Goal: Task Accomplishment & Management: Manage account settings

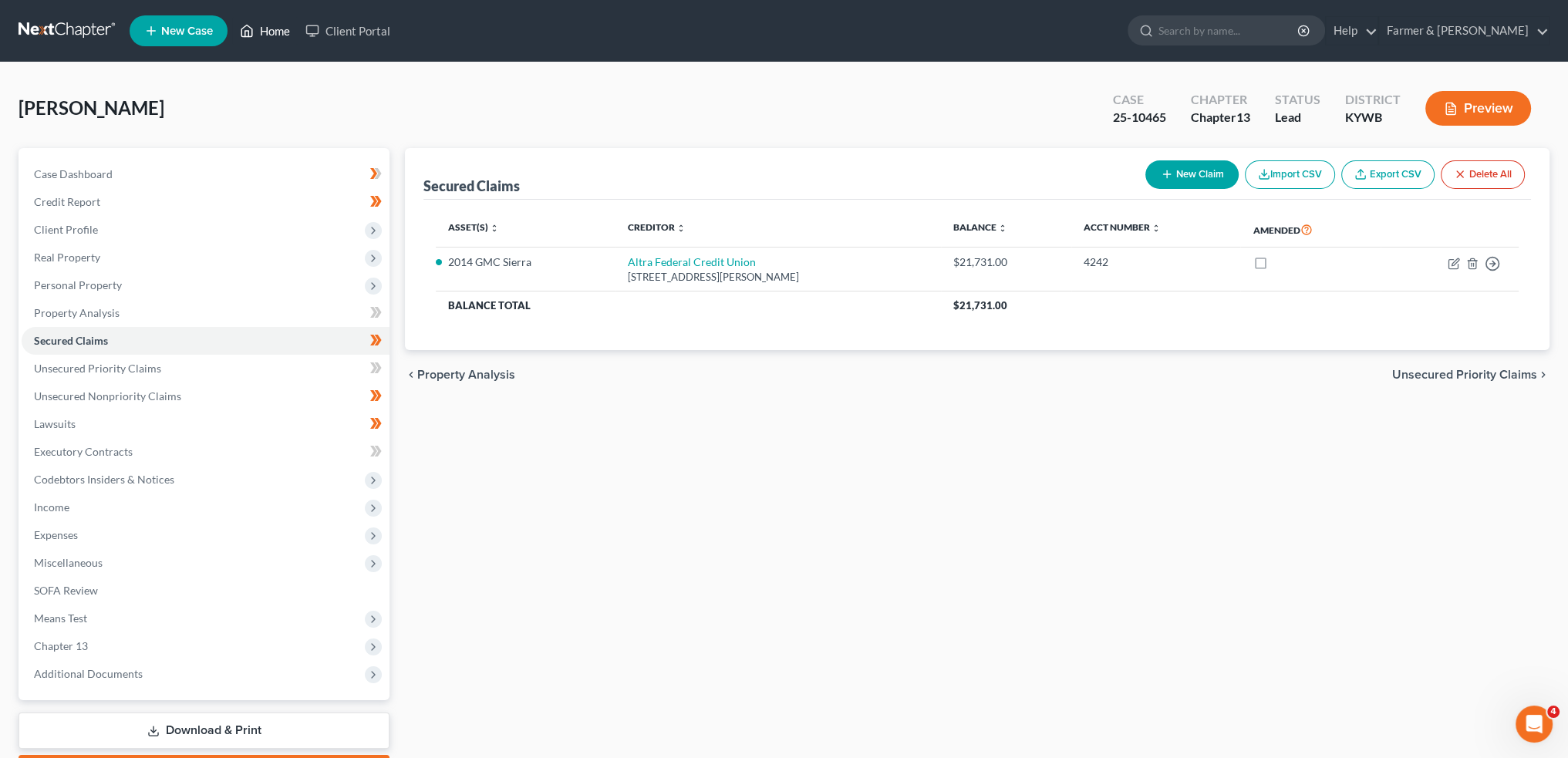
click at [267, 27] on link "Home" at bounding box center [264, 30] width 65 height 27
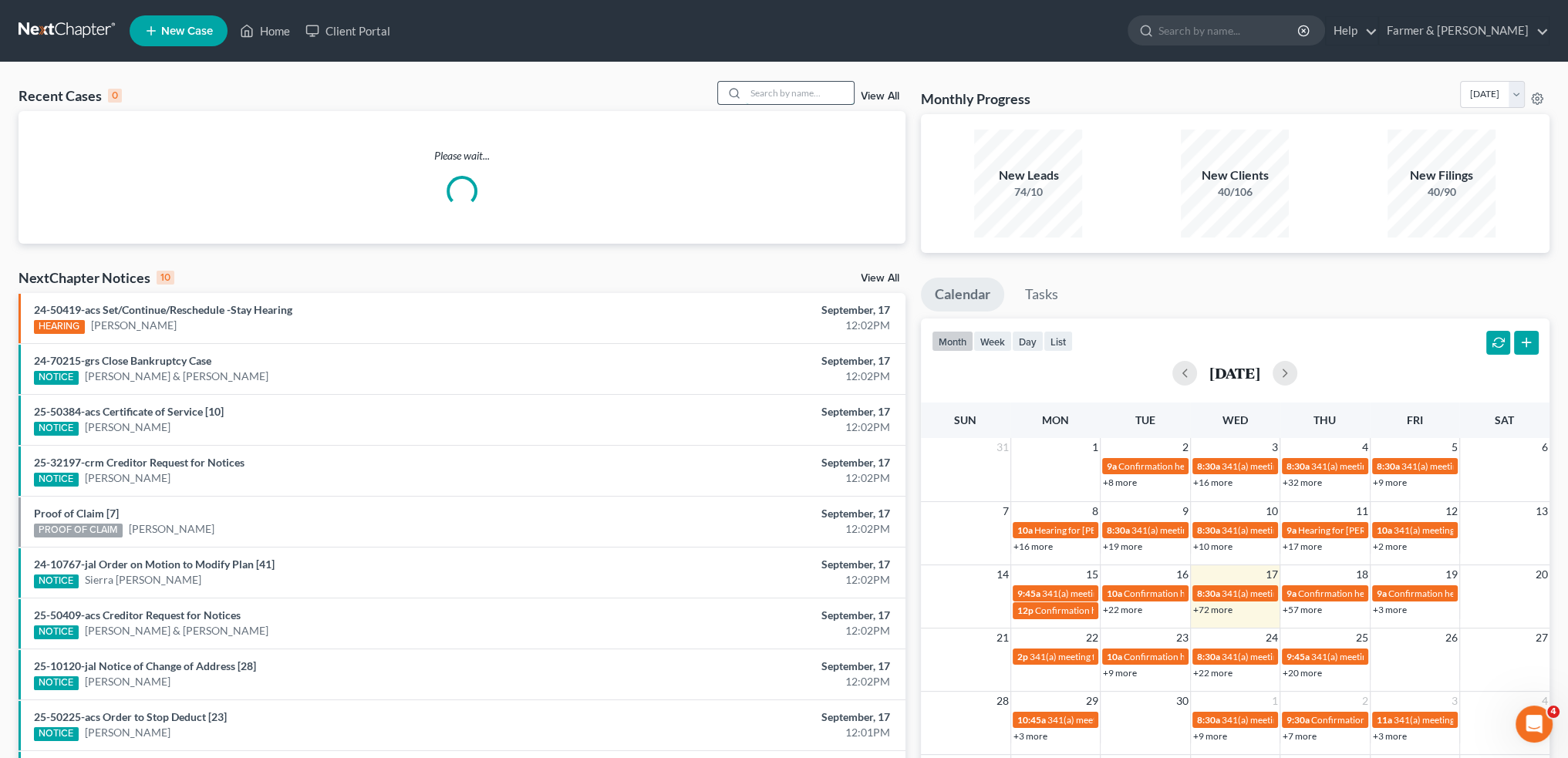
click at [774, 100] on input "search" at bounding box center [800, 93] width 108 height 22
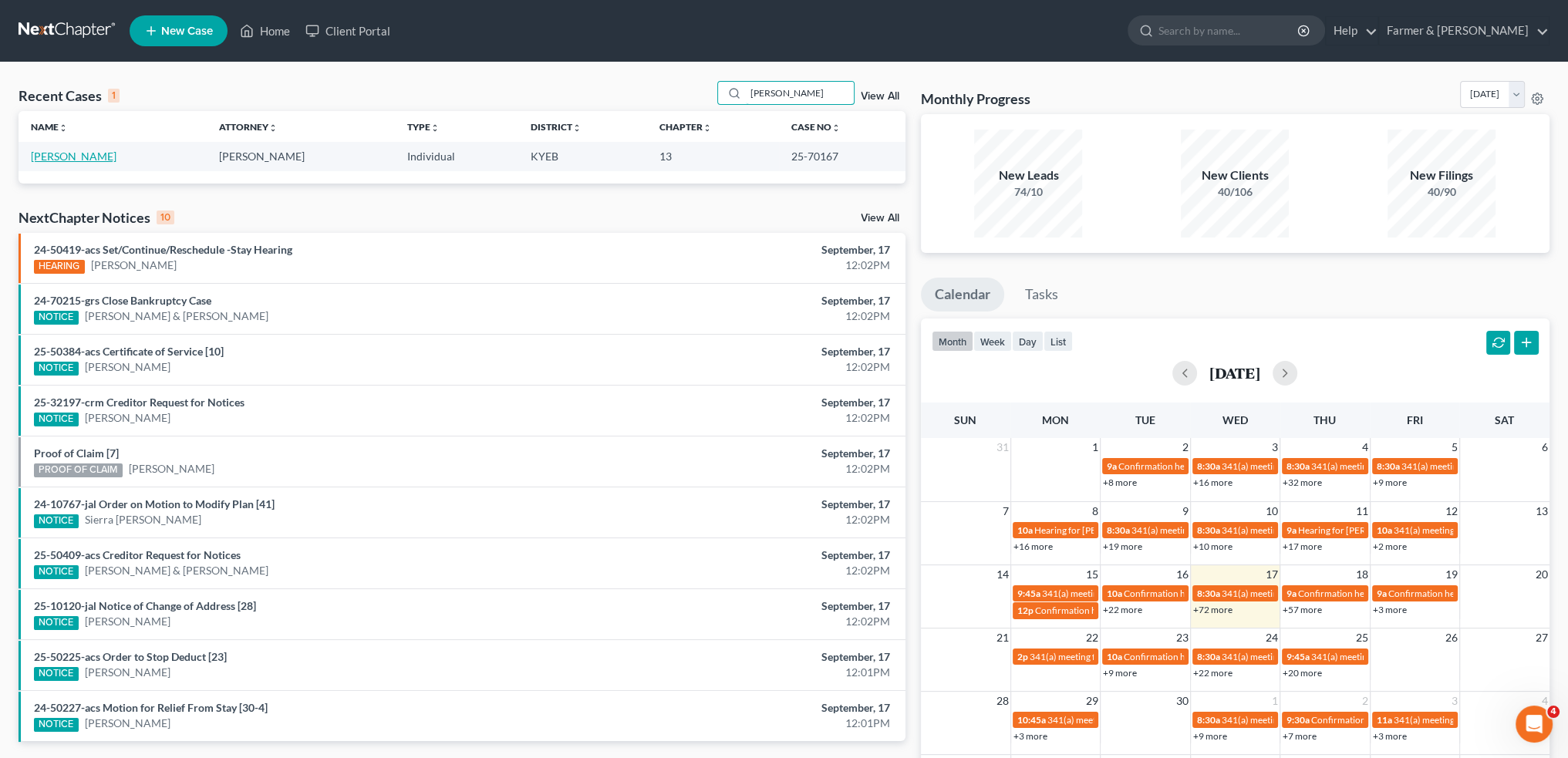
type input "[PERSON_NAME]"
click at [47, 157] on link "[PERSON_NAME]" at bounding box center [74, 155] width 86 height 13
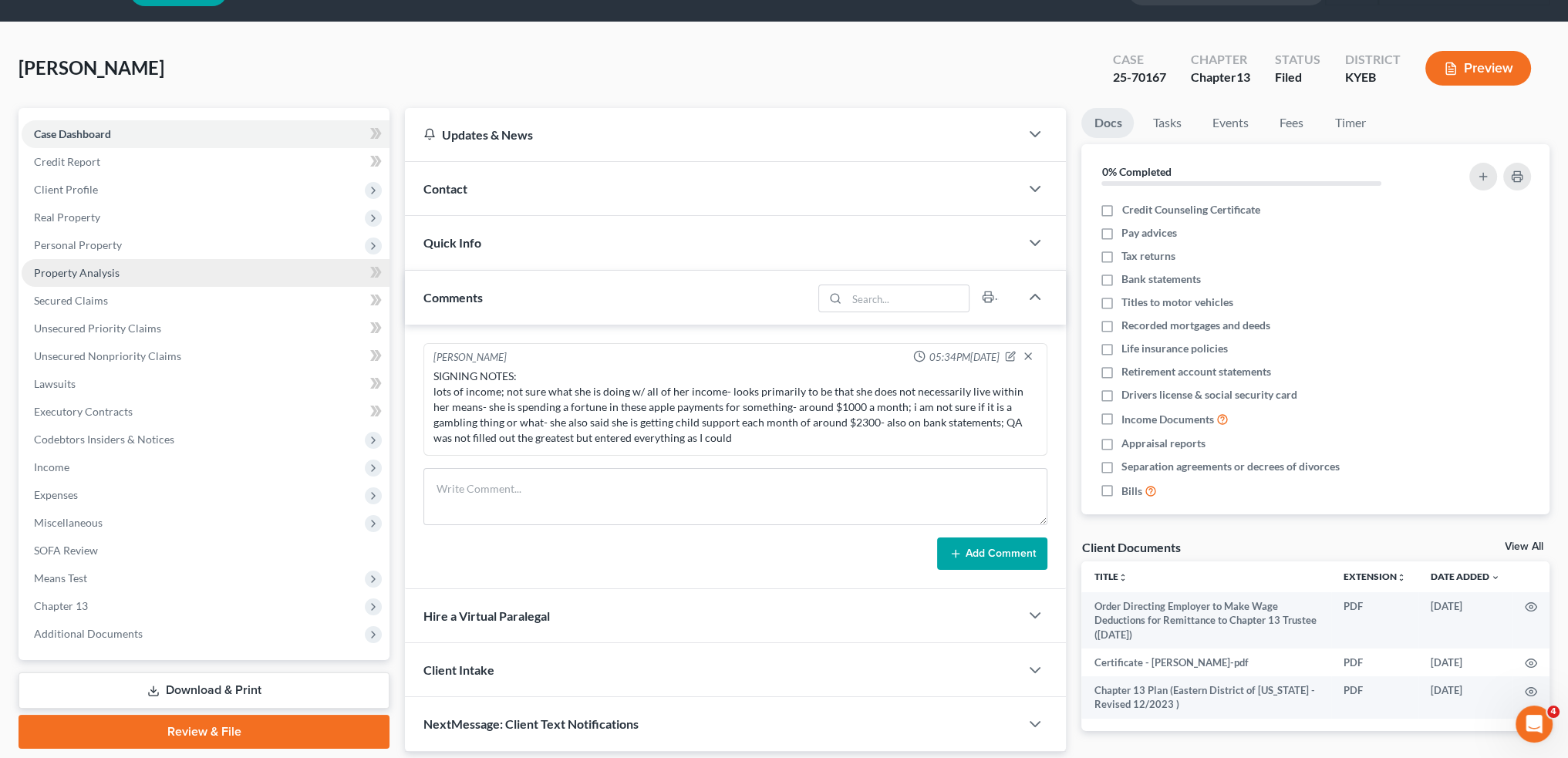
scroll to position [96, 0]
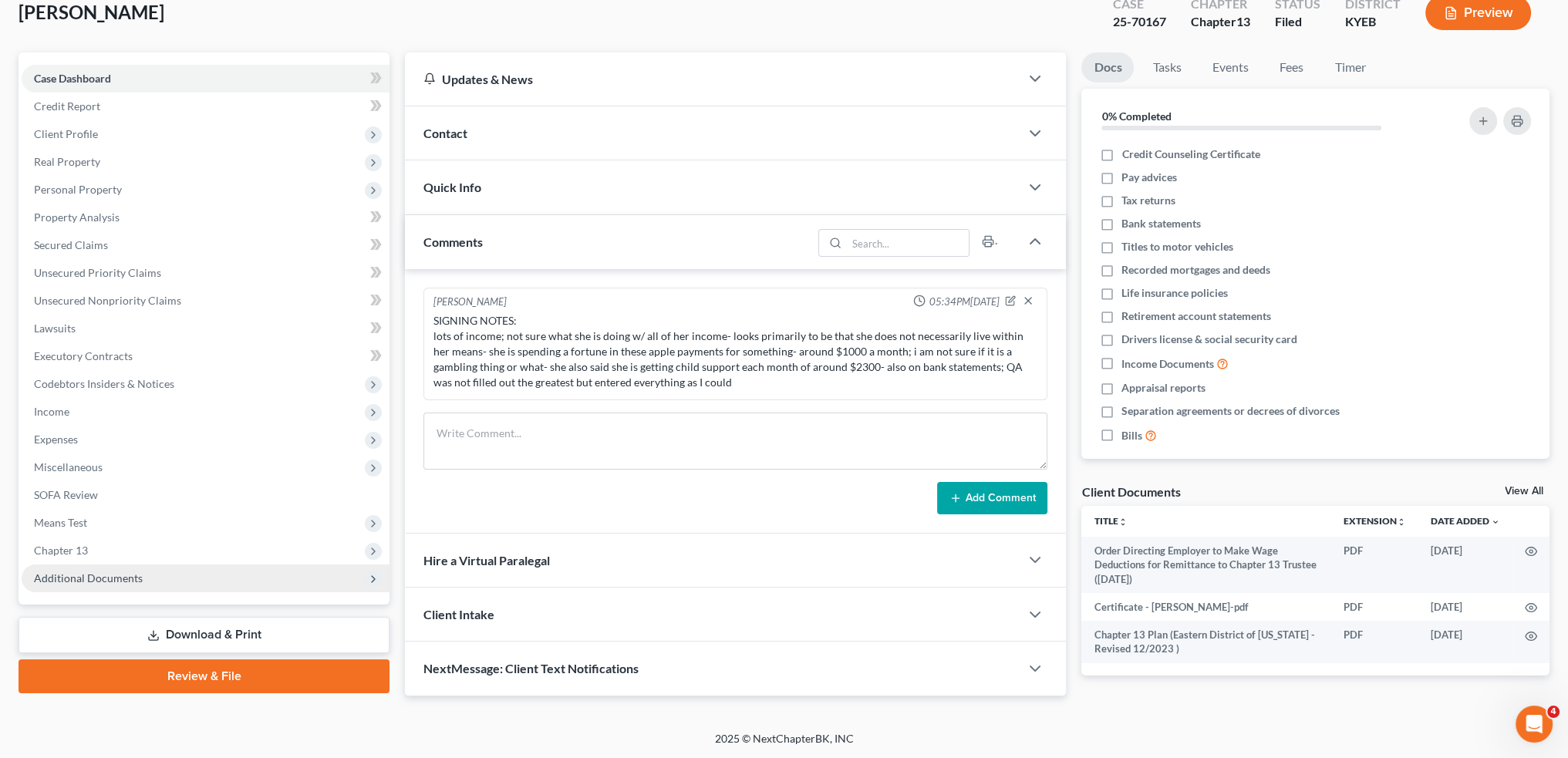
click at [98, 574] on span "Additional Documents" at bounding box center [88, 578] width 108 height 13
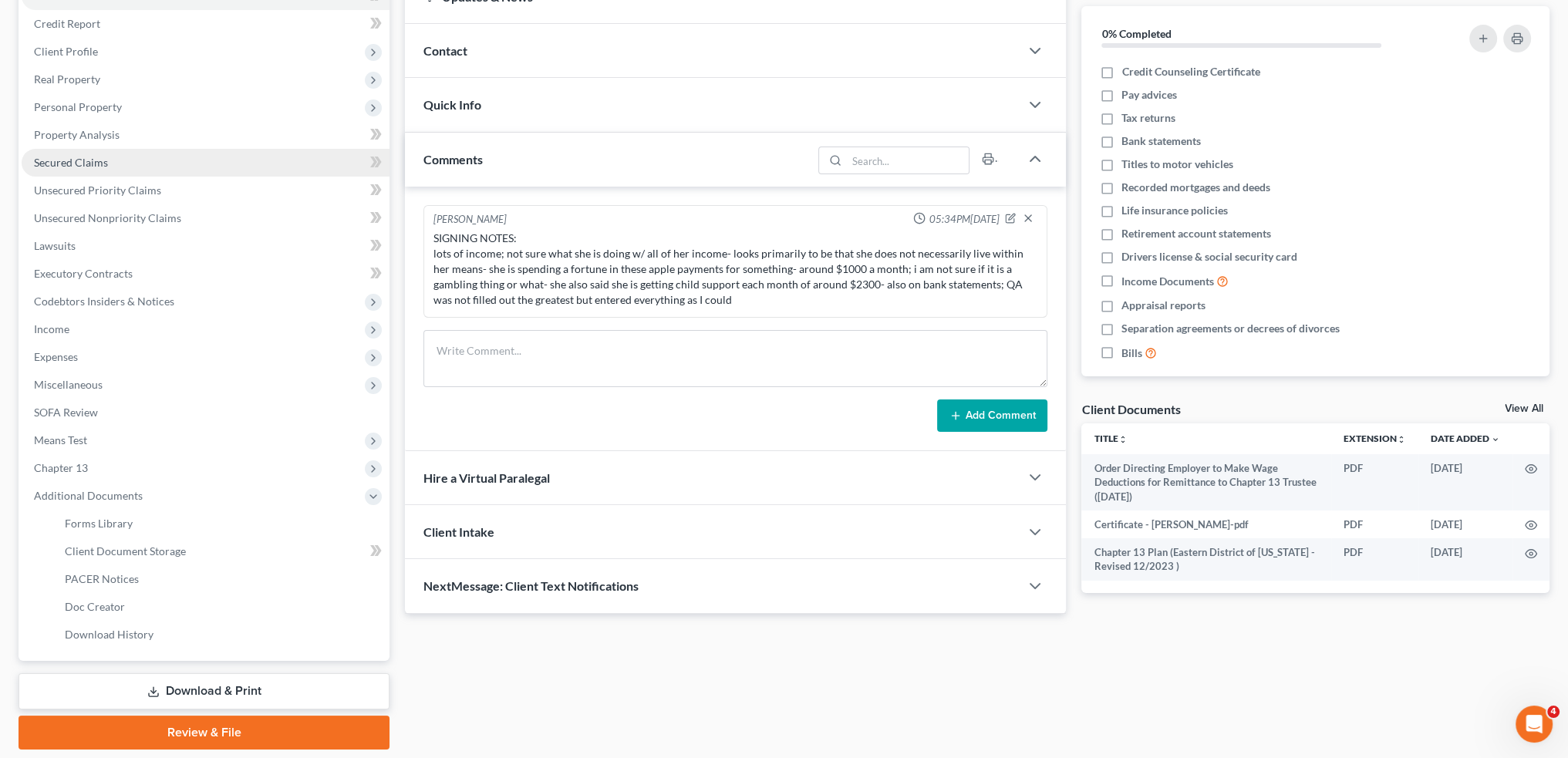
scroll to position [226, 0]
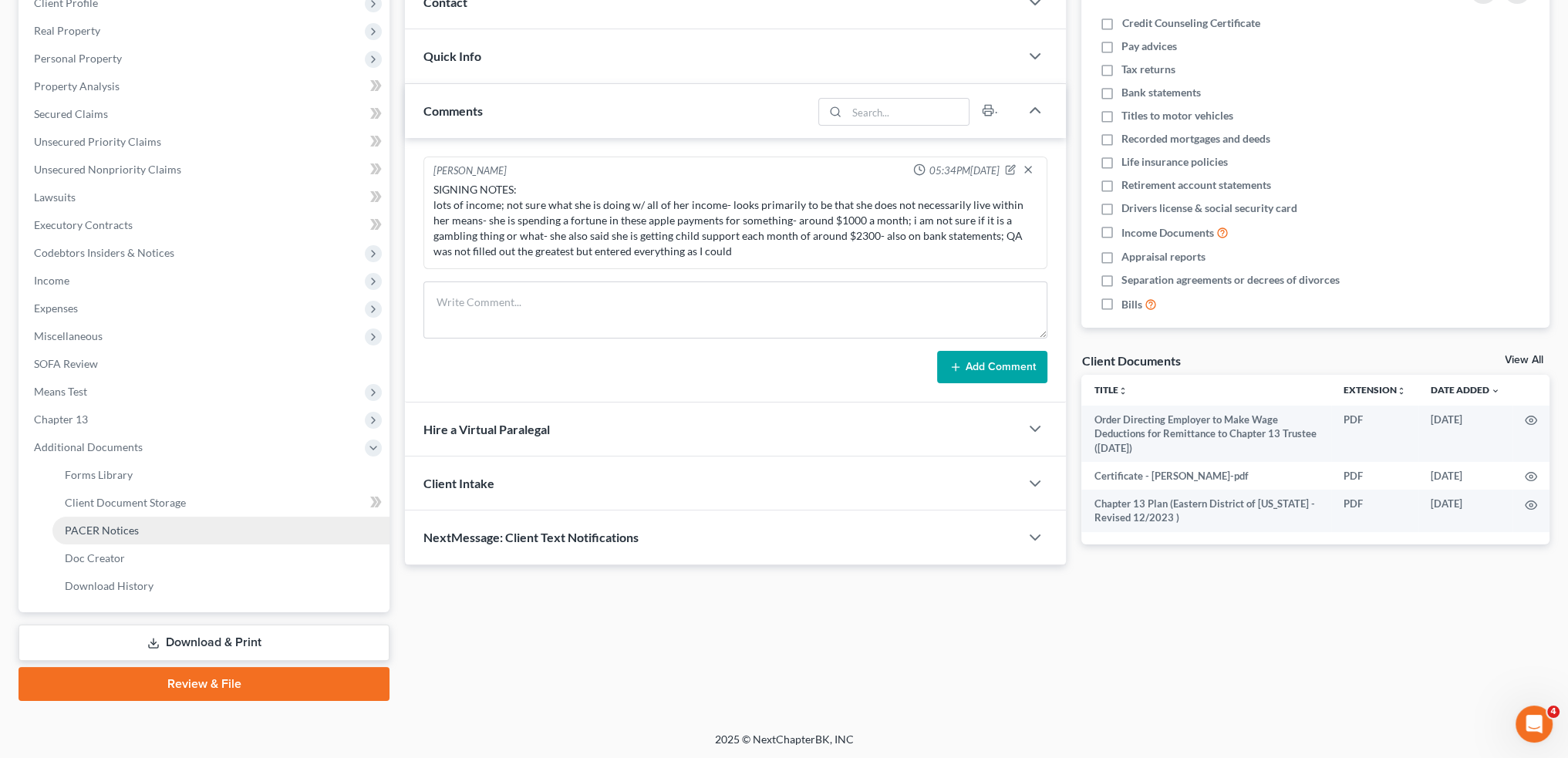
click at [132, 540] on link "PACER Notices" at bounding box center [221, 531] width 337 height 27
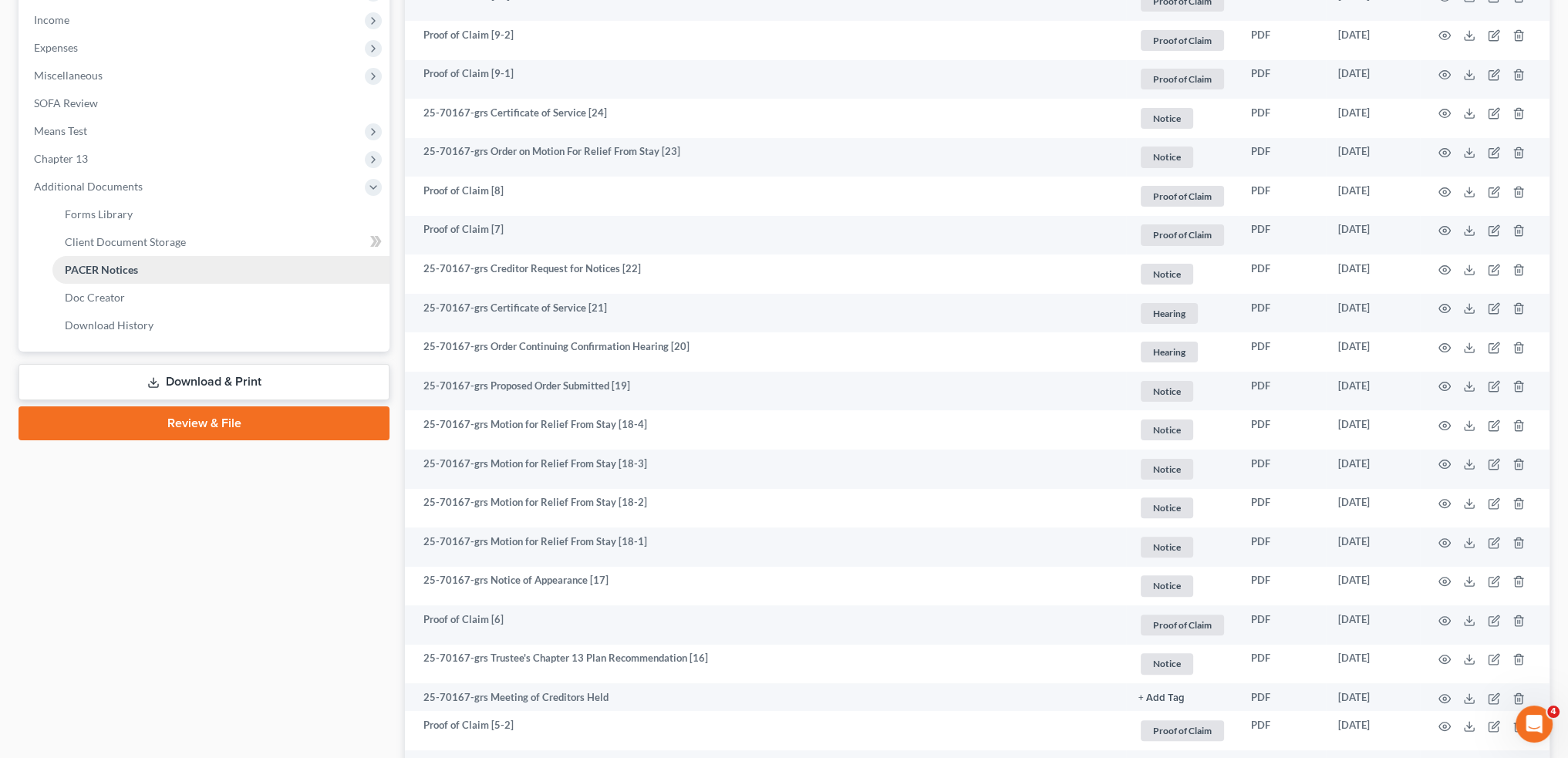
scroll to position [514, 0]
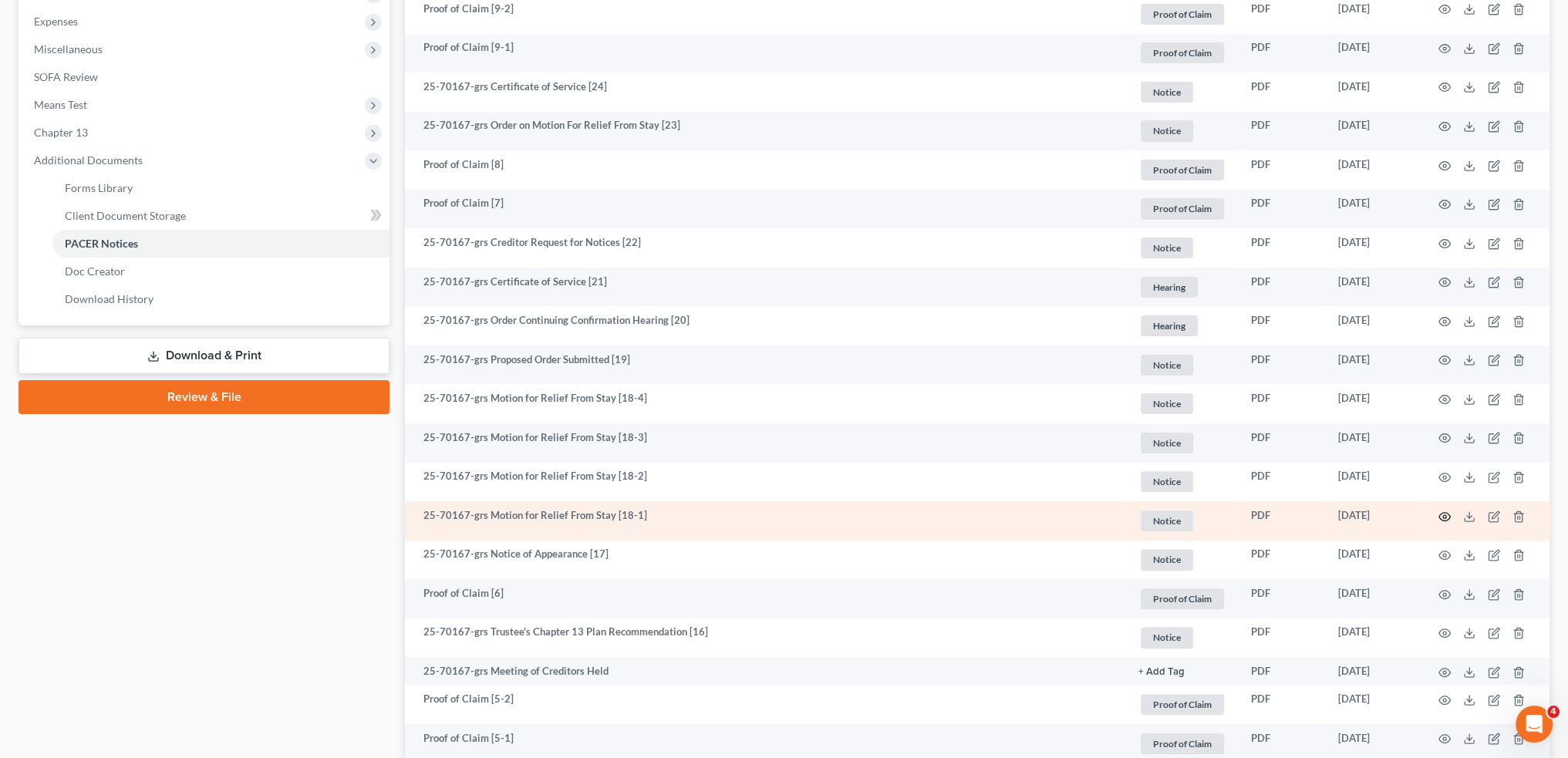
click at [1442, 514] on icon "button" at bounding box center [1444, 516] width 13 height 13
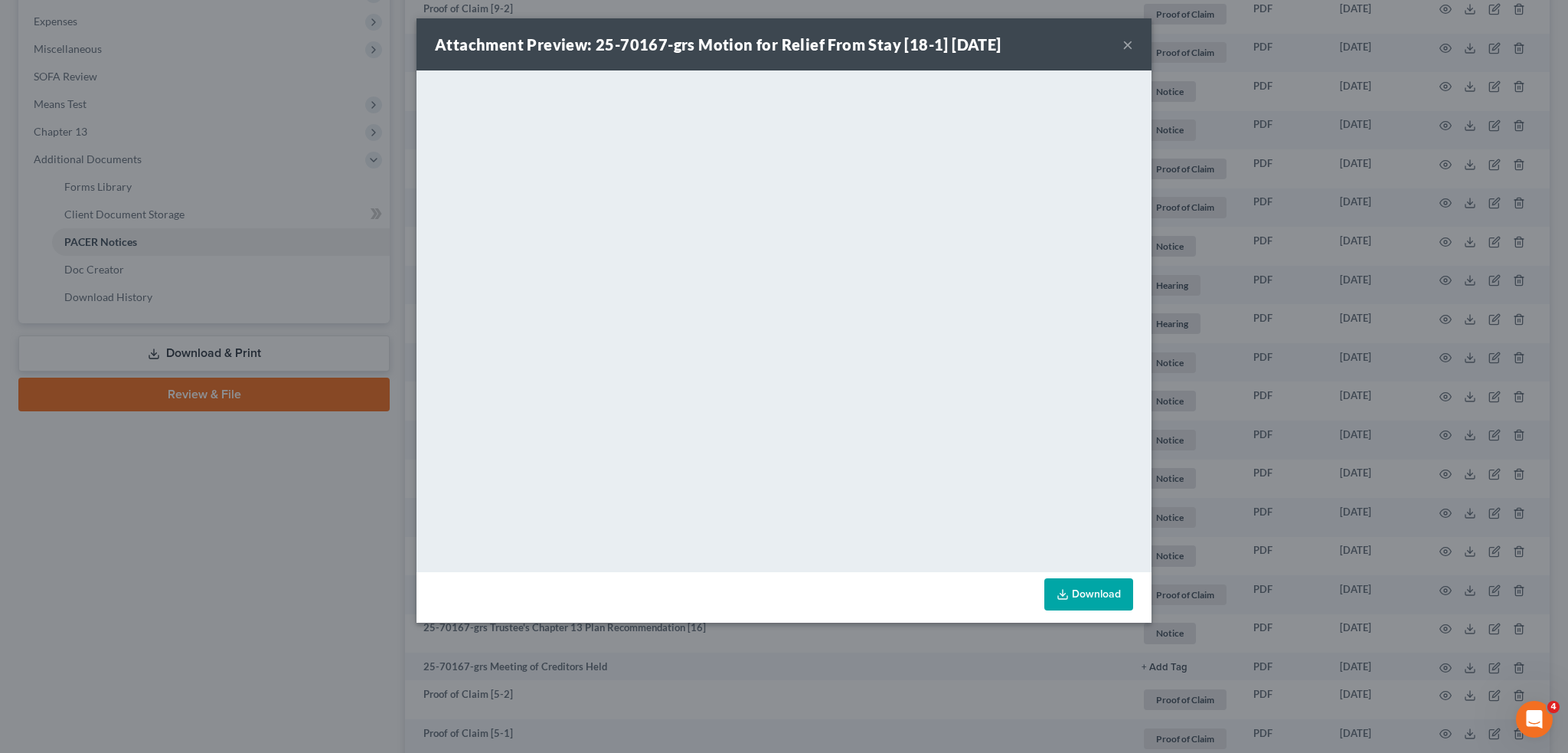
click at [1077, 589] on link "Download" at bounding box center [1090, 594] width 89 height 32
click at [1129, 42] on button "×" at bounding box center [1127, 44] width 11 height 18
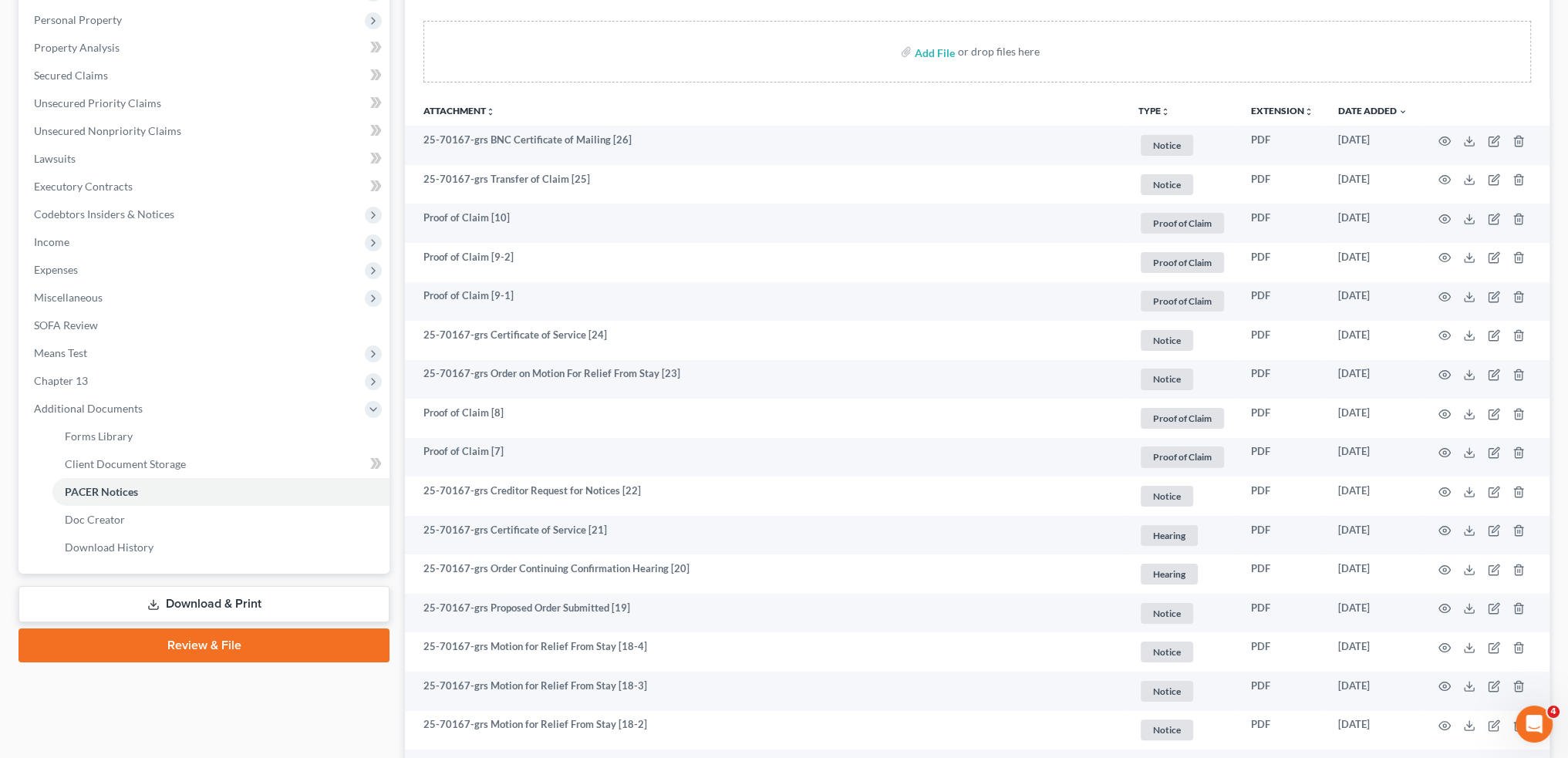
scroll to position [83, 0]
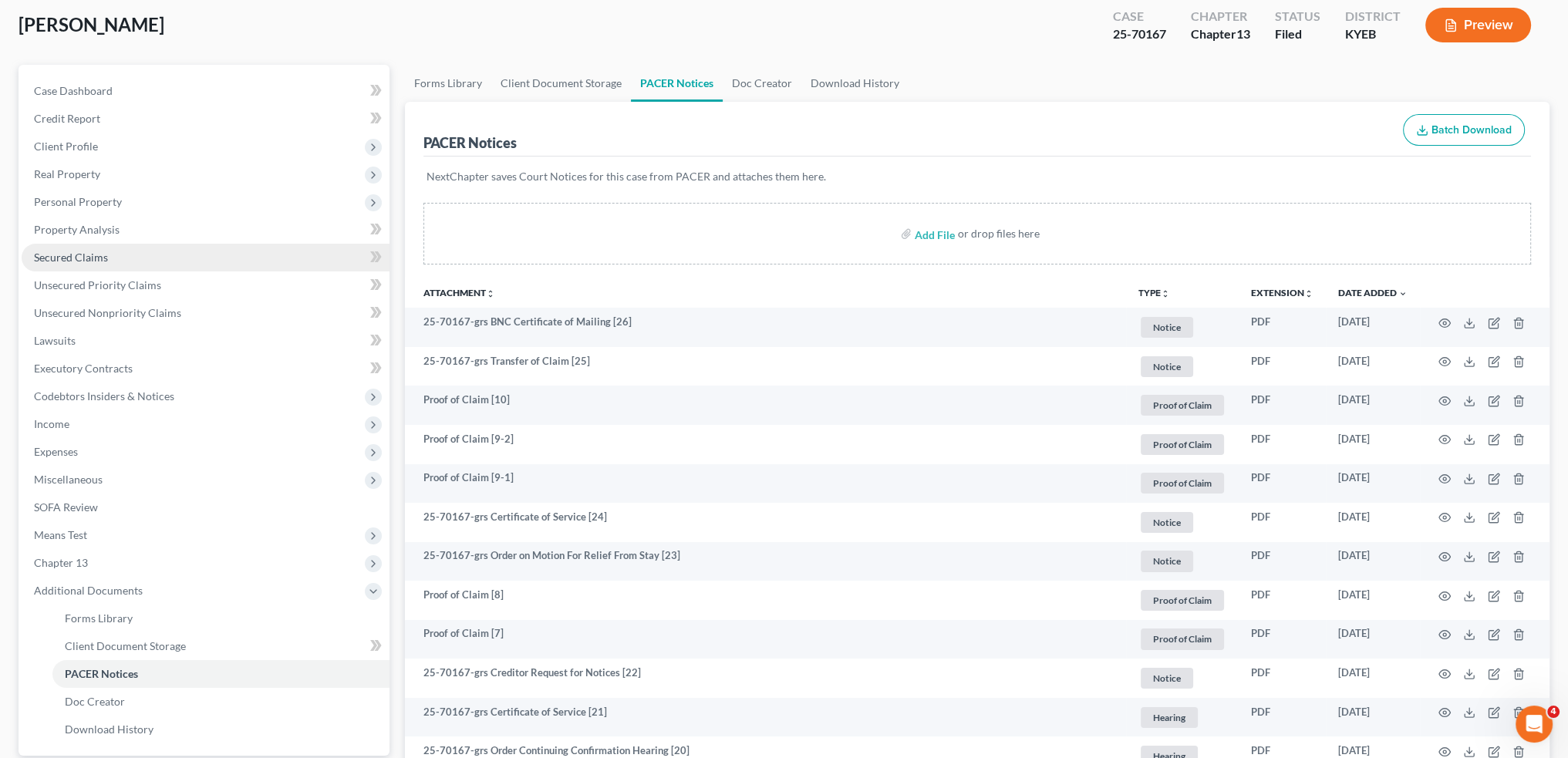
click at [109, 258] on link "Secured Claims" at bounding box center [205, 258] width 368 height 27
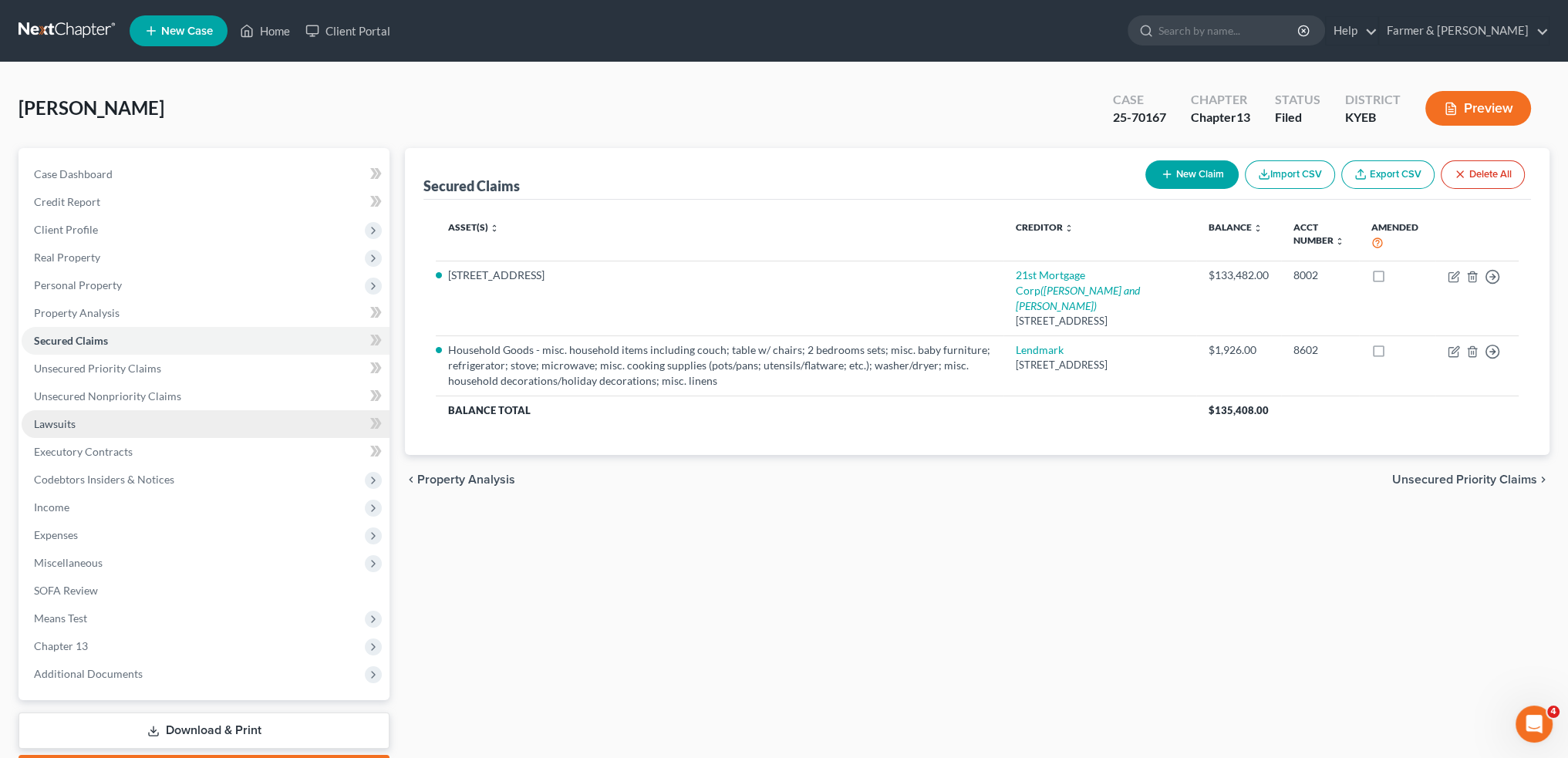
click at [82, 427] on link "Lawsuits" at bounding box center [205, 424] width 368 height 27
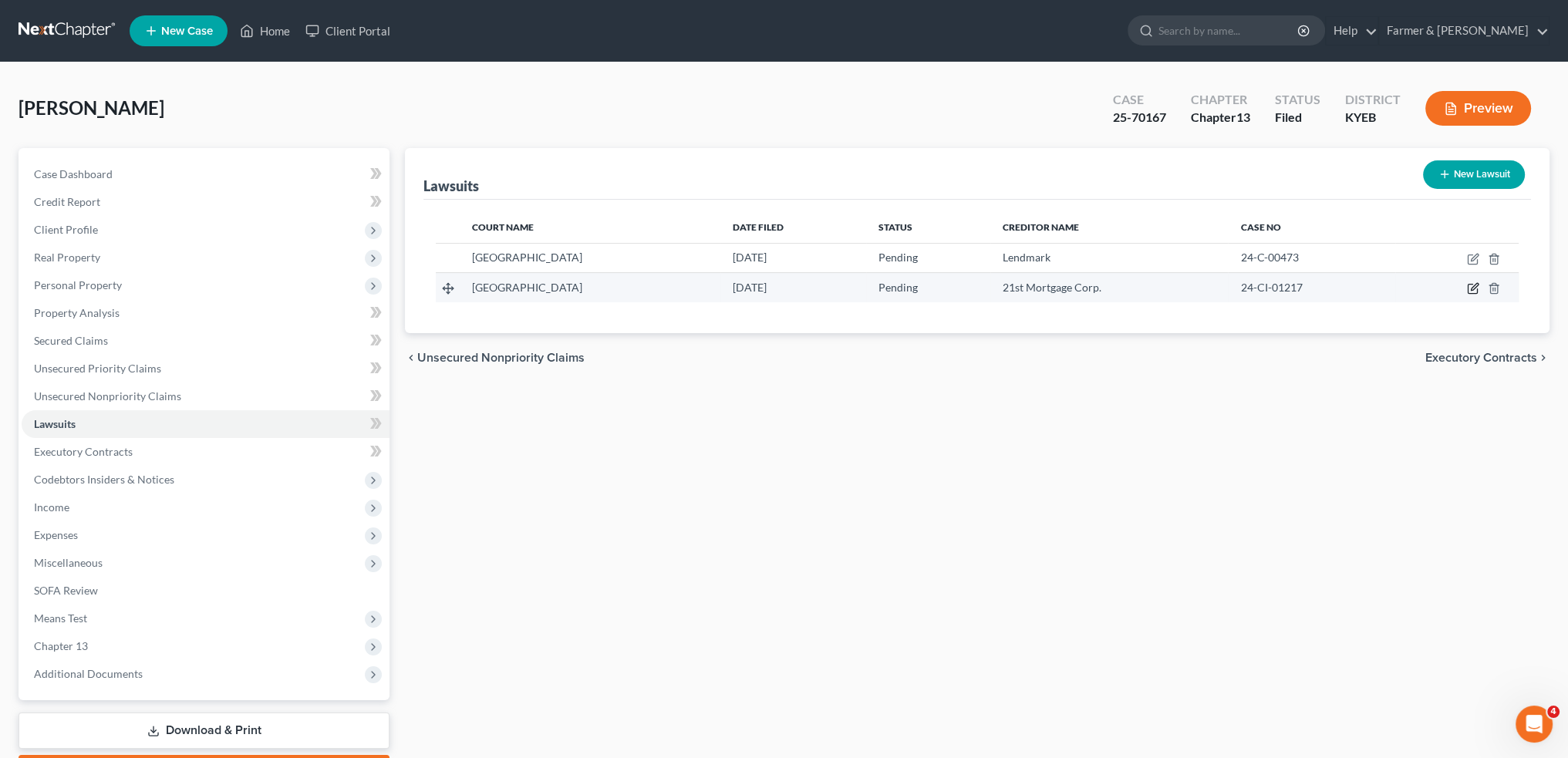
click at [1471, 290] on icon "button" at bounding box center [1472, 288] width 13 height 13
select select "18"
select select "0"
select select "4"
select select "18"
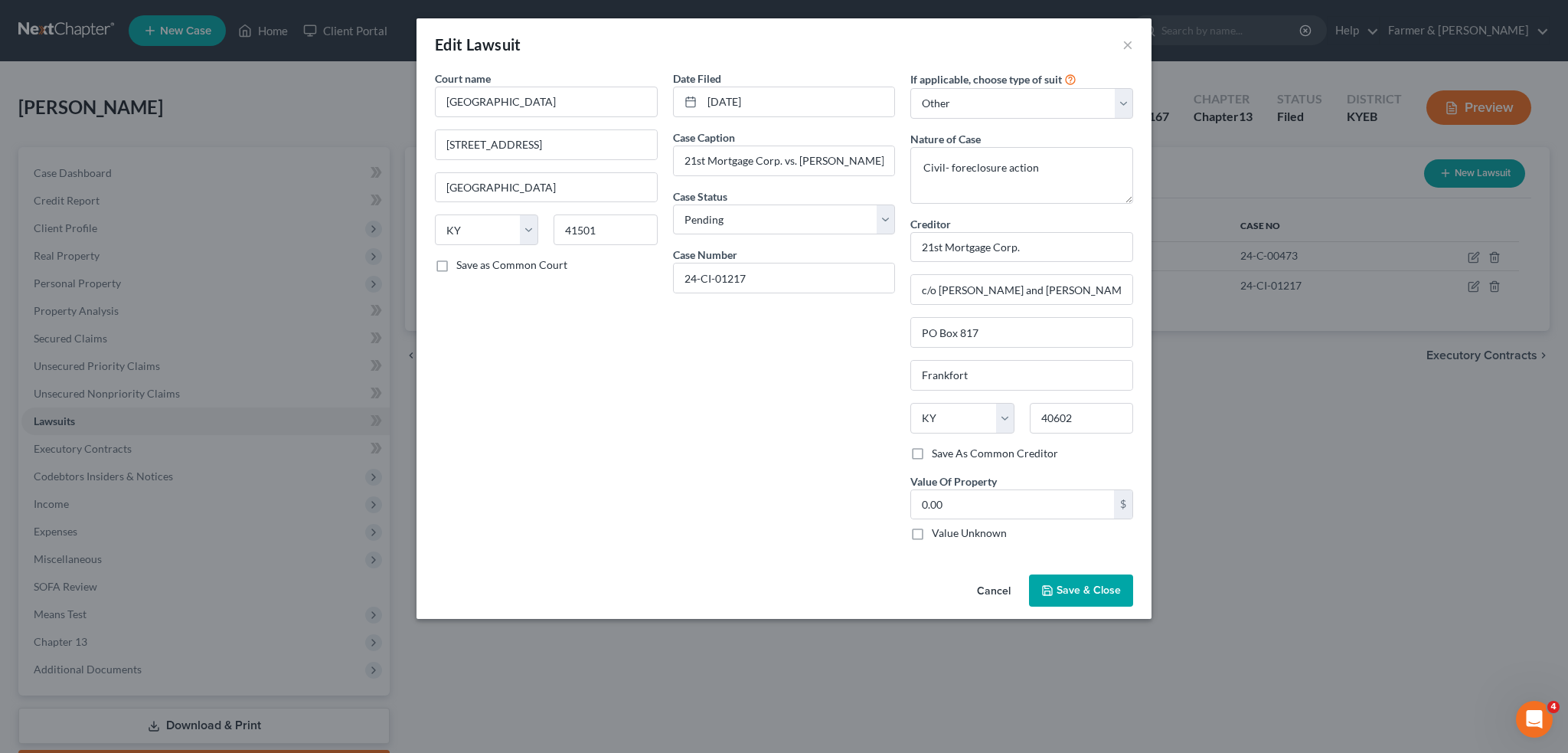
click at [1075, 584] on span "Save & Close" at bounding box center [1089, 590] width 64 height 13
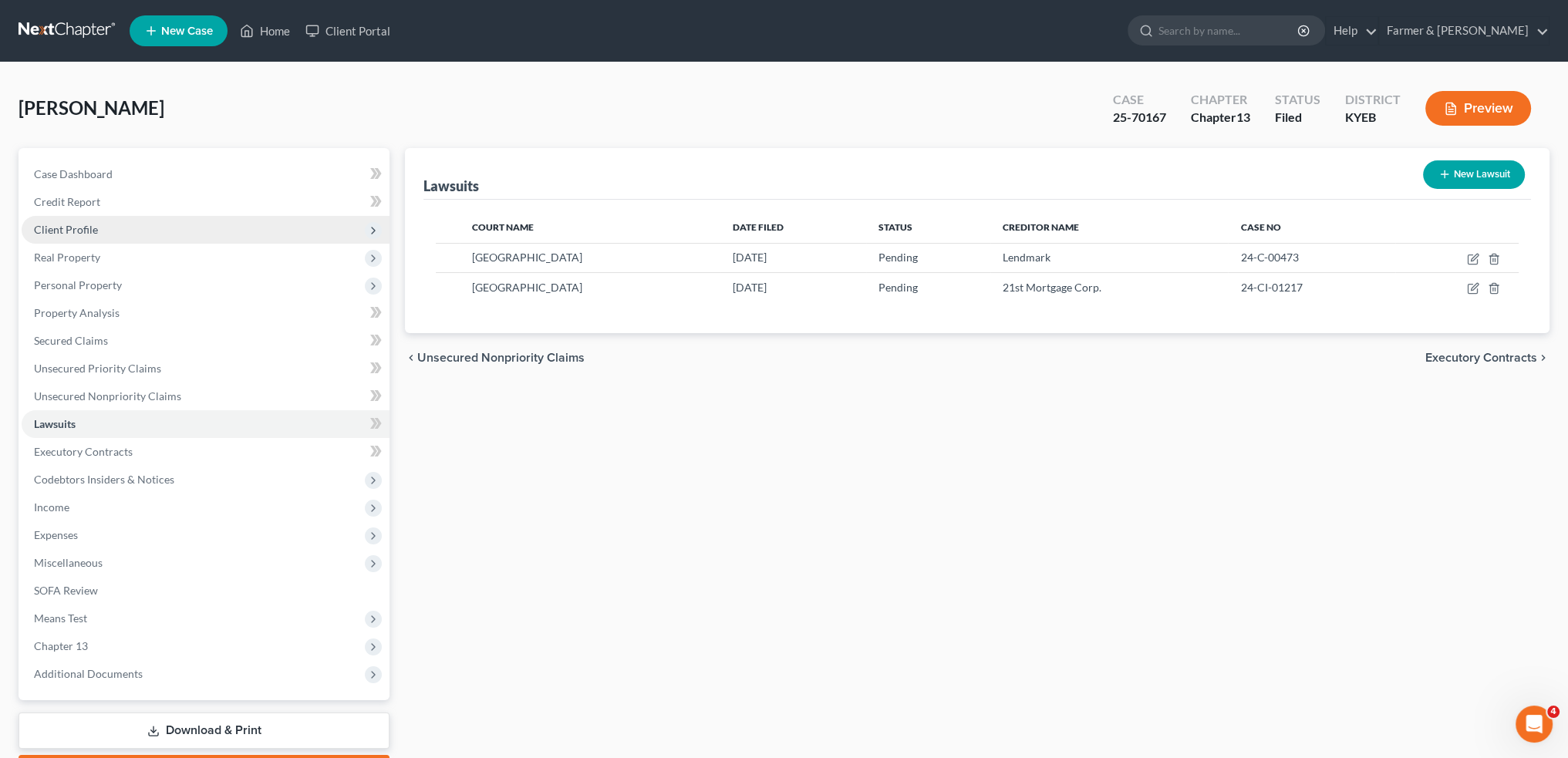
click at [140, 229] on span "Client Profile" at bounding box center [205, 229] width 368 height 27
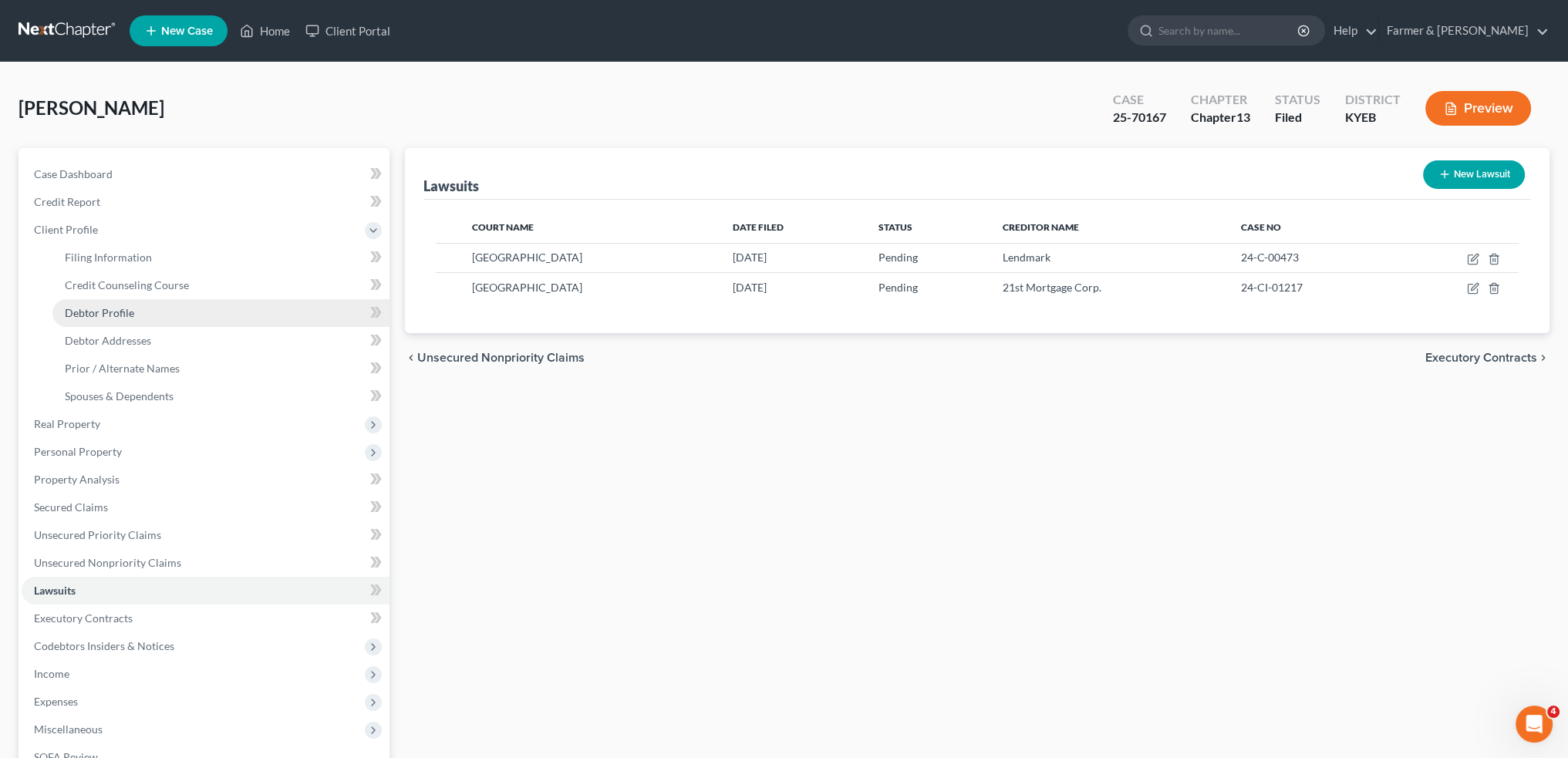
click at [168, 314] on link "Debtor Profile" at bounding box center [221, 313] width 337 height 27
select select "3"
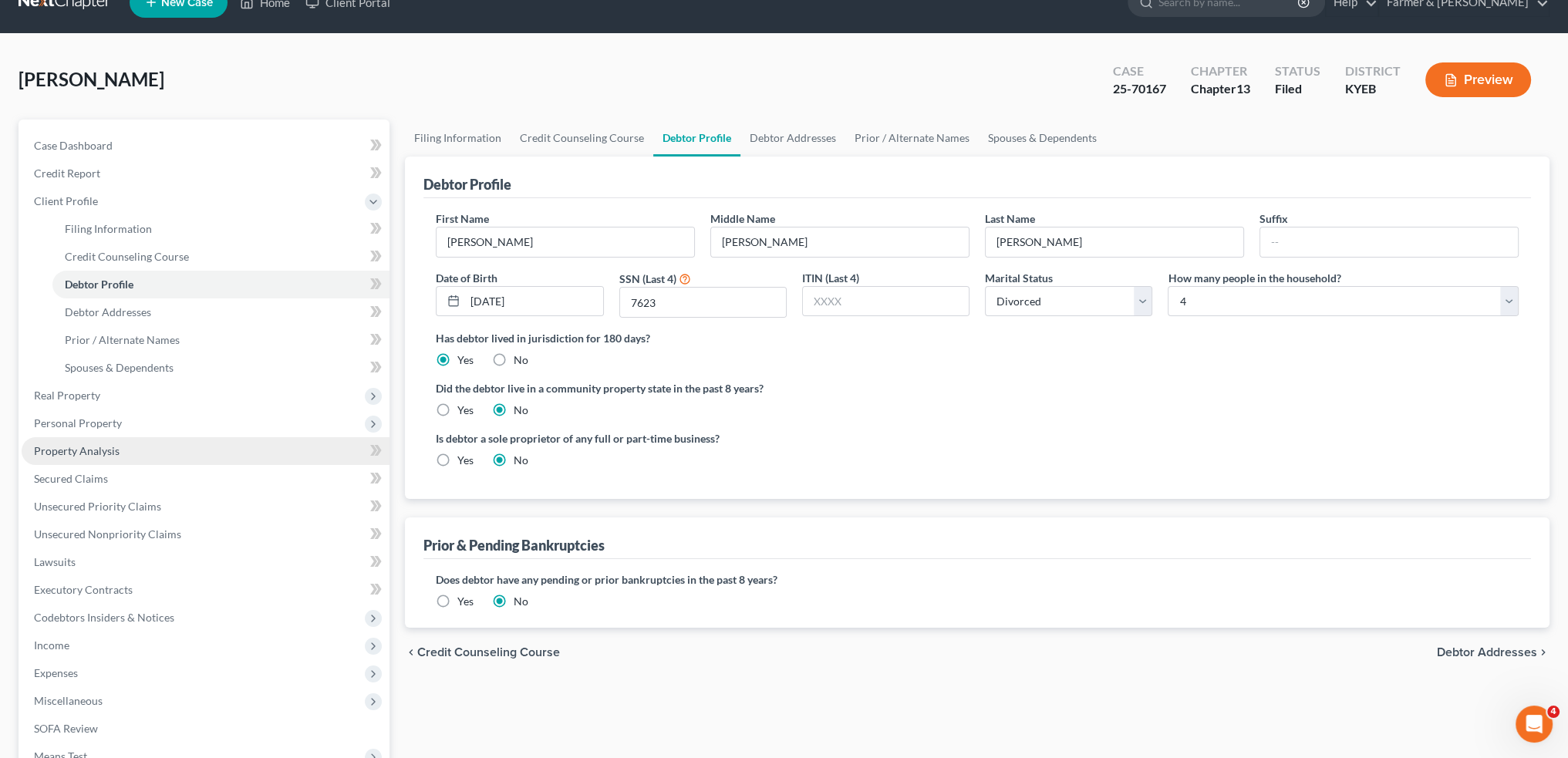
scroll to position [255, 0]
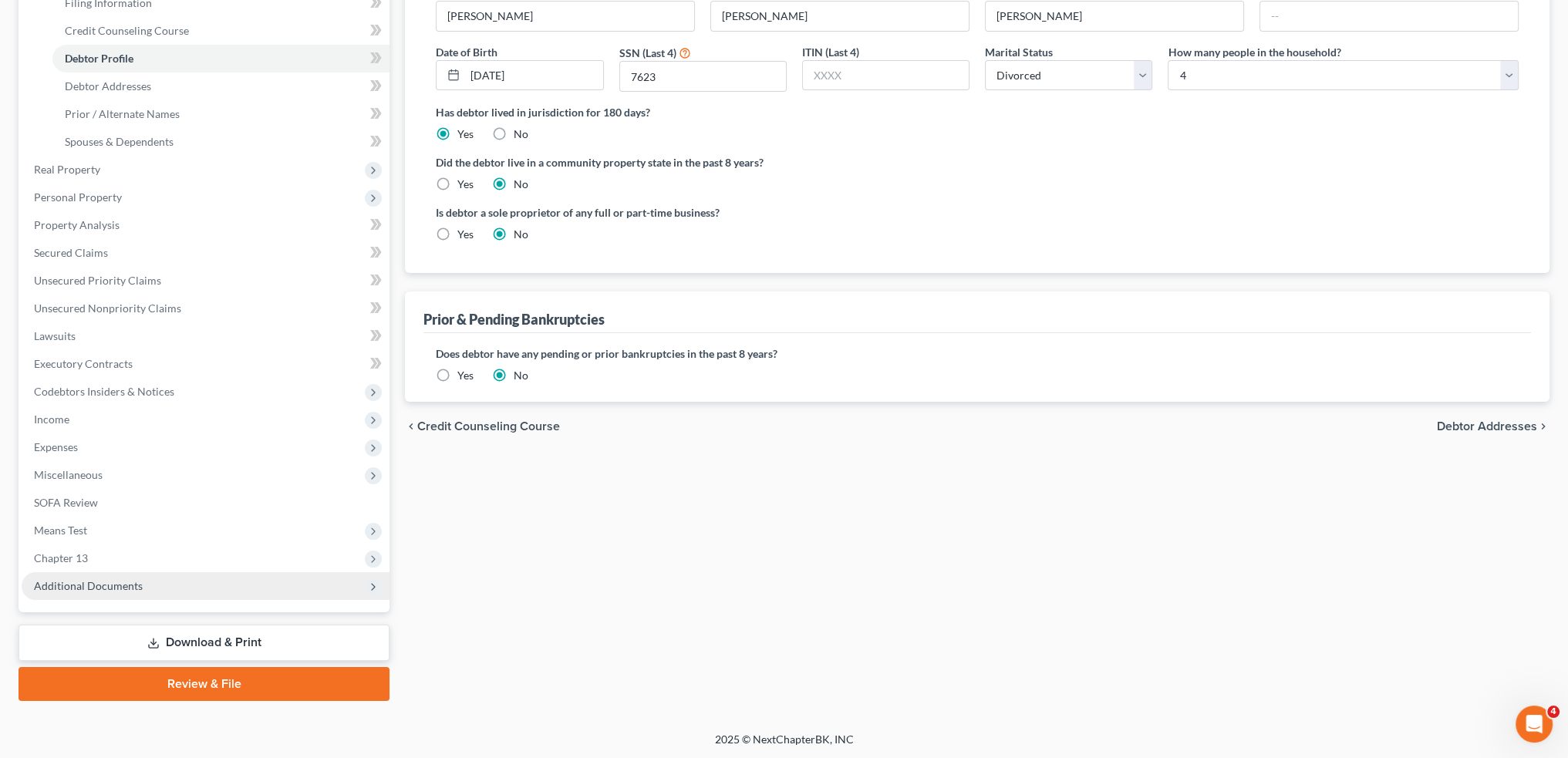
click at [123, 584] on span "Additional Documents" at bounding box center [88, 585] width 108 height 13
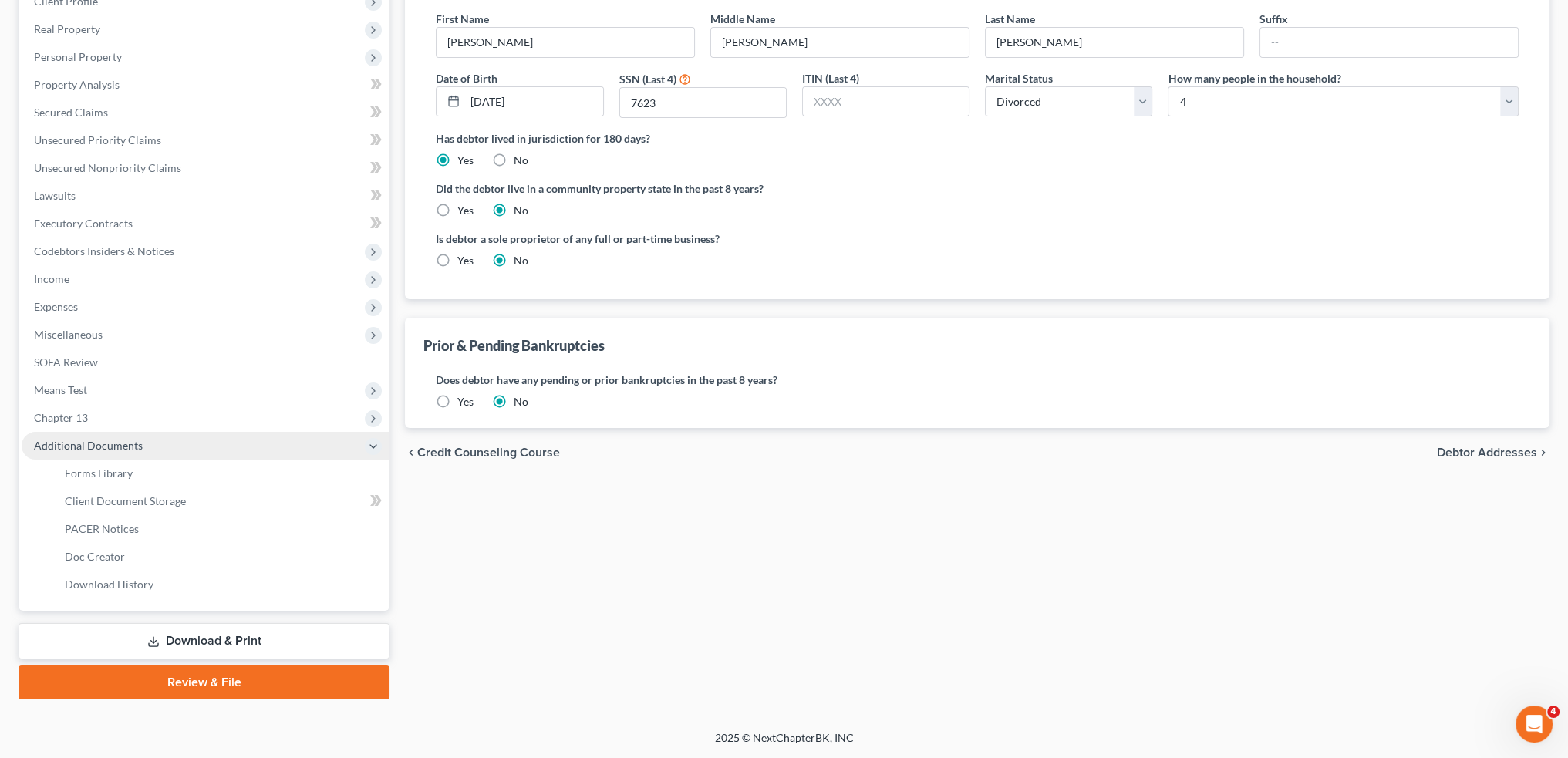
scroll to position [226, 0]
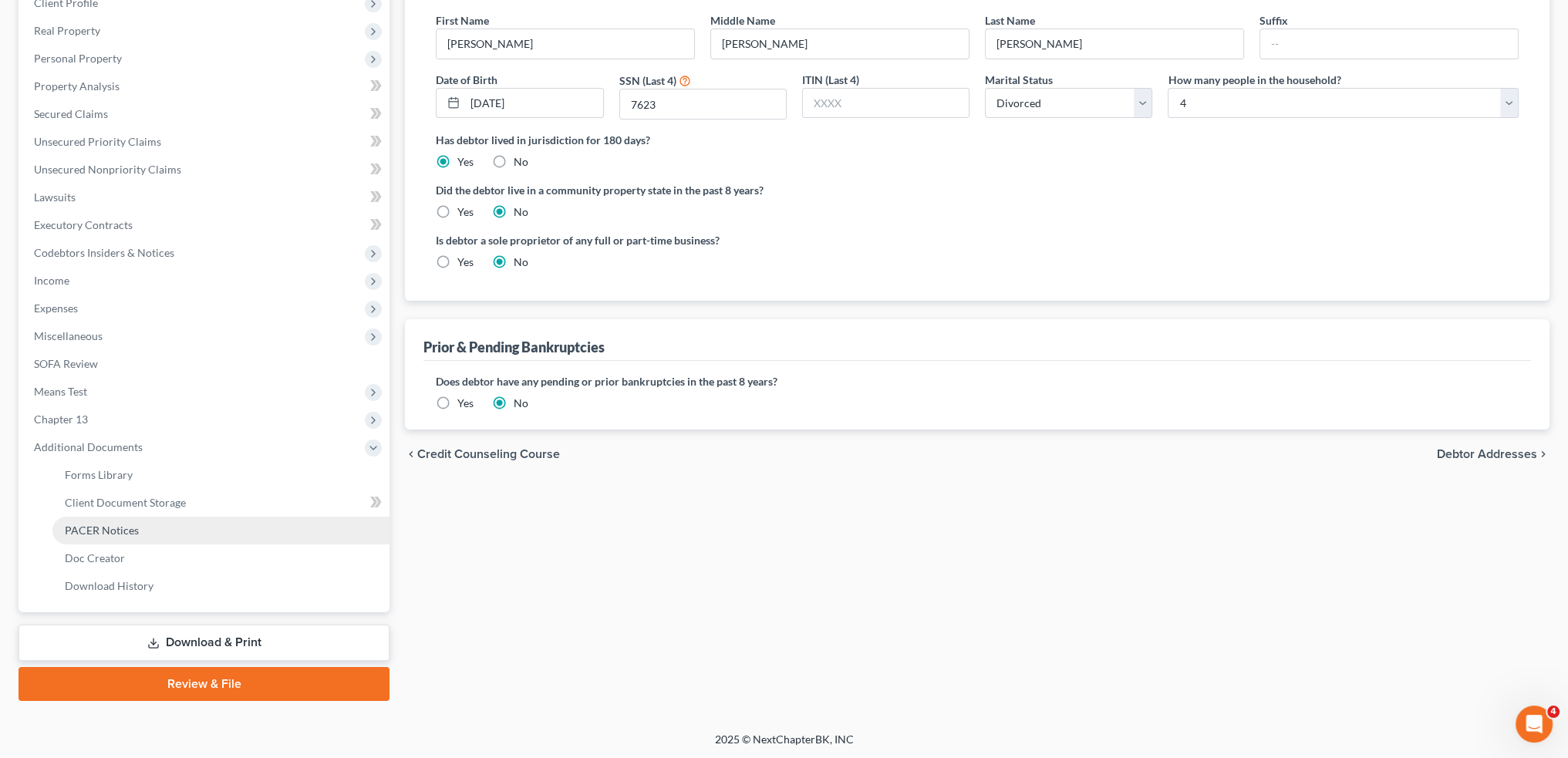
click at [132, 531] on span "PACER Notices" at bounding box center [101, 530] width 74 height 13
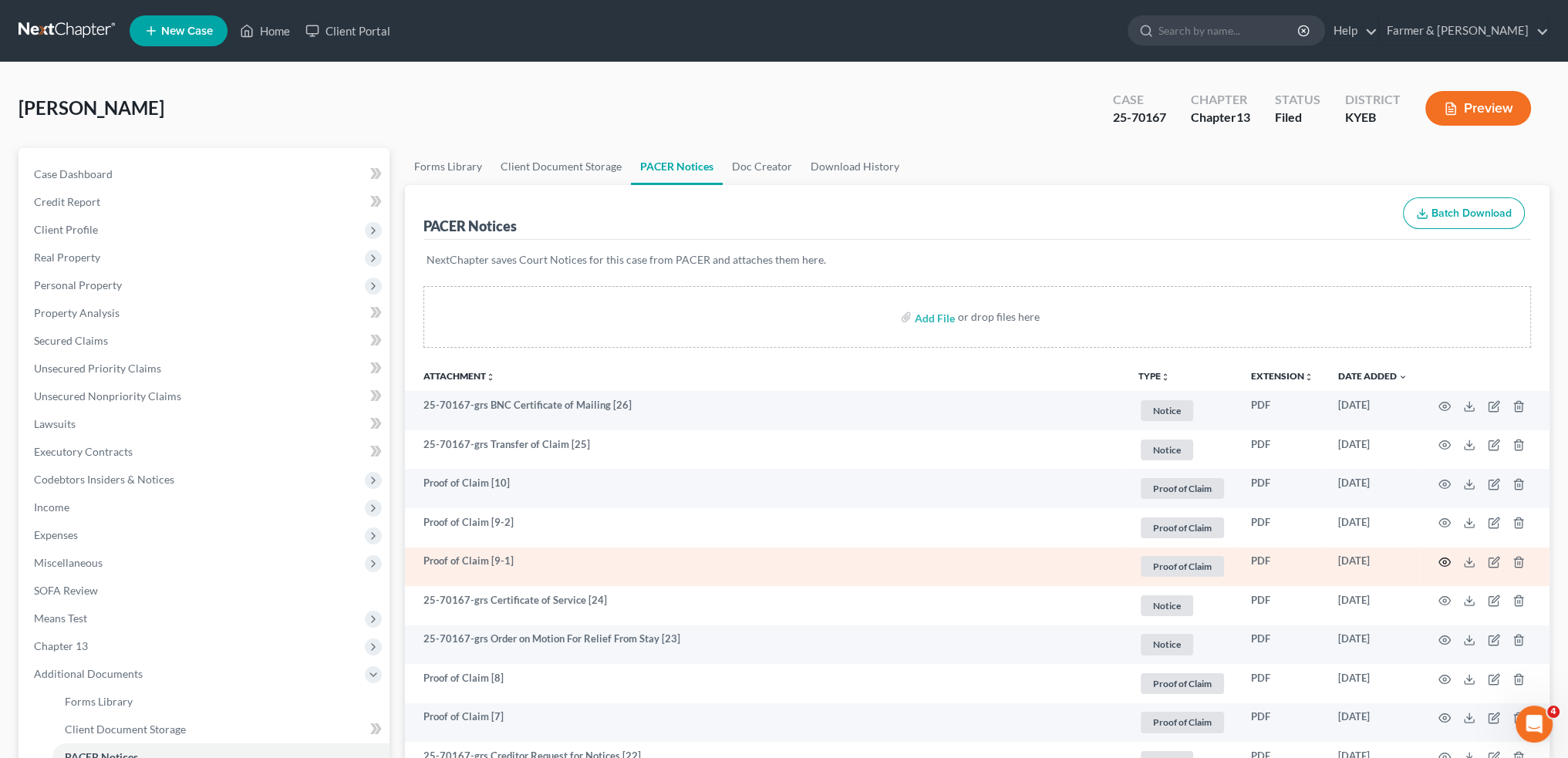
click at [1446, 561] on icon "button" at bounding box center [1444, 562] width 13 height 13
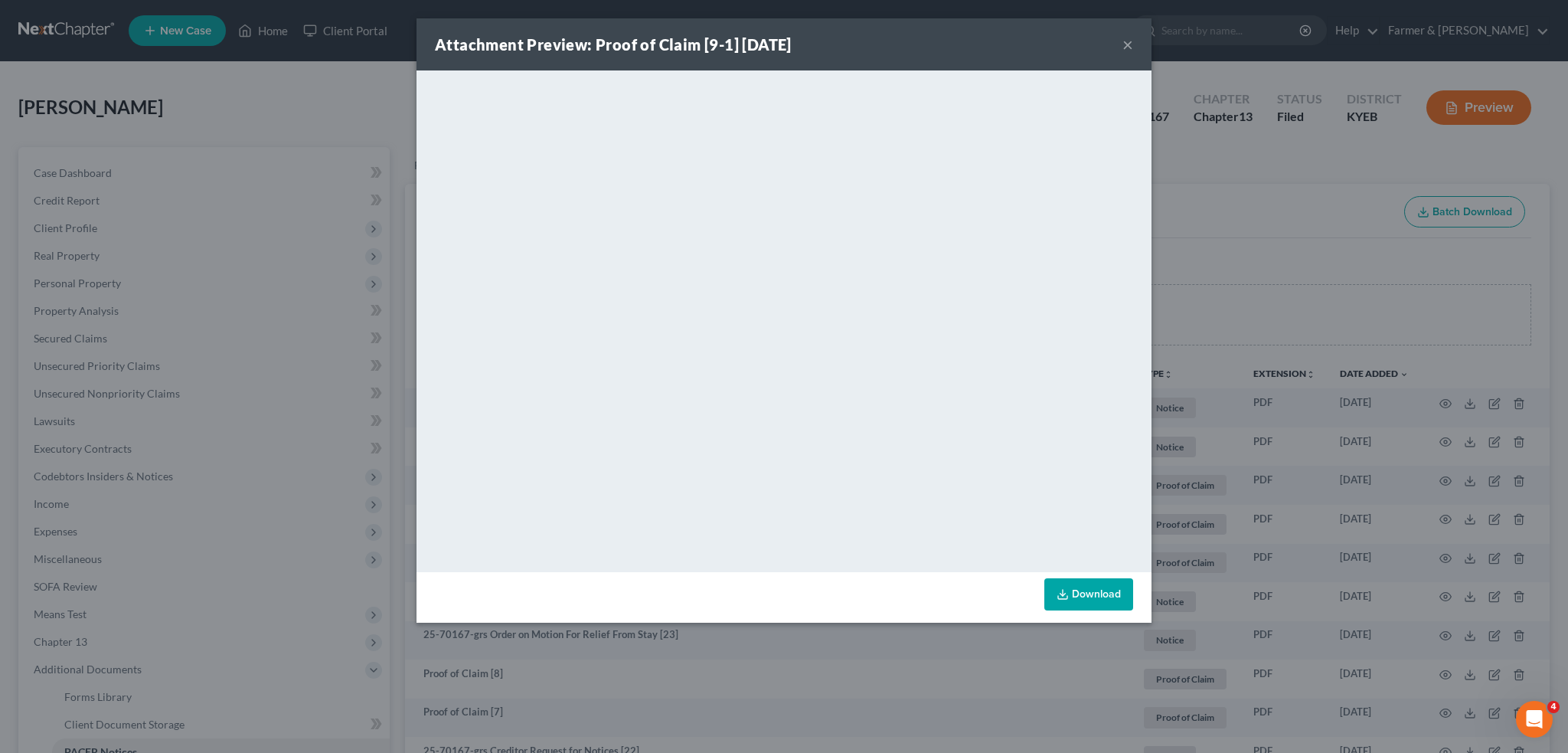
click at [1125, 39] on button "×" at bounding box center [1127, 44] width 11 height 18
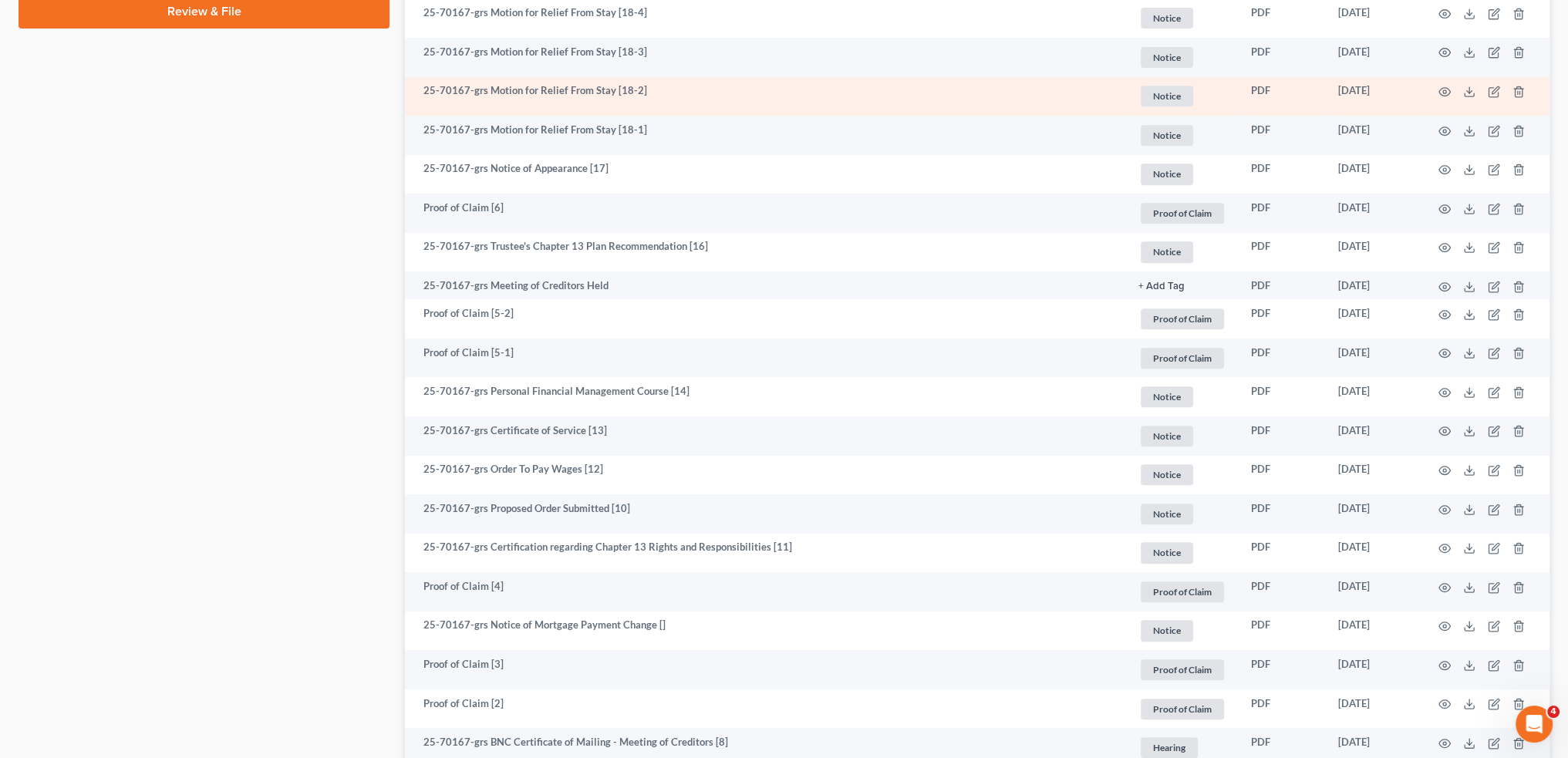
scroll to position [1285, 0]
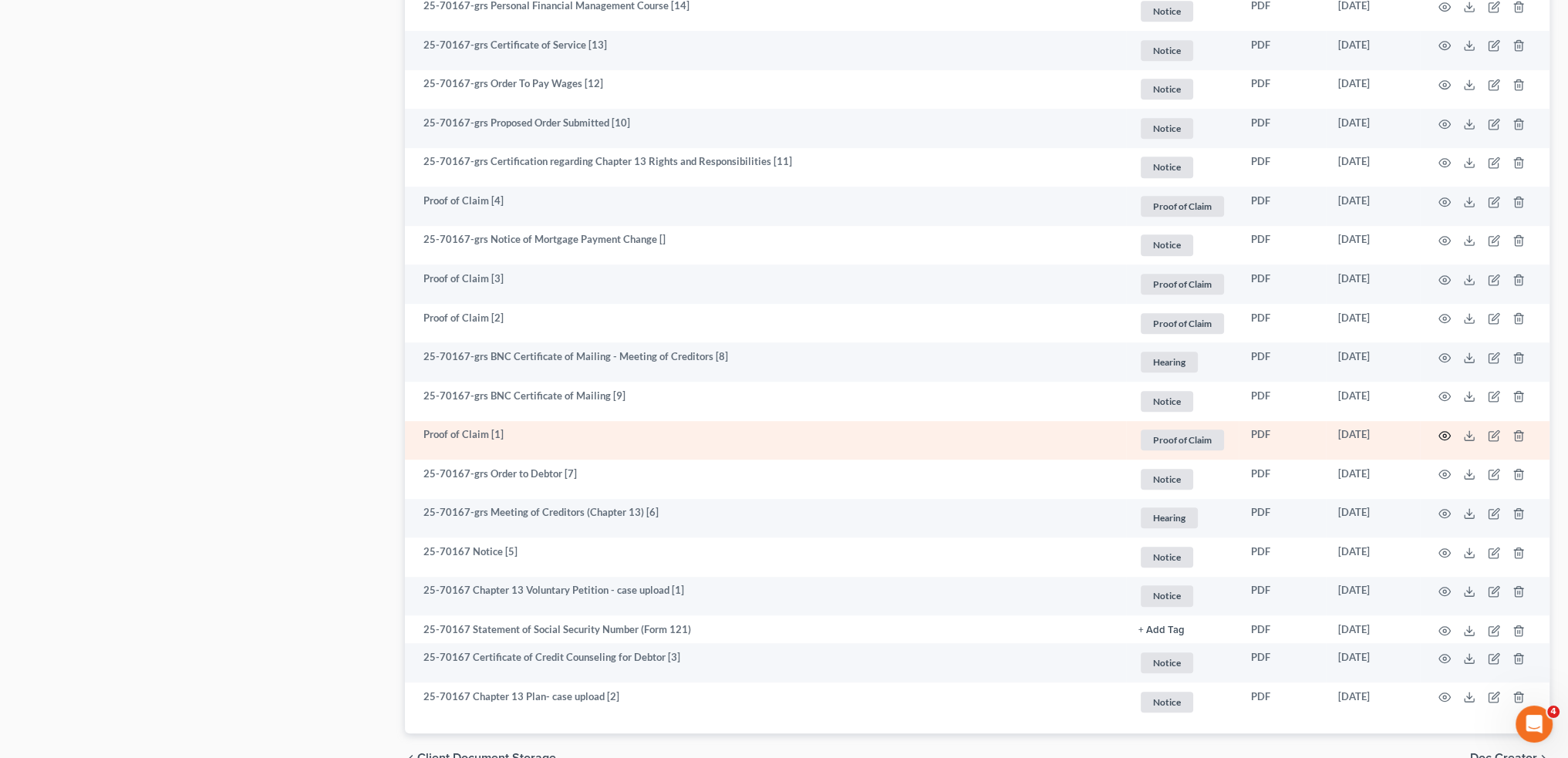
click at [1442, 439] on icon "button" at bounding box center [1445, 436] width 12 height 9
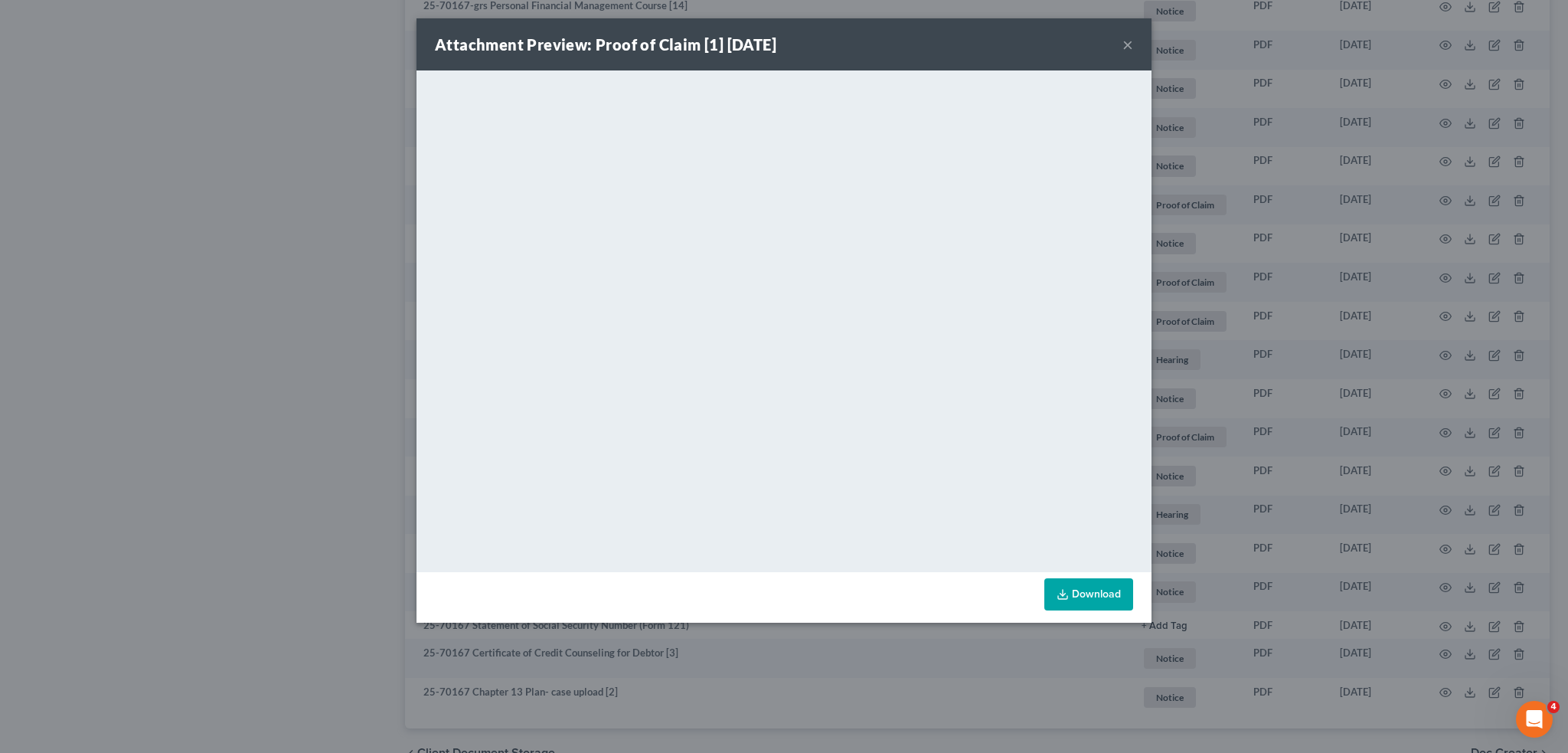
click at [1130, 45] on button "×" at bounding box center [1127, 44] width 11 height 18
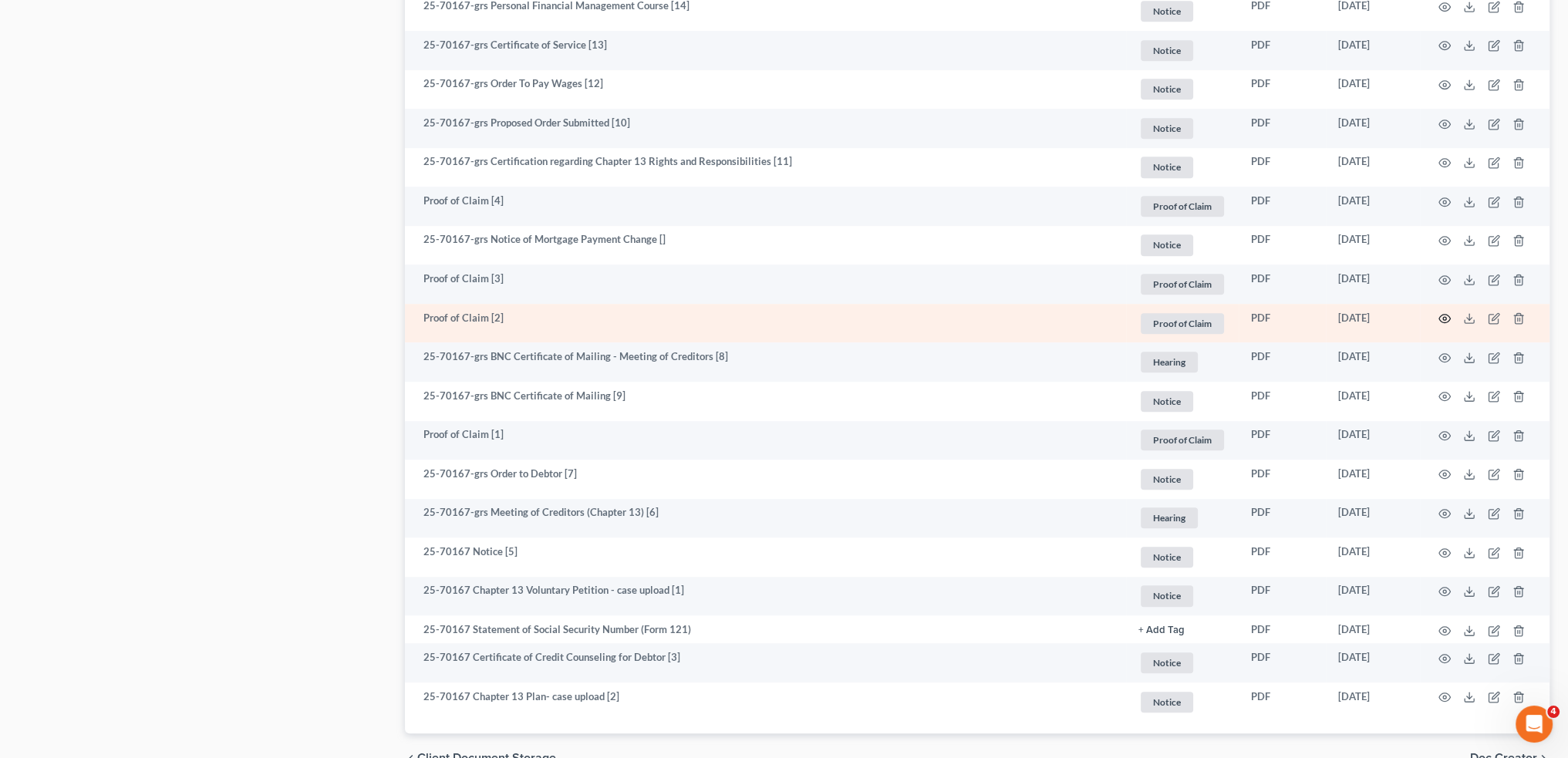
click at [1443, 317] on circle "button" at bounding box center [1443, 318] width 3 height 3
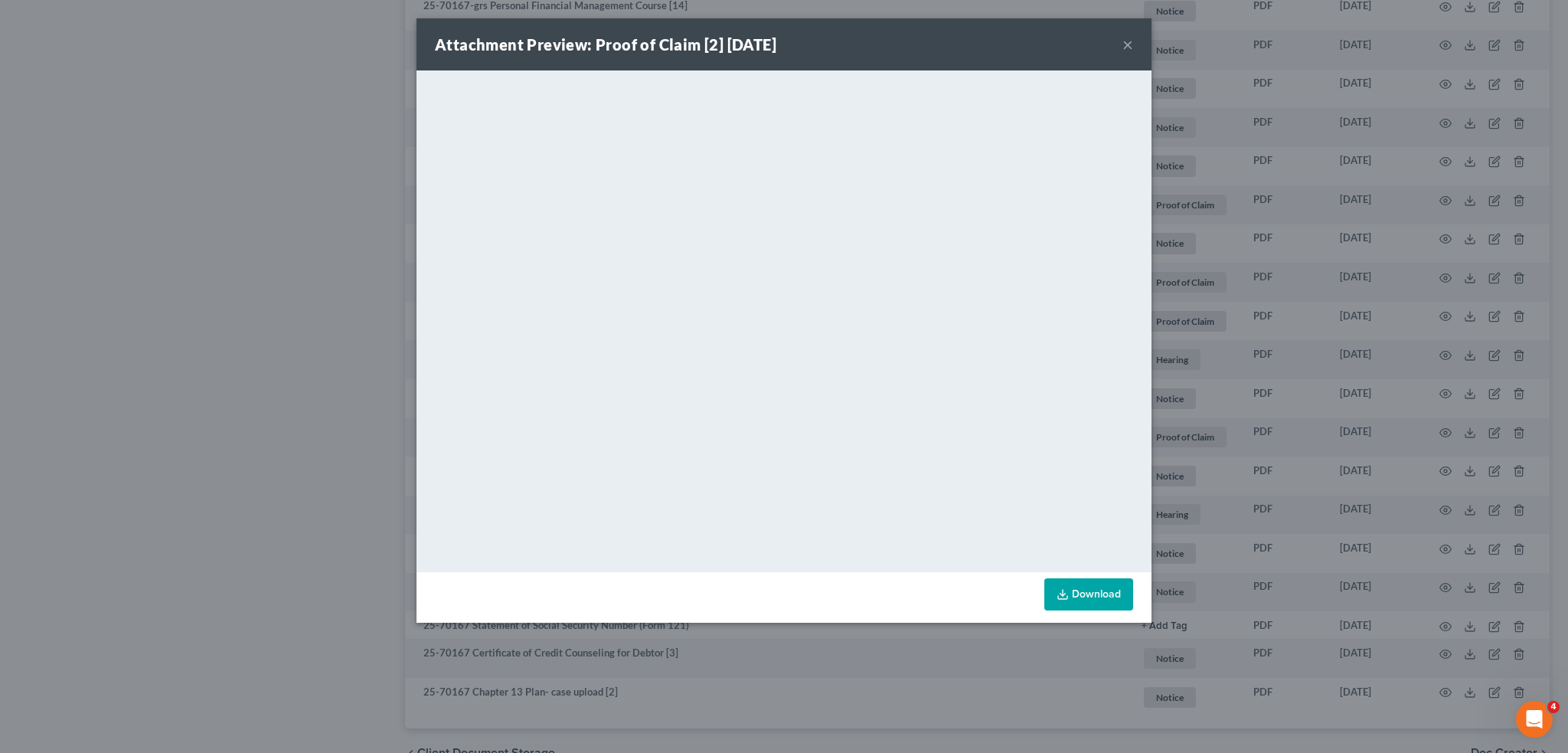
click at [1129, 42] on button "×" at bounding box center [1127, 44] width 11 height 18
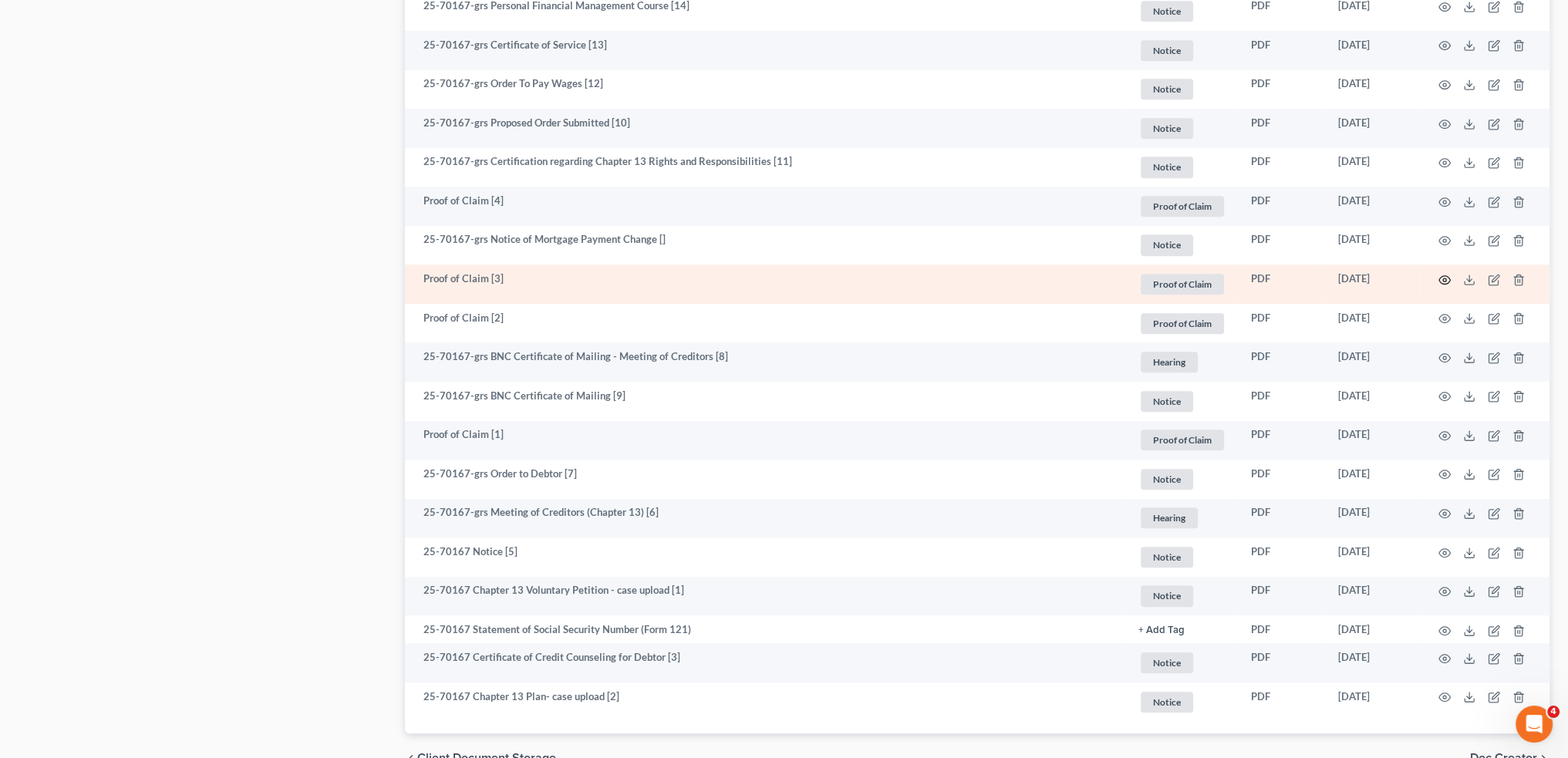
click at [1440, 281] on icon "button" at bounding box center [1444, 280] width 13 height 13
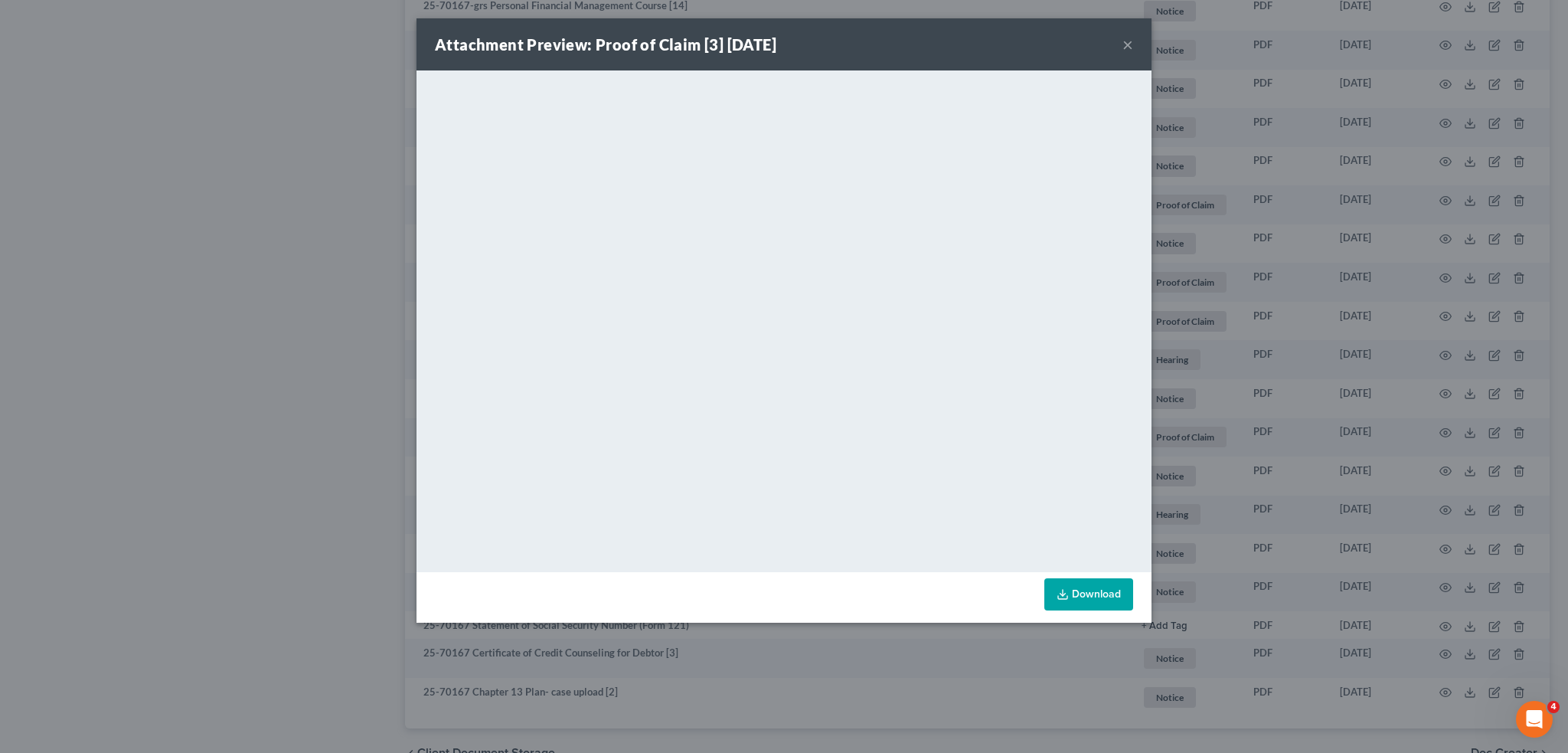
click at [1133, 42] on div "Attachment Preview: Proof of Claim [3] 05/19/2025 ×" at bounding box center [784, 45] width 735 height 52
click at [1125, 42] on button "×" at bounding box center [1127, 44] width 11 height 18
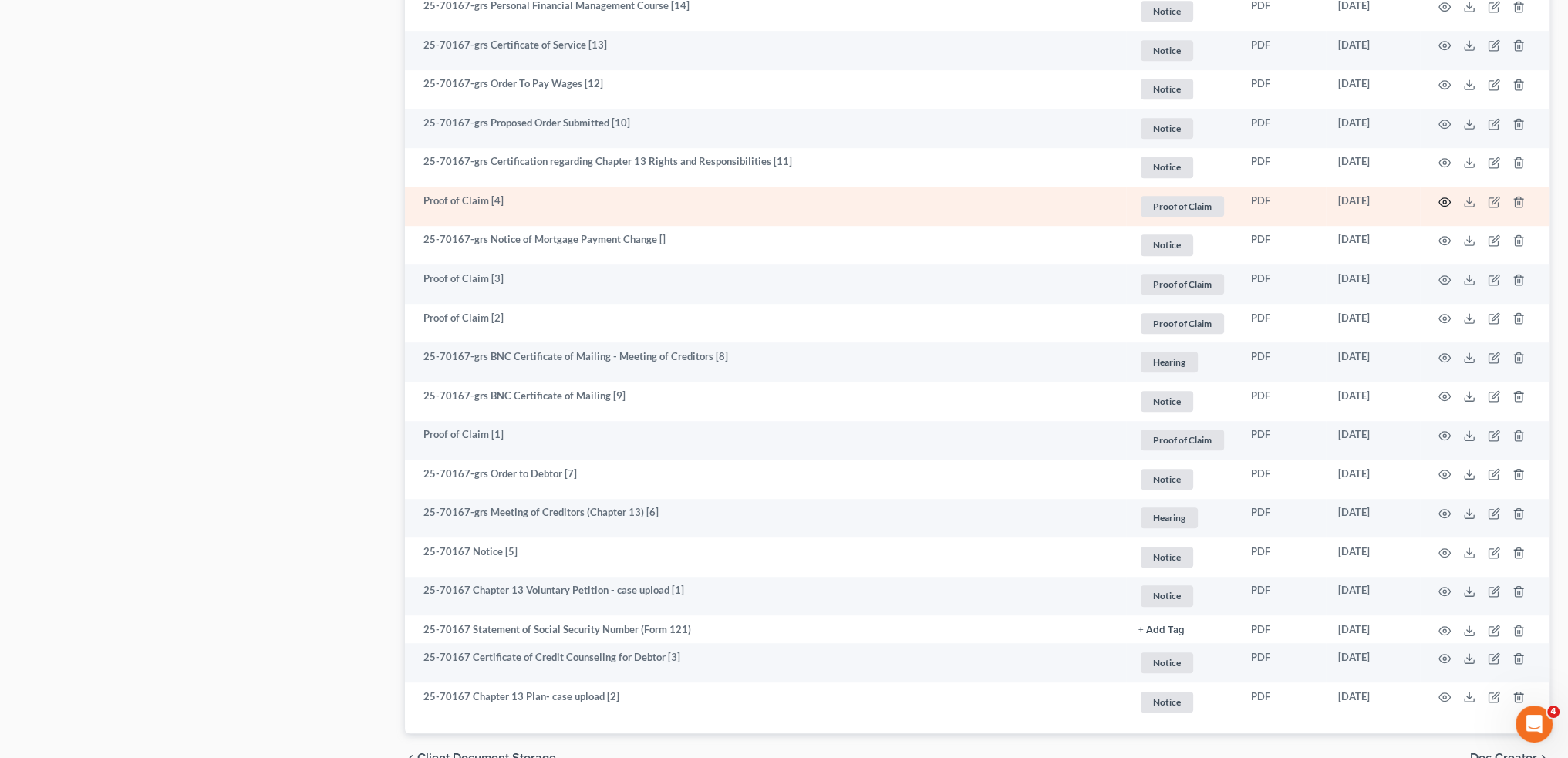
click at [1443, 202] on icon "button" at bounding box center [1444, 202] width 13 height 13
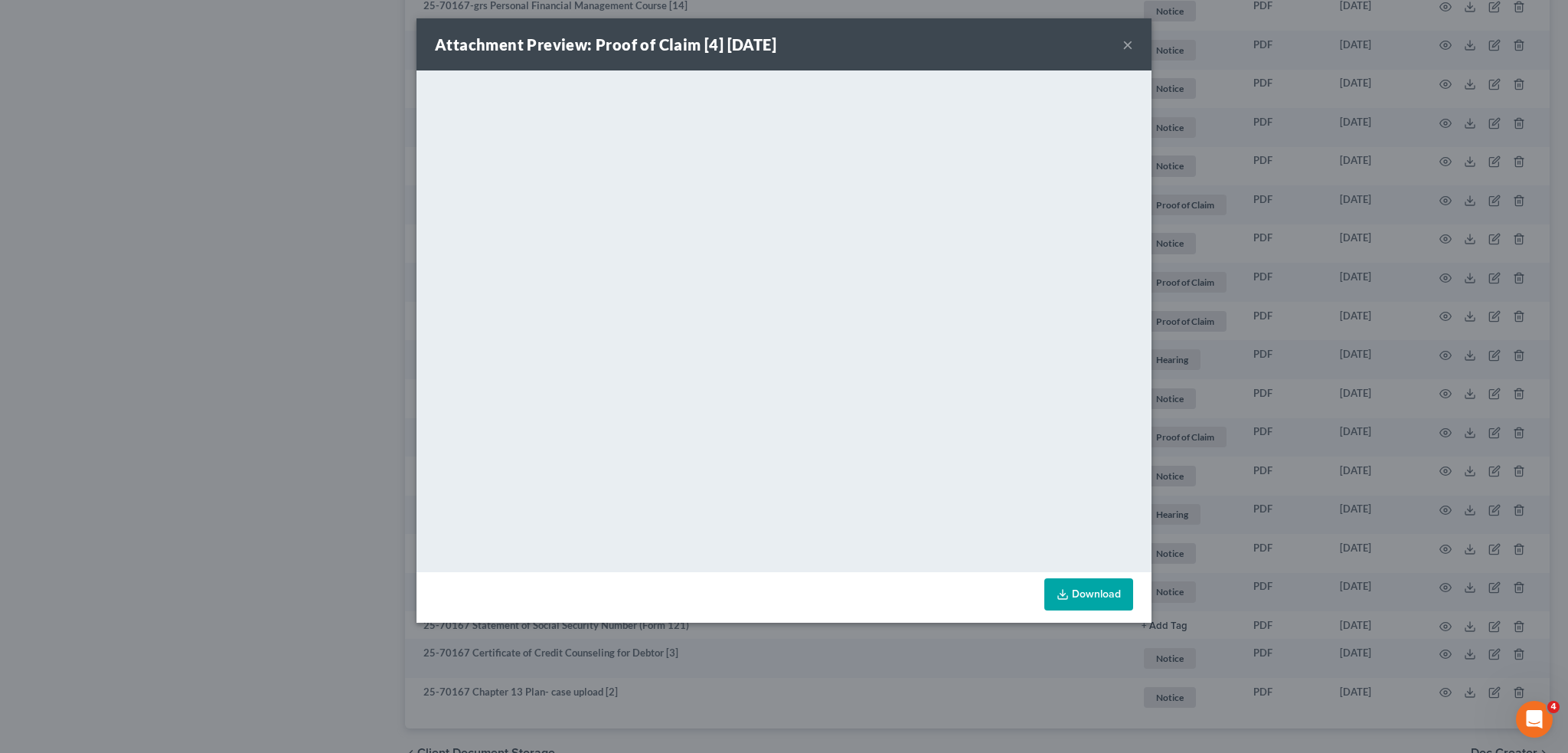
drag, startPoint x: 1131, startPoint y: 46, endPoint x: 159, endPoint y: 231, distance: 989.4
click at [1131, 46] on button "×" at bounding box center [1127, 44] width 11 height 18
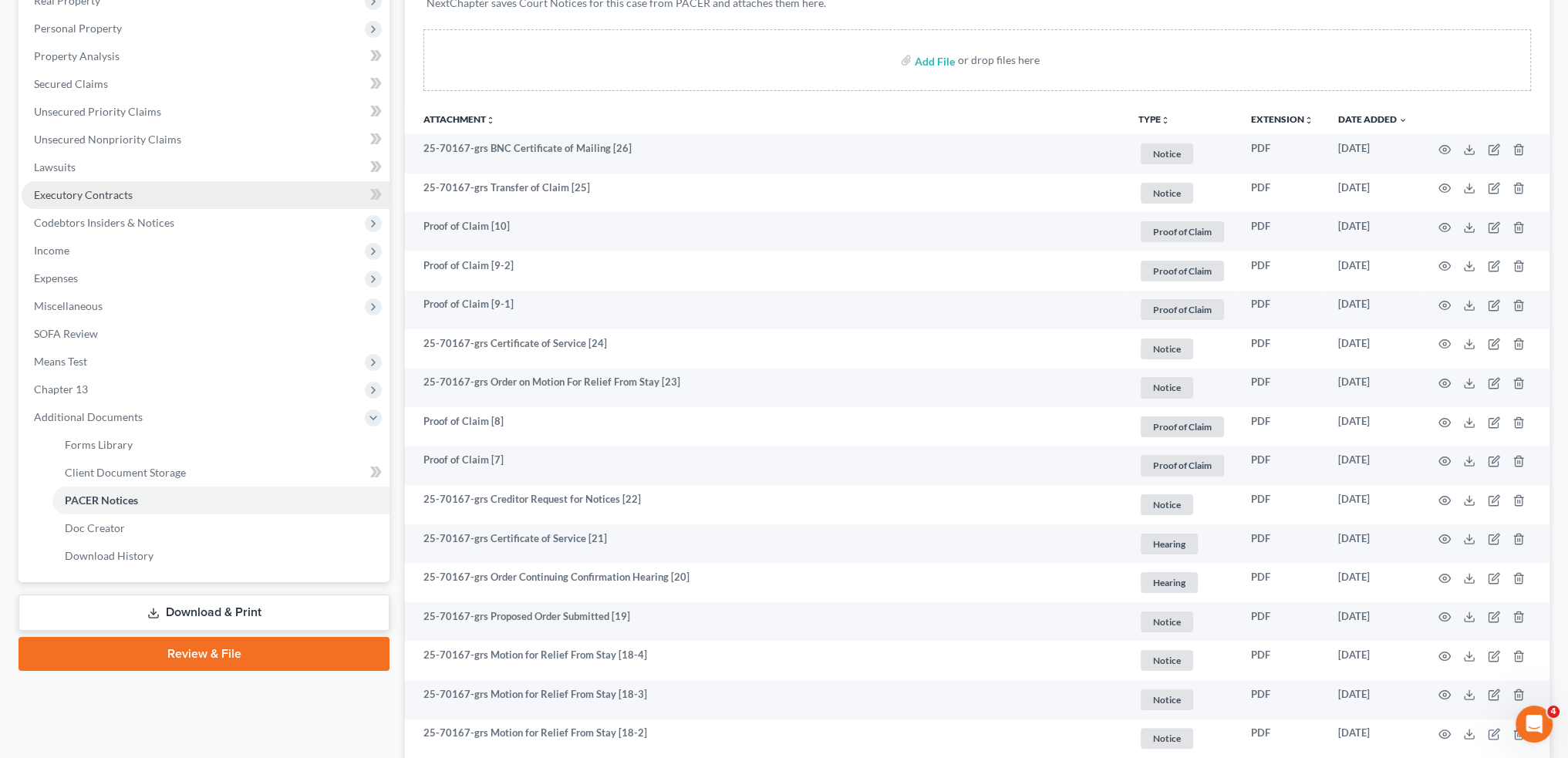
scroll to position [0, 0]
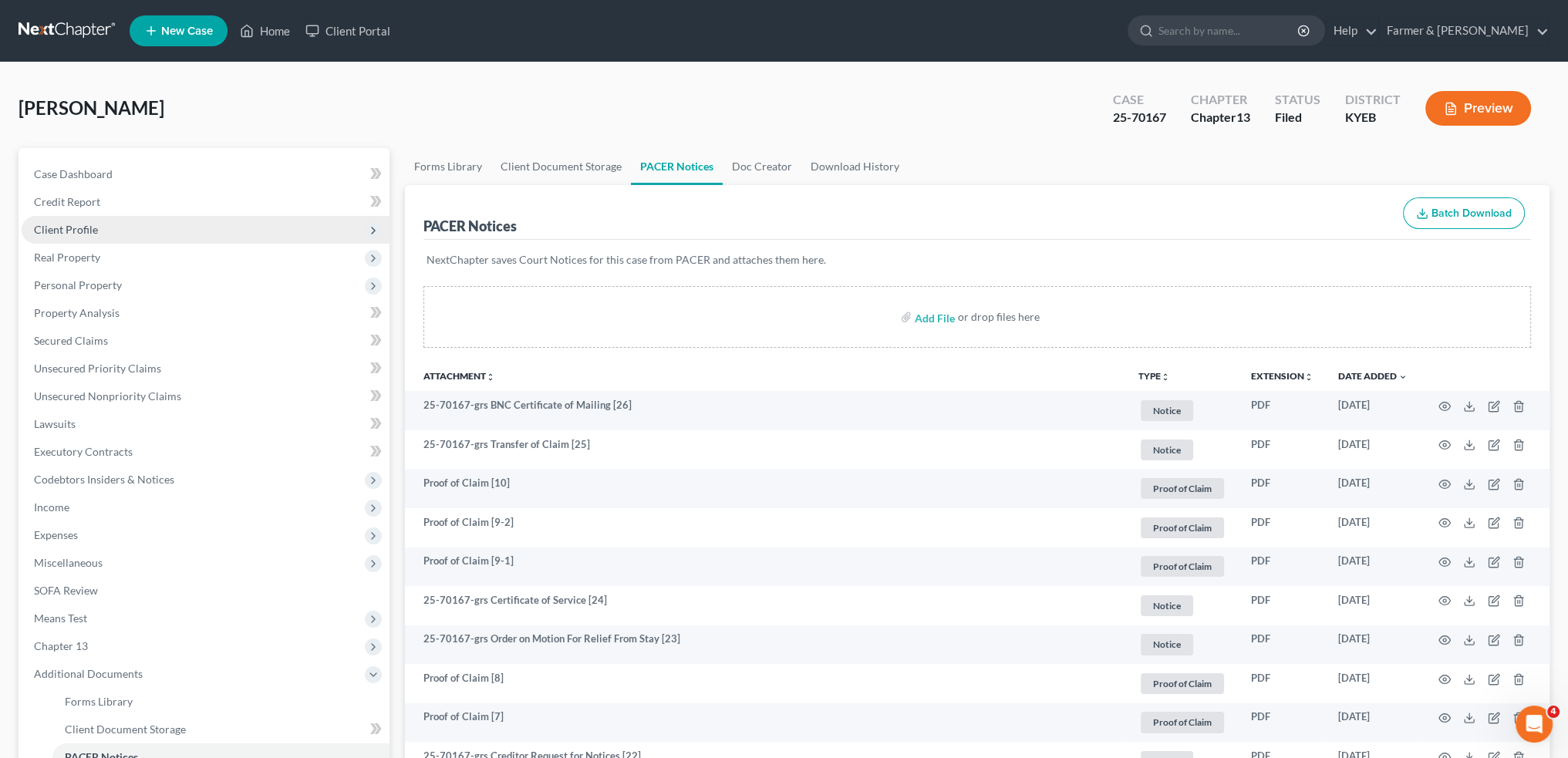
click at [119, 227] on span "Client Profile" at bounding box center [205, 229] width 368 height 27
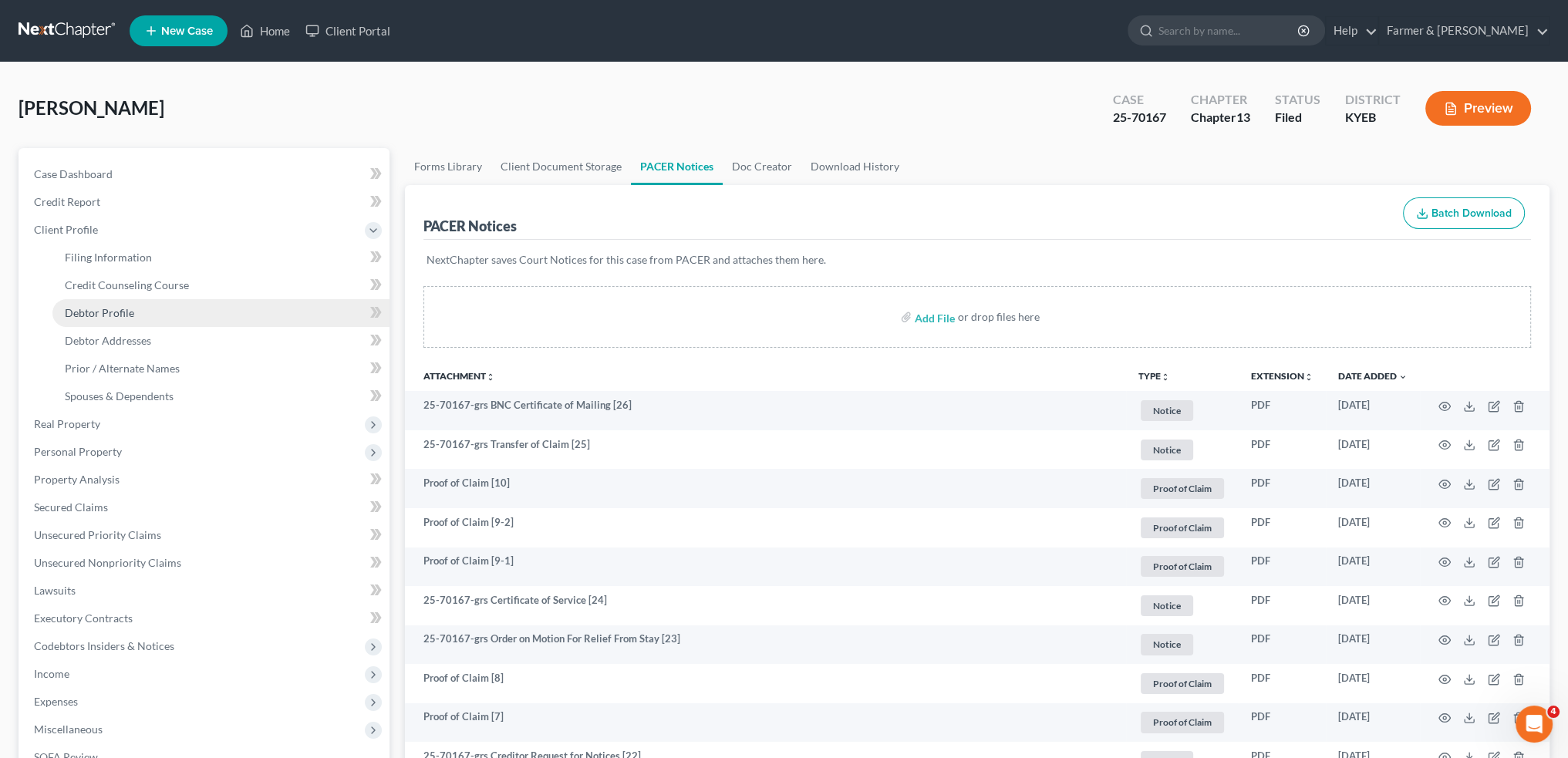
click at [127, 311] on span "Debtor Profile" at bounding box center [98, 312] width 69 height 13
select select "3"
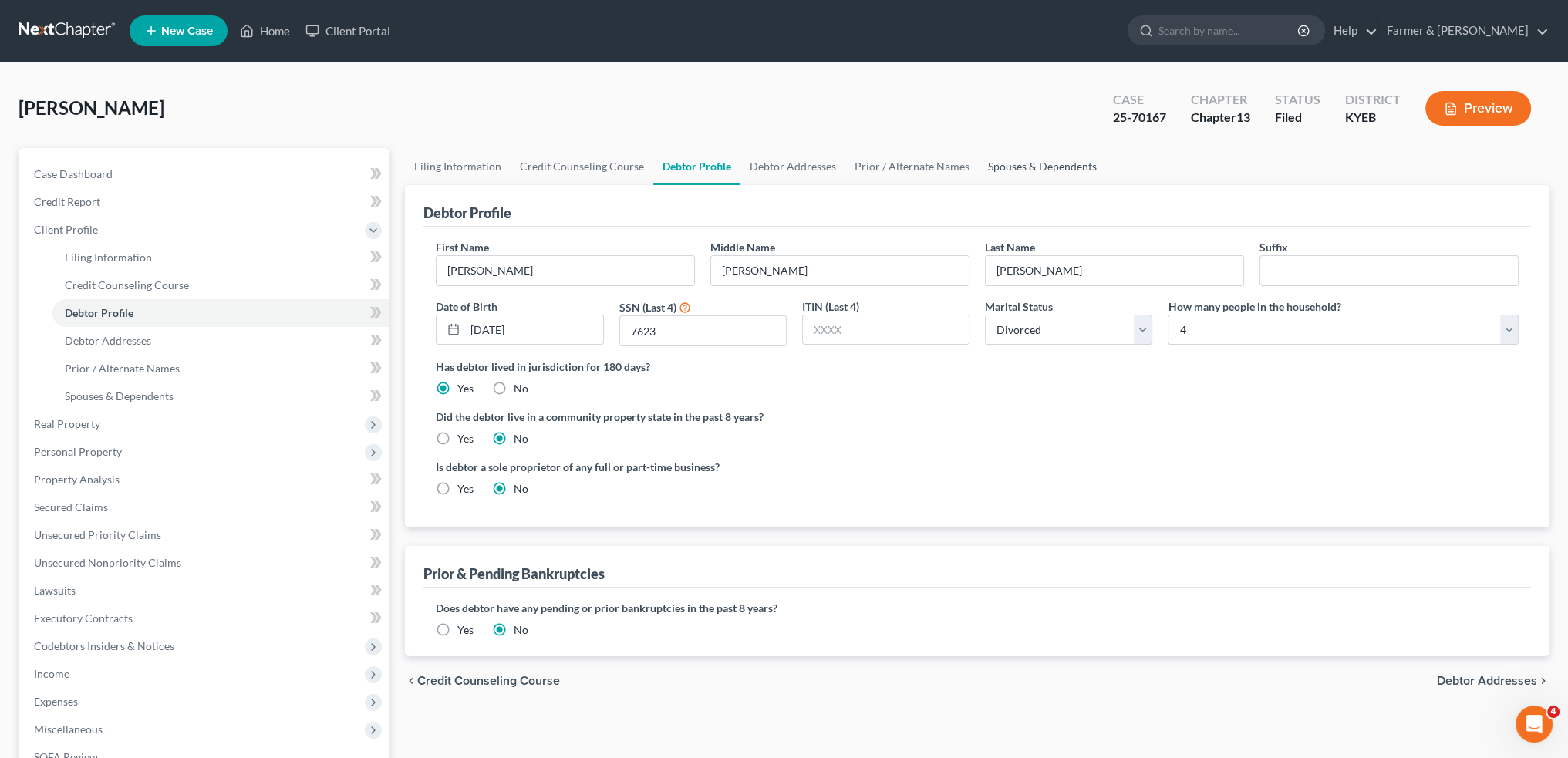
click at [1034, 172] on link "Spouses & Dependents" at bounding box center [1041, 167] width 127 height 37
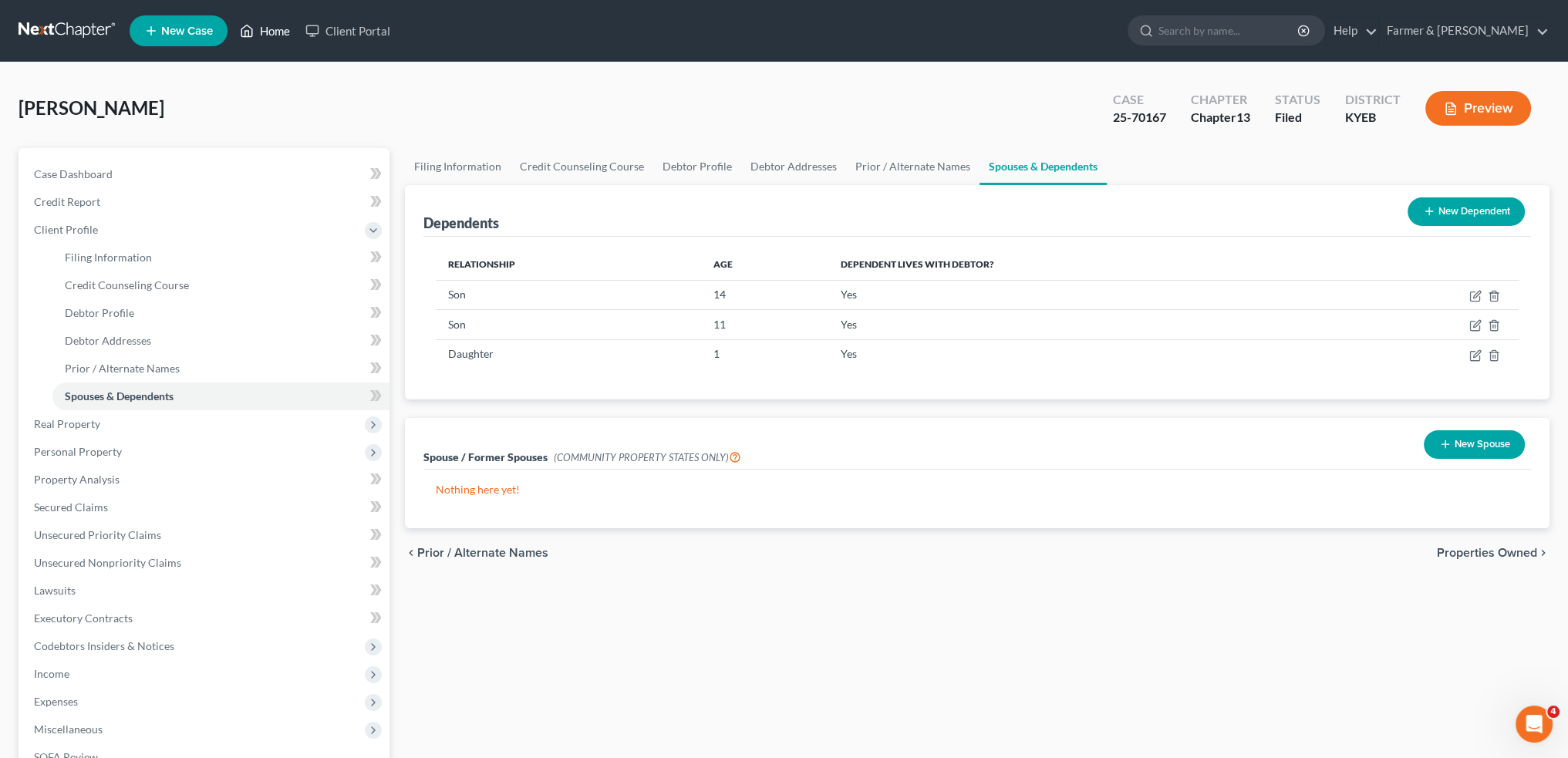
click at [263, 36] on link "Home" at bounding box center [264, 30] width 65 height 27
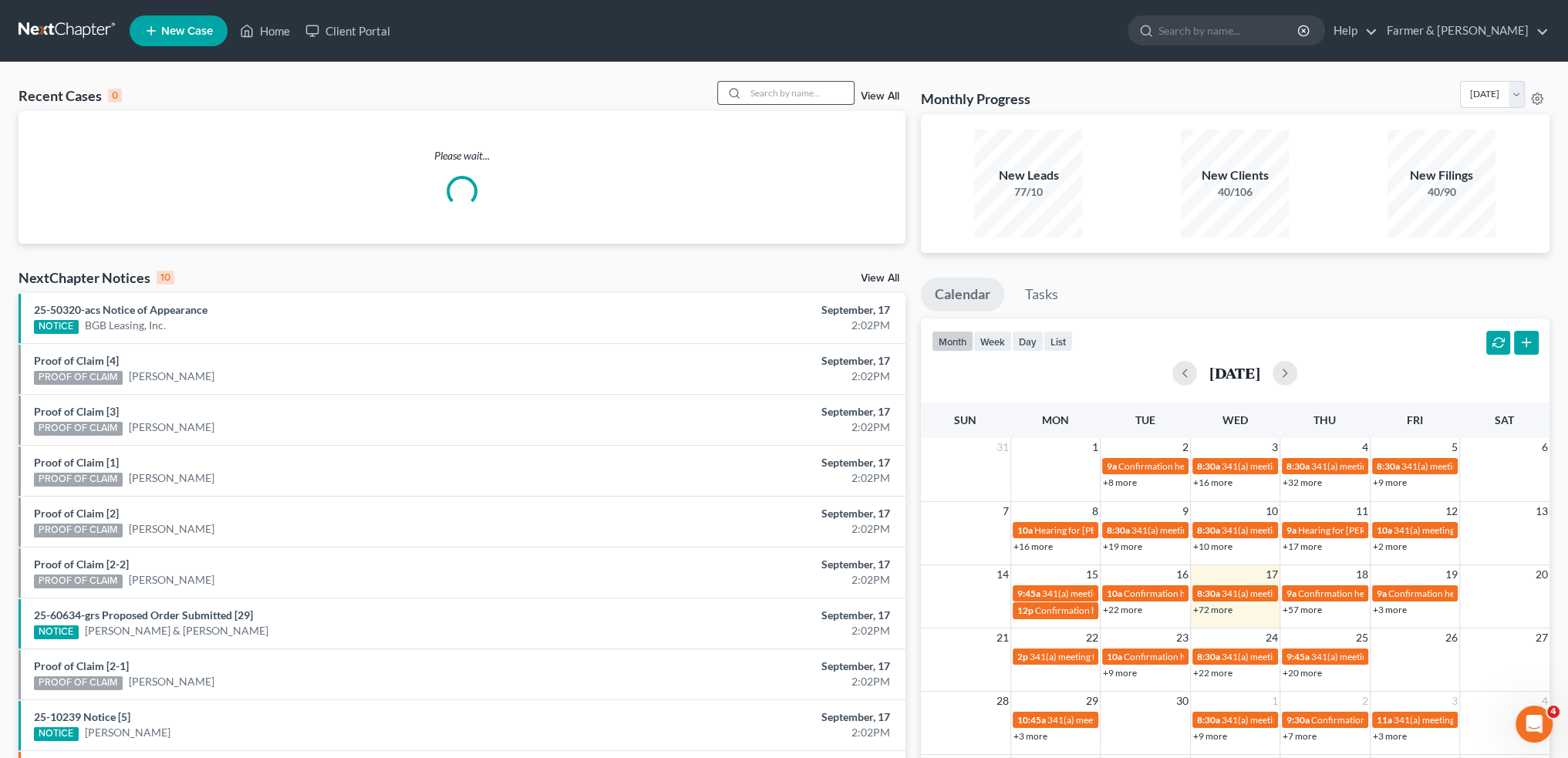
click at [759, 92] on input "search" at bounding box center [800, 93] width 108 height 22
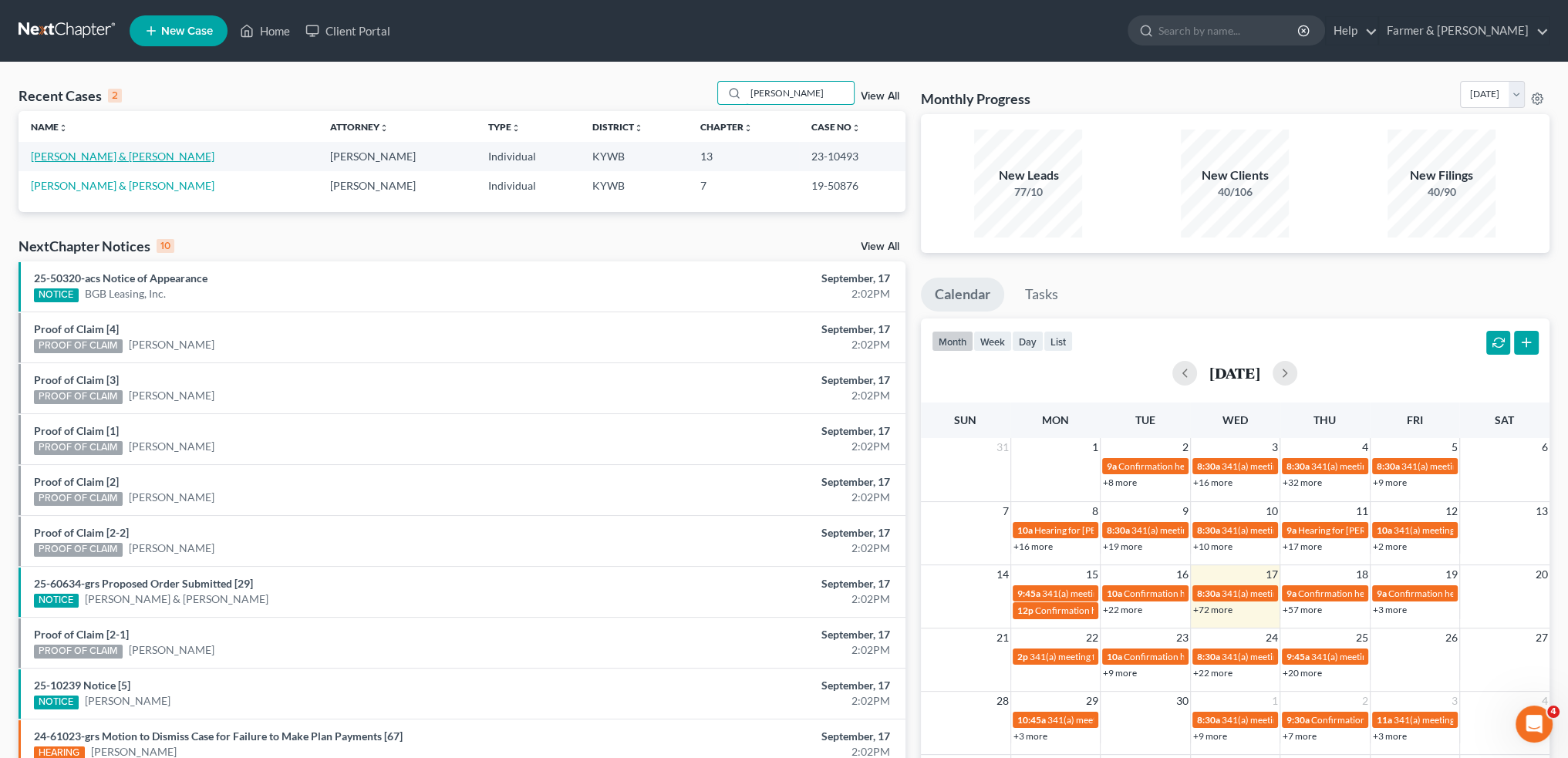
type input "DAVID CARTER"
click at [88, 153] on link "Carter, David & Sri" at bounding box center [123, 155] width 183 height 13
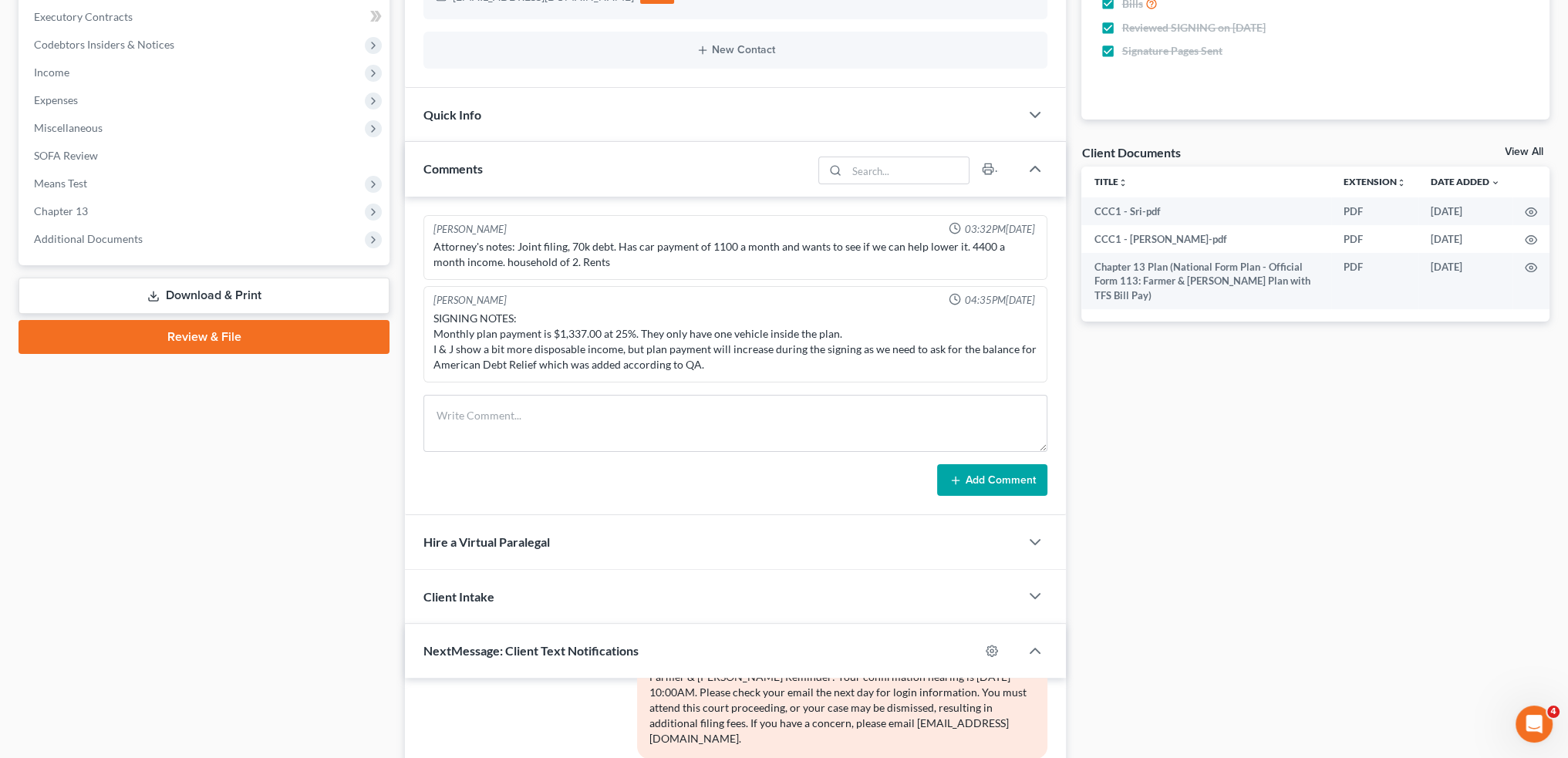
scroll to position [514, 0]
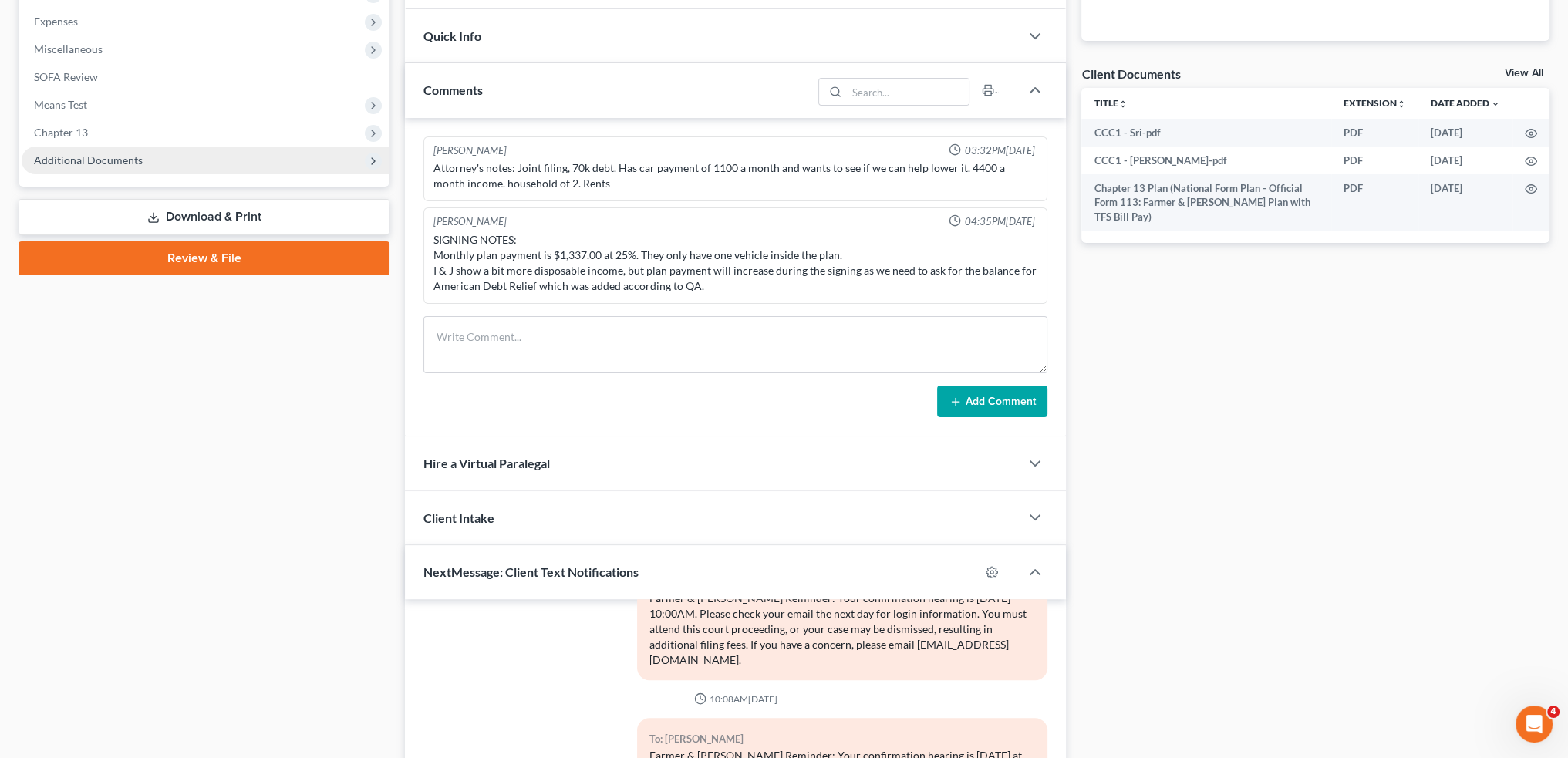
click at [100, 160] on span "Additional Documents" at bounding box center [88, 159] width 108 height 13
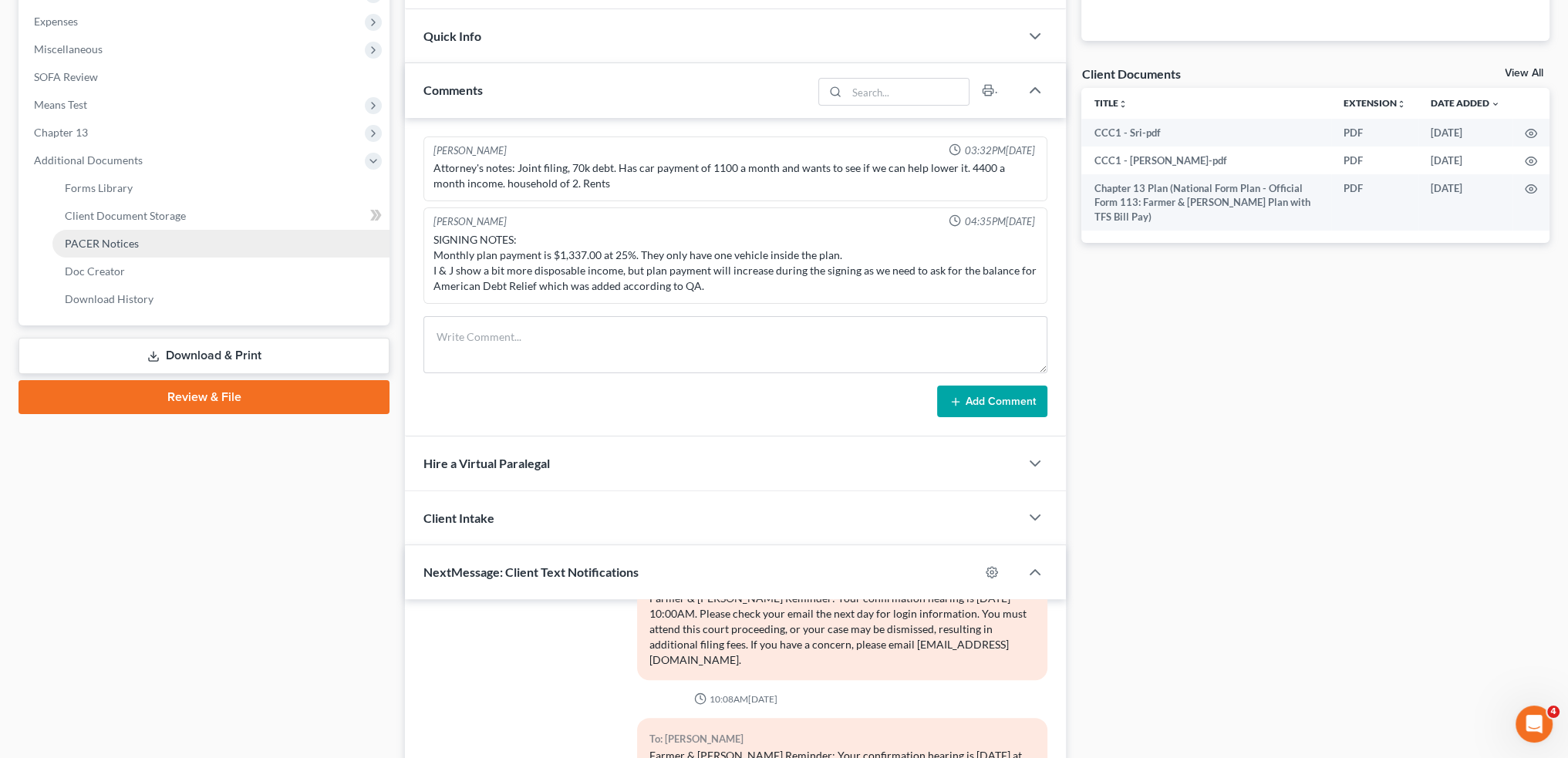
click at [111, 240] on span "PACER Notices" at bounding box center [101, 243] width 74 height 13
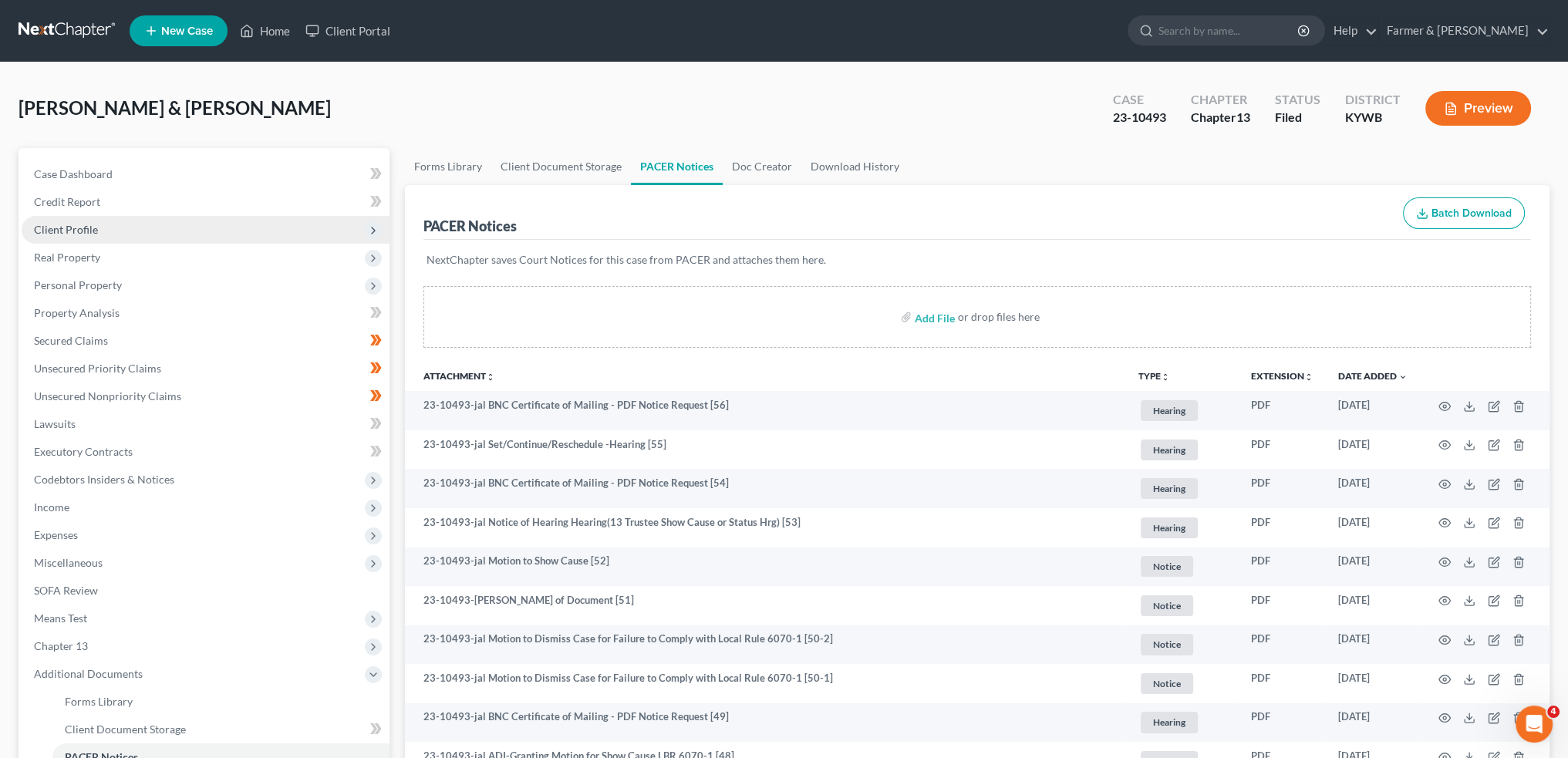
click at [102, 227] on span "Client Profile" at bounding box center [205, 229] width 368 height 27
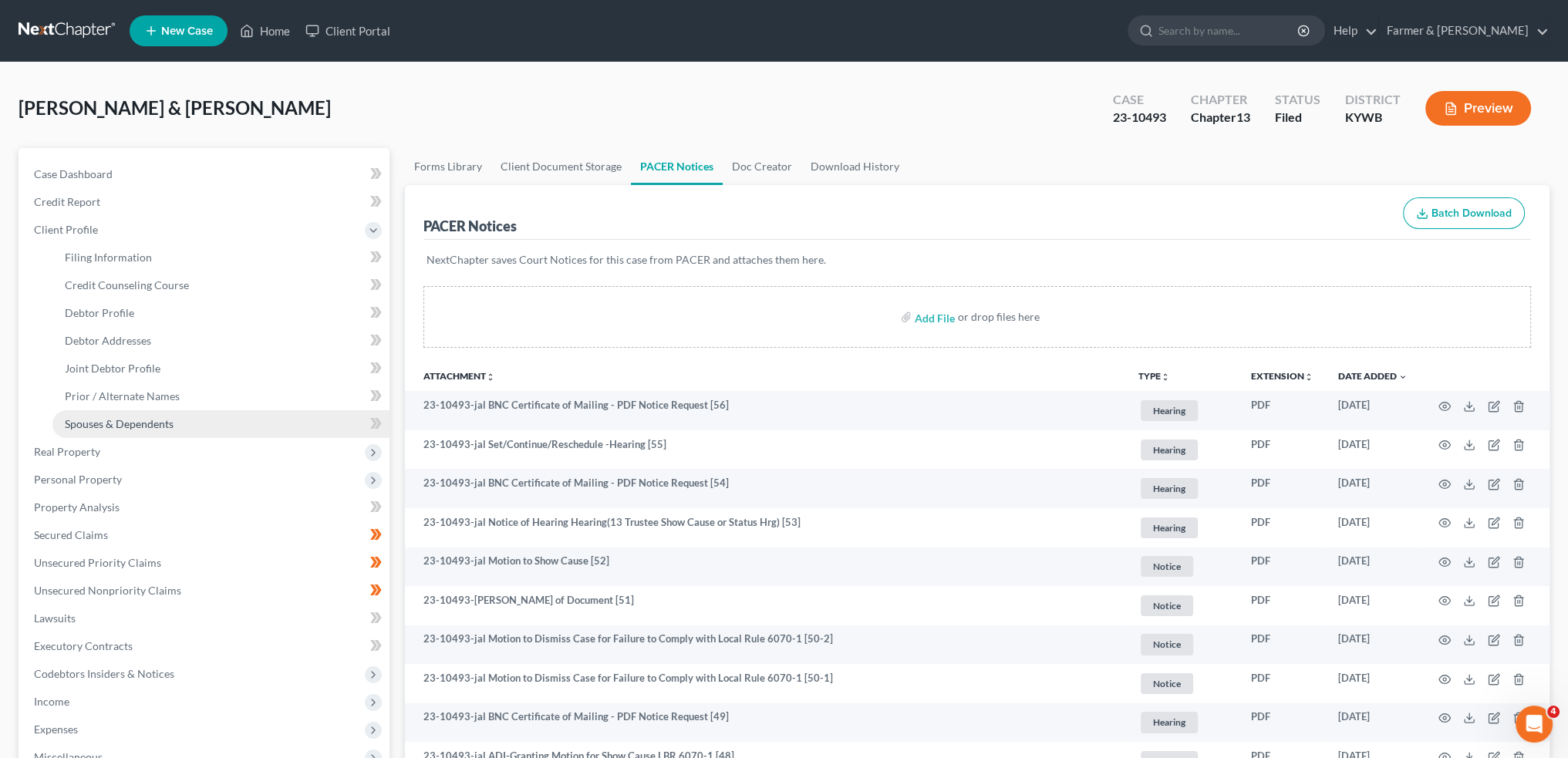
click at [136, 420] on span "Spouses & Dependents" at bounding box center [118, 423] width 108 height 13
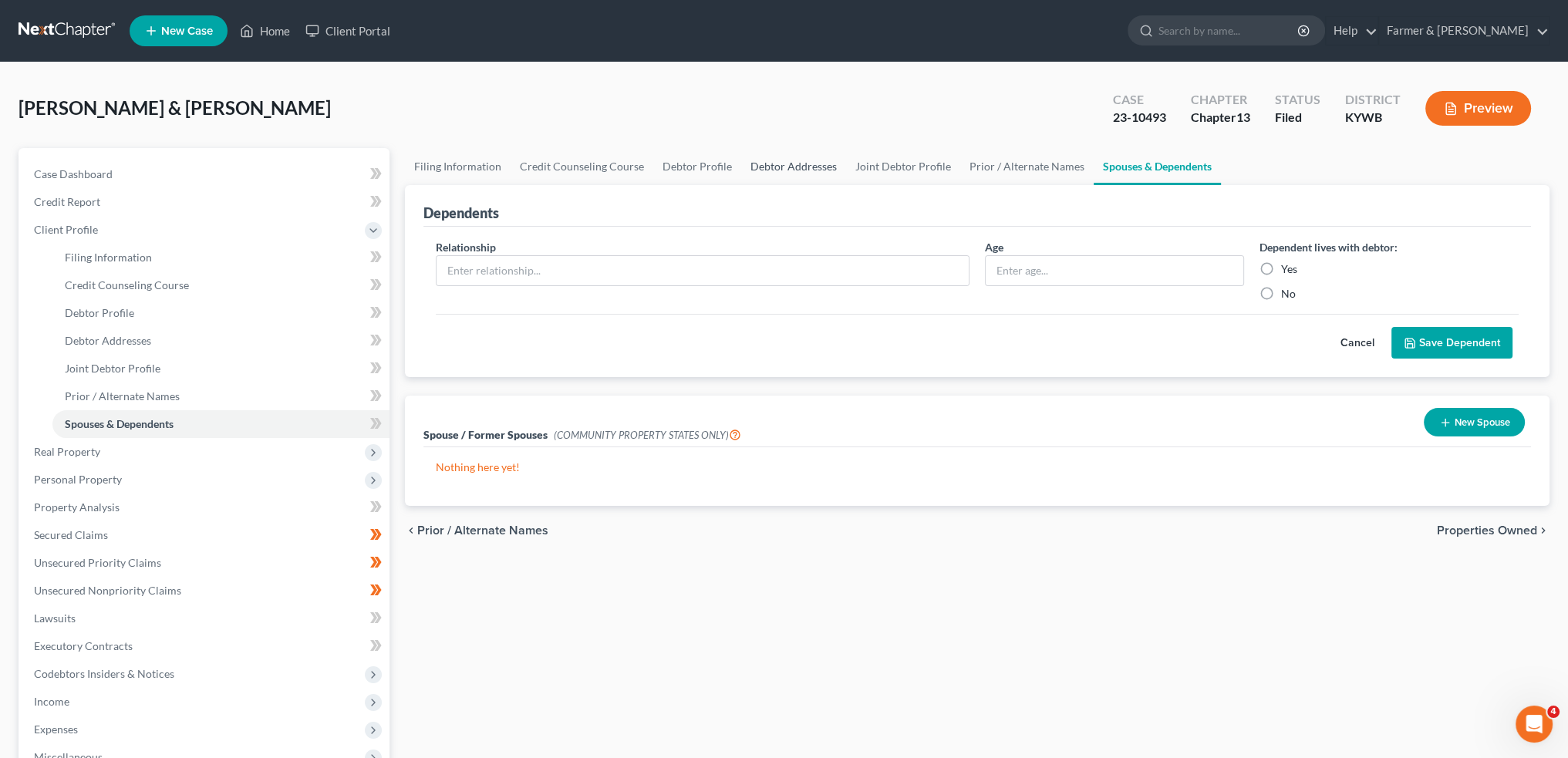
click at [815, 162] on link "Debtor Addresses" at bounding box center [794, 167] width 105 height 37
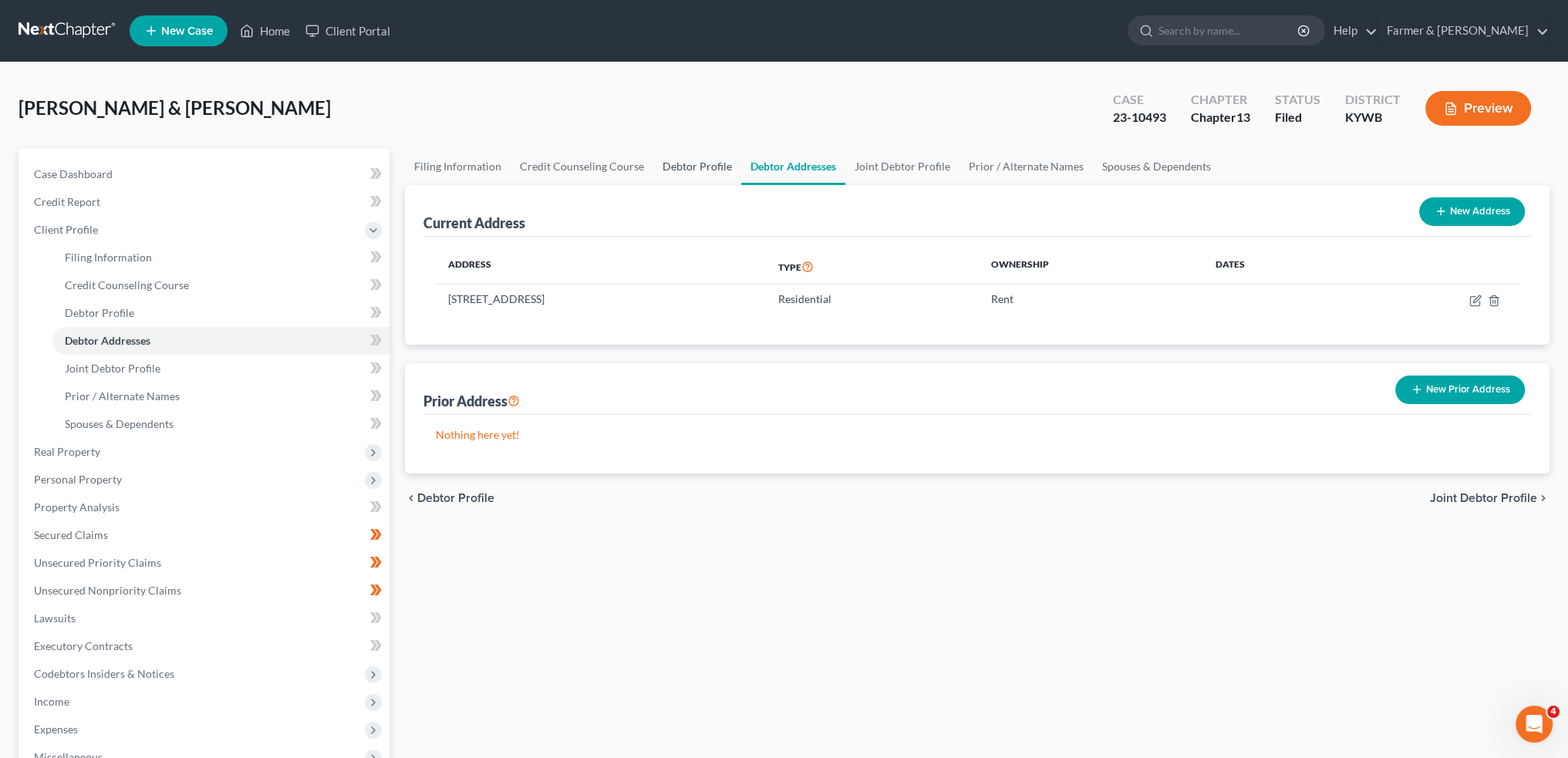
click at [694, 158] on link "Debtor Profile" at bounding box center [697, 167] width 88 height 37
select select "1"
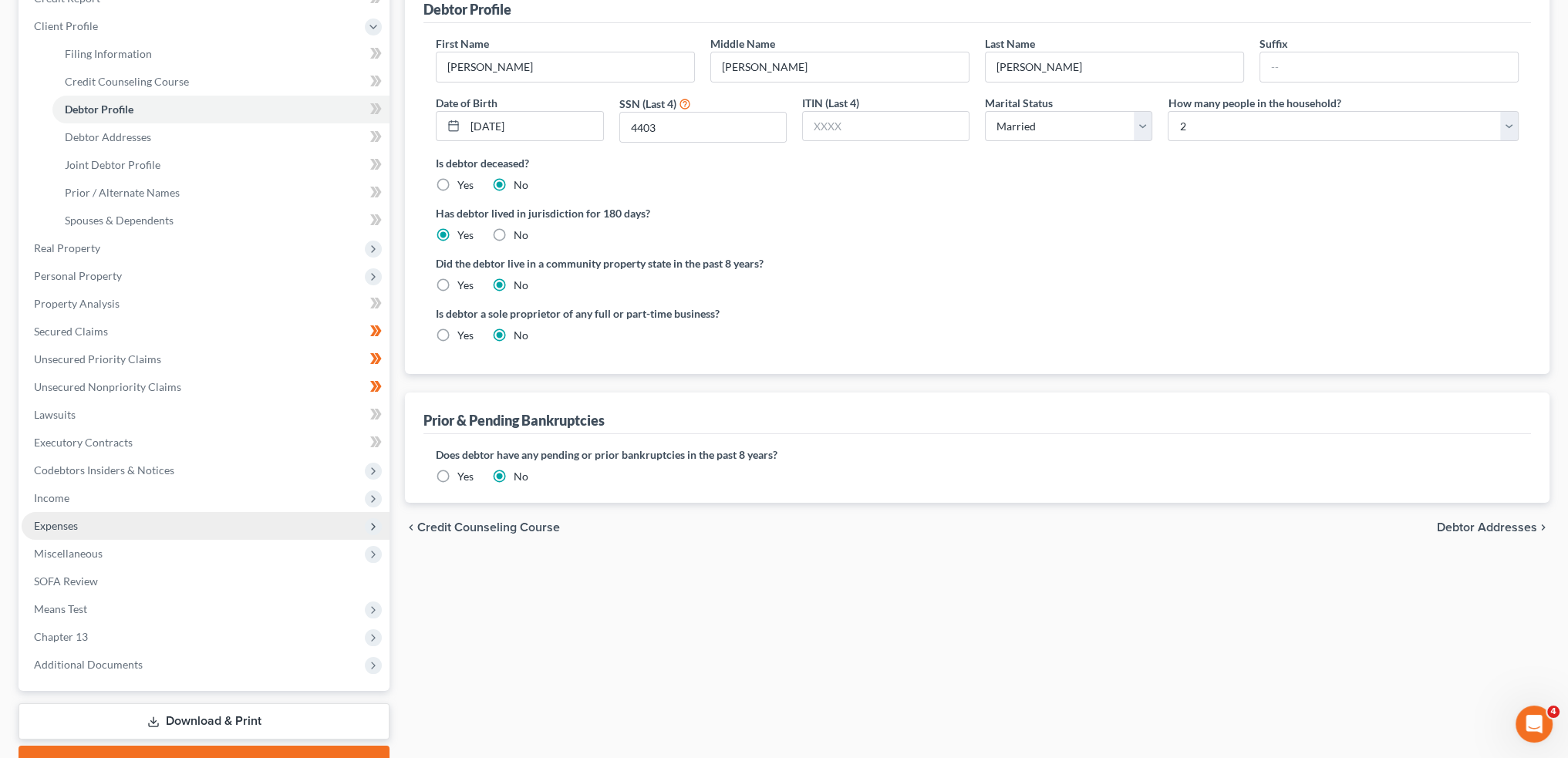
scroll to position [282, 0]
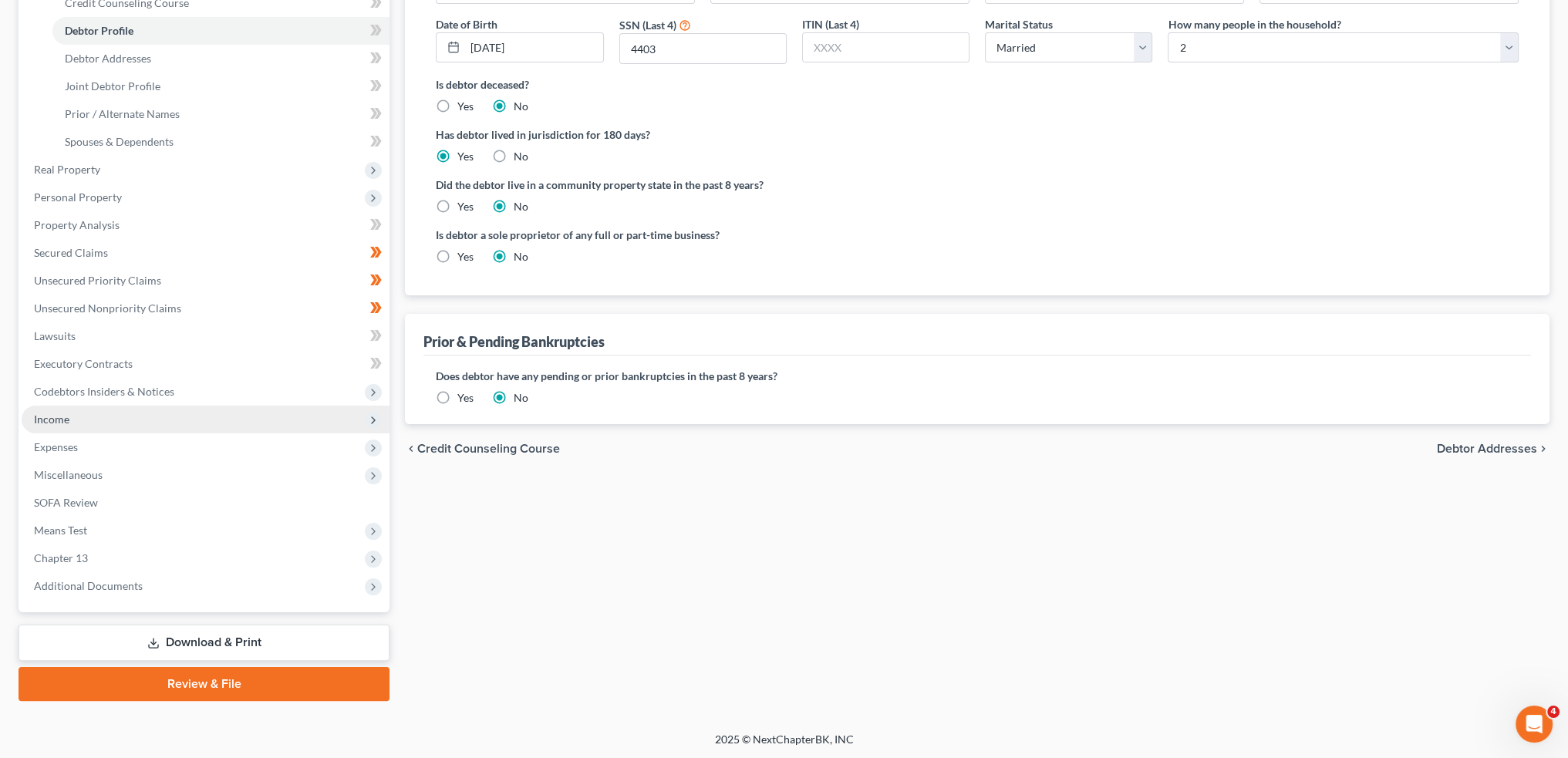
click at [144, 419] on span "Income" at bounding box center [205, 419] width 368 height 27
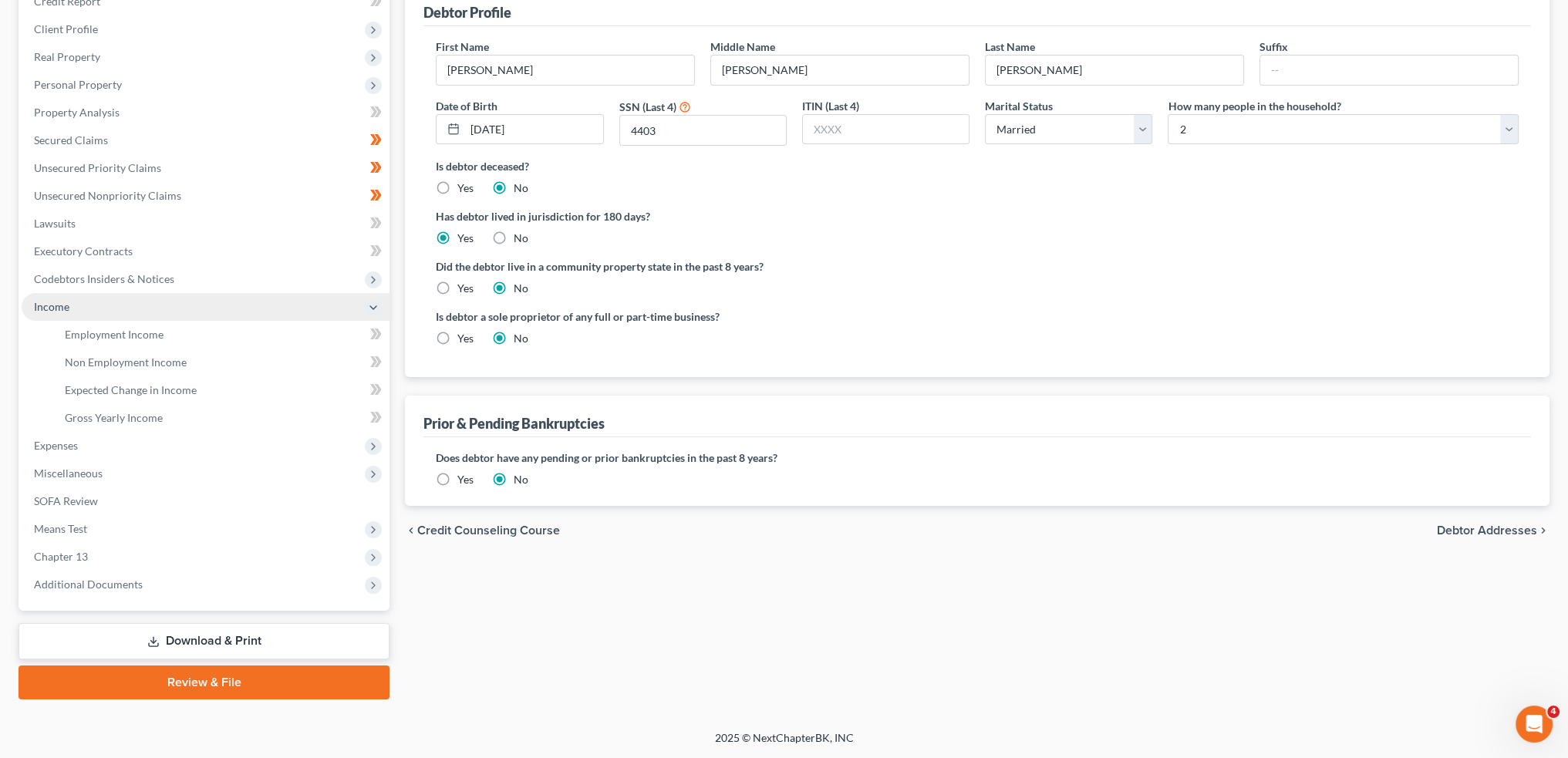
scroll to position [199, 0]
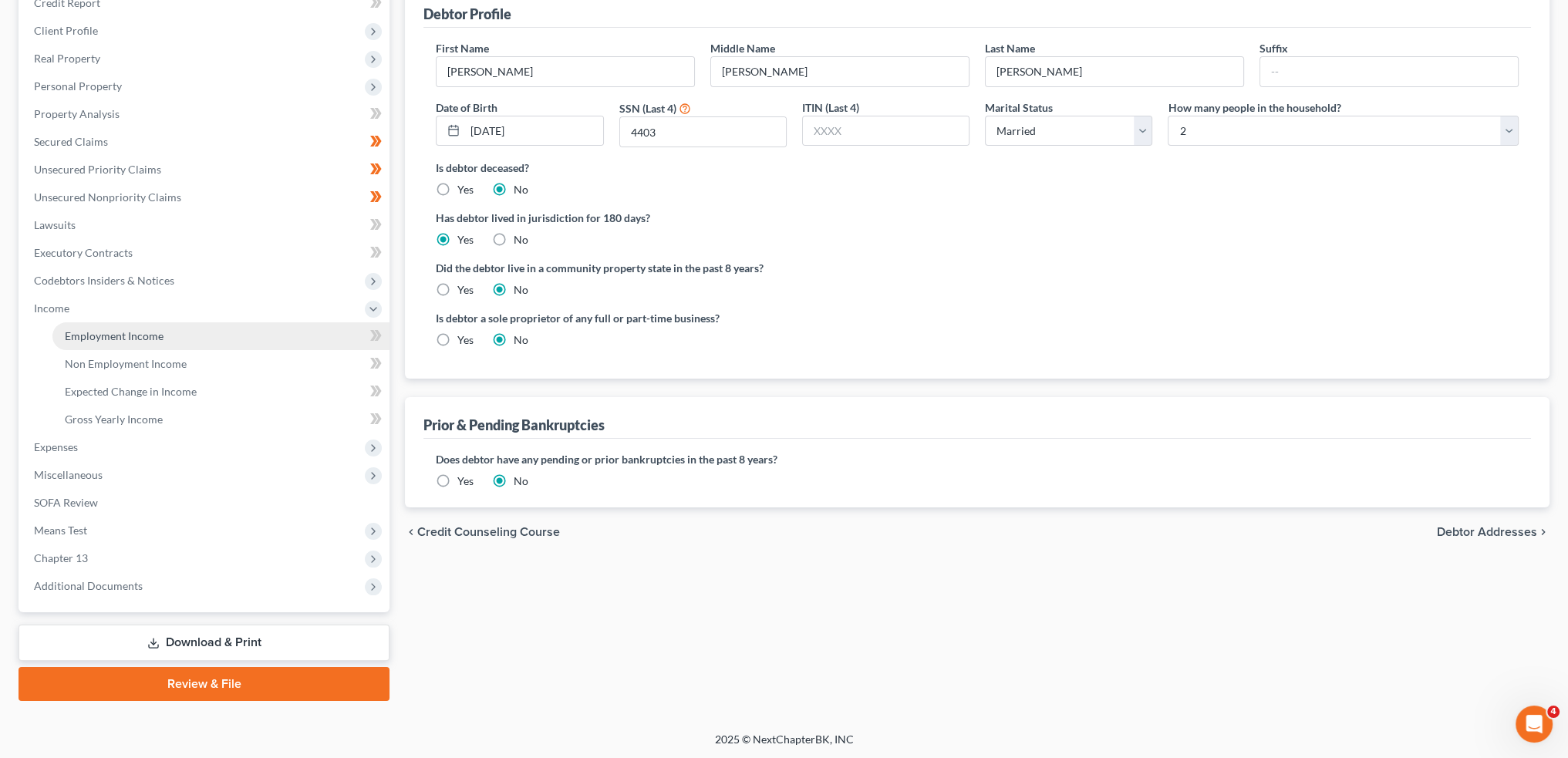
click at [149, 325] on link "Employment Income" at bounding box center [221, 337] width 337 height 27
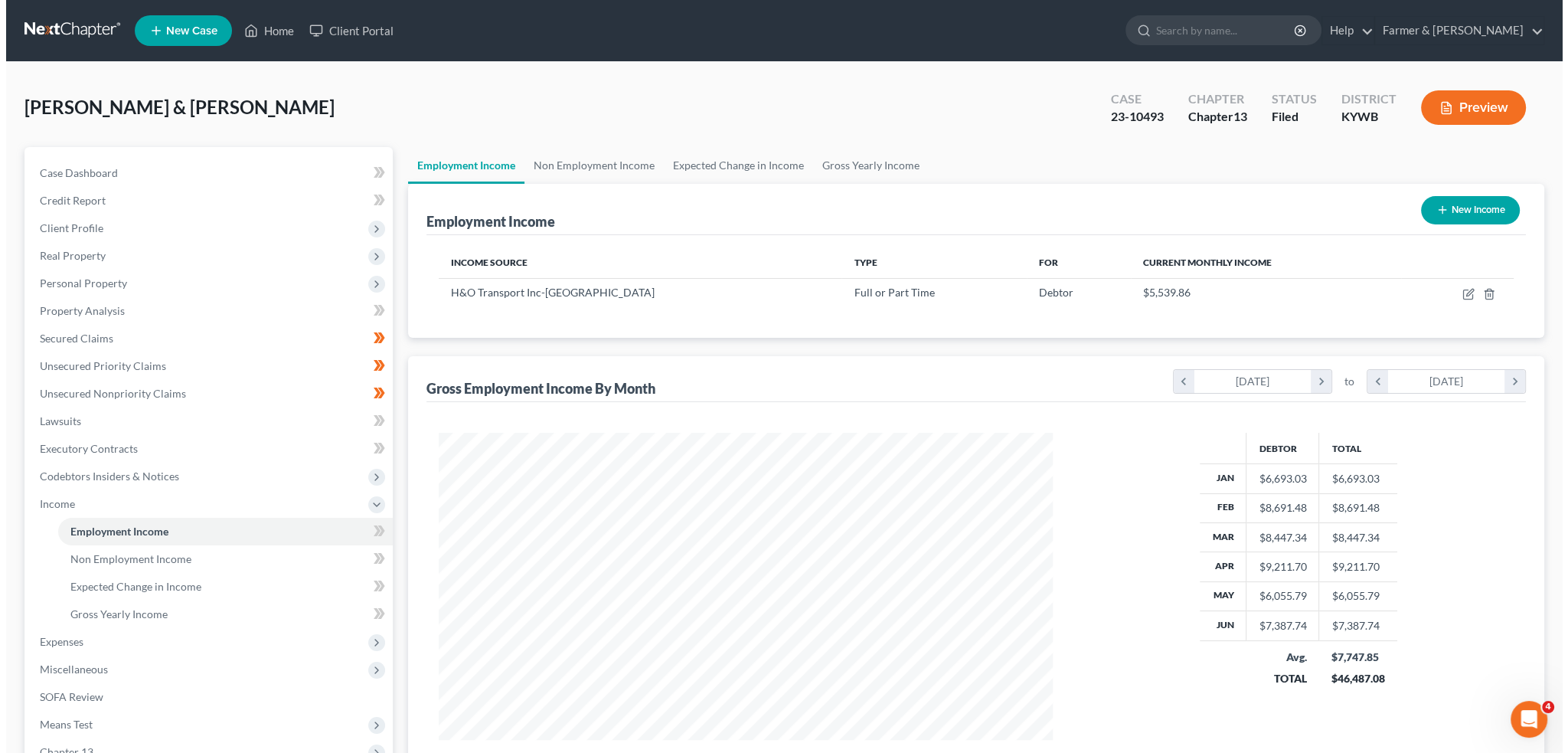
scroll to position [307, 644]
click at [1463, 290] on icon "button" at bounding box center [1462, 294] width 13 height 13
select select "0"
select select "18"
select select "3"
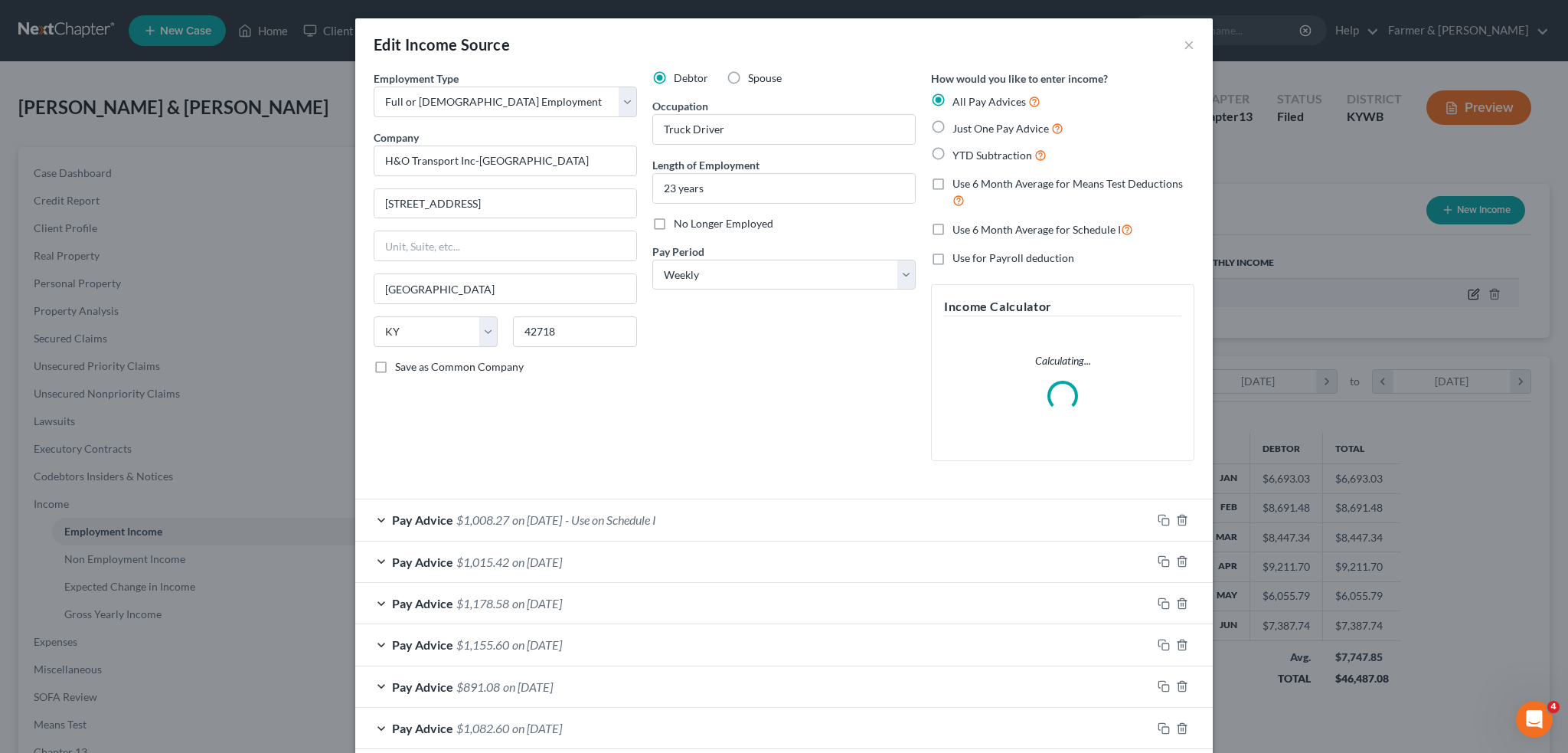
scroll to position [309, 650]
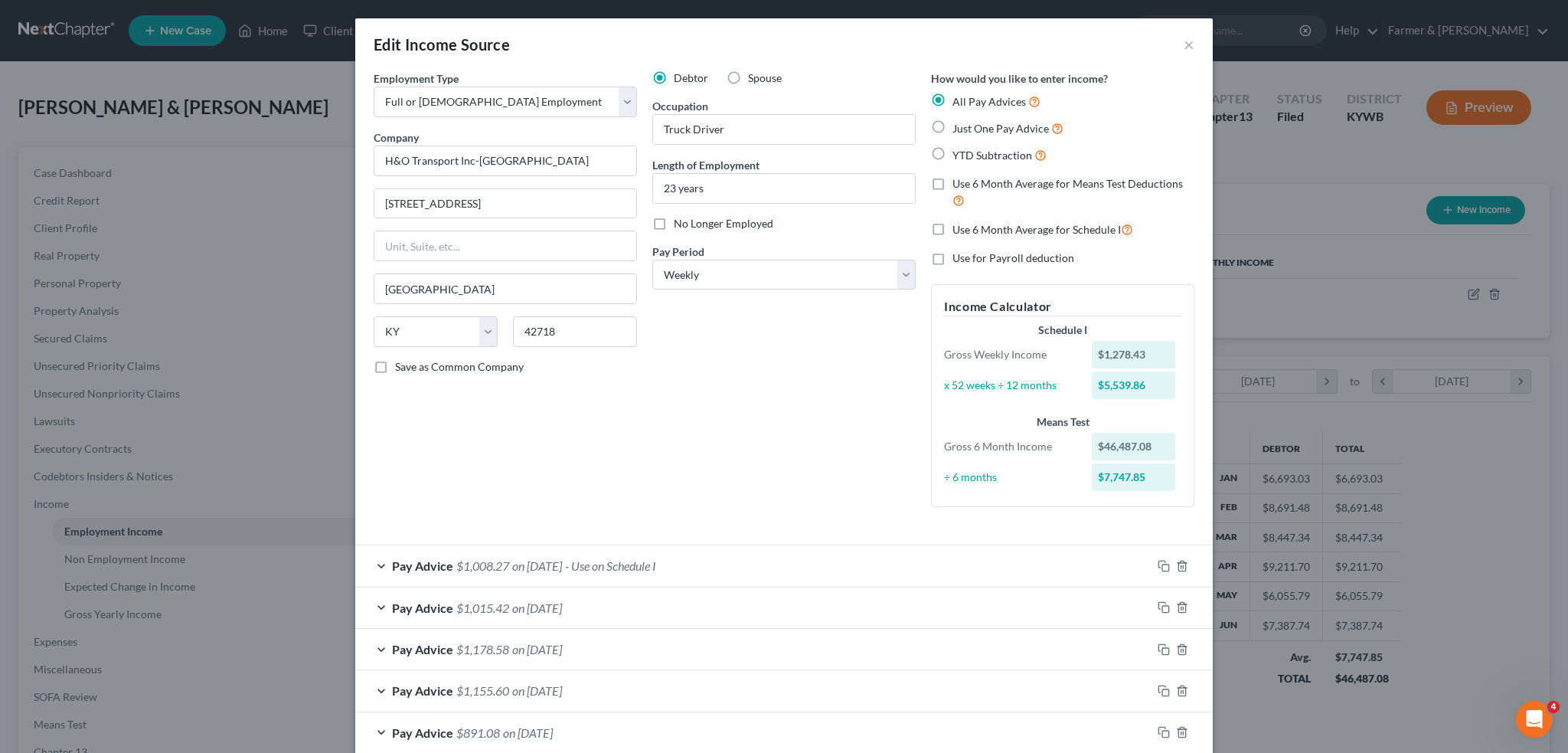
drag, startPoint x: 706, startPoint y: 556, endPoint x: 785, endPoint y: 356, distance: 215.0
click at [706, 557] on div "Pay Advice $1,008.27 on 03/19/2025 - Use on Schedule I" at bounding box center [753, 566] width 796 height 41
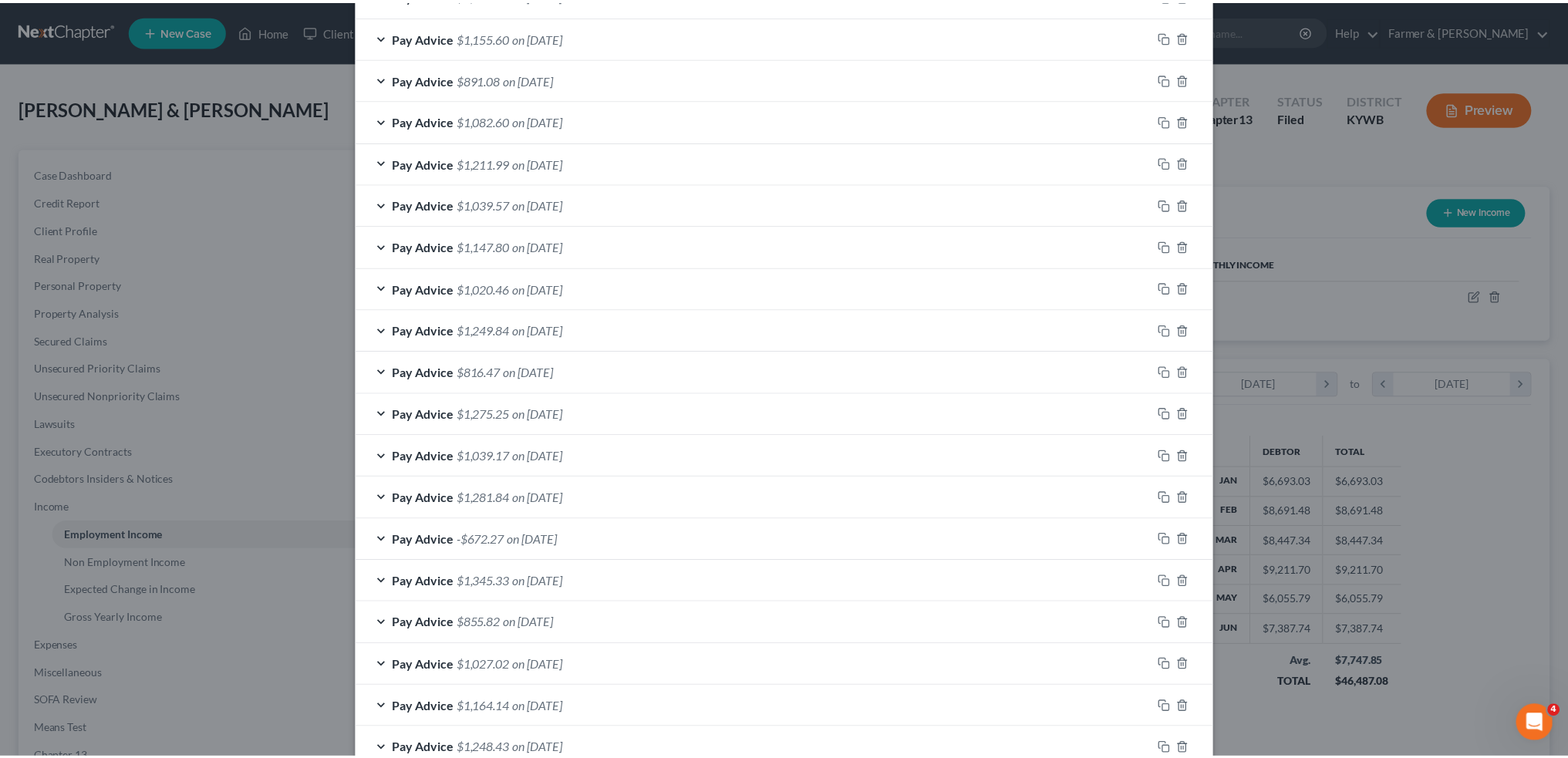
scroll to position [1414, 0]
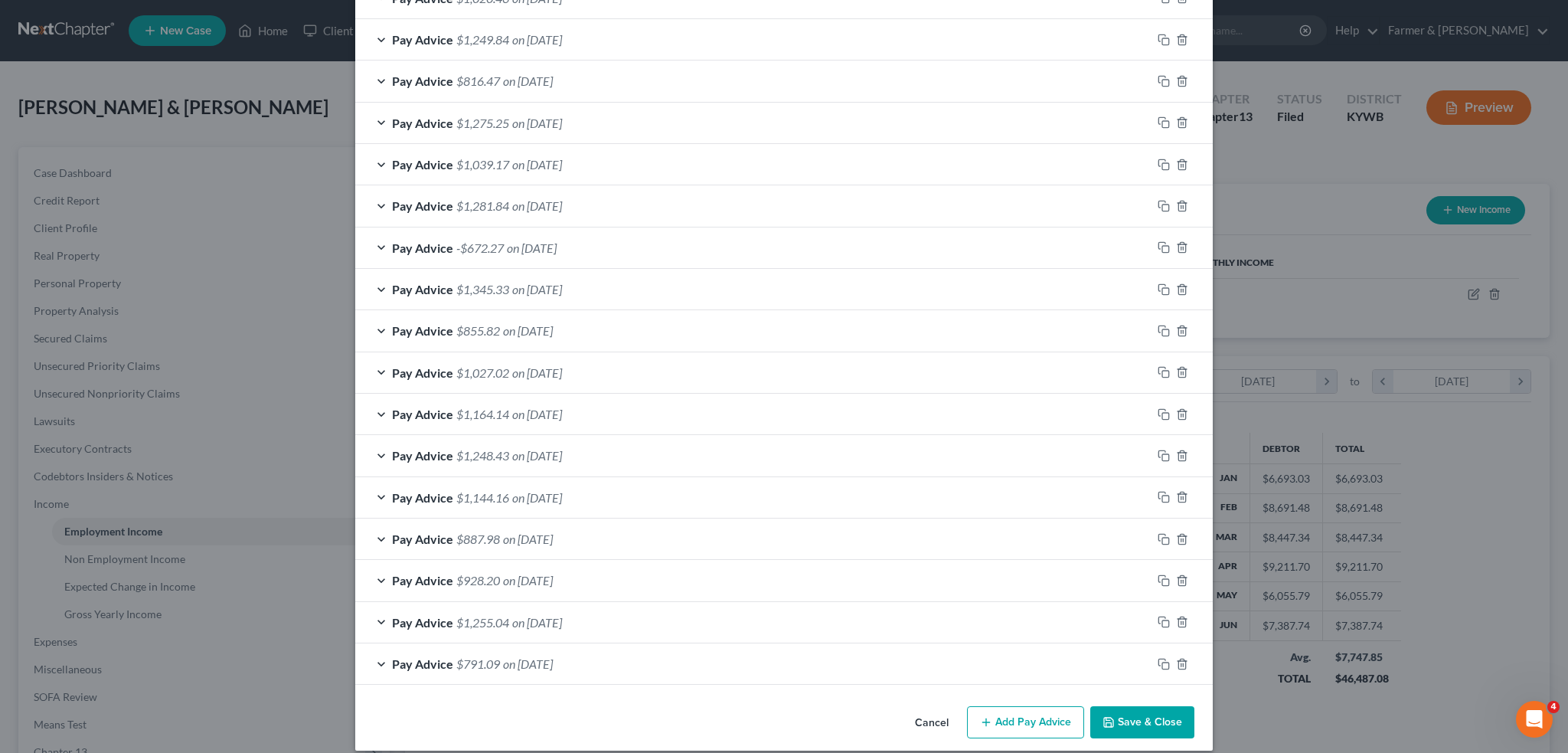
drag, startPoint x: 1122, startPoint y: 714, endPoint x: 1364, endPoint y: 2, distance: 752.0
click at [1122, 714] on button "Save & Close" at bounding box center [1143, 722] width 105 height 32
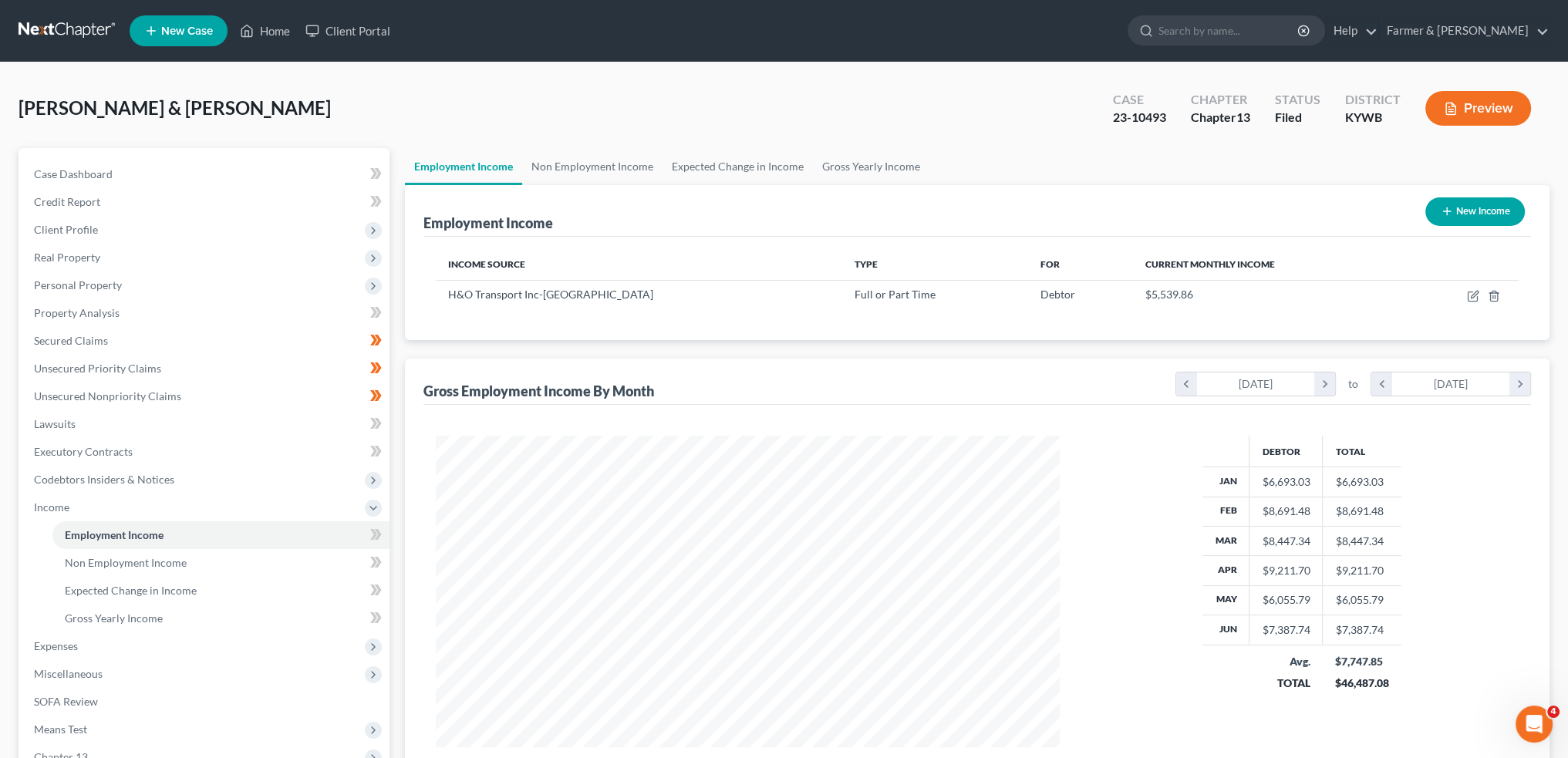
scroll to position [771107, 770432]
click at [567, 171] on link "Non Employment Income" at bounding box center [592, 167] width 140 height 37
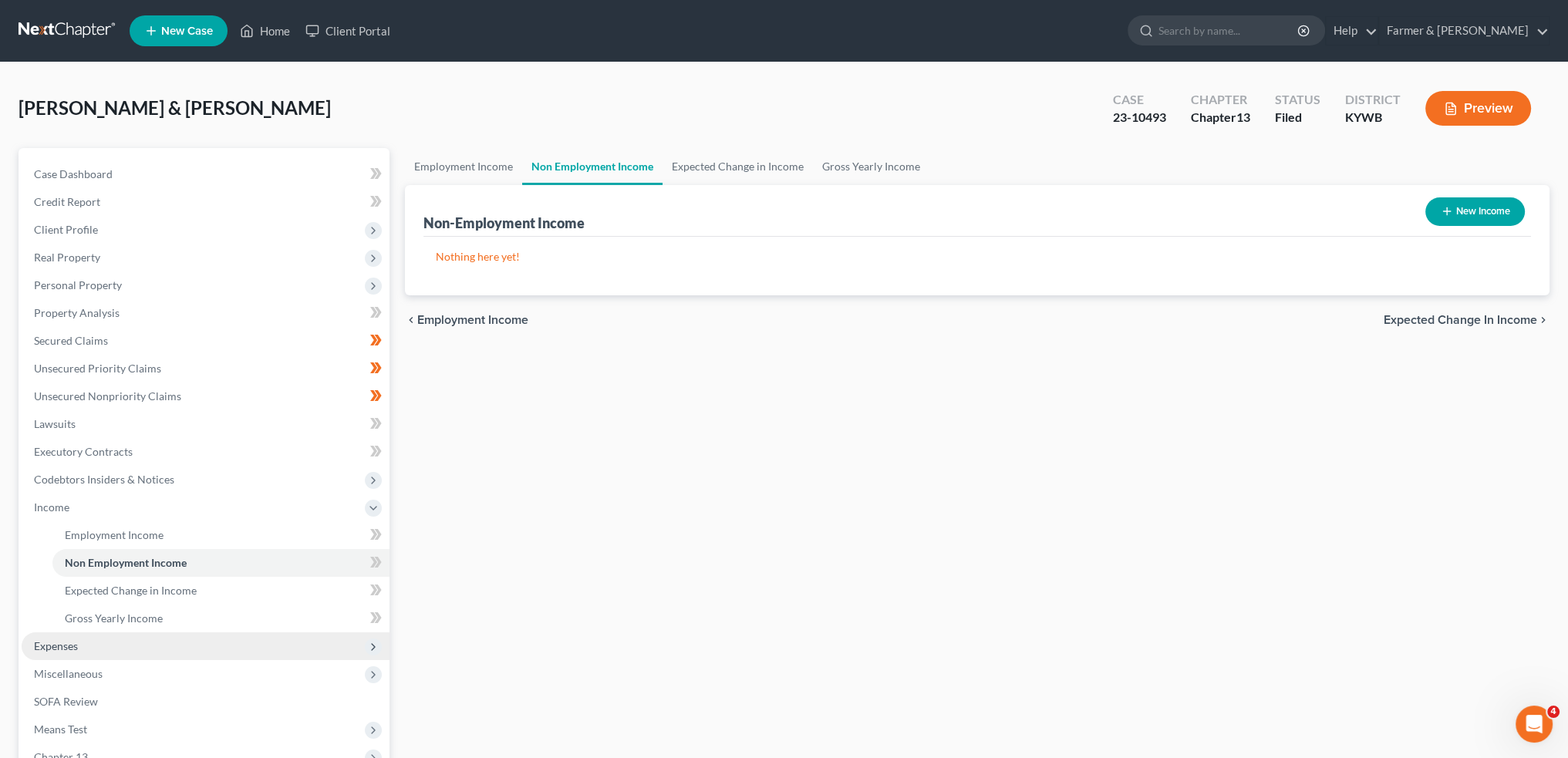
click at [117, 640] on span "Expenses" at bounding box center [205, 646] width 368 height 27
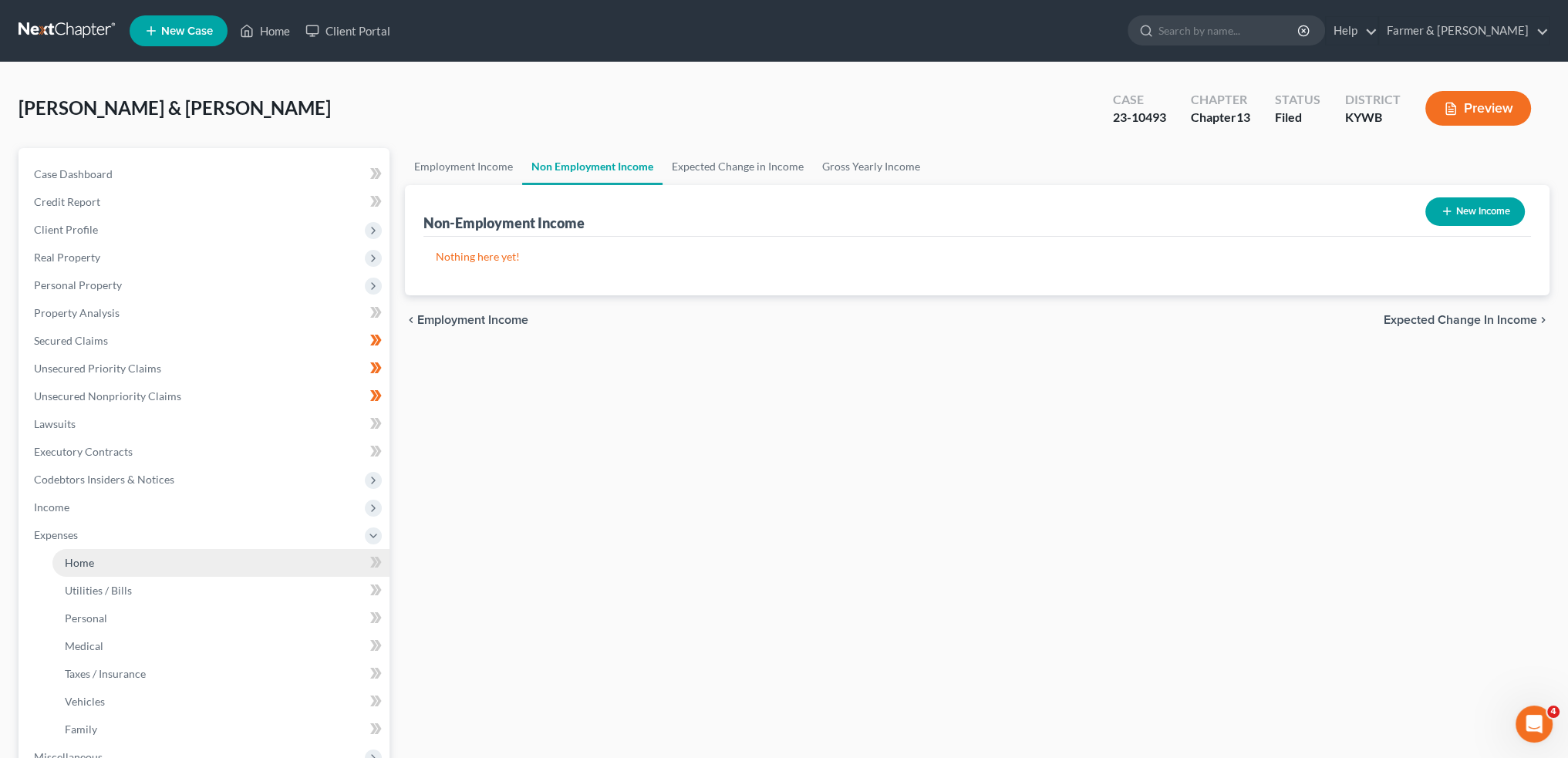
click at [138, 564] on link "Home" at bounding box center [221, 563] width 337 height 27
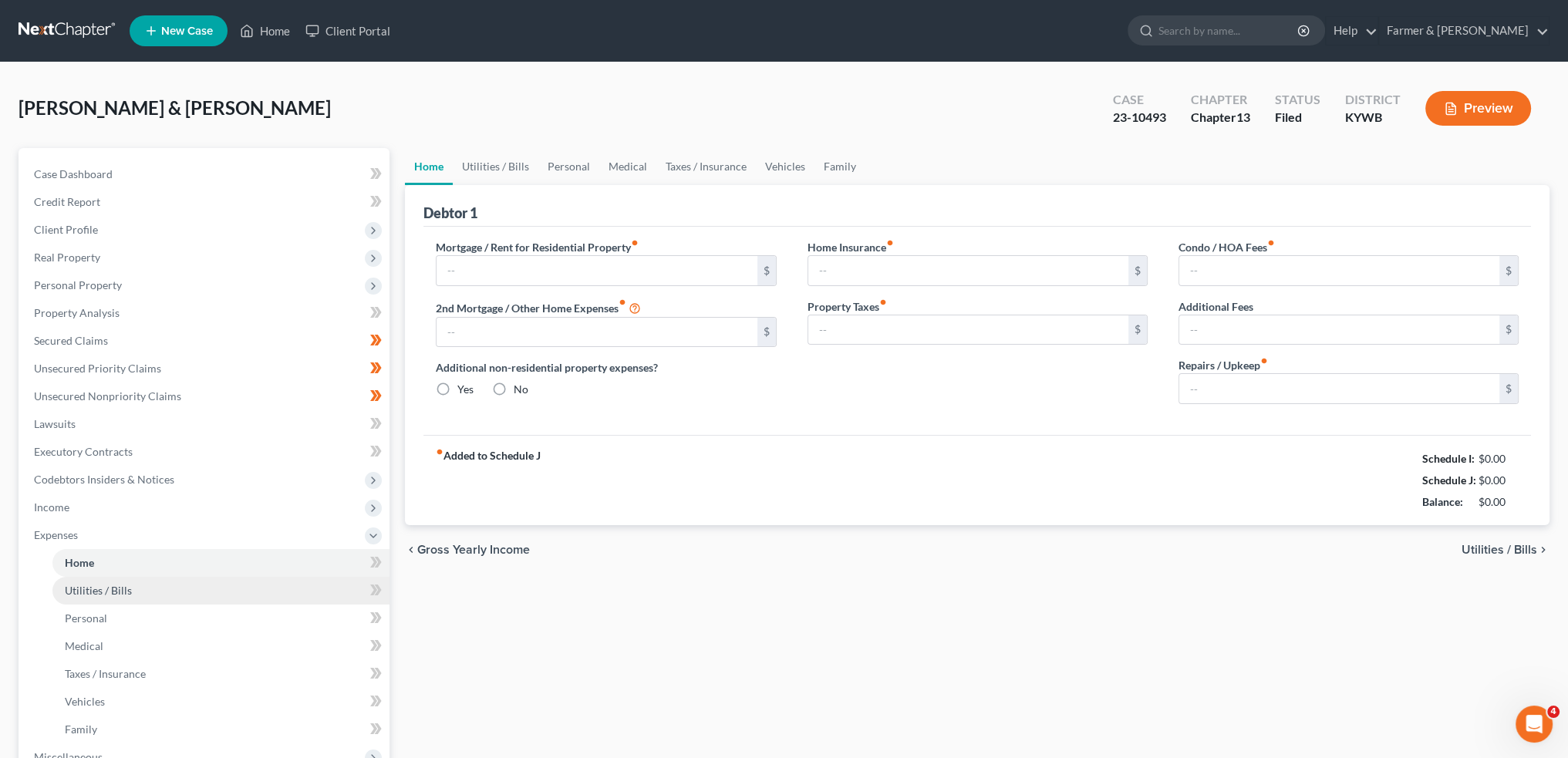
type input "750.00"
type input "0.00"
radio input "true"
type input "0.00"
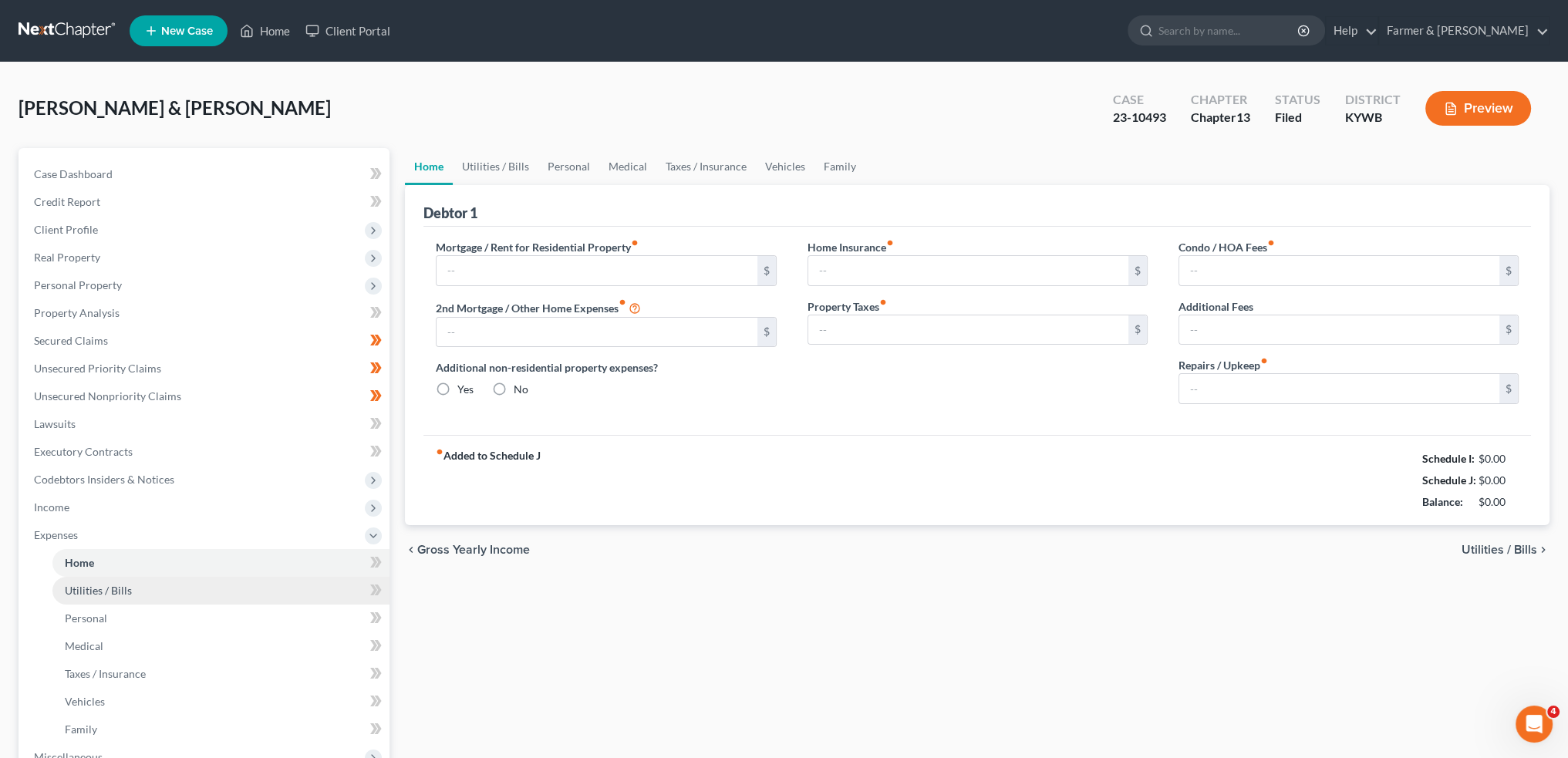
type input "0.00"
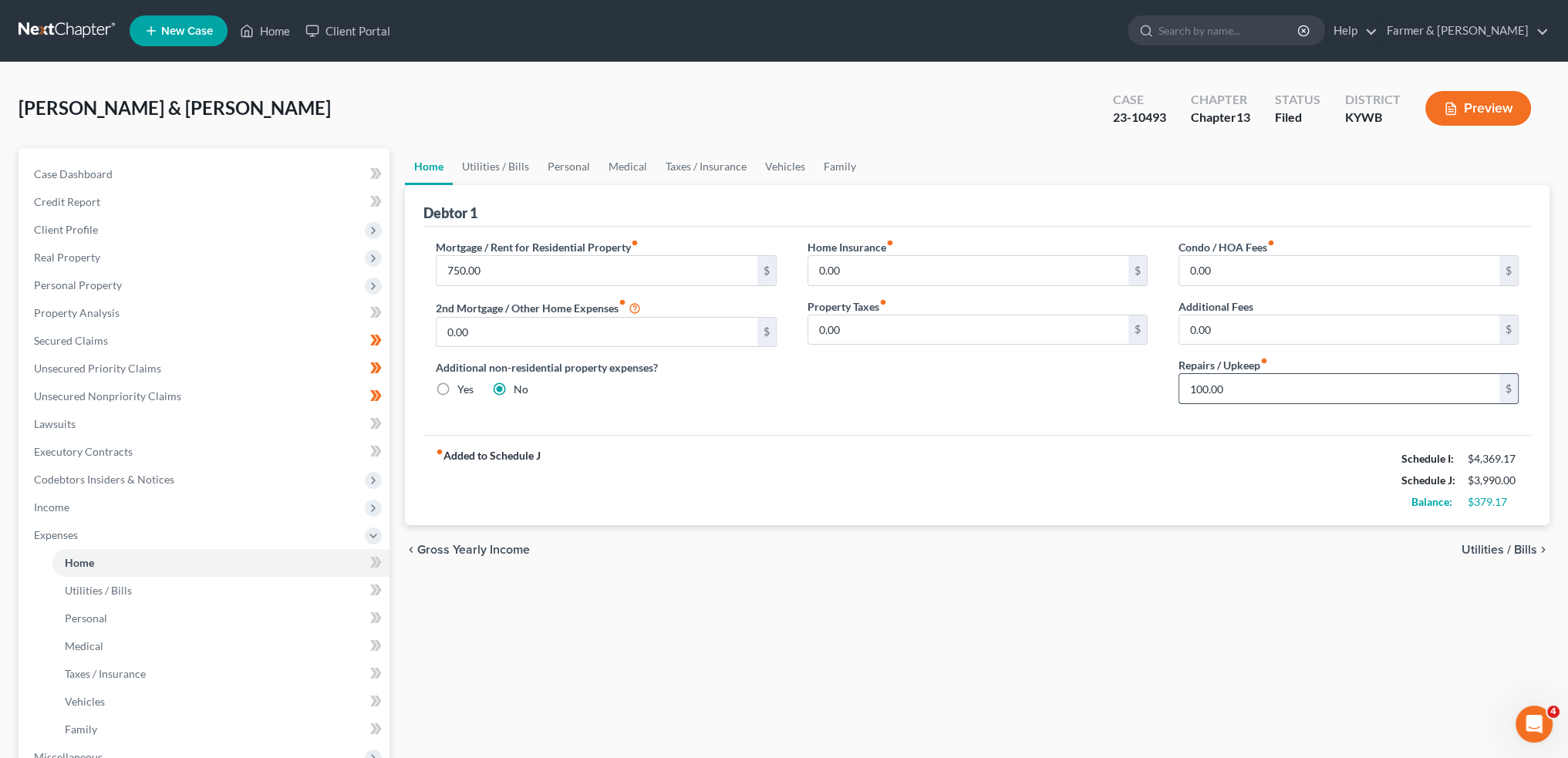
click at [1245, 376] on input "100.00" at bounding box center [1339, 389] width 320 height 29
type input "50.00"
click at [514, 163] on link "Utilities / Bills" at bounding box center [495, 167] width 86 height 37
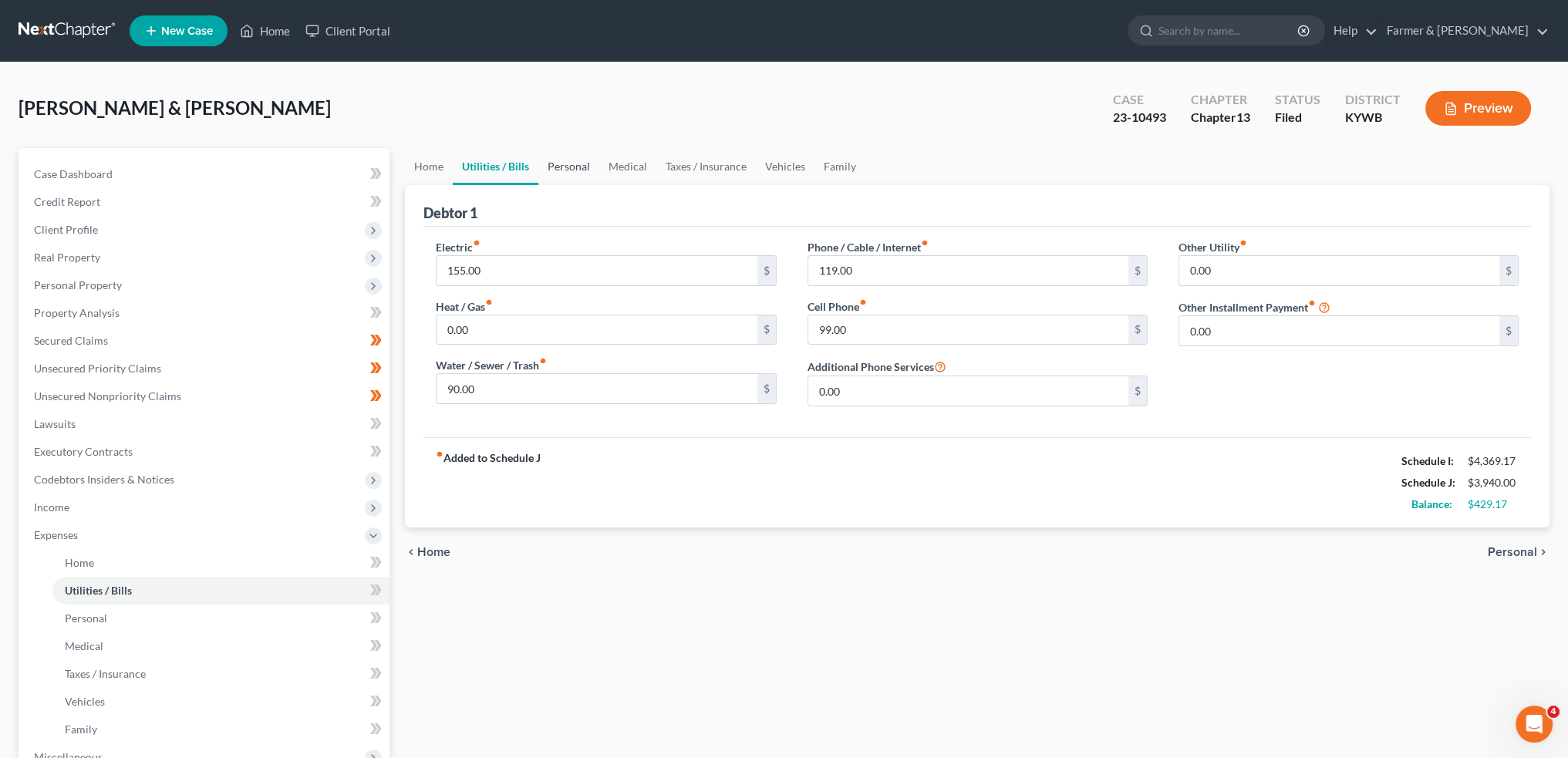
click at [570, 176] on link "Personal" at bounding box center [568, 167] width 60 height 37
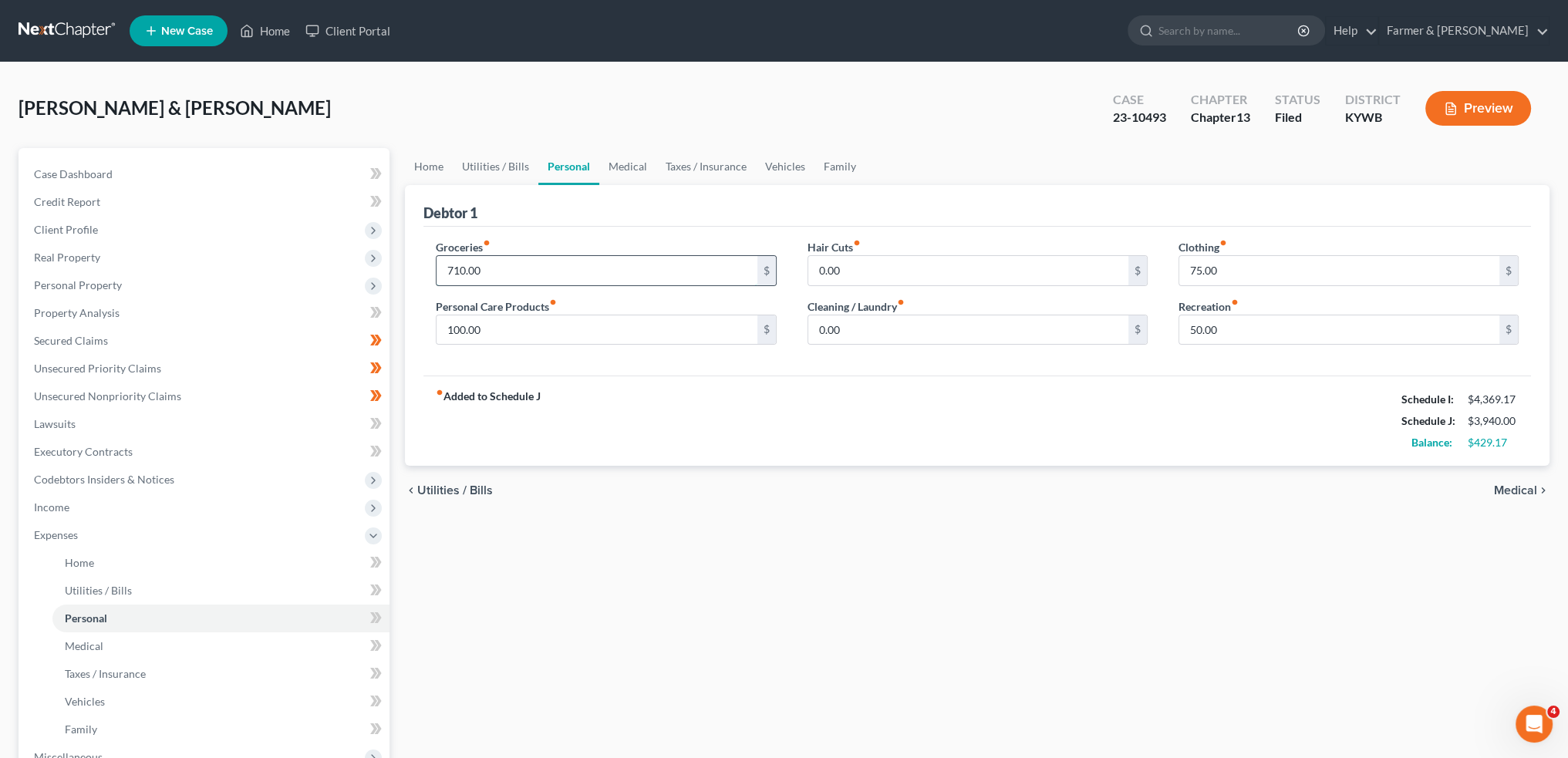
click at [522, 267] on input "710.00" at bounding box center [597, 271] width 320 height 29
type input "600.00"
type input "75.00"
type input "50.00"
click at [631, 157] on link "Medical" at bounding box center [627, 167] width 58 height 37
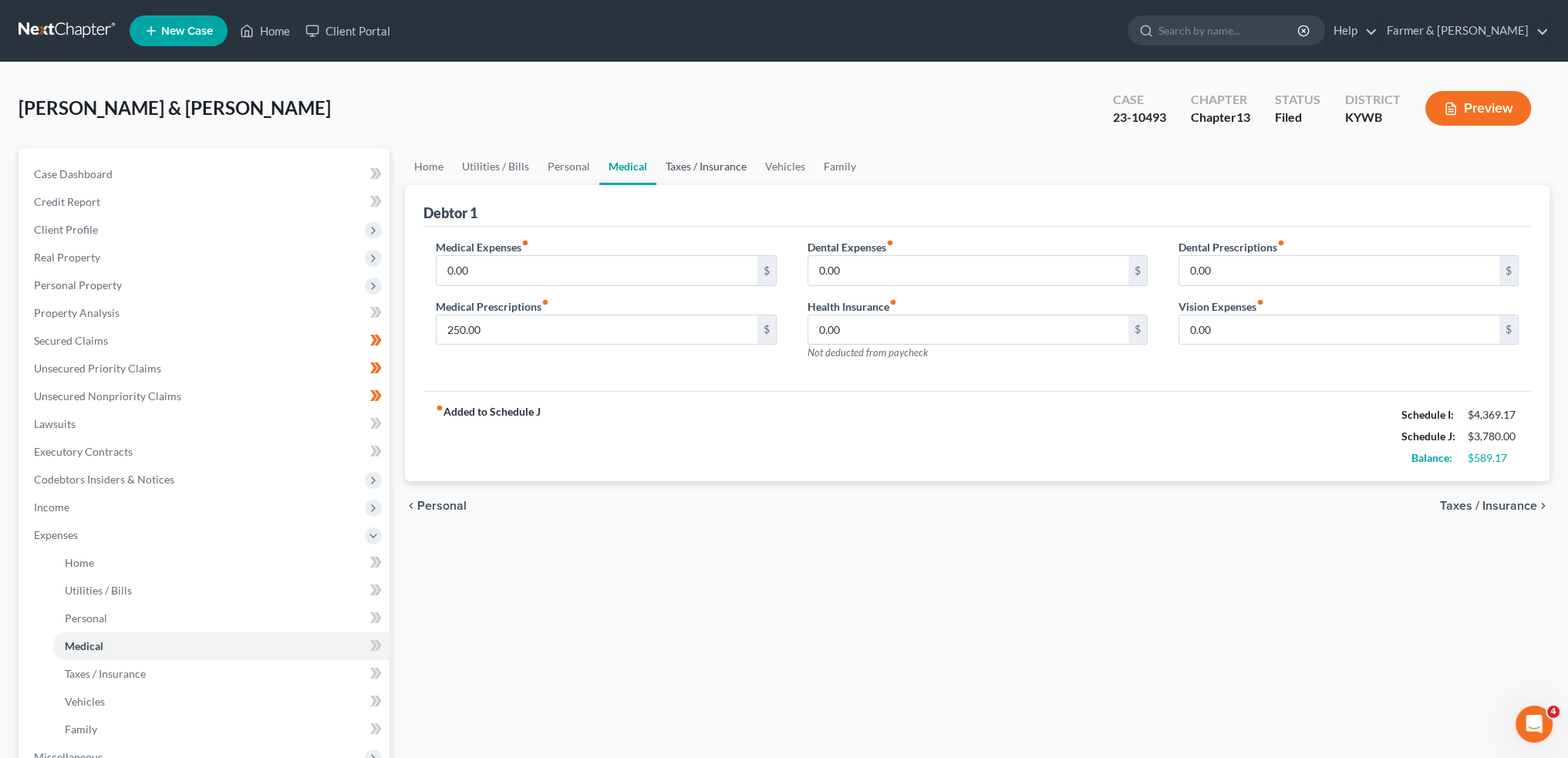
click at [682, 165] on link "Taxes / Insurance" at bounding box center [706, 167] width 99 height 37
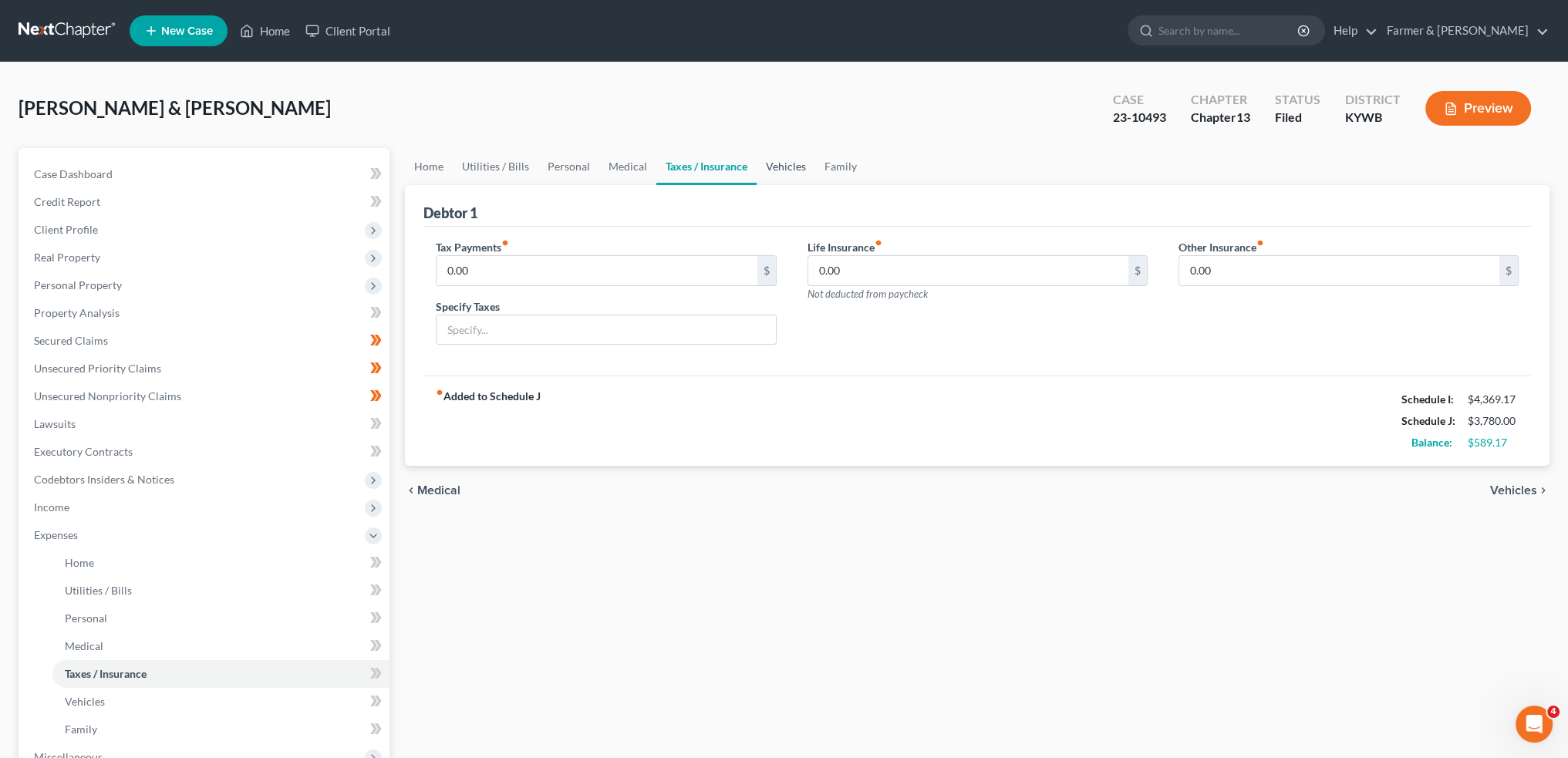
click at [759, 168] on link "Vehicles" at bounding box center [786, 167] width 59 height 37
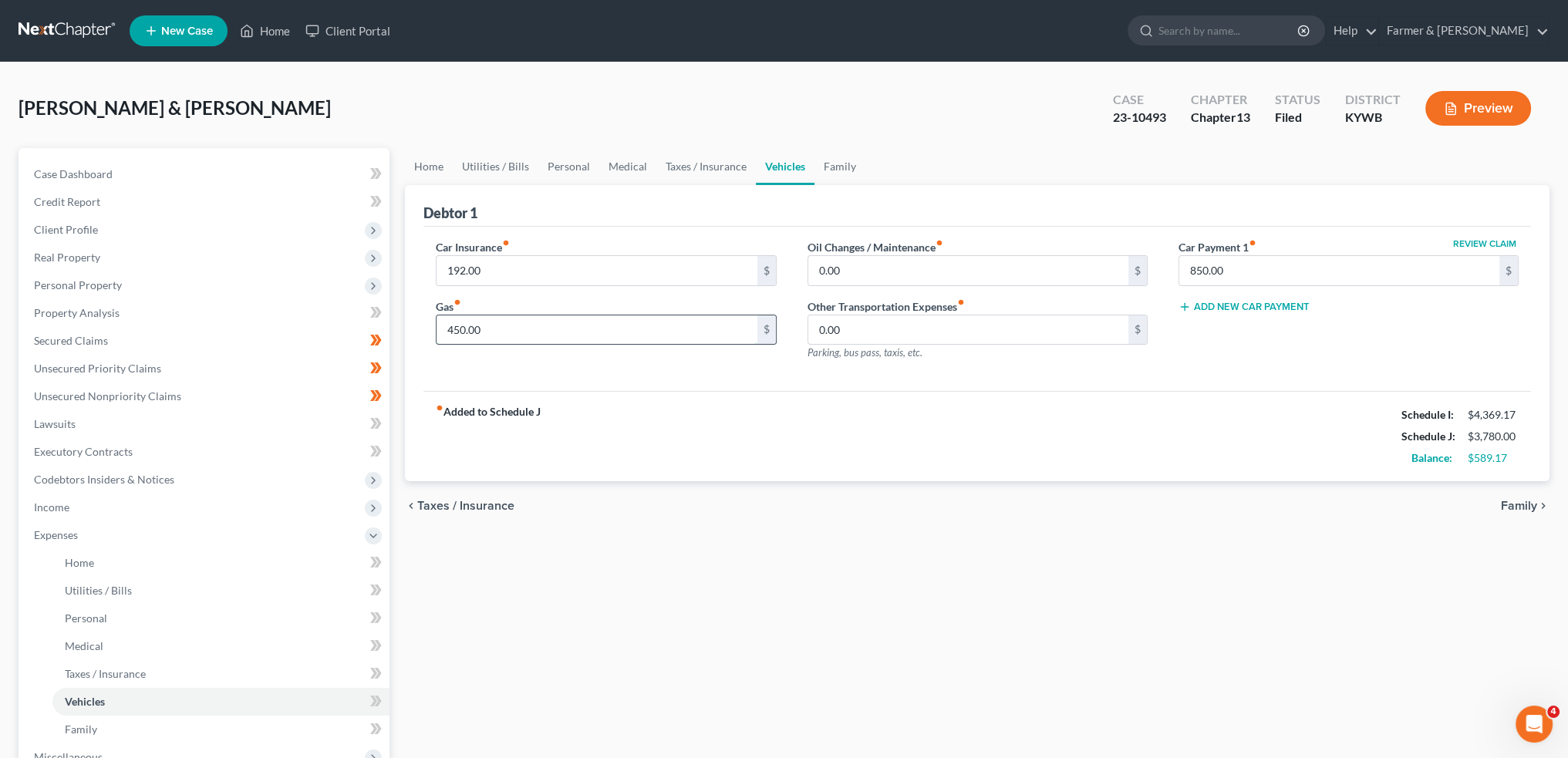
click at [632, 332] on input "450.00" at bounding box center [597, 330] width 320 height 29
drag, startPoint x: 608, startPoint y: 330, endPoint x: 579, endPoint y: 324, distance: 29.6
click at [608, 330] on input "450.00" at bounding box center [597, 330] width 320 height 29
drag, startPoint x: 580, startPoint y: 326, endPoint x: 408, endPoint y: 297, distance: 174.4
click at [411, 299] on div "Debtor 1 Car Insurance fiber_manual_record 192.00 $ Gas fiber_manual_record 450…" at bounding box center [976, 334] width 1144 height 297
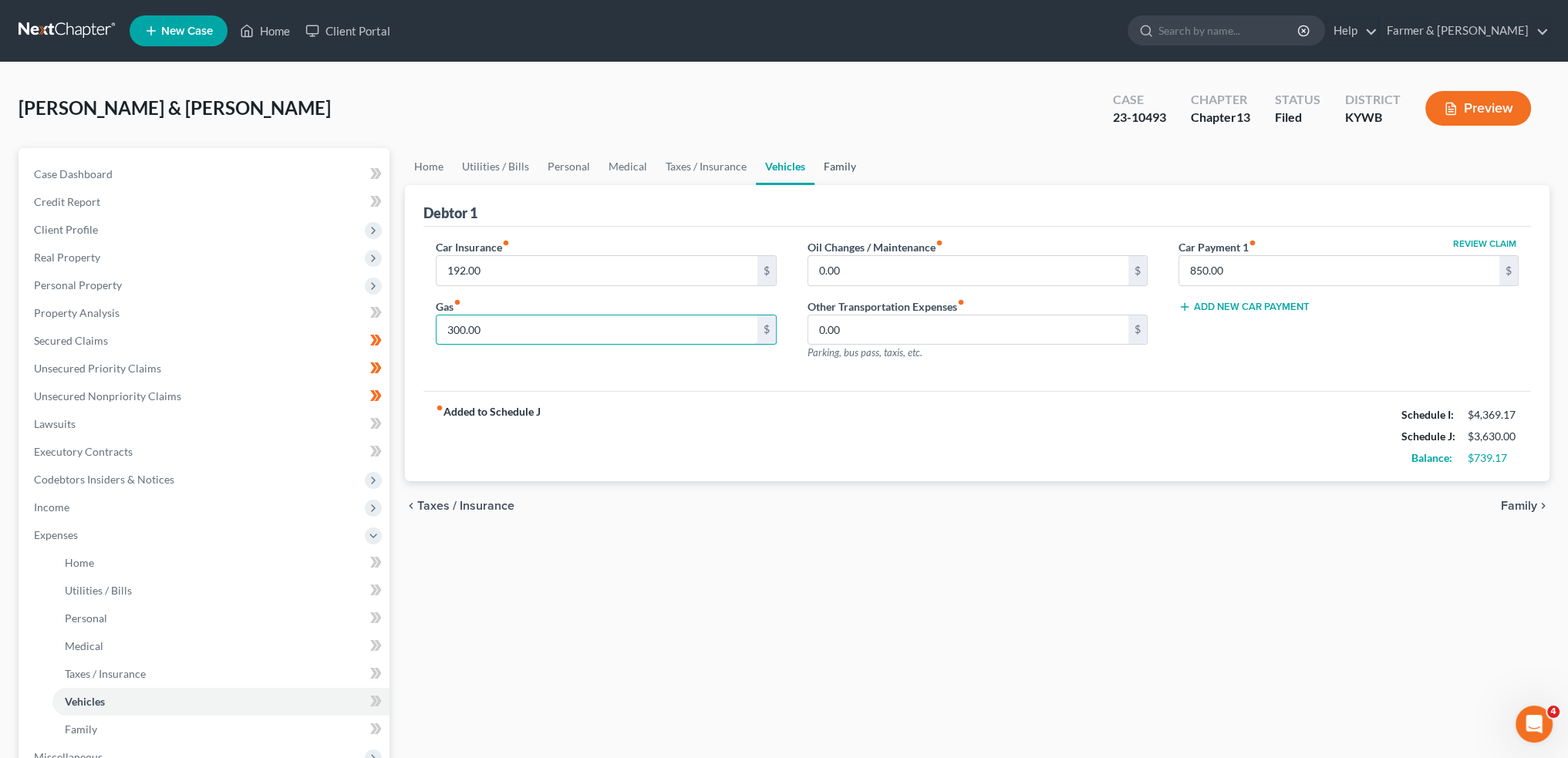
type input "300.00"
click at [851, 172] on link "Family" at bounding box center [840, 167] width 51 height 37
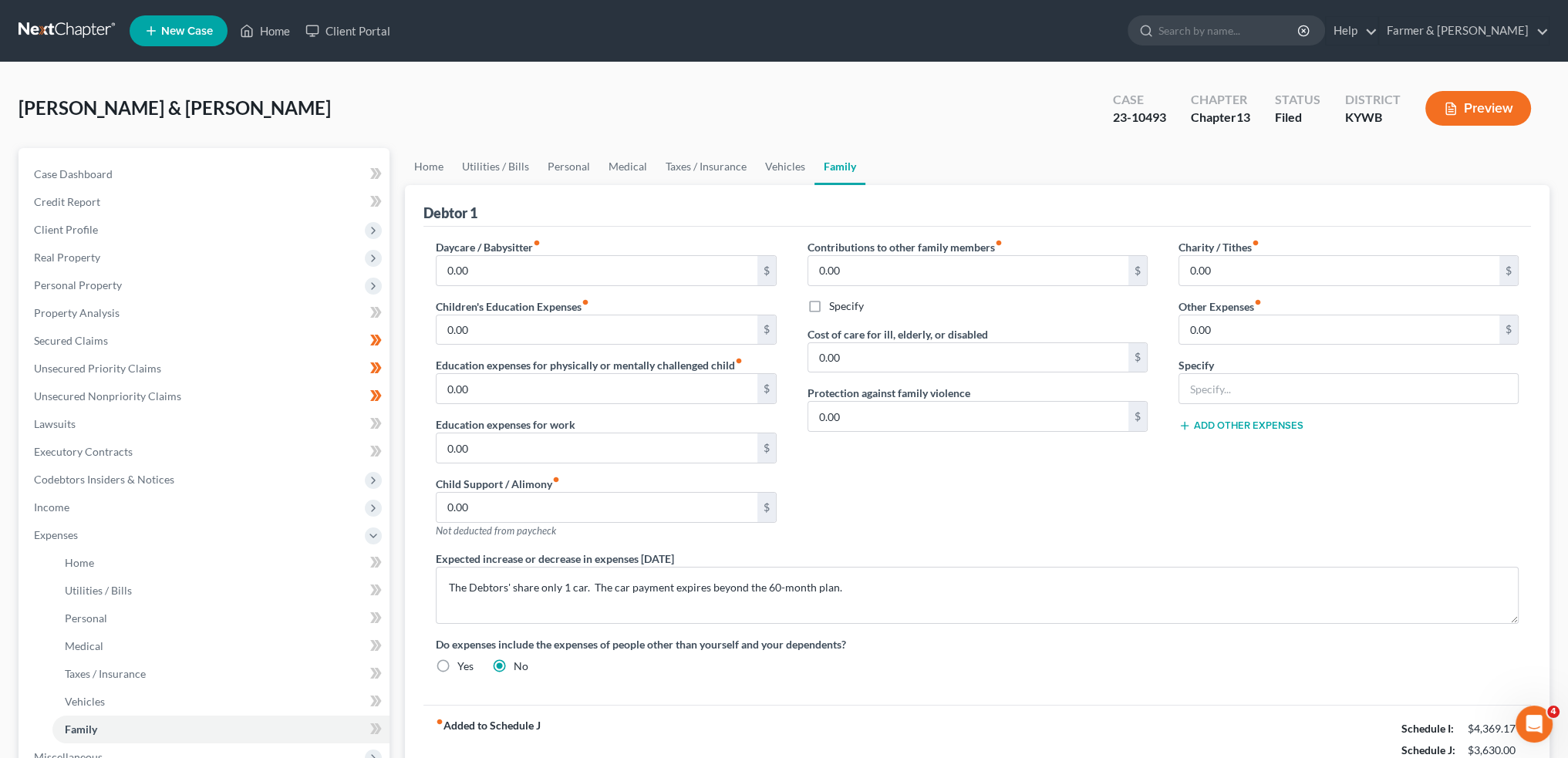
scroll to position [282, 0]
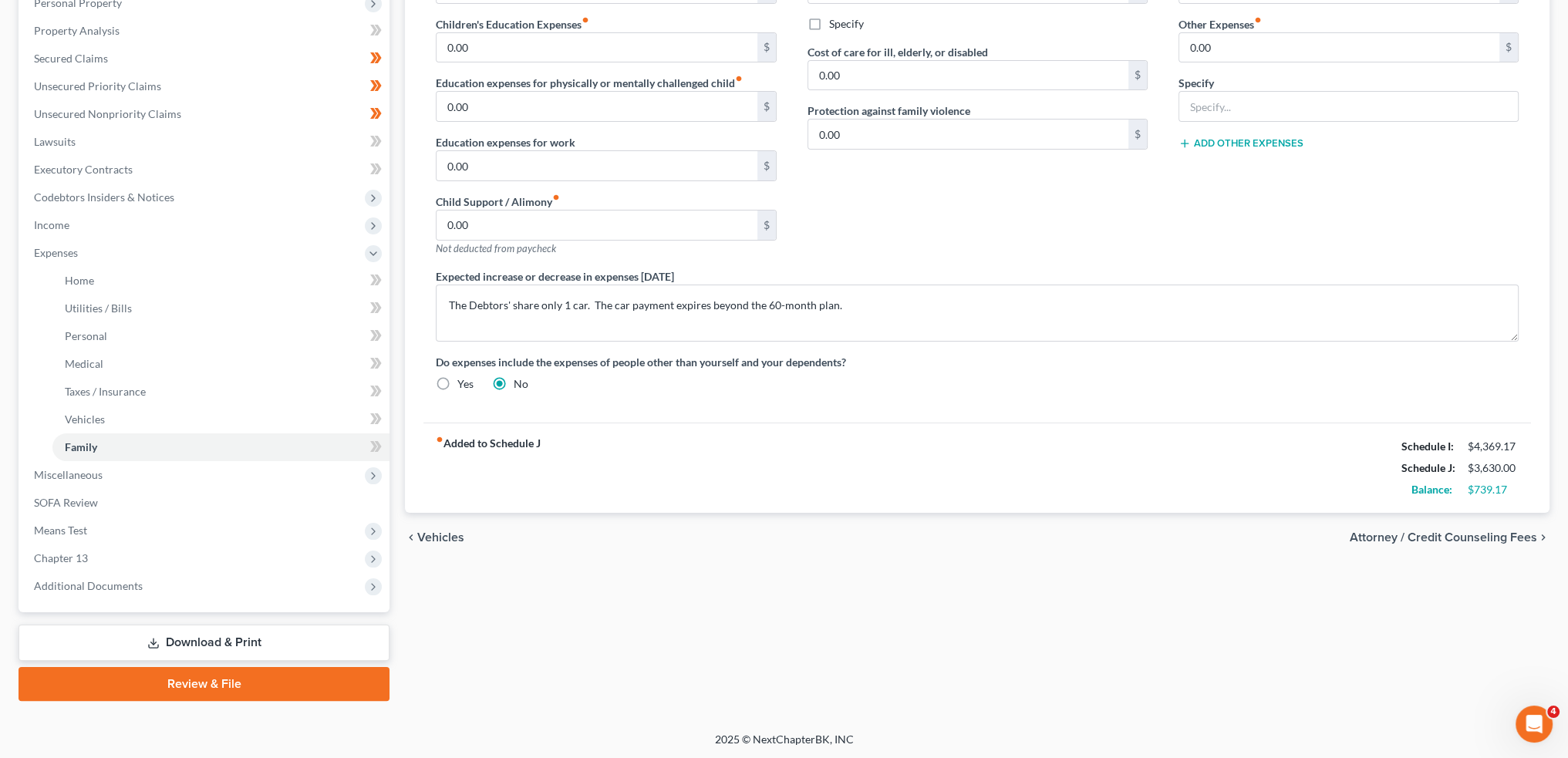
click at [173, 650] on link "Download & Print" at bounding box center [204, 643] width 371 height 36
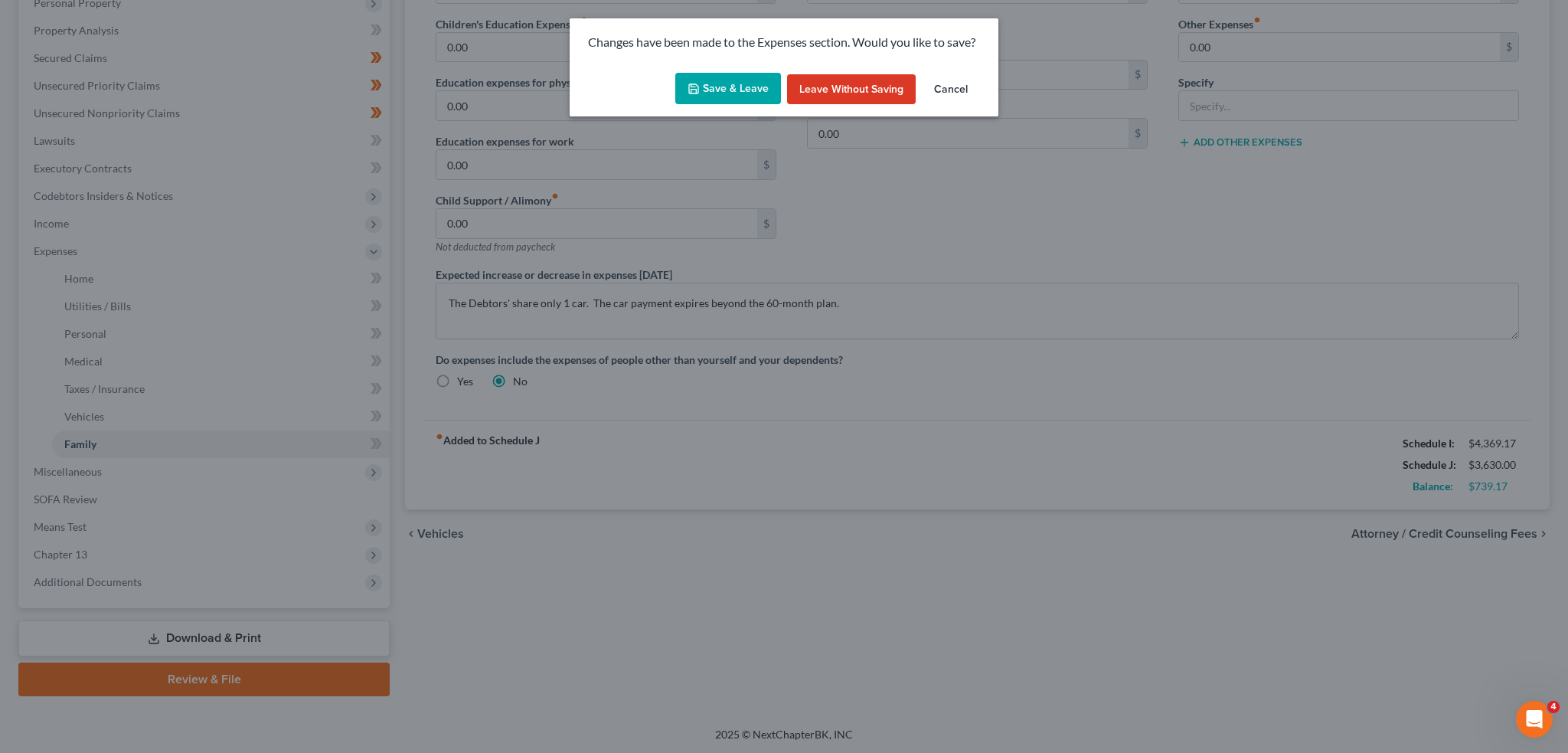
click at [741, 90] on button "Save & Leave" at bounding box center [727, 88] width 106 height 32
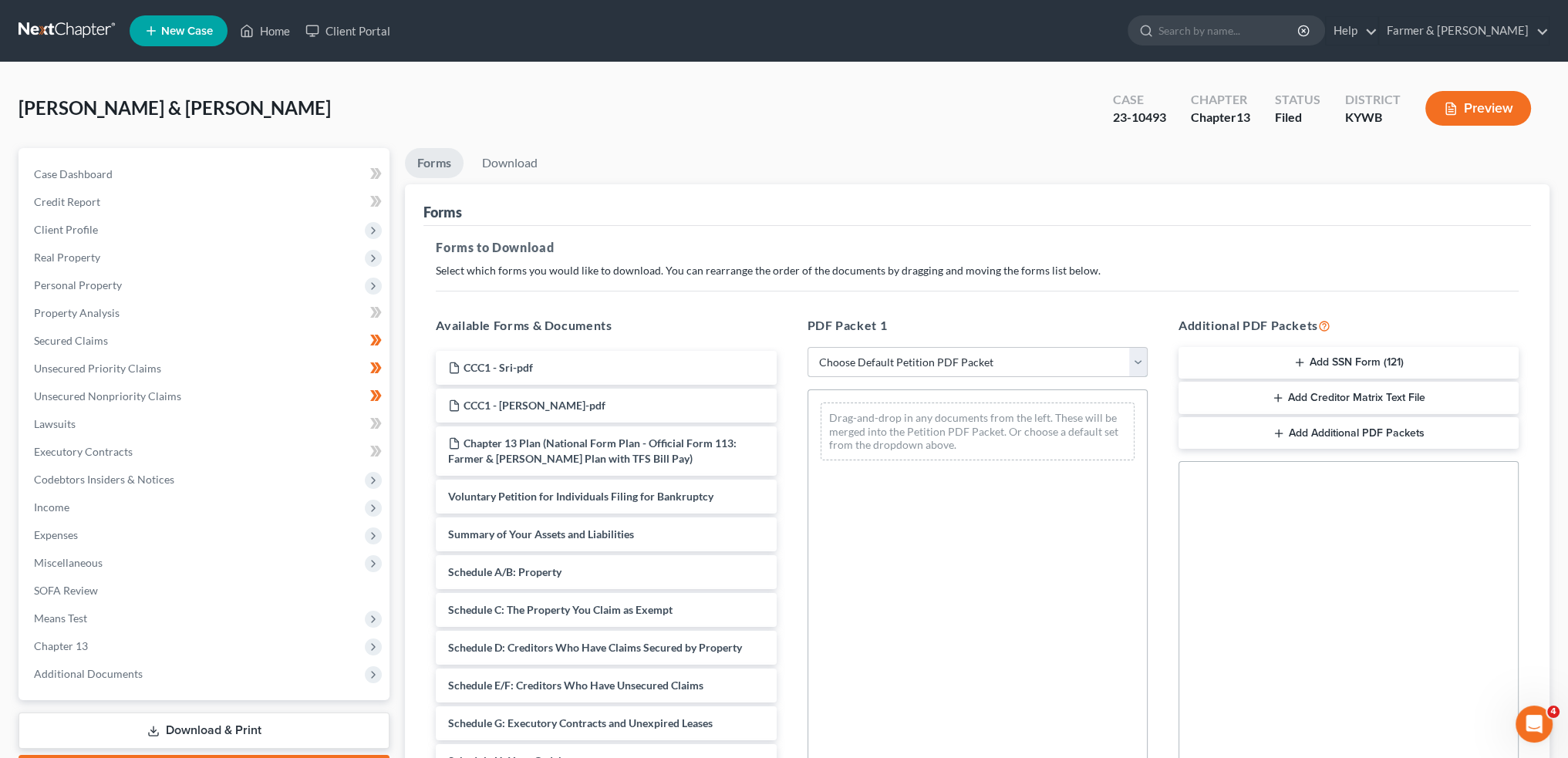
click at [867, 370] on select "Choose Default Petition PDF Packet Complete Bankruptcy Petition (all forms and …" at bounding box center [977, 363] width 340 height 31
select select "2"
click at [807, 347] on select "Choose Default Petition PDF Packet Complete Bankruptcy Petition (all forms and …" at bounding box center [977, 363] width 340 height 31
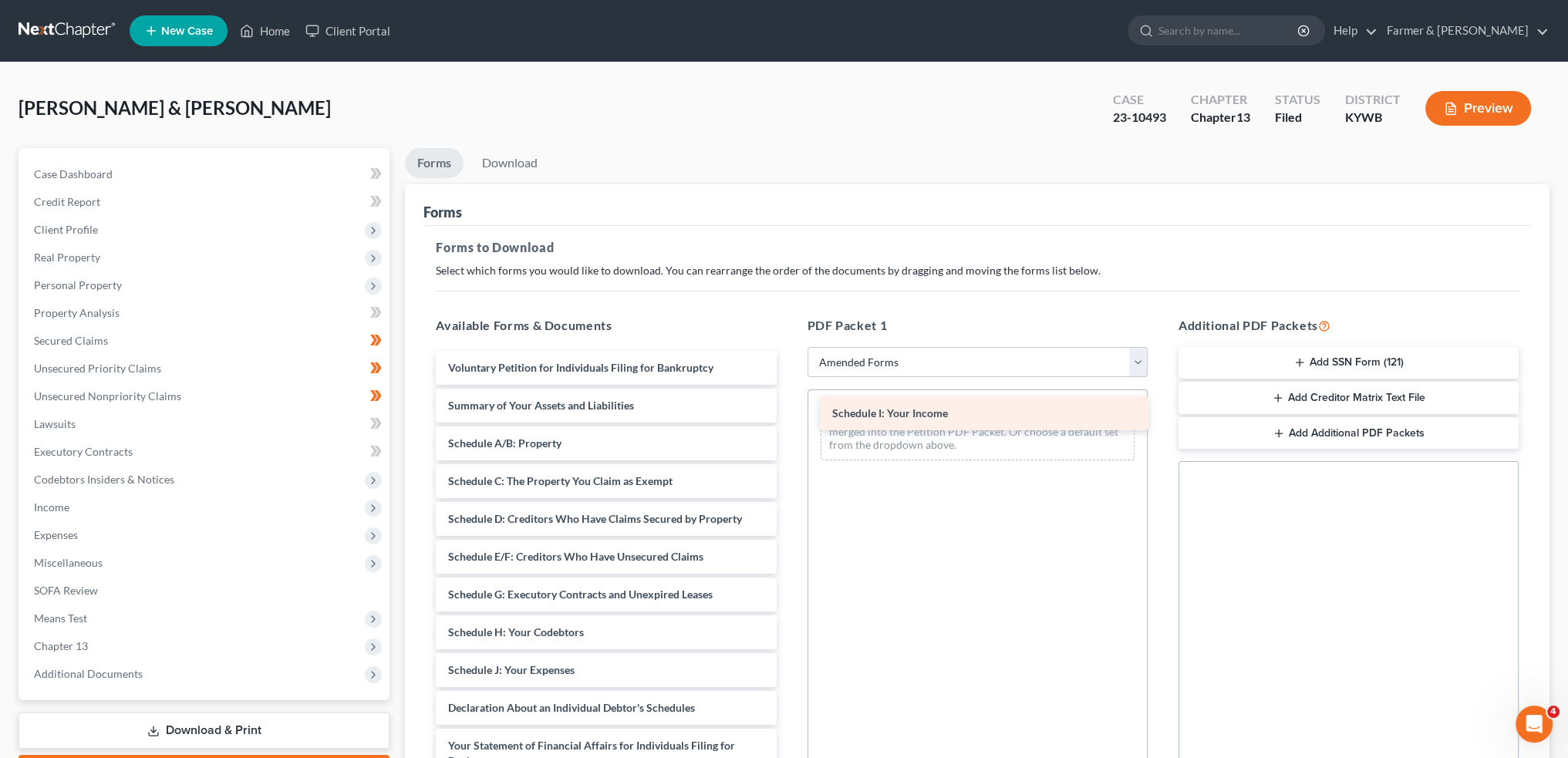
drag, startPoint x: 541, startPoint y: 673, endPoint x: 925, endPoint y: 419, distance: 460.4
click at [788, 419] on div "Schedule I: Your Income Voluntary Petition for Individuals Filing for Bankruptc…" at bounding box center [606, 686] width 365 height 669
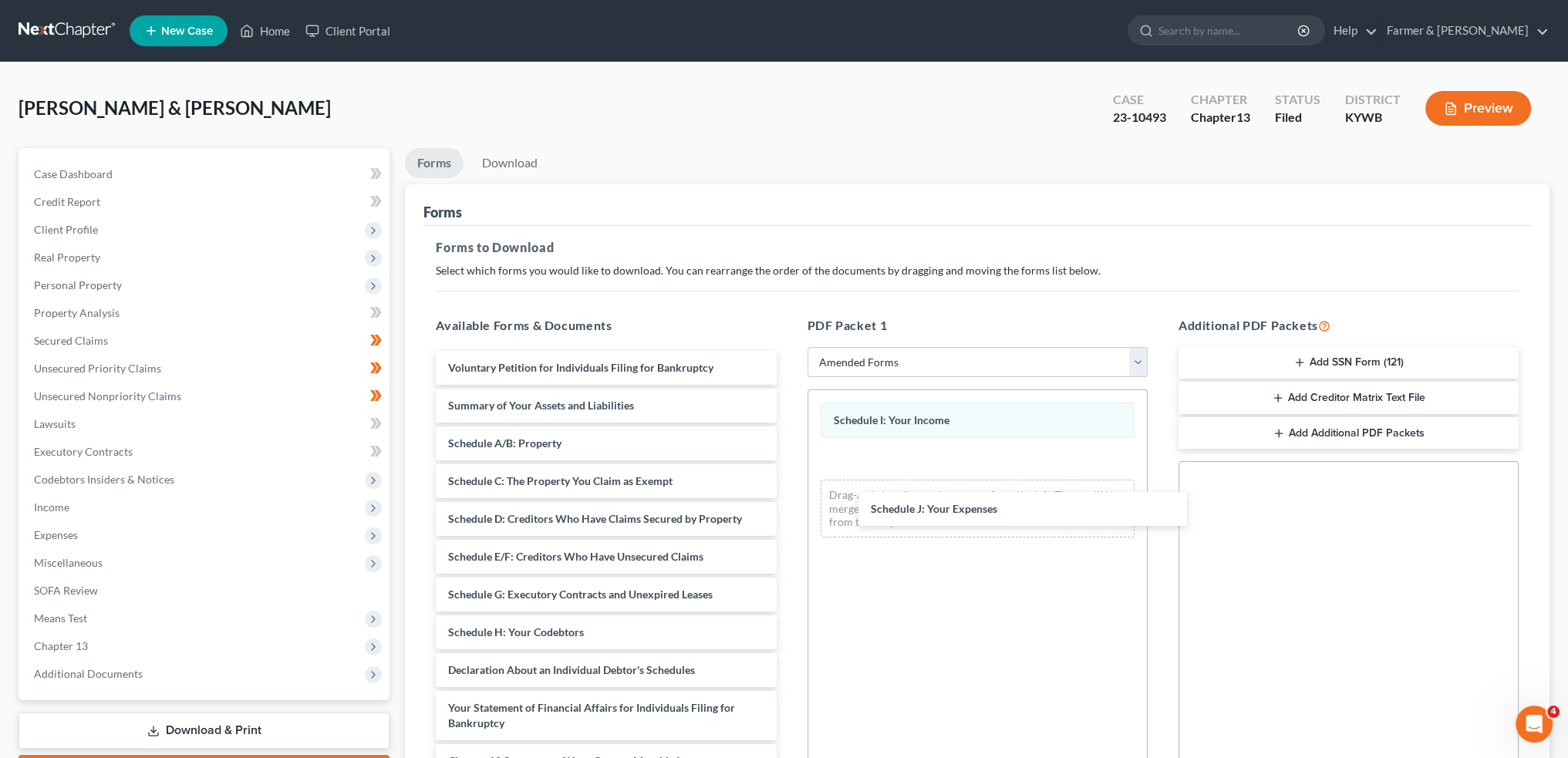
drag, startPoint x: 473, startPoint y: 674, endPoint x: 1050, endPoint y: 277, distance: 700.4
click at [788, 514] on div "Schedule J: Your Expenses Voluntary Petition for Individuals Filing for Bankrup…" at bounding box center [606, 667] width 365 height 632
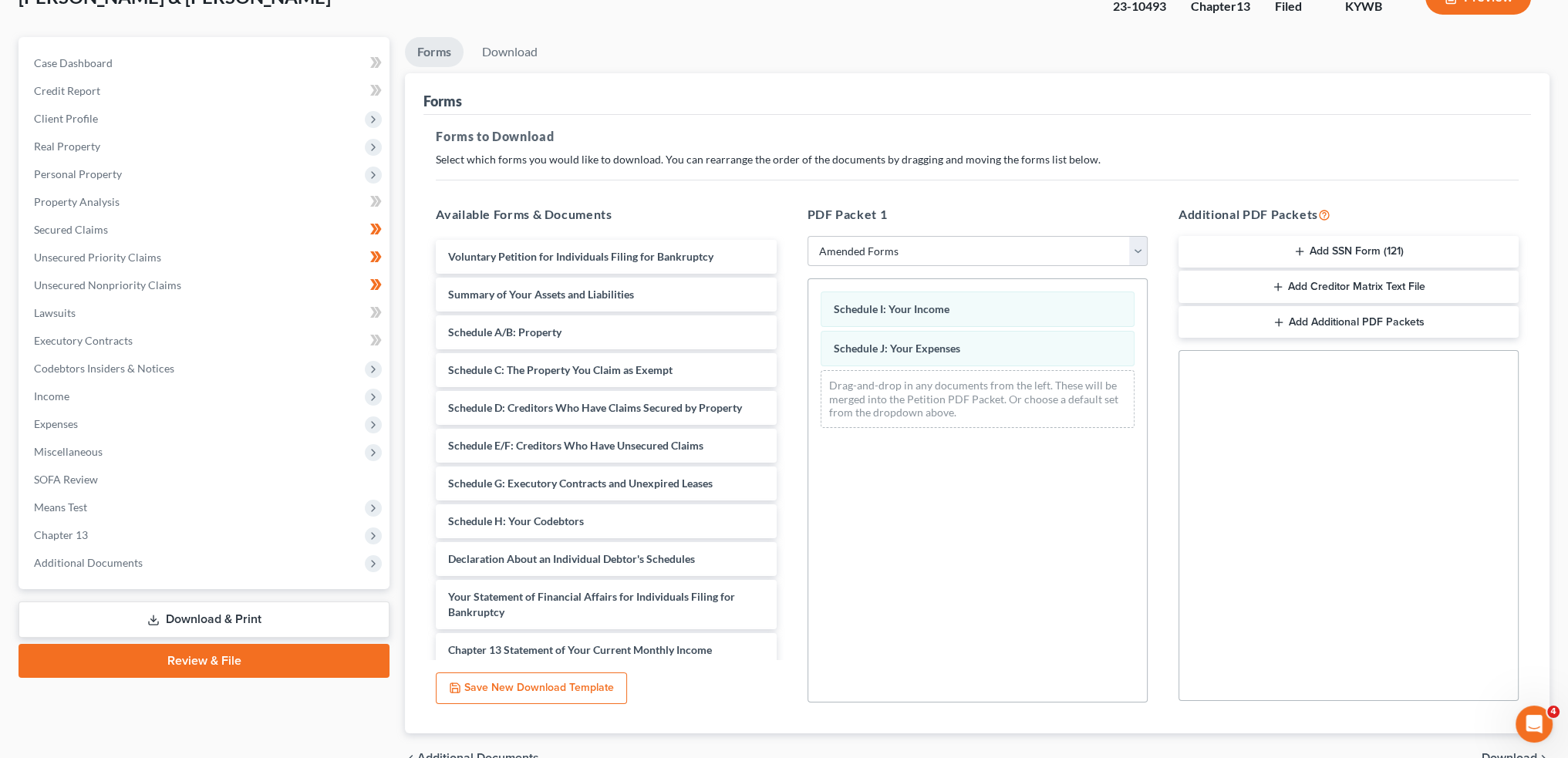
scroll to position [193, 0]
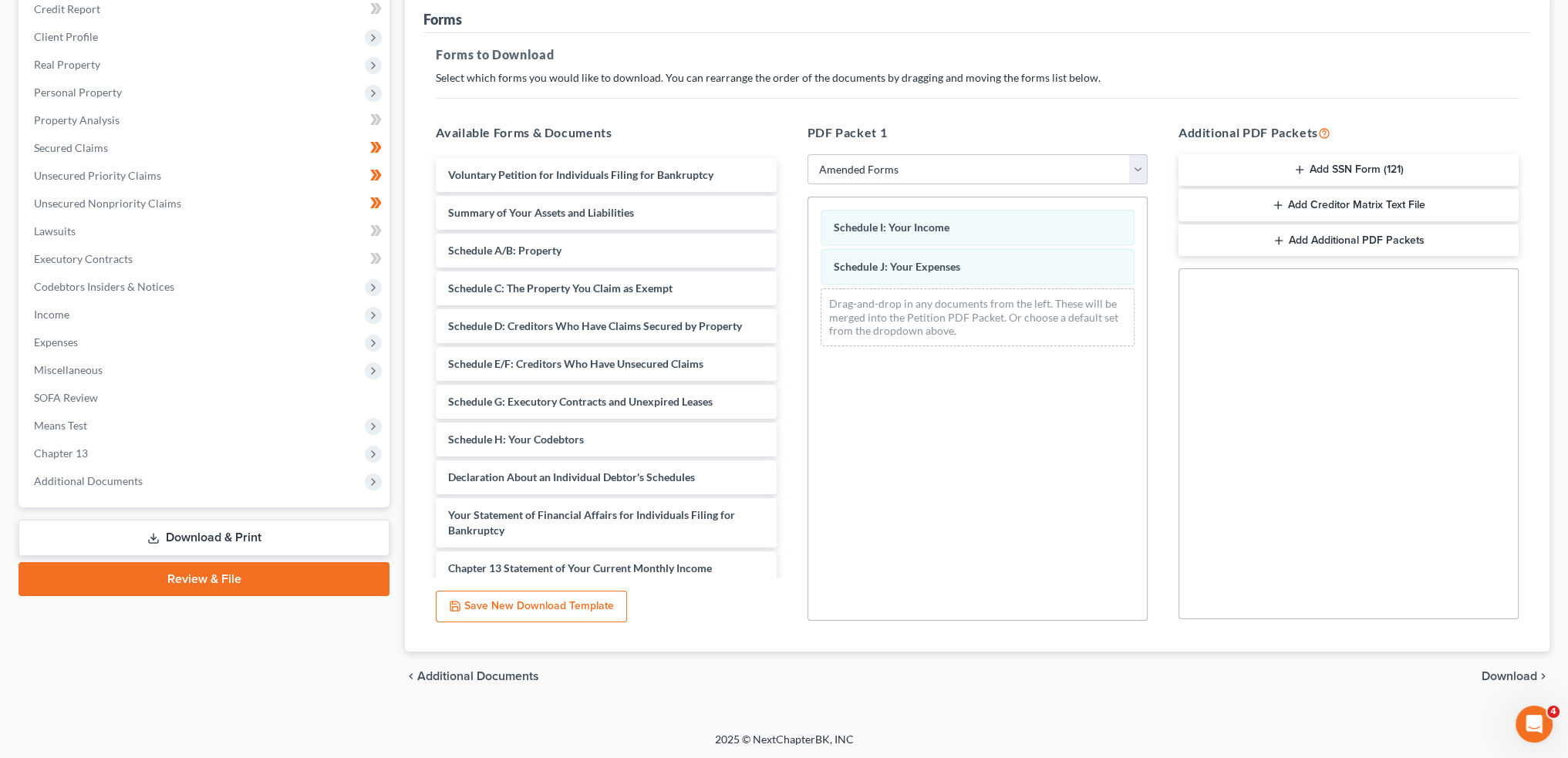
click at [1484, 670] on span "Download" at bounding box center [1509, 676] width 56 height 13
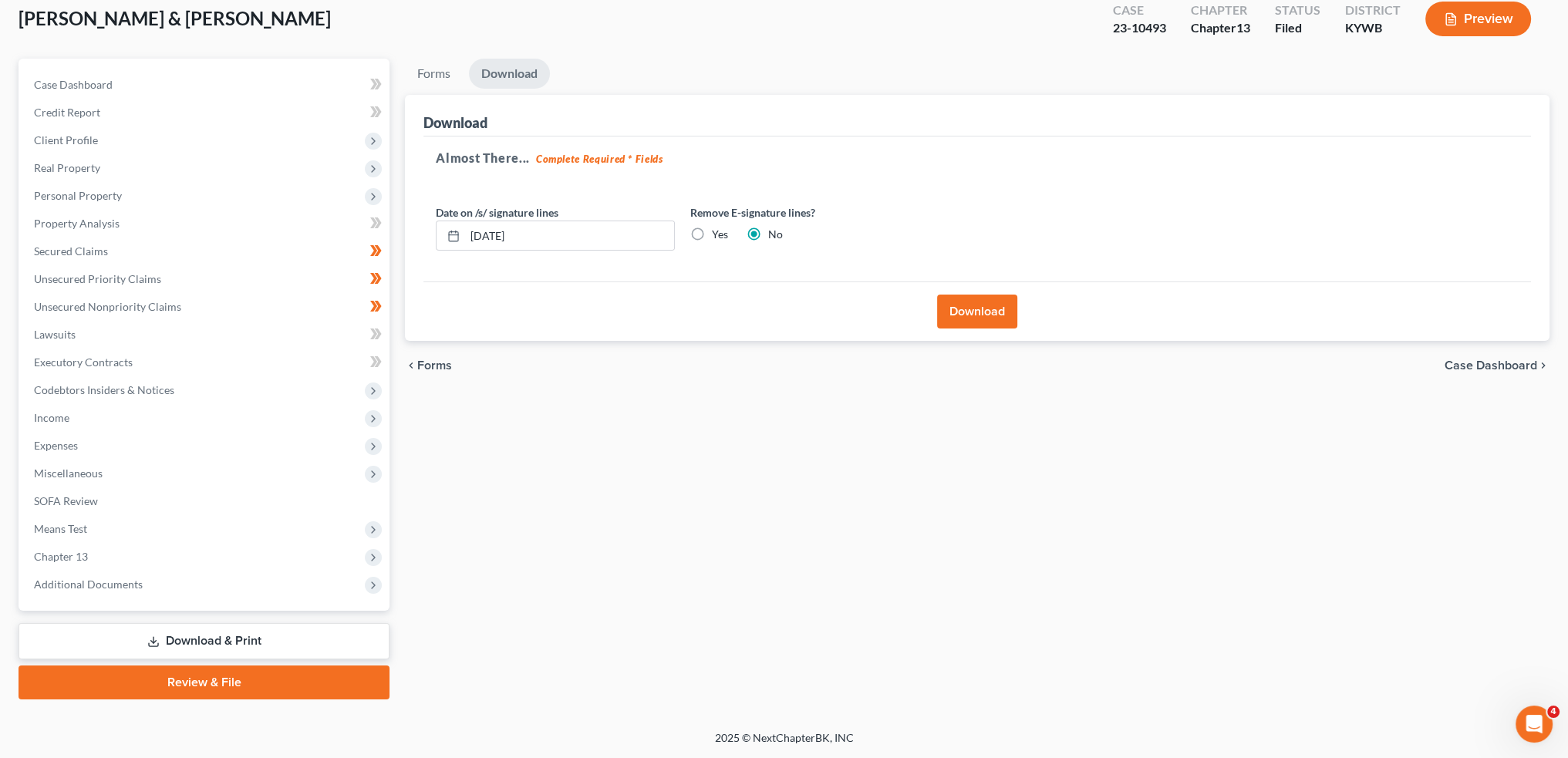
scroll to position [88, 0]
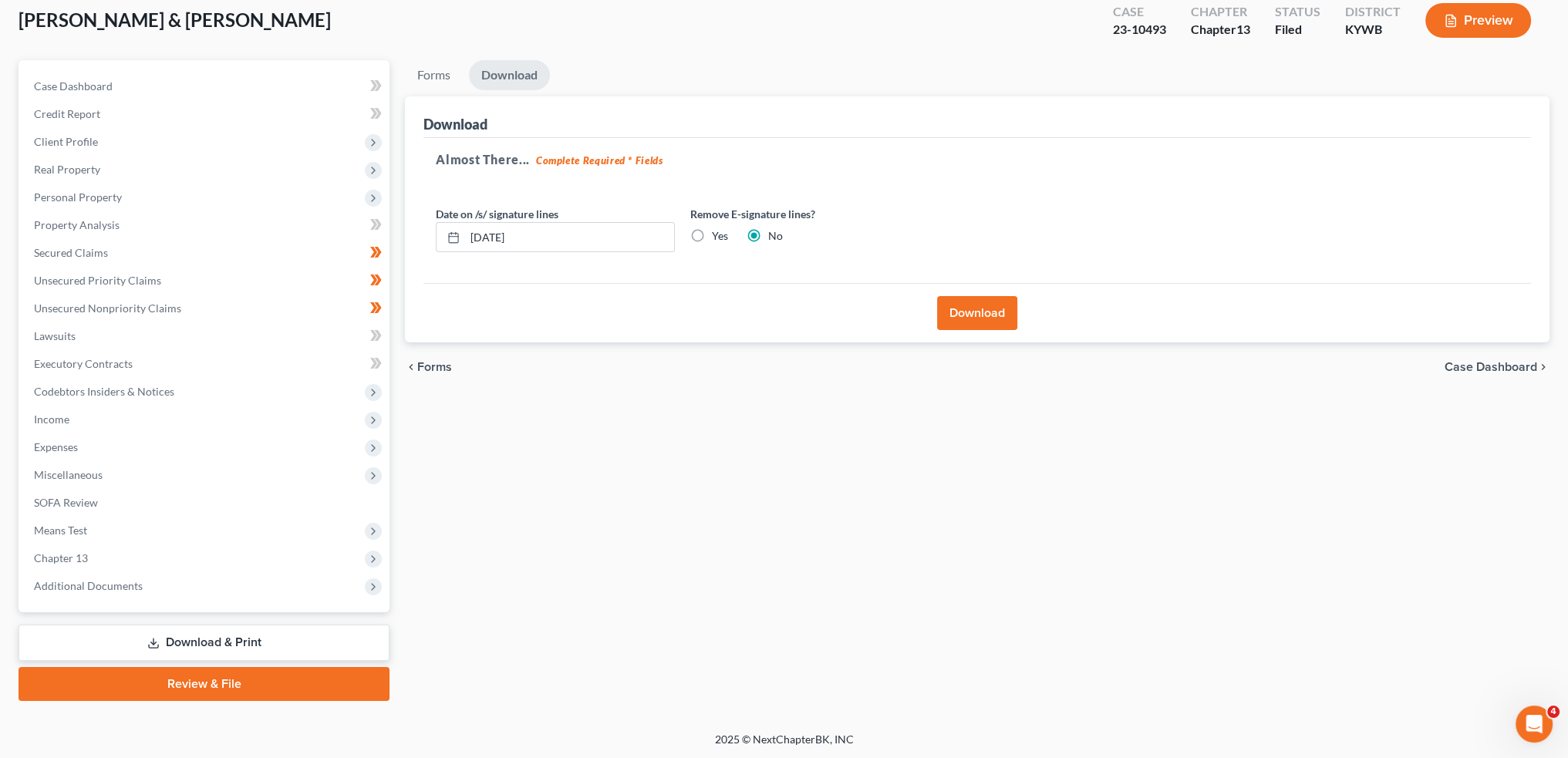
click at [994, 315] on button "Download" at bounding box center [977, 313] width 80 height 34
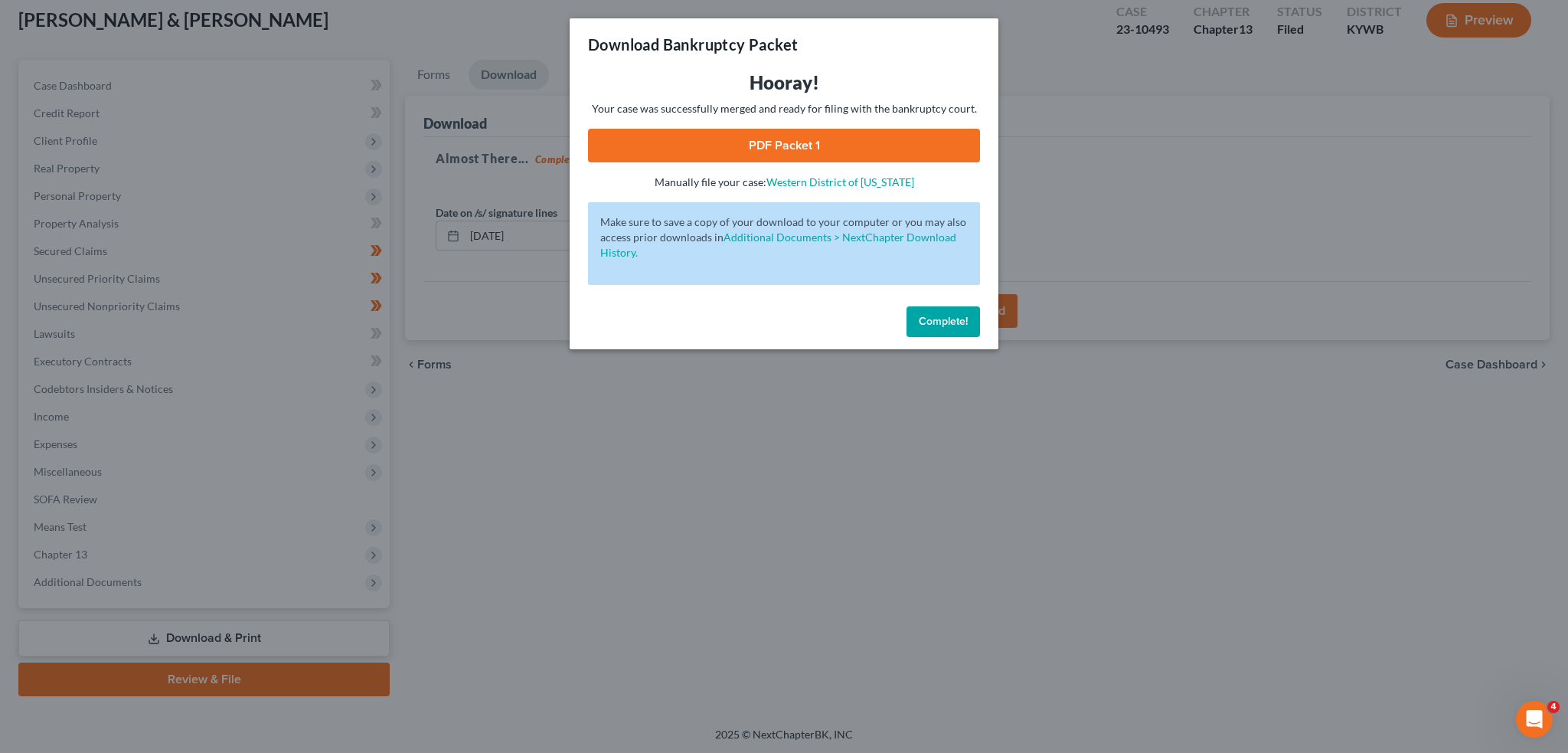
click at [763, 141] on link "PDF Packet 1" at bounding box center [784, 145] width 392 height 34
click at [953, 321] on span "Complete!" at bounding box center [943, 321] width 49 height 13
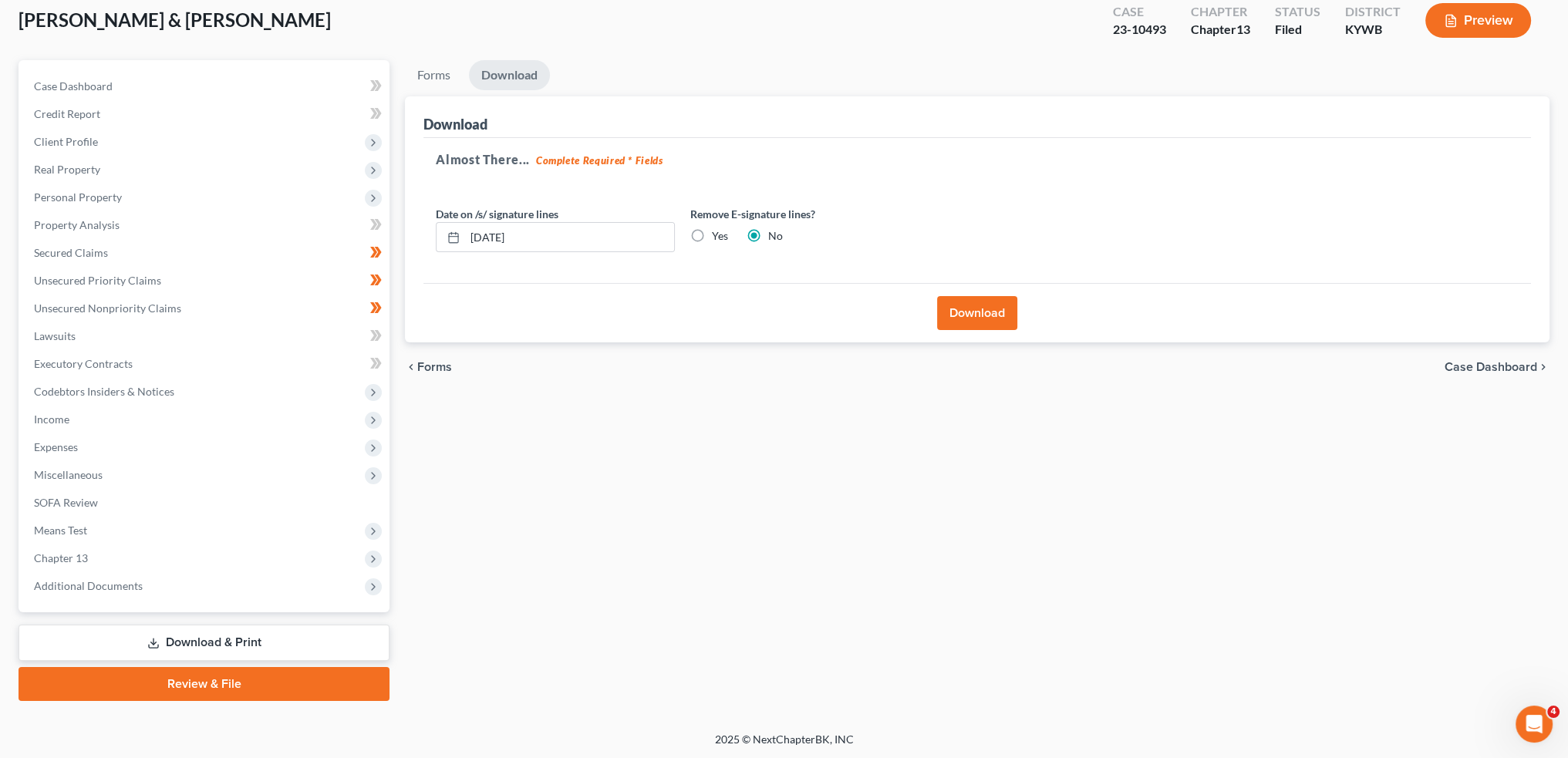
scroll to position [0, 0]
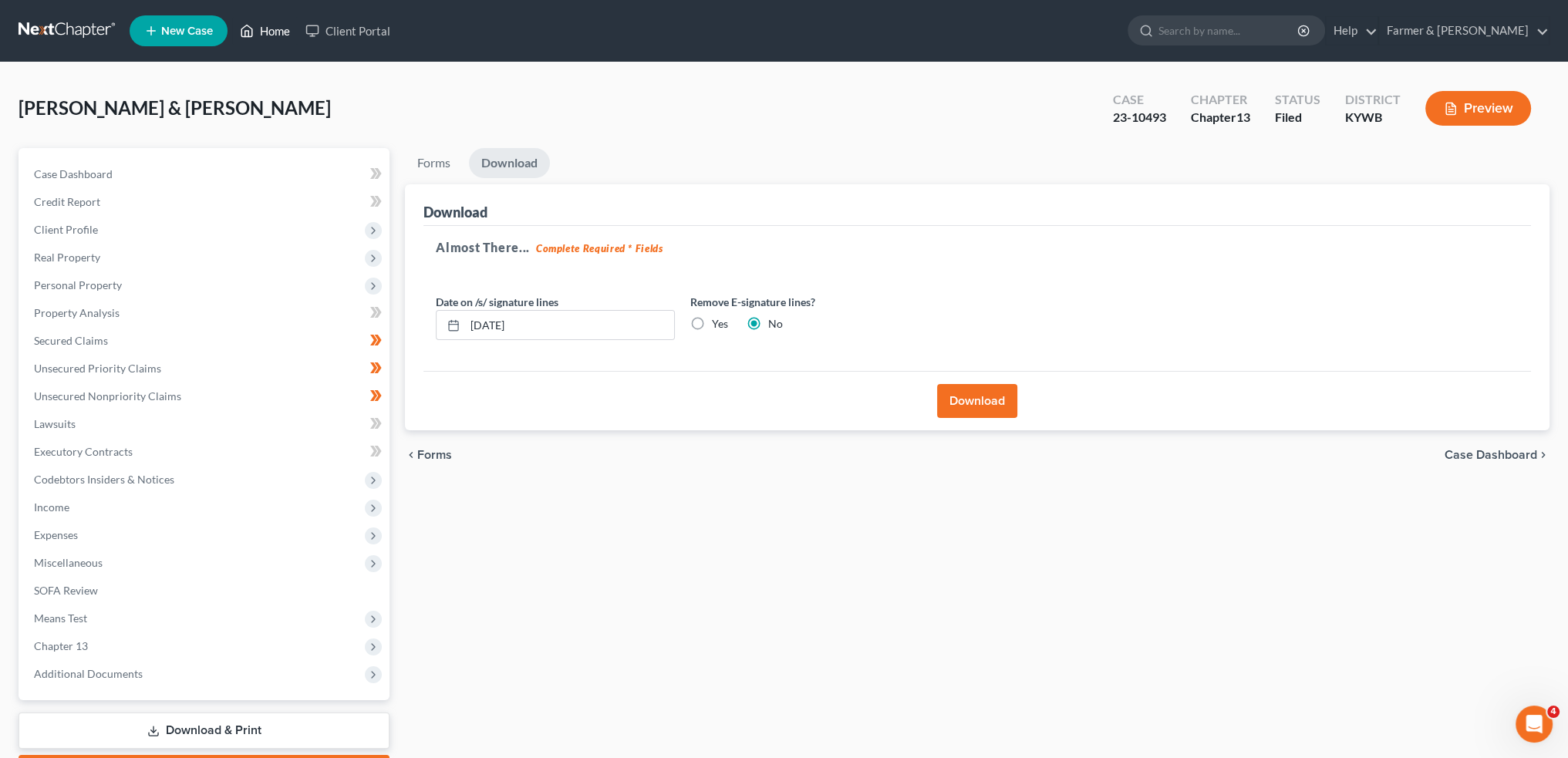
click at [281, 32] on link "Home" at bounding box center [264, 30] width 65 height 27
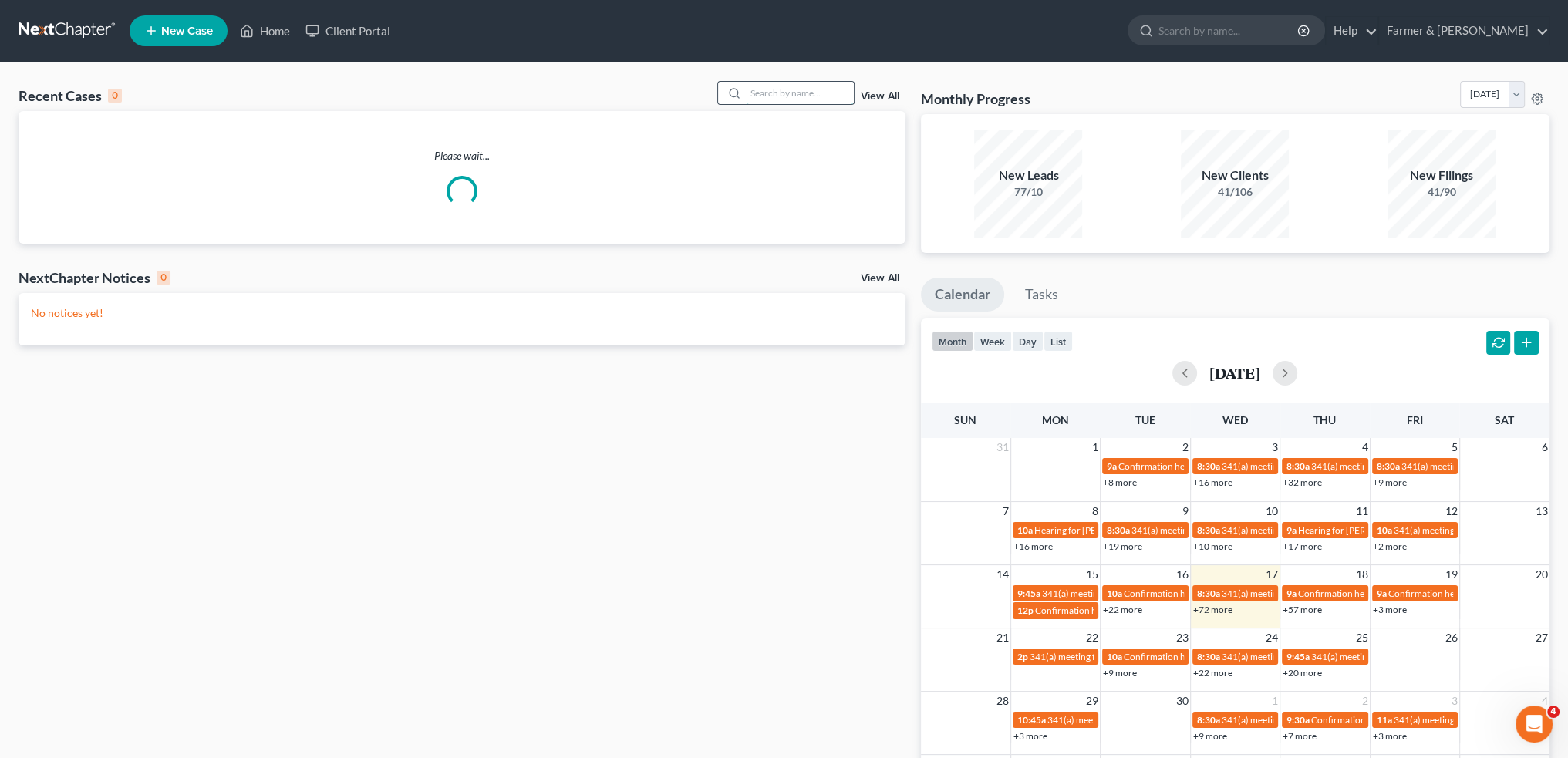
click at [780, 92] on input "search" at bounding box center [800, 93] width 108 height 22
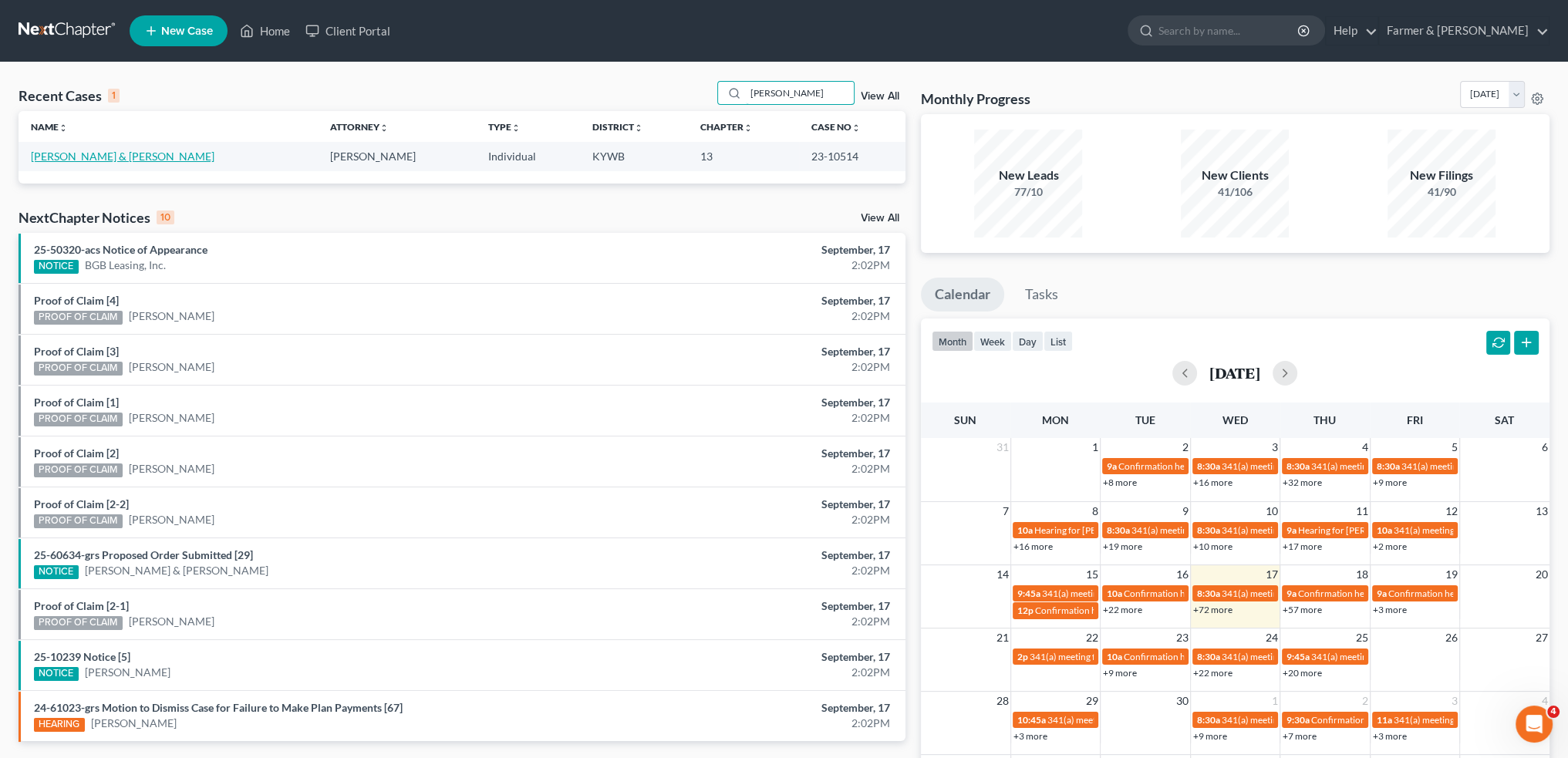
type input "roger henderson"
click at [62, 155] on link "Henderson, Roger & Beverly" at bounding box center [123, 155] width 183 height 13
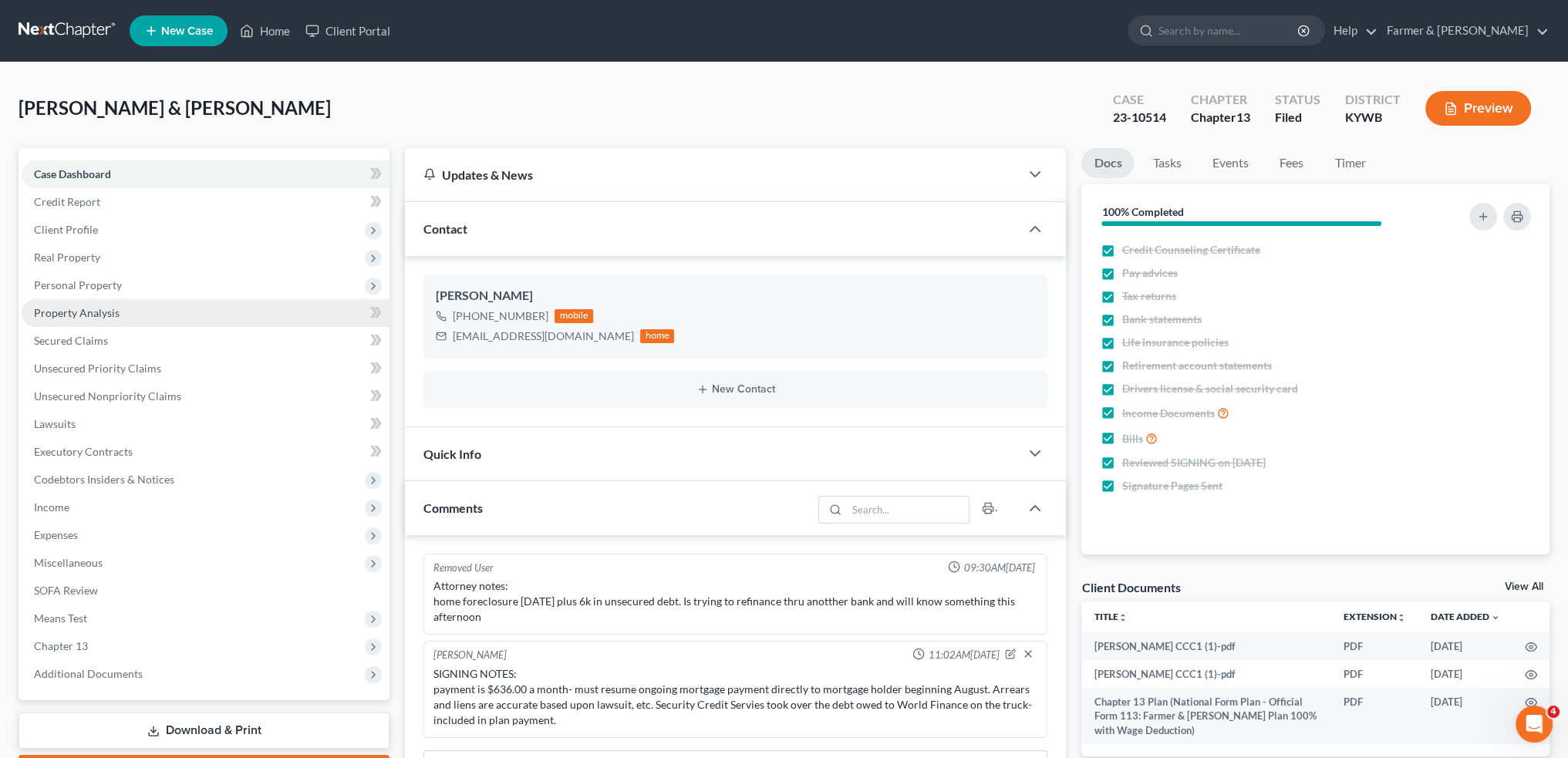
click at [84, 319] on span "Property Analysis" at bounding box center [77, 312] width 86 height 13
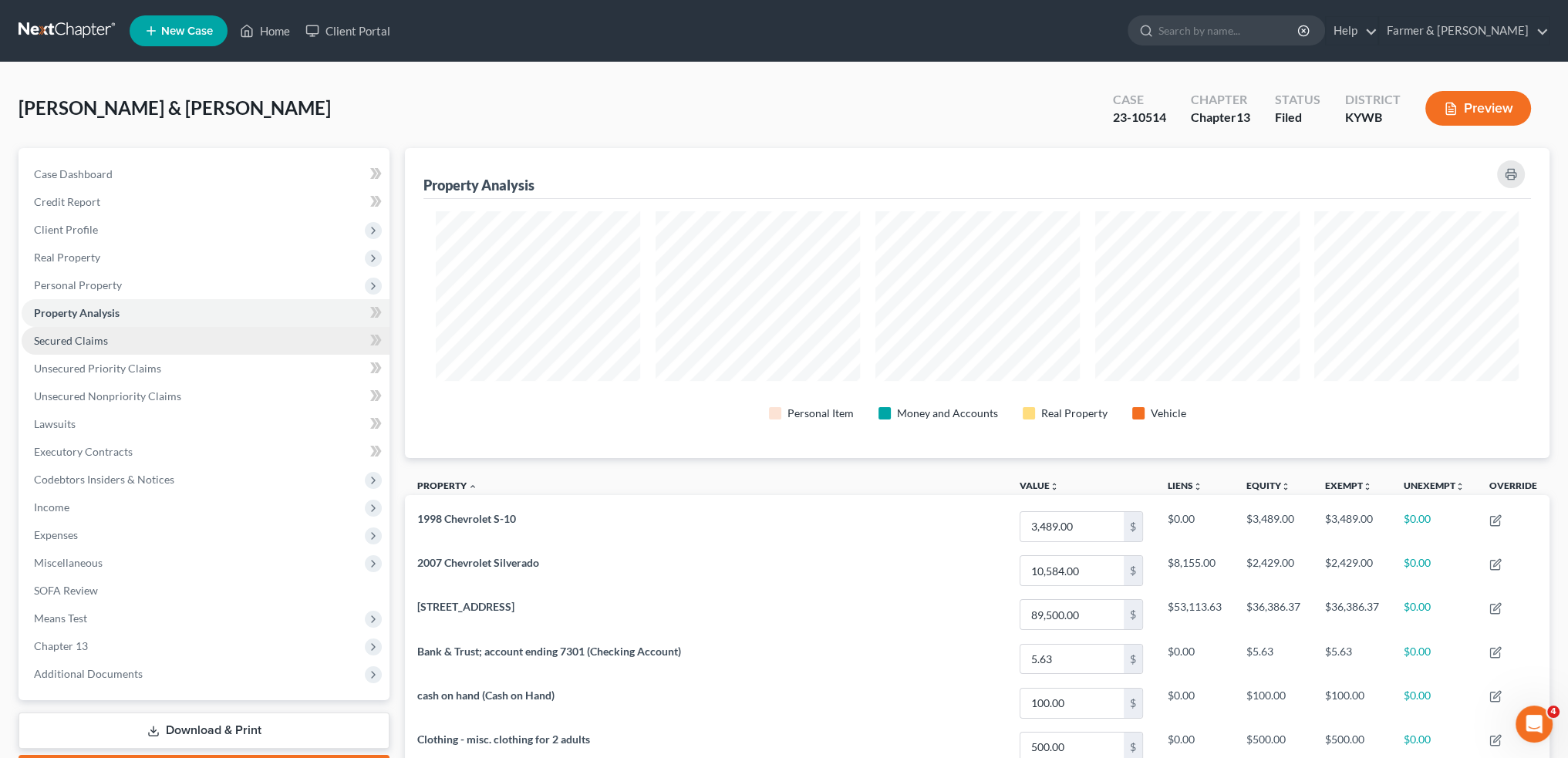
click at [108, 340] on link "Secured Claims" at bounding box center [205, 340] width 368 height 27
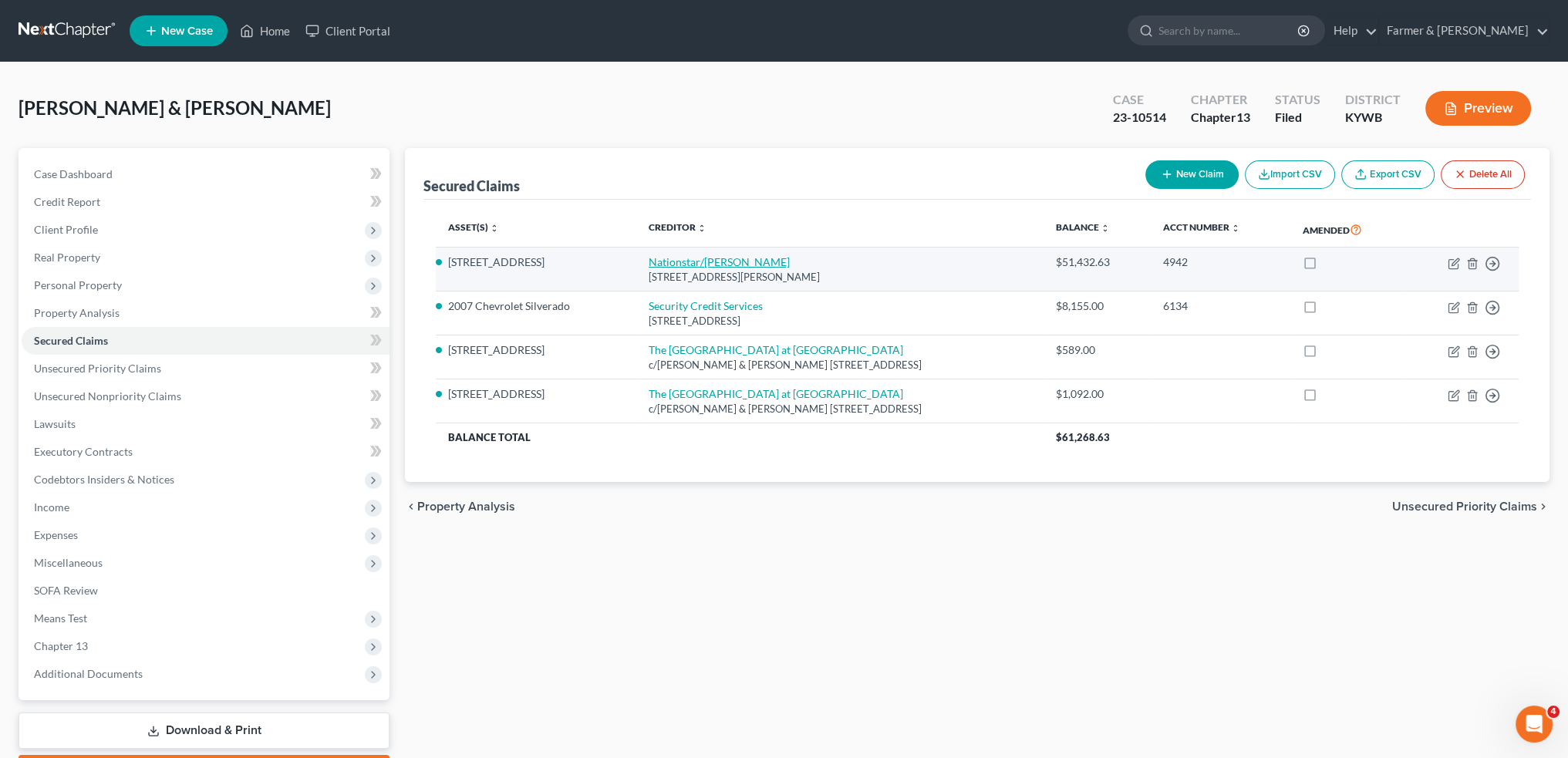
click at [676, 259] on link "Nationstar/Mr. Cooper" at bounding box center [719, 261] width 141 height 13
select select "45"
select select "5"
select select "4"
select select "2"
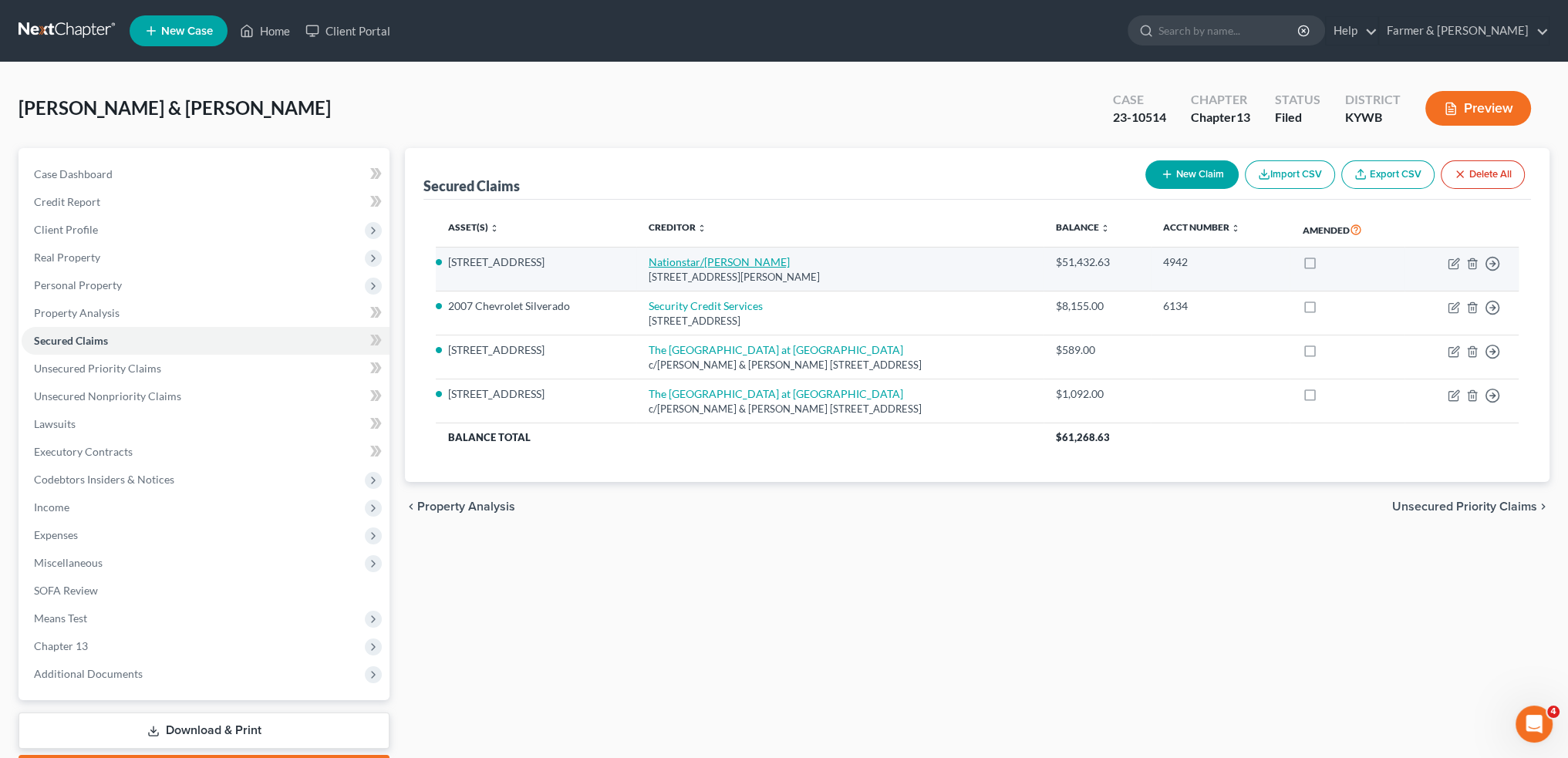
select select "0"
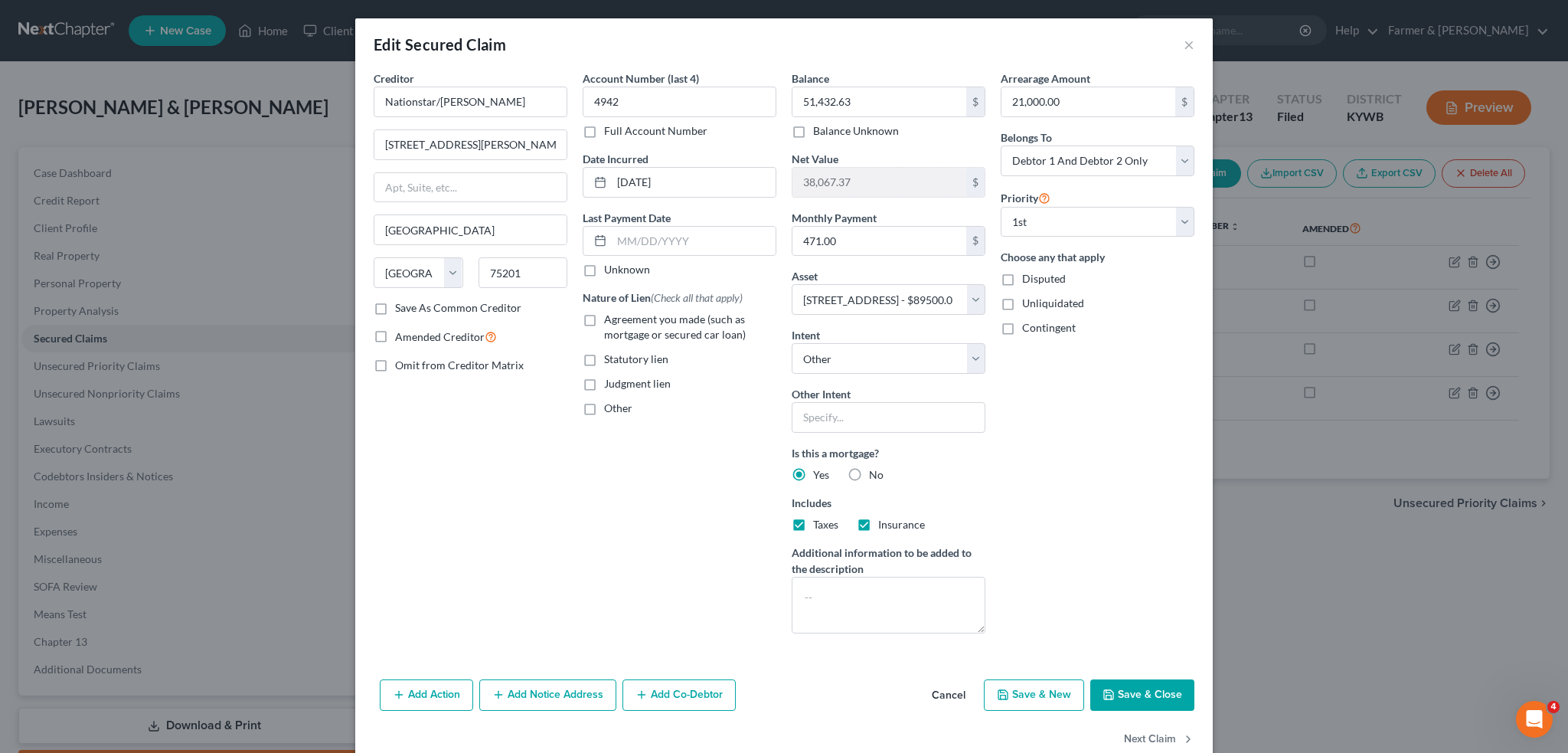
click at [1125, 690] on button "Save & Close" at bounding box center [1143, 695] width 105 height 32
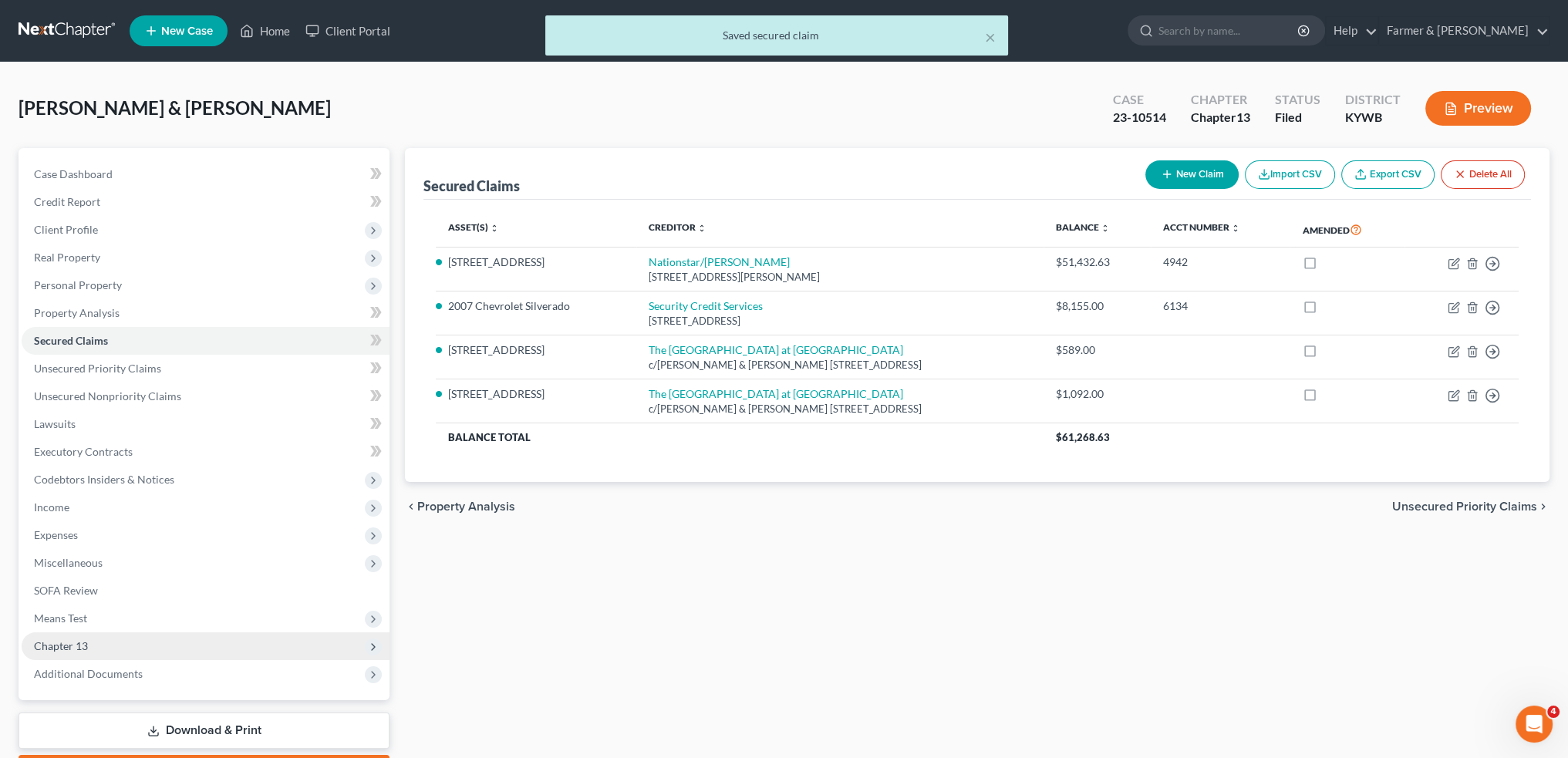
click at [142, 648] on span "Chapter 13" at bounding box center [205, 646] width 368 height 27
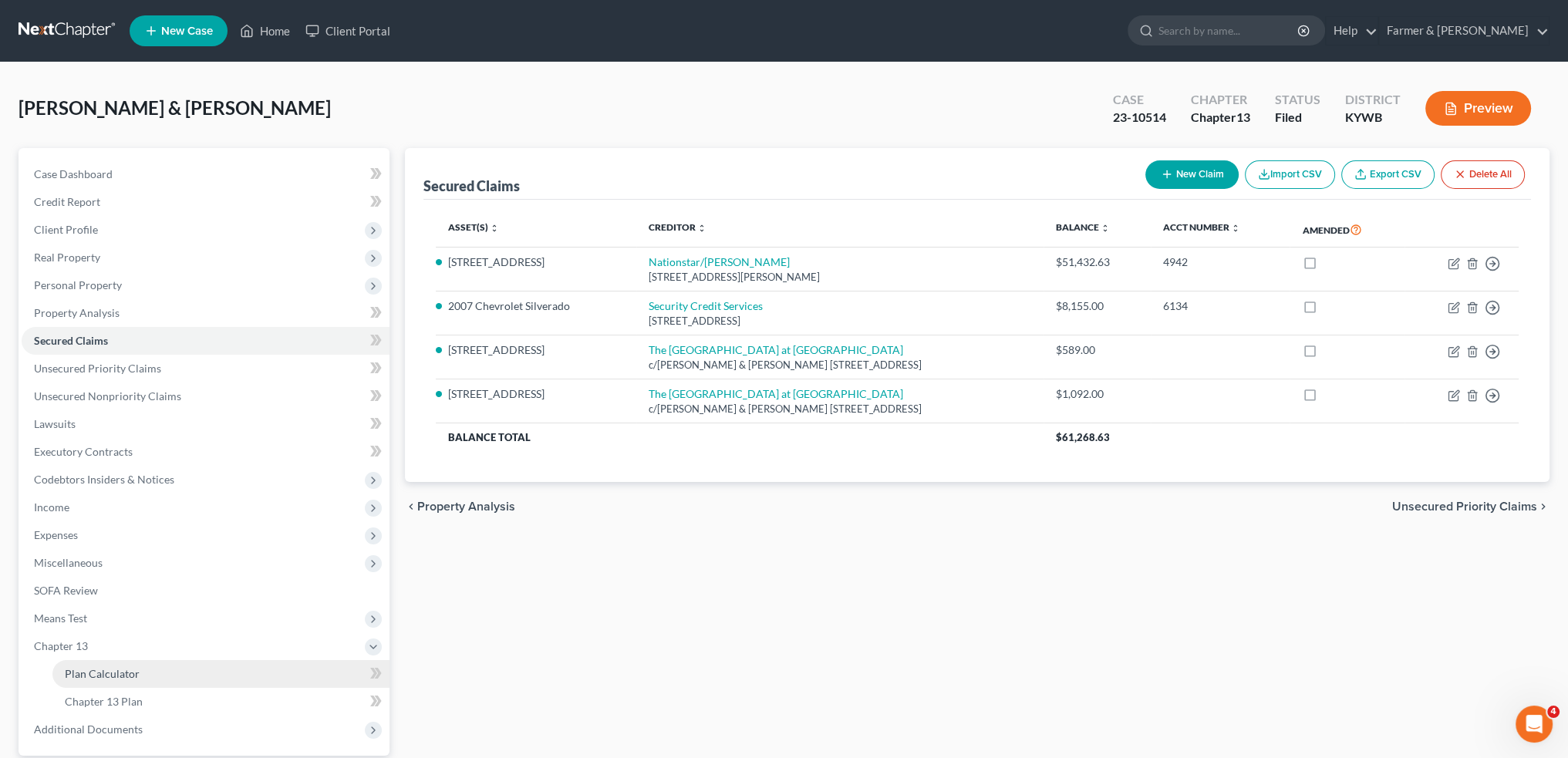
click at [141, 673] on link "Plan Calculator" at bounding box center [221, 674] width 337 height 27
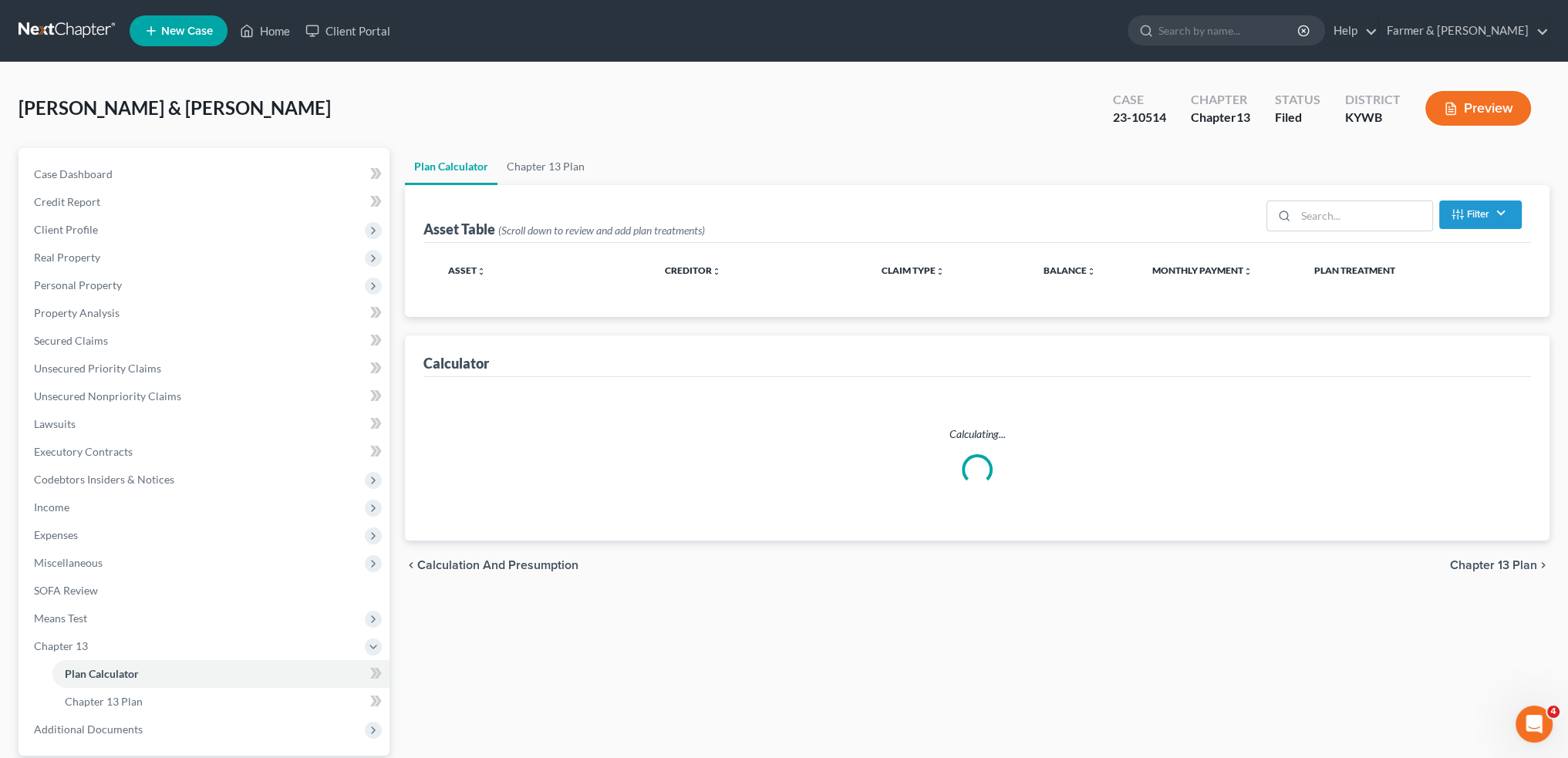
select select "59"
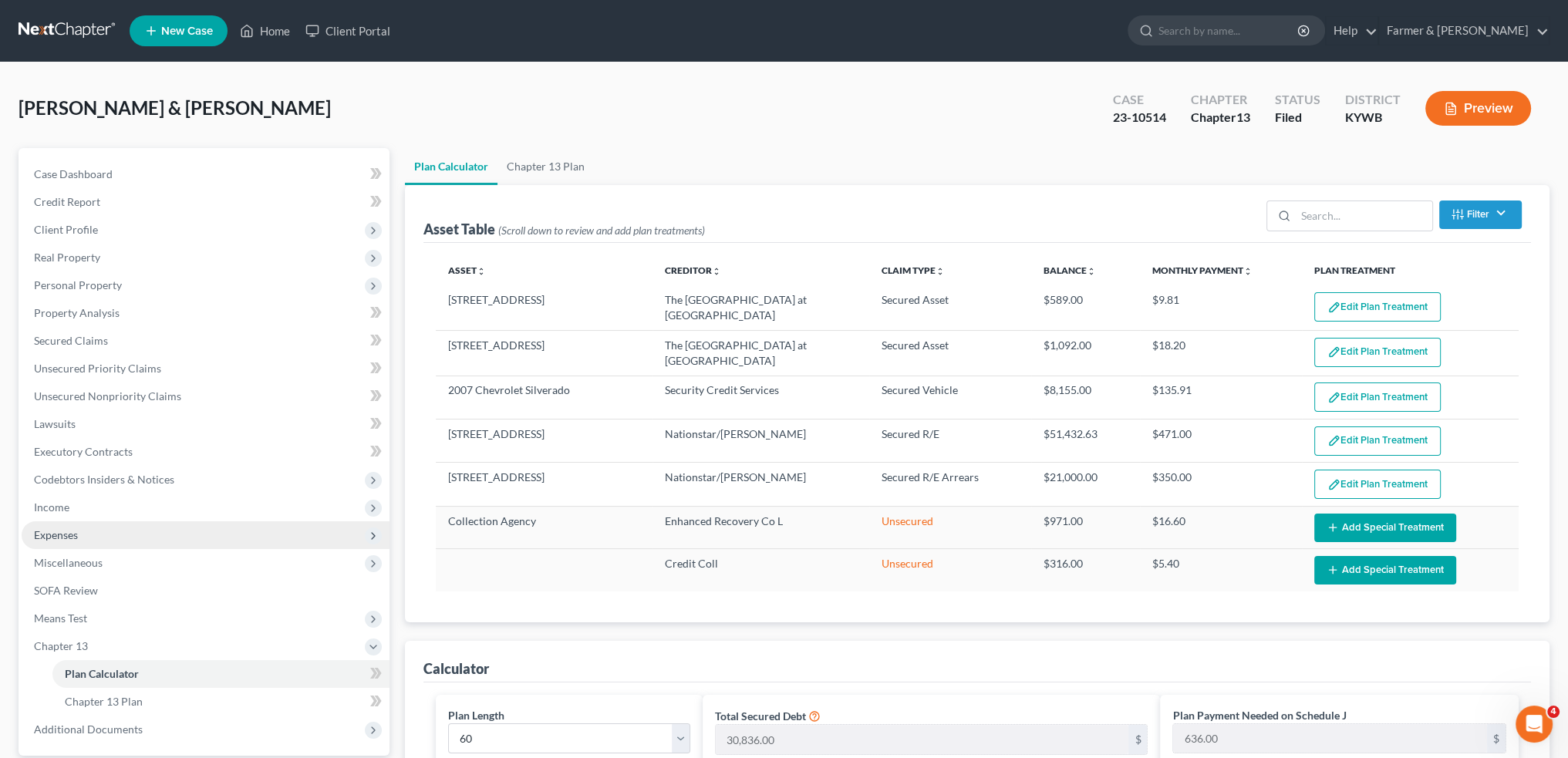
click at [87, 531] on span "Expenses" at bounding box center [205, 536] width 368 height 27
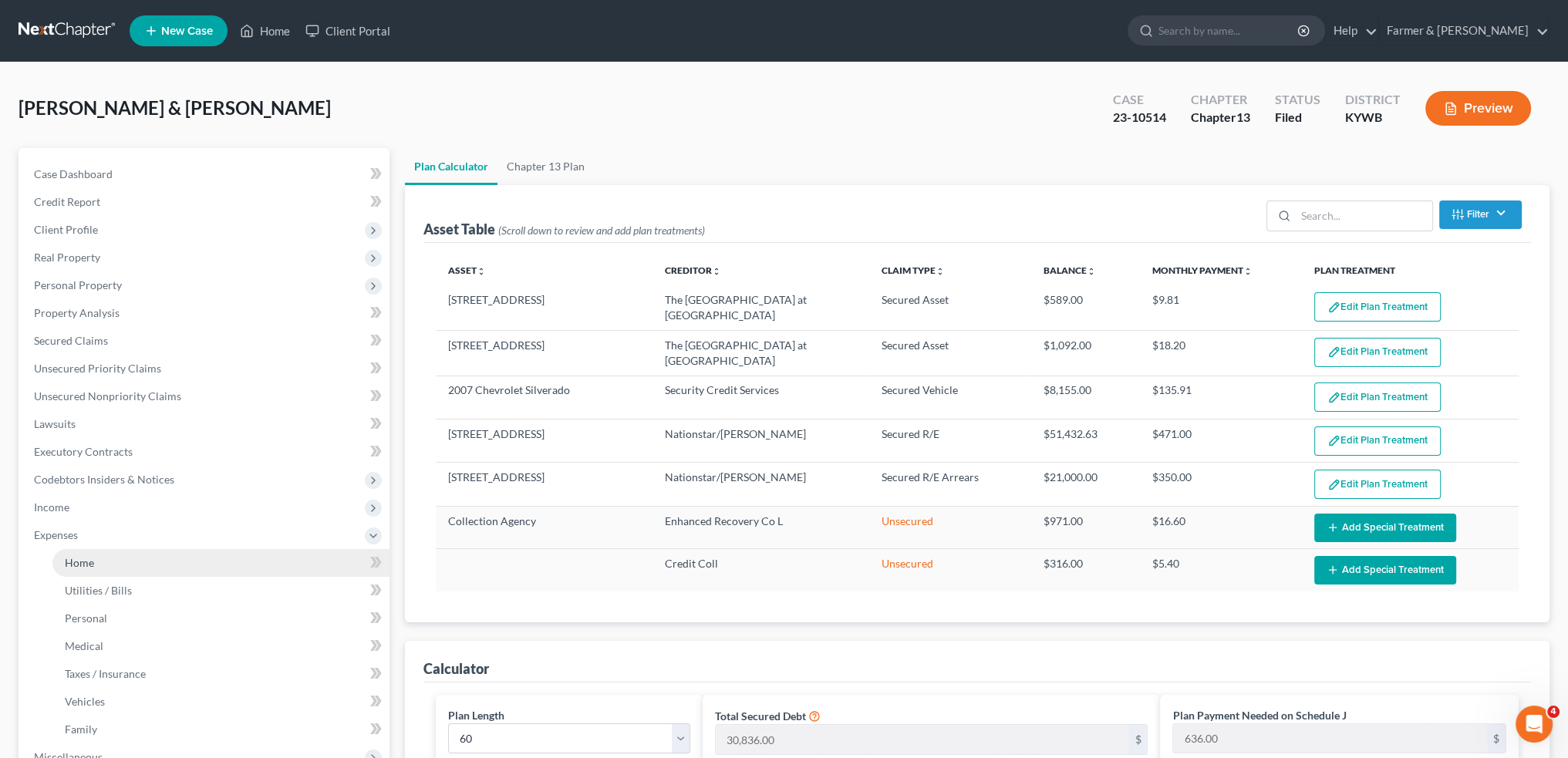
click at [92, 562] on span "Home" at bounding box center [79, 562] width 29 height 13
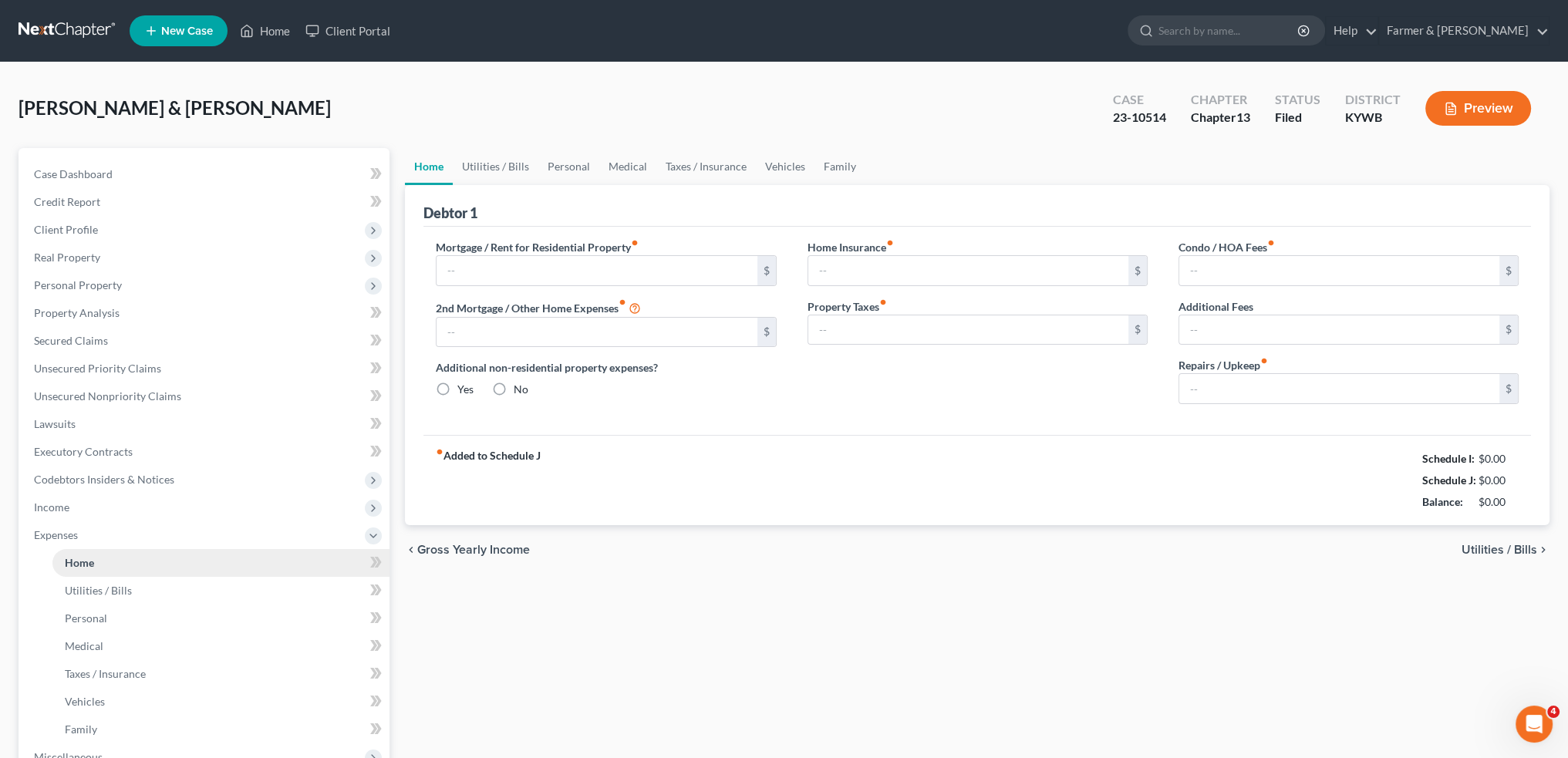
type input "471.00"
type input "0.00"
radio input "true"
type input "0.00"
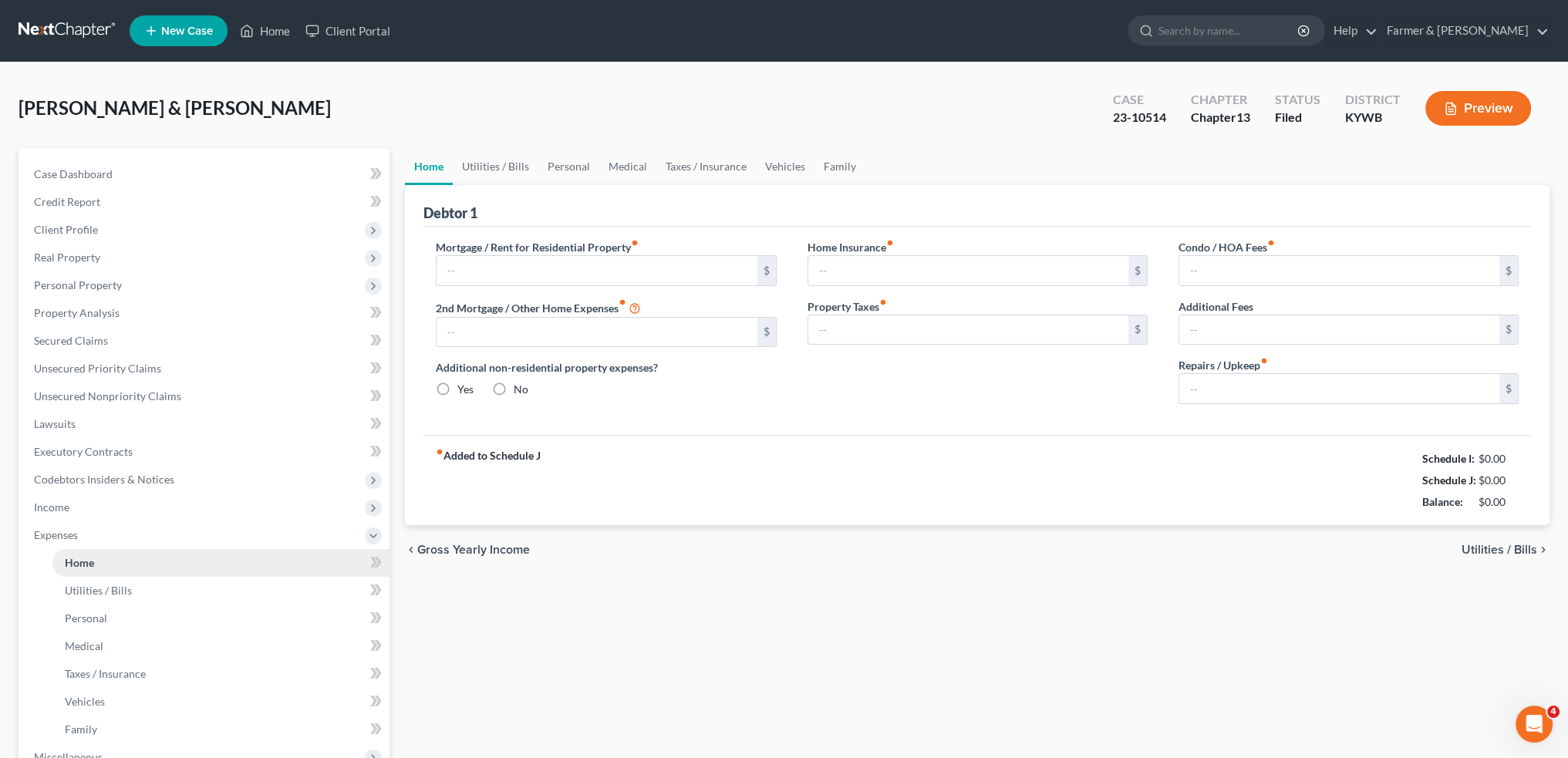
type input "0.00"
type input "100.00"
drag, startPoint x: 1267, startPoint y: 588, endPoint x: 1562, endPoint y: 355, distance: 375.9
click at [1267, 588] on div "Home Utilities / Bills Personal Medical Taxes / Insurance Vehicles Family Debto…" at bounding box center [976, 566] width 1159 height 835
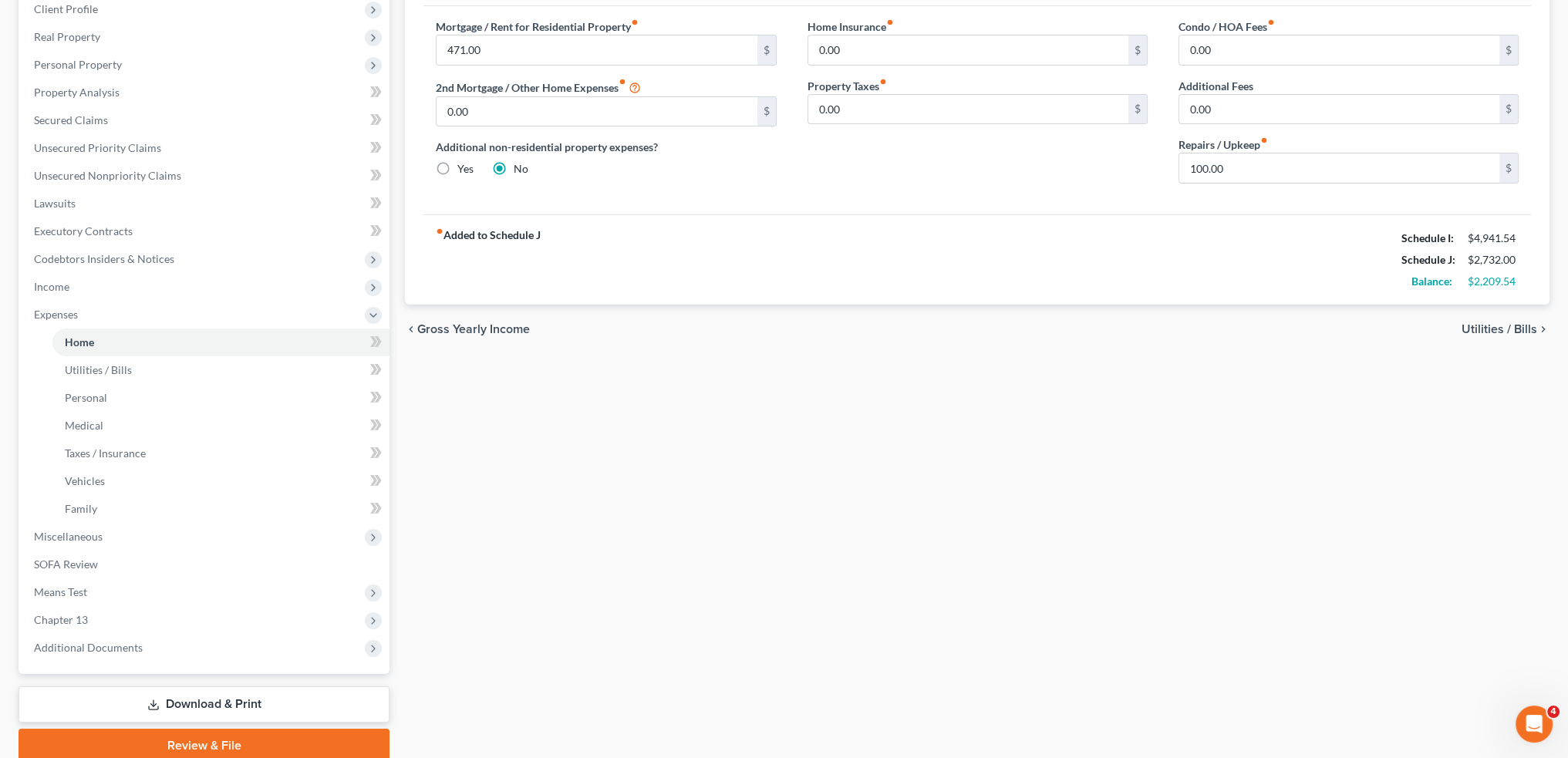
scroll to position [282, 0]
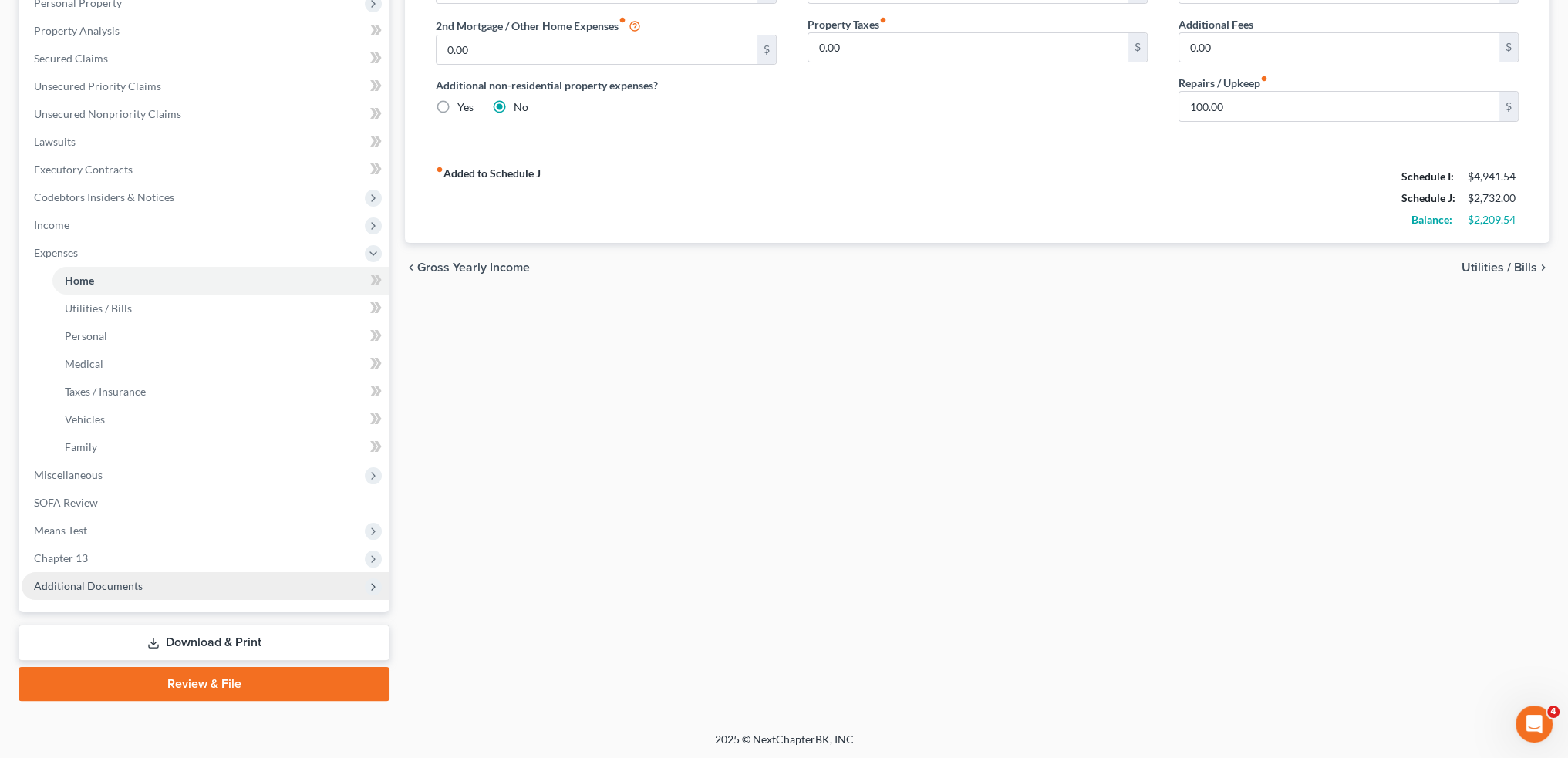
click at [114, 592] on span "Additional Documents" at bounding box center [205, 586] width 368 height 27
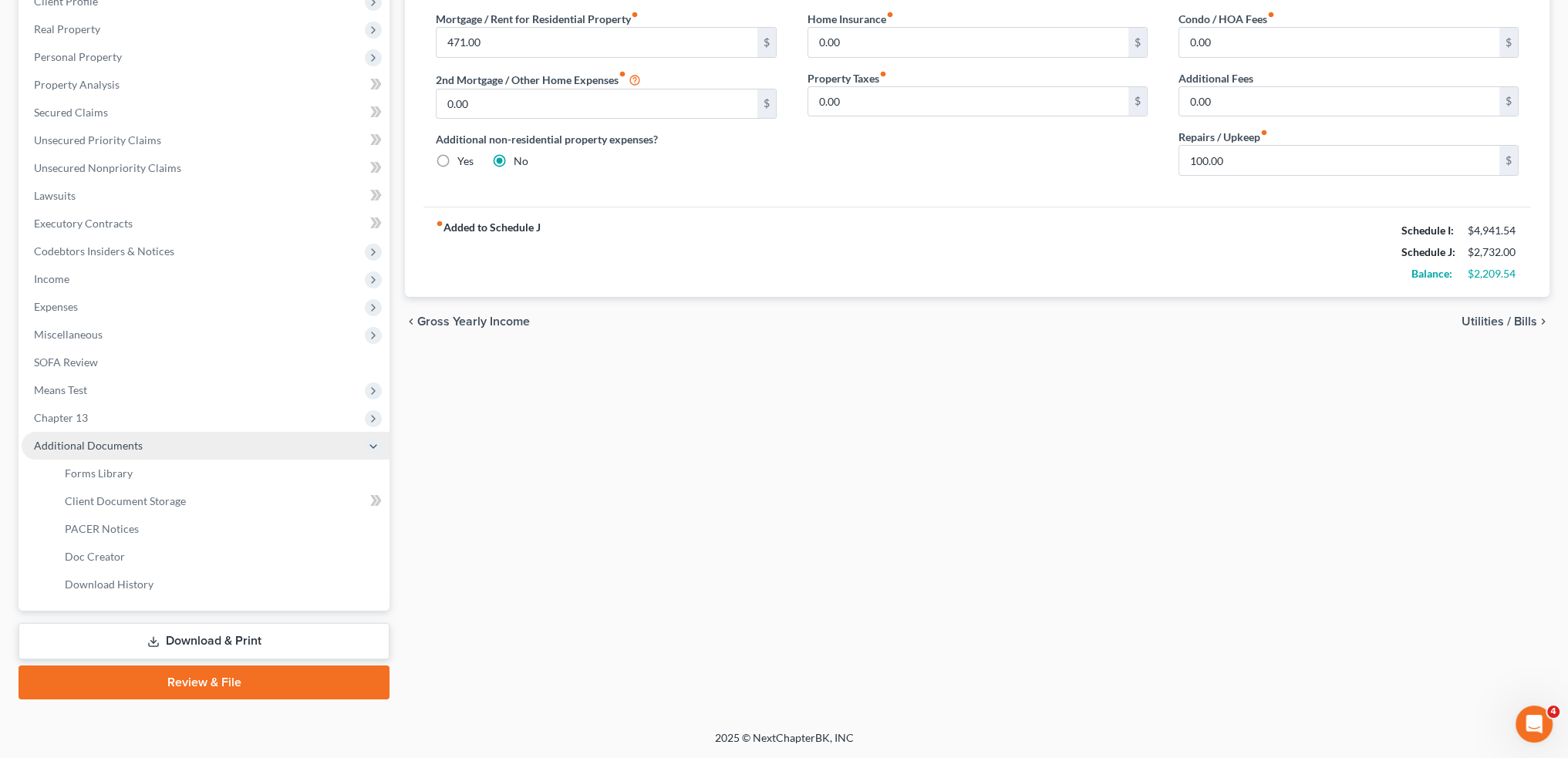
scroll to position [226, 0]
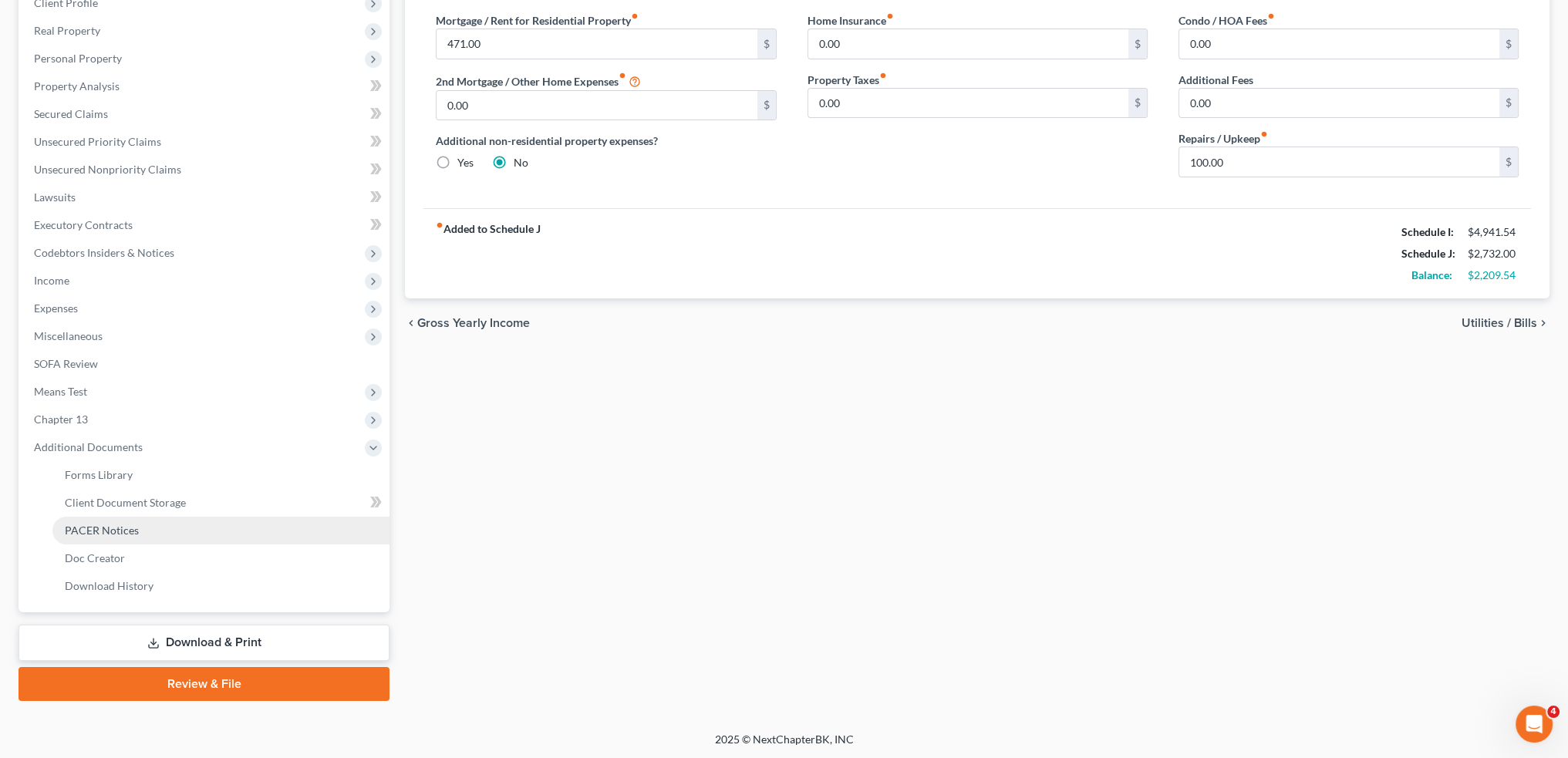
click at [138, 533] on link "PACER Notices" at bounding box center [221, 531] width 337 height 27
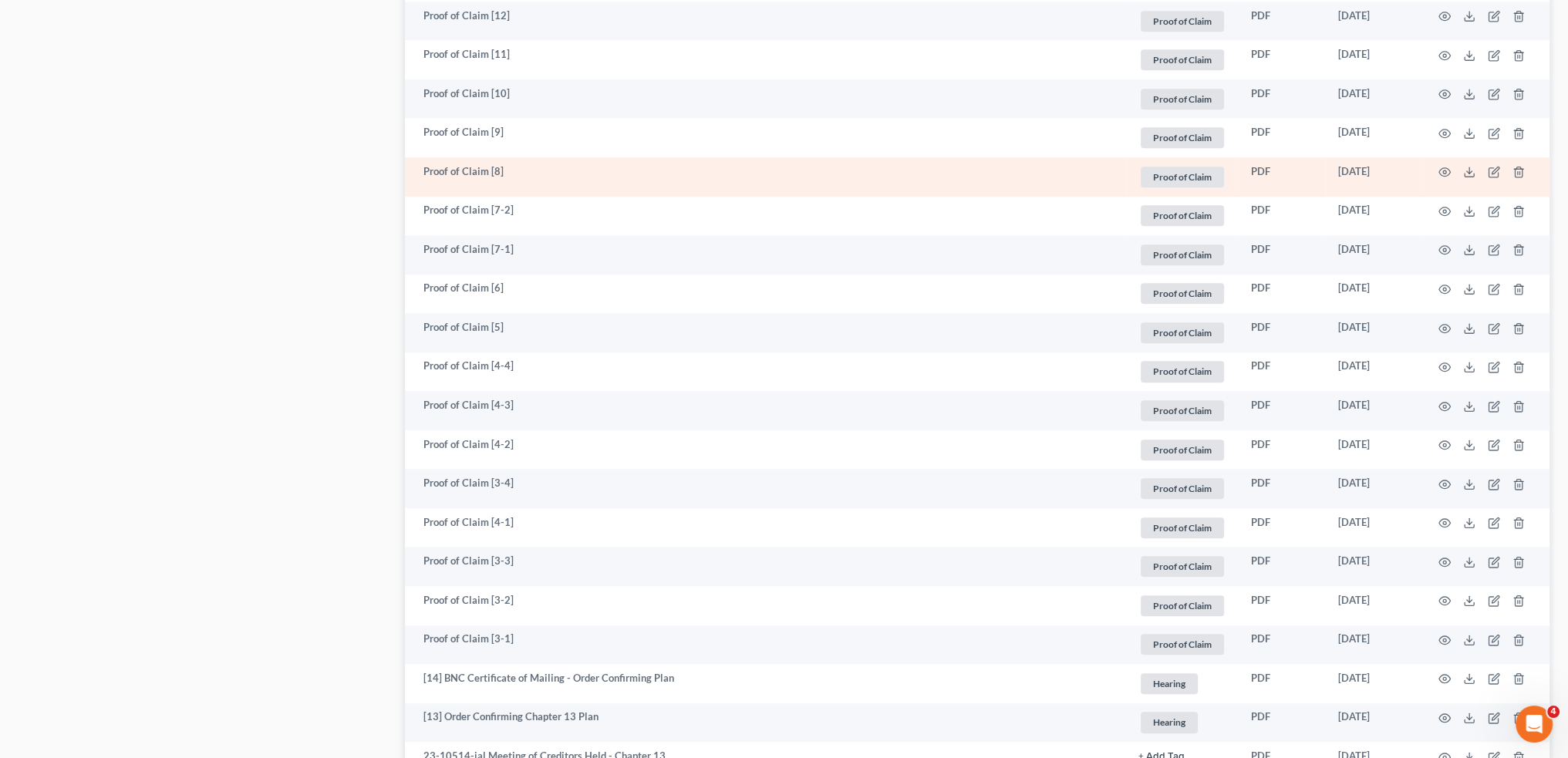
scroll to position [1929, 0]
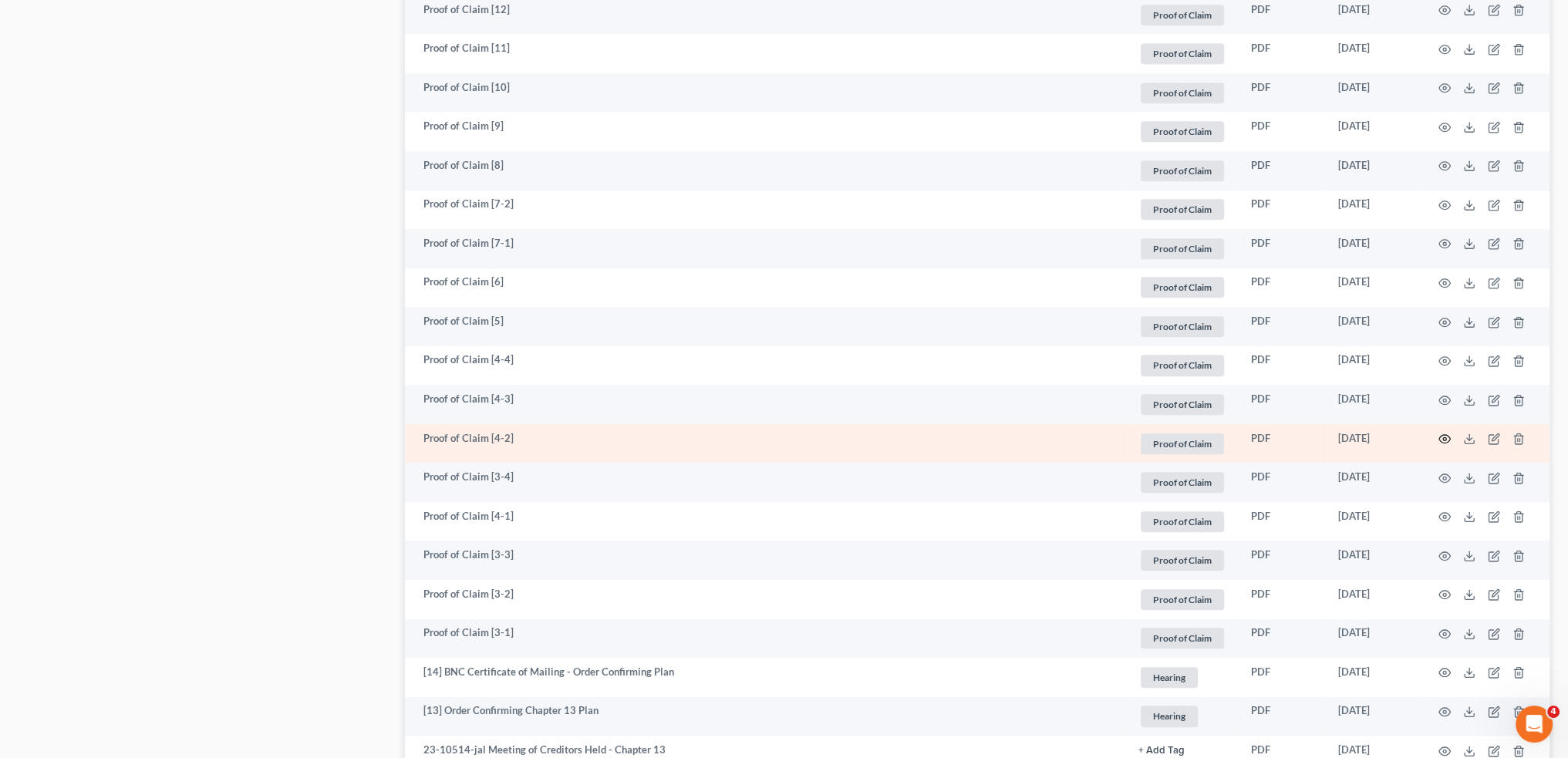
click at [1442, 439] on circle "button" at bounding box center [1443, 438] width 3 height 3
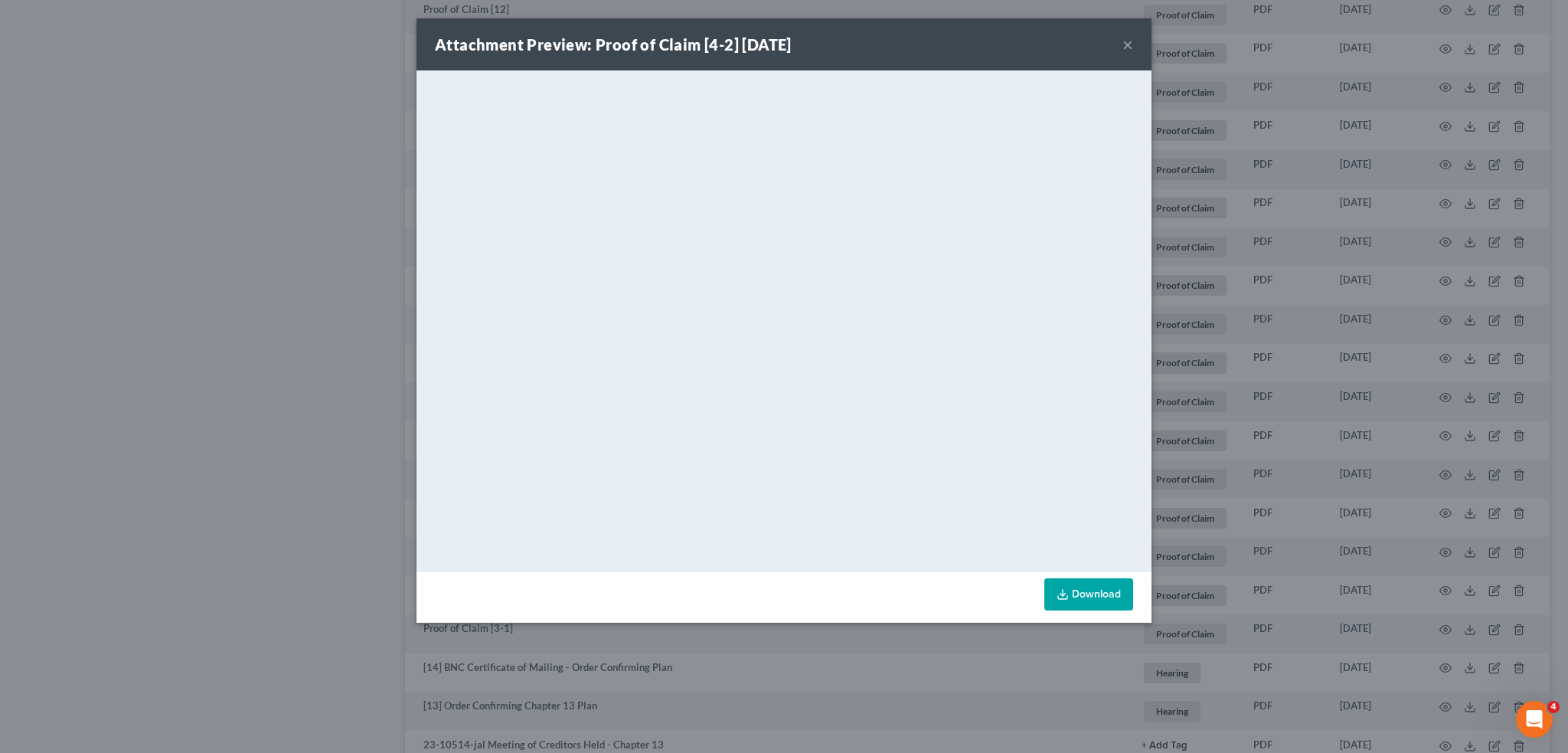
click at [1073, 599] on link "Download" at bounding box center [1090, 594] width 89 height 32
click at [1128, 46] on button "×" at bounding box center [1127, 44] width 11 height 18
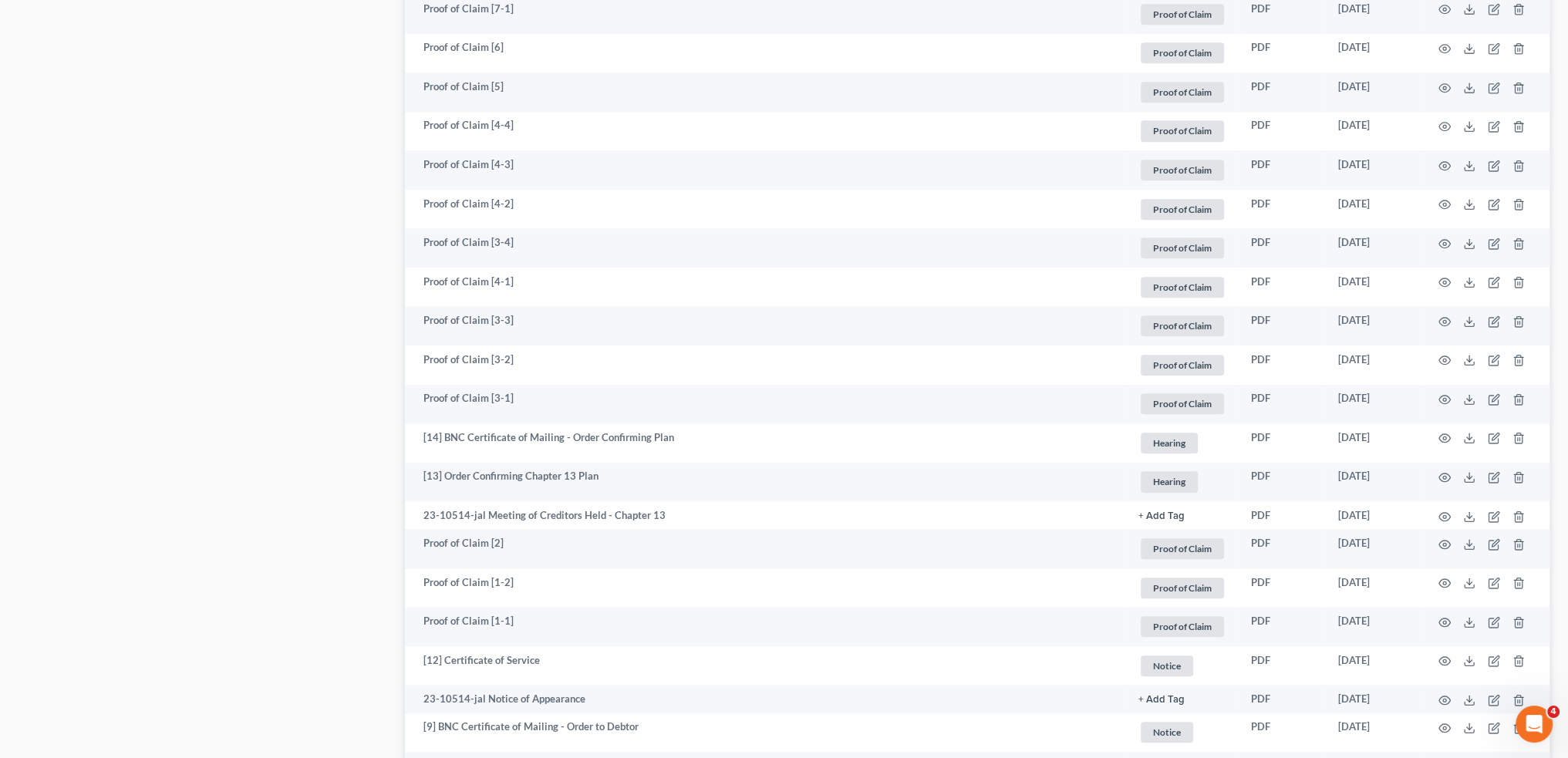
scroll to position [2185, 0]
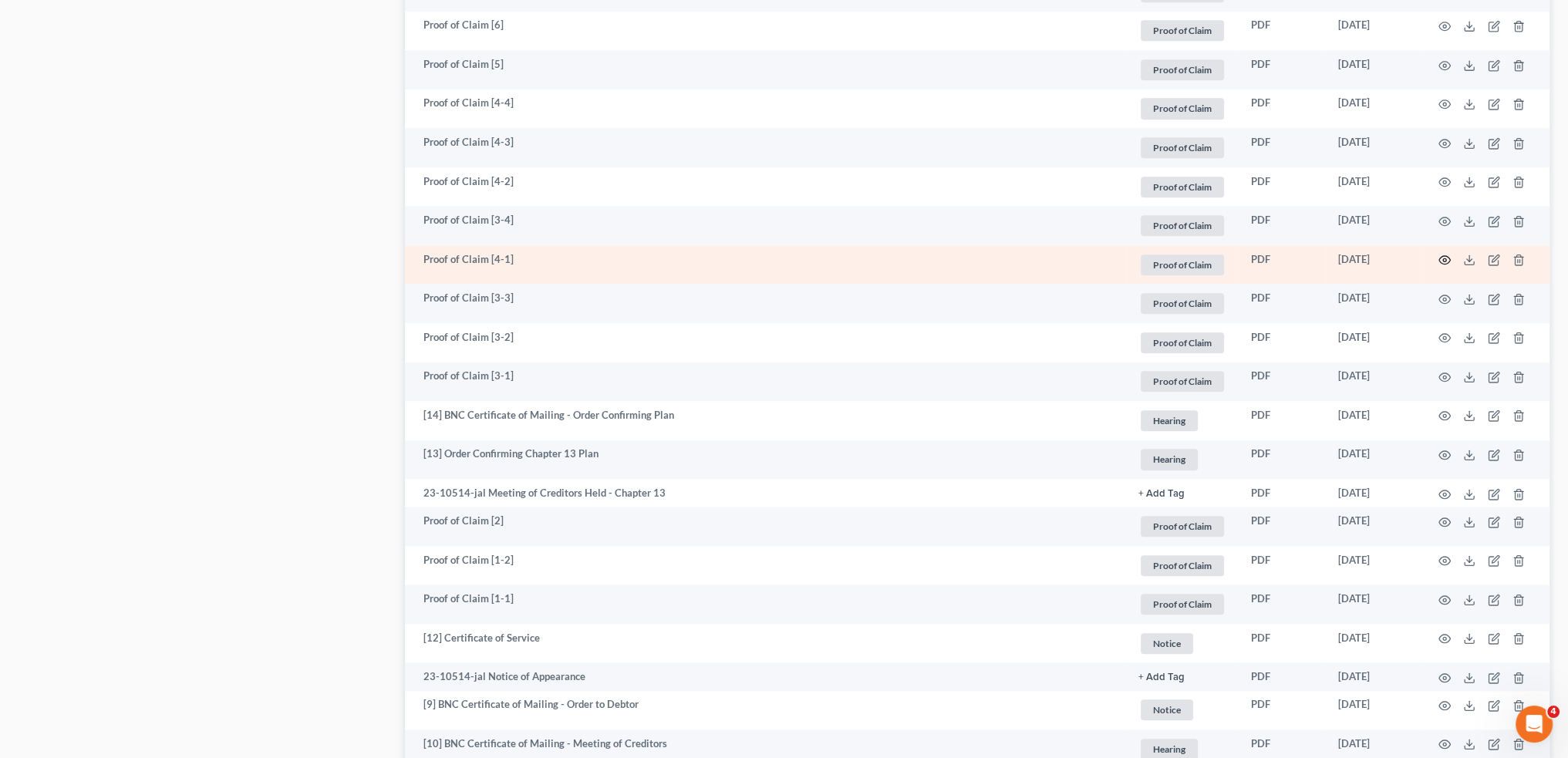
click at [1444, 259] on circle "button" at bounding box center [1443, 259] width 3 height 3
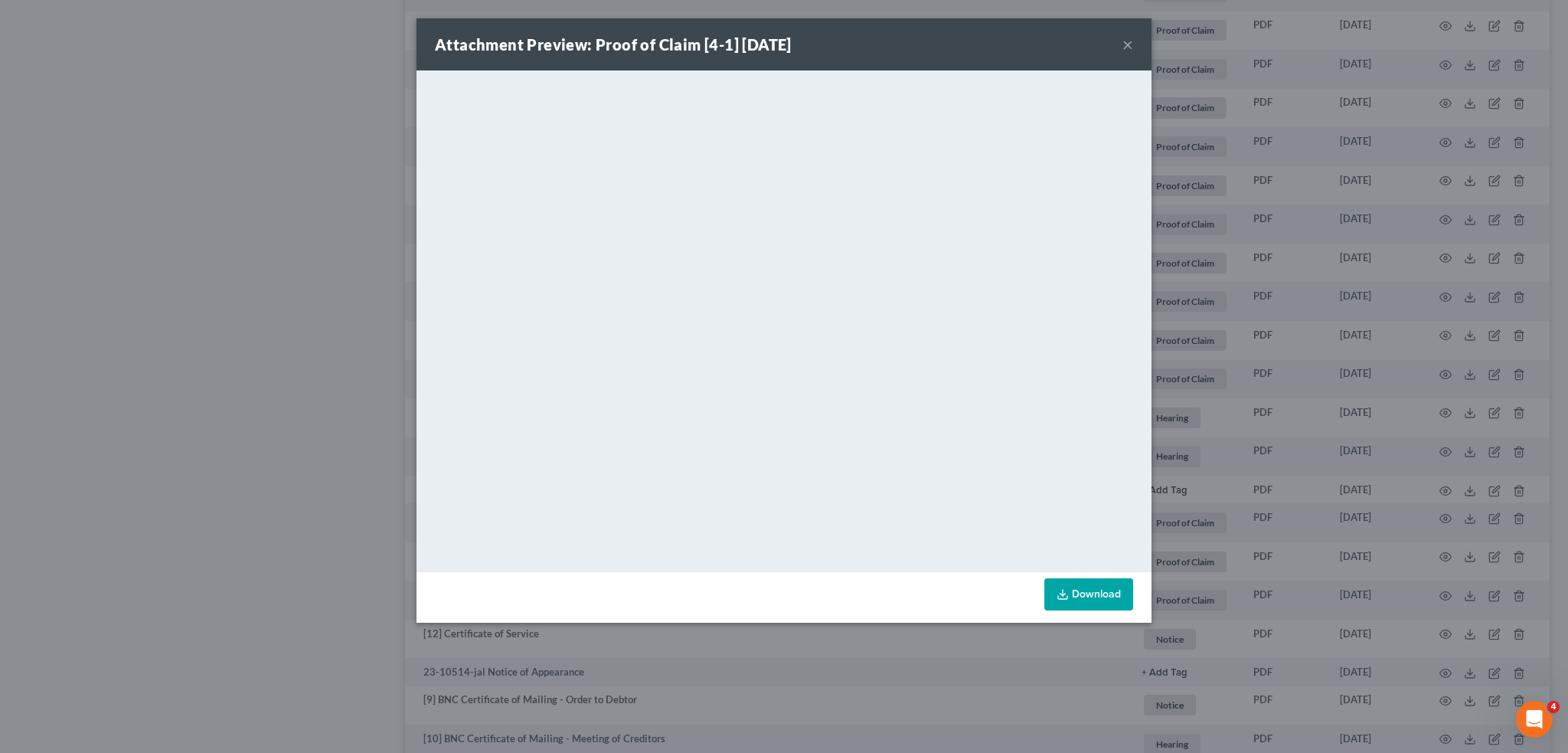
click at [1128, 39] on button "×" at bounding box center [1127, 44] width 11 height 18
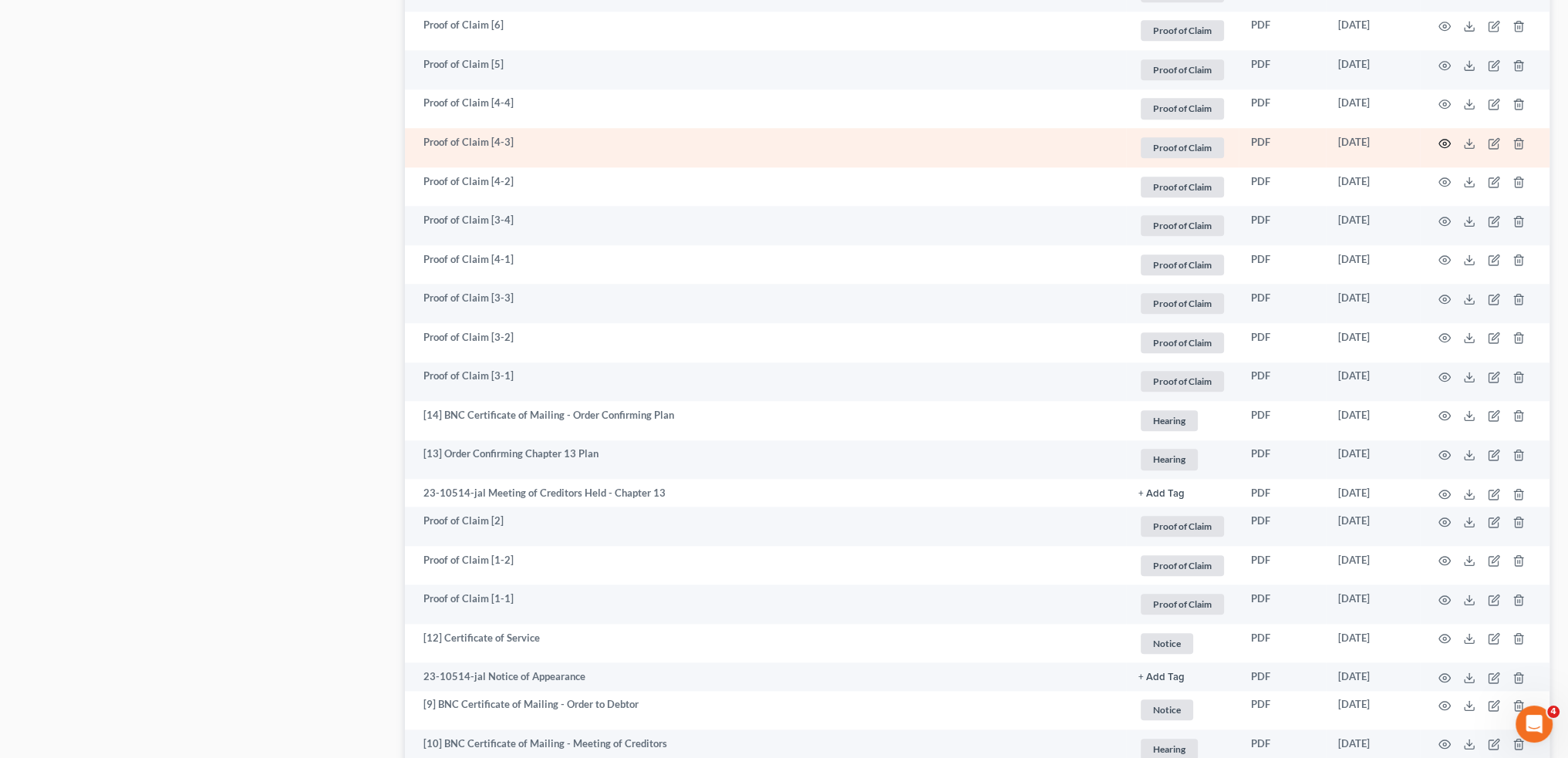
click at [1443, 145] on icon "button" at bounding box center [1444, 143] width 13 height 13
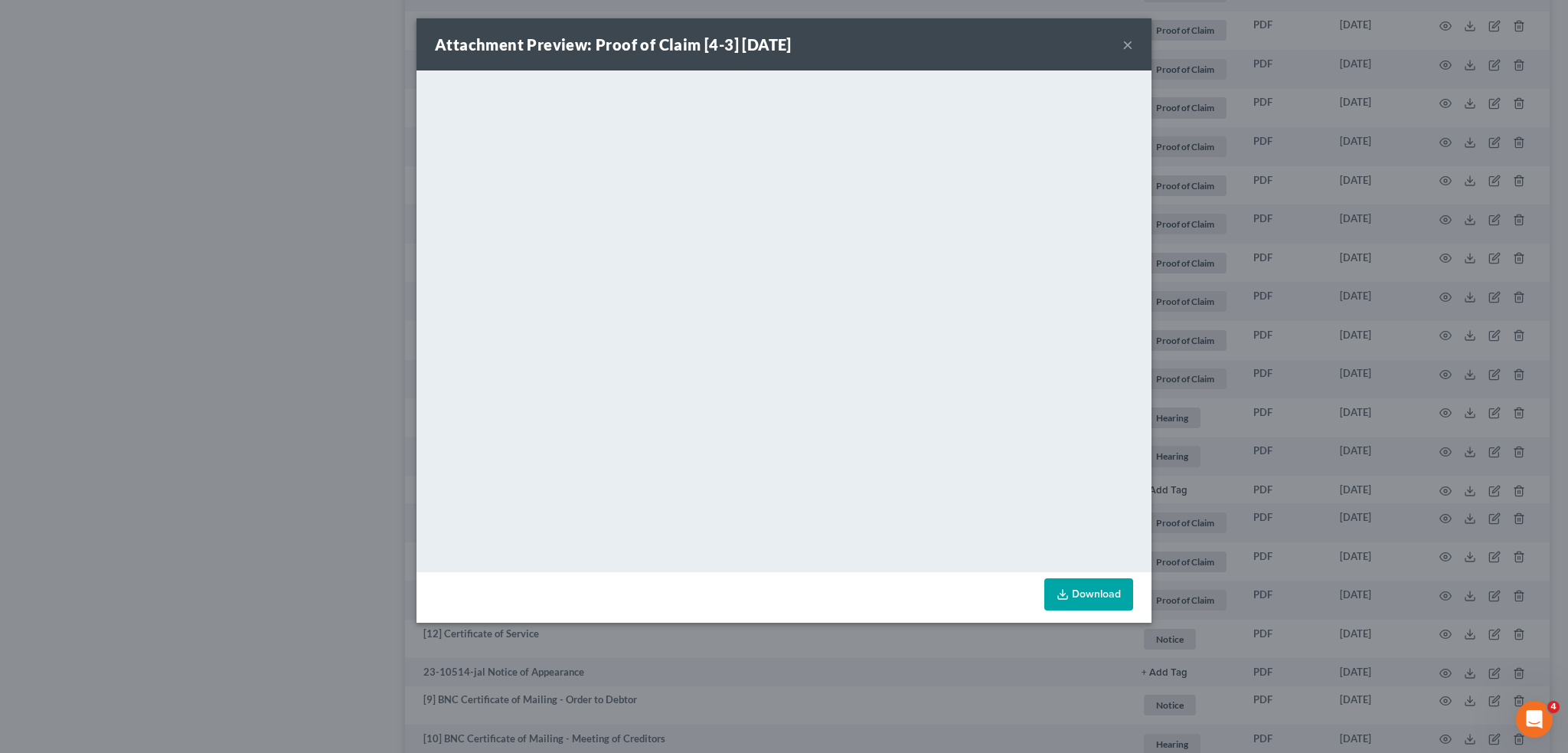
click at [1125, 41] on button "×" at bounding box center [1127, 44] width 11 height 18
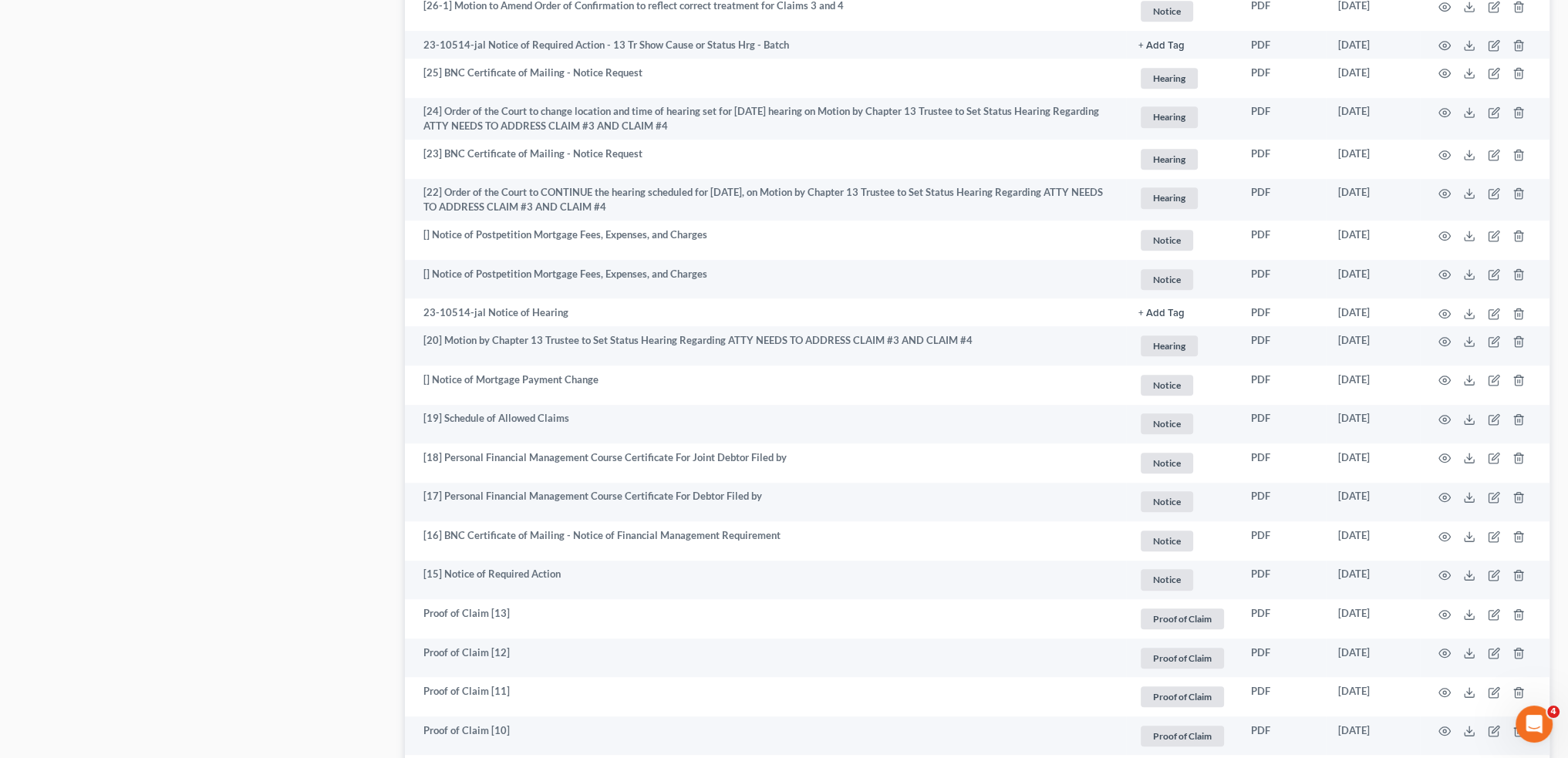
scroll to position [385, 0]
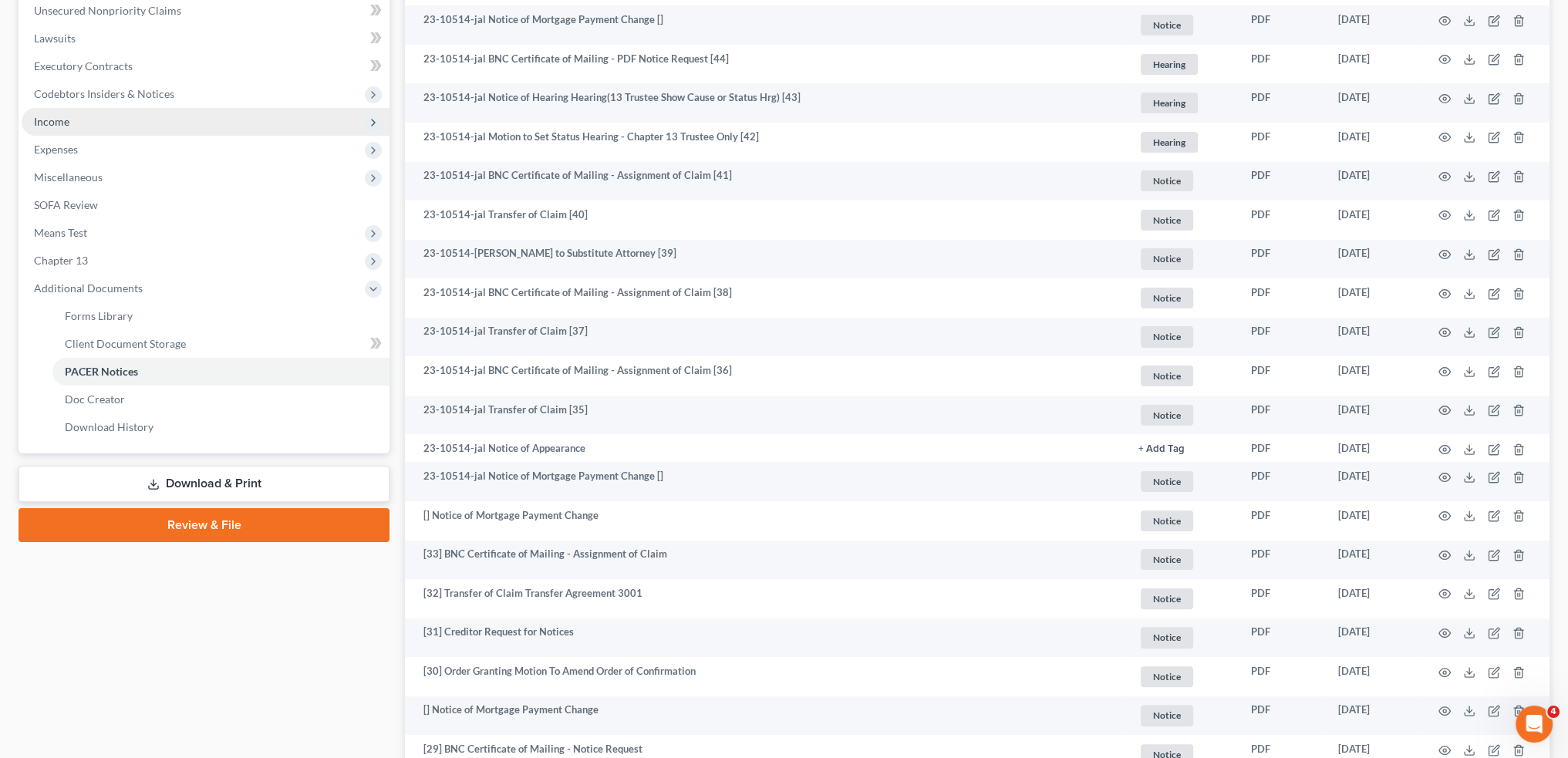
click at [100, 127] on span "Income" at bounding box center [205, 122] width 368 height 27
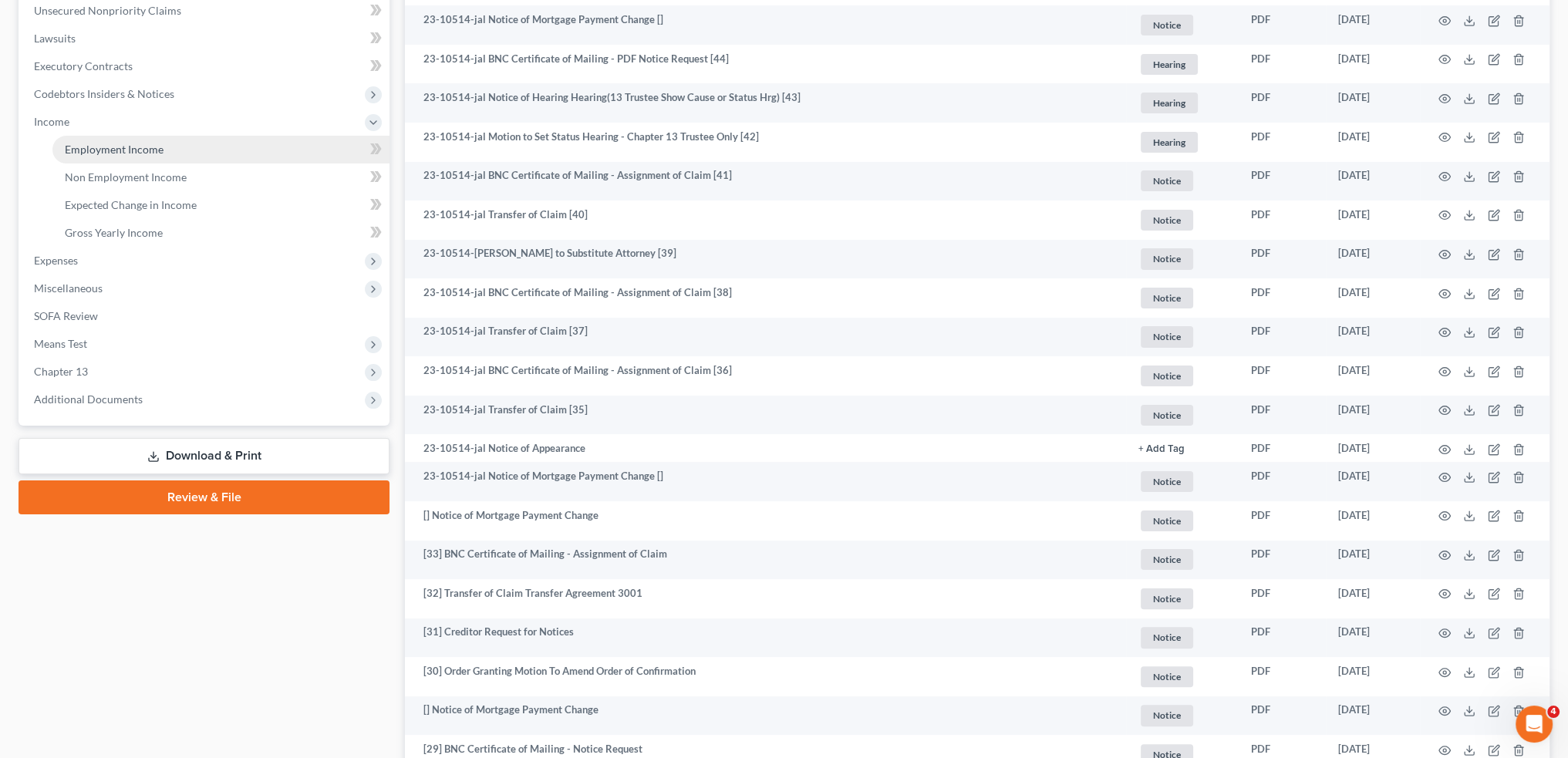
click at [98, 144] on span "Employment Income" at bounding box center [113, 148] width 98 height 13
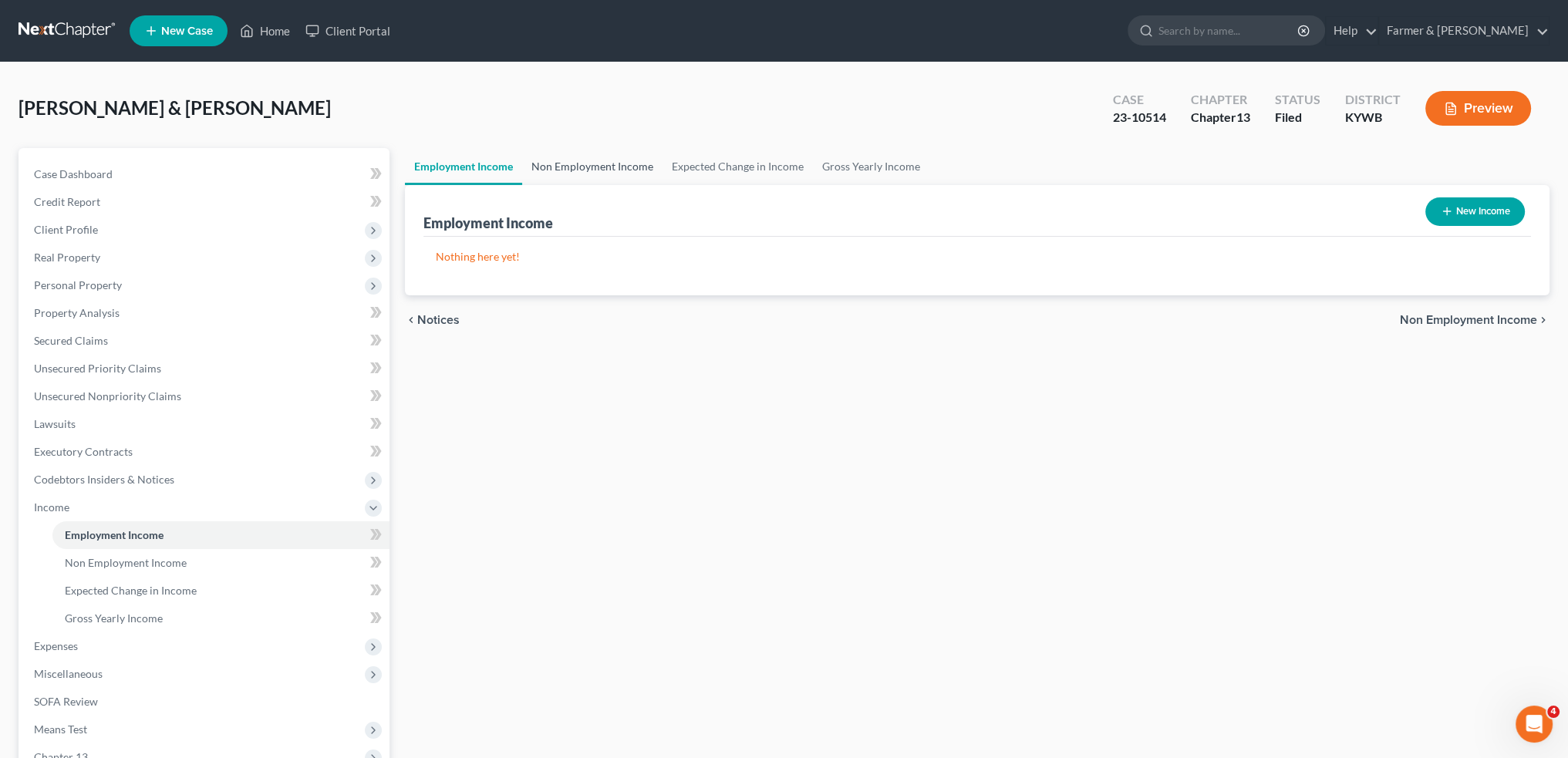
click at [625, 164] on link "Non Employment Income" at bounding box center [592, 167] width 140 height 37
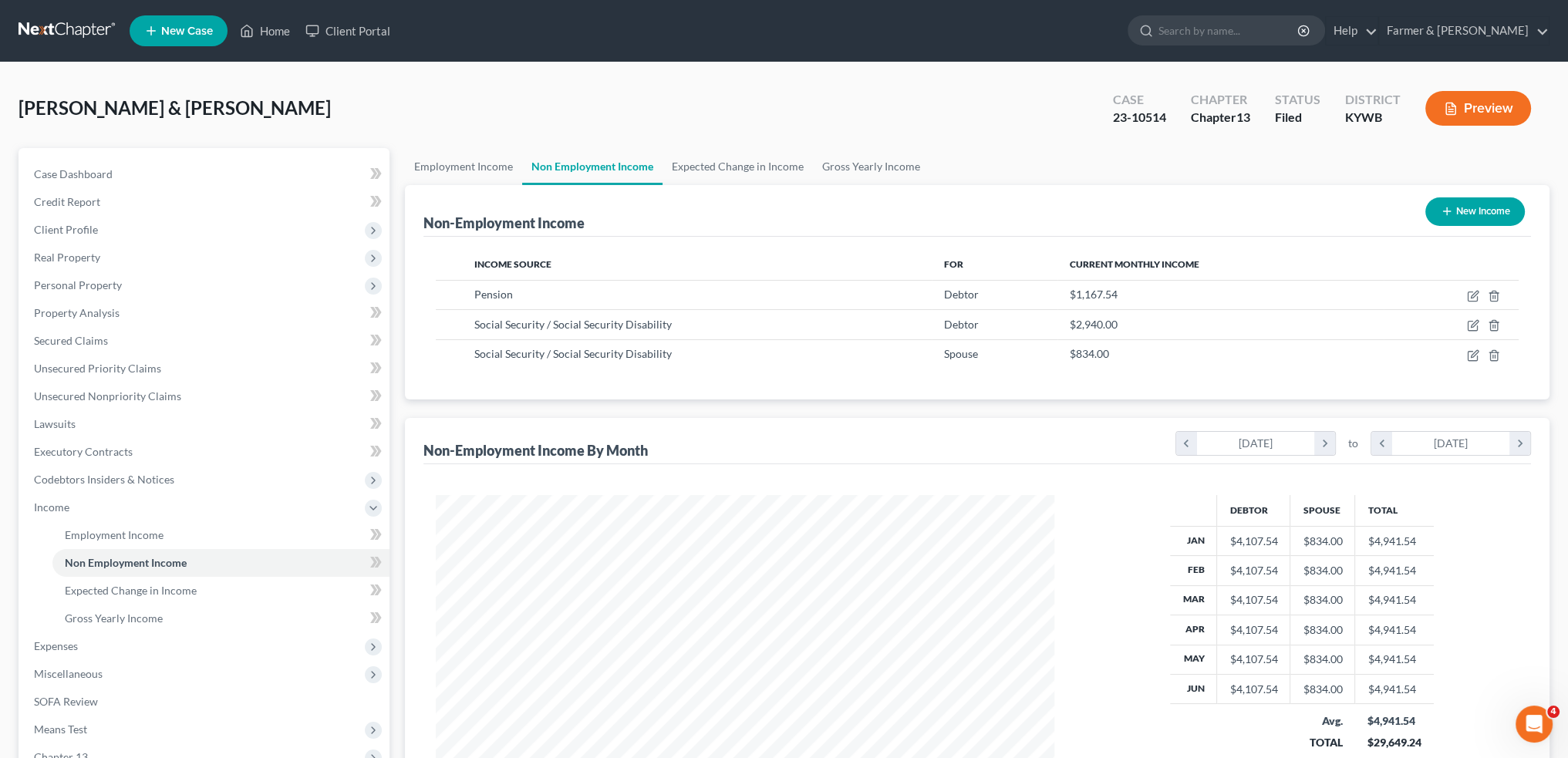
scroll to position [309, 648]
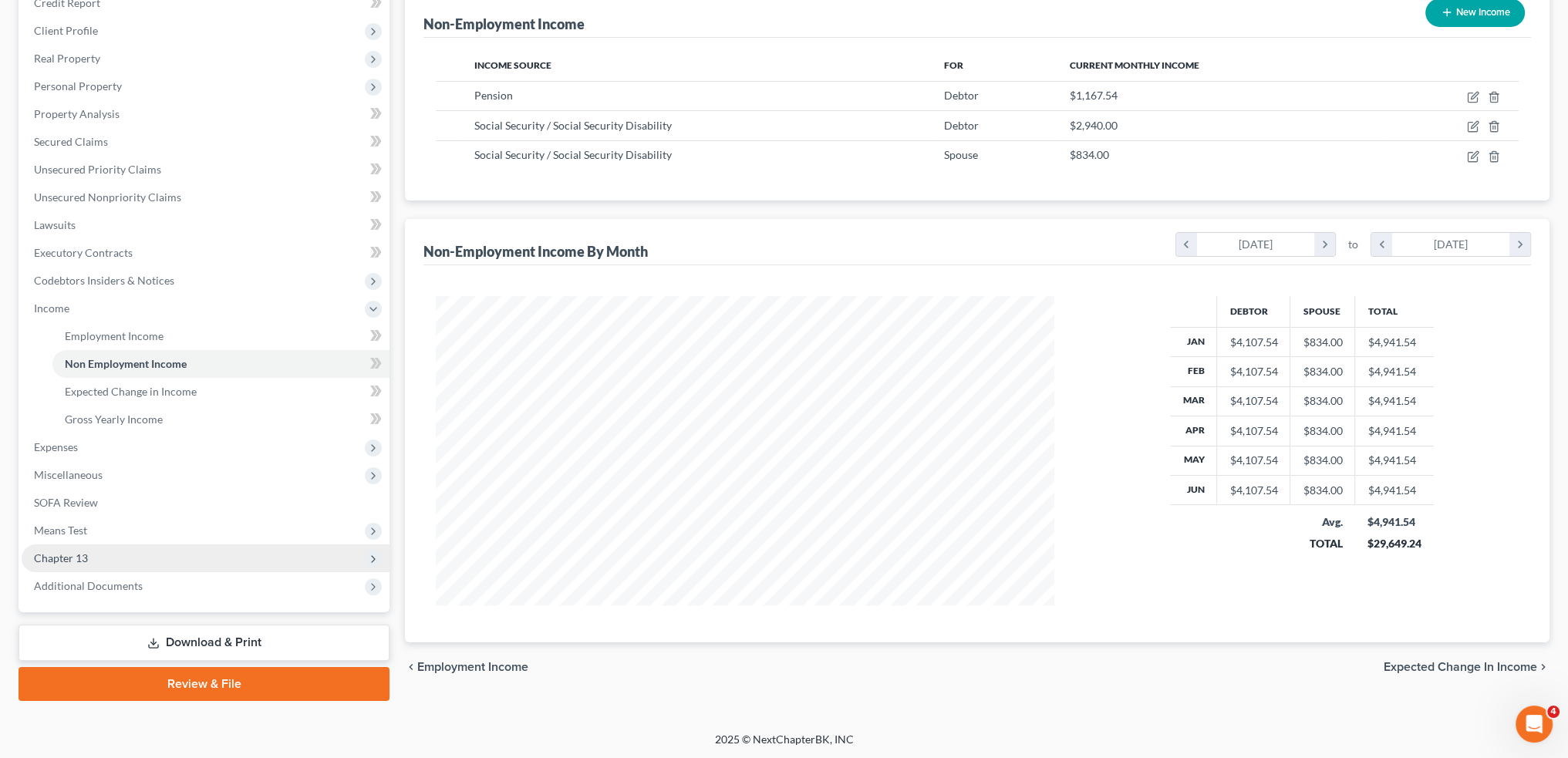
click at [123, 558] on span "Chapter 13" at bounding box center [205, 558] width 368 height 27
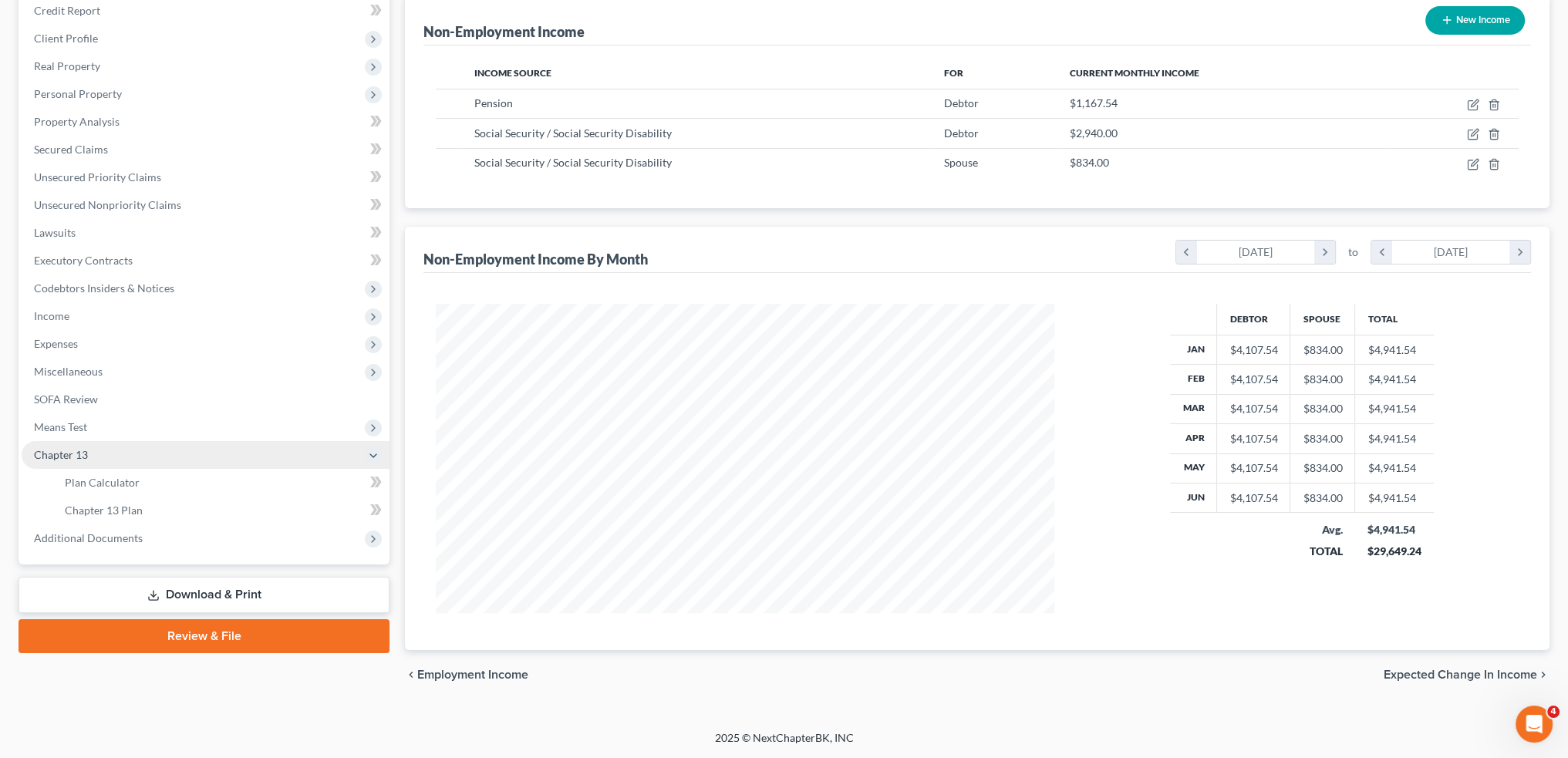
scroll to position [189, 0]
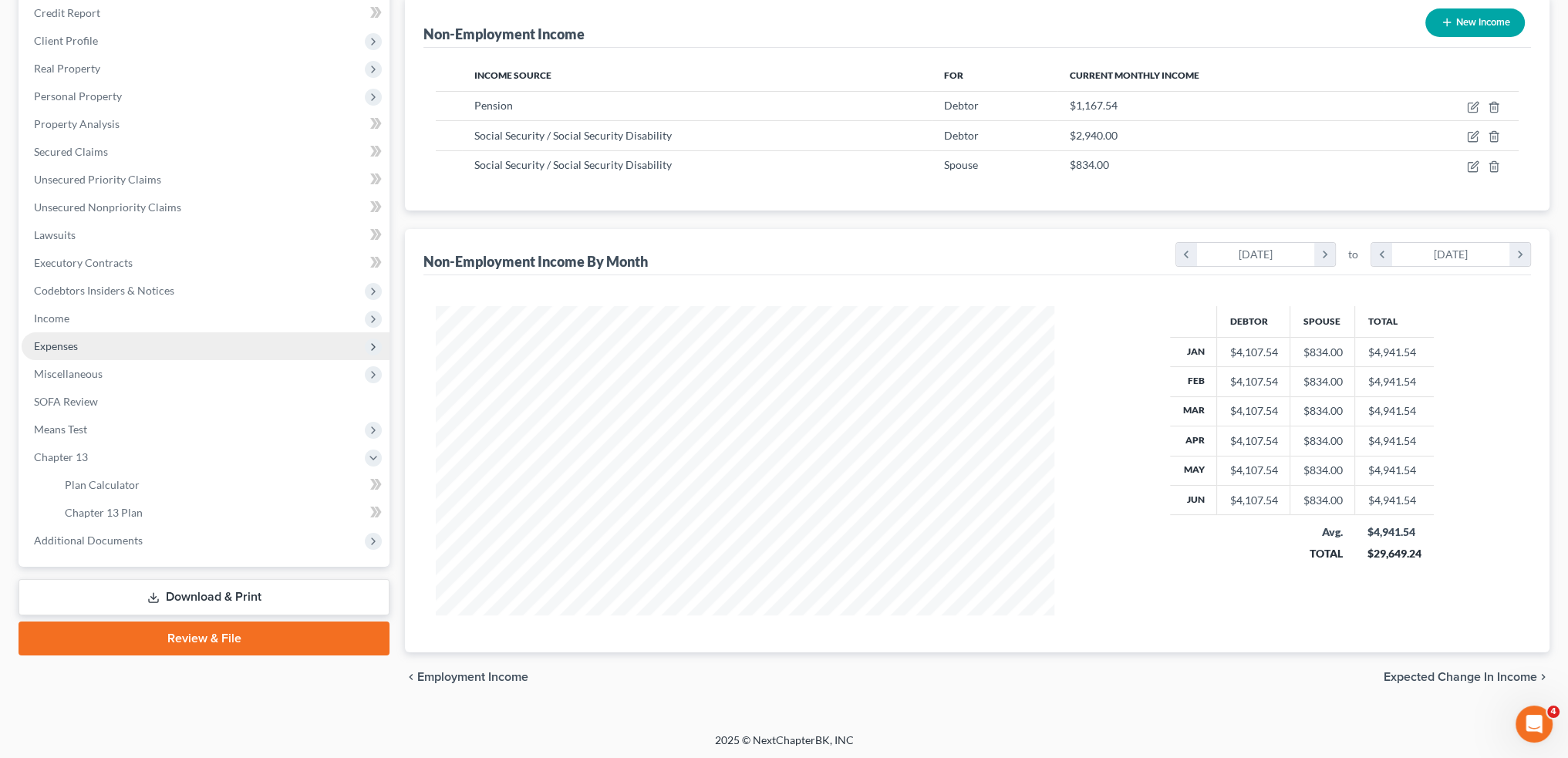
click at [123, 349] on span "Expenses" at bounding box center [205, 346] width 368 height 27
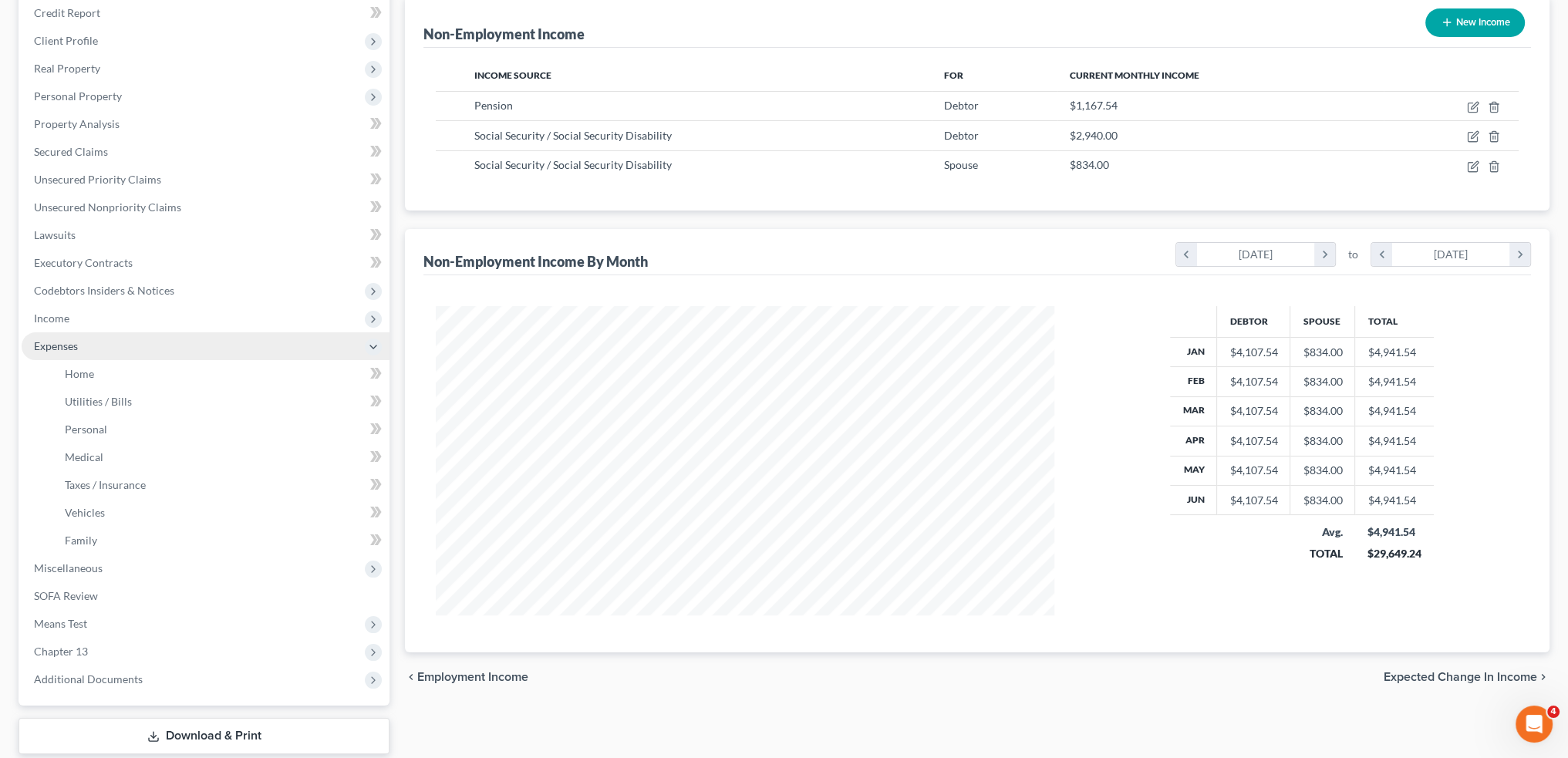
scroll to position [199, 0]
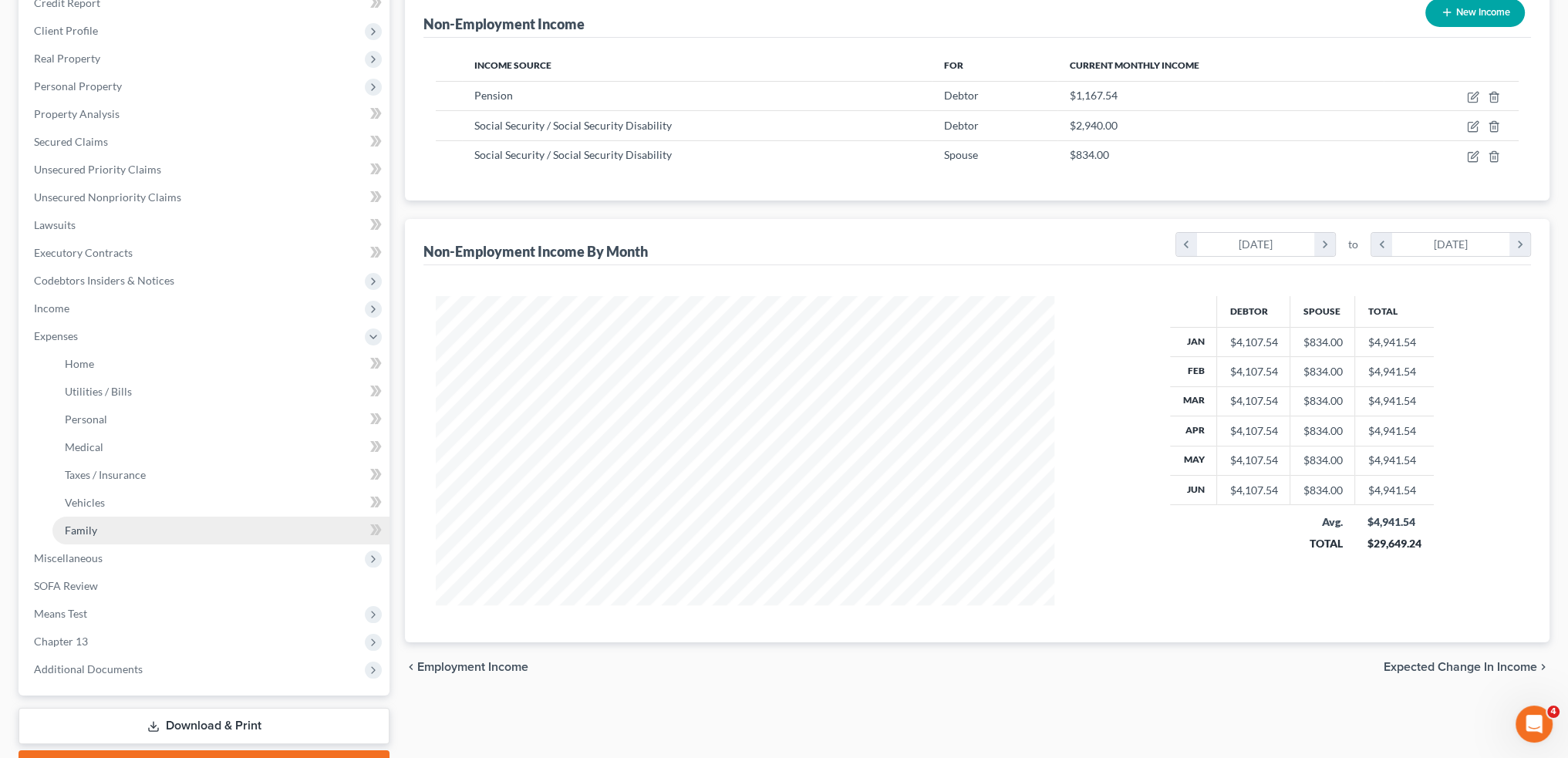
click at [121, 526] on link "Family" at bounding box center [221, 531] width 337 height 27
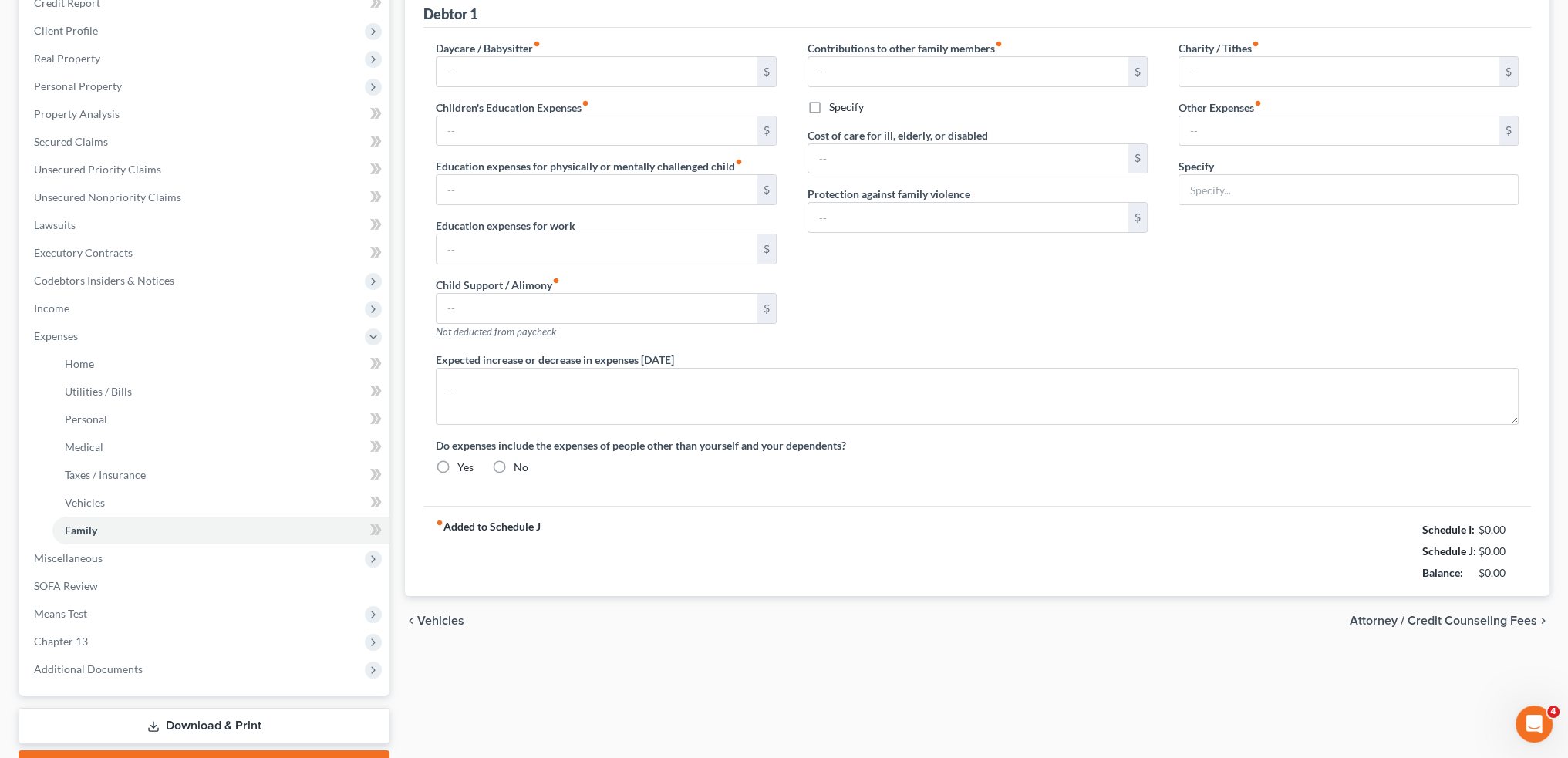
scroll to position [9, 0]
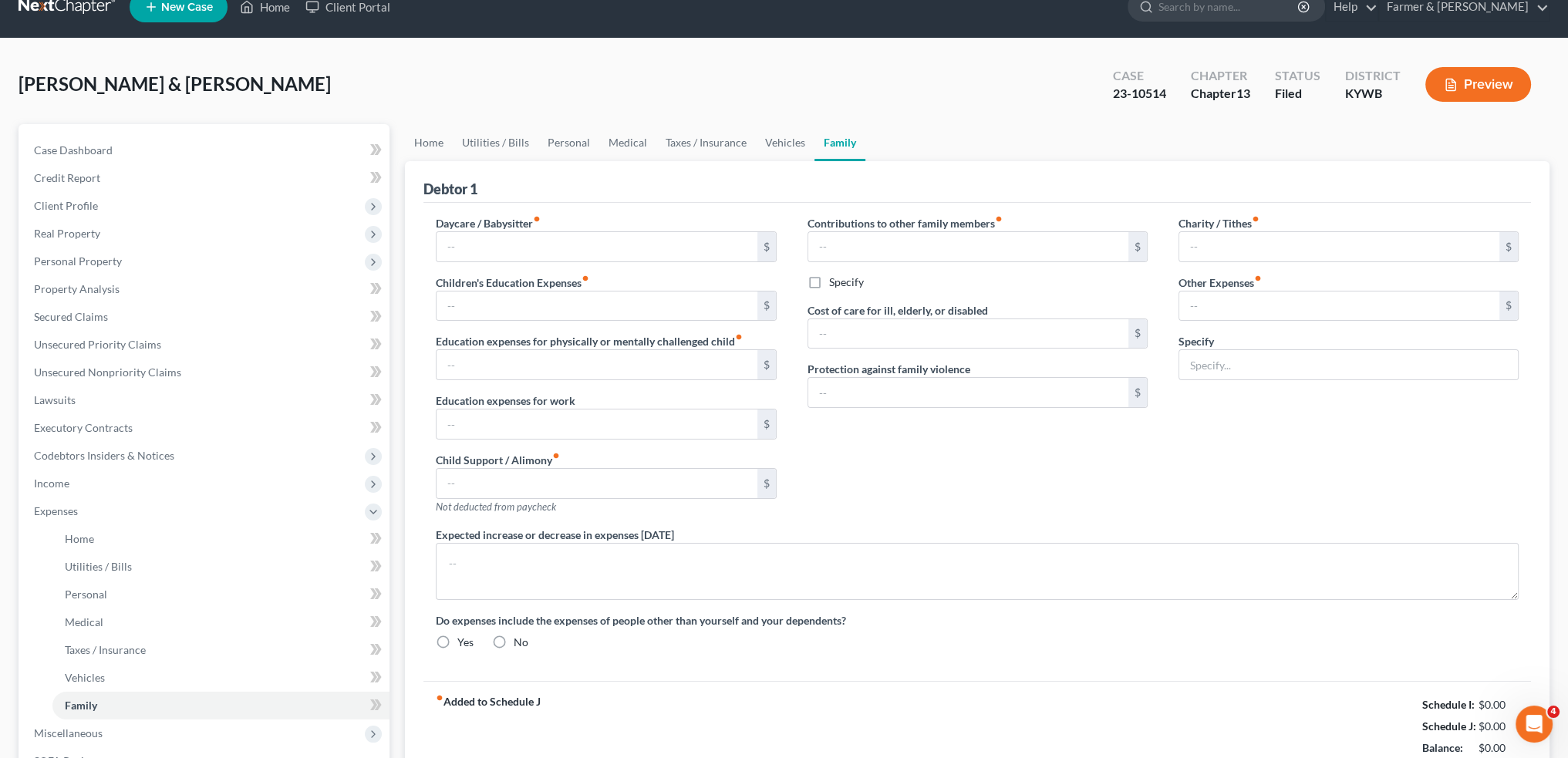
type input "0.00"
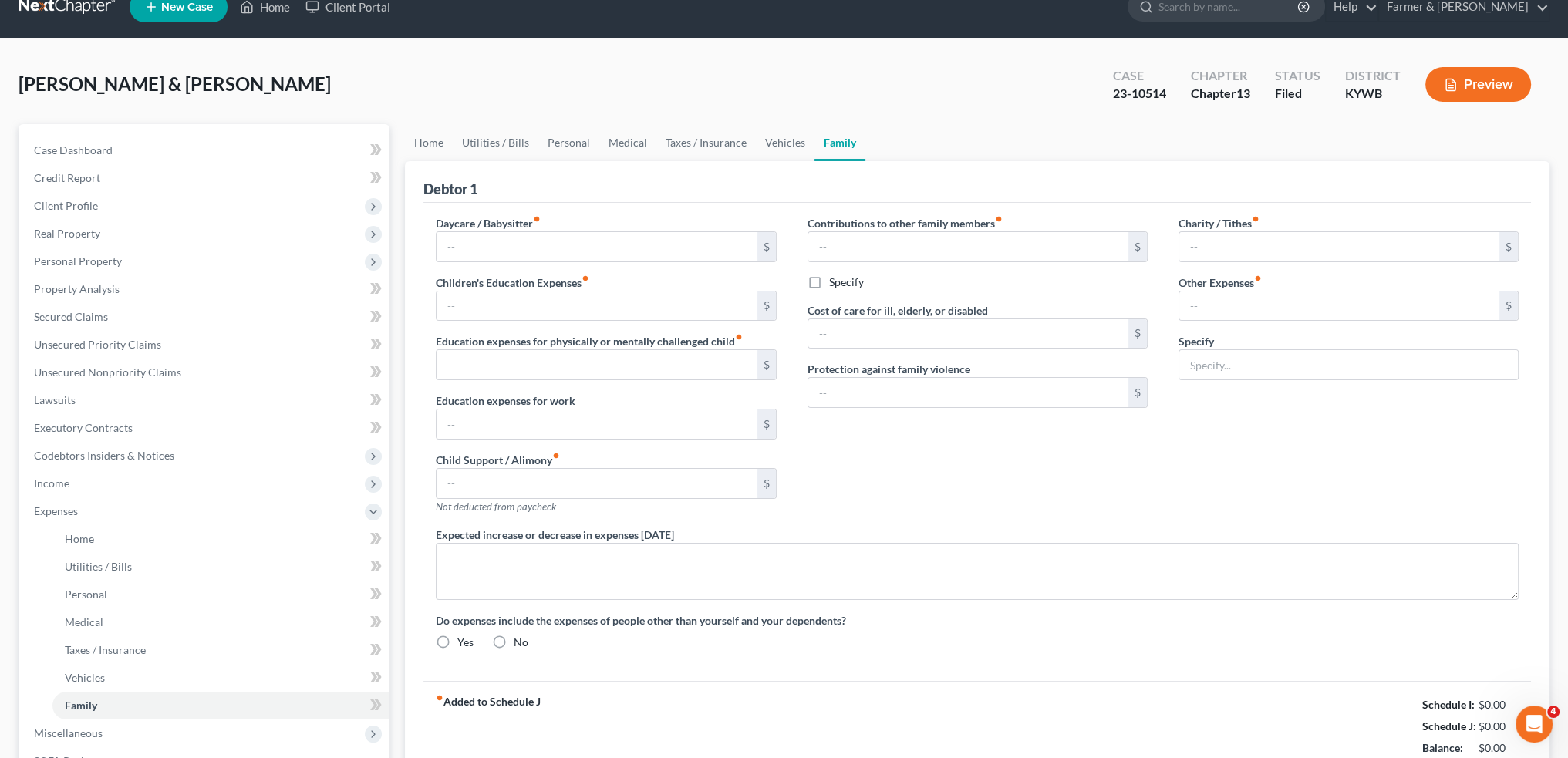
type input "0.00"
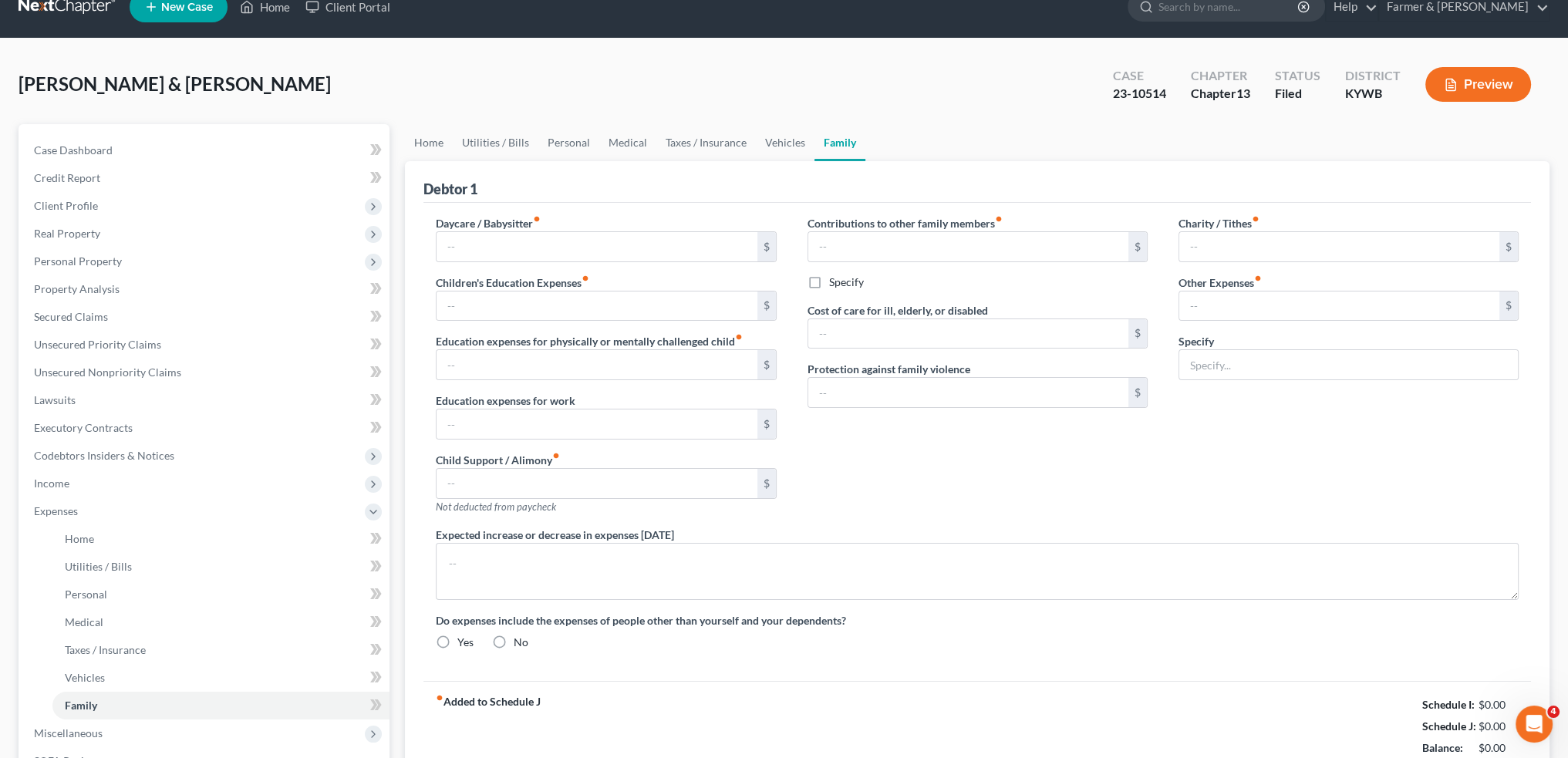
radio input "true"
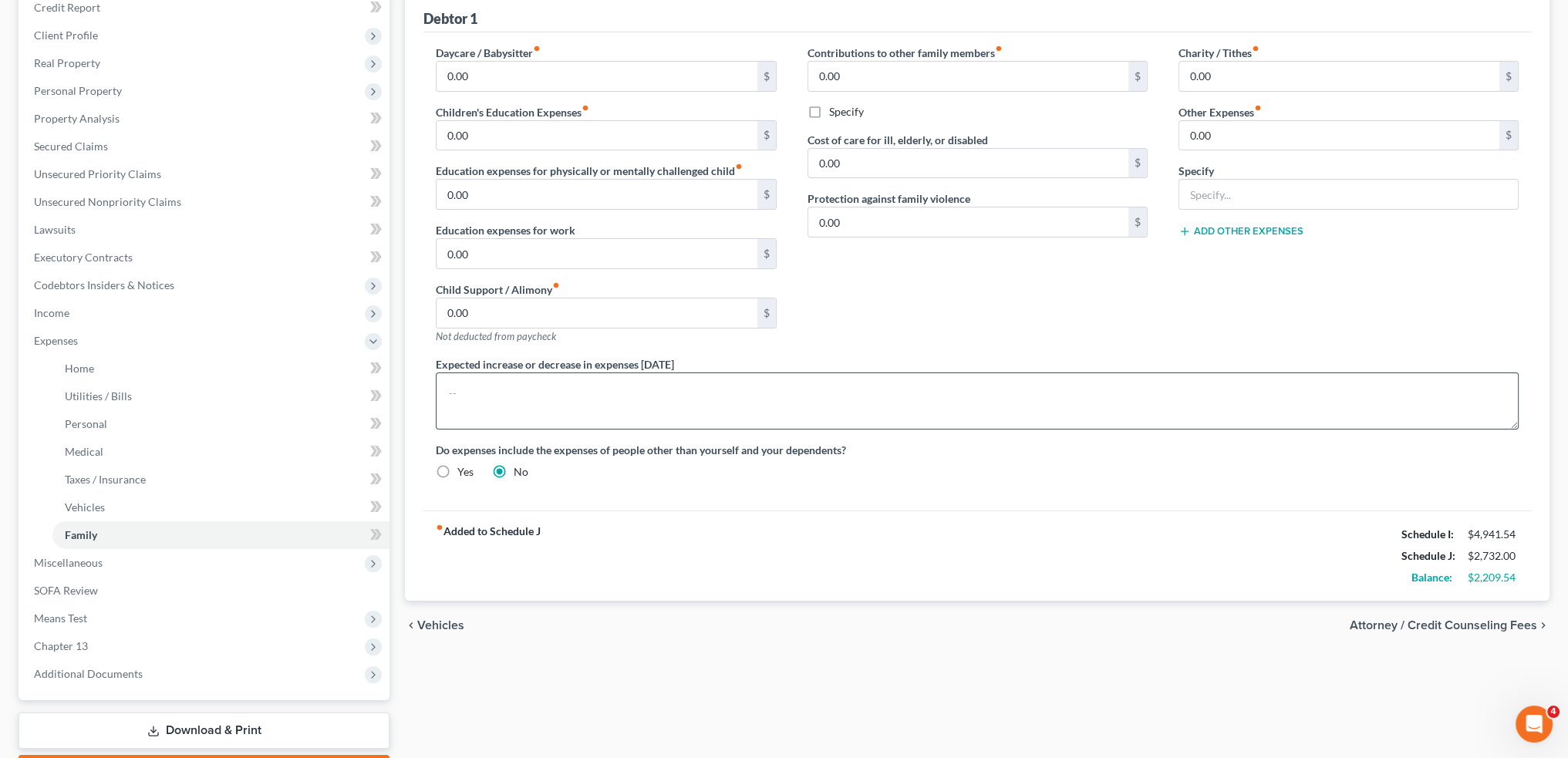
scroll to position [282, 0]
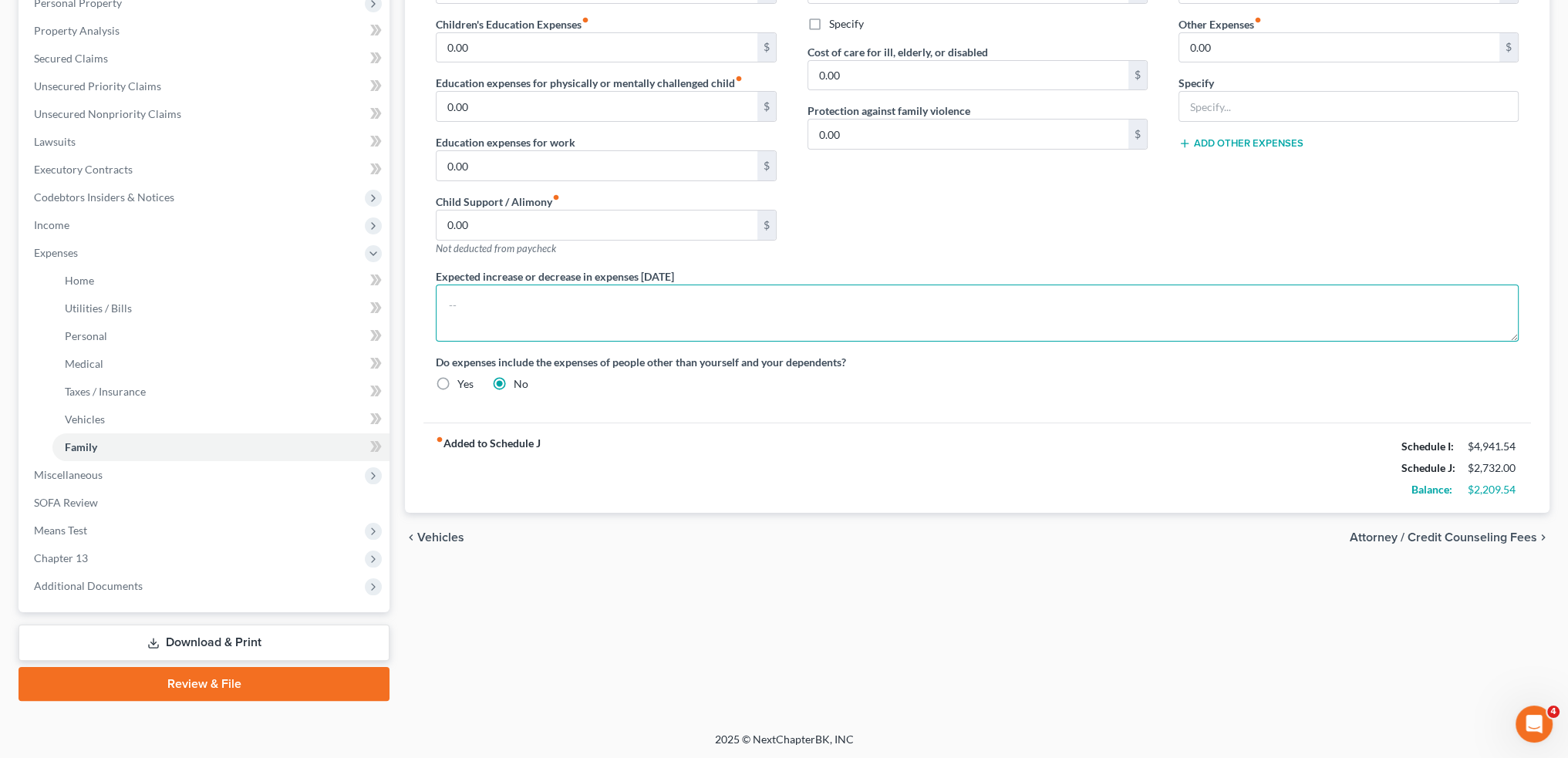
click at [560, 312] on textarea at bounding box center [977, 313] width 1082 height 58
type textarea "76% of the Debtors' household income stems from SSI Benefits."
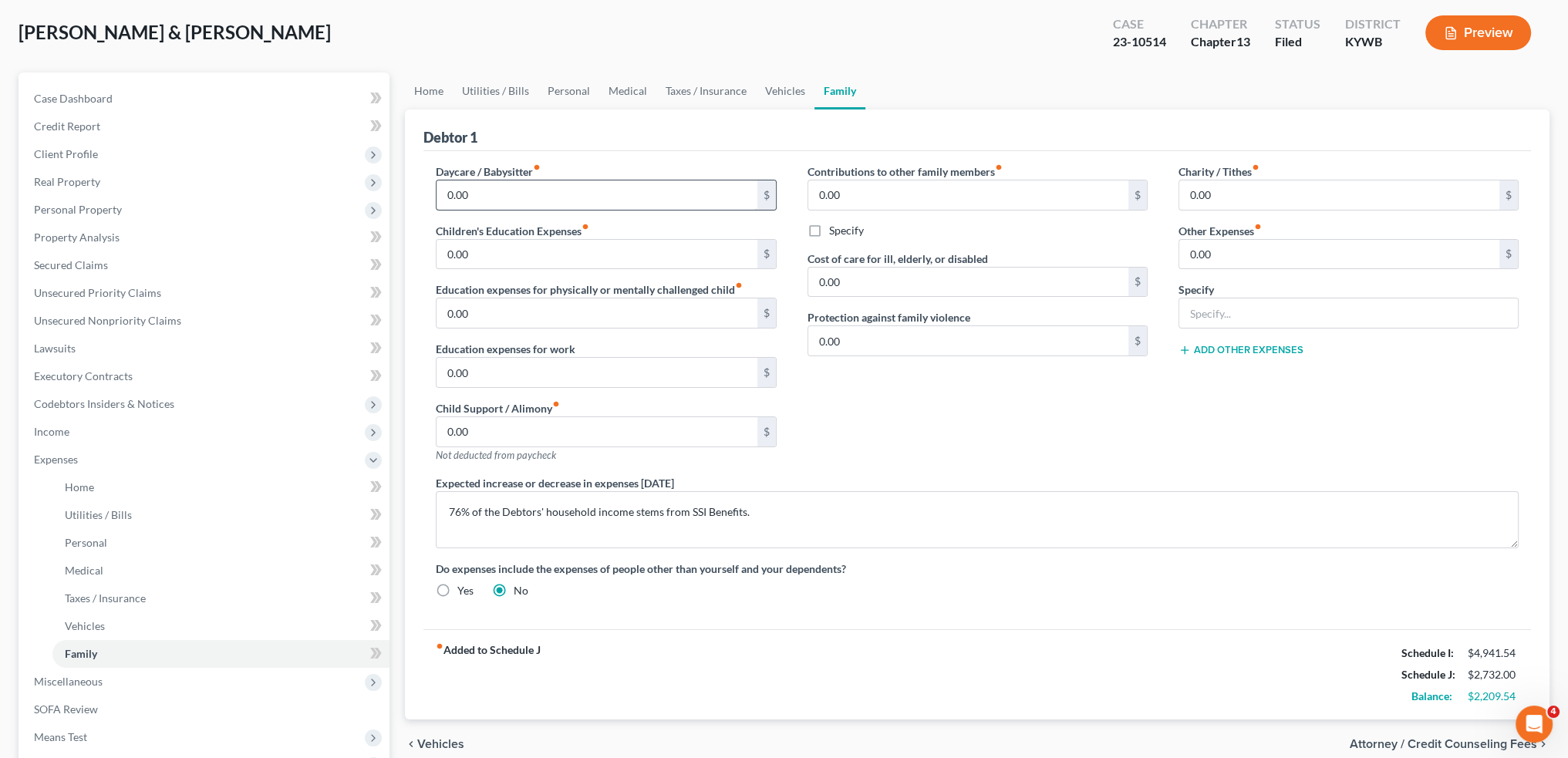
scroll to position [0, 0]
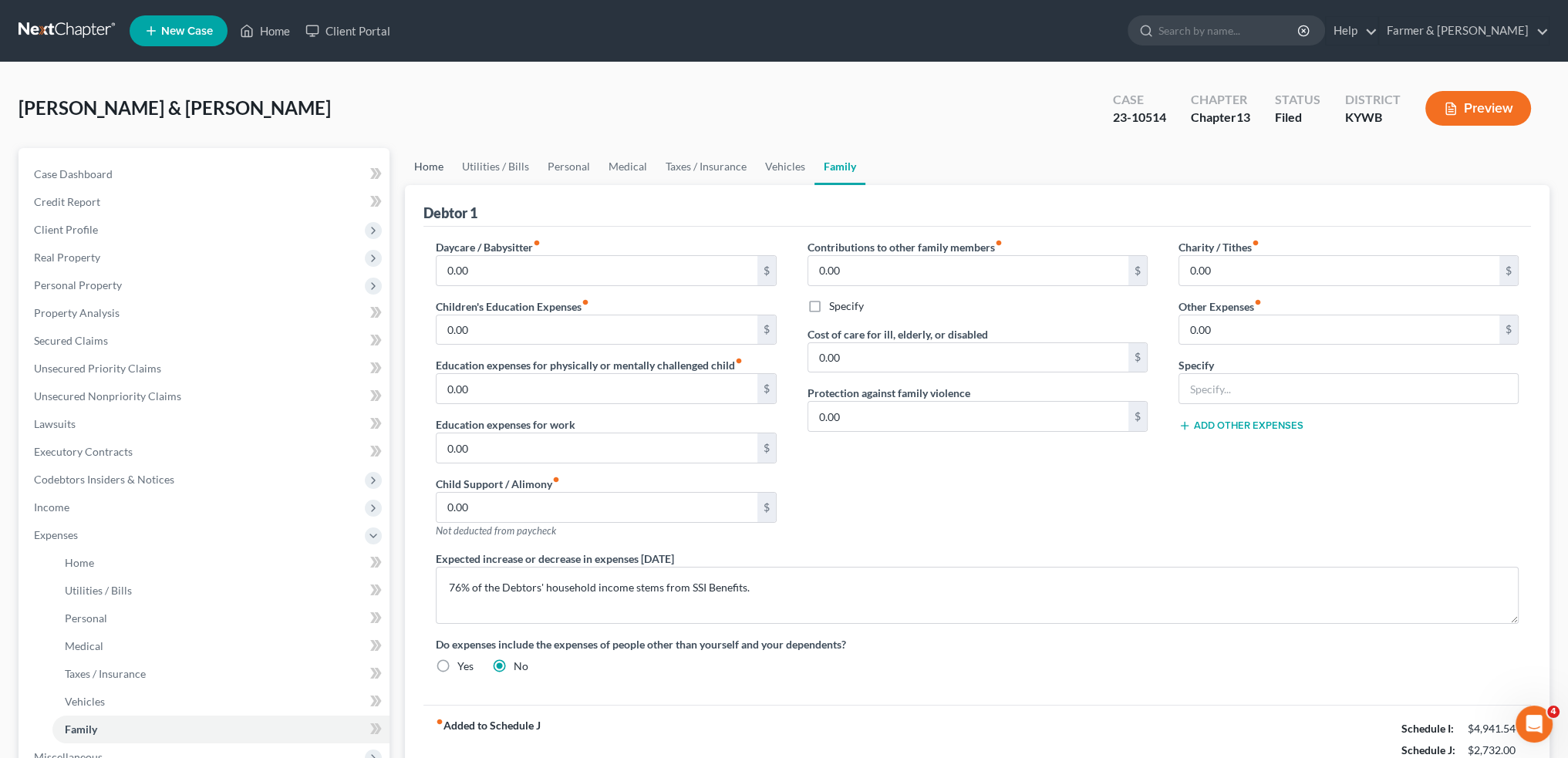
click at [418, 161] on link "Home" at bounding box center [428, 167] width 48 height 37
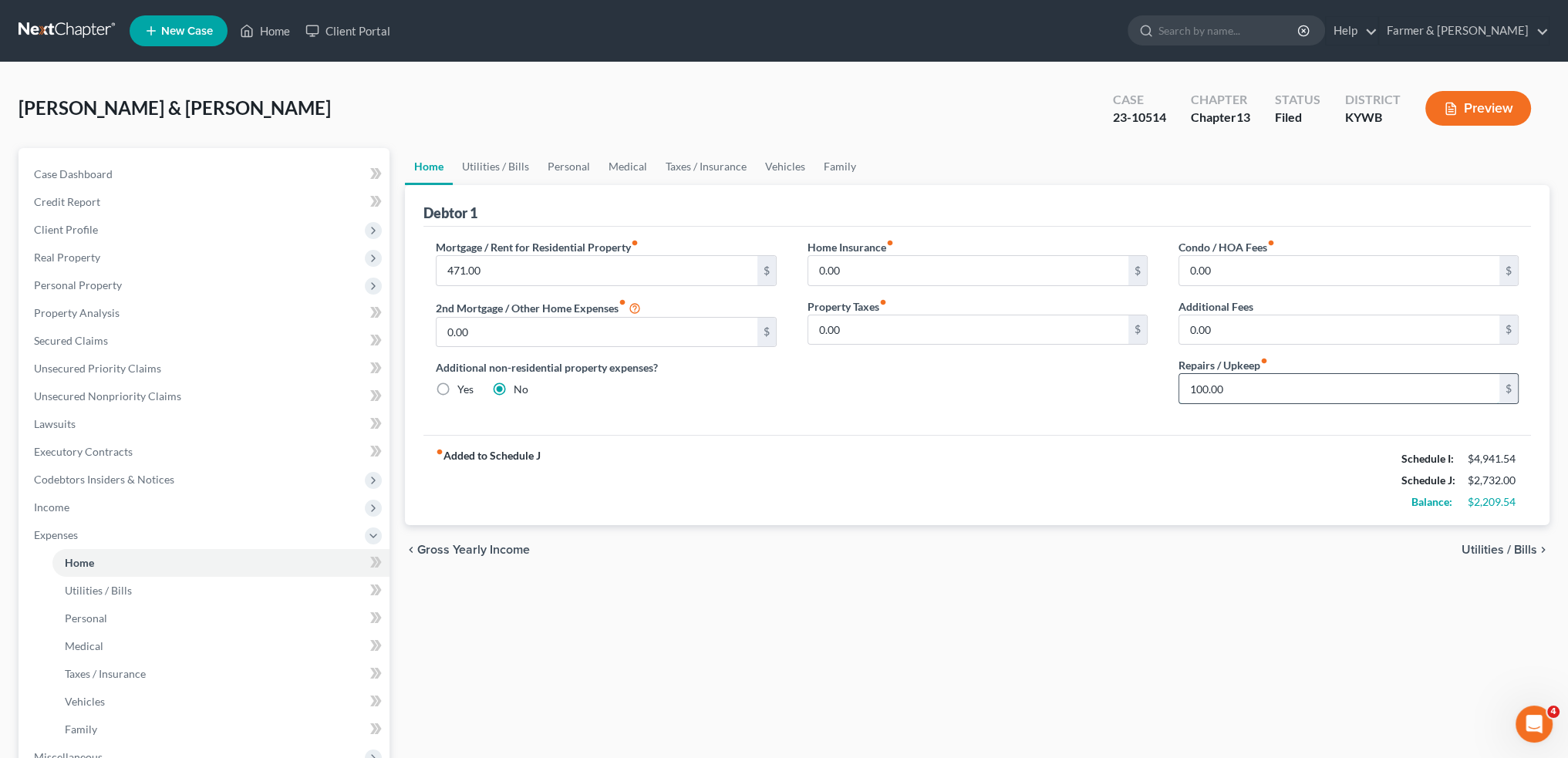
click at [1259, 390] on input "100.00" at bounding box center [1339, 389] width 320 height 29
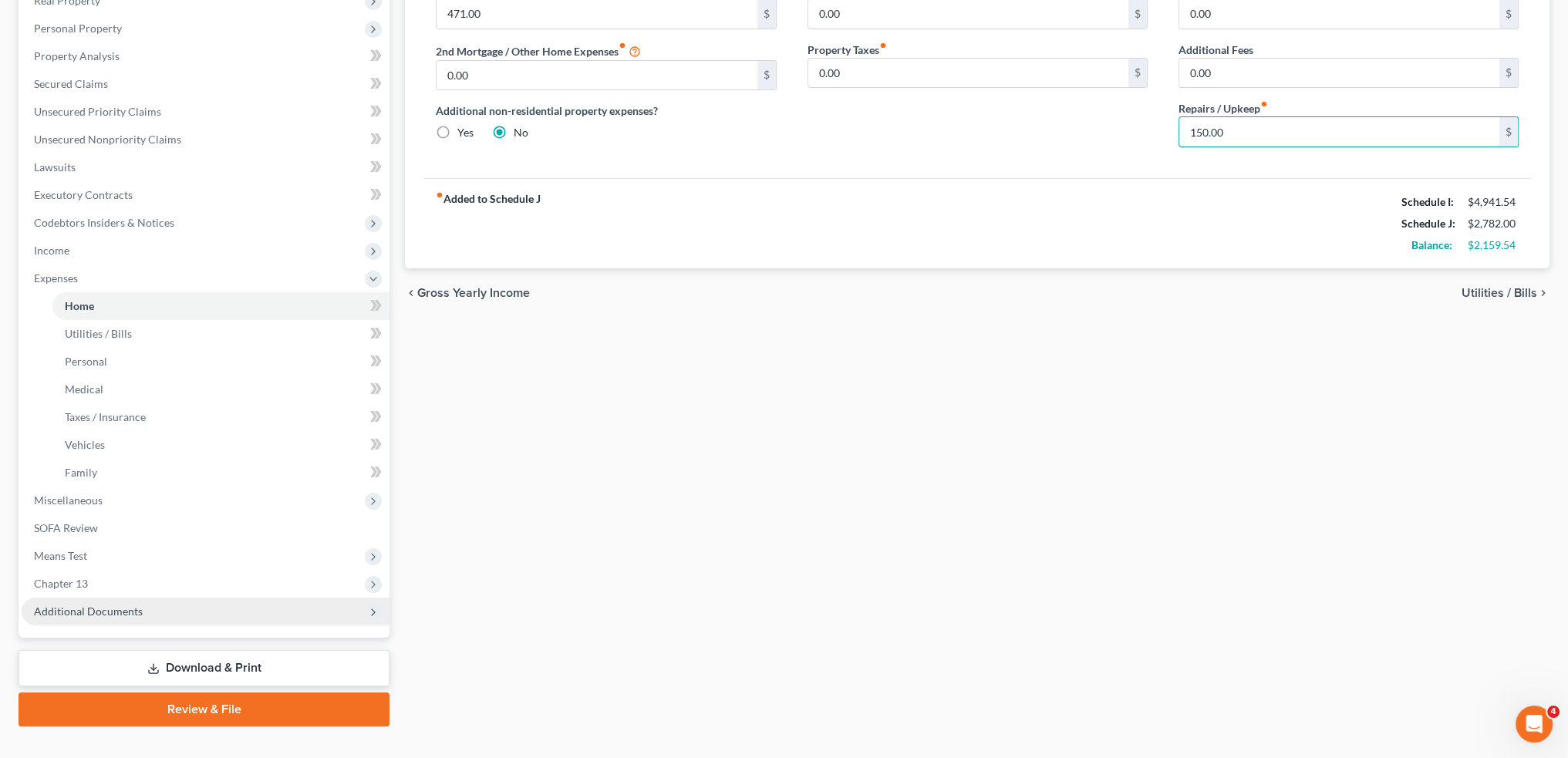
type input "150.00"
click at [133, 609] on span "Additional Documents" at bounding box center [88, 611] width 108 height 13
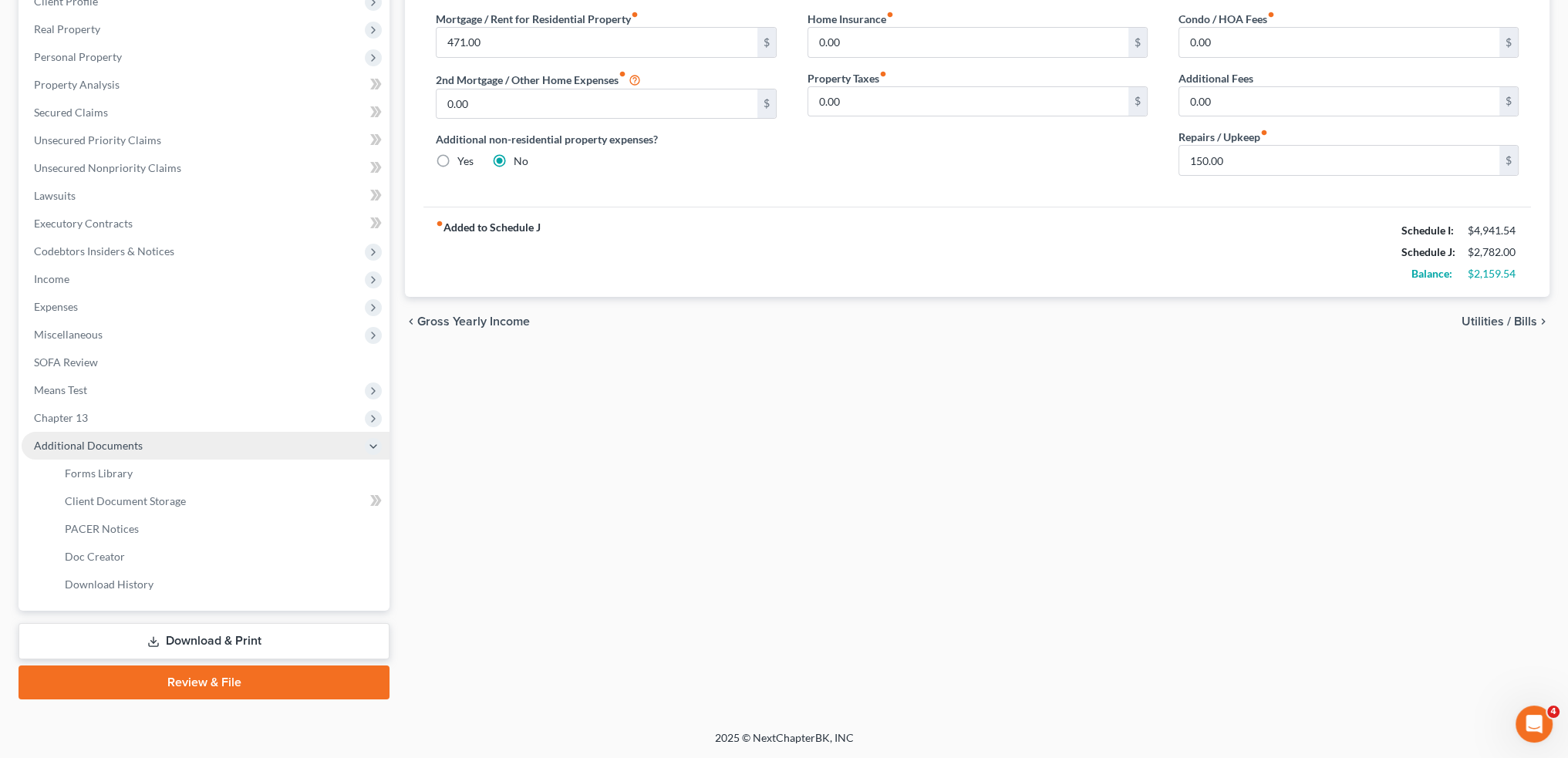
scroll to position [226, 0]
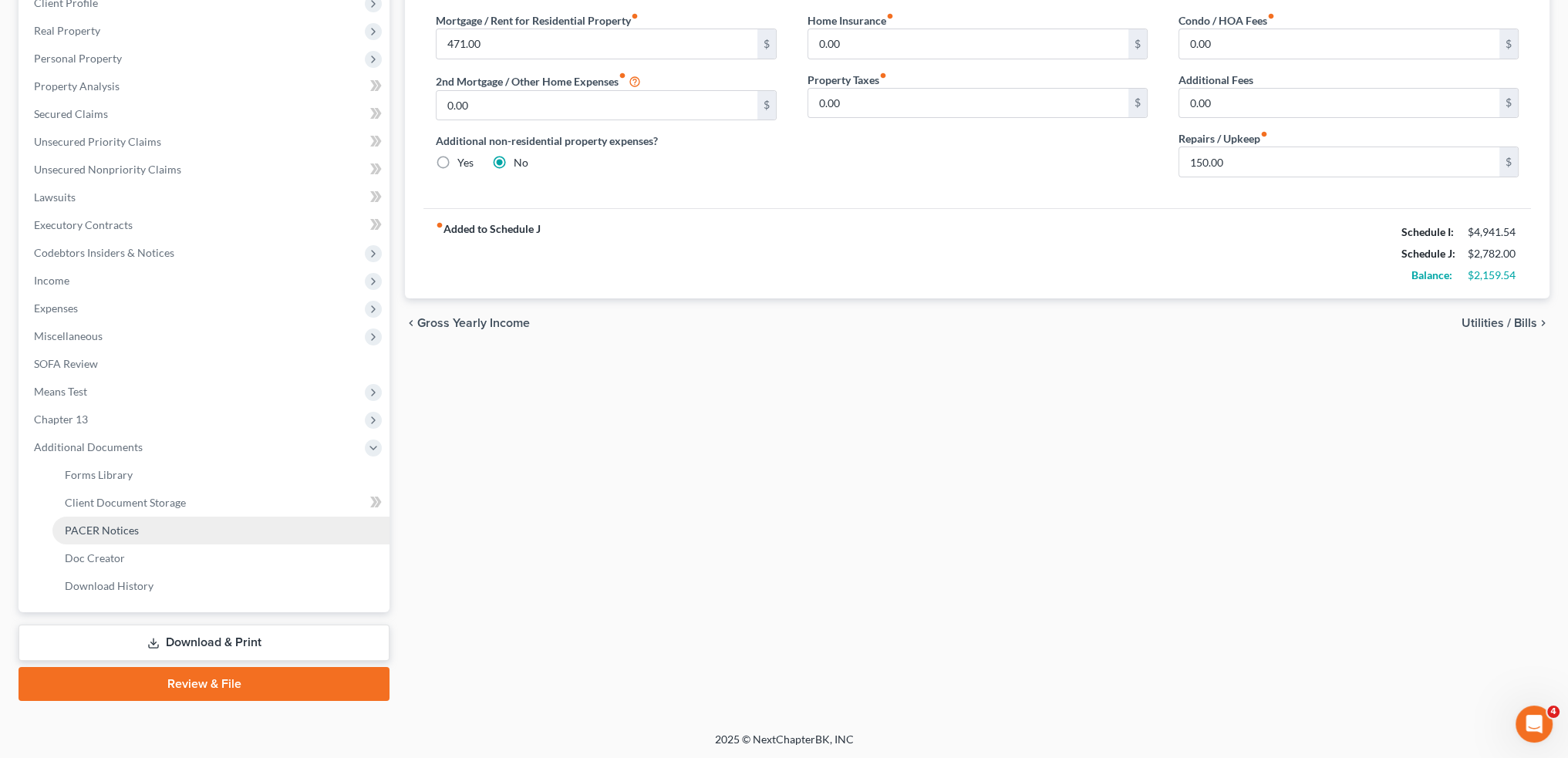
click at [130, 531] on span "PACER Notices" at bounding box center [101, 530] width 74 height 13
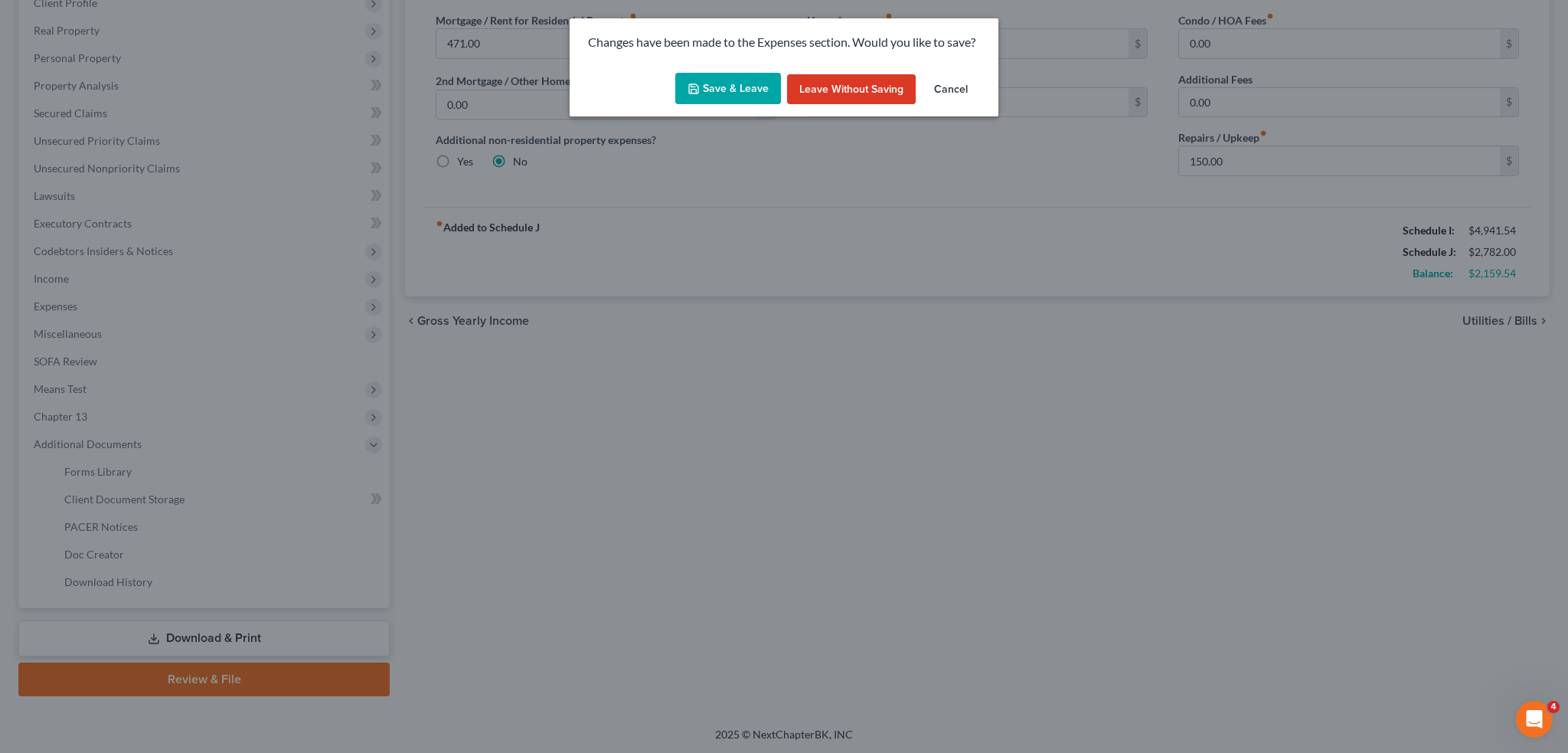
click at [724, 72] on div "Save & Leave Leave without Saving Cancel" at bounding box center [784, 92] width 429 height 50
click at [728, 97] on button "Save & Leave" at bounding box center [727, 88] width 106 height 32
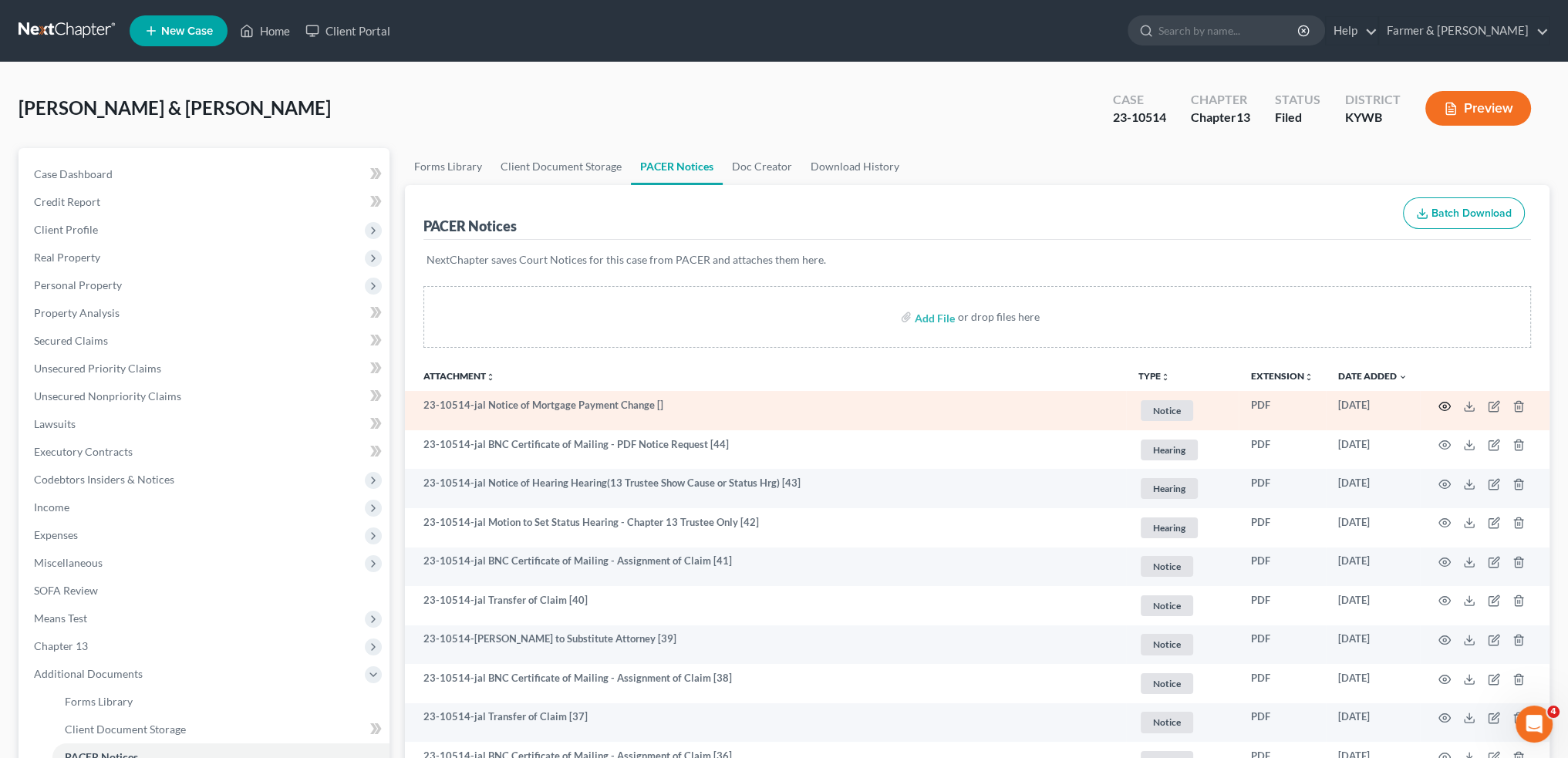
click at [1445, 405] on circle "button" at bounding box center [1443, 406] width 3 height 3
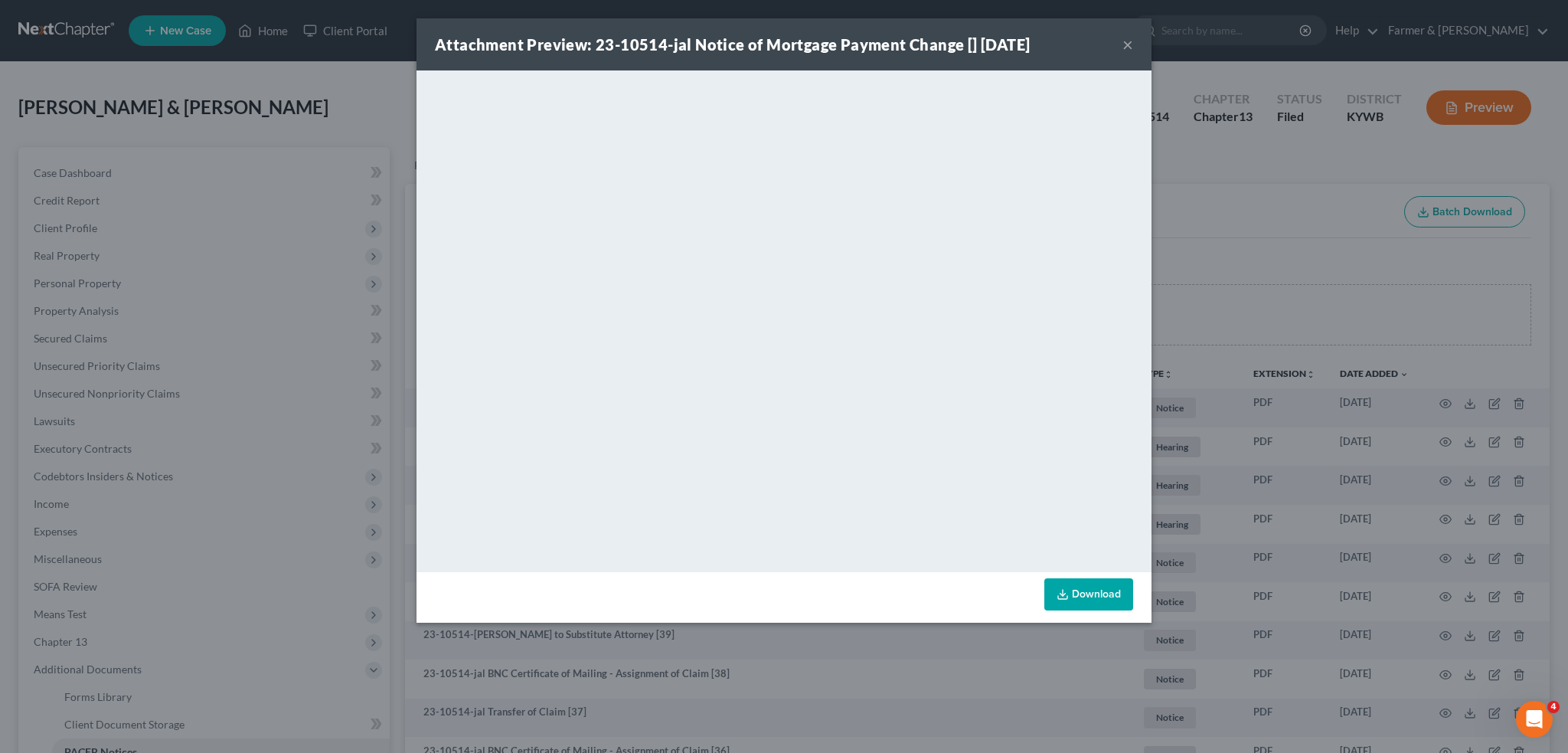
click at [1125, 38] on button "×" at bounding box center [1127, 44] width 11 height 18
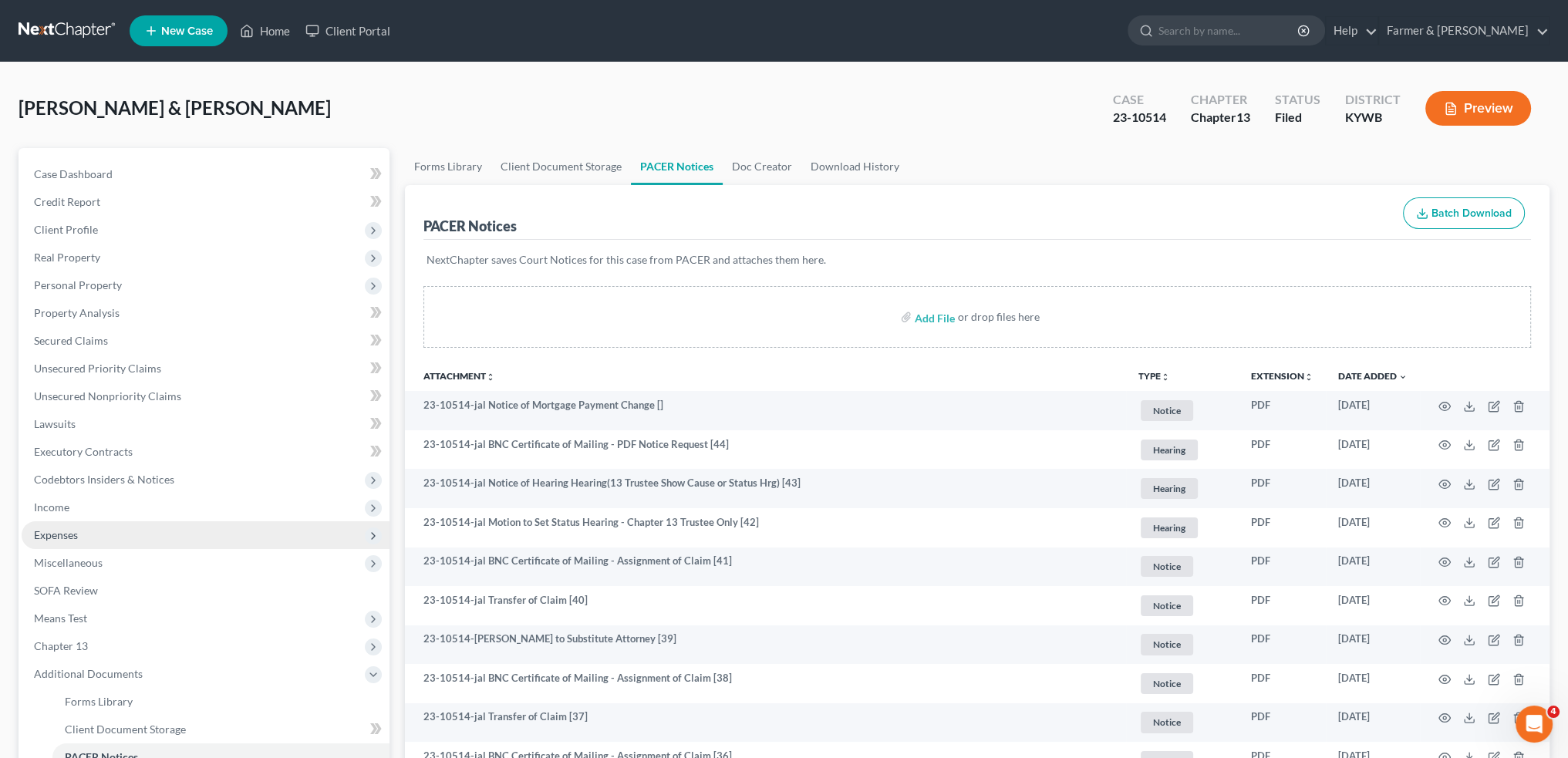
click at [45, 537] on span "Expenses" at bounding box center [56, 535] width 44 height 13
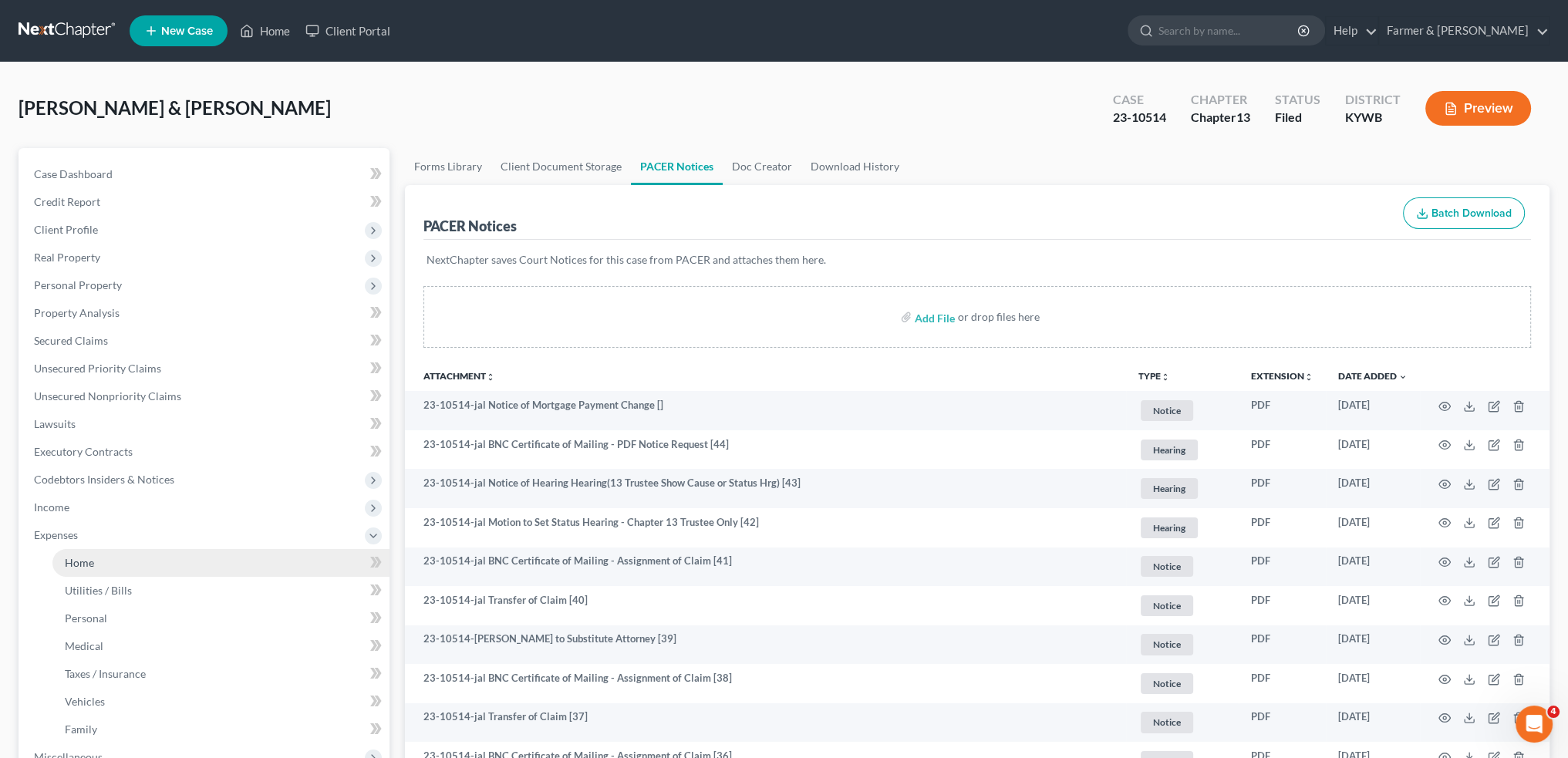
click at [54, 561] on link "Home" at bounding box center [221, 563] width 337 height 27
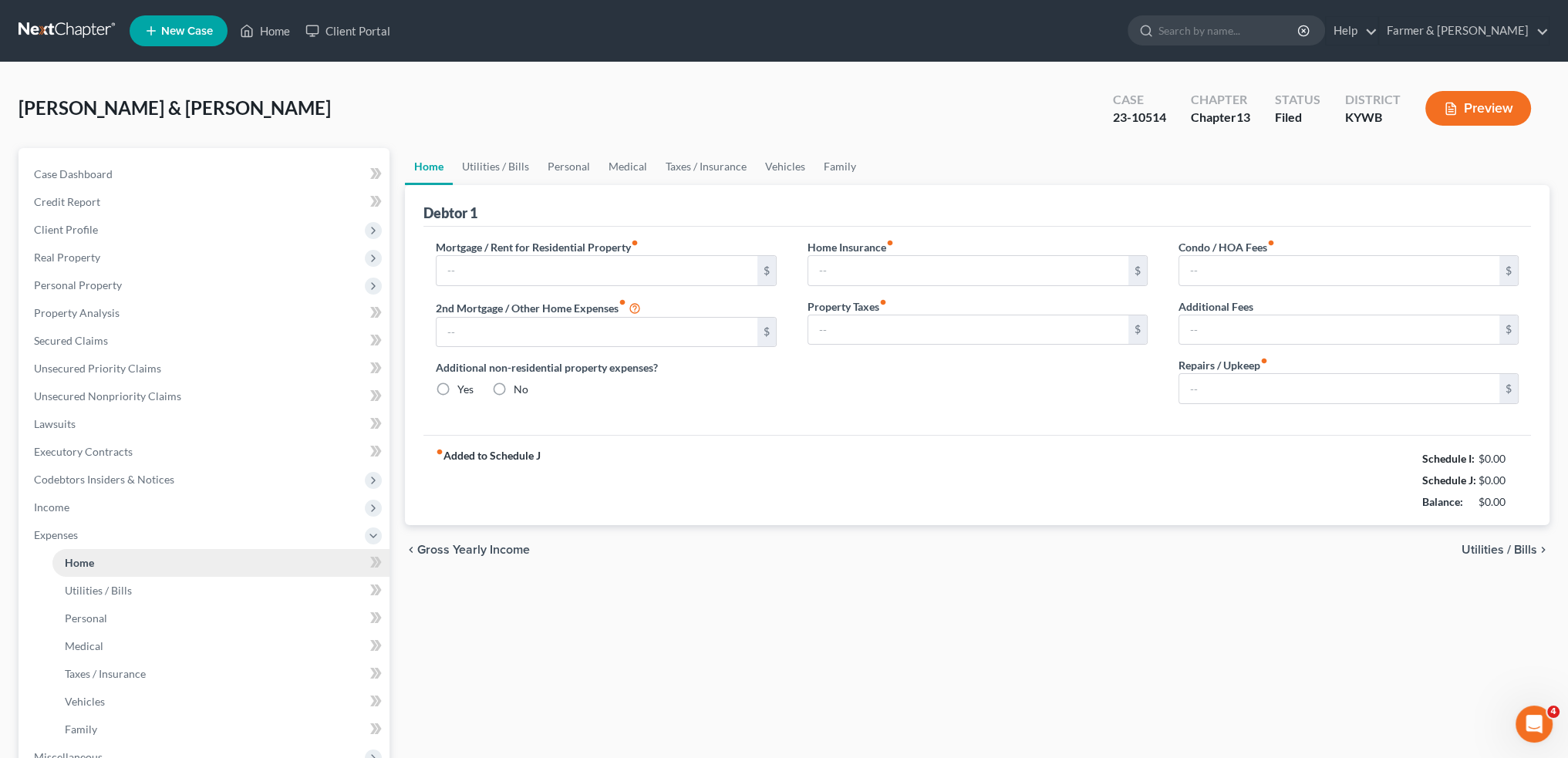
type input "471.00"
type input "0.00"
radio input "true"
type input "0.00"
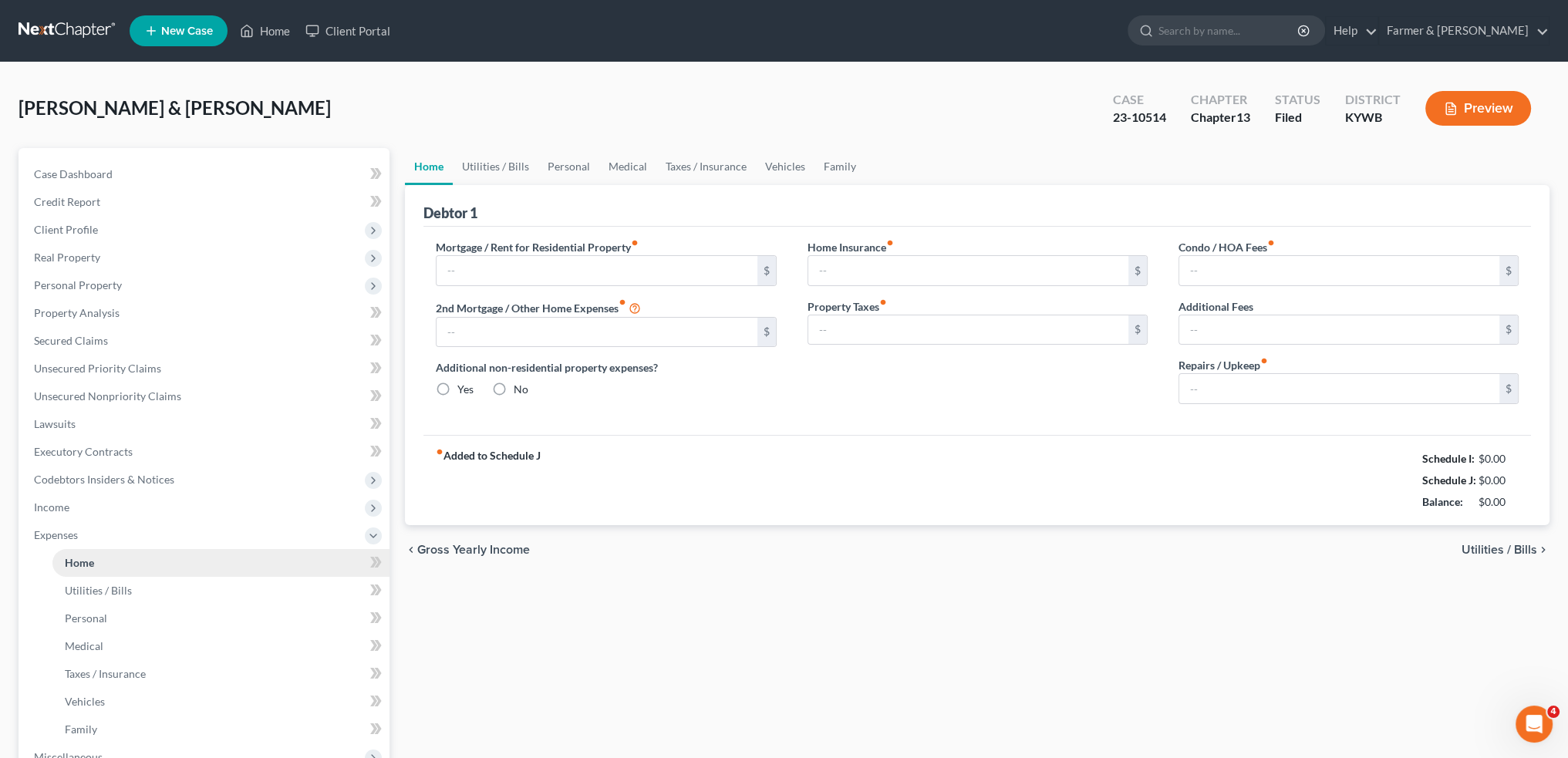
type input "0.00"
type input "150.00"
click at [495, 164] on link "Utilities / Bills" at bounding box center [495, 167] width 86 height 37
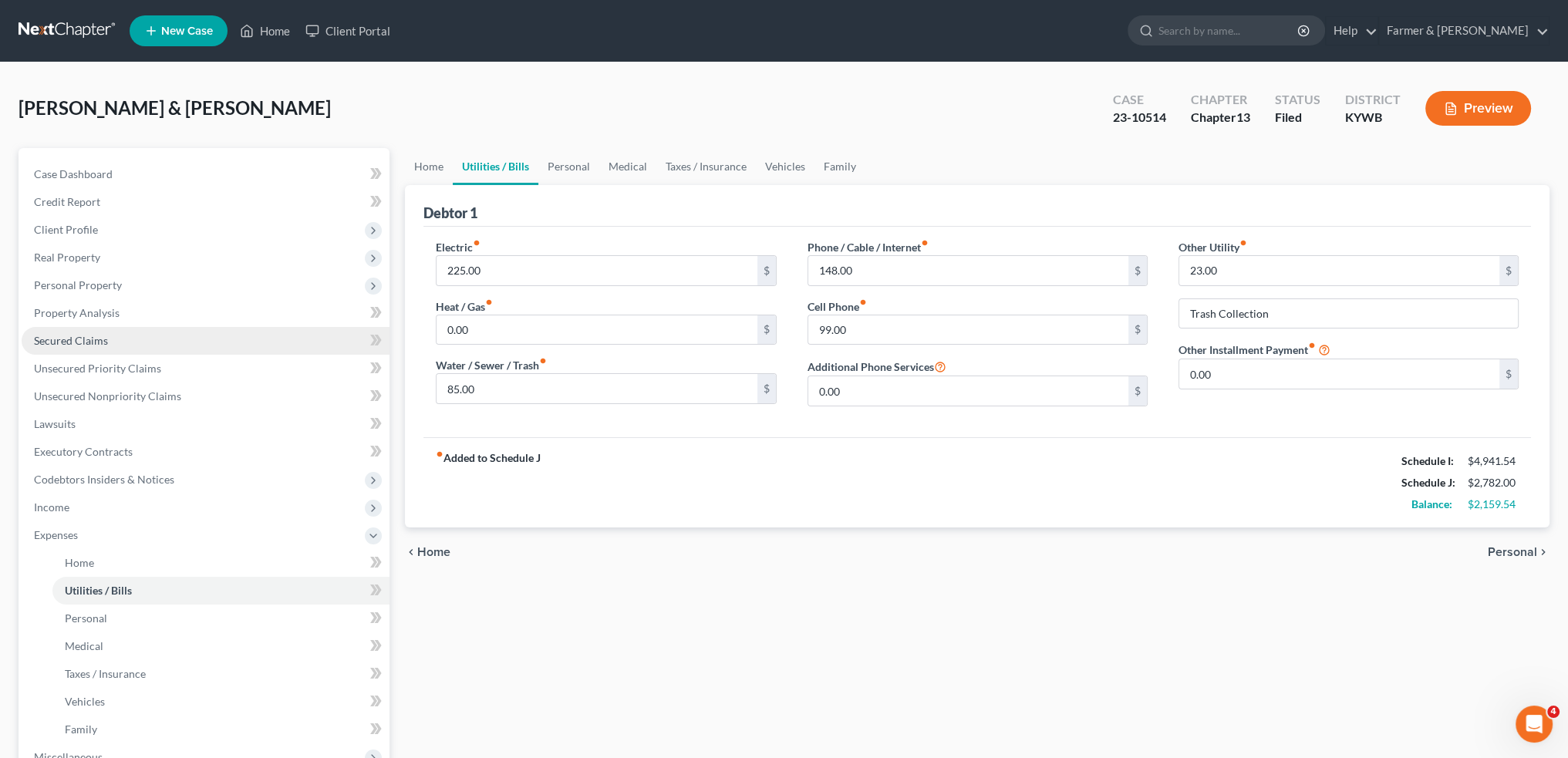
click at [165, 340] on link "Secured Claims" at bounding box center [205, 340] width 368 height 27
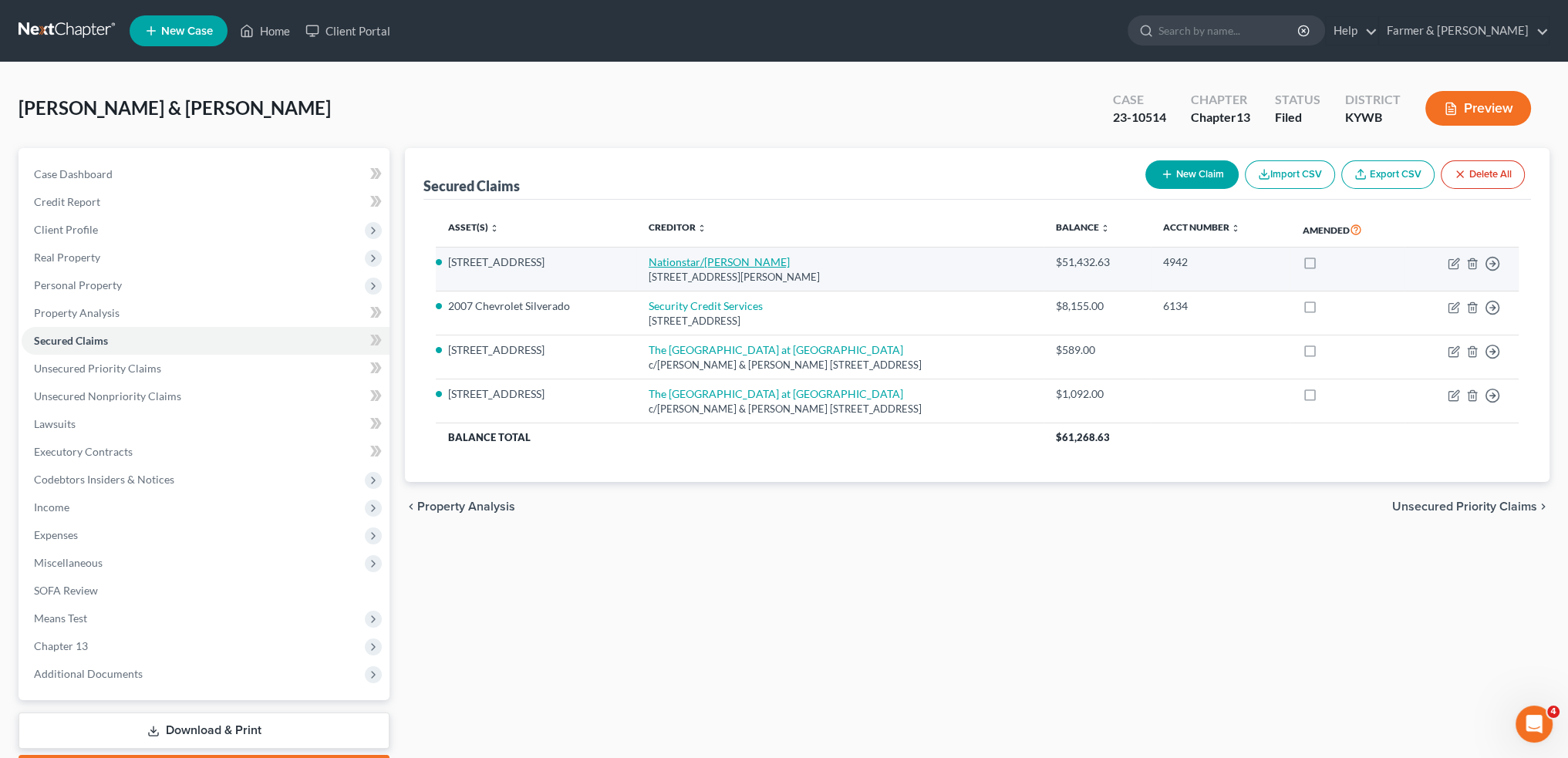
click at [709, 264] on link "Nationstar/Mr. Cooper" at bounding box center [719, 261] width 141 height 13
select select "45"
select select "5"
select select "4"
select select "2"
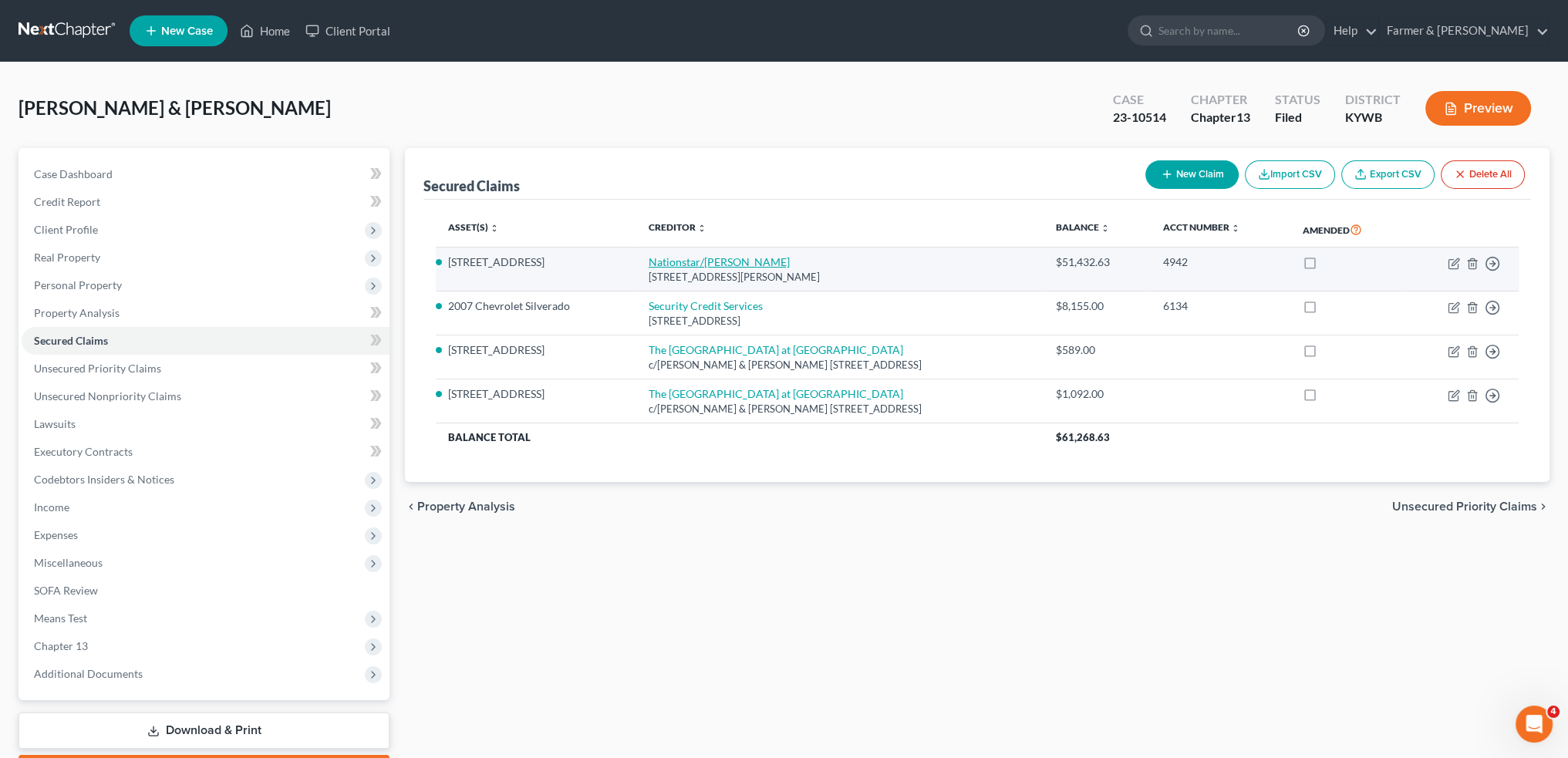
select select "0"
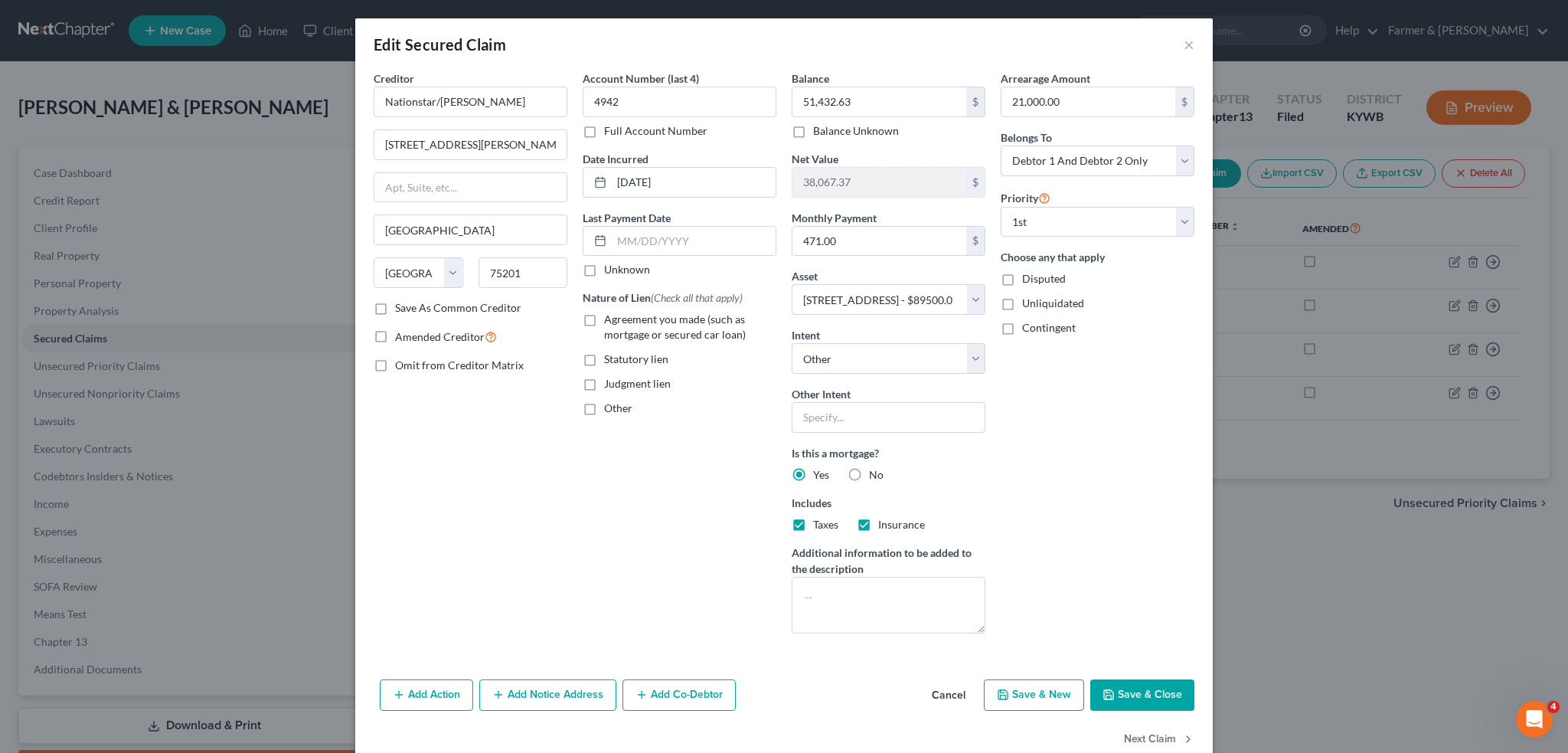
click at [1122, 690] on button "Save & Close" at bounding box center [1143, 695] width 105 height 32
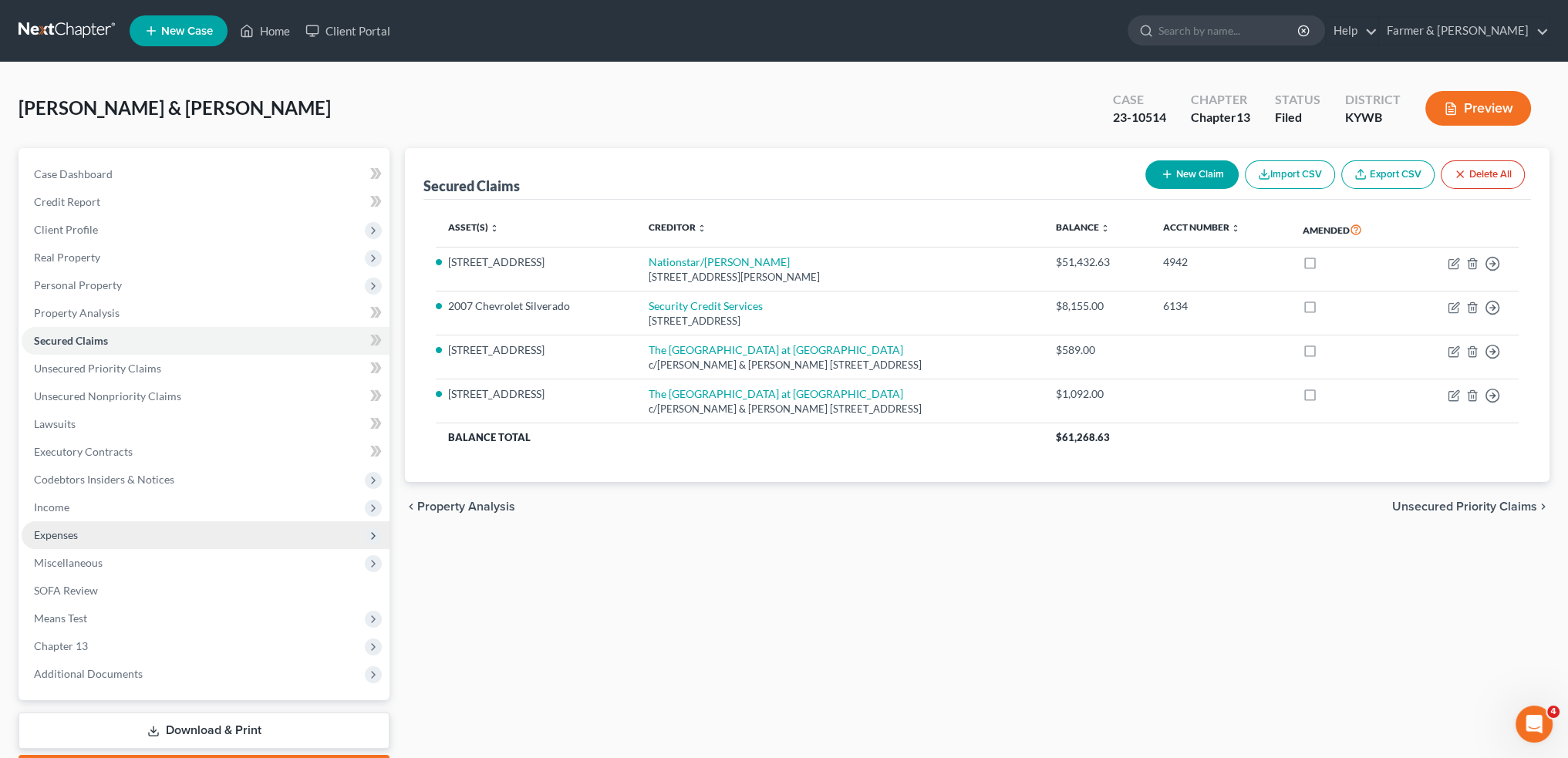
click at [83, 537] on span "Expenses" at bounding box center [205, 536] width 368 height 27
click at [86, 540] on span "Expenses" at bounding box center [205, 536] width 368 height 27
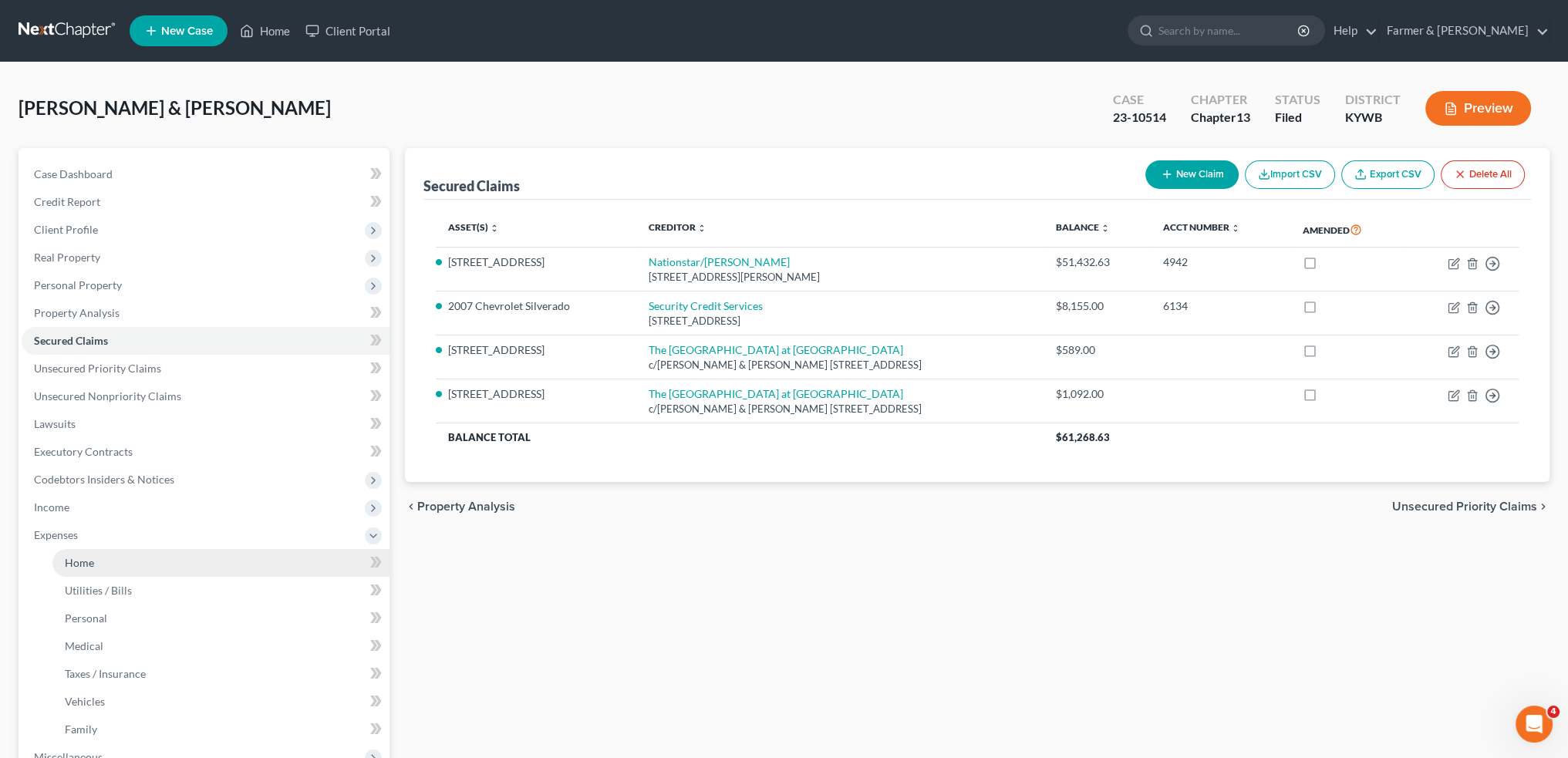
click at [90, 570] on link "Home" at bounding box center [221, 563] width 337 height 27
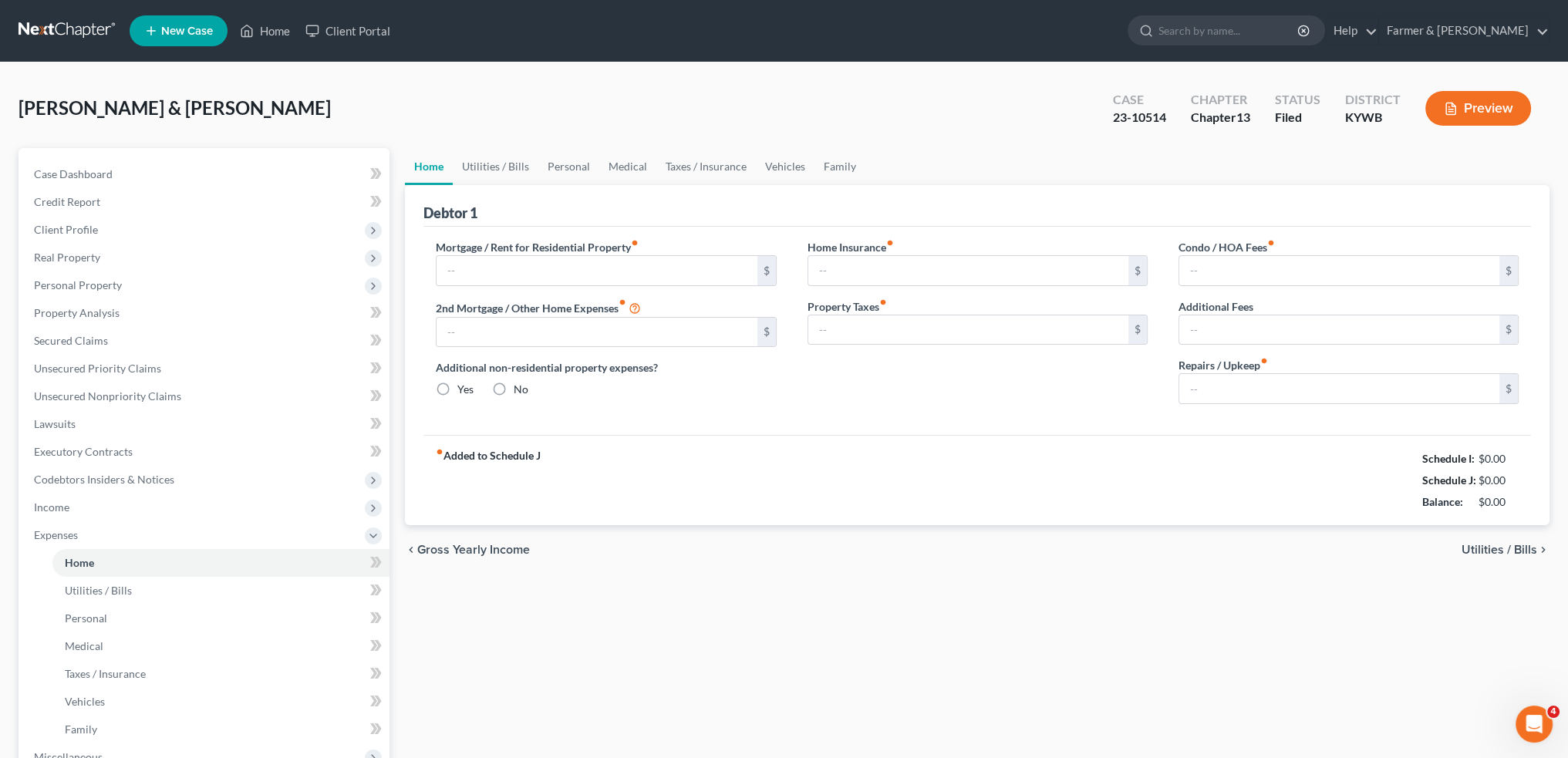
type input "471.00"
type input "0.00"
radio input "true"
type input "0.00"
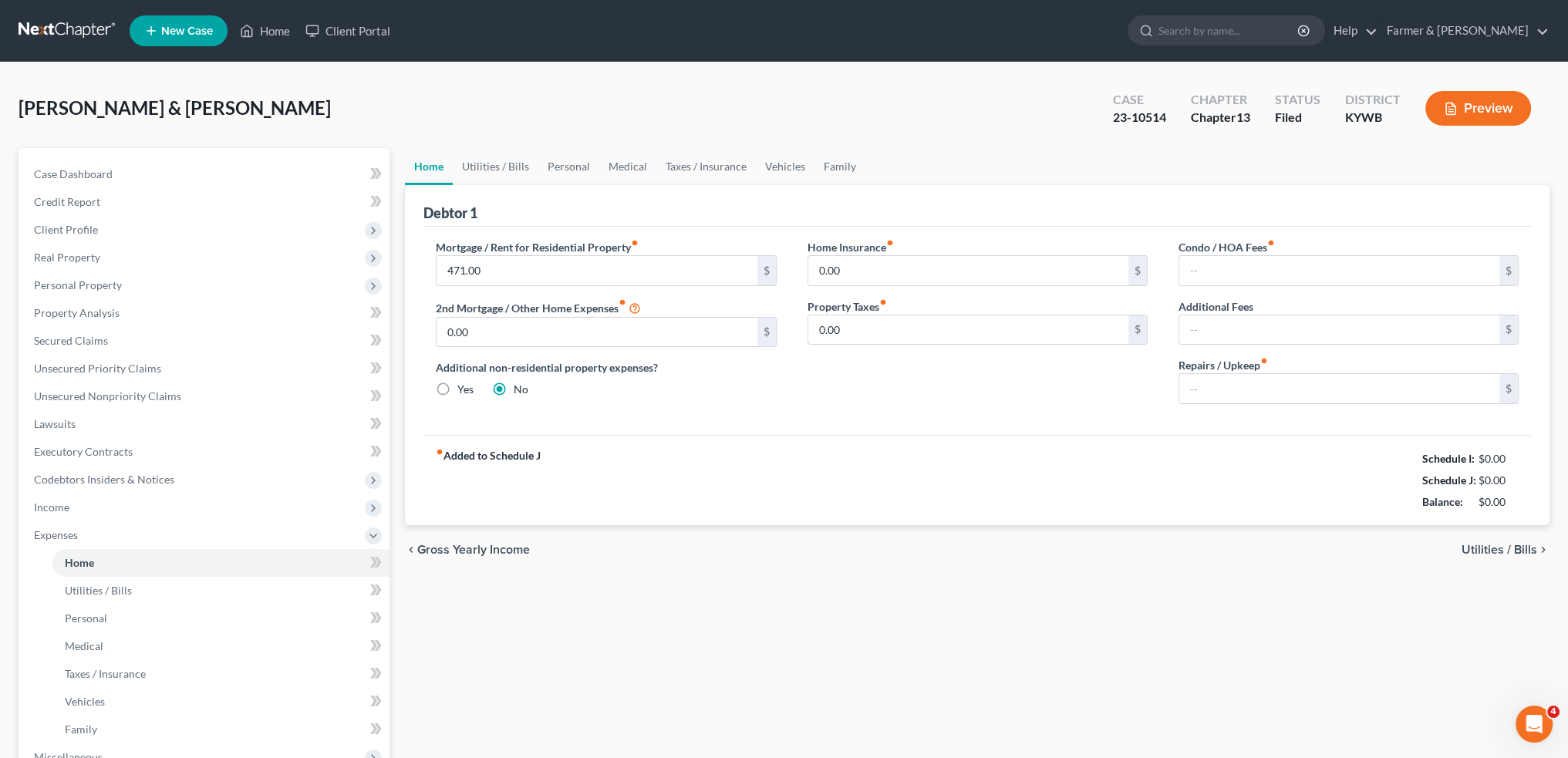
type input "0.00"
type input "150.00"
click at [504, 172] on link "Utilities / Bills" at bounding box center [495, 167] width 86 height 37
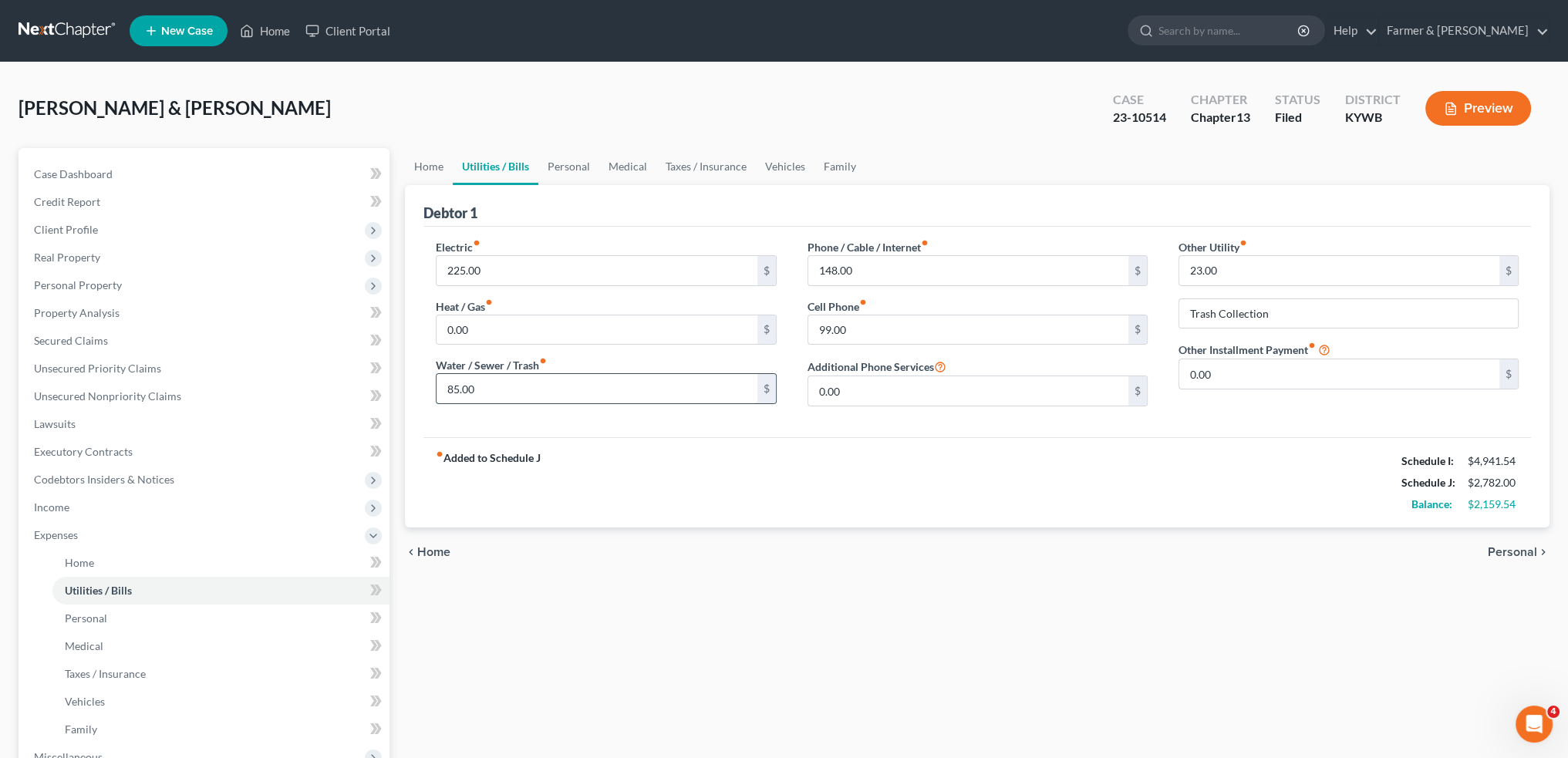
click at [546, 400] on input "85.00" at bounding box center [597, 389] width 320 height 29
type input "105.00"
click at [553, 163] on link "Personal" at bounding box center [568, 167] width 60 height 37
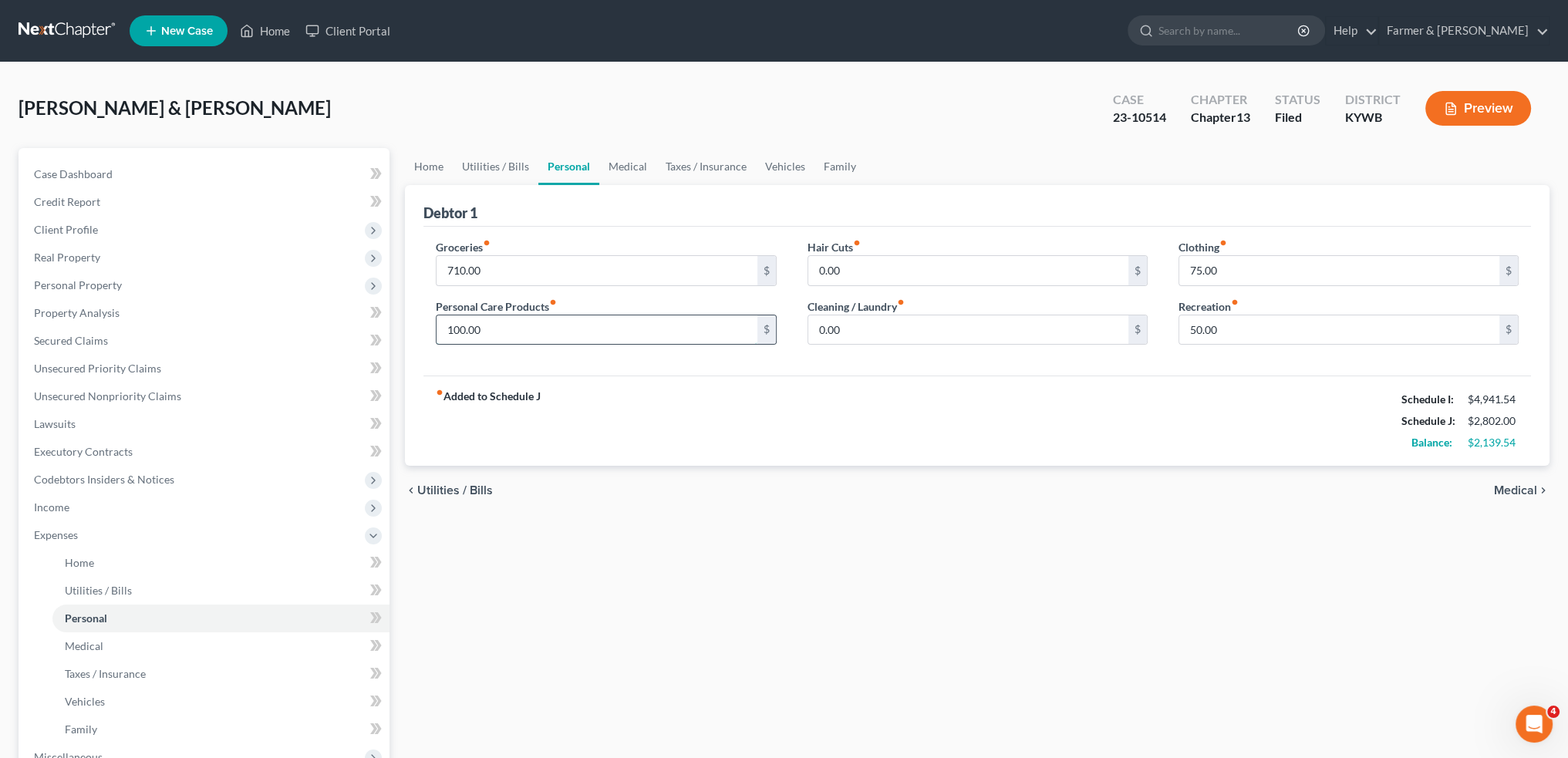
click at [531, 326] on input "100.00" at bounding box center [597, 330] width 320 height 29
type input "125.00"
type input "100.00"
click at [643, 172] on link "Medical" at bounding box center [627, 167] width 58 height 37
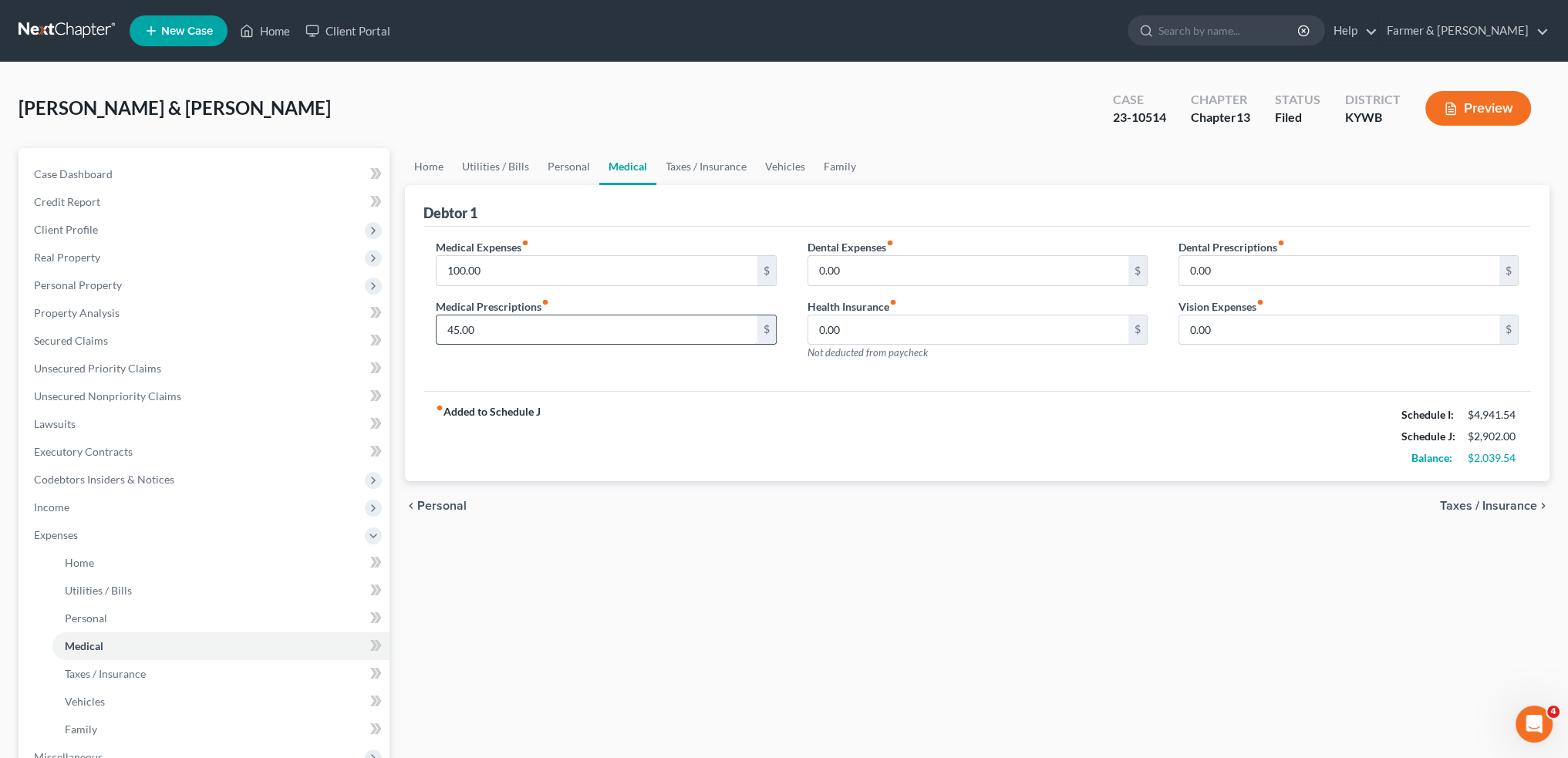
click at [518, 334] on input "45.00" at bounding box center [597, 330] width 320 height 29
type input "150.00"
click at [710, 157] on link "Taxes / Insurance" at bounding box center [706, 167] width 99 height 37
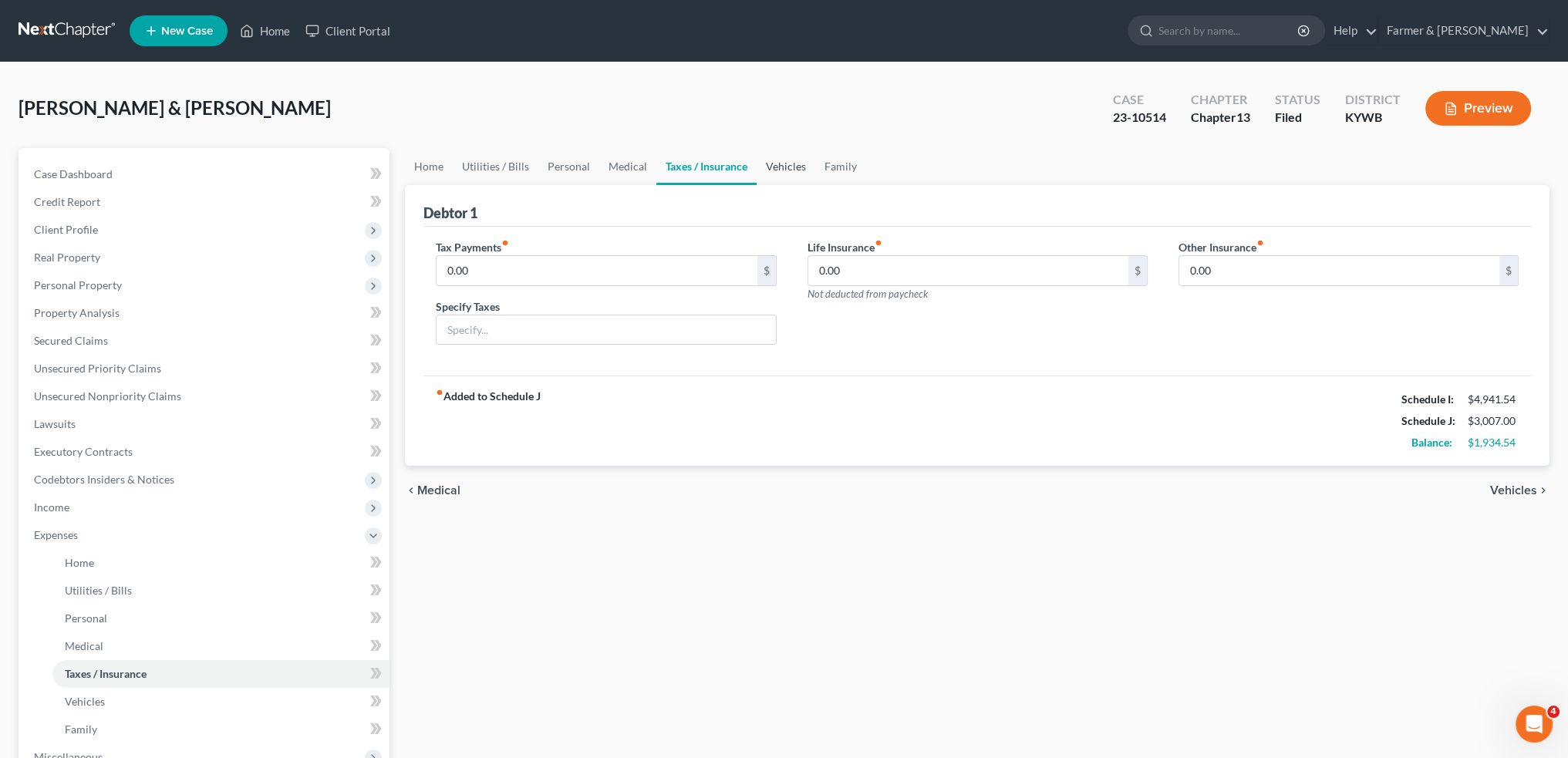
click at [773, 160] on link "Vehicles" at bounding box center [786, 167] width 59 height 37
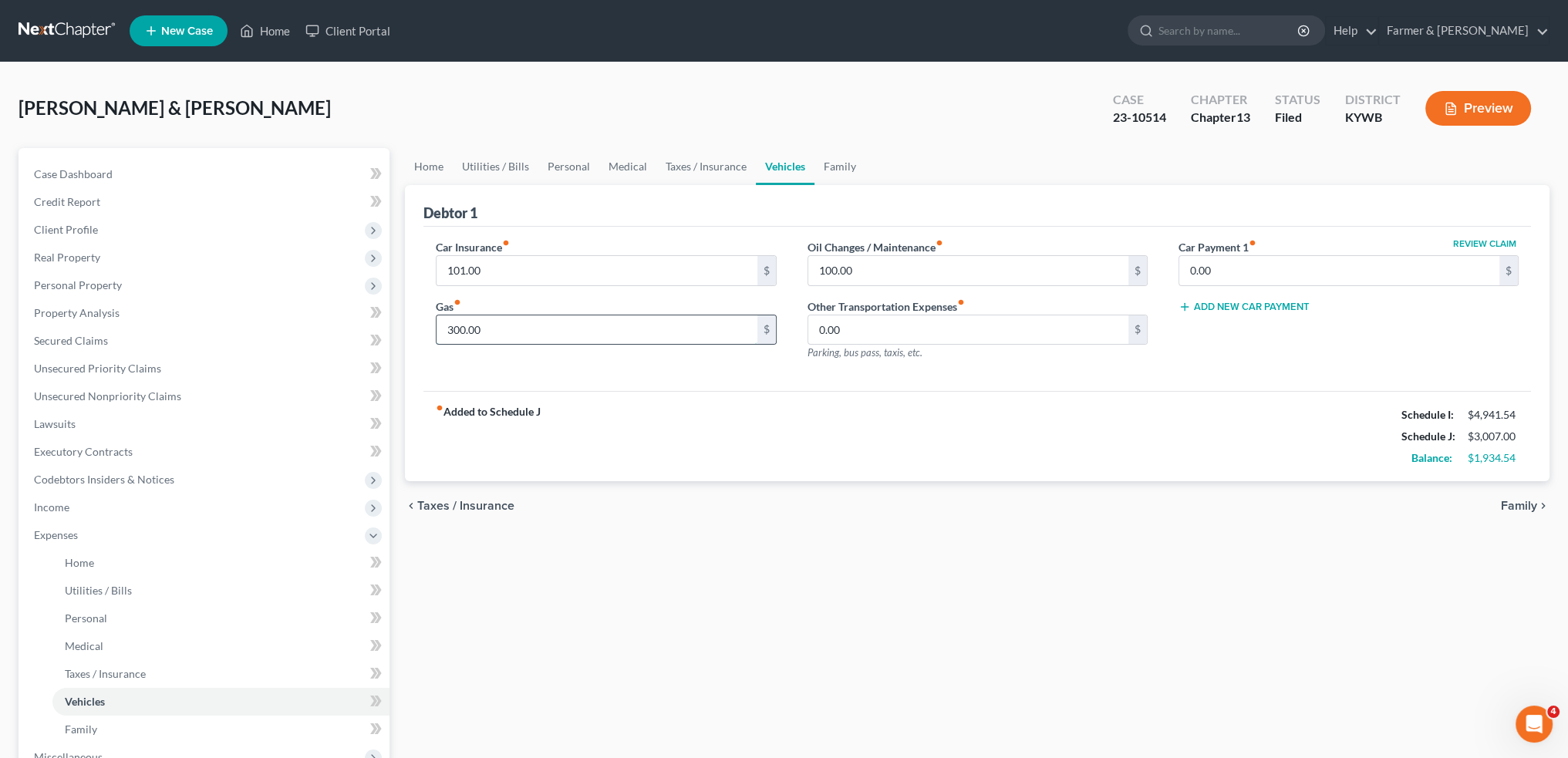
click at [606, 326] on input "300.00" at bounding box center [597, 330] width 320 height 29
click at [562, 267] on input "101.00" at bounding box center [597, 271] width 320 height 29
type input "169.00"
type input "400.00"
click at [831, 157] on link "Family" at bounding box center [840, 167] width 51 height 37
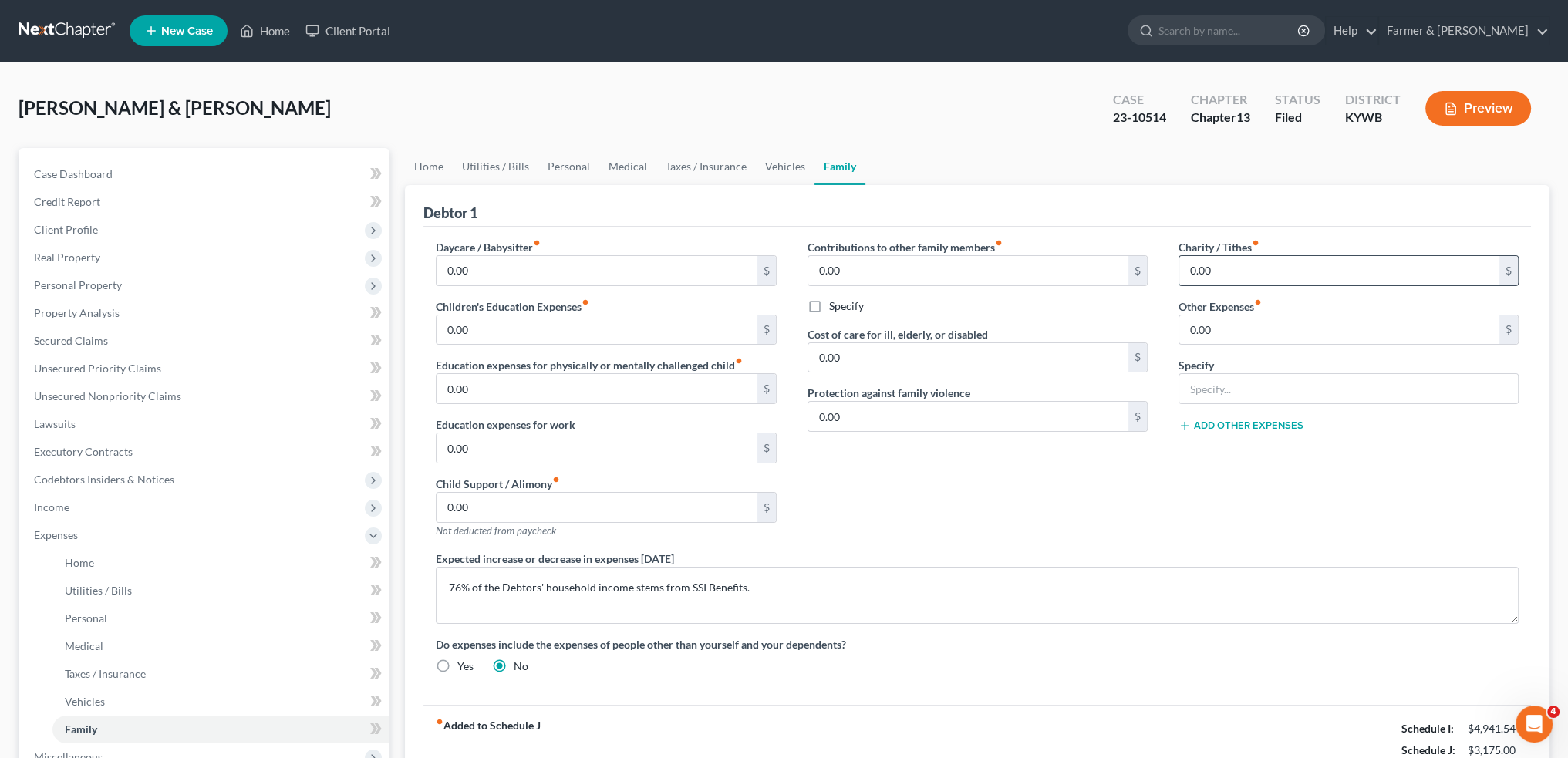
click at [1243, 274] on input "0.00" at bounding box center [1339, 271] width 320 height 29
type input "25.00"
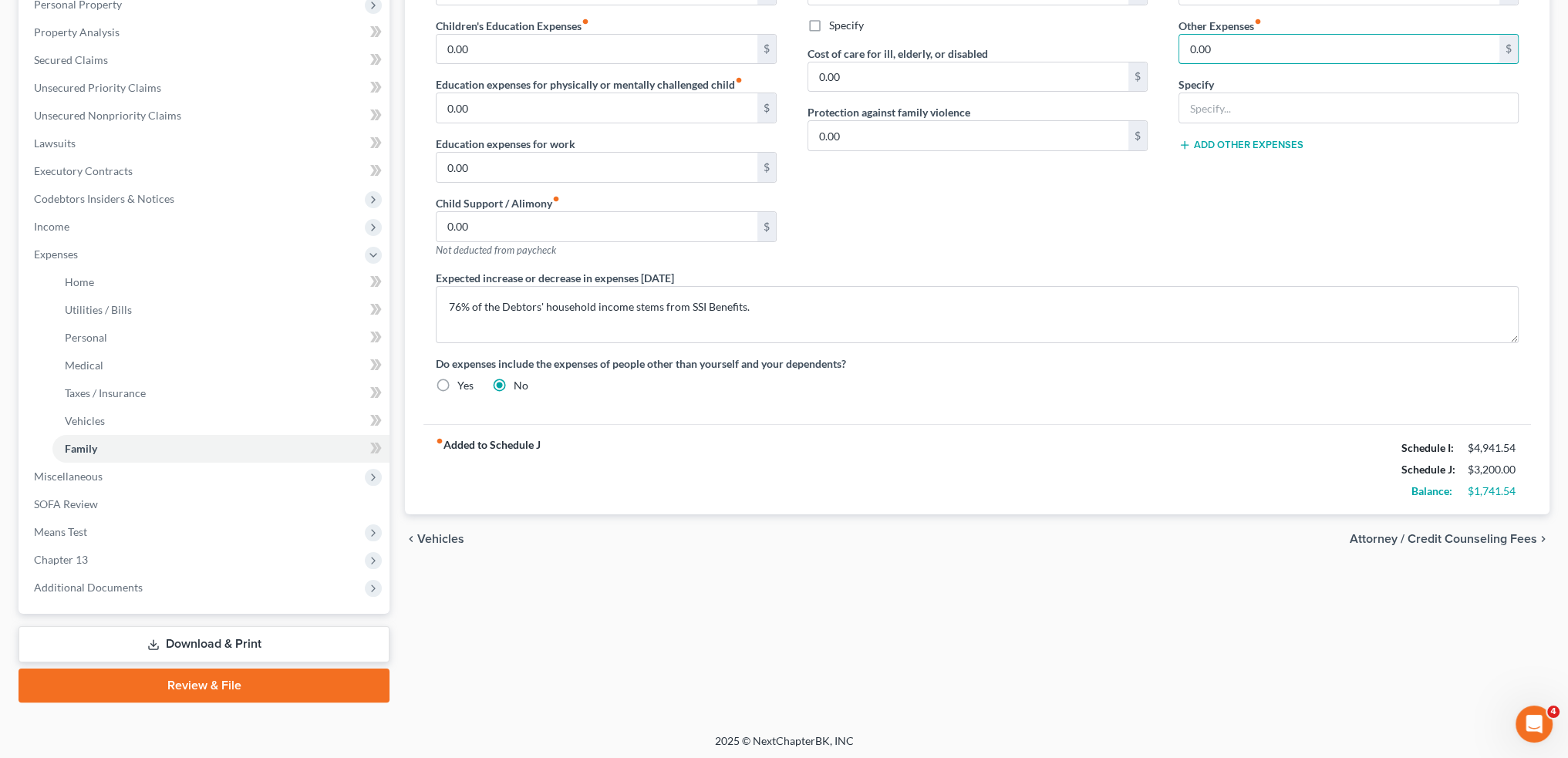
scroll to position [282, 0]
click at [182, 640] on link "Download & Print" at bounding box center [204, 643] width 371 height 36
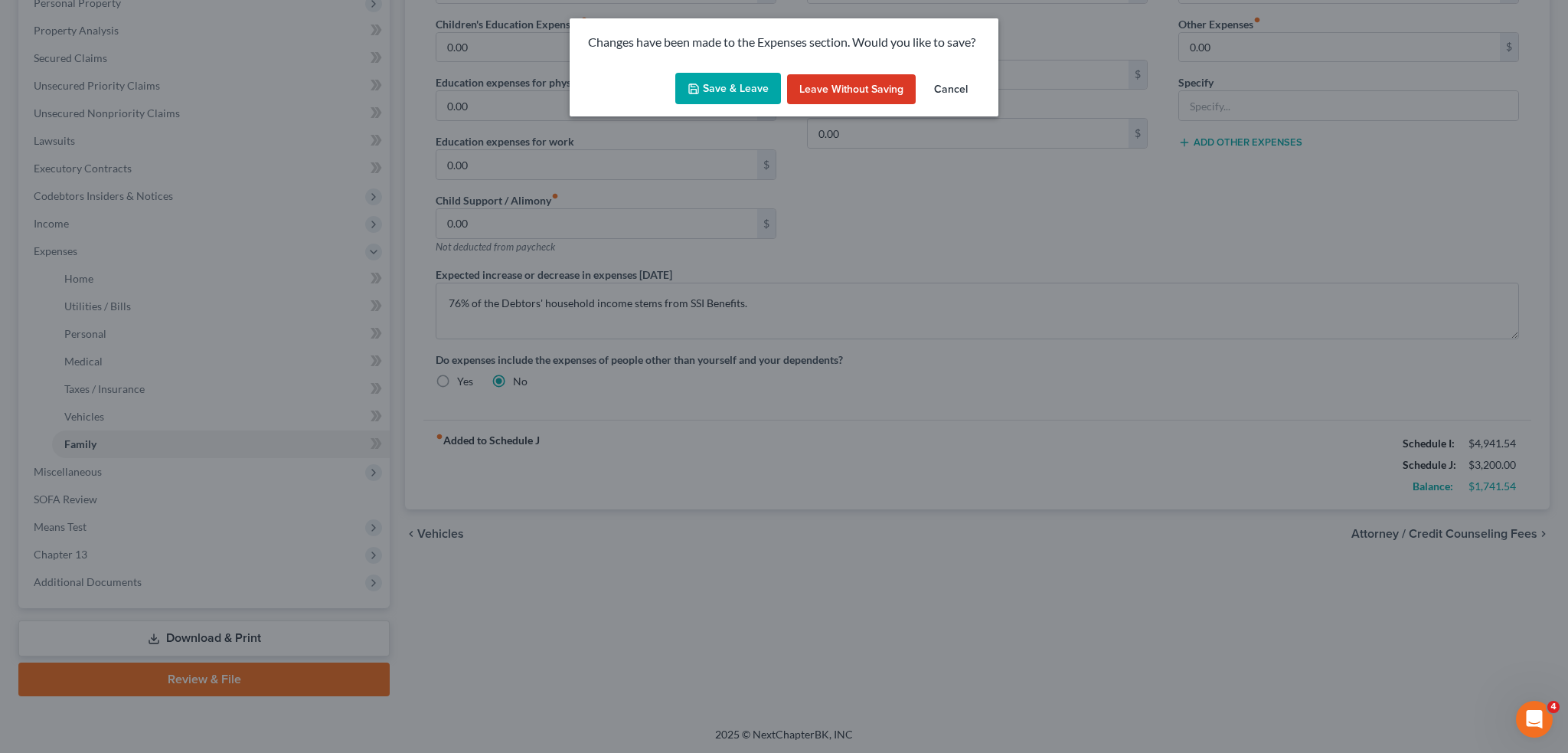
click at [685, 85] on button "Save & Leave" at bounding box center [727, 88] width 106 height 32
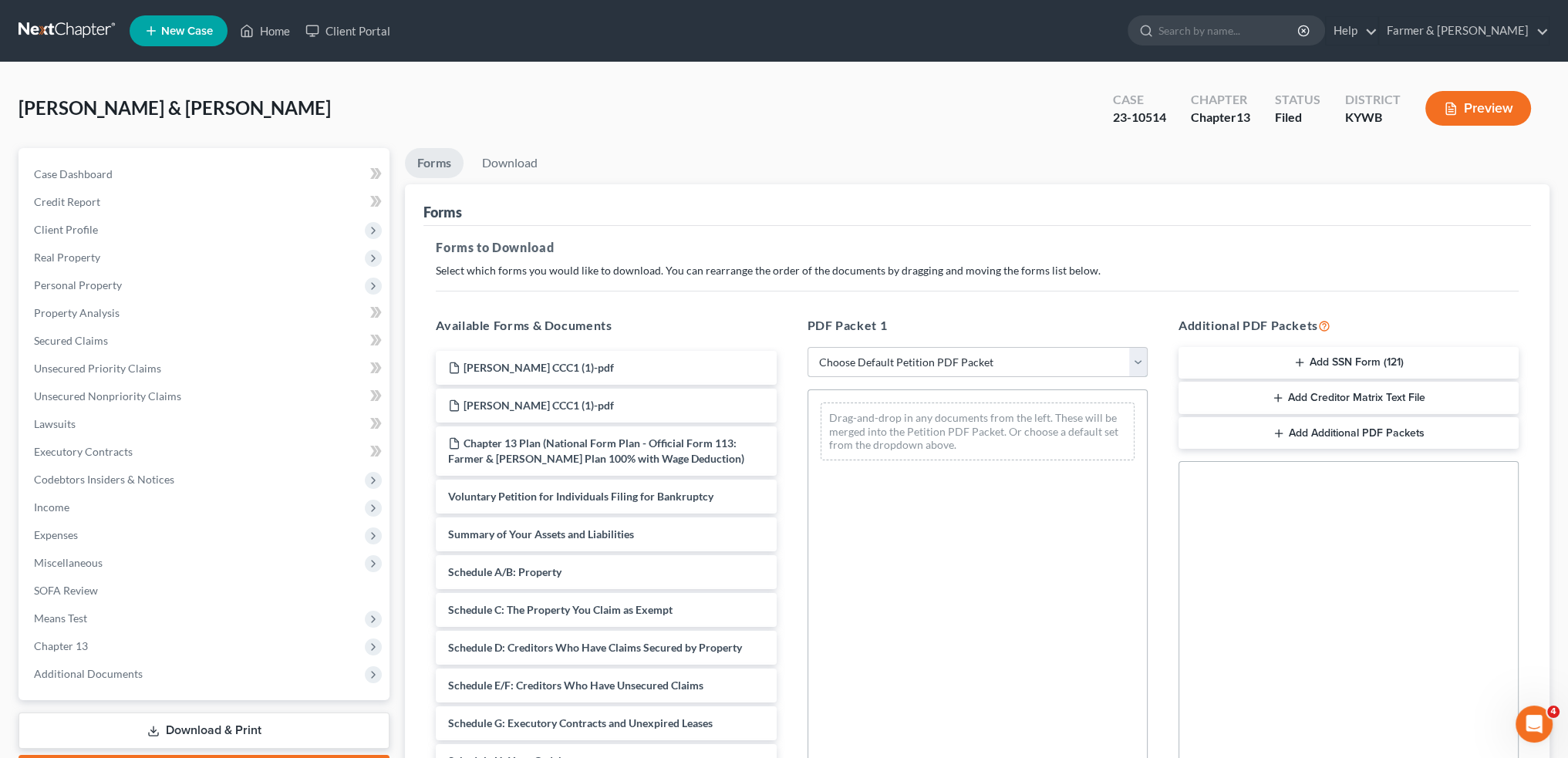
drag, startPoint x: 882, startPoint y: 363, endPoint x: 882, endPoint y: 373, distance: 10.0
click at [882, 363] on select "Choose Default Petition PDF Packet Complete Bankruptcy Petition (all forms and …" at bounding box center [977, 363] width 340 height 31
select select "2"
click at [807, 347] on select "Choose Default Petition PDF Packet Complete Bankruptcy Petition (all forms and …" at bounding box center [977, 363] width 340 height 31
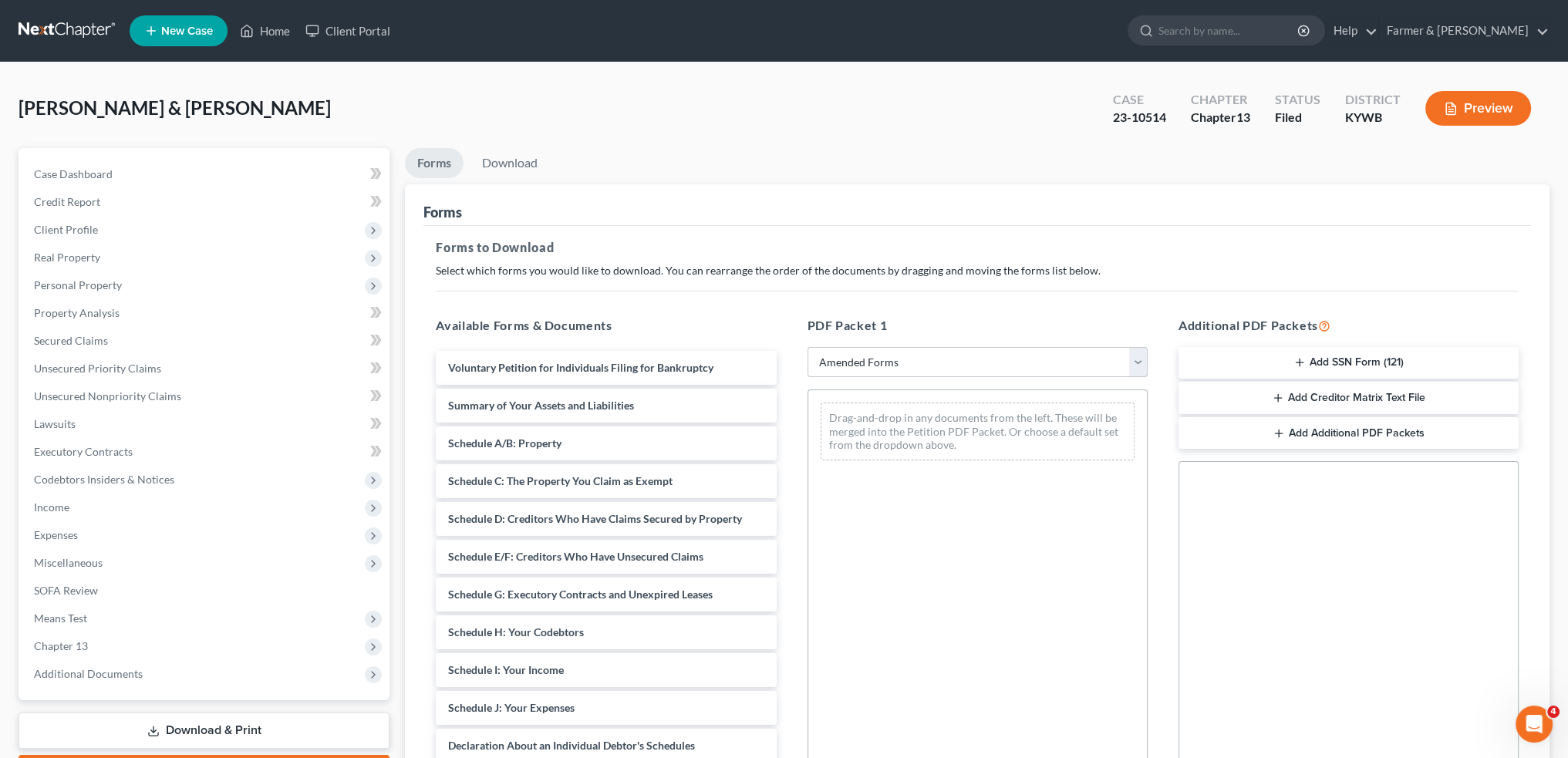
scroll to position [253, 0]
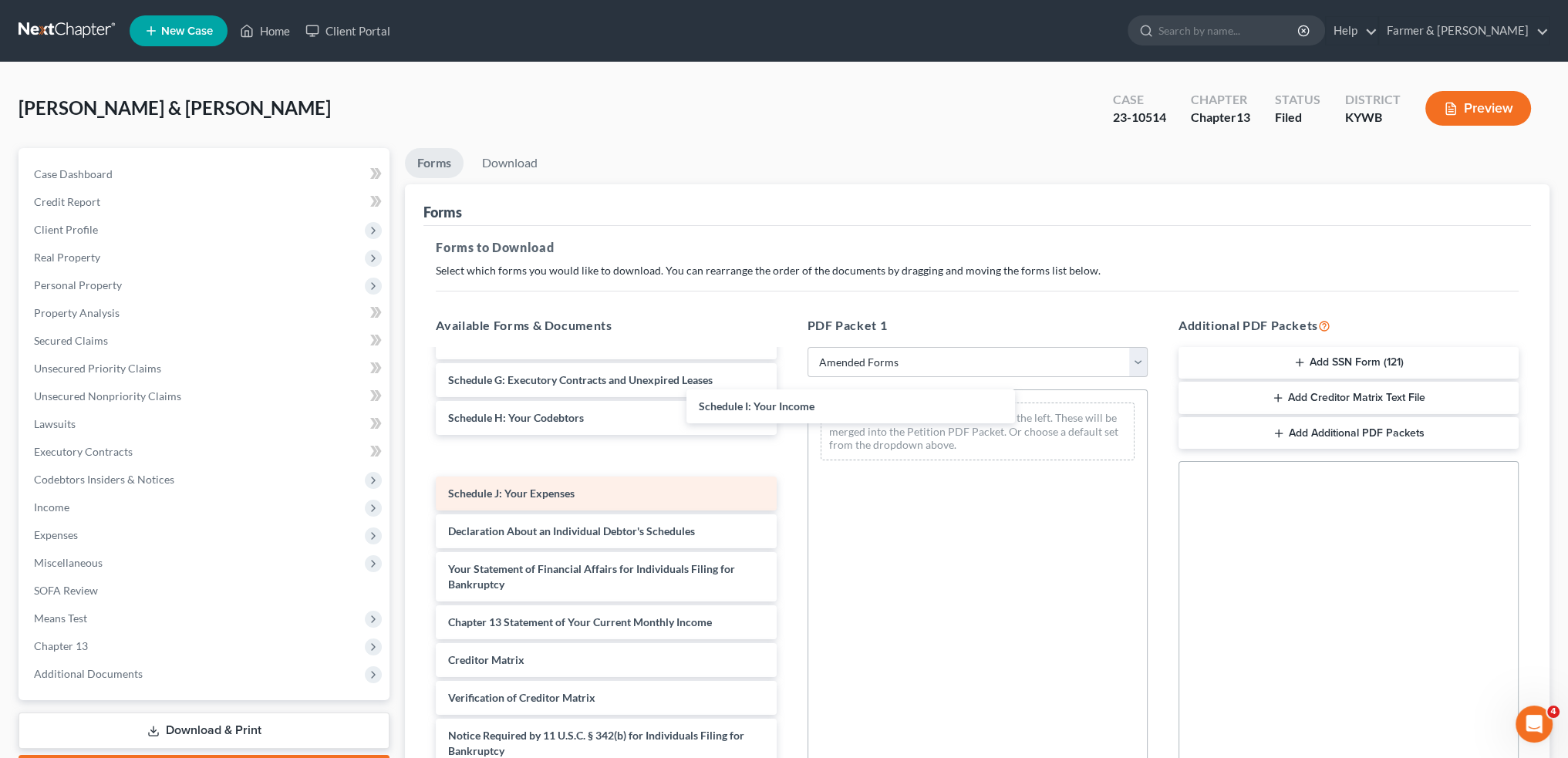
drag, startPoint x: 523, startPoint y: 422, endPoint x: 530, endPoint y: 454, distance: 32.8
click at [788, 404] on div "Schedule I: Your Income Voluntary Petition for Individuals Filing for Bankruptc…" at bounding box center [606, 471] width 365 height 669
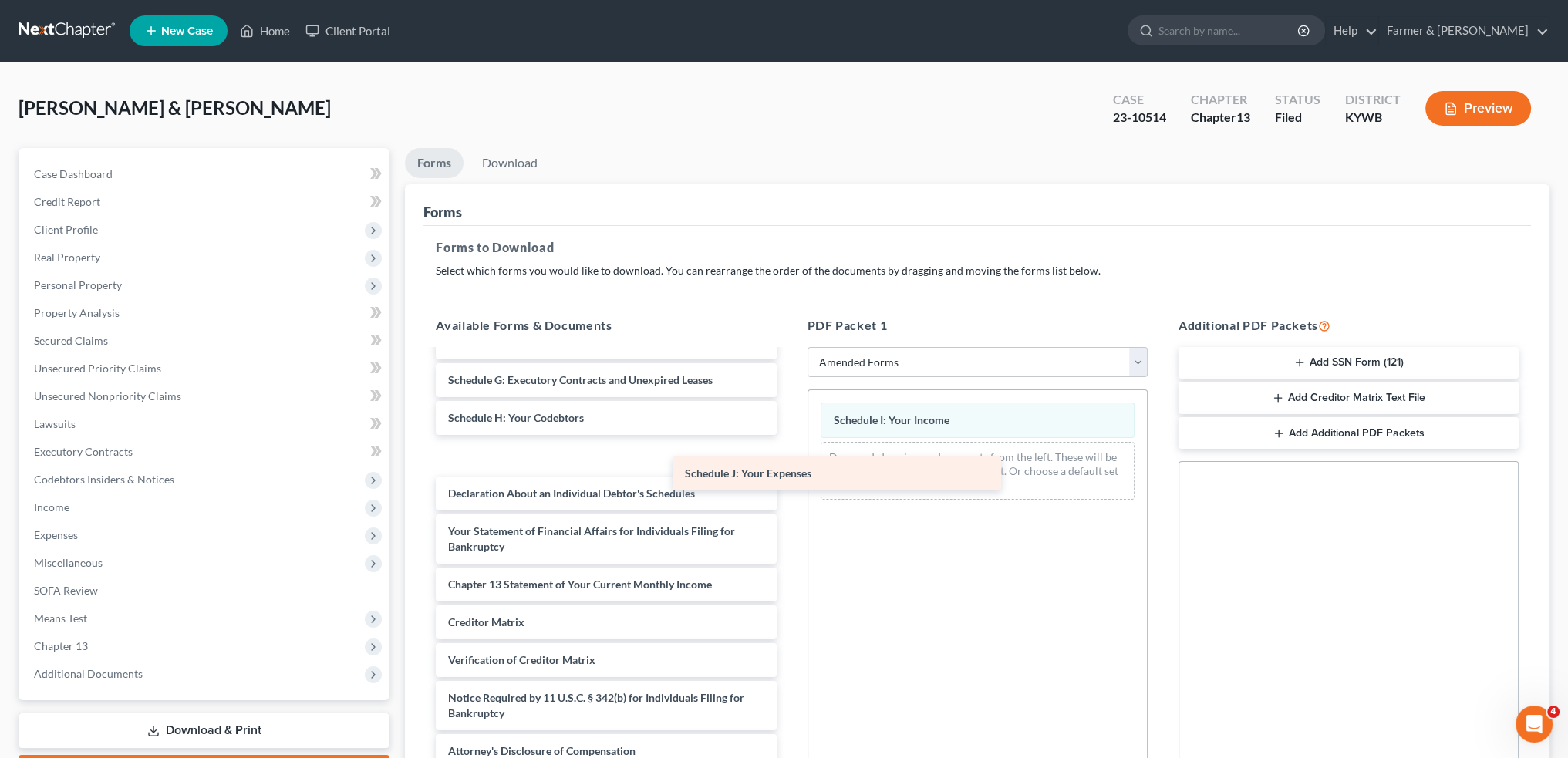
scroll to position [177, 0]
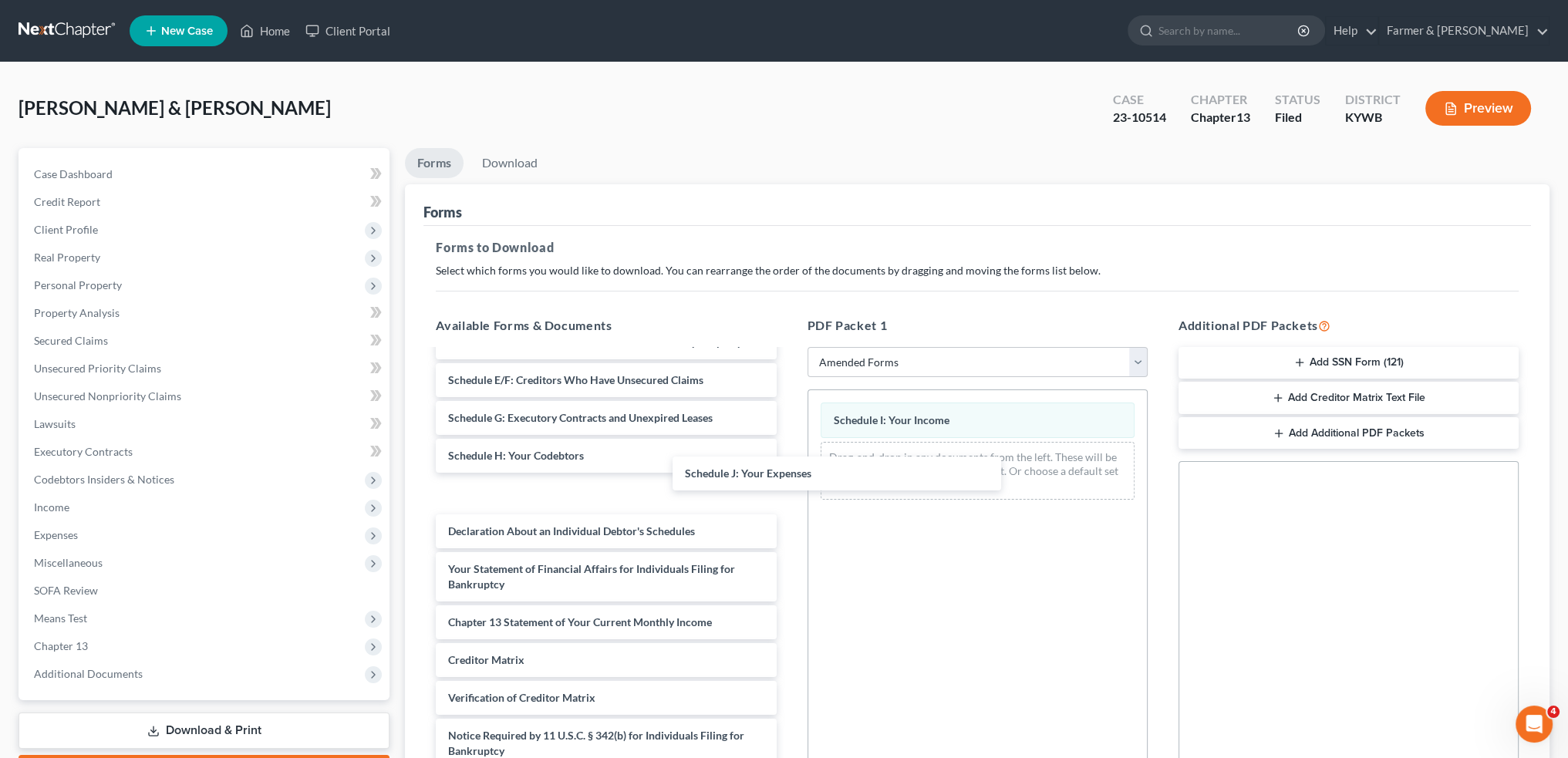
drag, startPoint x: 530, startPoint y: 454, endPoint x: 1092, endPoint y: 198, distance: 617.6
click at [788, 470] on div "Schedule J: Your Expenses Voluntary Petition for Individuals Filing for Bankrup…" at bounding box center [606, 491] width 365 height 632
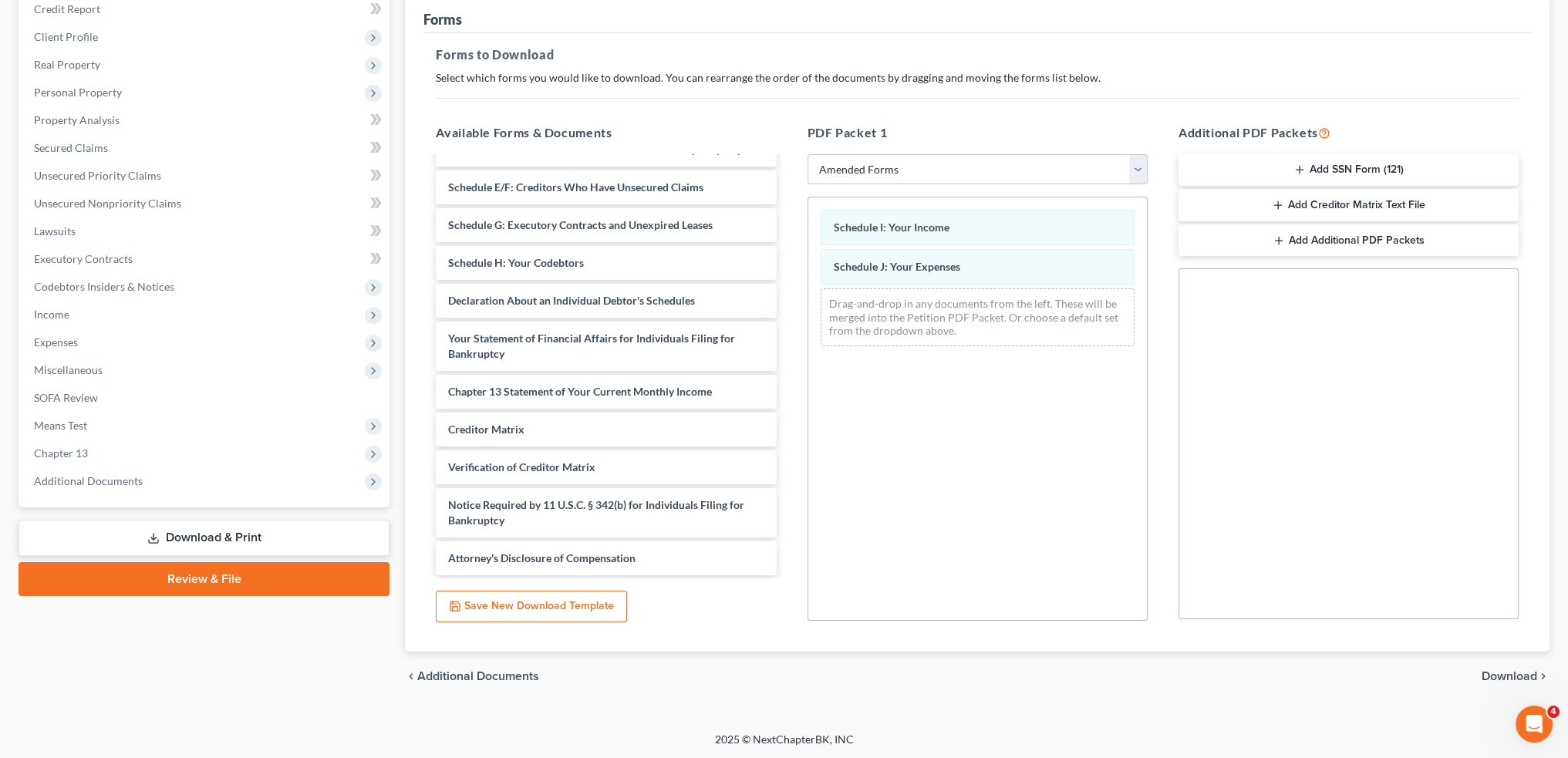
click at [1514, 670] on span "Download" at bounding box center [1509, 676] width 56 height 13
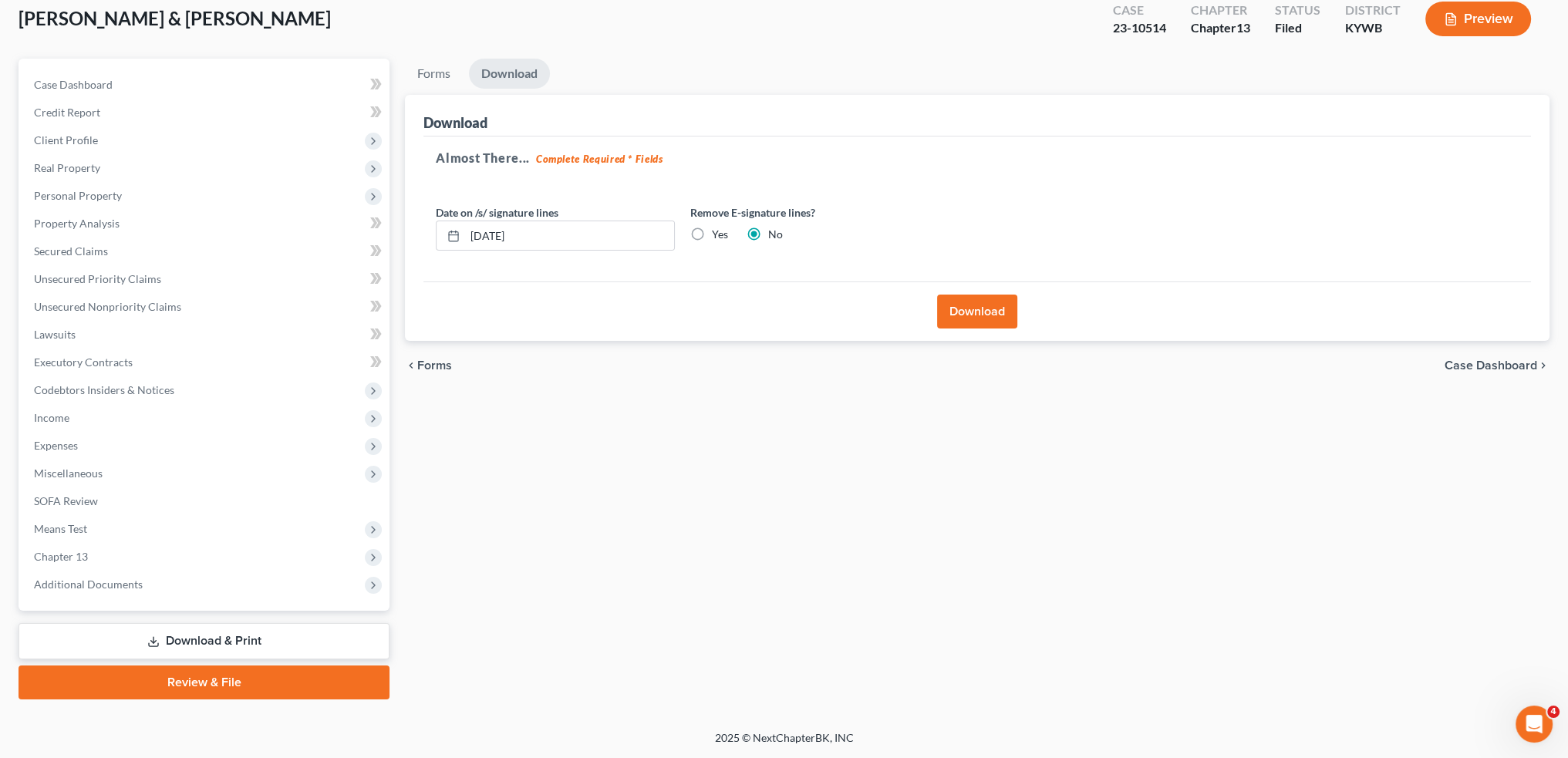
scroll to position [88, 0]
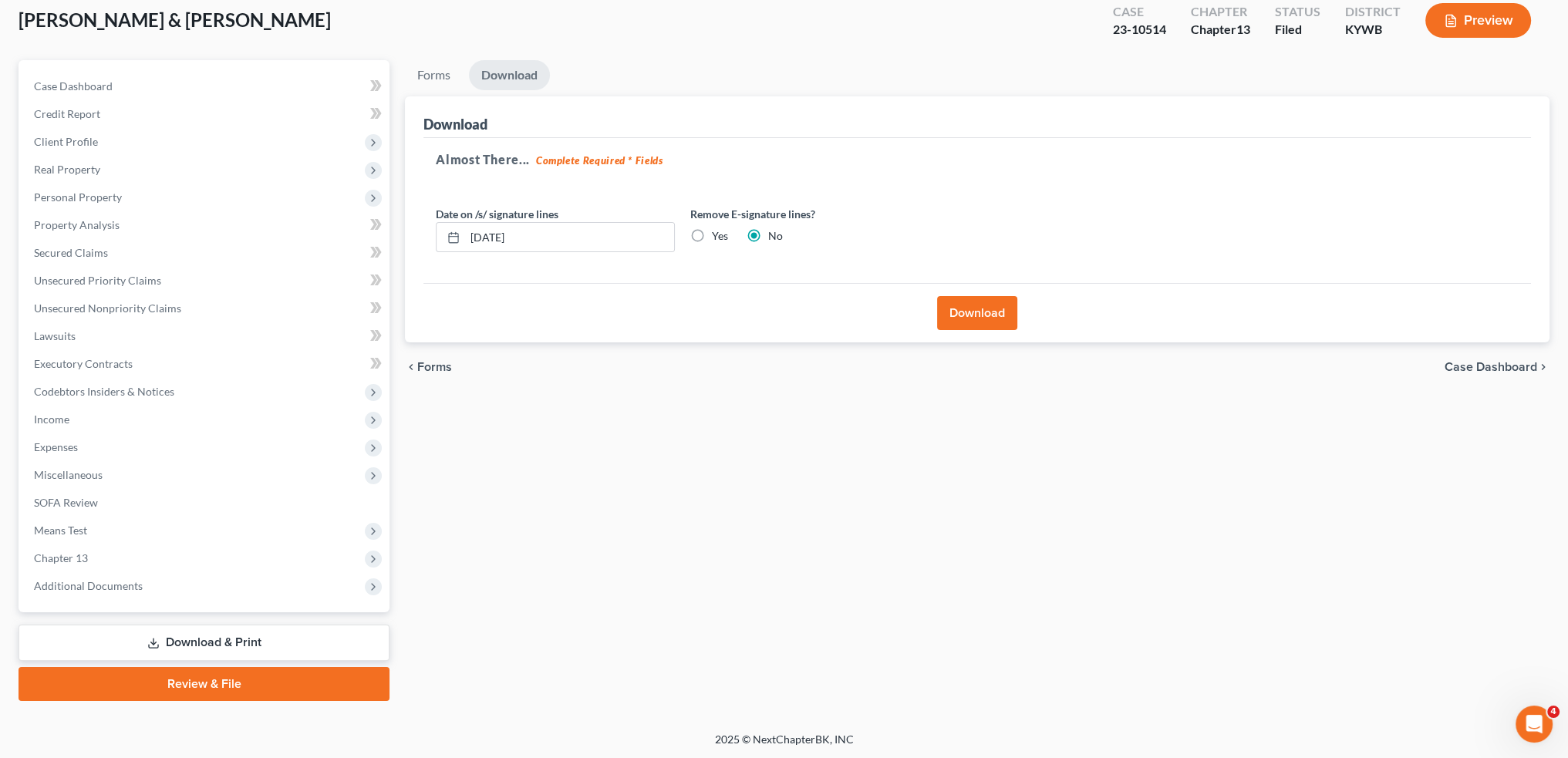
click at [976, 314] on button "Download" at bounding box center [977, 313] width 80 height 34
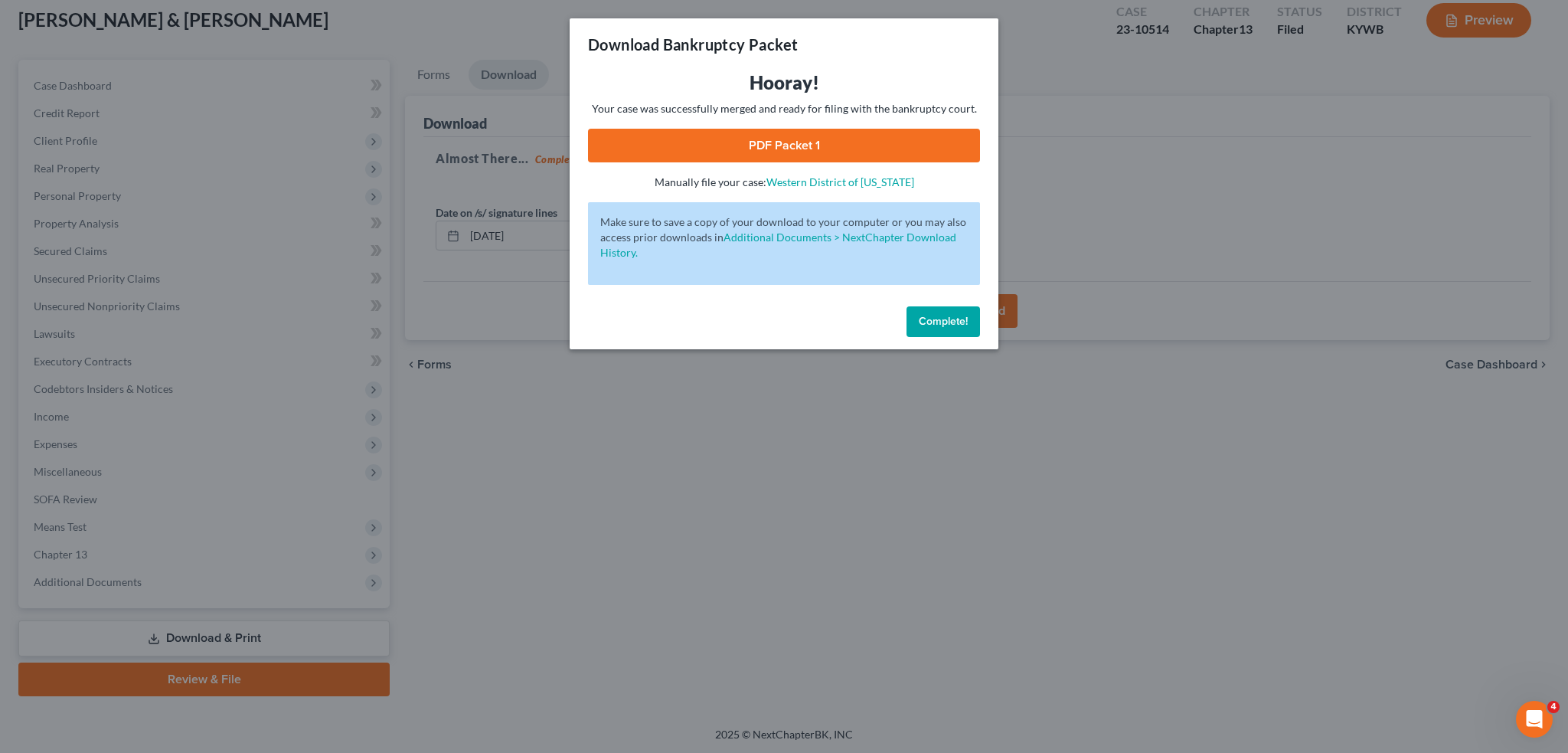
click at [778, 135] on link "PDF Packet 1" at bounding box center [784, 145] width 392 height 34
drag, startPoint x: 962, startPoint y: 317, endPoint x: 116, endPoint y: 401, distance: 850.2
click at [961, 319] on span "Complete!" at bounding box center [943, 321] width 49 height 13
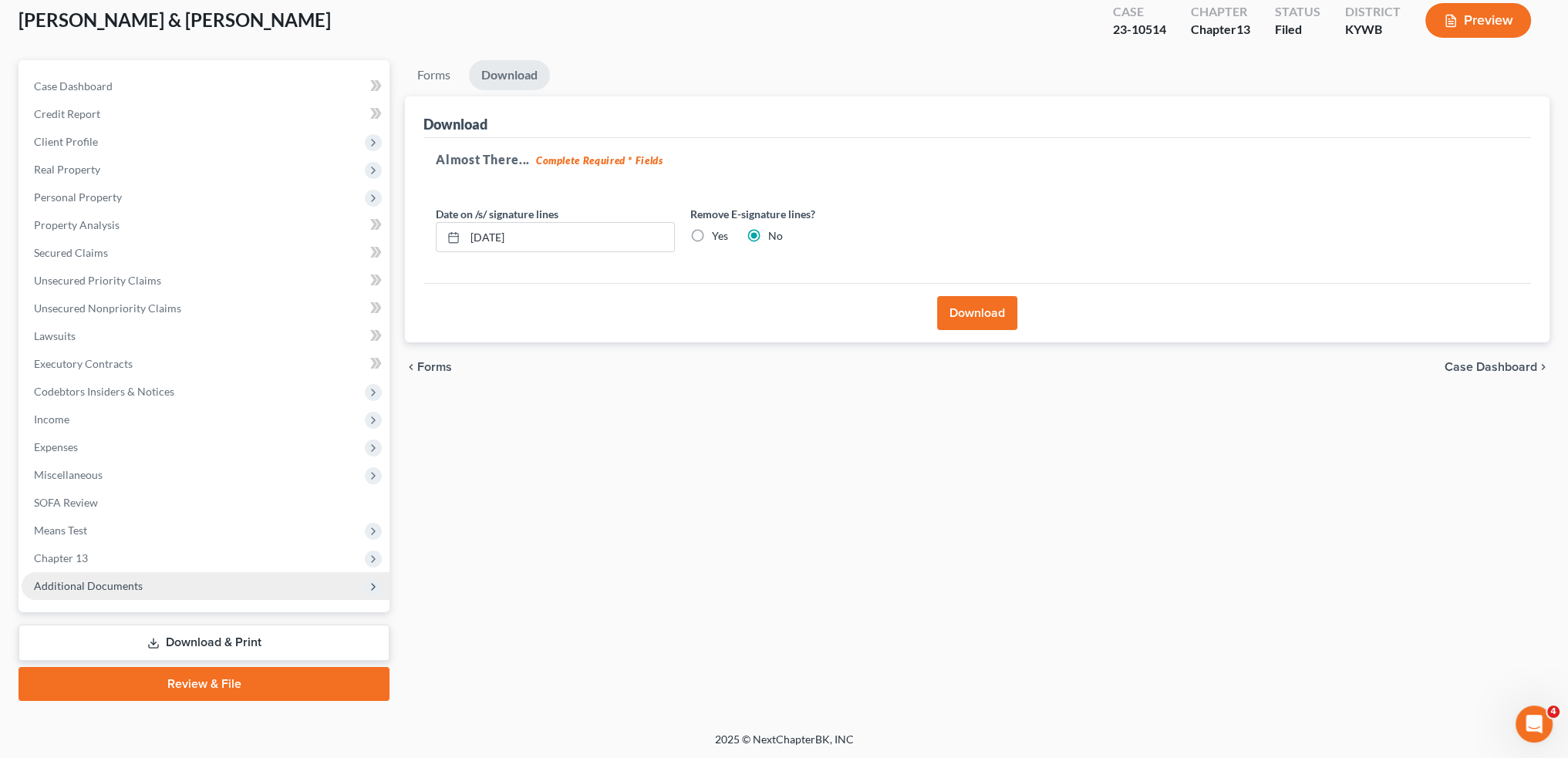
click at [105, 589] on span "Additional Documents" at bounding box center [88, 585] width 108 height 13
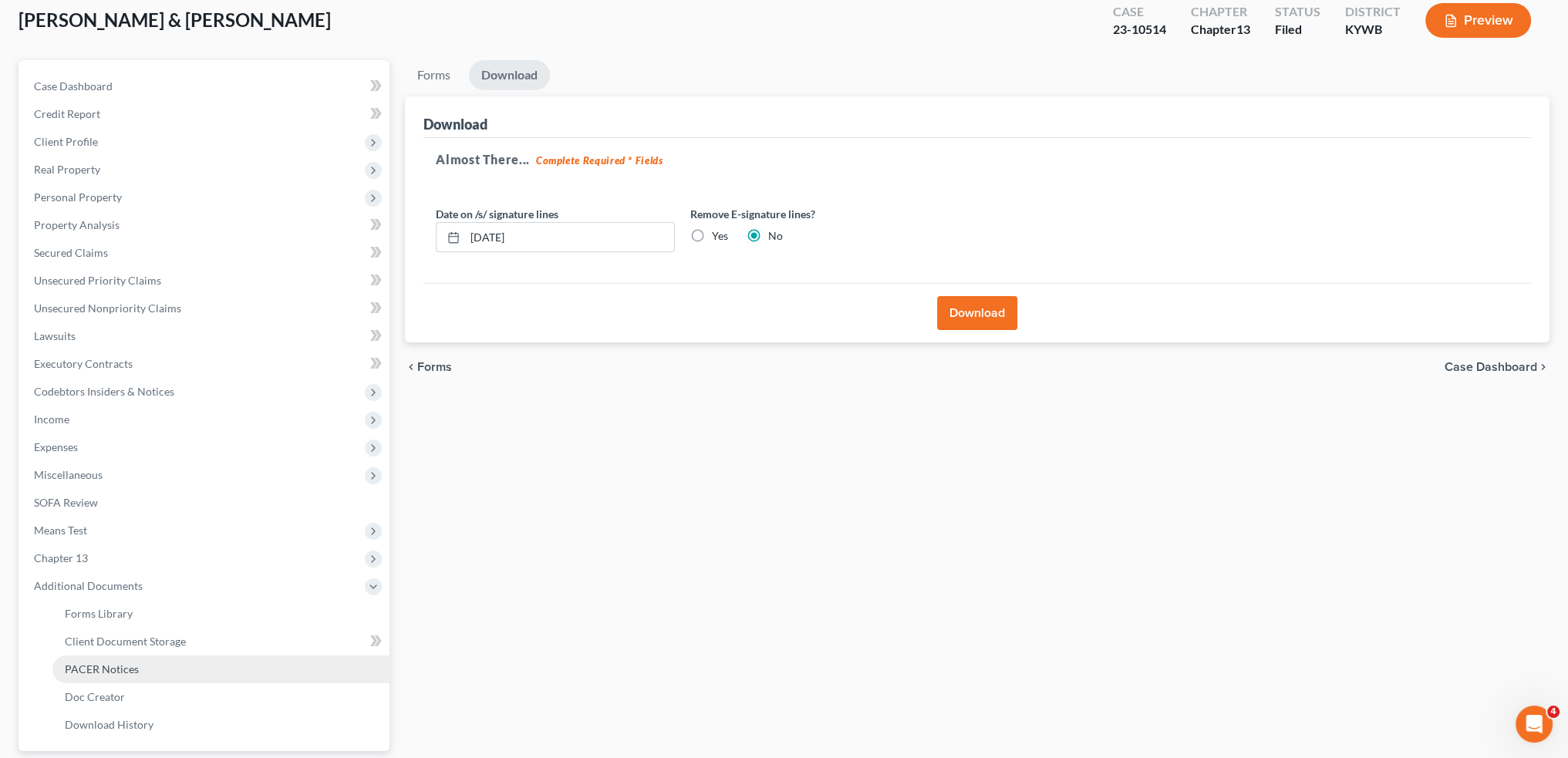
click at [116, 670] on span "PACER Notices" at bounding box center [101, 668] width 74 height 13
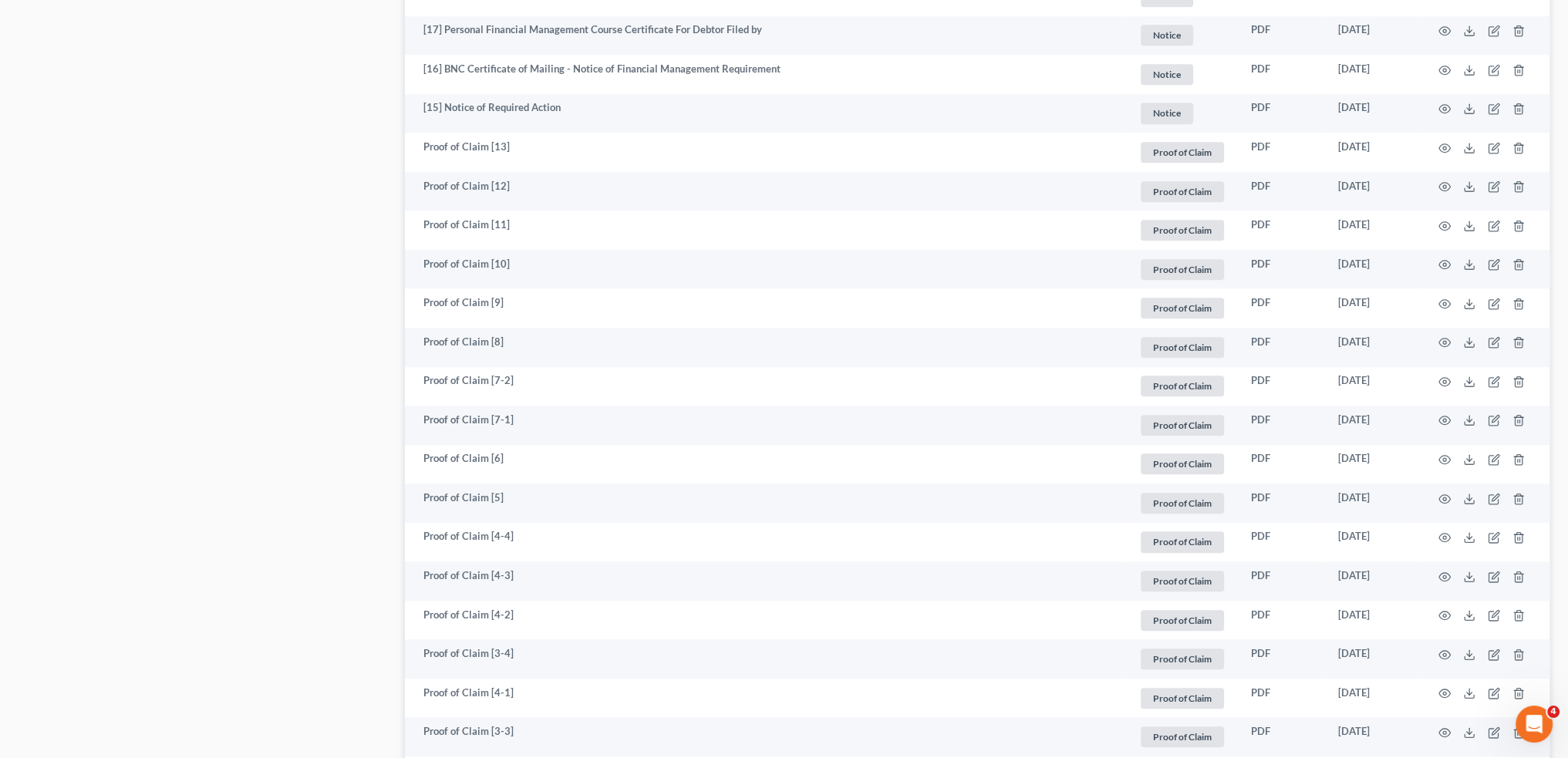
scroll to position [1929, 0]
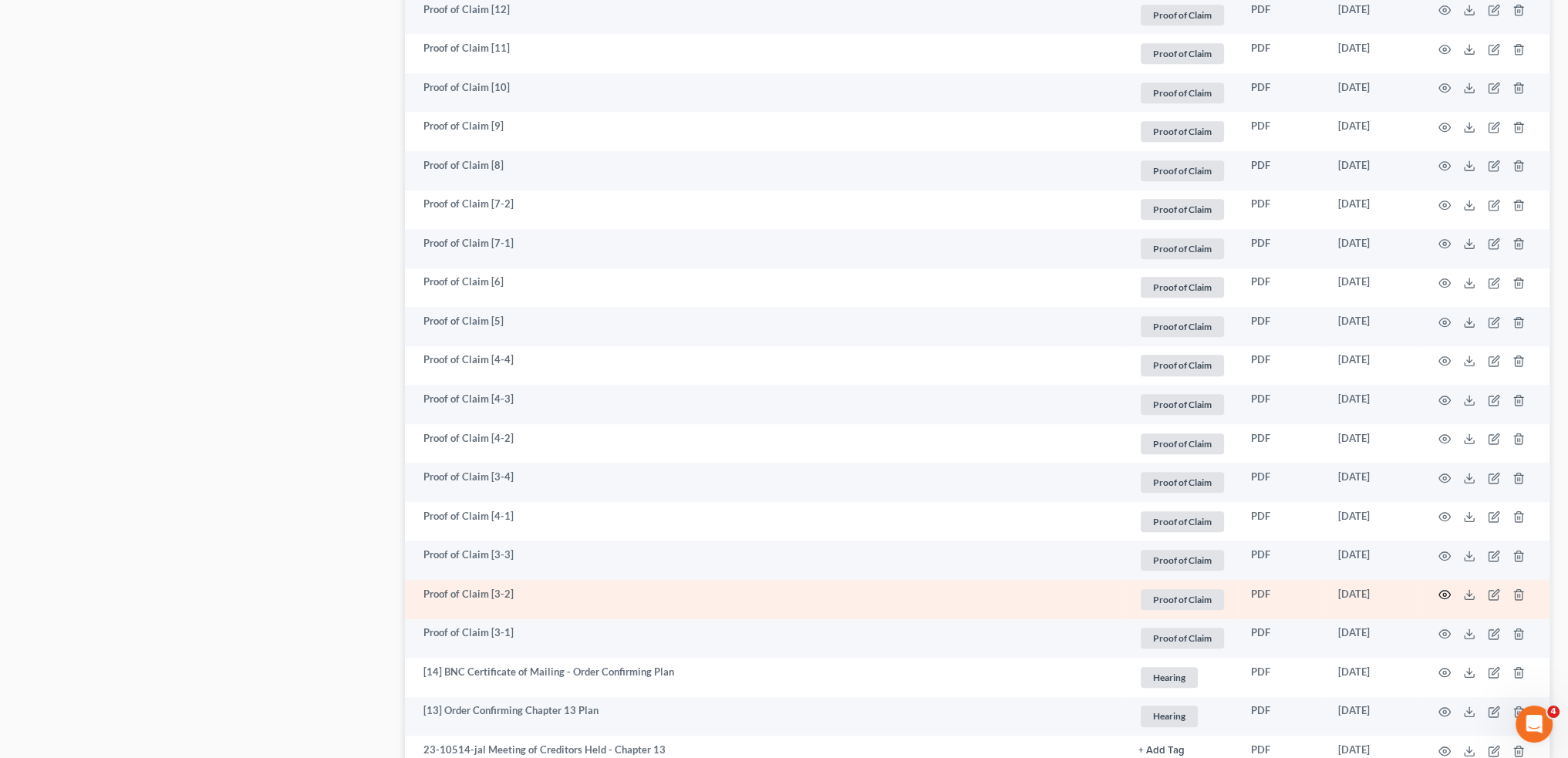
click at [1444, 595] on icon "button" at bounding box center [1444, 594] width 13 height 13
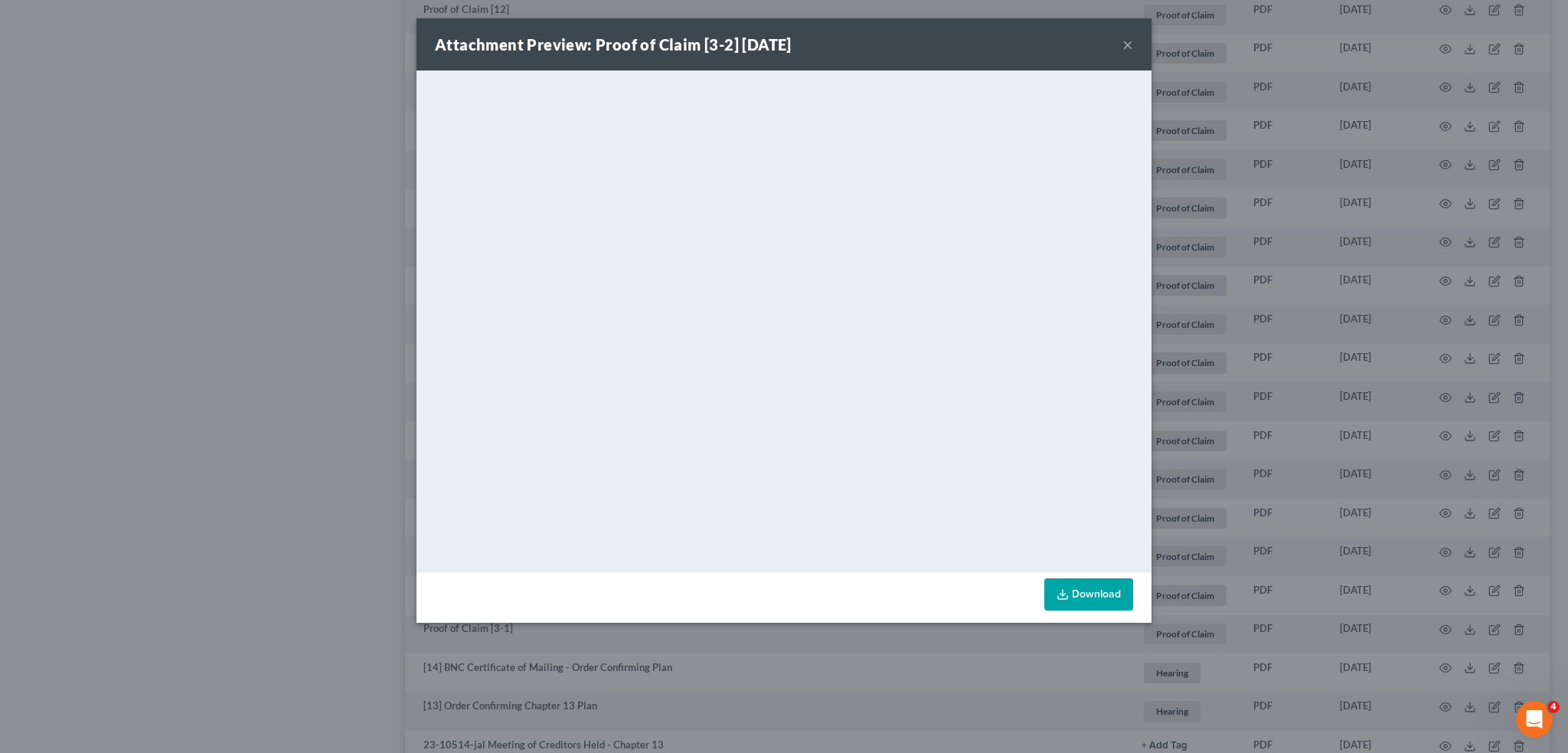
click at [1128, 46] on button "×" at bounding box center [1127, 44] width 11 height 18
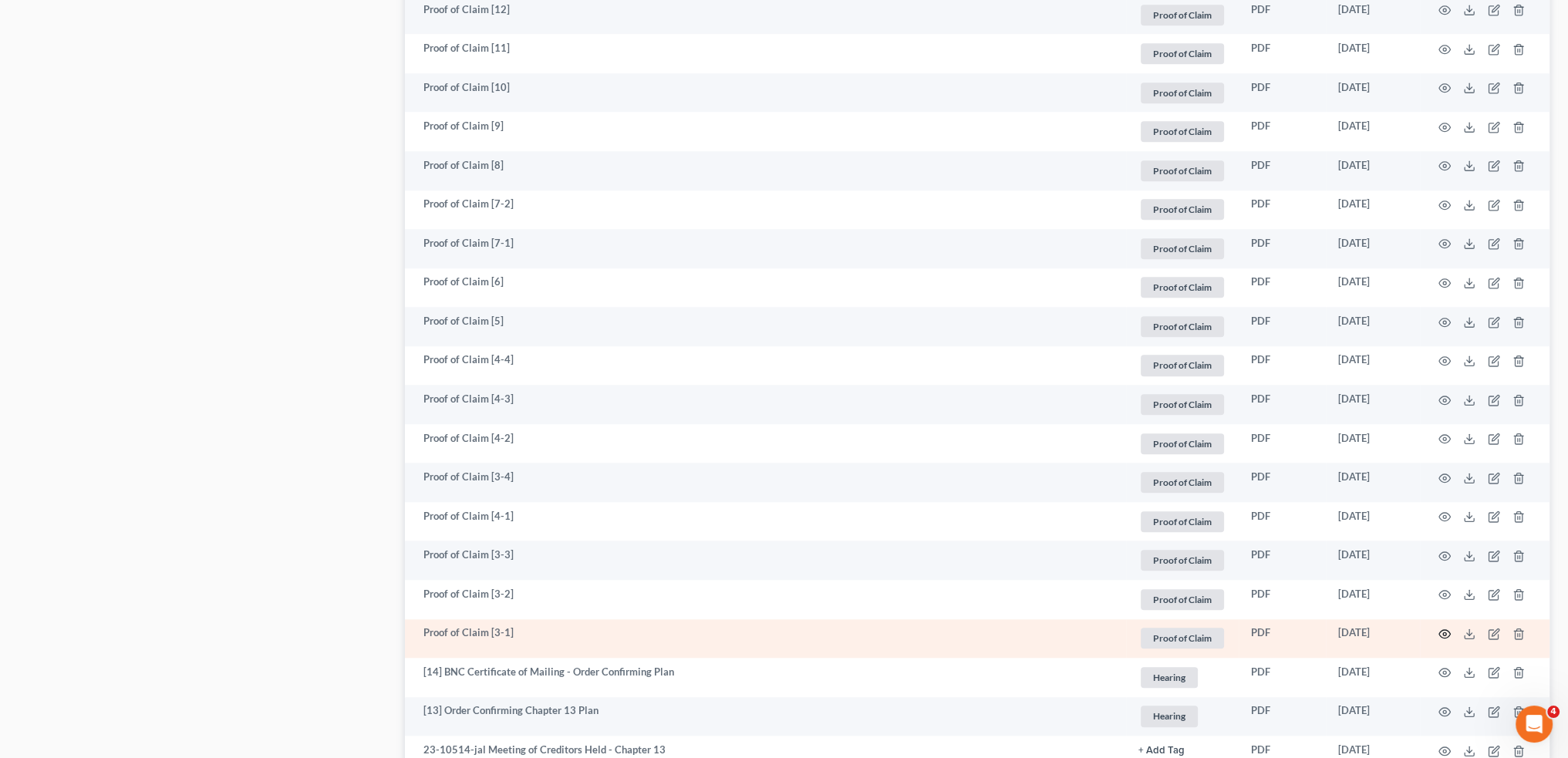
click at [1445, 637] on icon "button" at bounding box center [1444, 634] width 13 height 13
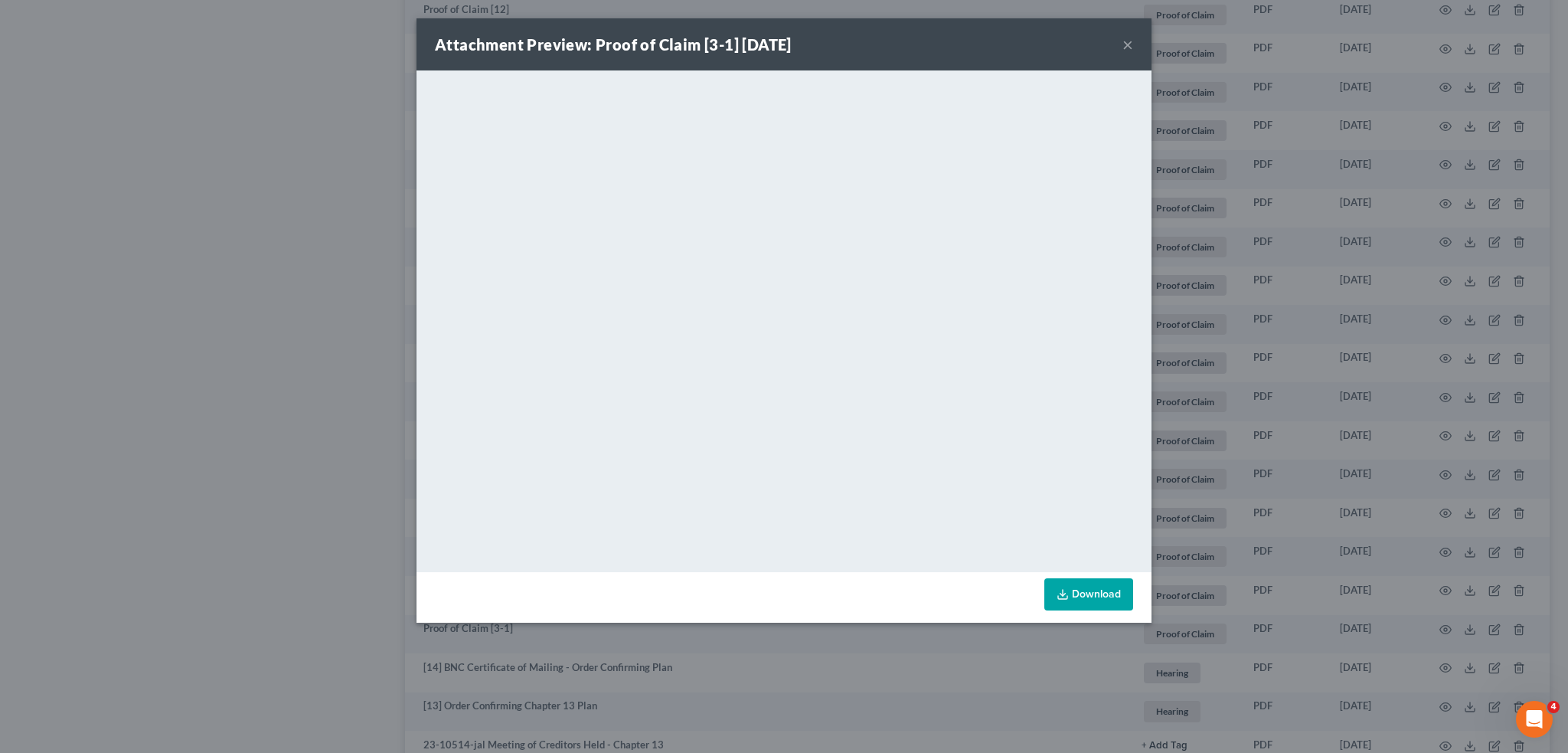
click at [1130, 46] on button "×" at bounding box center [1127, 44] width 11 height 18
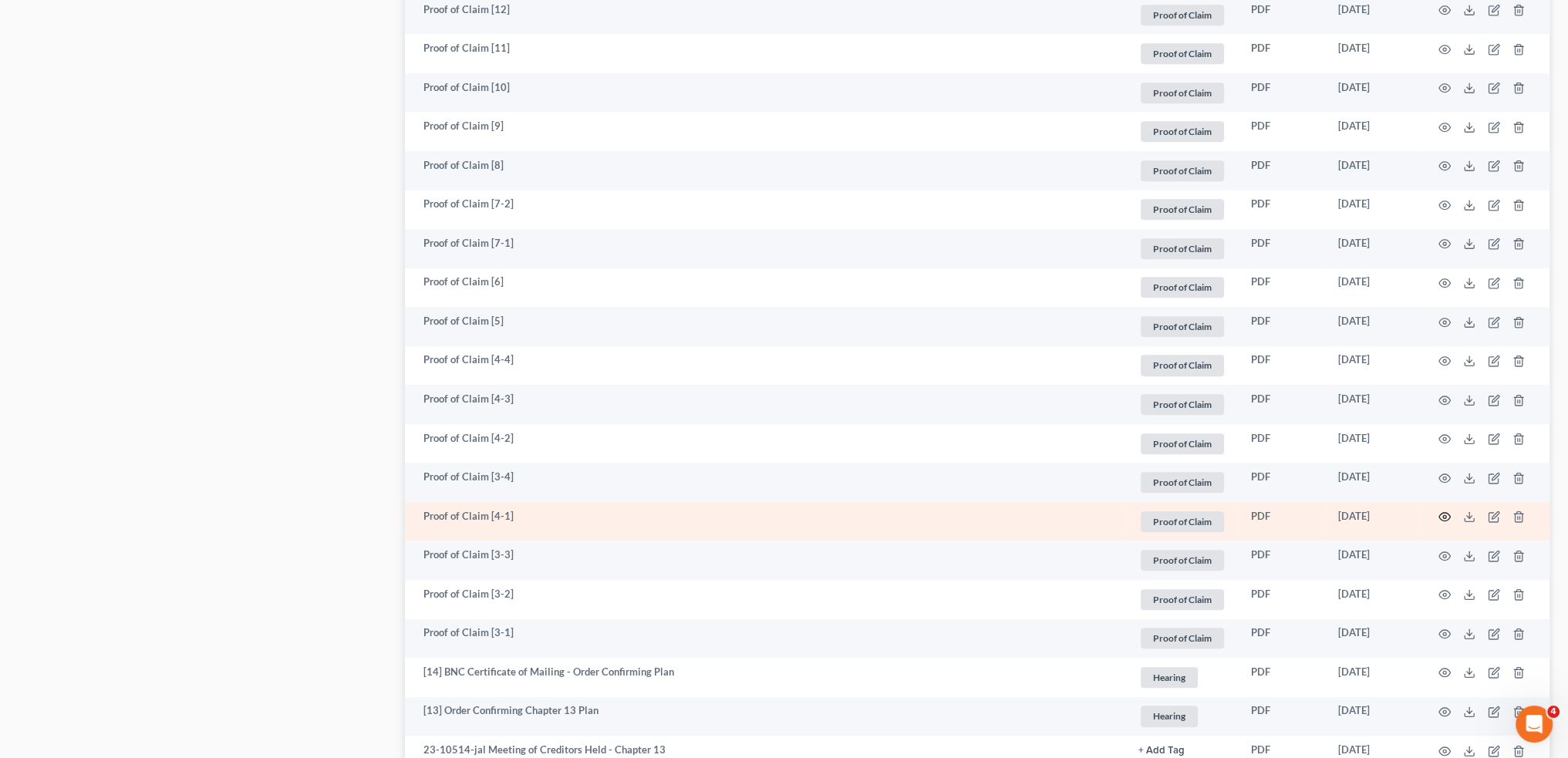
click at [1442, 518] on circle "button" at bounding box center [1443, 516] width 3 height 3
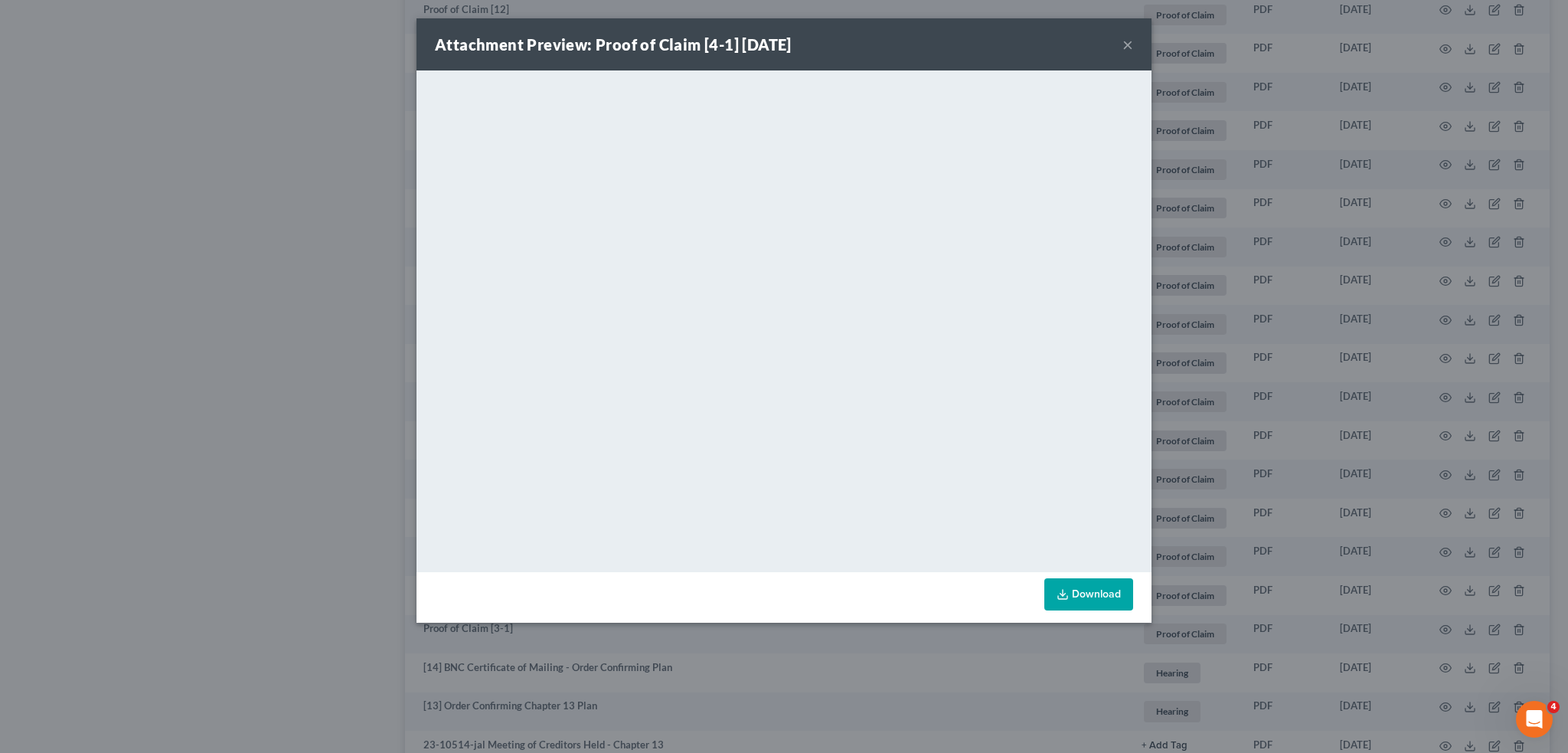
click at [1129, 44] on button "×" at bounding box center [1127, 44] width 11 height 18
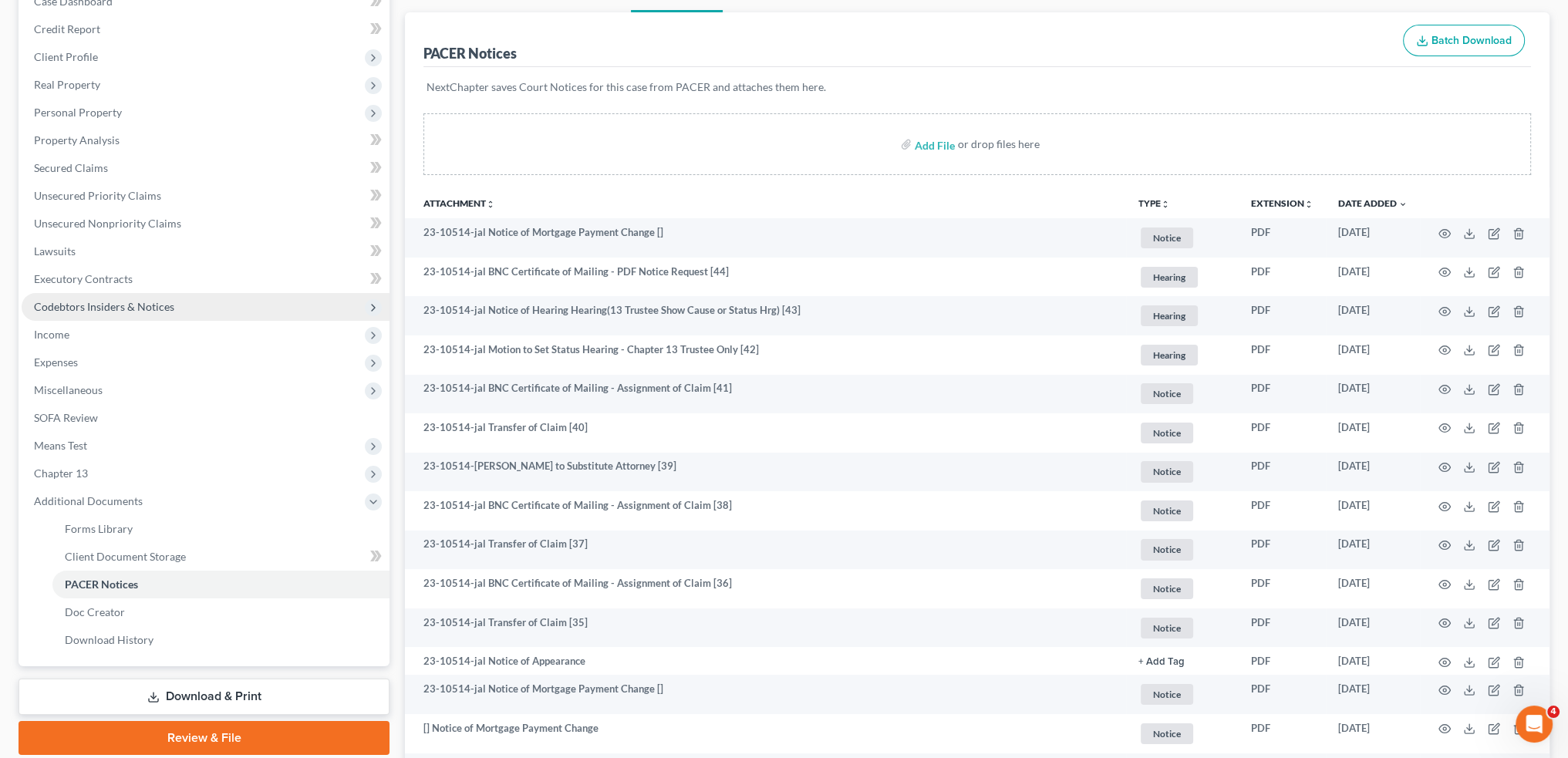
scroll to position [257, 0]
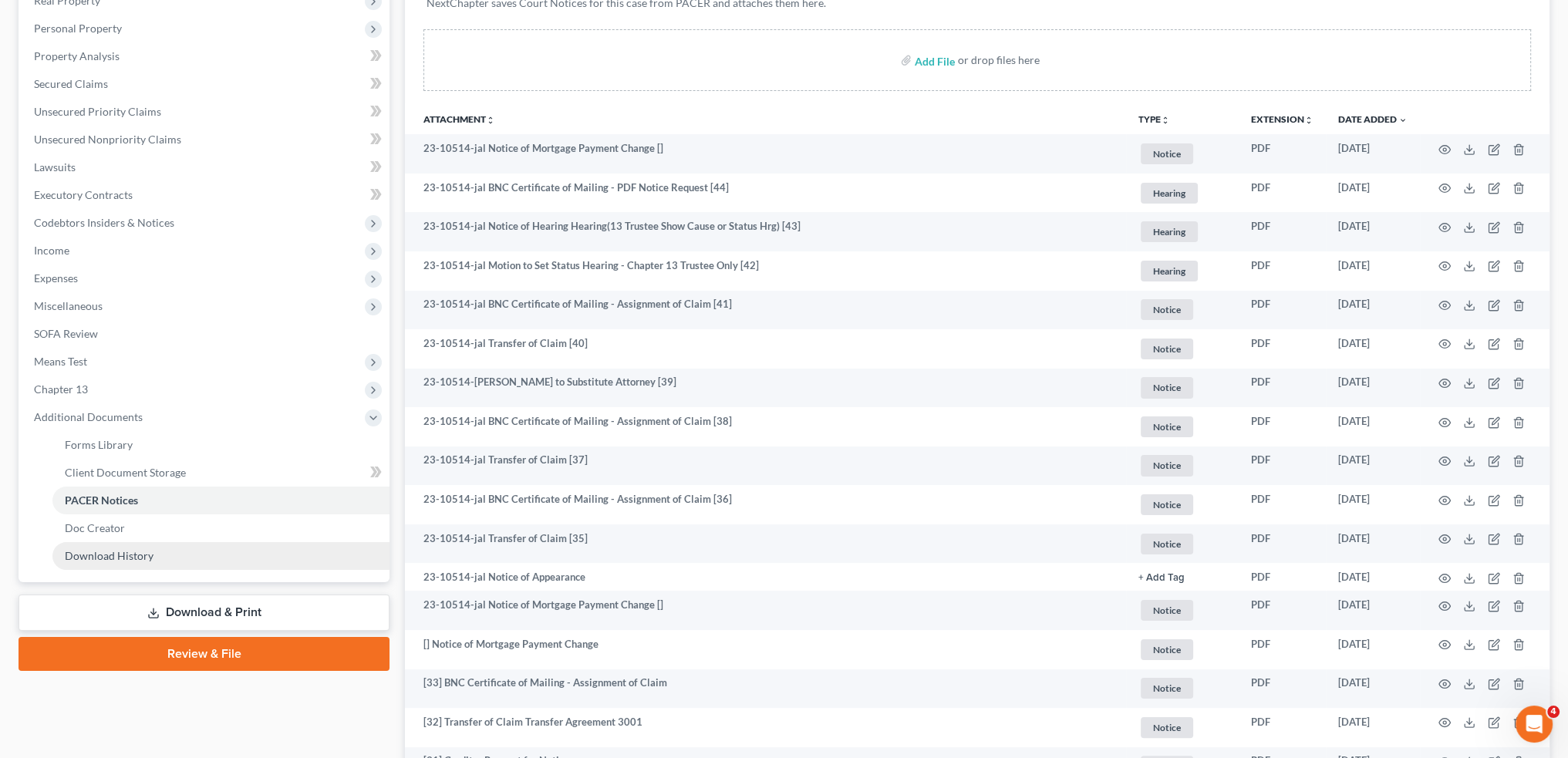
click at [197, 557] on link "Download History" at bounding box center [221, 556] width 337 height 27
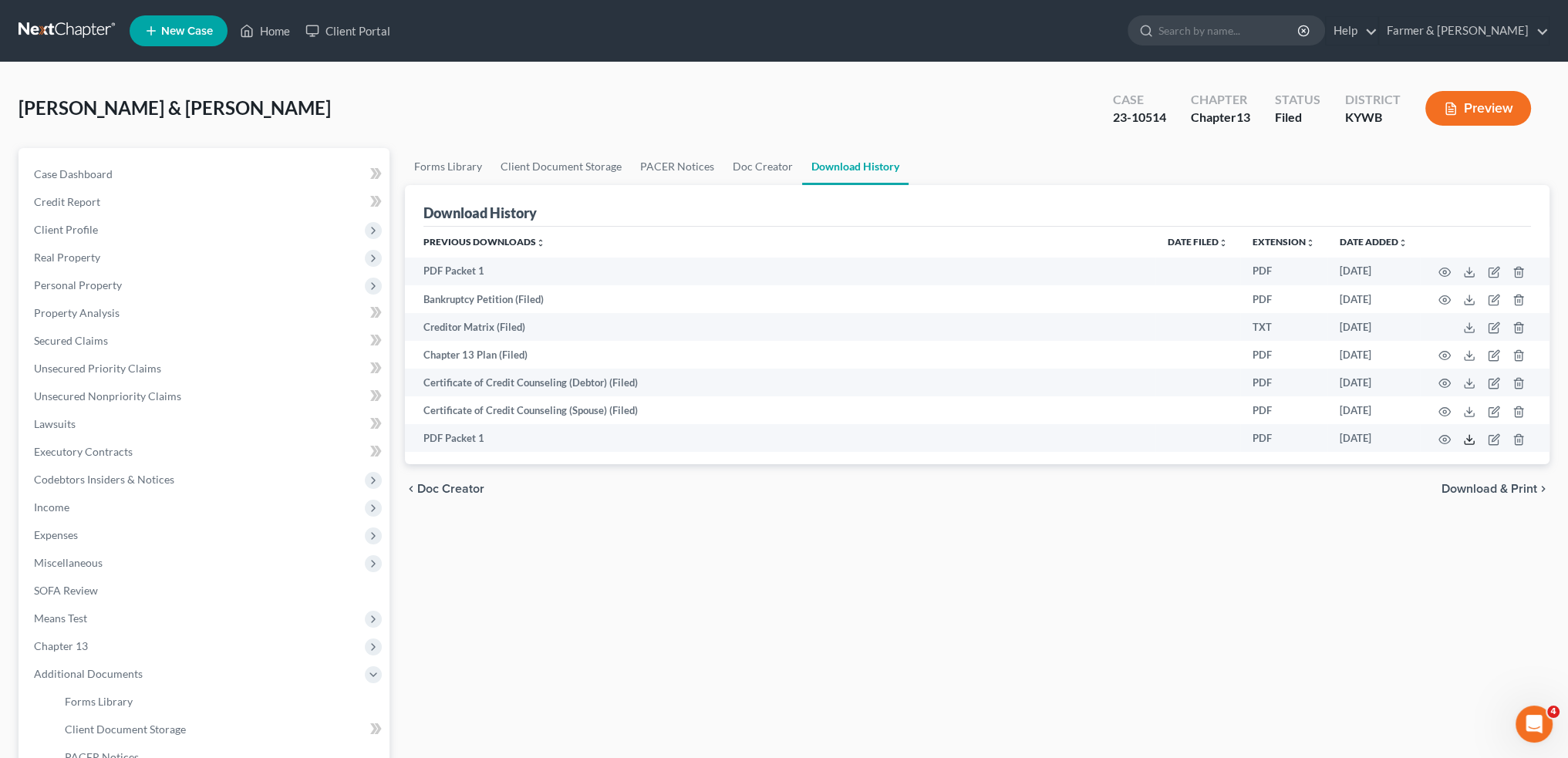
drag, startPoint x: 1466, startPoint y: 441, endPoint x: 1483, endPoint y: 482, distance: 44.4
click at [1467, 441] on icon at bounding box center [1469, 439] width 13 height 13
click at [263, 27] on link "Home" at bounding box center [264, 30] width 65 height 27
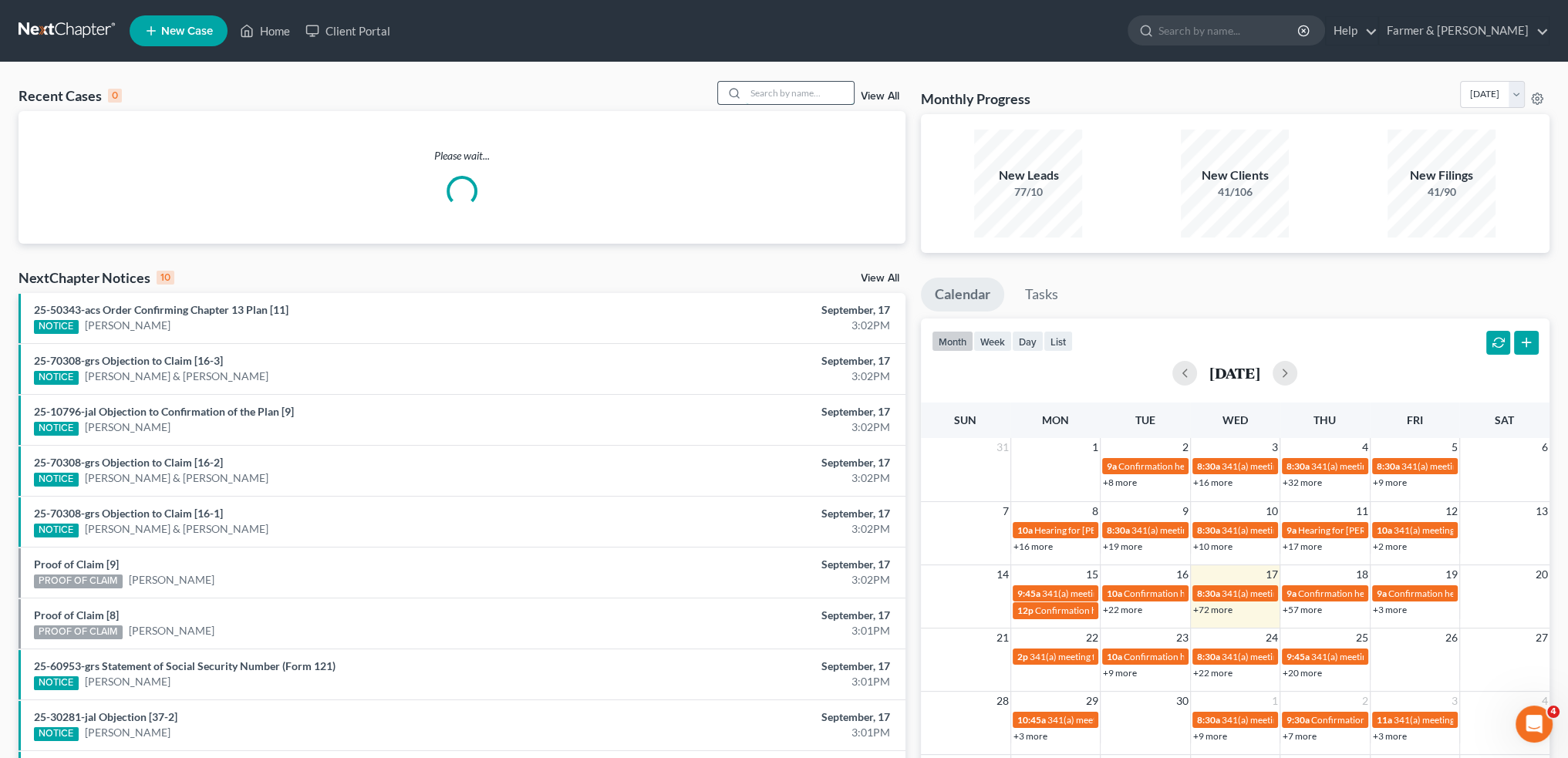
click at [833, 92] on input "search" at bounding box center [800, 93] width 108 height 22
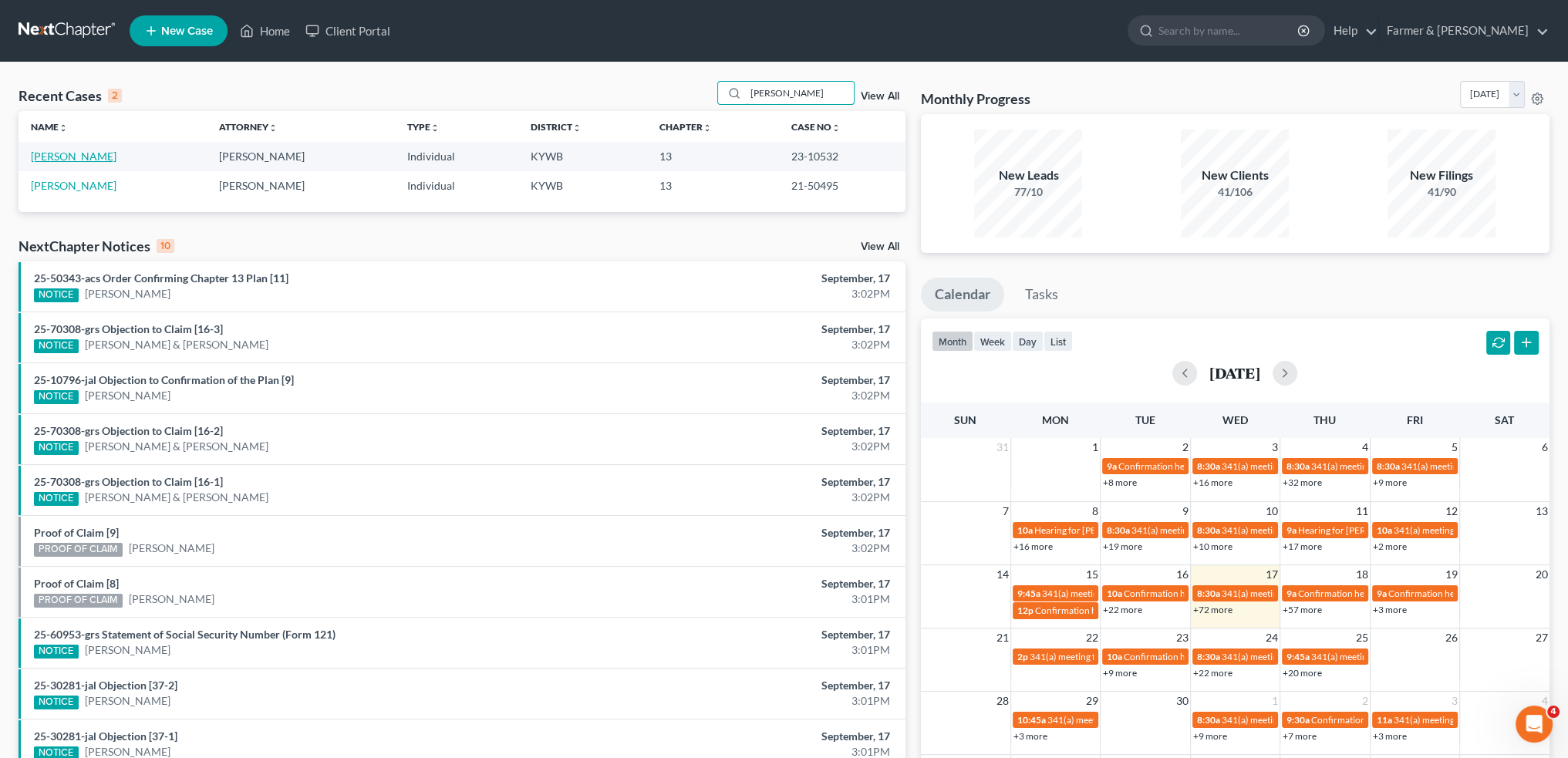
type input "tremain parker"
click at [50, 158] on link "Parker, Tremain" at bounding box center [74, 155] width 86 height 13
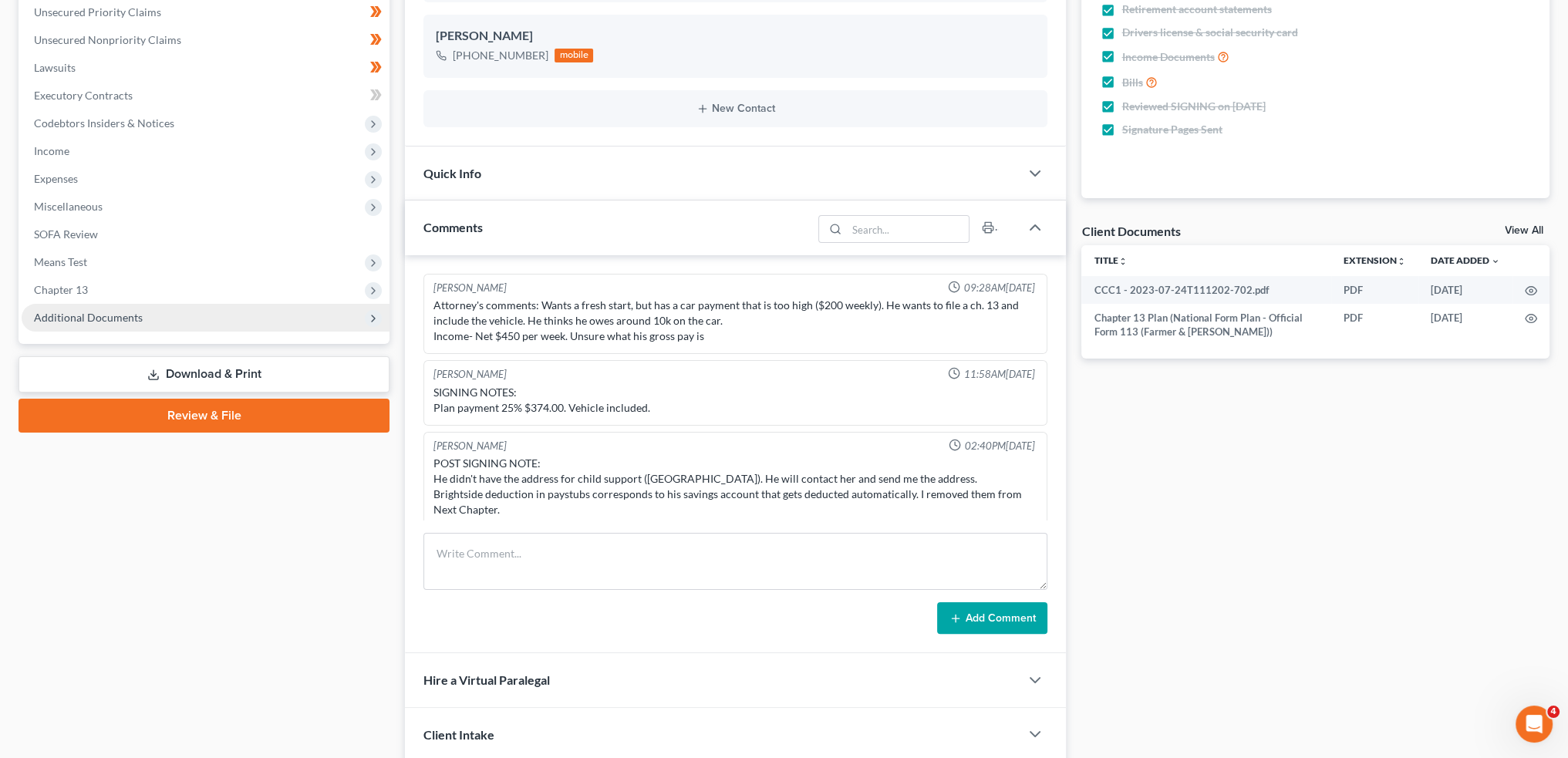
scroll to position [21, 0]
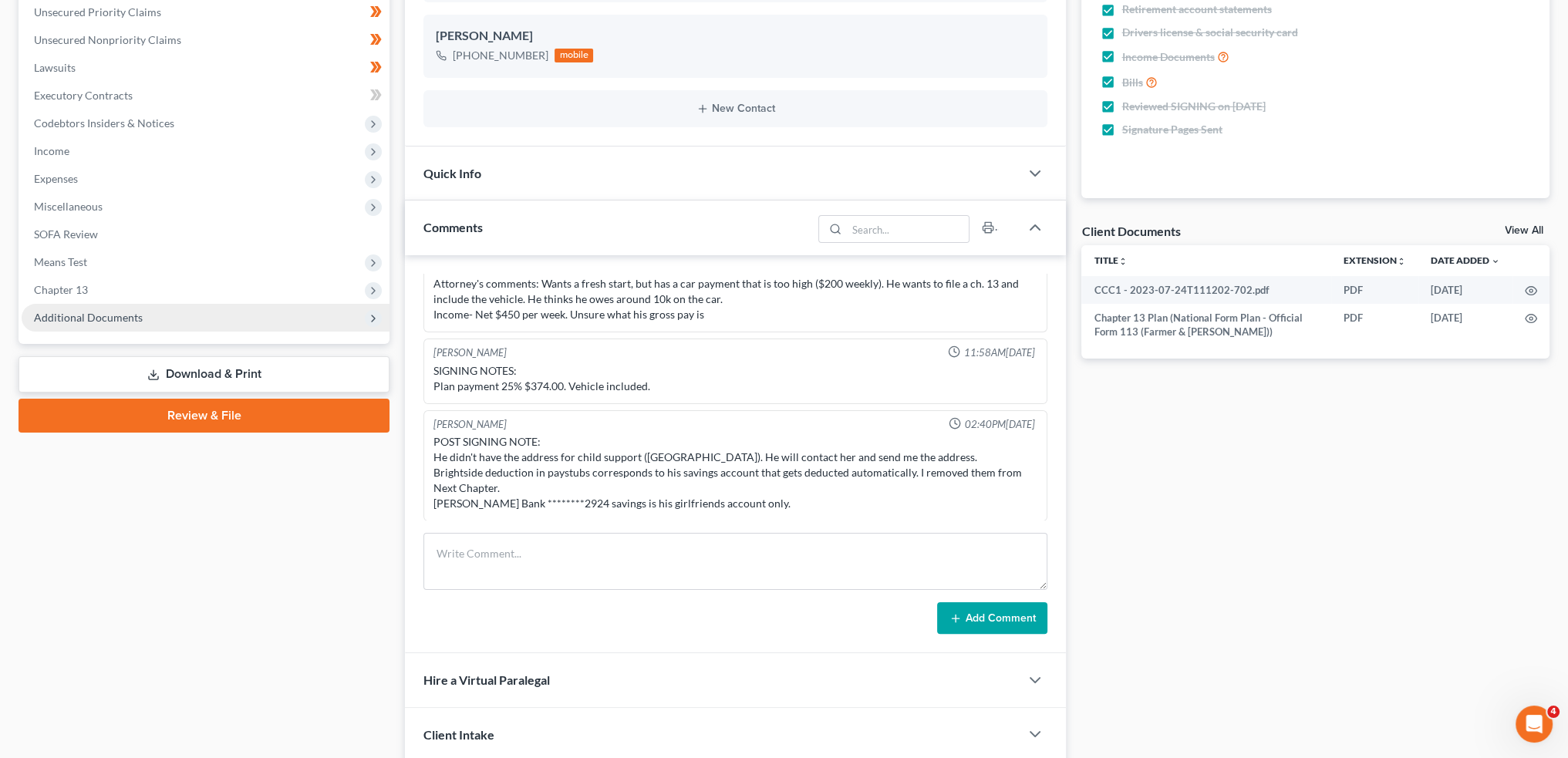
click at [119, 314] on span "Additional Documents" at bounding box center [88, 317] width 108 height 13
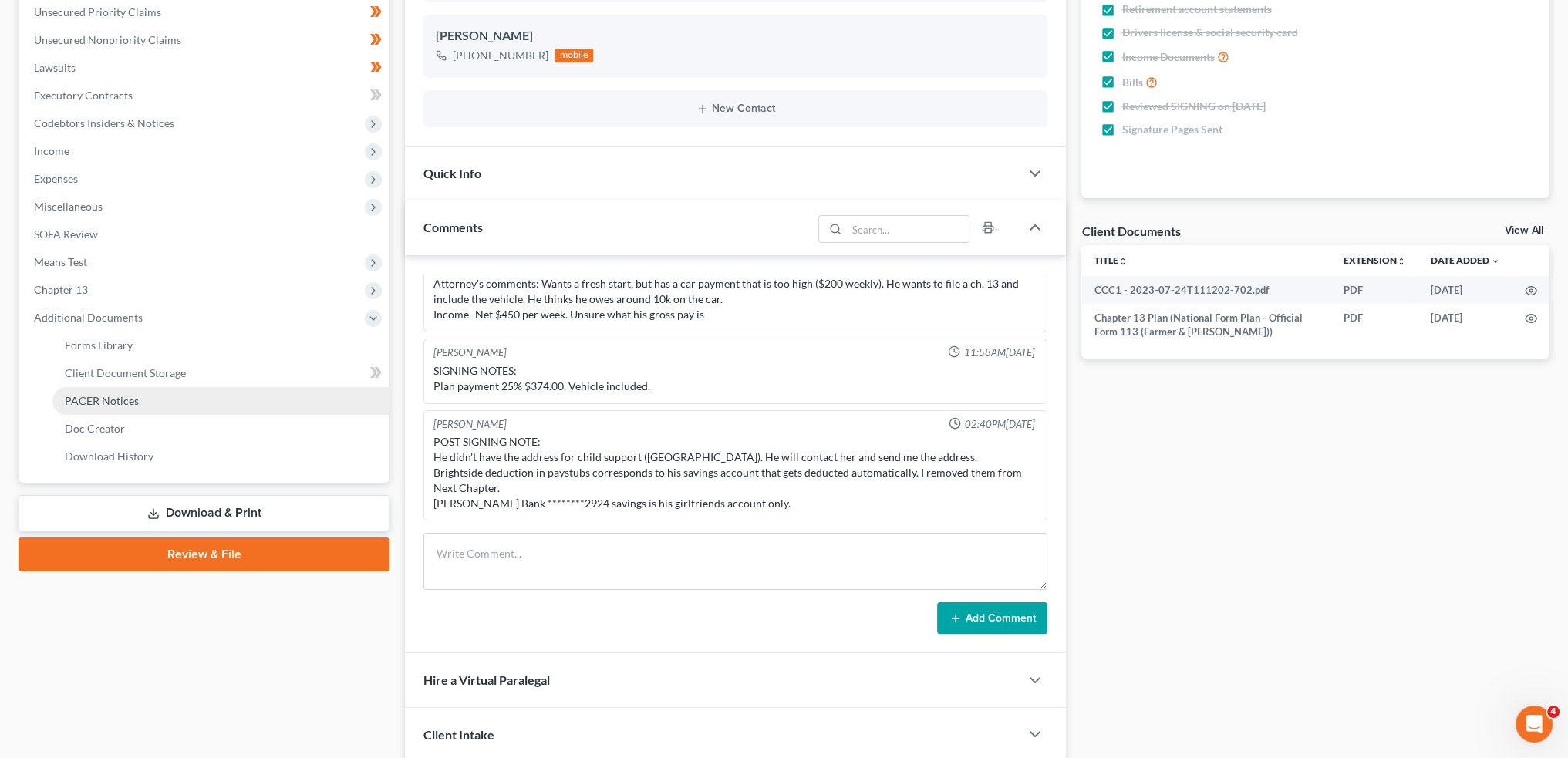
click at [126, 401] on span "PACER Notices" at bounding box center [101, 400] width 74 height 13
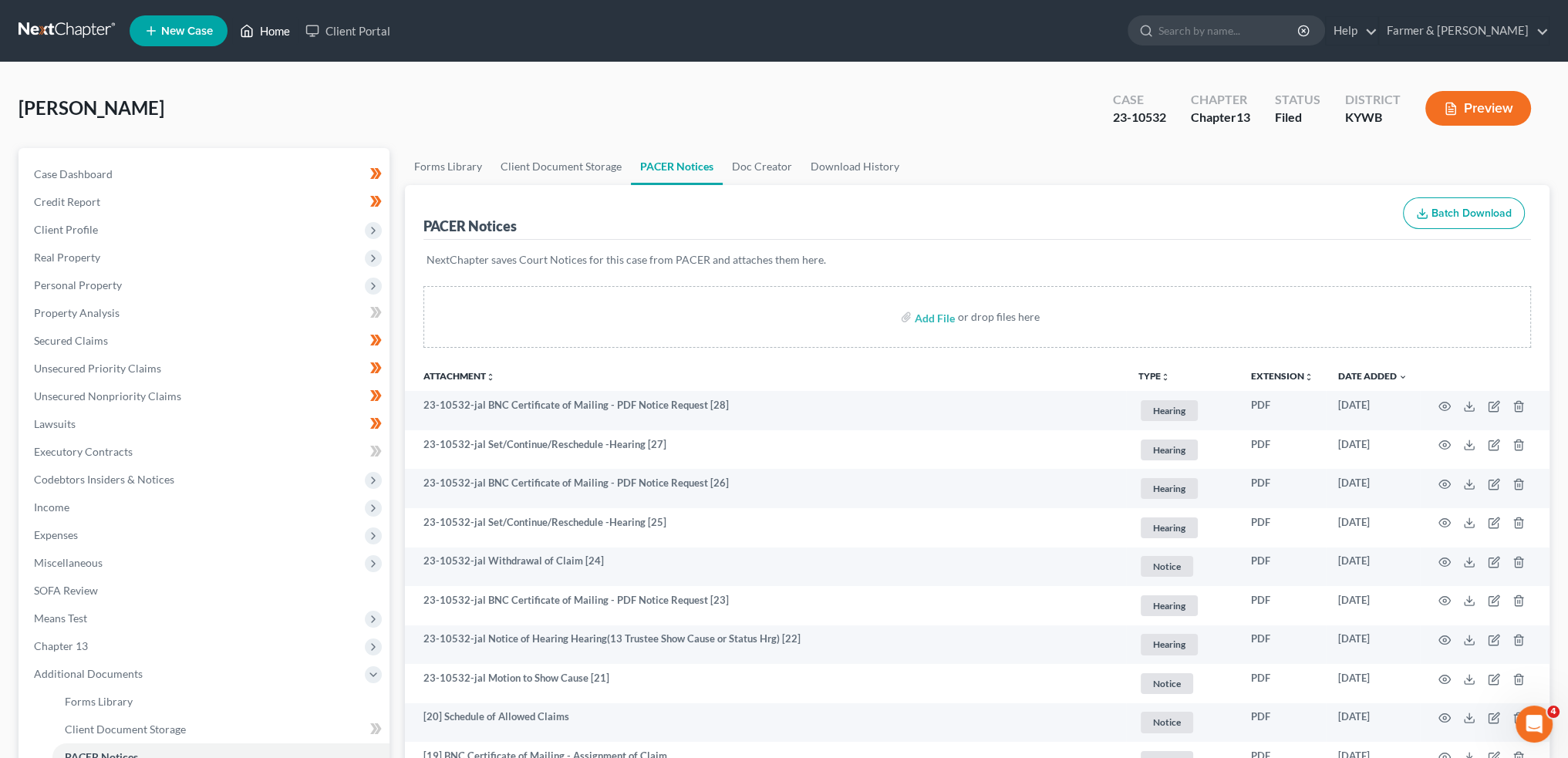
click at [278, 29] on link "Home" at bounding box center [264, 30] width 65 height 27
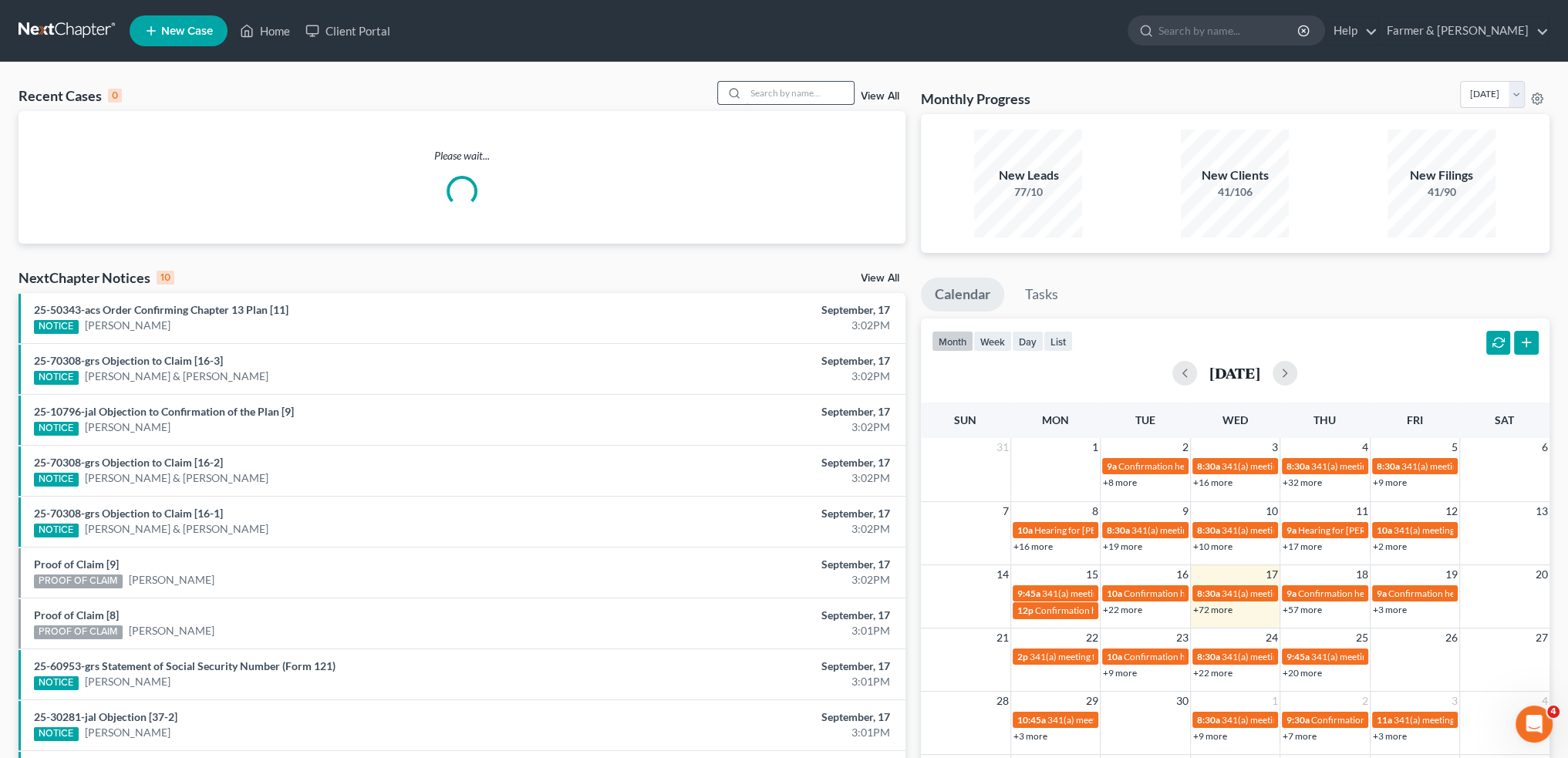
click at [795, 94] on input "search" at bounding box center [800, 93] width 108 height 22
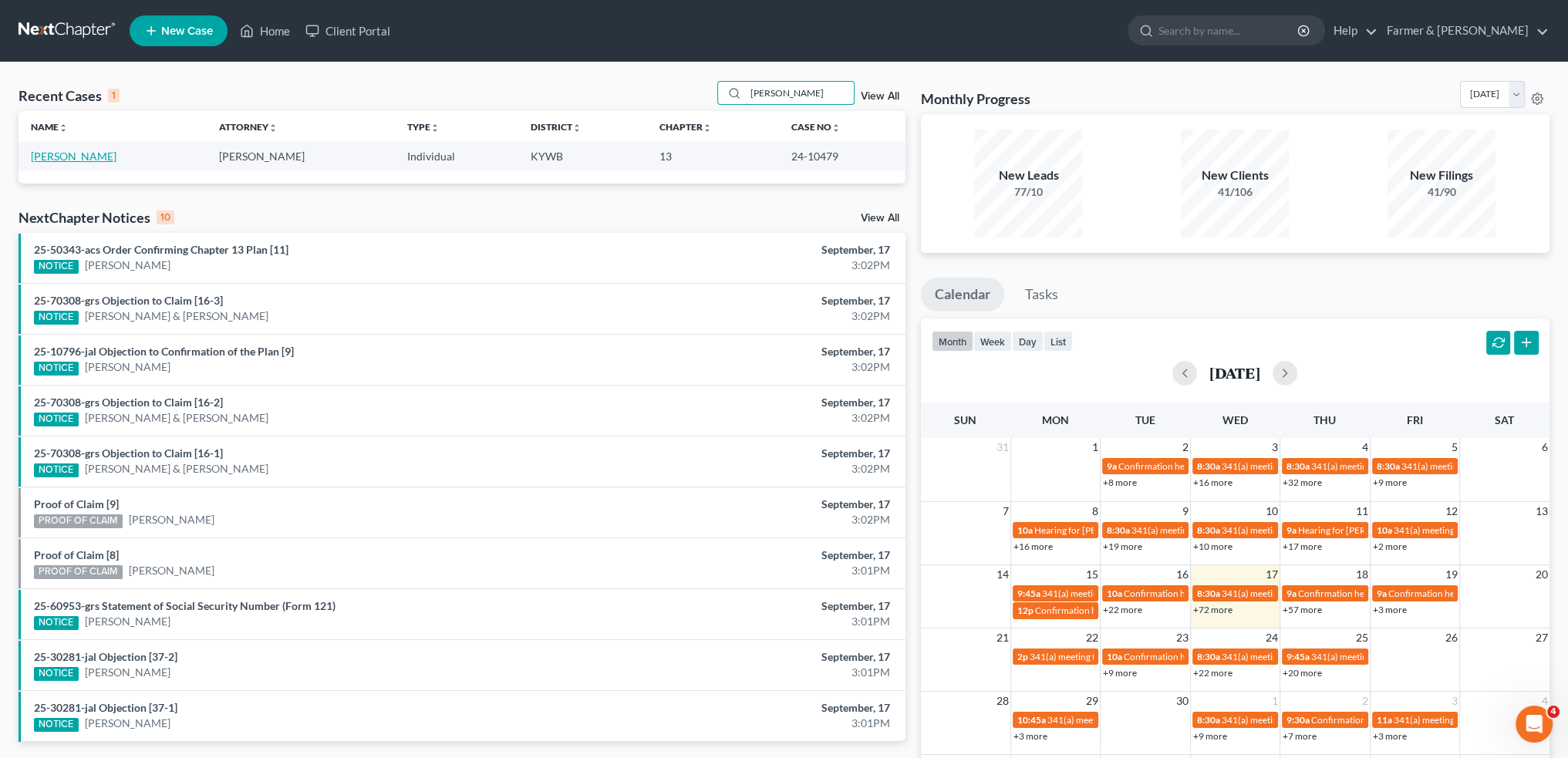
type input "MARCIE MINOR"
click at [77, 157] on link "Minor, Marcie" at bounding box center [74, 155] width 86 height 13
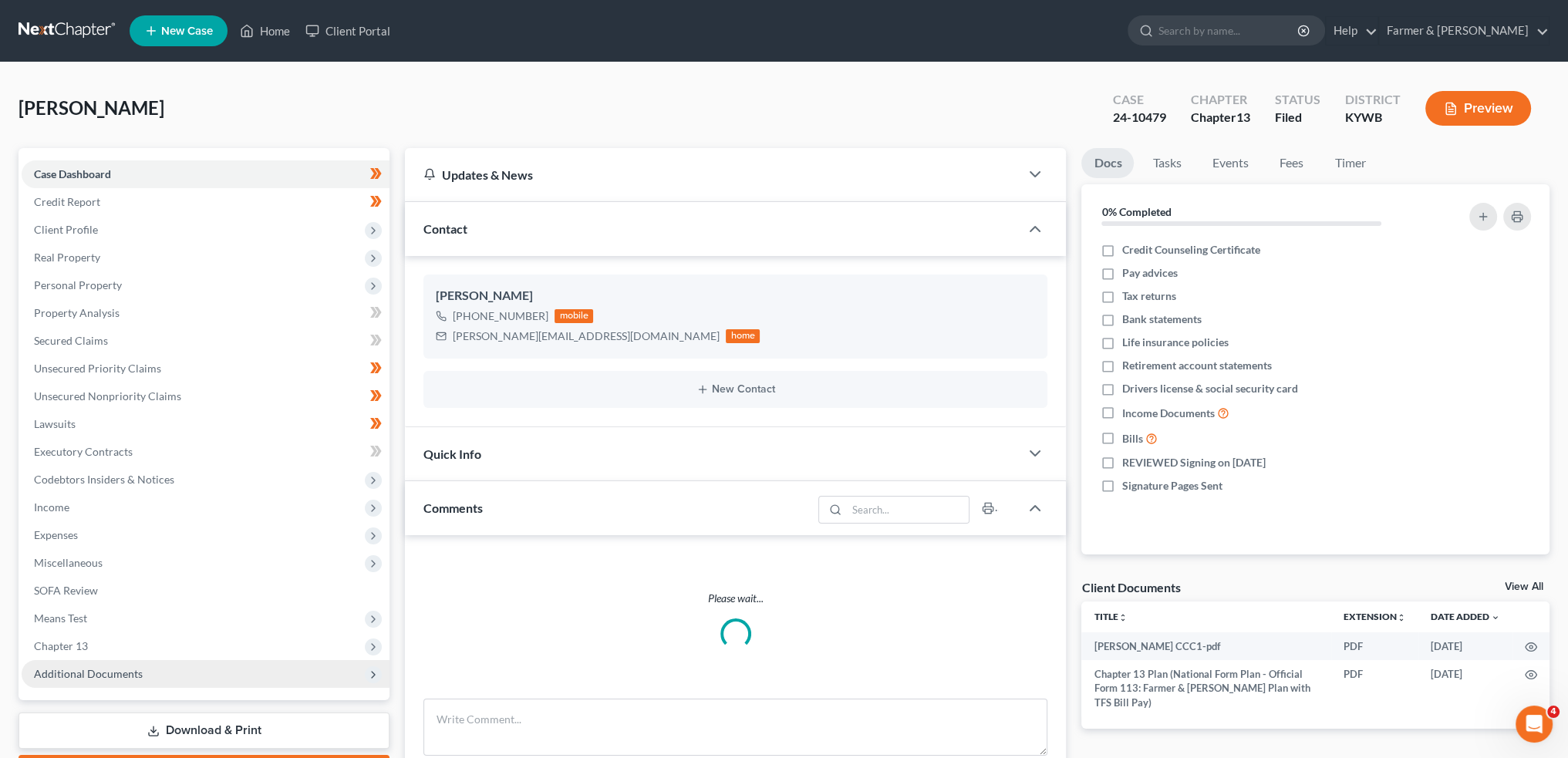
scroll to position [257, 0]
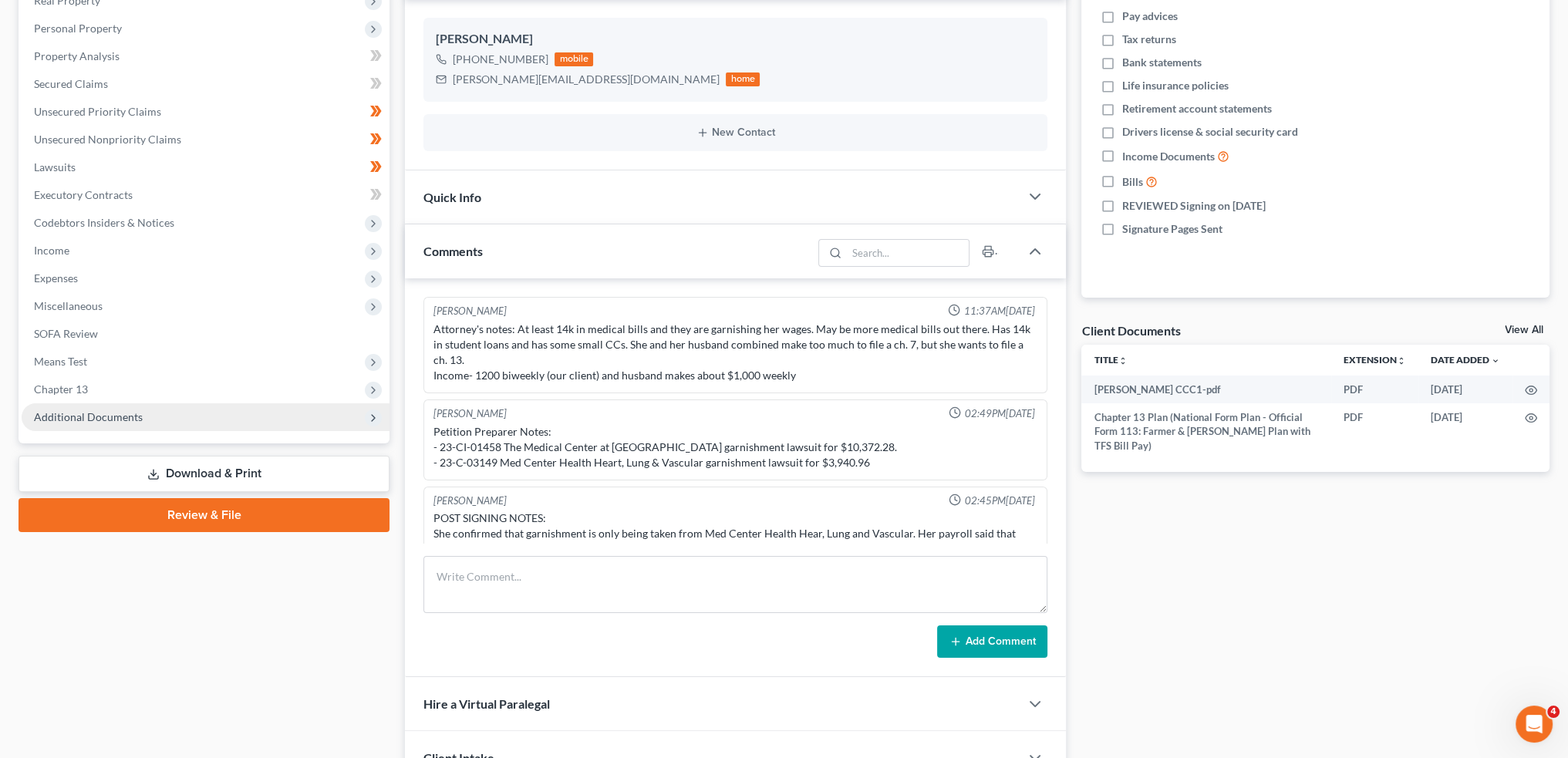
click at [108, 418] on span "Additional Documents" at bounding box center [88, 417] width 108 height 13
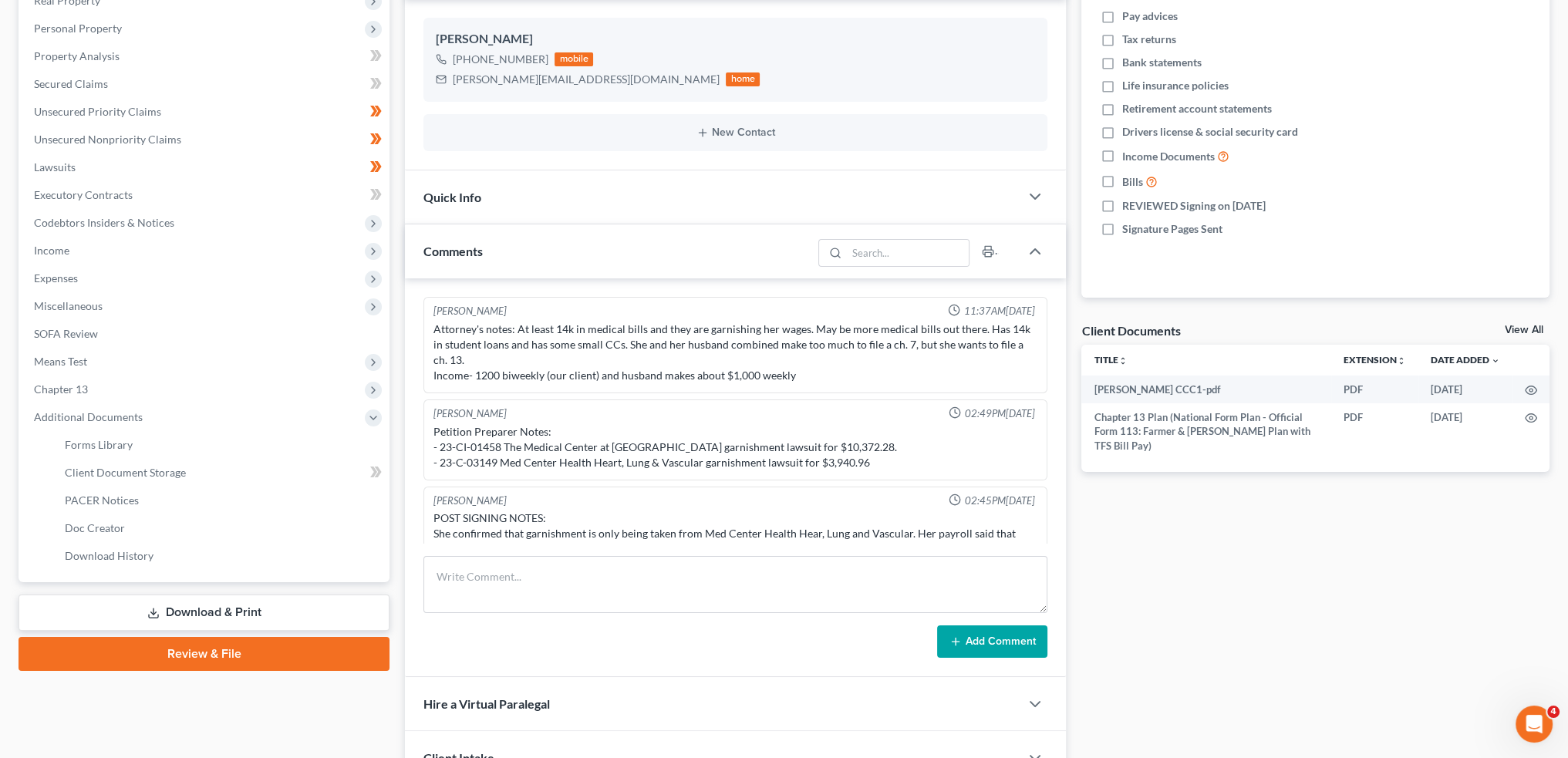
scroll to position [37, 0]
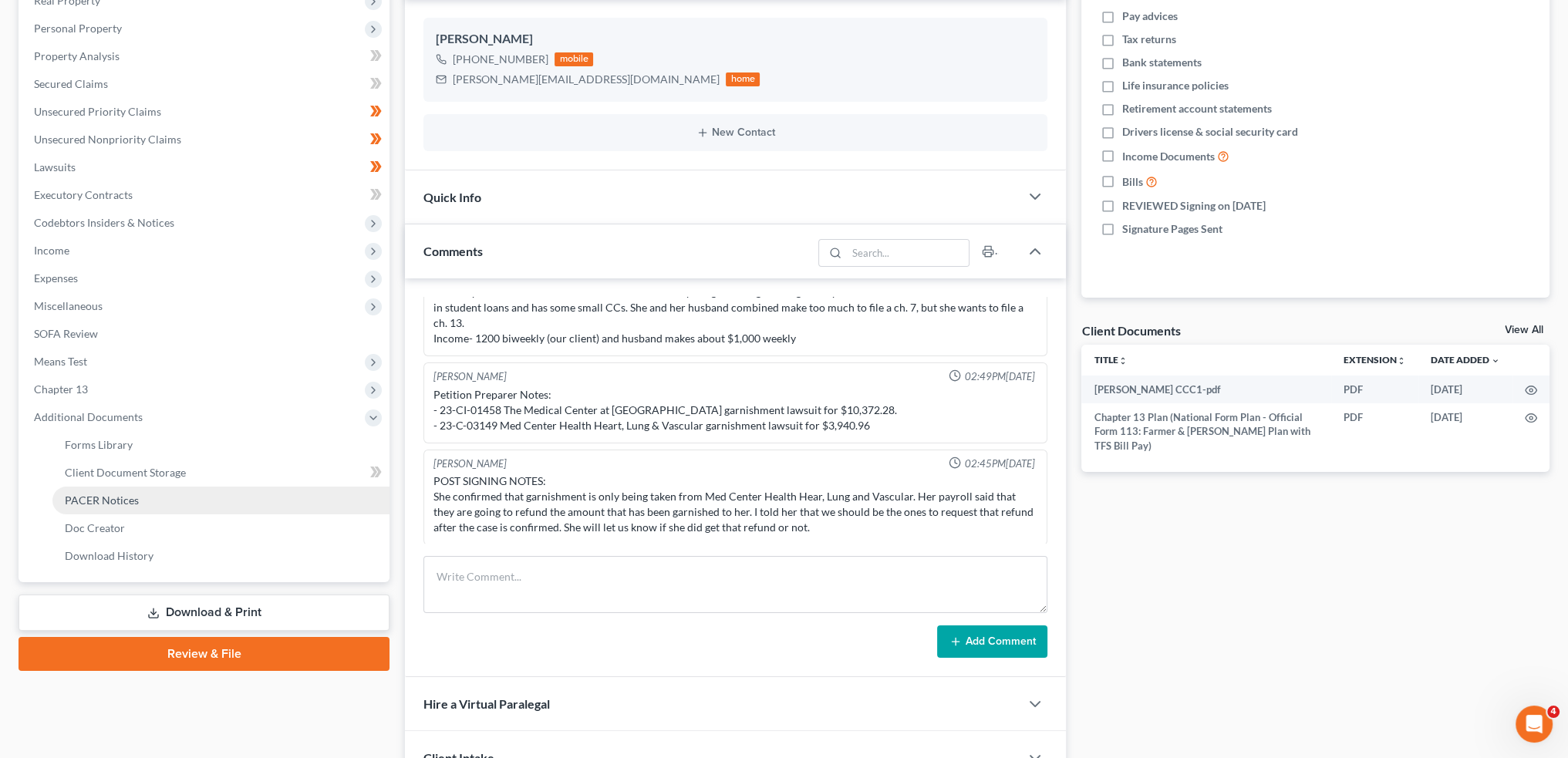
click at [124, 499] on span "PACER Notices" at bounding box center [101, 499] width 74 height 13
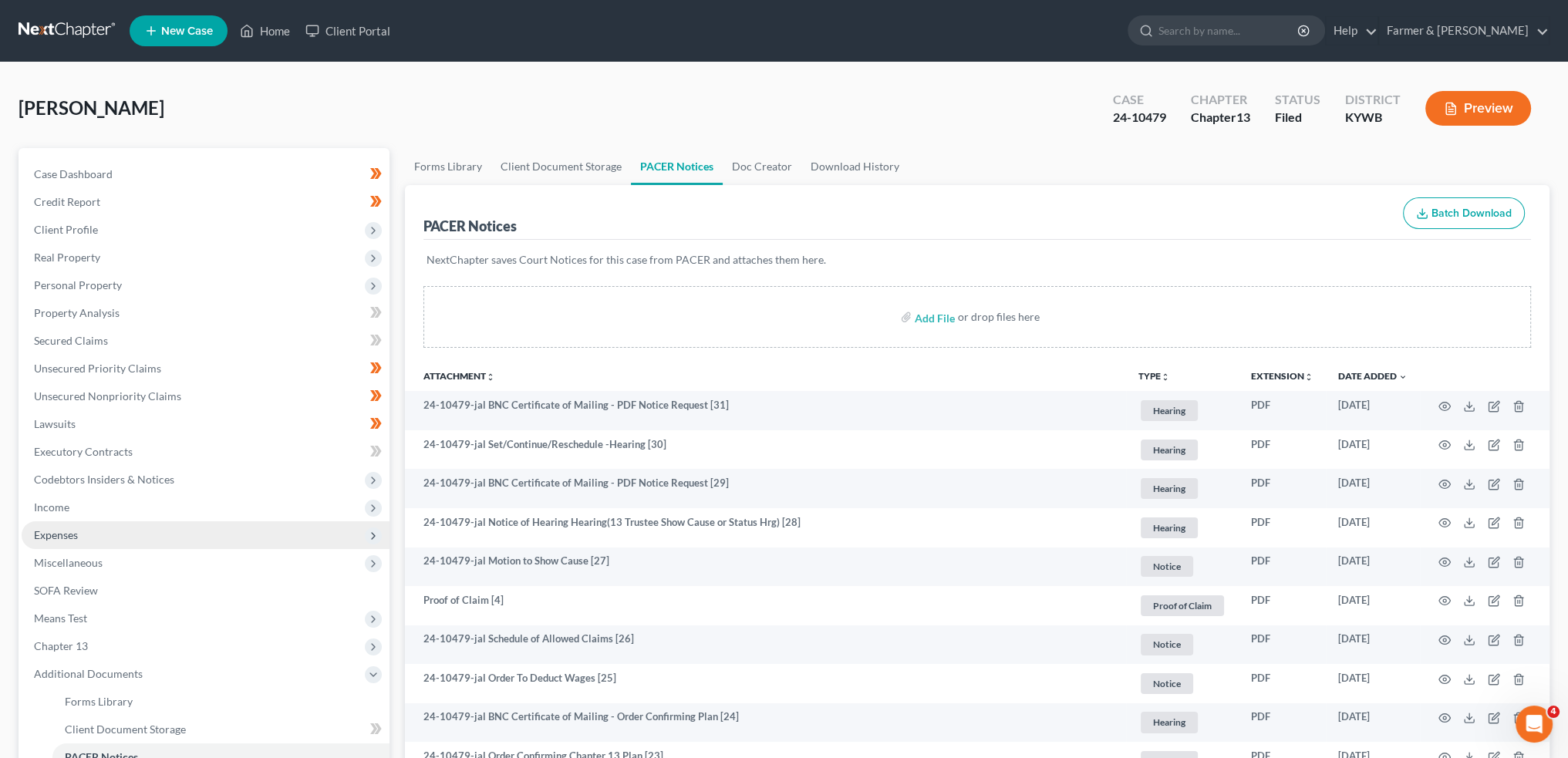
click at [83, 541] on span "Expenses" at bounding box center [205, 536] width 368 height 27
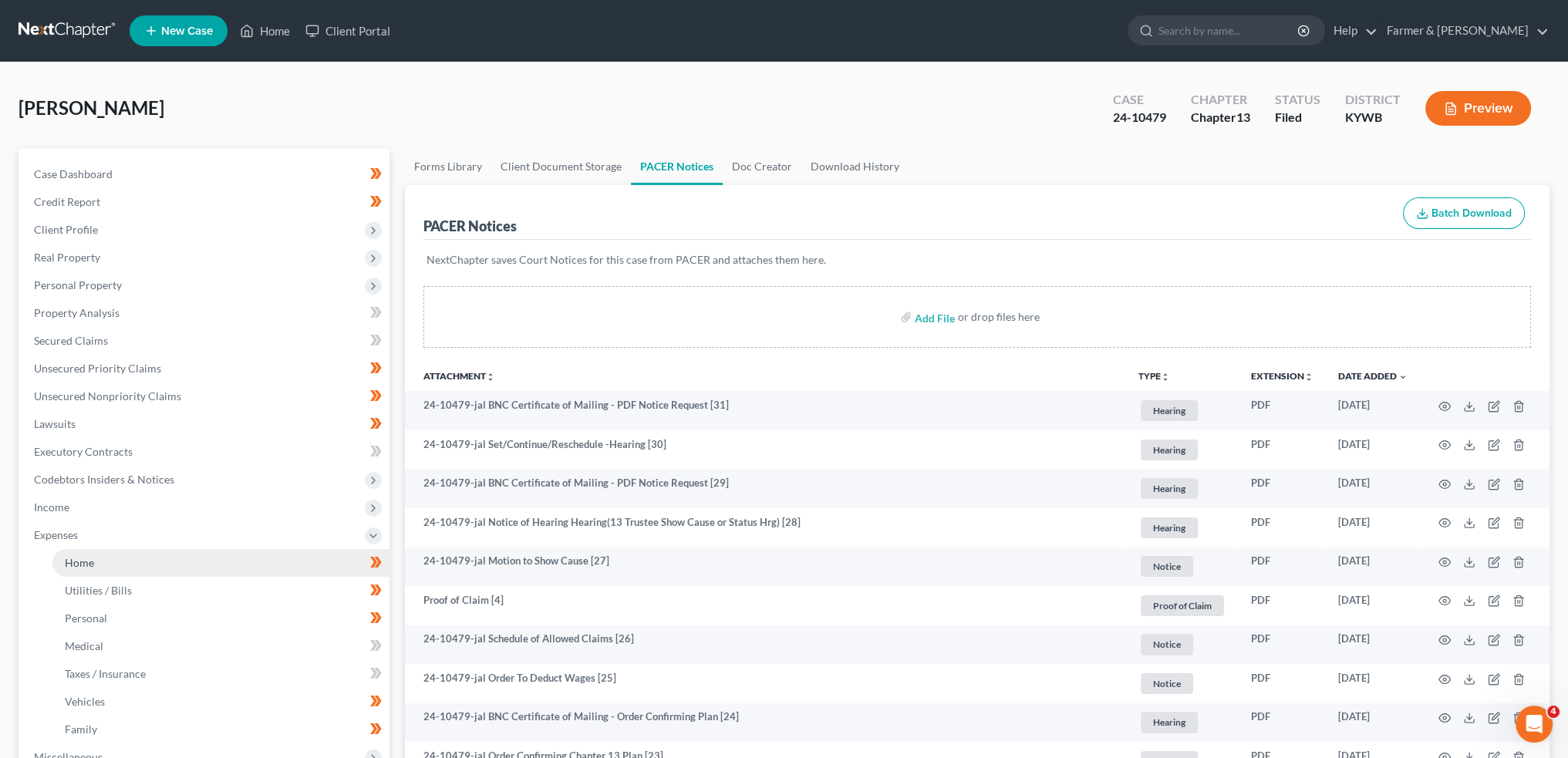
click at [106, 561] on link "Home" at bounding box center [221, 563] width 337 height 27
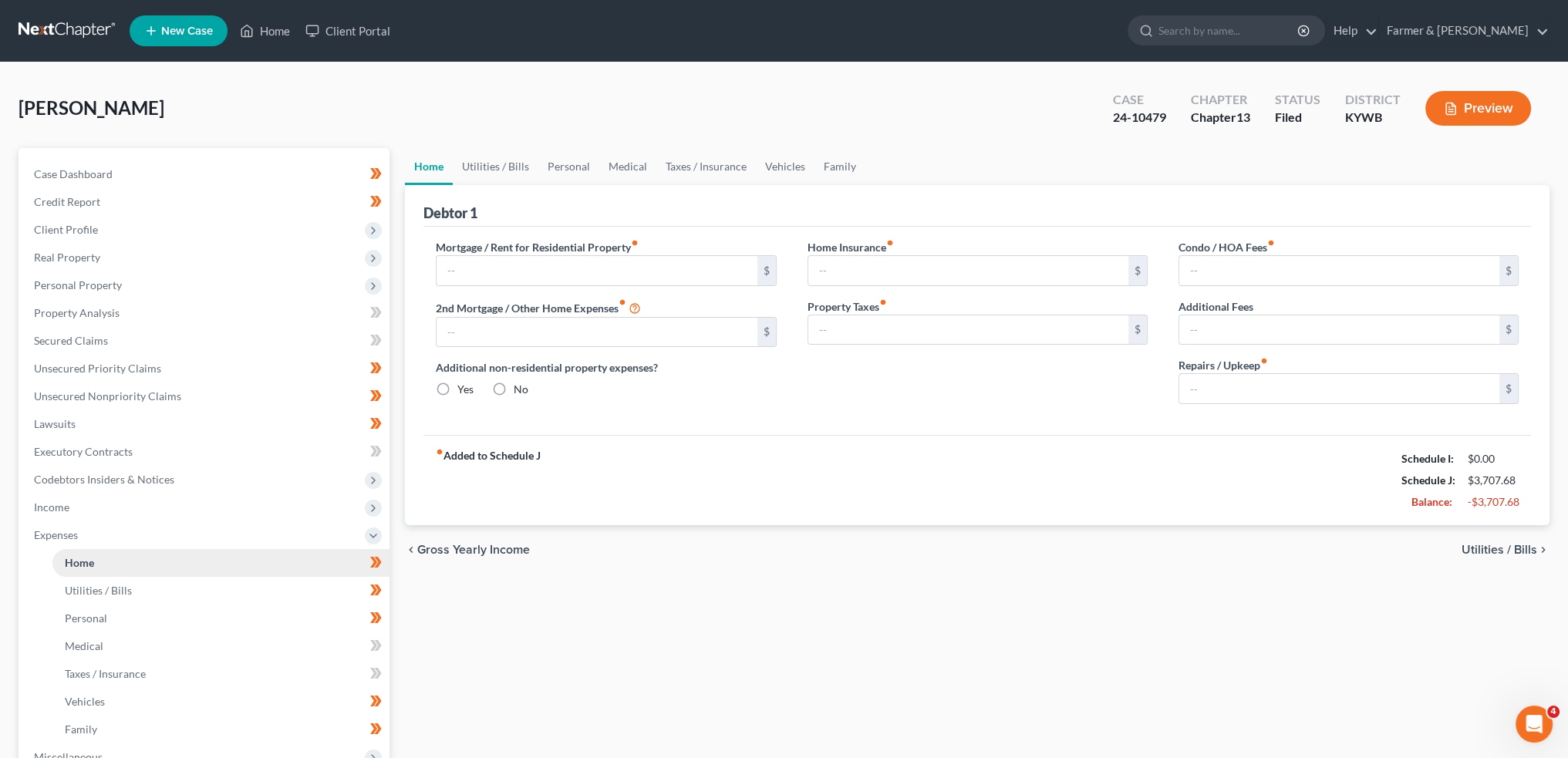
type input "1,175.00"
type input "0.00"
radio input "true"
type input "0.00"
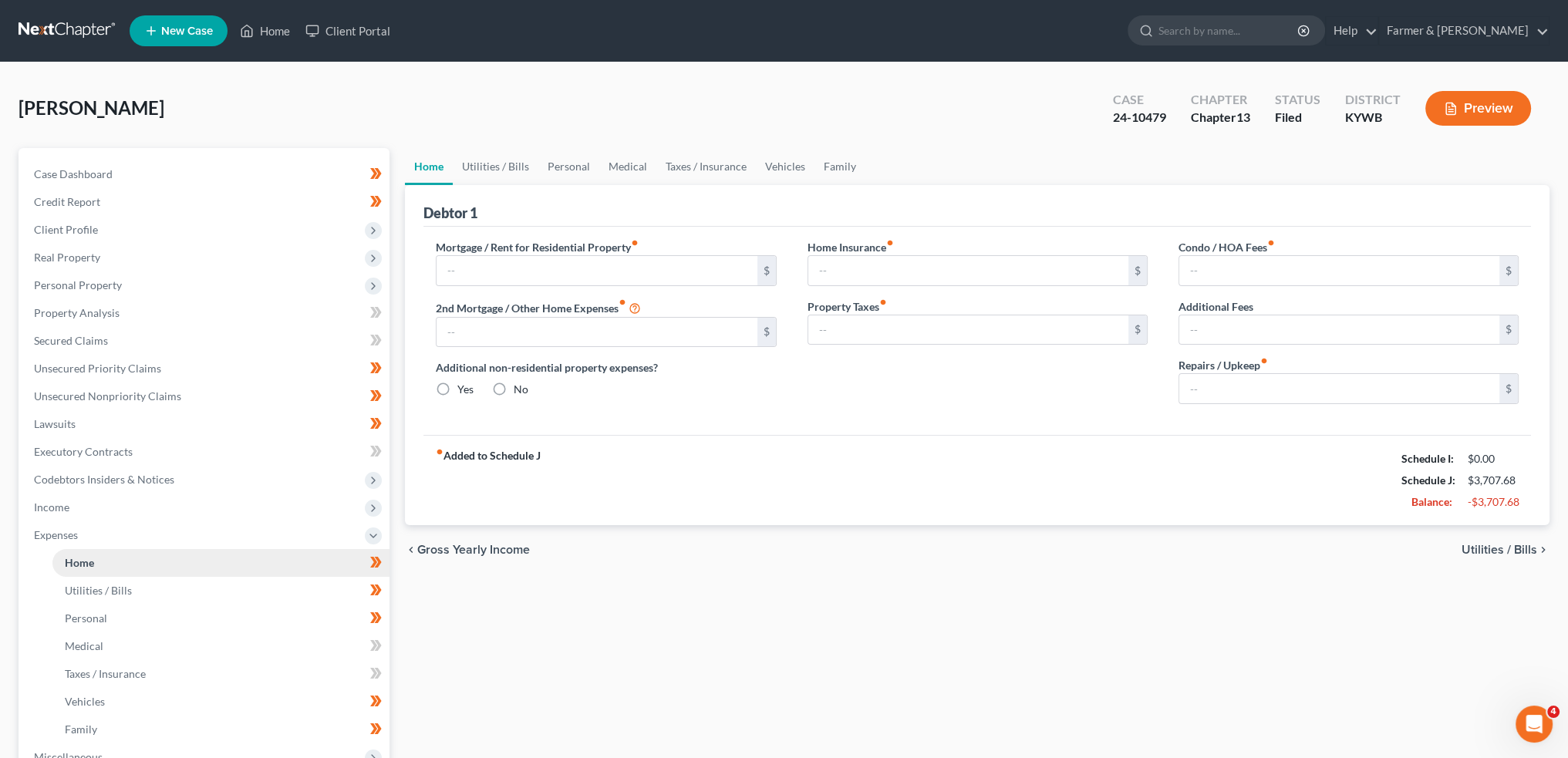
type input "0.00"
click at [151, 91] on div "Minor, Marcie Upgraded Case 24-10479 Chapter Chapter 13 Status Filed District K…" at bounding box center [784, 114] width 1531 height 67
click at [87, 503] on span "Income" at bounding box center [205, 507] width 368 height 27
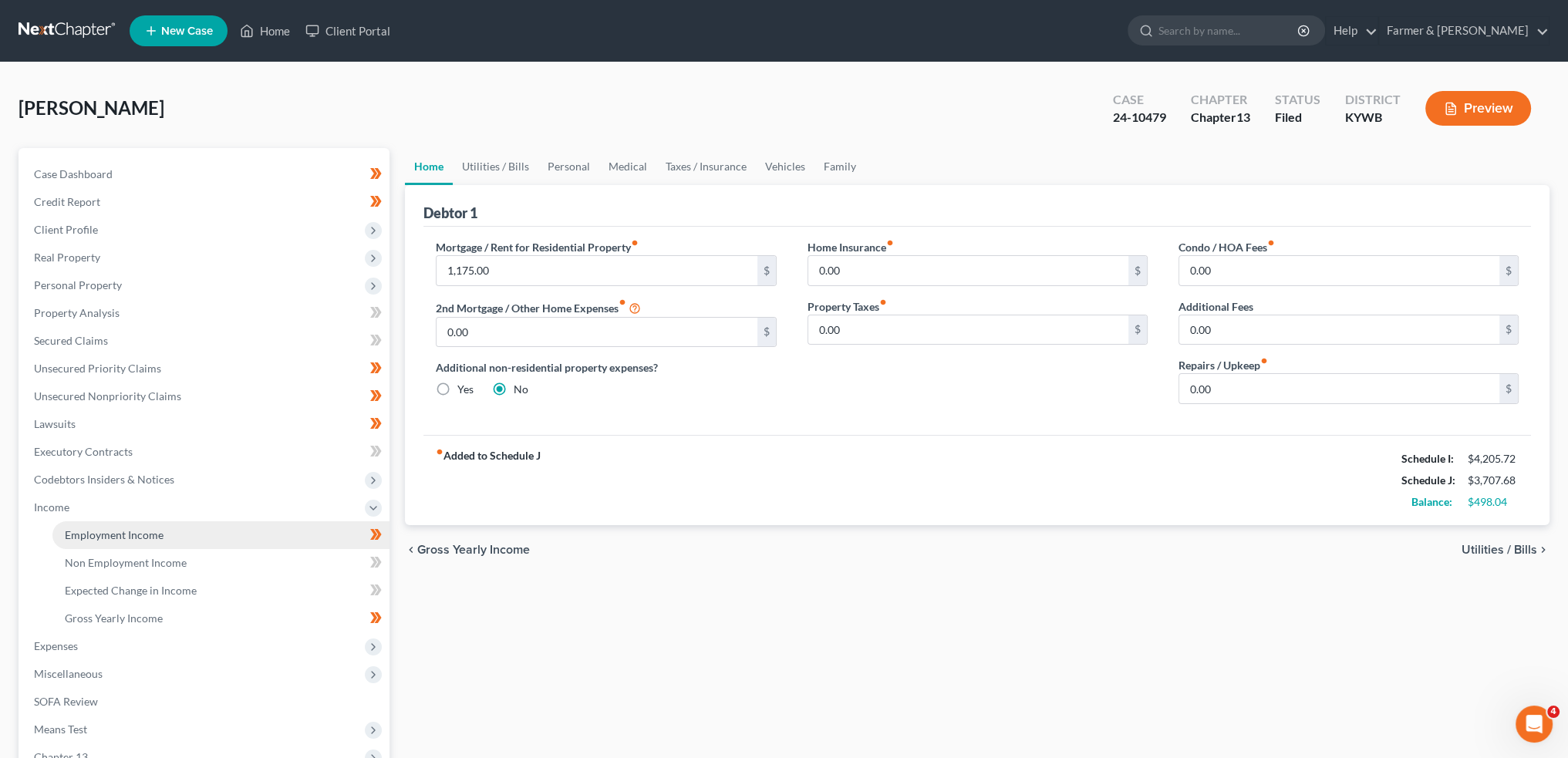
click at [91, 523] on link "Employment Income" at bounding box center [221, 536] width 337 height 27
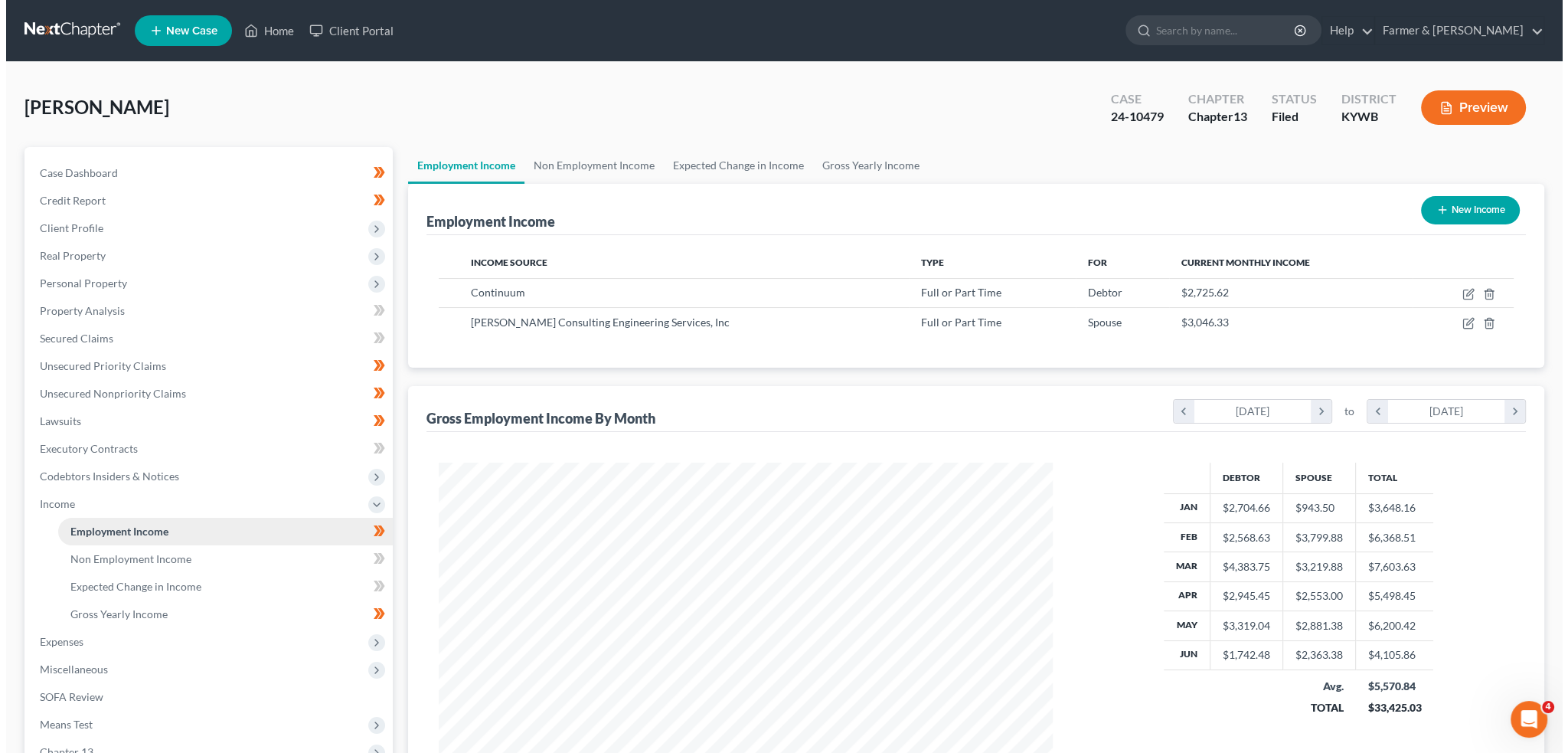
scroll to position [307, 644]
click at [1467, 294] on icon "button" at bounding box center [1462, 294] width 13 height 13
select select "0"
select select "45"
select select "2"
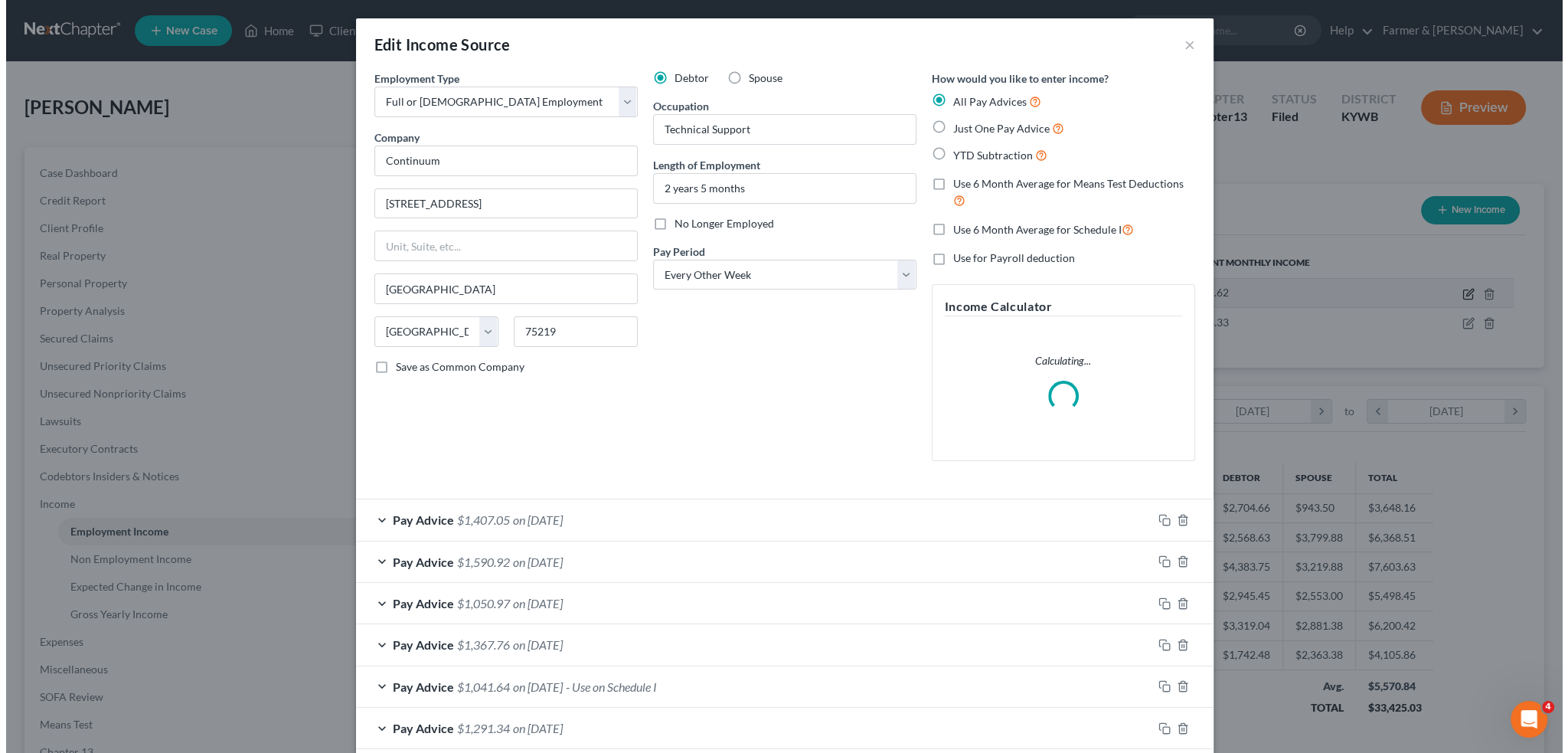
scroll to position [309, 650]
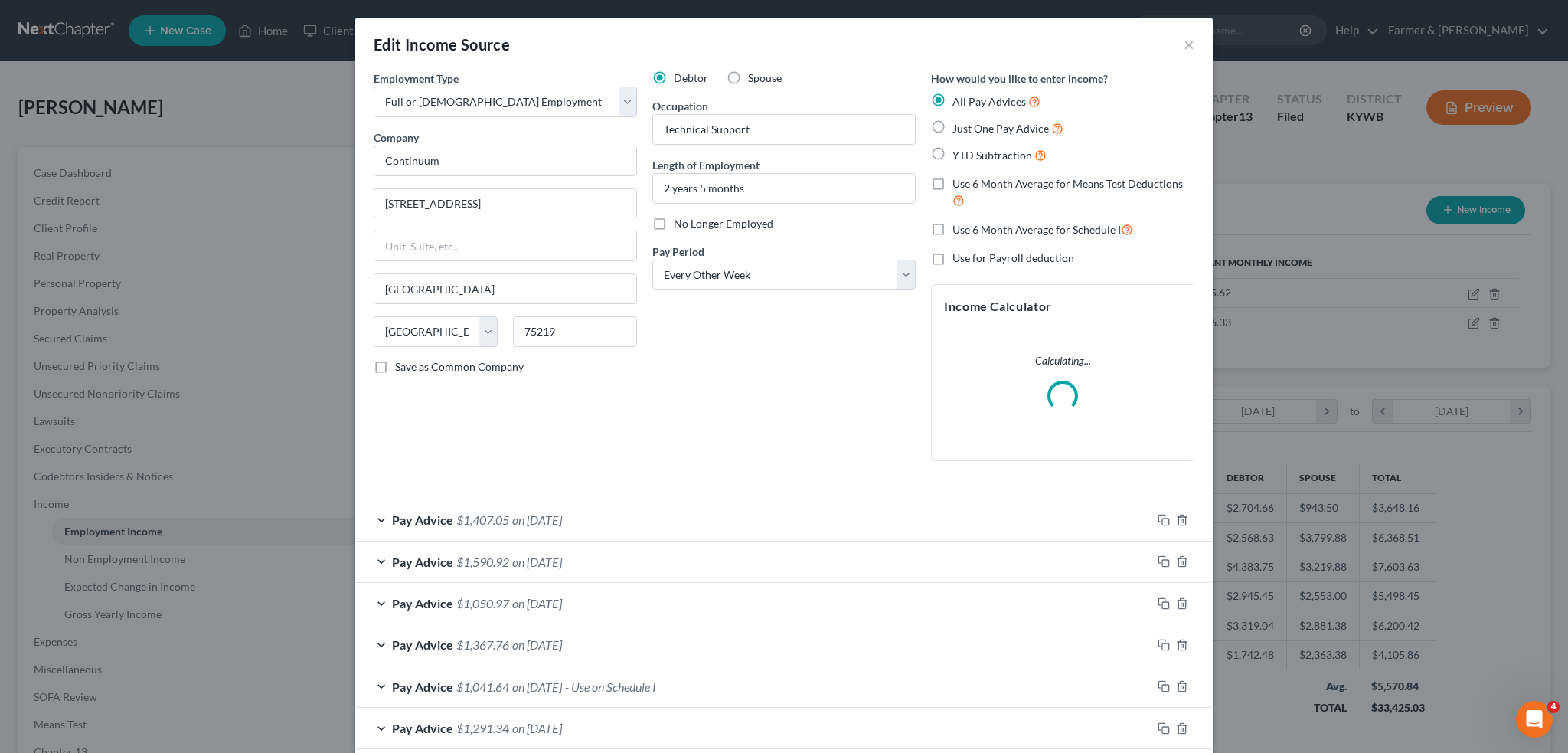
click at [674, 221] on label "No Longer Employed" at bounding box center [723, 224] width 100 height 16
click at [680, 221] on input "No Longer Employed" at bounding box center [685, 221] width 10 height 10
checkbox input "true"
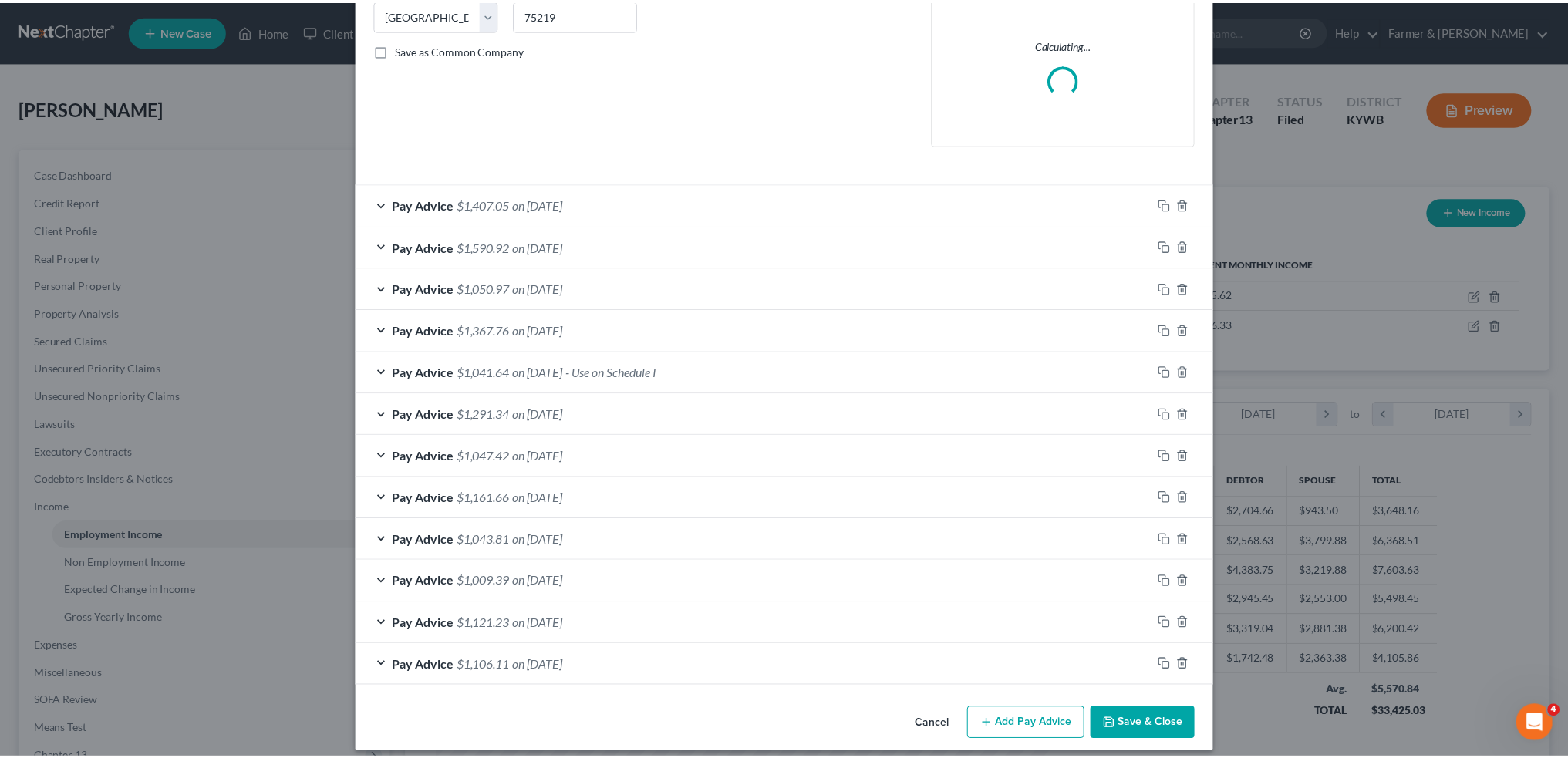
scroll to position [330, 0]
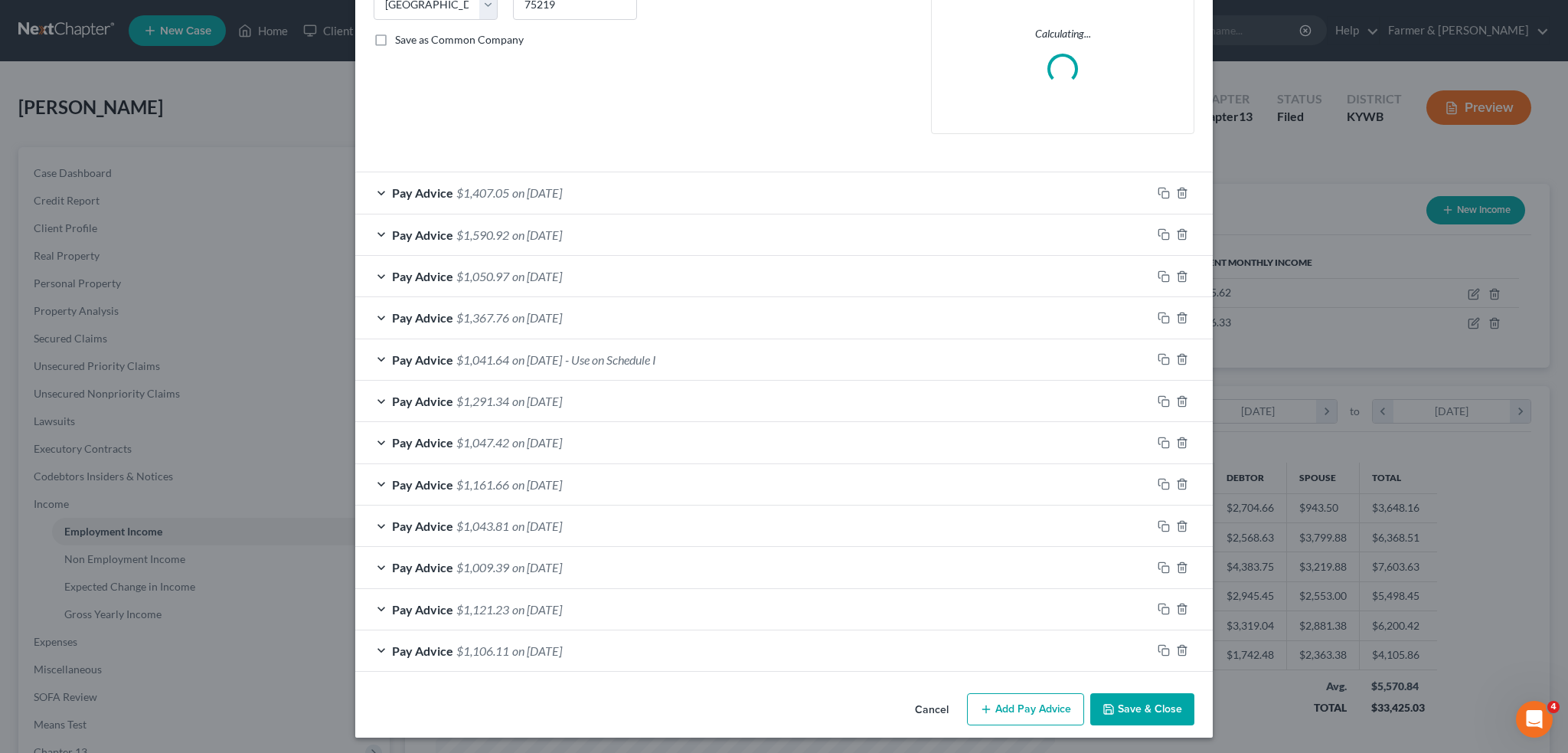
click at [1146, 702] on button "Save & Close" at bounding box center [1143, 709] width 105 height 32
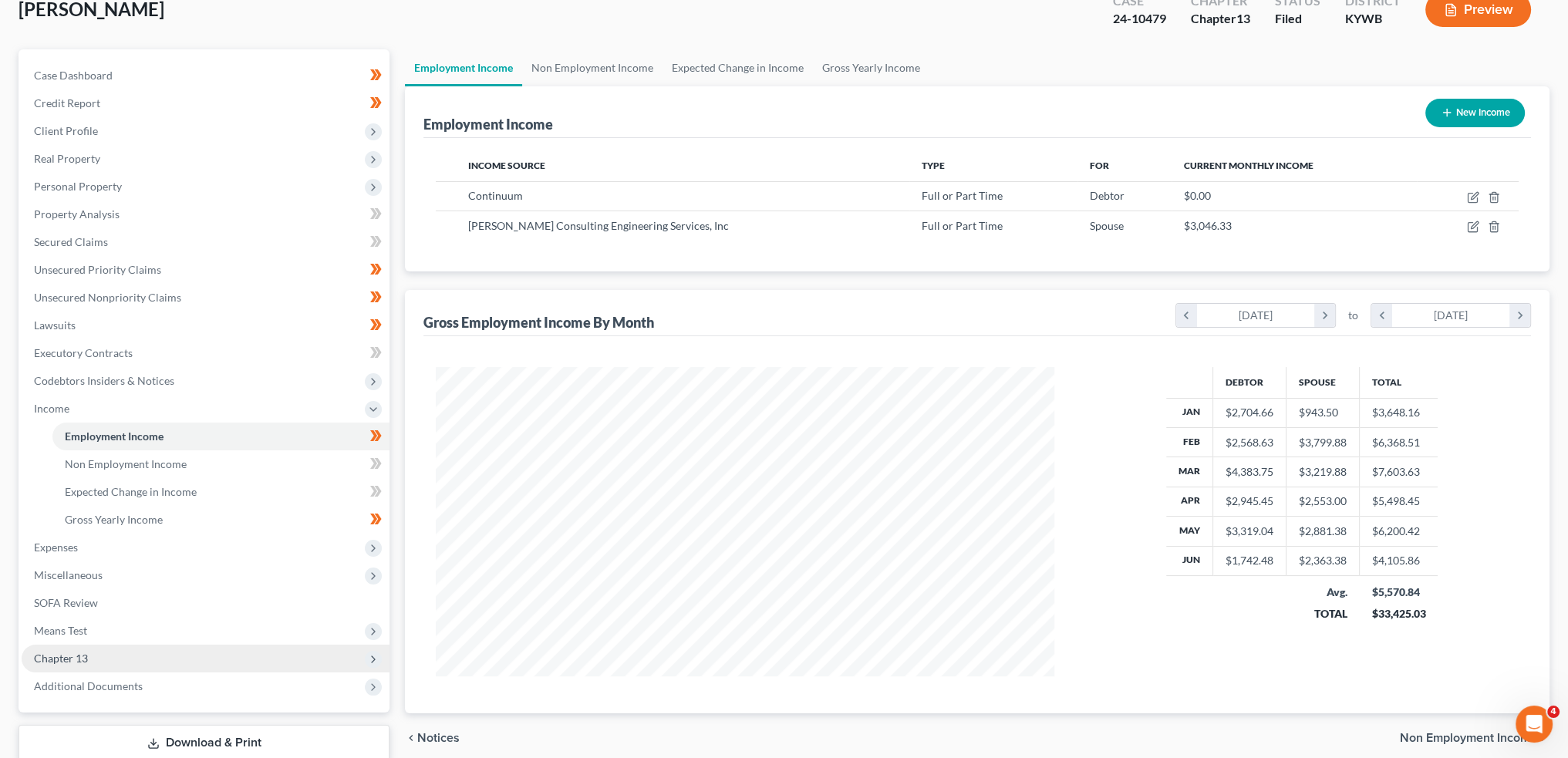
scroll to position [128, 0]
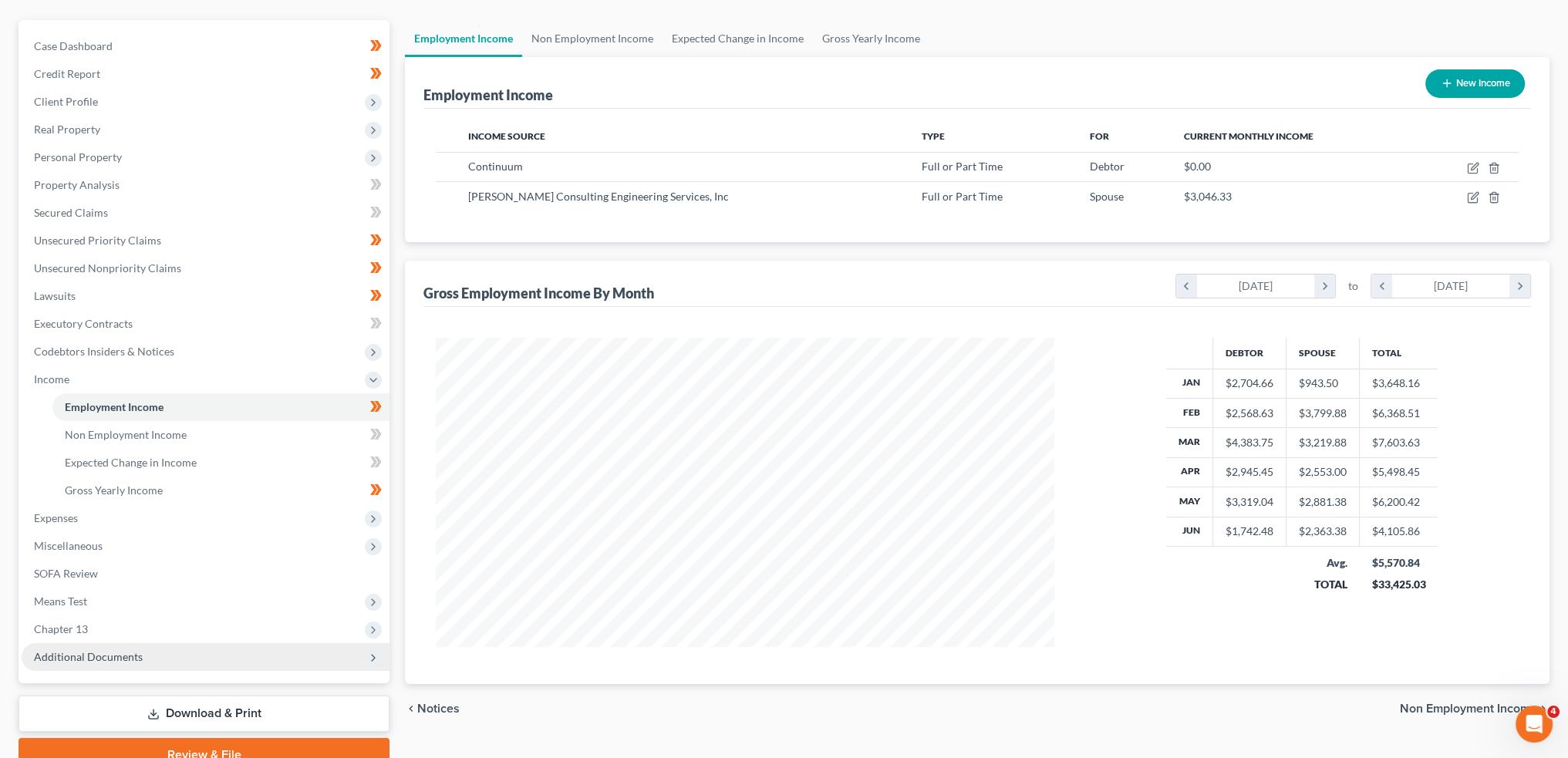
drag, startPoint x: 127, startPoint y: 625, endPoint x: 178, endPoint y: 651, distance: 57.2
click at [127, 625] on span "Chapter 13" at bounding box center [205, 629] width 368 height 27
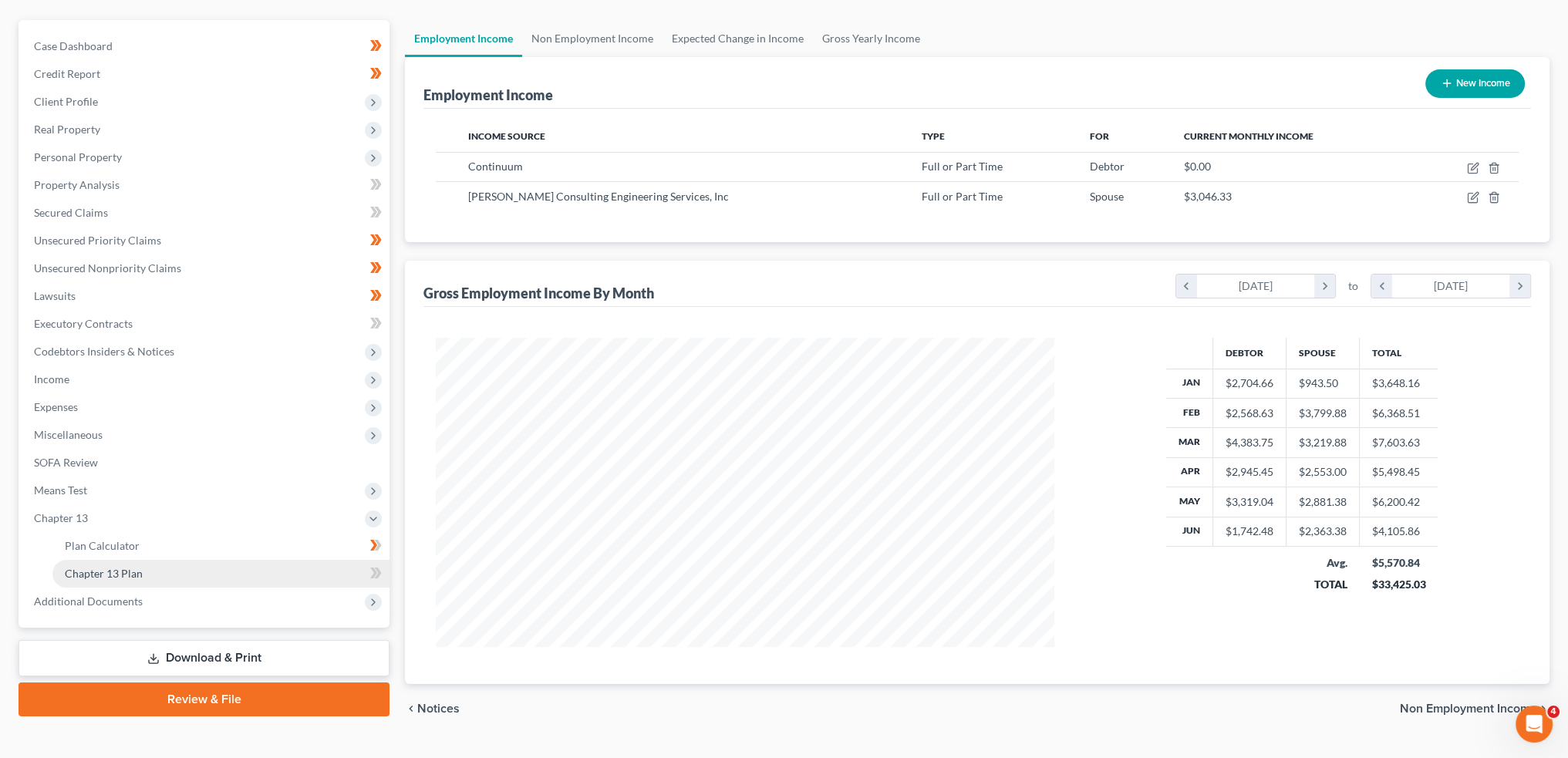
click at [151, 562] on link "Chapter 13 Plan" at bounding box center [221, 574] width 337 height 27
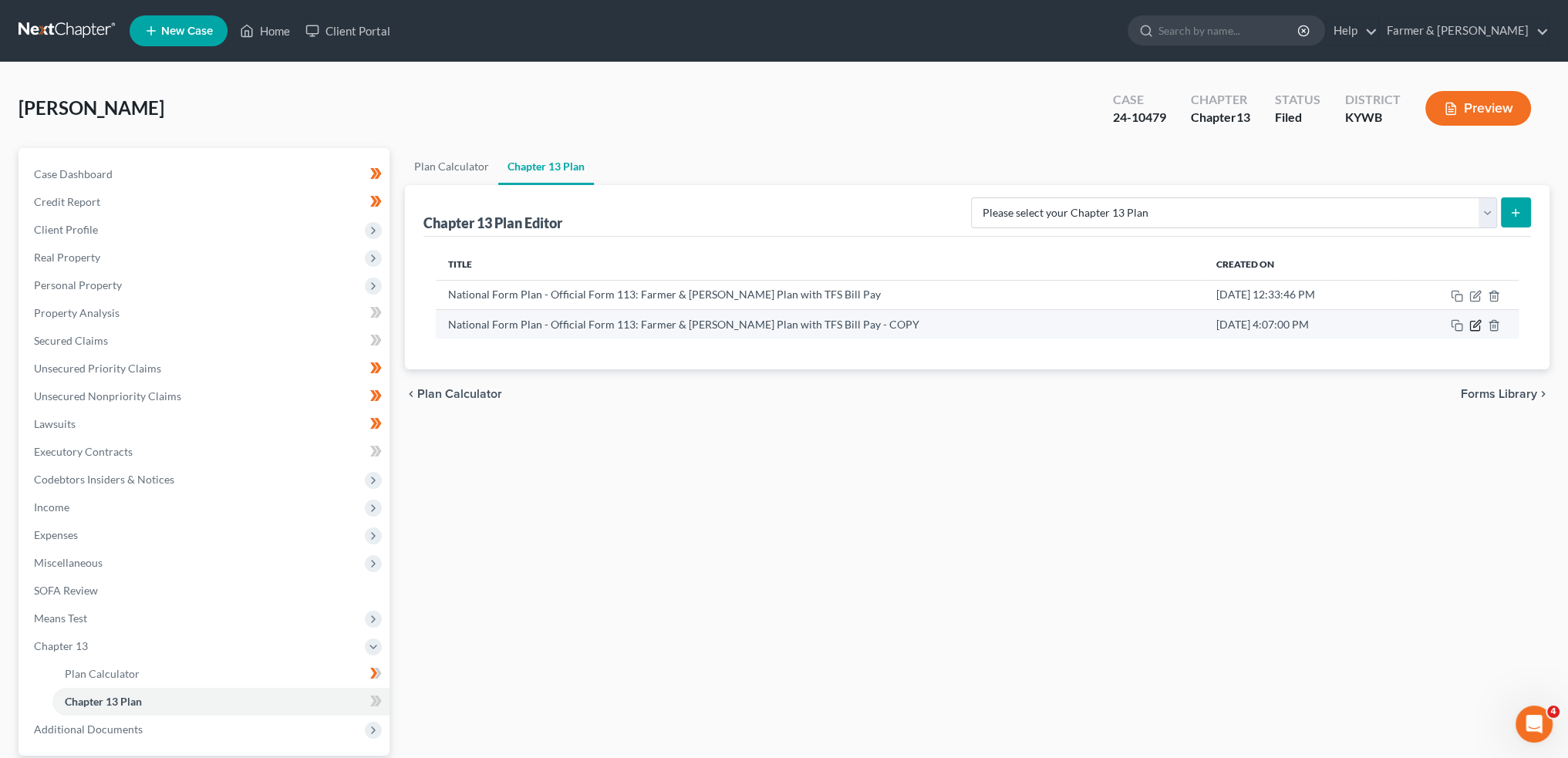
click at [1478, 323] on icon "button" at bounding box center [1474, 325] width 13 height 13
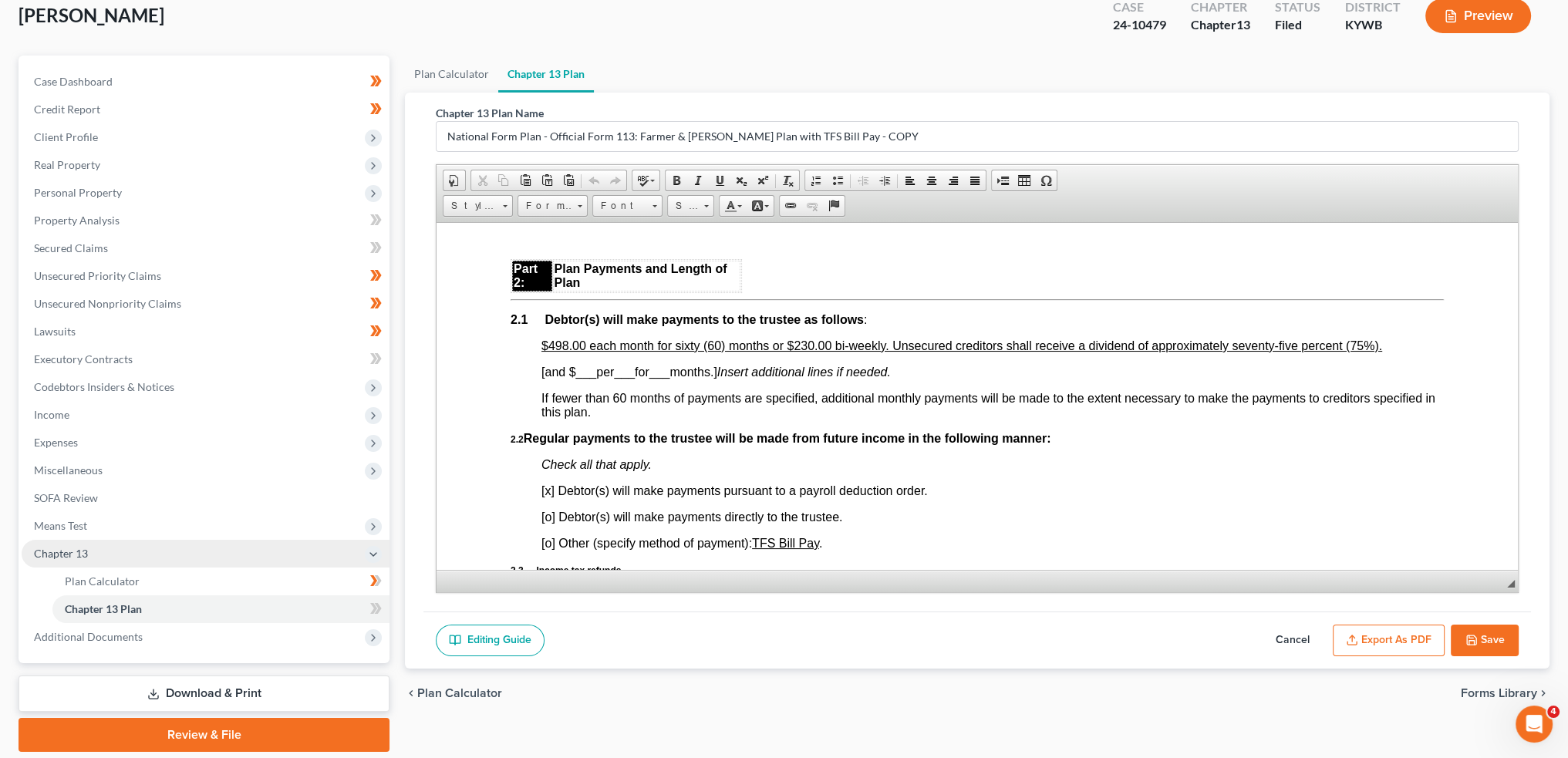
scroll to position [143, 0]
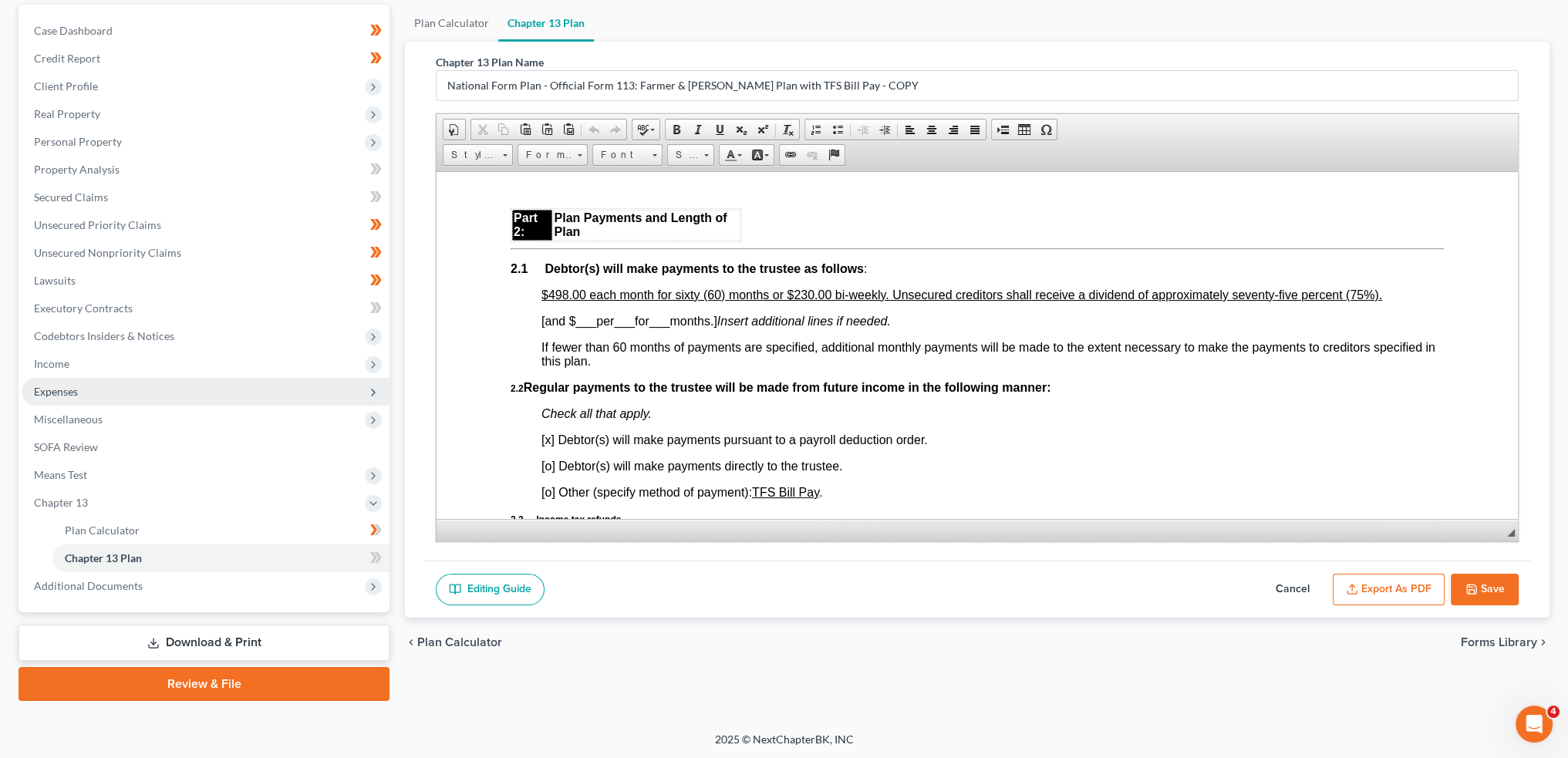
click at [92, 388] on span "Expenses" at bounding box center [205, 391] width 368 height 27
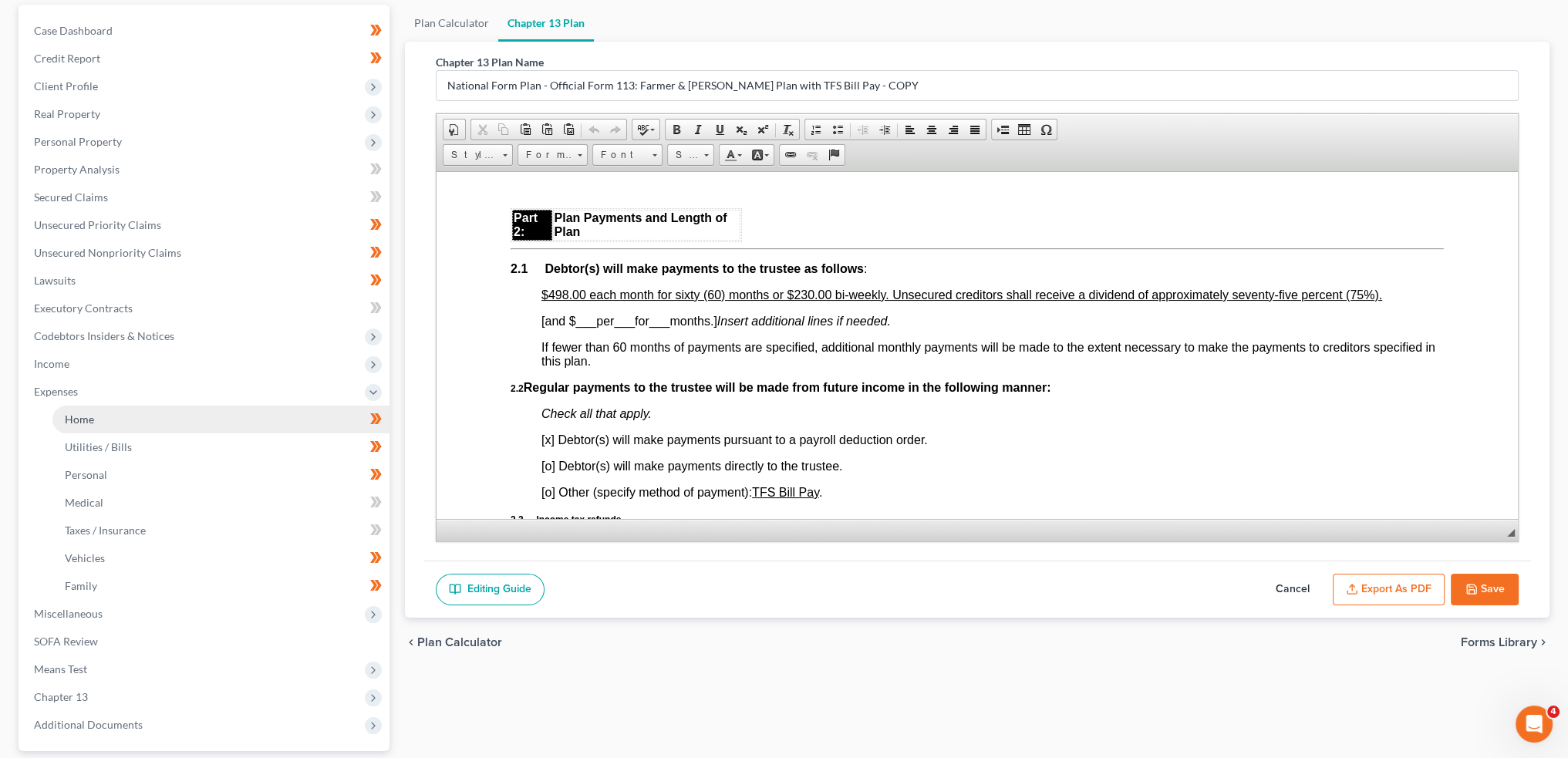
click at [98, 423] on link "Home" at bounding box center [221, 419] width 337 height 27
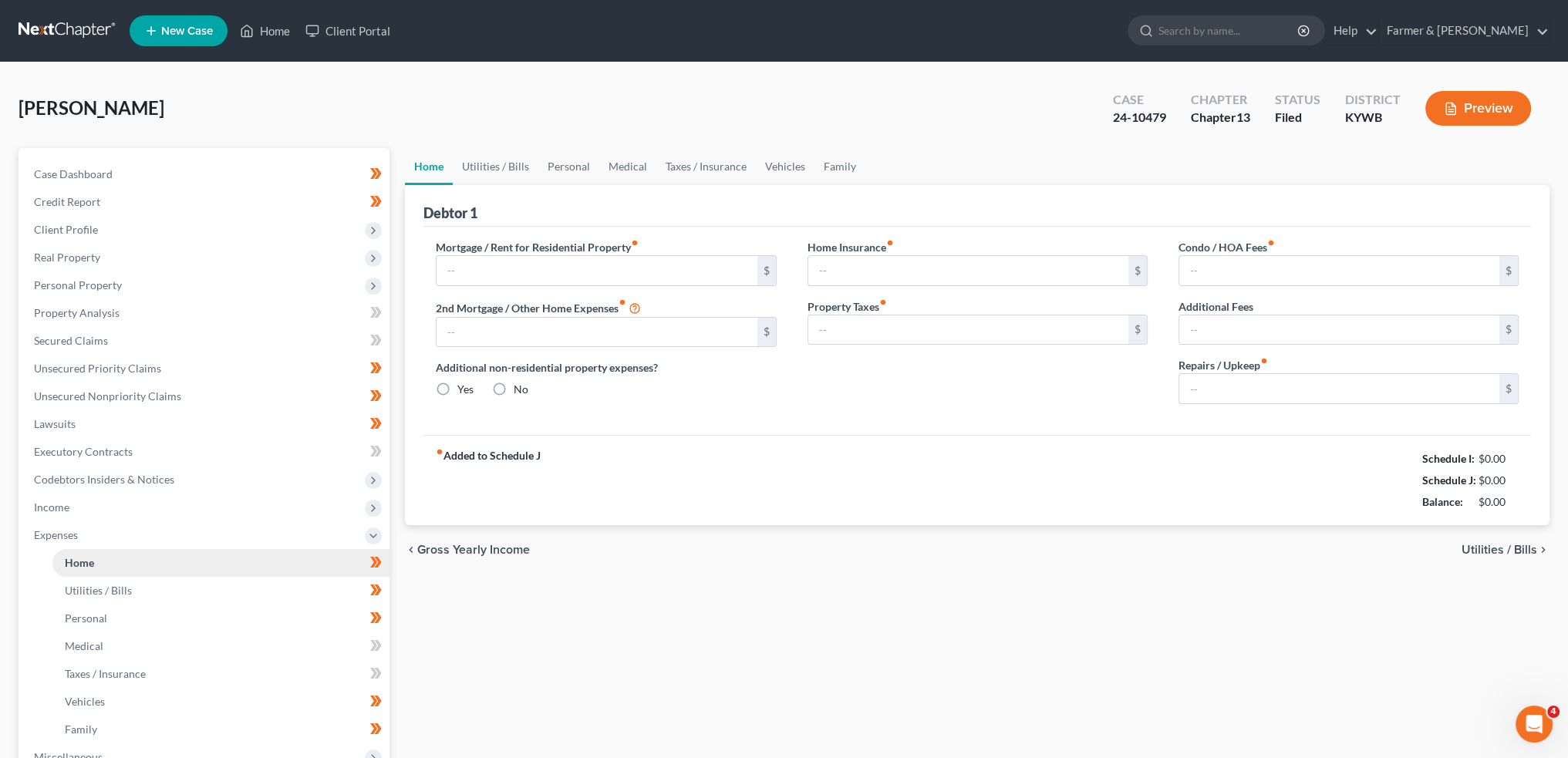
type input "1,175.00"
type input "0.00"
radio input "true"
type input "0.00"
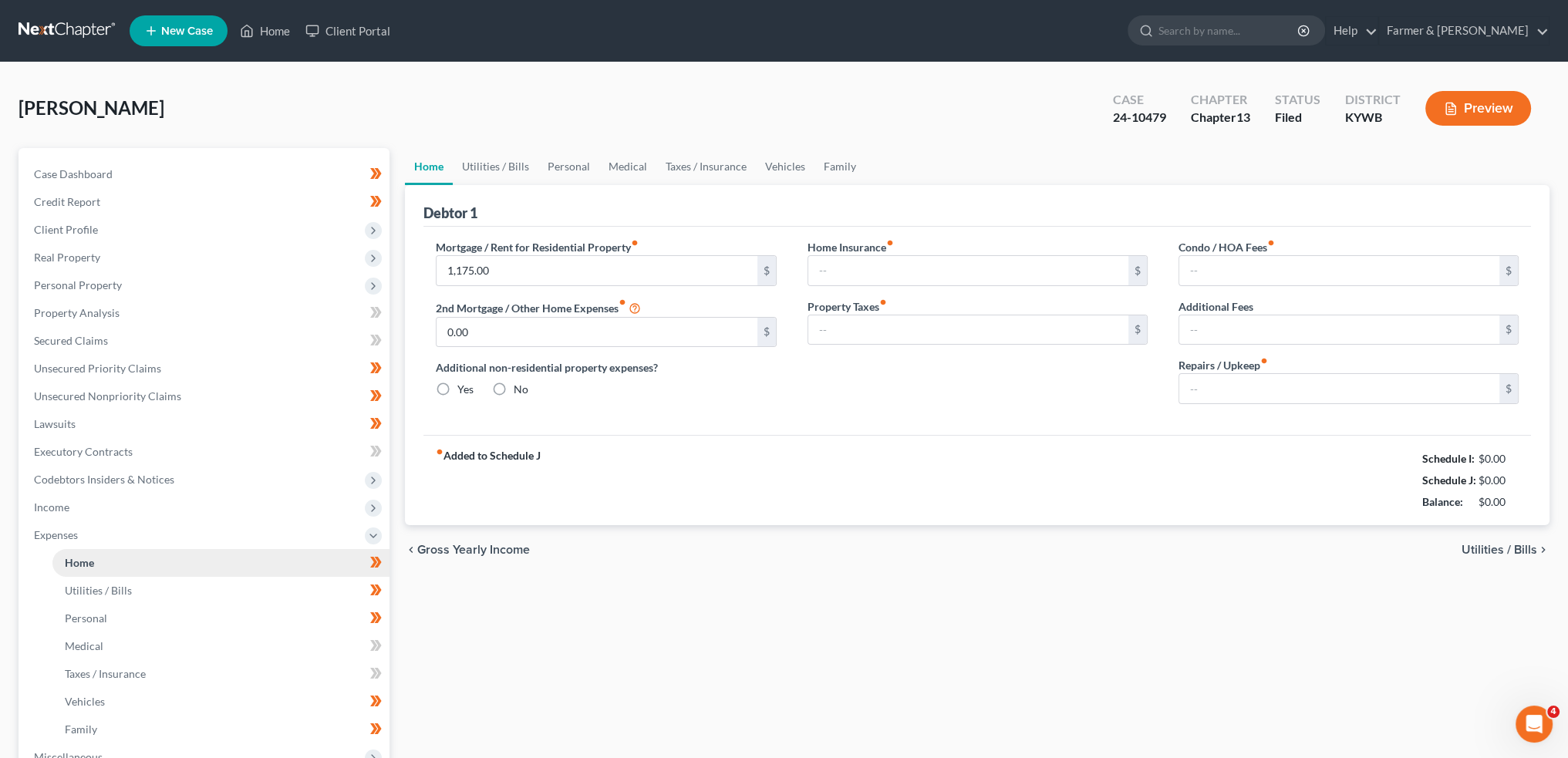
type input "0.00"
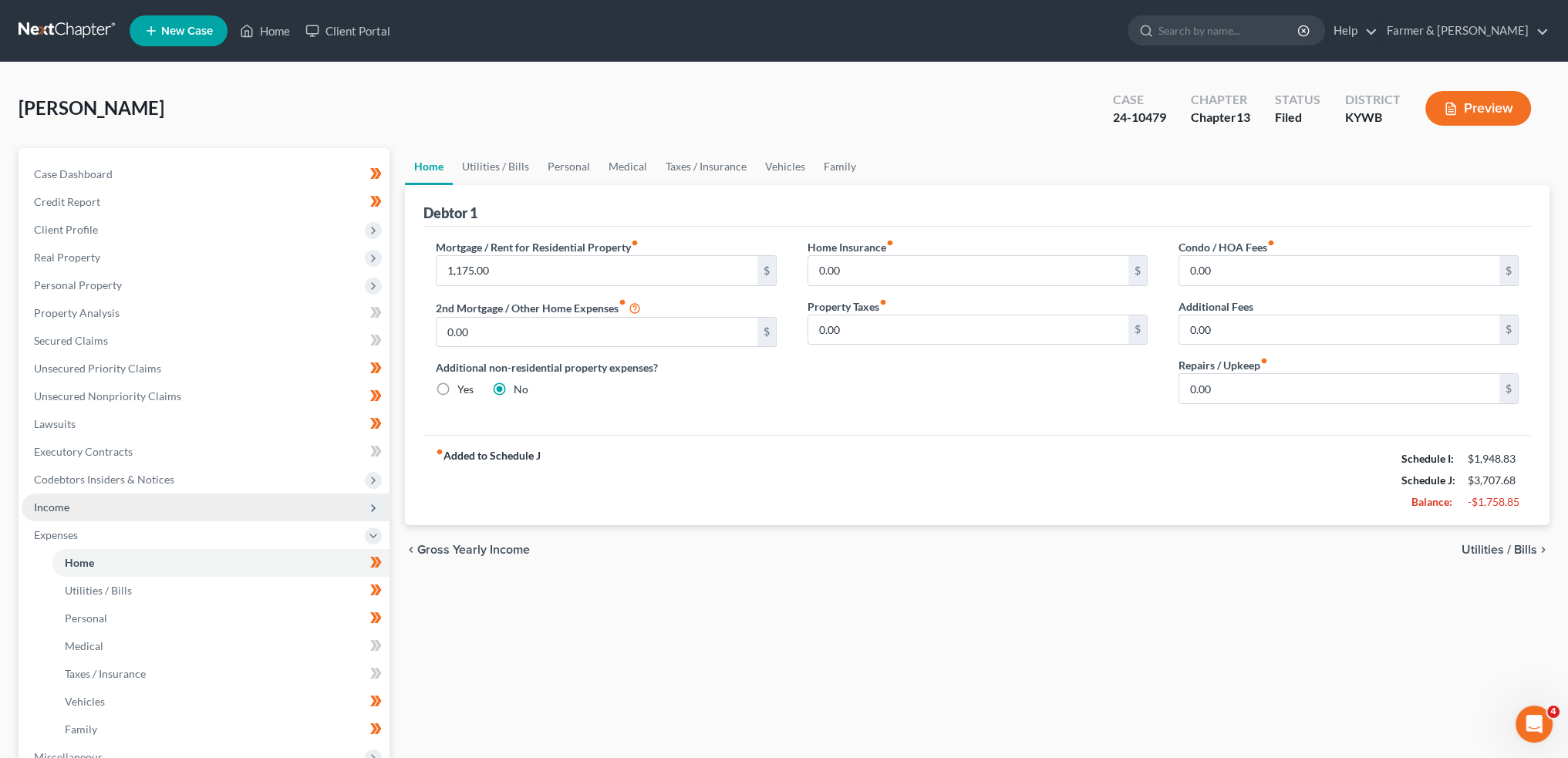
click at [118, 508] on span "Income" at bounding box center [205, 507] width 368 height 27
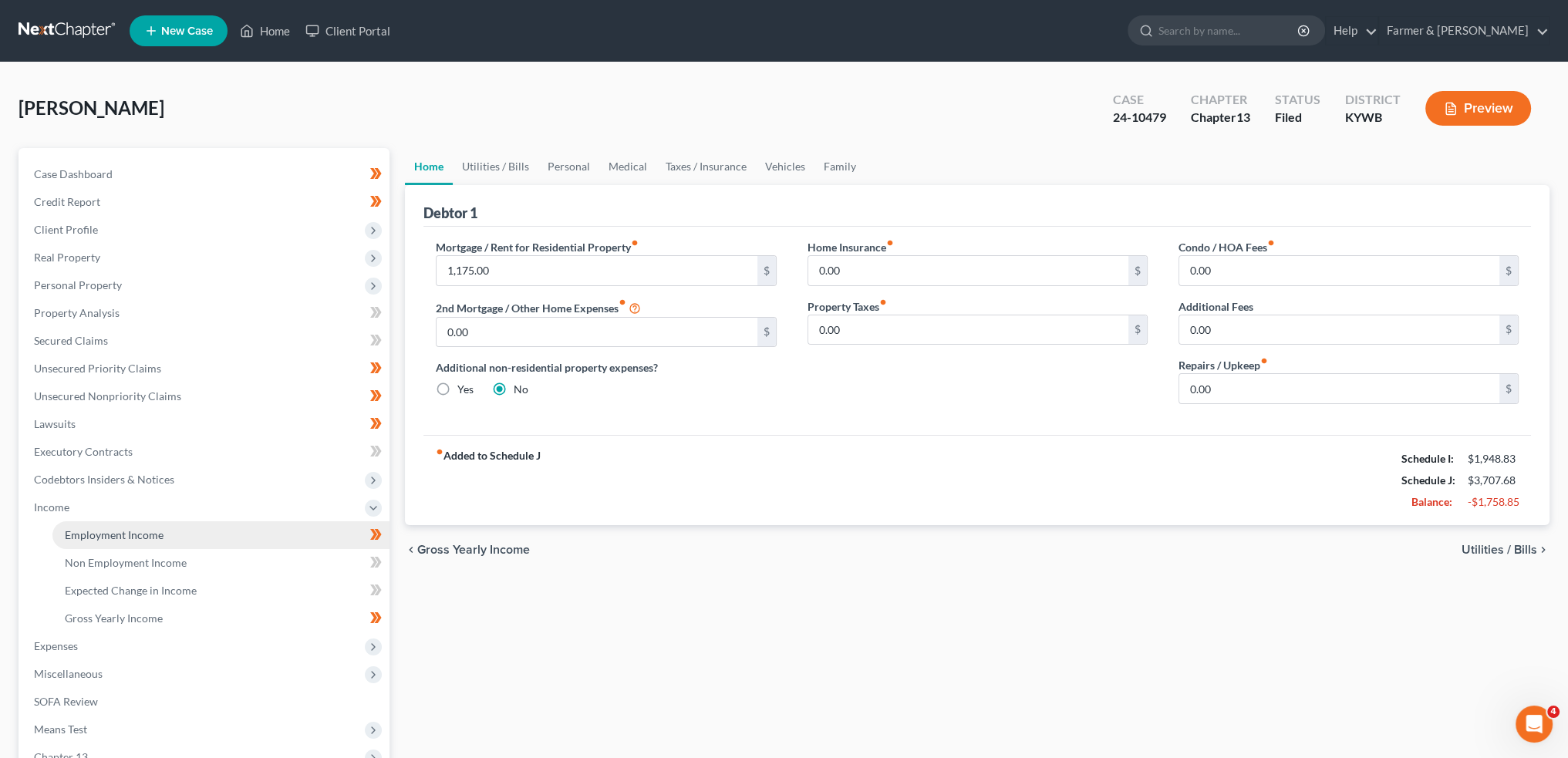
click at [129, 537] on span "Employment Income" at bounding box center [113, 535] width 98 height 13
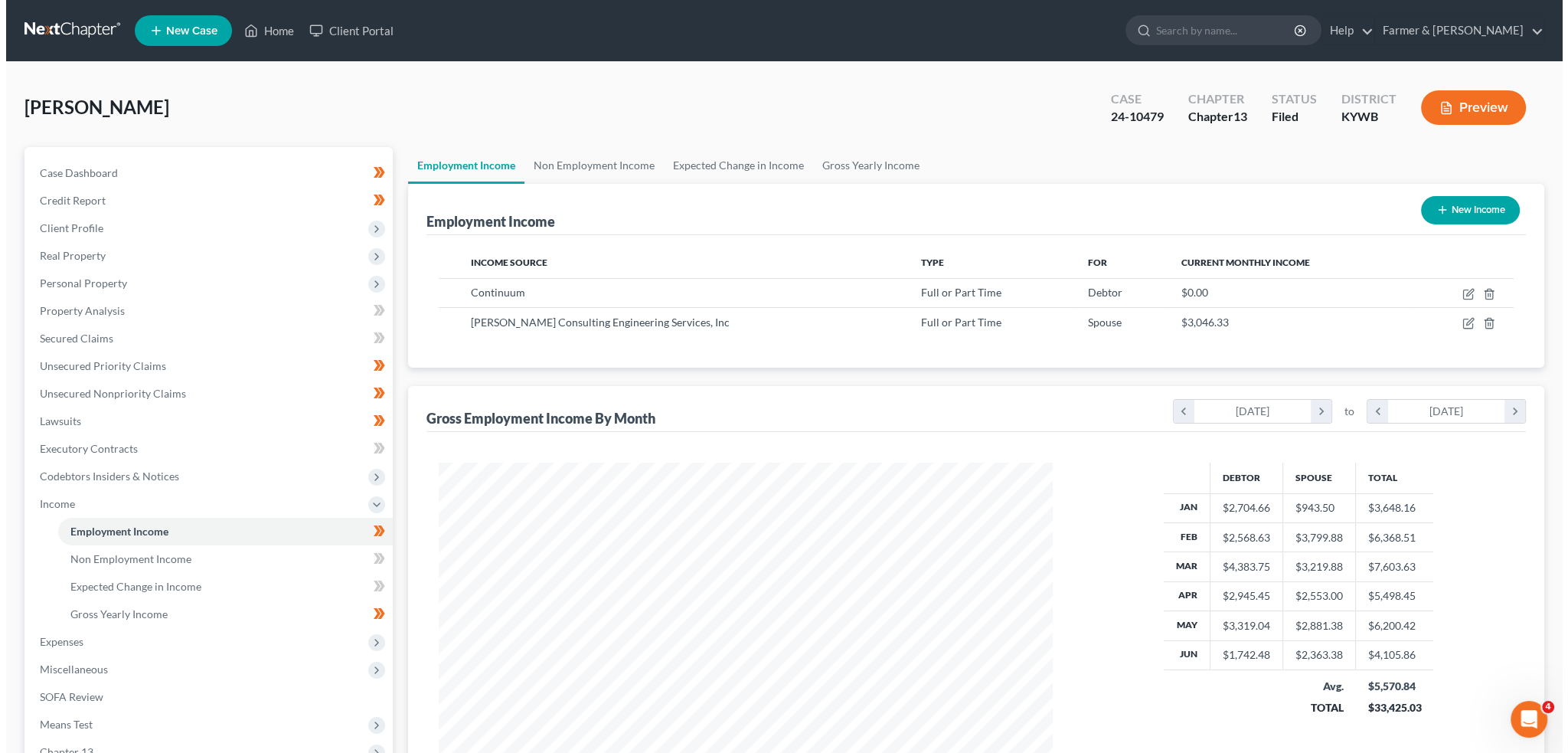
scroll to position [307, 644]
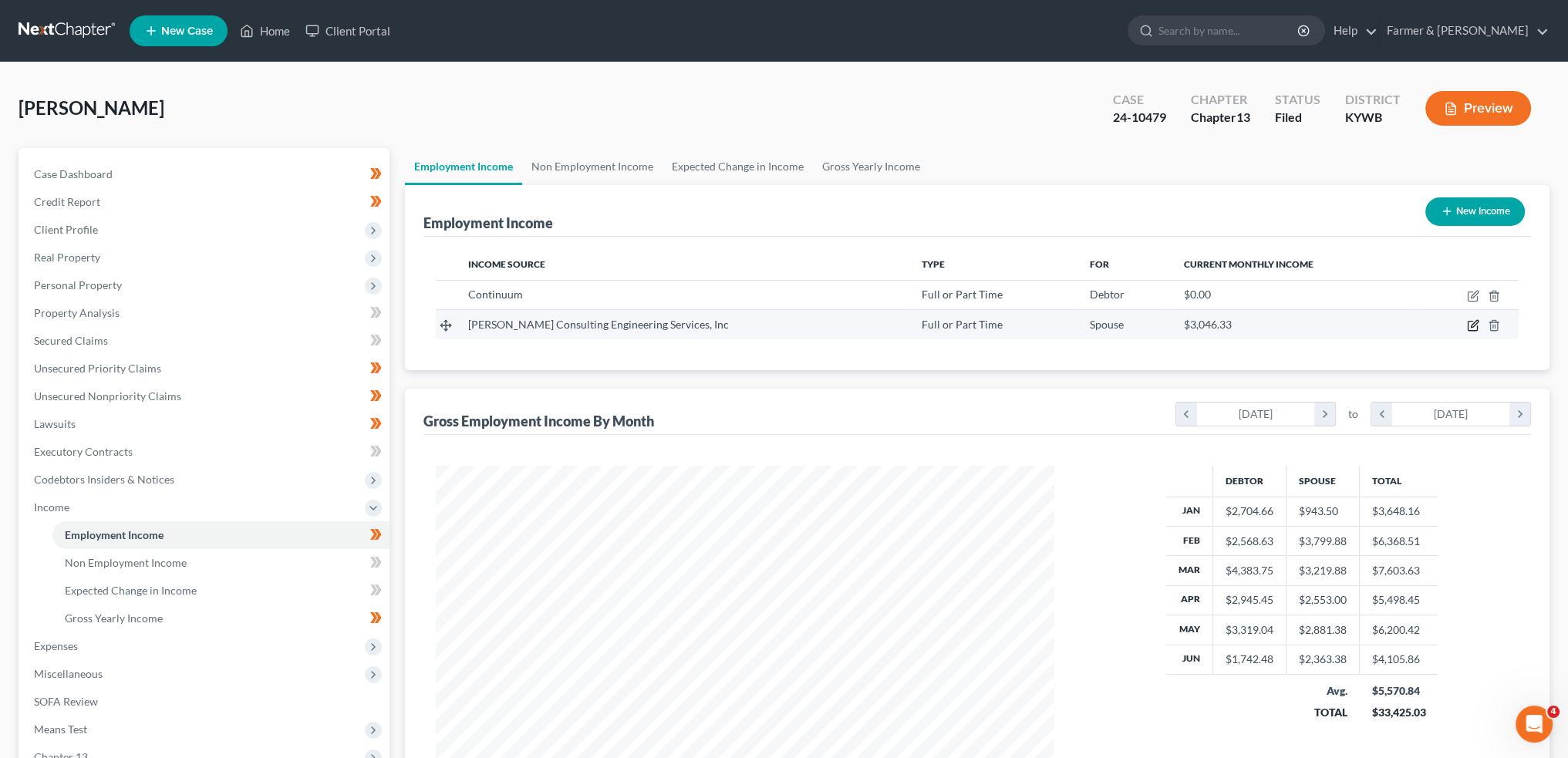
click at [1469, 323] on icon "button" at bounding box center [1472, 325] width 13 height 13
select select "0"
select select "18"
select select "3"
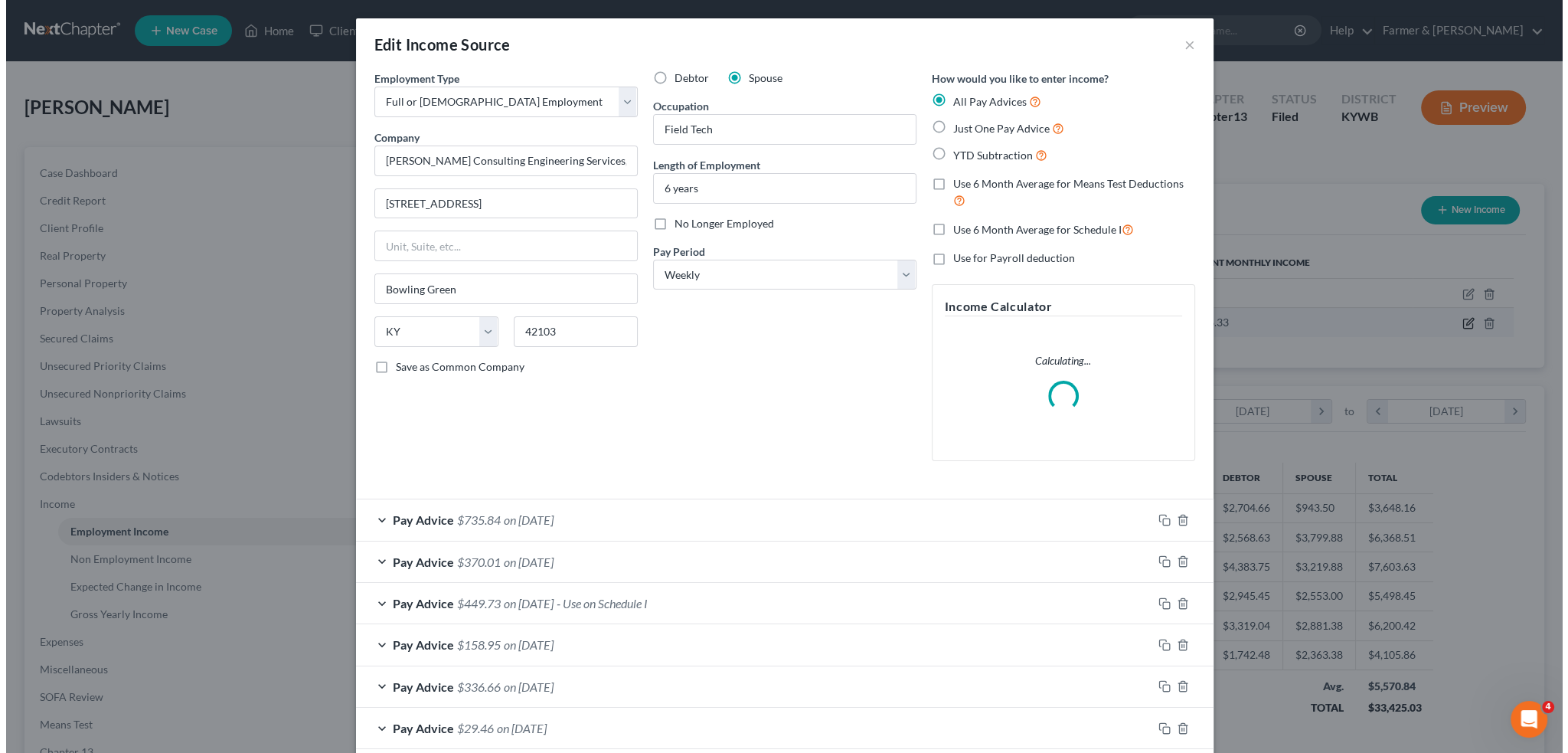
scroll to position [309, 650]
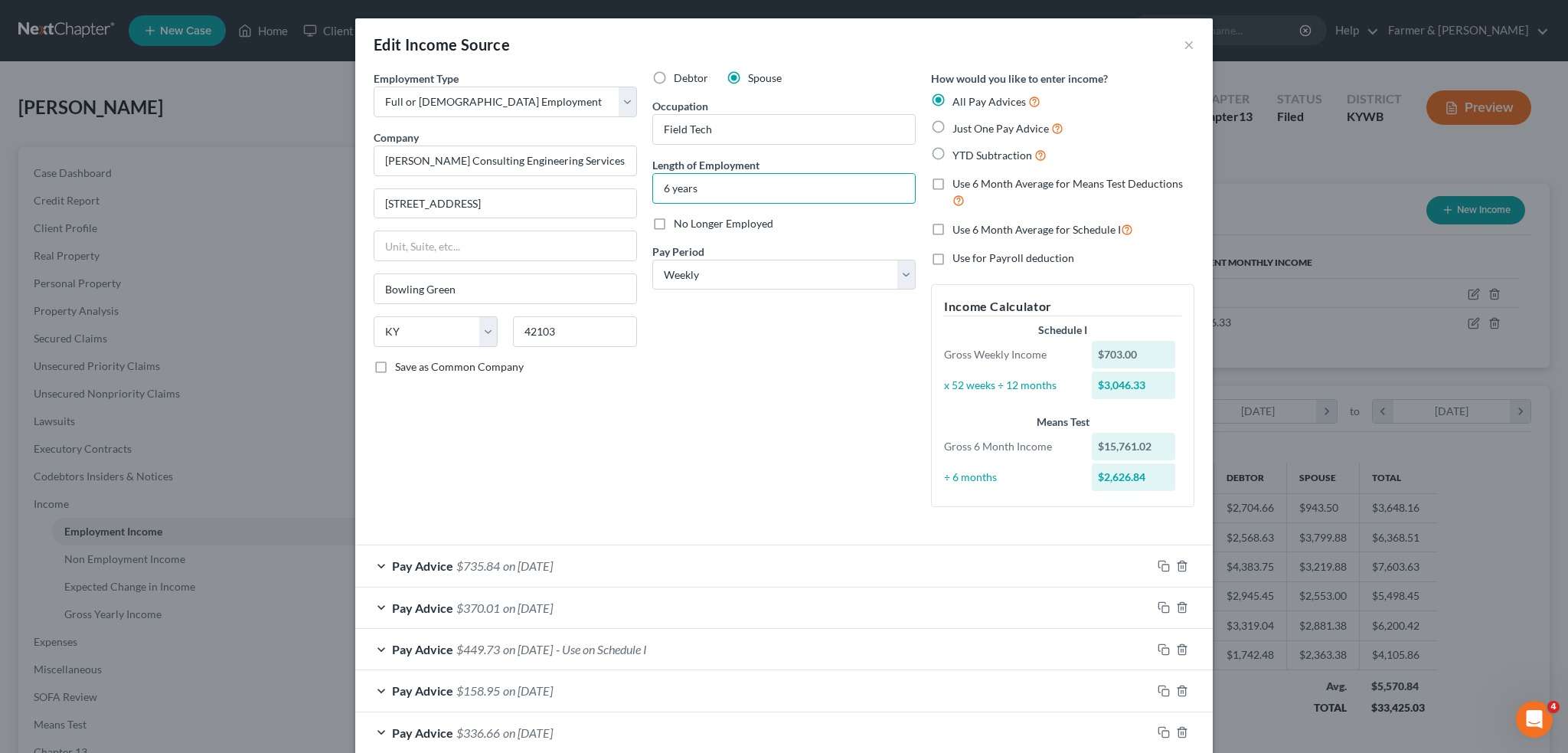
drag, startPoint x: 664, startPoint y: 192, endPoint x: 622, endPoint y: 186, distance: 42.4
click at [622, 186] on div "Employment Type * Select Full or Part Time Employment Self Employment Company *…" at bounding box center [784, 301] width 837 height 462
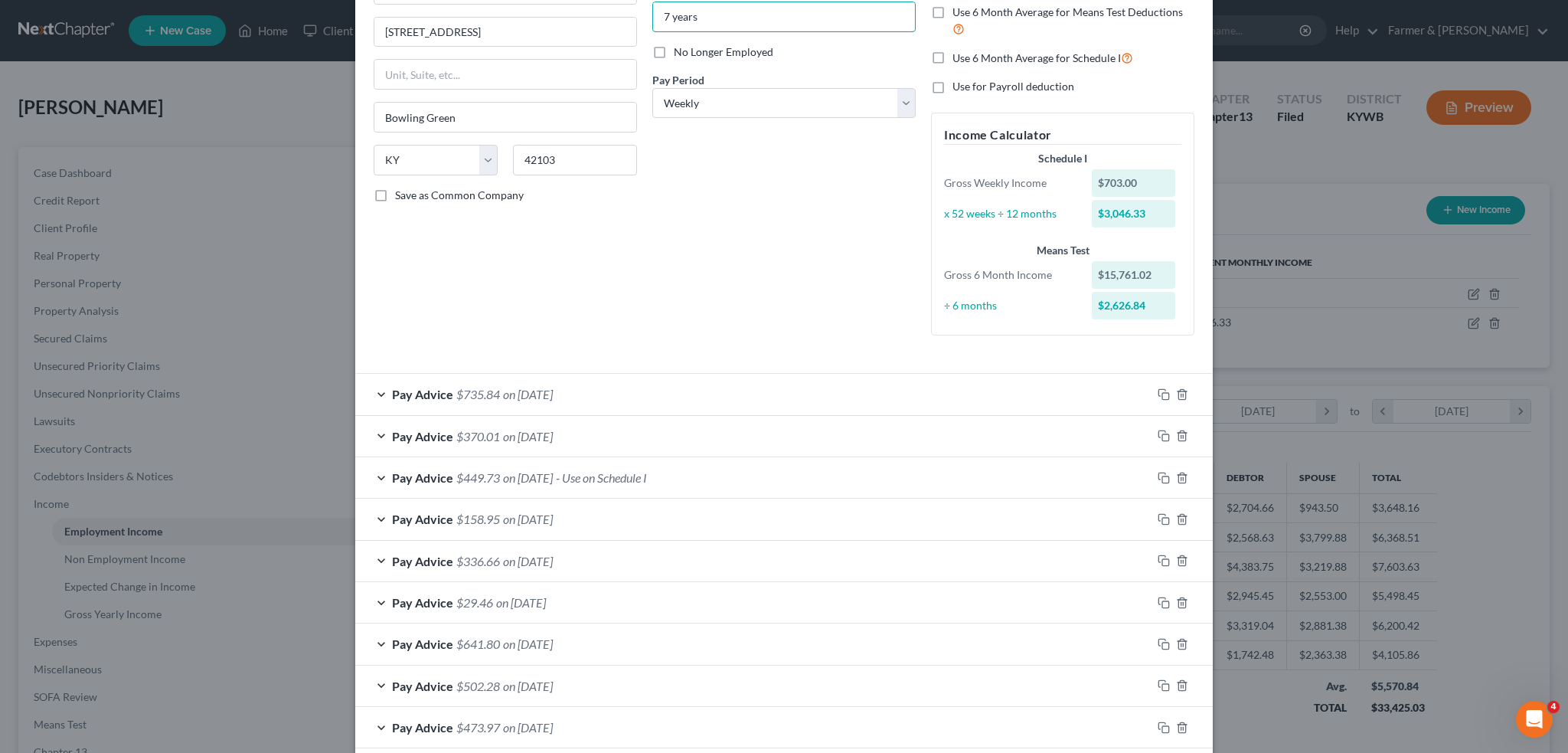
scroll to position [255, 0]
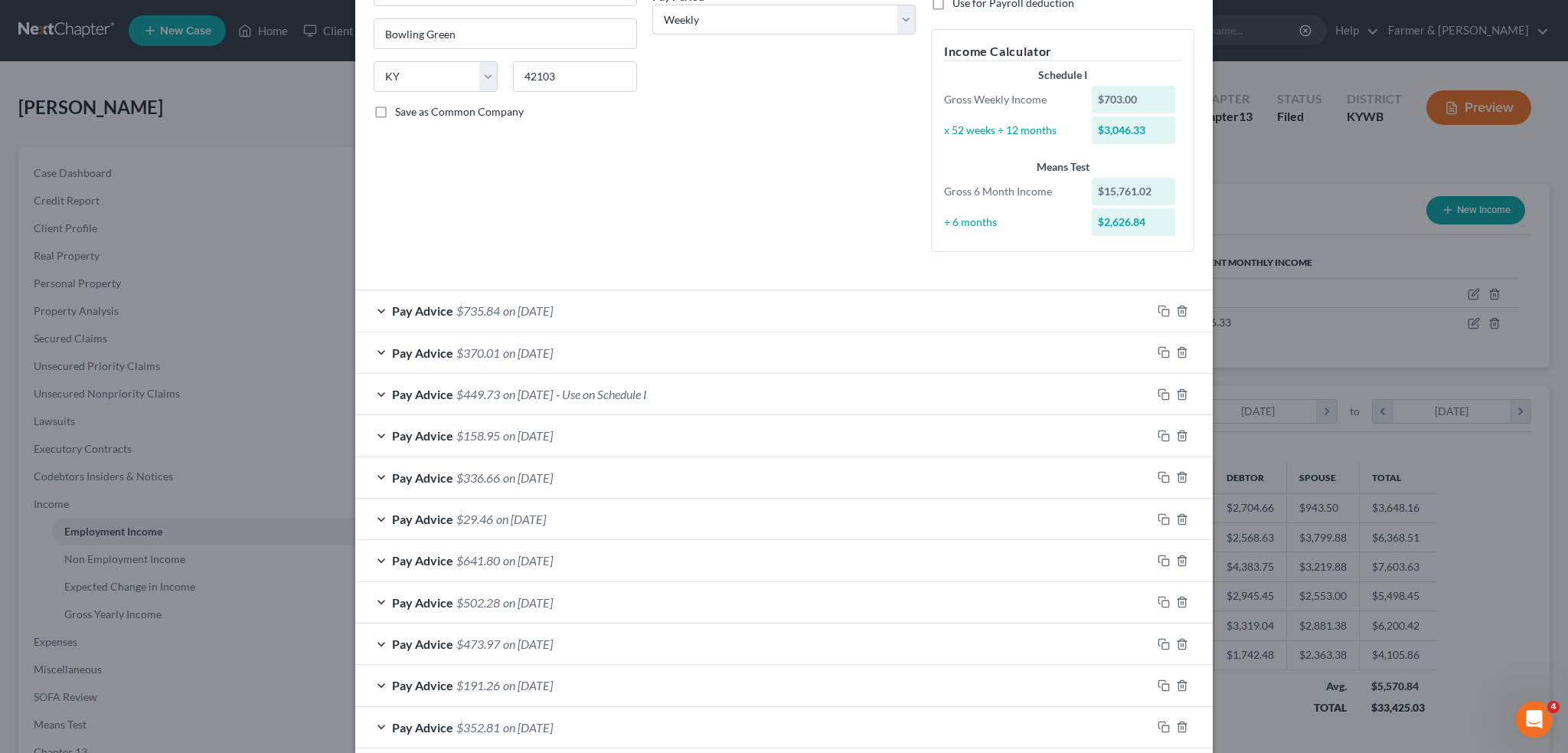
type input "7 years"
click at [684, 550] on div "Pay Advice $641.80 on 05/09/2024" at bounding box center [753, 560] width 796 height 41
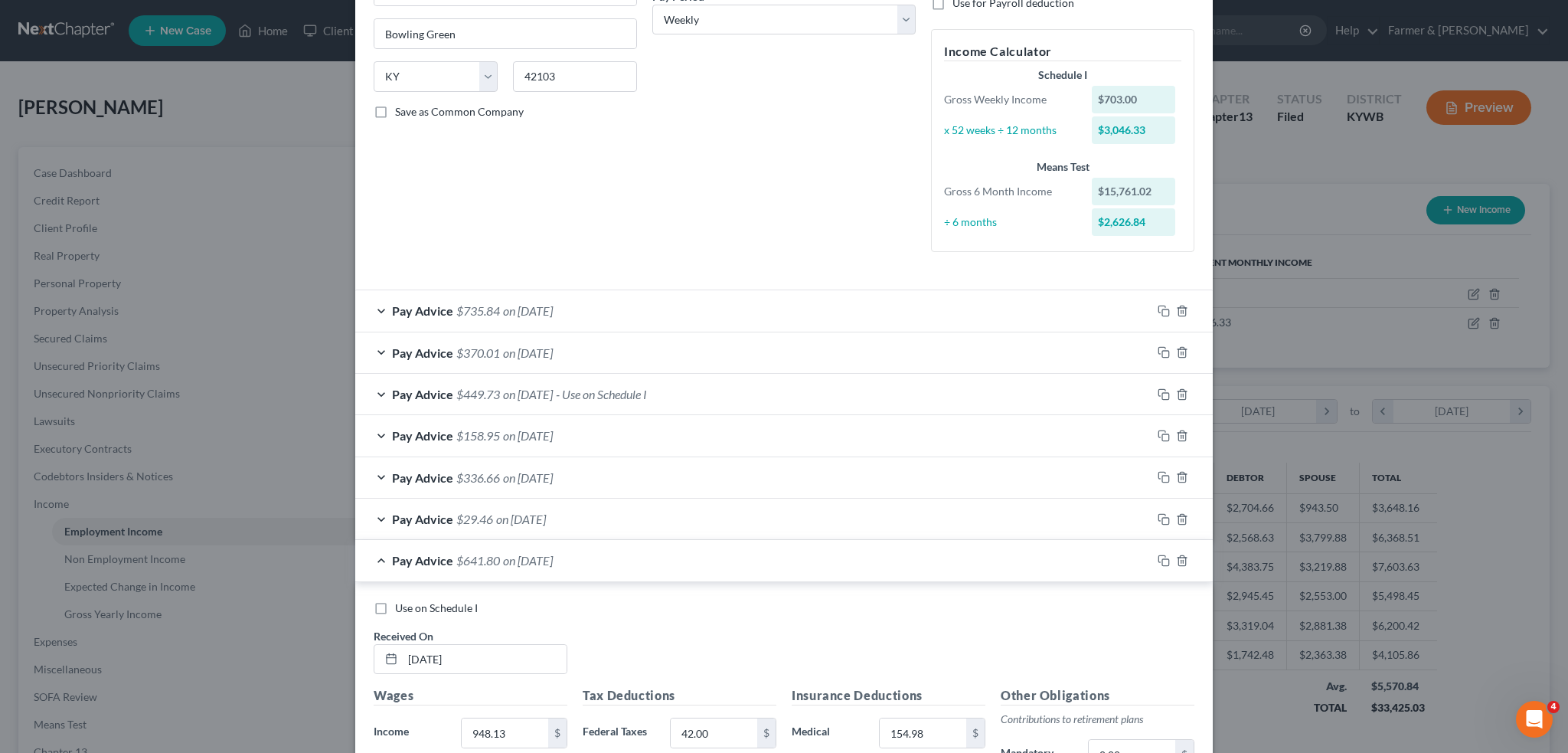
scroll to position [511, 0]
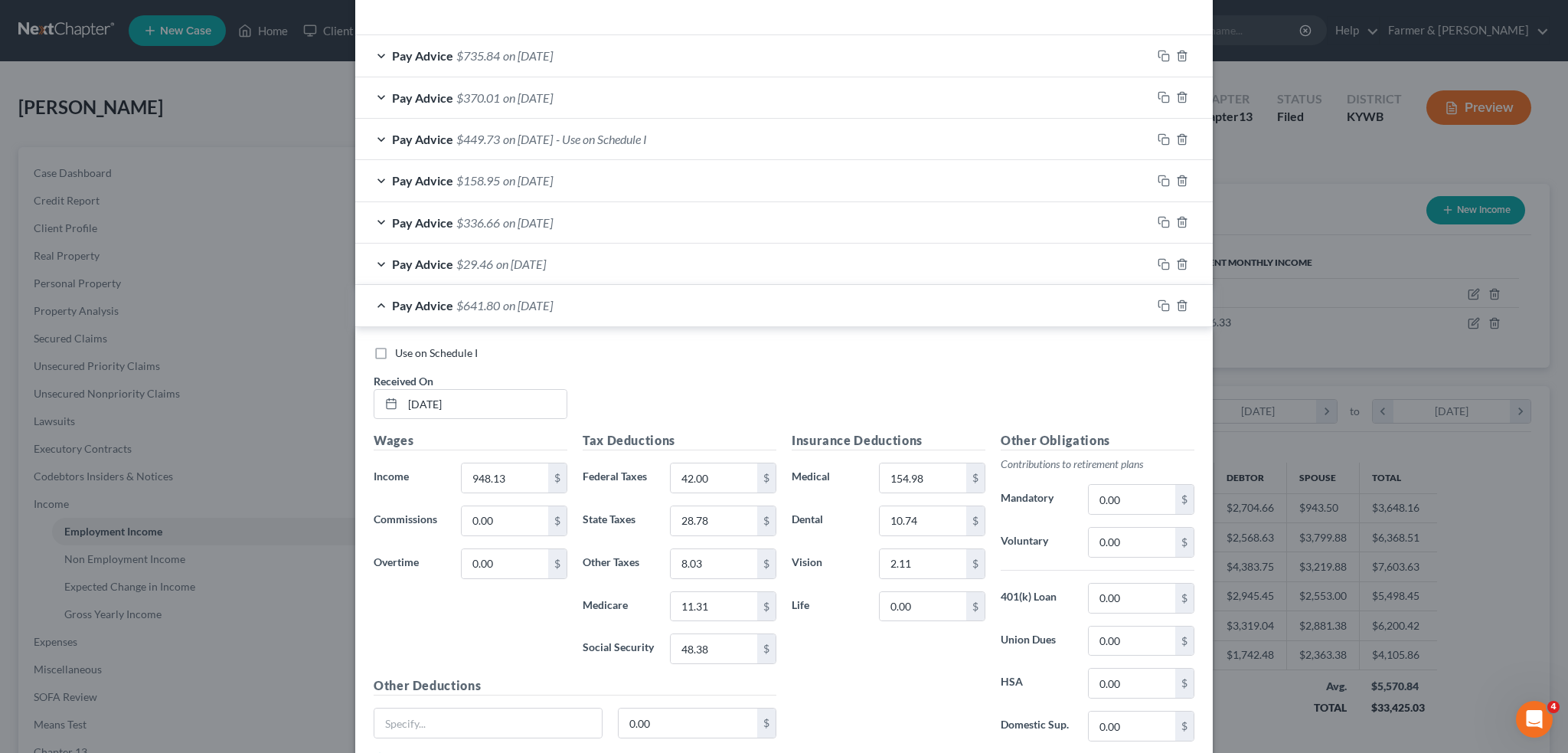
click at [395, 352] on label "Use on Schedule I" at bounding box center [436, 354] width 82 height 16
click at [401, 352] on input "Use on Schedule I" at bounding box center [406, 351] width 10 height 10
checkbox input "true"
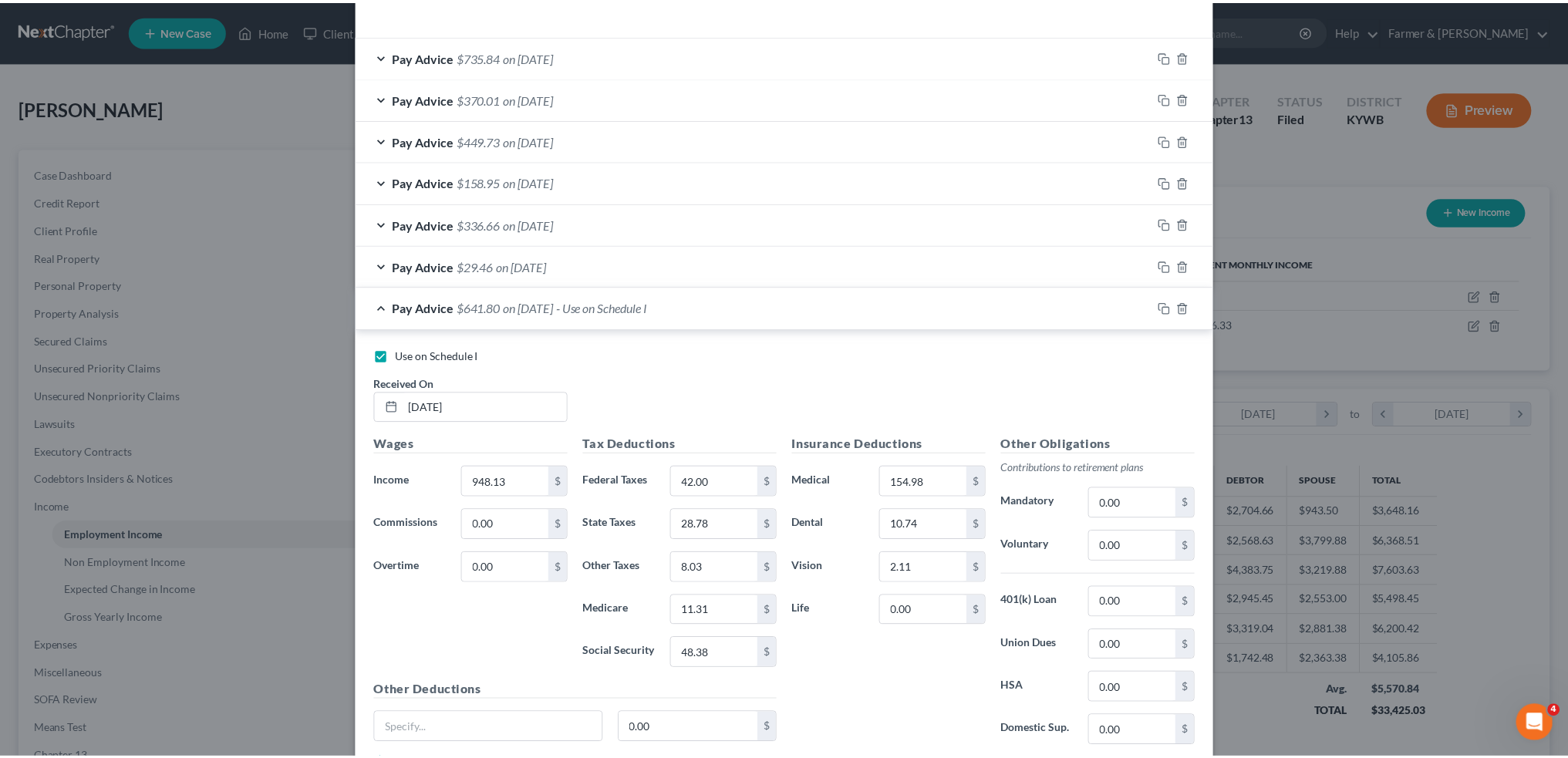
scroll to position [1339, 0]
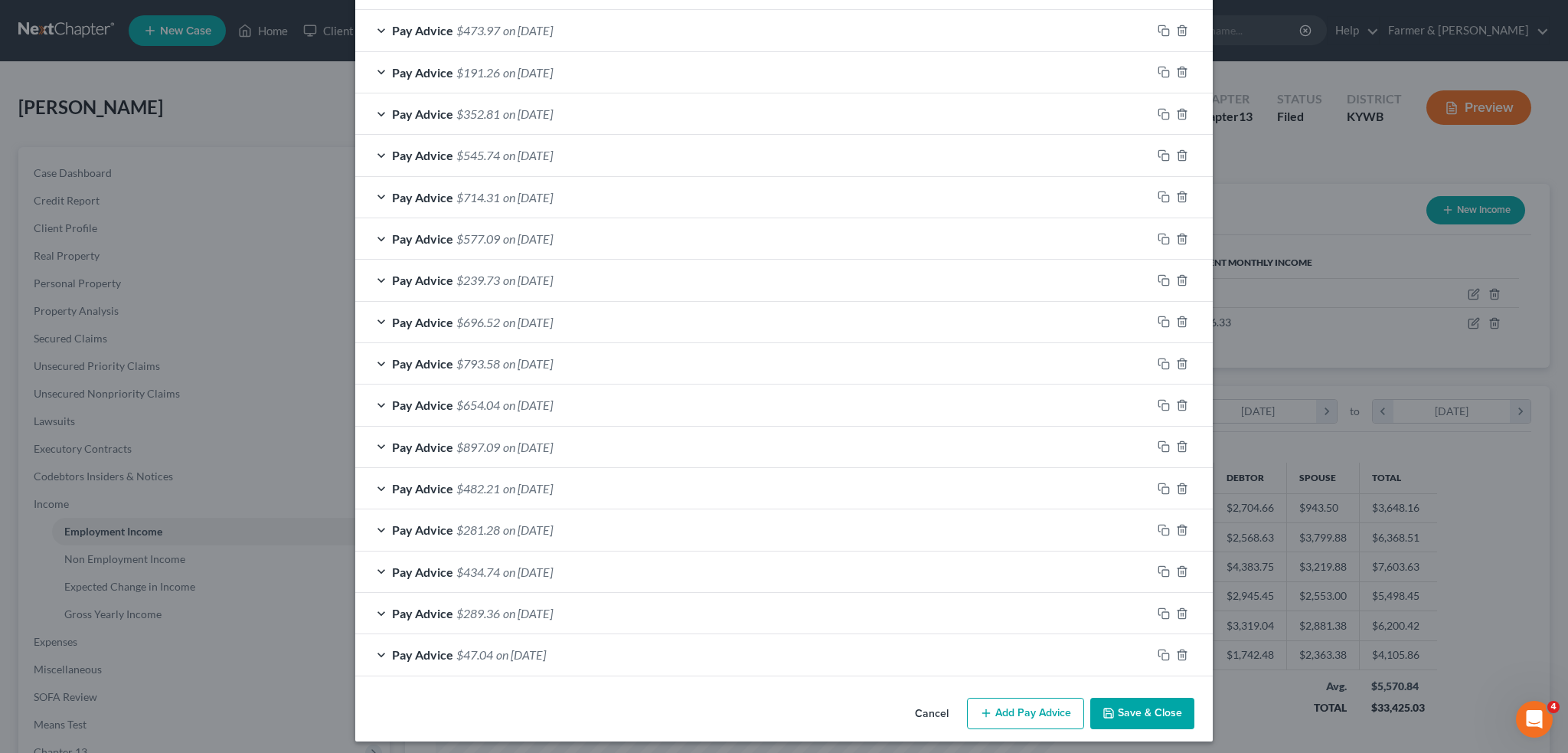
click at [1140, 710] on button "Save & Close" at bounding box center [1143, 713] width 105 height 32
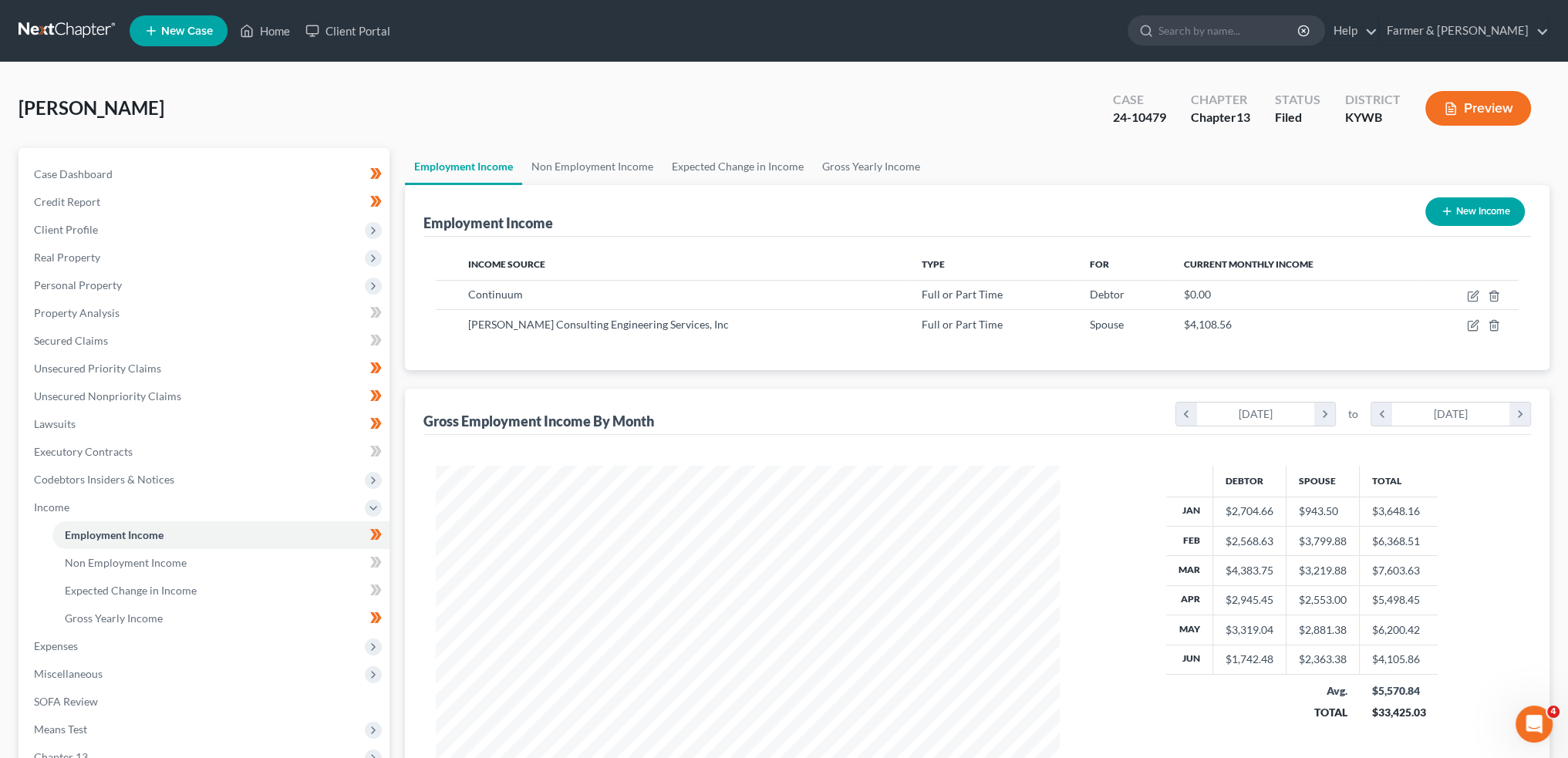
scroll to position [771107, 770432]
click at [138, 641] on span "Expenses" at bounding box center [205, 646] width 368 height 27
click at [138, 562] on link "Home" at bounding box center [221, 563] width 337 height 27
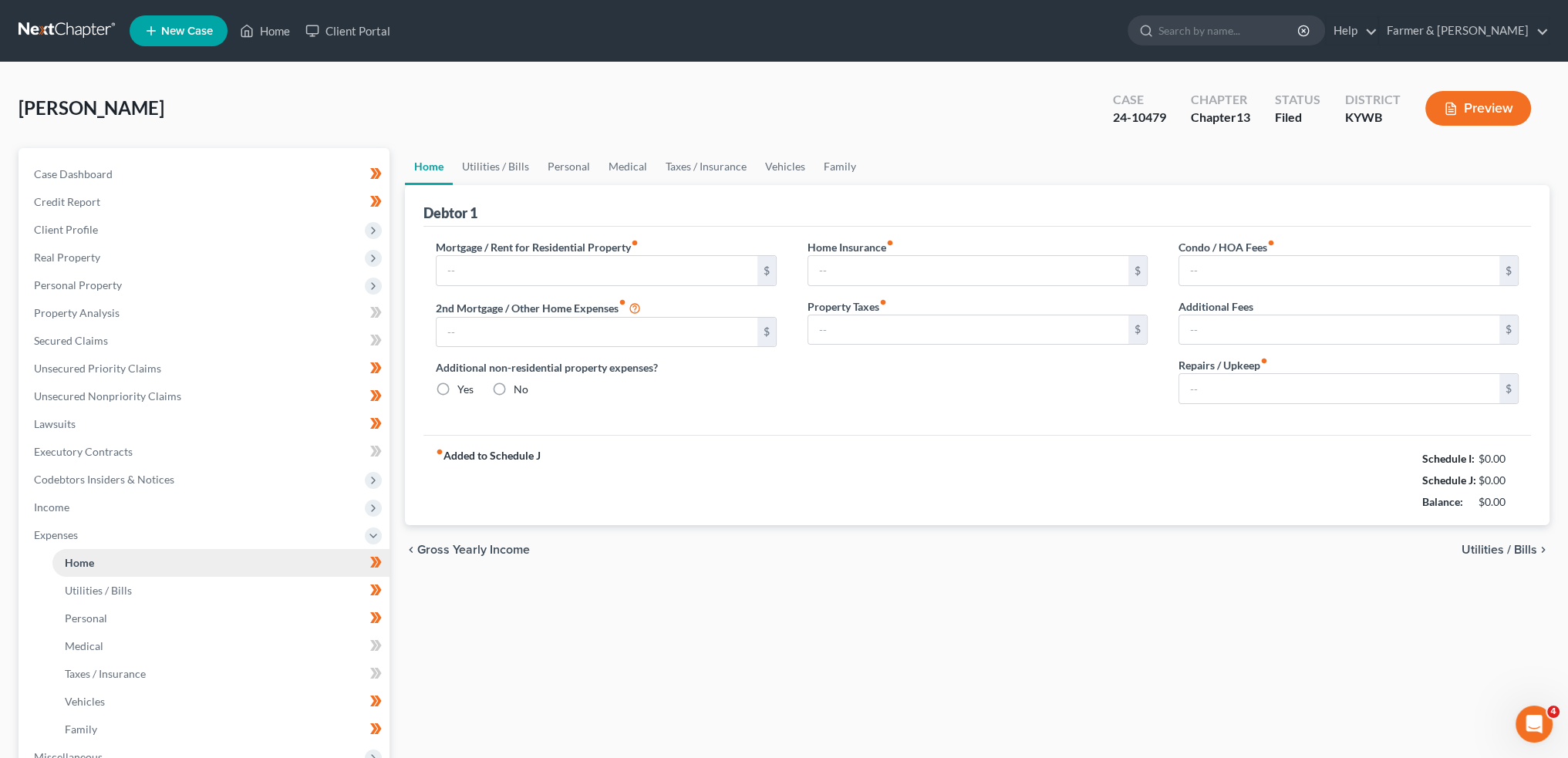
type input "1,175.00"
type input "0.00"
radio input "true"
type input "0.00"
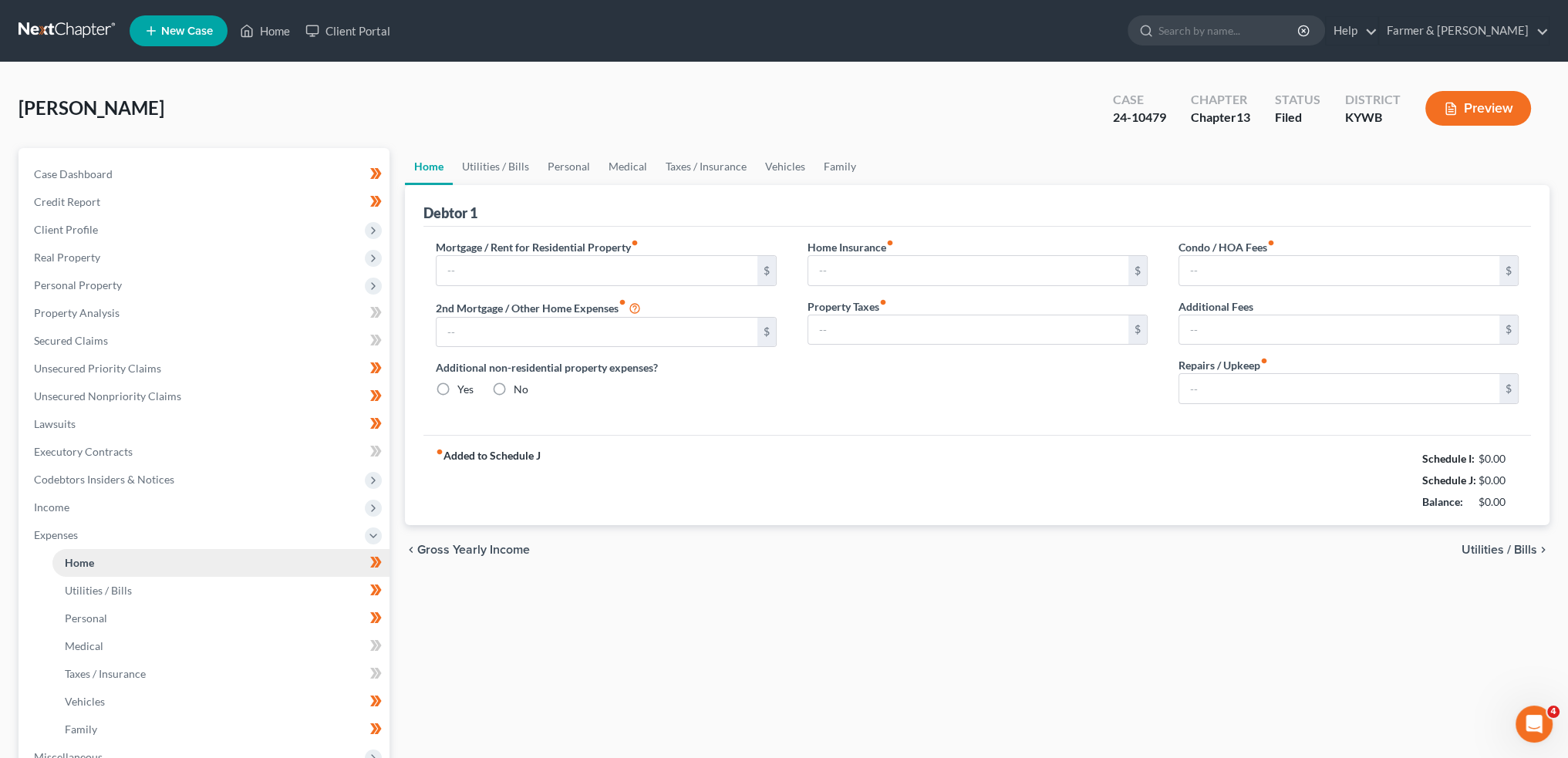
type input "0.00"
click at [845, 160] on link "Family" at bounding box center [840, 167] width 51 height 37
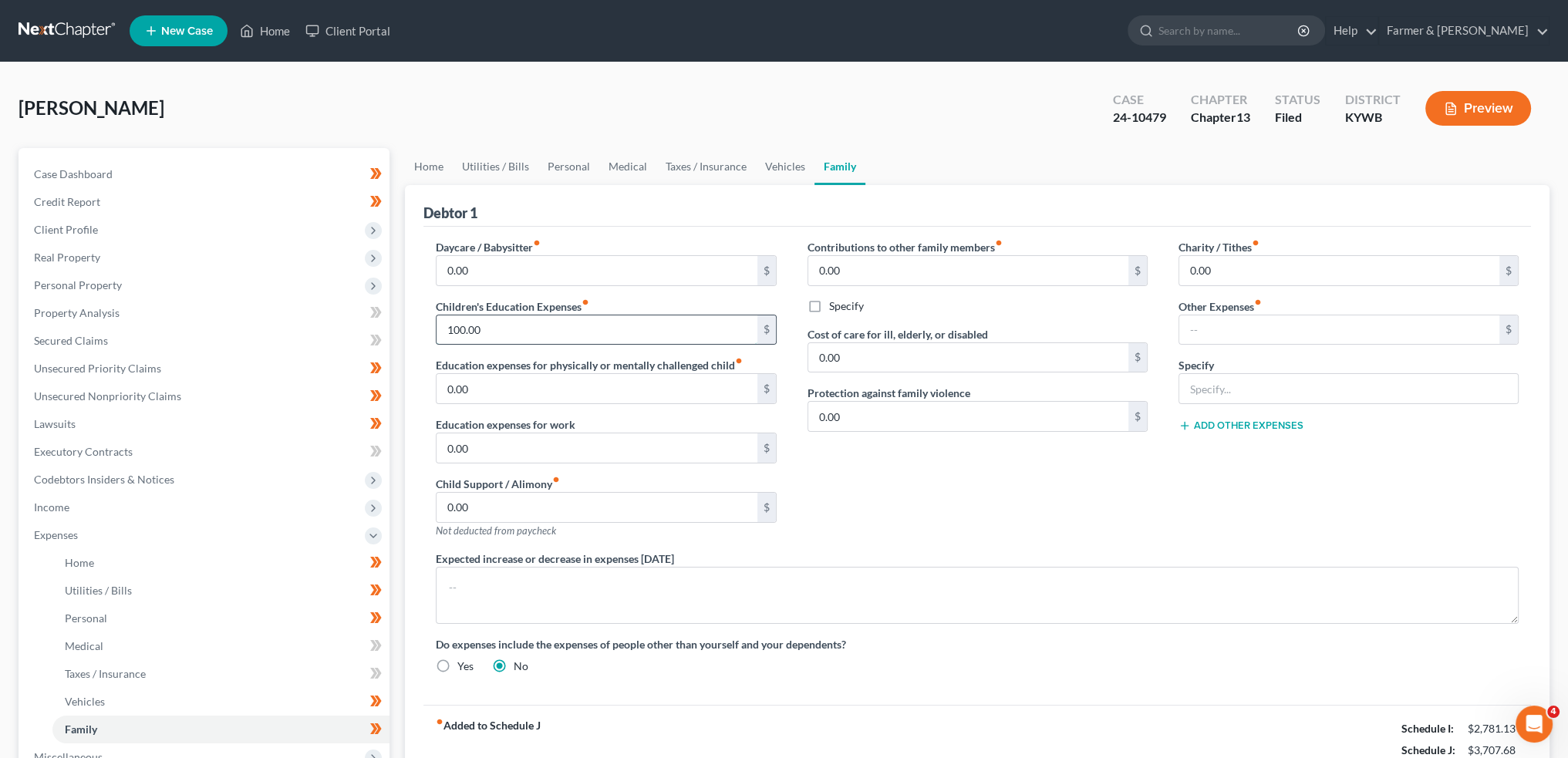
click at [507, 333] on input "100.00" at bounding box center [597, 330] width 320 height 29
click at [84, 223] on span "Client Profile" at bounding box center [66, 229] width 64 height 13
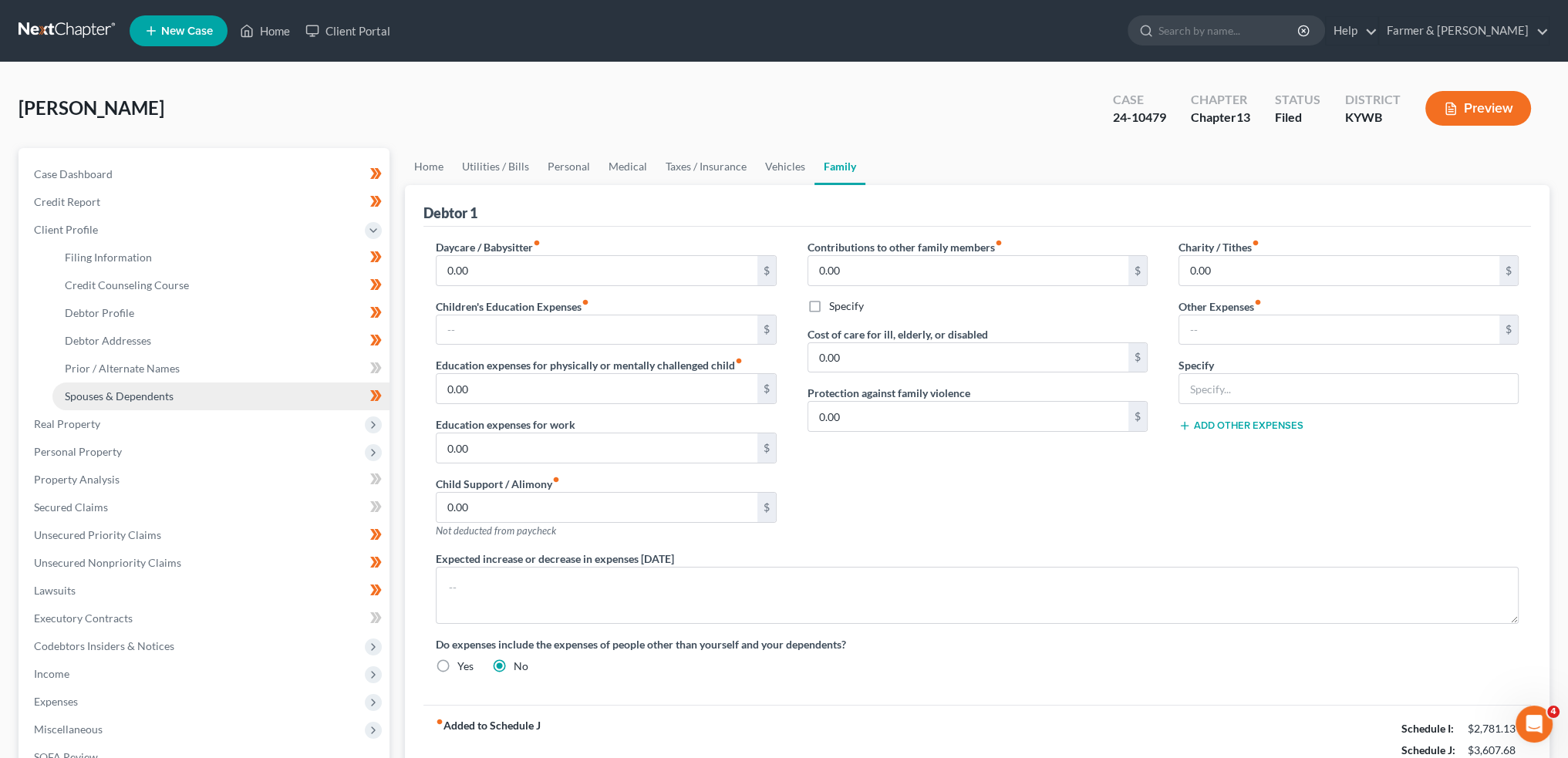
click at [135, 404] on link "Spouses & Dependents" at bounding box center [221, 396] width 337 height 27
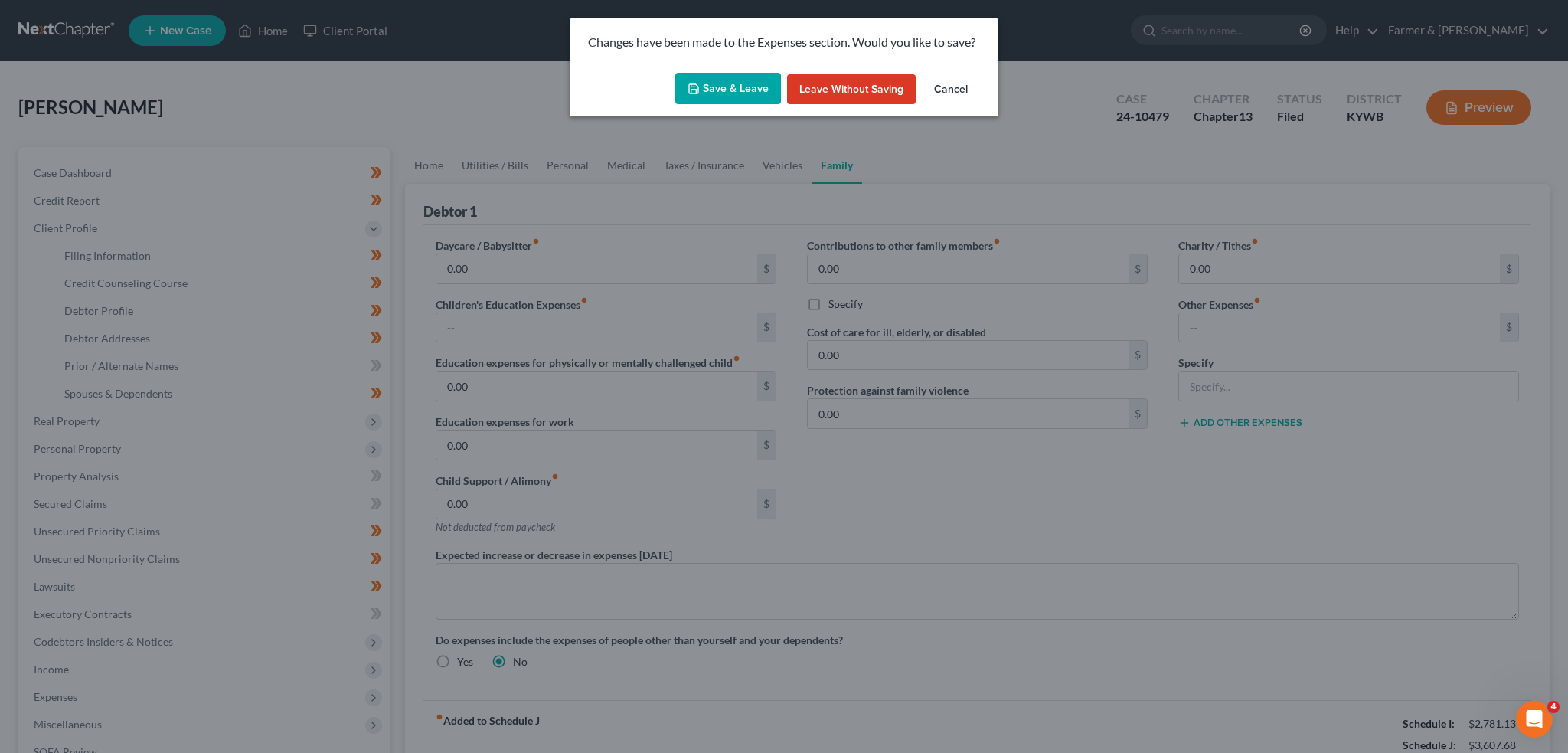
click at [745, 93] on button "Save & Leave" at bounding box center [727, 88] width 106 height 32
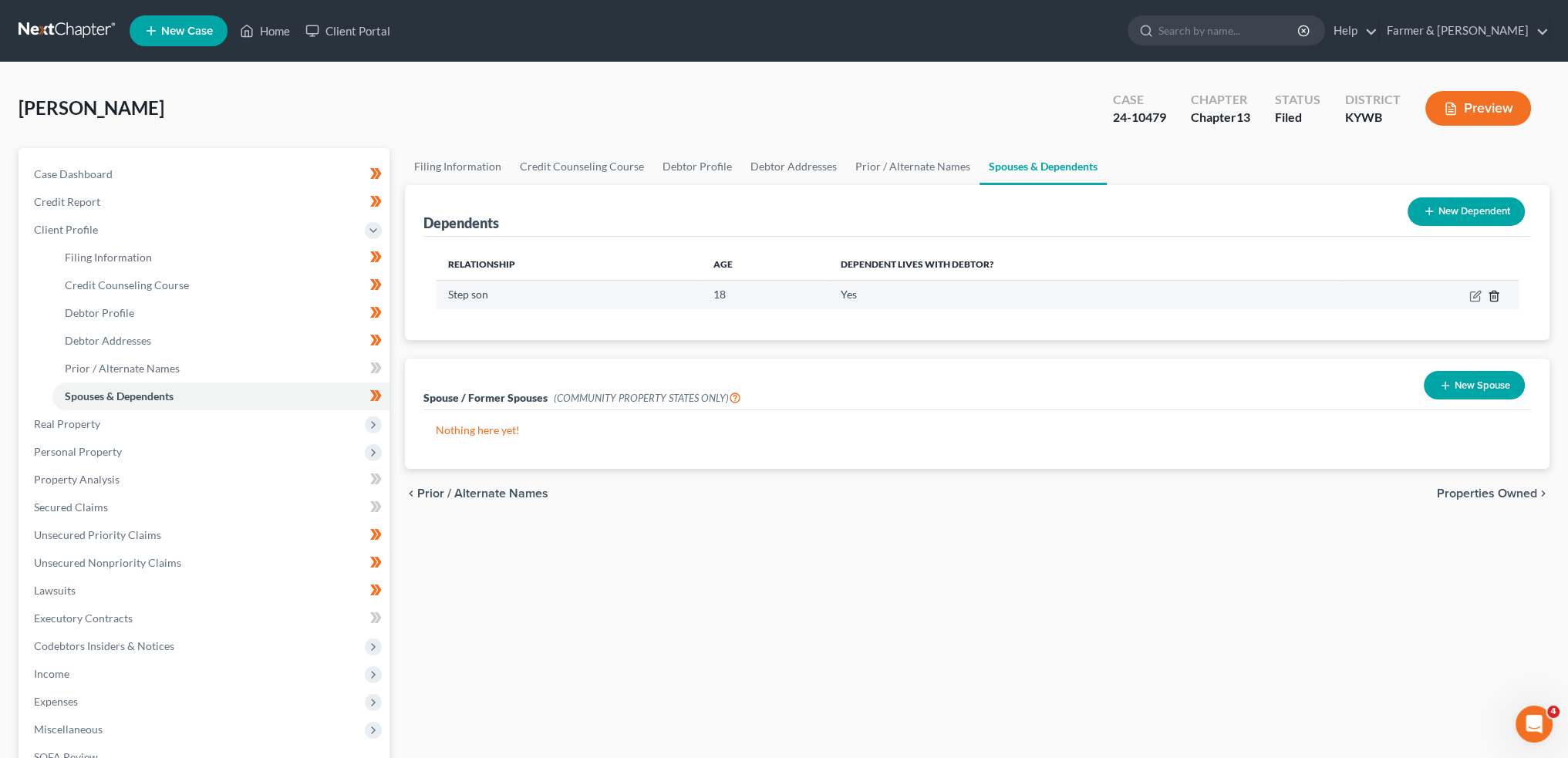
click at [1498, 296] on icon "button" at bounding box center [1493, 296] width 13 height 13
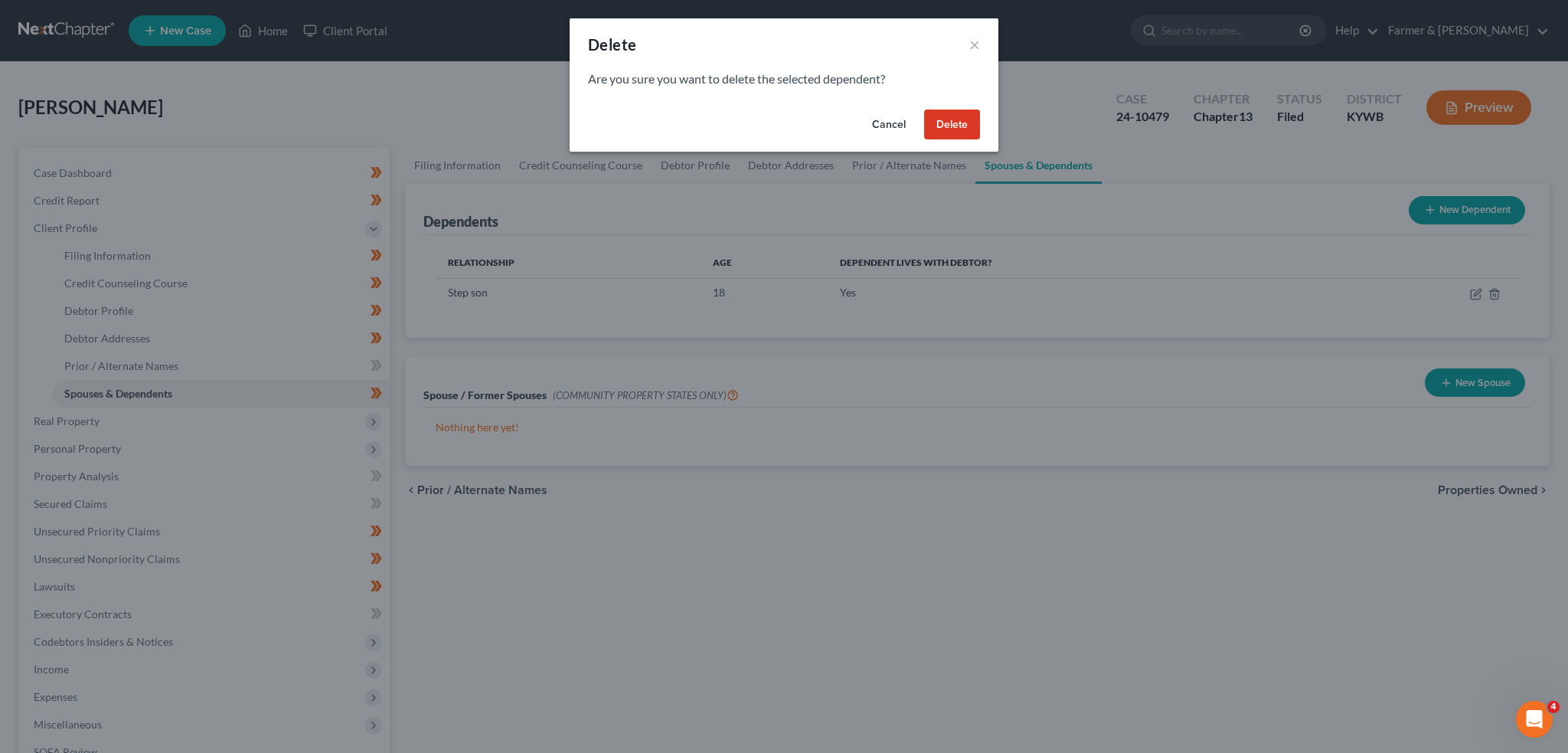
click at [957, 129] on button "Delete" at bounding box center [952, 125] width 56 height 31
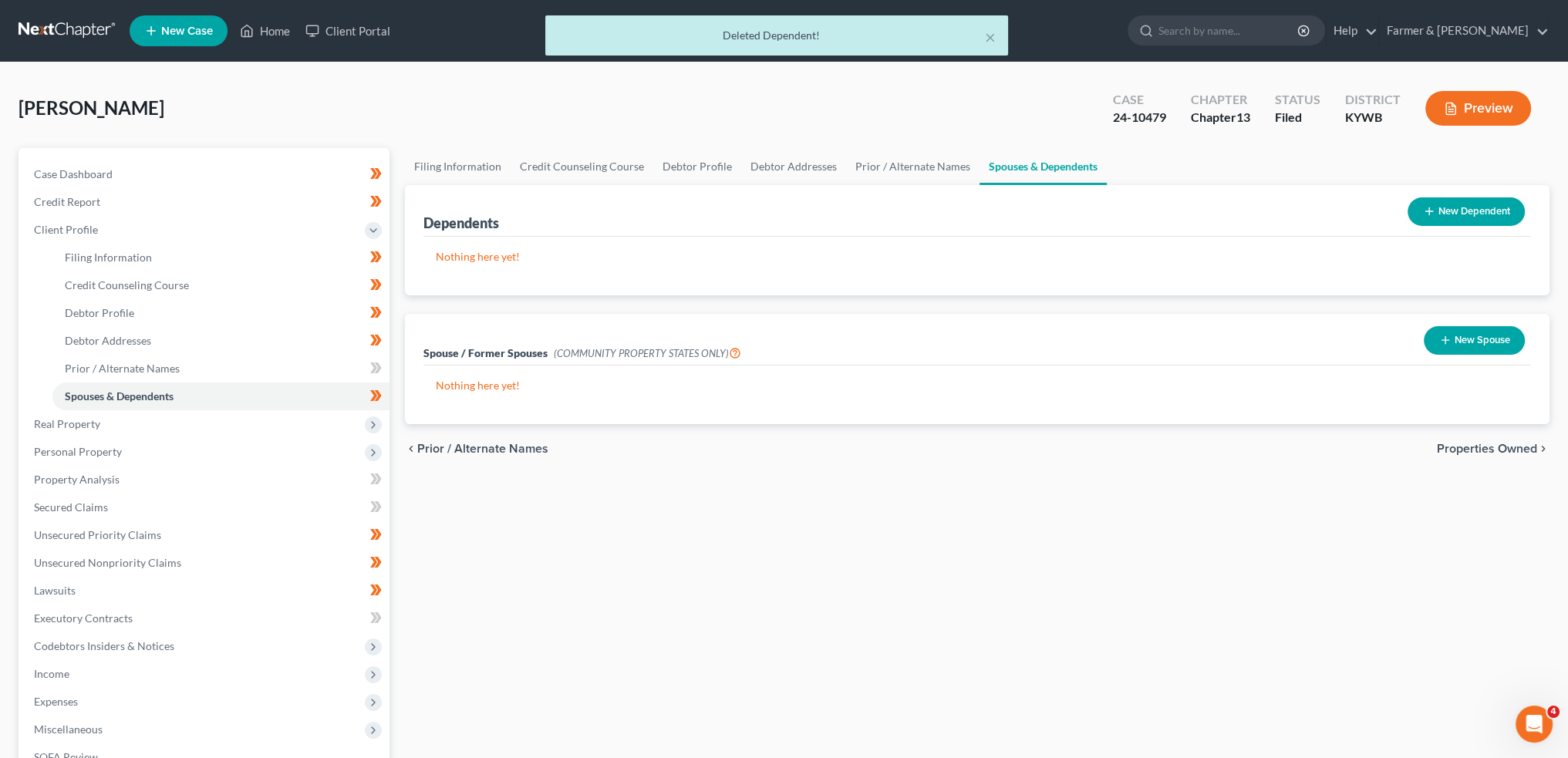
scroll to position [255, 0]
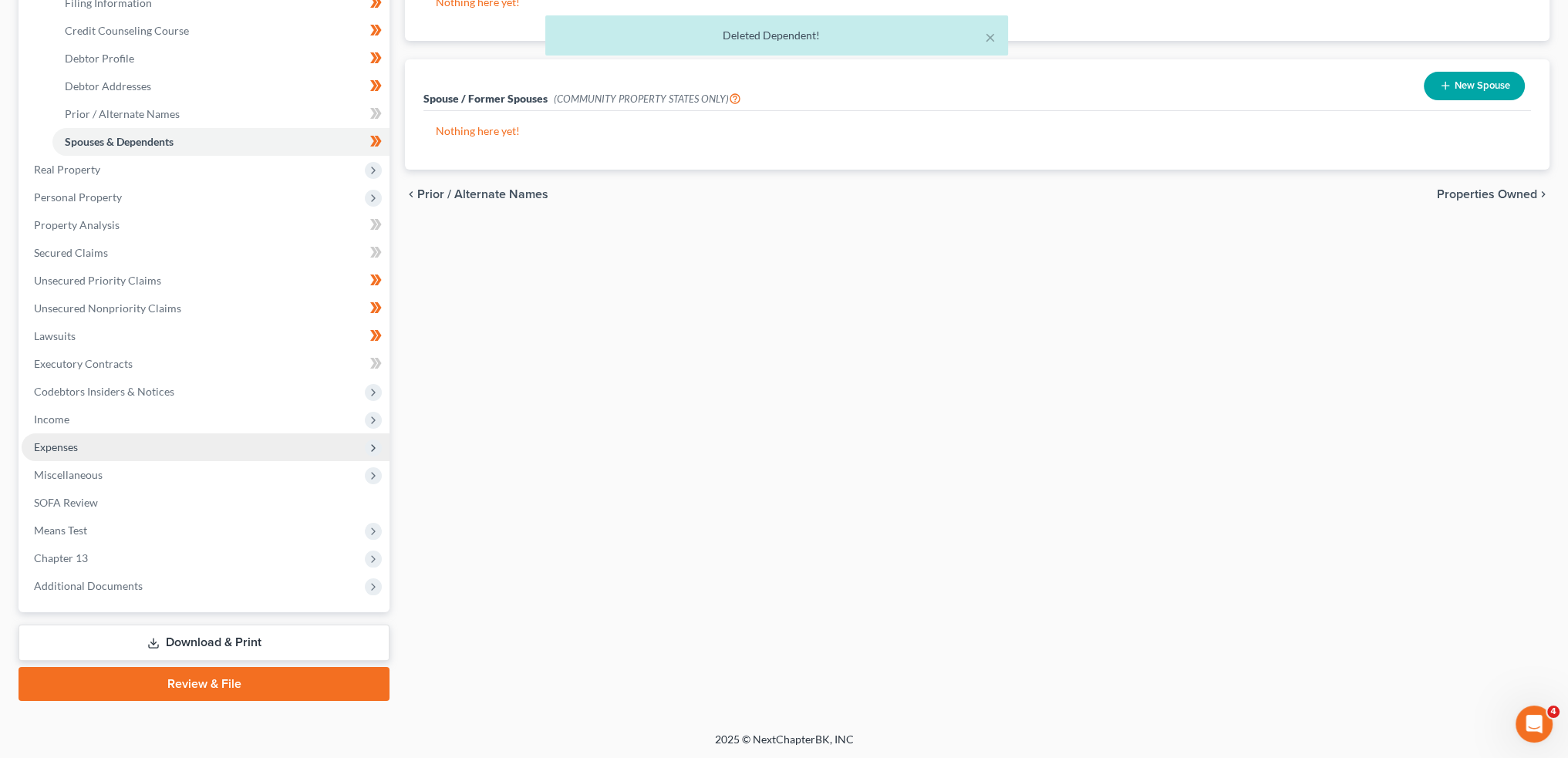
click at [111, 448] on span "Expenses" at bounding box center [205, 447] width 368 height 27
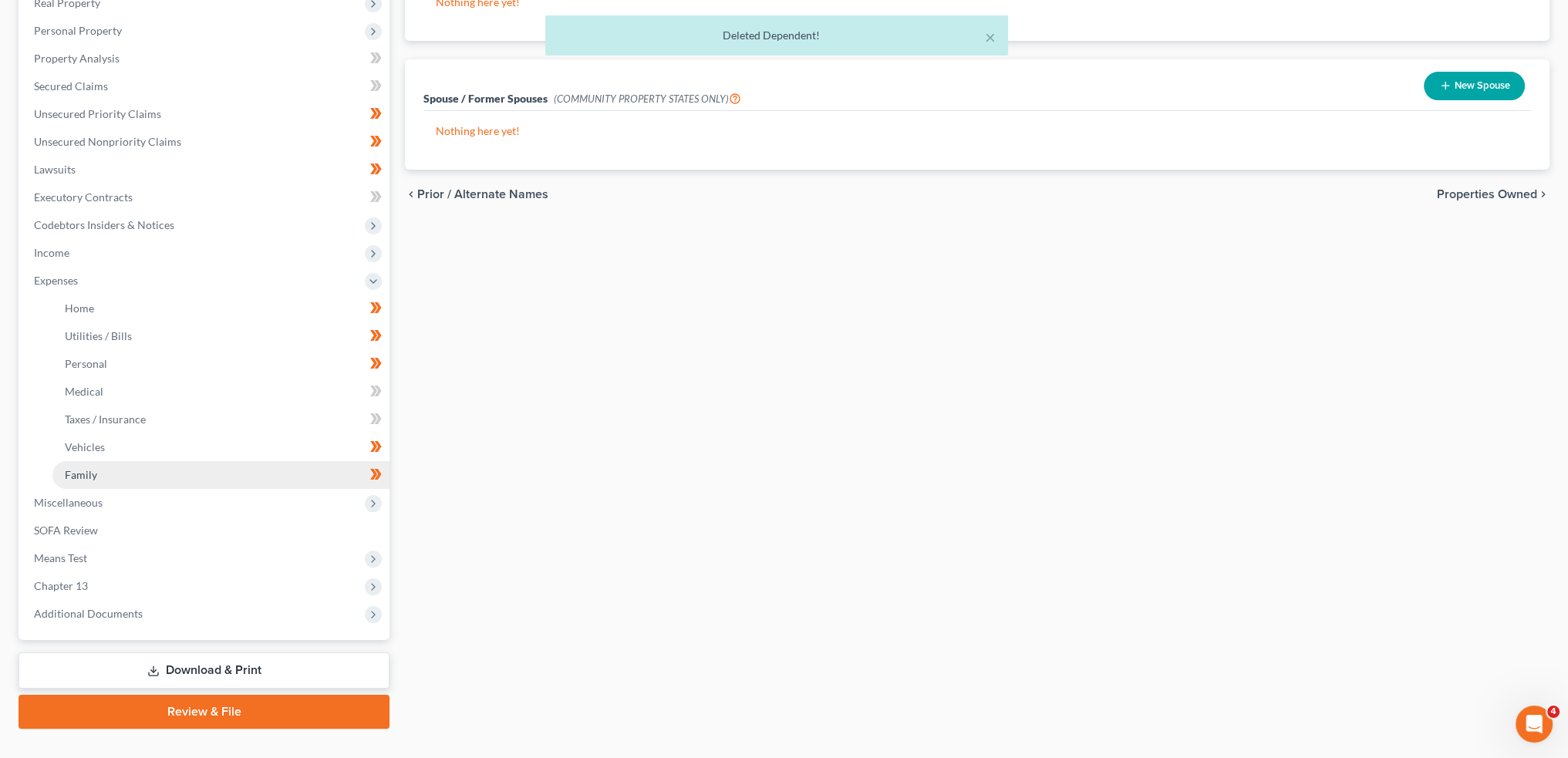
click at [114, 474] on link "Family" at bounding box center [221, 475] width 337 height 27
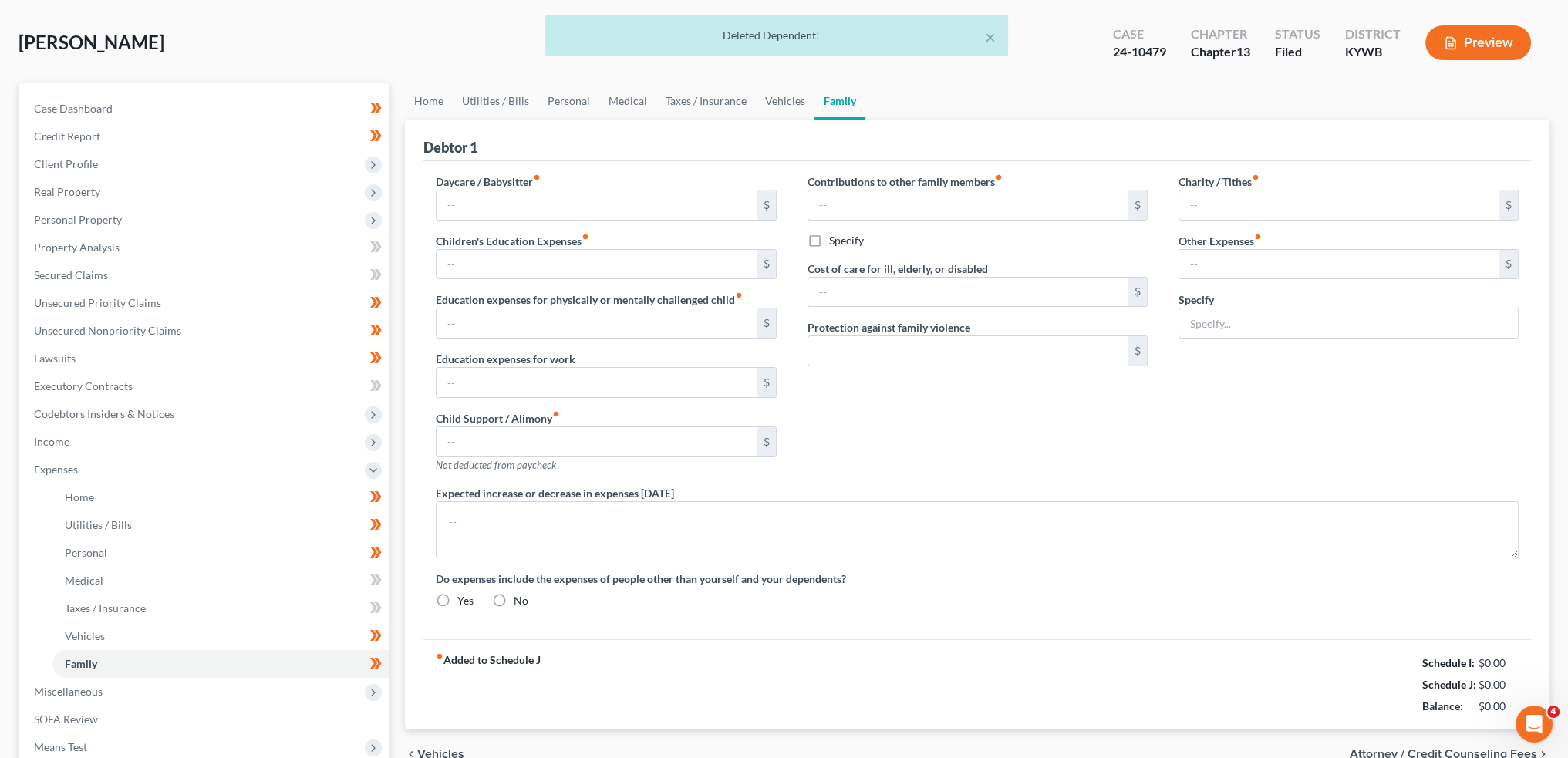
type input "0.00"
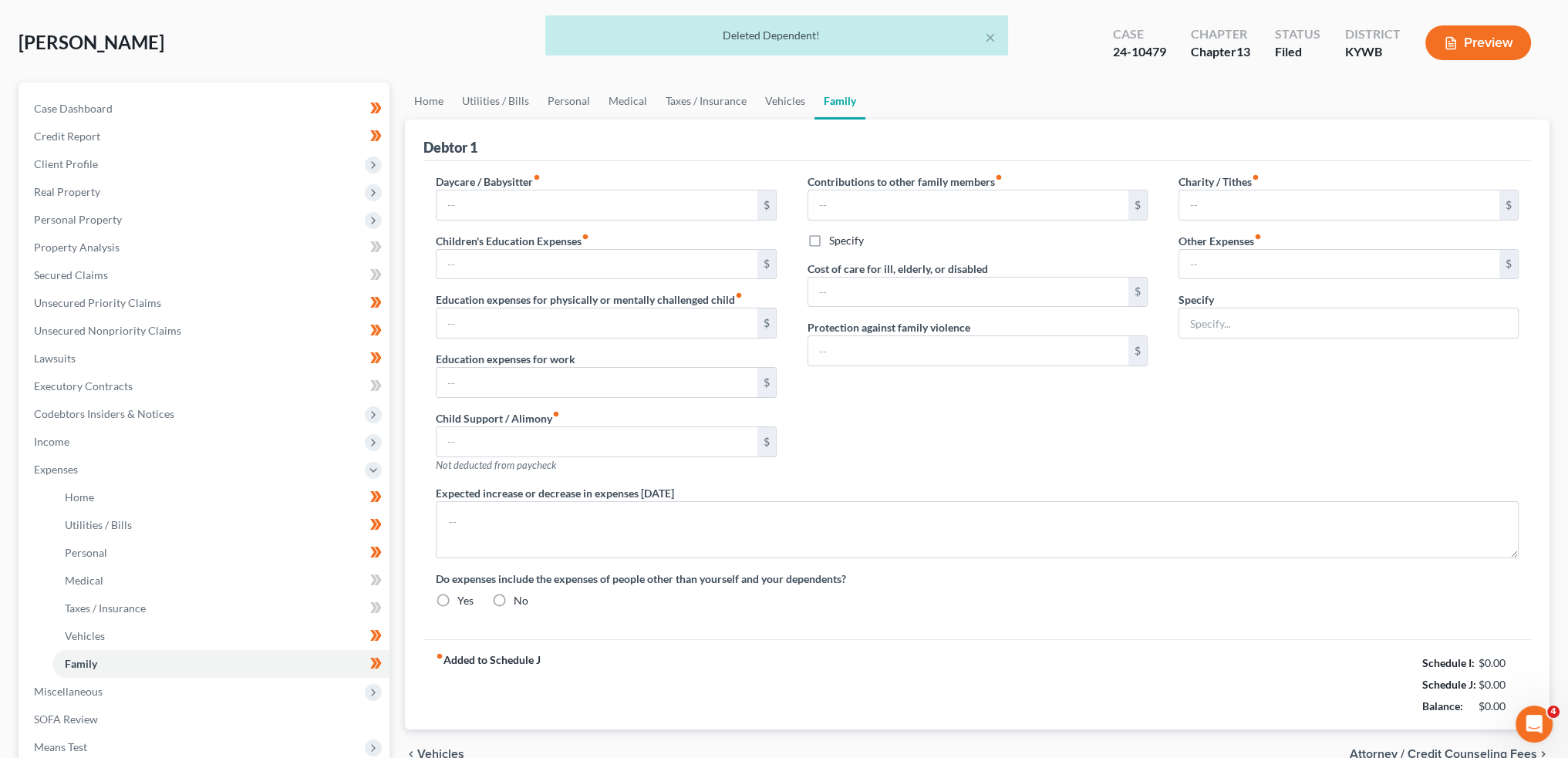
type input "0.00"
radio input "true"
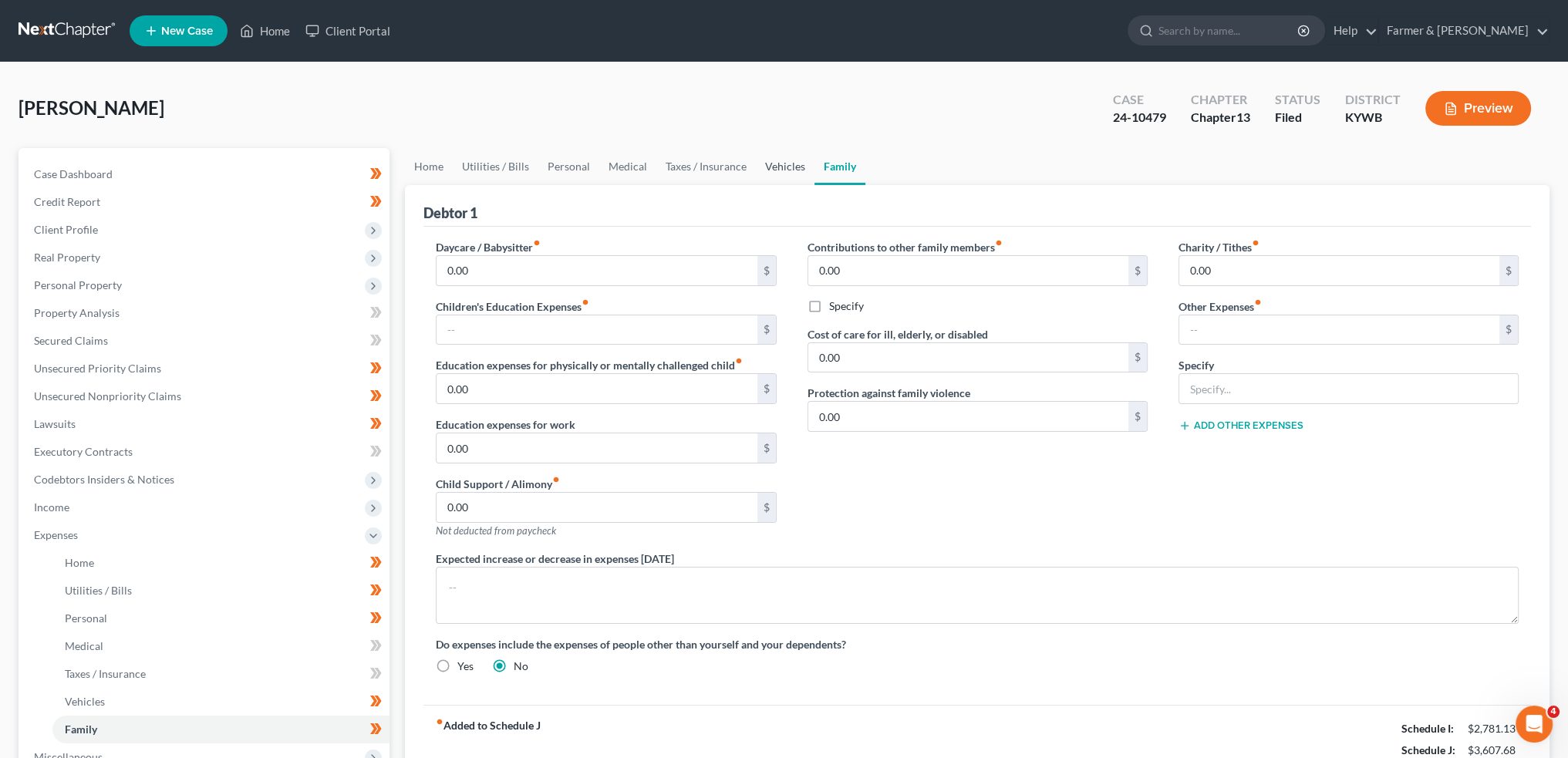
click at [780, 161] on link "Vehicles" at bounding box center [785, 167] width 59 height 37
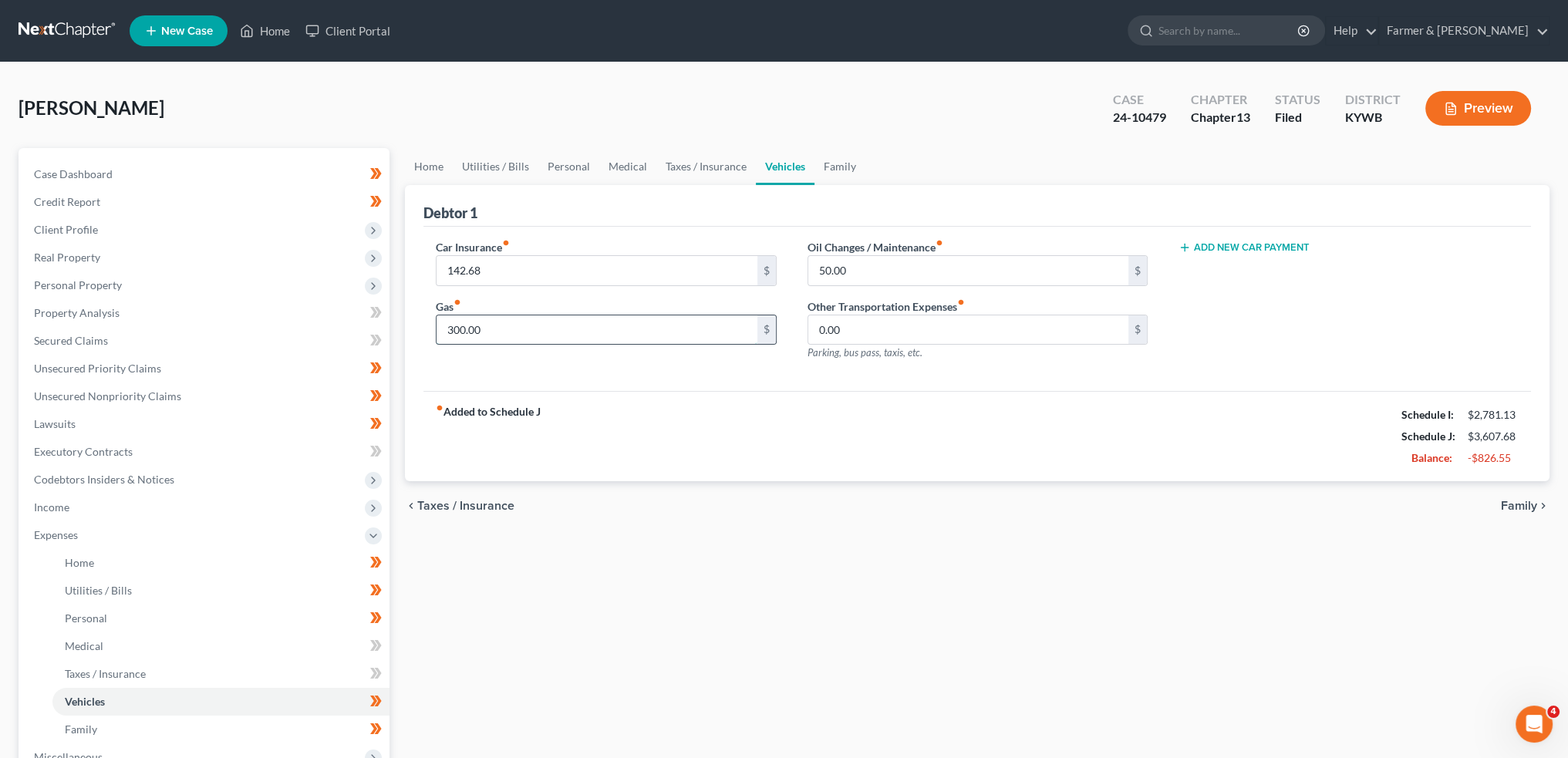
click at [548, 335] on input "300.00" at bounding box center [597, 330] width 320 height 29
type input "200.00"
click at [687, 161] on link "Taxes / Insurance" at bounding box center [706, 167] width 99 height 37
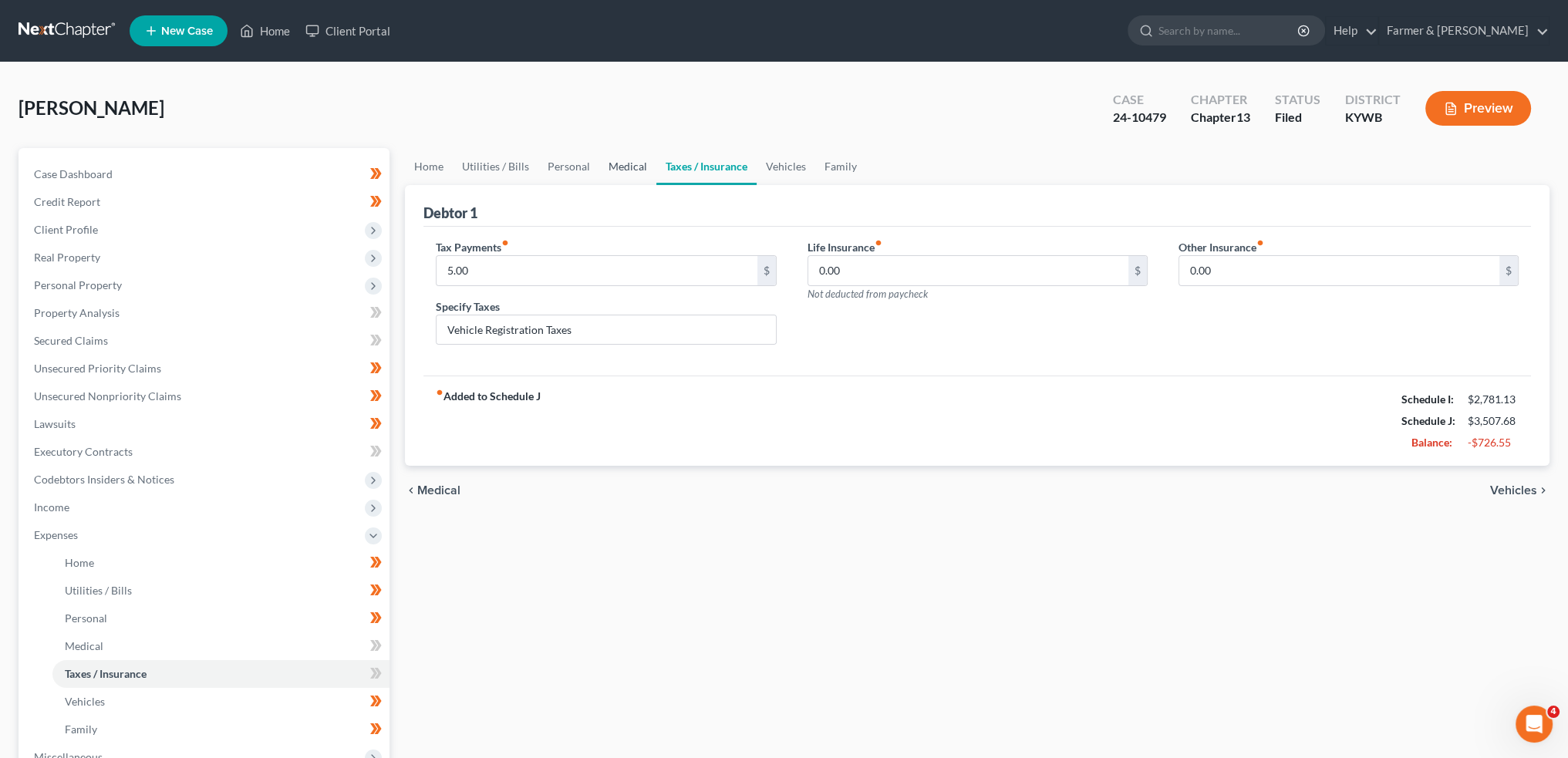
click at [645, 173] on link "Medical" at bounding box center [627, 167] width 58 height 37
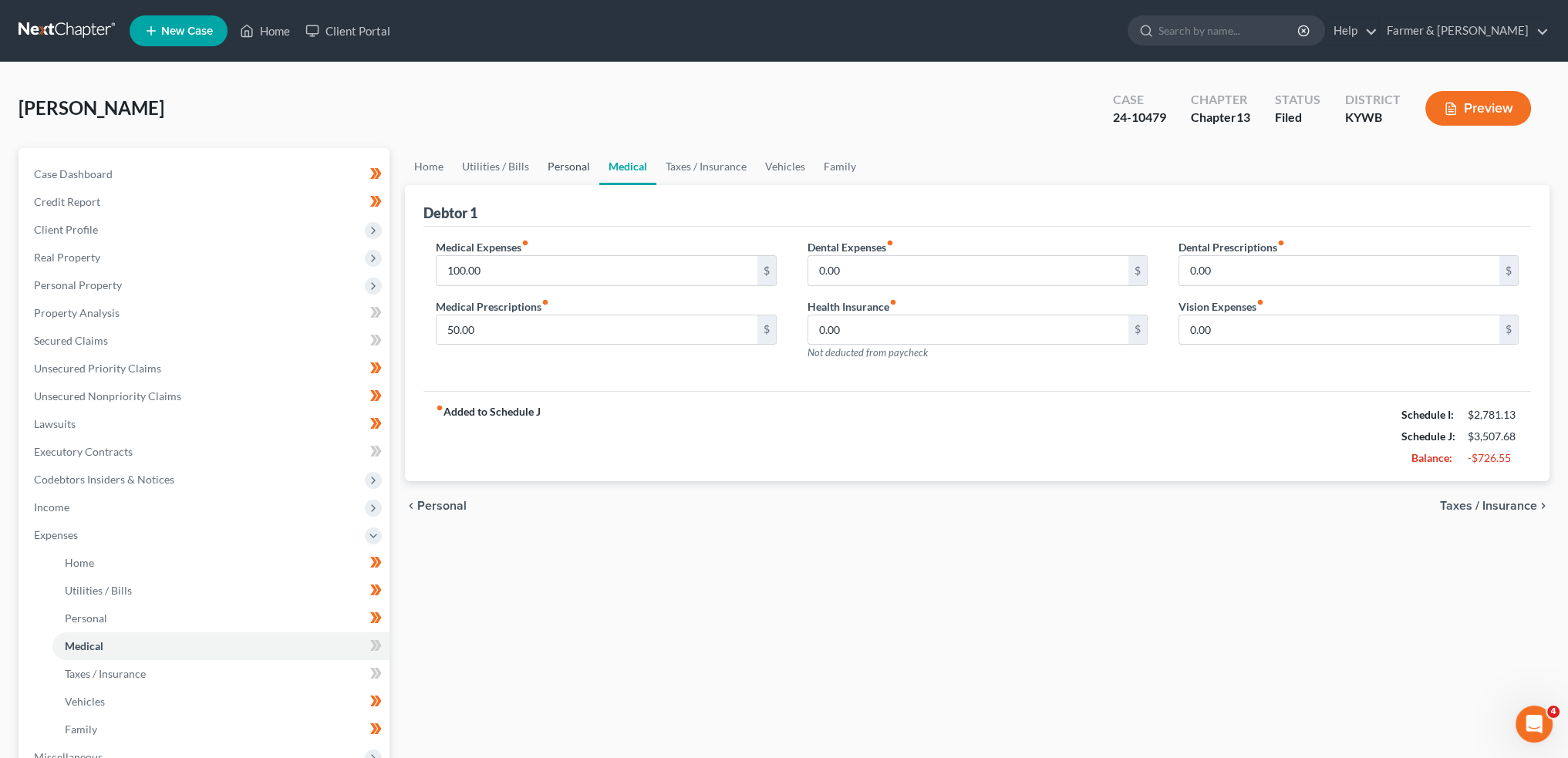
click at [564, 169] on link "Personal" at bounding box center [568, 167] width 60 height 37
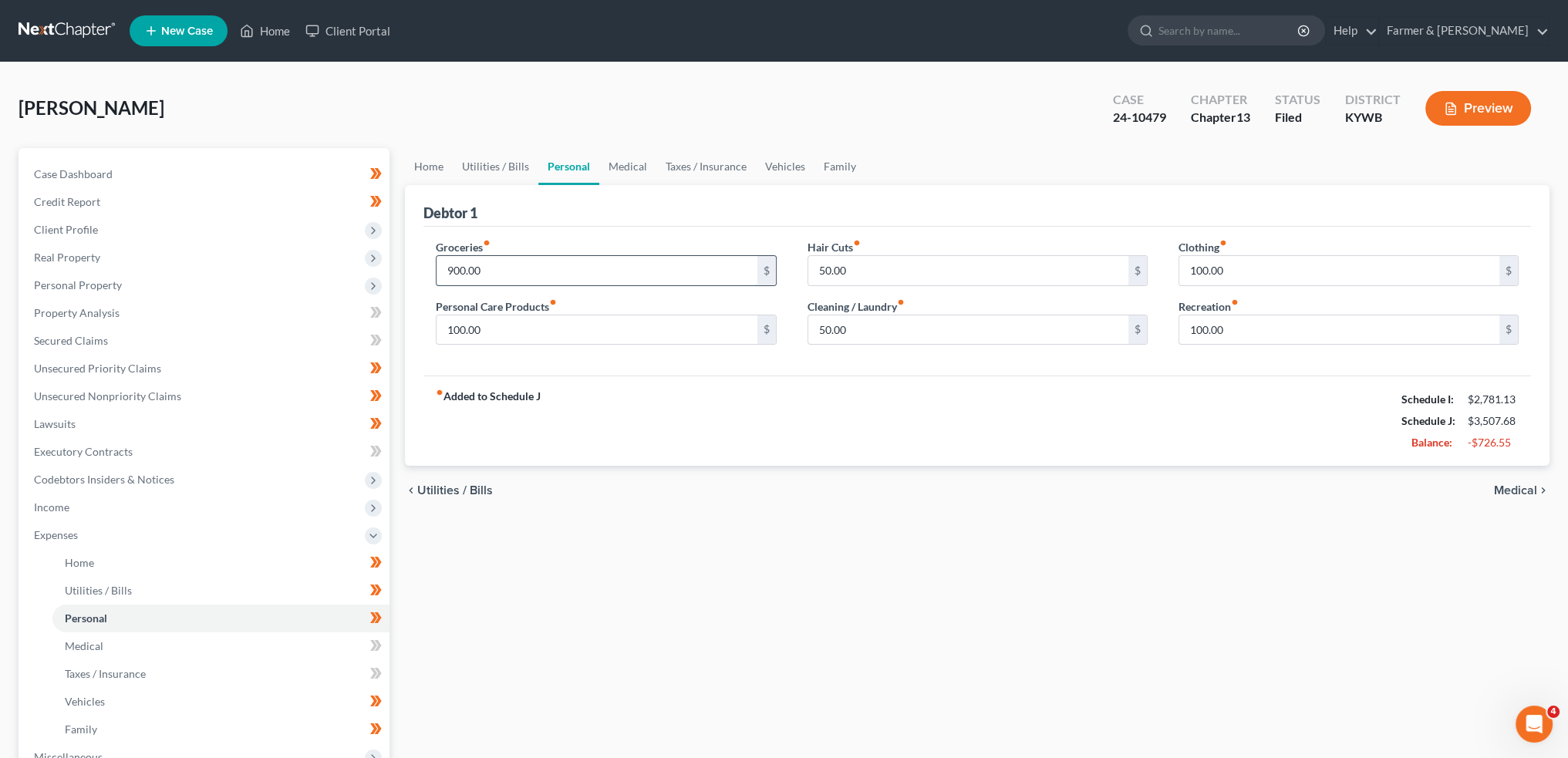
click at [515, 264] on input "900.00" at bounding box center [597, 271] width 320 height 29
type input "700.00"
type input "75.00"
click at [515, 264] on input "700.00" at bounding box center [597, 271] width 320 height 29
type input "700.00"
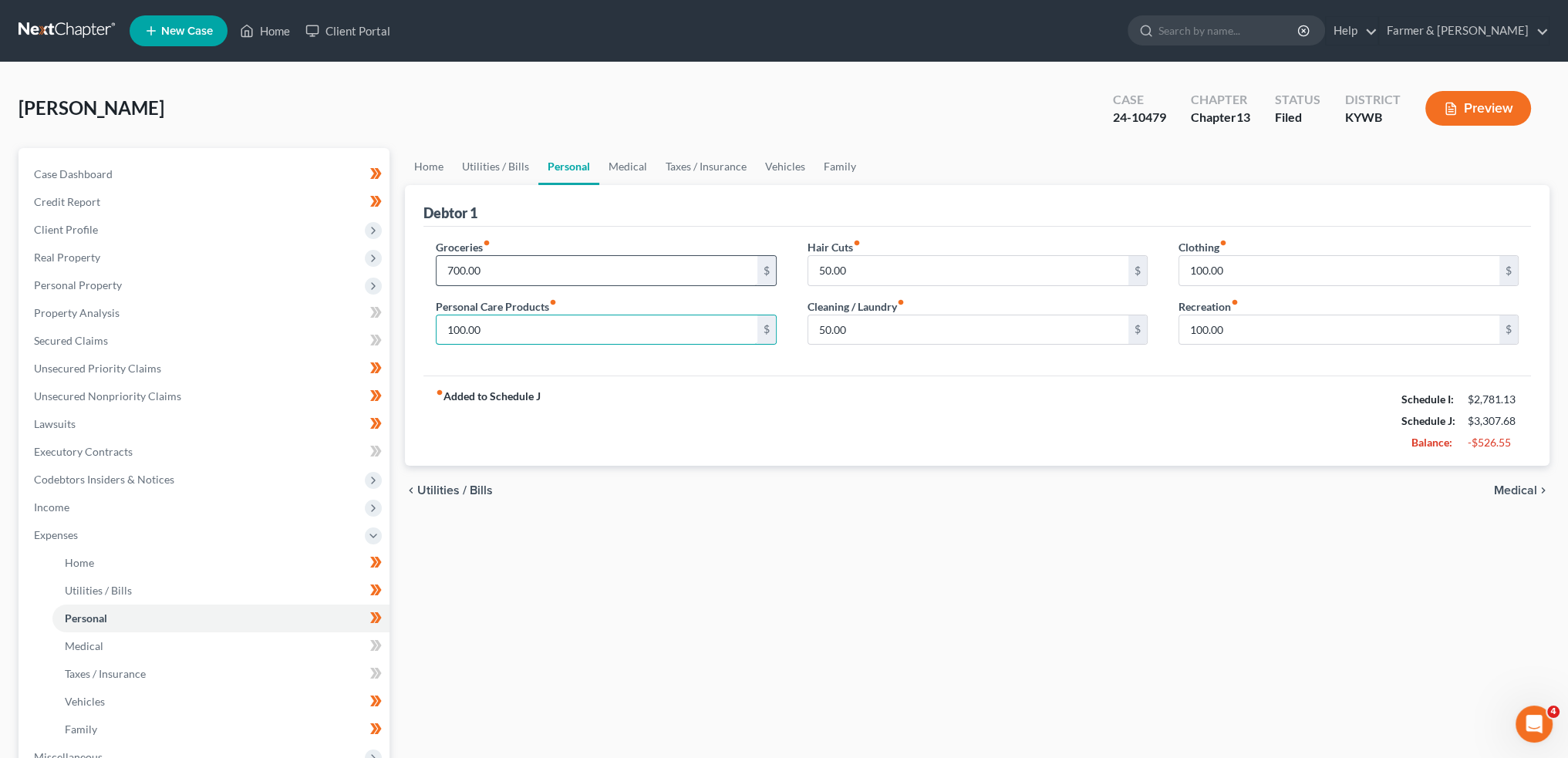
type input "100.00"
type input "0.00"
type input "75.00"
type input "50.00"
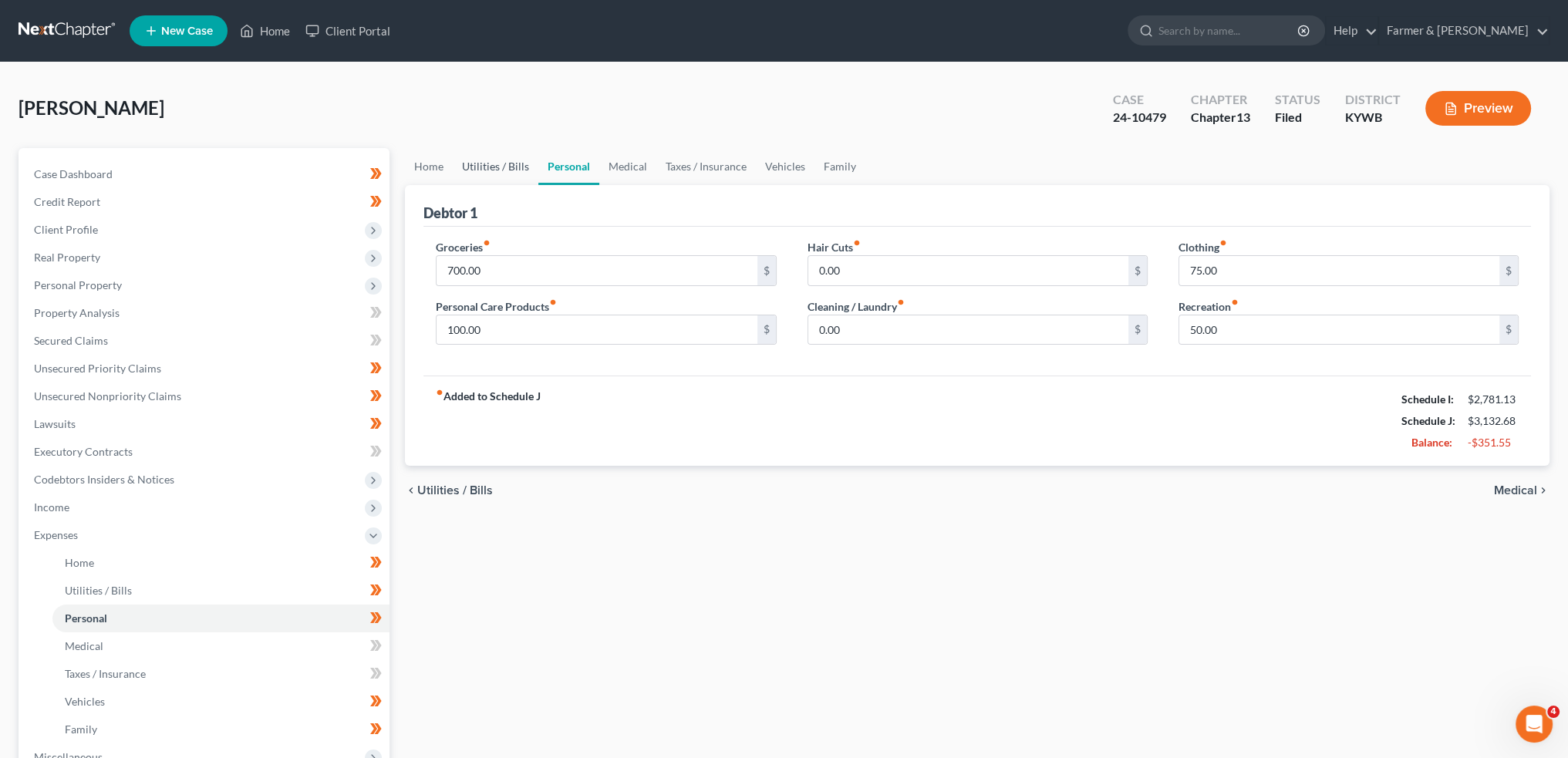
click at [507, 168] on link "Utilities / Bills" at bounding box center [495, 167] width 86 height 37
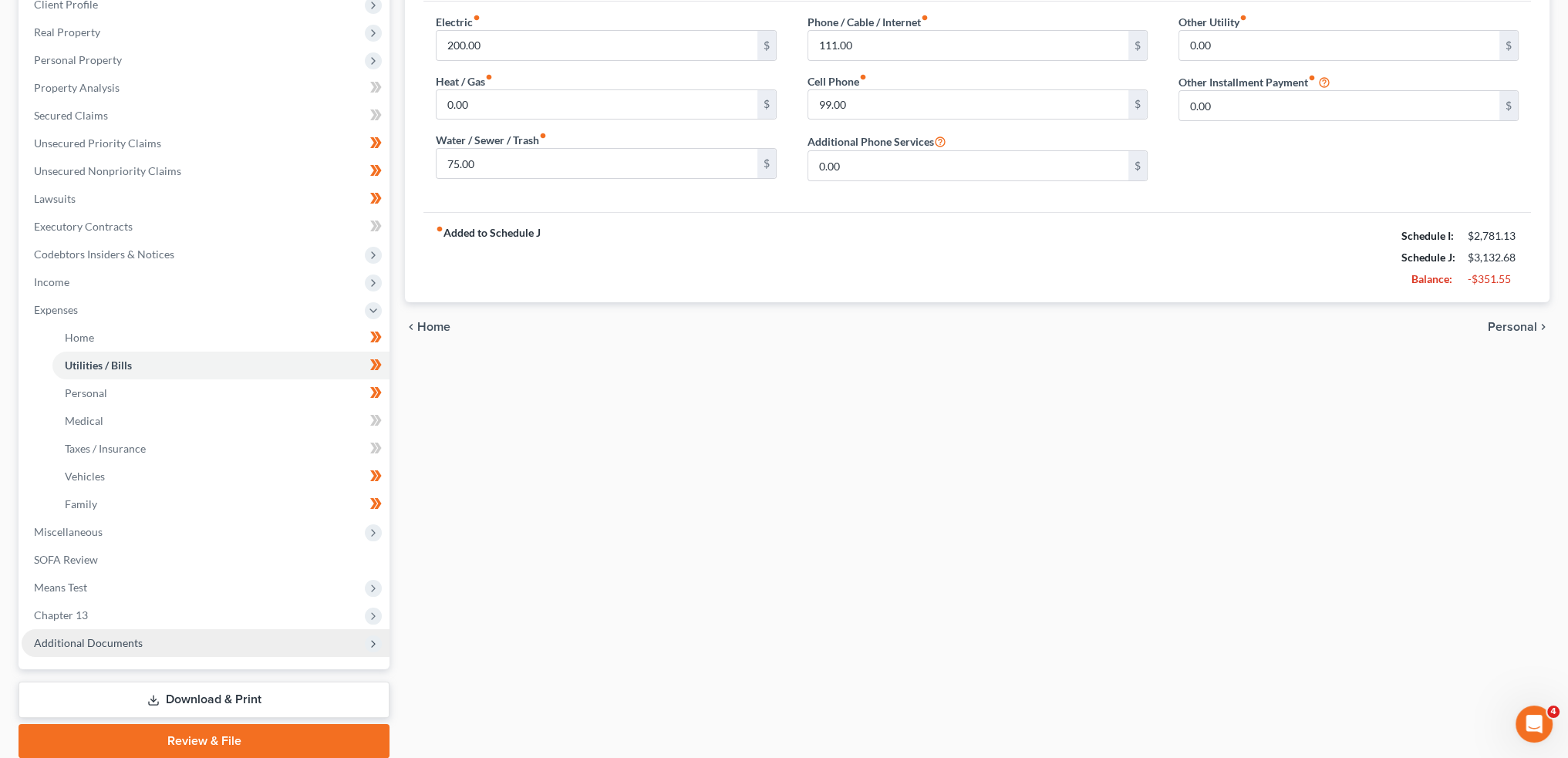
scroll to position [282, 0]
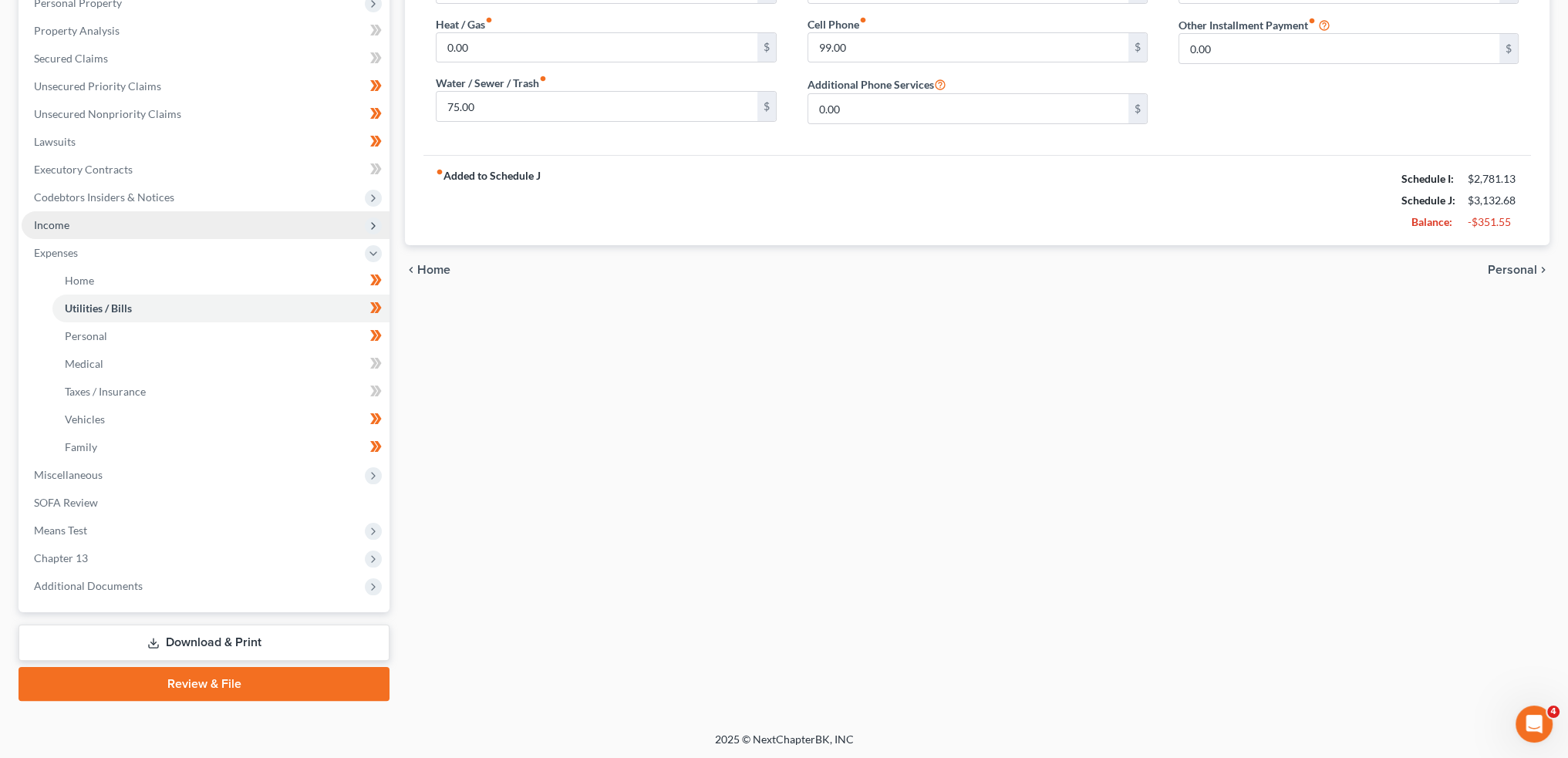
click at [106, 226] on span "Income" at bounding box center [205, 225] width 368 height 27
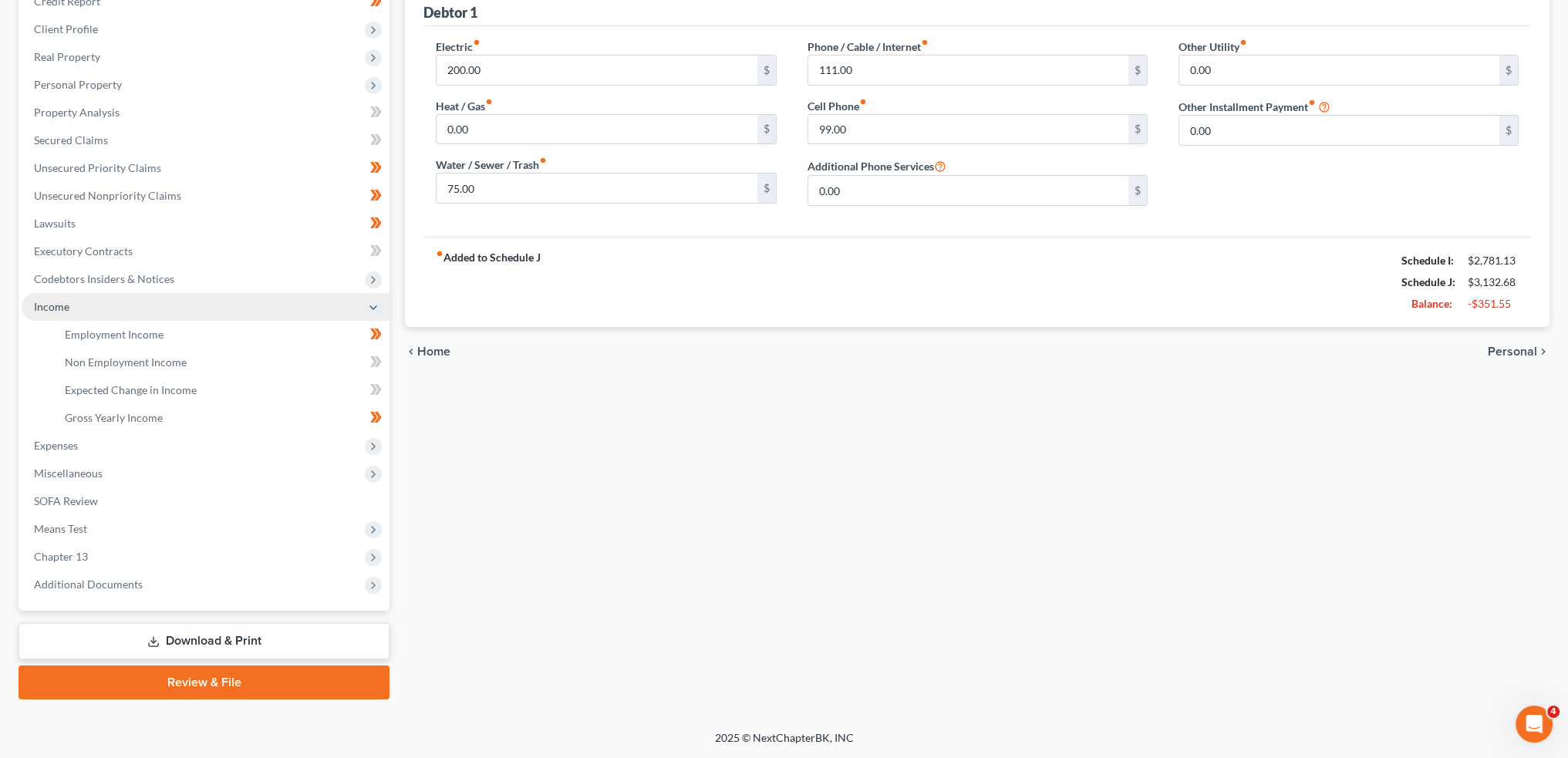
scroll to position [199, 0]
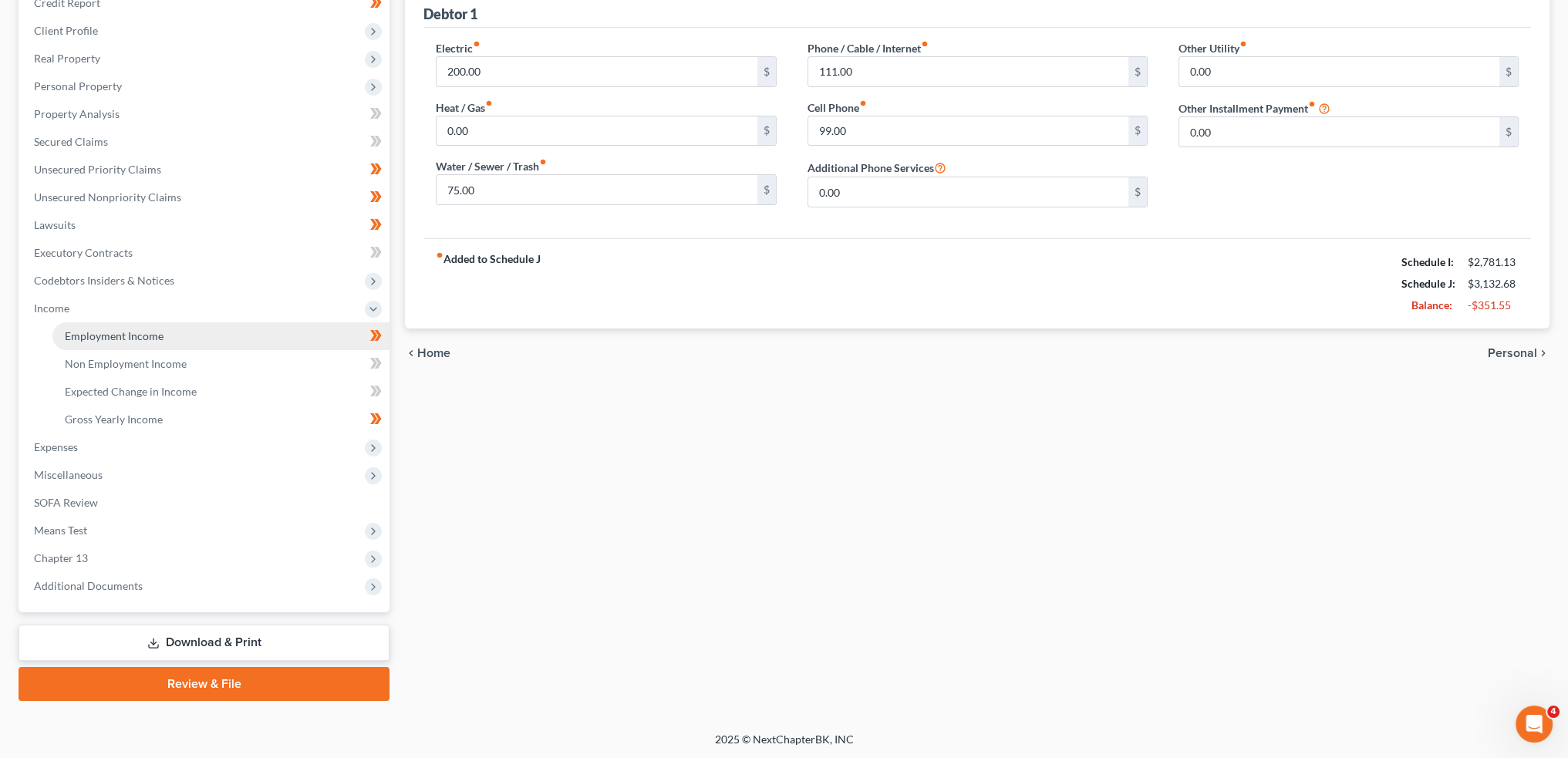
click at [116, 336] on span "Employment Income" at bounding box center [113, 336] width 98 height 13
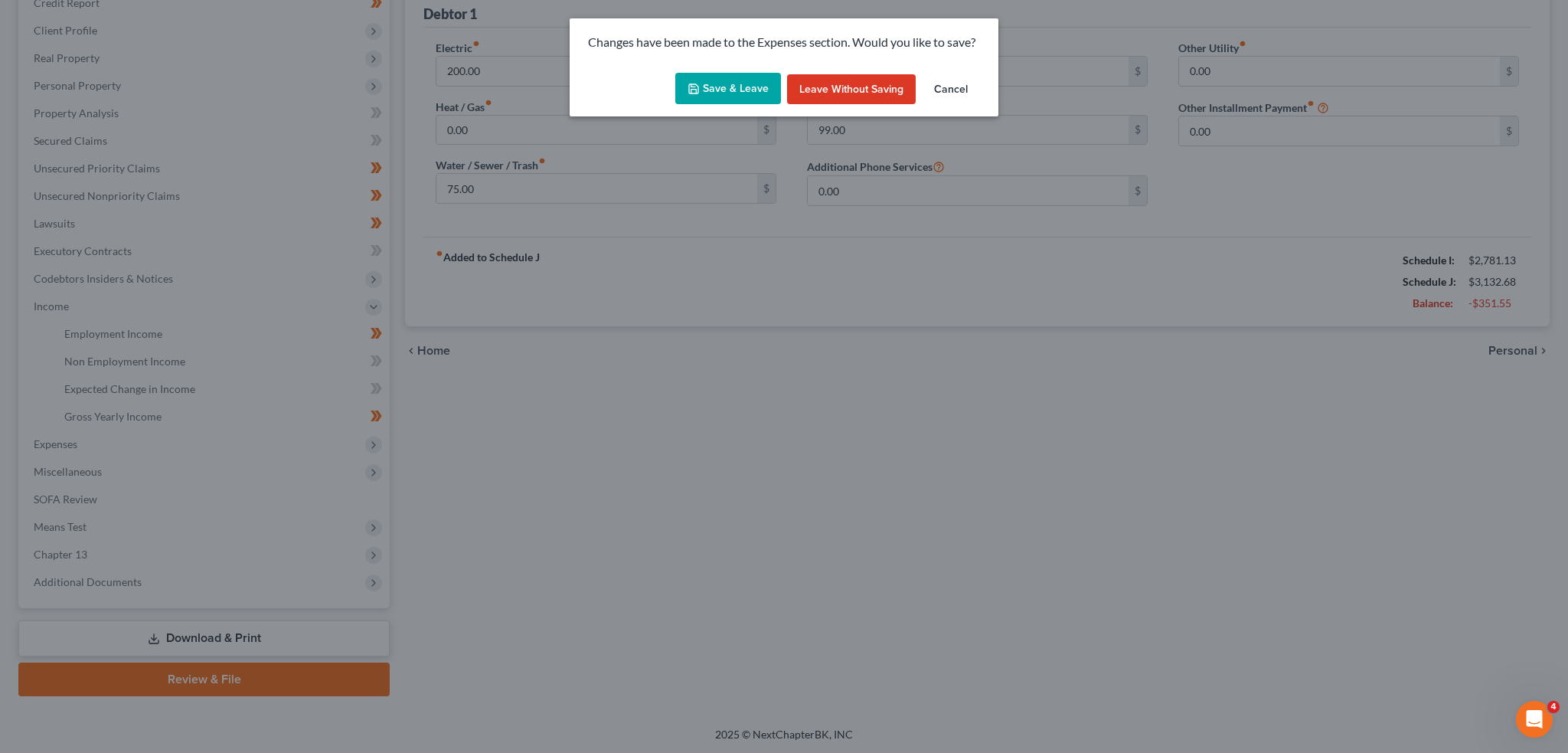
click at [730, 89] on button "Save & Leave" at bounding box center [727, 88] width 106 height 32
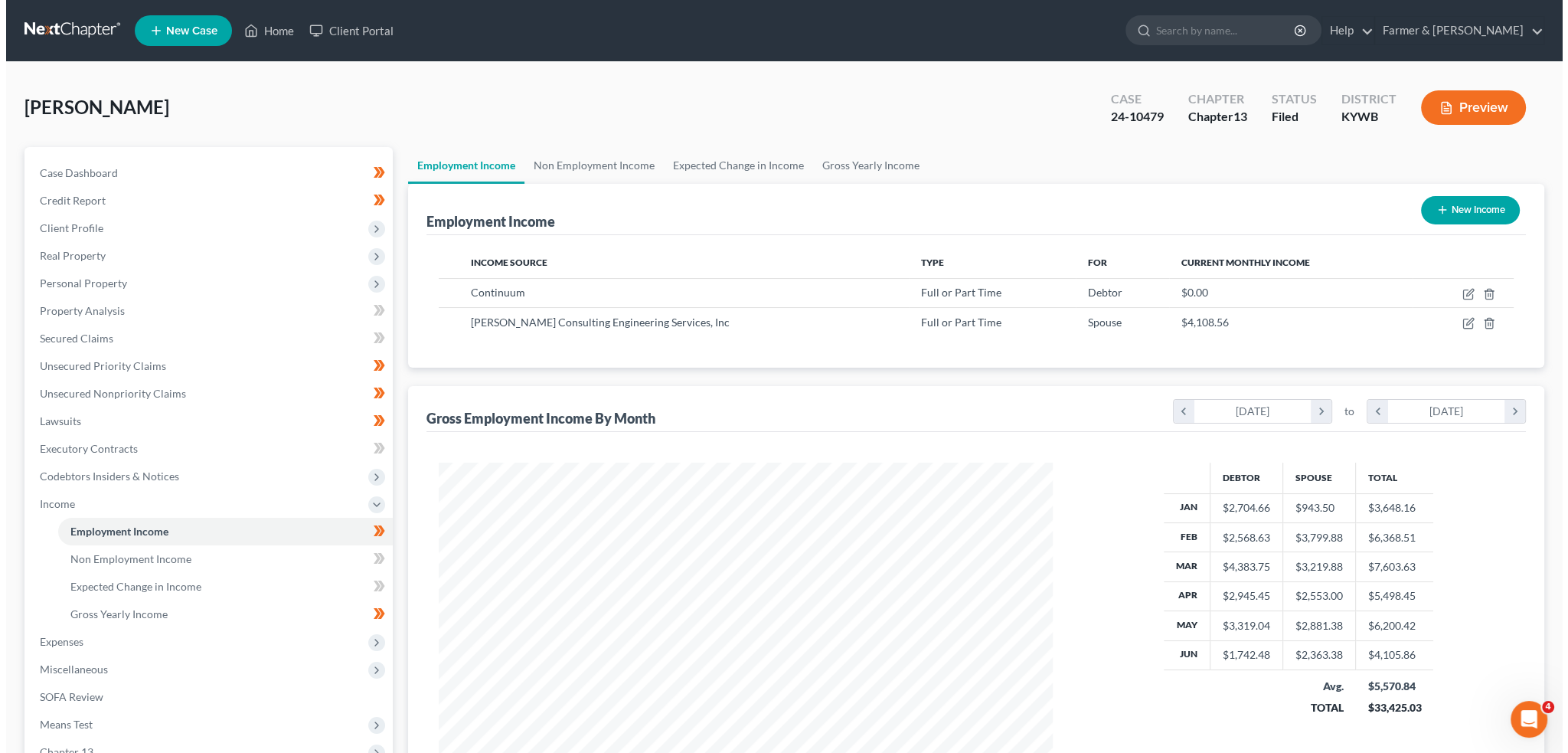
scroll to position [307, 644]
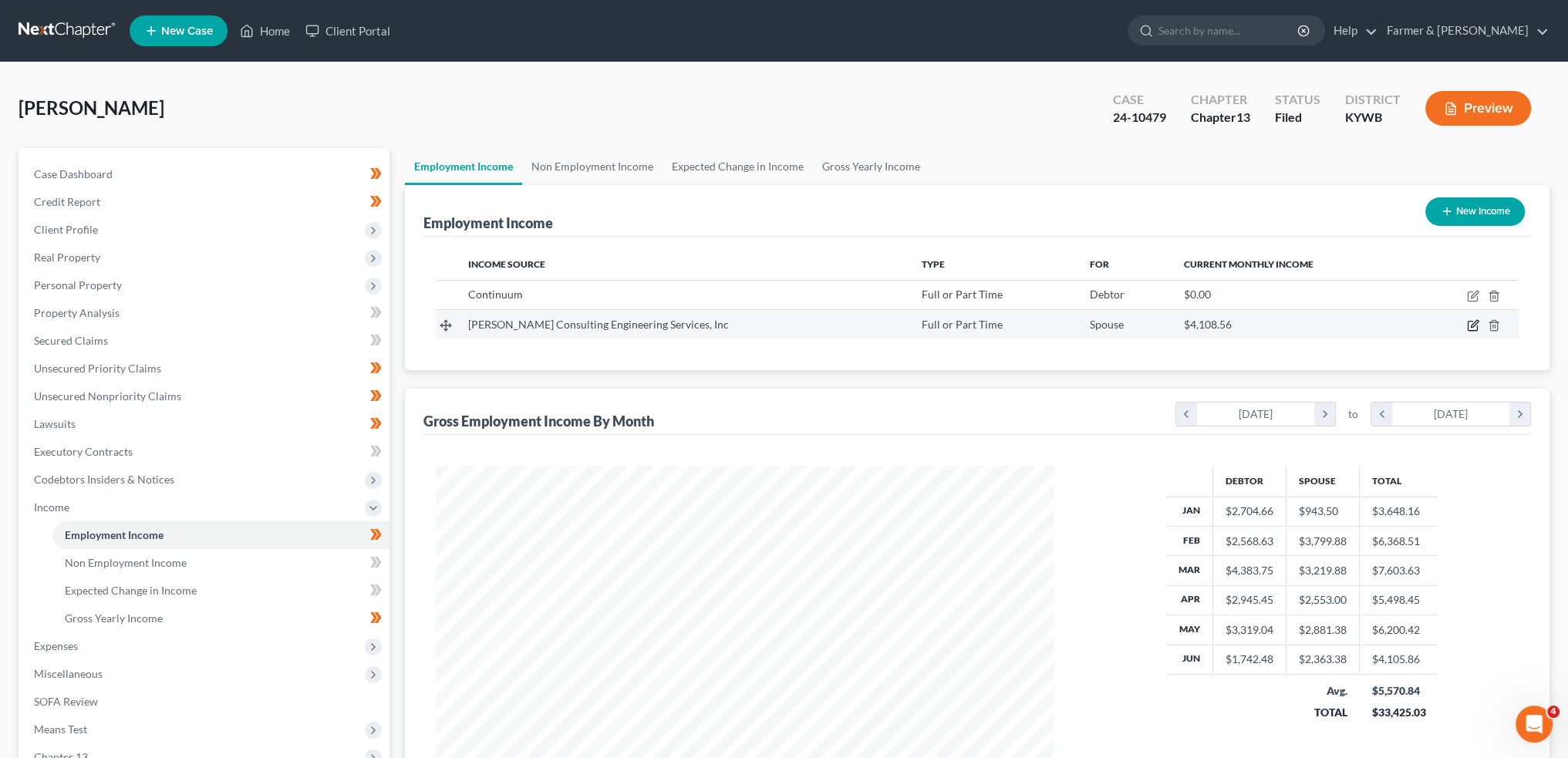
click at [1471, 323] on icon "button" at bounding box center [1472, 325] width 13 height 13
select select "0"
select select "18"
select select "3"
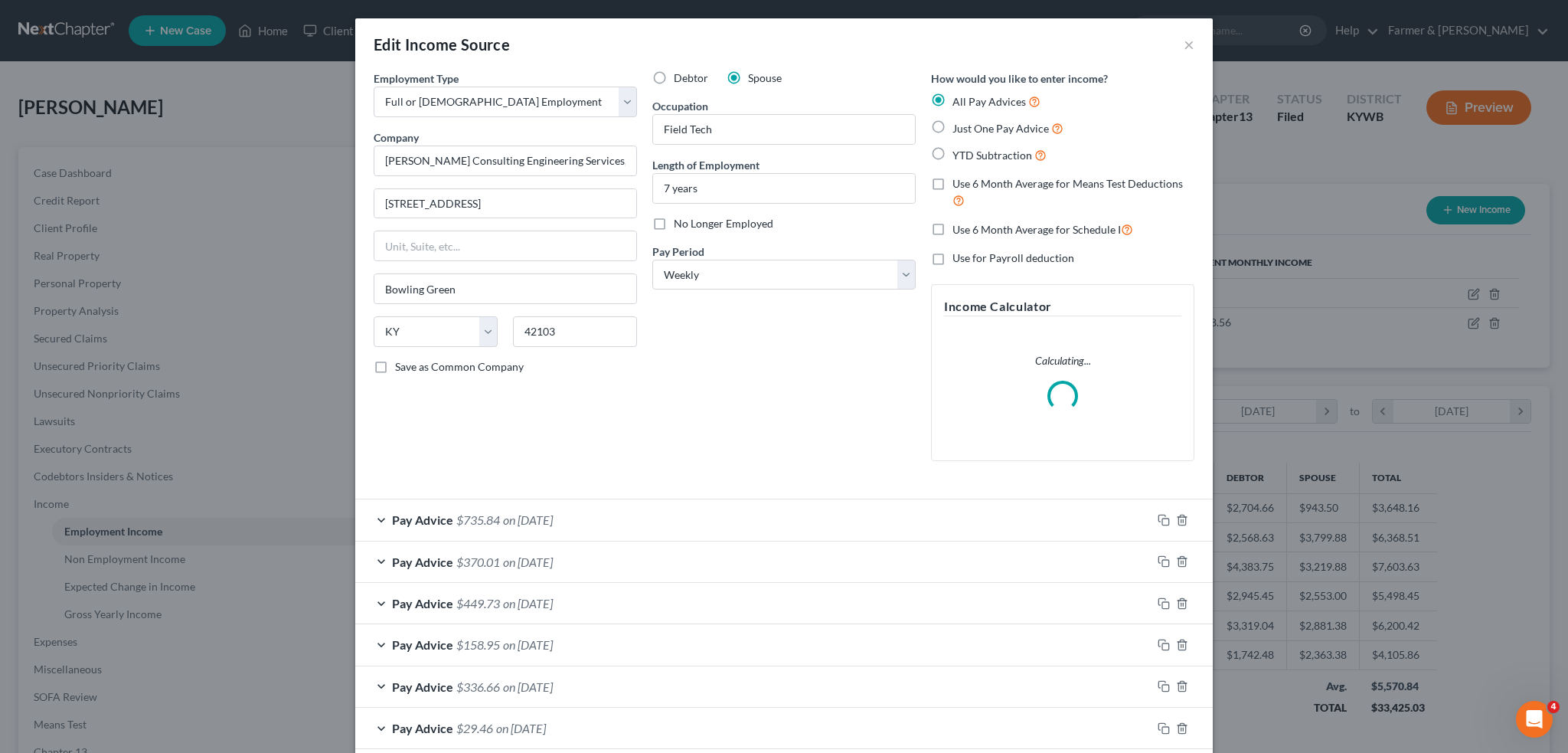
scroll to position [127, 0]
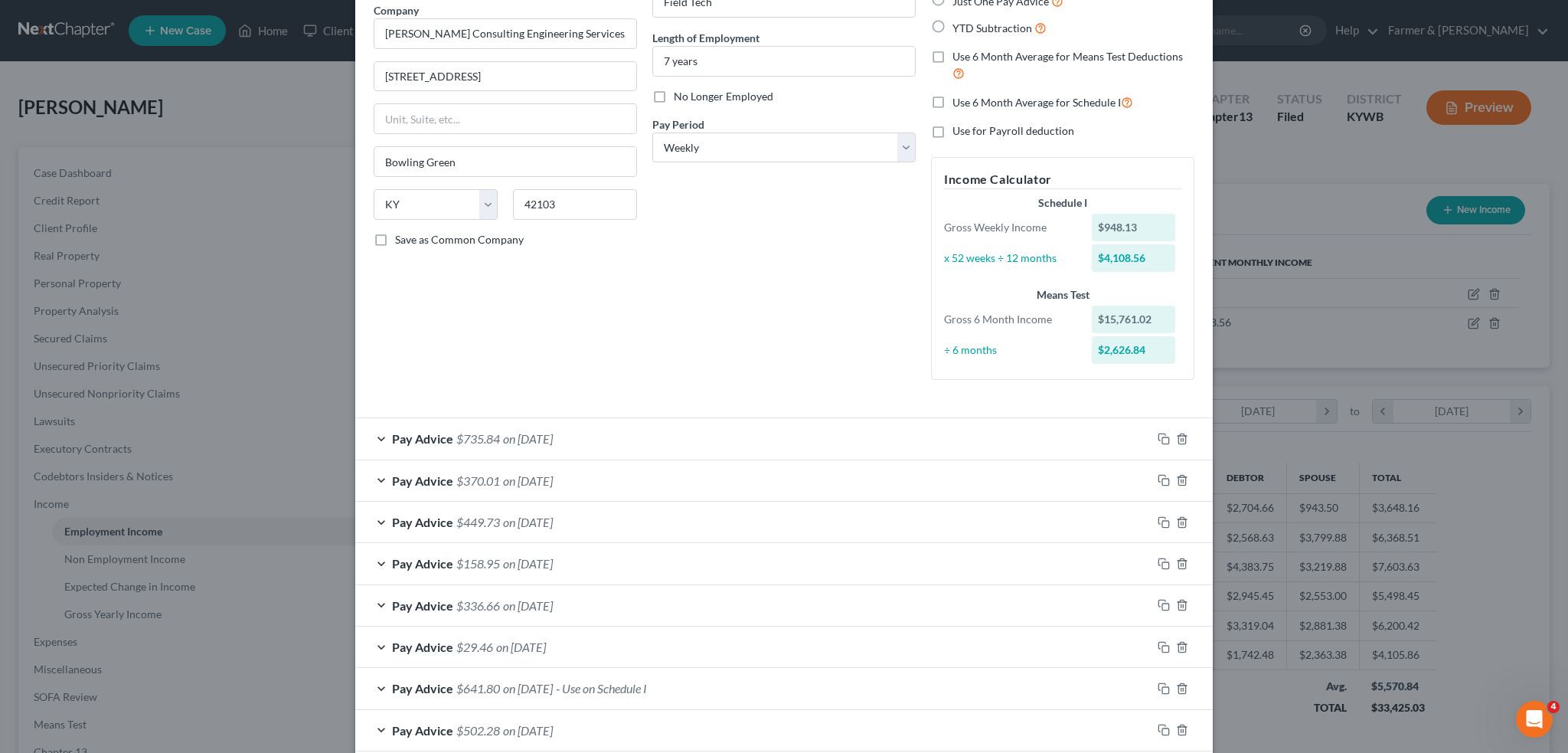
click at [619, 431] on div "Pay Advice $735.84 on 06/20/2024" at bounding box center [753, 439] width 796 height 41
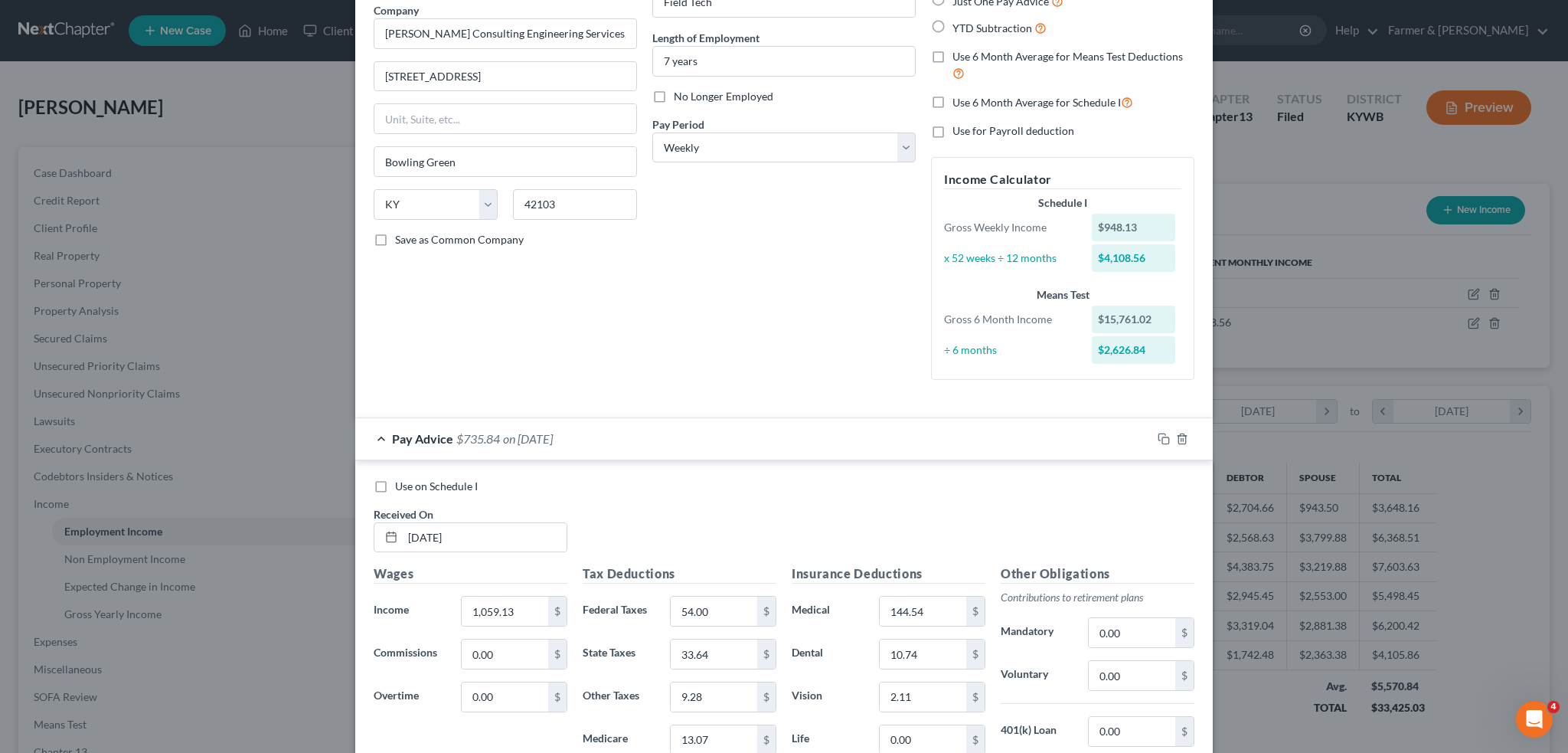
click at [395, 486] on label "Use on Schedule I" at bounding box center [436, 486] width 82 height 16
click at [401, 486] on input "Use on Schedule I" at bounding box center [406, 484] width 10 height 10
checkbox input "true"
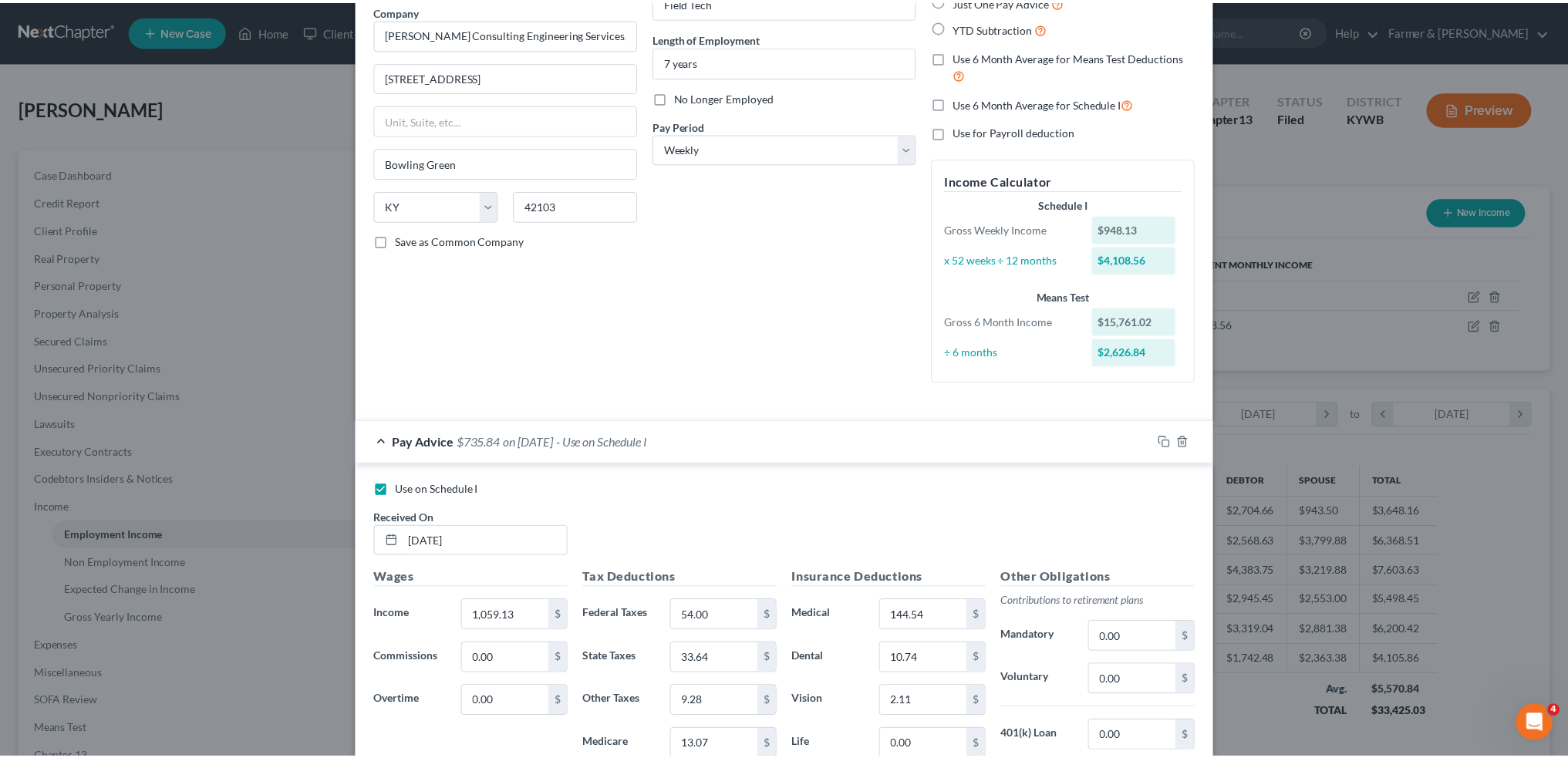
scroll to position [1339, 0]
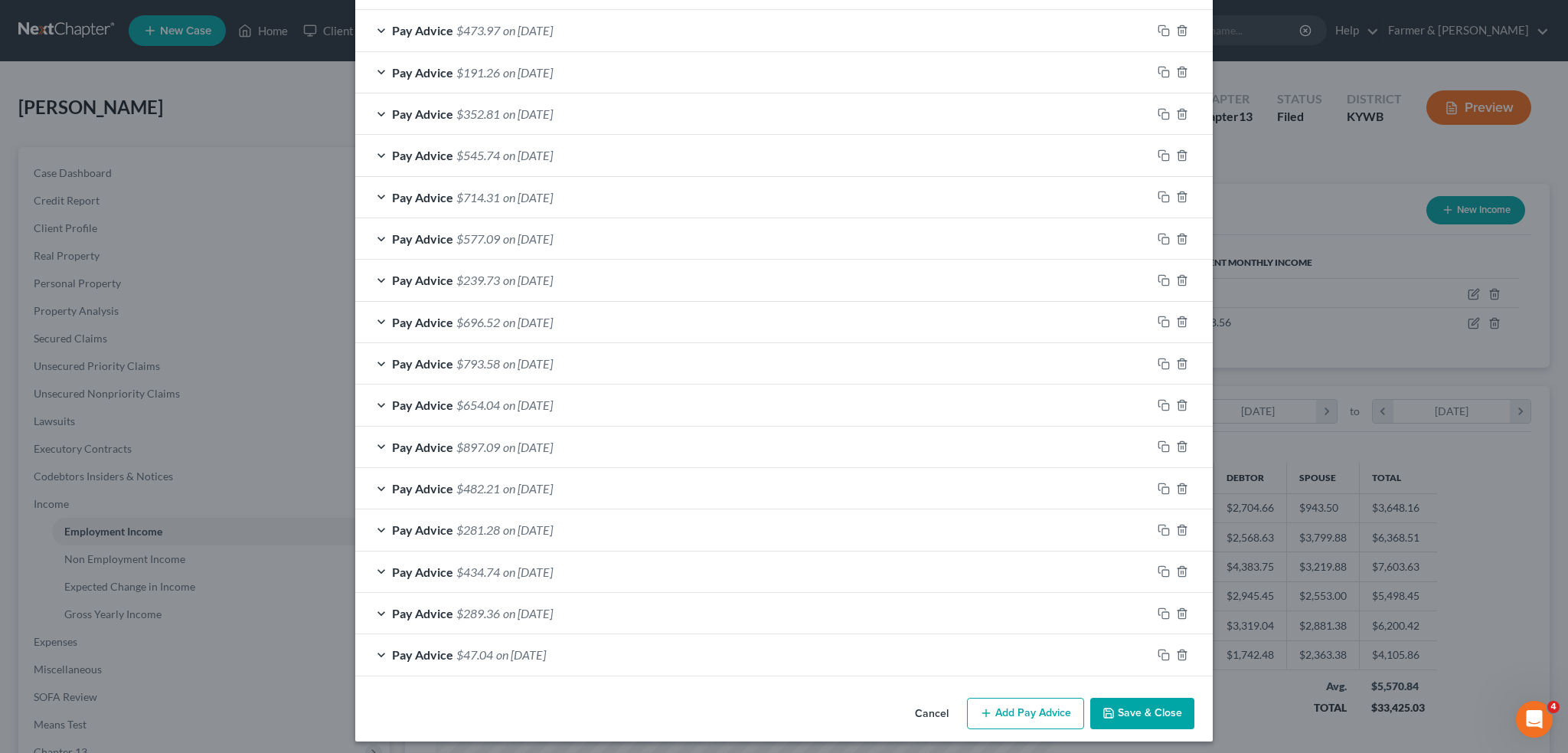
click at [1113, 698] on button "Save & Close" at bounding box center [1143, 713] width 105 height 32
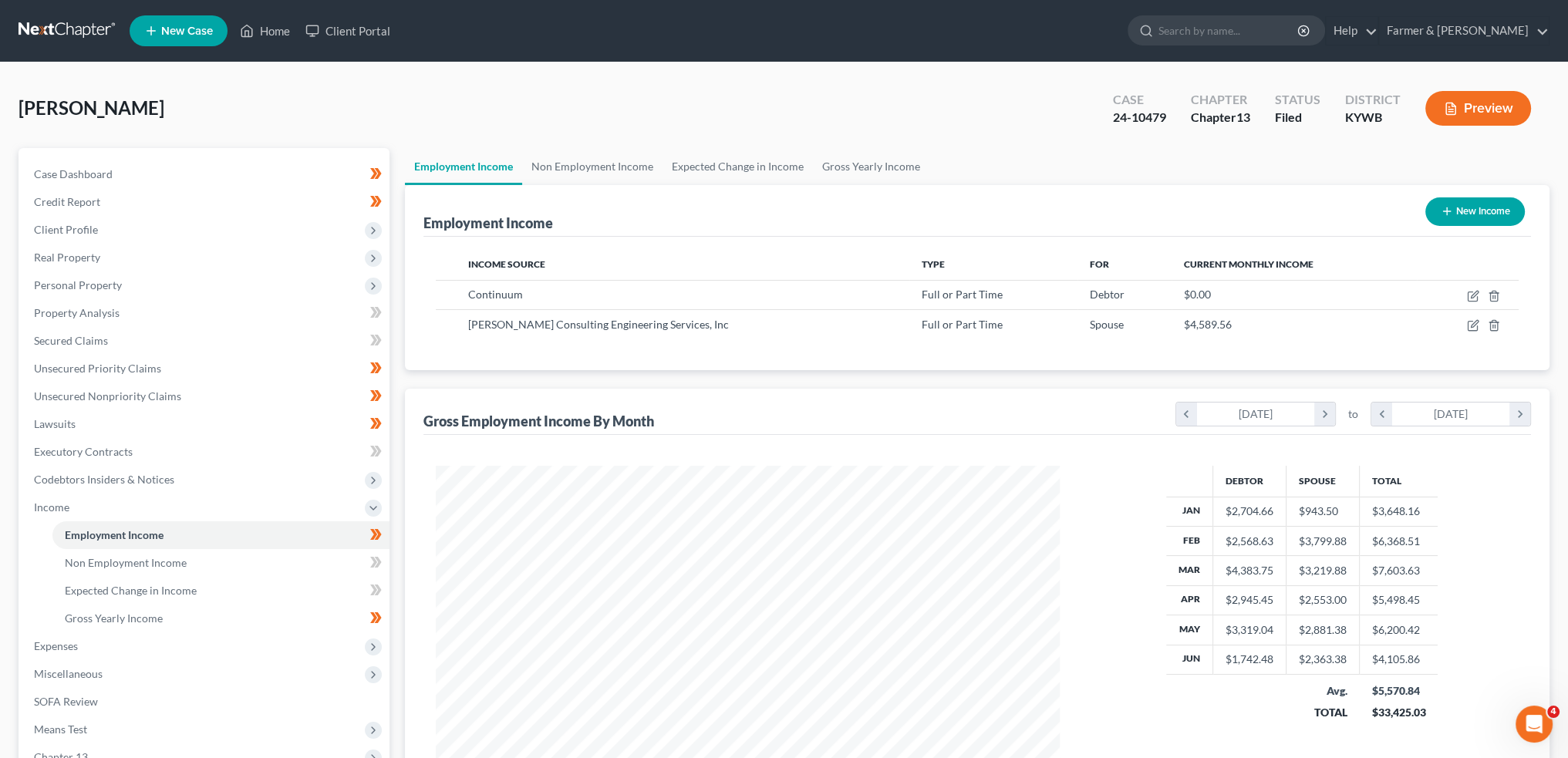
scroll to position [771107, 770432]
click at [117, 648] on span "Expenses" at bounding box center [205, 646] width 368 height 27
click at [117, 648] on link "Medical" at bounding box center [221, 646] width 337 height 27
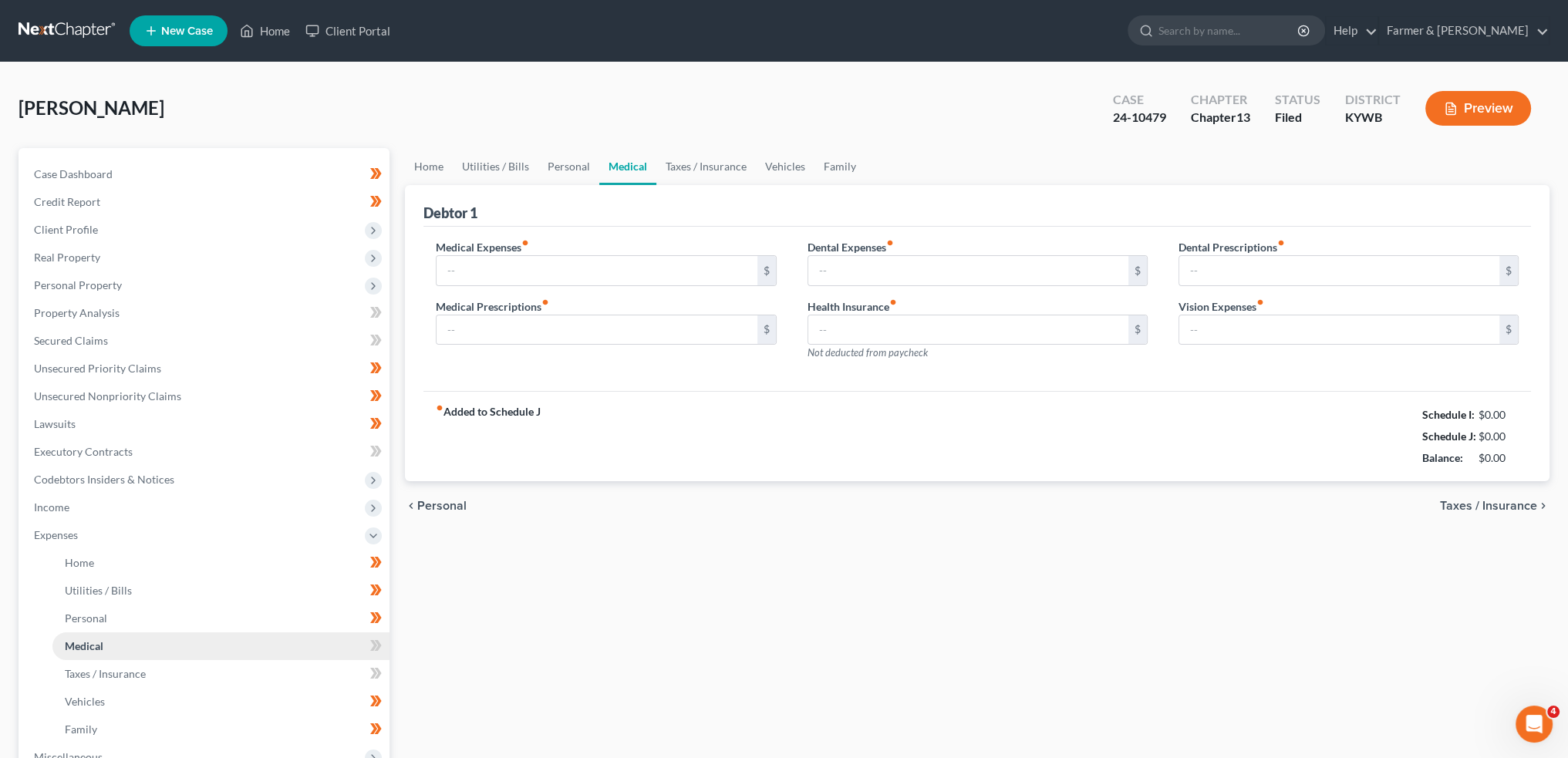
type input "100.00"
type input "50.00"
type input "0.00"
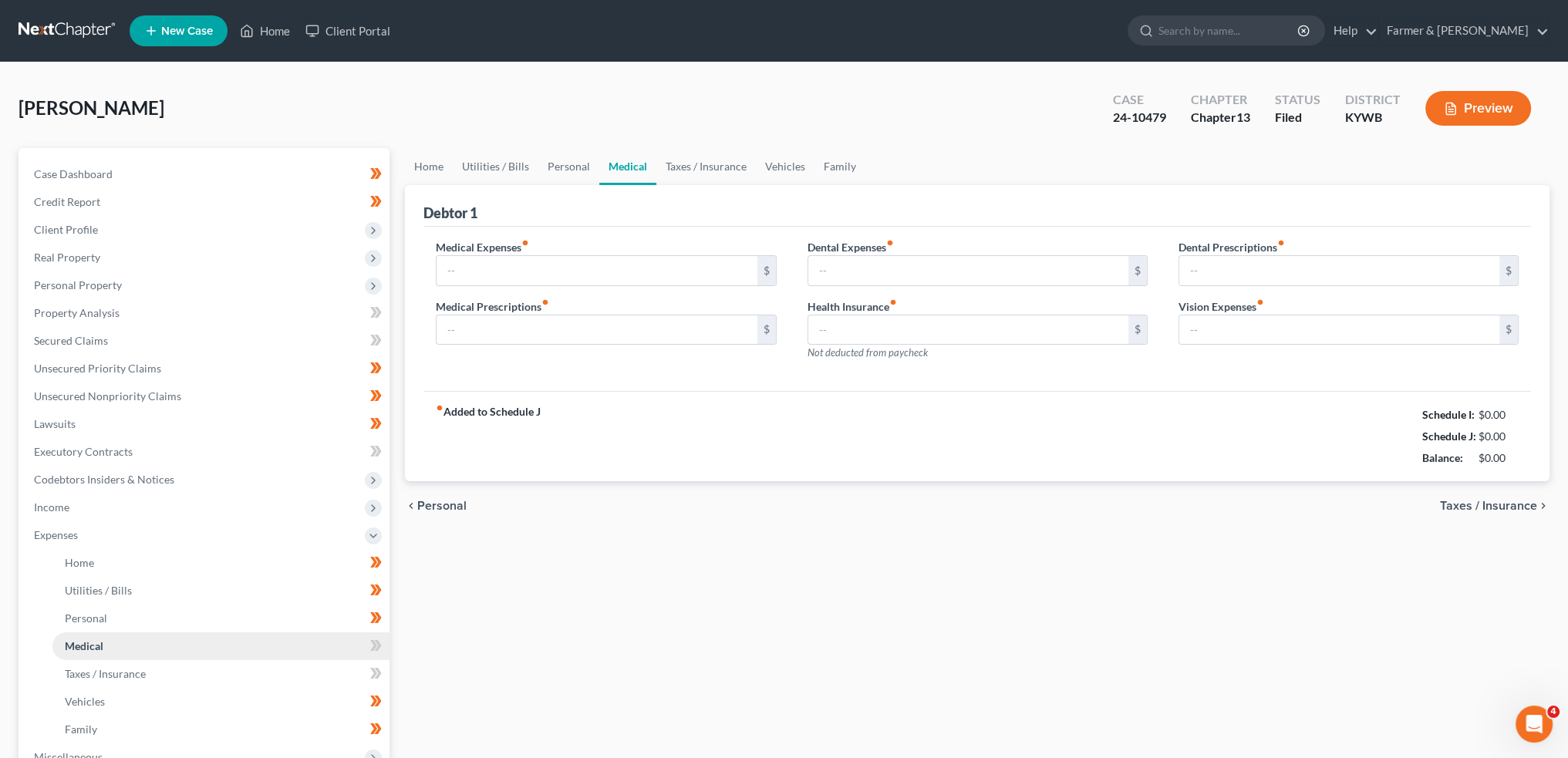
type input "0.00"
click at [416, 159] on link "Home" at bounding box center [428, 167] width 48 height 37
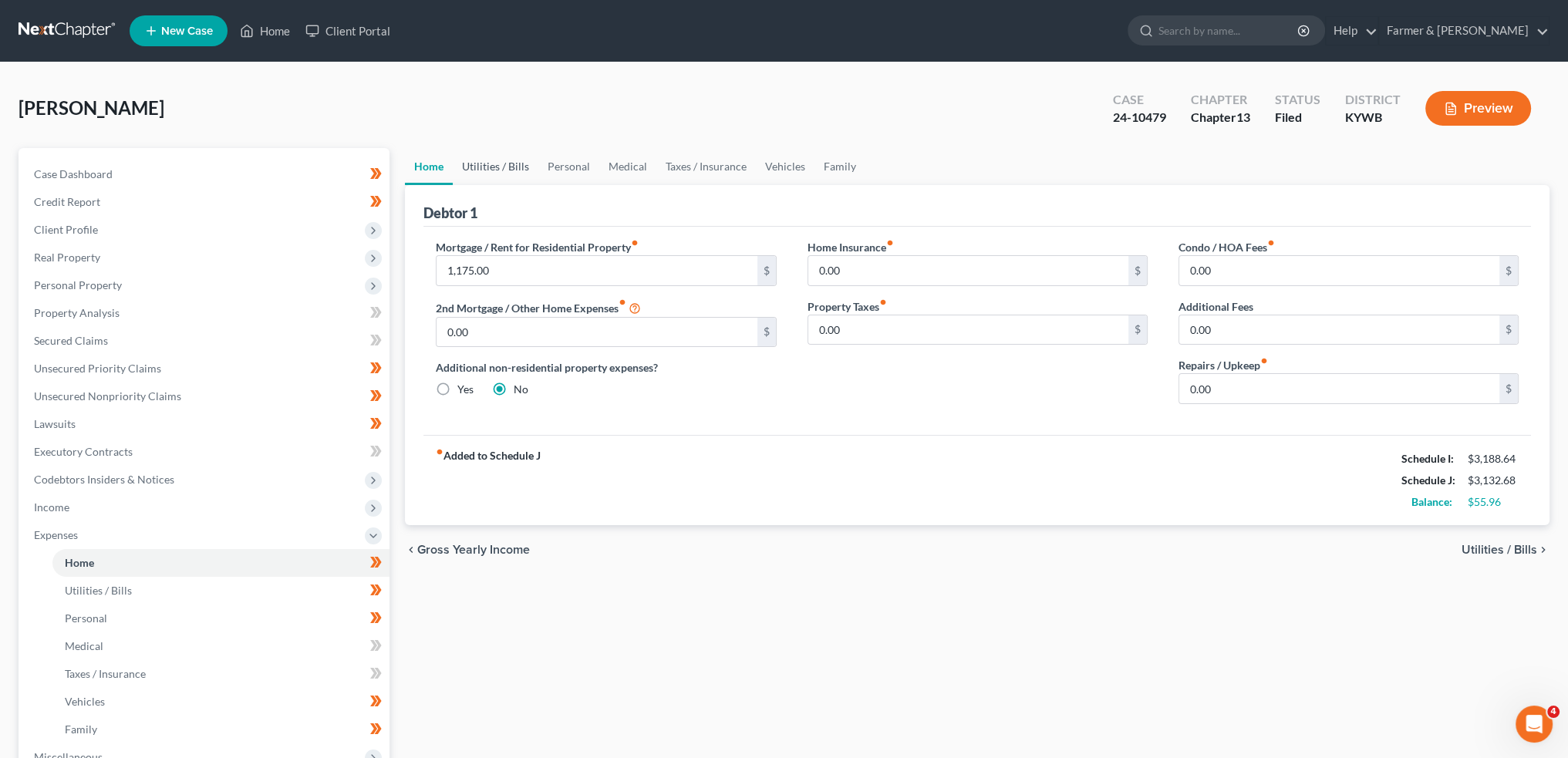
click at [496, 163] on link "Utilities / Bills" at bounding box center [495, 167] width 86 height 37
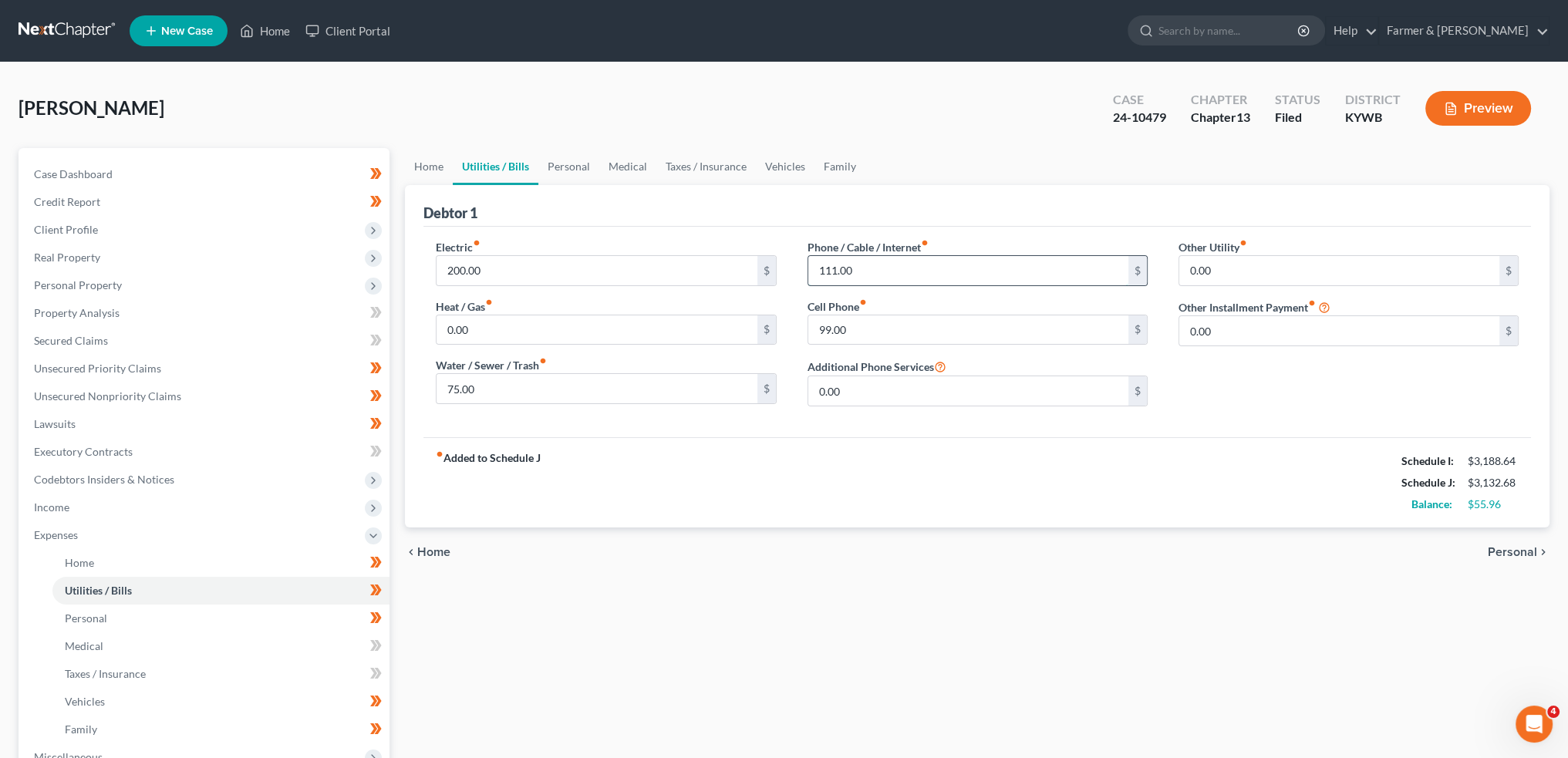
click at [885, 271] on input "111.00" at bounding box center [968, 271] width 320 height 29
type input "60.00"
click at [584, 168] on link "Personal" at bounding box center [568, 167] width 60 height 37
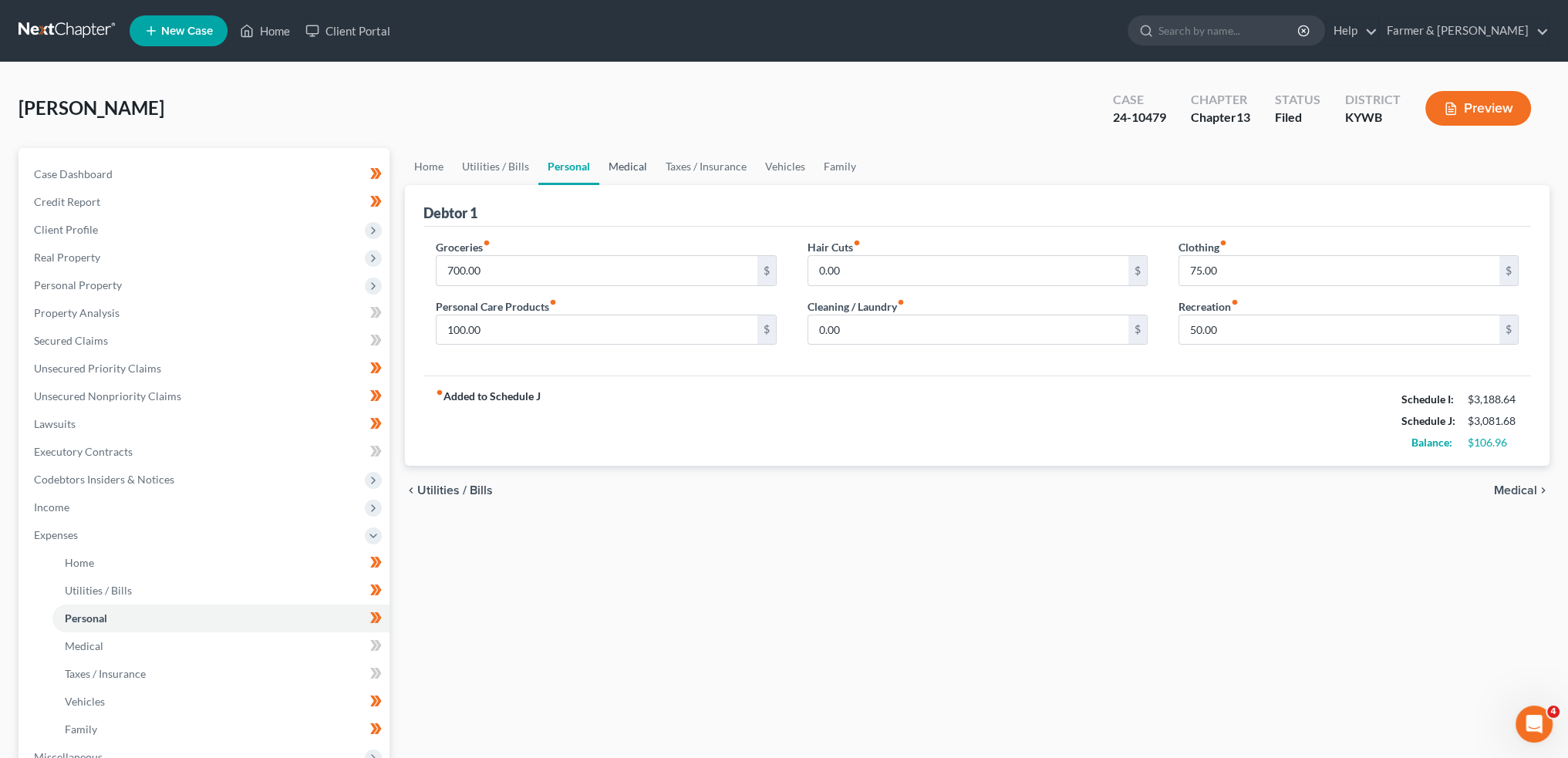
click at [626, 168] on link "Medical" at bounding box center [627, 167] width 58 height 37
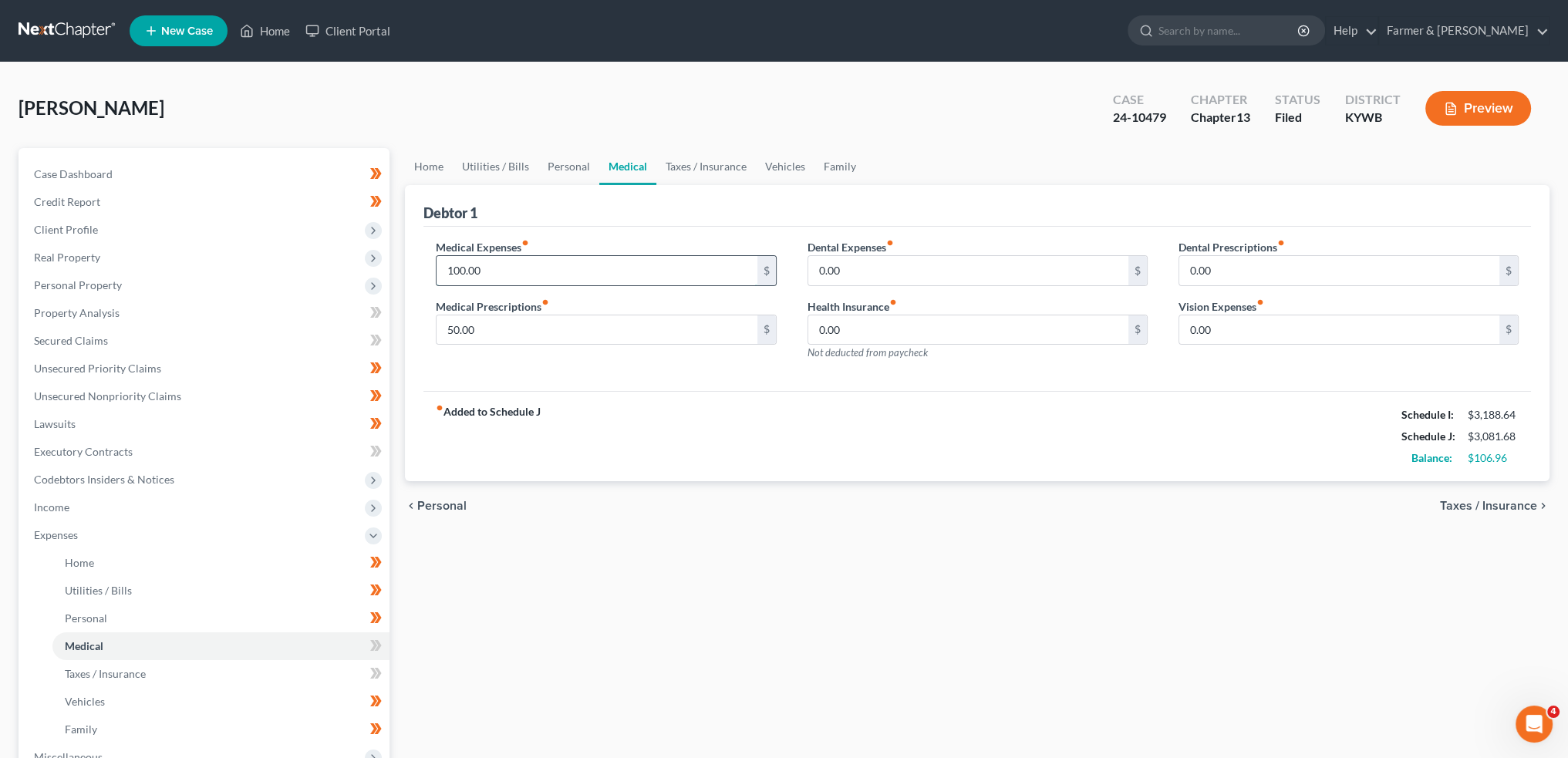
click at [559, 263] on input "100.00" at bounding box center [597, 271] width 320 height 29
type input "45.00"
type input "40.00"
click at [680, 163] on link "Taxes / Insurance" at bounding box center [706, 167] width 99 height 37
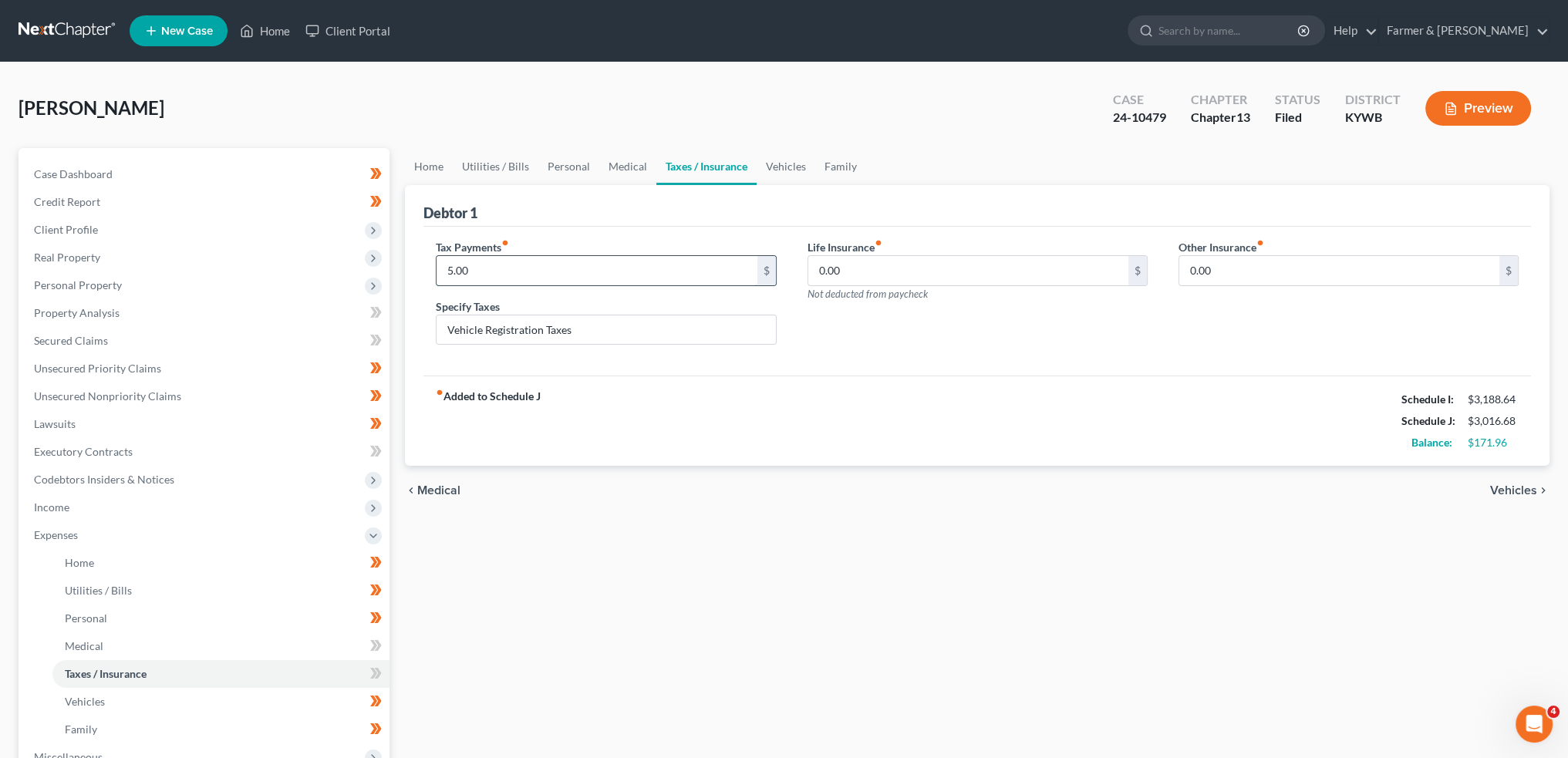
click at [609, 273] on input "5.00" at bounding box center [597, 271] width 320 height 29
type input "\"
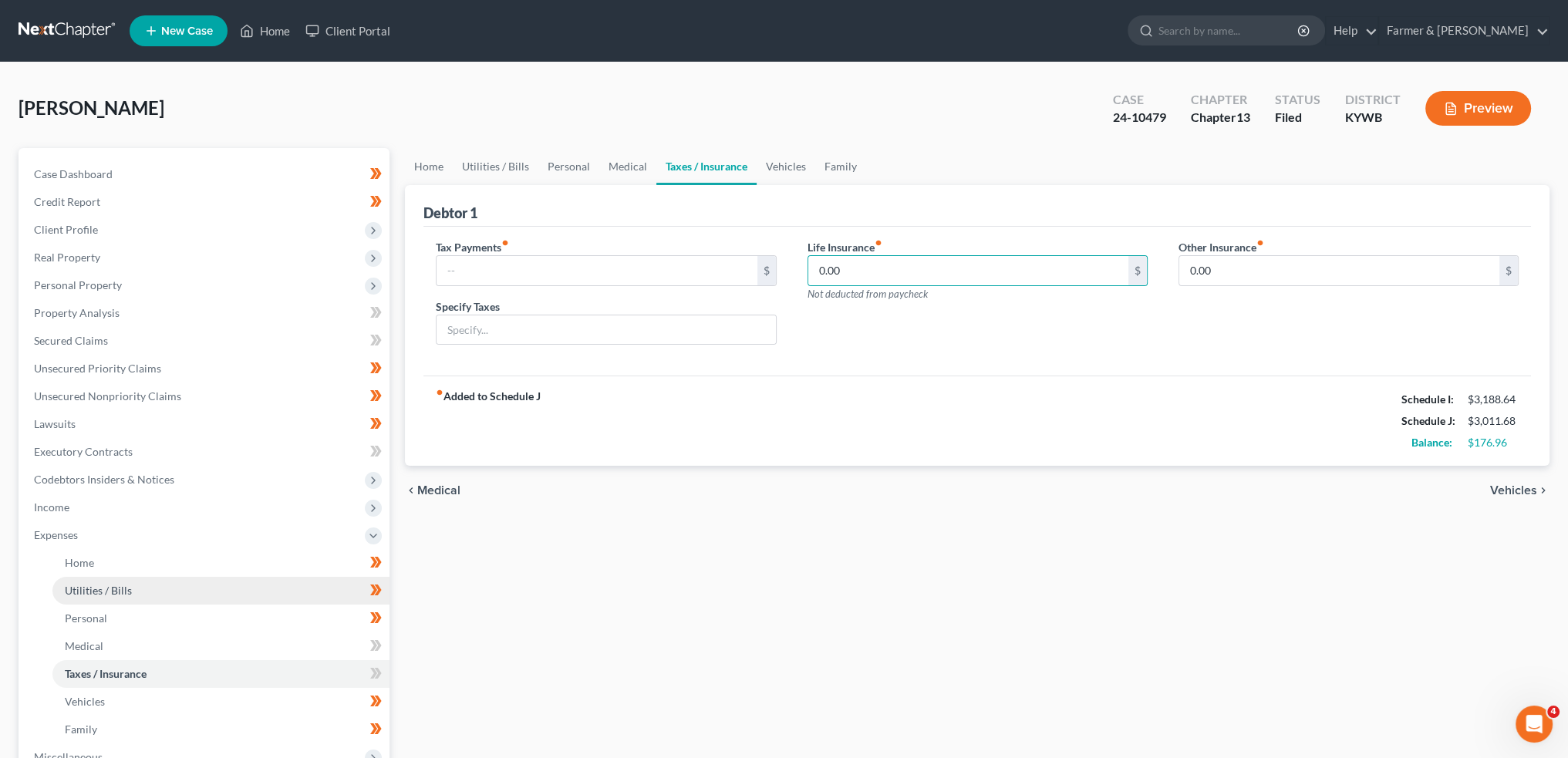
drag, startPoint x: 750, startPoint y: 518, endPoint x: 232, endPoint y: 599, distance: 524.3
click at [752, 518] on div "Home Utilities / Bills Personal Medical Taxes / Insurance Vehicles Family Debto…" at bounding box center [976, 566] width 1159 height 835
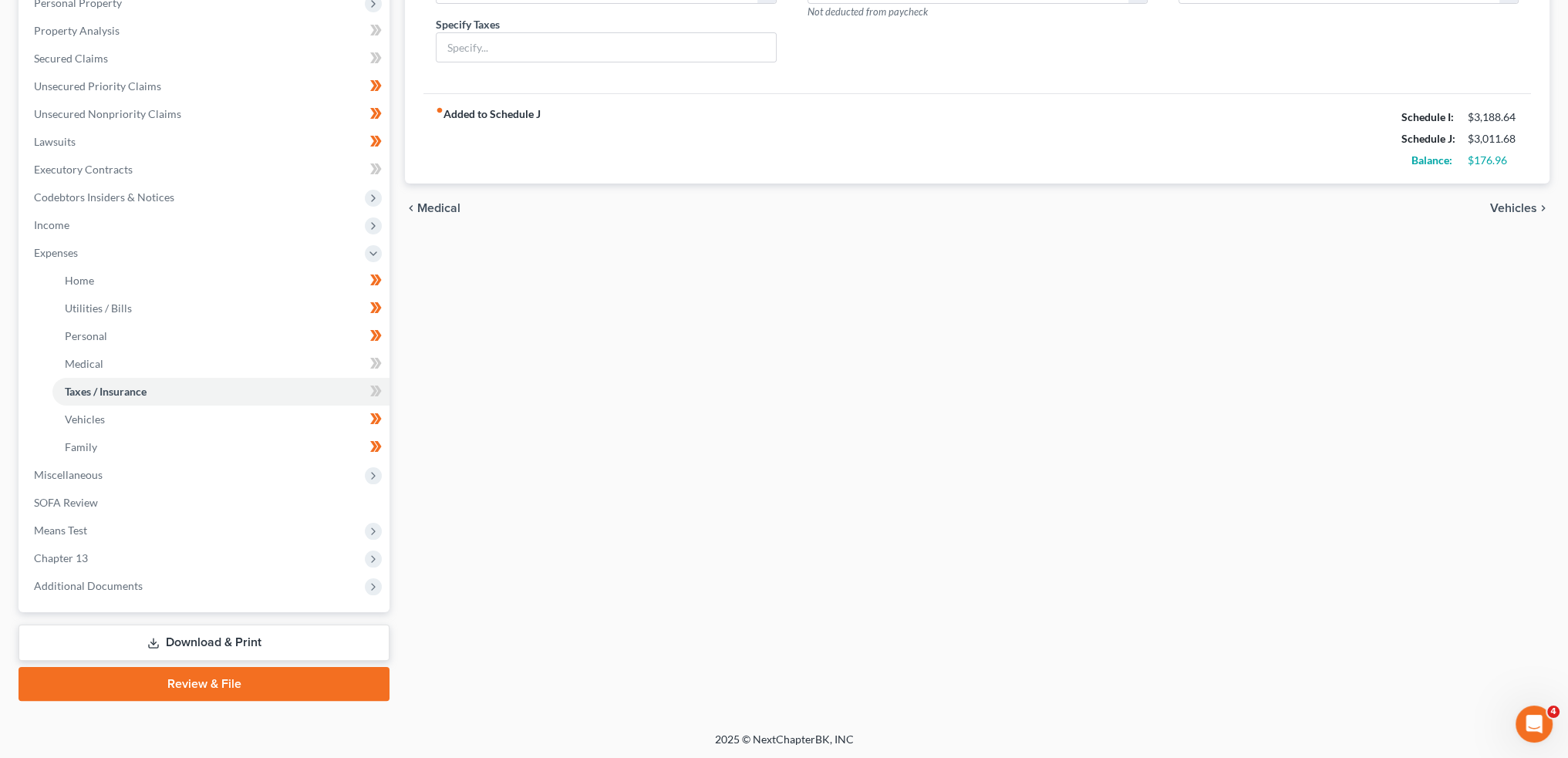
click at [227, 635] on link "Download & Print" at bounding box center [204, 643] width 371 height 36
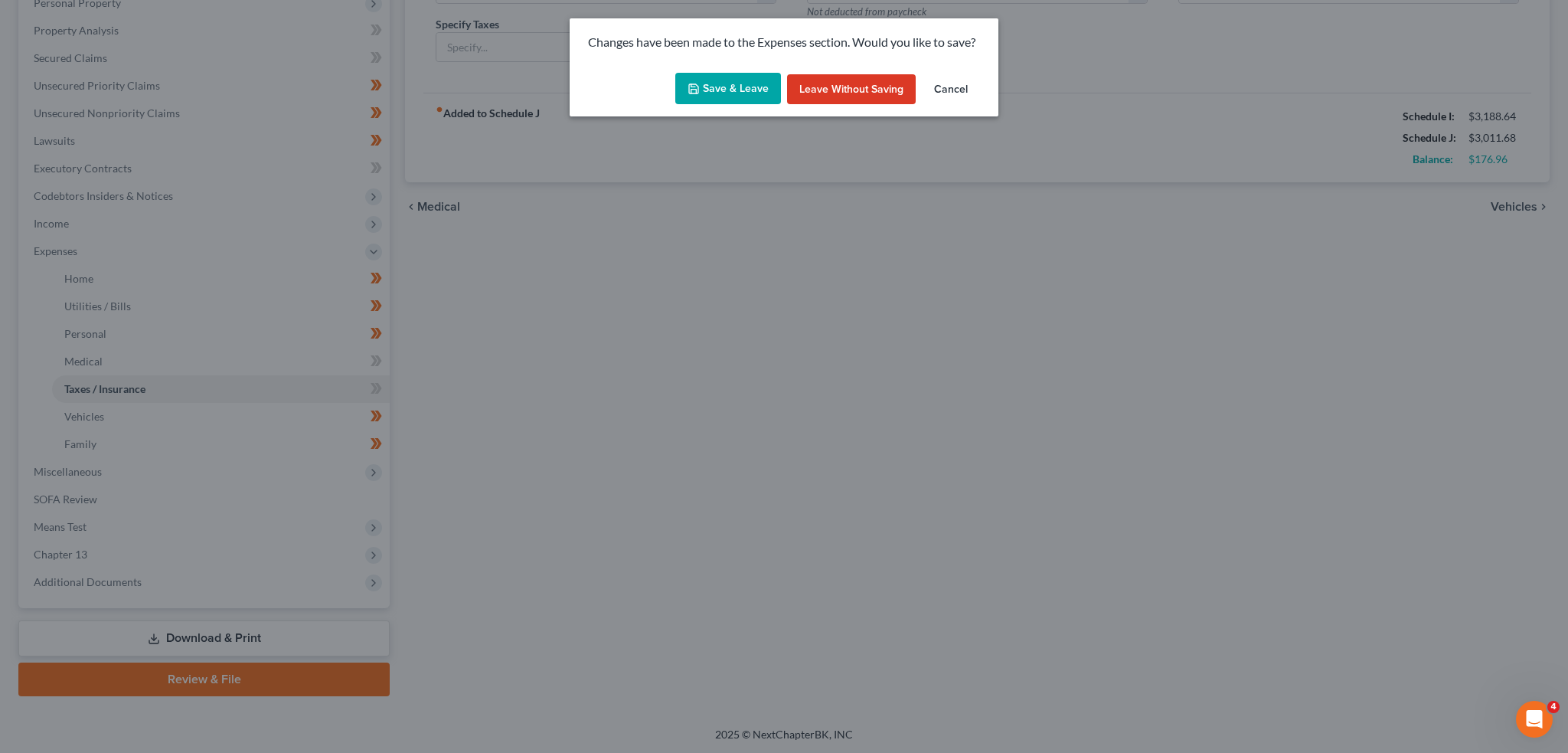
click at [753, 103] on button "Save & Leave" at bounding box center [727, 88] width 106 height 32
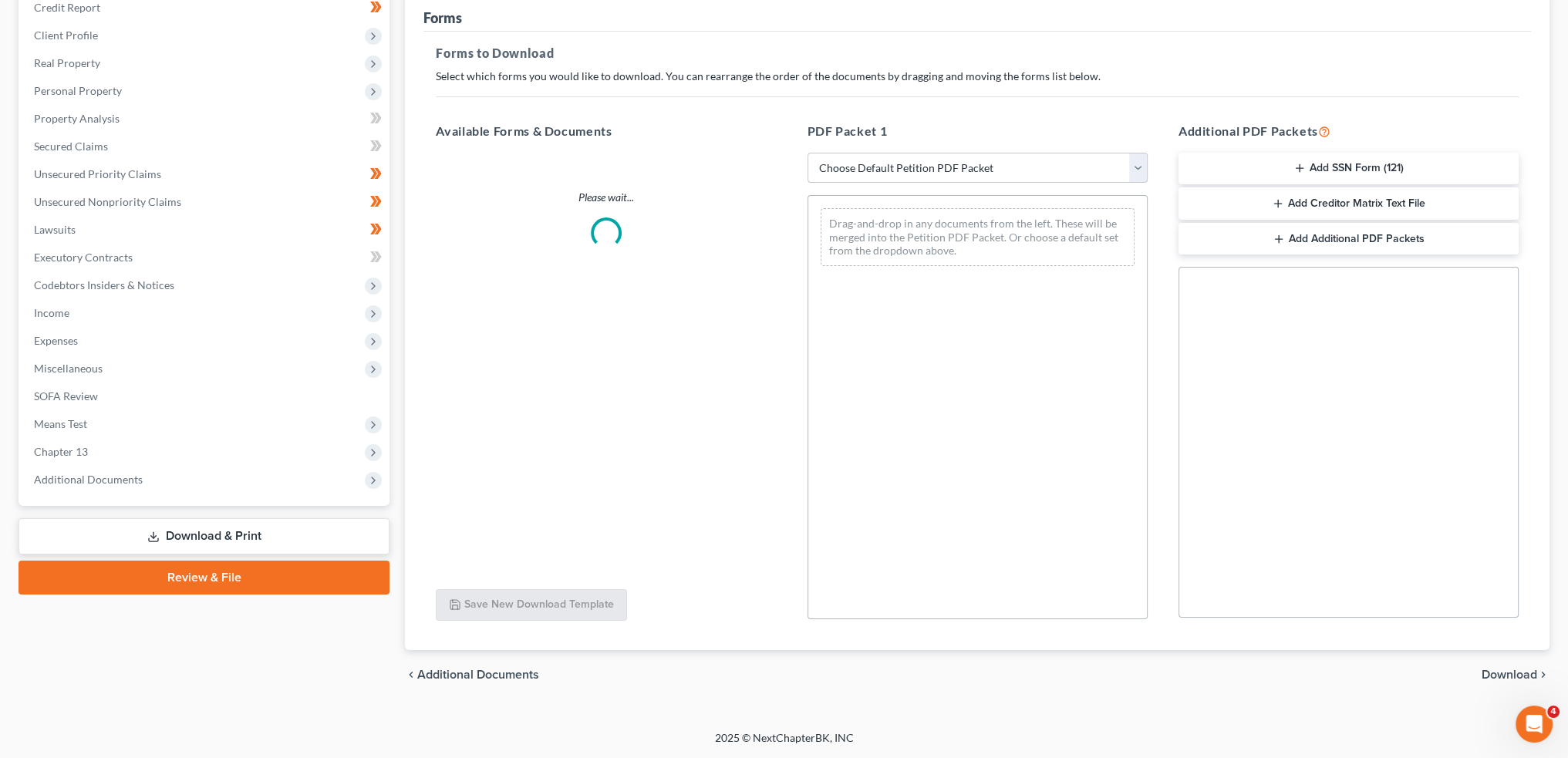
scroll to position [170, 0]
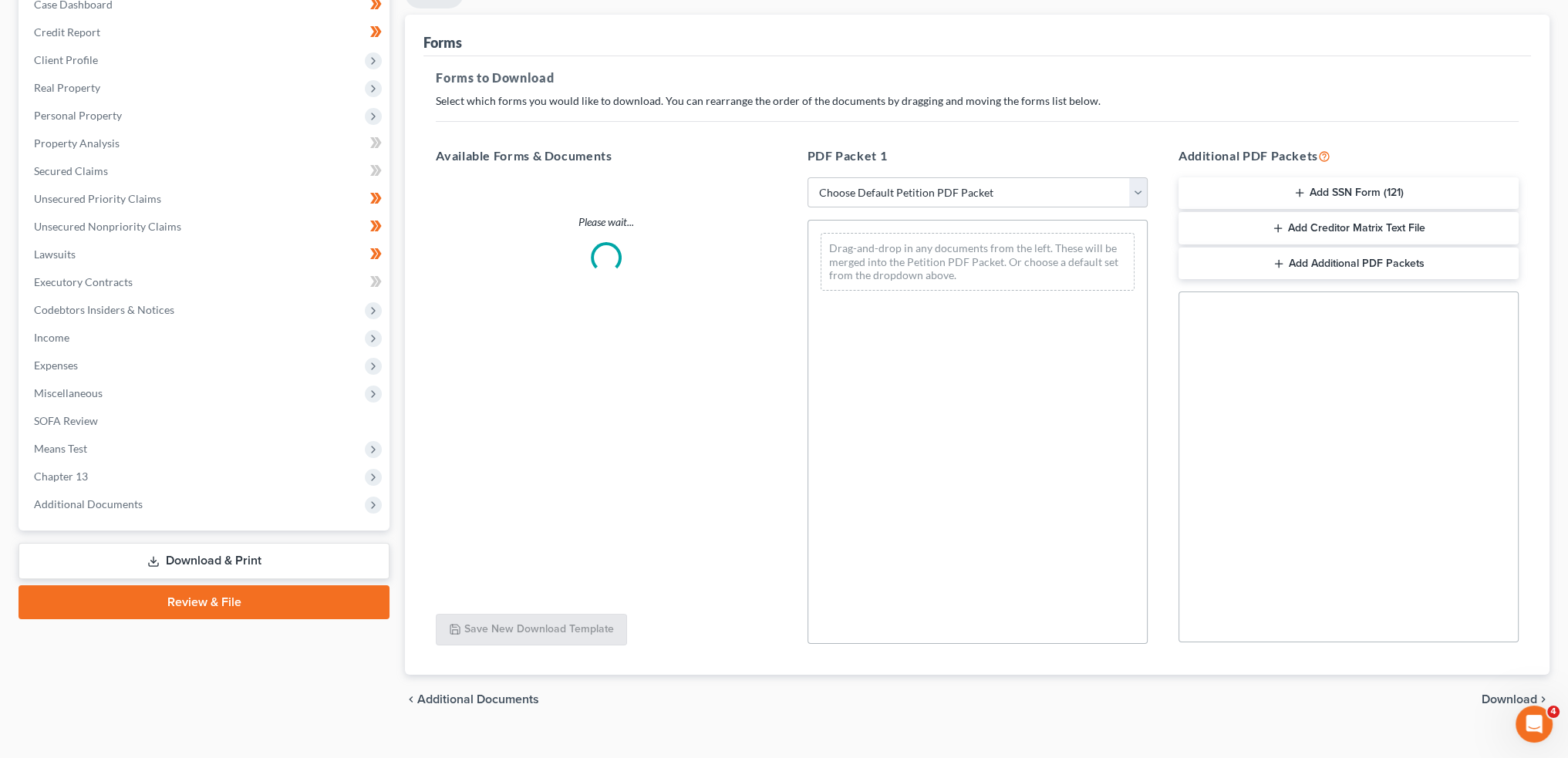
click at [154, 643] on div "Case Dashboard Payments Invoices Payments Payments Credit Report Client Profile" at bounding box center [204, 351] width 386 height 746
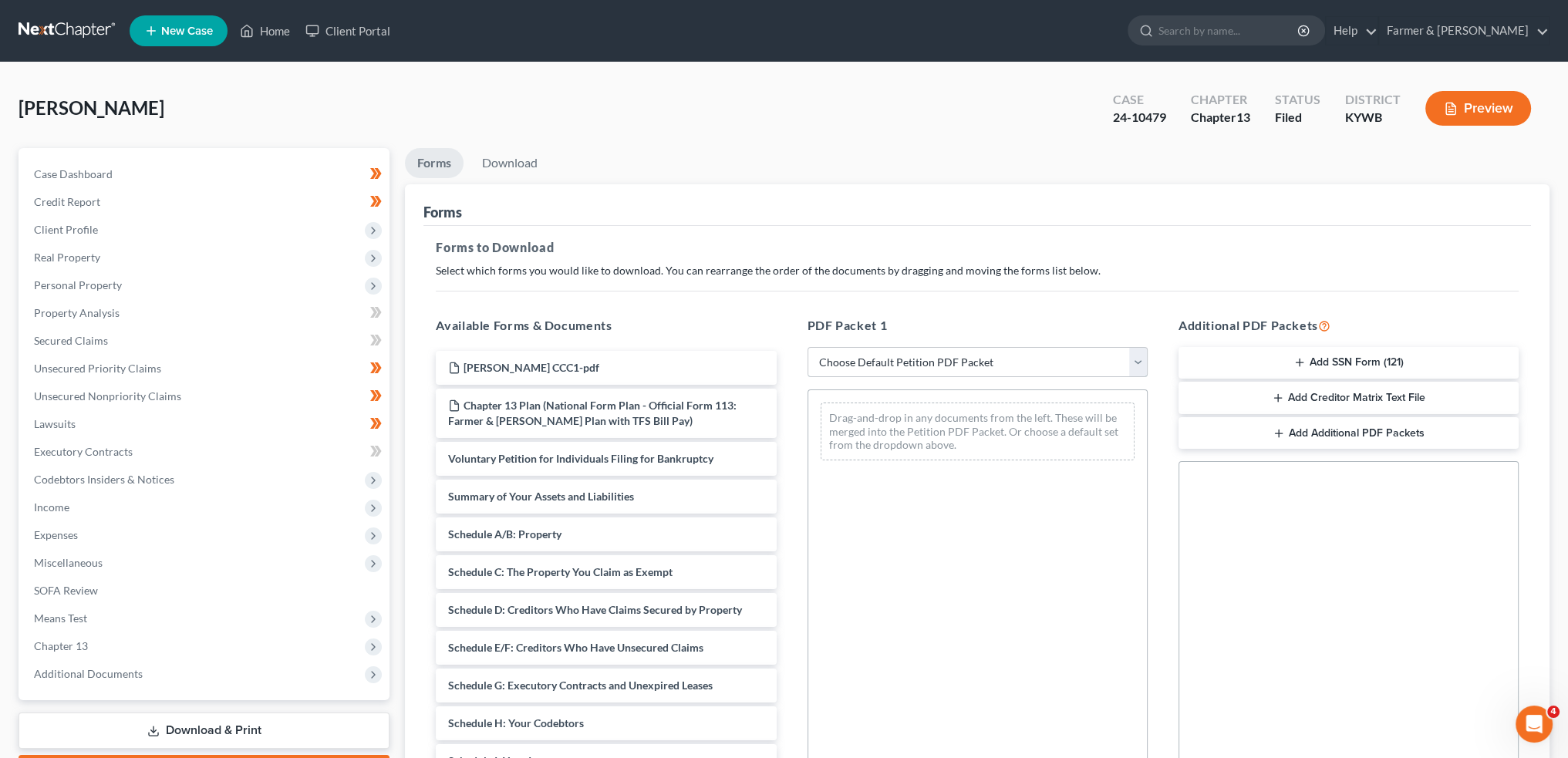
click at [896, 369] on select "Choose Default Petition PDF Packet Complete Bankruptcy Petition (all forms and …" at bounding box center [977, 363] width 340 height 31
select select "2"
click at [807, 347] on select "Choose Default Petition PDF Packet Complete Bankruptcy Petition (all forms and …" at bounding box center [977, 363] width 340 height 31
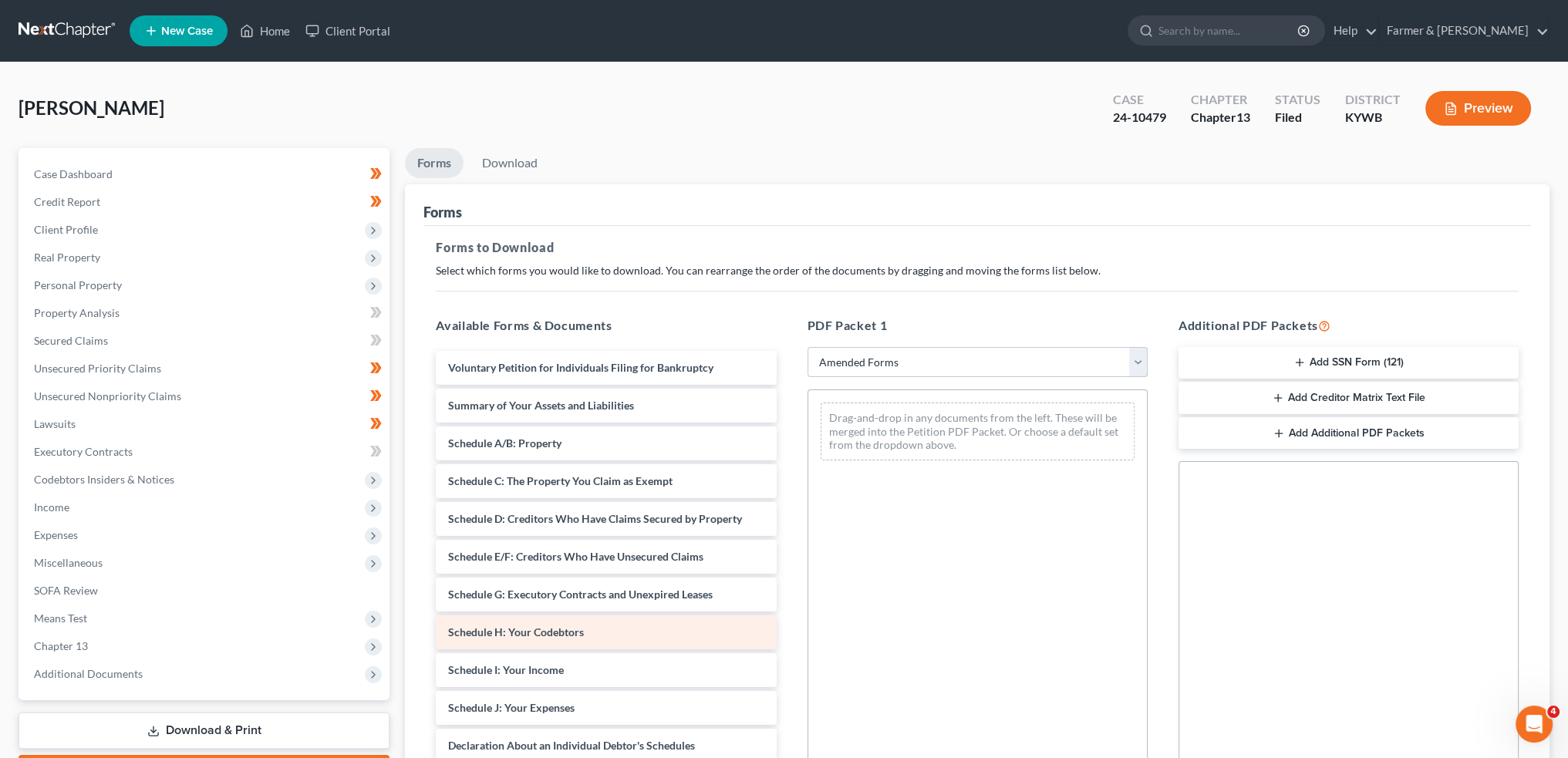
scroll to position [128, 0]
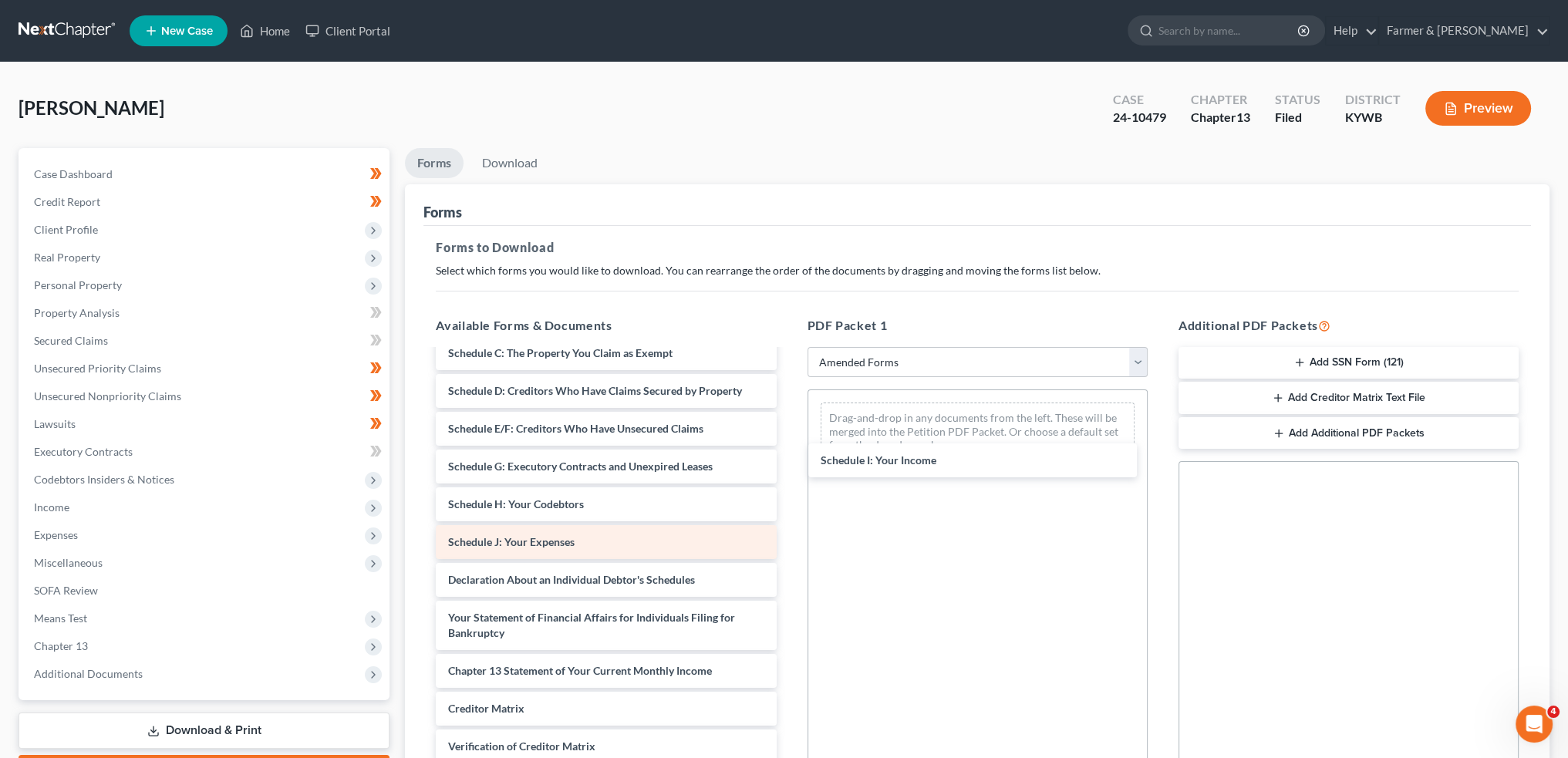
drag, startPoint x: 555, startPoint y: 539, endPoint x: 495, endPoint y: 537, distance: 60.0
click at [788, 459] on div "Schedule I: Your Income Voluntary Petition for Individuals Filing for Bankruptc…" at bounding box center [606, 539] width 365 height 632
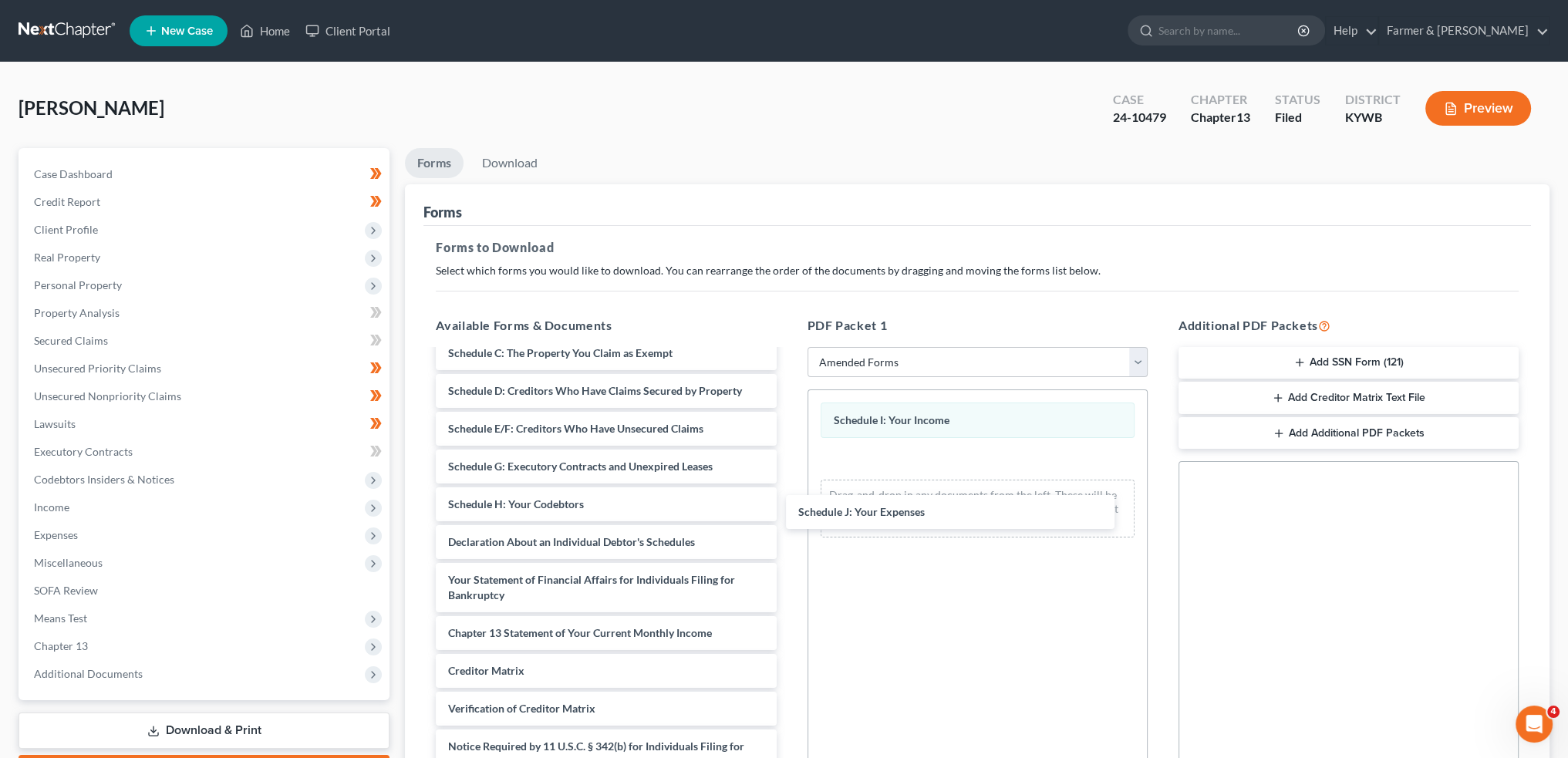
drag, startPoint x: 507, startPoint y: 537, endPoint x: 1098, endPoint y: 181, distance: 689.9
click at [788, 499] on div "Schedule J: Your Expenses Voluntary Petition for Individuals Filing for Bankrup…" at bounding box center [606, 520] width 365 height 594
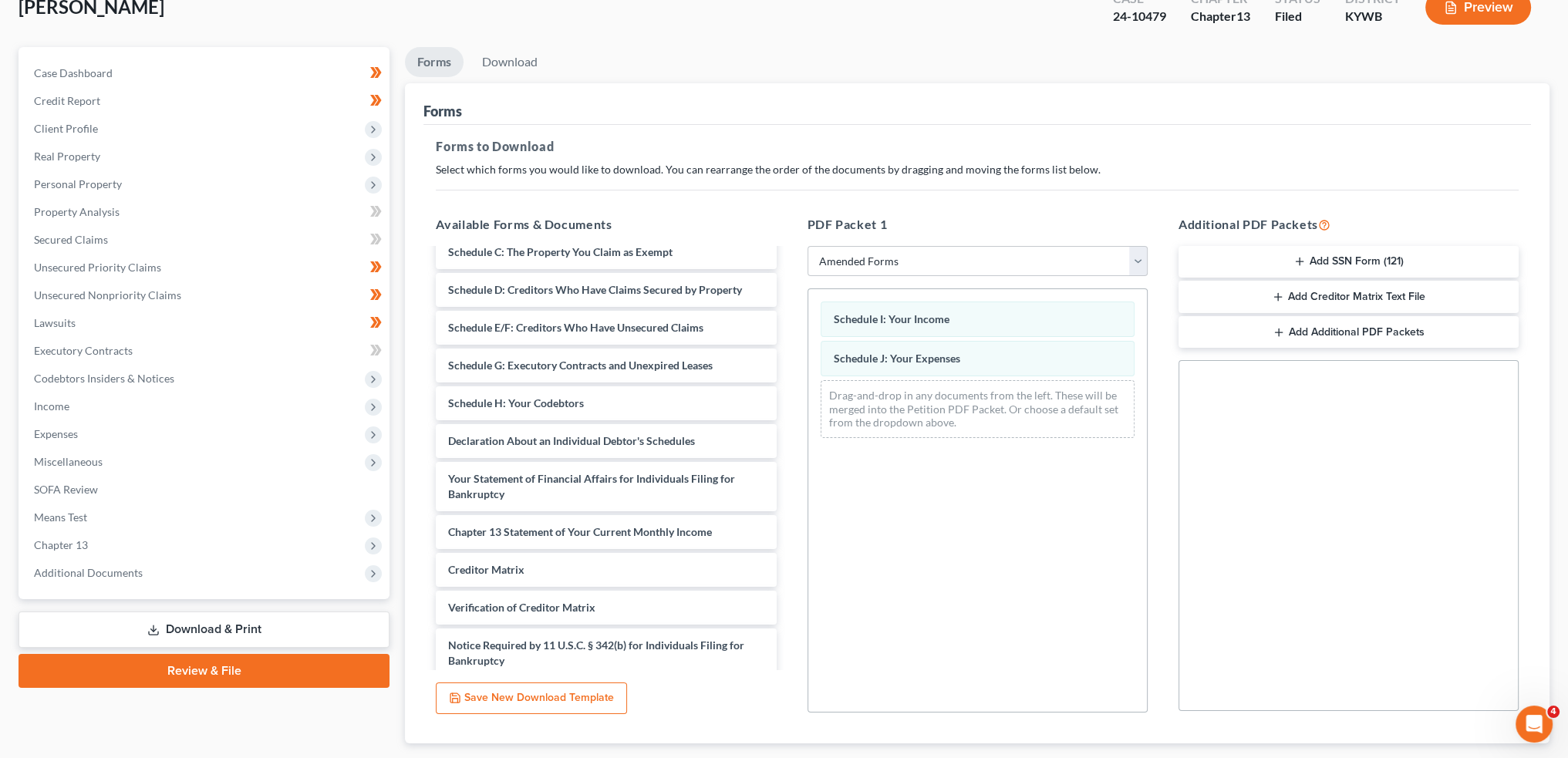
scroll to position [193, 0]
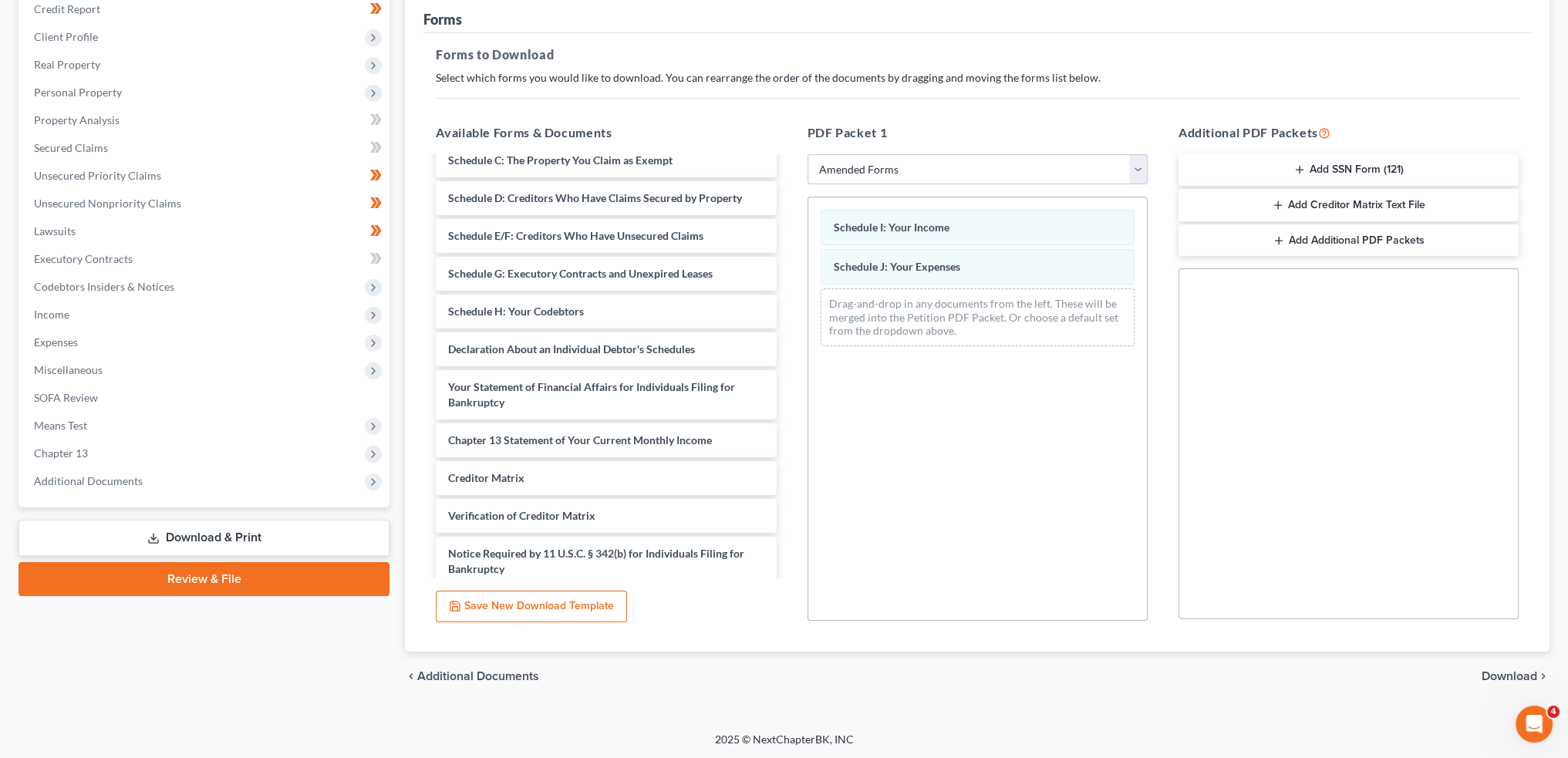
click at [1503, 671] on span "Download" at bounding box center [1509, 676] width 56 height 13
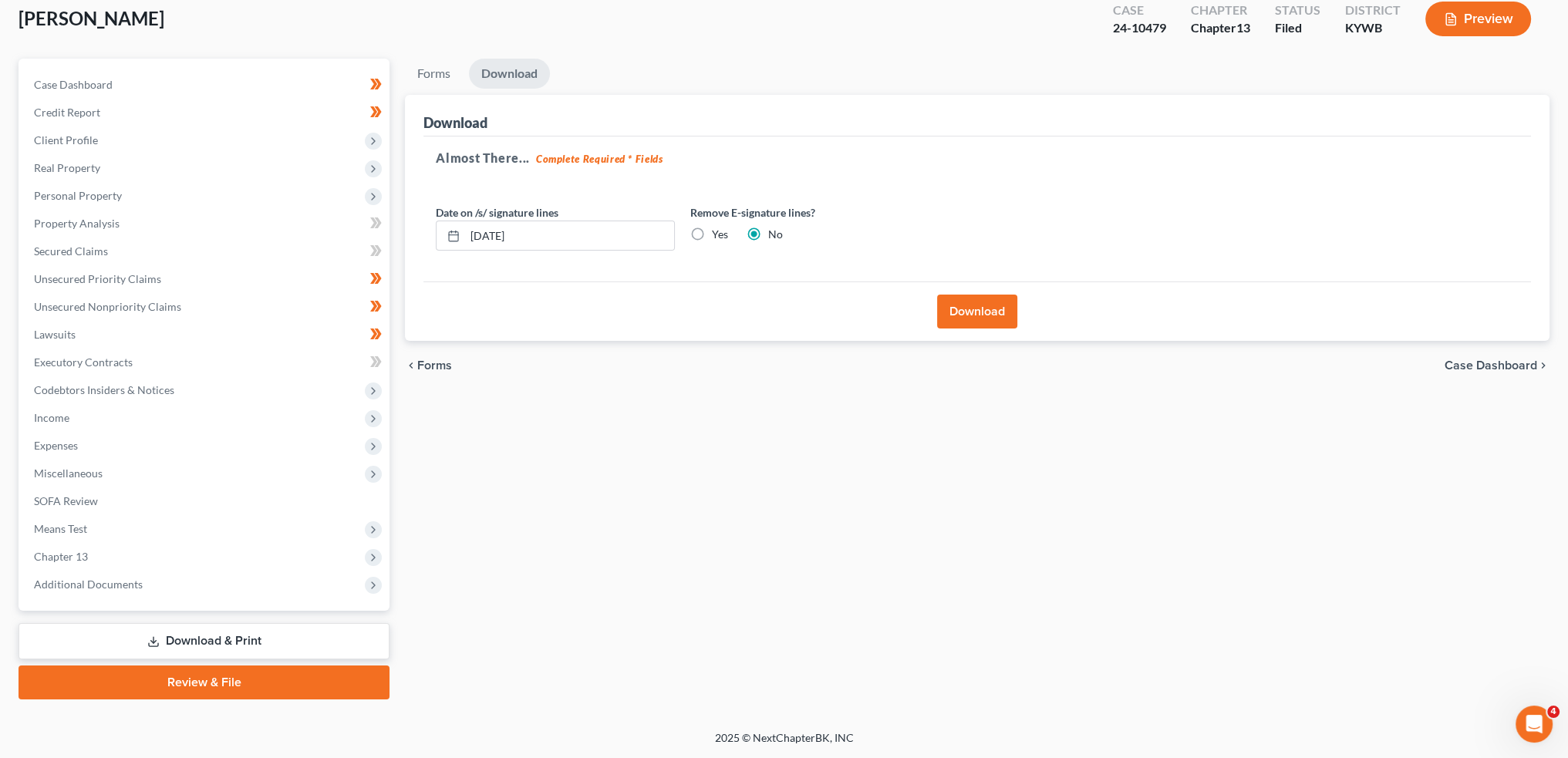
scroll to position [88, 0]
click at [971, 311] on button "Download" at bounding box center [977, 313] width 80 height 34
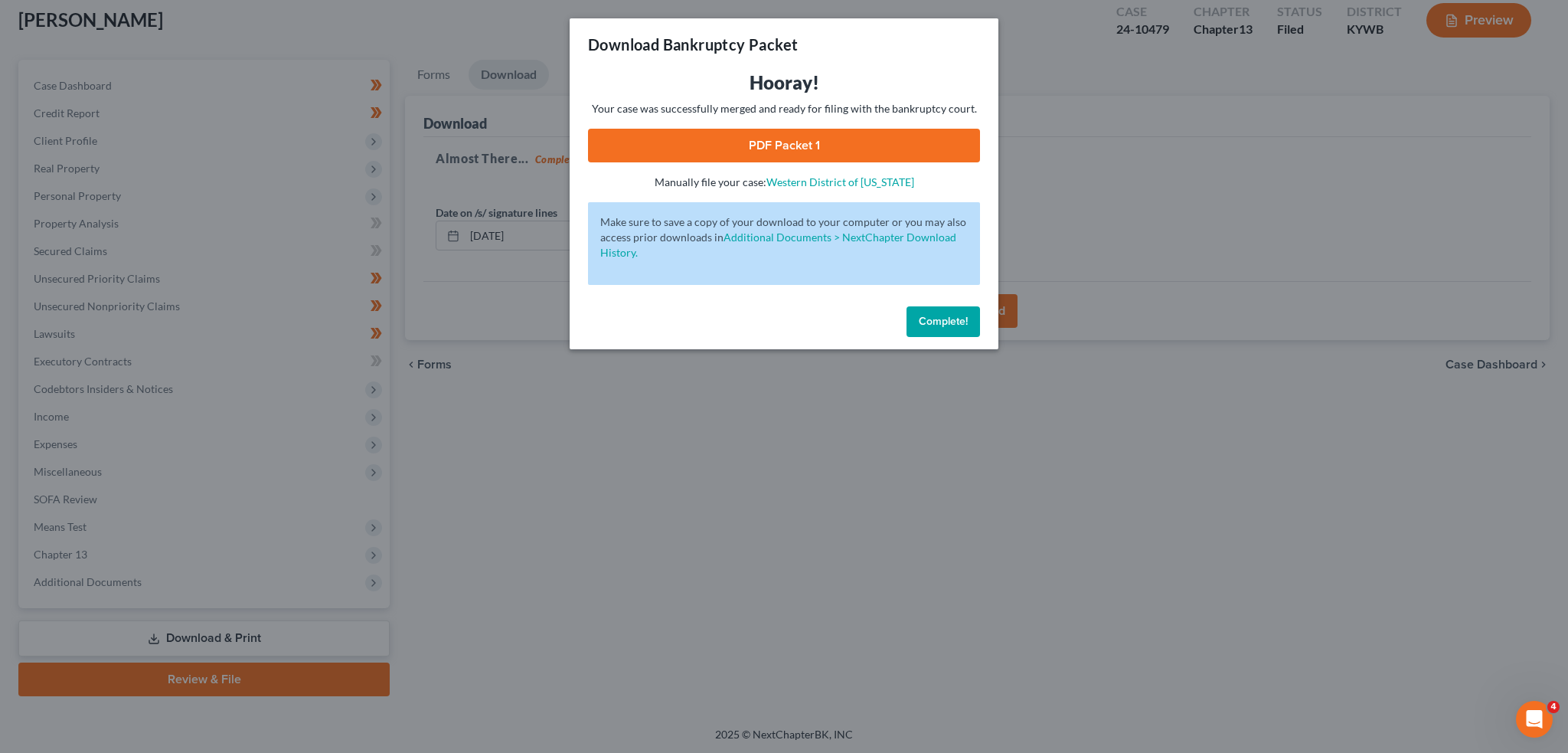
click at [777, 156] on link "PDF Packet 1" at bounding box center [784, 145] width 392 height 34
click at [946, 327] on span "Complete!" at bounding box center [943, 321] width 49 height 13
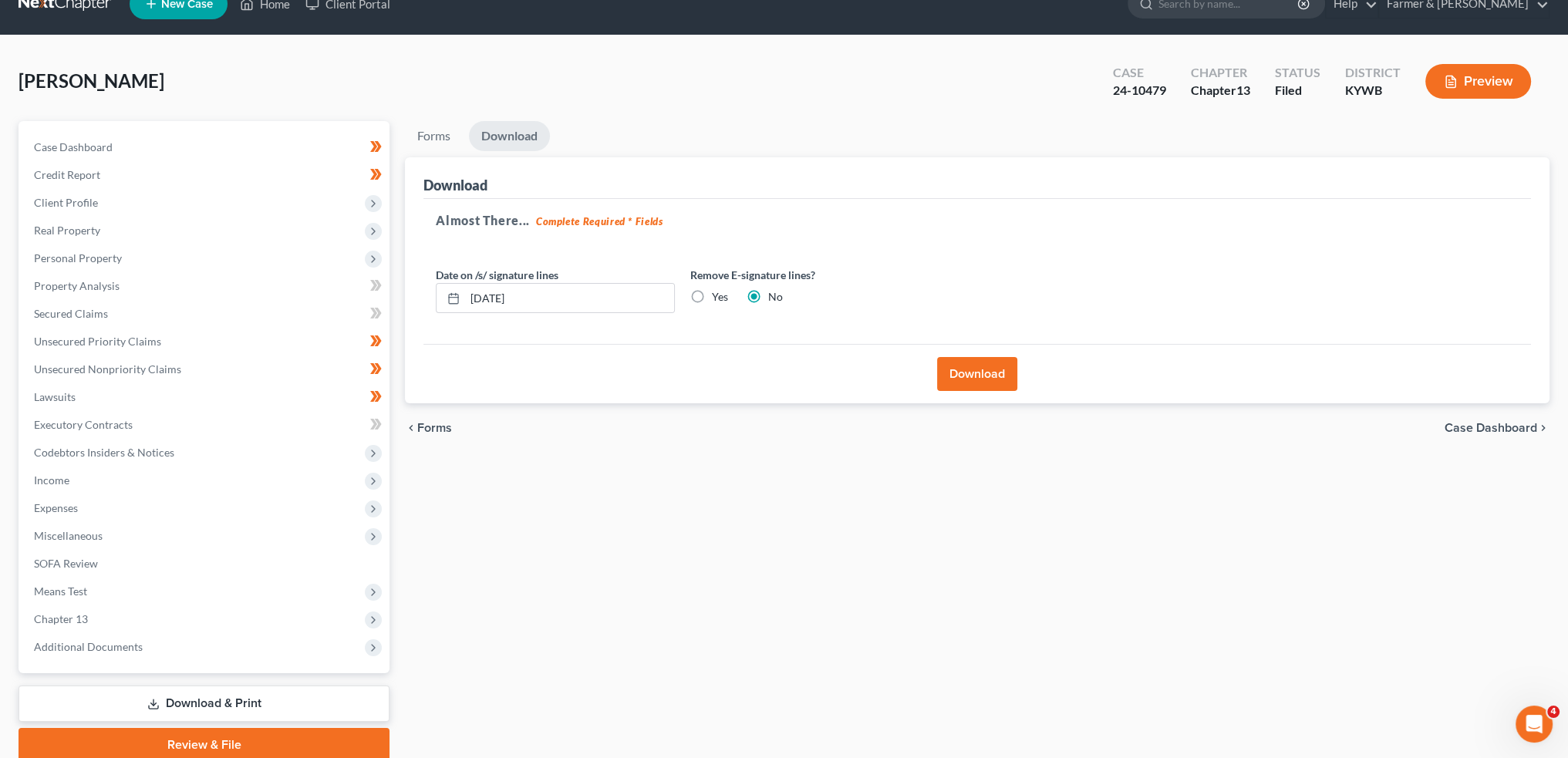
scroll to position [0, 0]
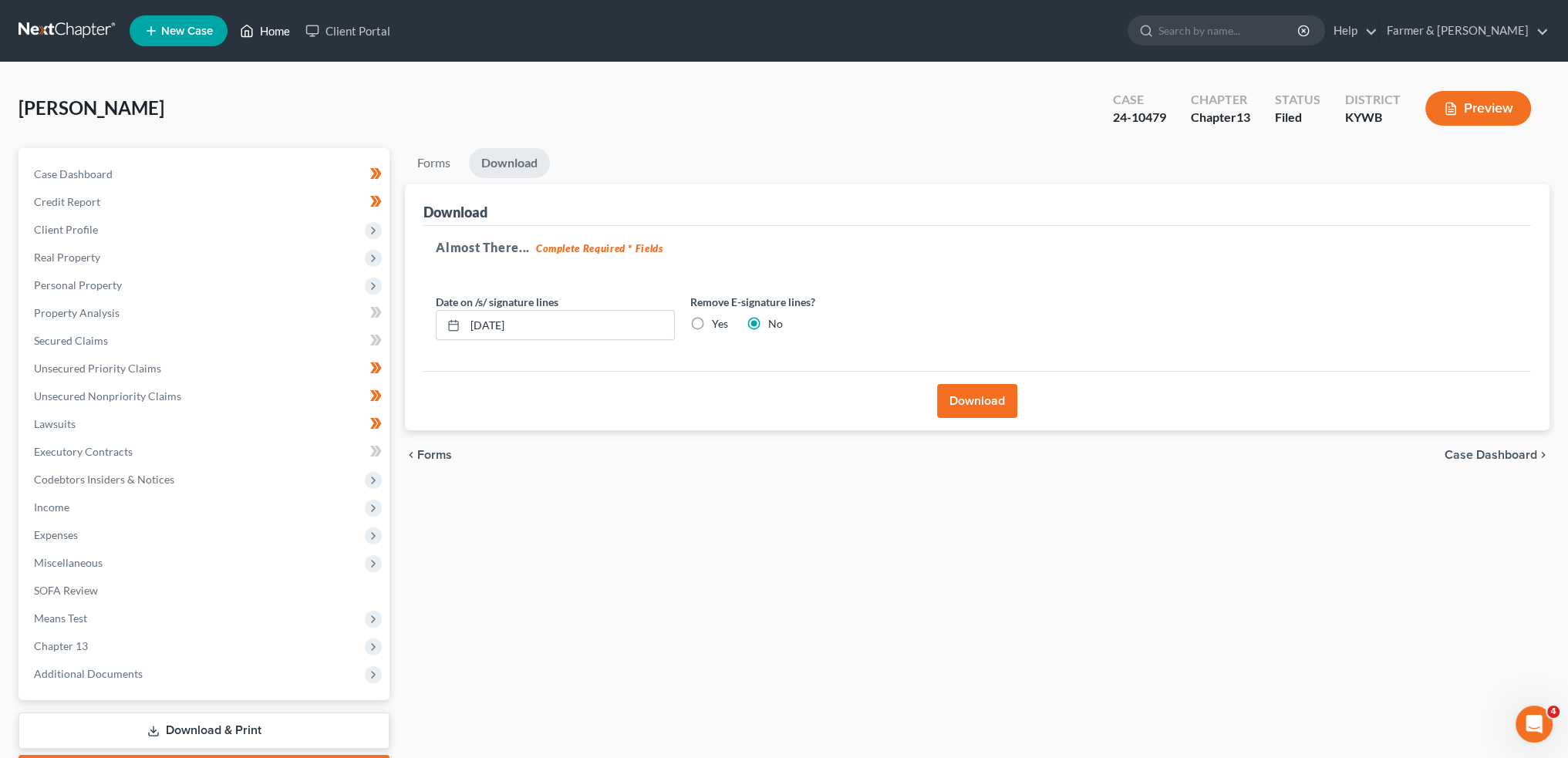
click at [249, 23] on icon at bounding box center [247, 30] width 14 height 19
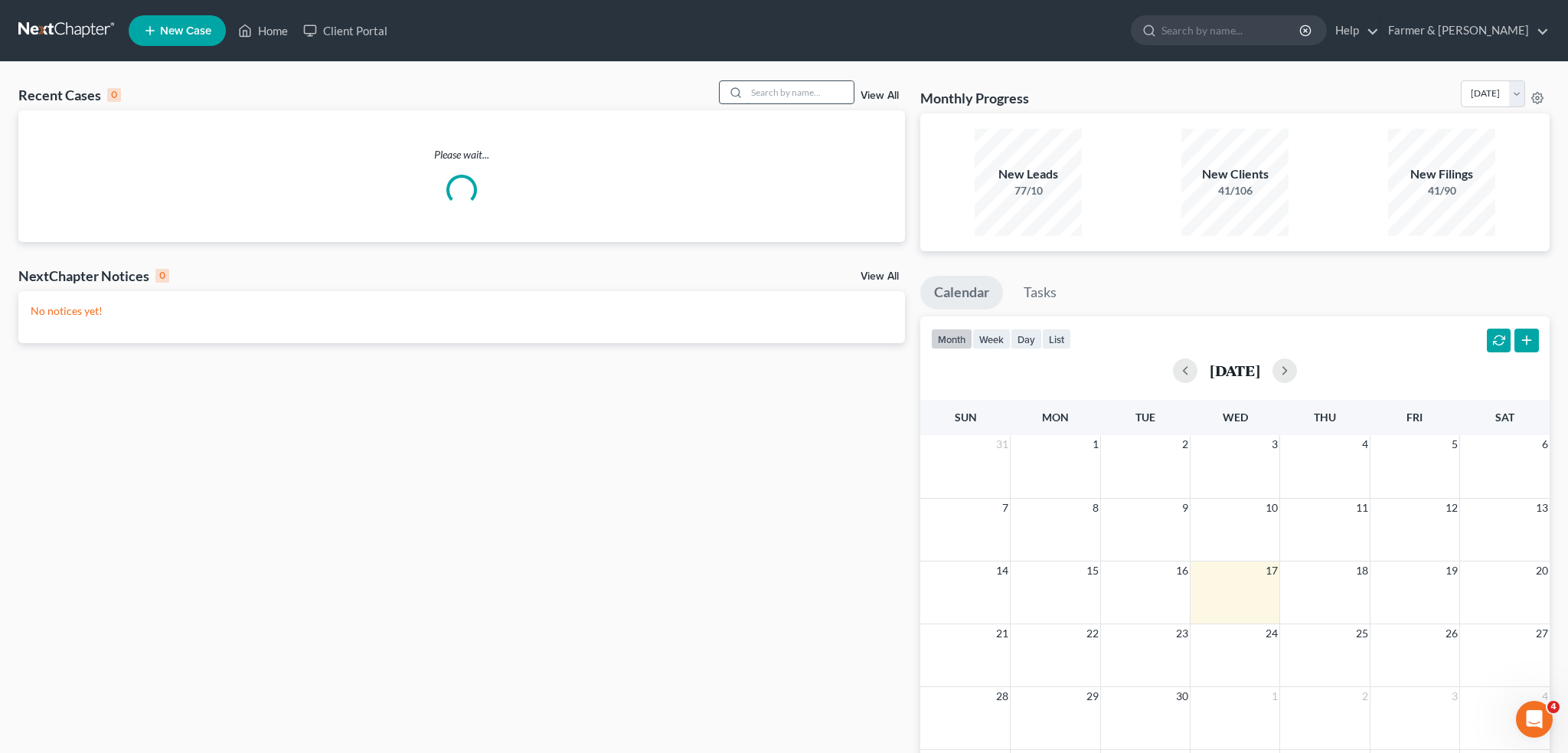
click at [799, 99] on input "search" at bounding box center [800, 92] width 108 height 22
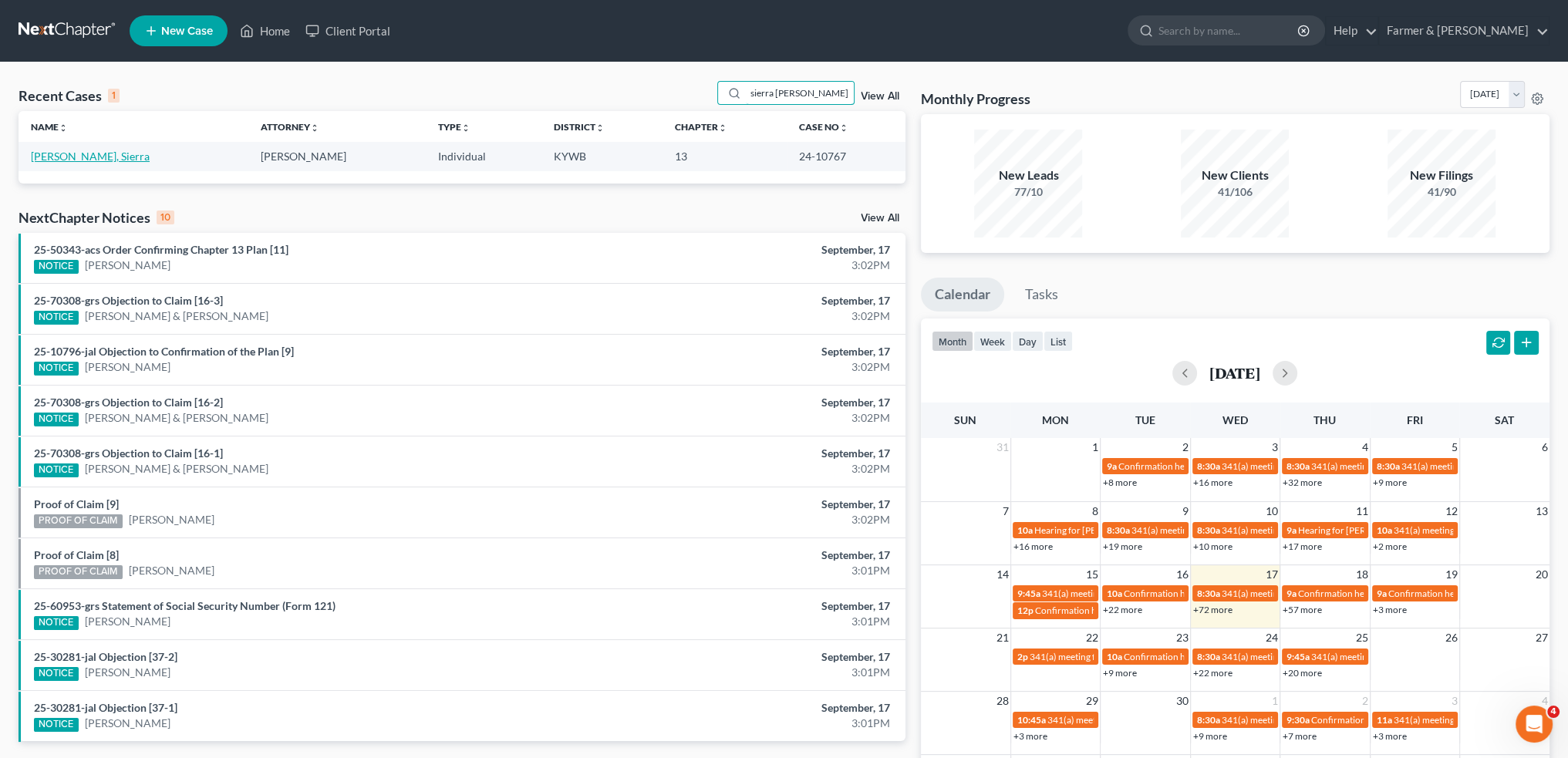
type input "sierra shemwell"
click at [58, 153] on link "Shemwell, Sierra" at bounding box center [91, 155] width 119 height 13
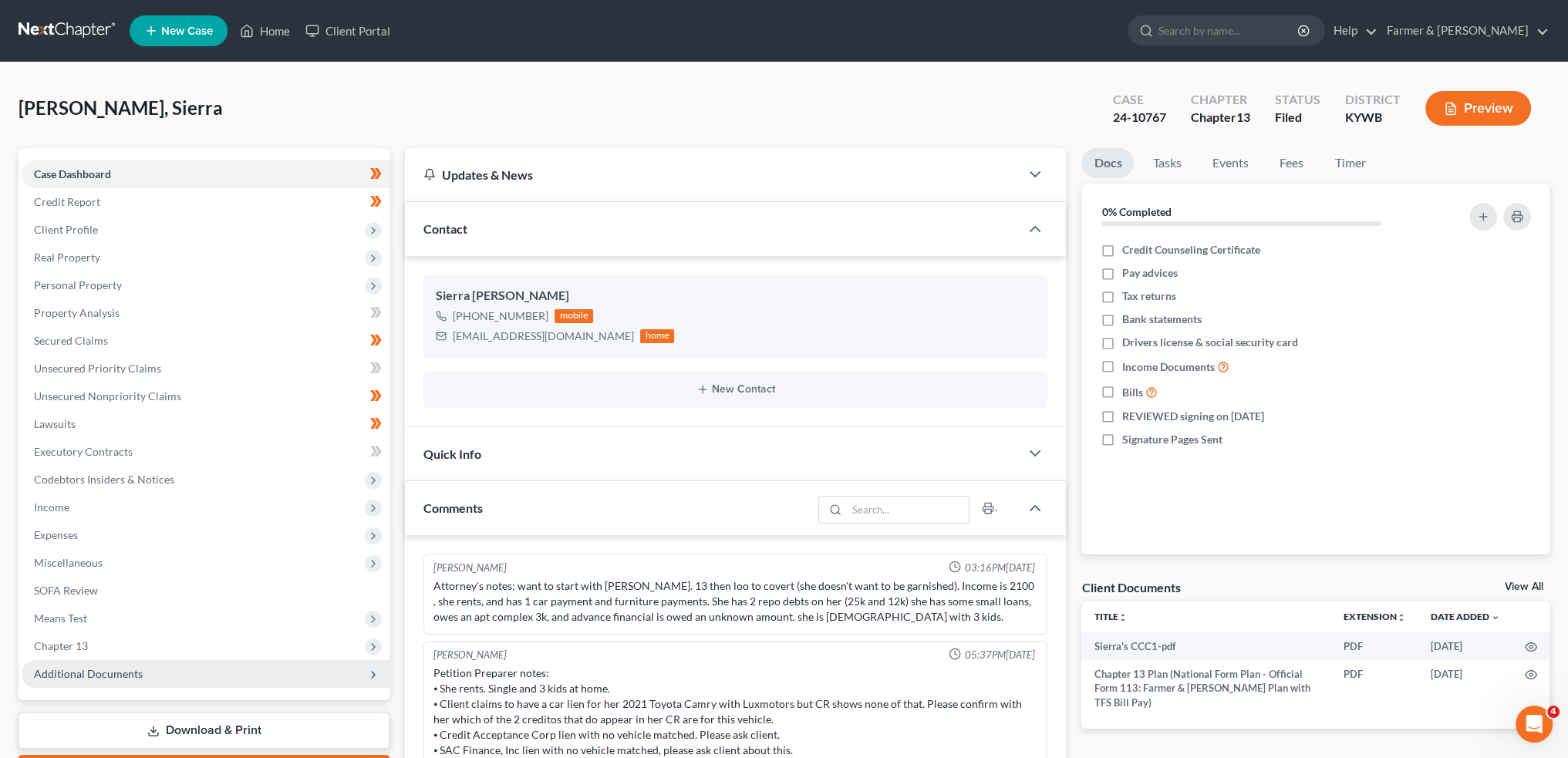
click at [112, 672] on span "Additional Documents" at bounding box center [88, 673] width 108 height 13
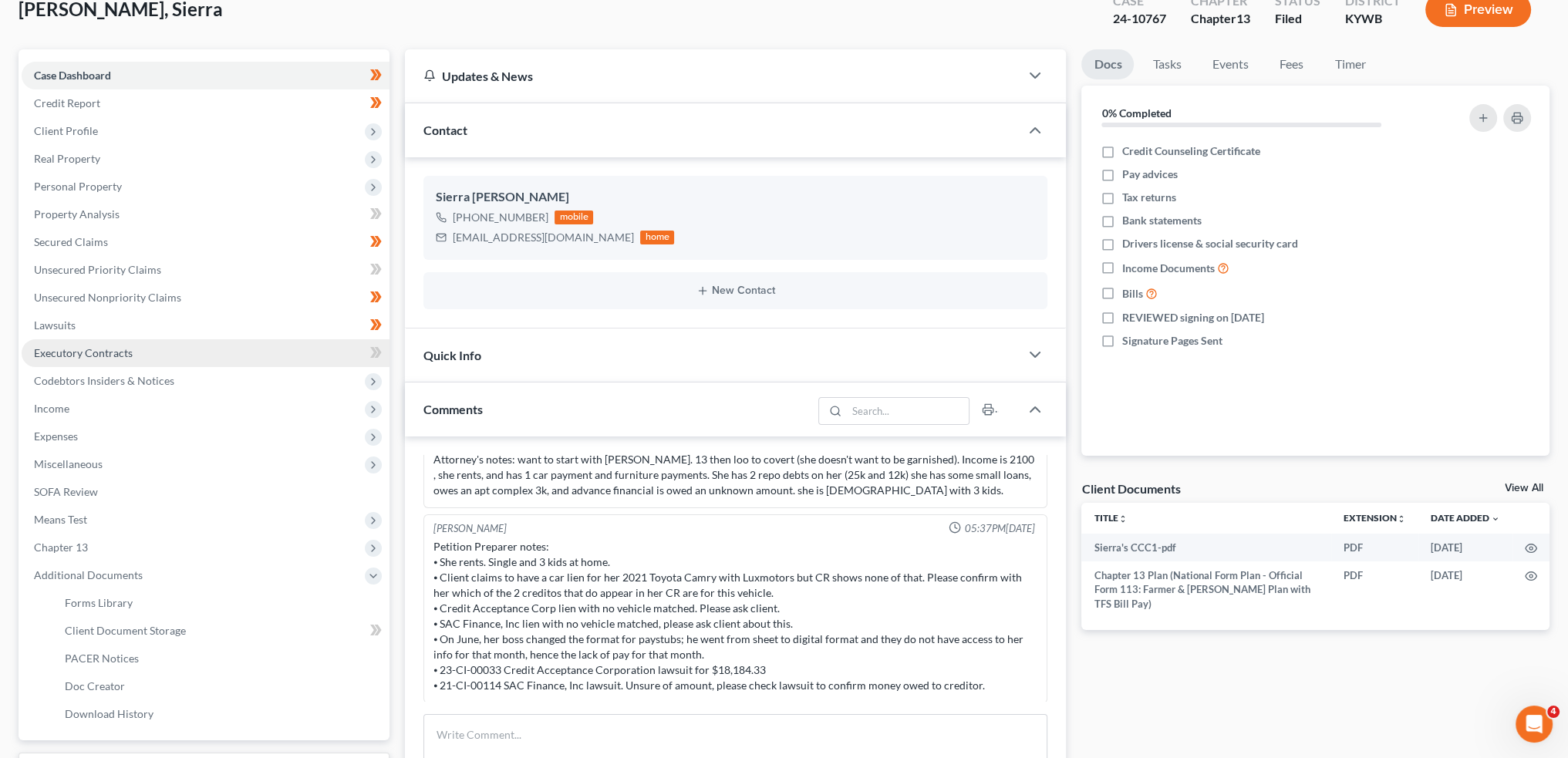
scroll to position [128, 0]
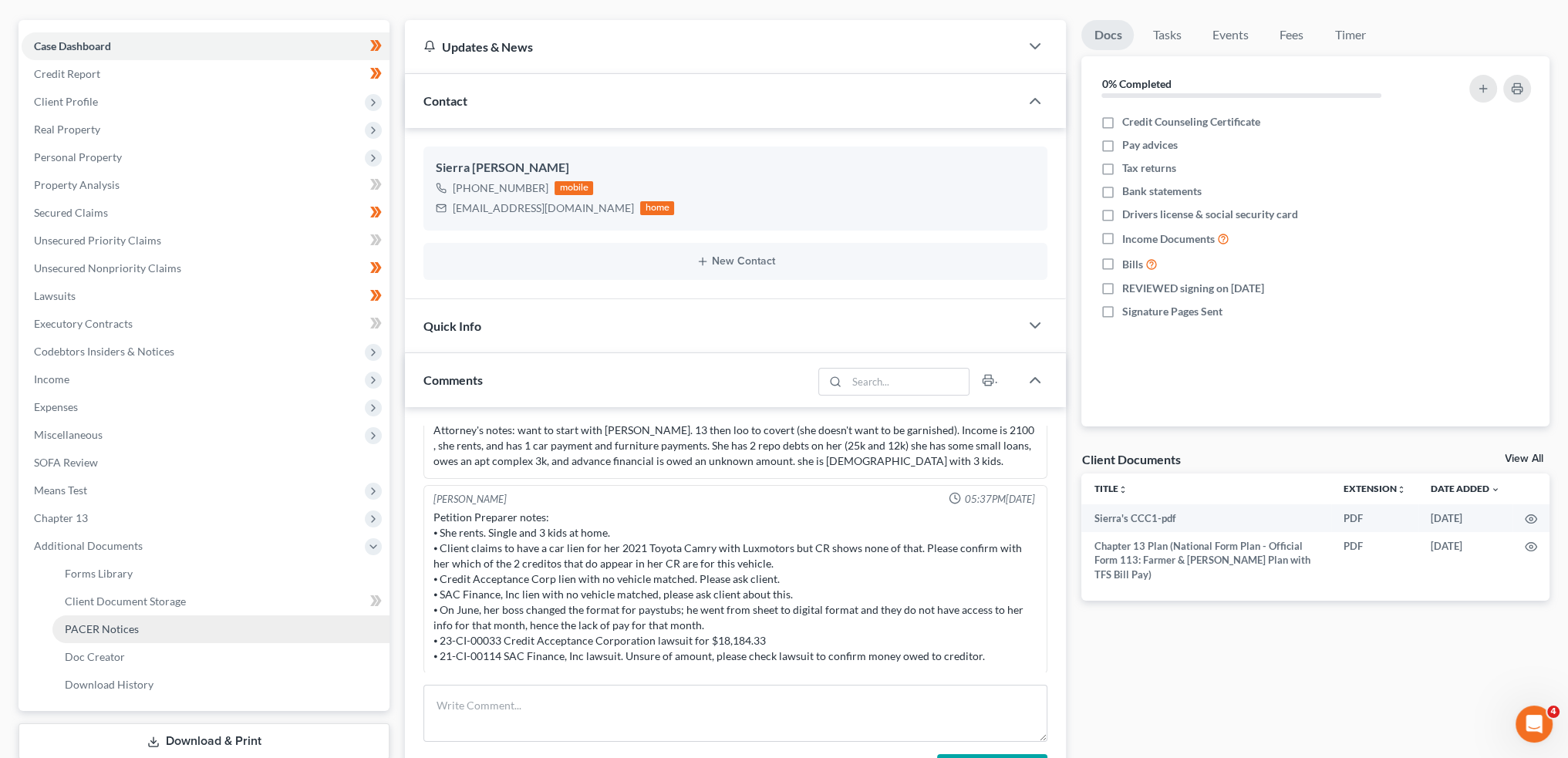
click at [144, 629] on link "PACER Notices" at bounding box center [221, 629] width 337 height 27
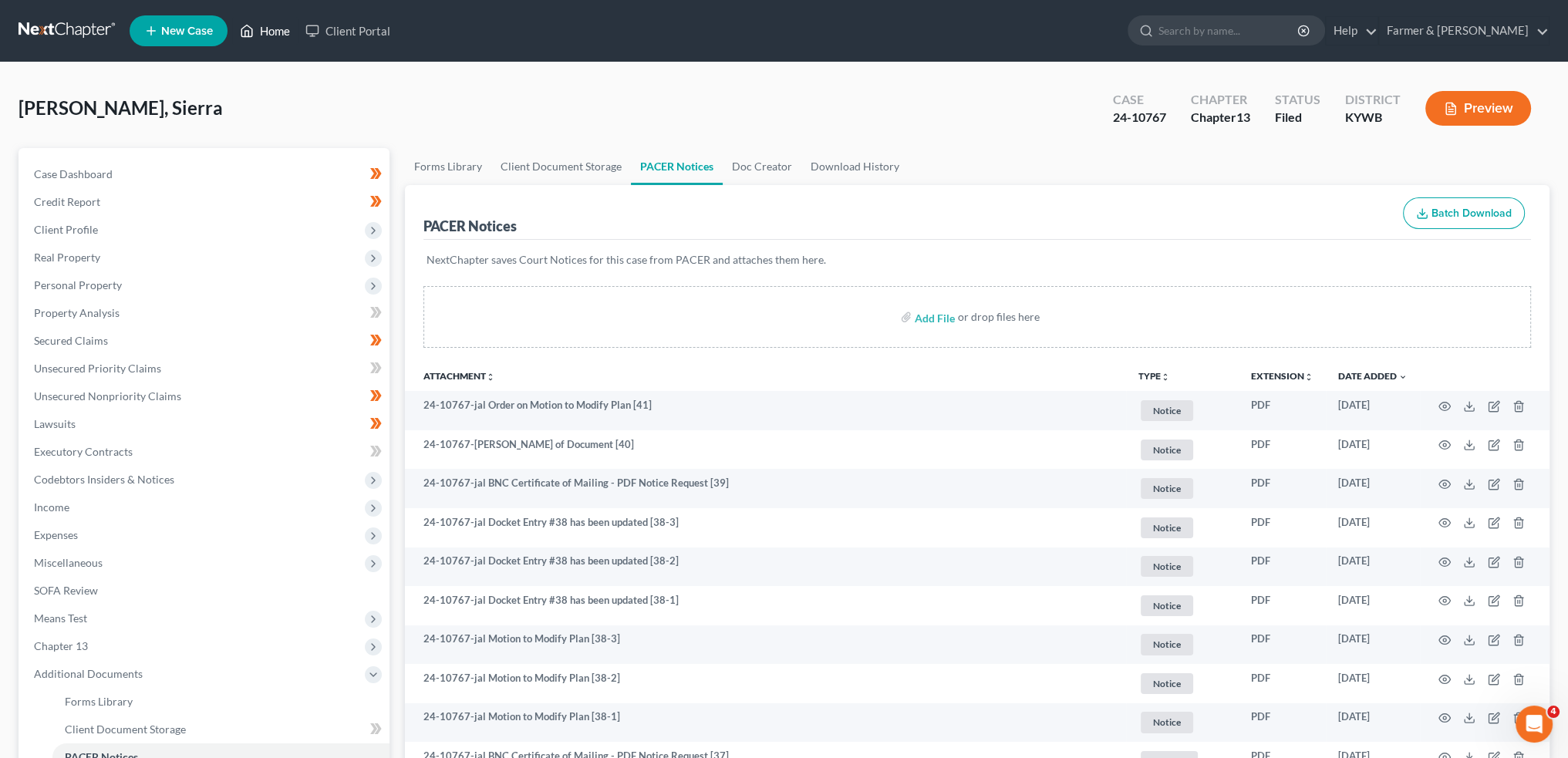
click at [267, 30] on link "Home" at bounding box center [264, 30] width 65 height 27
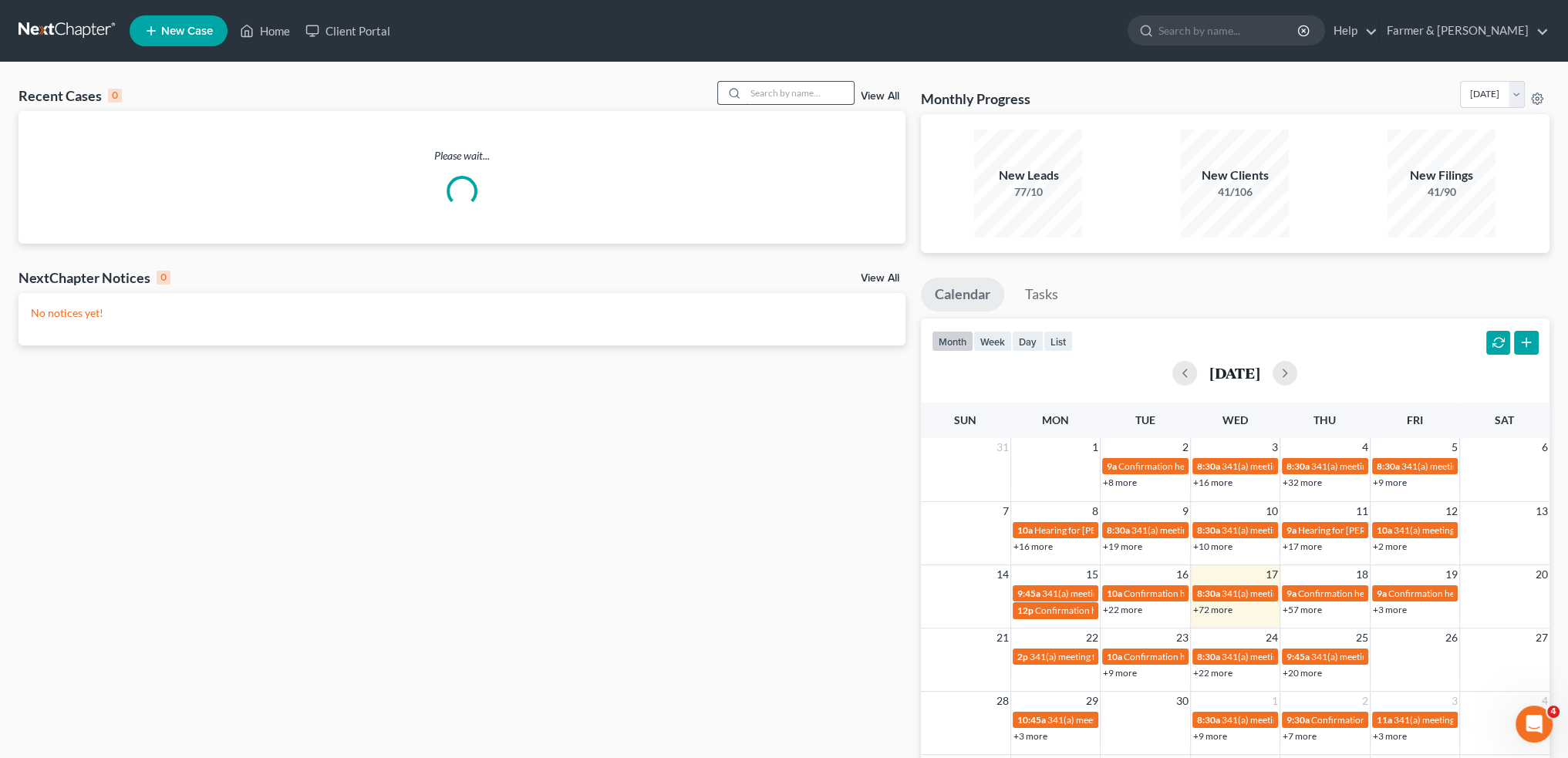
click at [791, 94] on input "search" at bounding box center [800, 93] width 108 height 22
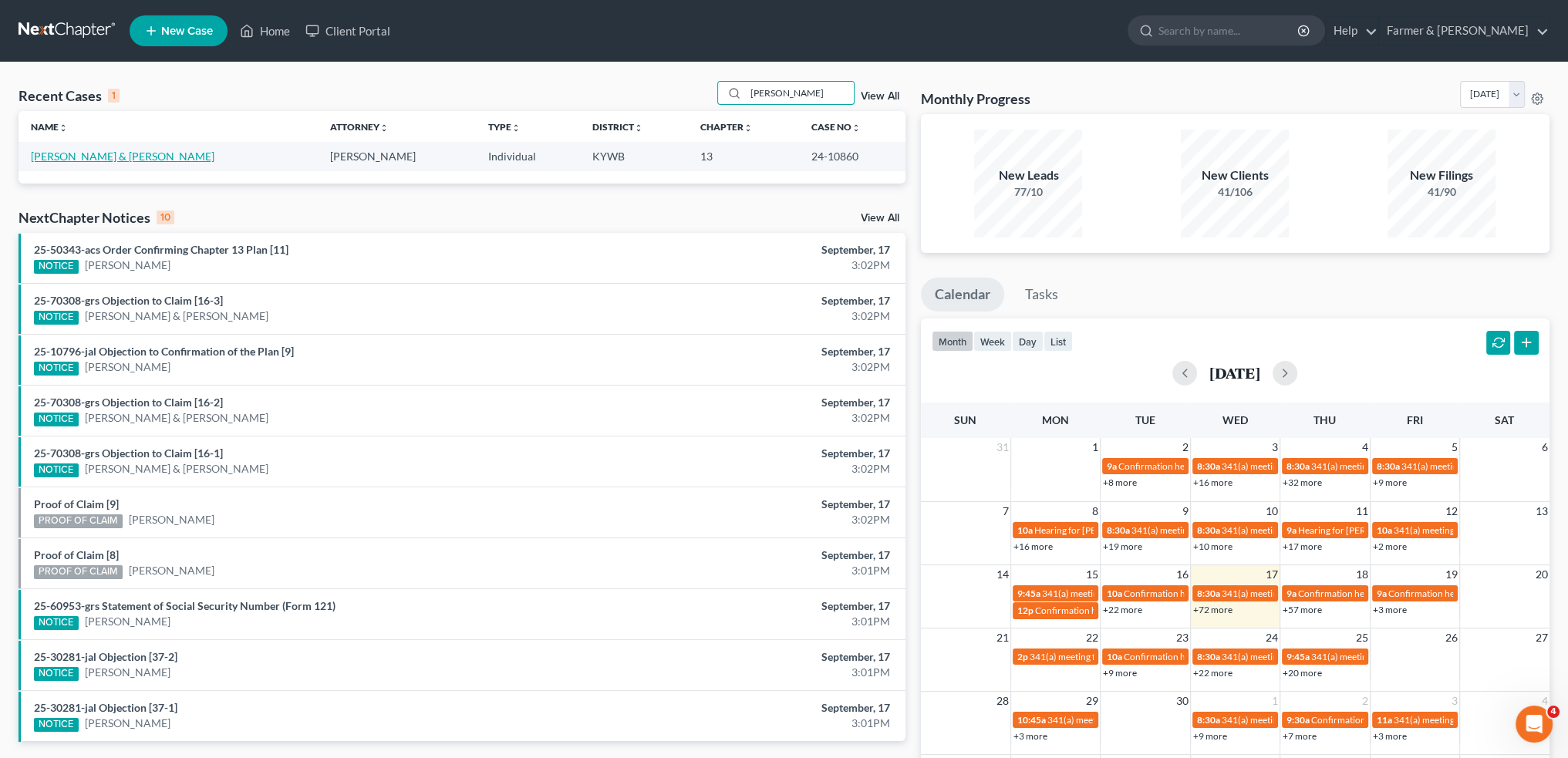
type input "TALLEY"
click at [85, 153] on link "Talley, Jordan & Aaron" at bounding box center [123, 155] width 183 height 13
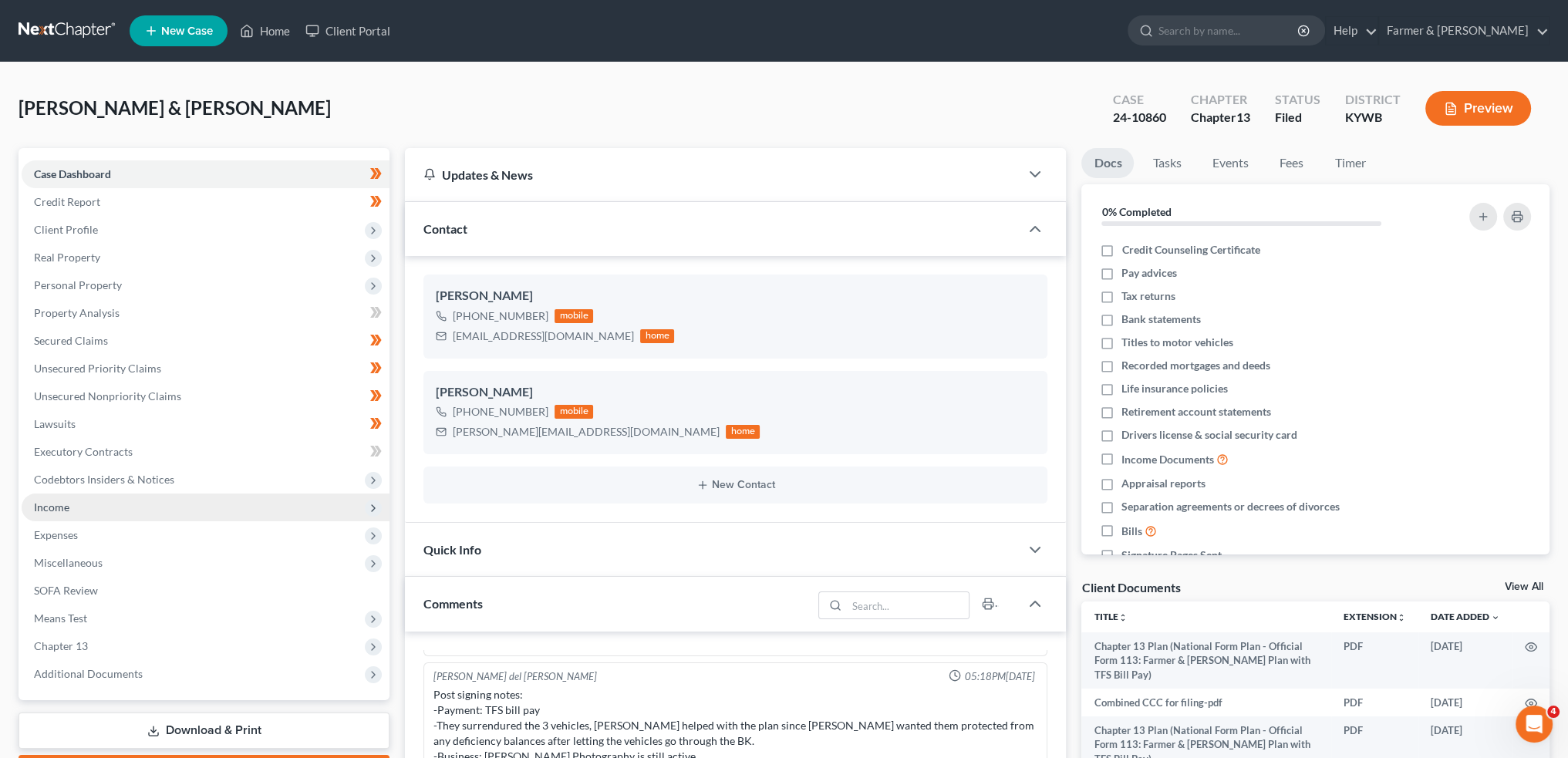
scroll to position [385, 0]
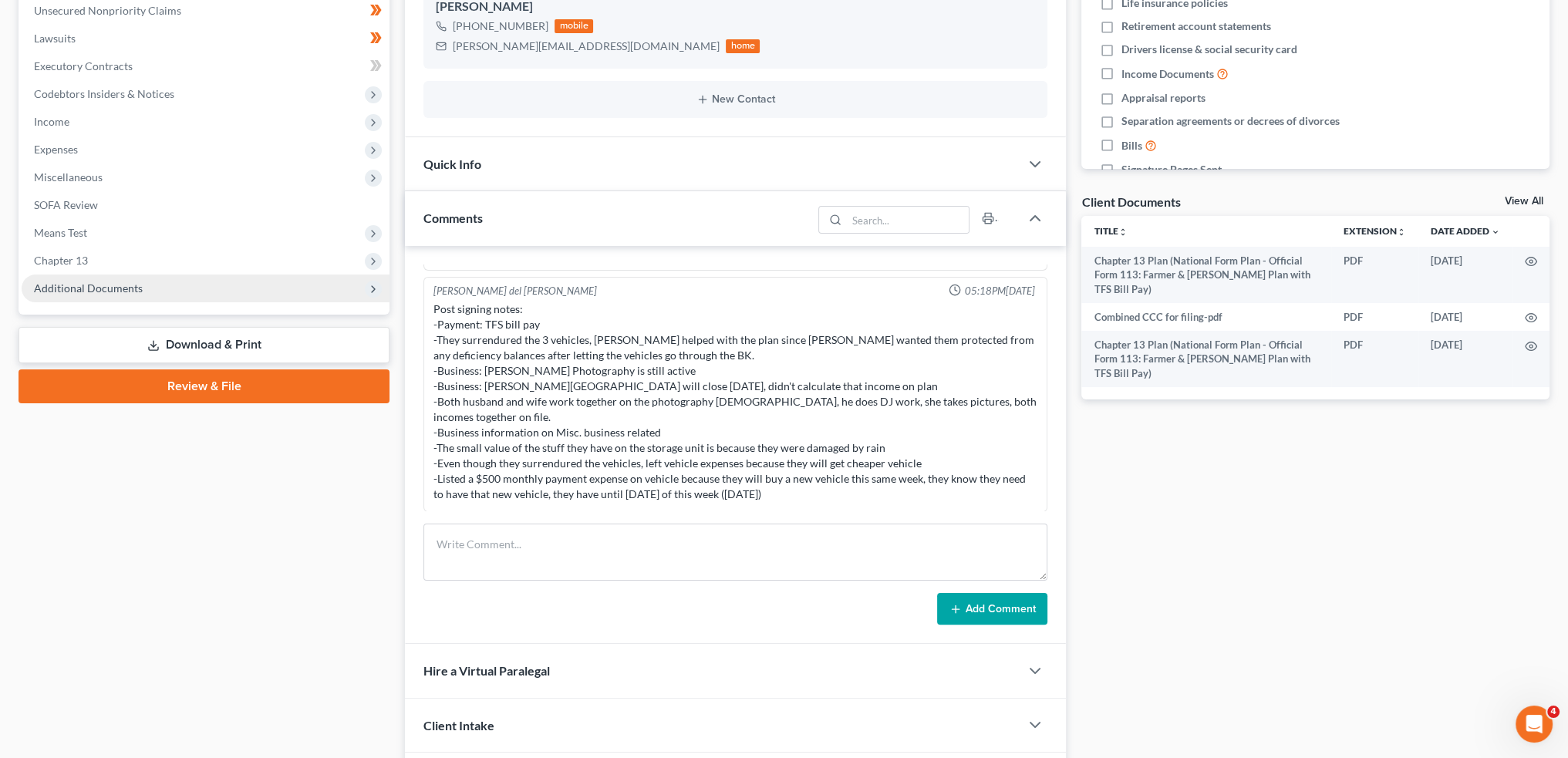
click at [98, 283] on span "Additional Documents" at bounding box center [88, 288] width 108 height 13
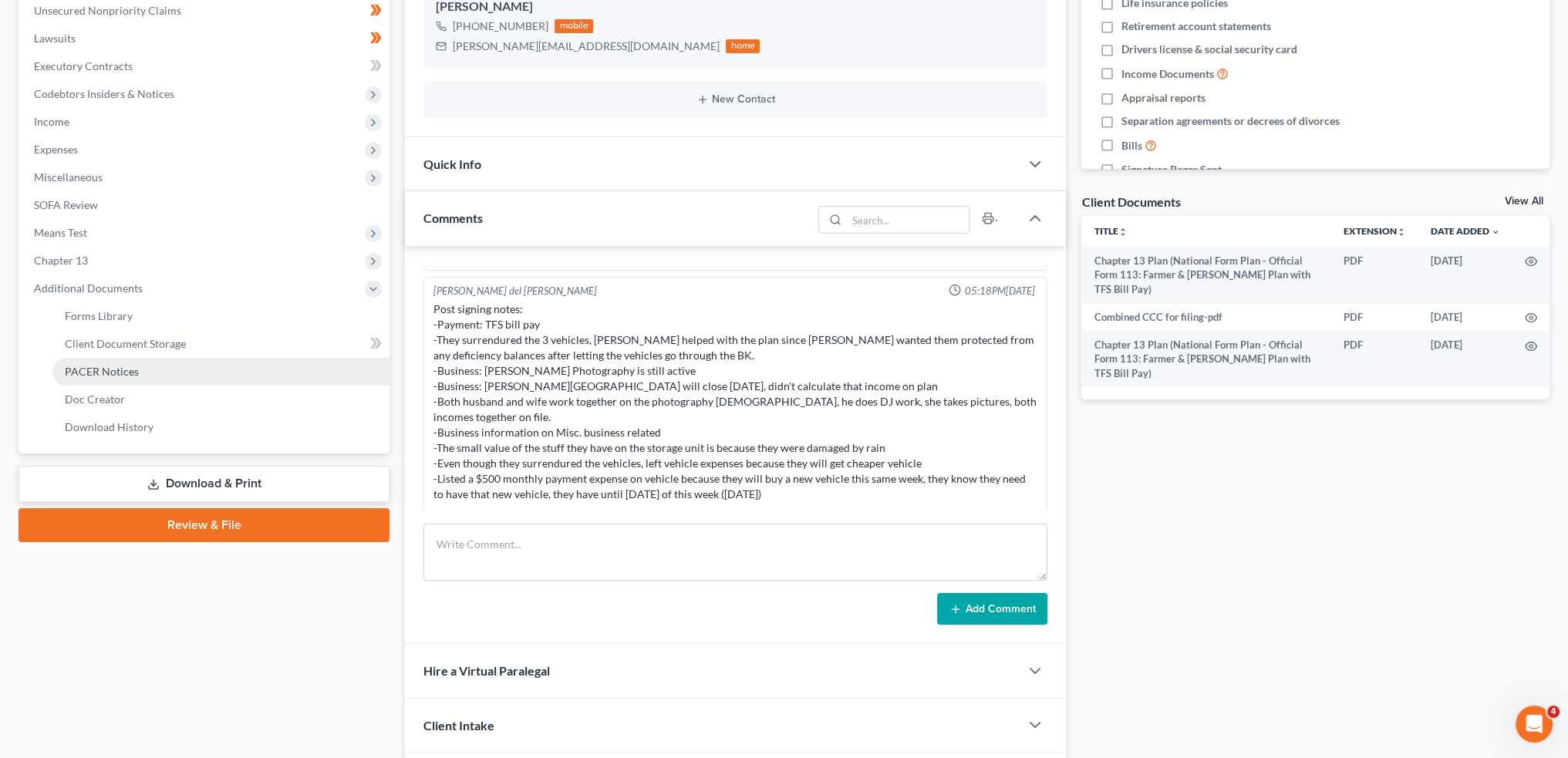
click at [104, 368] on span "PACER Notices" at bounding box center [101, 371] width 74 height 13
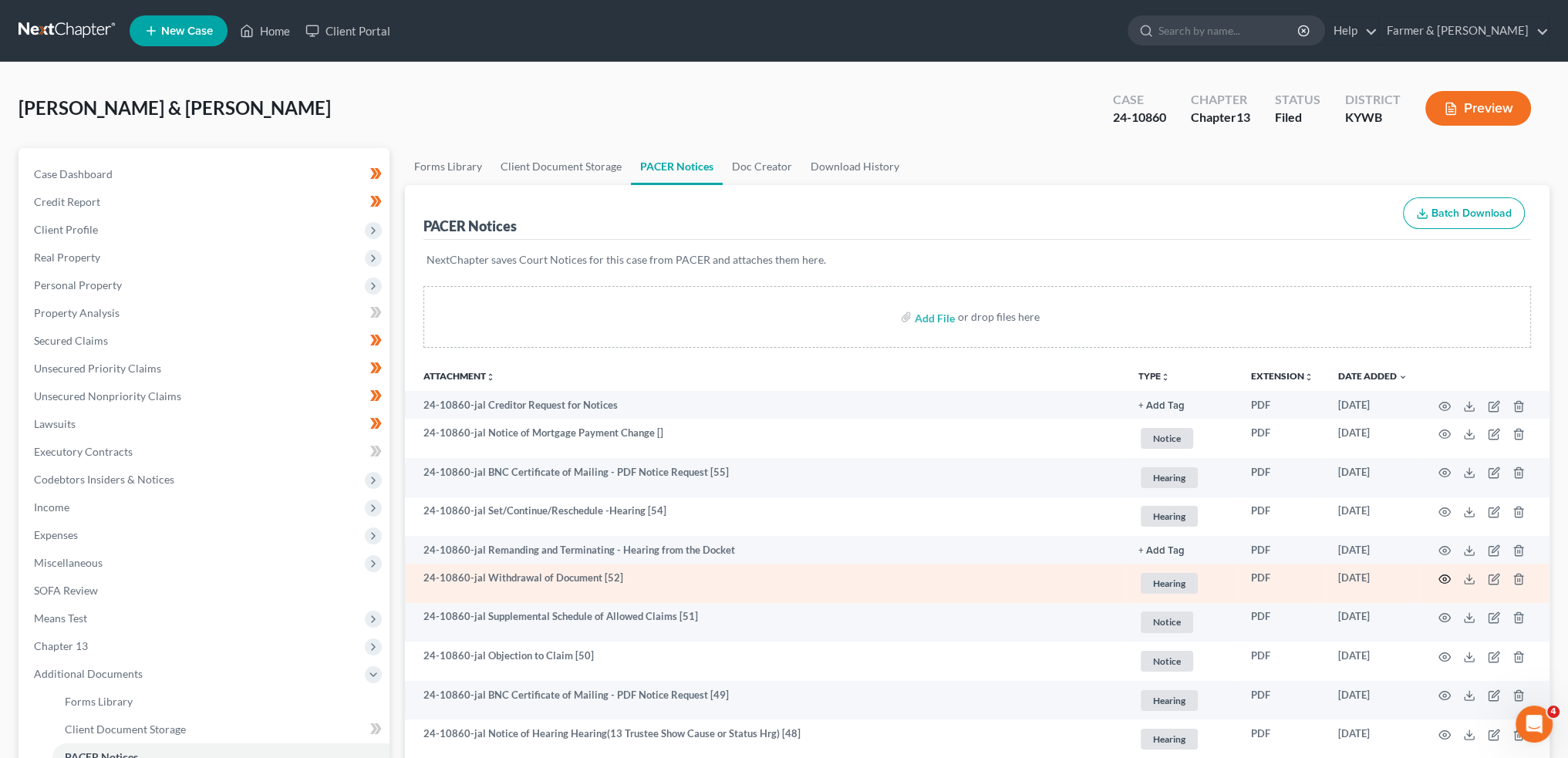
click at [1440, 580] on icon "button" at bounding box center [1445, 578] width 12 height 9
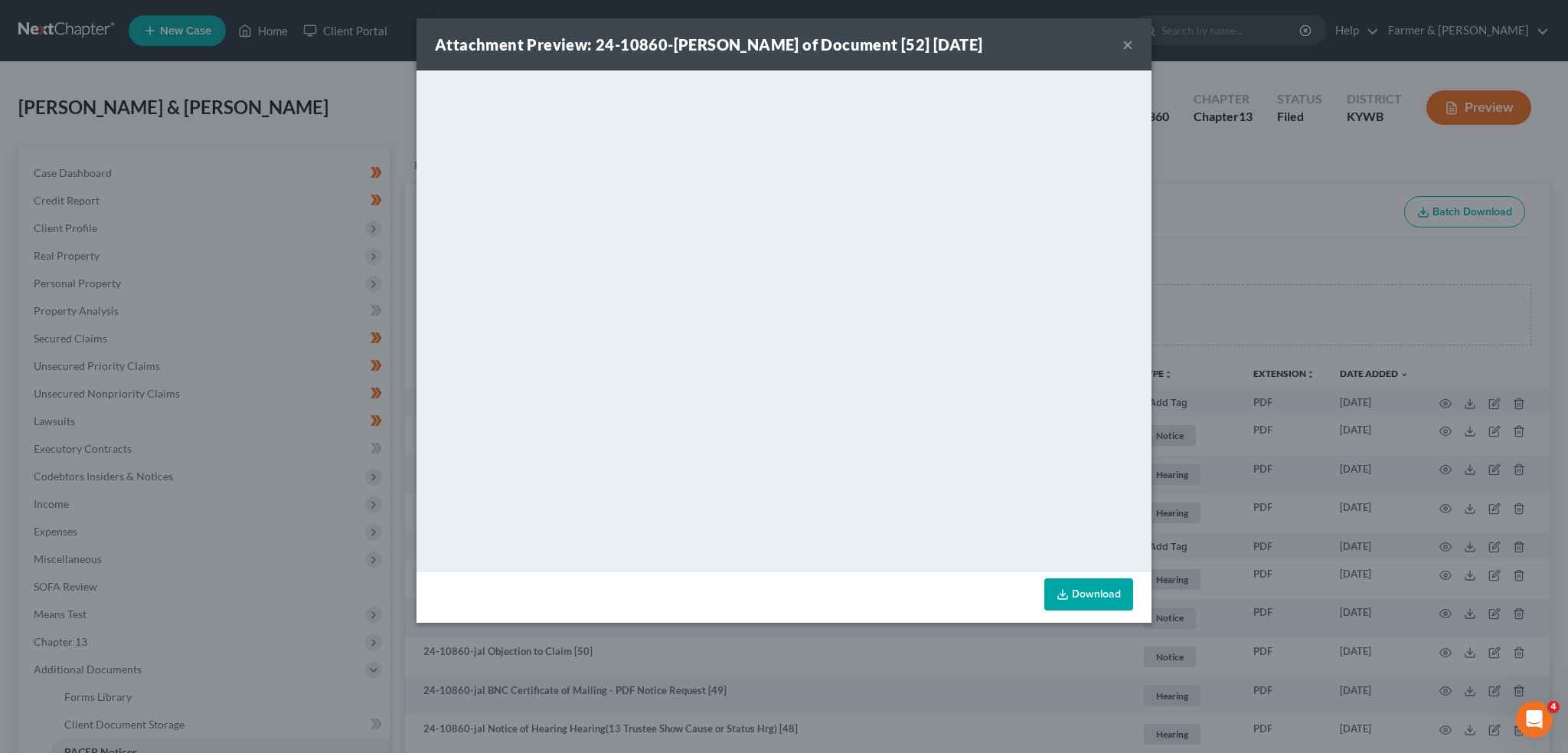
click at [1131, 42] on button "×" at bounding box center [1127, 44] width 11 height 18
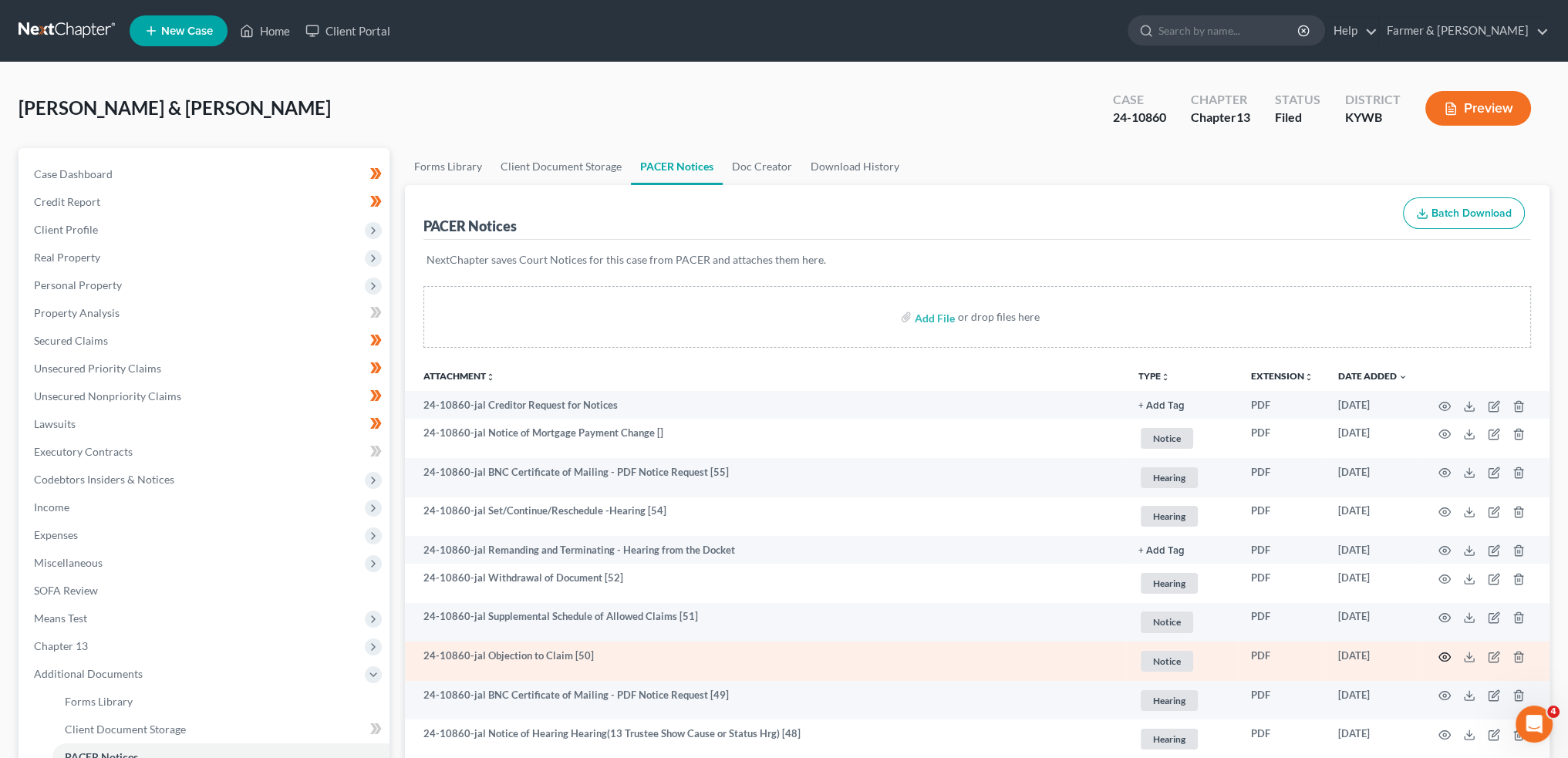
click at [1443, 662] on icon "button" at bounding box center [1444, 657] width 13 height 13
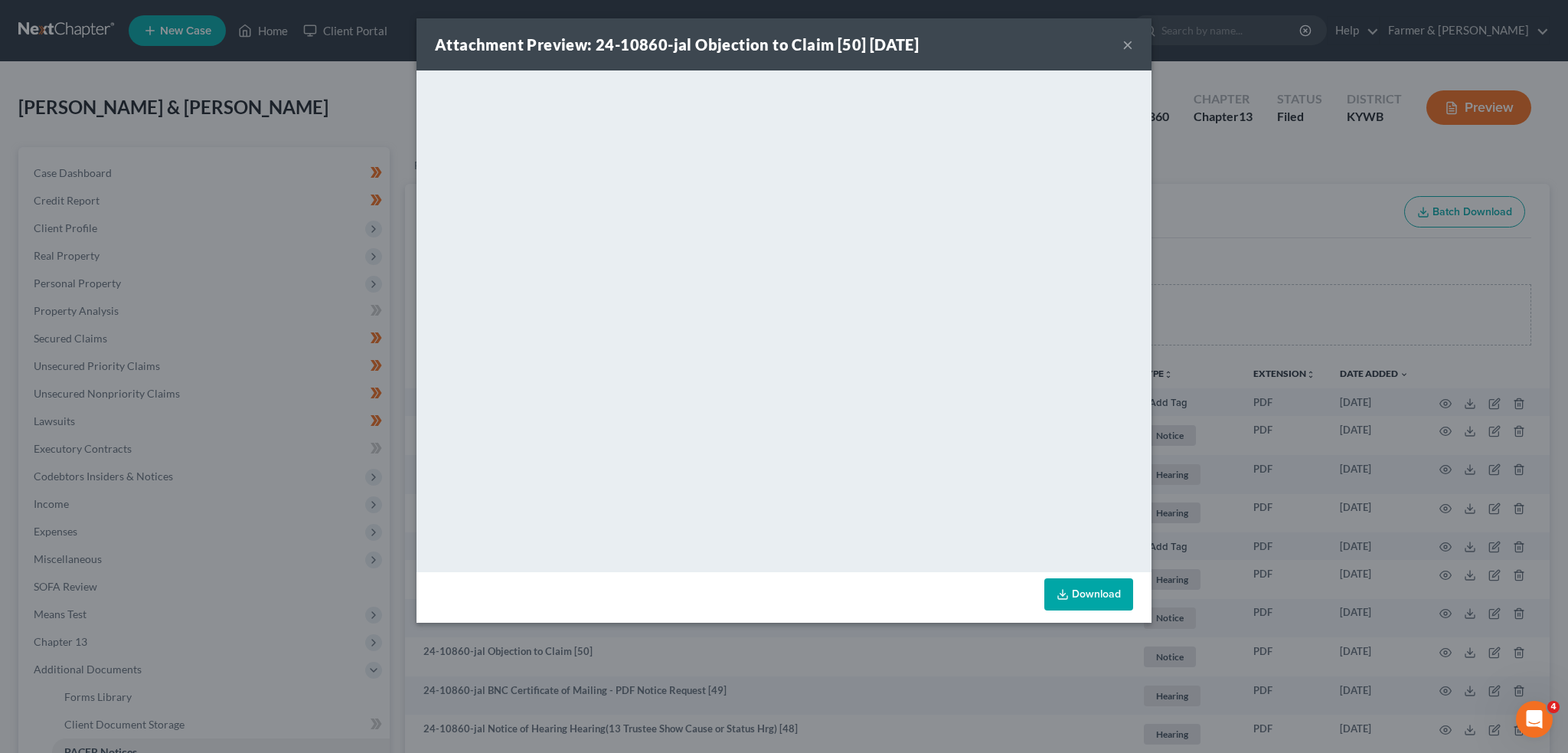
click at [1126, 42] on button "×" at bounding box center [1127, 44] width 11 height 18
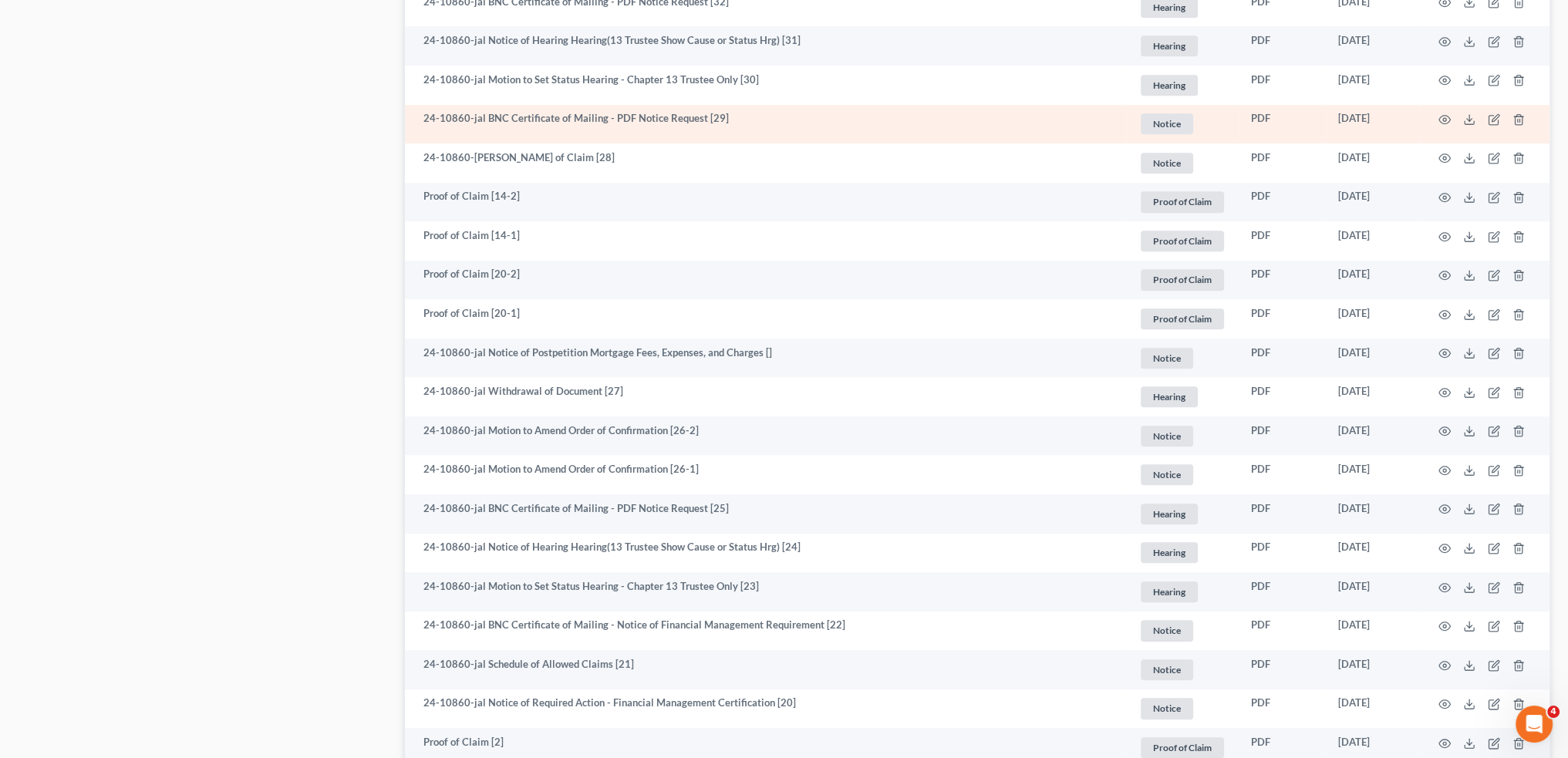
scroll to position [1671, 0]
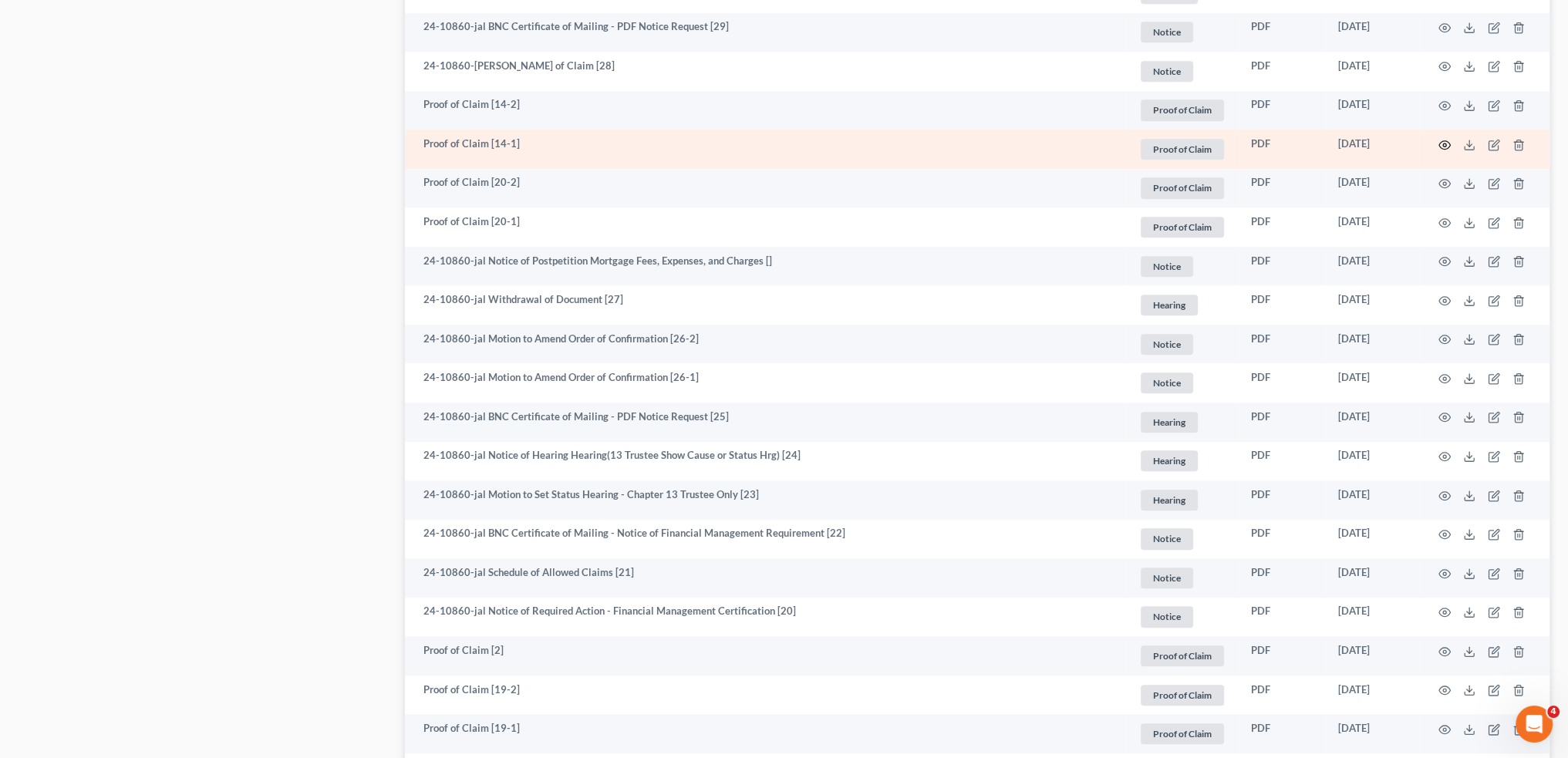
click at [1444, 143] on circle "button" at bounding box center [1443, 144] width 3 height 3
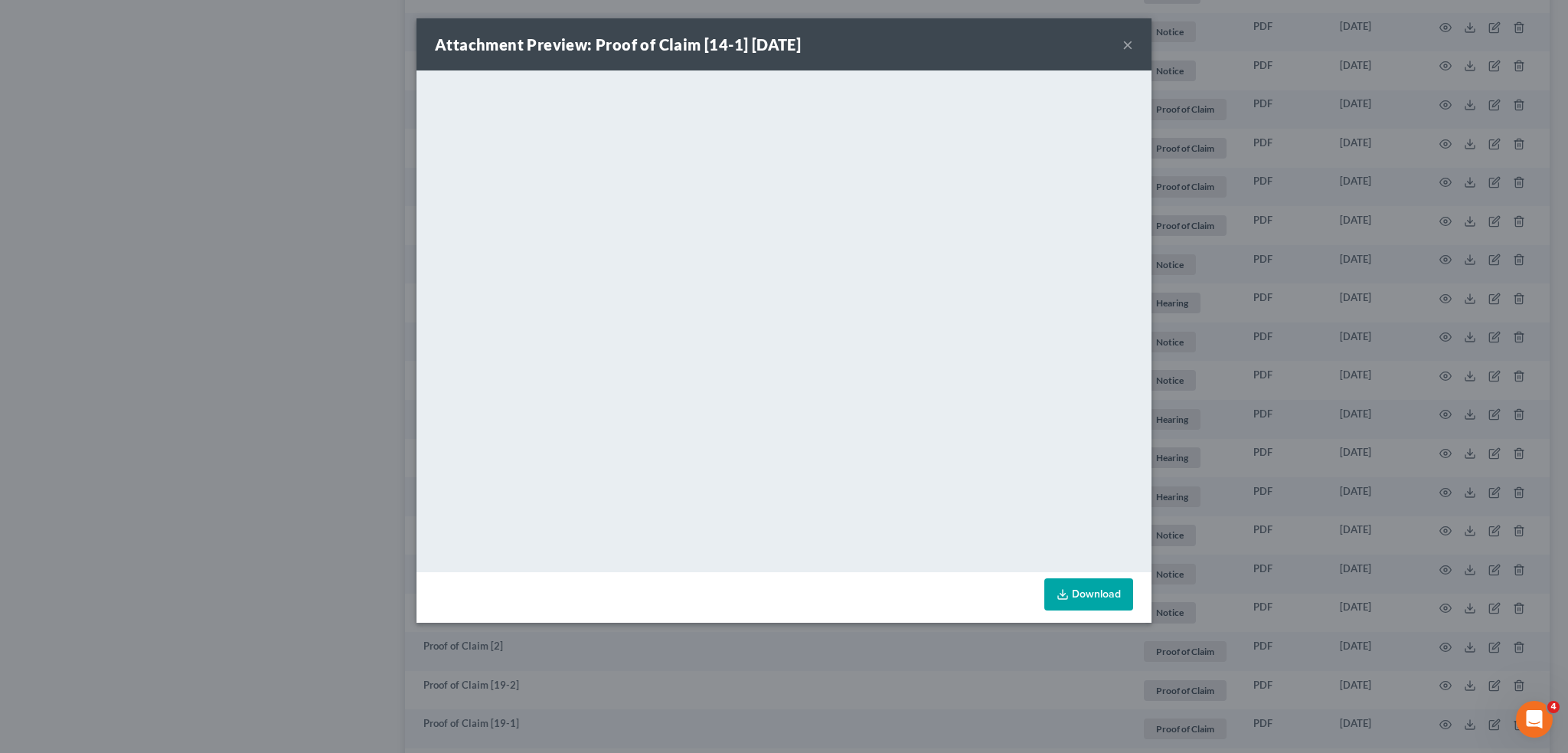
click at [1125, 42] on button "×" at bounding box center [1127, 44] width 11 height 18
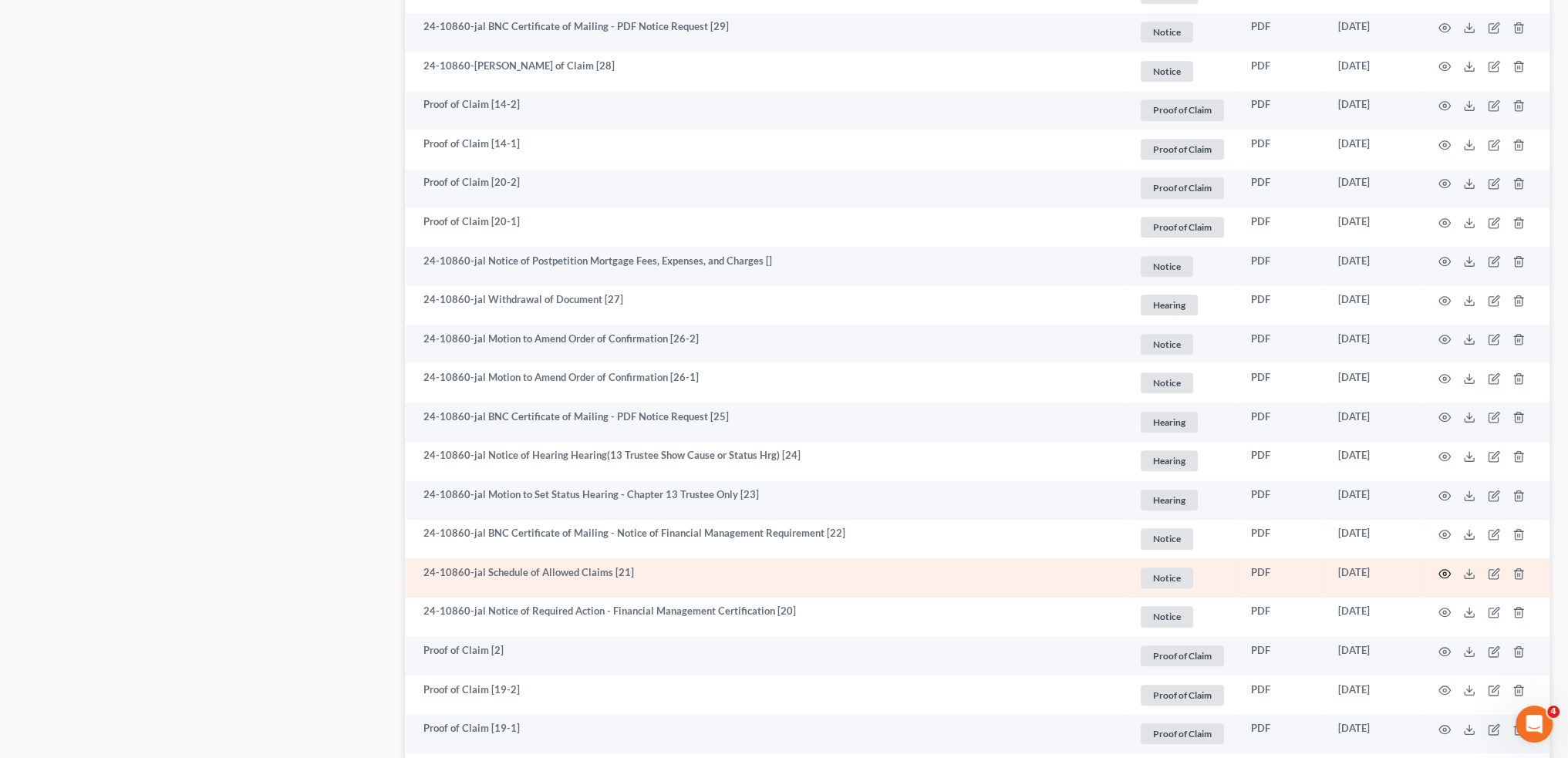
click at [1444, 575] on icon "button" at bounding box center [1444, 574] width 13 height 13
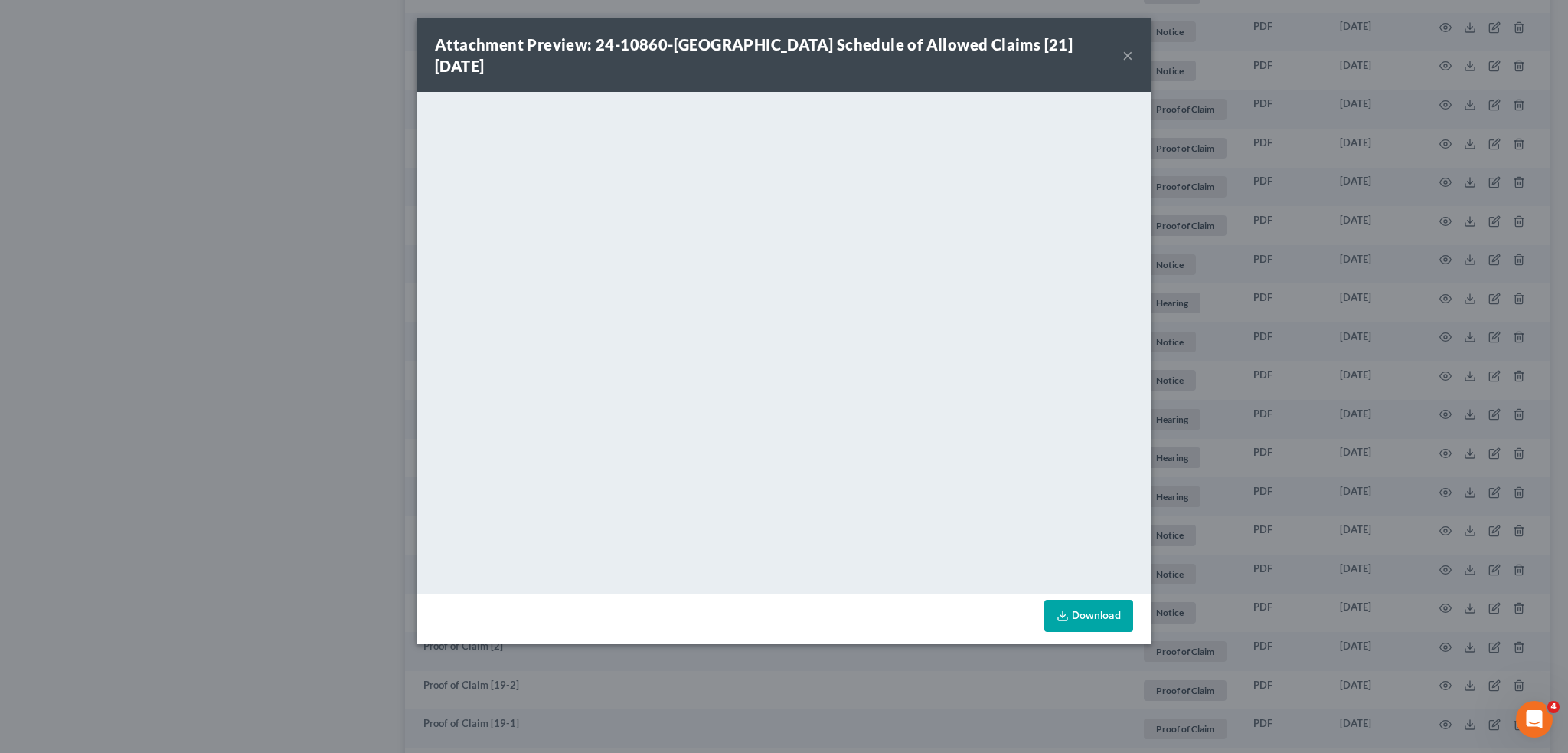
click at [1125, 46] on button "×" at bounding box center [1127, 54] width 11 height 18
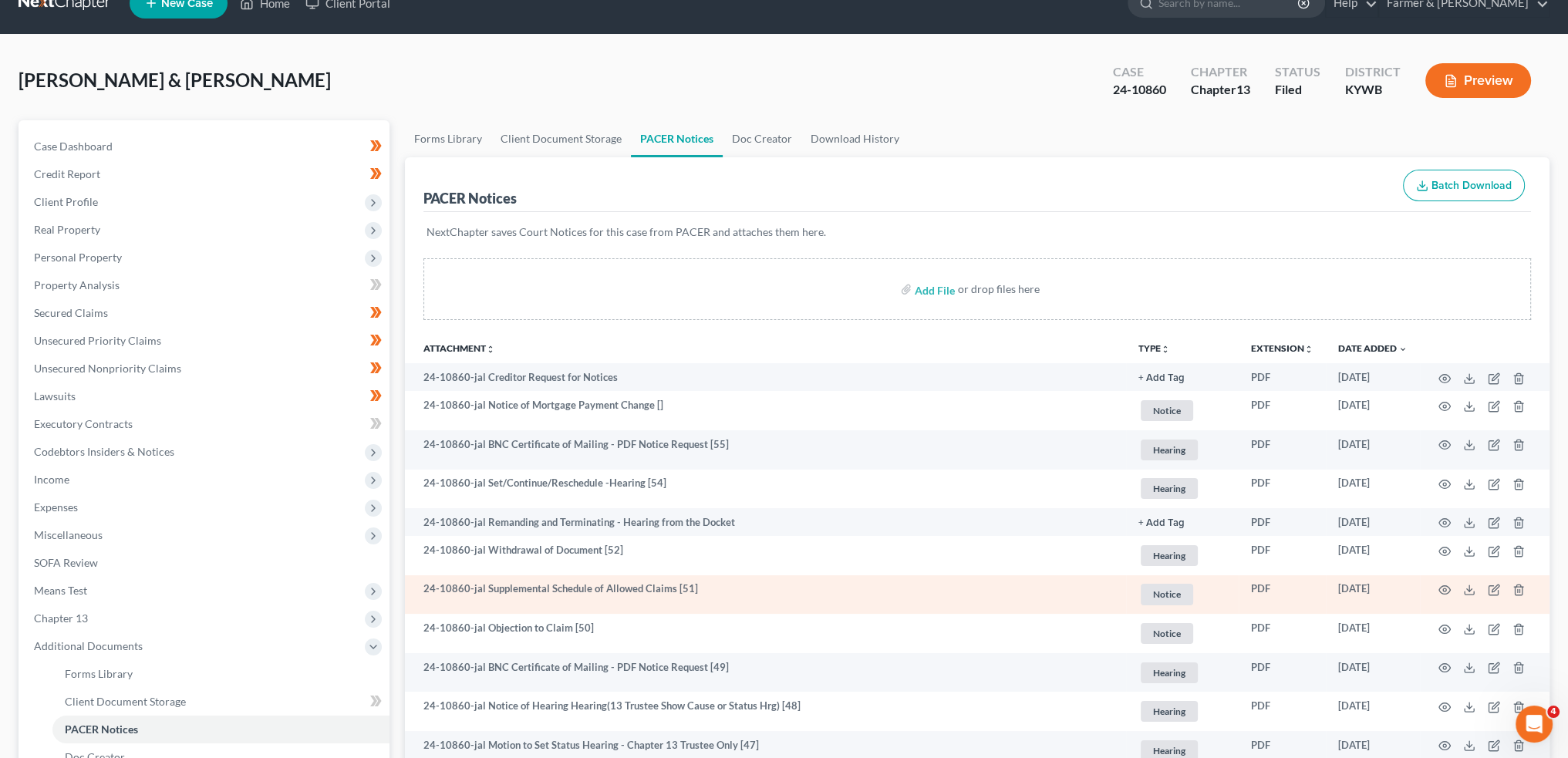
scroll to position [0, 0]
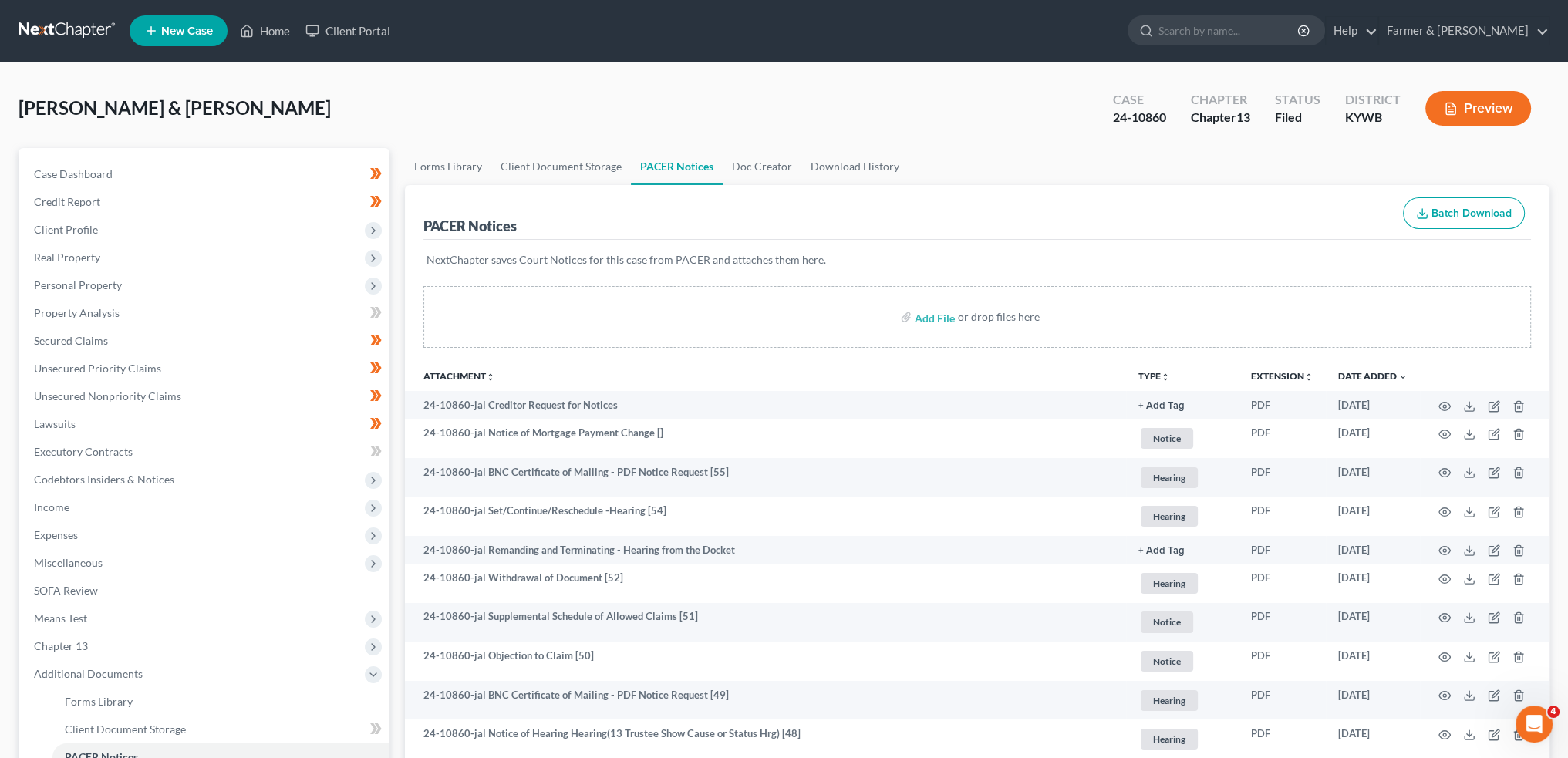
click at [1154, 375] on button "TYPE unfold_more" at bounding box center [1154, 377] width 31 height 10
click at [1164, 545] on link "Proof of Claim" at bounding box center [1201, 542] width 127 height 26
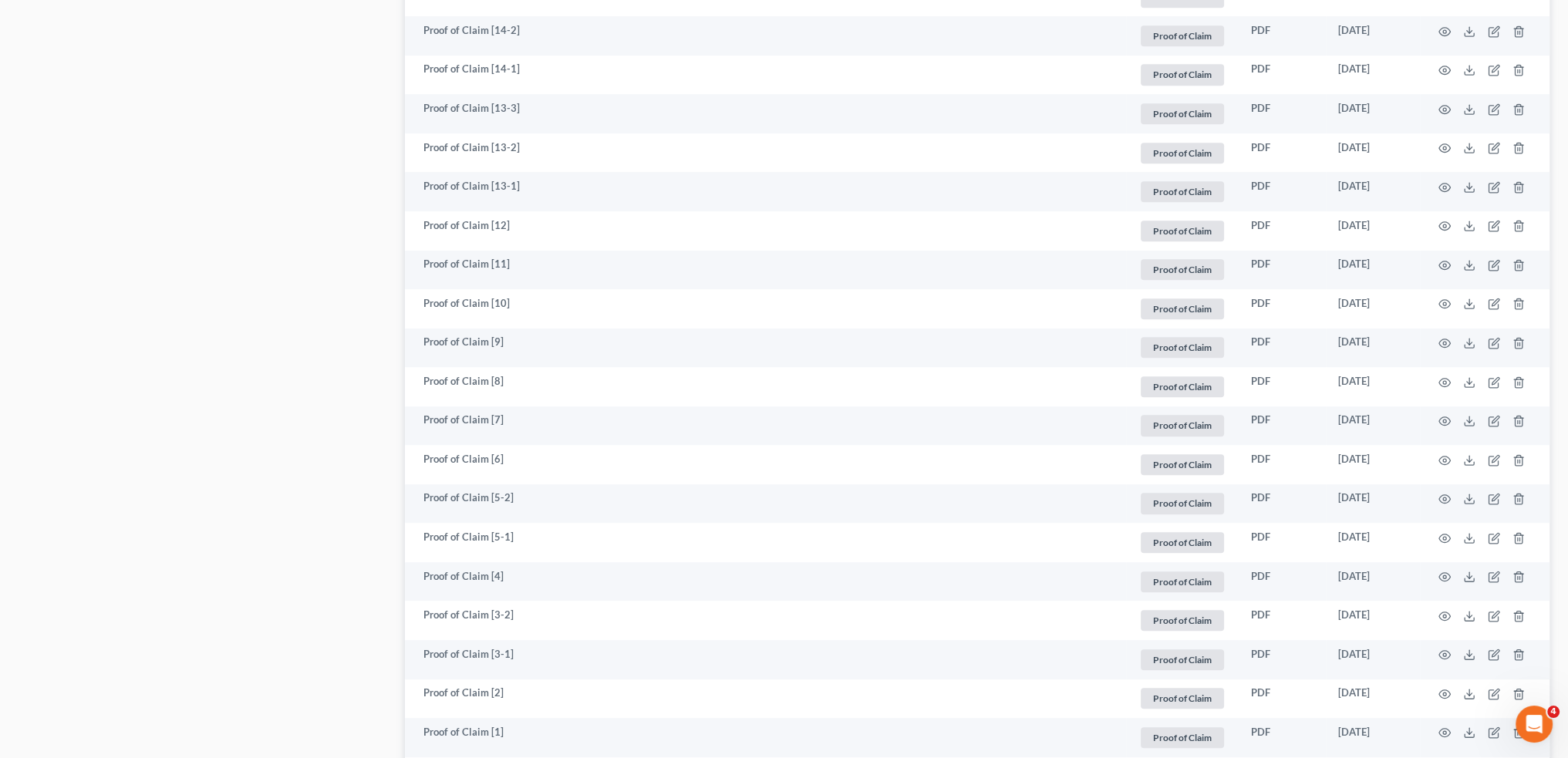
scroll to position [1157, 0]
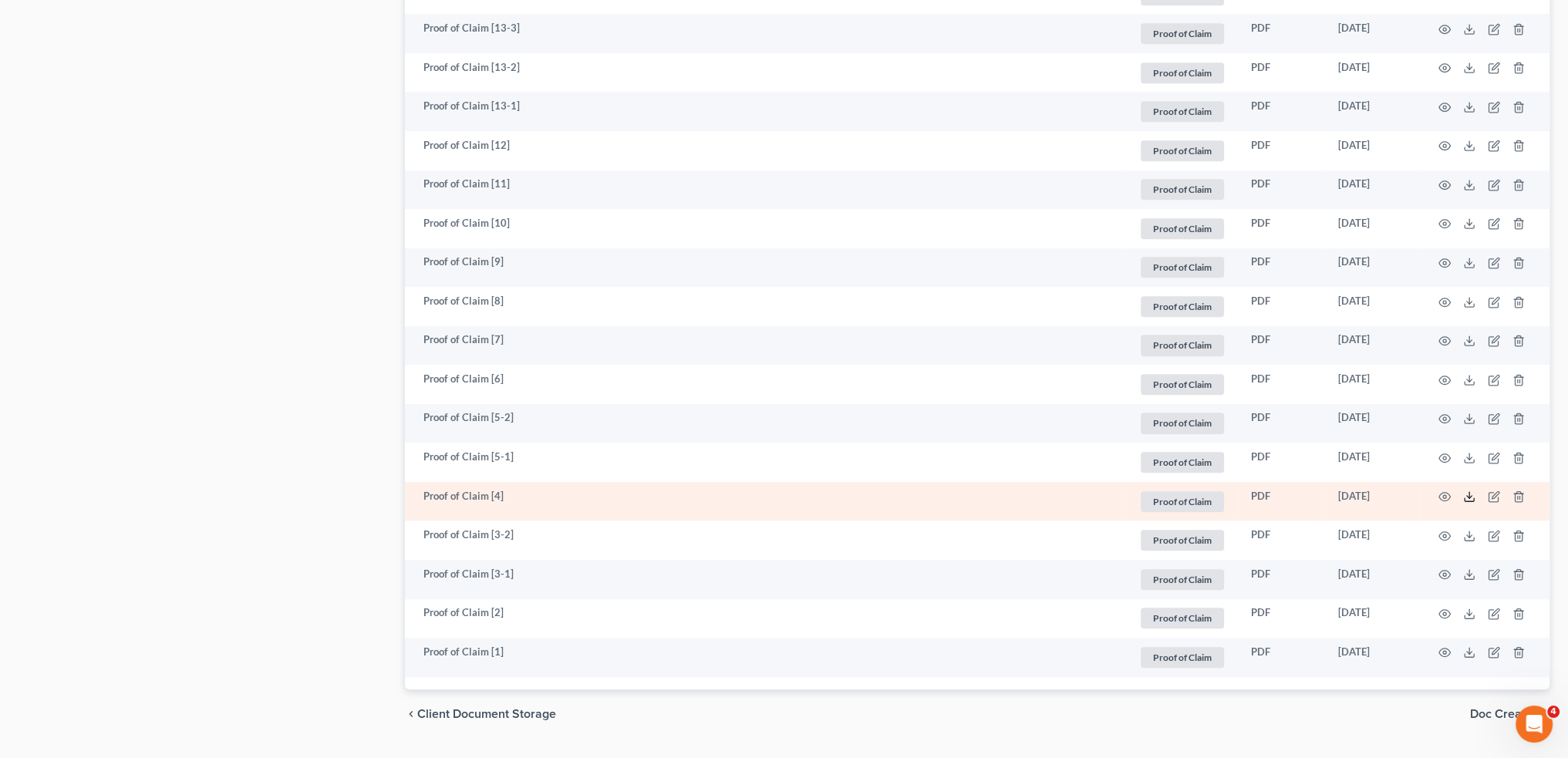
click at [1472, 496] on icon at bounding box center [1469, 497] width 13 height 13
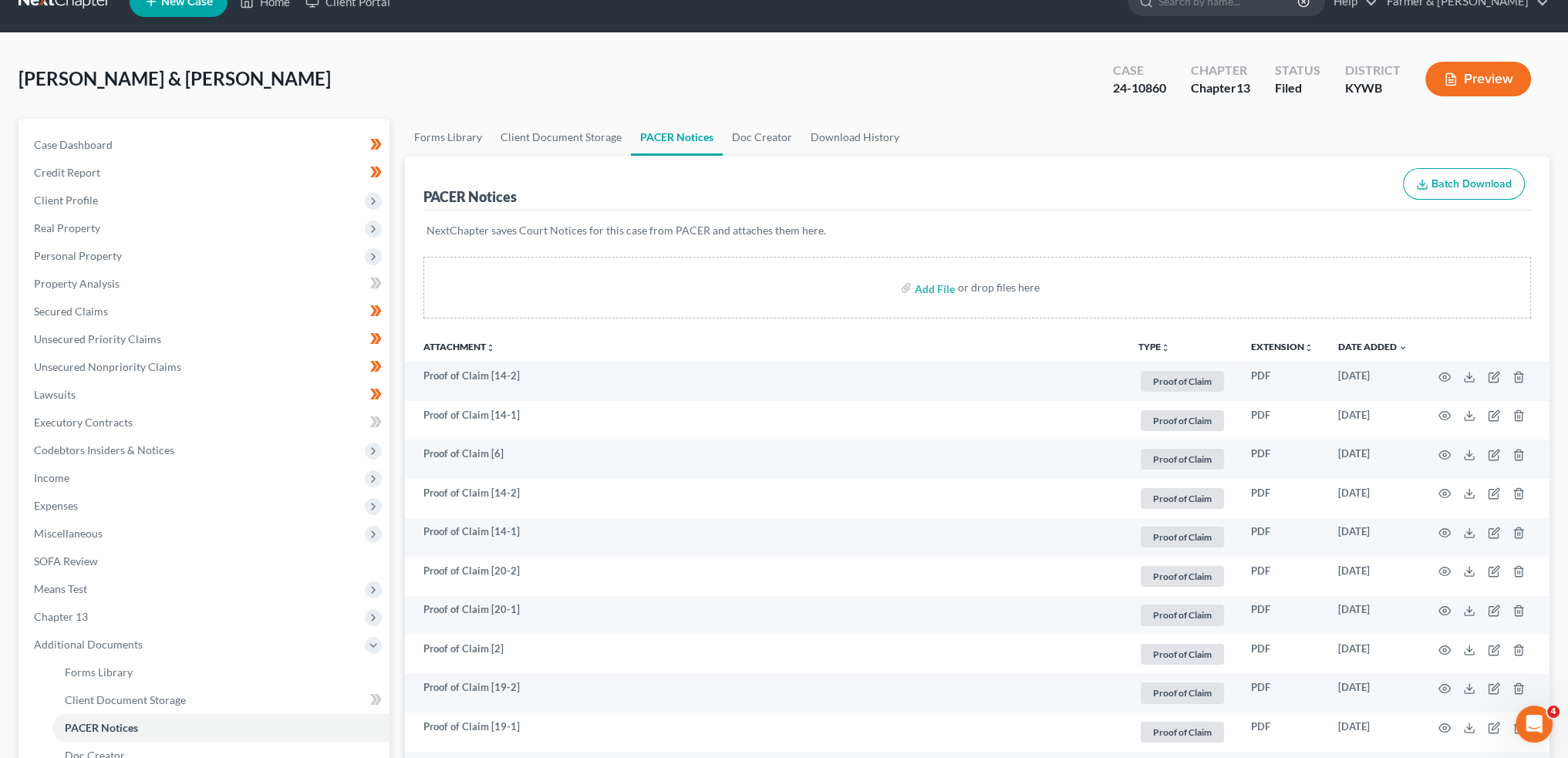
scroll to position [0, 0]
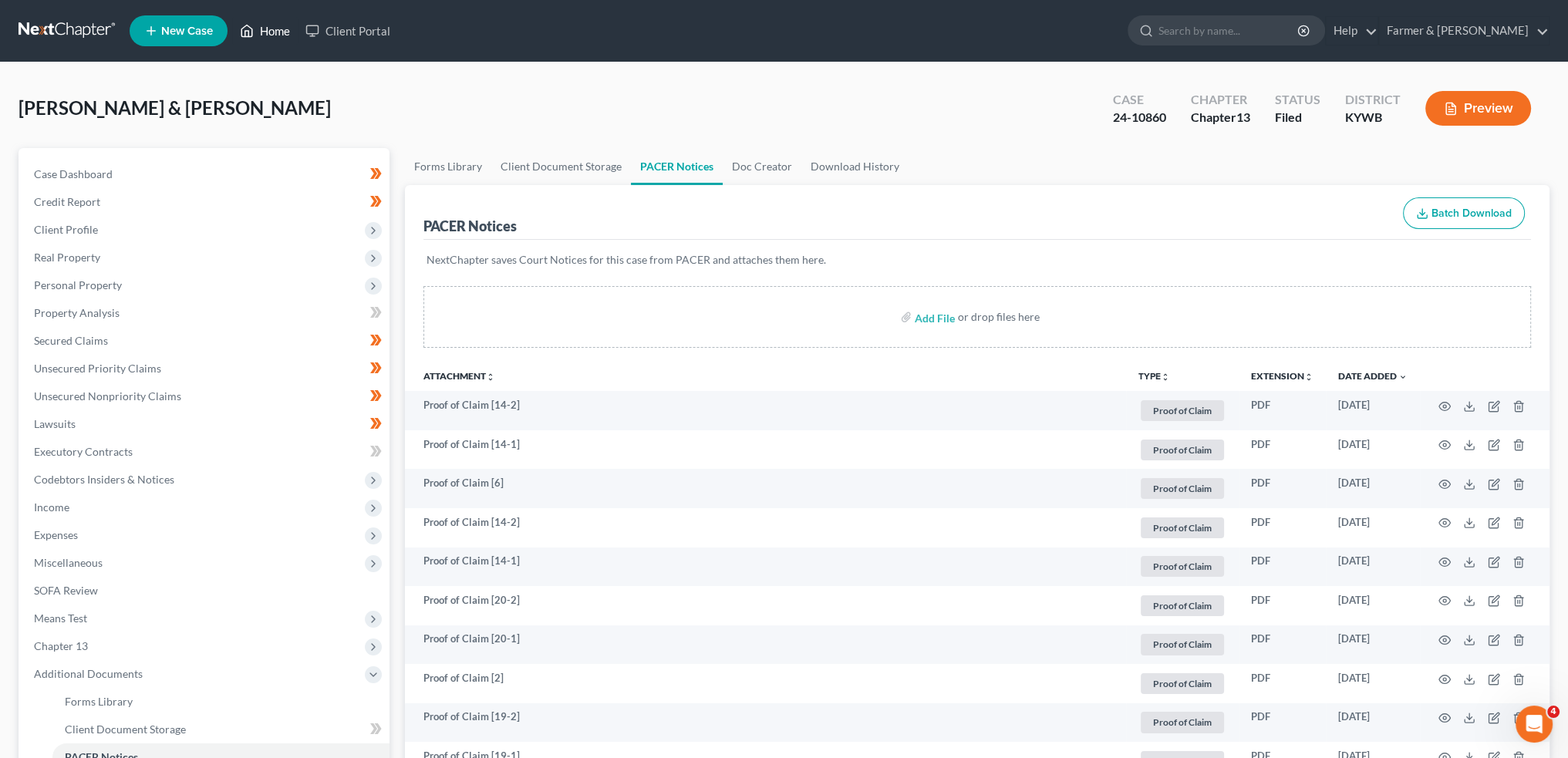
click at [263, 25] on link "Home" at bounding box center [264, 30] width 65 height 27
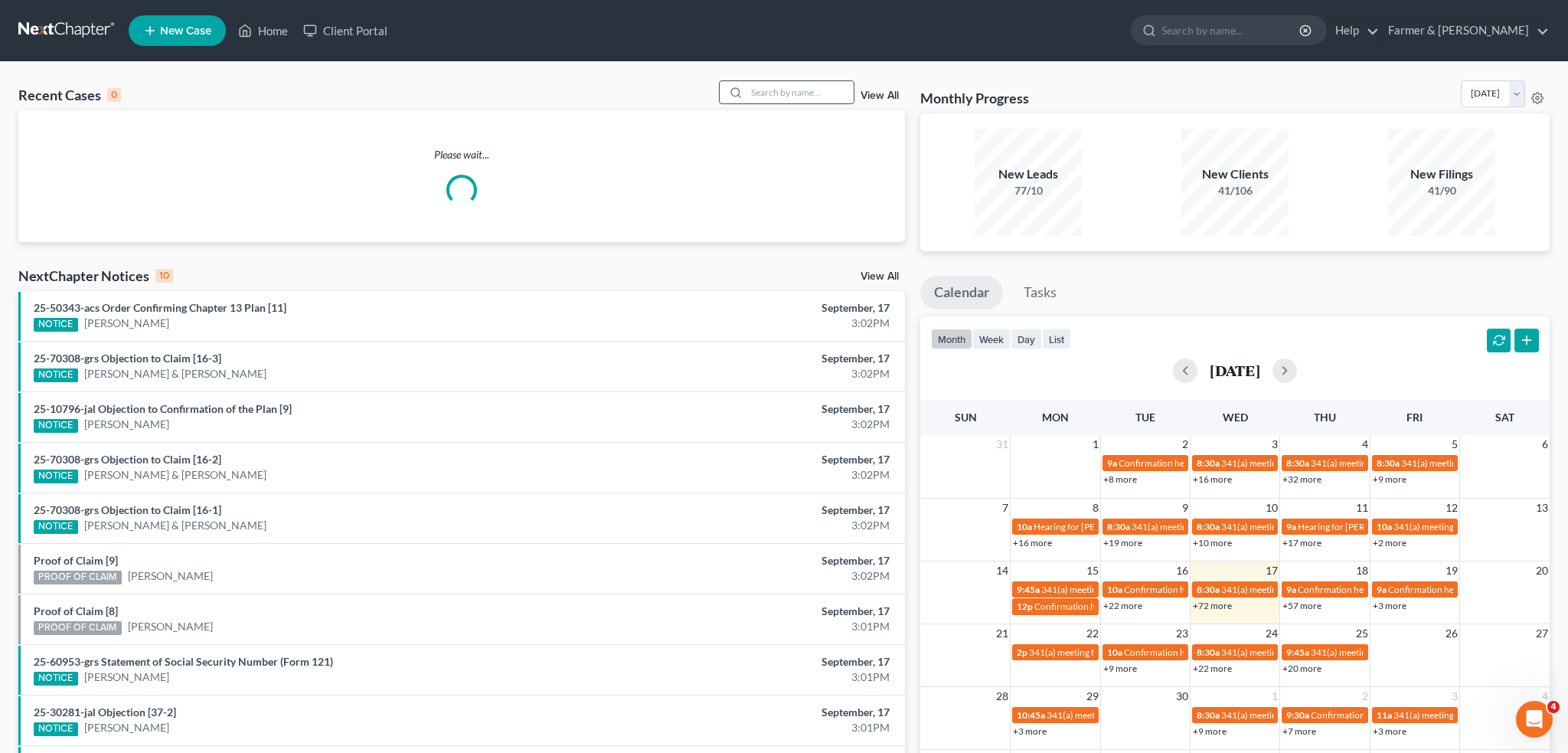
click at [767, 90] on input "search" at bounding box center [800, 92] width 108 height 22
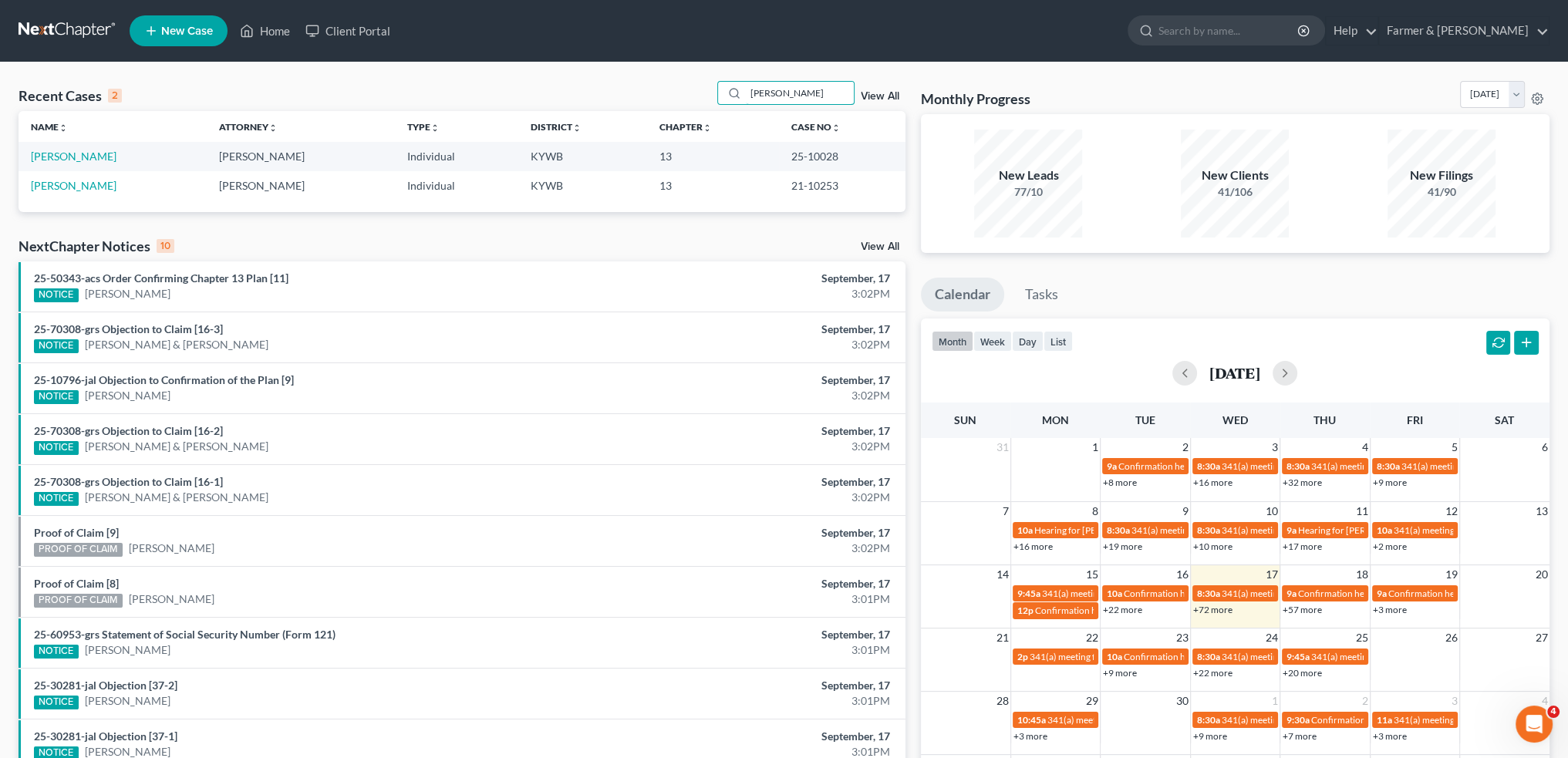
type input "stacy percell"
click at [73, 192] on td "Percell, Stacy" at bounding box center [112, 185] width 188 height 28
click at [72, 188] on link "Percell, Stacy" at bounding box center [74, 184] width 86 height 13
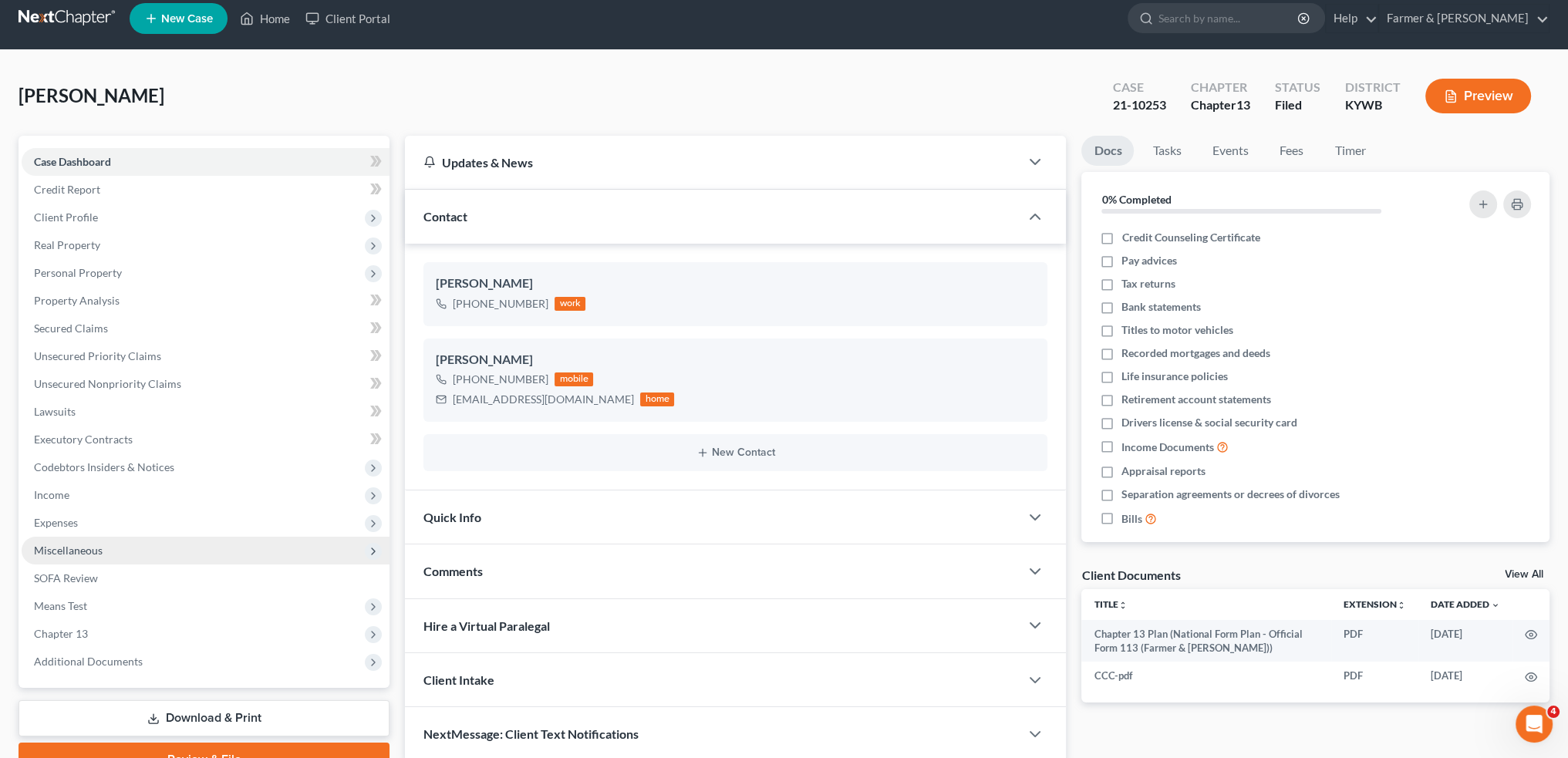
scroll to position [88, 0]
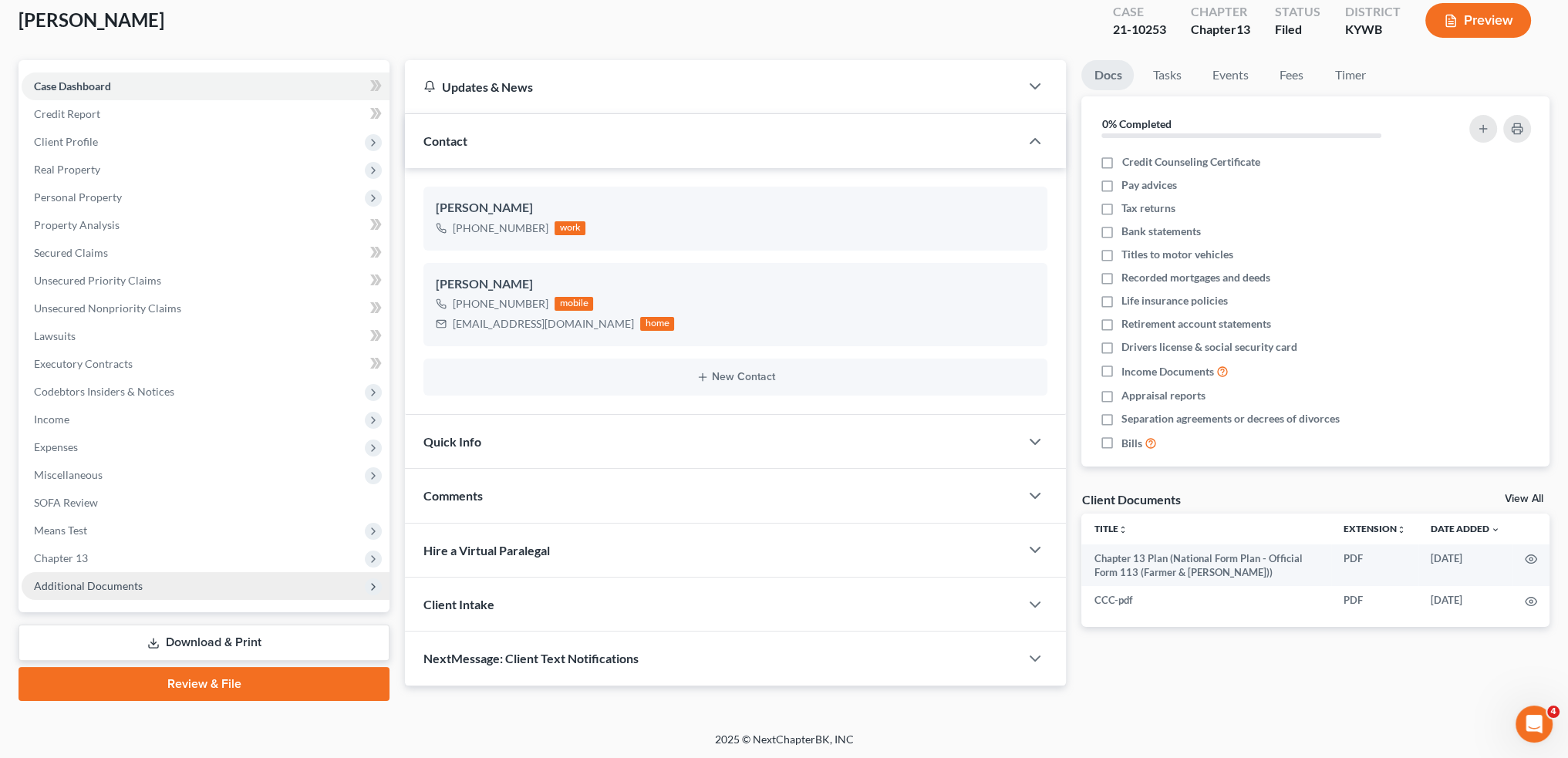
click at [96, 587] on span "Additional Documents" at bounding box center [88, 585] width 108 height 13
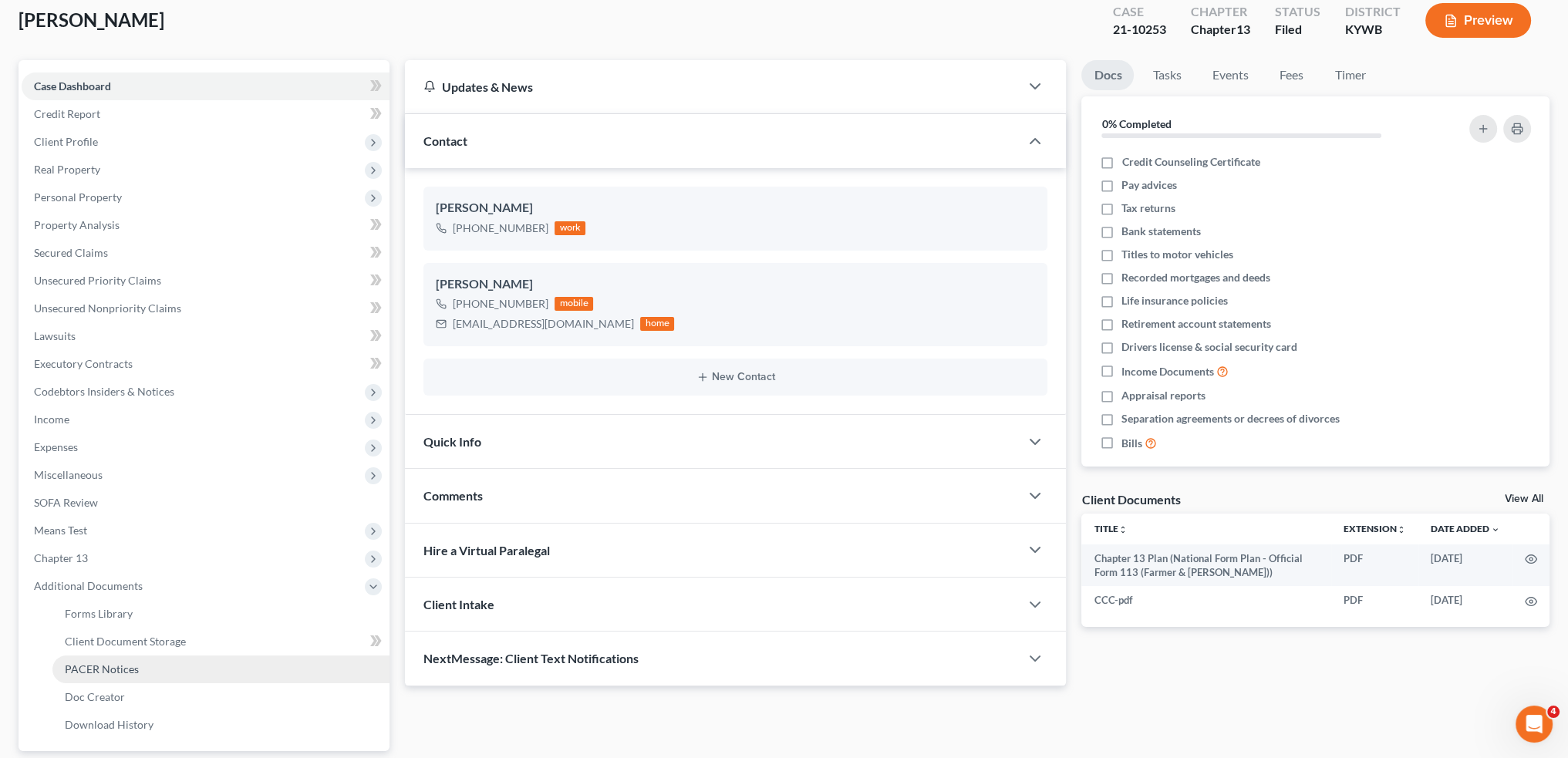
click at [112, 674] on span "PACER Notices" at bounding box center [101, 668] width 74 height 13
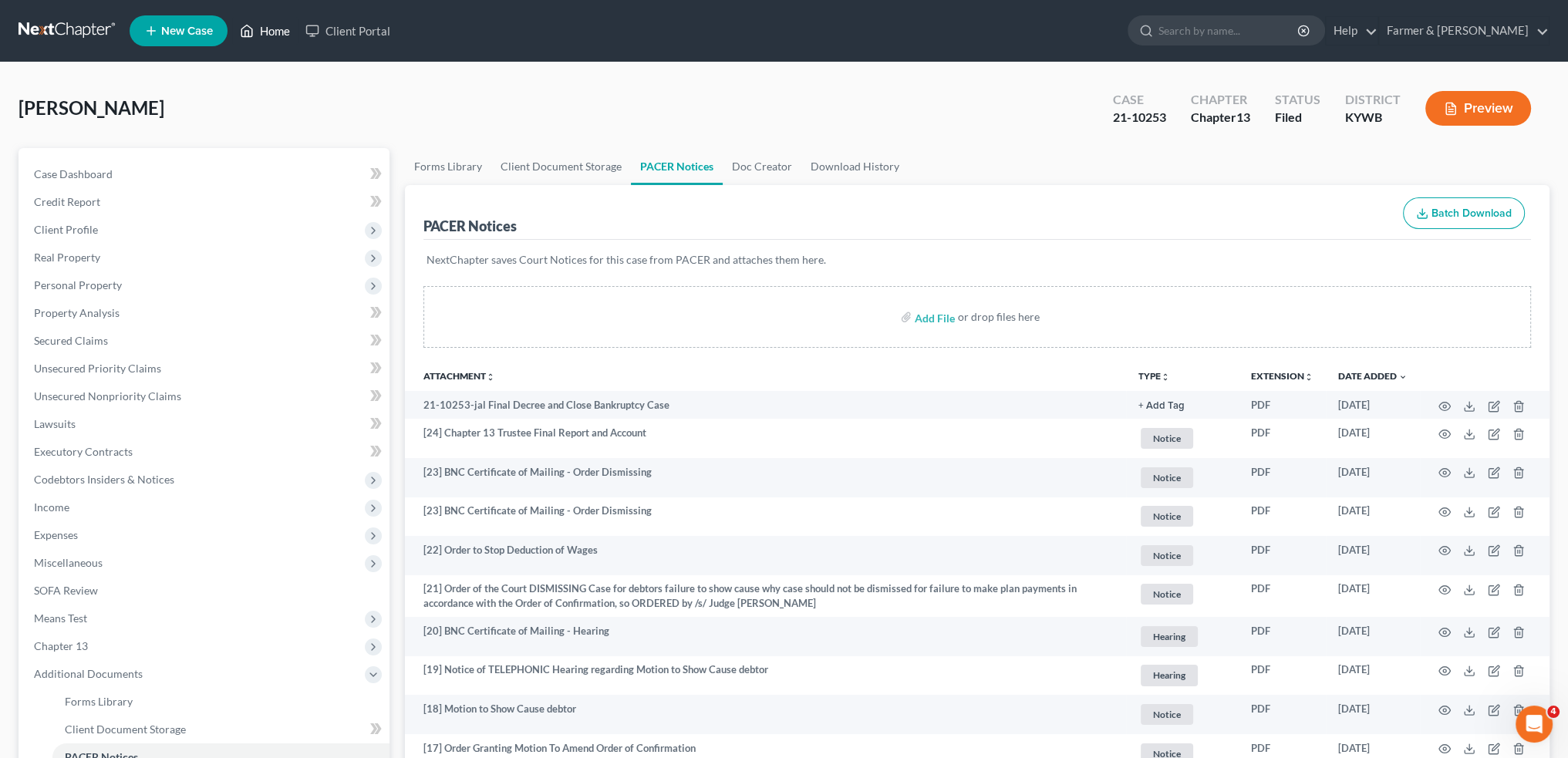
click at [253, 25] on icon at bounding box center [247, 30] width 14 height 19
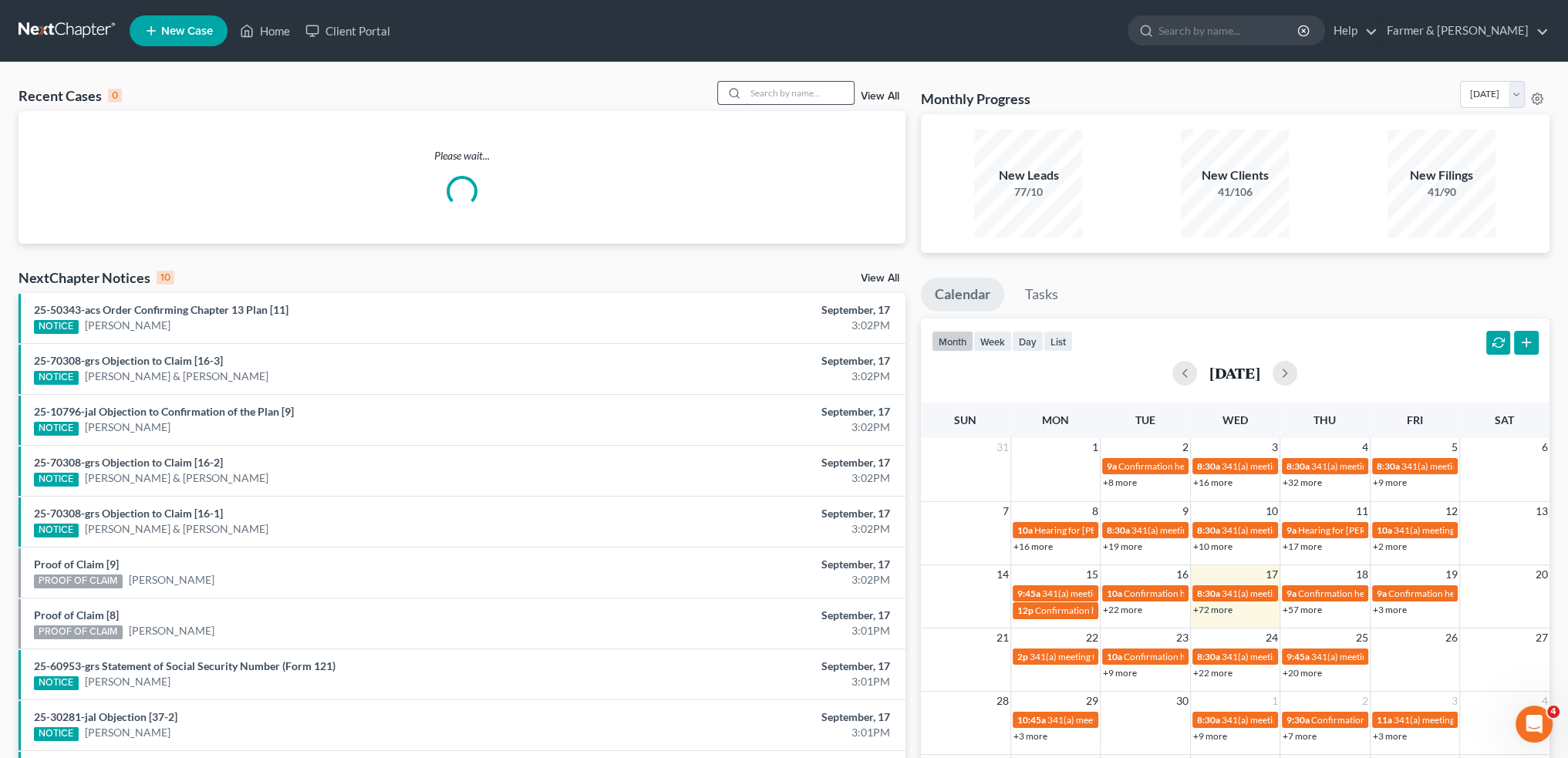
click at [759, 95] on input "search" at bounding box center [800, 93] width 108 height 22
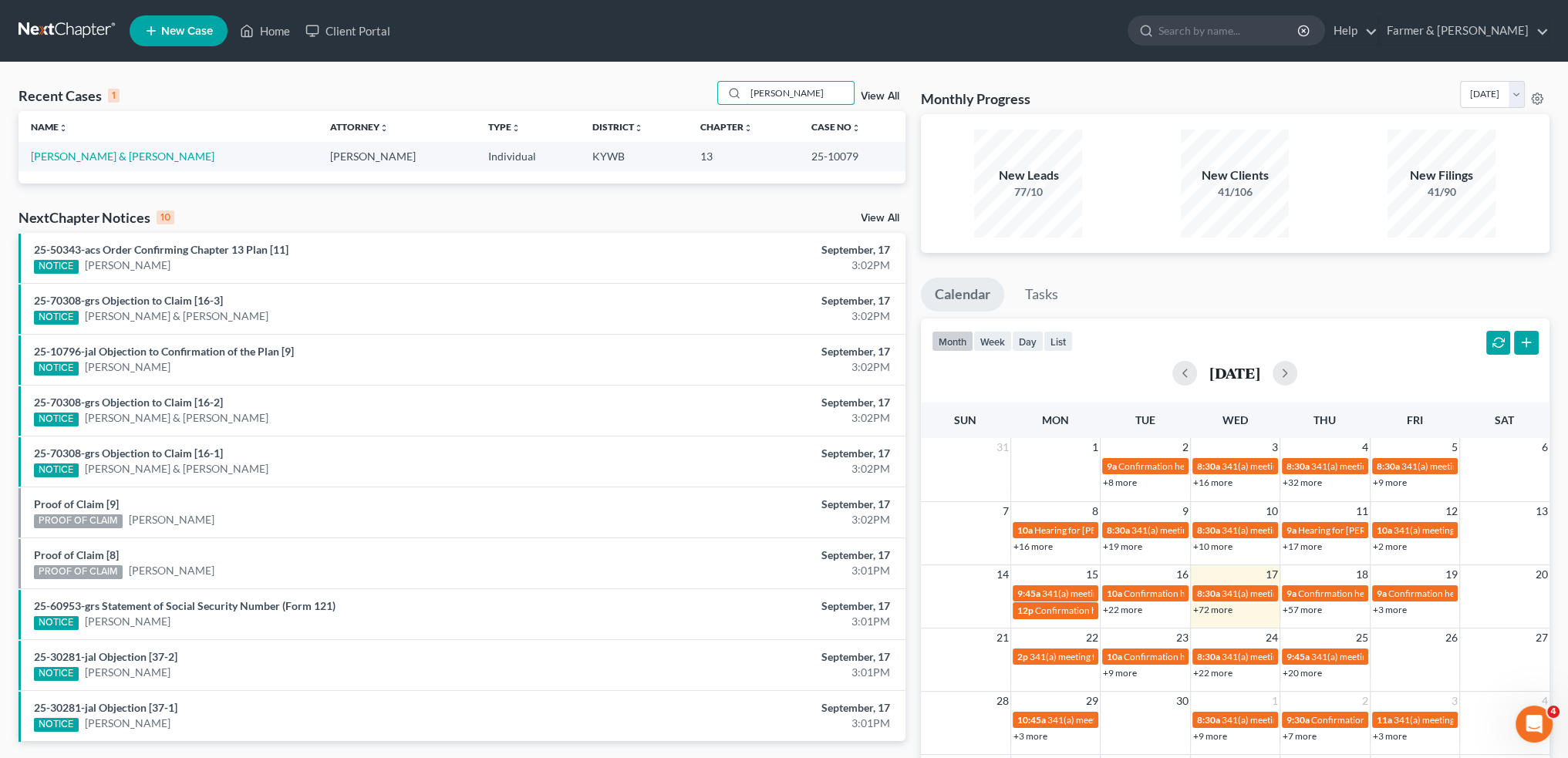
type input "AMBER MCDONALD"
click at [145, 156] on link "McDonald, Amber & Wendell" at bounding box center [123, 155] width 183 height 13
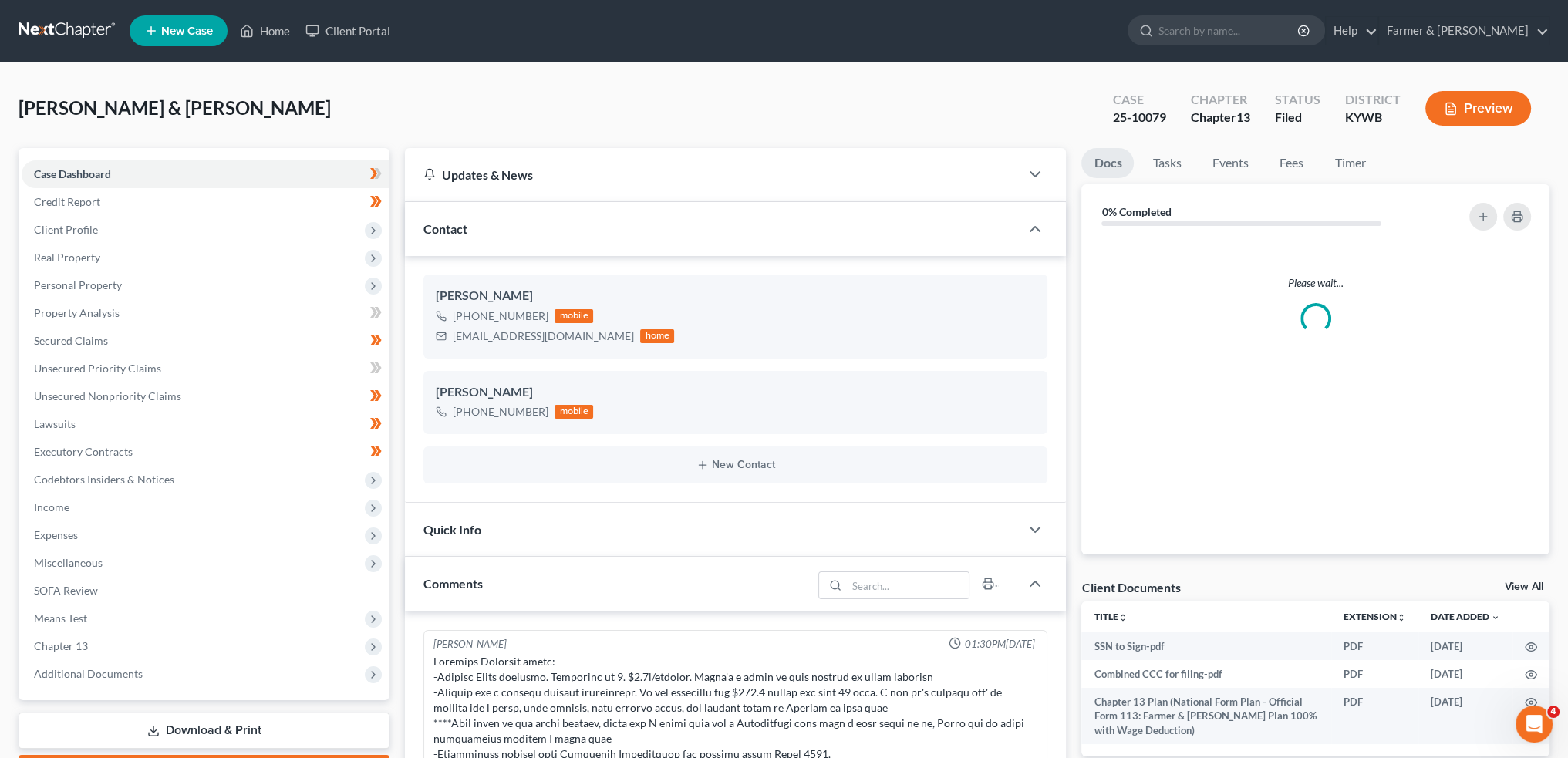
scroll to position [213, 0]
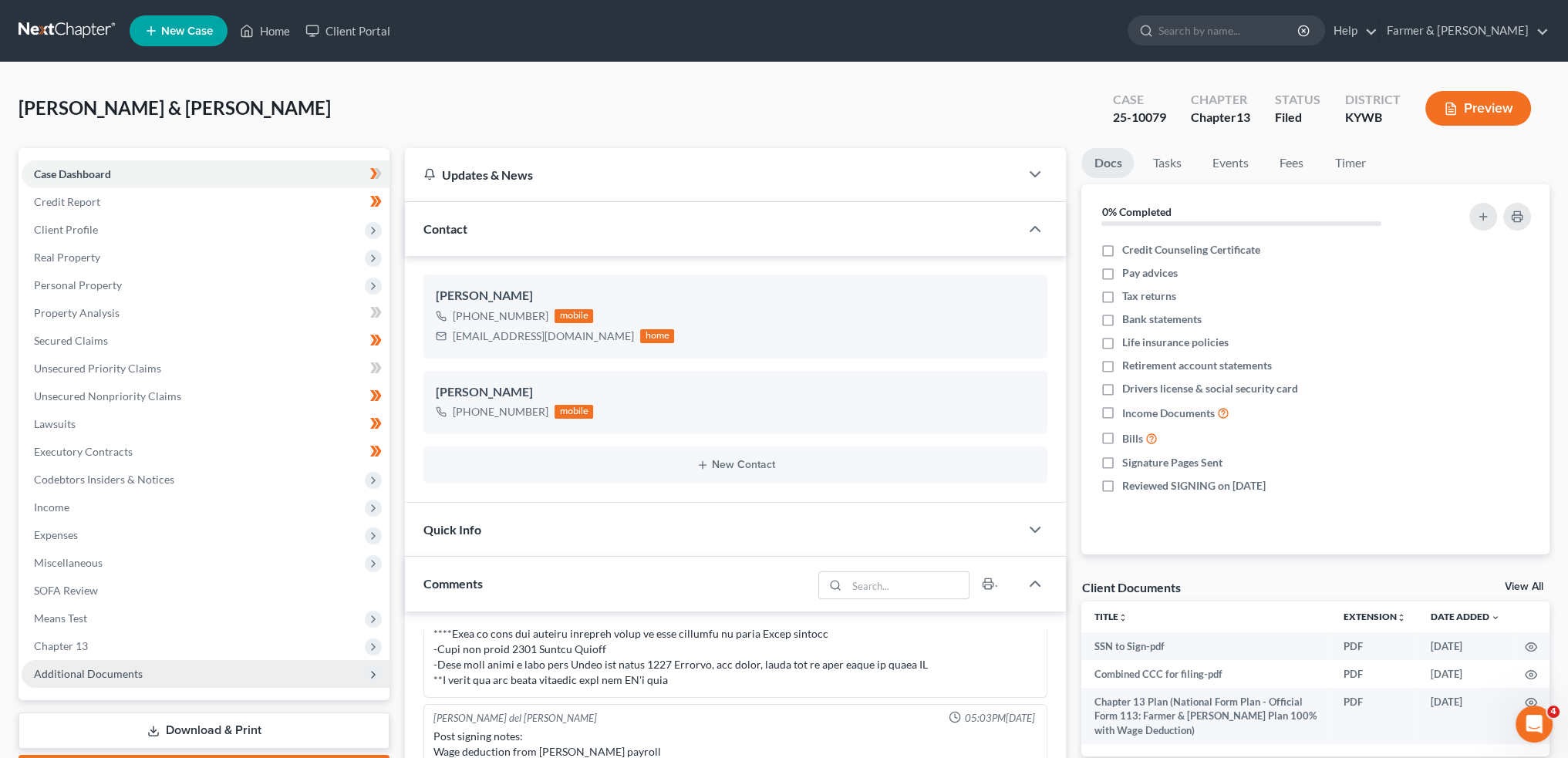
click at [74, 680] on span "Additional Documents" at bounding box center [205, 674] width 368 height 27
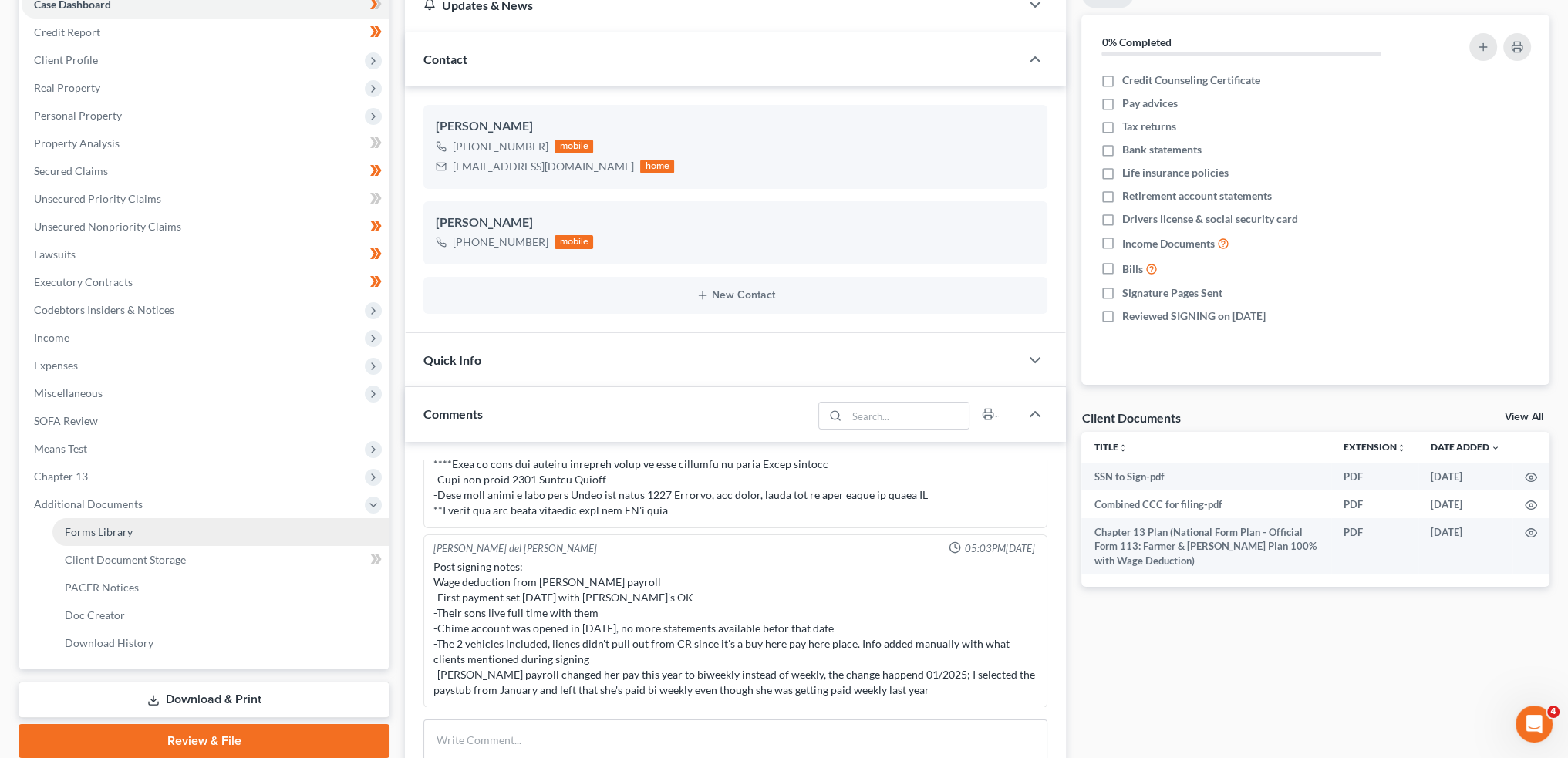
scroll to position [257, 0]
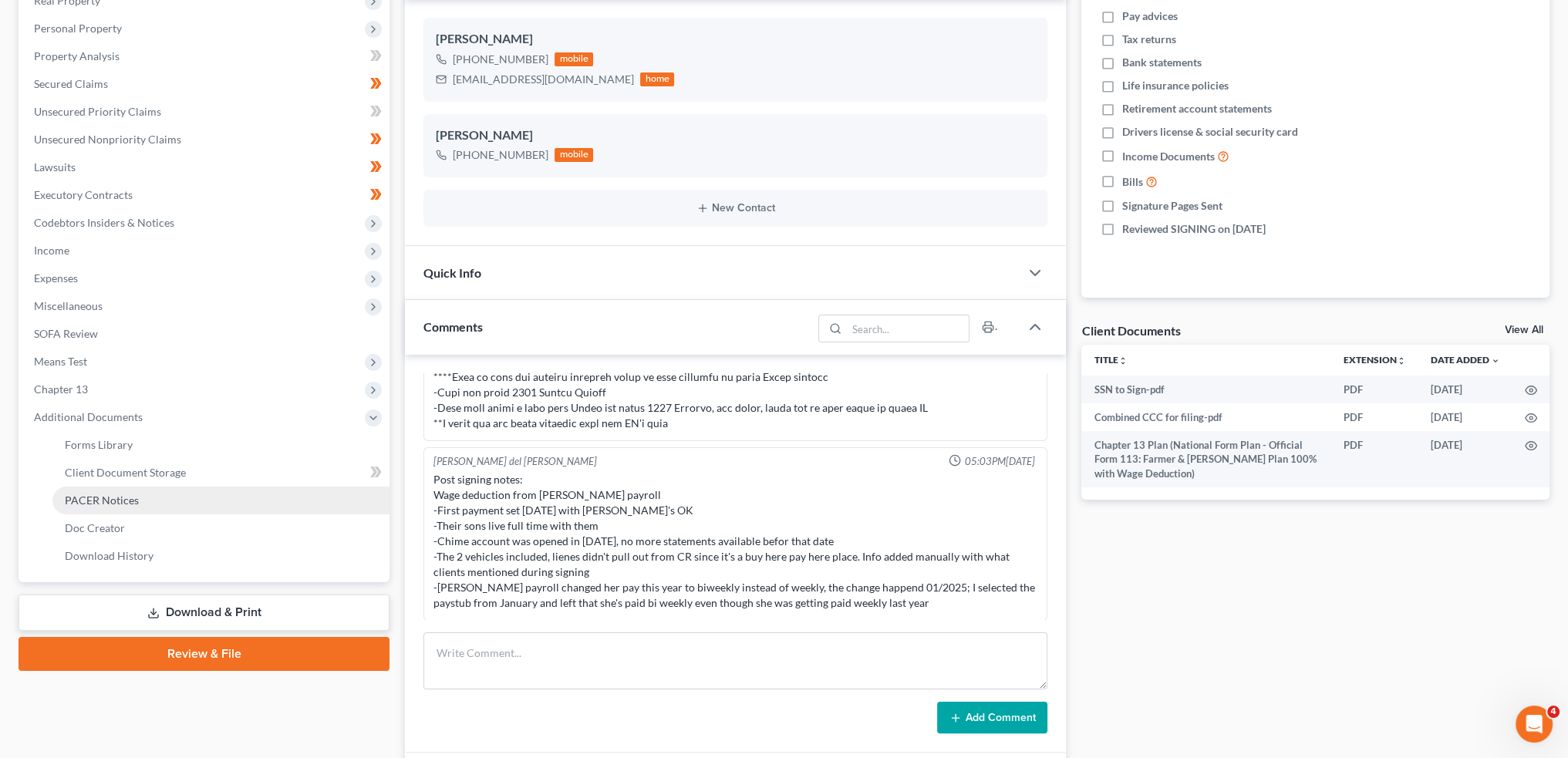
click at [183, 499] on link "PACER Notices" at bounding box center [221, 500] width 337 height 27
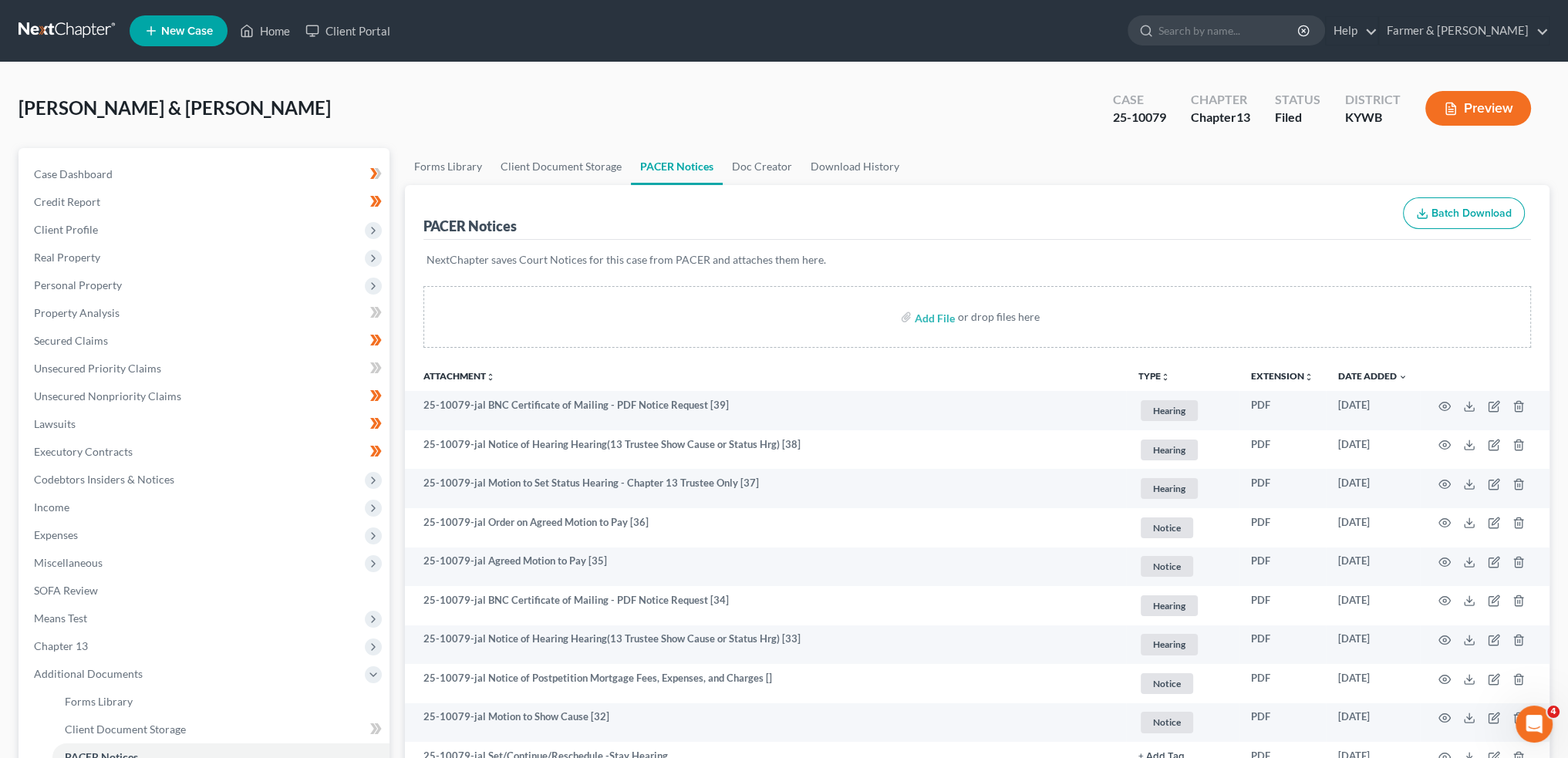
drag, startPoint x: 140, startPoint y: 64, endPoint x: 124, endPoint y: 318, distance: 254.5
click at [119, 300] on link "Property Analysis" at bounding box center [205, 313] width 368 height 27
drag, startPoint x: 124, startPoint y: 318, endPoint x: 768, endPoint y: 393, distance: 648.4
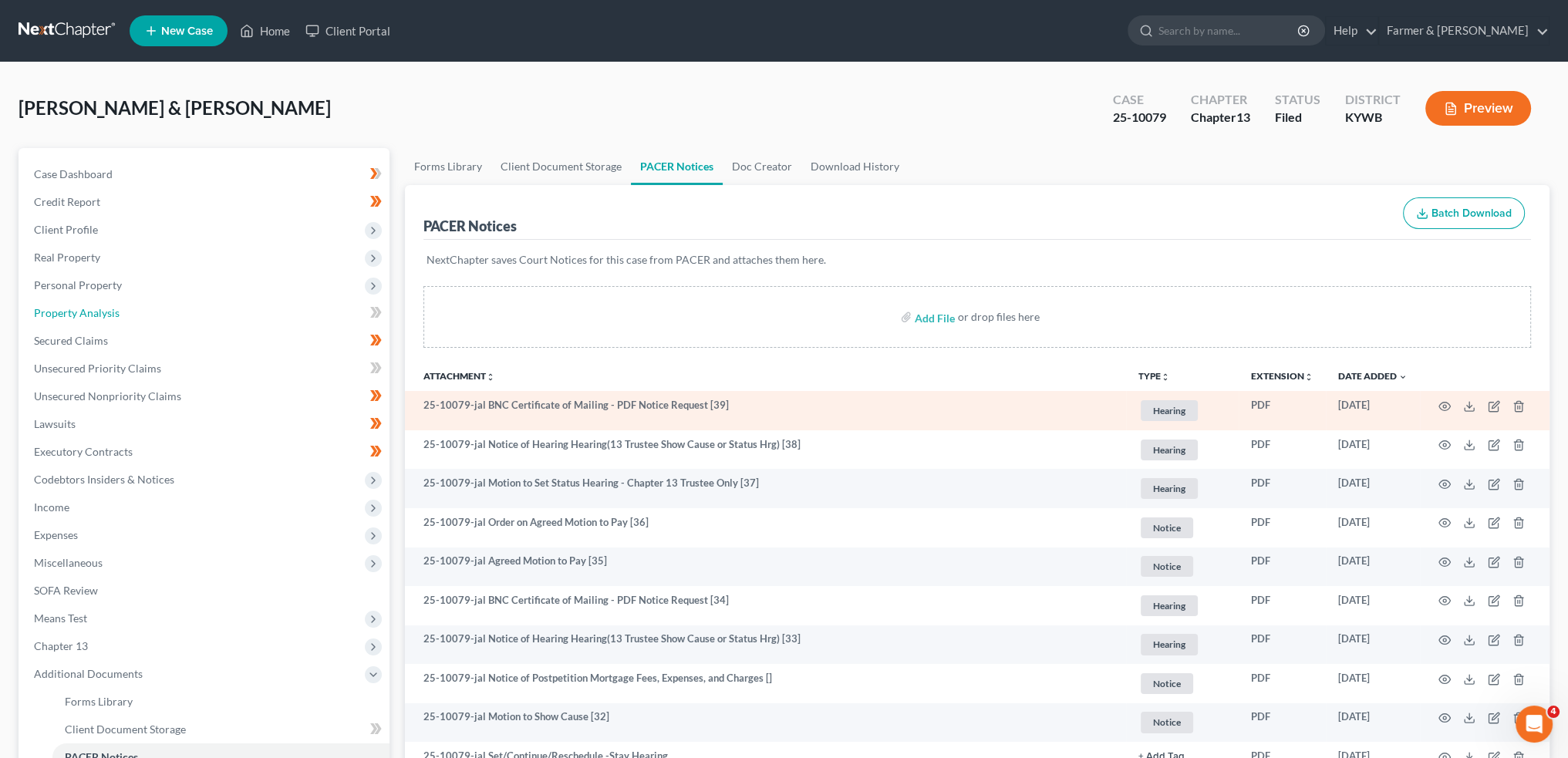
click at [124, 318] on link "Property Analysis" at bounding box center [205, 313] width 368 height 27
click at [124, 310] on link "Property Analysis" at bounding box center [205, 313] width 368 height 27
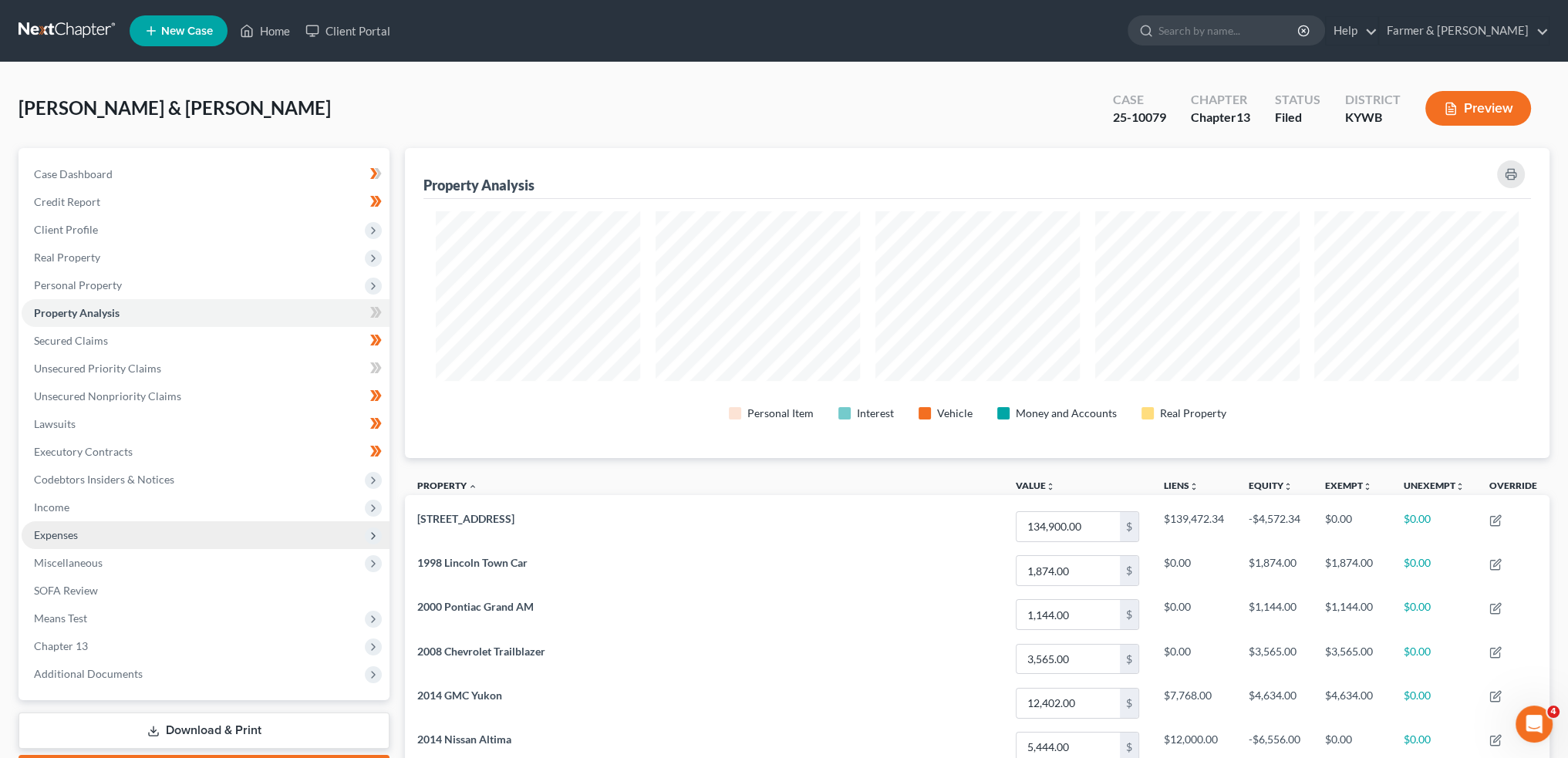
click at [120, 528] on span "Expenses" at bounding box center [205, 536] width 368 height 27
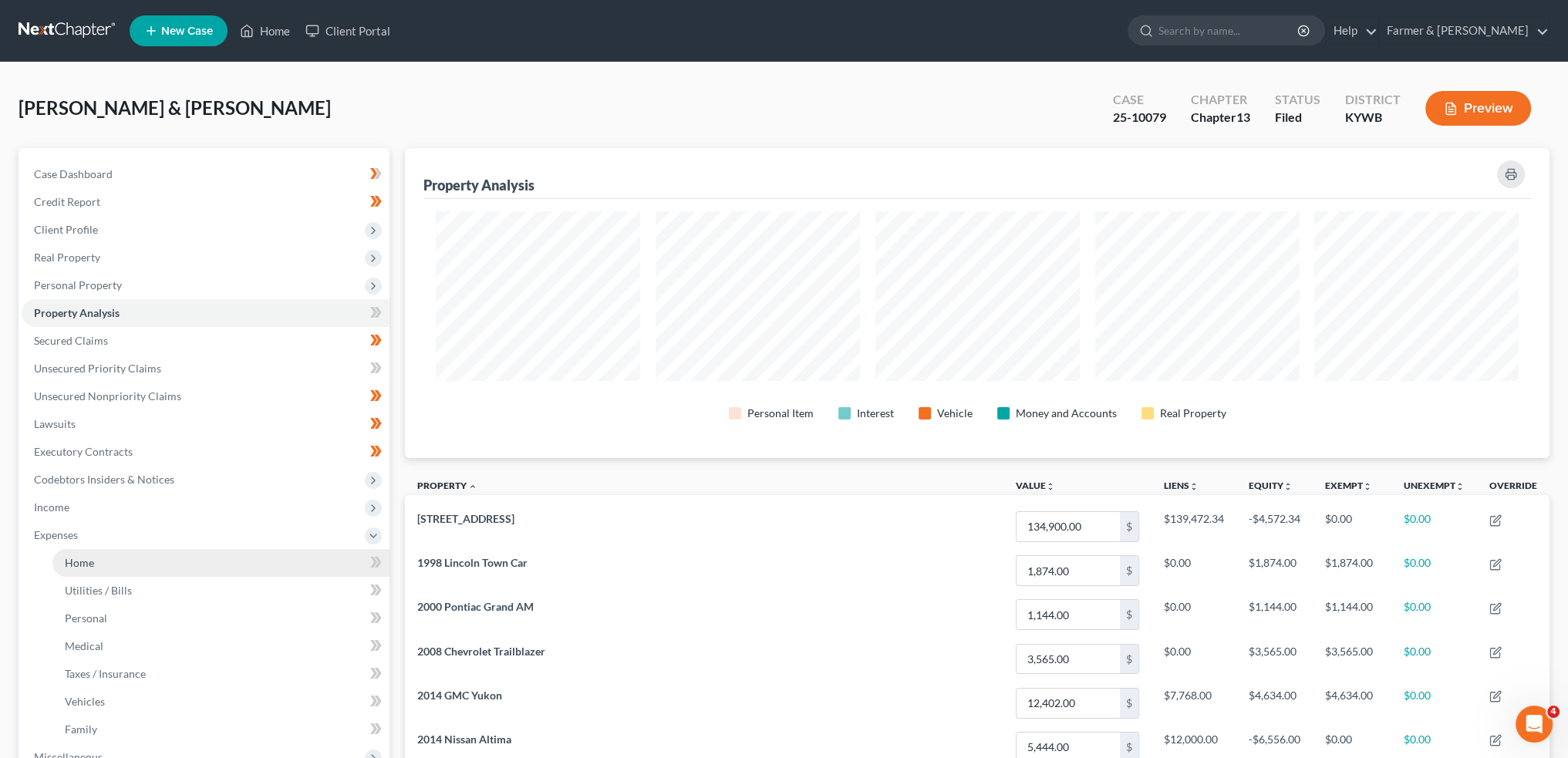
click at [108, 559] on link "Home" at bounding box center [221, 563] width 337 height 27
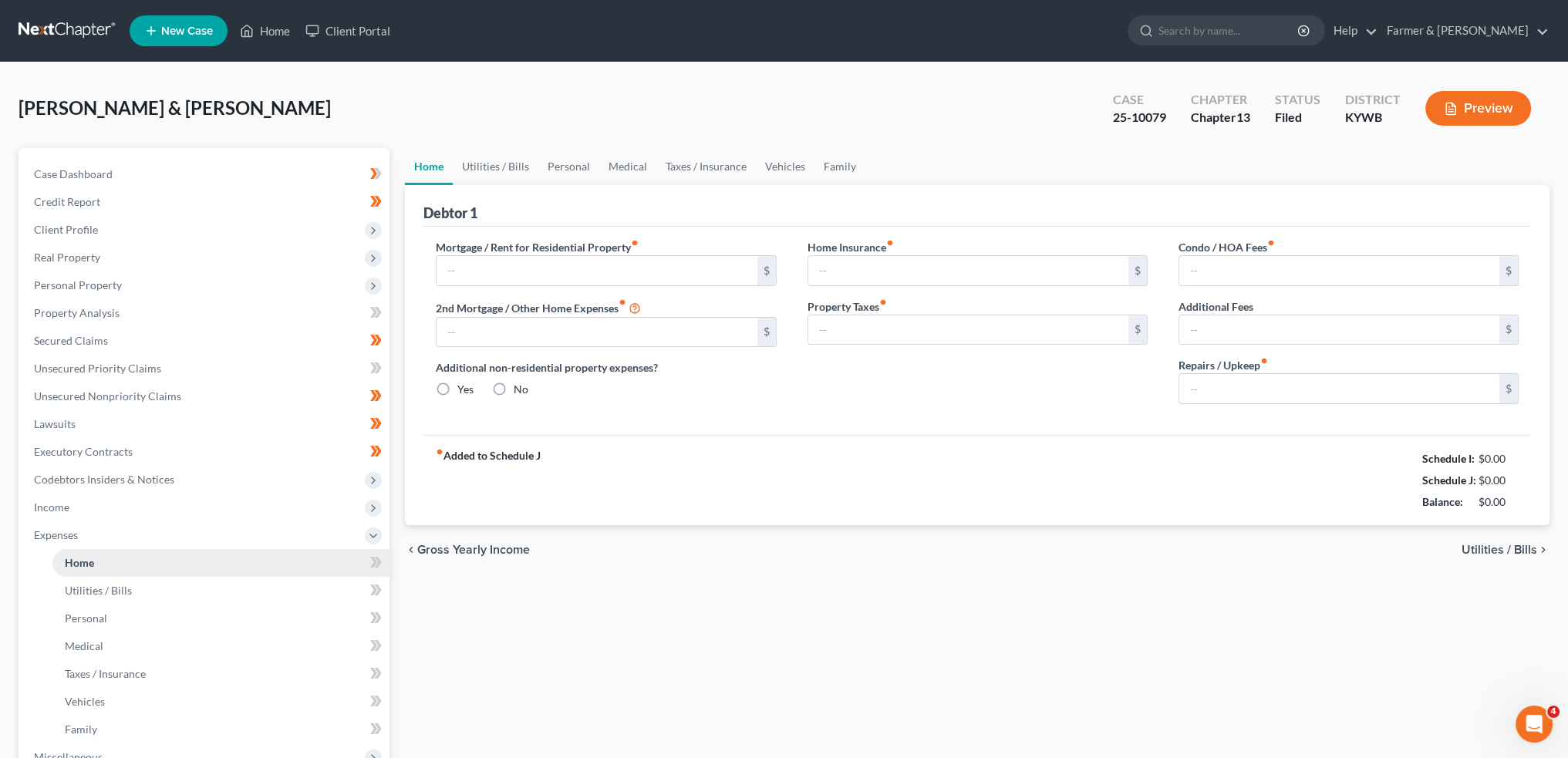
type input "1,077.01"
type input "0.00"
radio input "true"
type input "0.00"
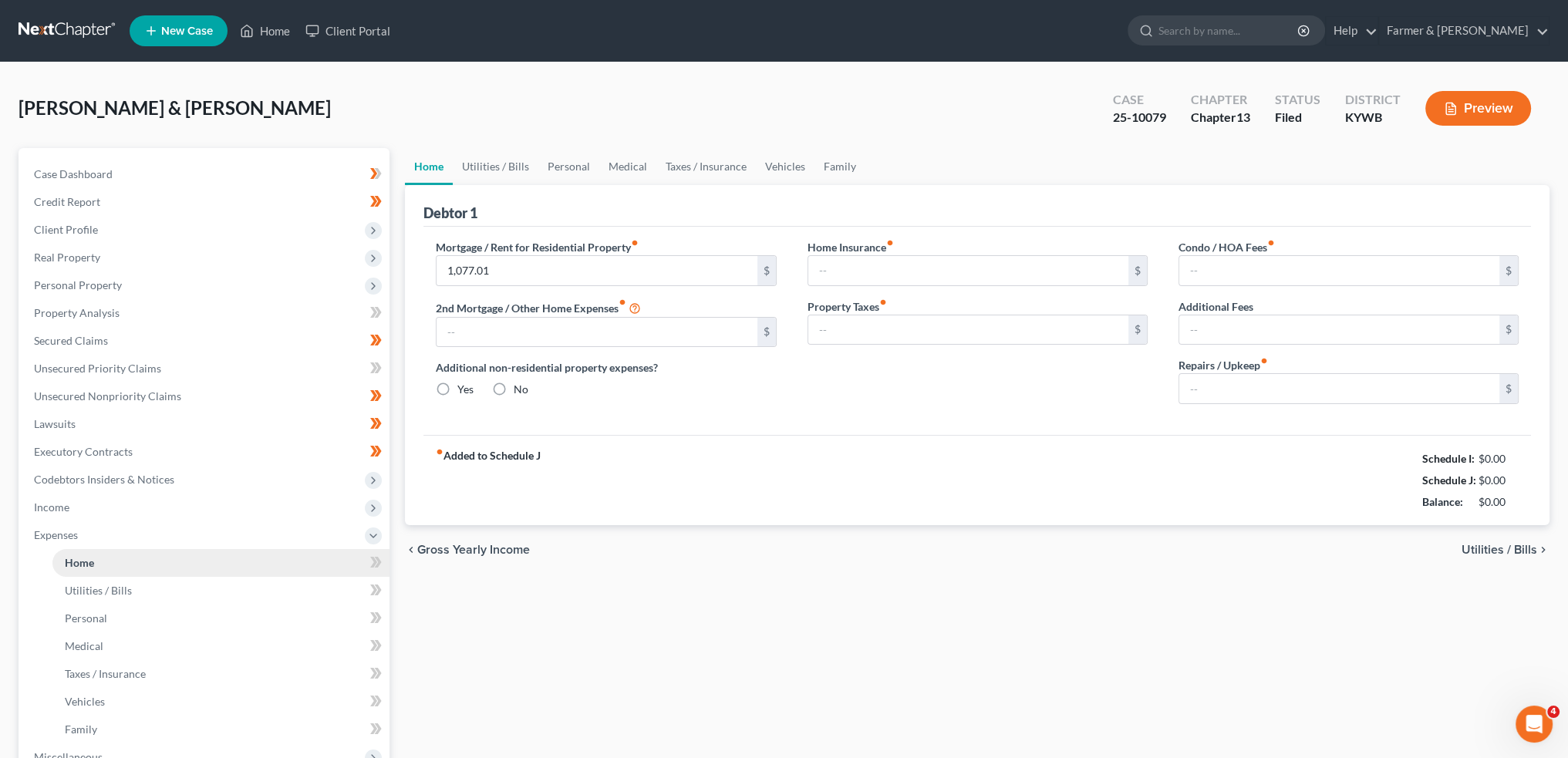
type input "0.00"
type input "100.00"
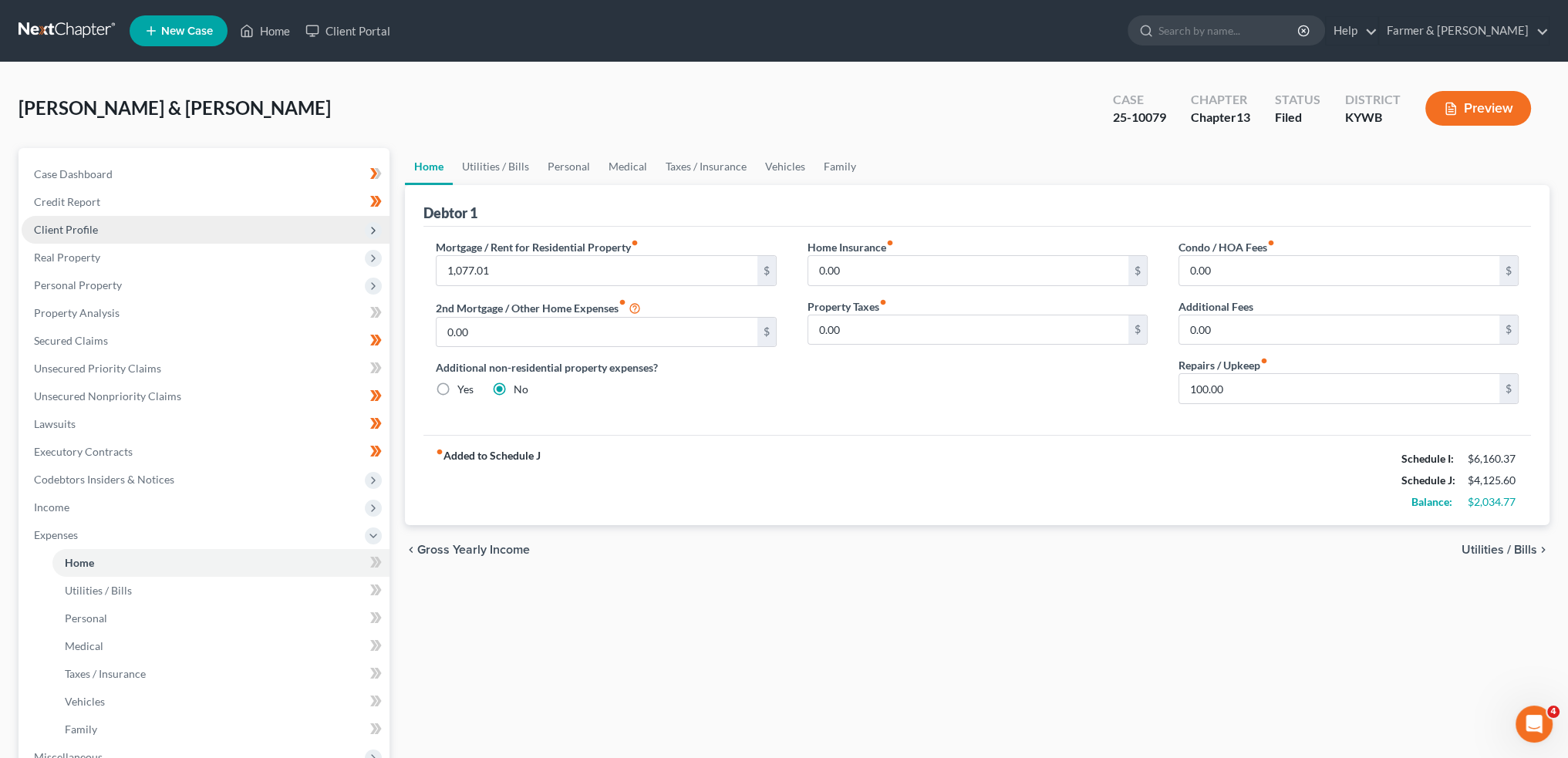
click at [101, 224] on span "Client Profile" at bounding box center [205, 229] width 368 height 27
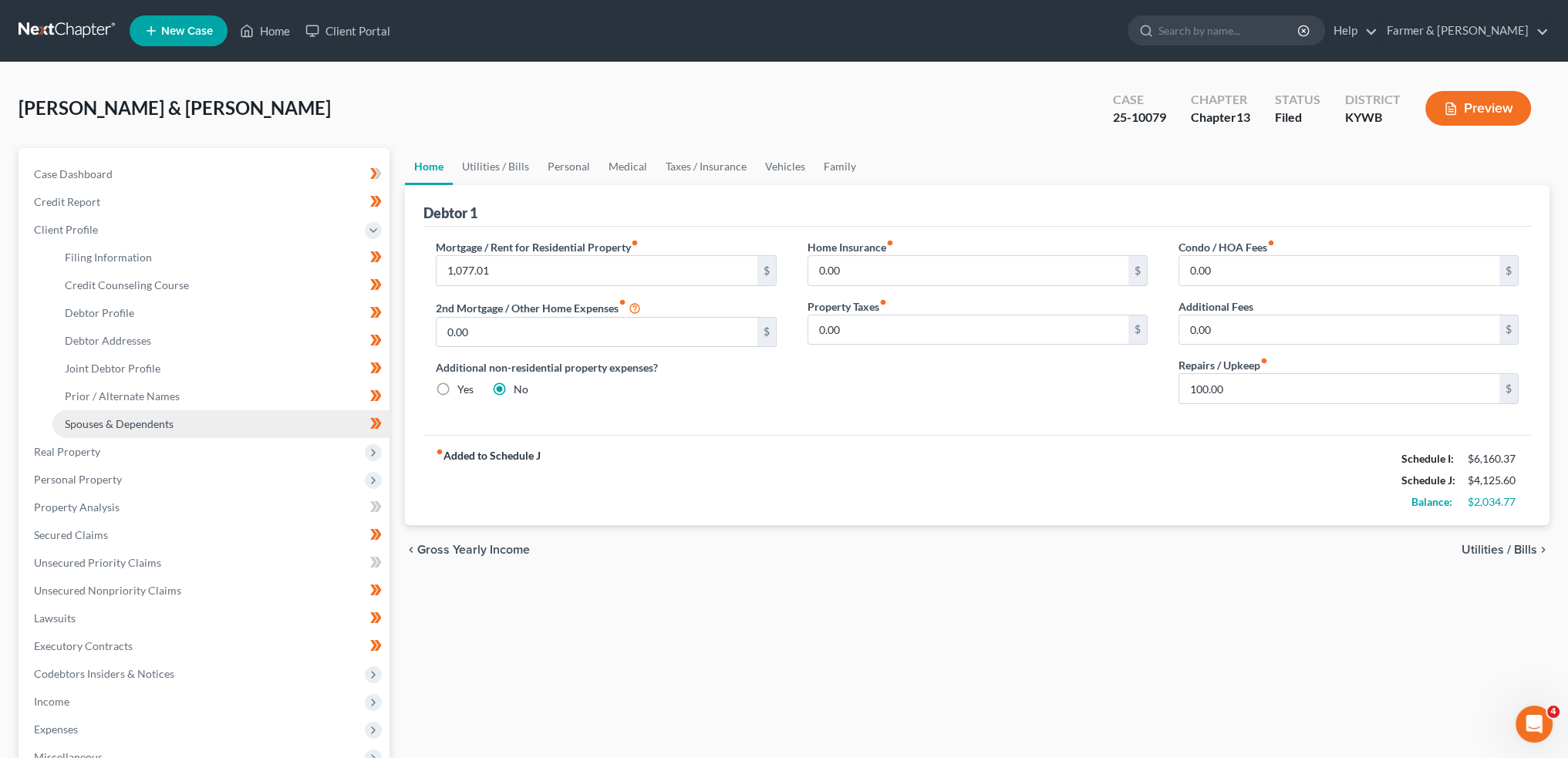
click at [136, 431] on link "Spouses & Dependents" at bounding box center [221, 424] width 337 height 27
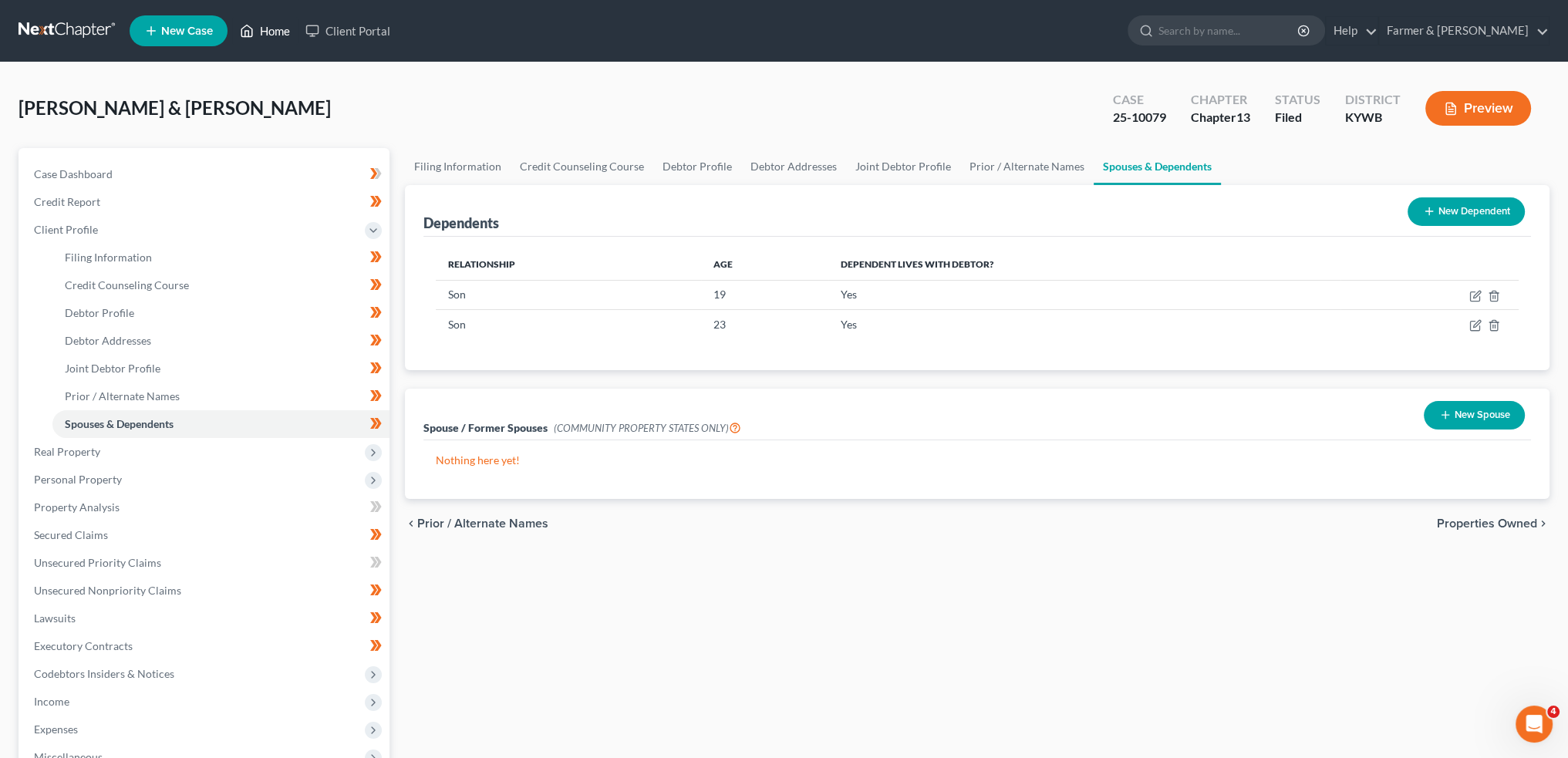
click at [277, 31] on link "Home" at bounding box center [264, 30] width 65 height 27
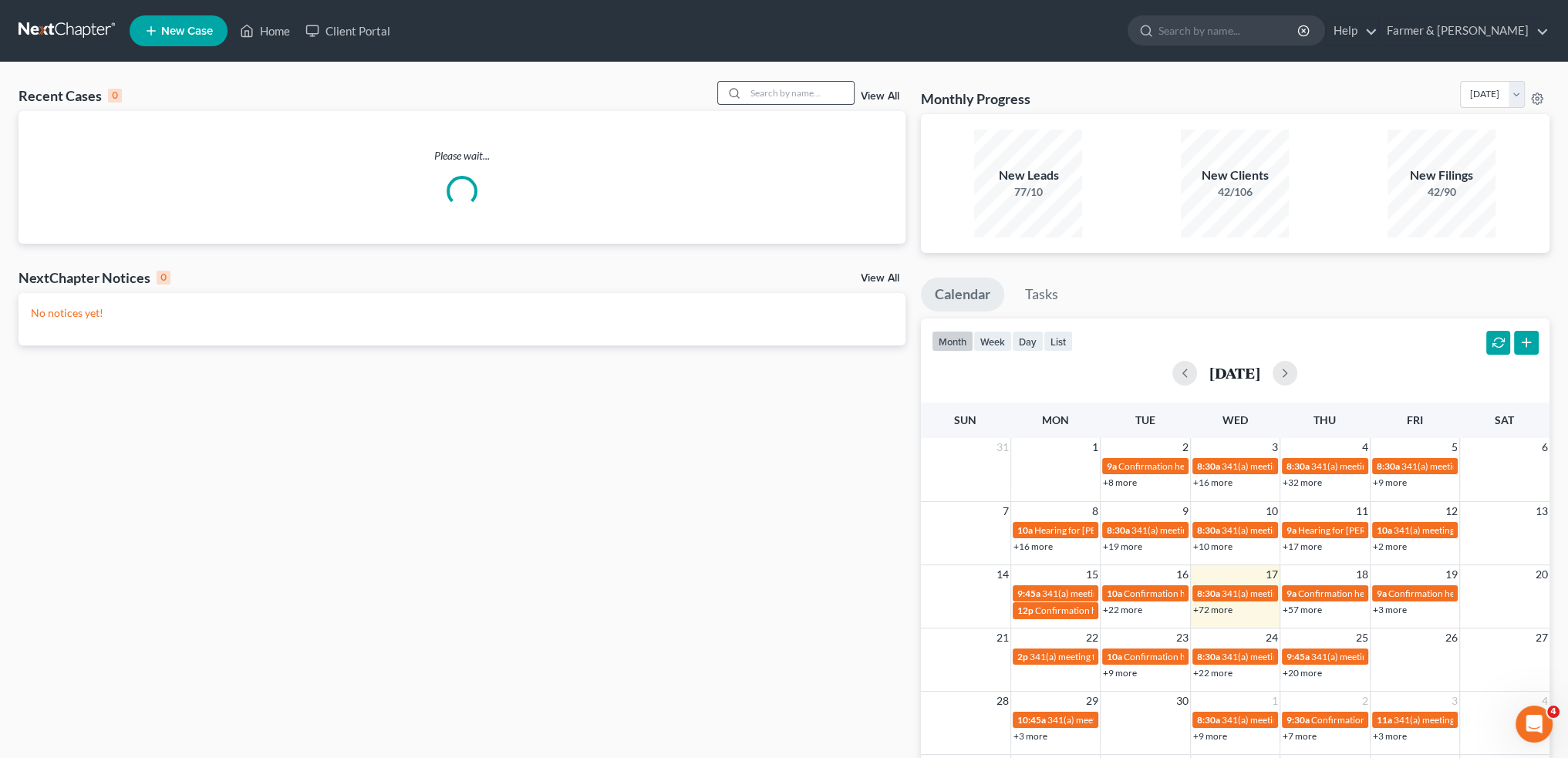
click at [805, 86] on input "search" at bounding box center [800, 93] width 108 height 22
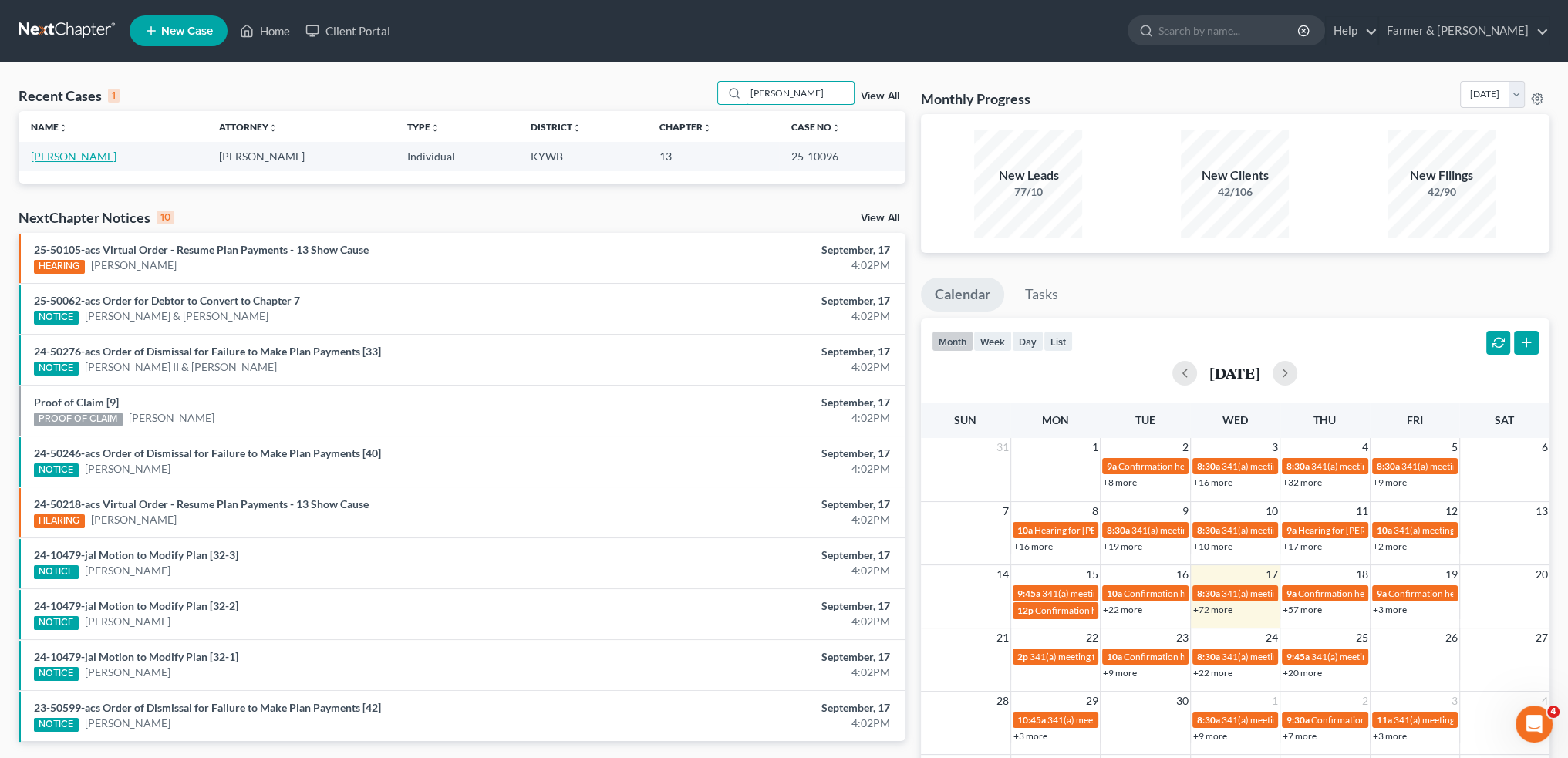
type input "tammy phillips"
click at [59, 160] on link "[PERSON_NAME]" at bounding box center [74, 155] width 86 height 13
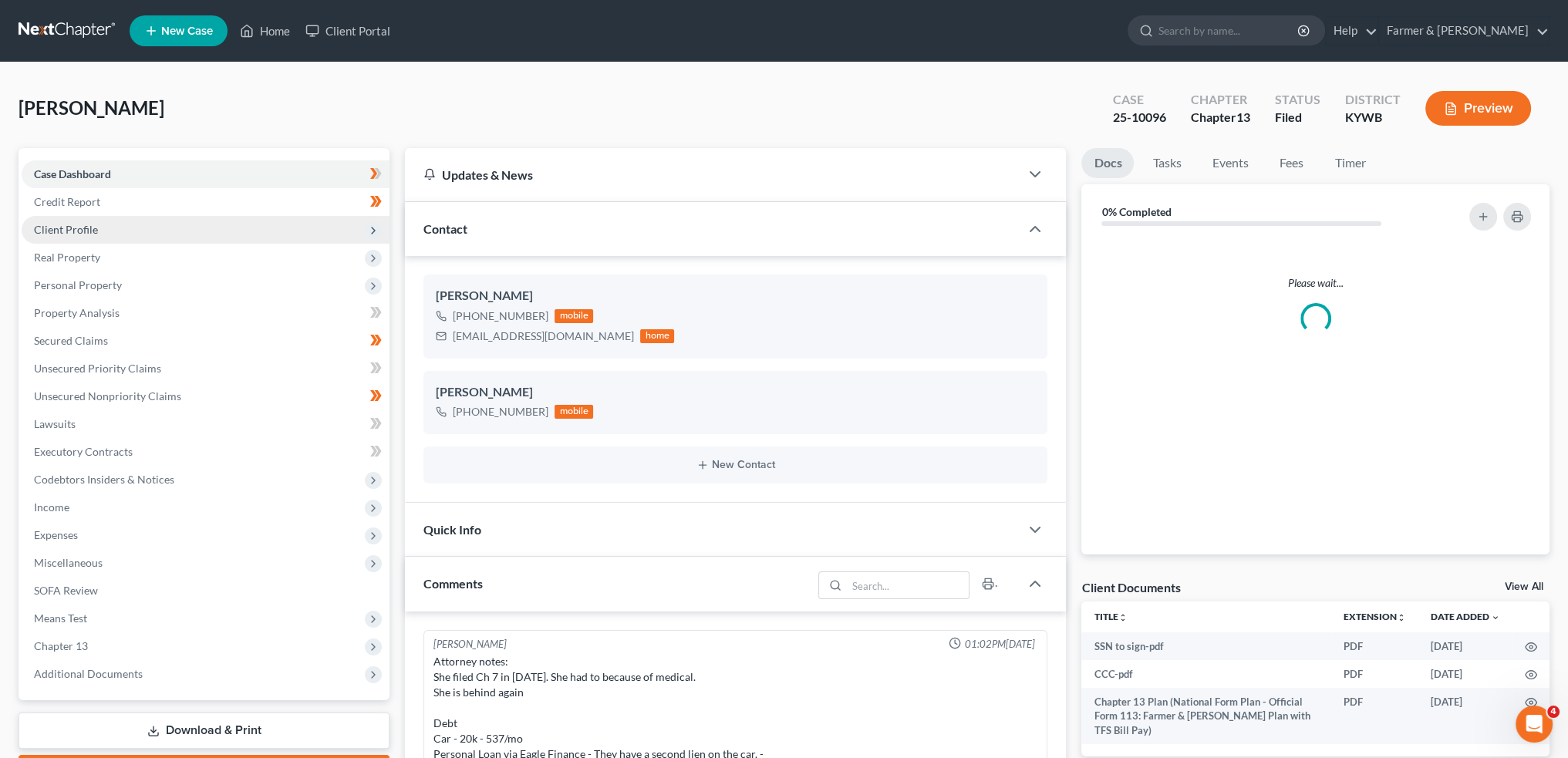
scroll to position [685, 0]
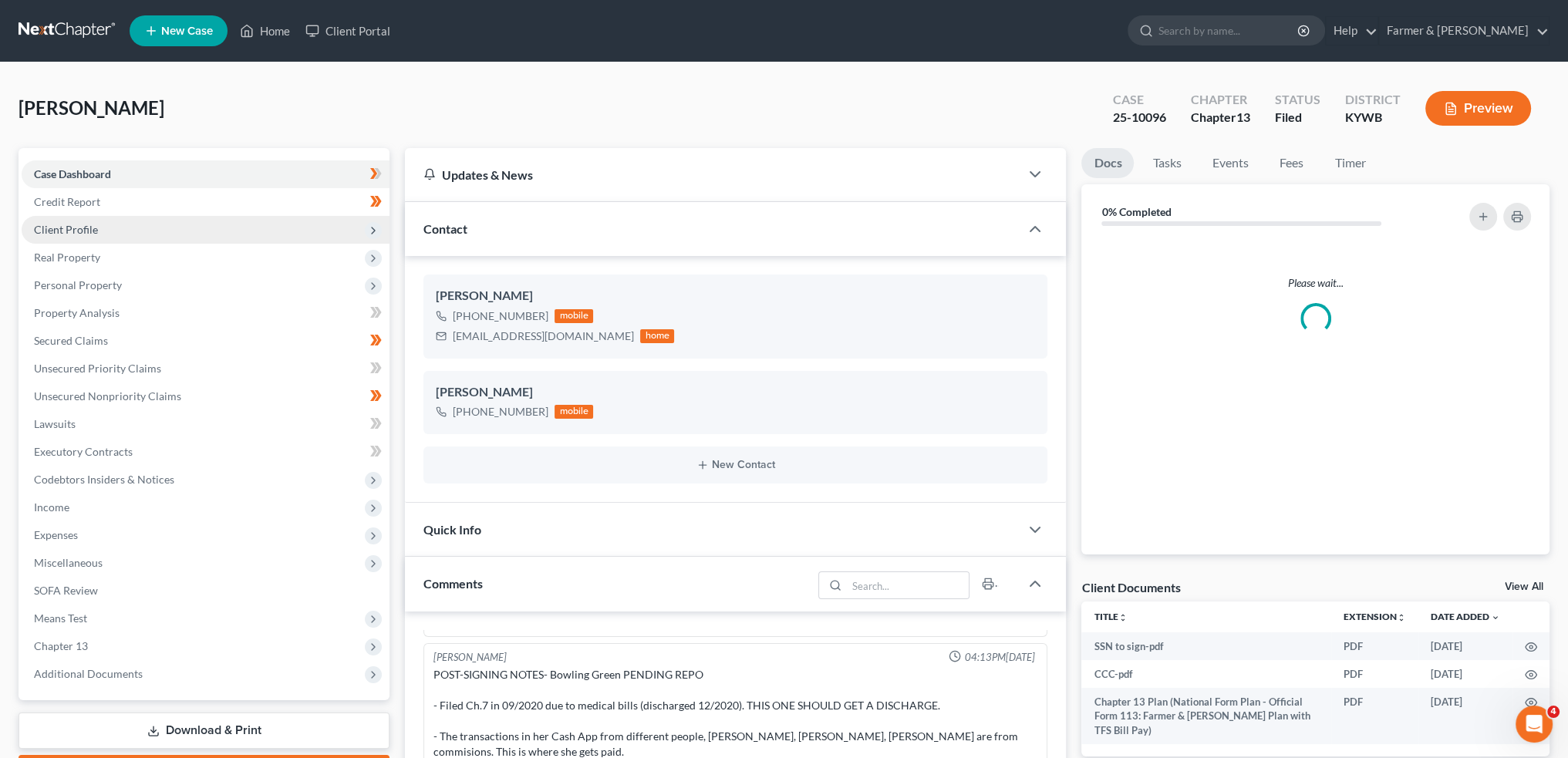
click at [57, 226] on span "Client Profile" at bounding box center [66, 229] width 64 height 13
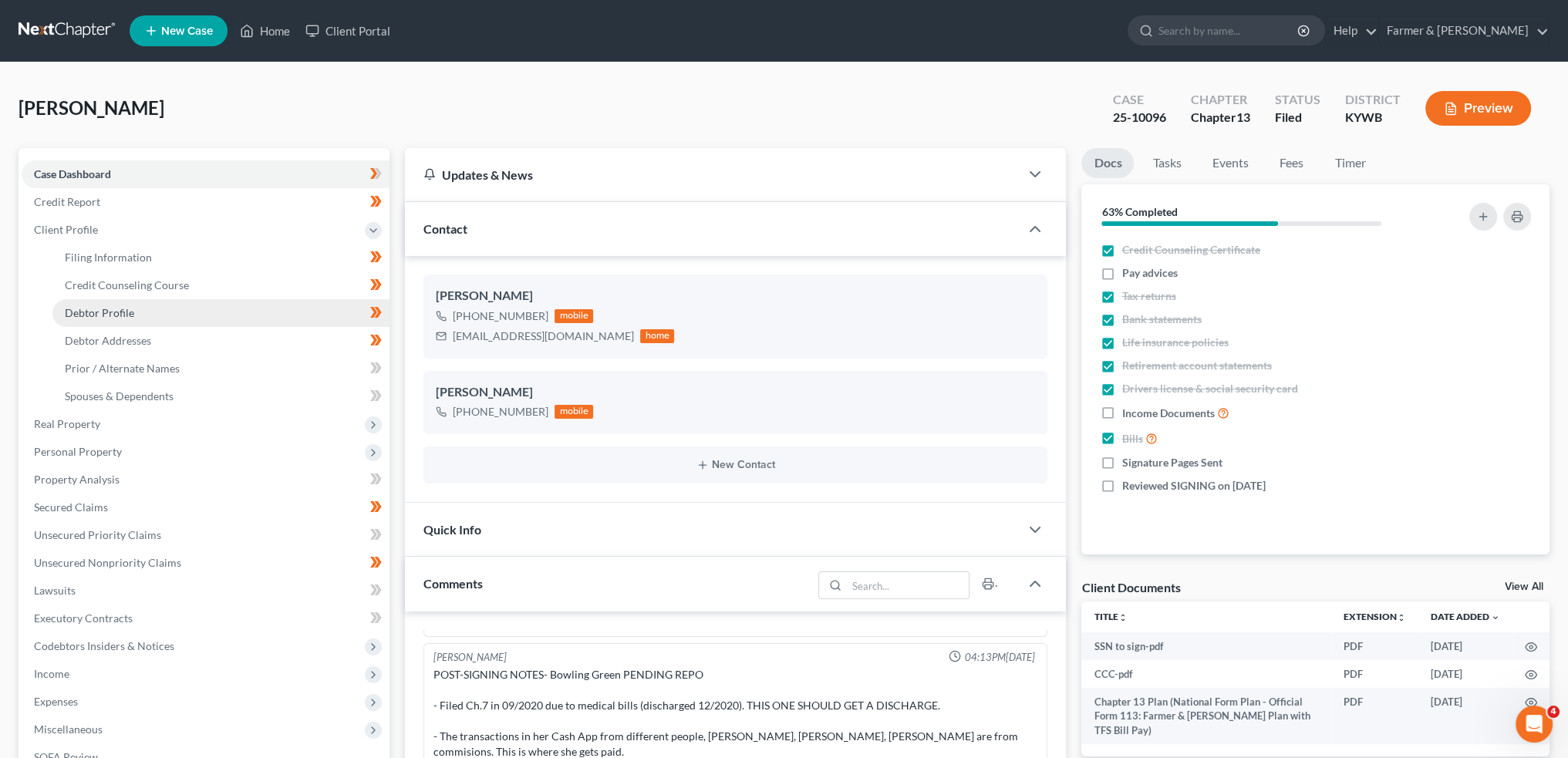
click at [93, 315] on span "Debtor Profile" at bounding box center [98, 312] width 69 height 13
select select "0"
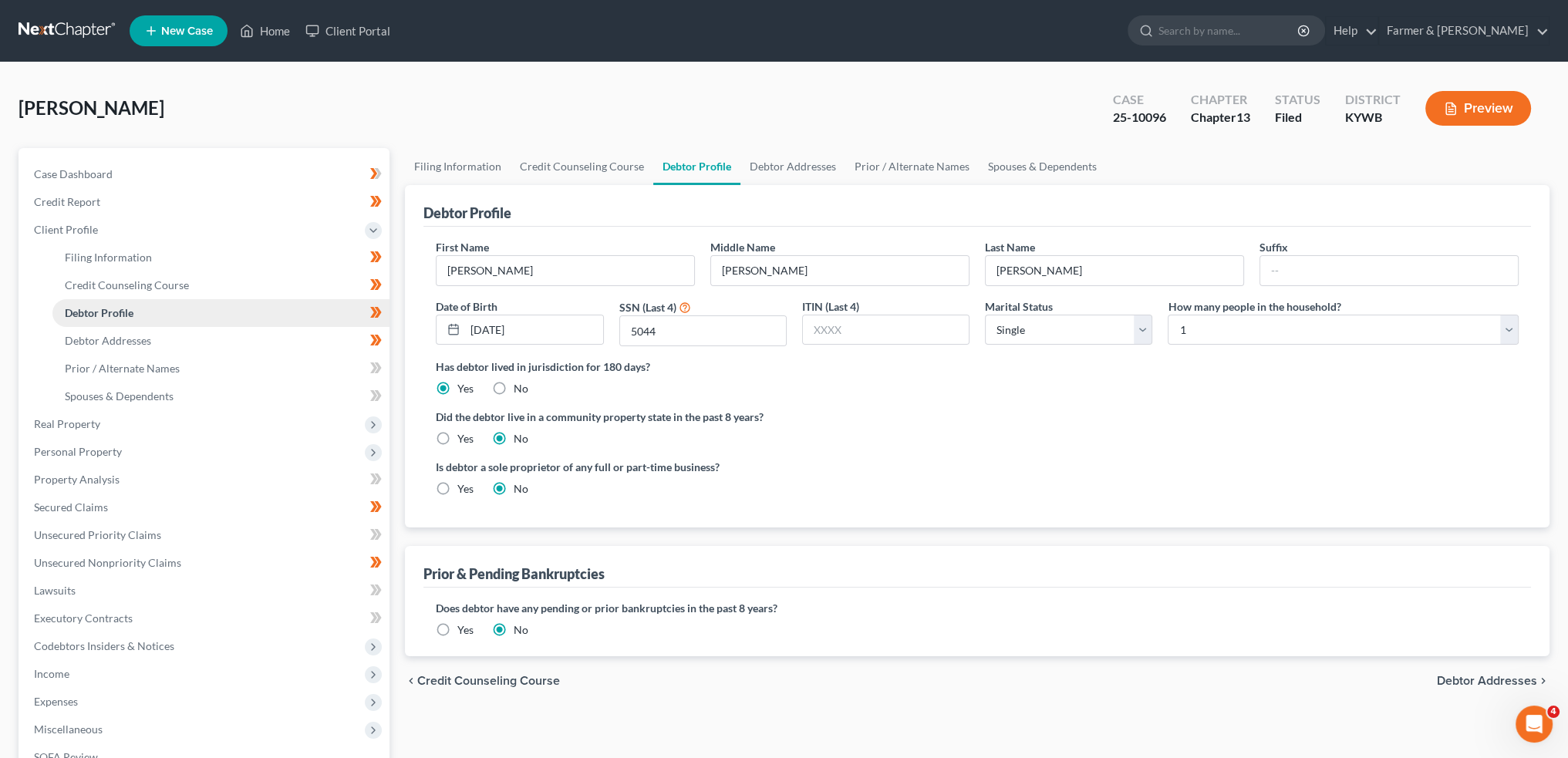
radio input "true"
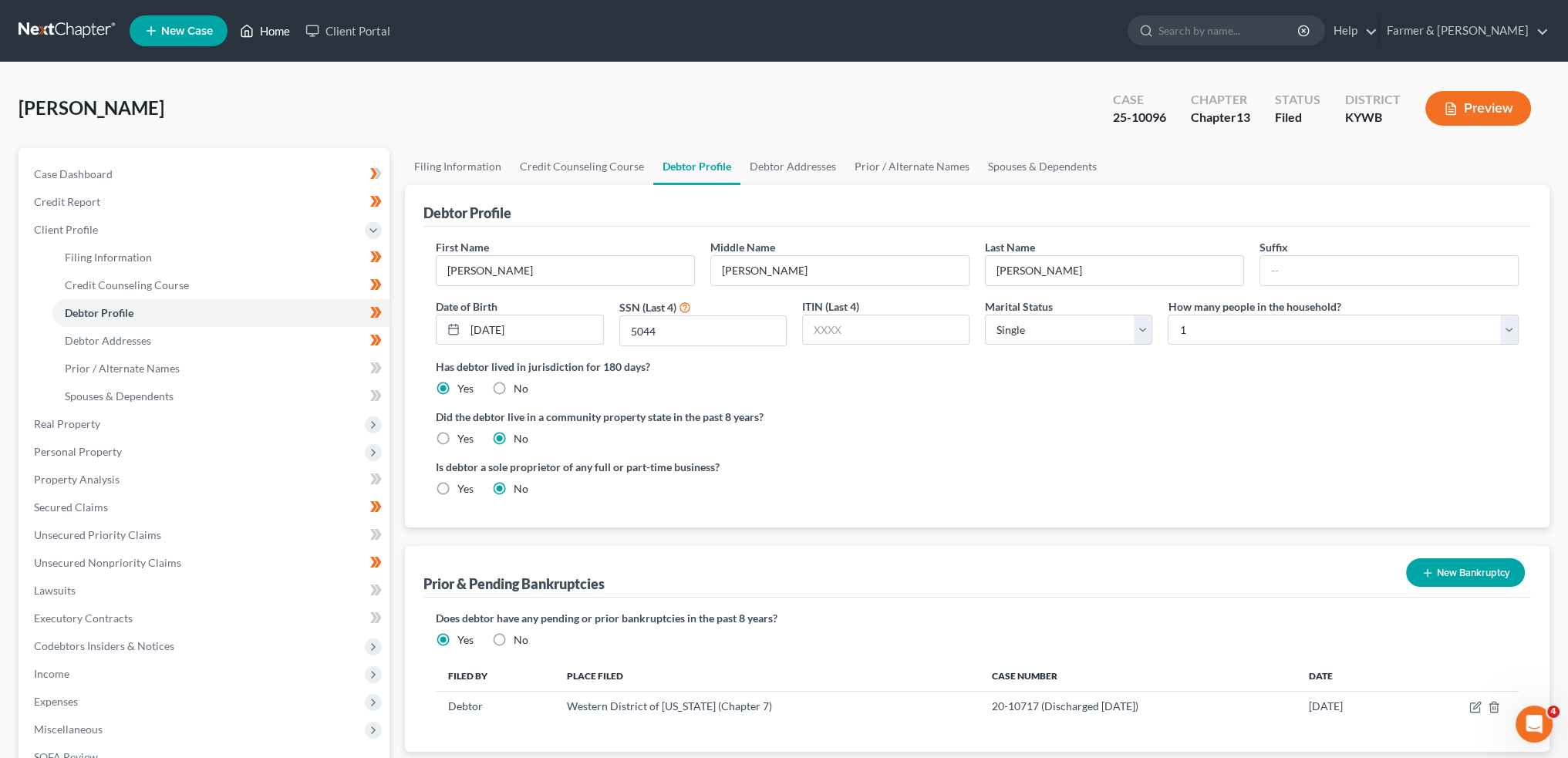
click at [272, 36] on link "Home" at bounding box center [264, 30] width 65 height 27
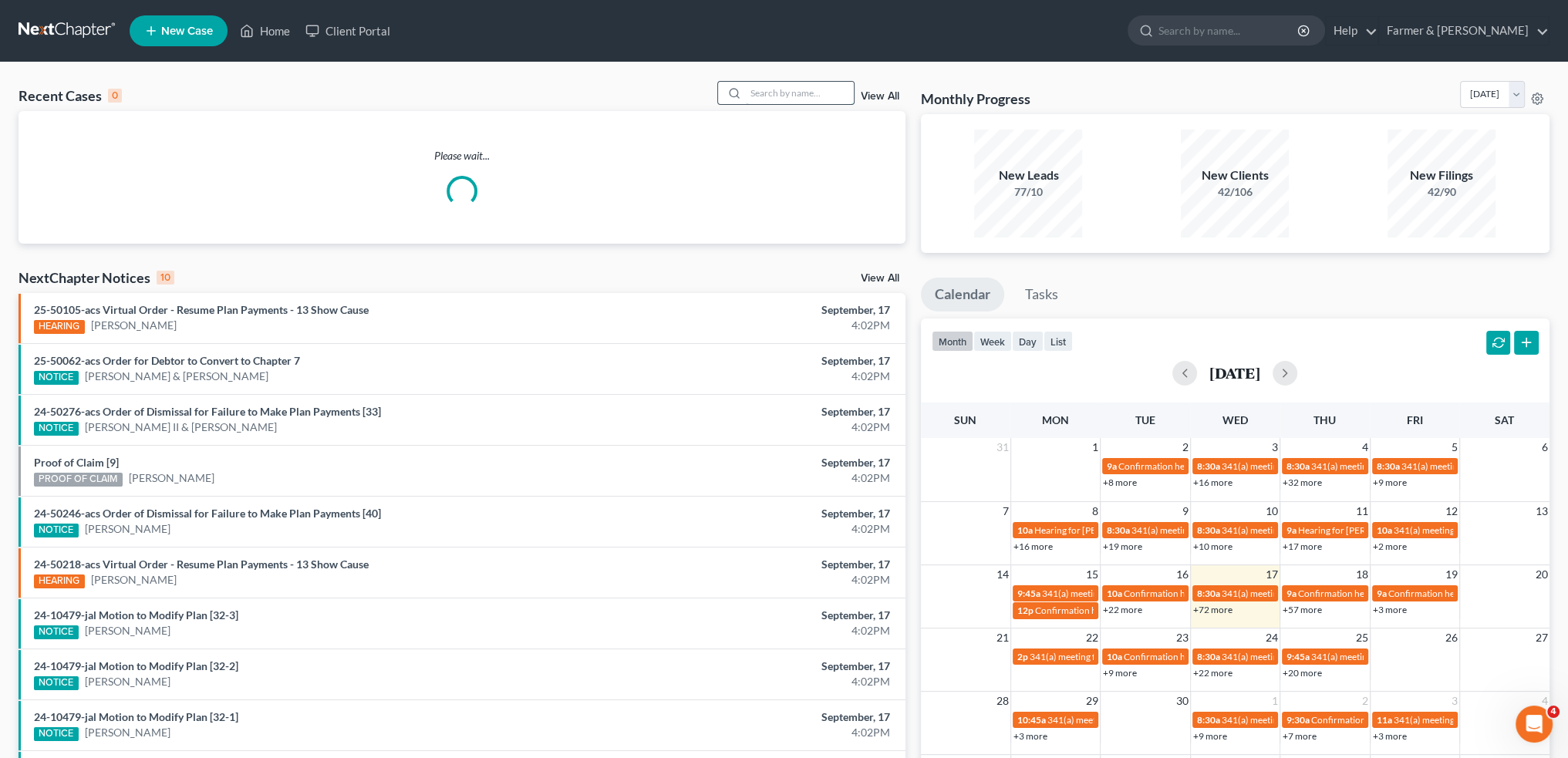
click at [776, 95] on input "search" at bounding box center [800, 93] width 108 height 22
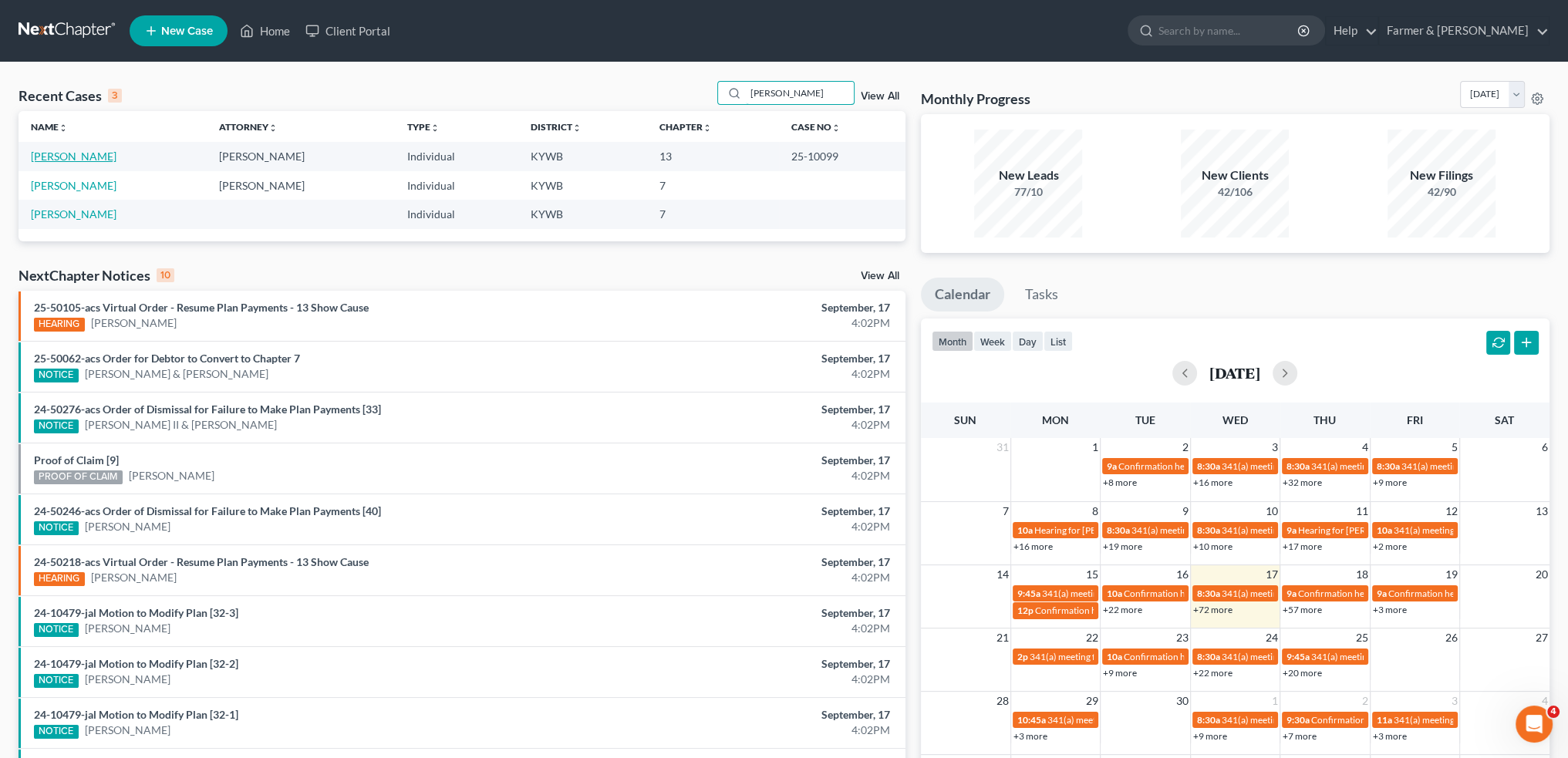
type input "IACONO"
click at [93, 154] on link "[PERSON_NAME]" at bounding box center [74, 155] width 86 height 13
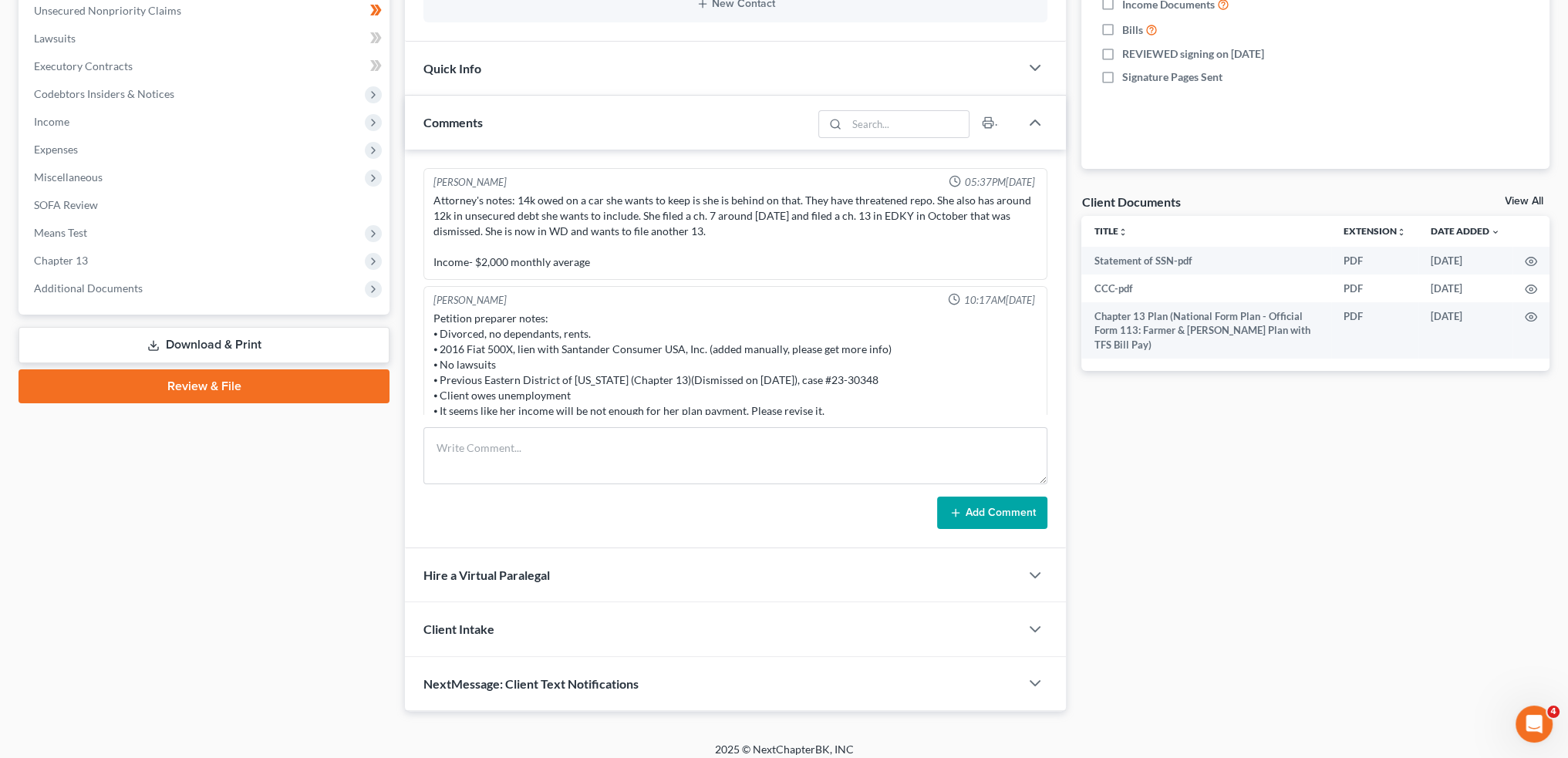
scroll to position [207, 0]
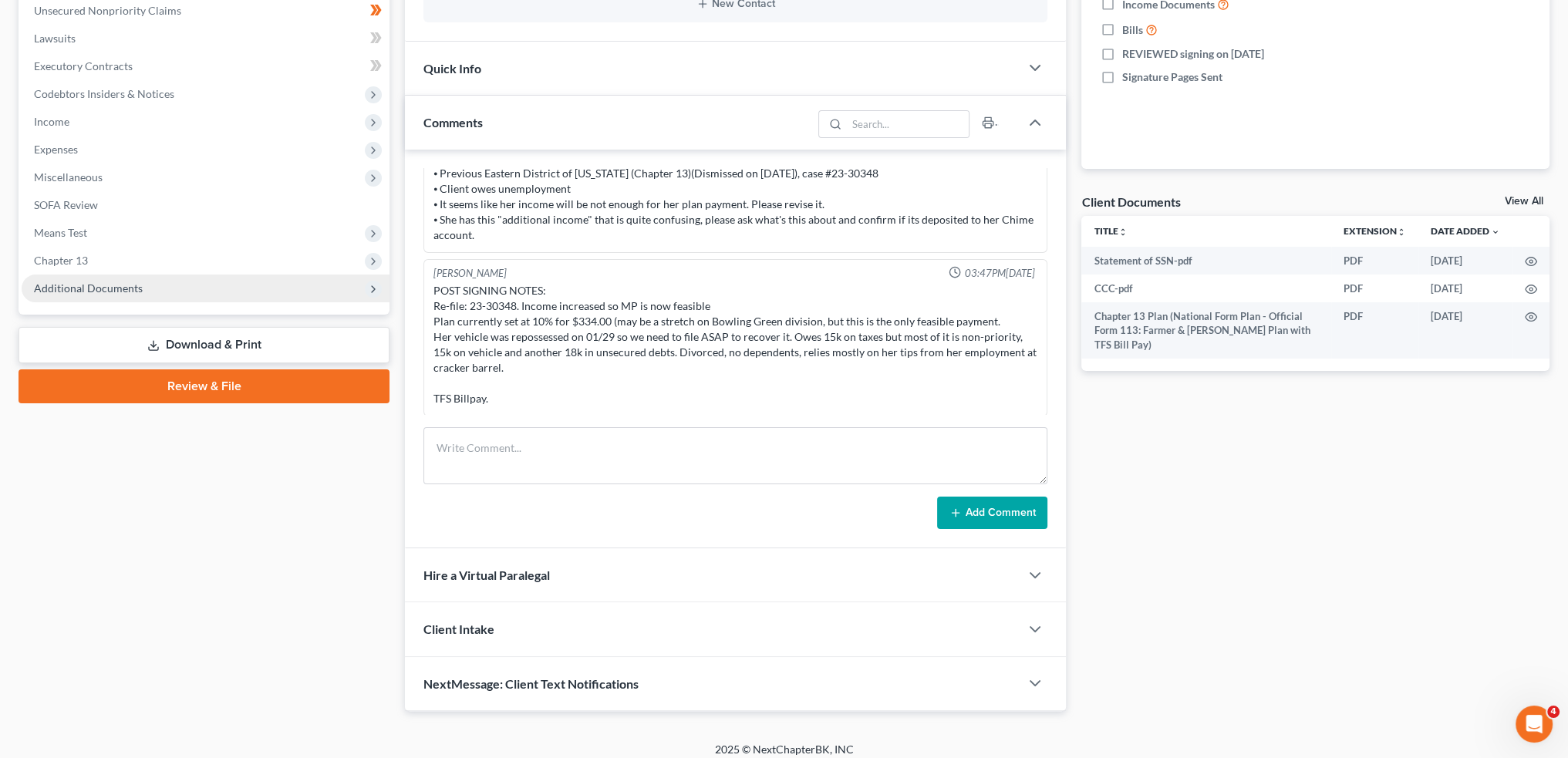
click at [114, 290] on span "Additional Documents" at bounding box center [88, 288] width 108 height 13
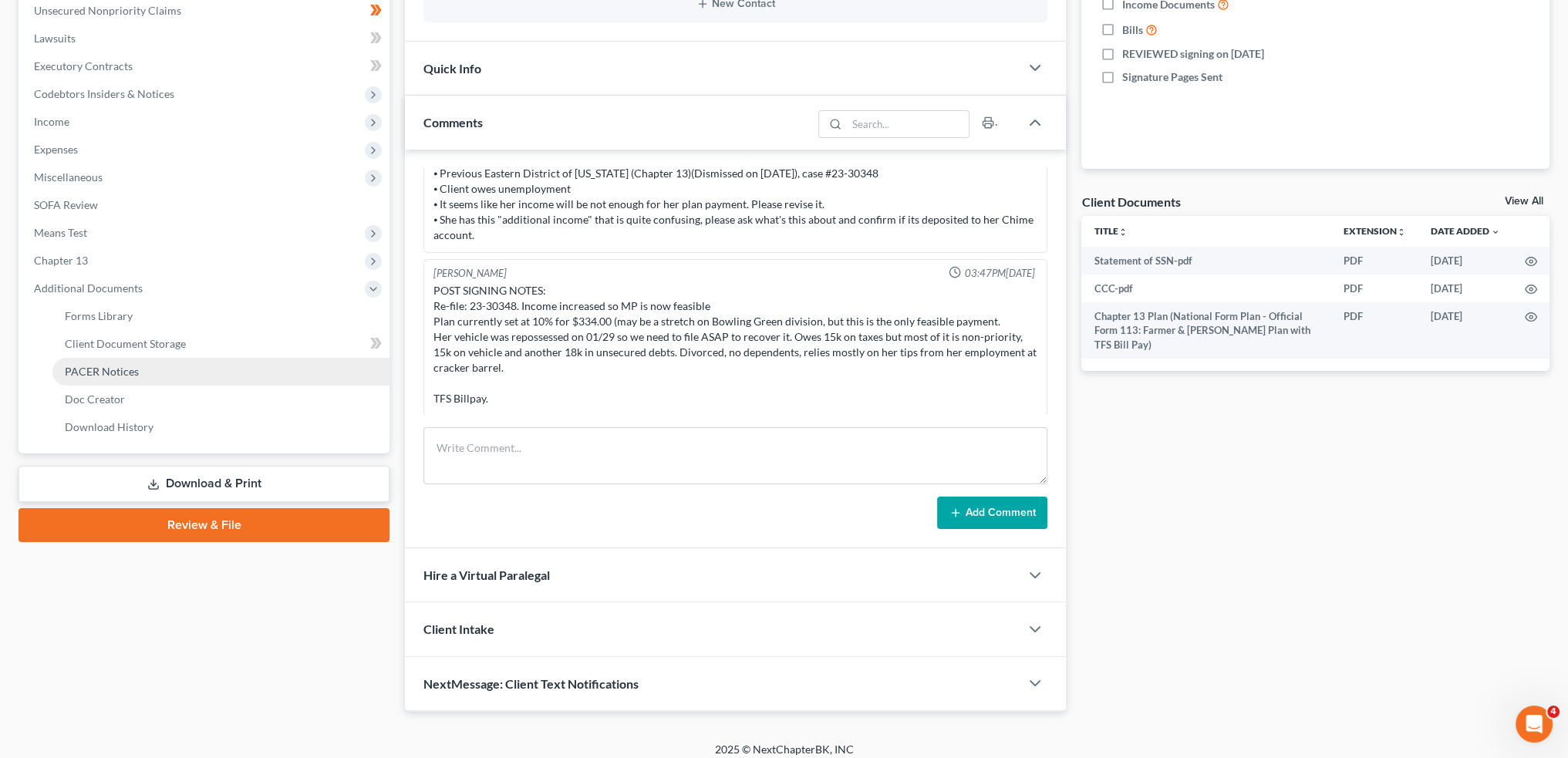
click at [98, 367] on span "PACER Notices" at bounding box center [101, 371] width 74 height 13
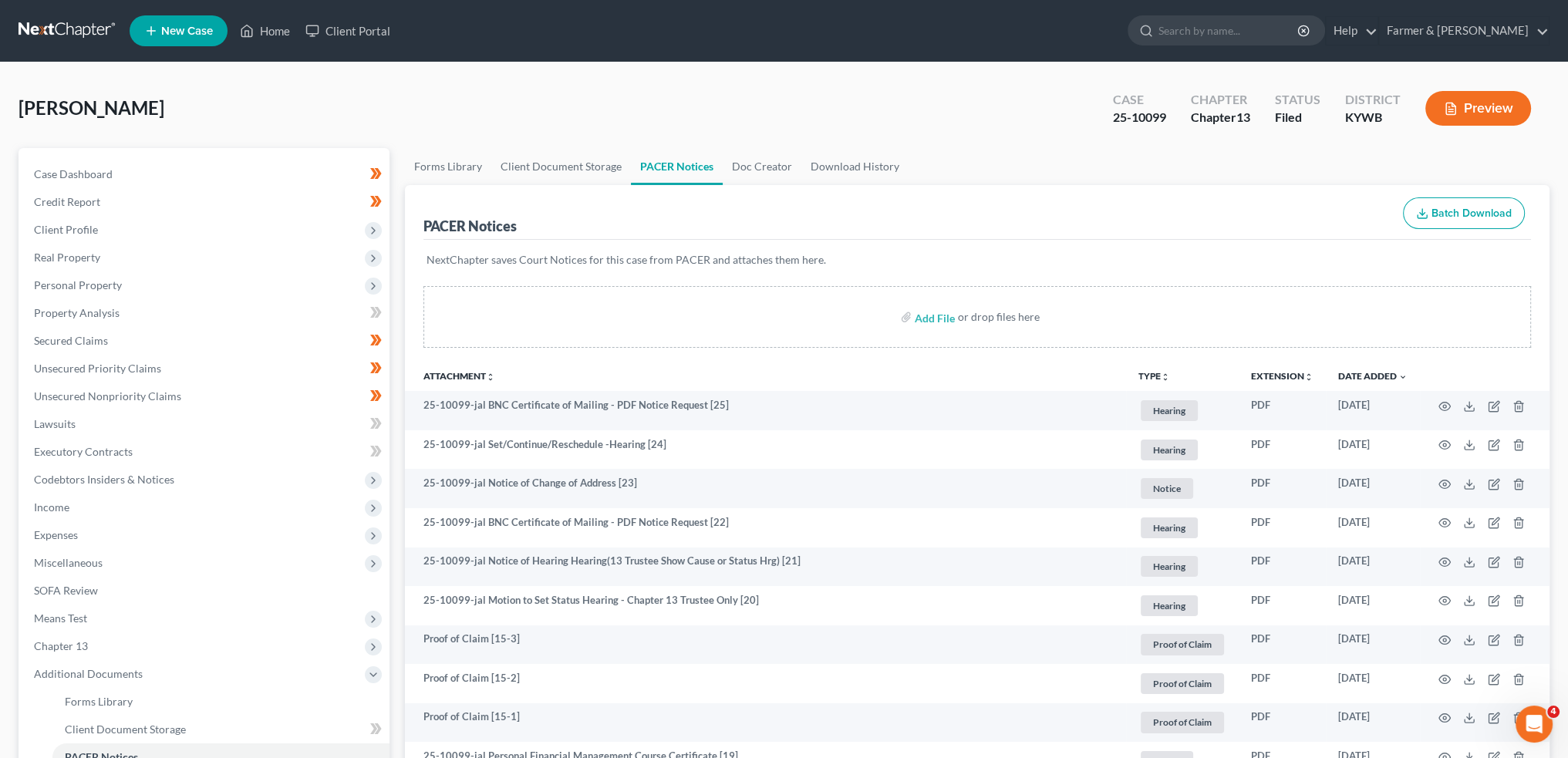
scroll to position [128, 0]
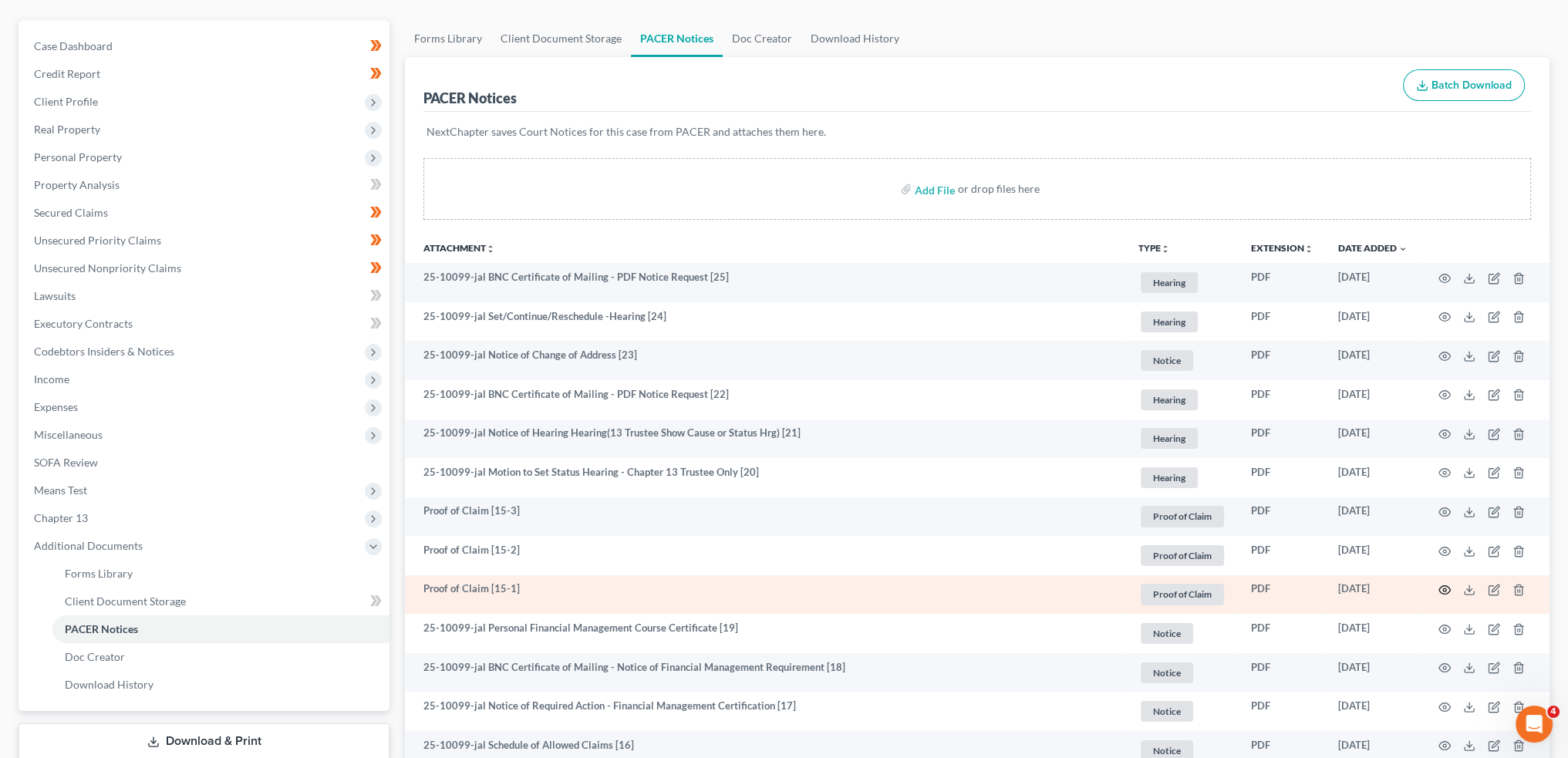
click at [1444, 586] on icon "button" at bounding box center [1444, 590] width 13 height 13
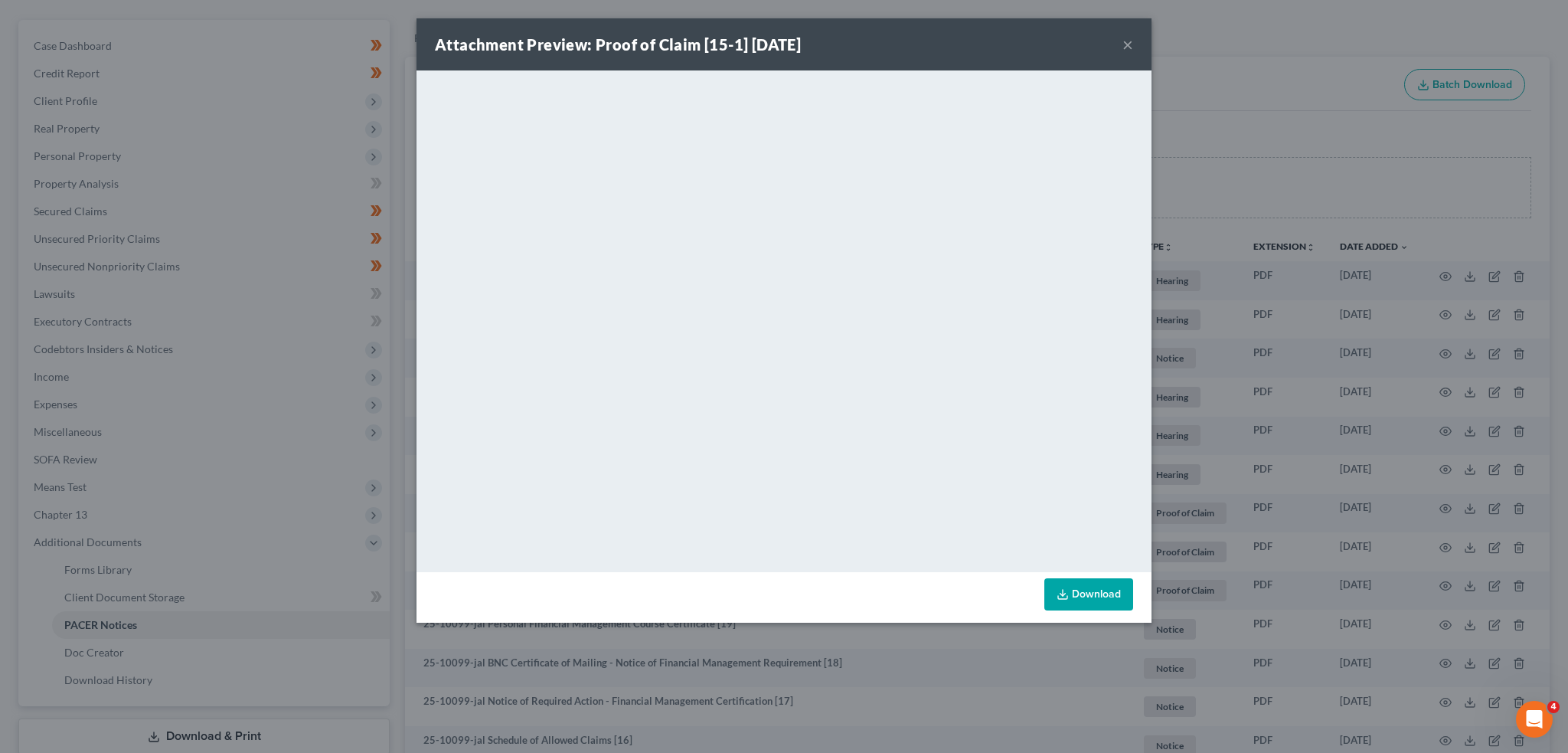
click at [1132, 45] on button "×" at bounding box center [1127, 44] width 11 height 18
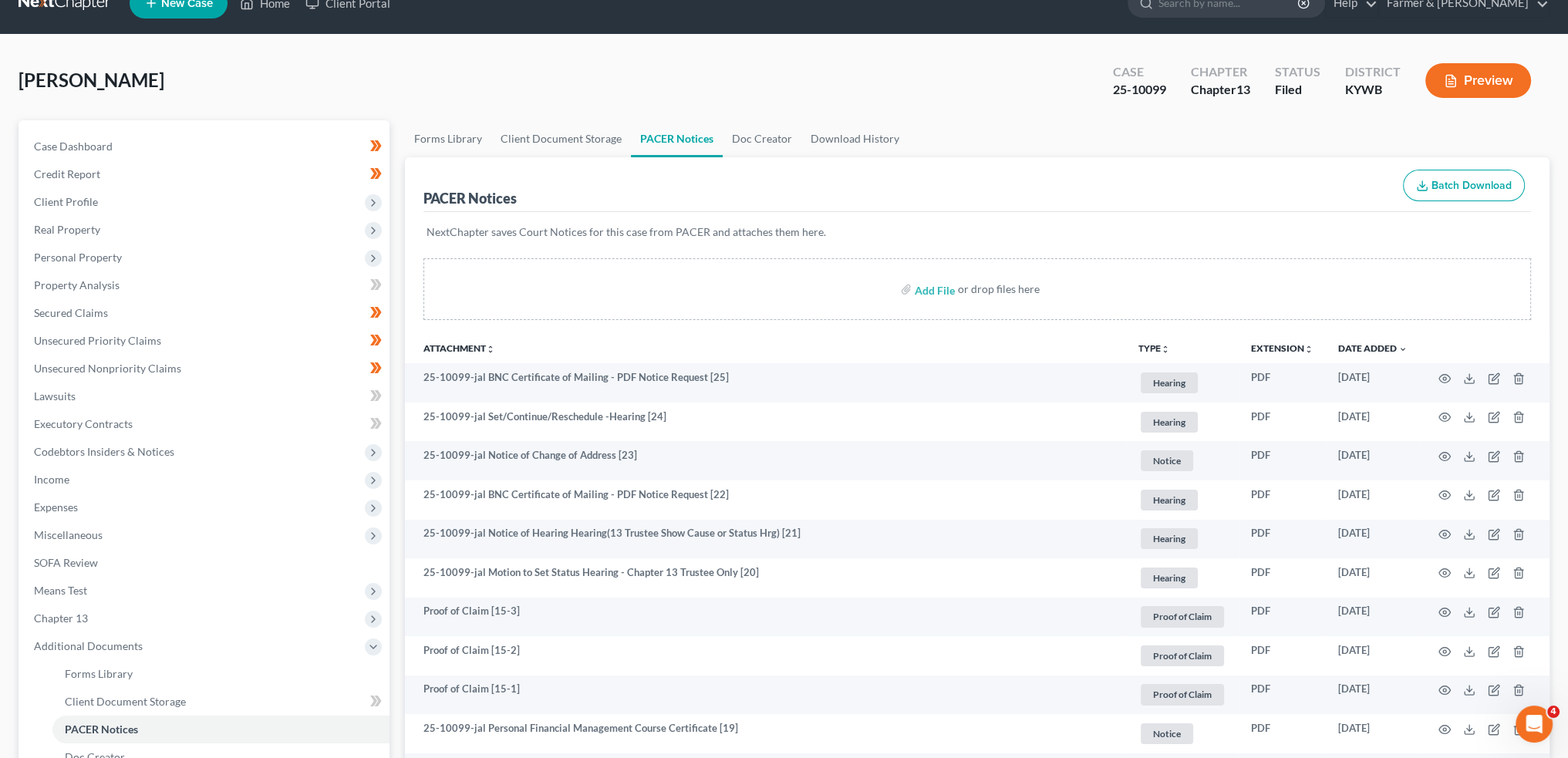
scroll to position [0, 0]
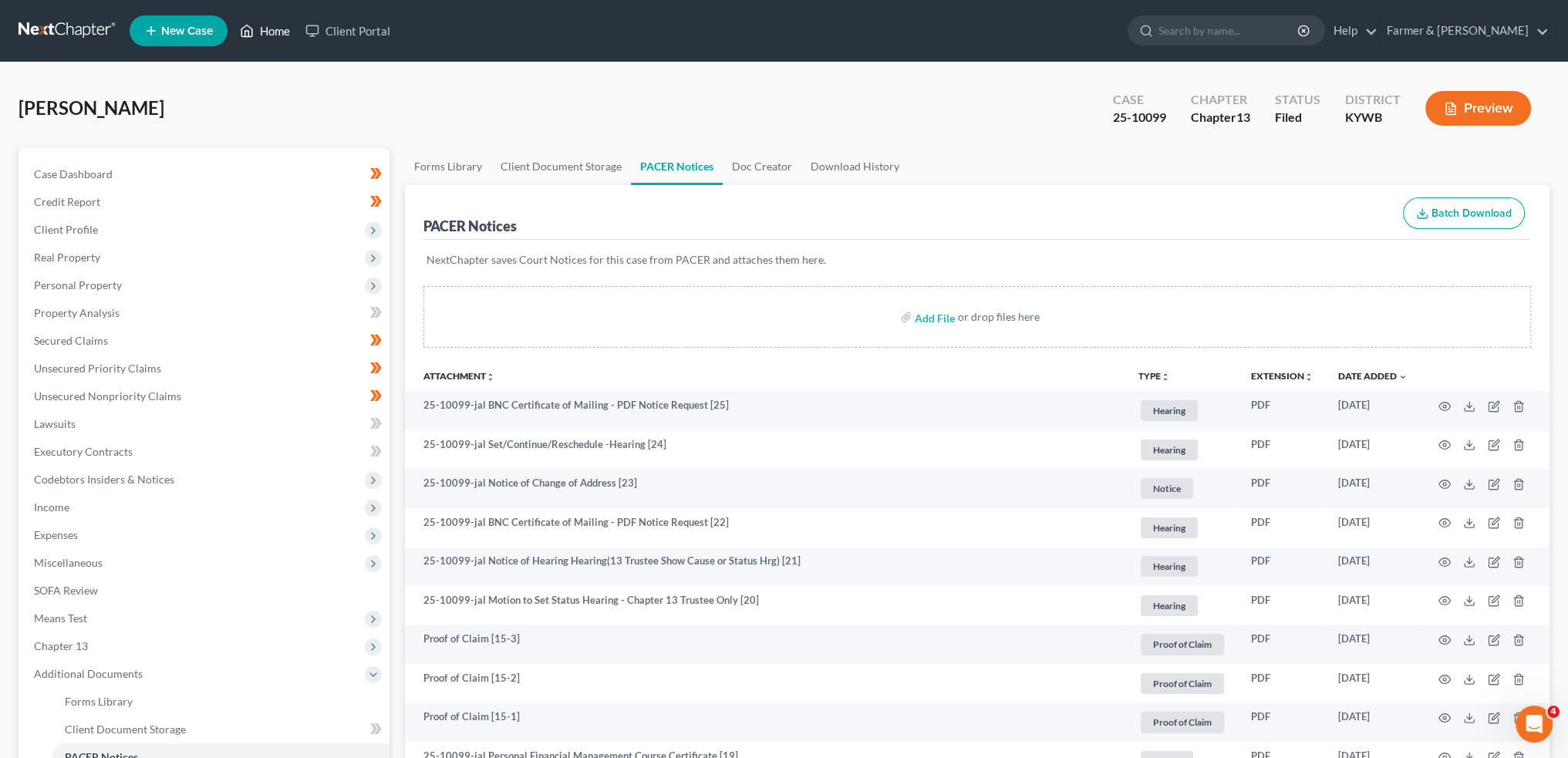
click at [267, 20] on link "Home" at bounding box center [264, 30] width 65 height 27
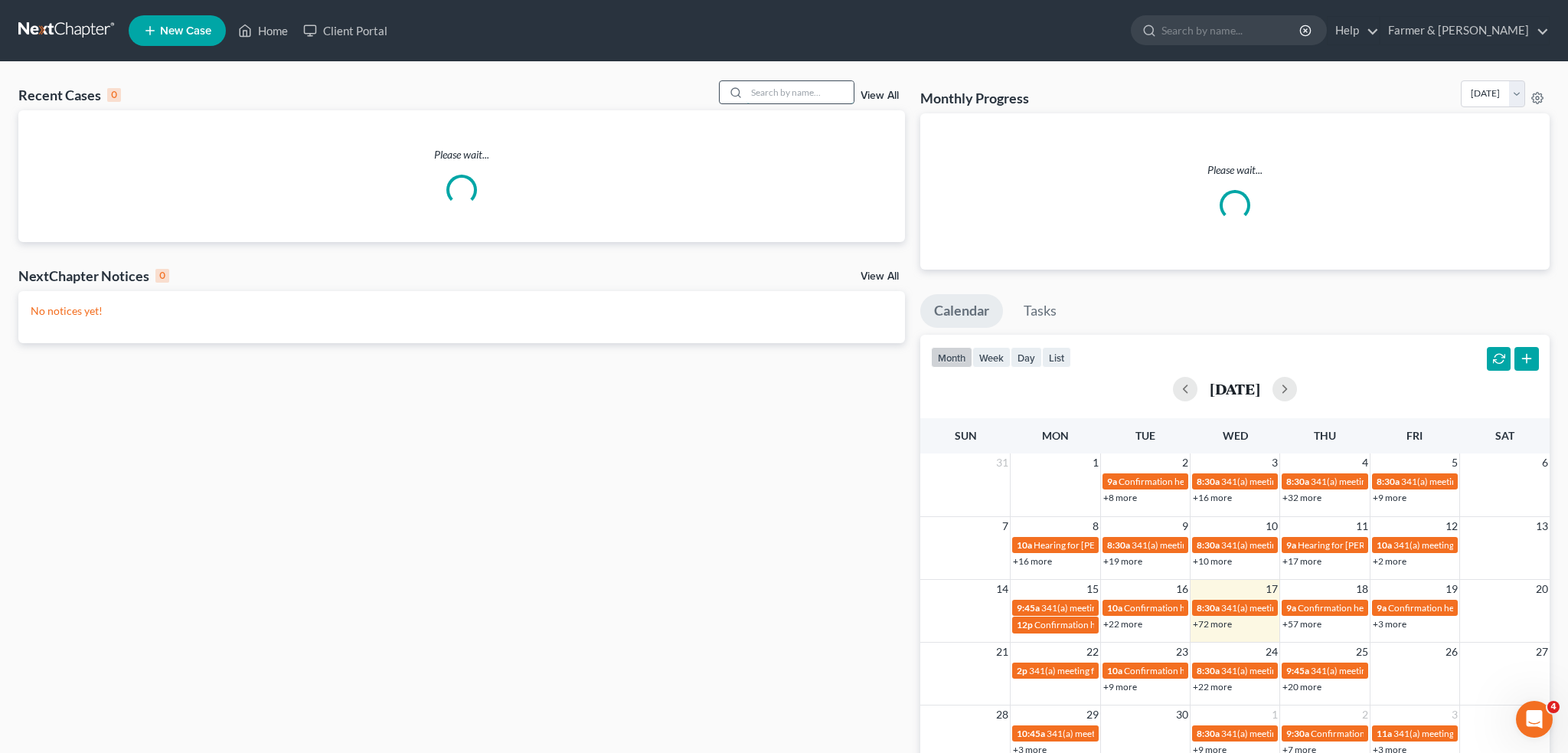
click at [800, 88] on input "search" at bounding box center [800, 92] width 108 height 22
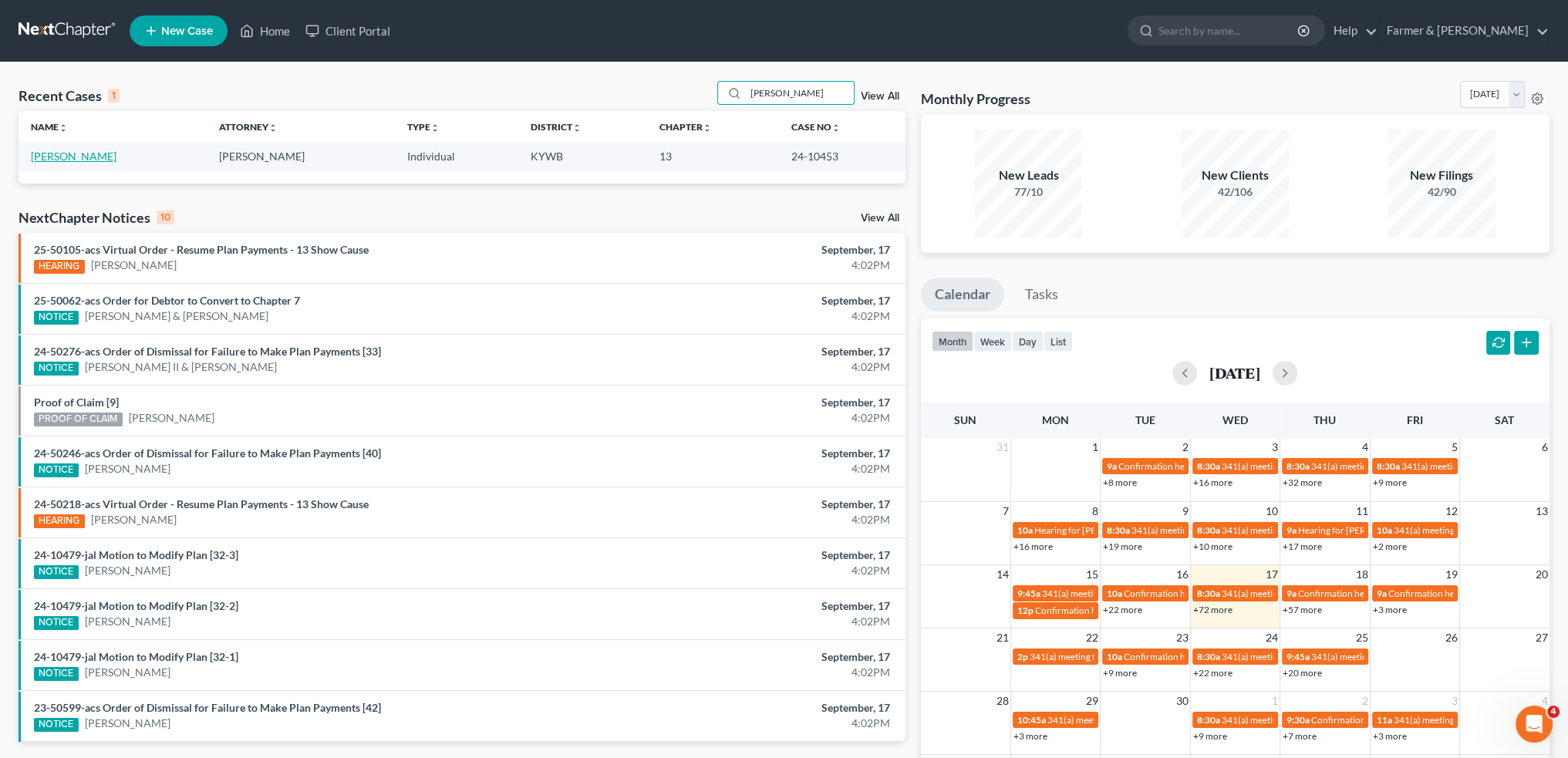
type input "william campbell"
click at [102, 160] on link "[PERSON_NAME]" at bounding box center [74, 155] width 86 height 13
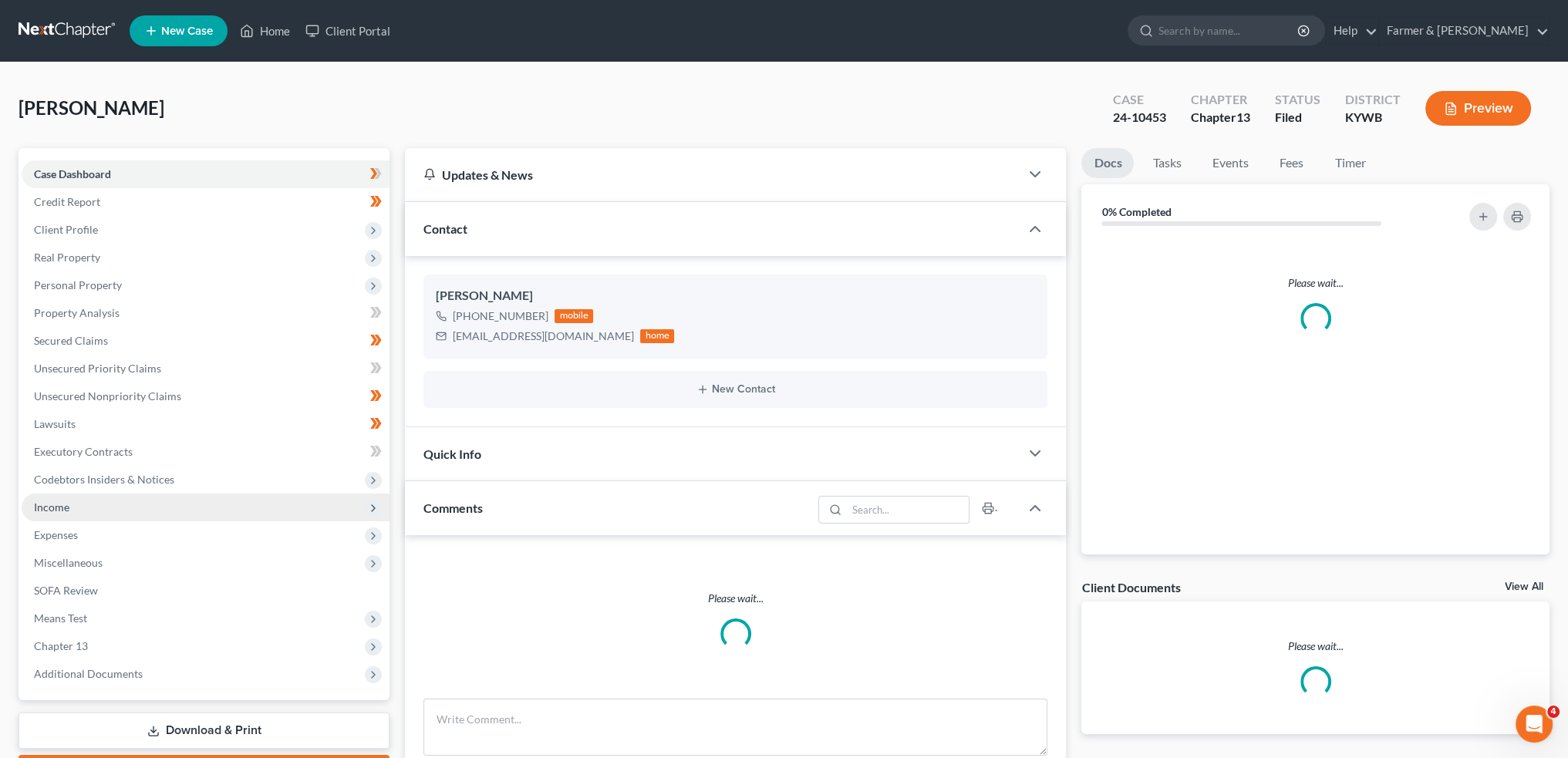
scroll to position [88, 0]
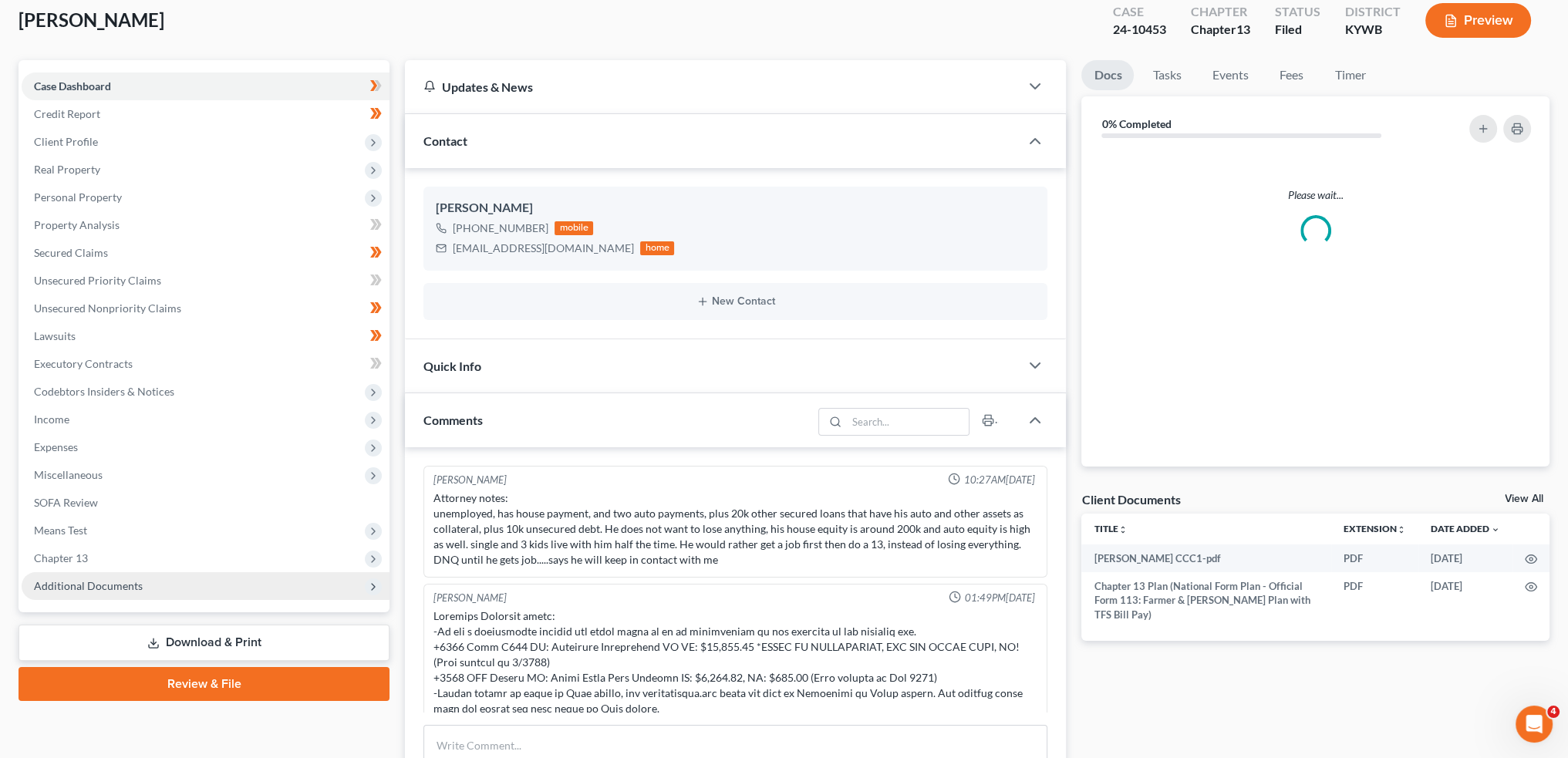
click at [112, 588] on span "Additional Documents" at bounding box center [88, 585] width 108 height 13
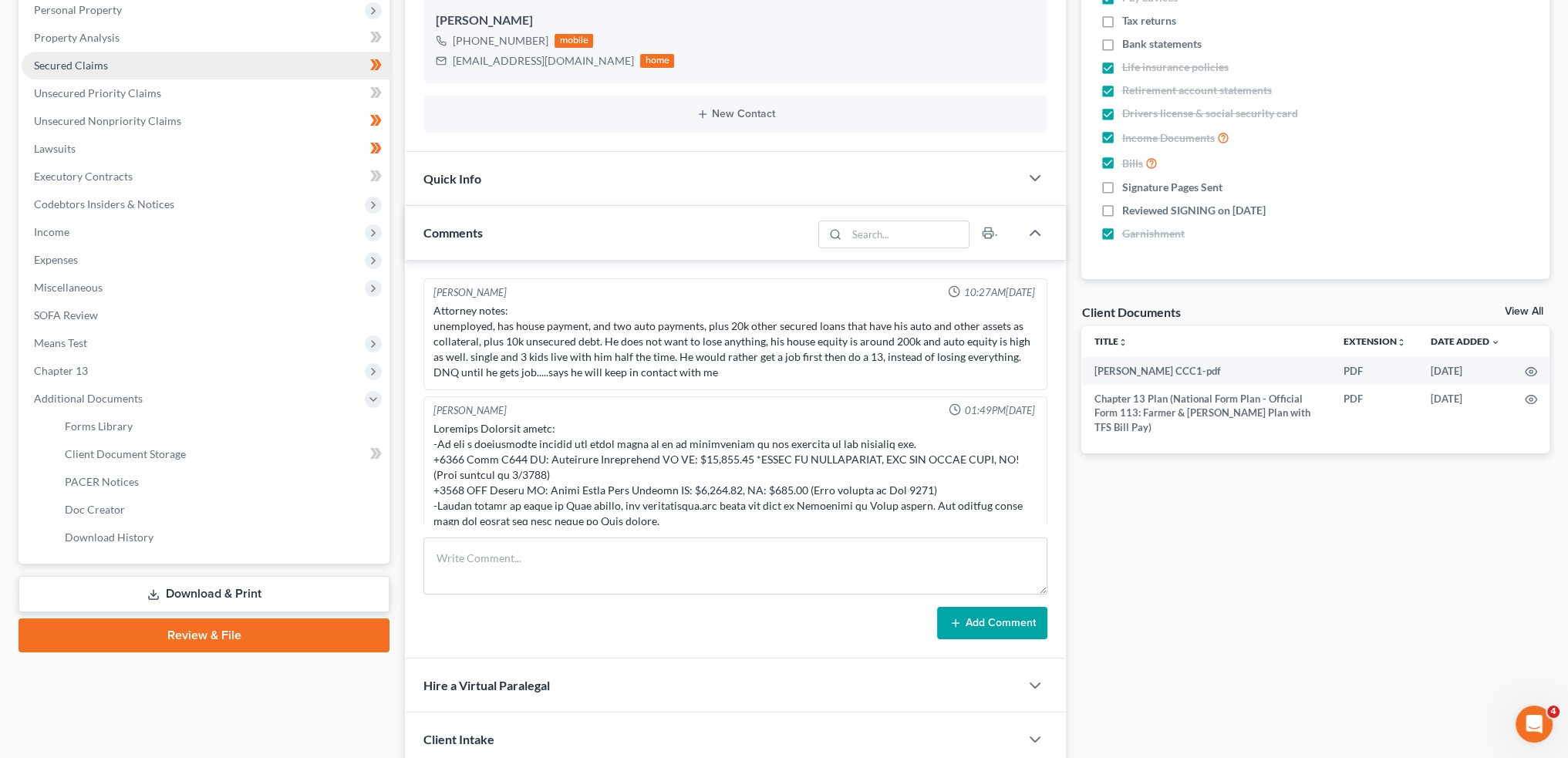
scroll to position [330, 0]
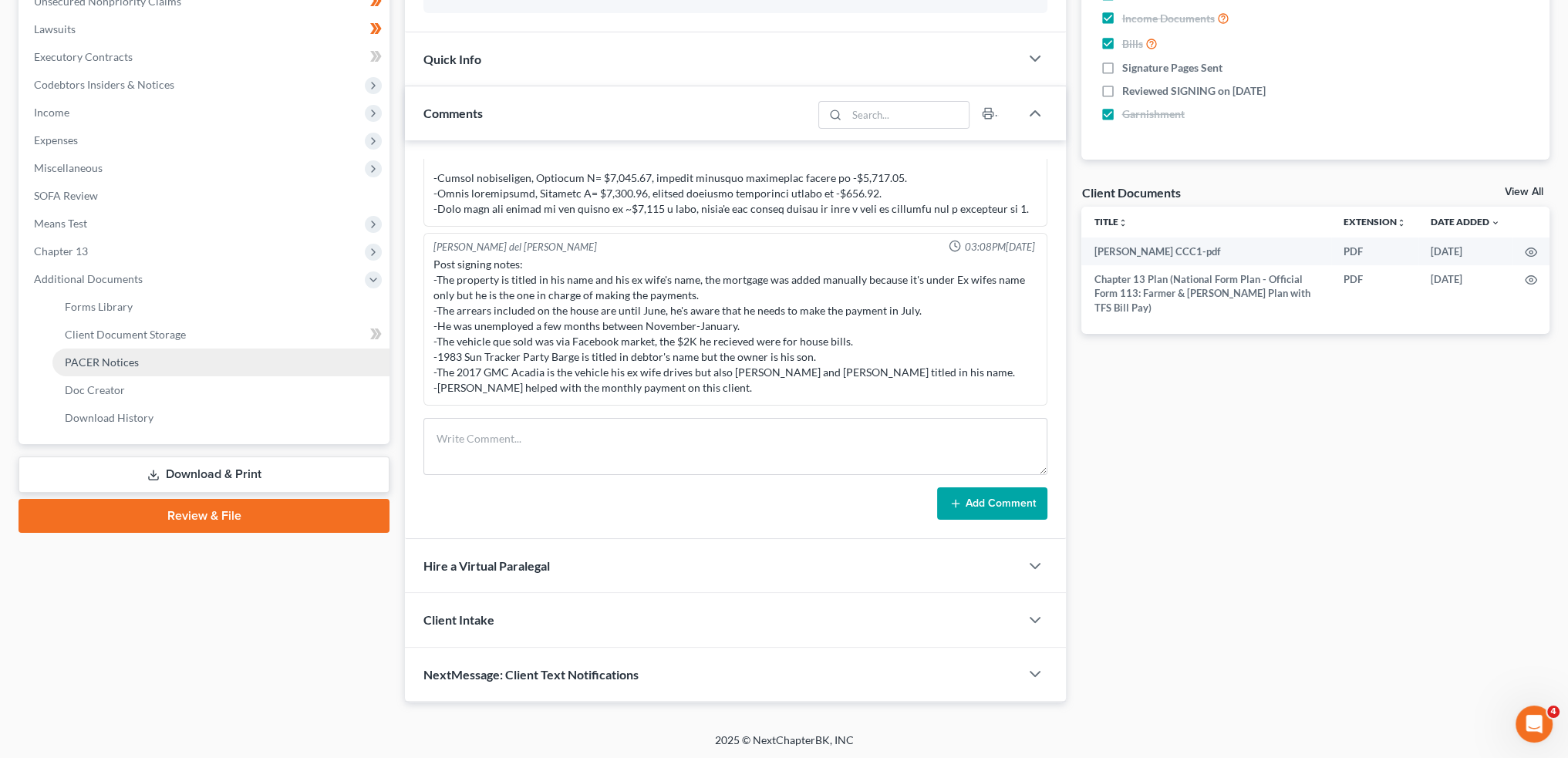
click at [108, 370] on link "PACER Notices" at bounding box center [221, 362] width 337 height 27
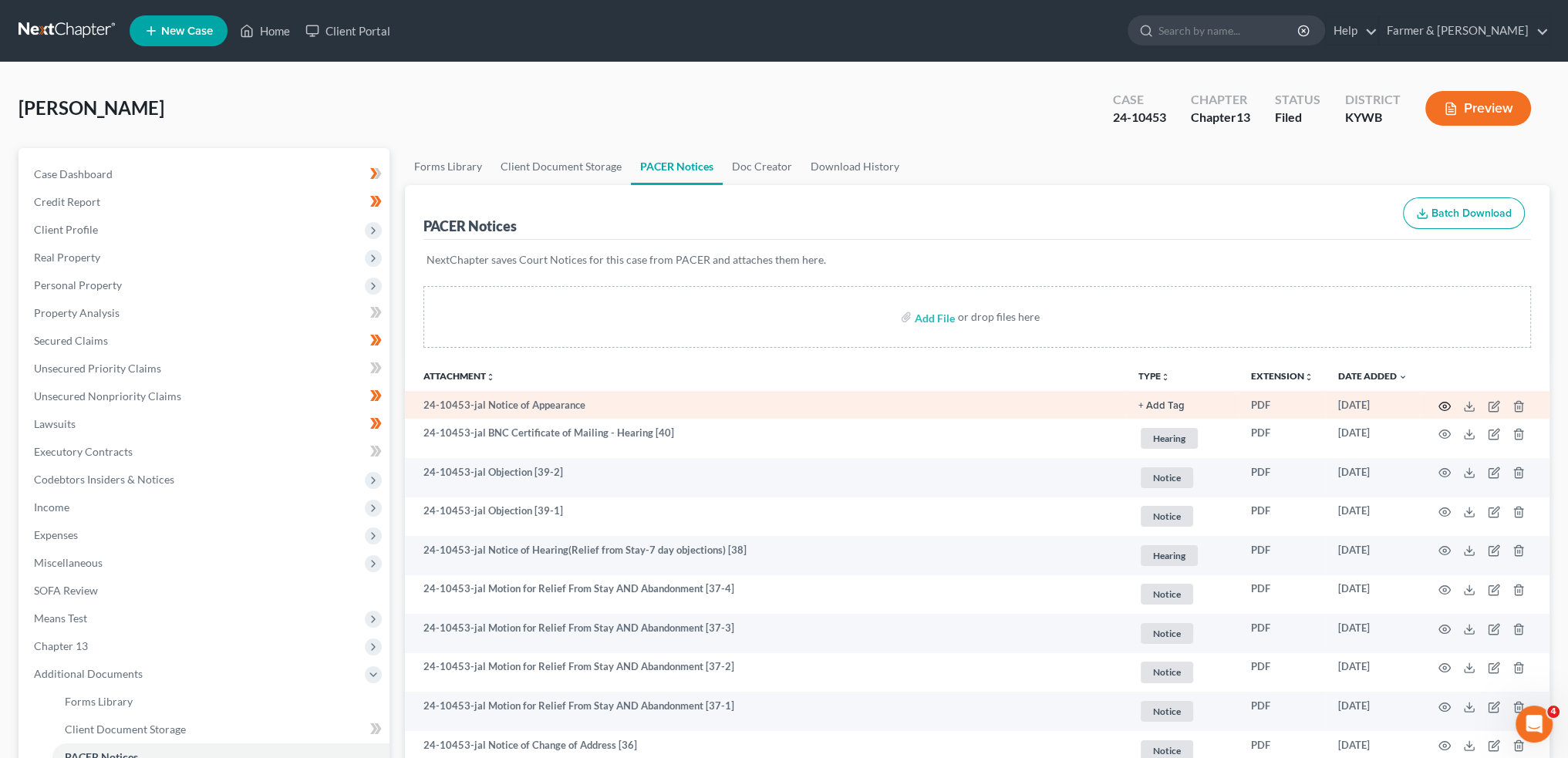
click at [1444, 407] on circle "button" at bounding box center [1443, 406] width 3 height 3
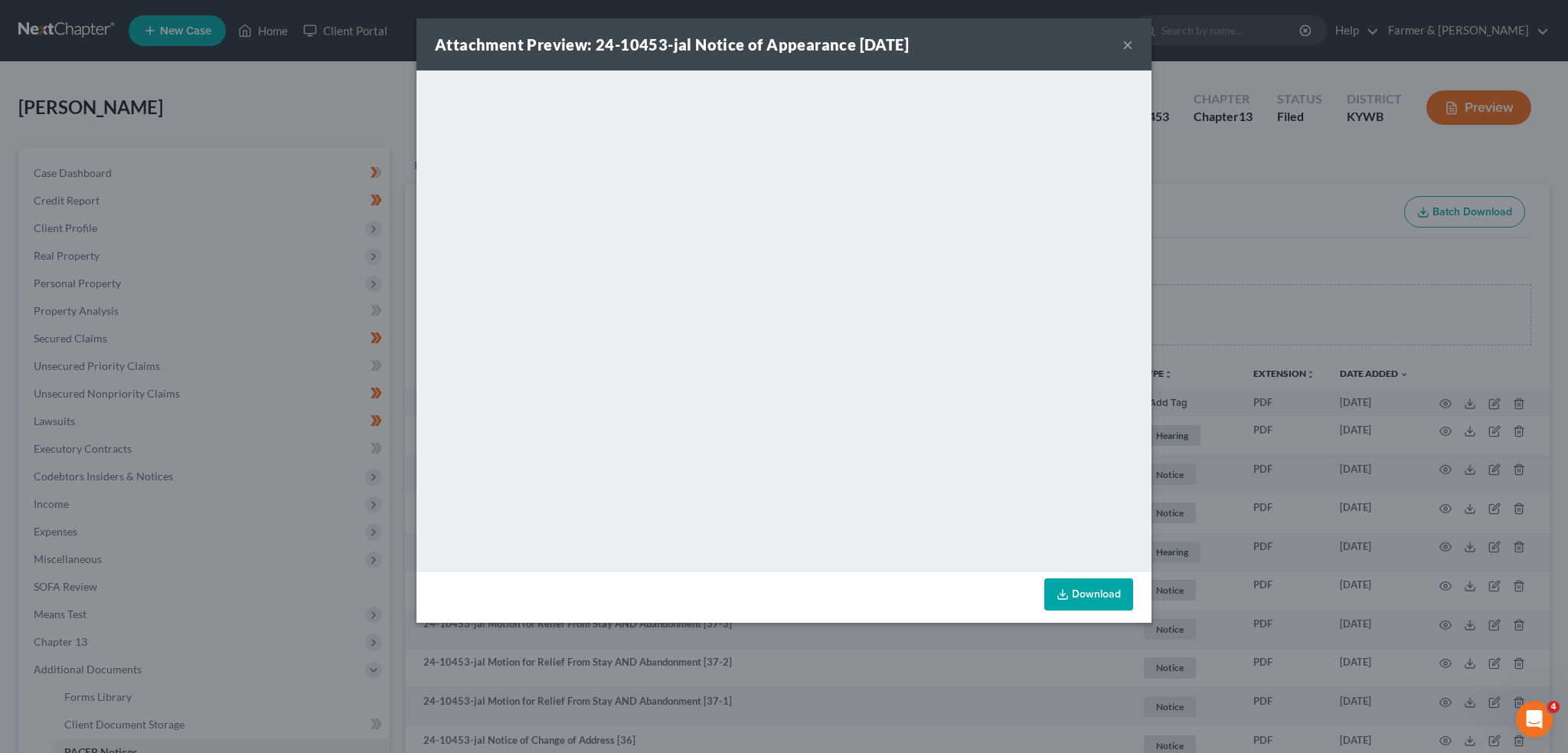
drag, startPoint x: 60, startPoint y: 78, endPoint x: 1129, endPoint y: 45, distance: 1069.5
click at [65, 85] on div "Attachment Preview: 24-10453-jal Notice of Appearance 09/09/2025 × <object ng-a…" at bounding box center [784, 376] width 1568 height 753
click at [1122, 42] on div "Attachment Preview: 24-10453-jal Notice of Appearance 09/09/2025 ×" at bounding box center [784, 45] width 735 height 52
click at [1129, 45] on button "×" at bounding box center [1127, 44] width 11 height 18
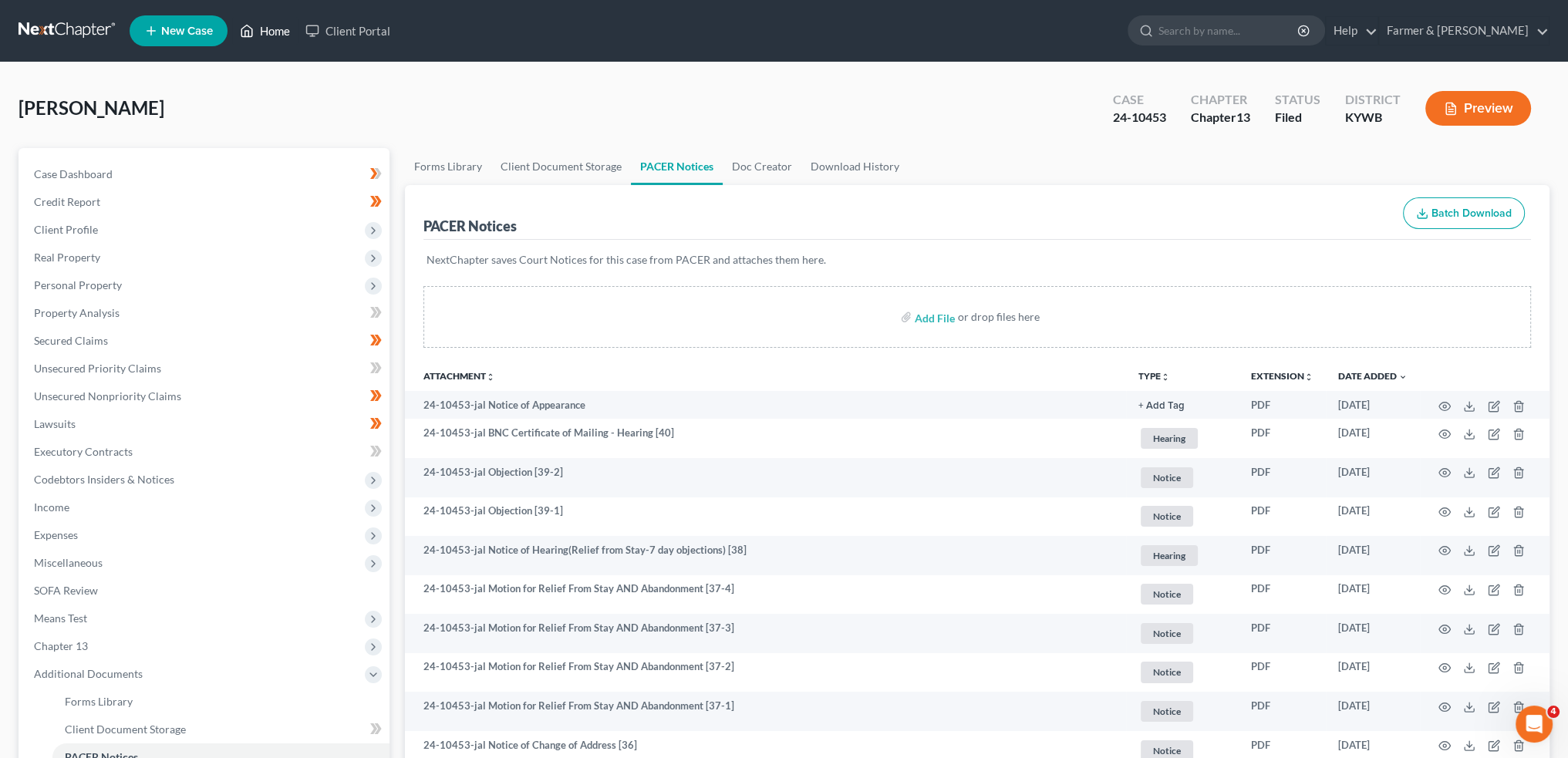
click at [281, 27] on link "Home" at bounding box center [264, 30] width 65 height 27
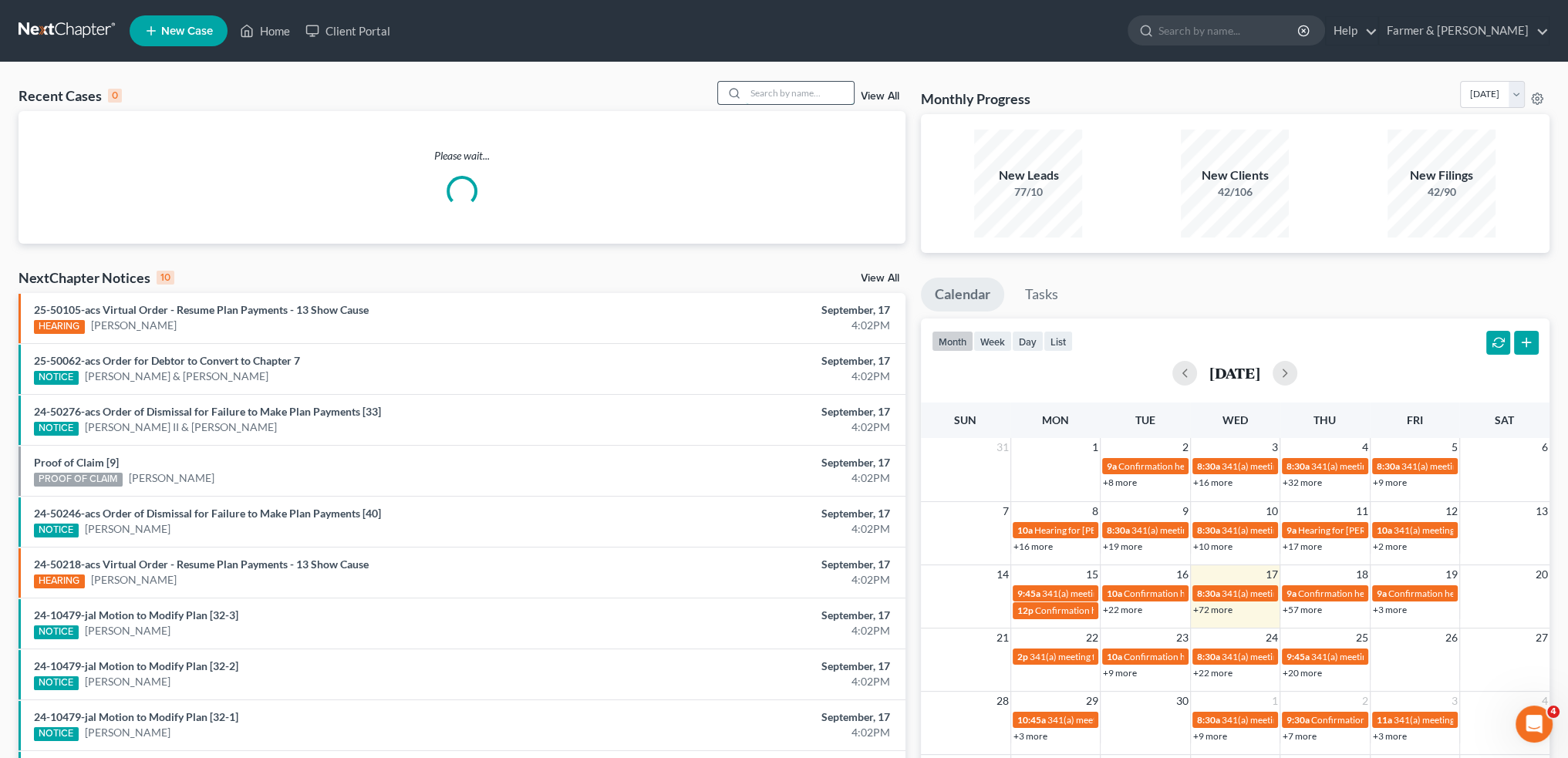
click at [768, 96] on input "search" at bounding box center [800, 93] width 108 height 22
type input "k"
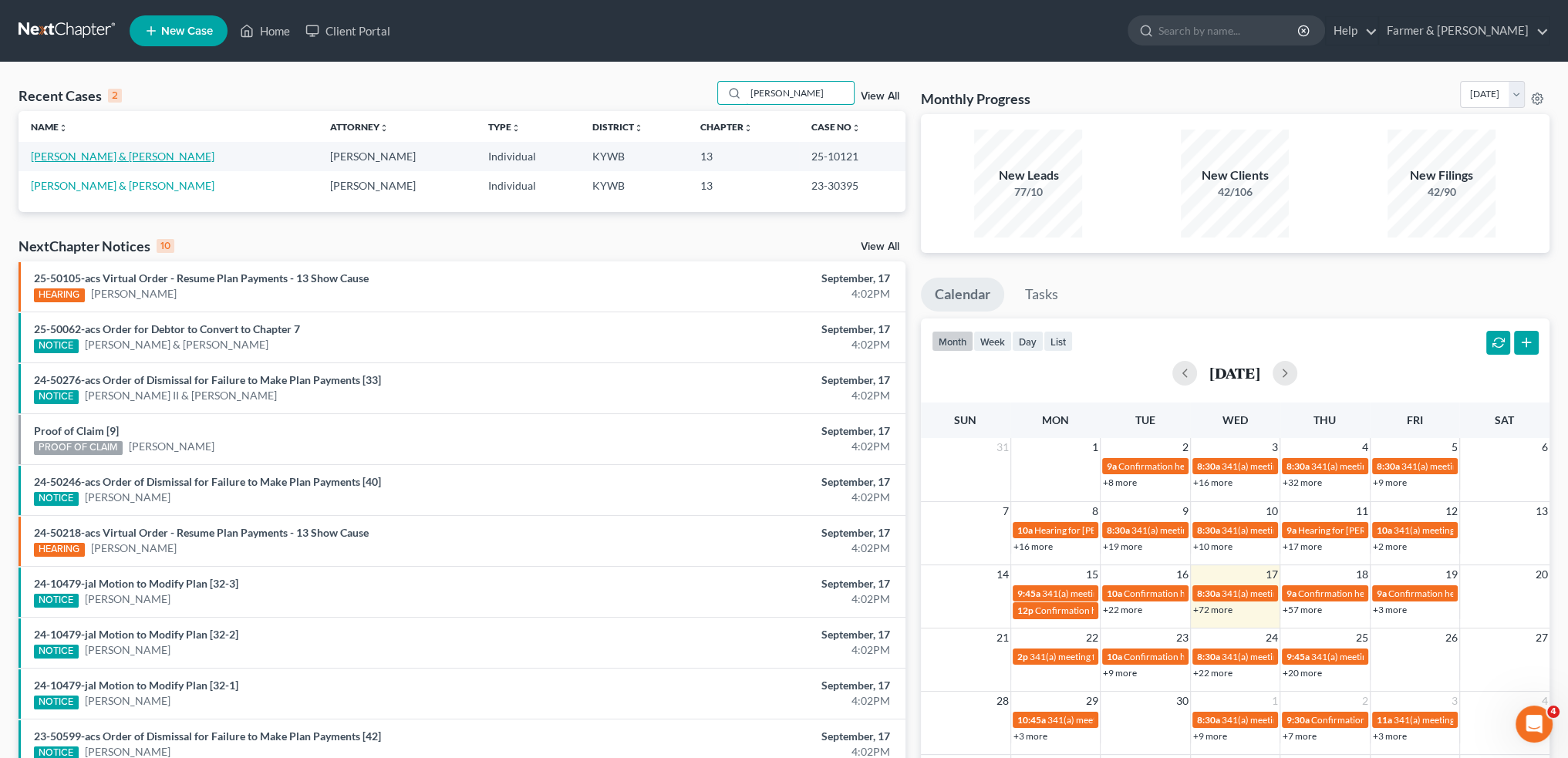
type input "laura james"
click at [77, 153] on link "[PERSON_NAME] & [PERSON_NAME]" at bounding box center [123, 155] width 183 height 13
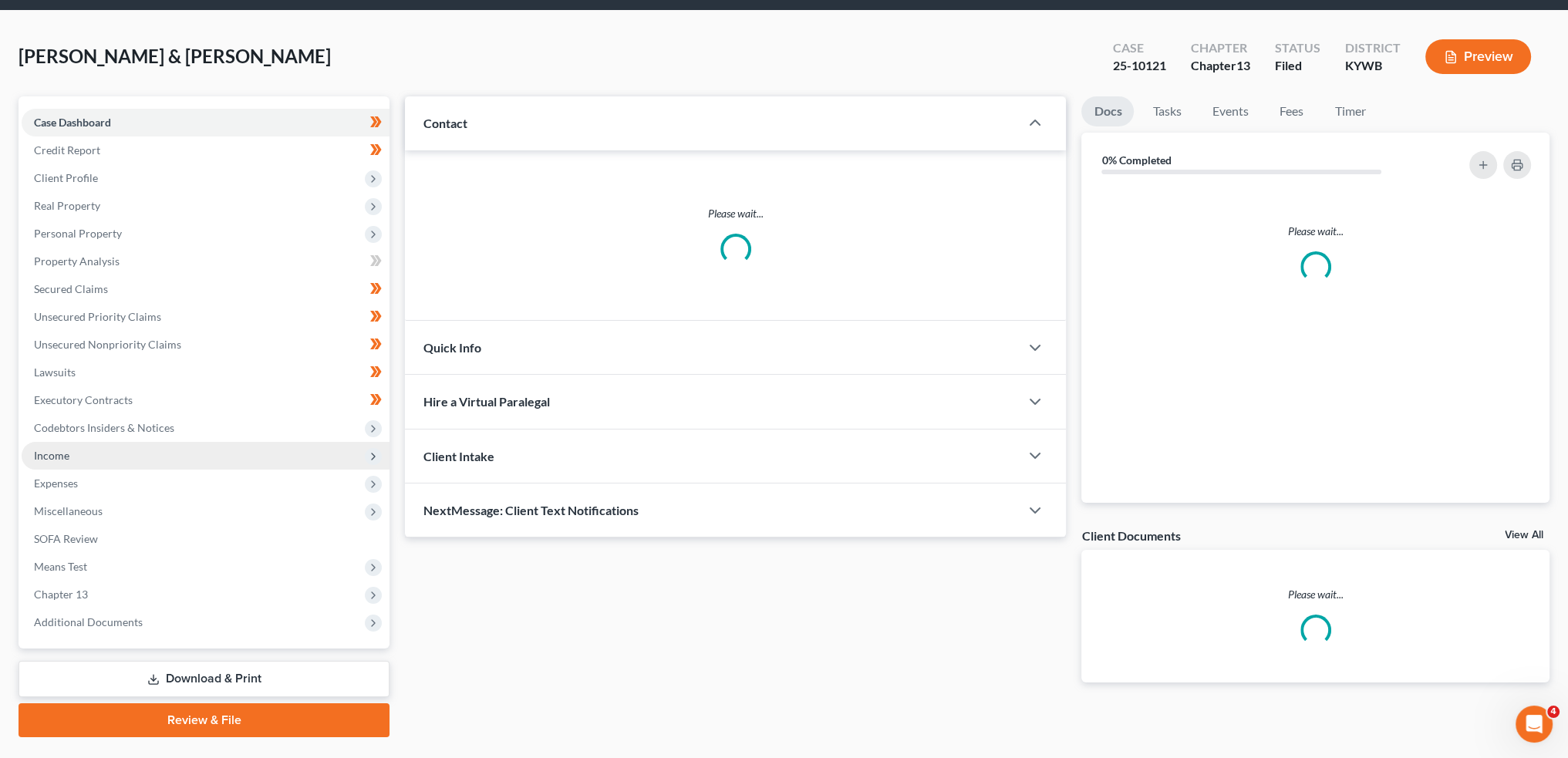
scroll to position [88, 0]
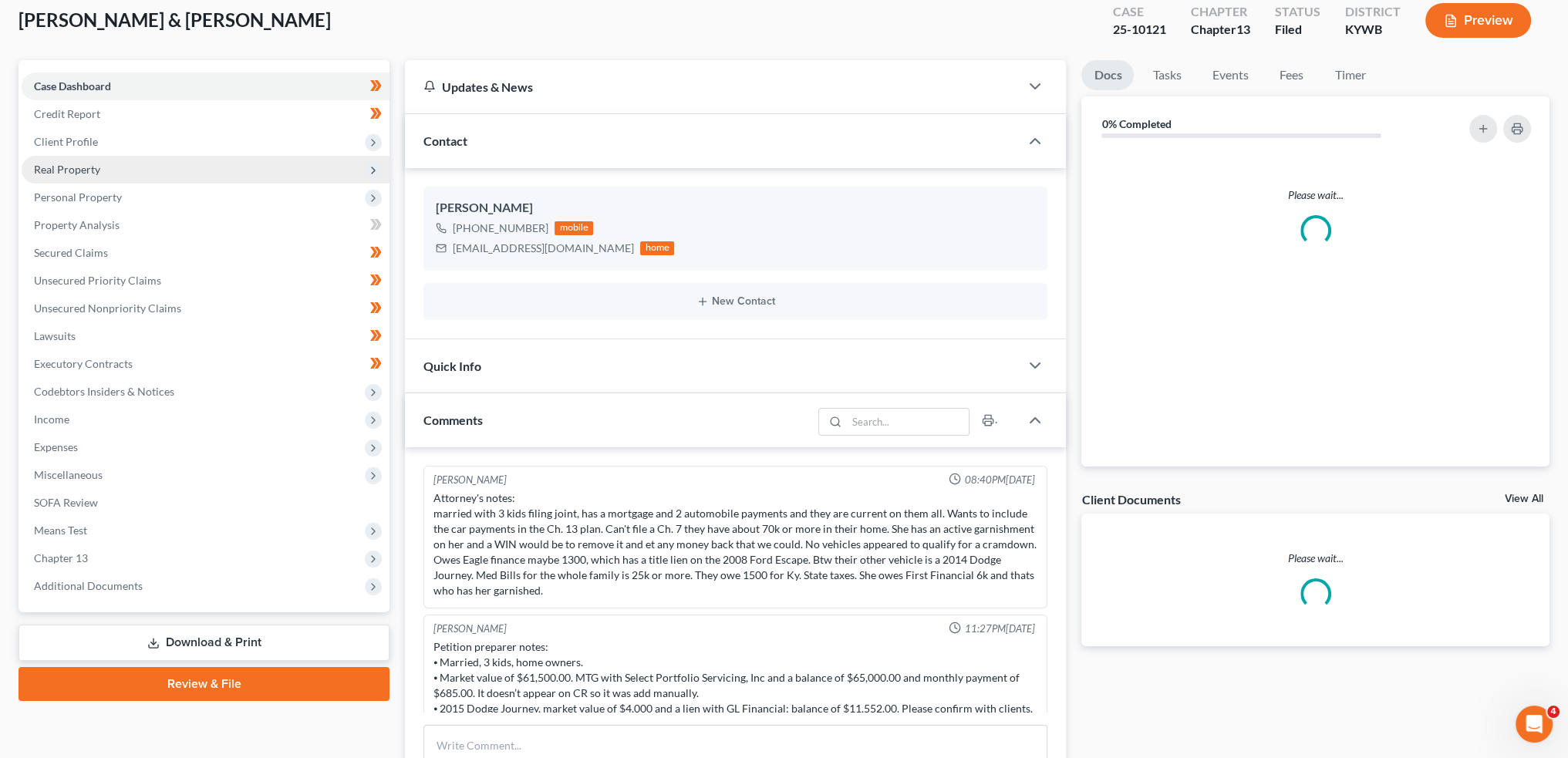
click at [79, 587] on span "Additional Documents" at bounding box center [88, 585] width 108 height 13
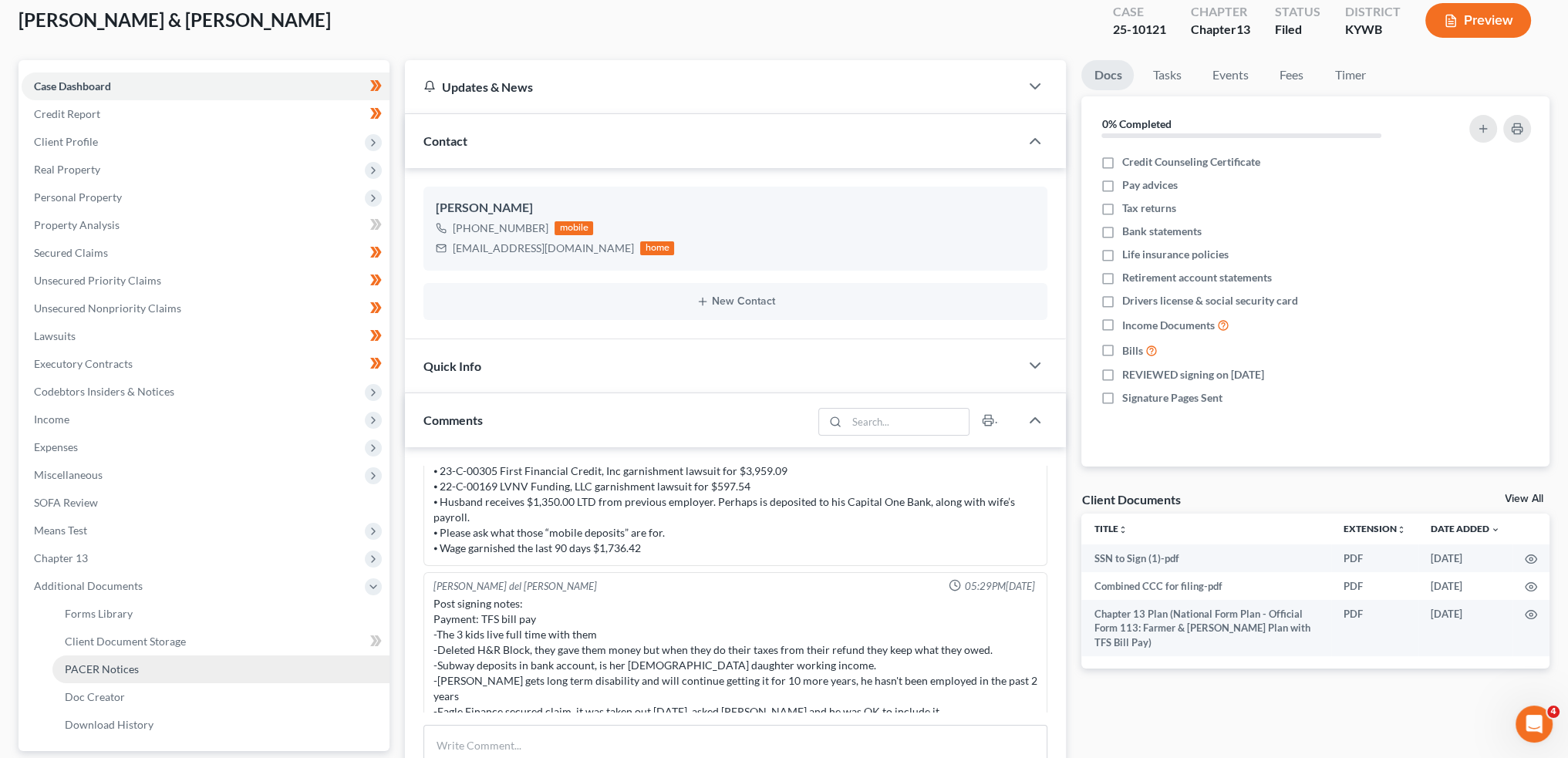
scroll to position [395, 0]
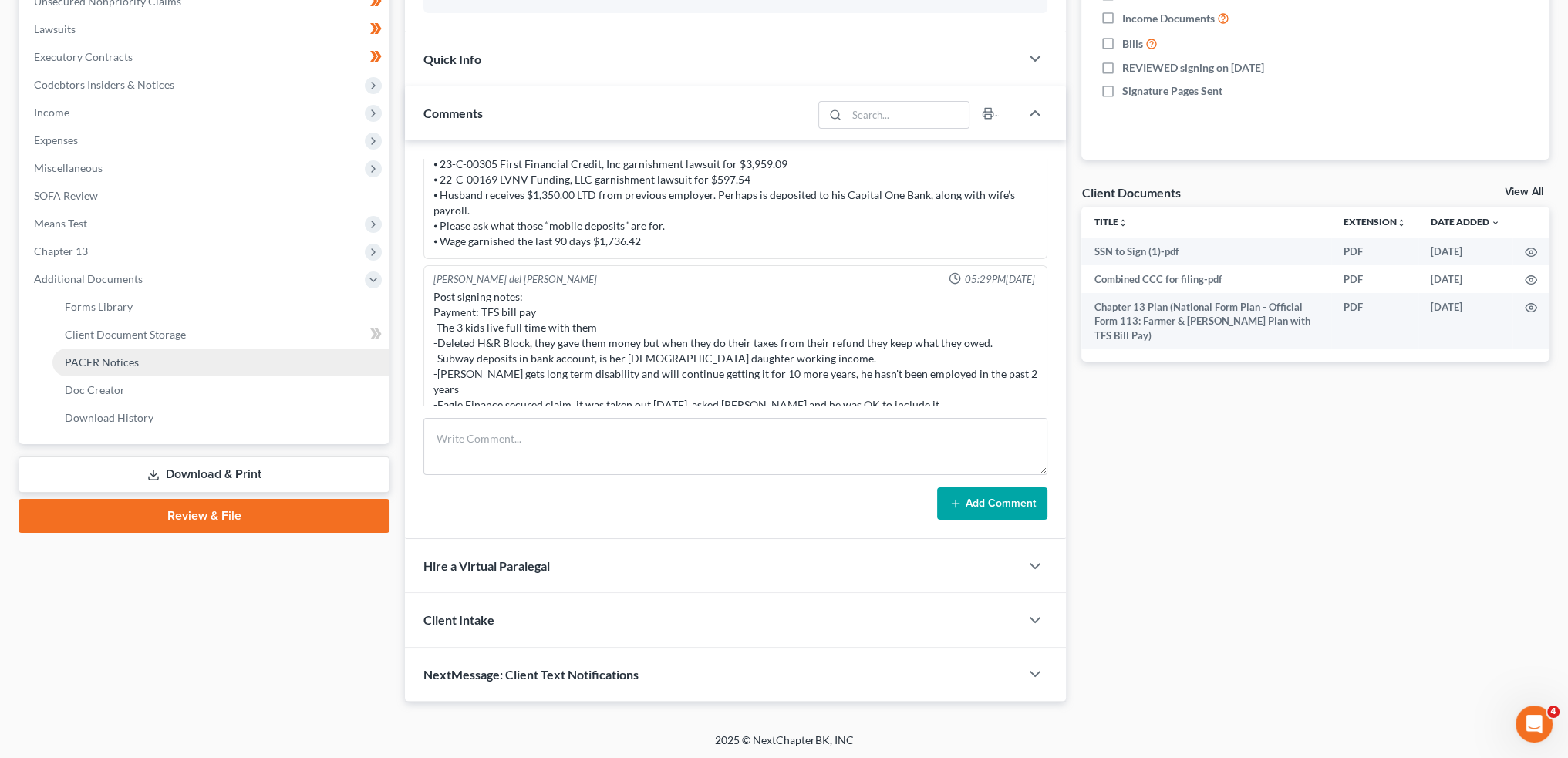
click at [136, 365] on span "PACER Notices" at bounding box center [101, 362] width 74 height 13
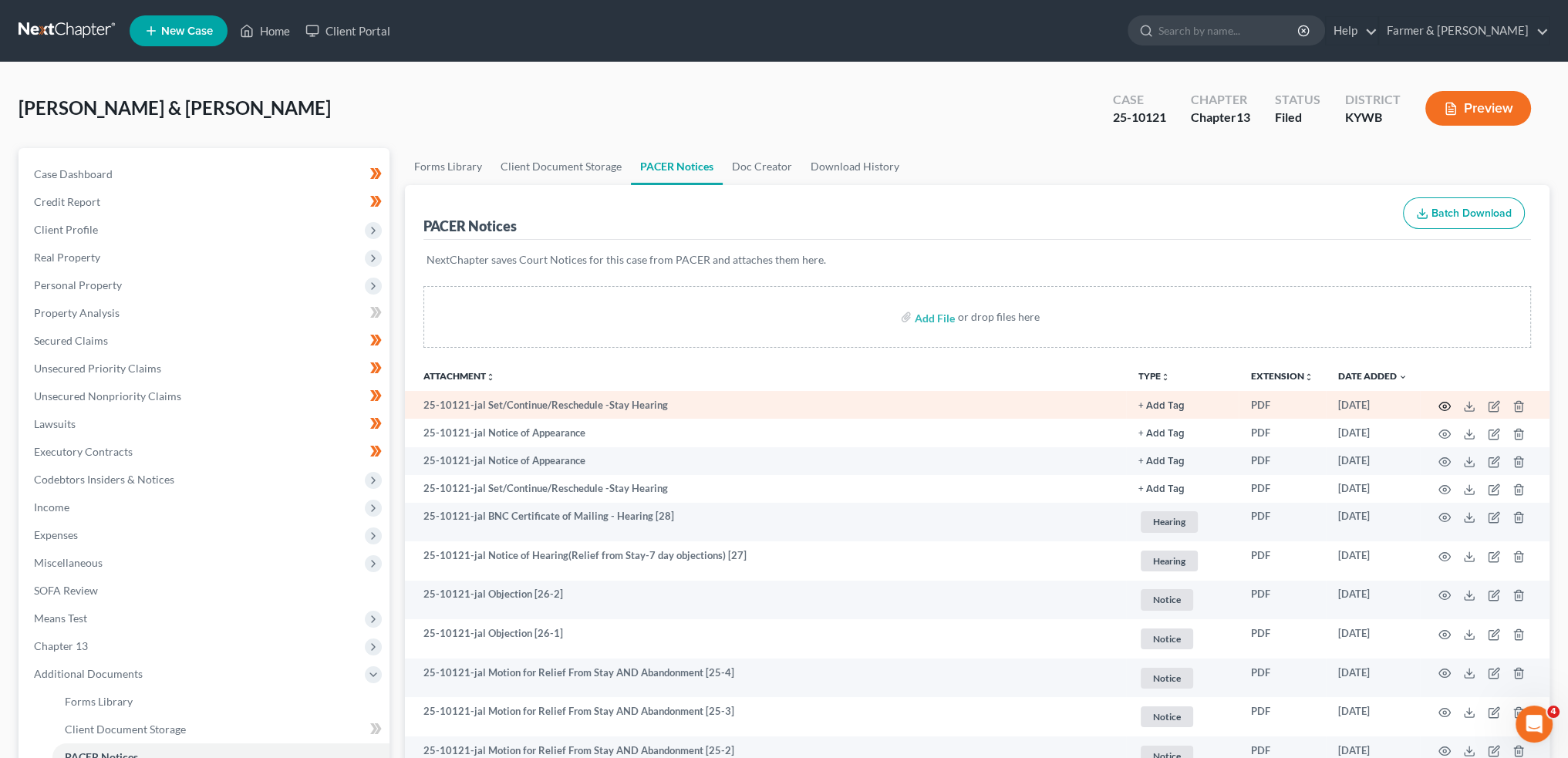
click at [1444, 404] on icon "button" at bounding box center [1444, 406] width 13 height 13
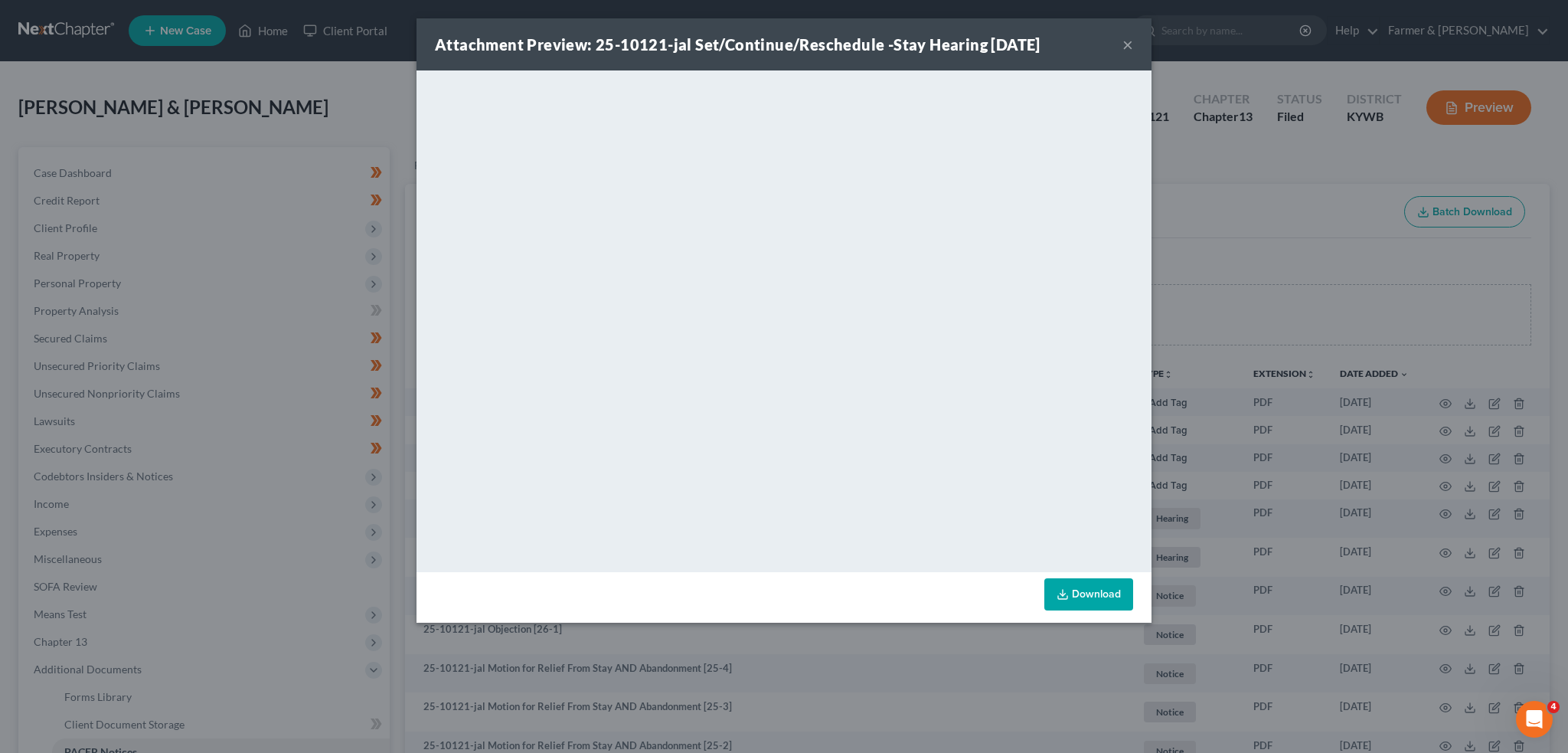
click at [1124, 46] on button "×" at bounding box center [1127, 44] width 11 height 18
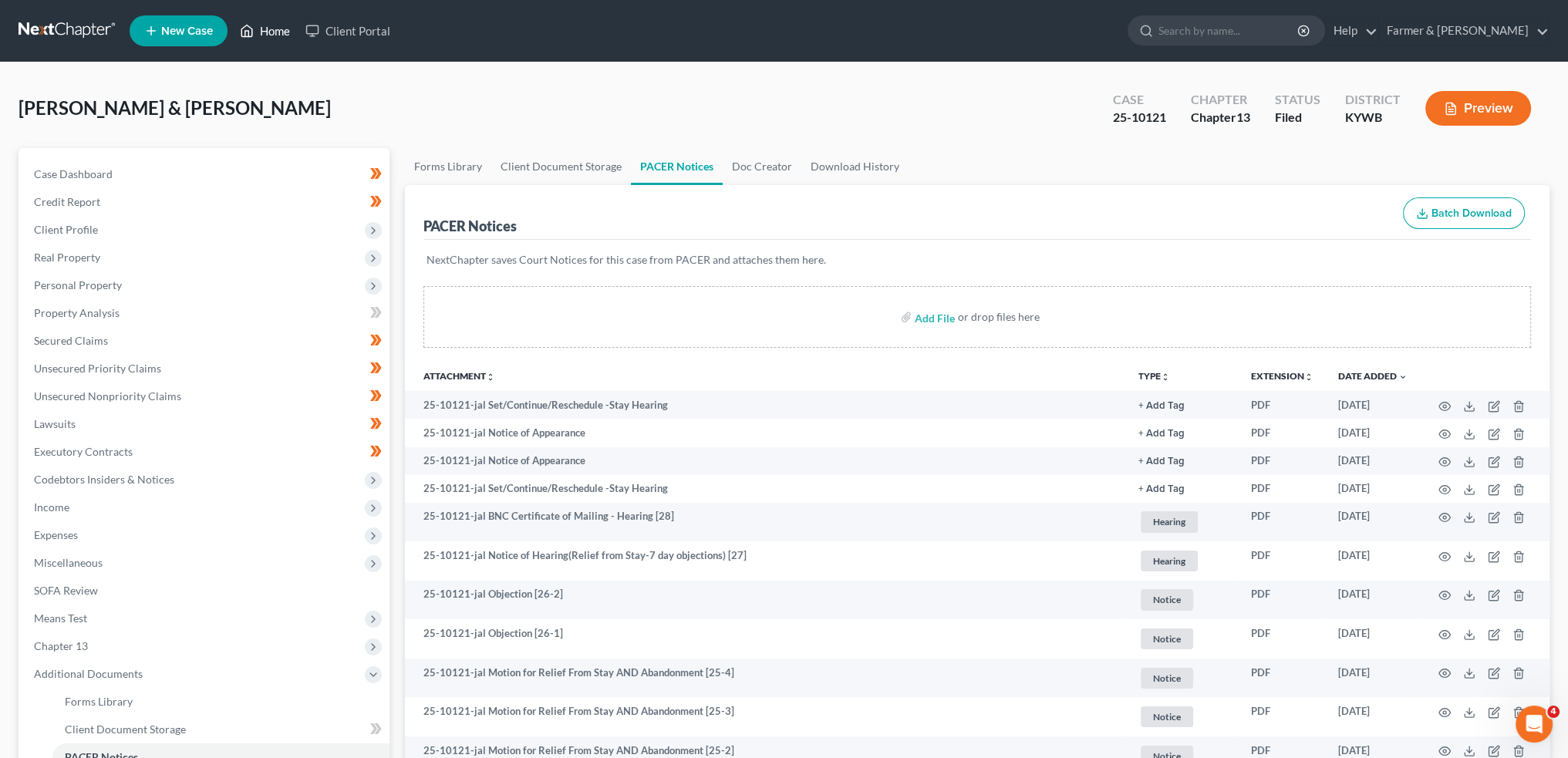
click at [259, 32] on link "Home" at bounding box center [264, 30] width 65 height 27
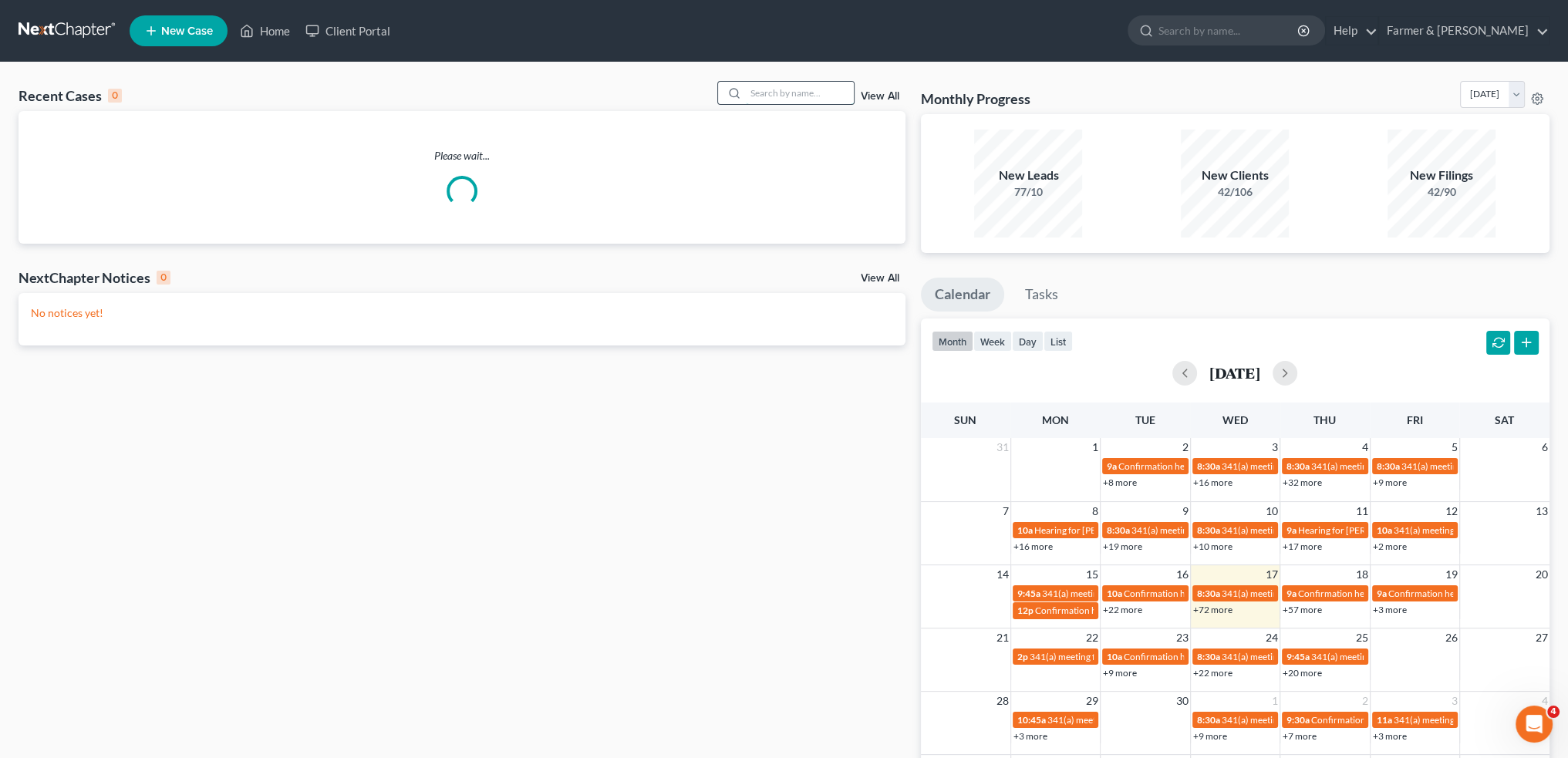
click at [790, 90] on input "search" at bounding box center [800, 93] width 108 height 22
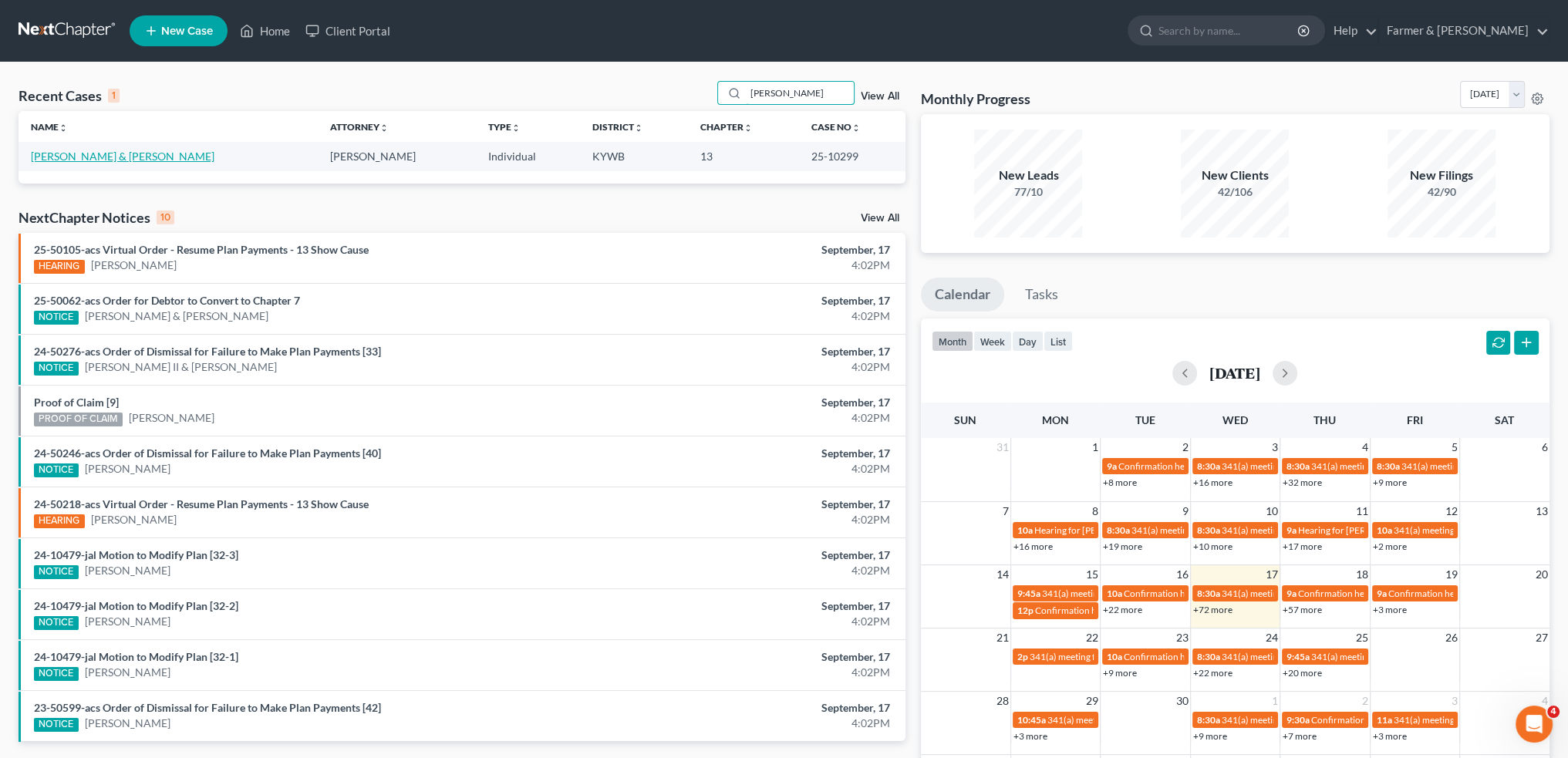
type input "jessica mccawley"
click at [58, 157] on link "[PERSON_NAME] & [PERSON_NAME]" at bounding box center [123, 155] width 183 height 13
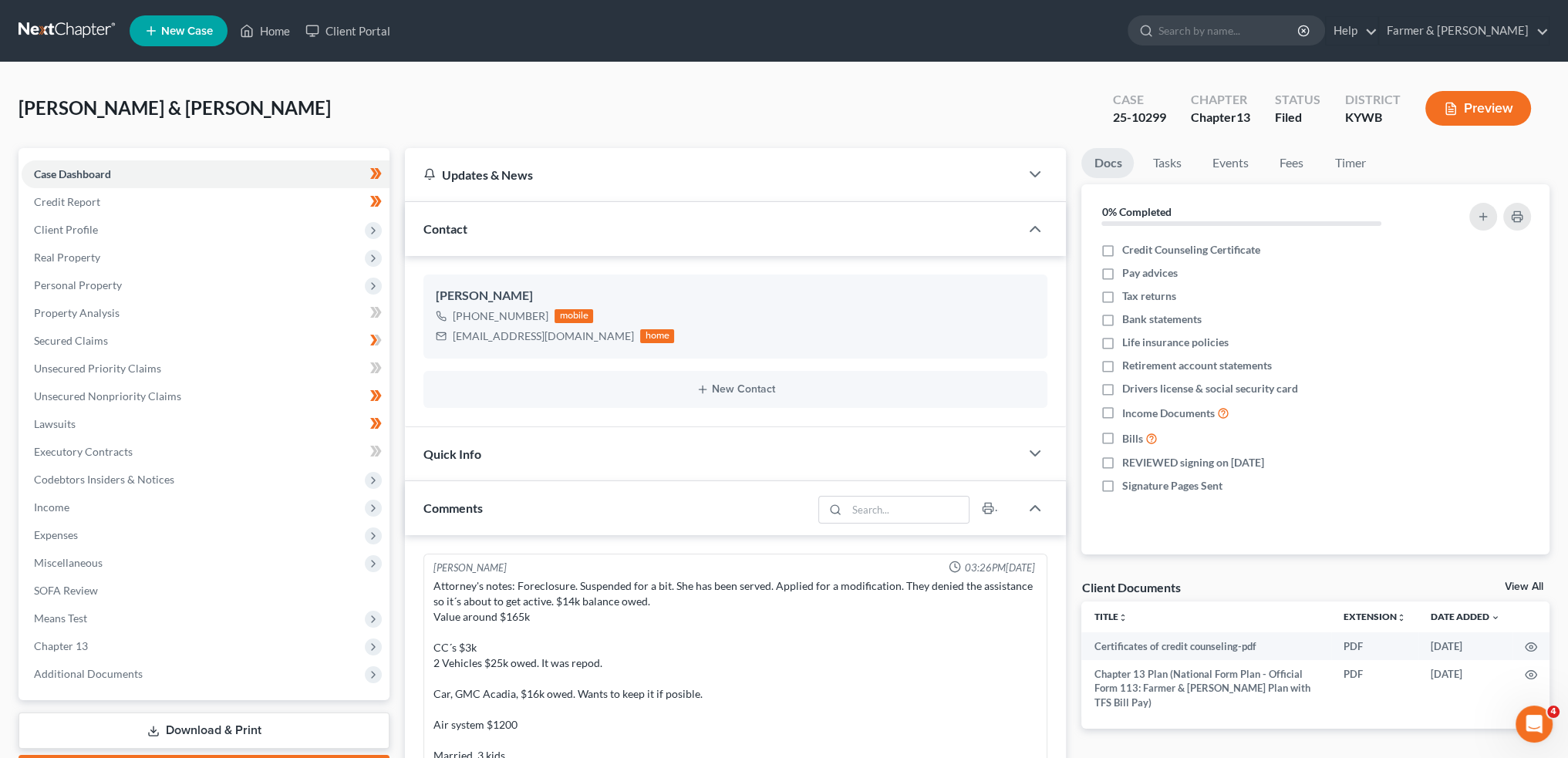
scroll to position [546, 0]
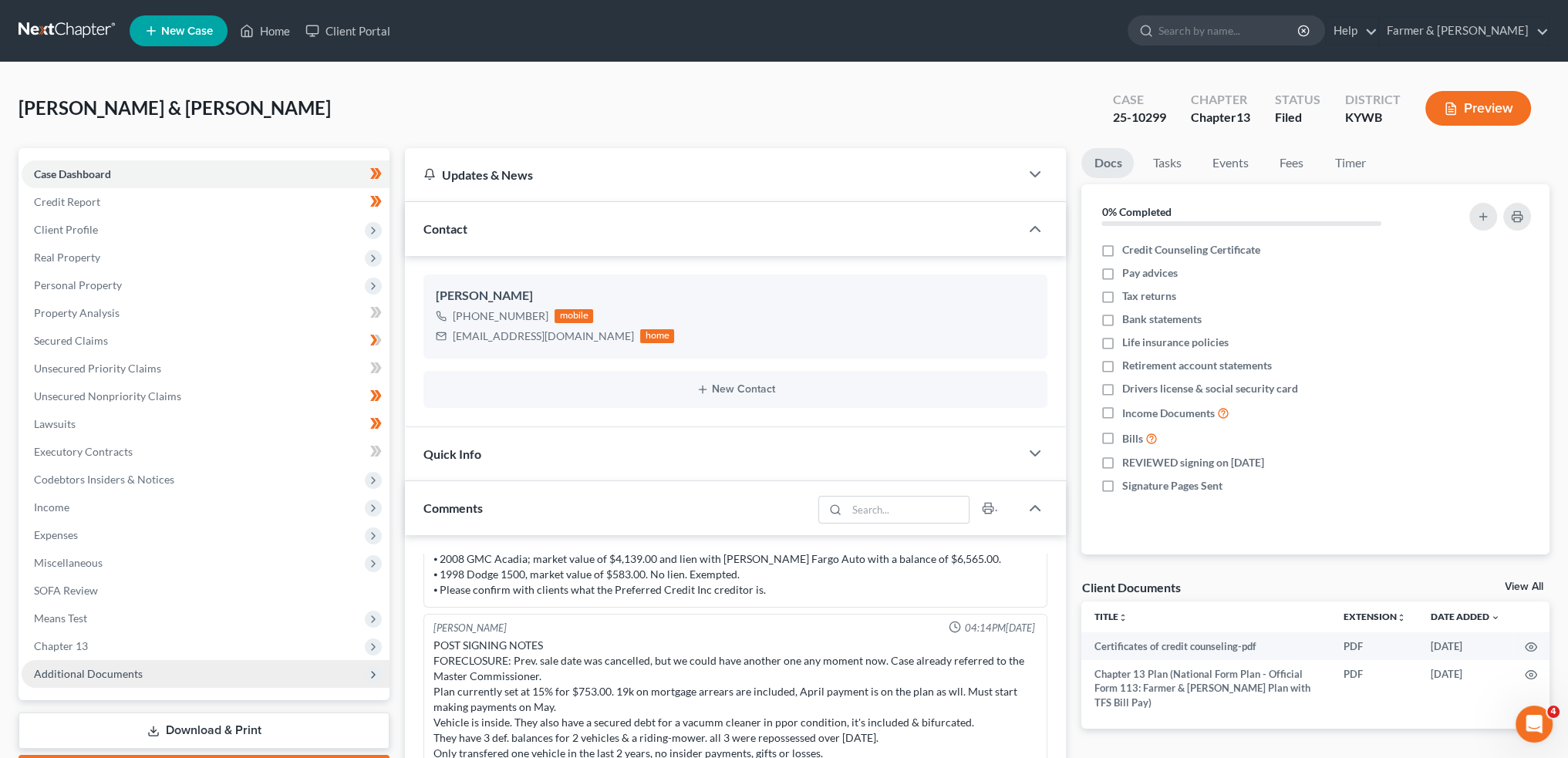
click at [137, 680] on span "Additional Documents" at bounding box center [205, 674] width 368 height 27
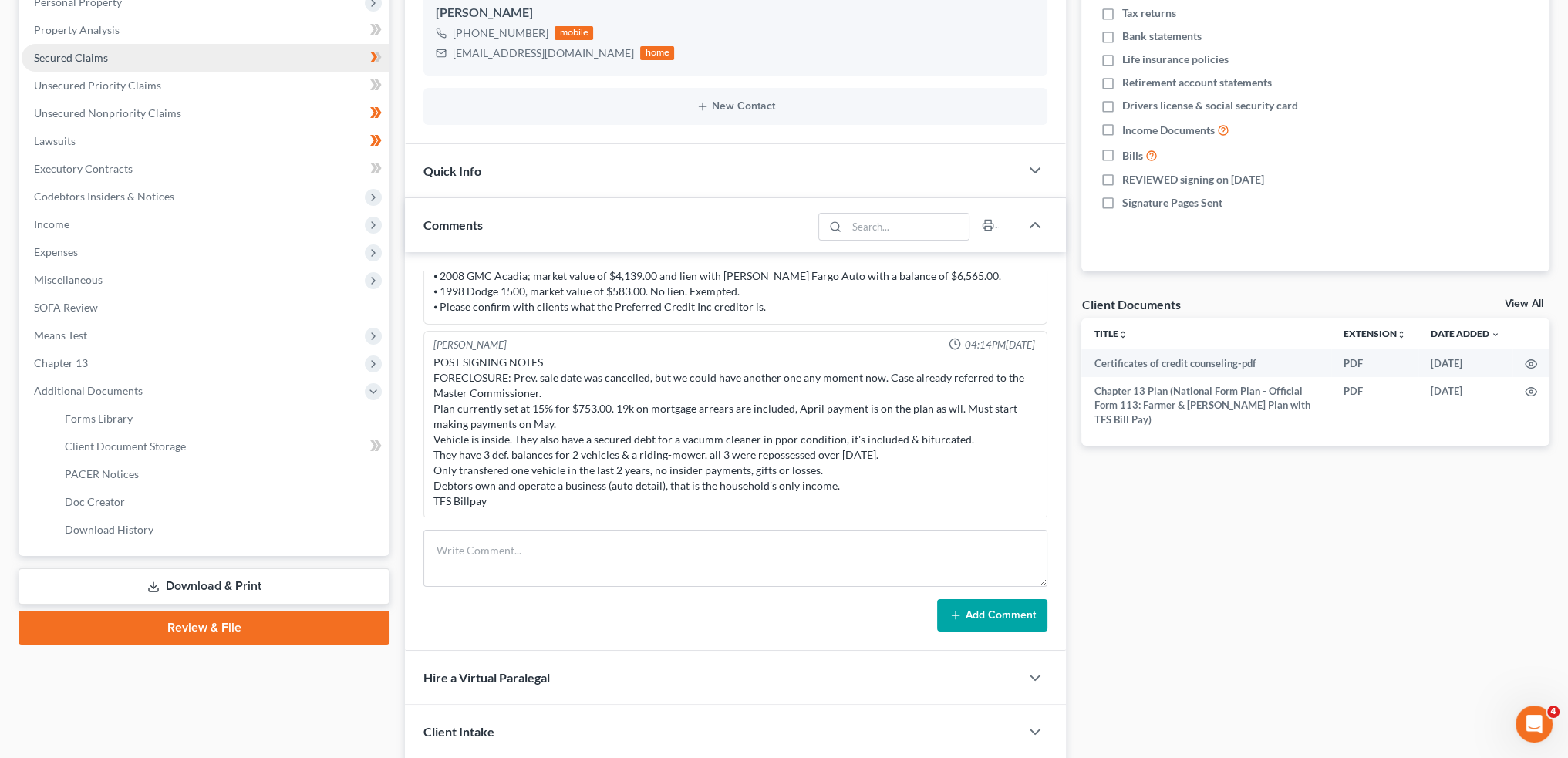
scroll to position [395, 0]
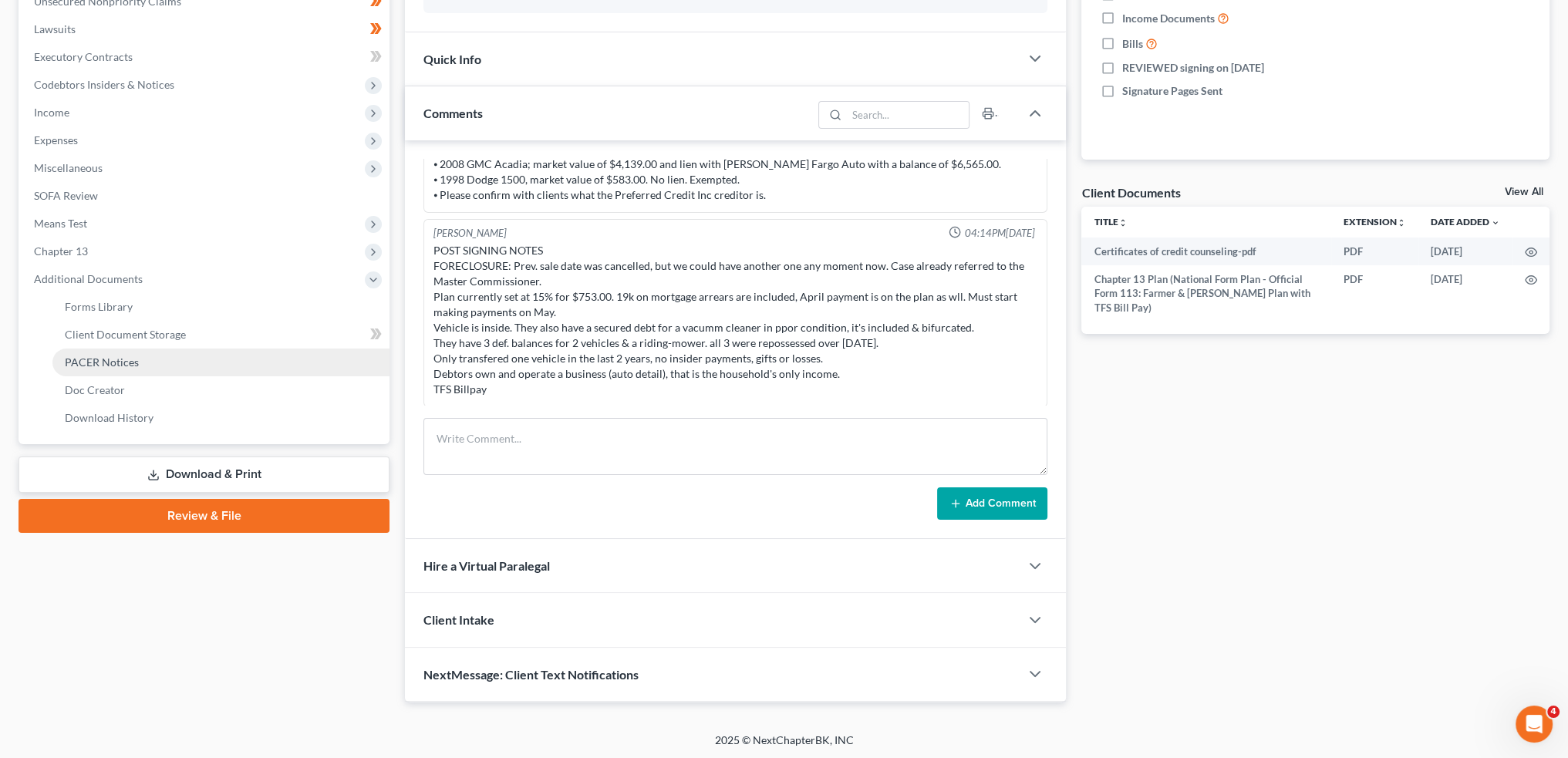
click at [176, 364] on link "PACER Notices" at bounding box center [221, 362] width 337 height 27
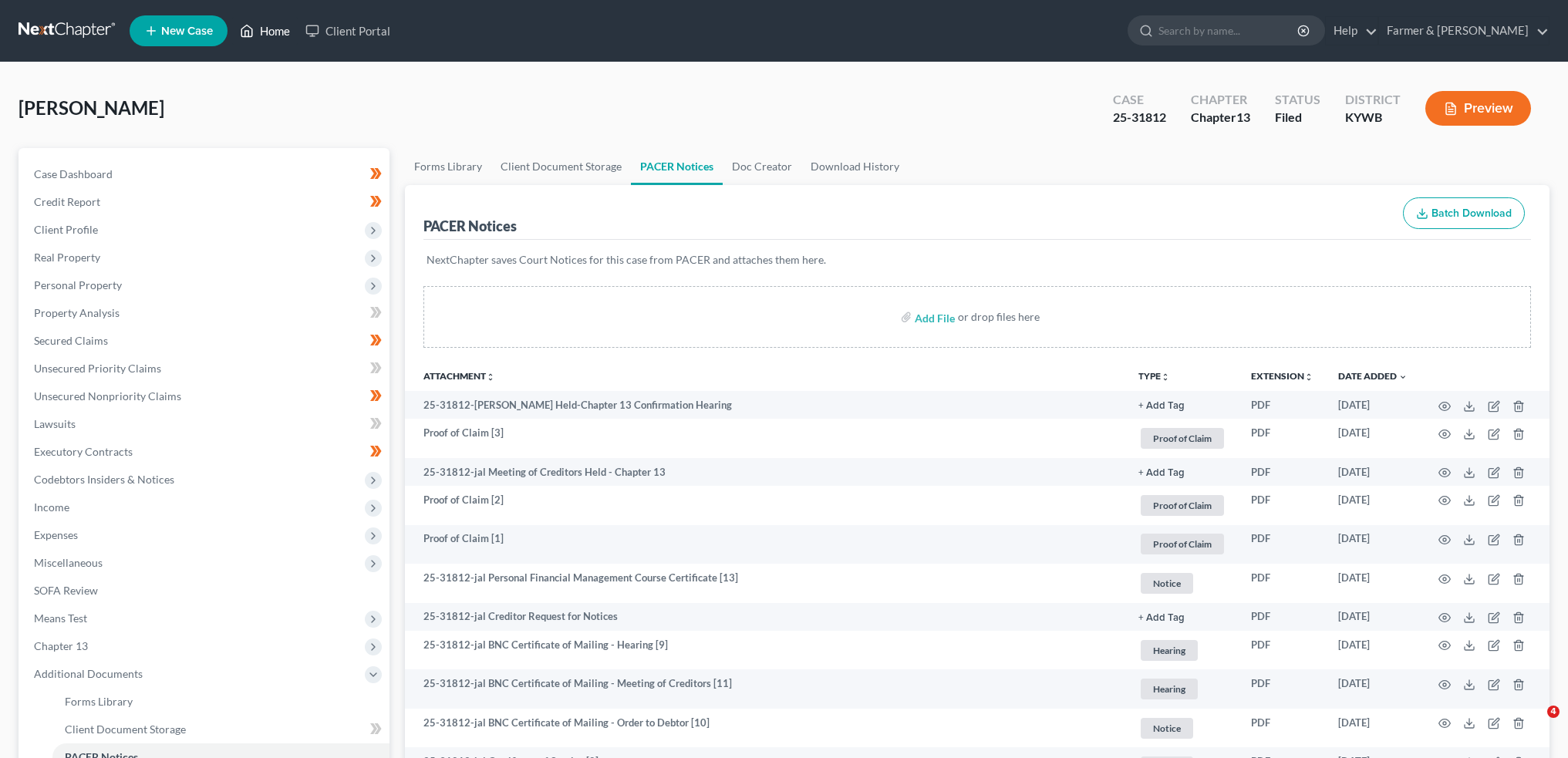
click at [254, 23] on icon at bounding box center [247, 30] width 14 height 19
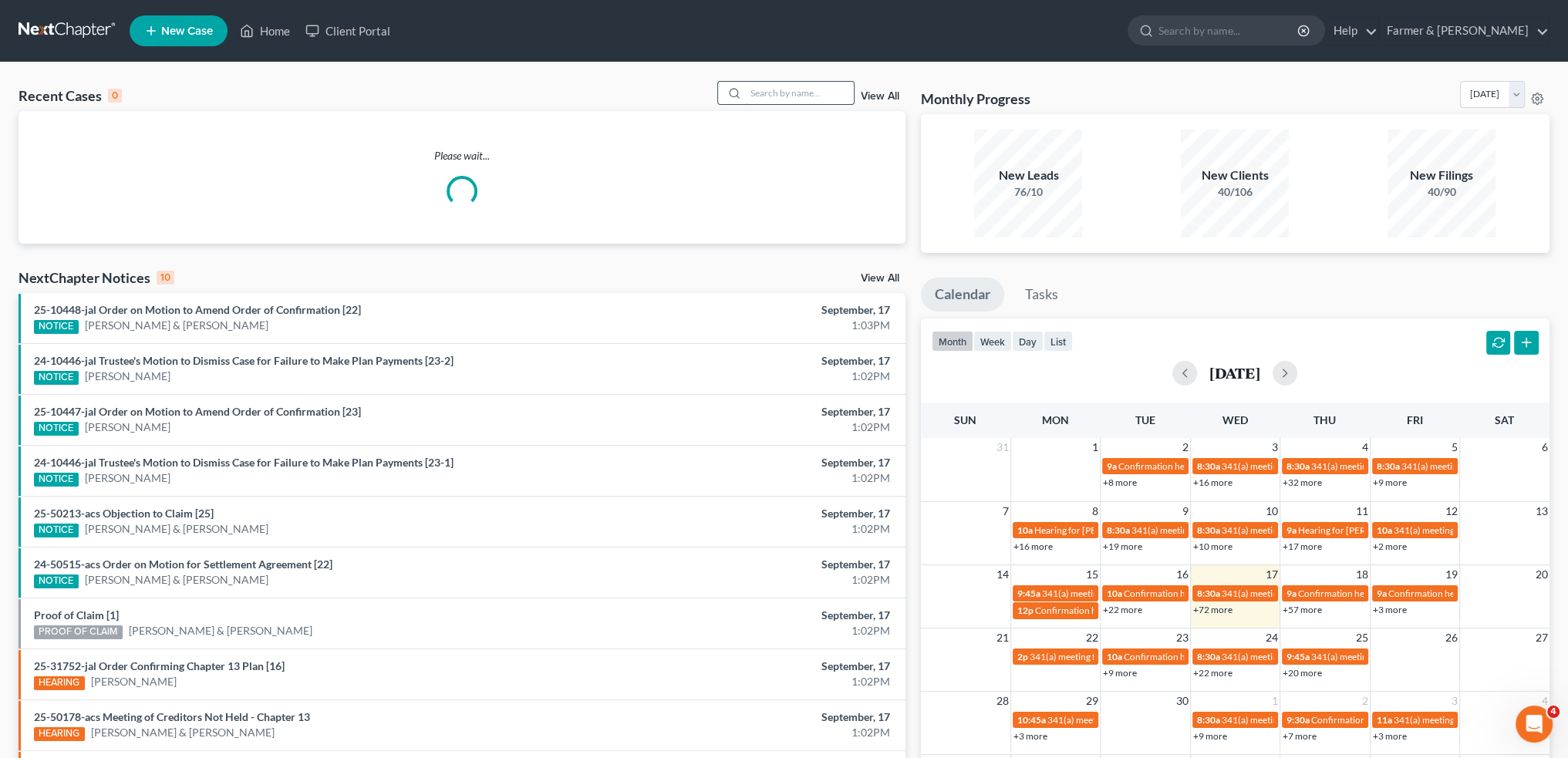
click at [772, 93] on input "search" at bounding box center [800, 93] width 108 height 22
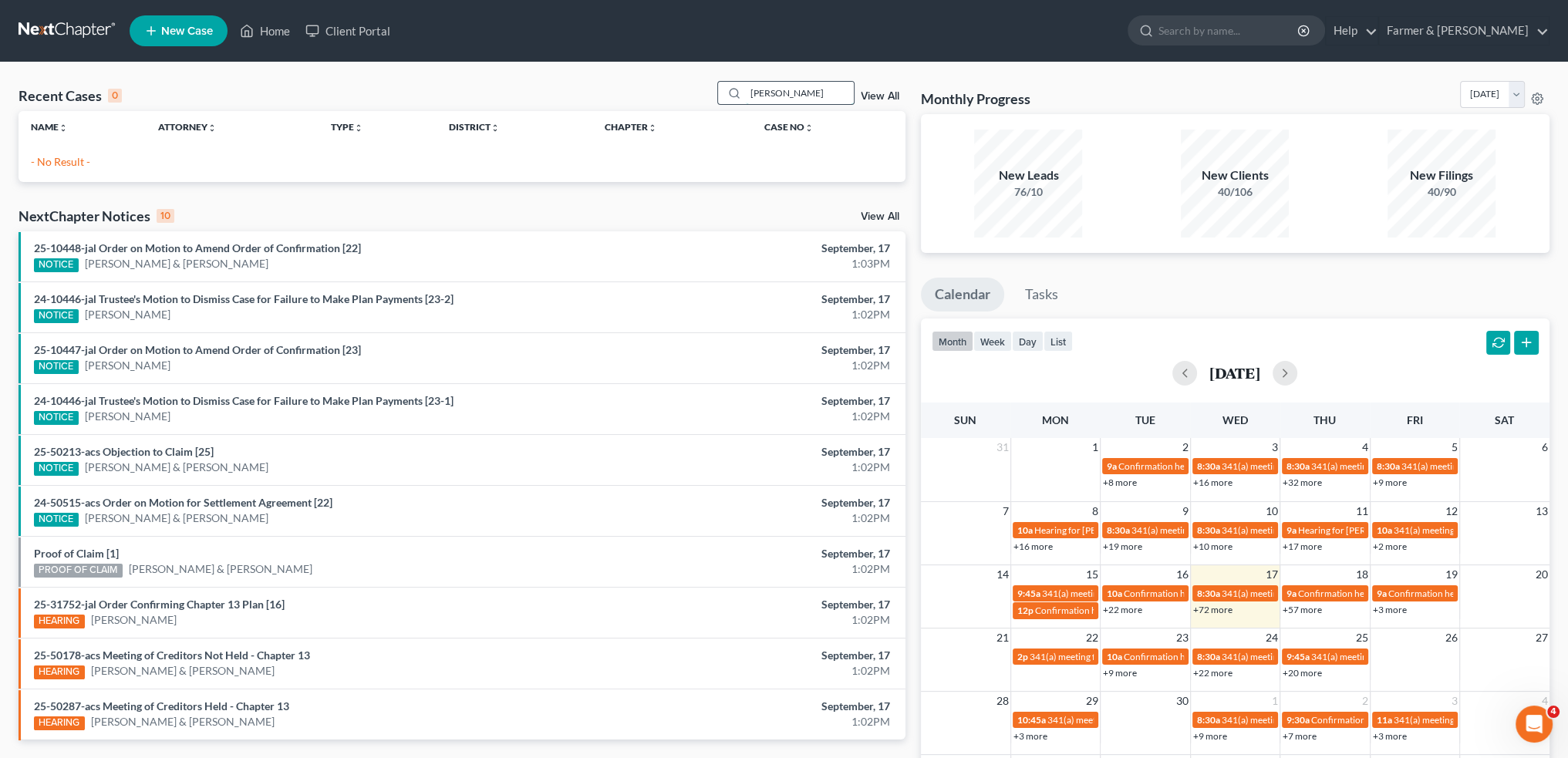
click at [764, 94] on input "steve martin" at bounding box center [800, 93] width 108 height 22
click at [768, 94] on input "steve martin" at bounding box center [800, 93] width 108 height 22
type input "steven martin"
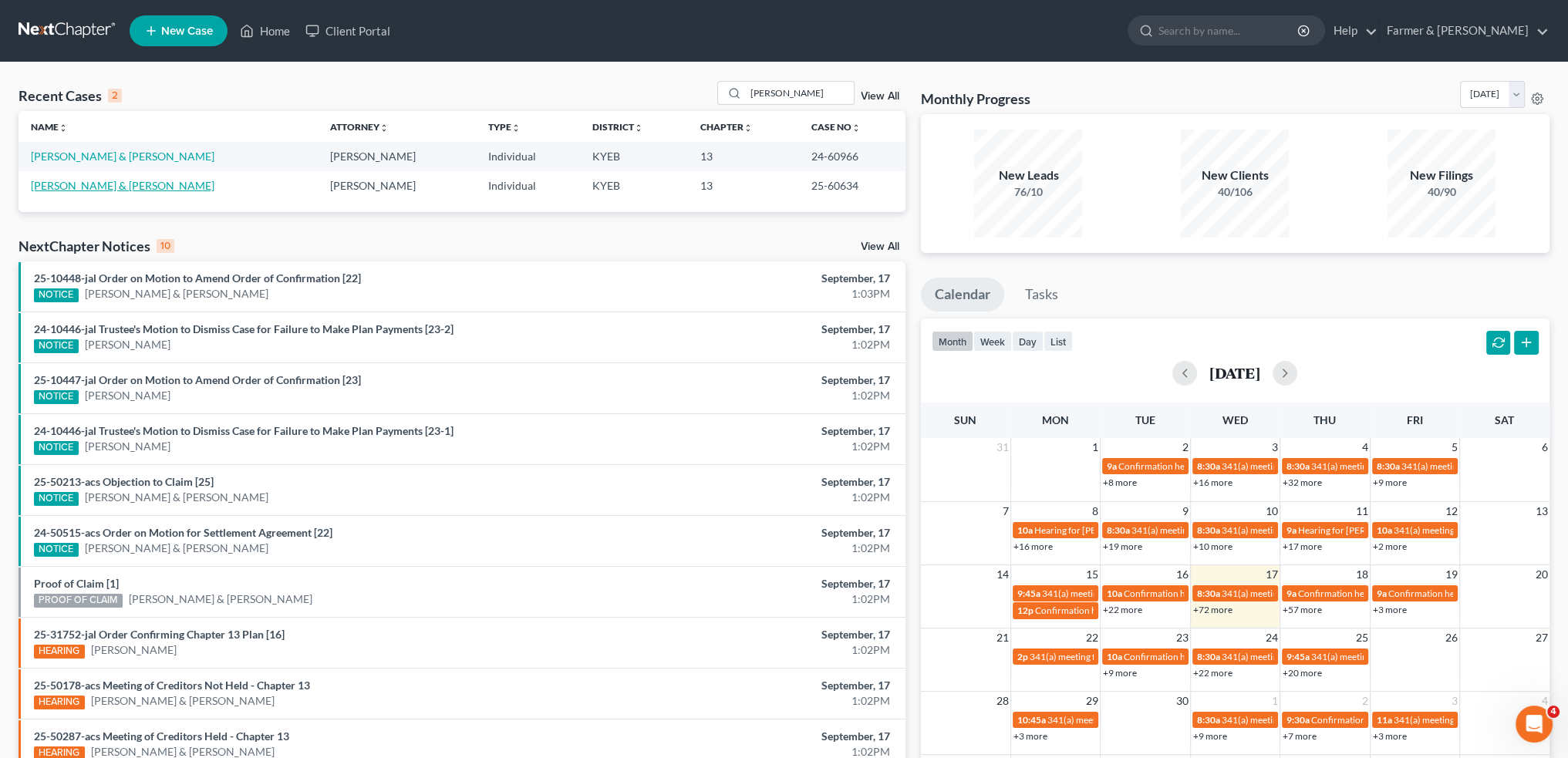
click at [118, 183] on link "Martin, Steven & Angela" at bounding box center [123, 184] width 183 height 13
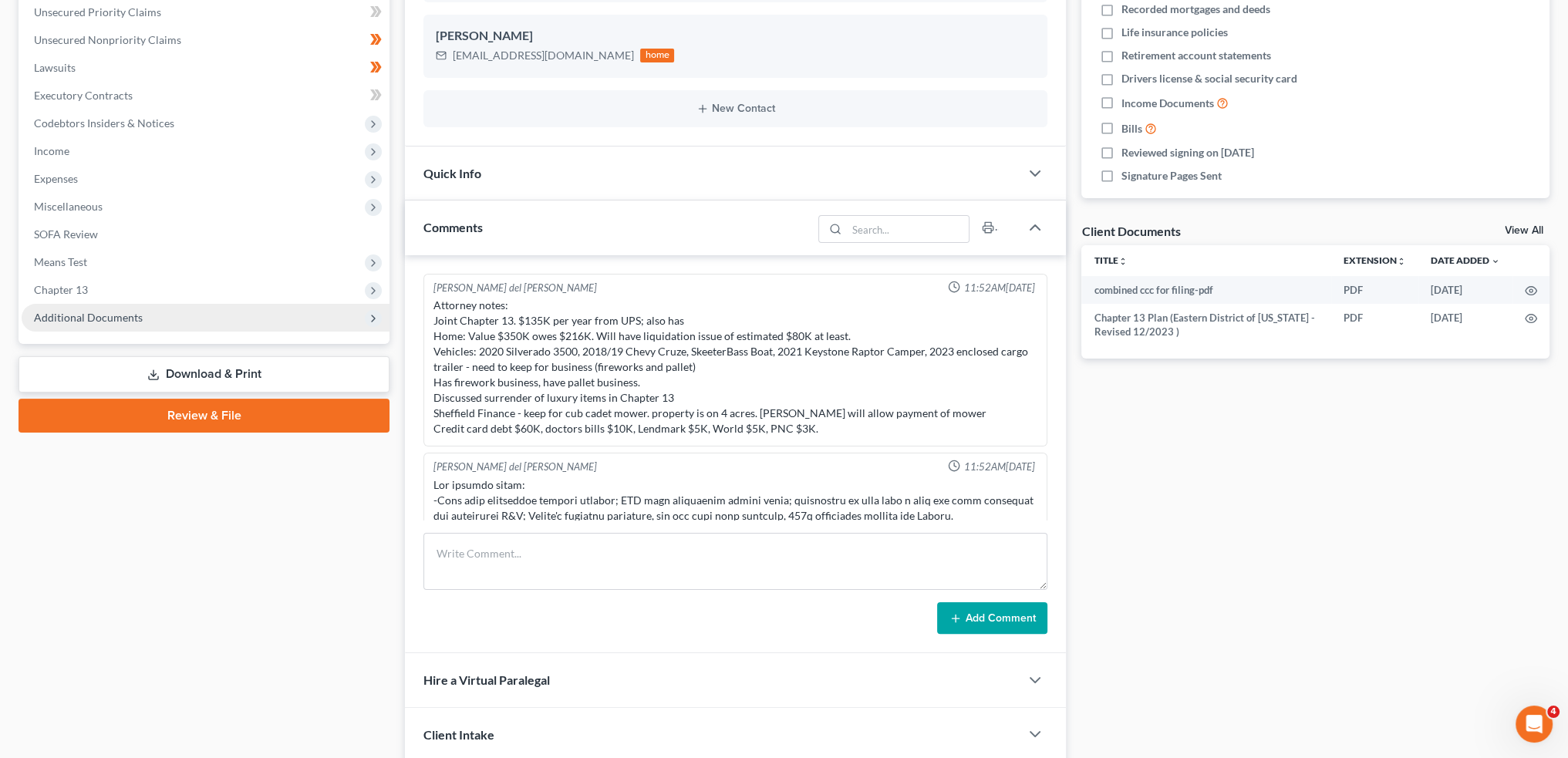
scroll to position [881, 0]
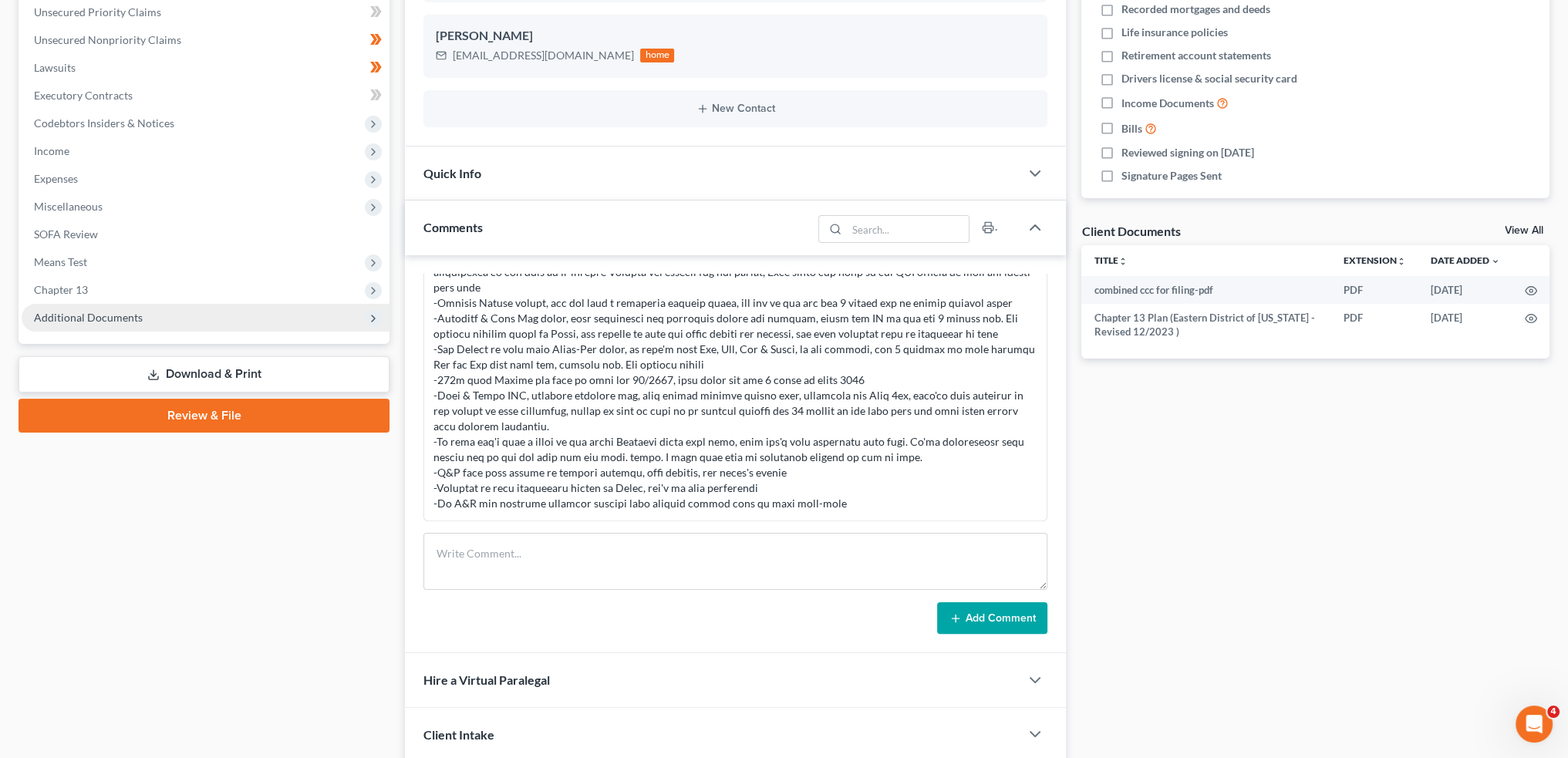
click at [94, 314] on span "Additional Documents" at bounding box center [88, 317] width 108 height 13
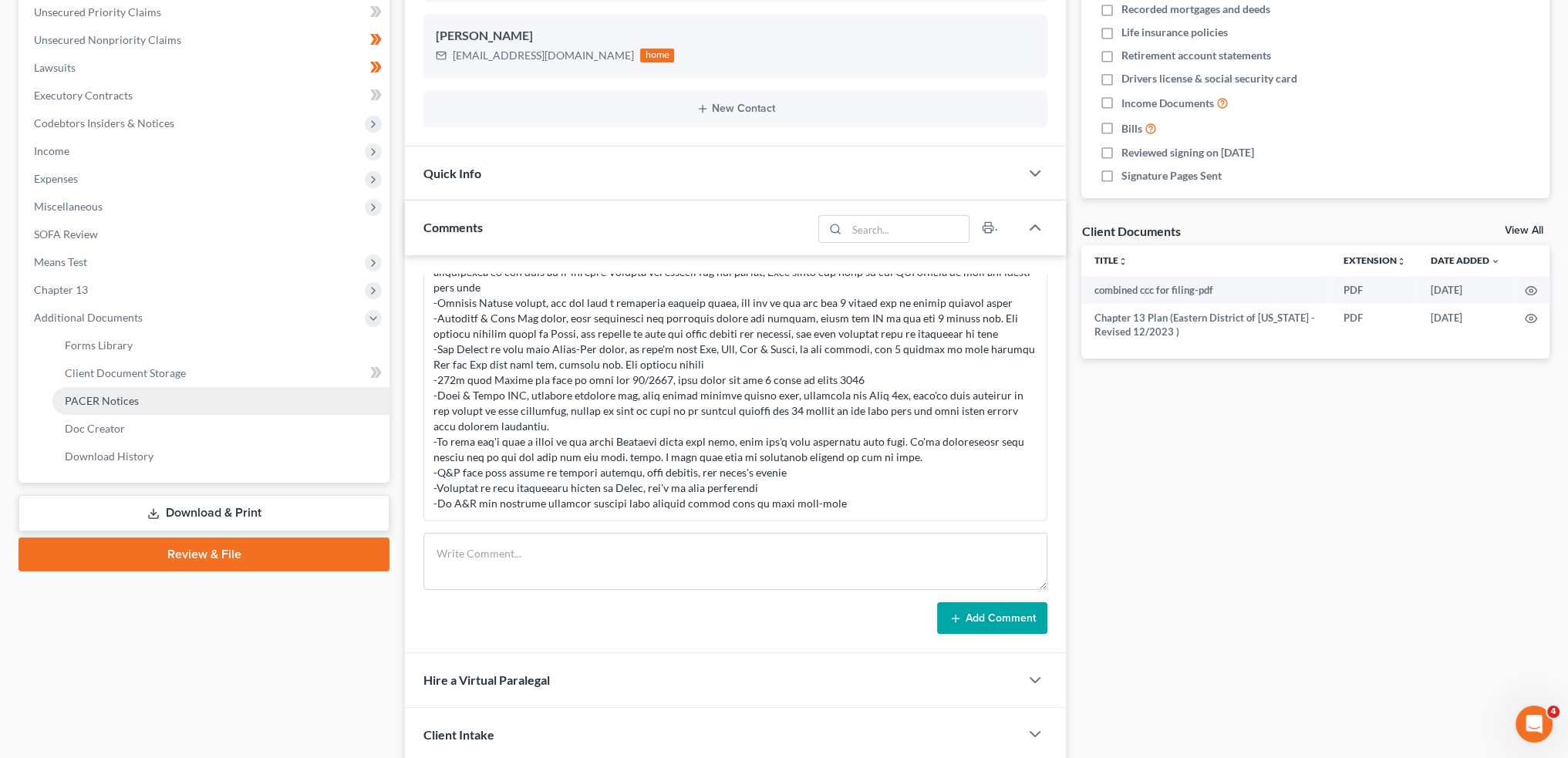
click at [111, 404] on span "PACER Notices" at bounding box center [101, 400] width 74 height 13
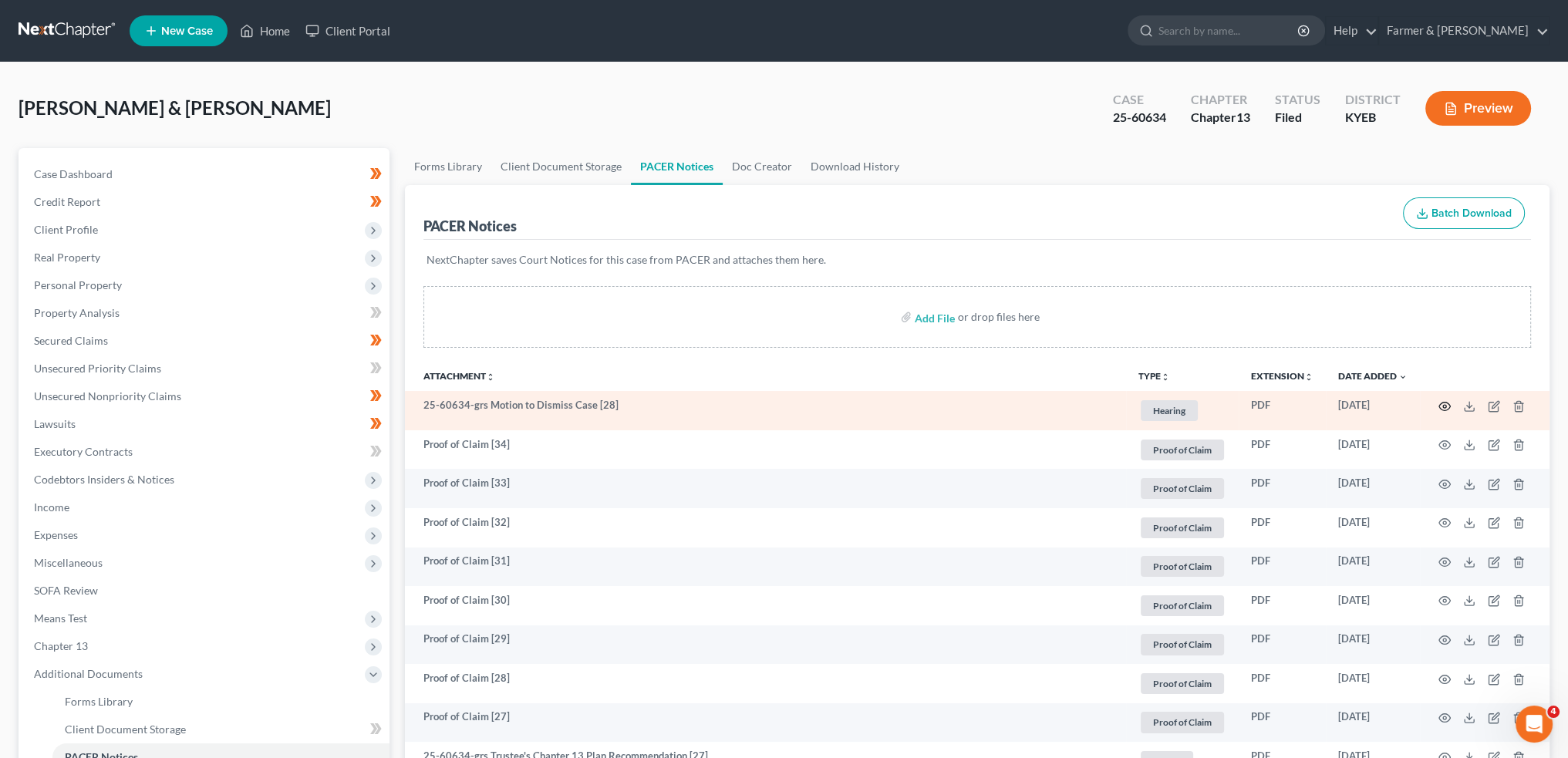
click at [1441, 404] on icon "button" at bounding box center [1444, 406] width 13 height 13
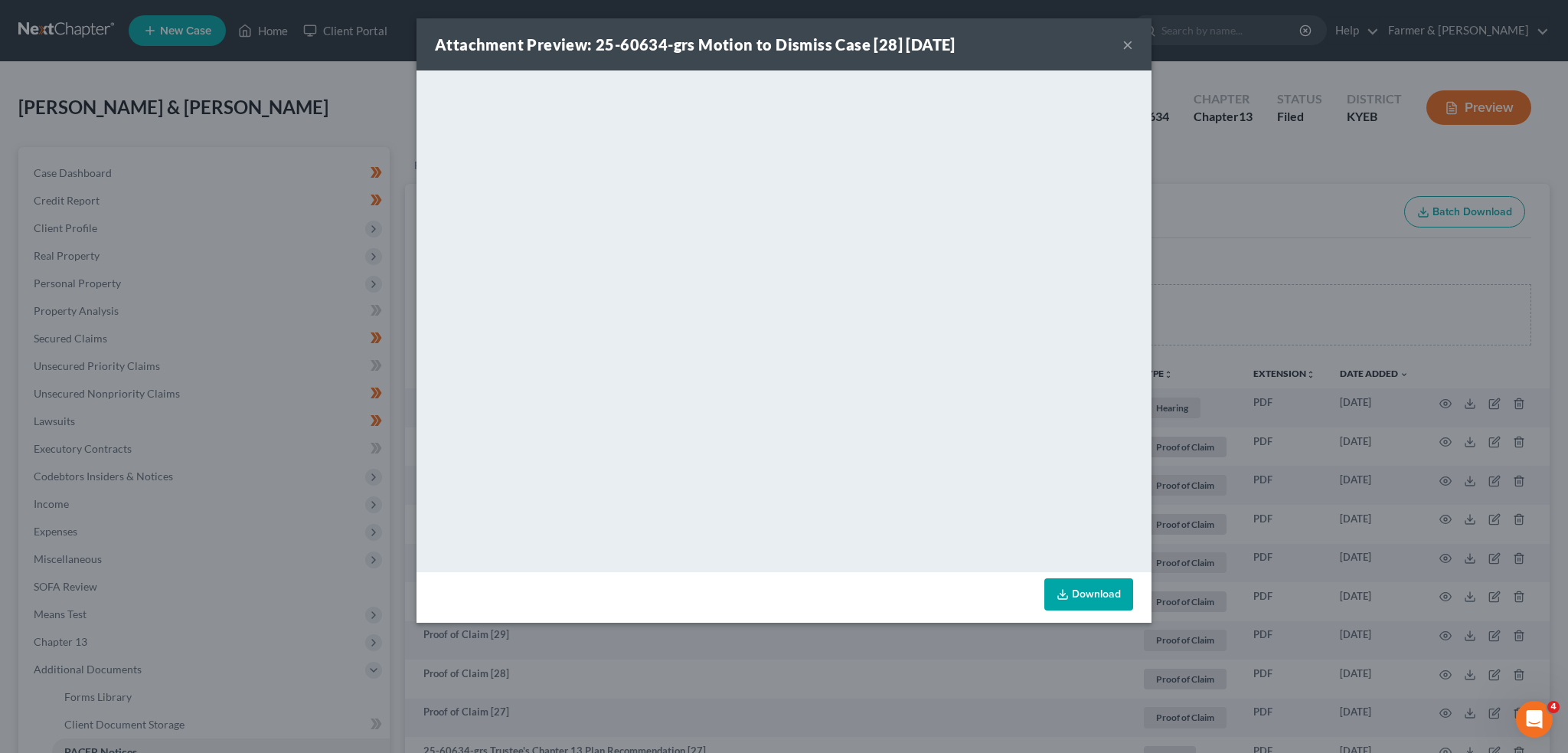
drag, startPoint x: 1131, startPoint y: 42, endPoint x: 1052, endPoint y: 78, distance: 86.8
click at [1131, 42] on button "×" at bounding box center [1127, 44] width 11 height 18
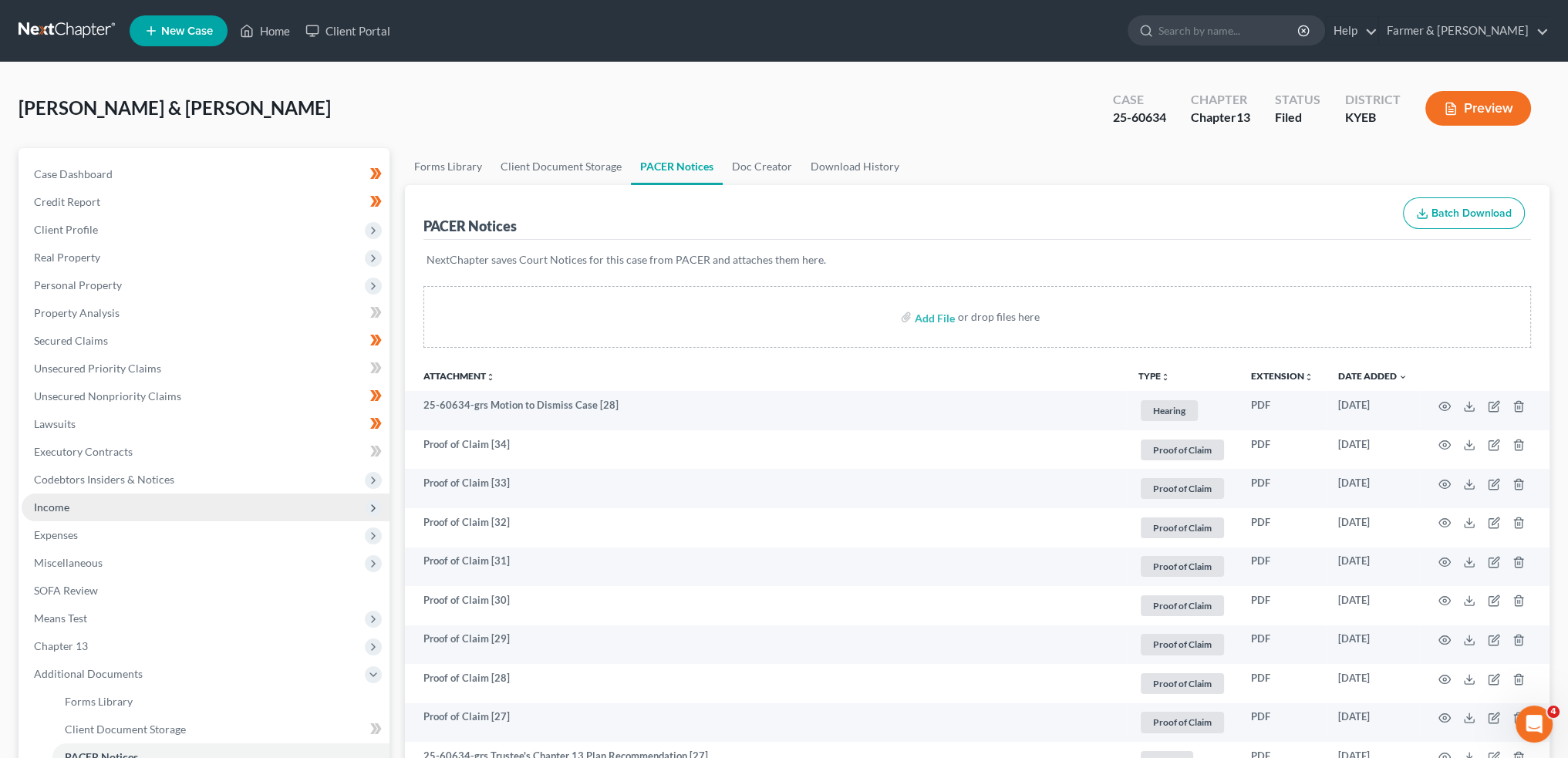
click at [95, 508] on span "Income" at bounding box center [205, 507] width 368 height 27
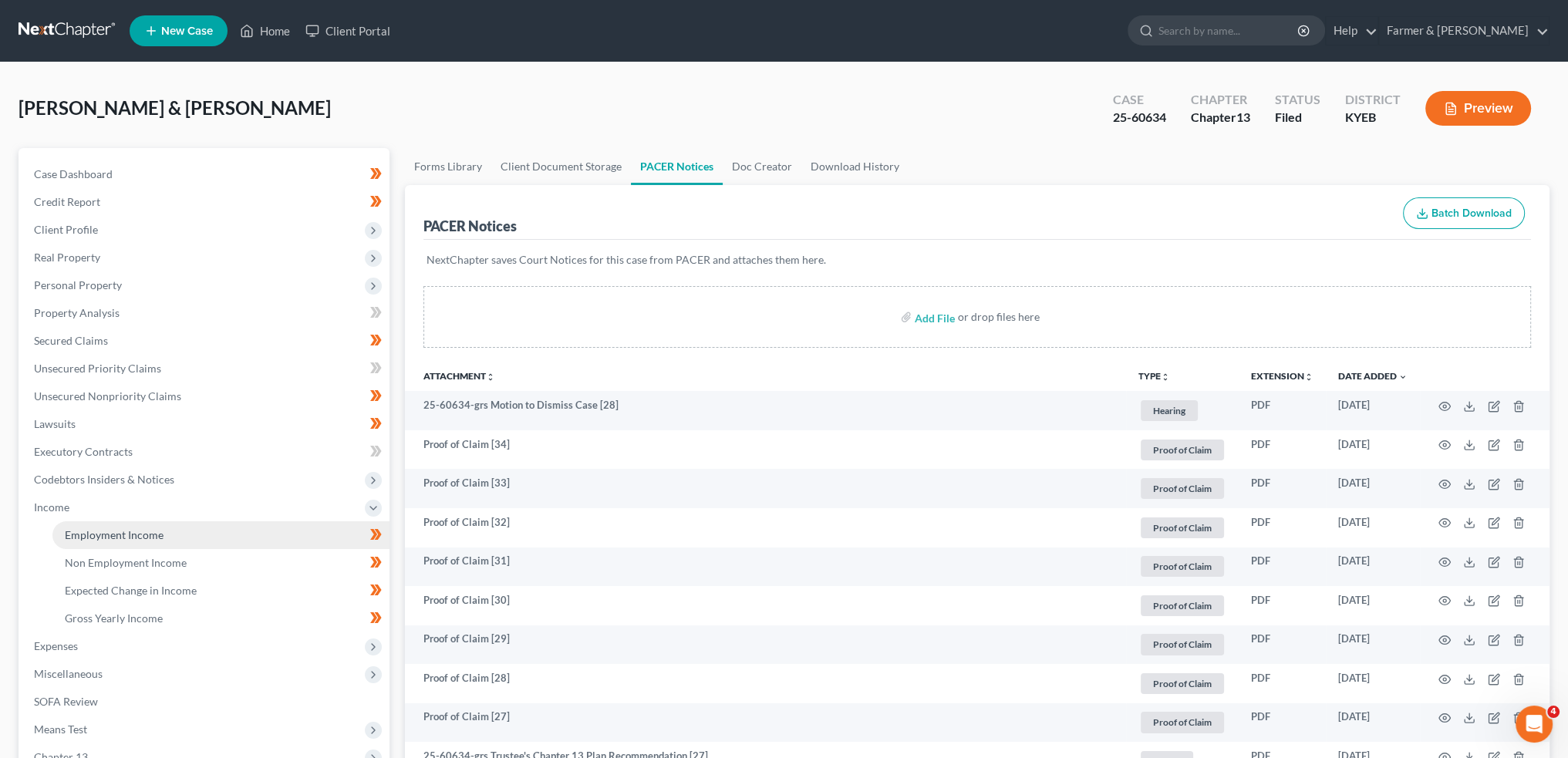
click at [94, 533] on span "Employment Income" at bounding box center [113, 535] width 98 height 13
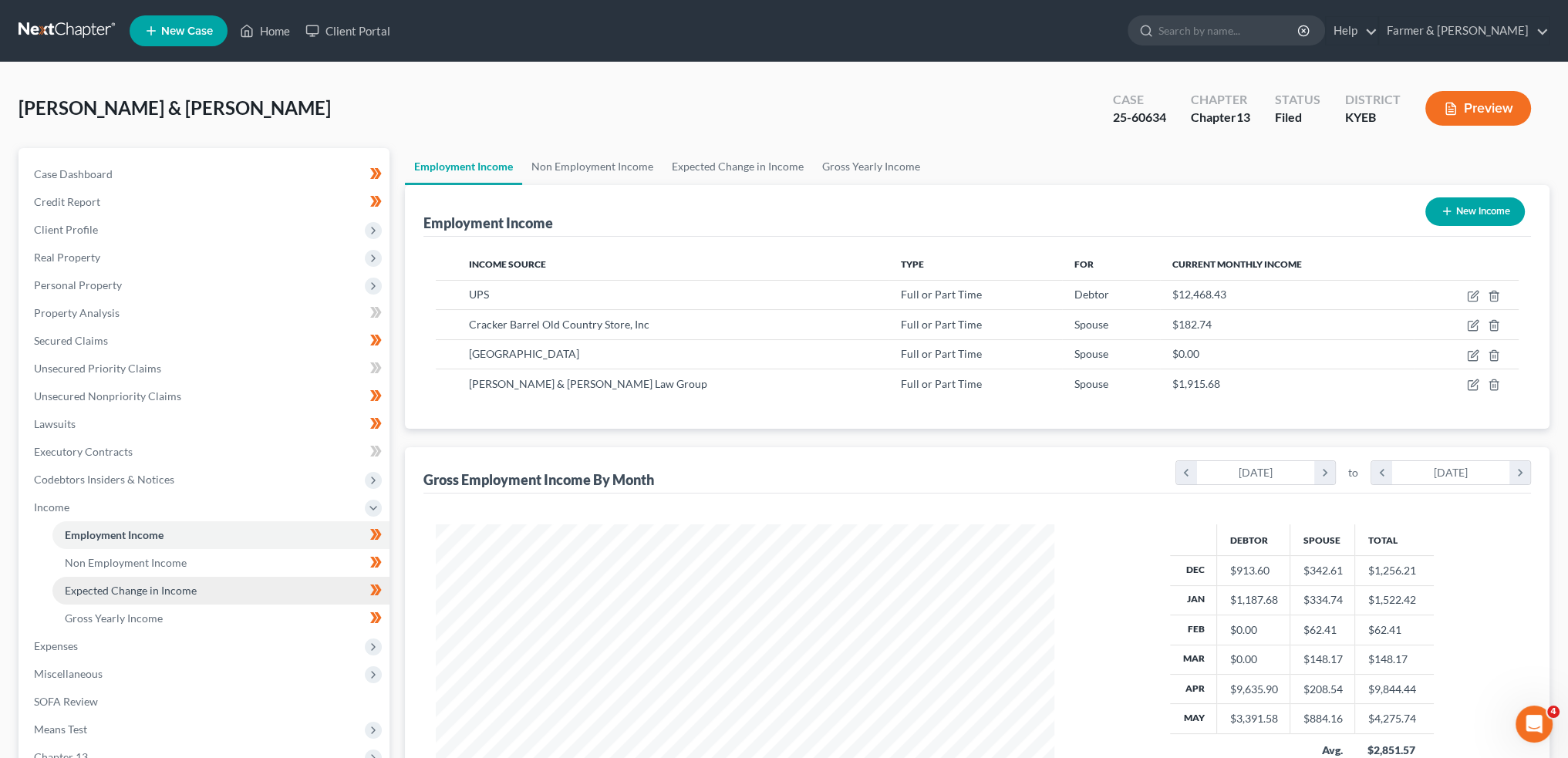
scroll to position [219, 0]
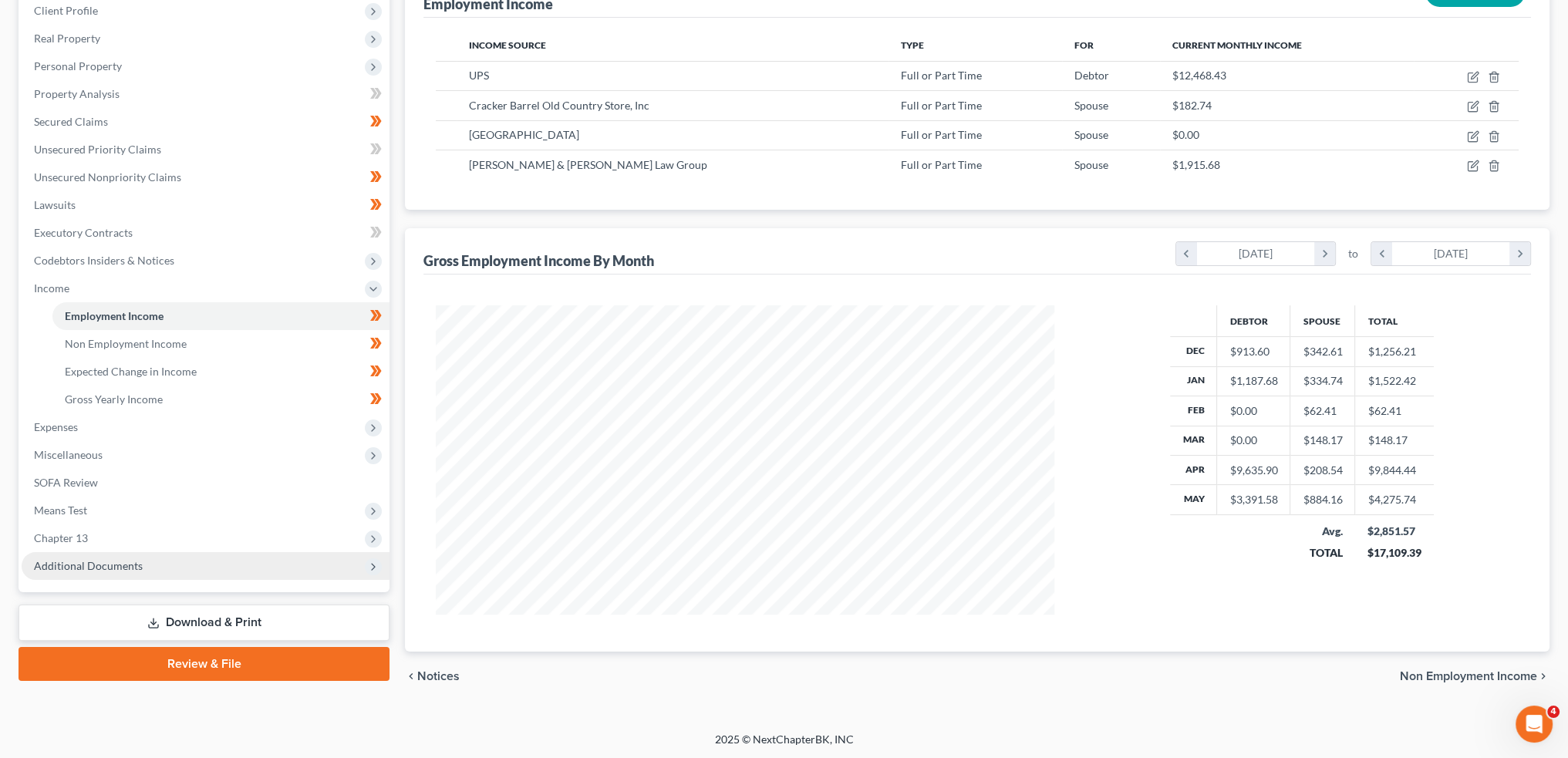
click at [111, 568] on span "Additional Documents" at bounding box center [88, 565] width 108 height 13
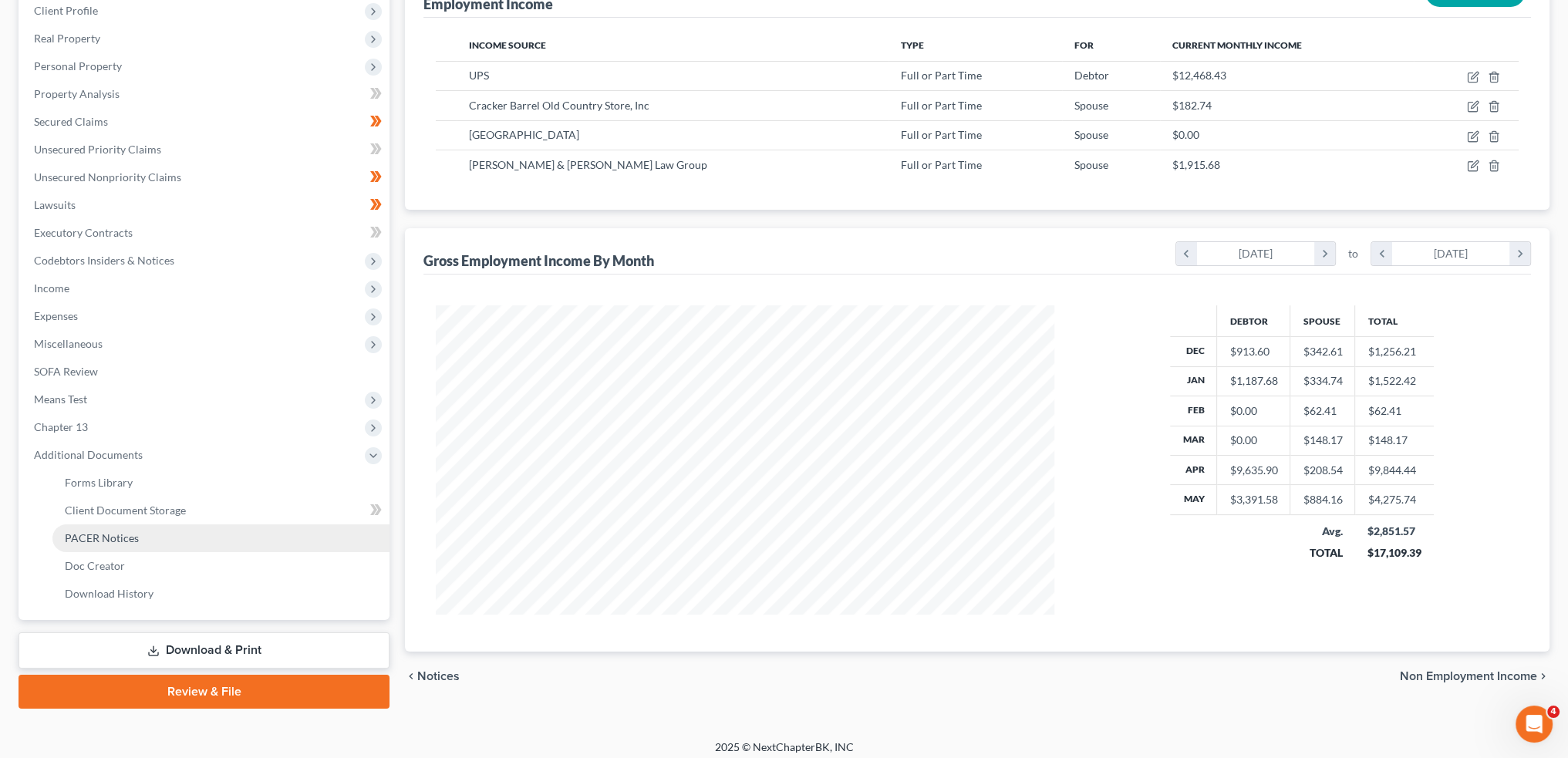
click at [129, 542] on span "PACER Notices" at bounding box center [101, 538] width 74 height 13
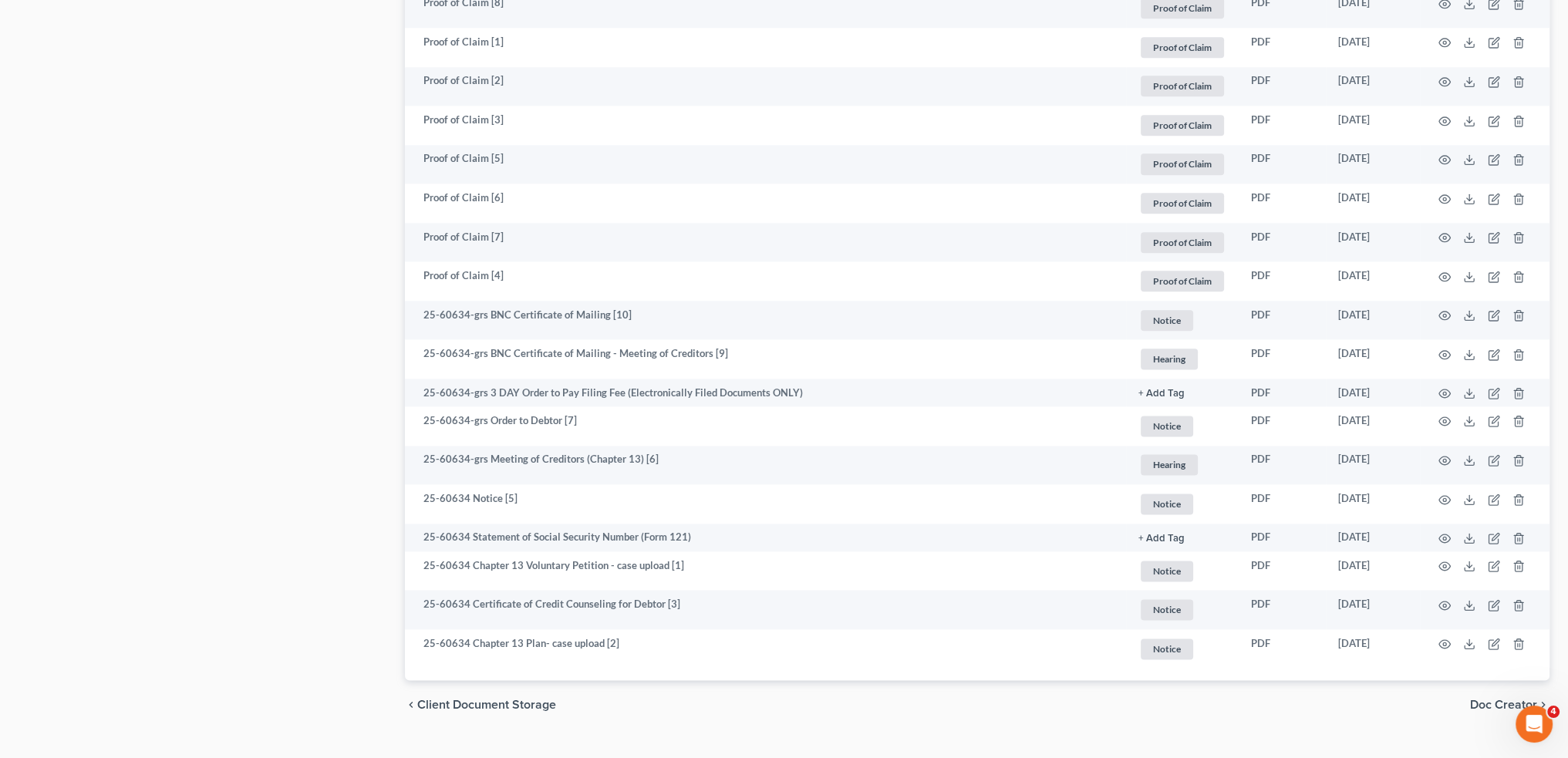
scroll to position [2606, 0]
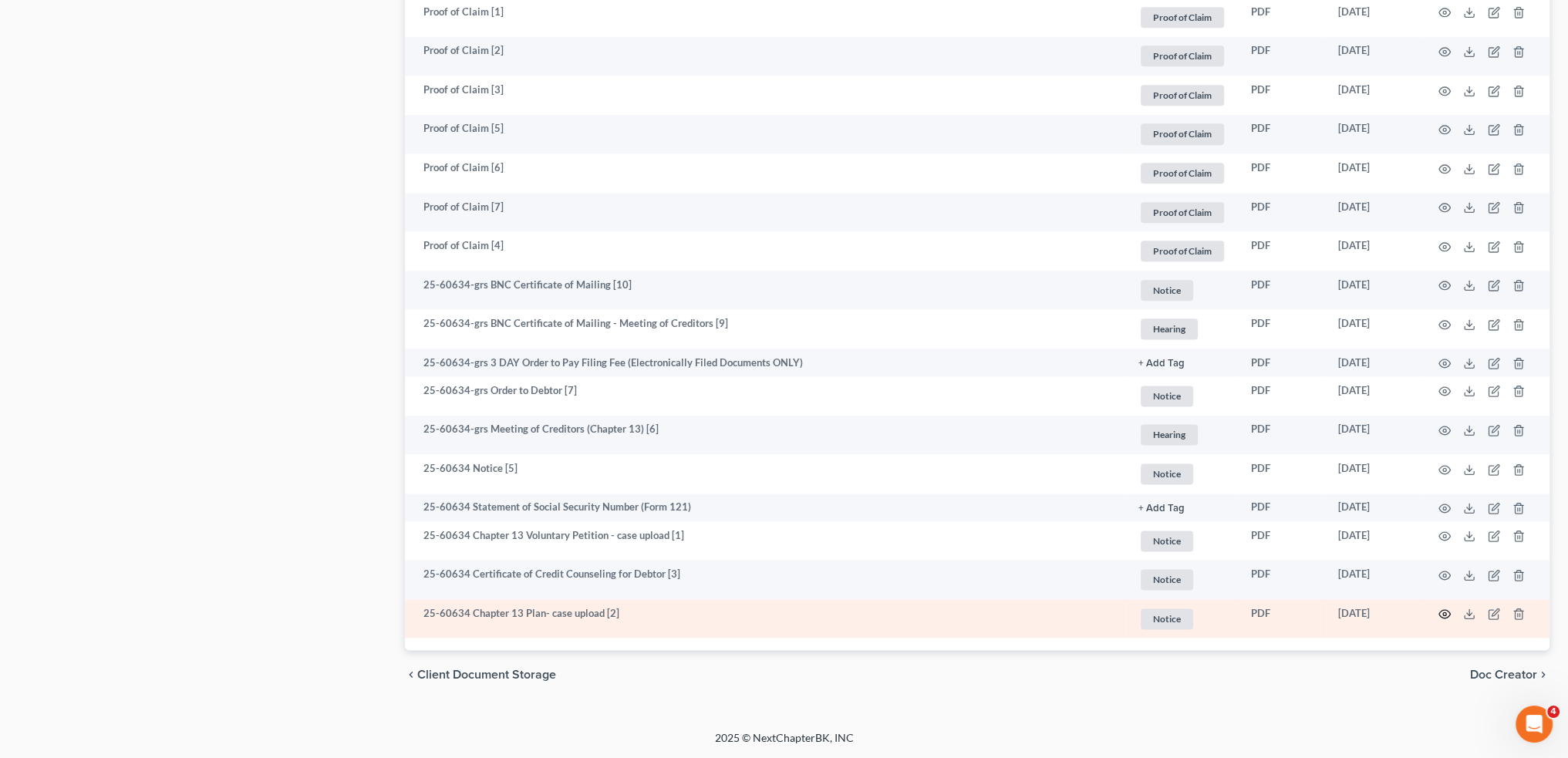
click at [1442, 613] on icon "button" at bounding box center [1444, 614] width 13 height 13
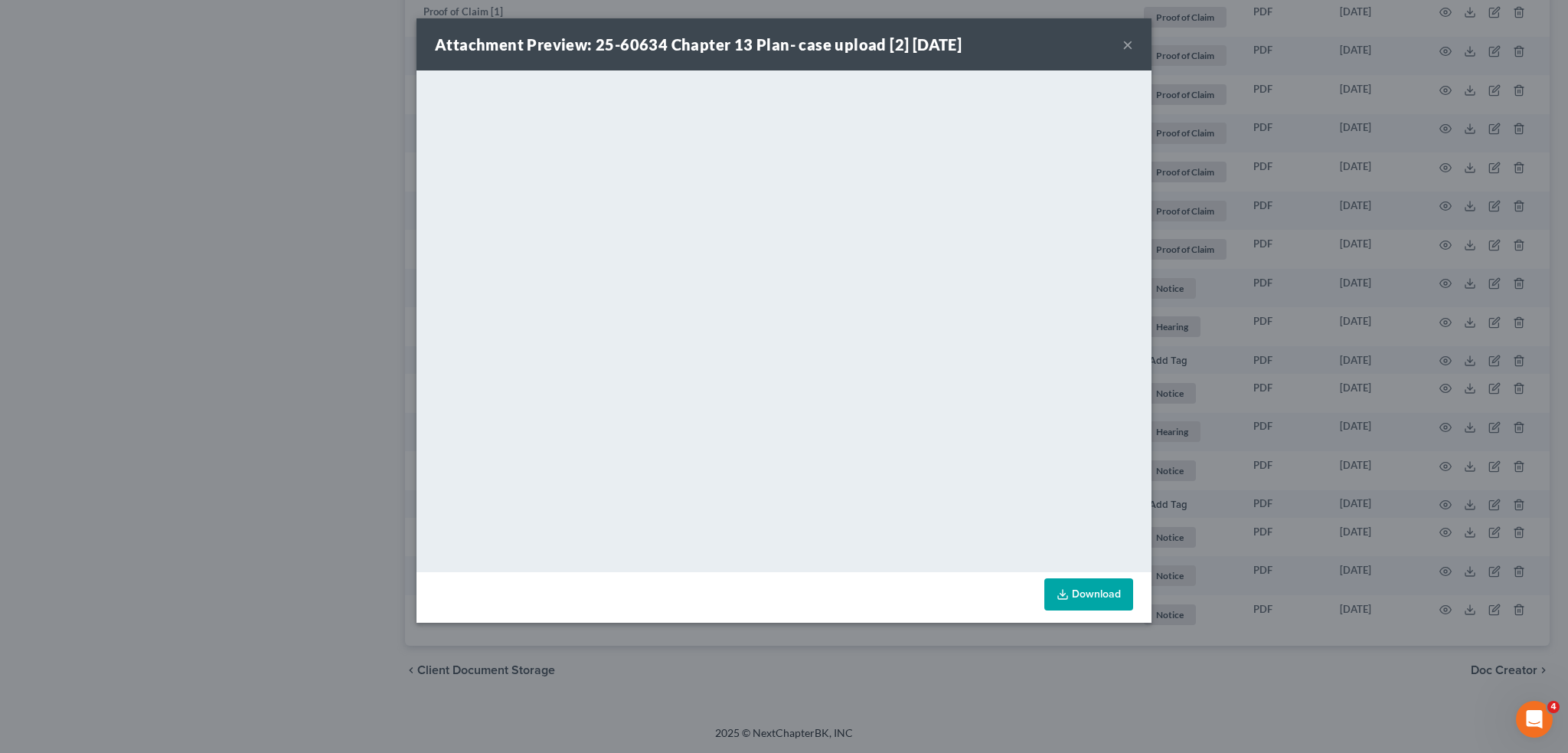
click at [1127, 46] on button "×" at bounding box center [1127, 44] width 11 height 18
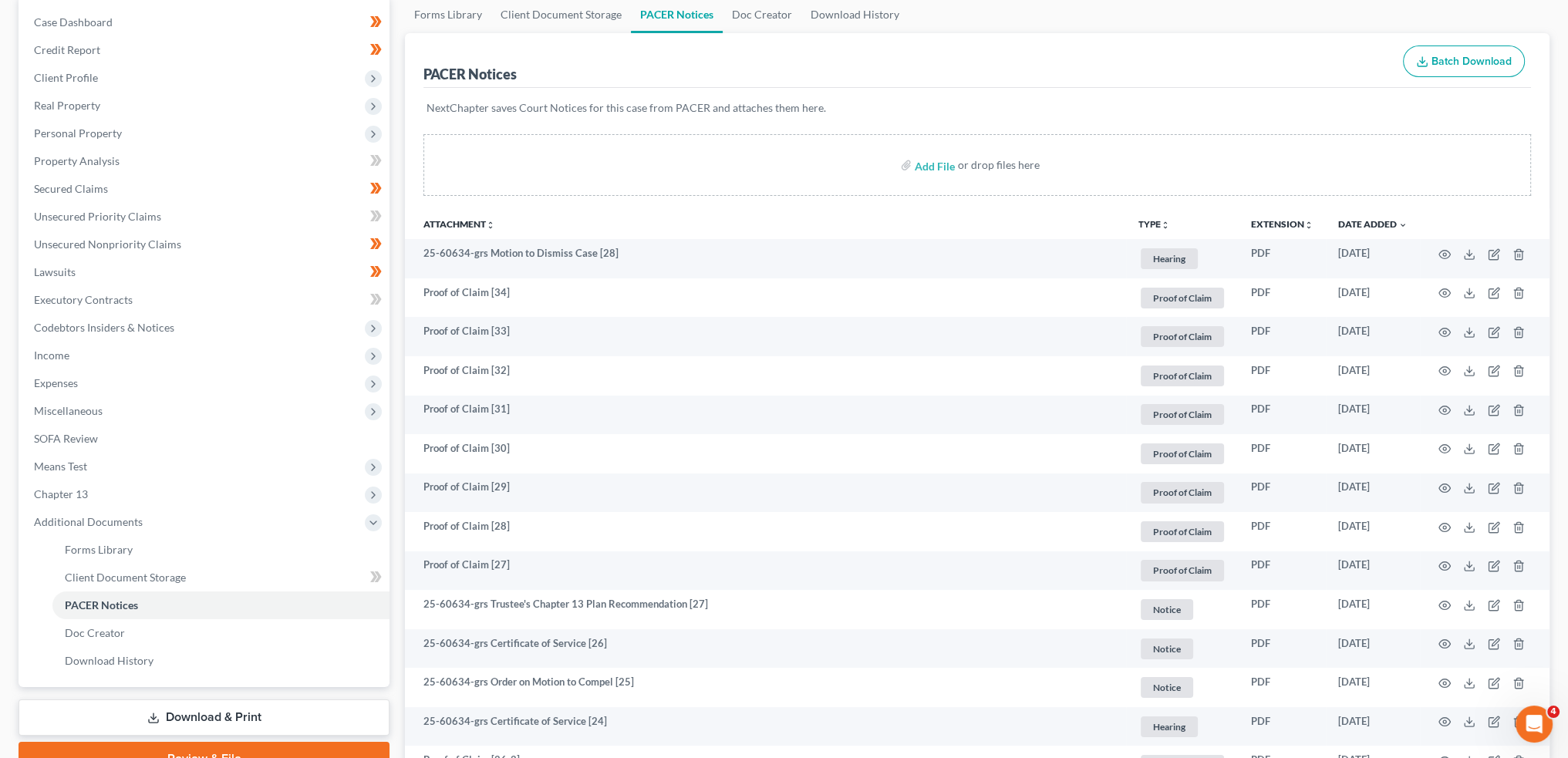
scroll to position [164, 0]
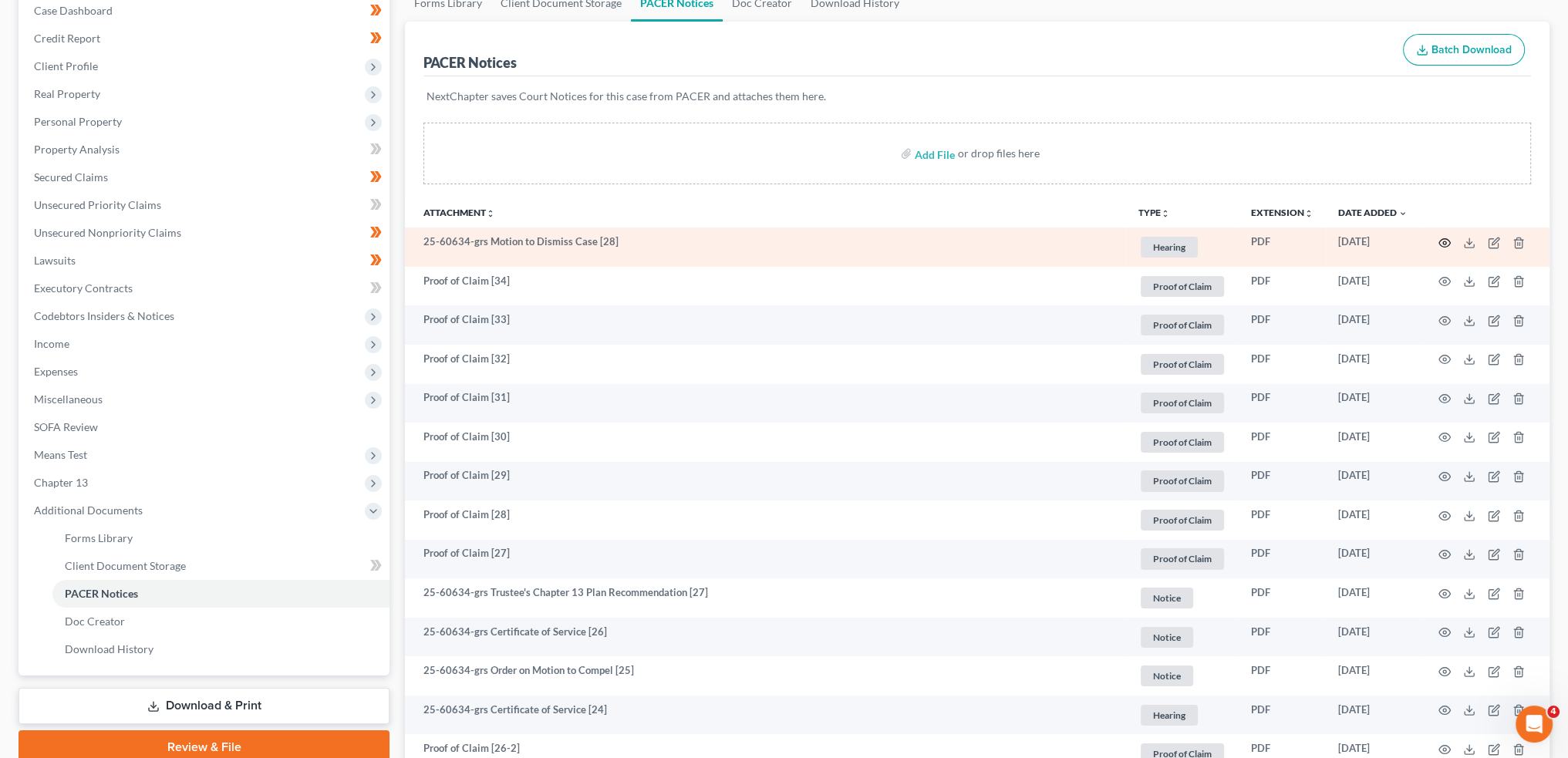
click at [1444, 244] on icon "button" at bounding box center [1444, 243] width 13 height 13
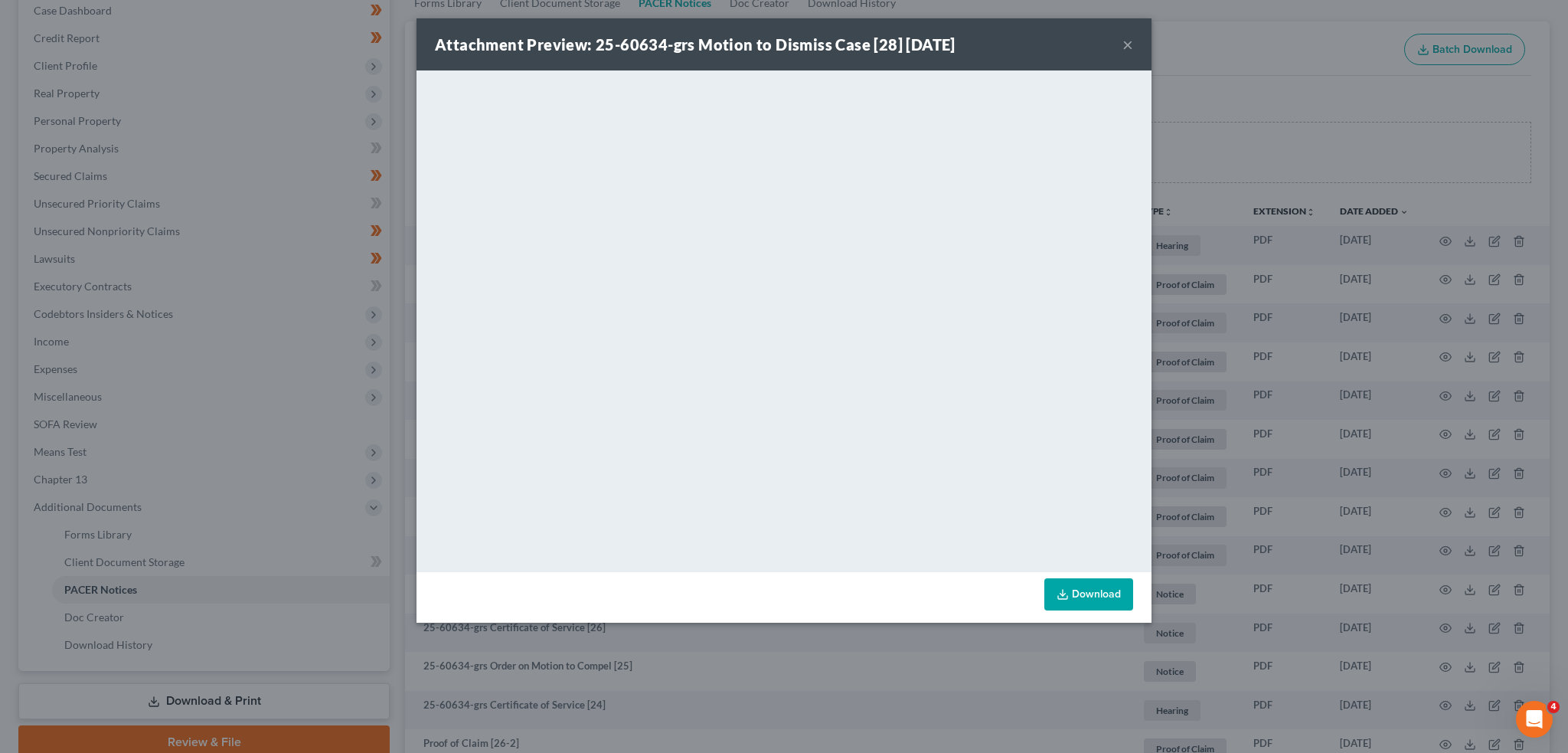
click at [1127, 43] on button "×" at bounding box center [1127, 44] width 11 height 18
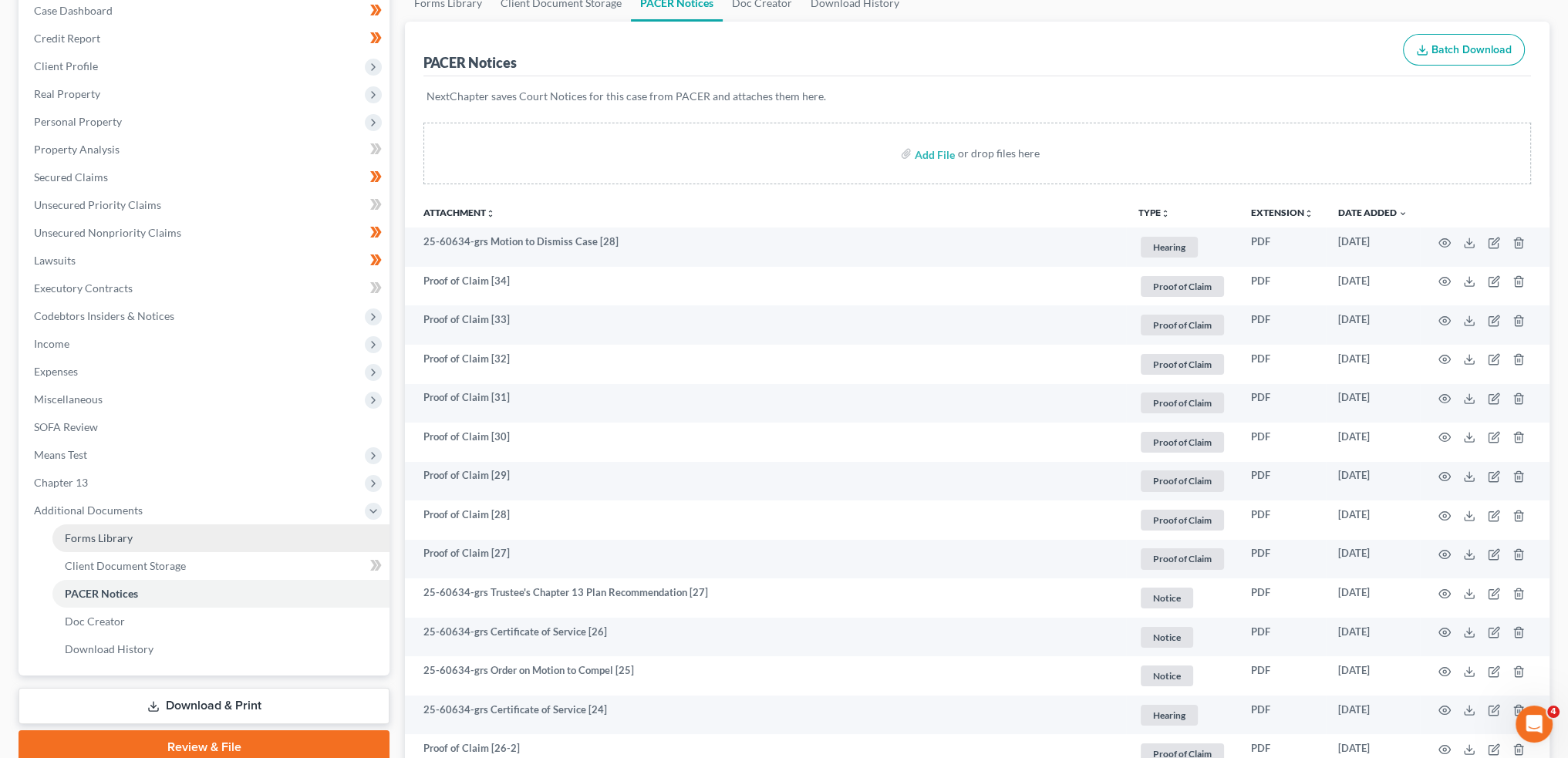
click at [167, 539] on link "Forms Library" at bounding box center [221, 539] width 337 height 27
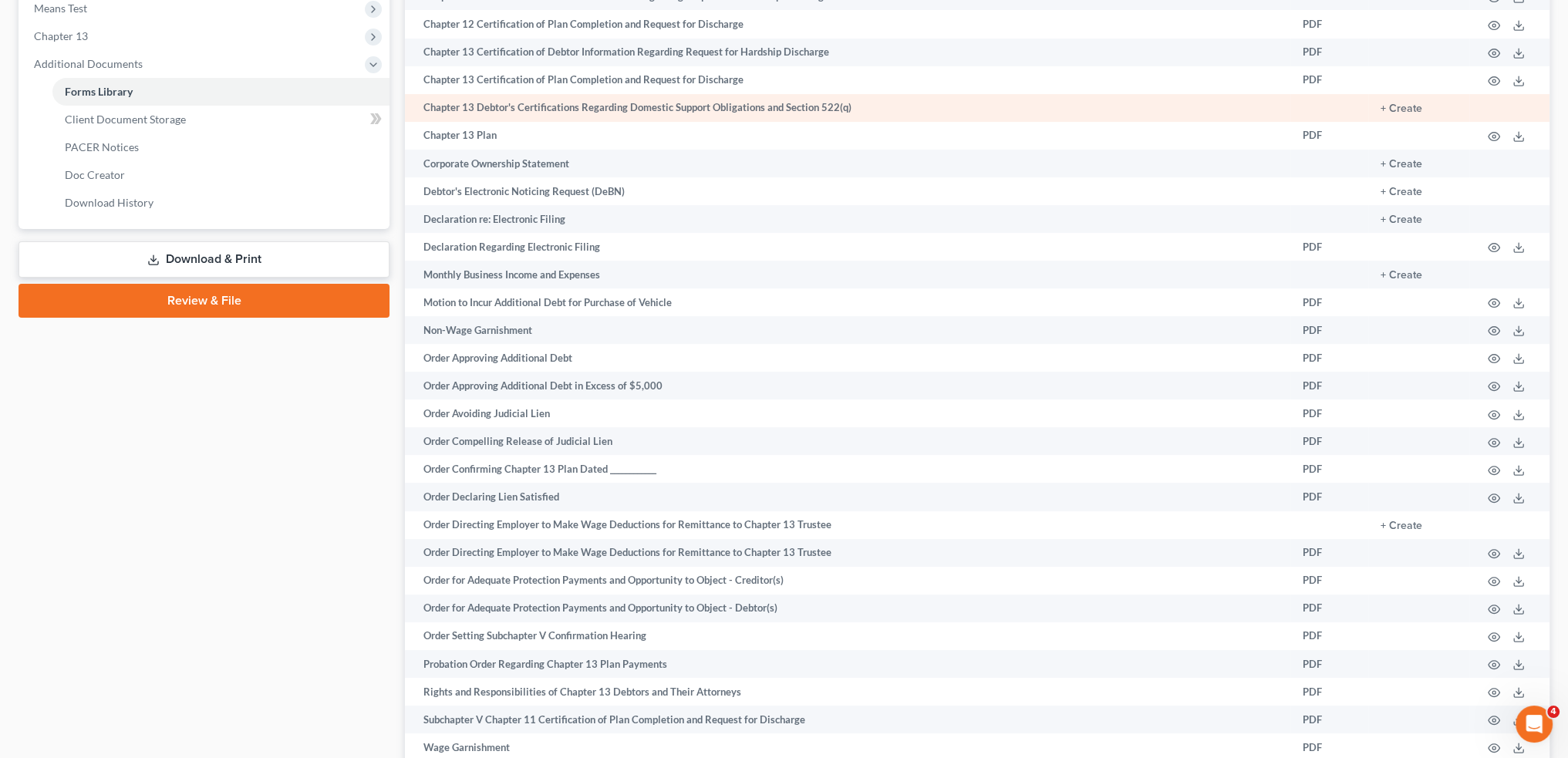
scroll to position [761, 0]
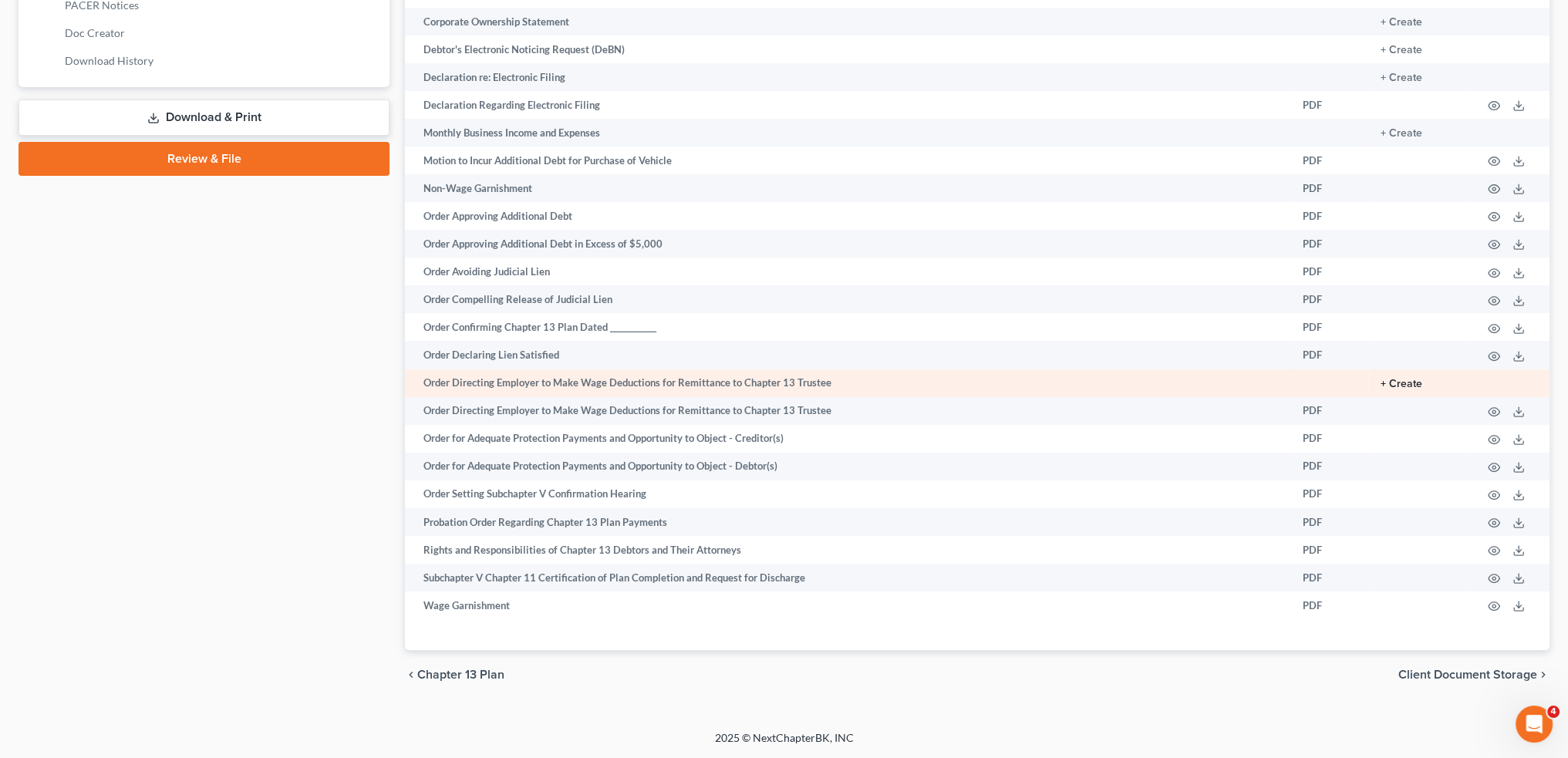
click at [1406, 379] on button "+ Create" at bounding box center [1400, 383] width 42 height 11
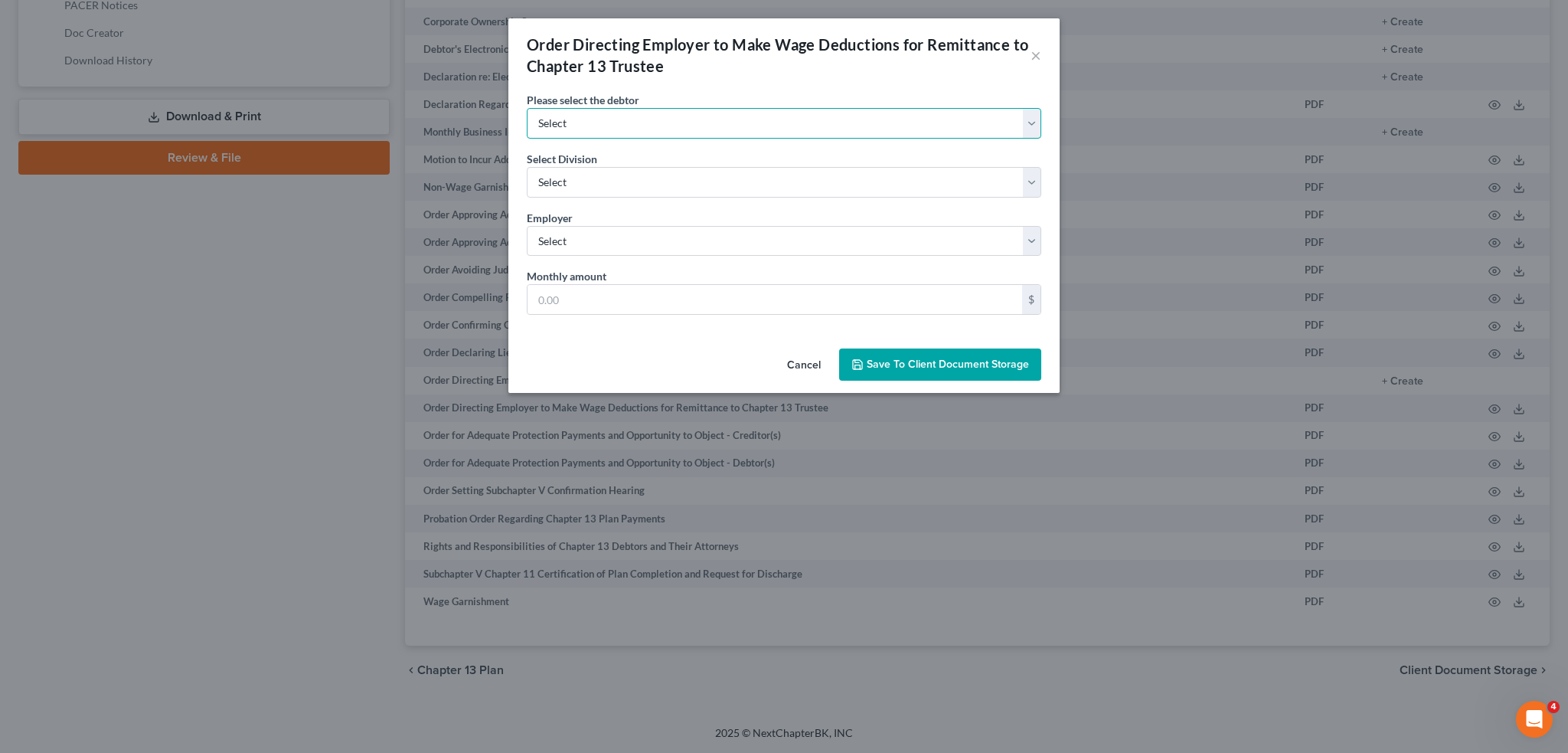
click at [659, 118] on select "Select Steven Martin Angela Martin" at bounding box center [784, 123] width 514 height 31
select select "0"
click at [527, 108] on select "Select Steven Martin Angela Martin" at bounding box center [784, 123] width 514 height 31
click at [653, 181] on select "Select ASHLAND COVINGTON FRANKFORT LEXINGTON LONDON PIKEVILLE" at bounding box center [784, 182] width 514 height 31
select select "4"
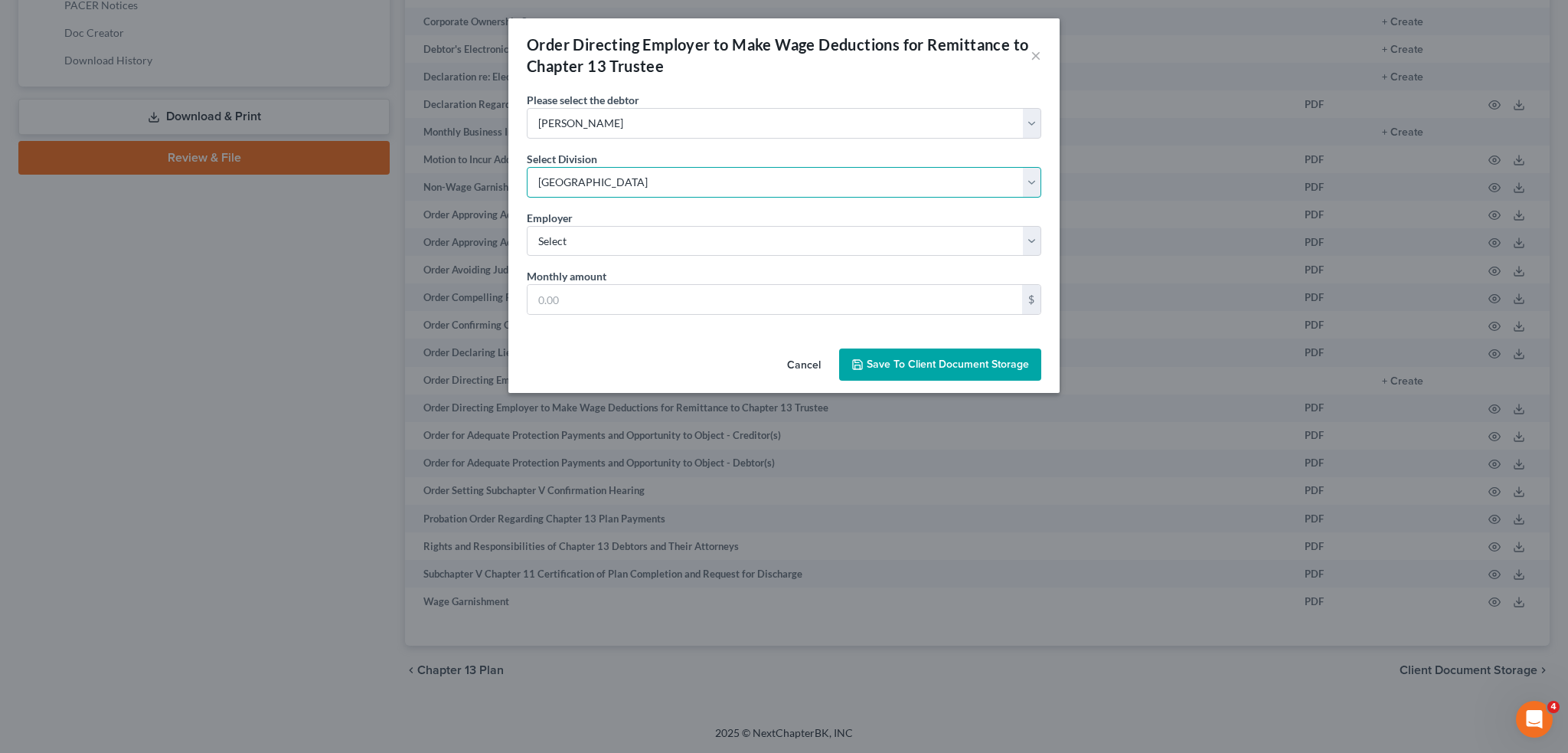
click at [527, 167] on select "Select ASHLAND COVINGTON FRANKFORT LEXINGTON LONDON PIKEVILLE" at bounding box center [784, 182] width 514 height 31
click at [643, 250] on select "Select UPS (Debtor) Cracker Barrel Old Country Store, Inc (Spouse) Whitley Coun…" at bounding box center [784, 241] width 514 height 31
select select "0"
click at [527, 226] on select "Select UPS (Debtor) Cracker Barrel Old Country Store, Inc (Spouse) Whitley Coun…" at bounding box center [784, 241] width 514 height 31
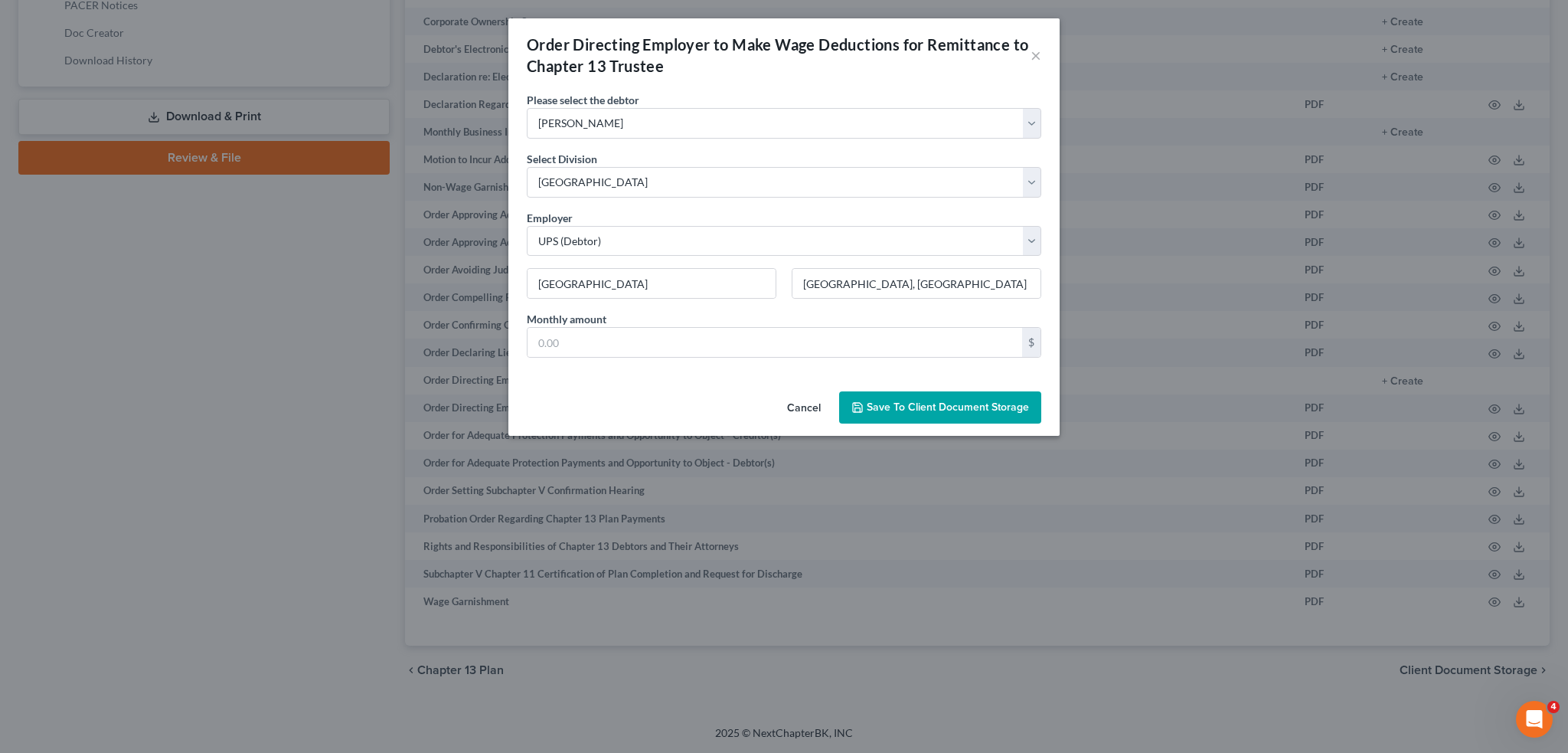
click at [654, 360] on div "Monthly amount $" at bounding box center [784, 340] width 530 height 59
click at [653, 339] on input "text" at bounding box center [775, 342] width 495 height 29
type input "3,379.00"
click at [907, 286] on input "Louisville, KY" at bounding box center [916, 284] width 248 height 29
click at [876, 281] on input "Louisville, KY" at bounding box center [916, 284] width 248 height 29
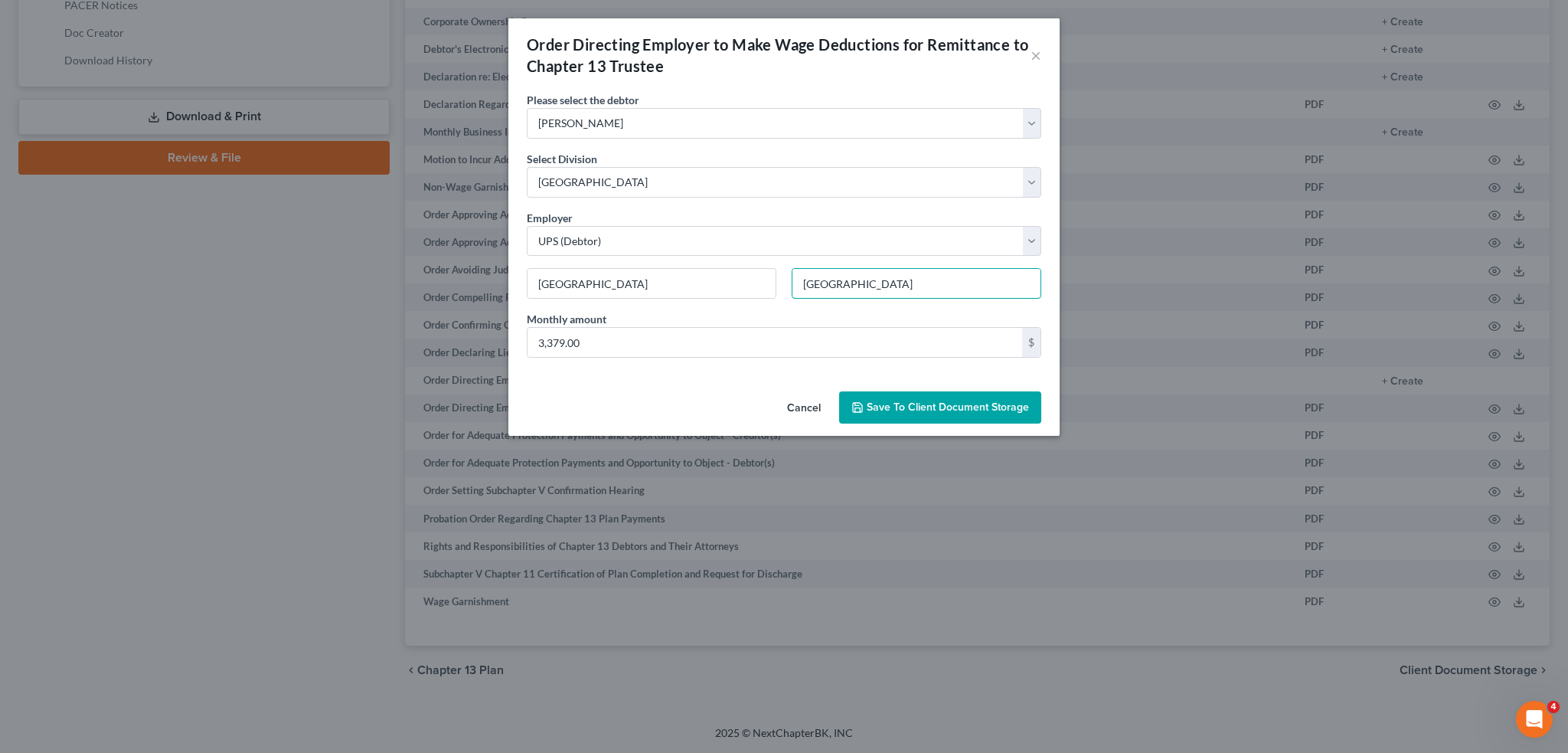
type input "Louisville, KY, 40213"
click at [898, 401] on span "Save to Client Document Storage" at bounding box center [948, 407] width 163 height 13
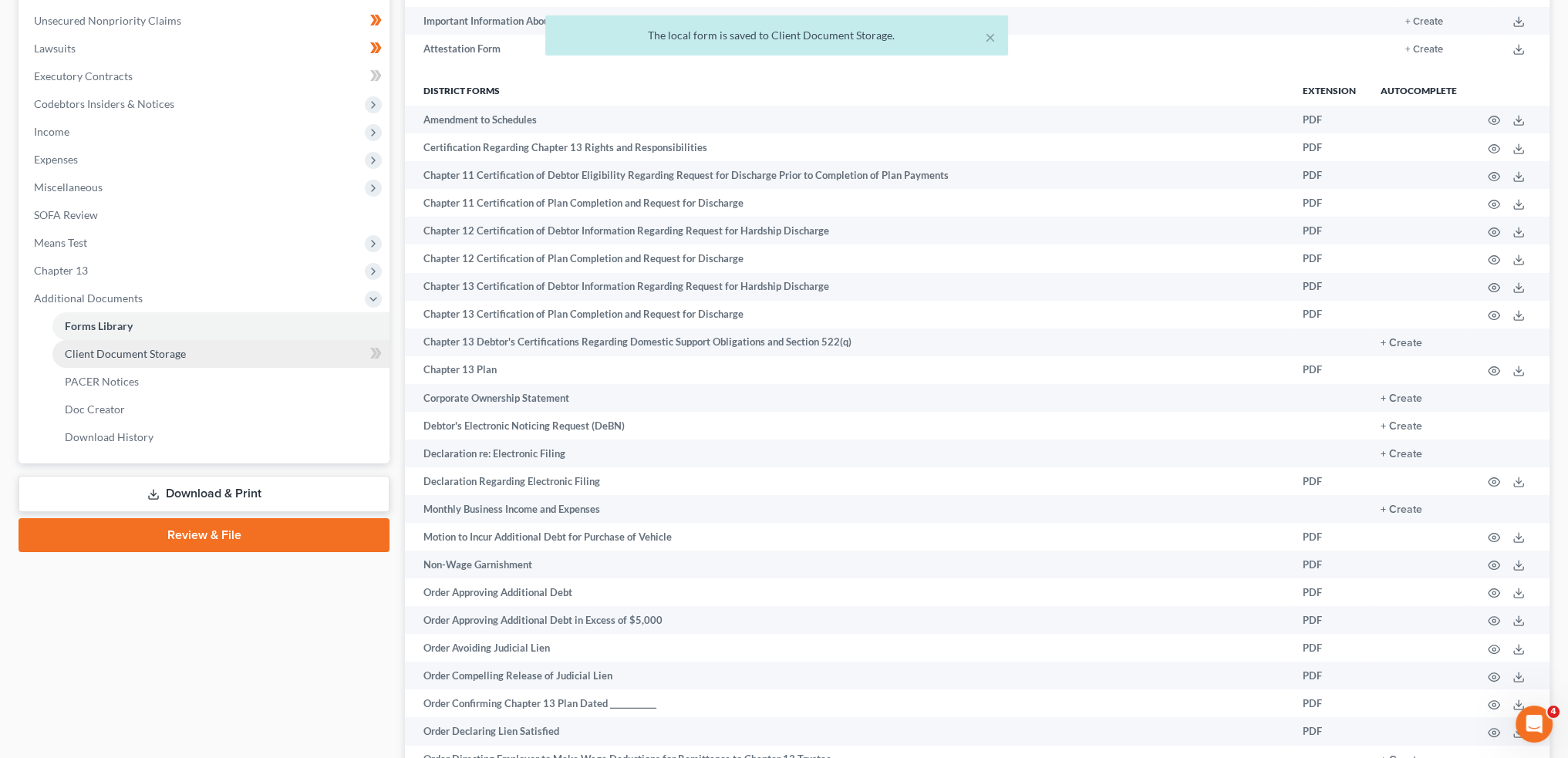
click at [150, 352] on span "Client Document Storage" at bounding box center [125, 353] width 121 height 13
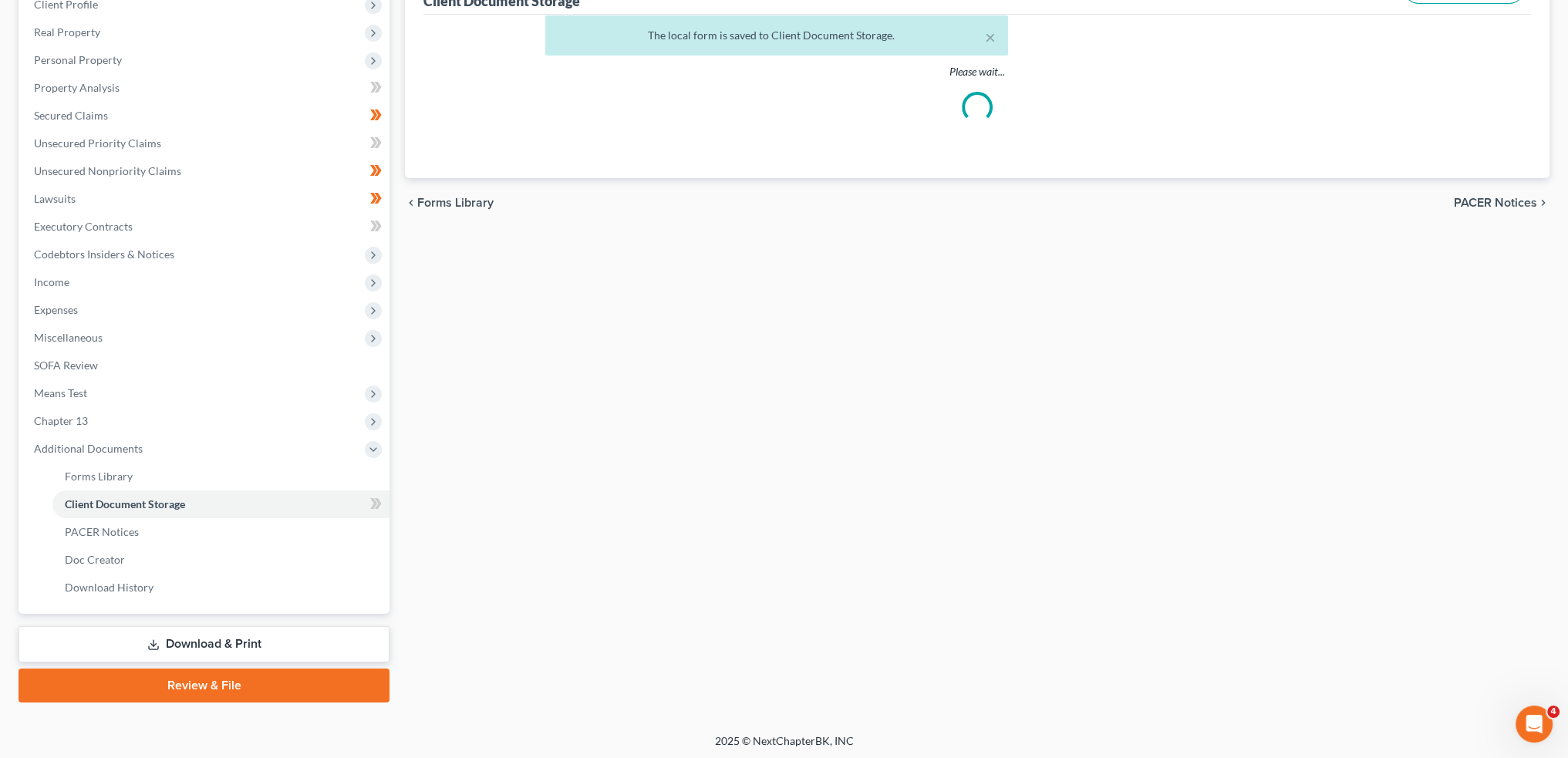
scroll to position [89, 0]
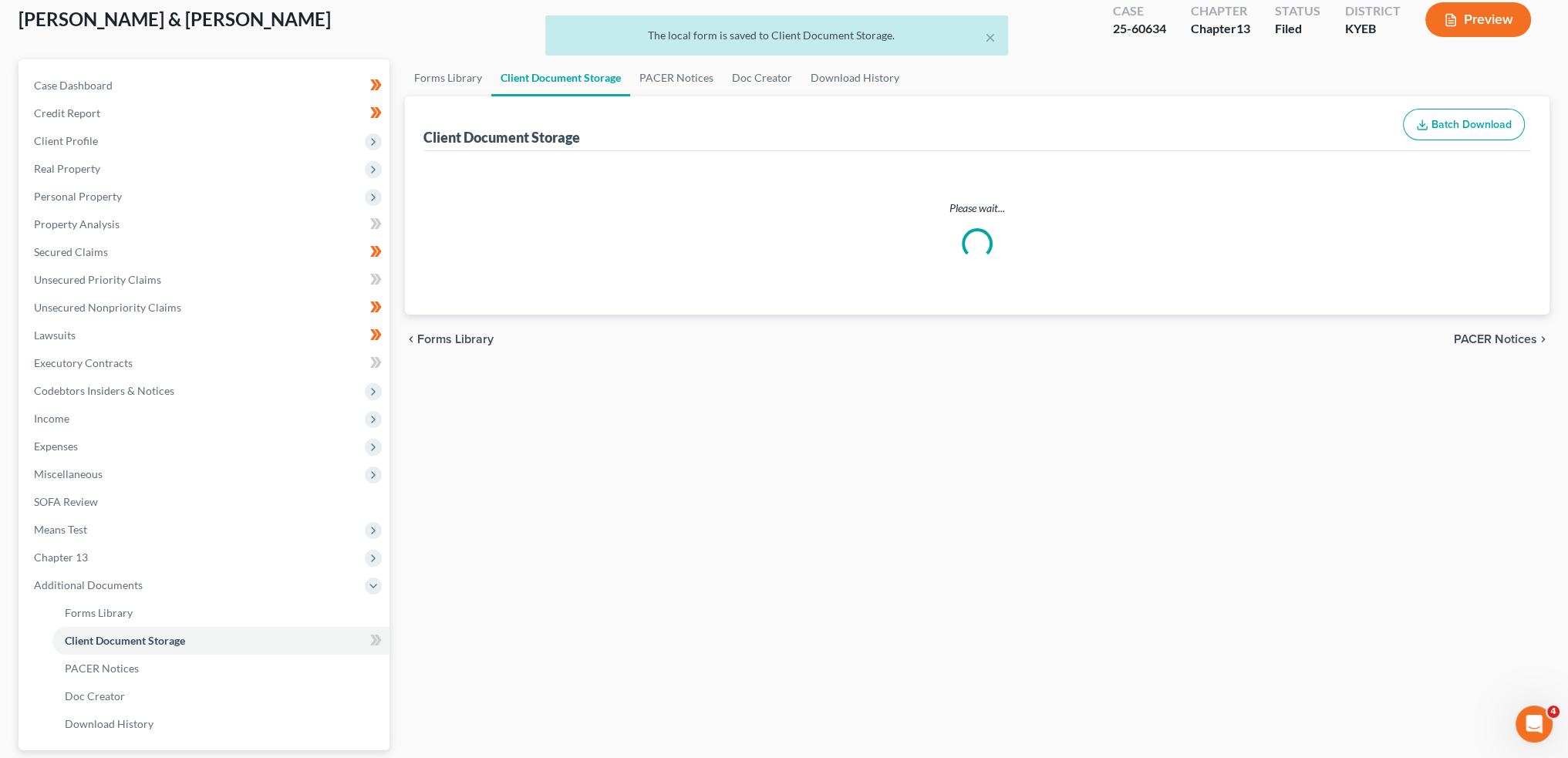
select select "12"
select select "7"
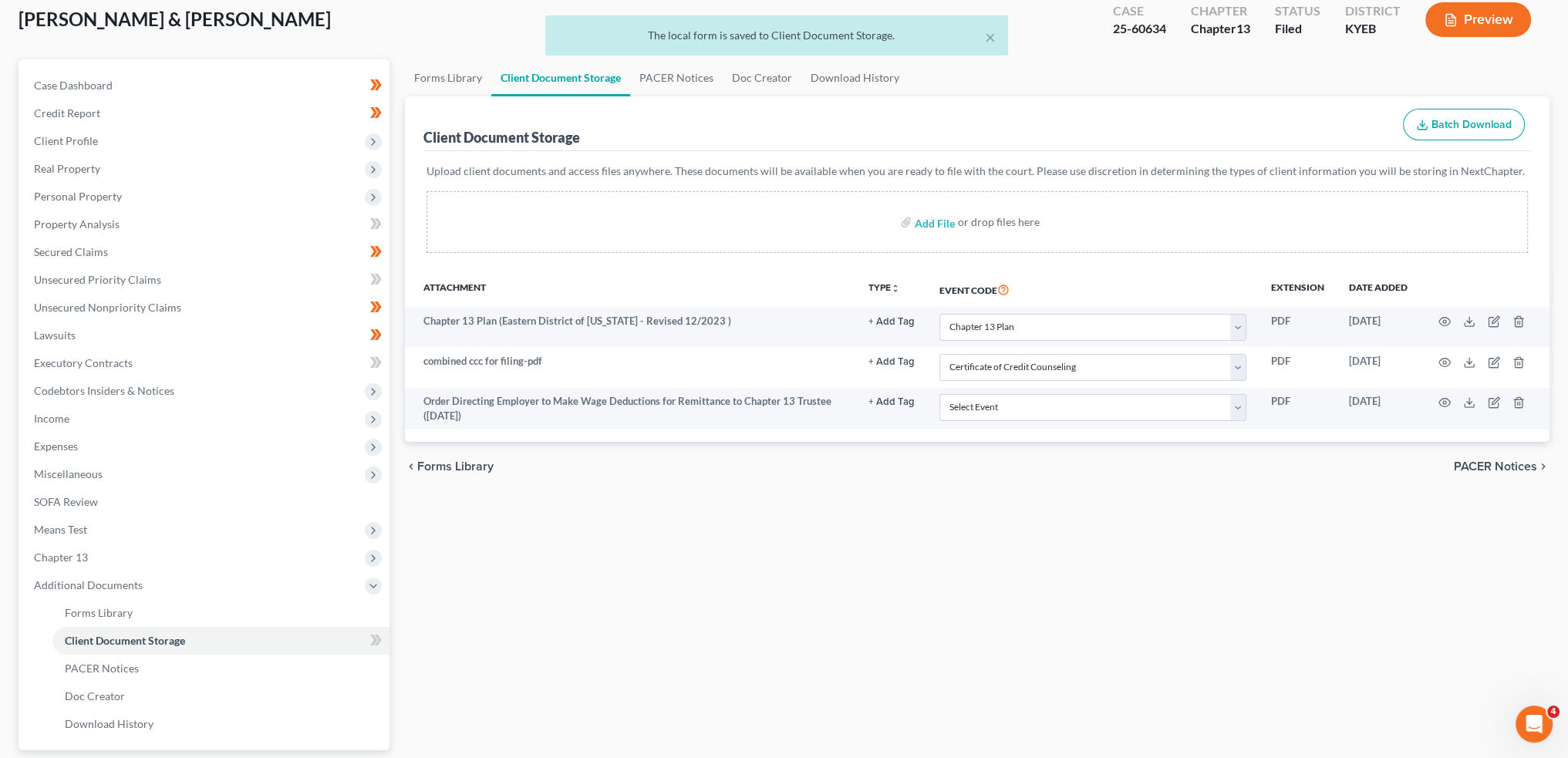
scroll to position [0, 0]
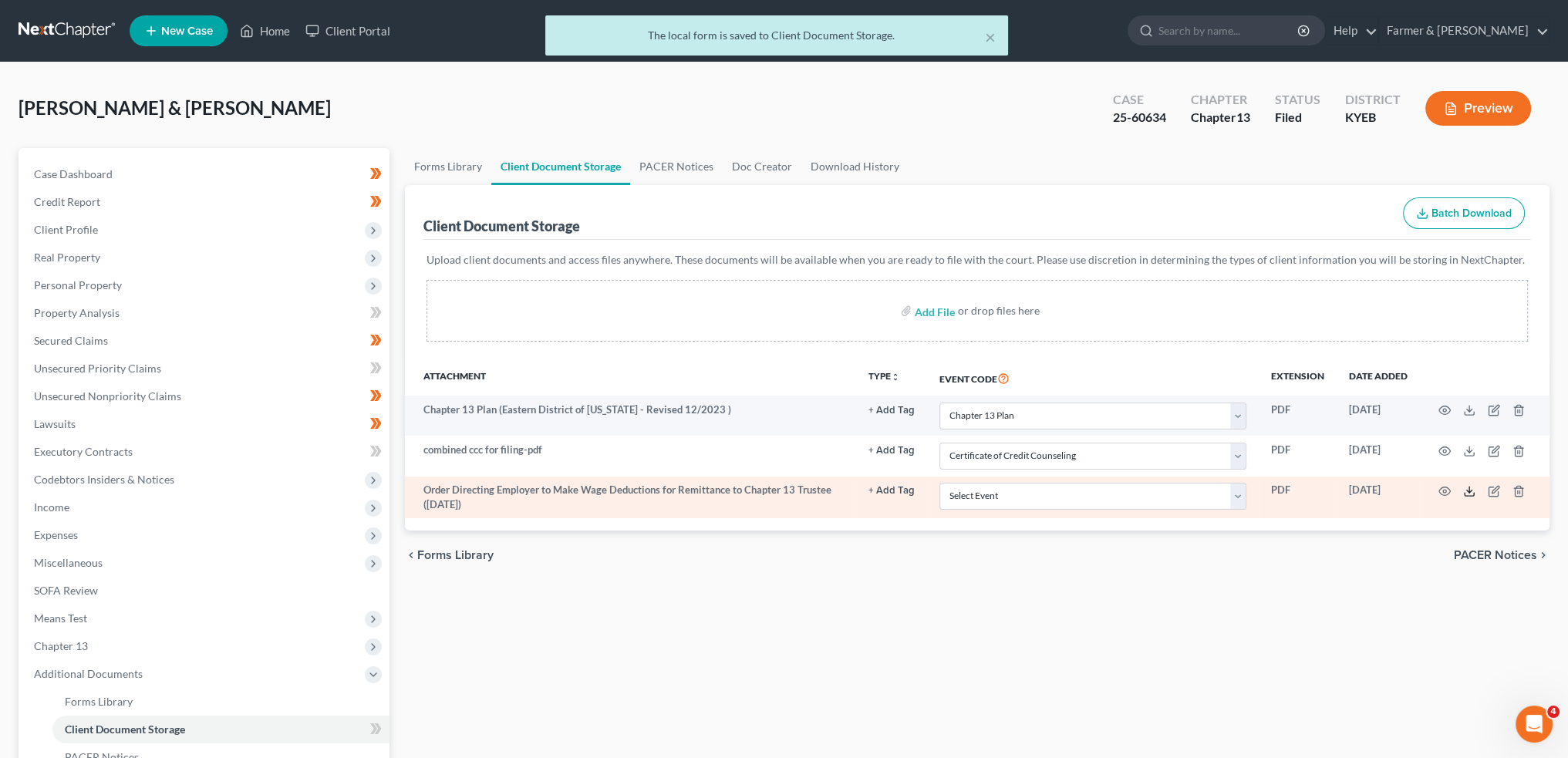
click at [1471, 493] on icon at bounding box center [1469, 491] width 13 height 13
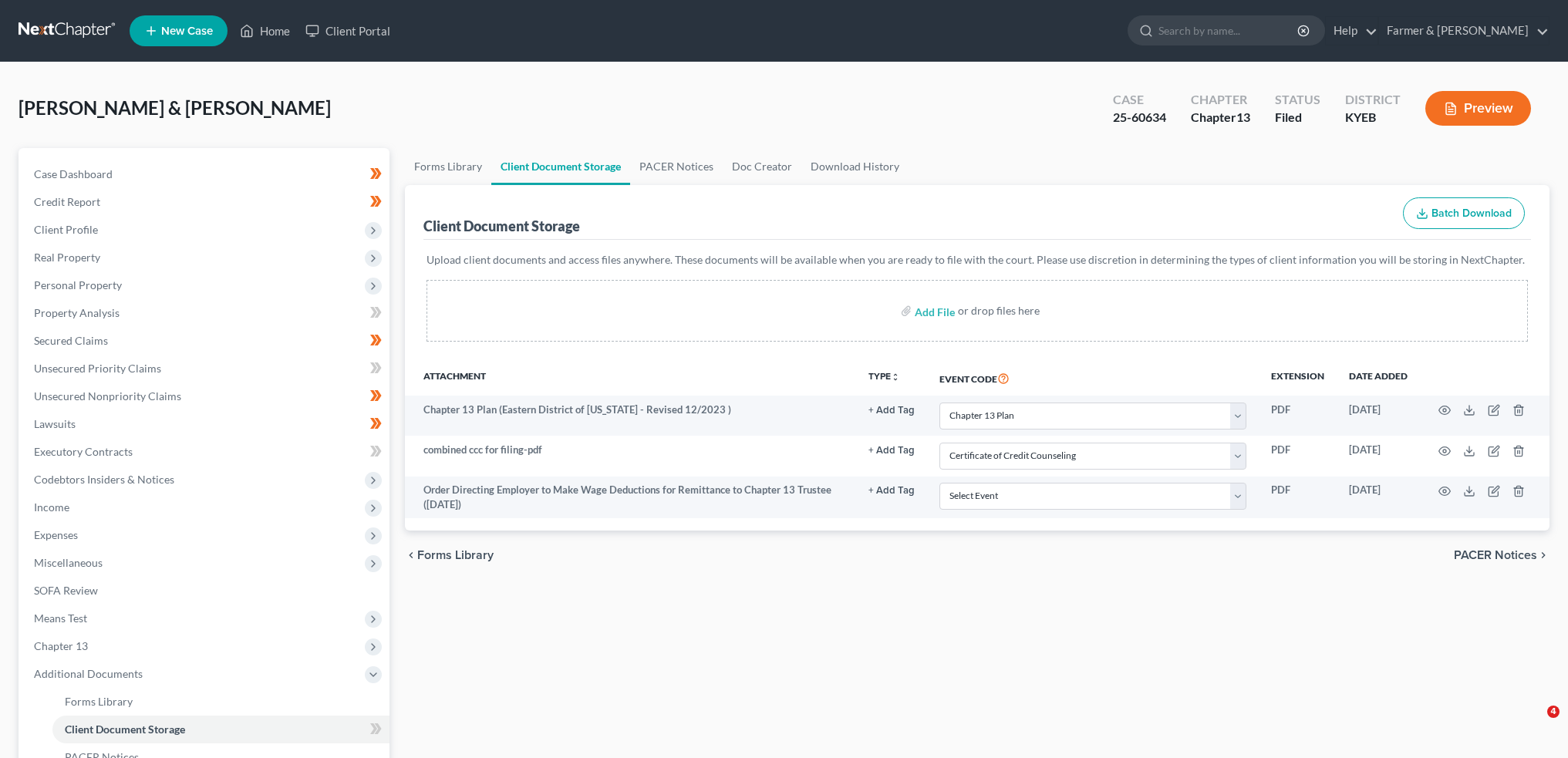
select select "12"
select select "7"
click at [262, 35] on link "Home" at bounding box center [264, 30] width 65 height 27
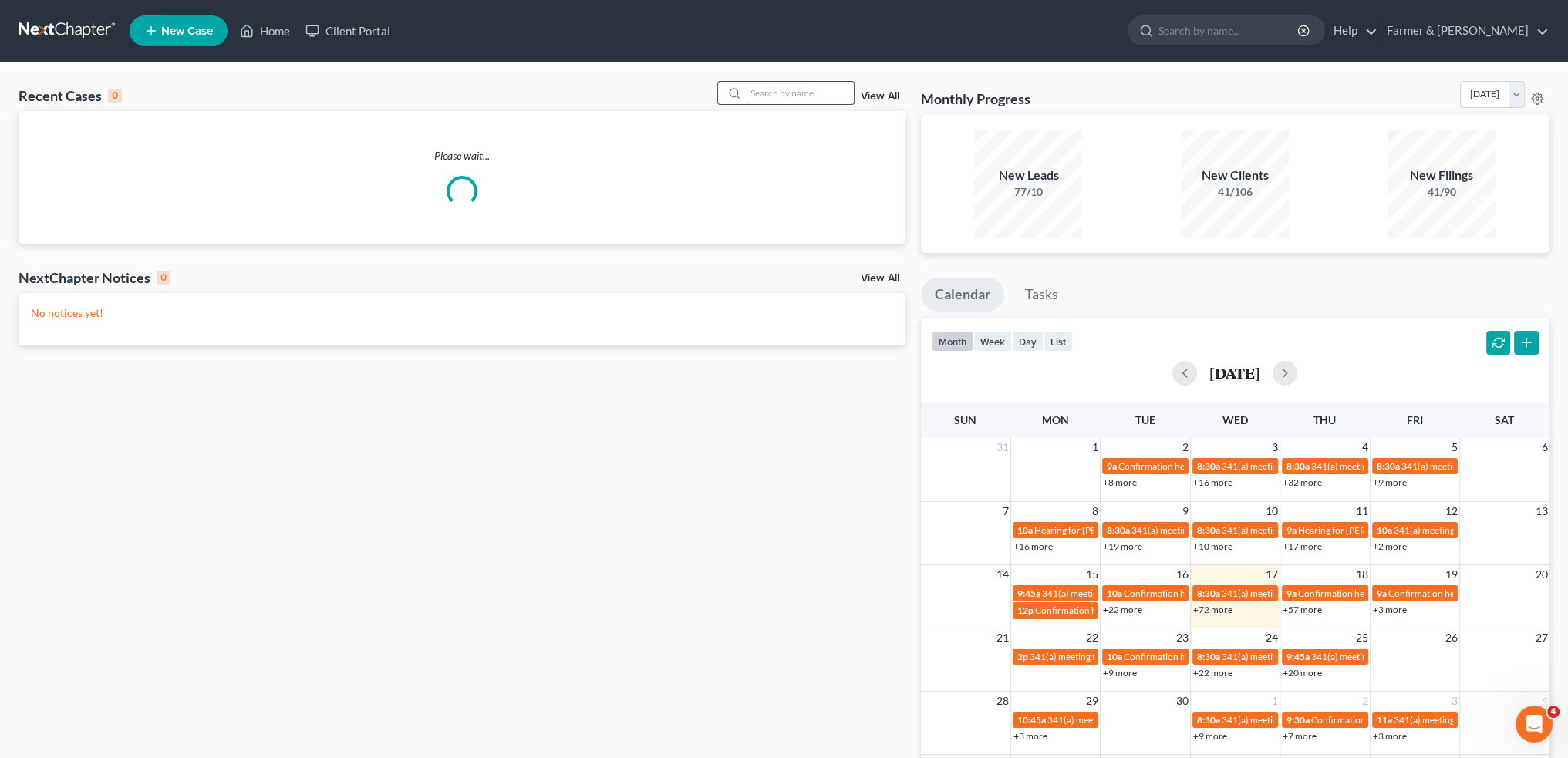
click at [805, 95] on input "search" at bounding box center [800, 93] width 108 height 22
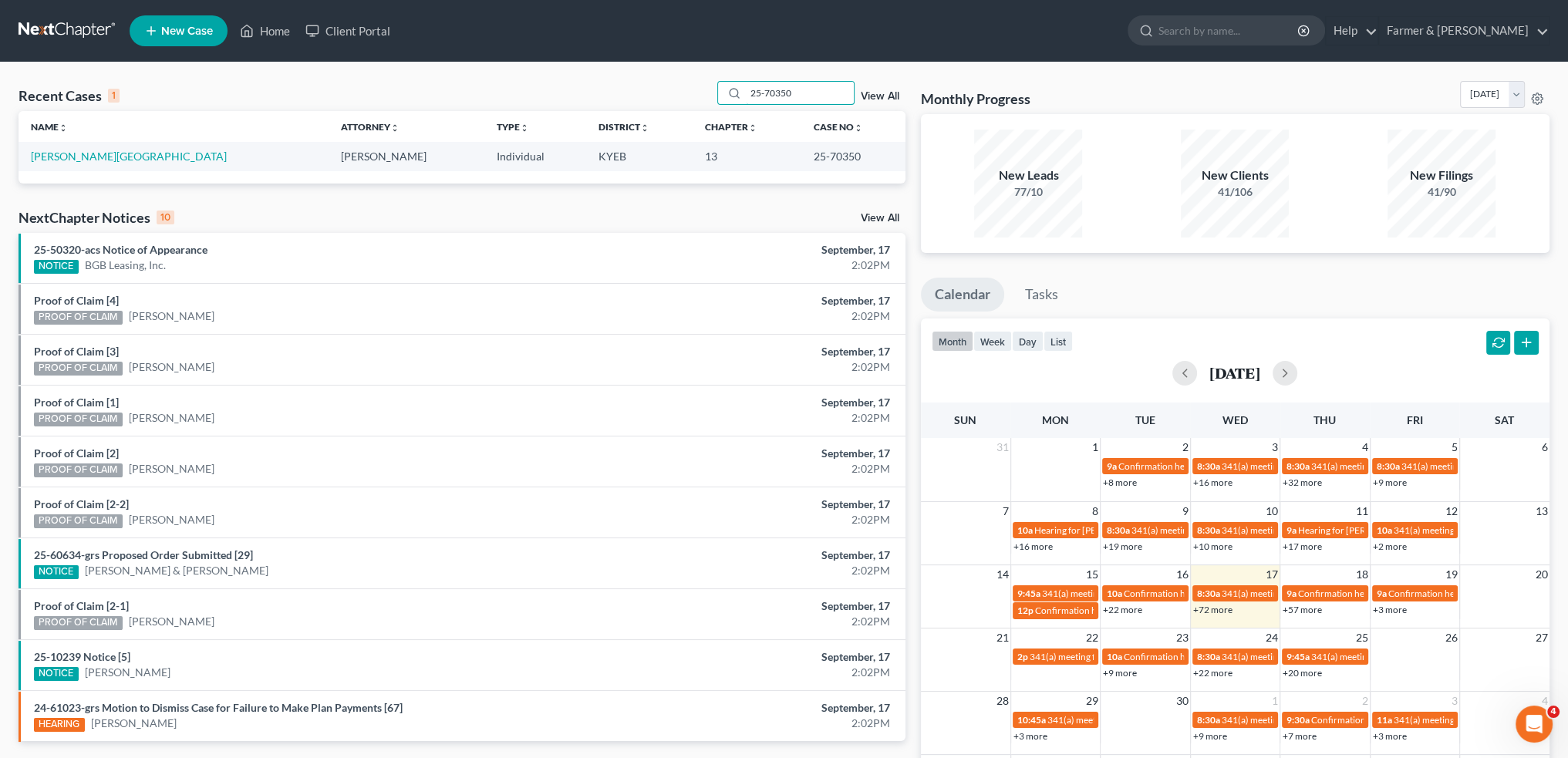
type input "25-70350"
click at [80, 158] on link "Ratliff, Lakeisha" at bounding box center [129, 155] width 196 height 13
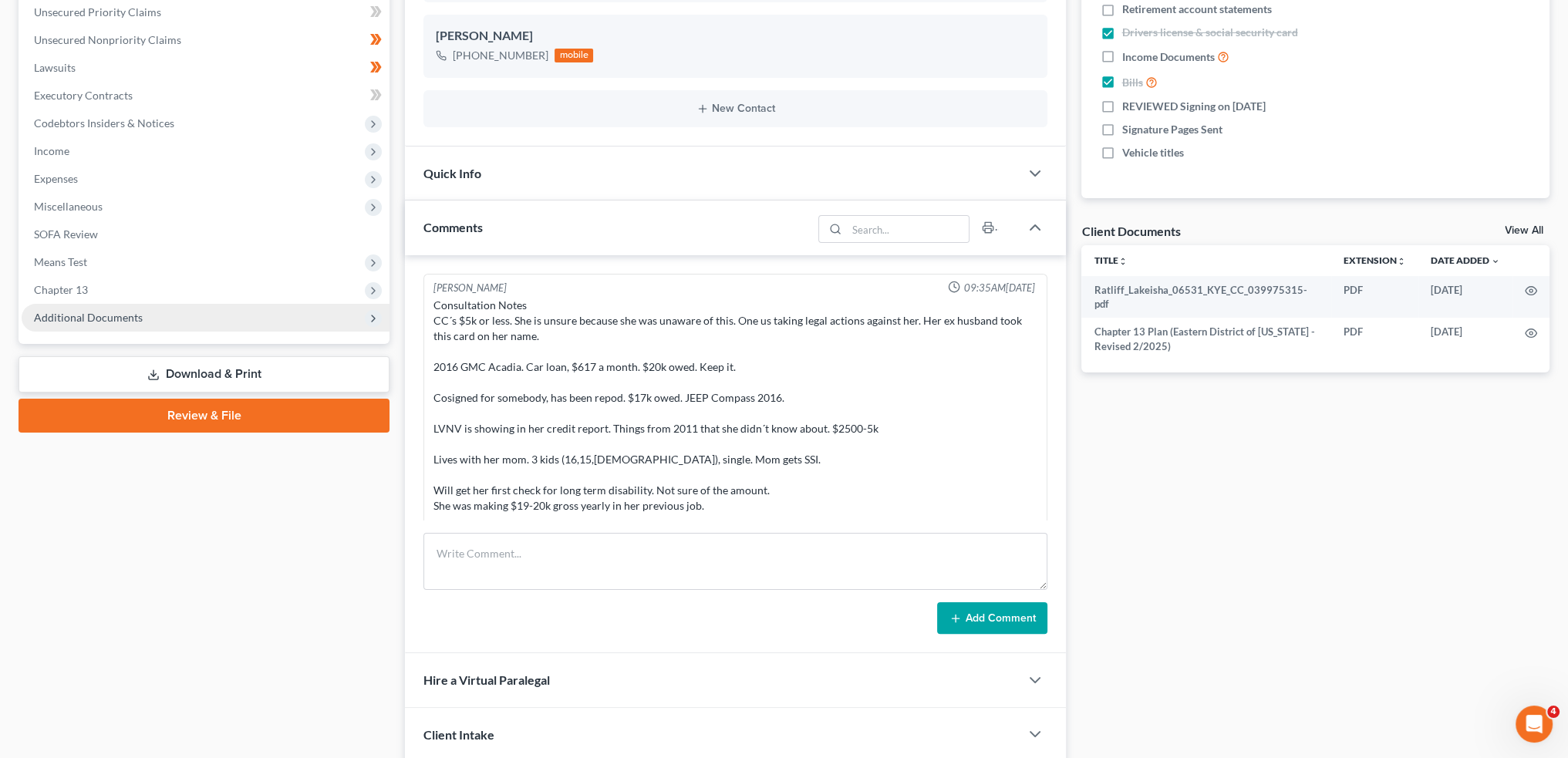
scroll to position [562, 0]
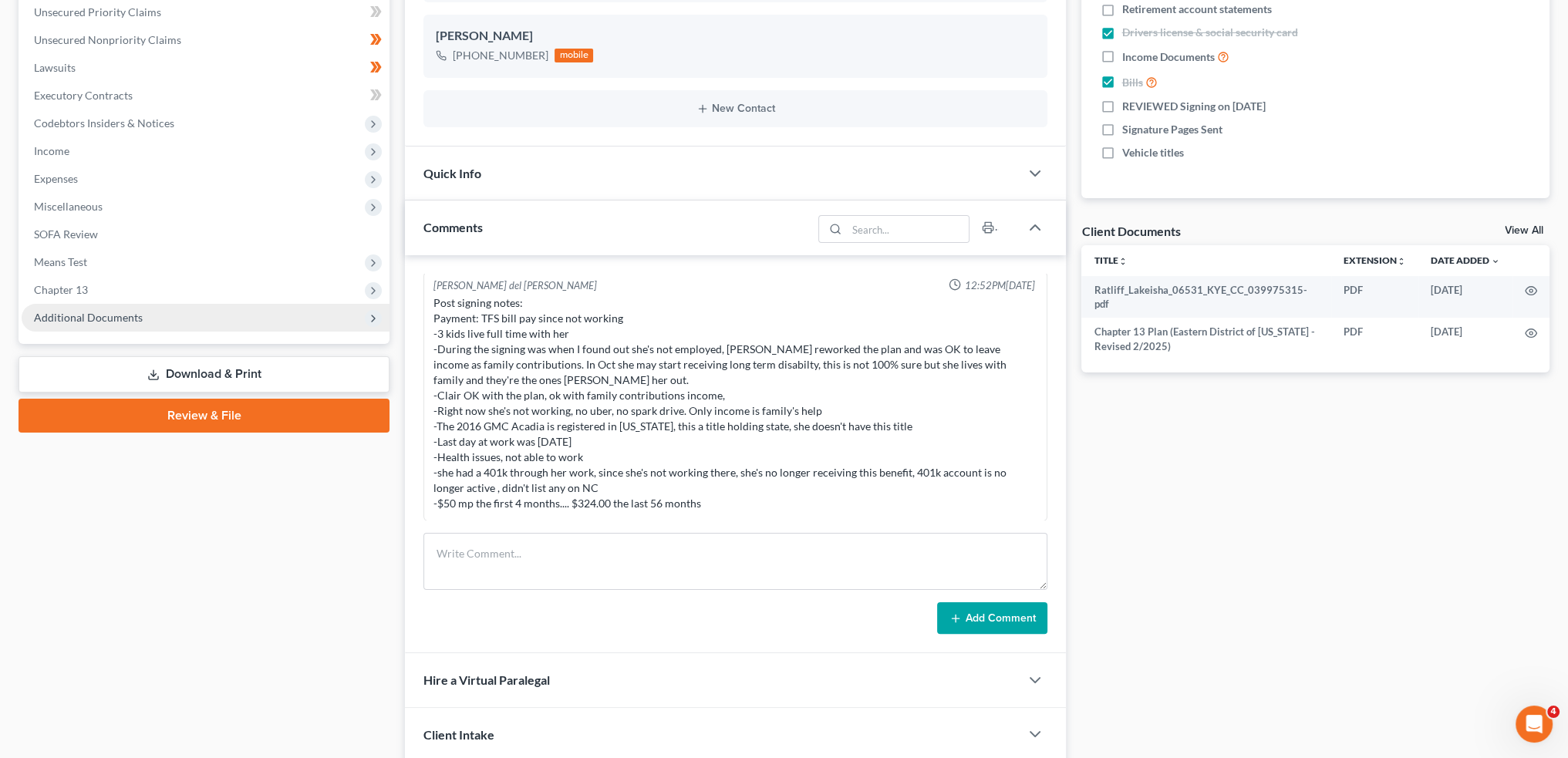
click at [72, 323] on span "Additional Documents" at bounding box center [88, 317] width 108 height 13
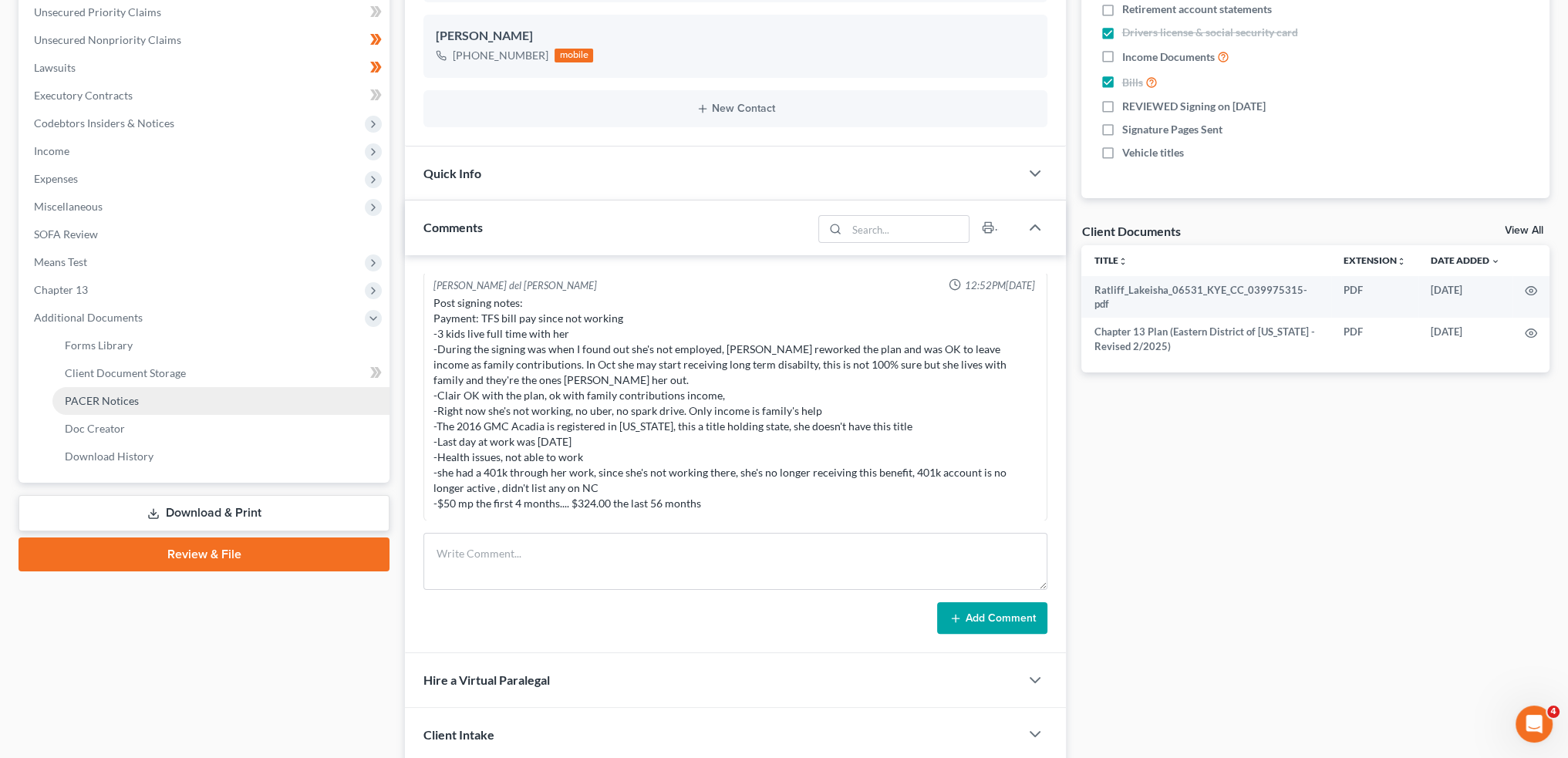
click at [94, 394] on span "PACER Notices" at bounding box center [101, 400] width 74 height 13
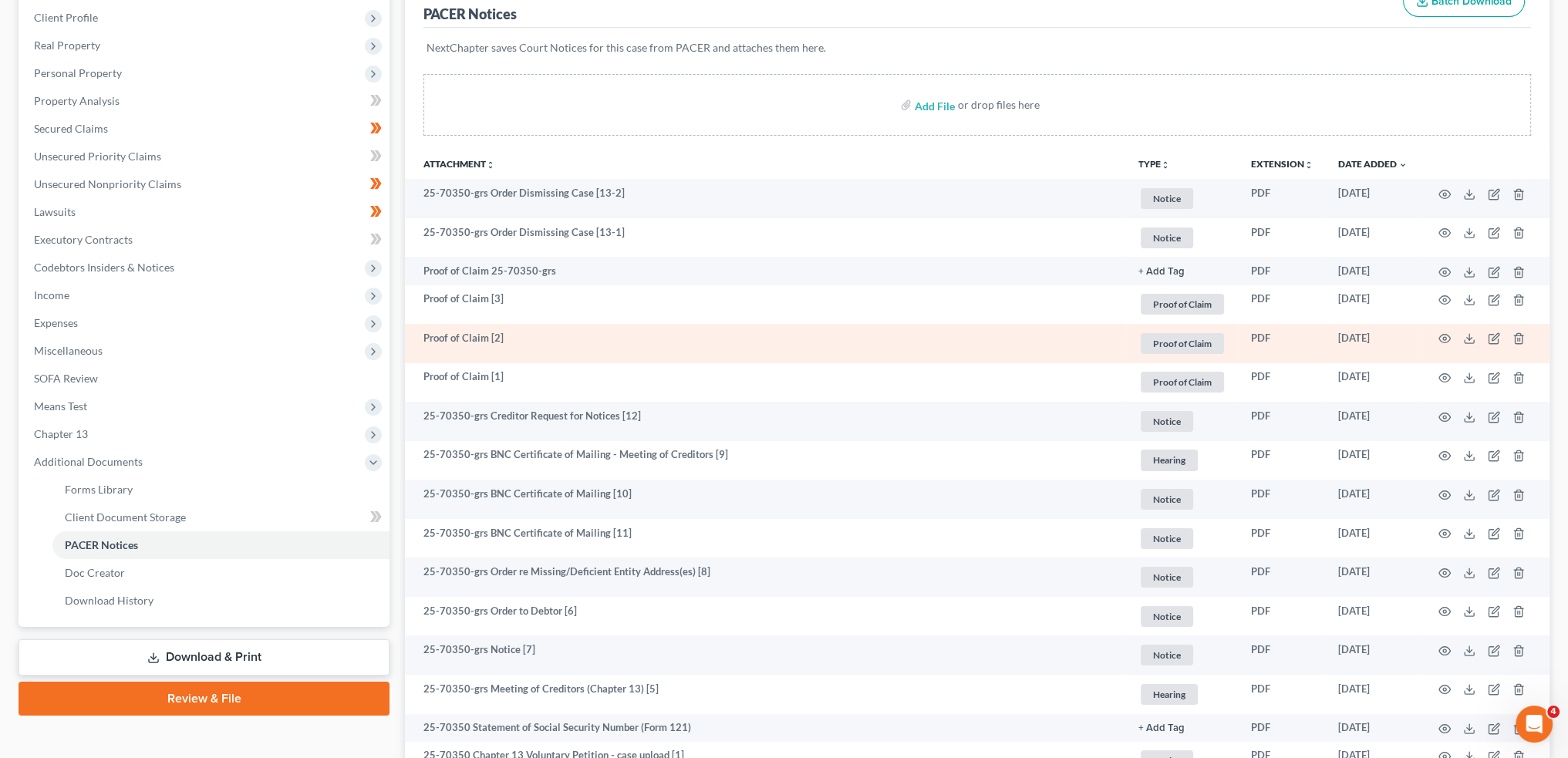
scroll to position [257, 0]
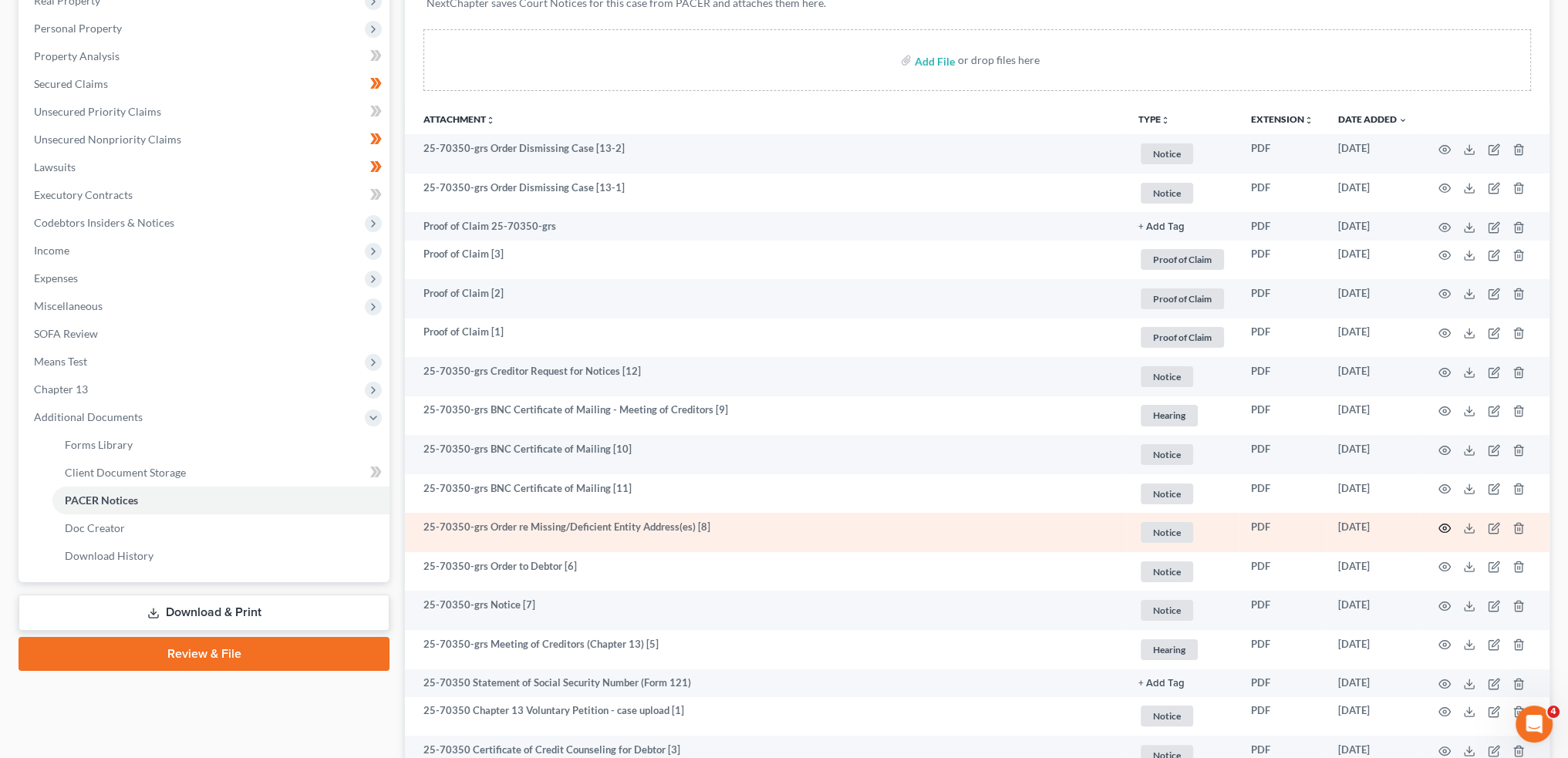
click at [1440, 527] on icon "button" at bounding box center [1444, 528] width 13 height 13
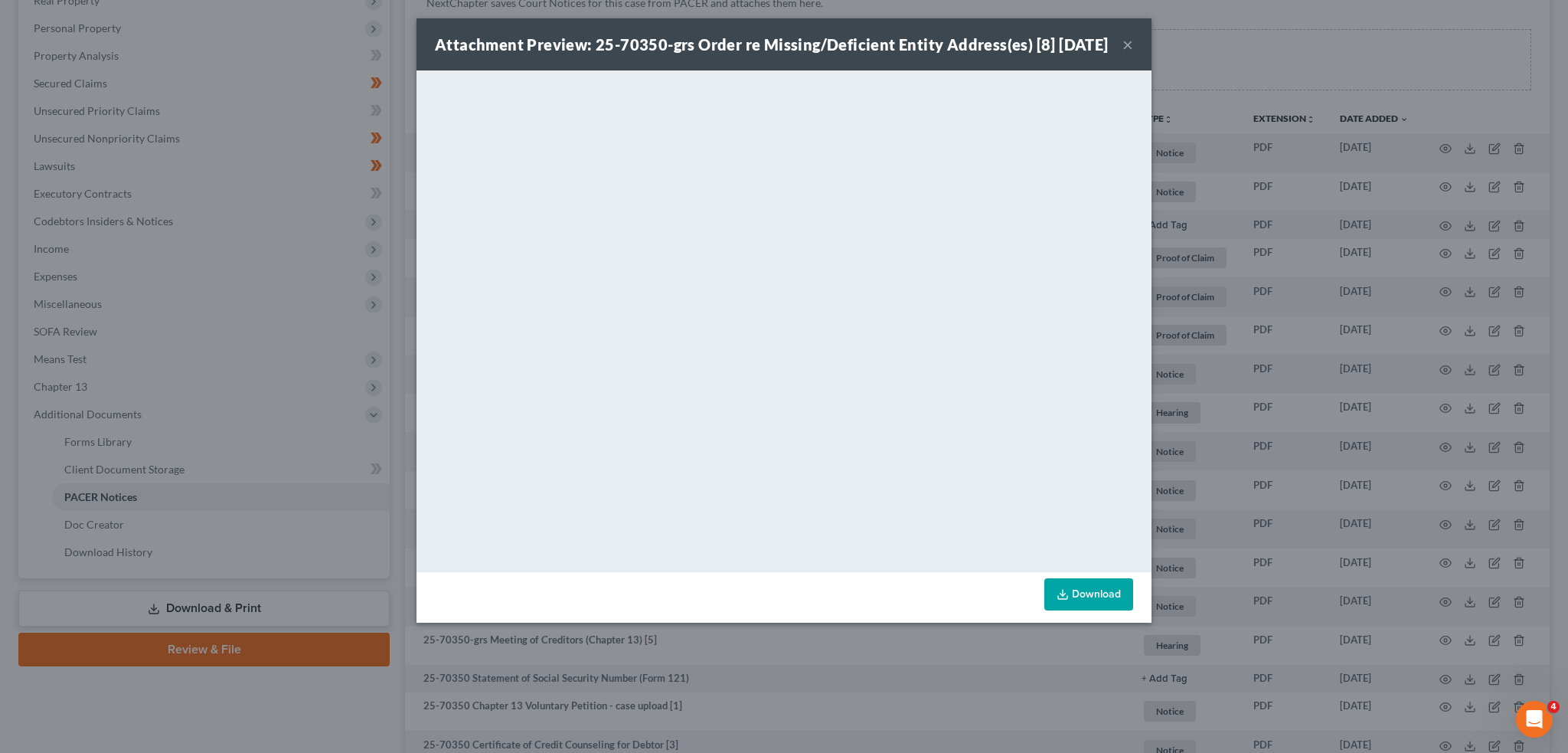
click at [1077, 611] on link "Download" at bounding box center [1090, 594] width 89 height 32
click at [1127, 53] on button "×" at bounding box center [1127, 44] width 11 height 18
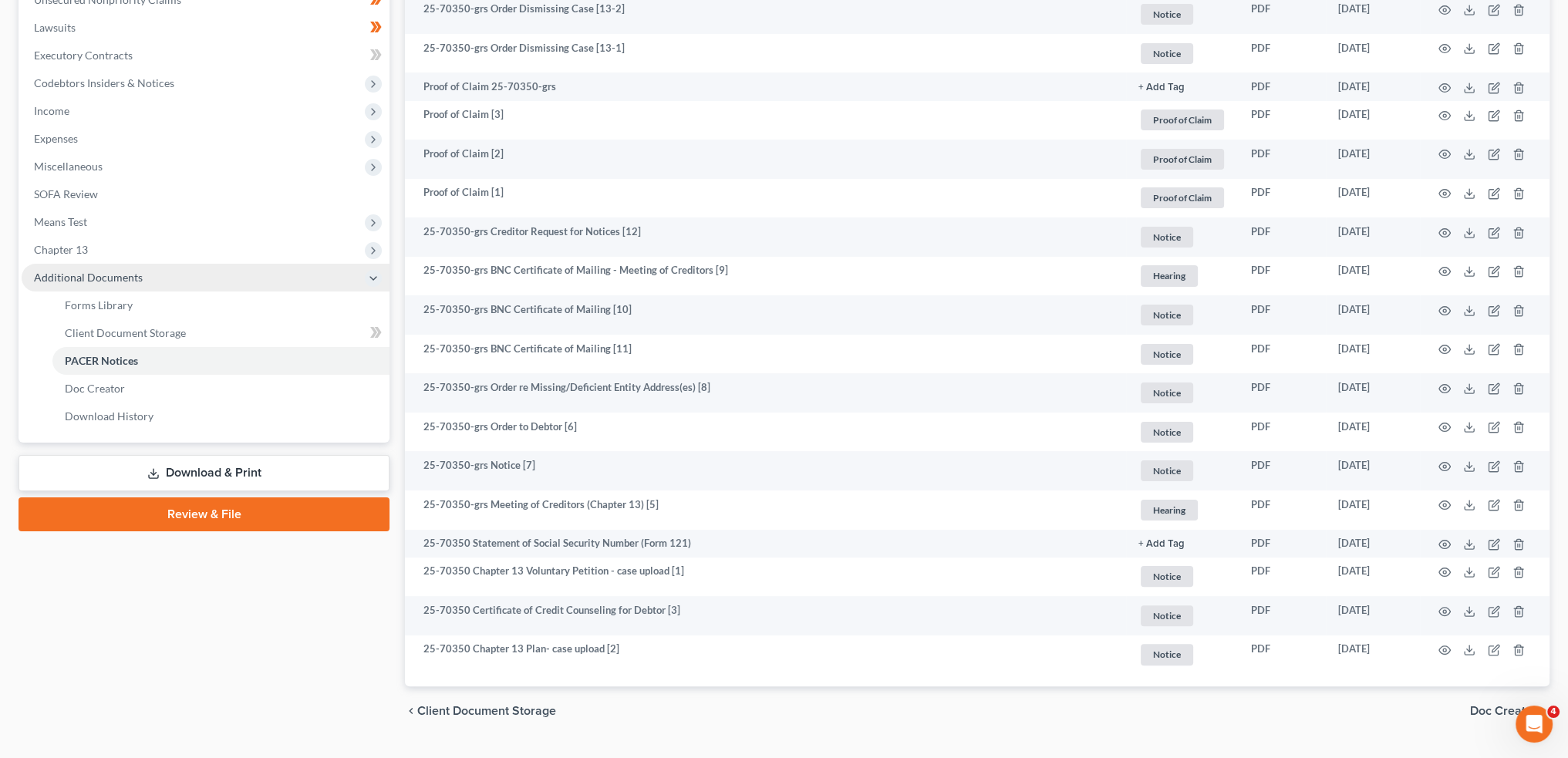
scroll to position [0, 0]
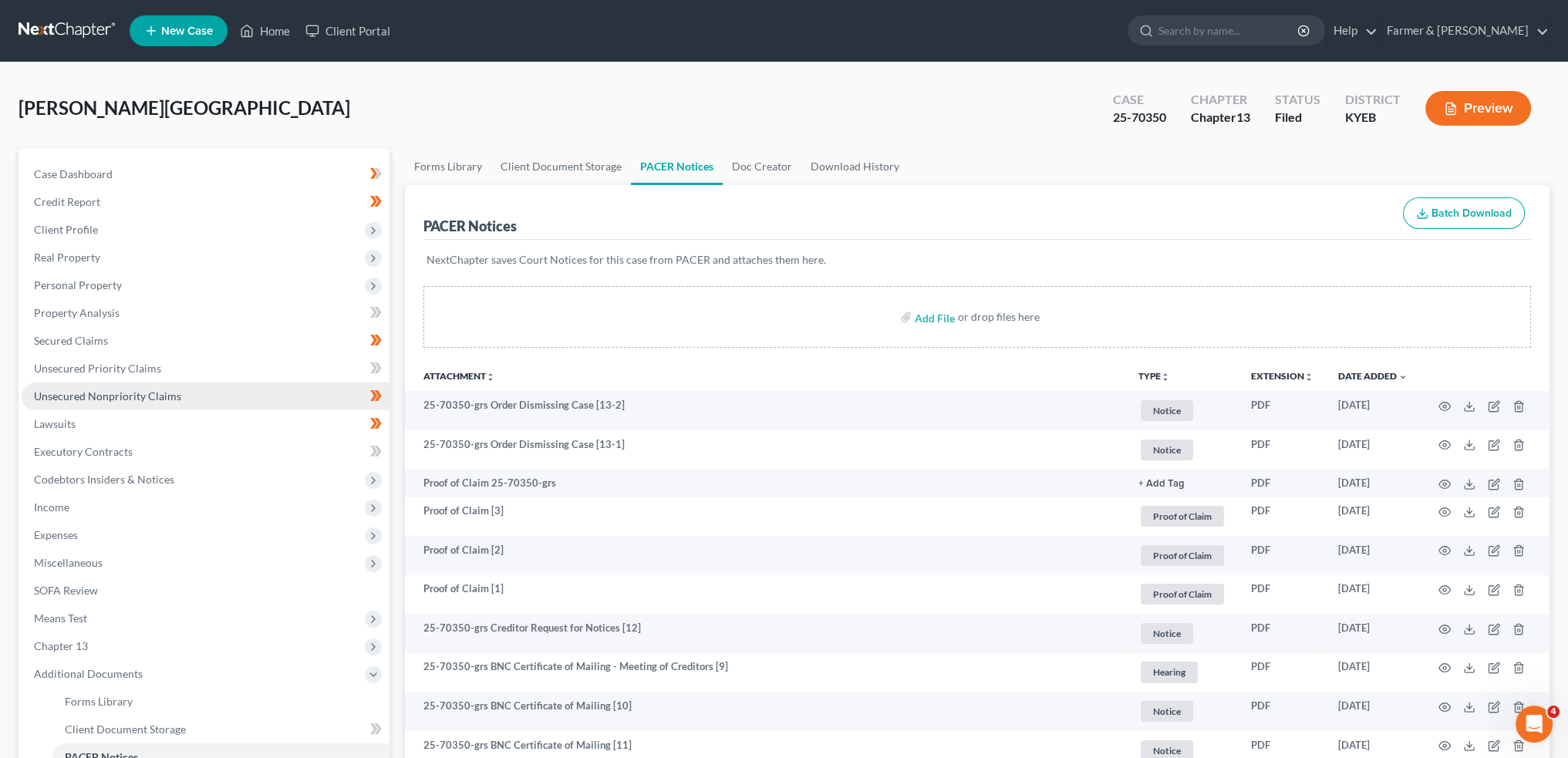
click at [99, 391] on span "Unsecured Nonpriority Claims" at bounding box center [107, 395] width 147 height 13
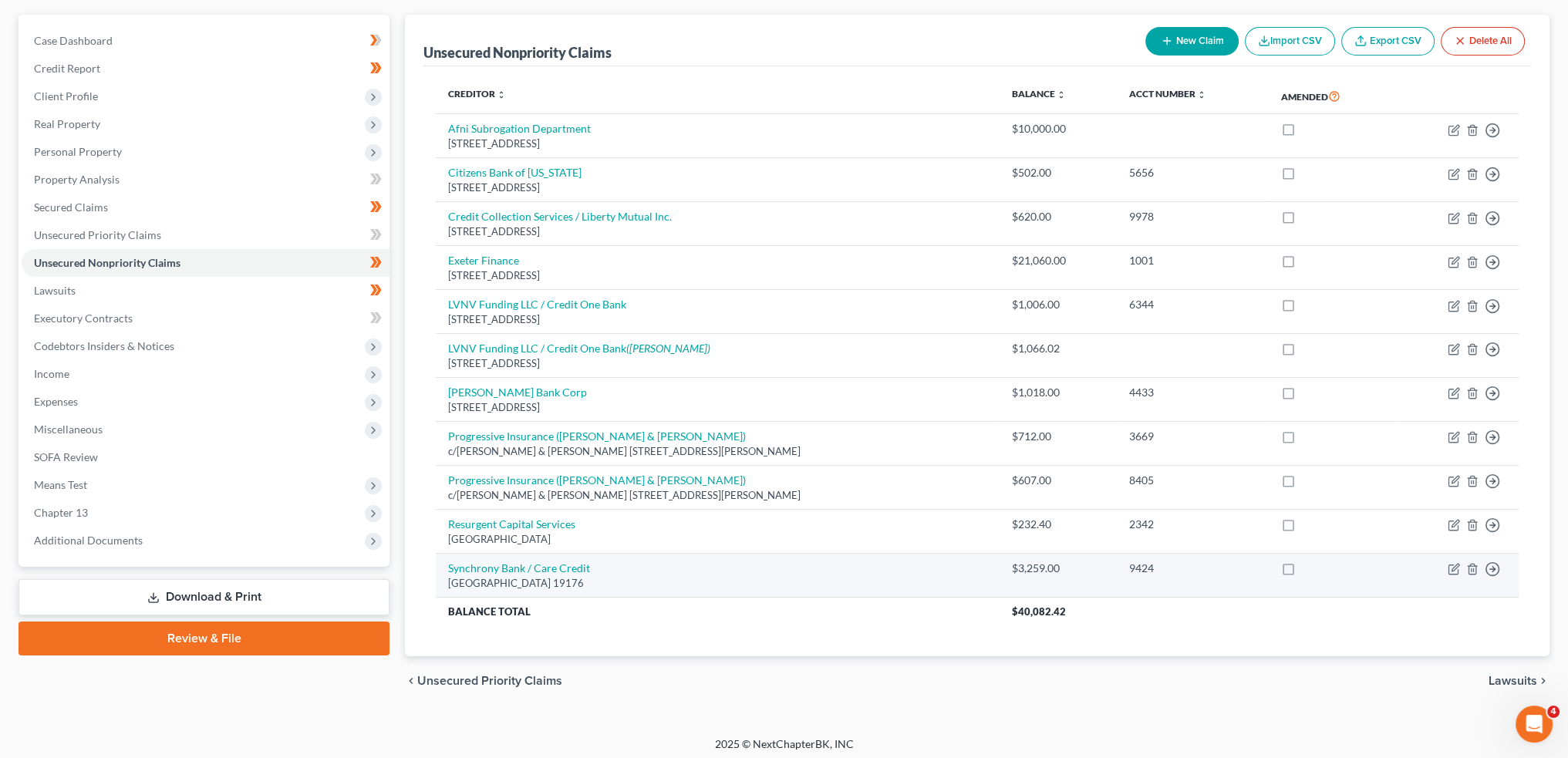
scroll to position [137, 0]
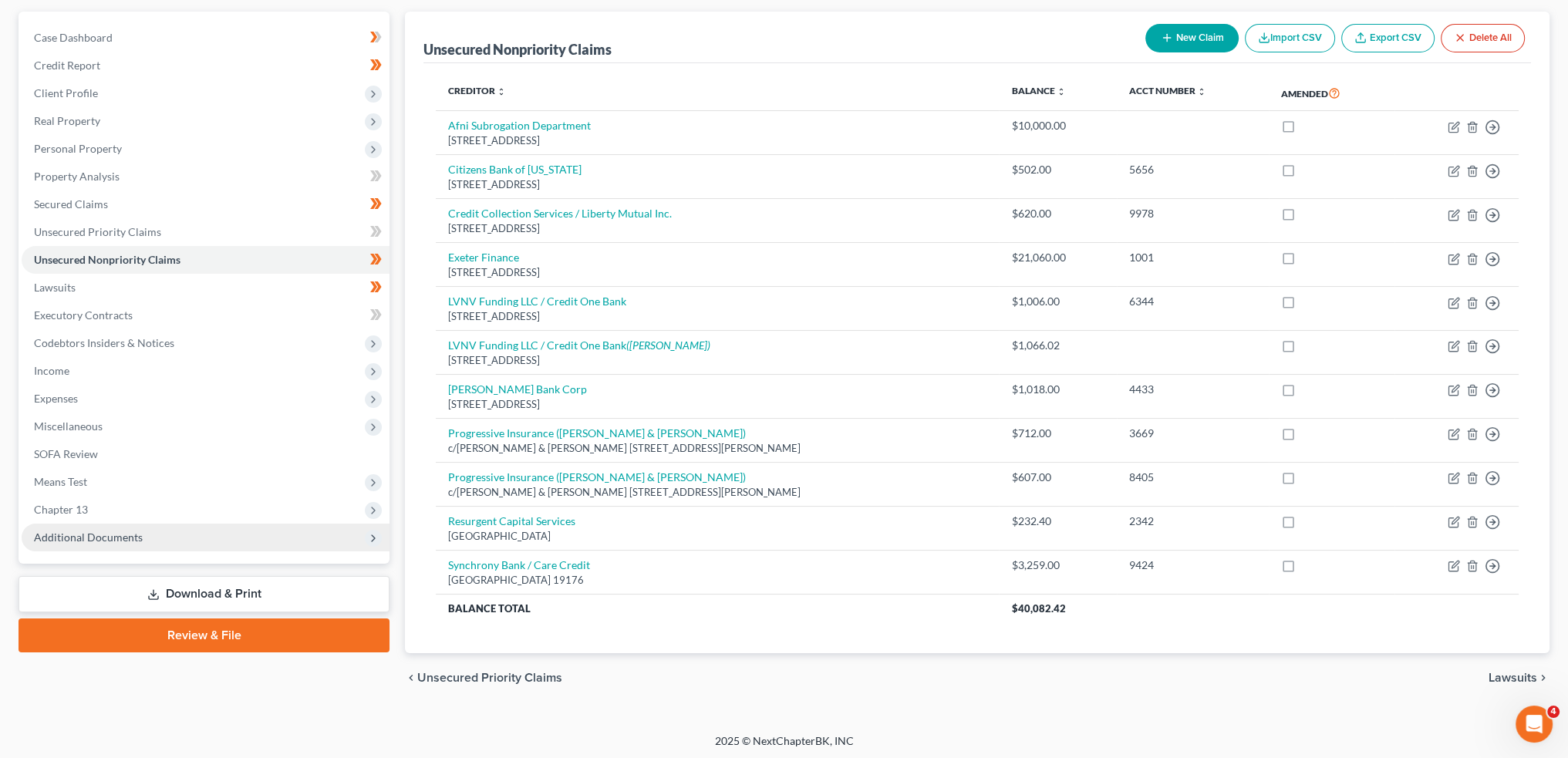
click at [243, 539] on span "Additional Documents" at bounding box center [205, 538] width 368 height 27
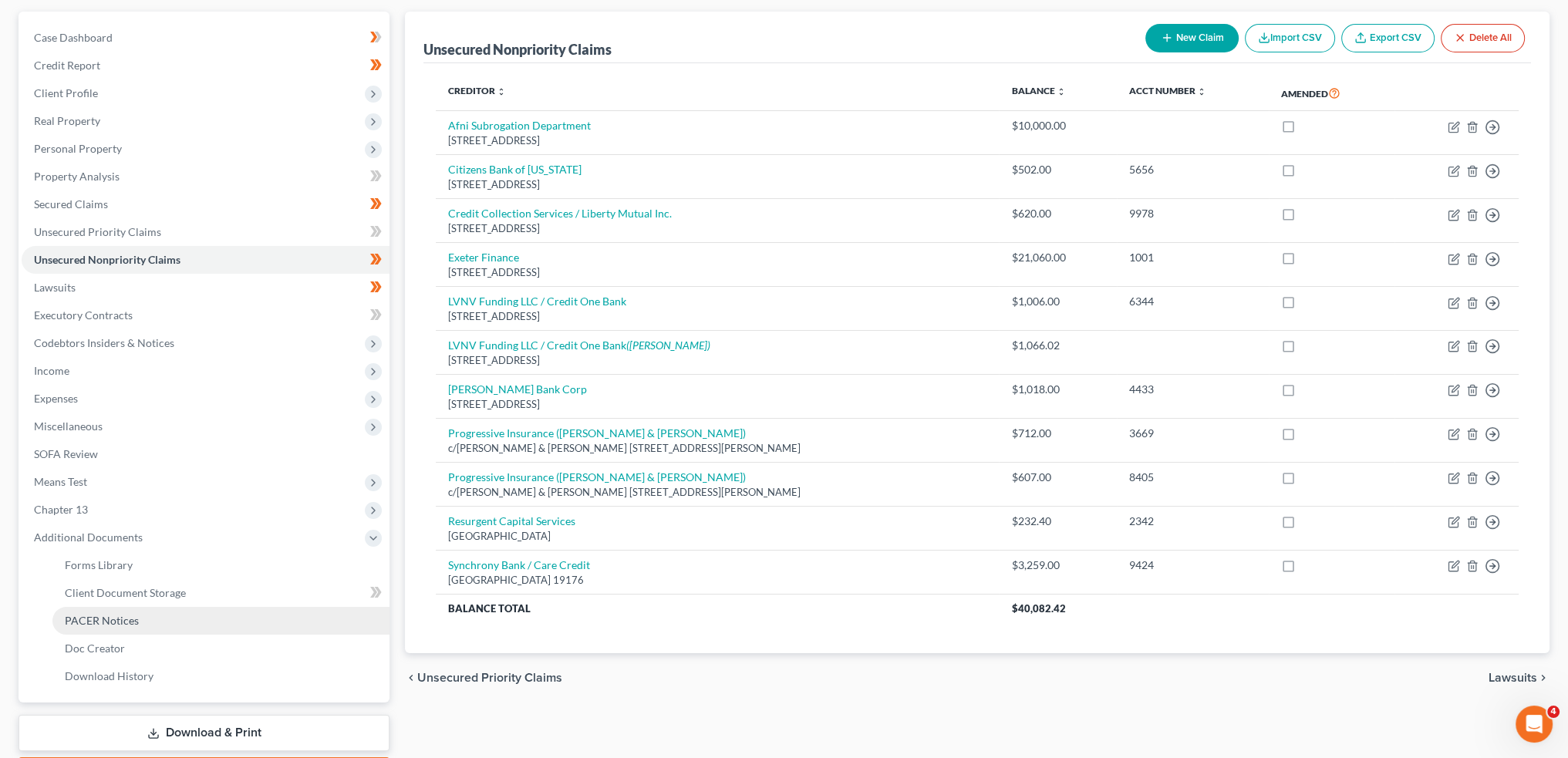
click at [204, 622] on link "PACER Notices" at bounding box center [221, 620] width 337 height 27
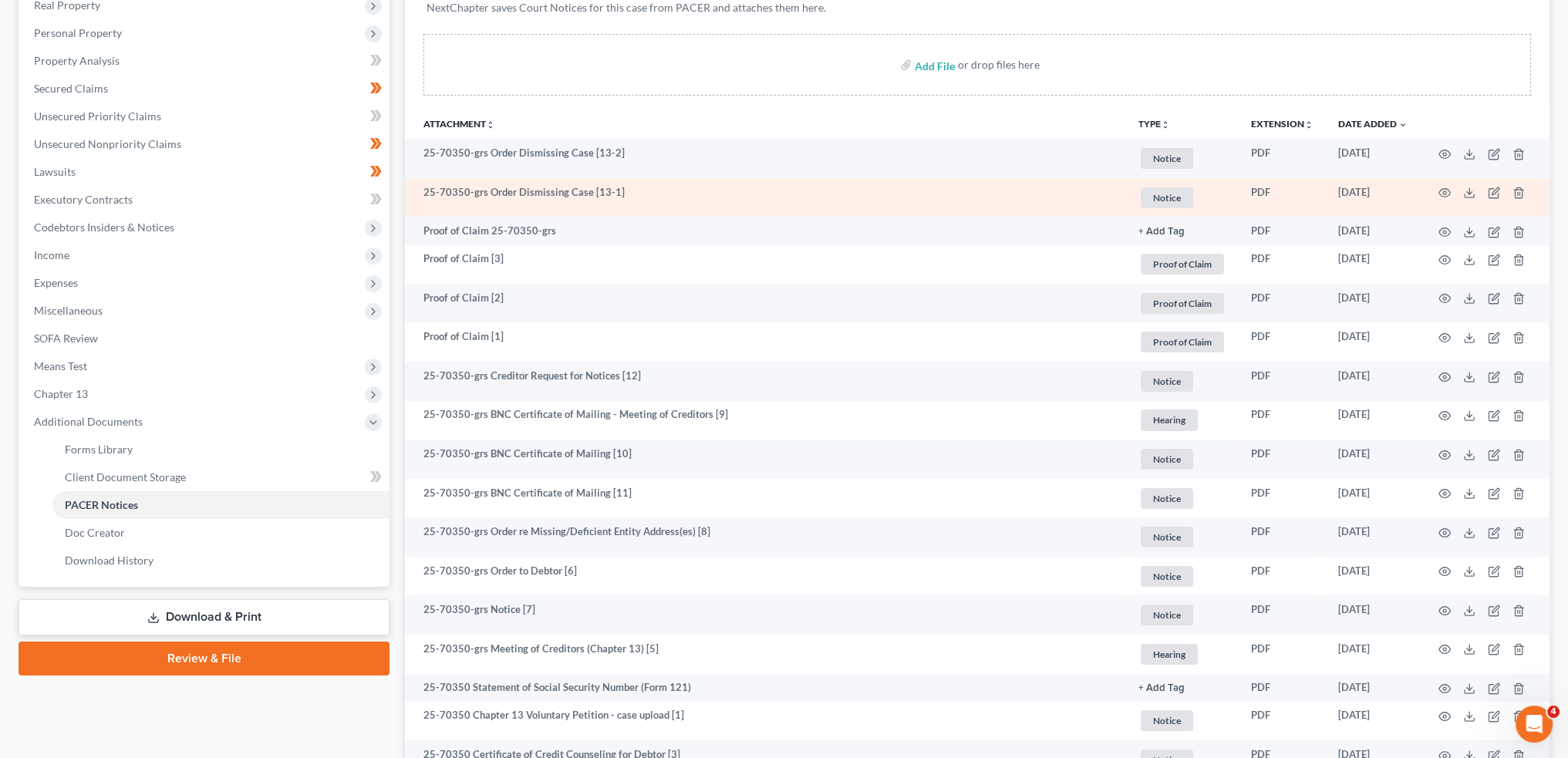
scroll to position [385, 0]
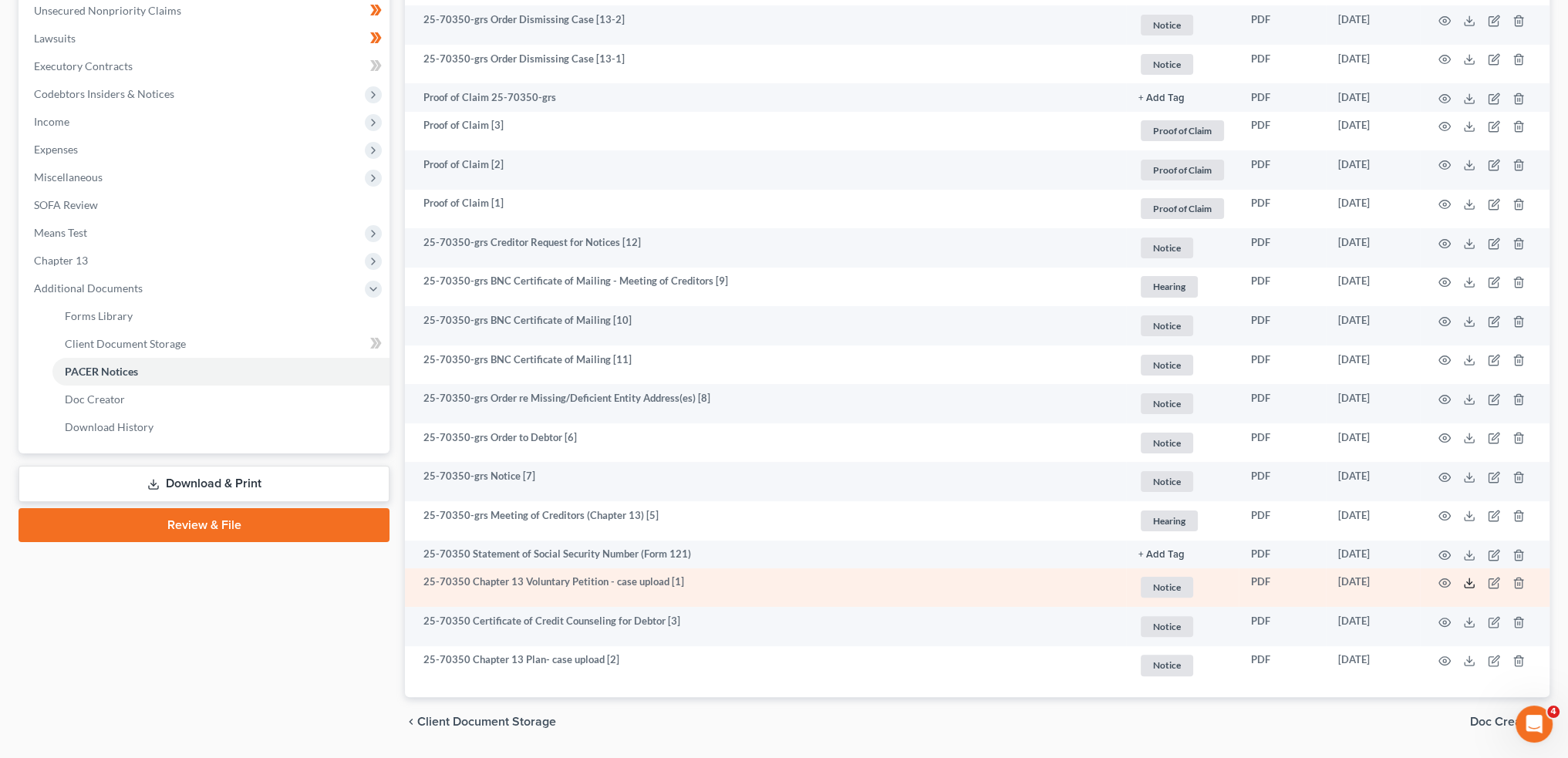
click at [1470, 582] on polyline at bounding box center [1470, 583] width 6 height 2
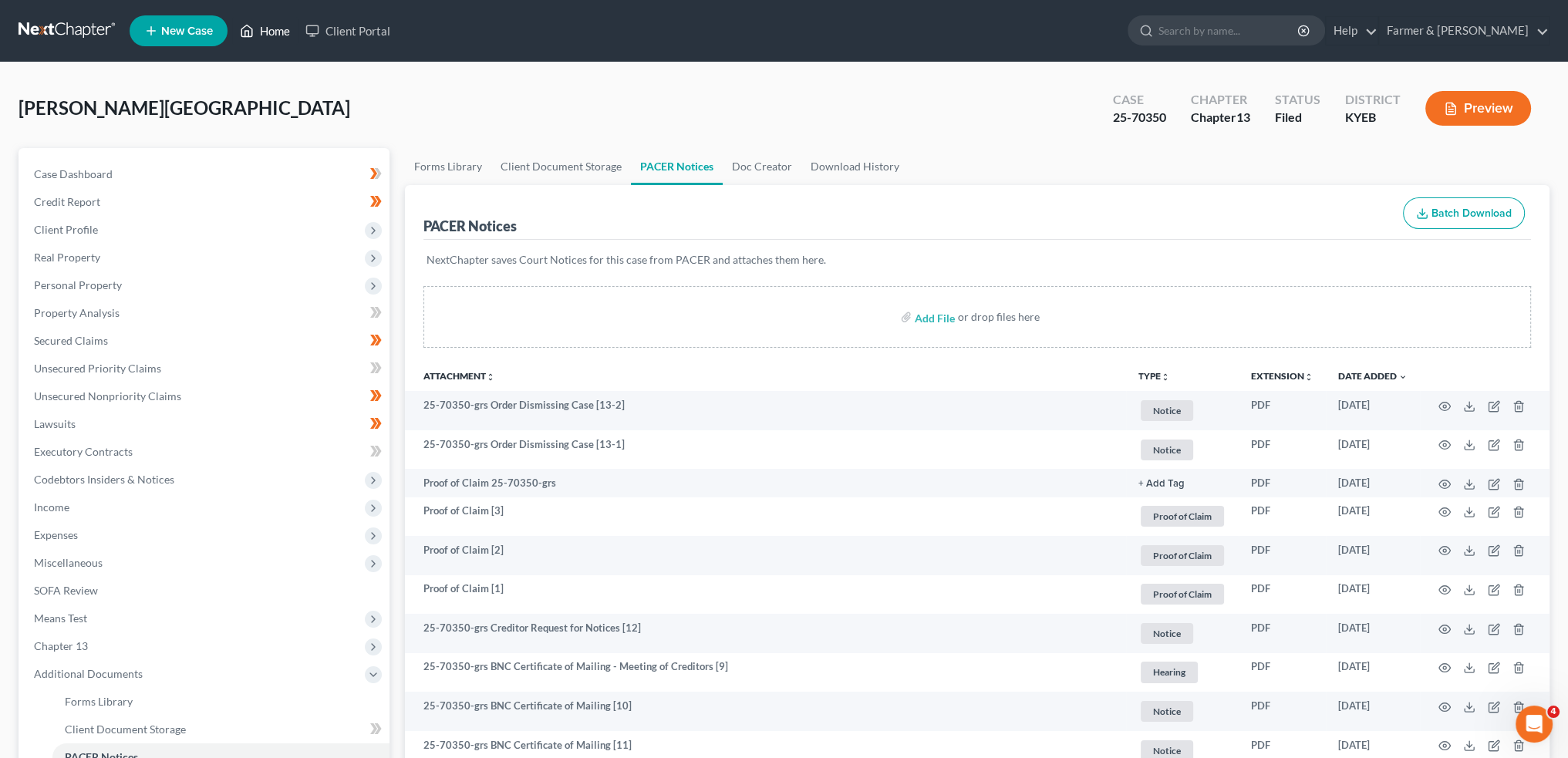
click at [262, 31] on link "Home" at bounding box center [264, 30] width 65 height 27
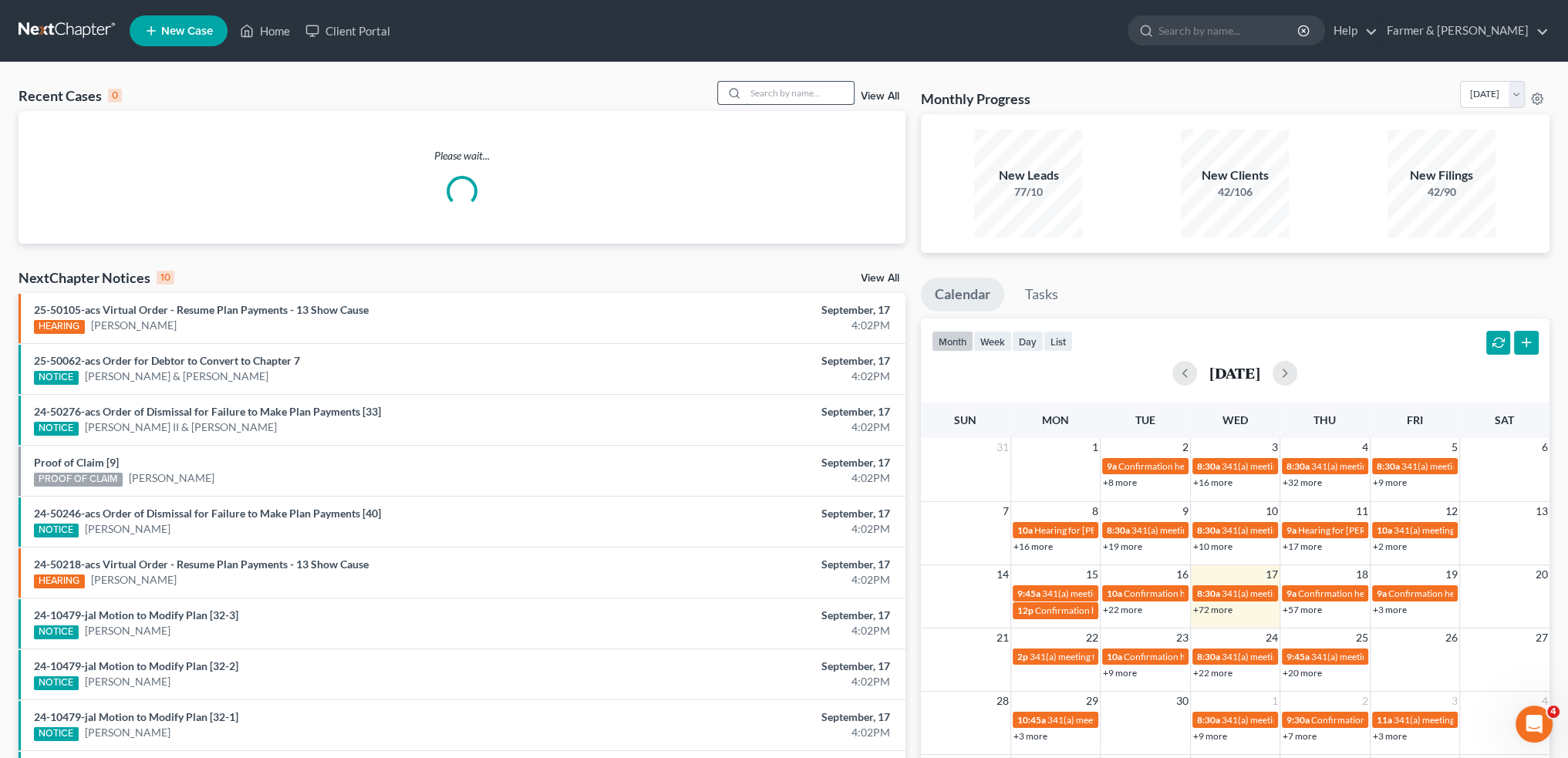
click at [839, 90] on input "search" at bounding box center [800, 93] width 108 height 22
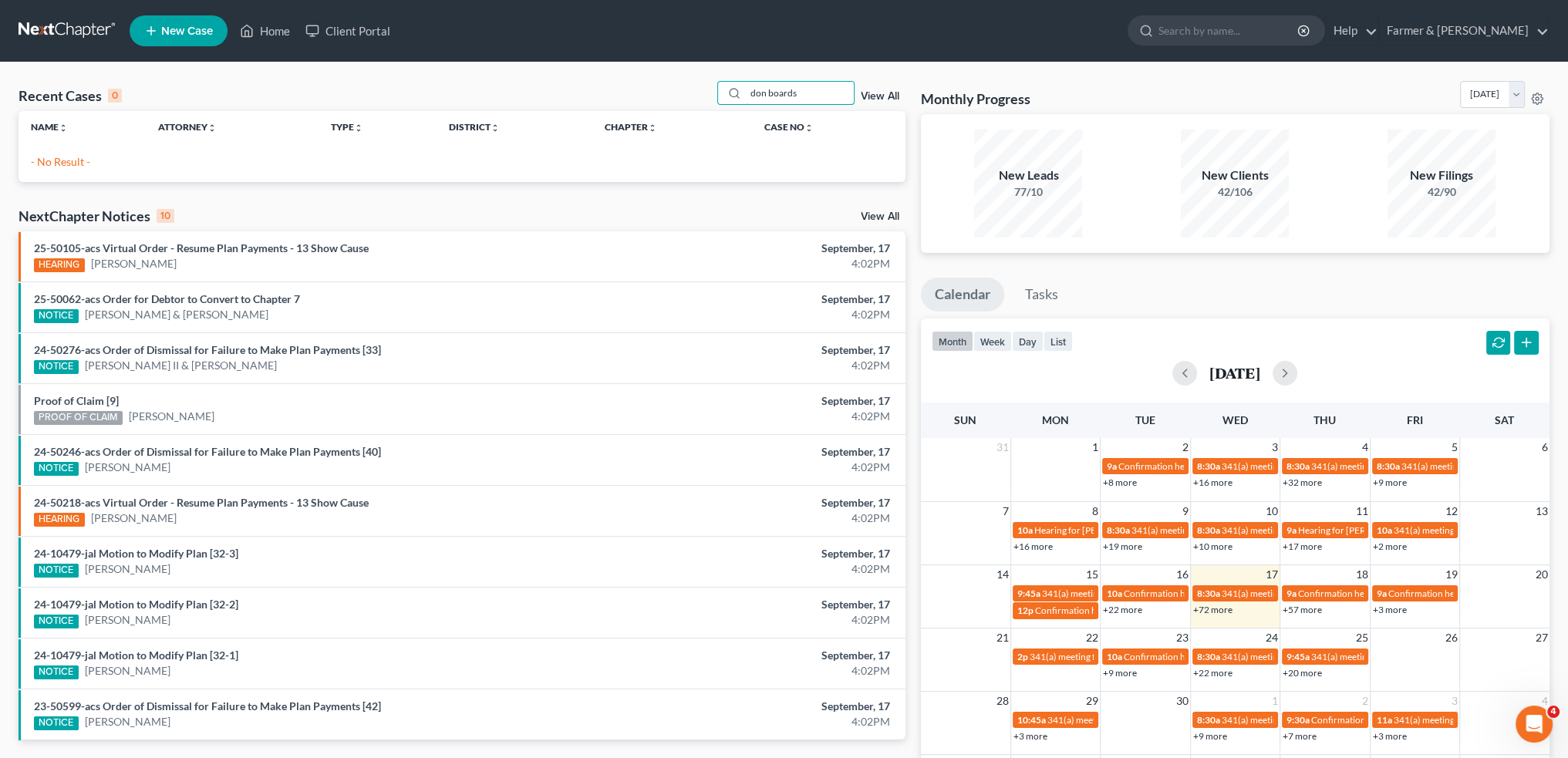
drag, startPoint x: 802, startPoint y: 95, endPoint x: 434, endPoint y: 101, distance: 368.0
click at [469, 101] on div "Recent Cases 0 don boards View All" at bounding box center [461, 96] width 886 height 30
type input "D"
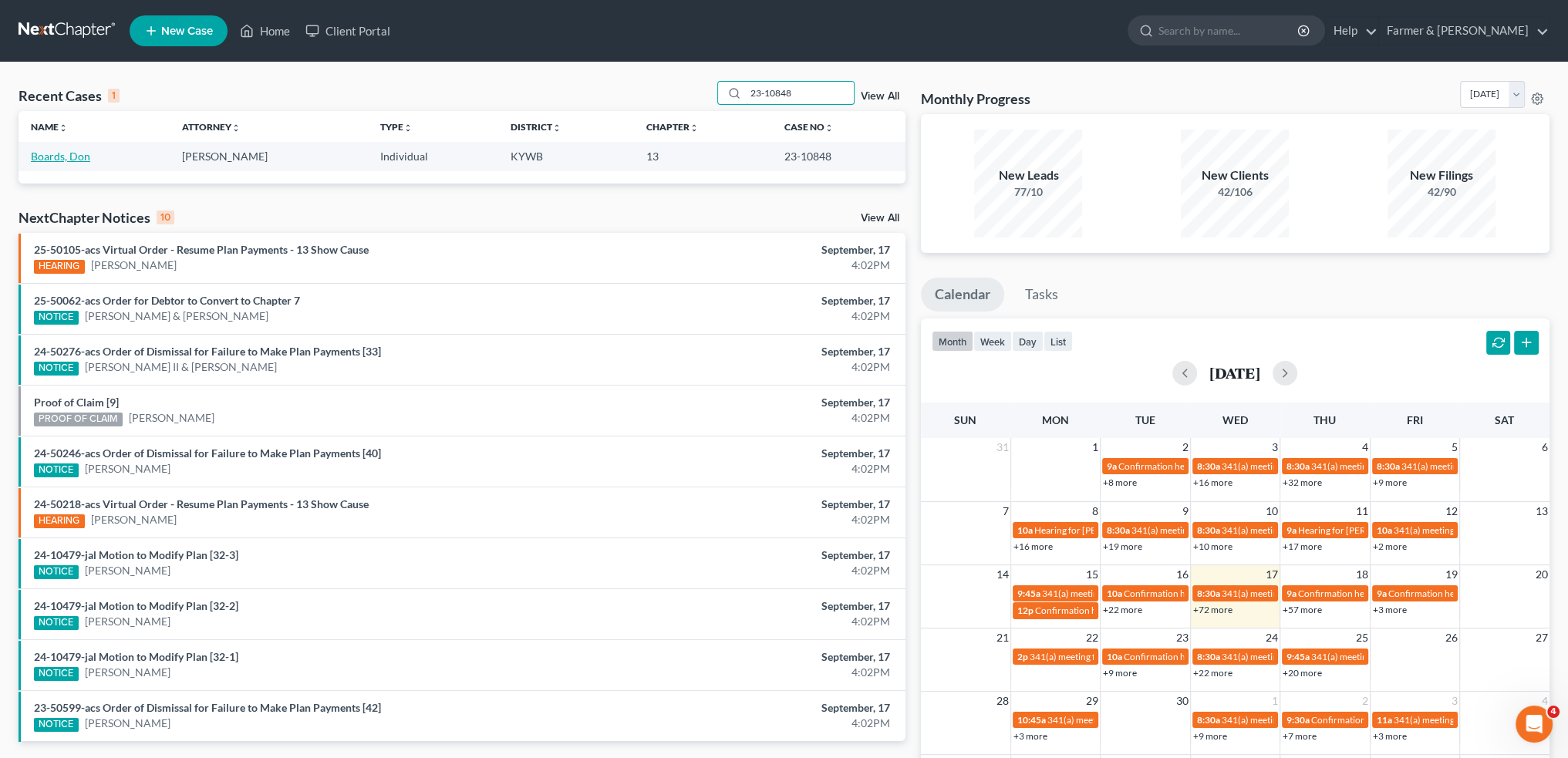
type input "23-10848"
click at [79, 155] on link "Boards, Don" at bounding box center [60, 155] width 59 height 13
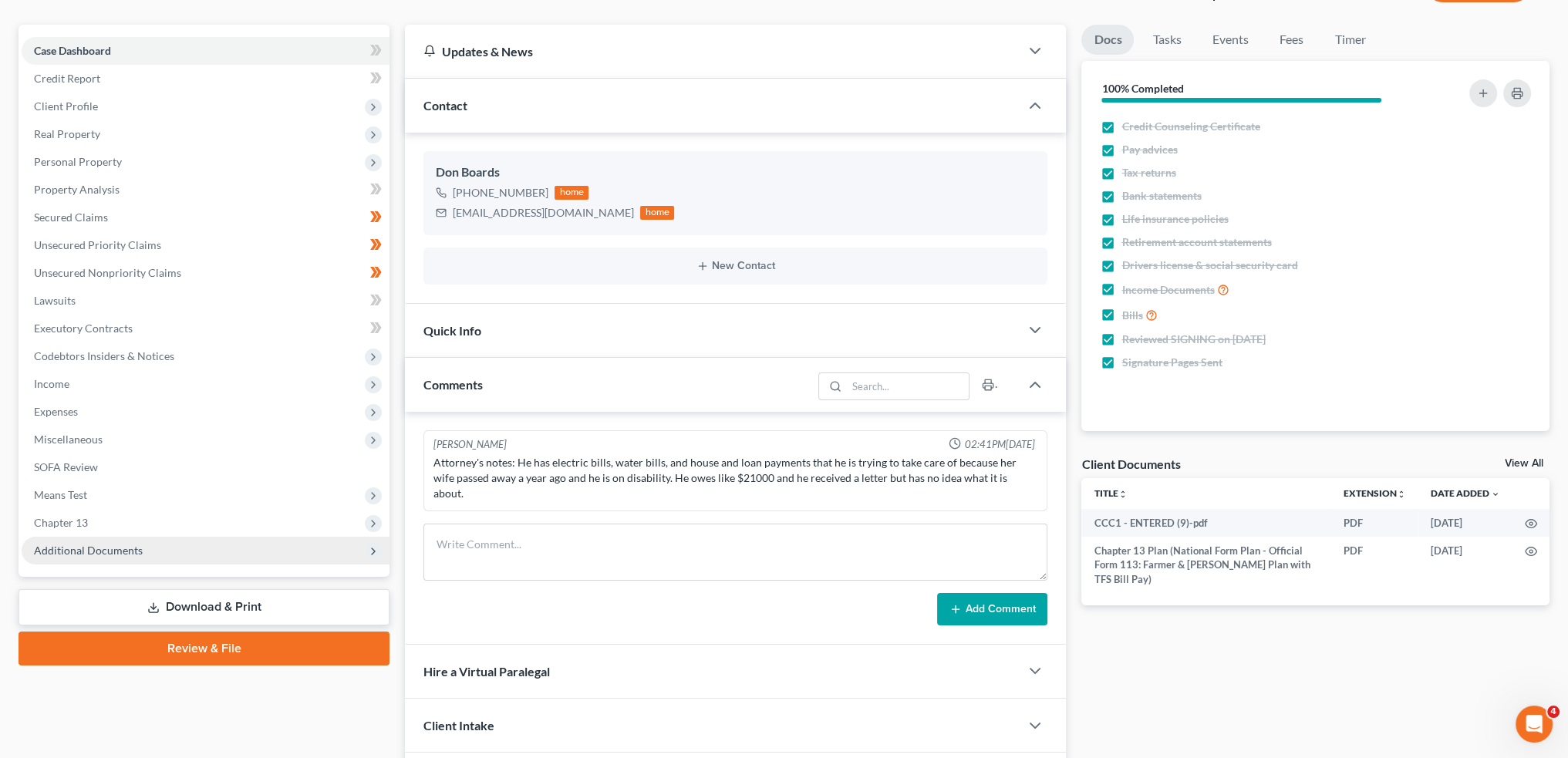
scroll to position [128, 0]
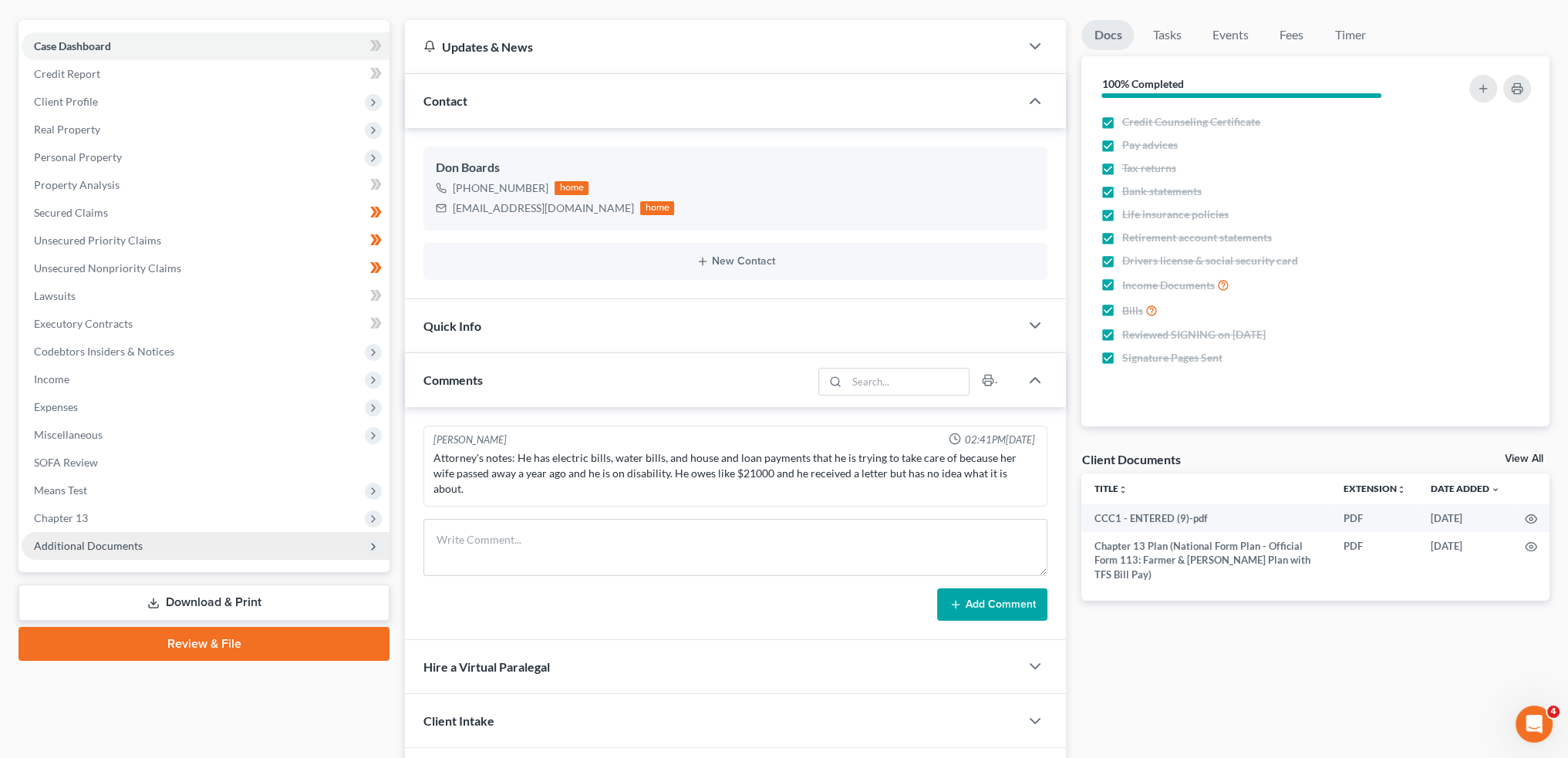
click at [110, 547] on span "Additional Documents" at bounding box center [88, 545] width 108 height 13
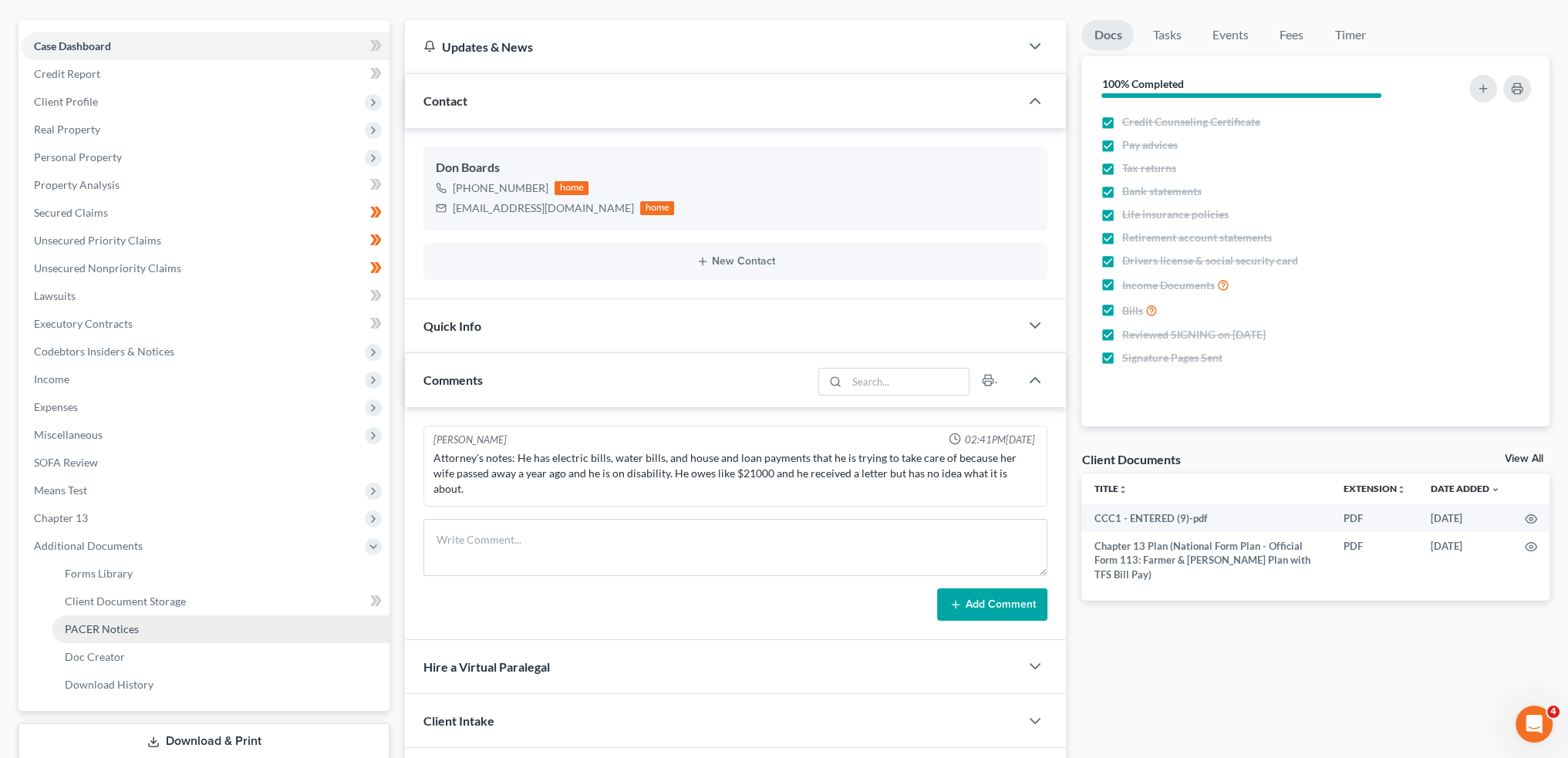
click at [122, 625] on span "PACER Notices" at bounding box center [101, 628] width 74 height 13
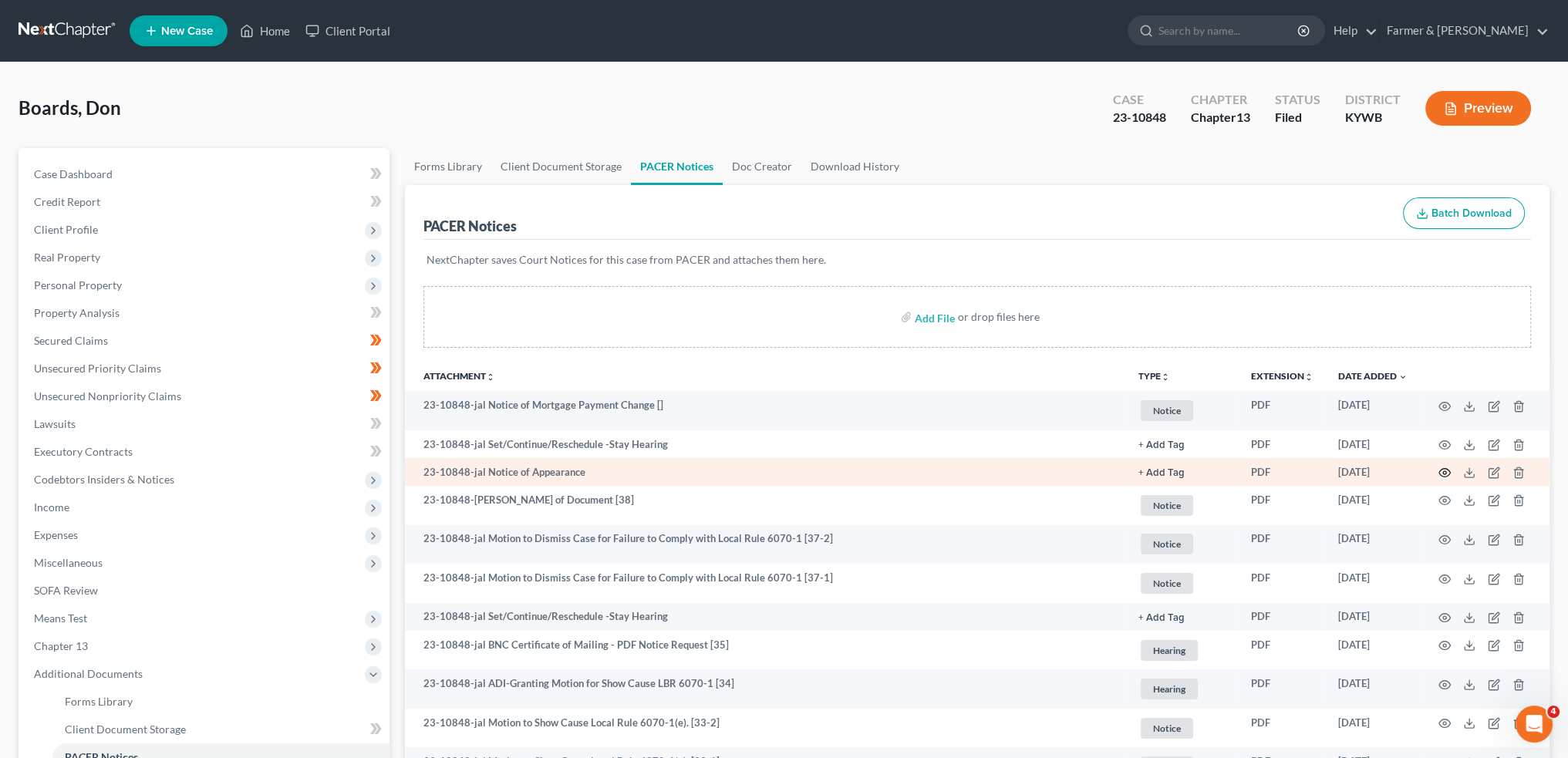
click at [1444, 469] on icon "button" at bounding box center [1444, 472] width 13 height 13
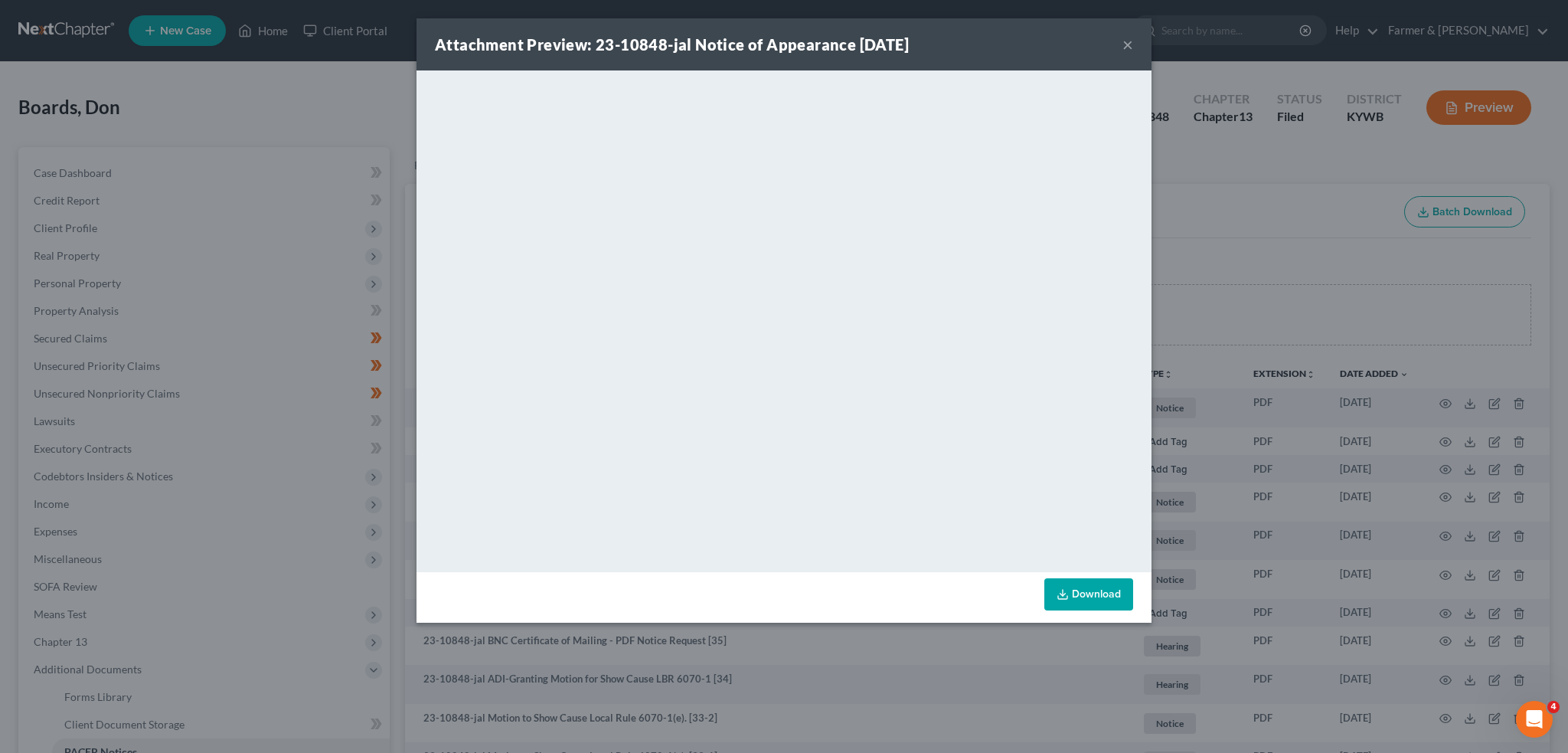
click at [1128, 43] on button "×" at bounding box center [1127, 44] width 11 height 18
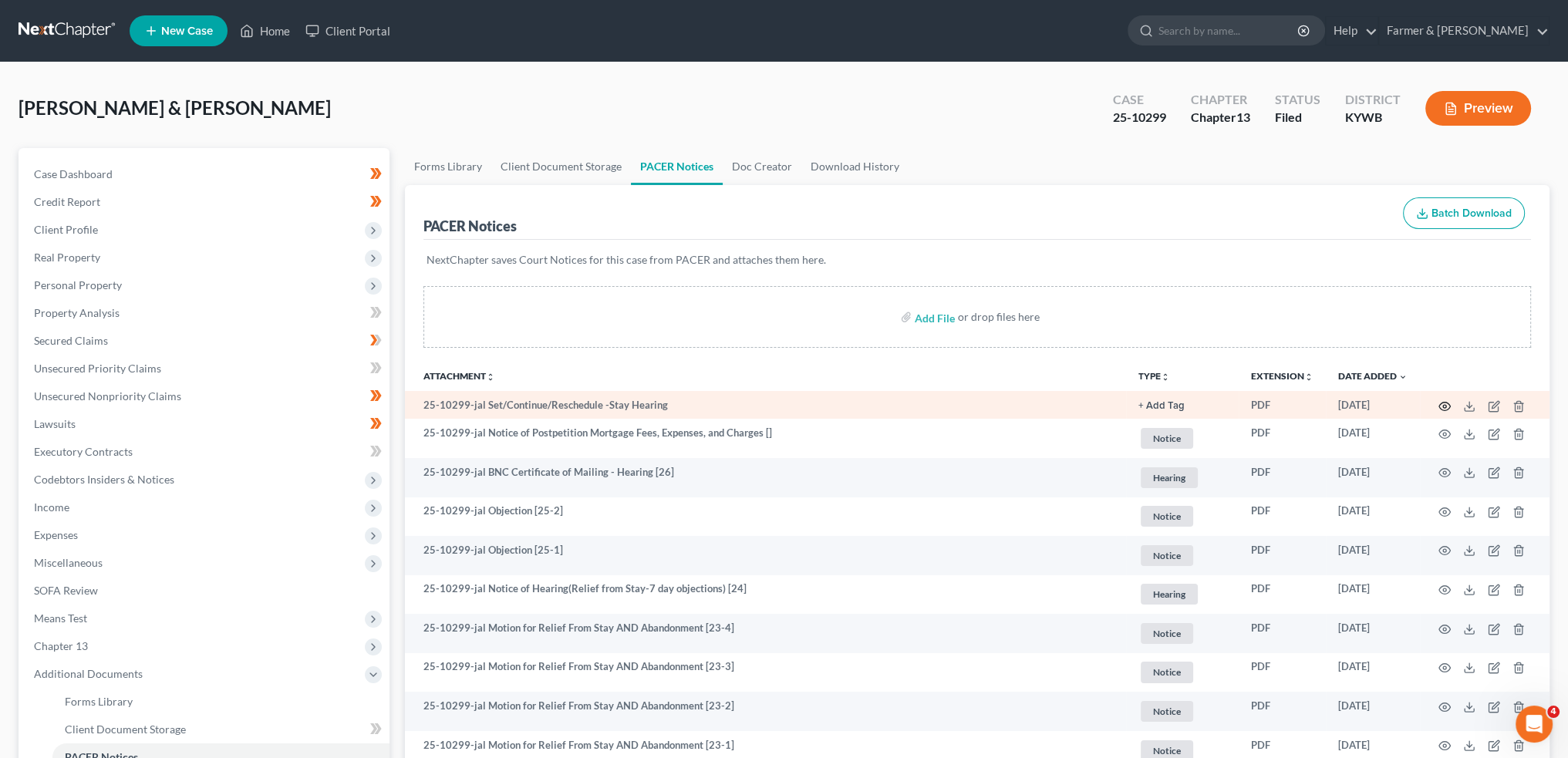
click at [1445, 404] on icon "button" at bounding box center [1444, 406] width 13 height 13
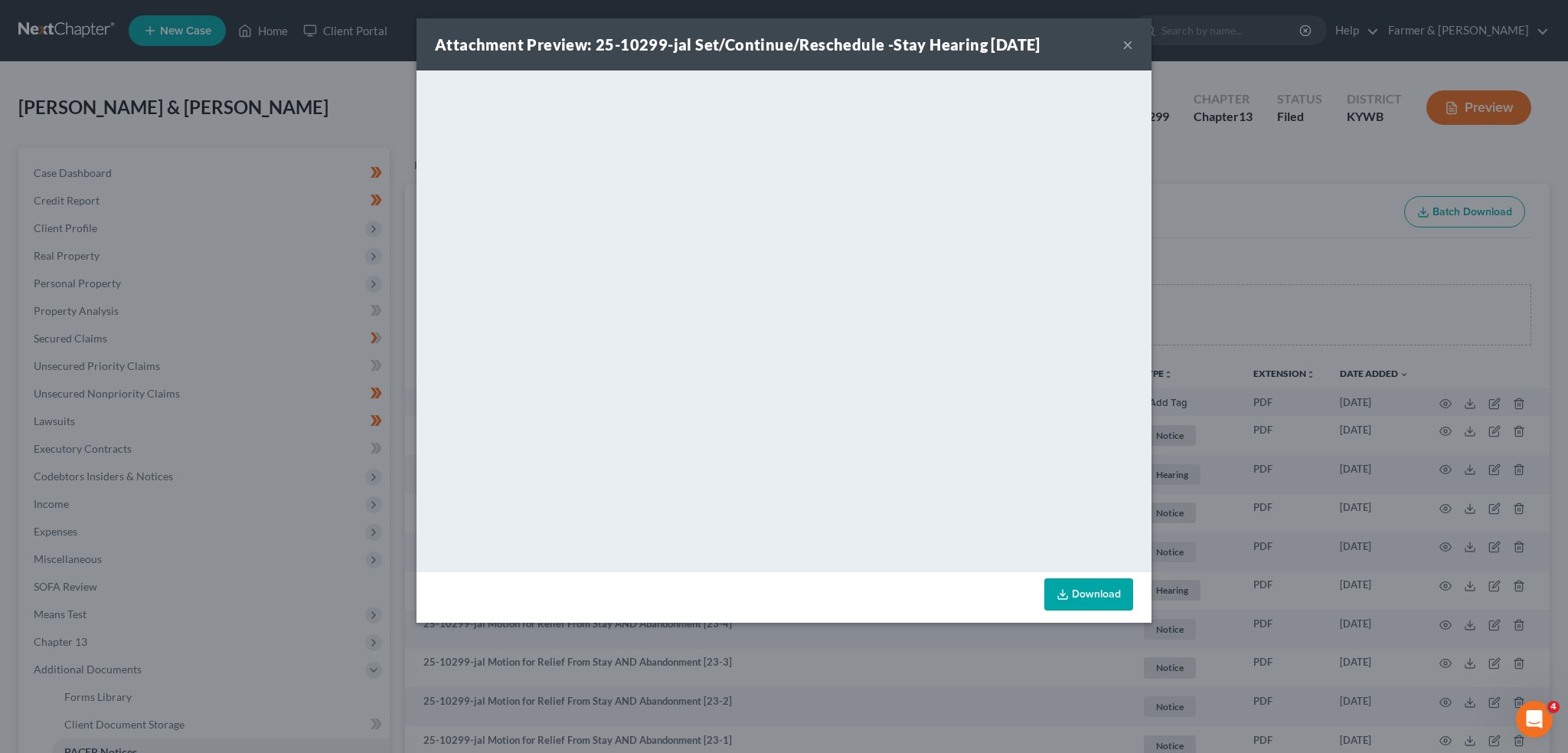
click at [1129, 42] on button "×" at bounding box center [1127, 44] width 11 height 18
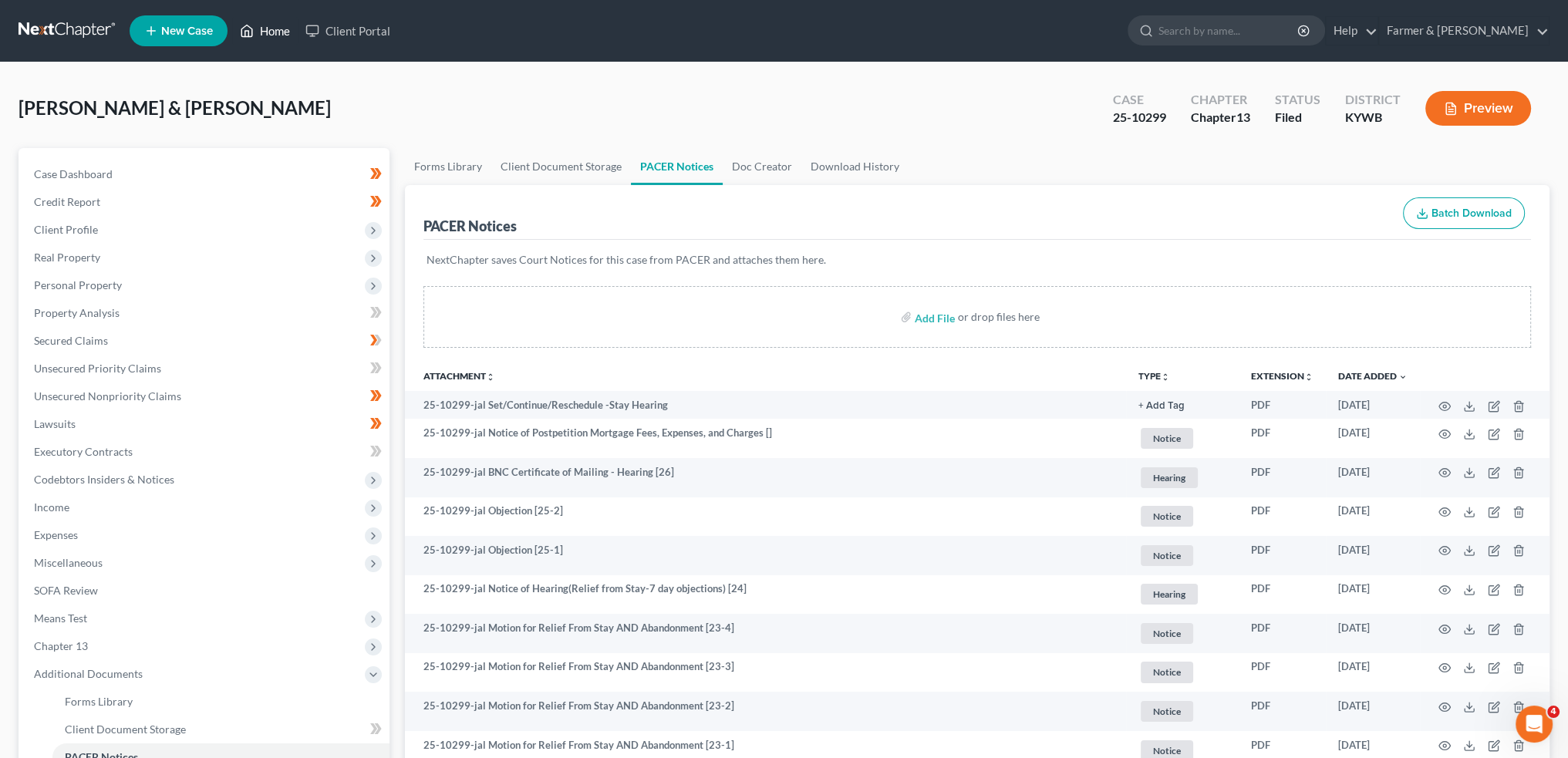
click at [263, 30] on link "Home" at bounding box center [264, 30] width 65 height 27
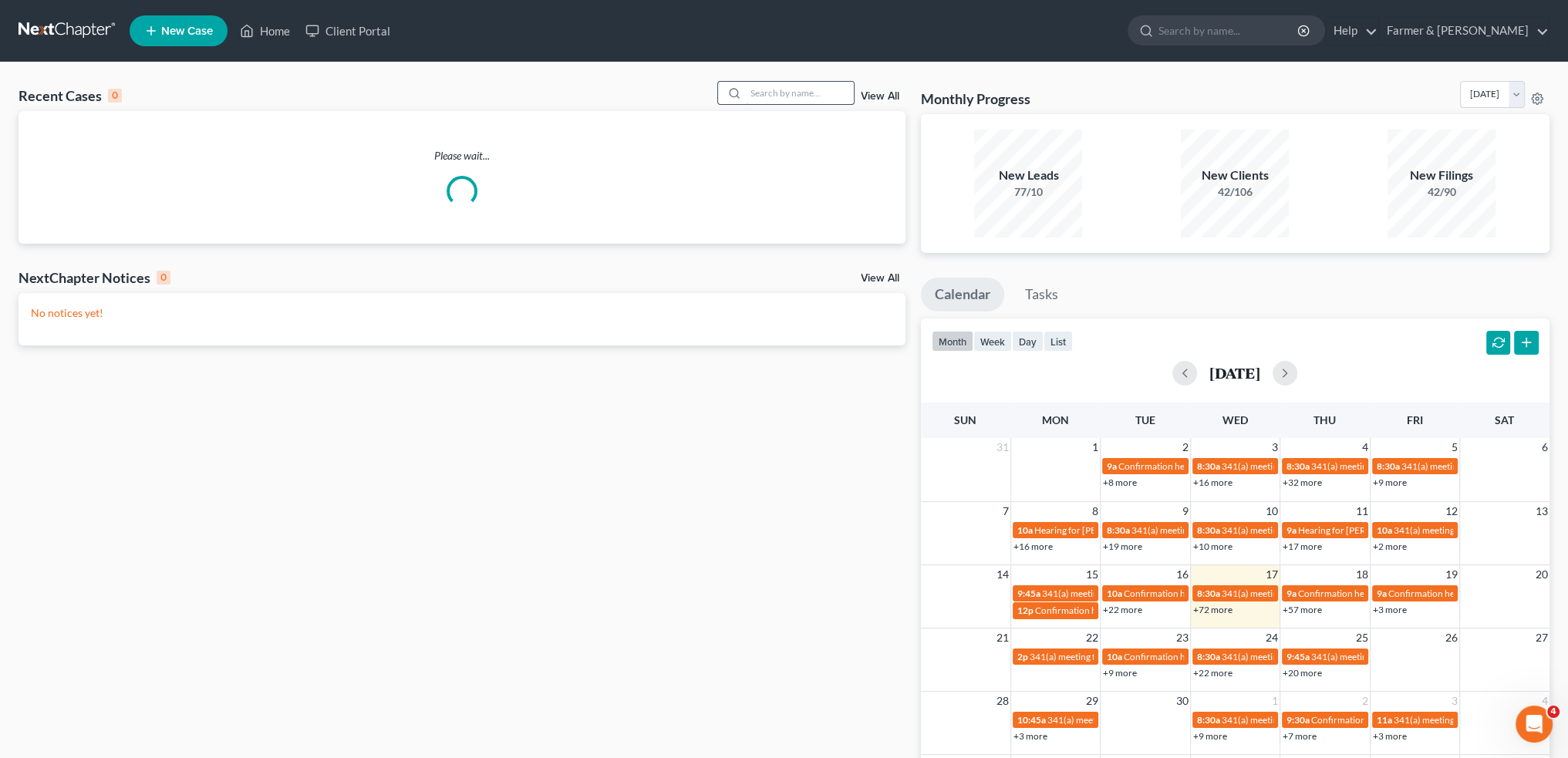
click at [764, 89] on input "search" at bounding box center [800, 93] width 108 height 22
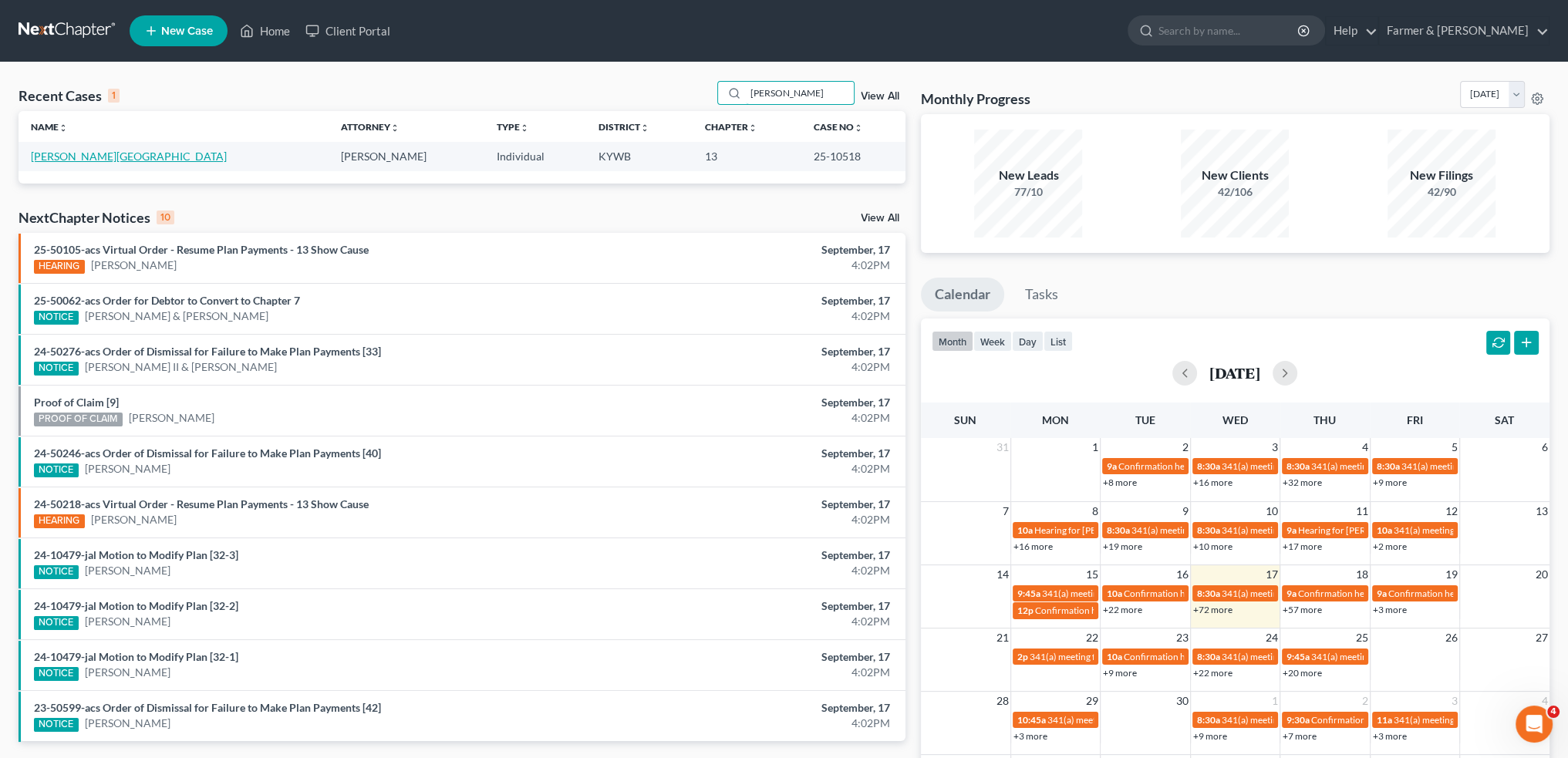
type input "[PERSON_NAME]"
click at [64, 153] on link "[PERSON_NAME][GEOGRAPHIC_DATA]" at bounding box center [129, 155] width 196 height 13
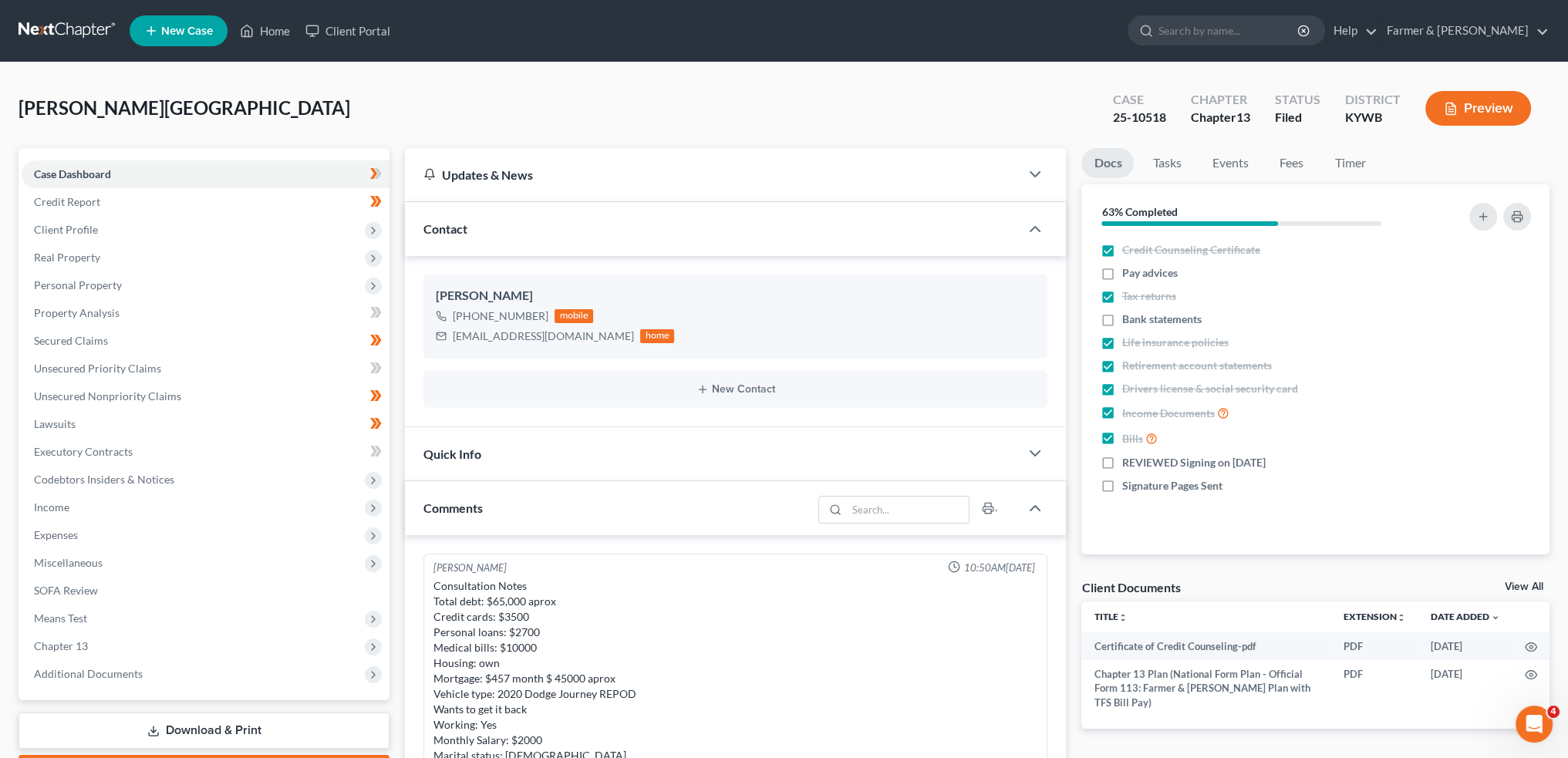
scroll to position [414, 0]
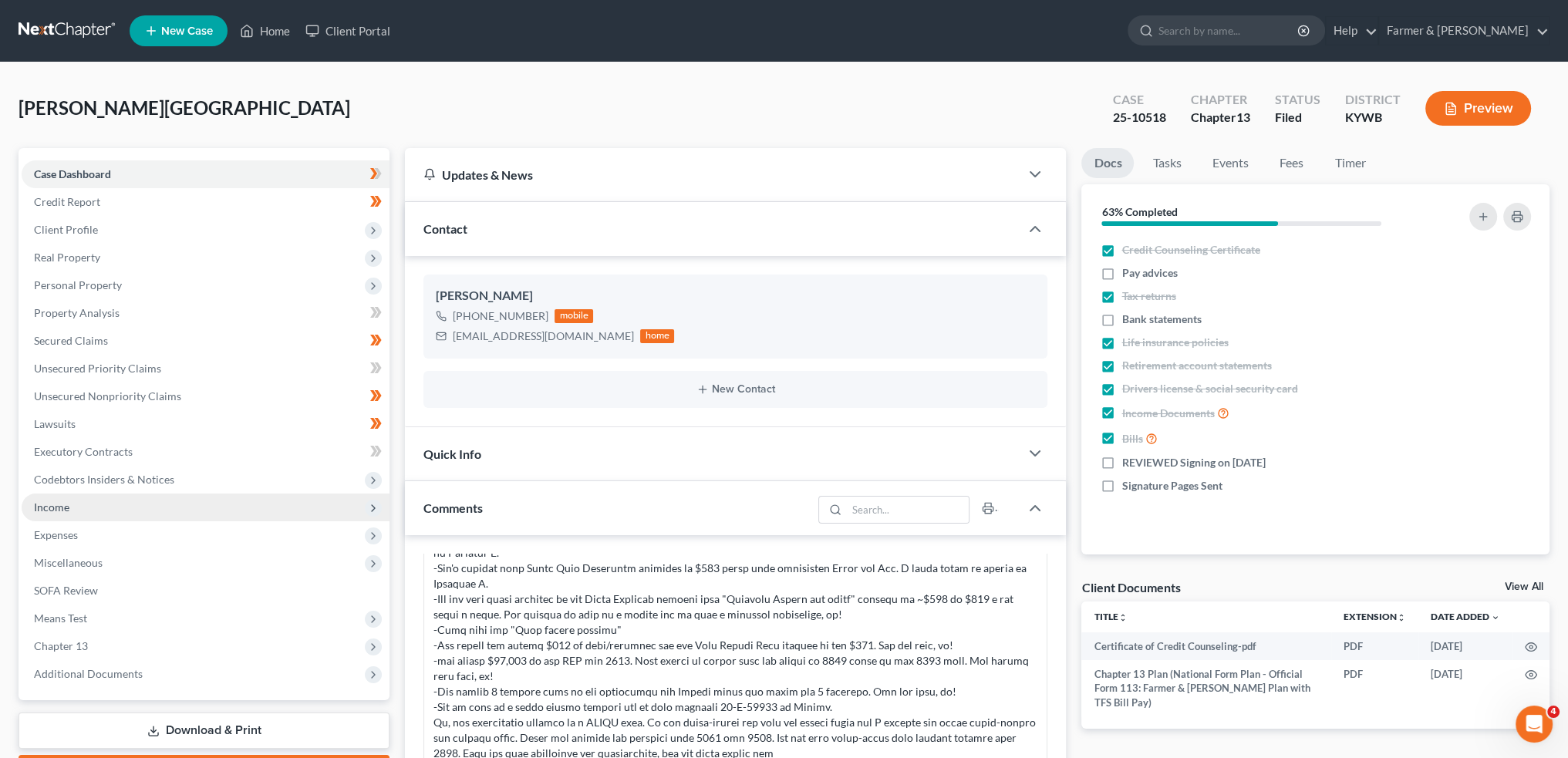
click at [51, 503] on span "Income" at bounding box center [52, 506] width 35 height 13
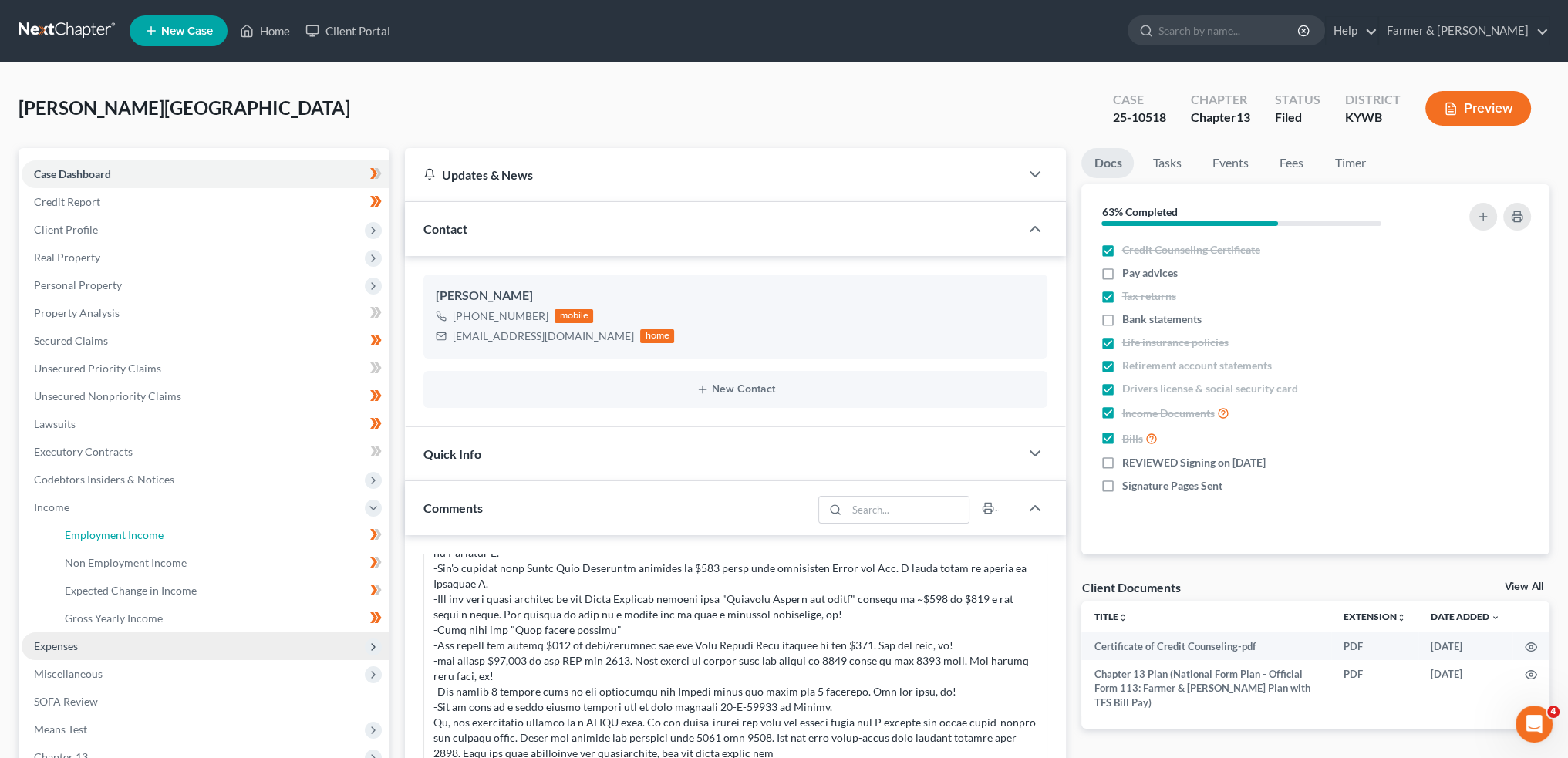
click at [59, 527] on link "Employment Income" at bounding box center [221, 536] width 337 height 27
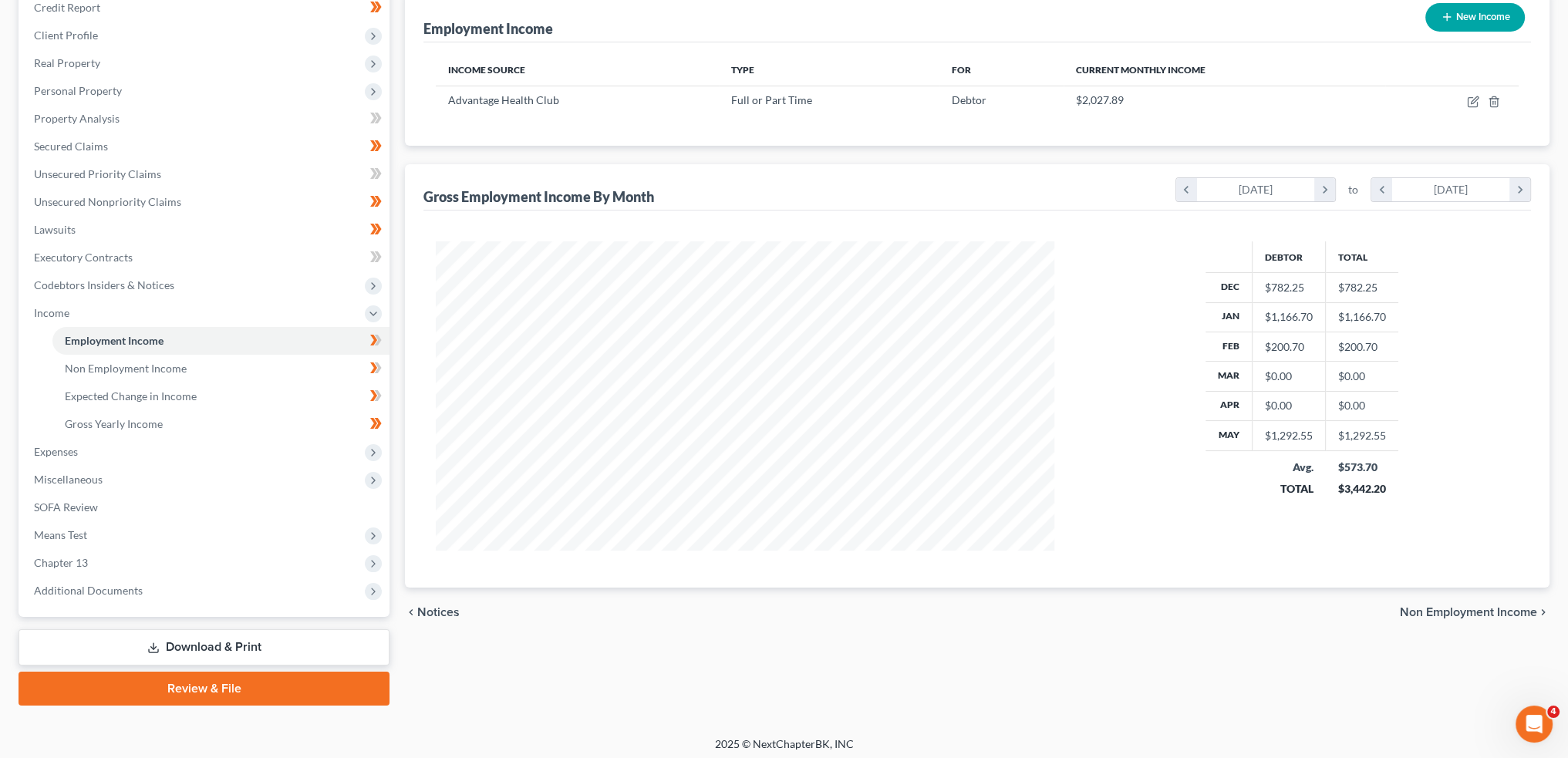
scroll to position [199, 0]
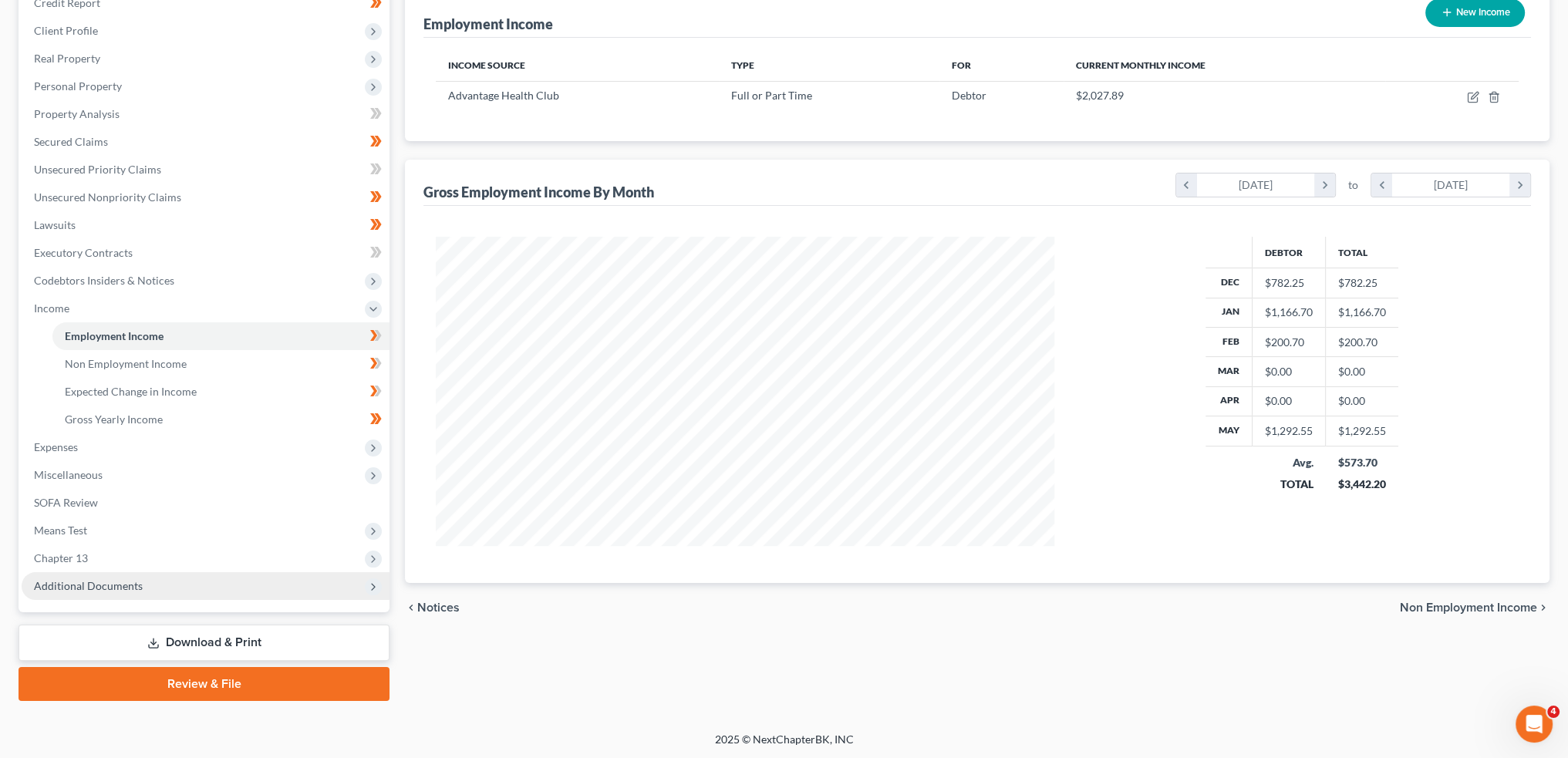
click at [91, 588] on span "Additional Documents" at bounding box center [88, 585] width 108 height 13
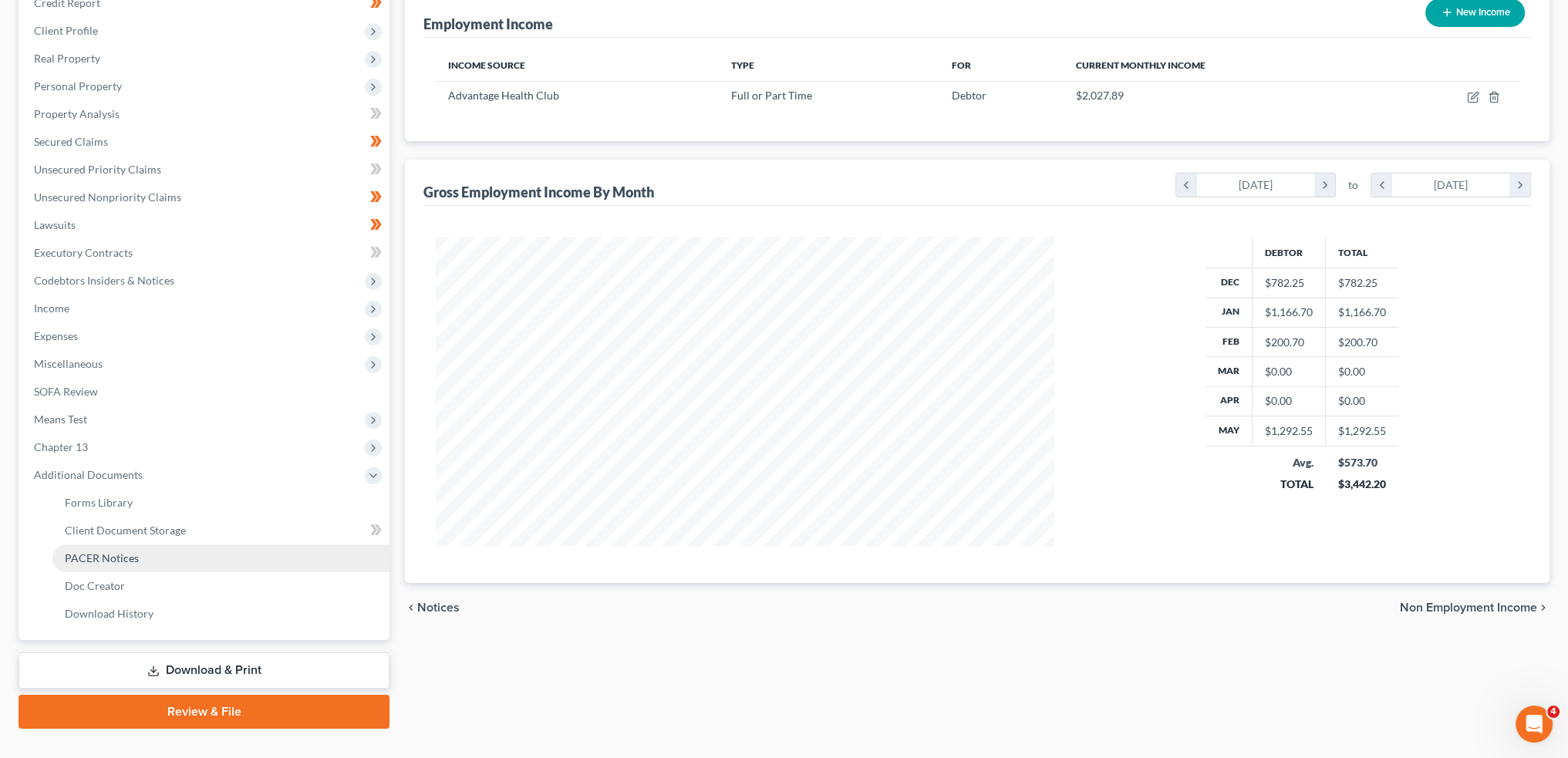
click at [101, 561] on span "PACER Notices" at bounding box center [101, 557] width 74 height 13
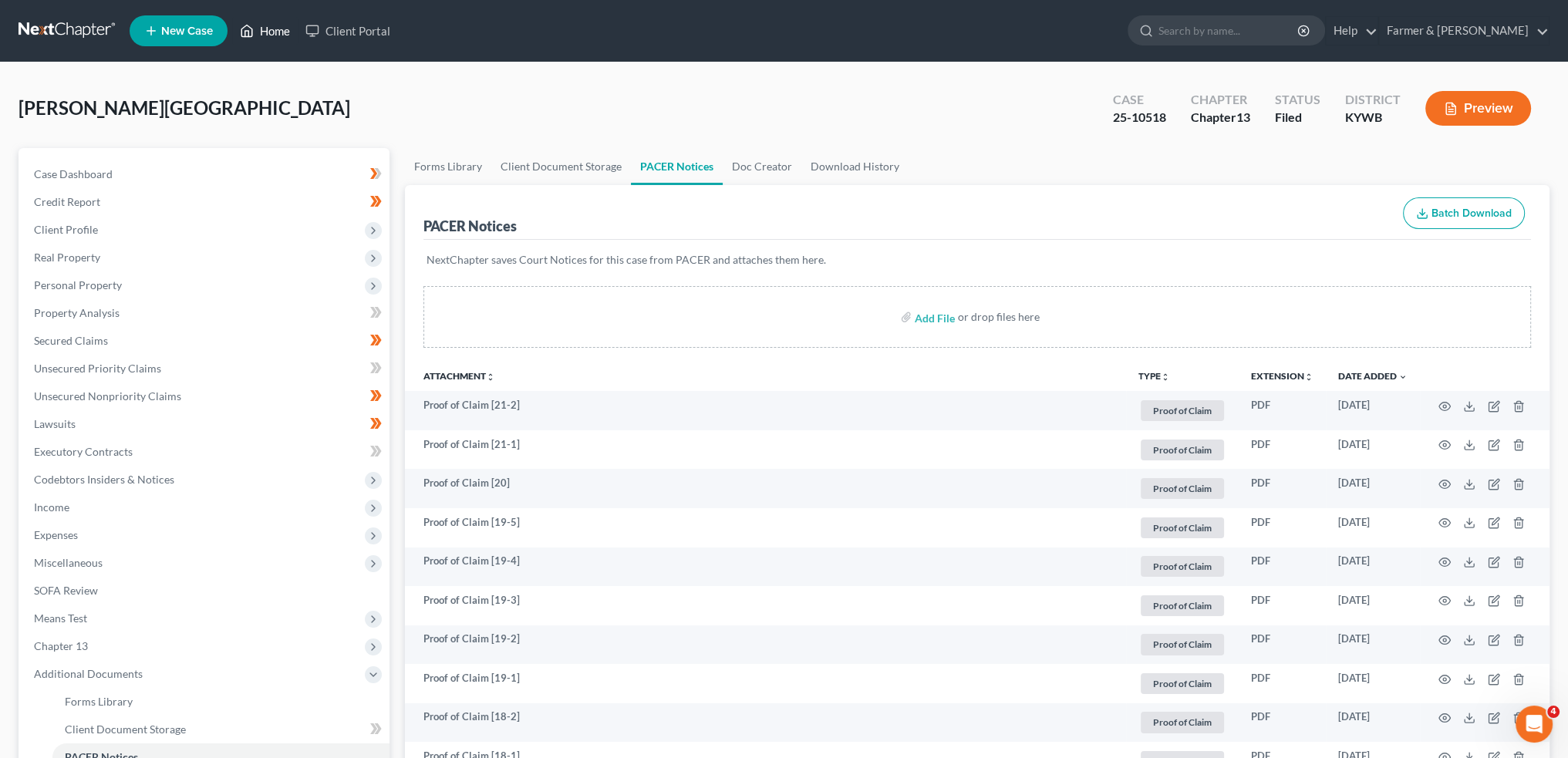
drag, startPoint x: 252, startPoint y: 20, endPoint x: 437, endPoint y: 71, distance: 191.9
click at [252, 20] on link "Home" at bounding box center [264, 30] width 65 height 27
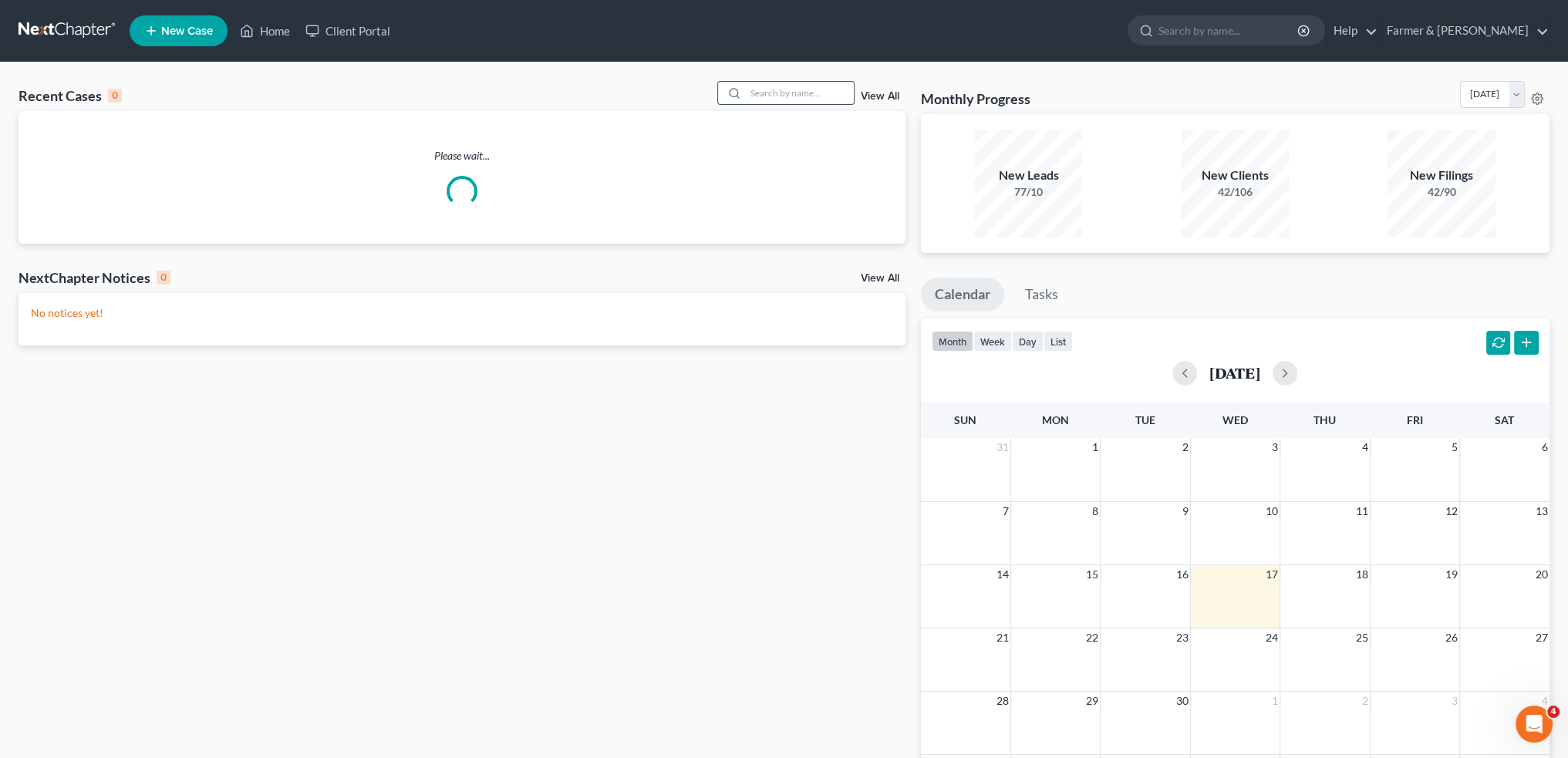
click at [787, 99] on input "search" at bounding box center [800, 93] width 108 height 22
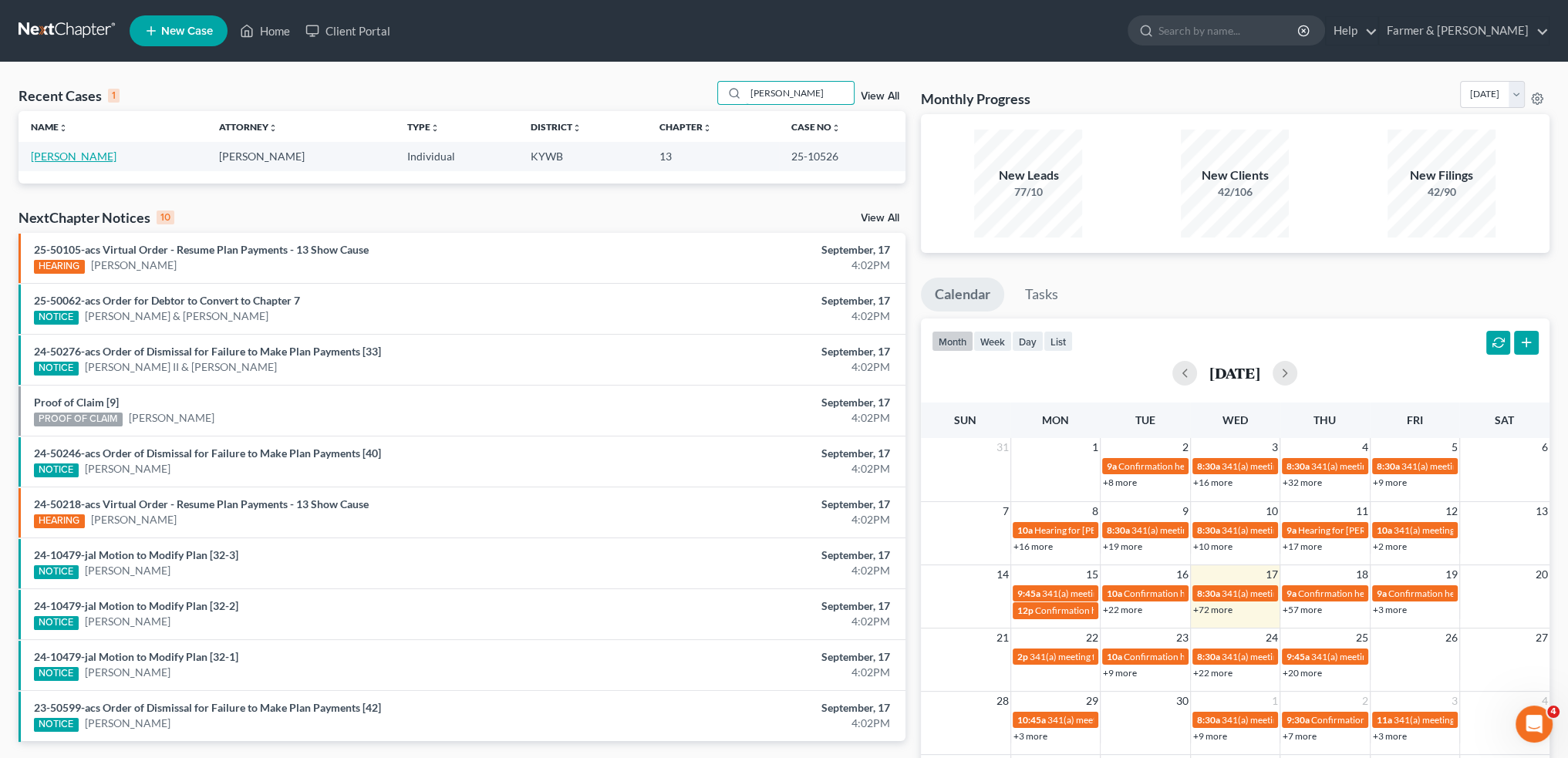
type input "[PERSON_NAME]"
click at [64, 153] on link "[PERSON_NAME]" at bounding box center [74, 155] width 86 height 13
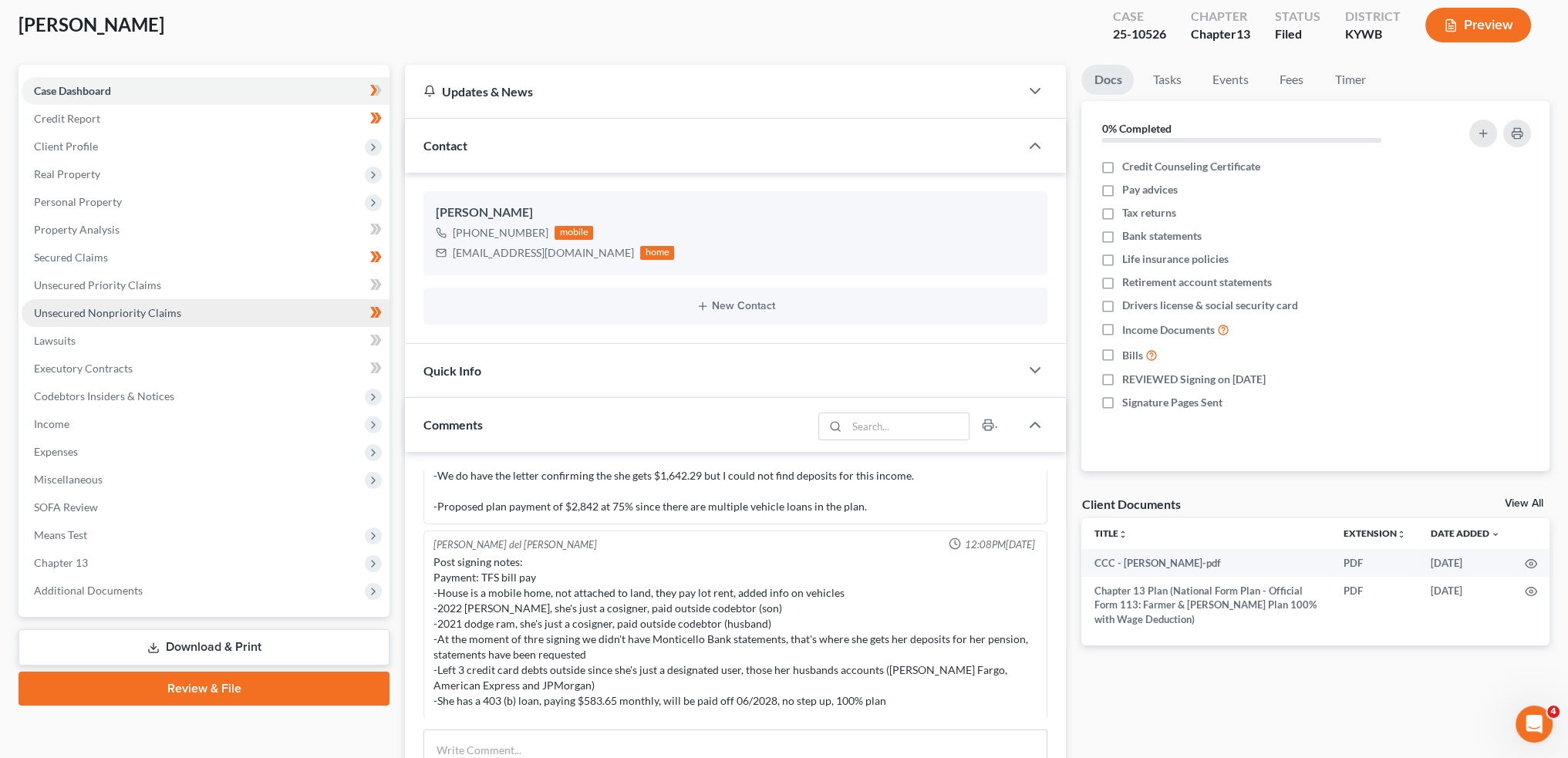
scroll to position [128, 0]
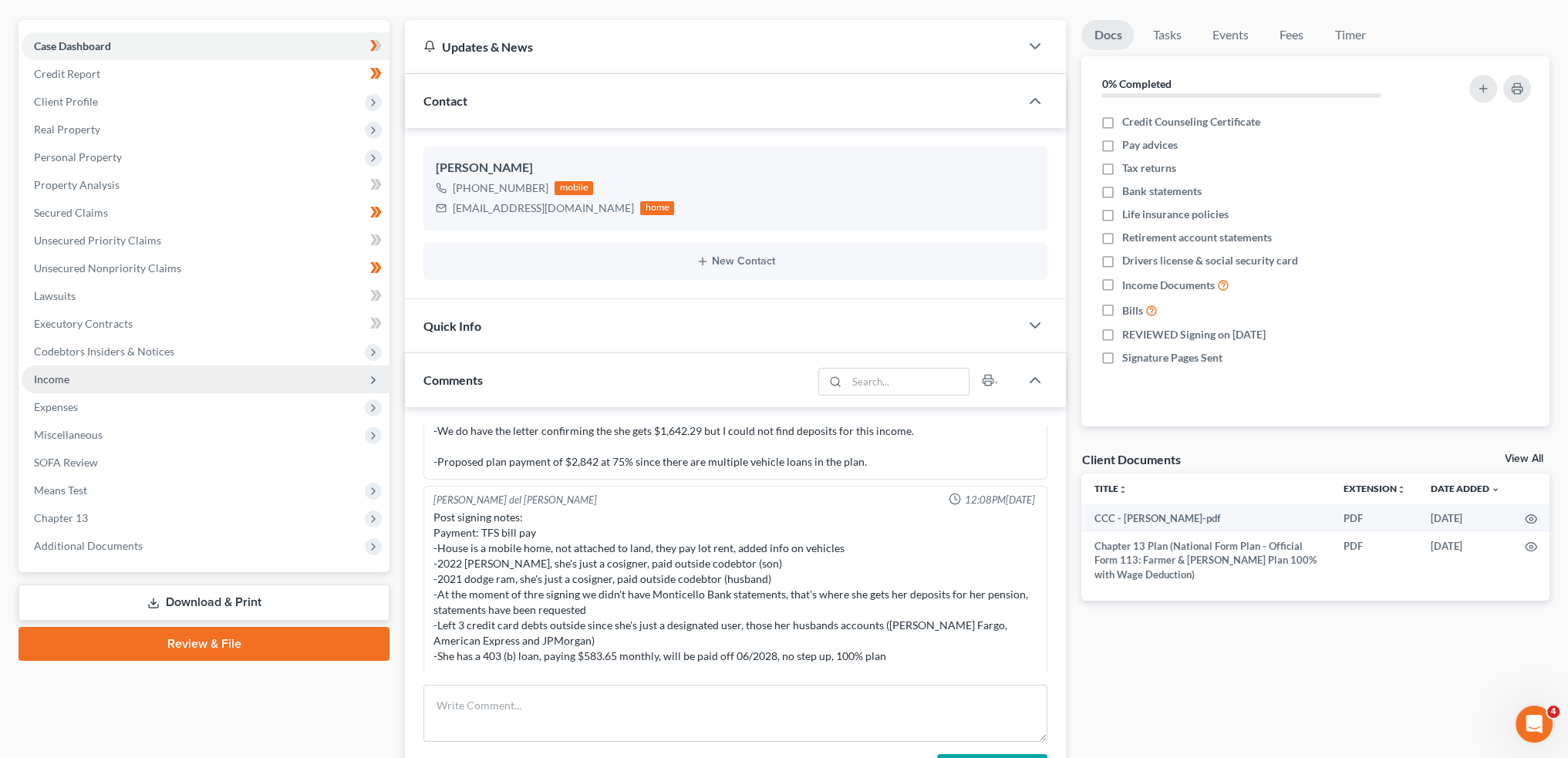
click at [98, 385] on span "Income" at bounding box center [205, 379] width 368 height 27
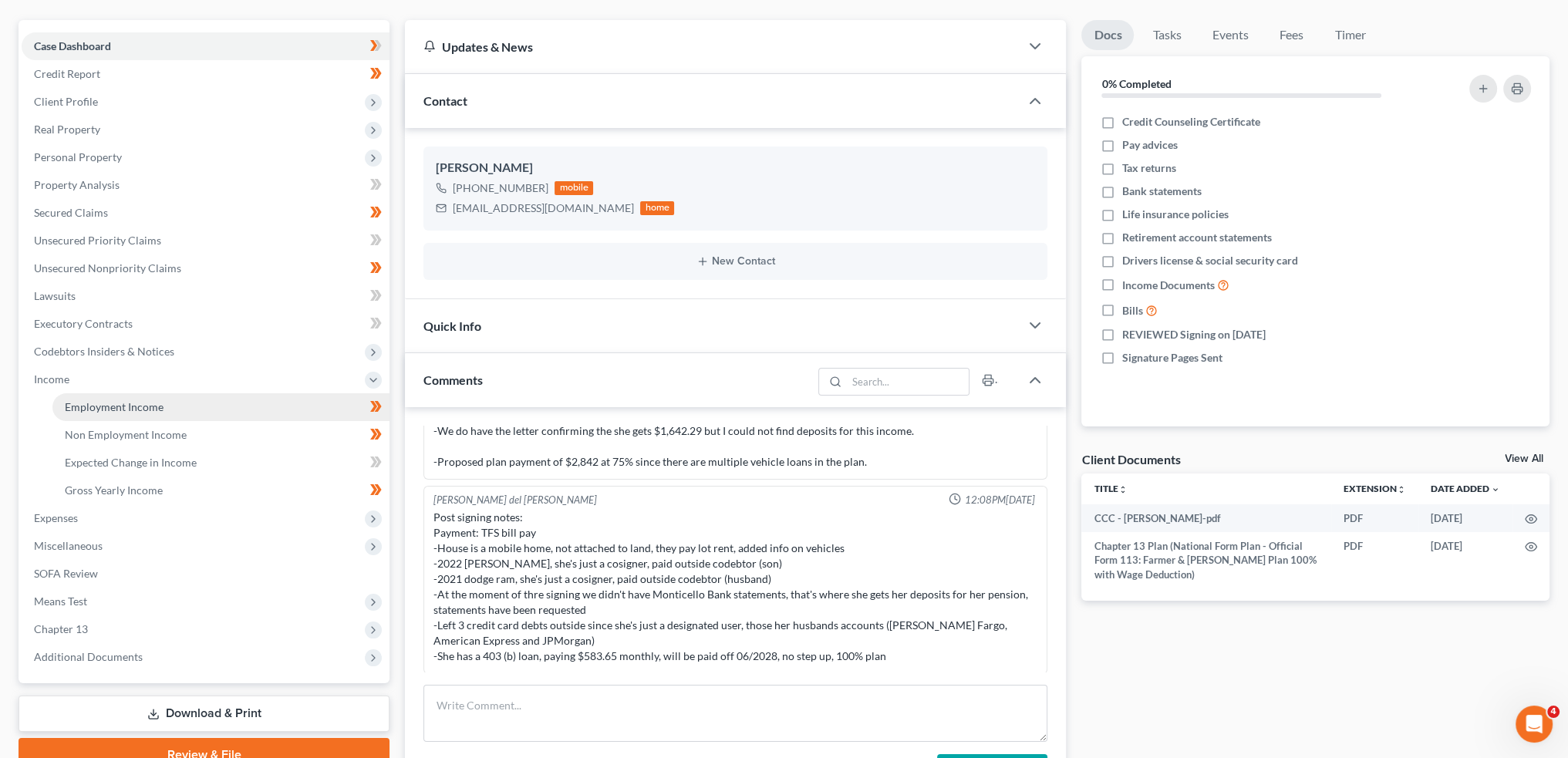
click at [101, 409] on span "Employment Income" at bounding box center [113, 406] width 98 height 13
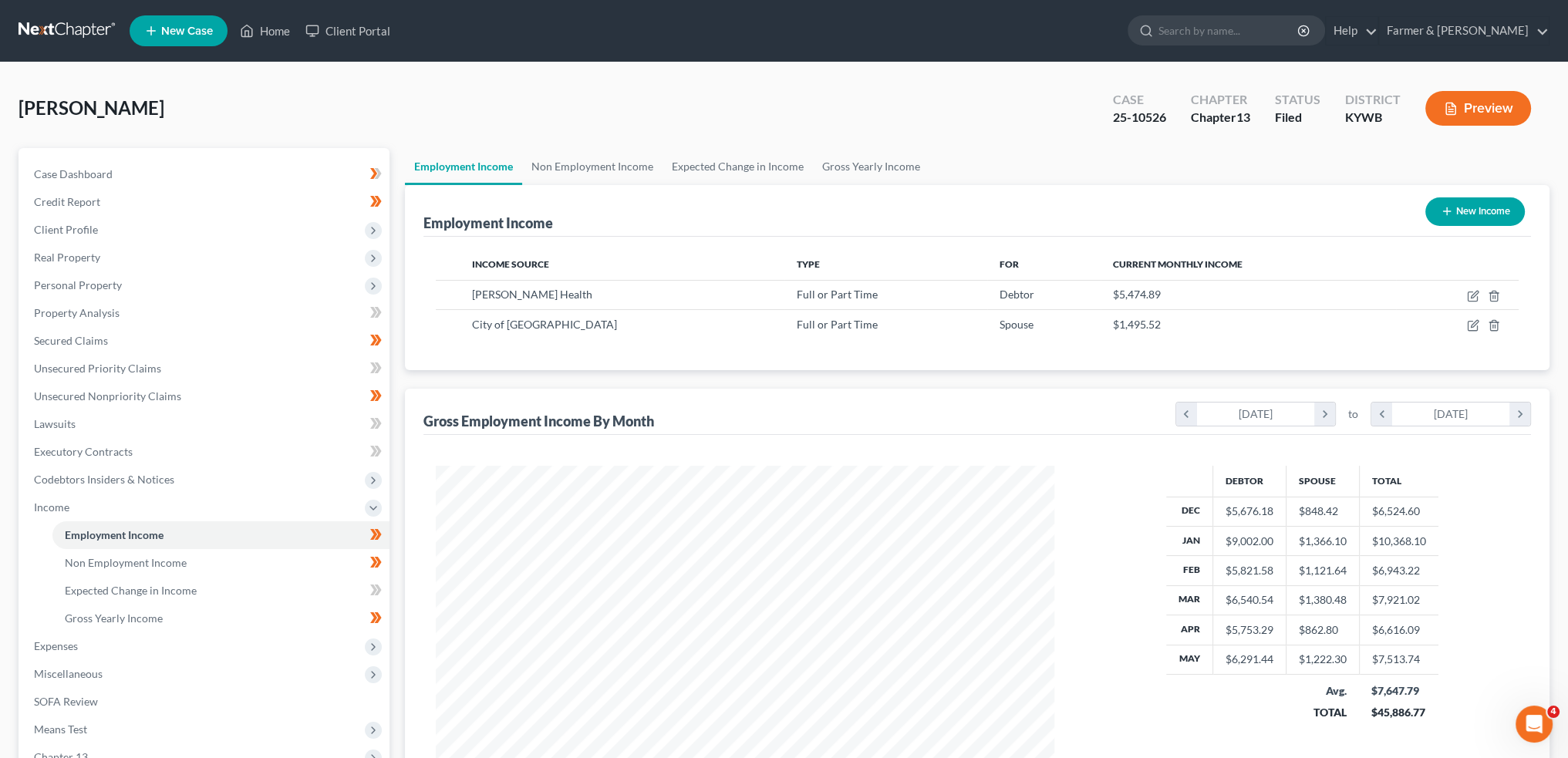
scroll to position [309, 648]
click at [157, 559] on span "Non Employment Income" at bounding box center [125, 562] width 122 height 13
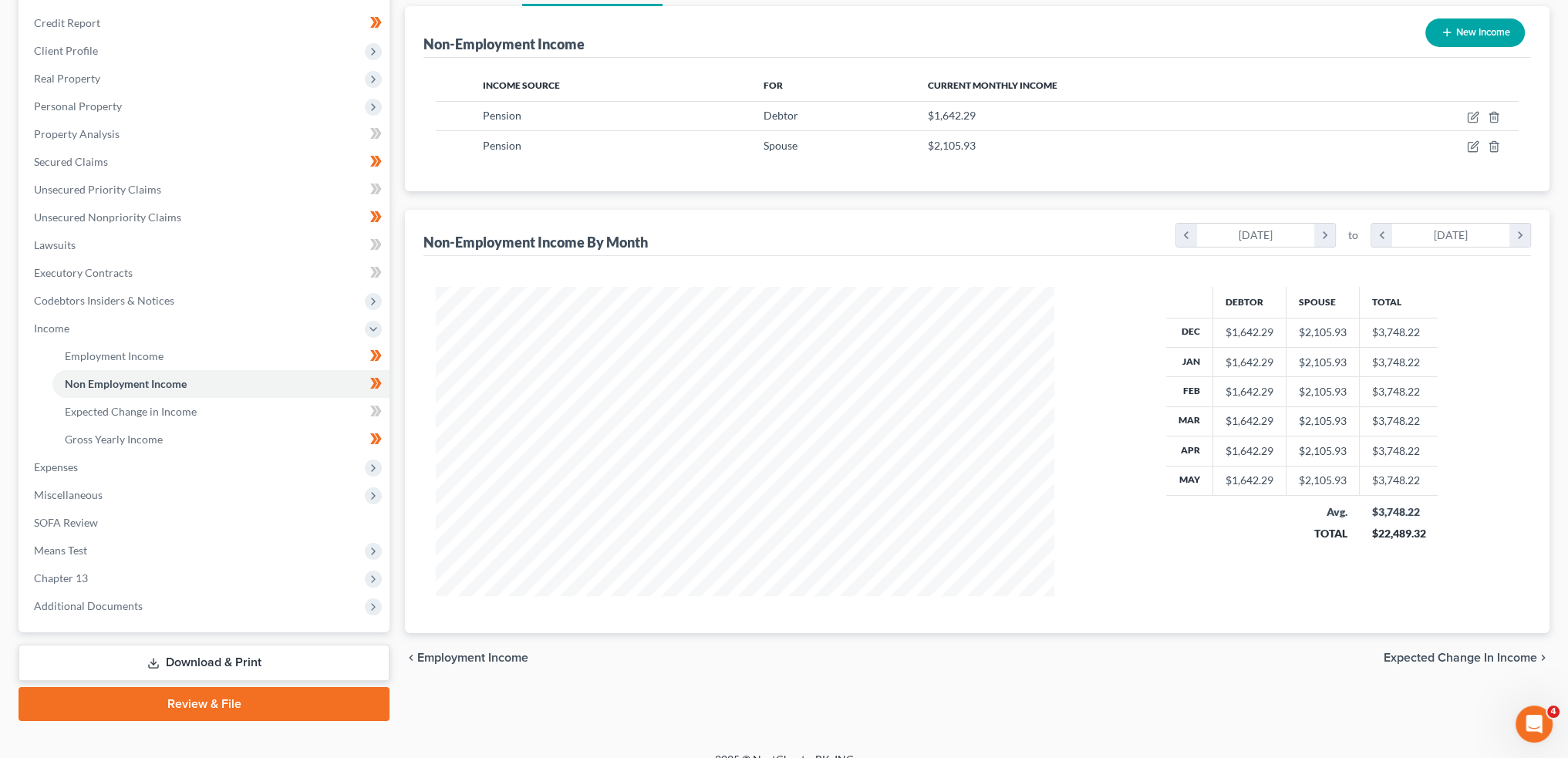
scroll to position [199, 0]
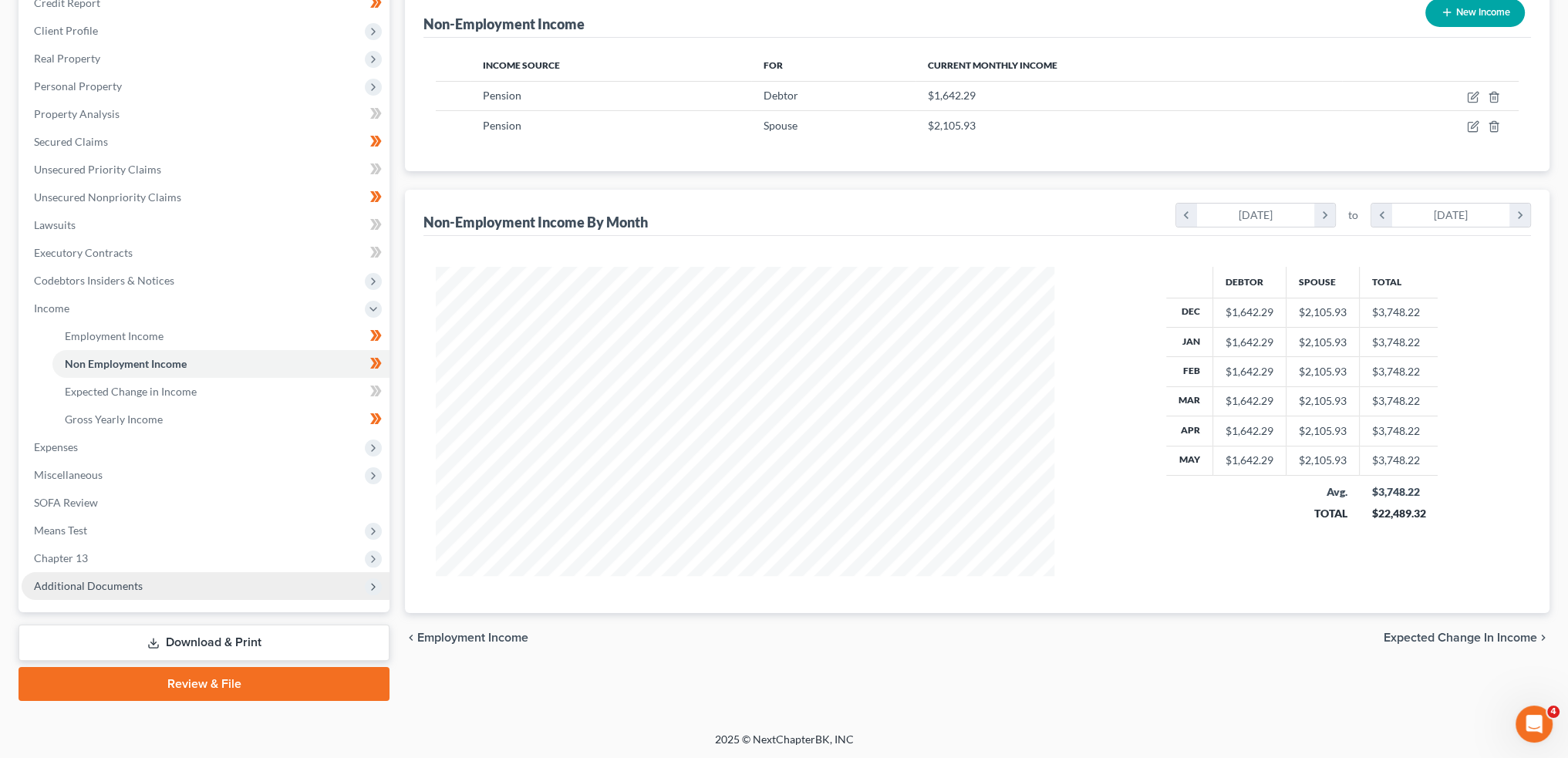
click at [46, 579] on span "Additional Documents" at bounding box center [88, 585] width 108 height 13
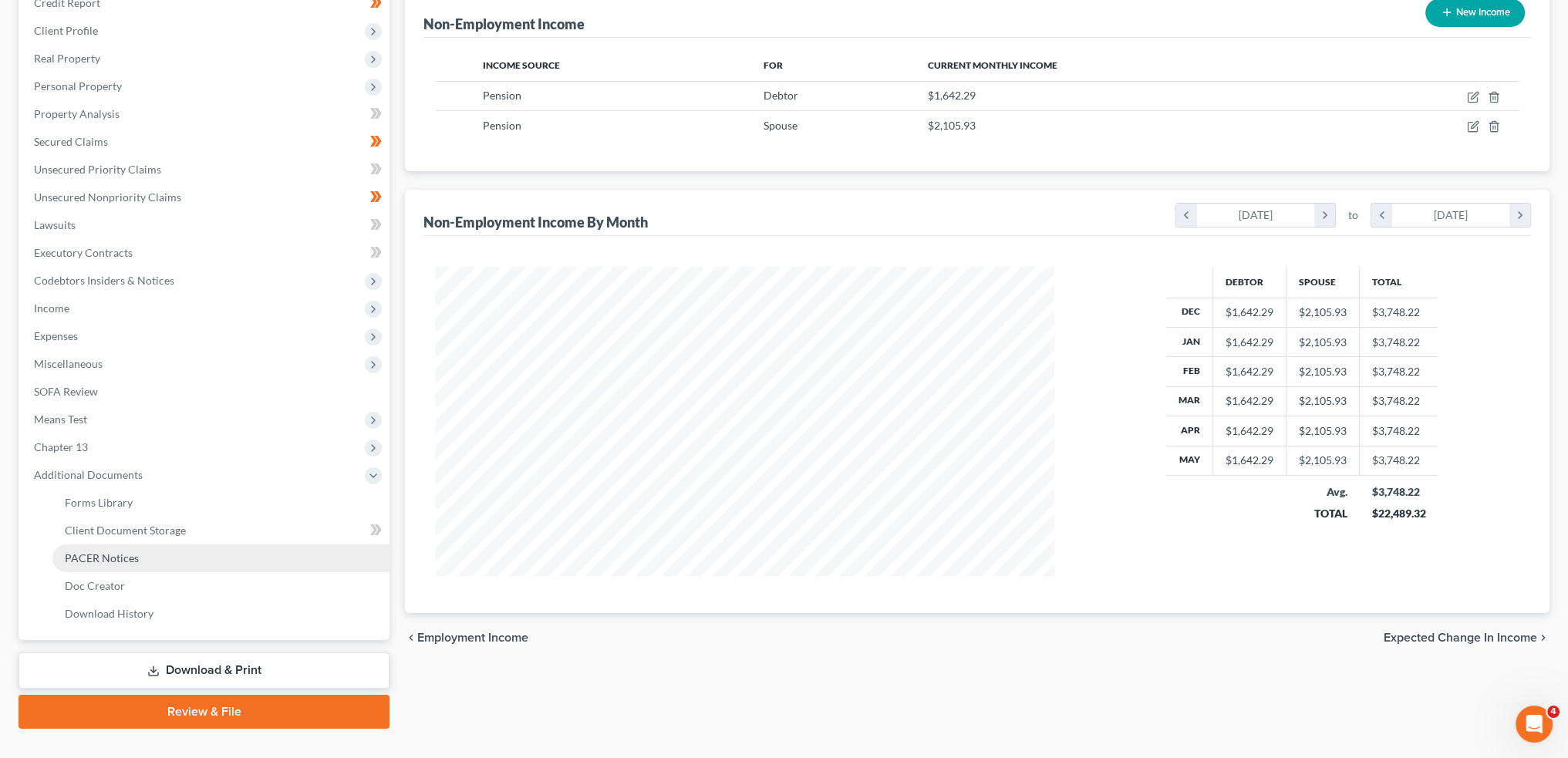
click at [116, 552] on span "PACER Notices" at bounding box center [101, 557] width 74 height 13
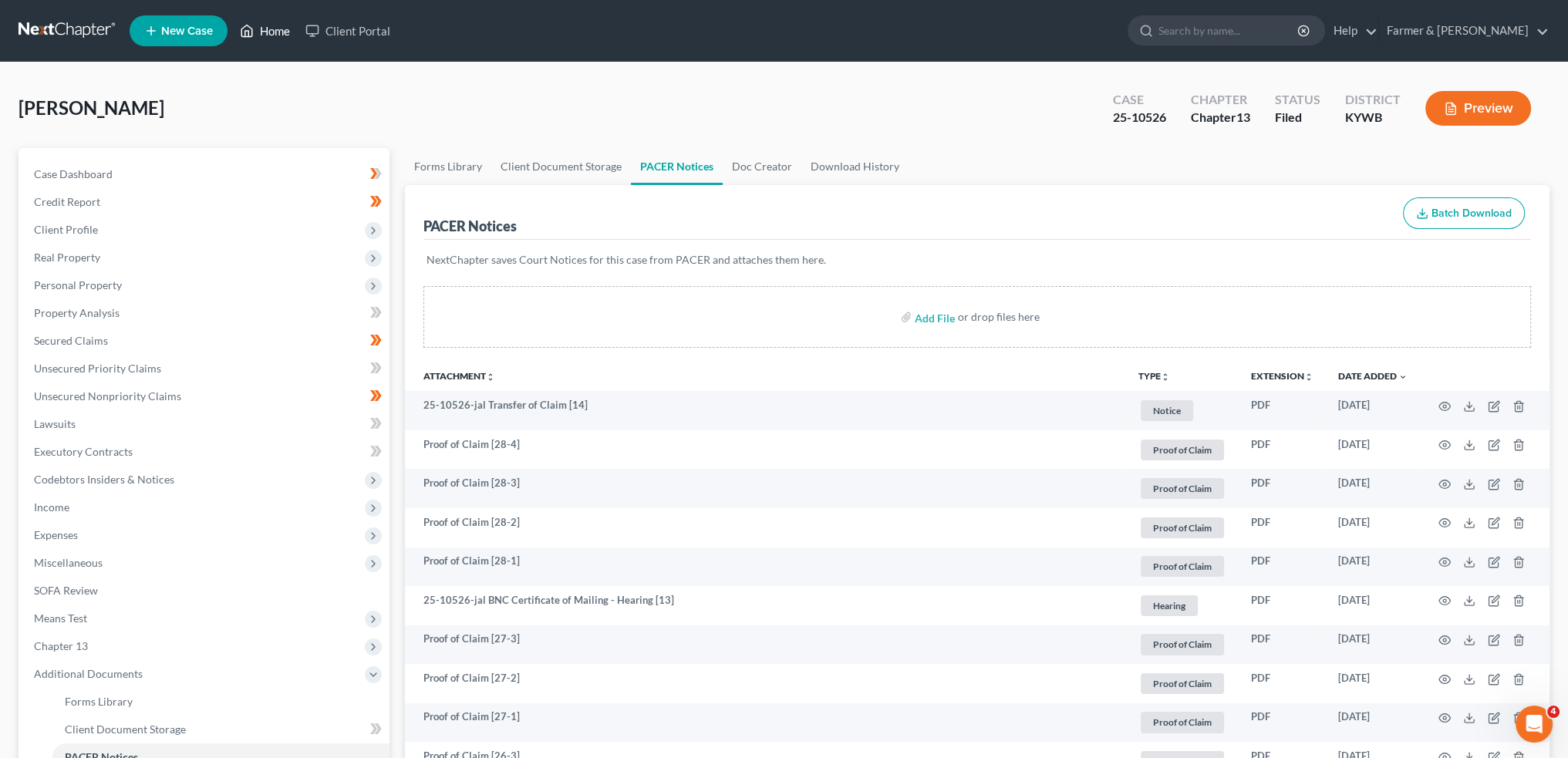
click at [262, 31] on link "Home" at bounding box center [264, 30] width 65 height 27
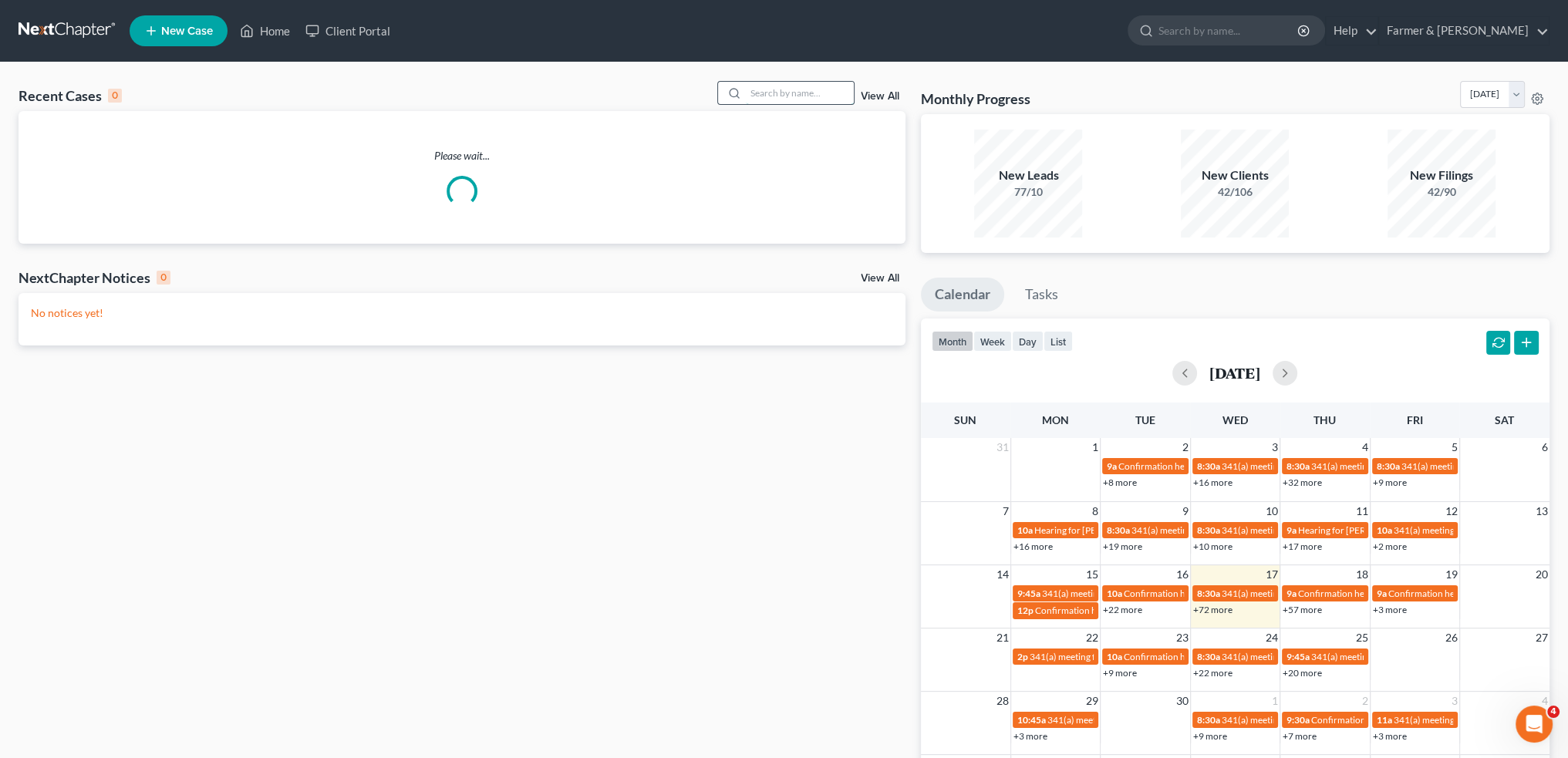
click at [768, 91] on input "search" at bounding box center [800, 93] width 108 height 22
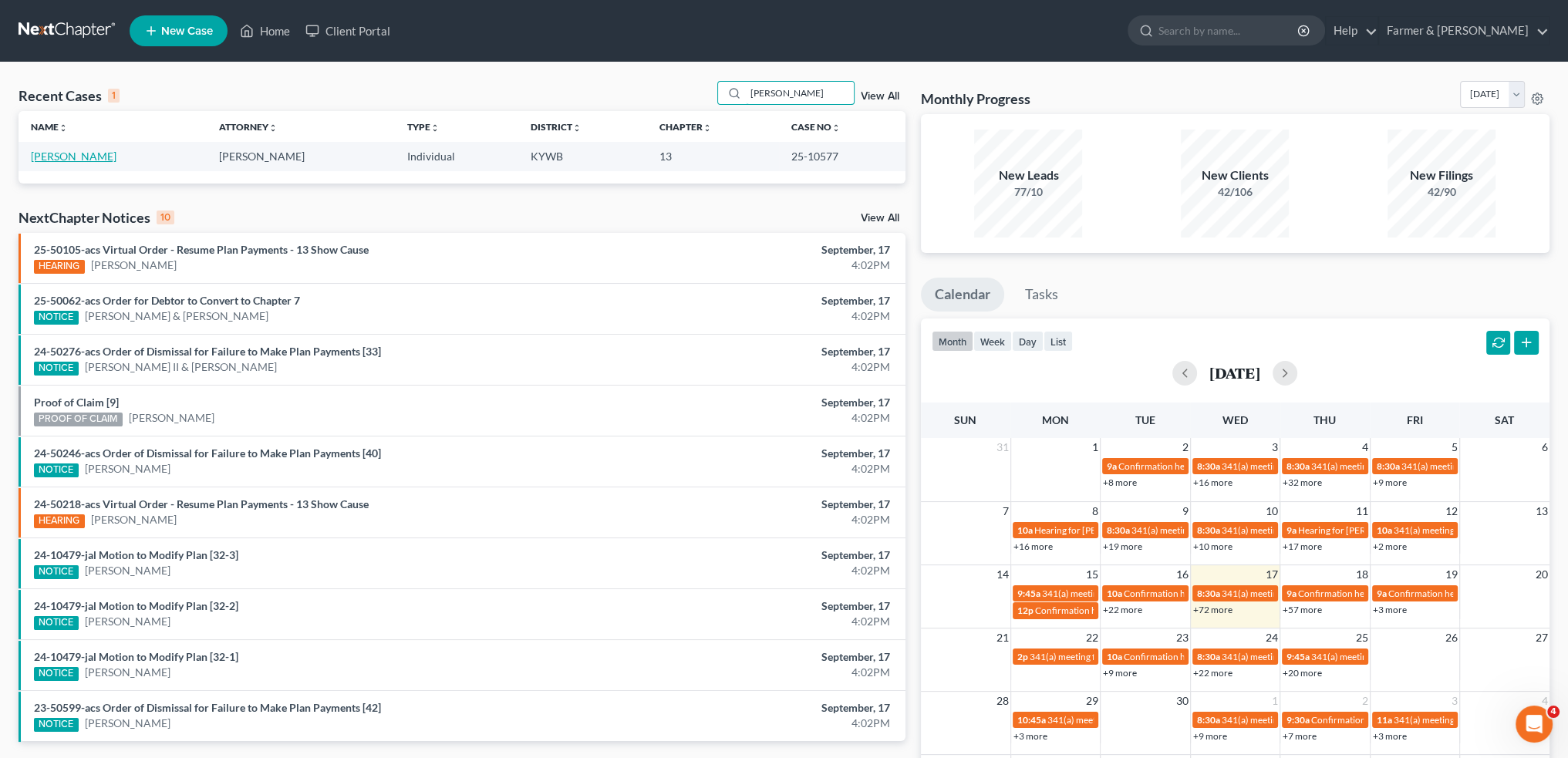
type input "[PERSON_NAME]"
click at [69, 155] on link "[PERSON_NAME]" at bounding box center [74, 155] width 86 height 13
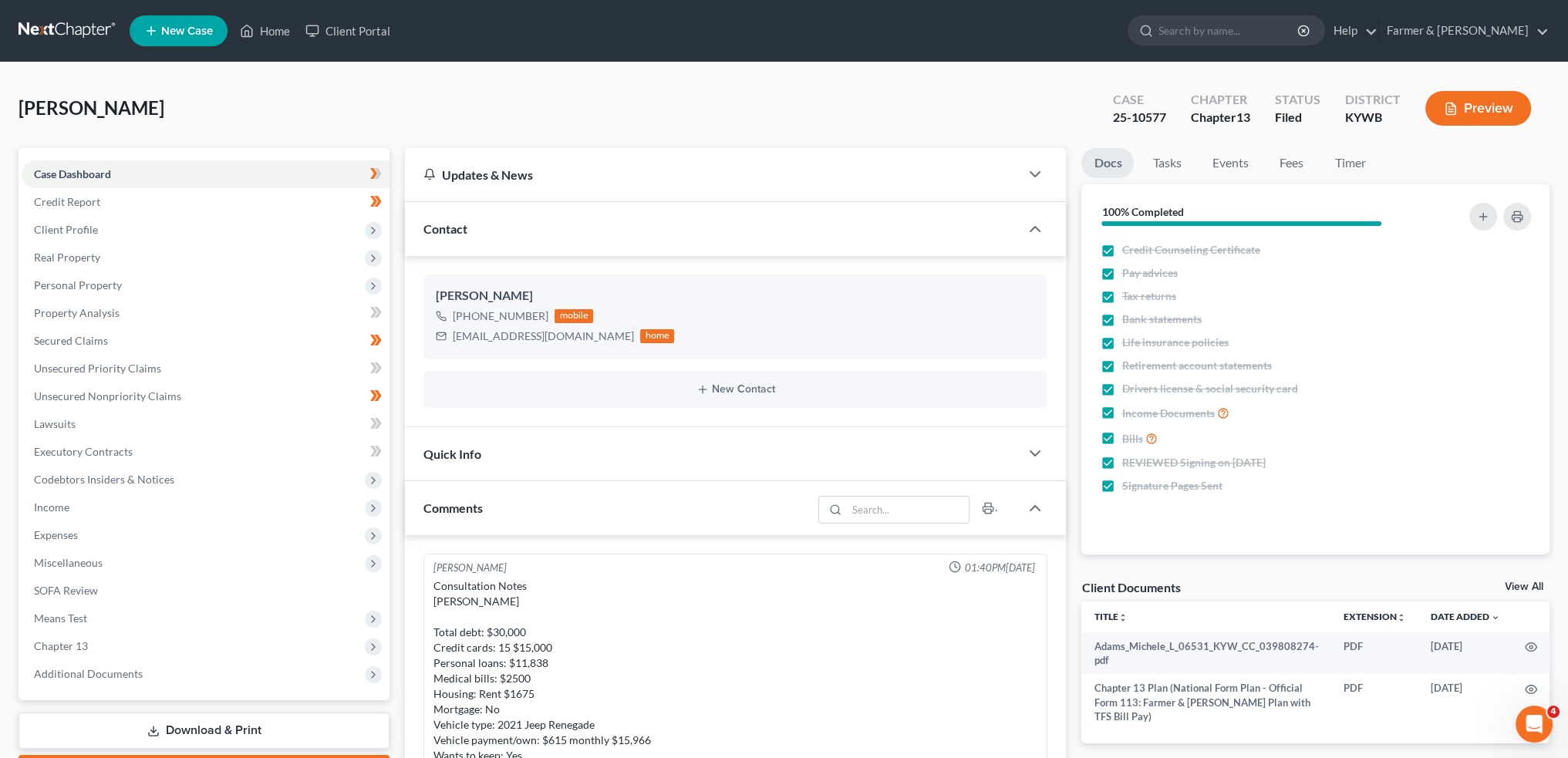
scroll to position [392, 0]
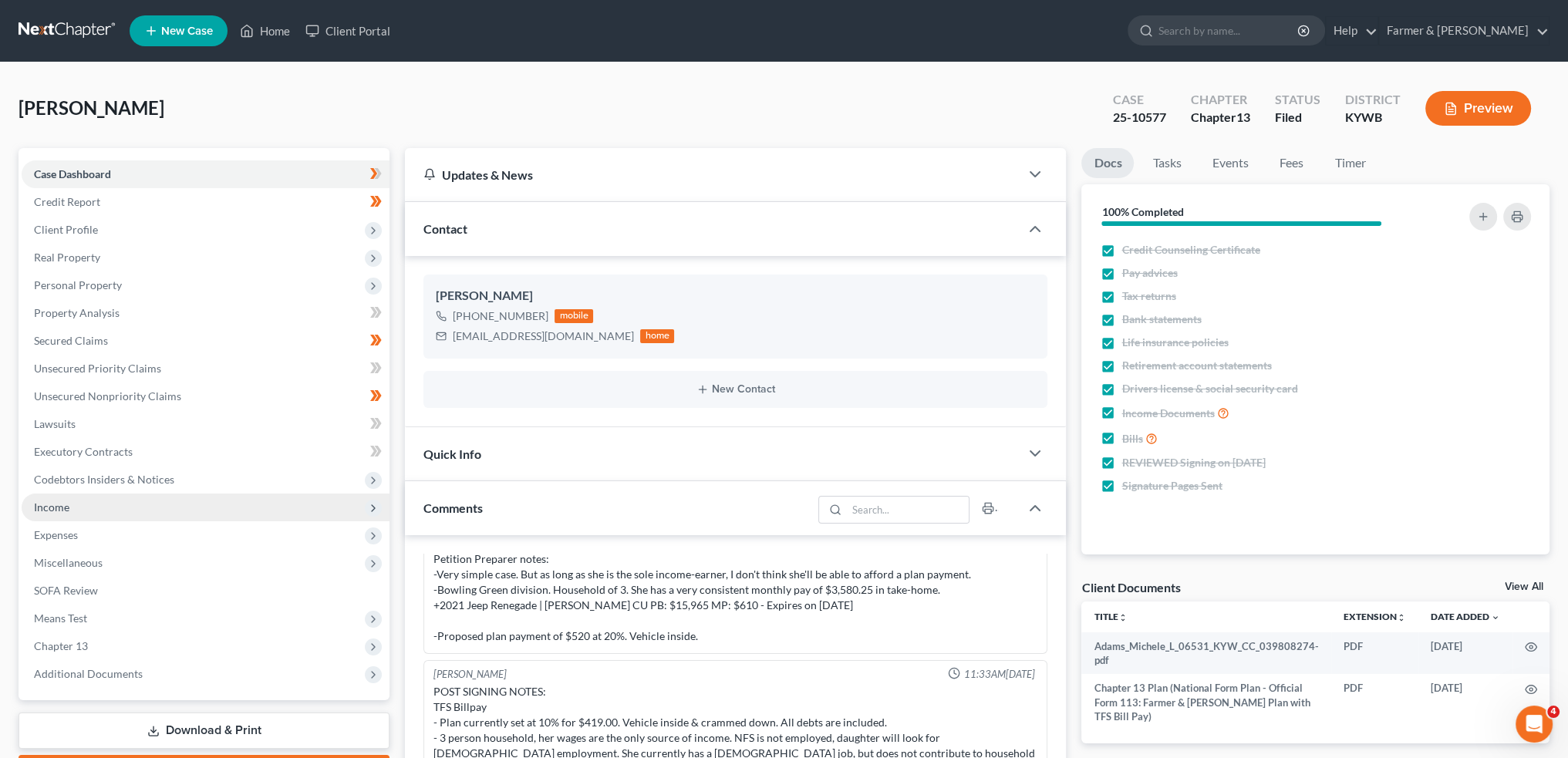
click at [97, 507] on span "Income" at bounding box center [205, 507] width 368 height 27
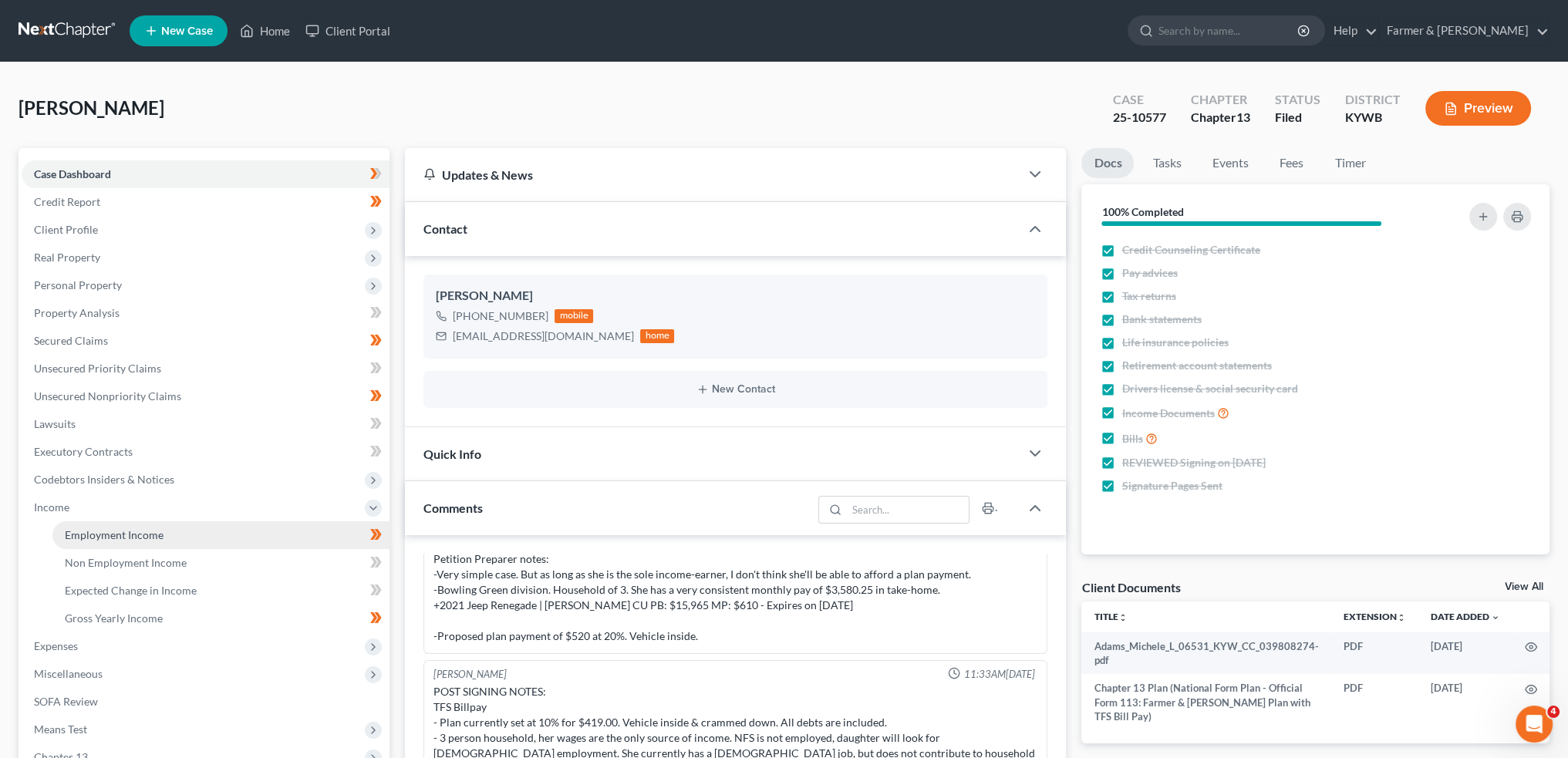
click at [113, 530] on span "Employment Income" at bounding box center [113, 535] width 98 height 13
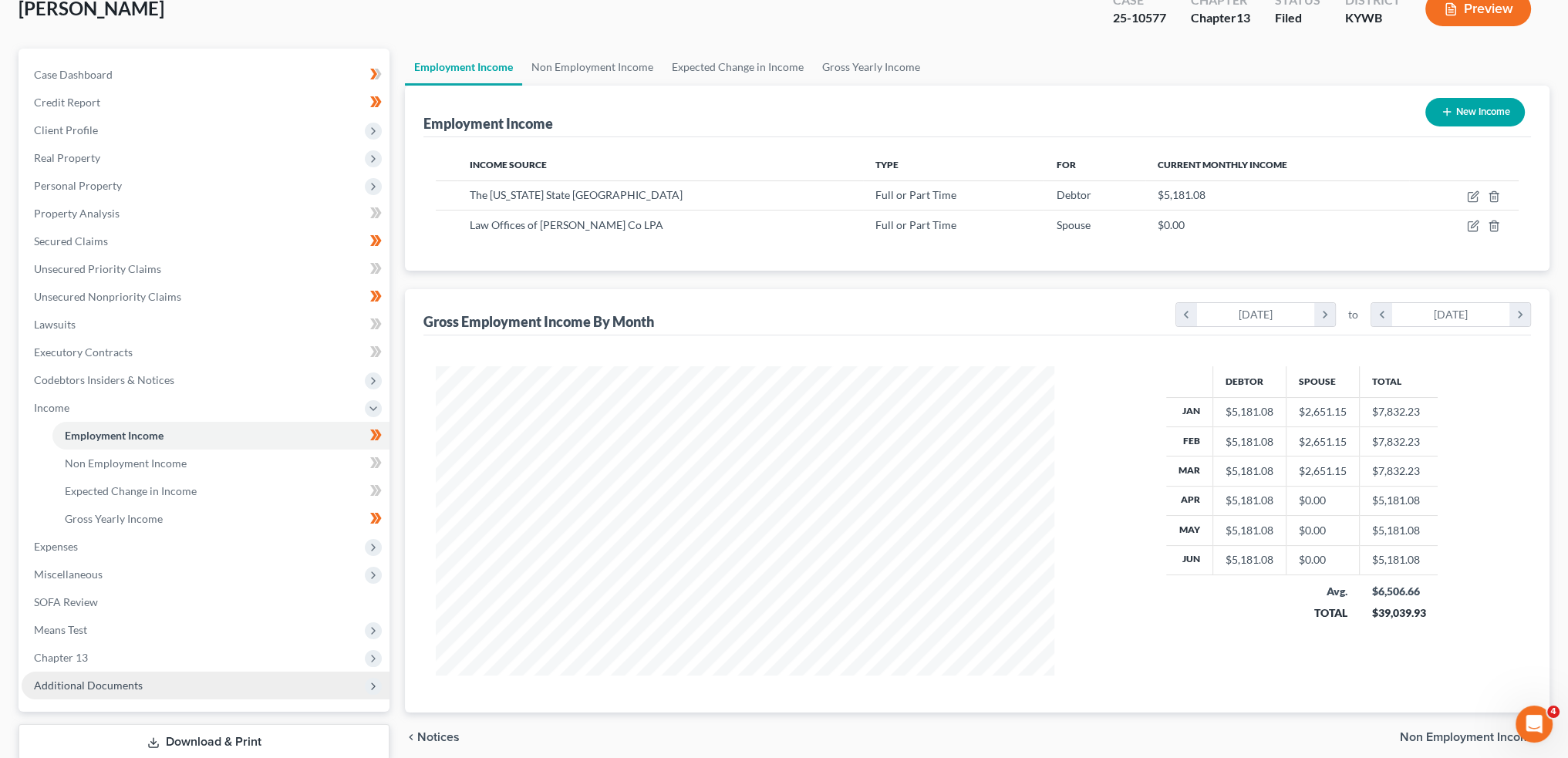
scroll to position [128, 0]
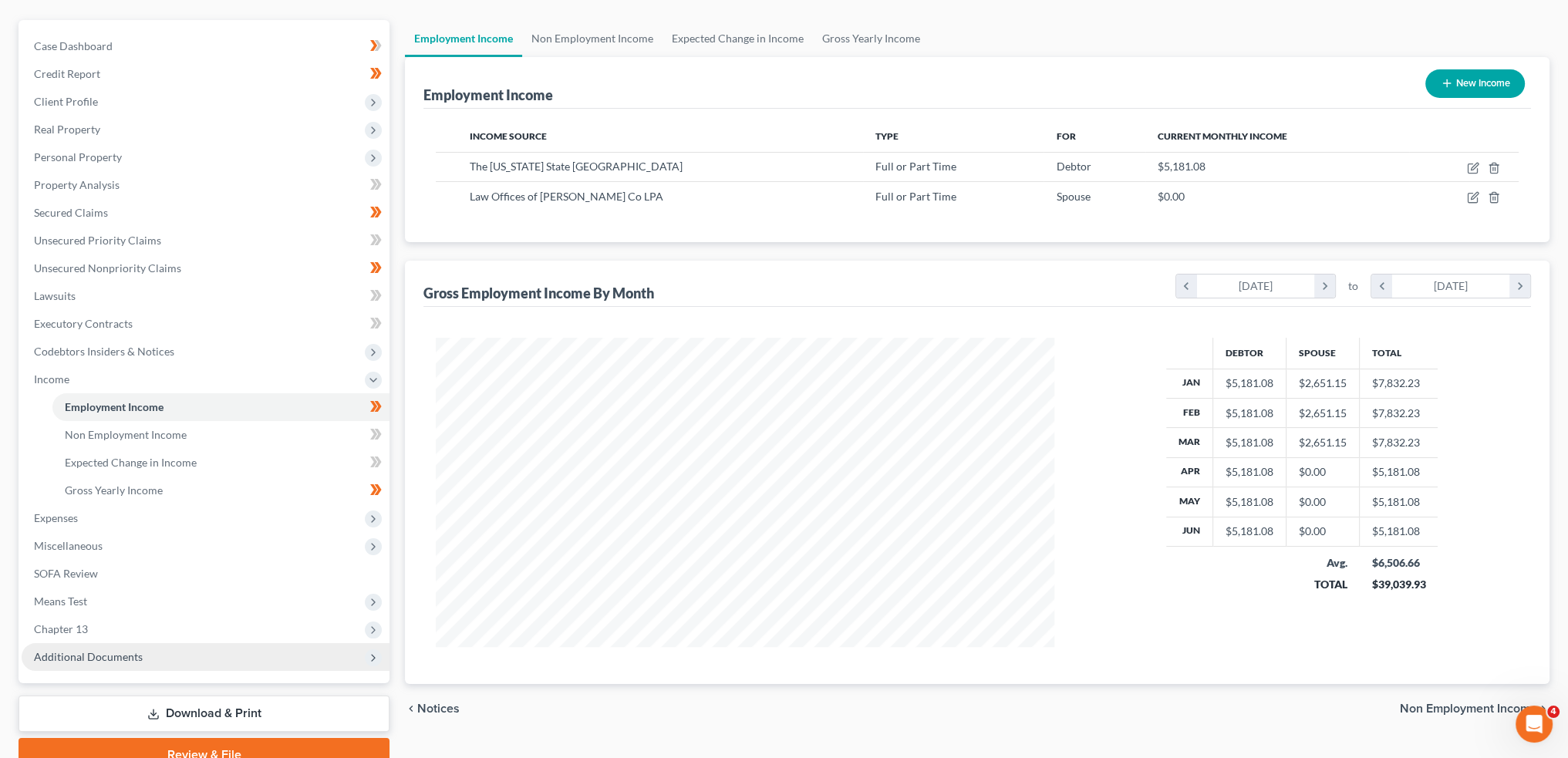
click at [149, 665] on span "Additional Documents" at bounding box center [205, 657] width 368 height 27
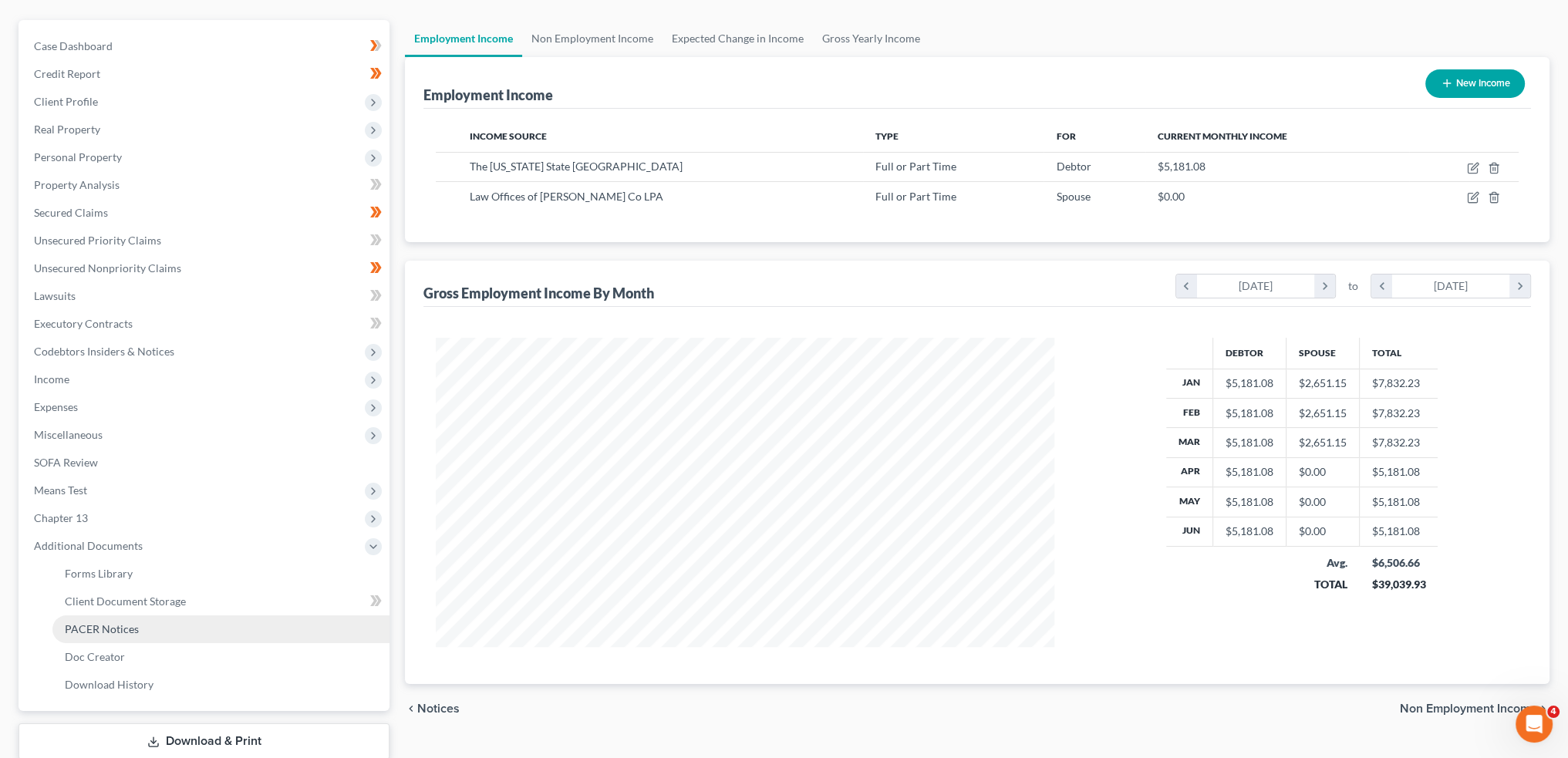
click at [146, 625] on link "PACER Notices" at bounding box center [221, 629] width 337 height 27
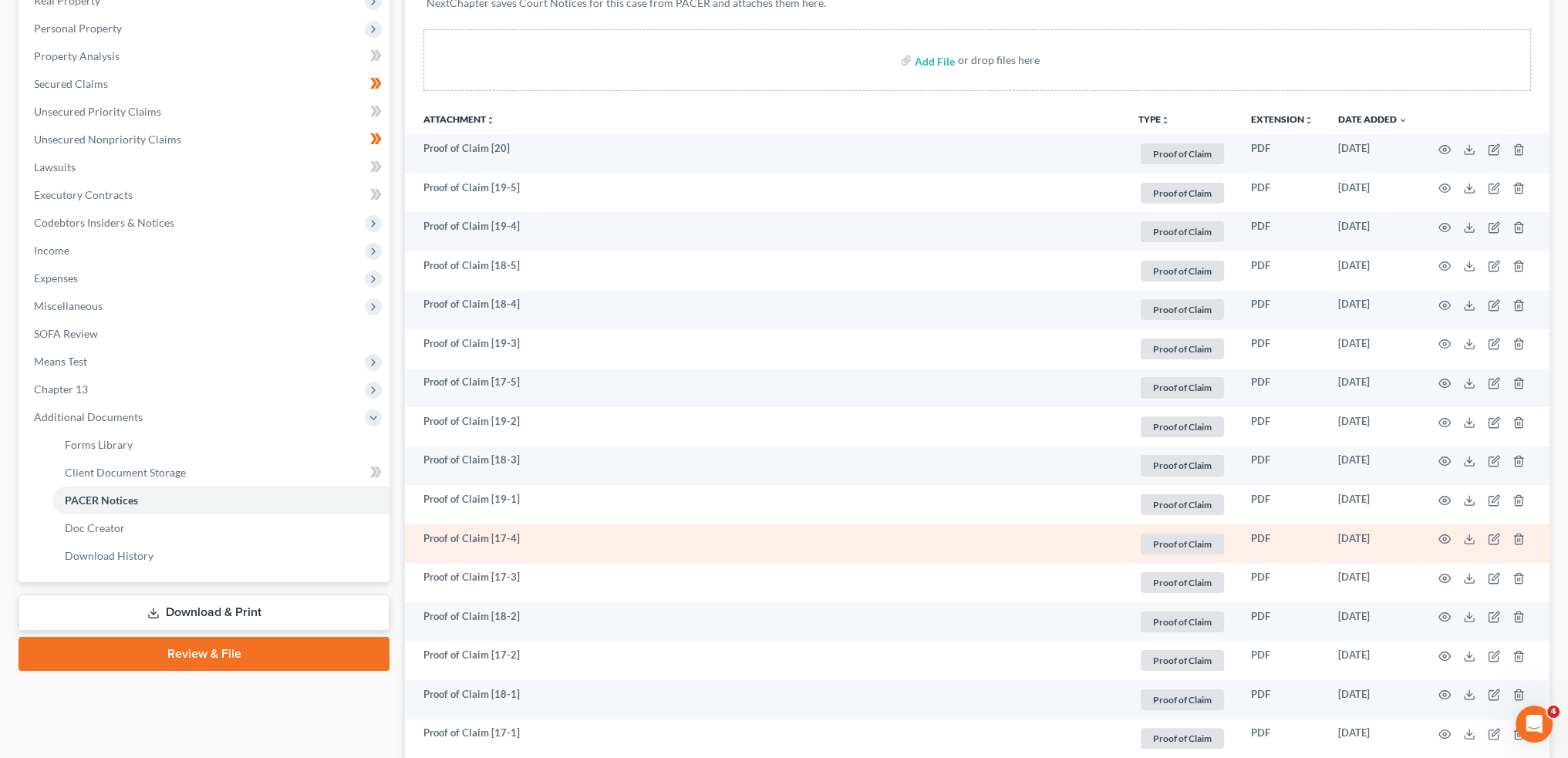
scroll to position [643, 0]
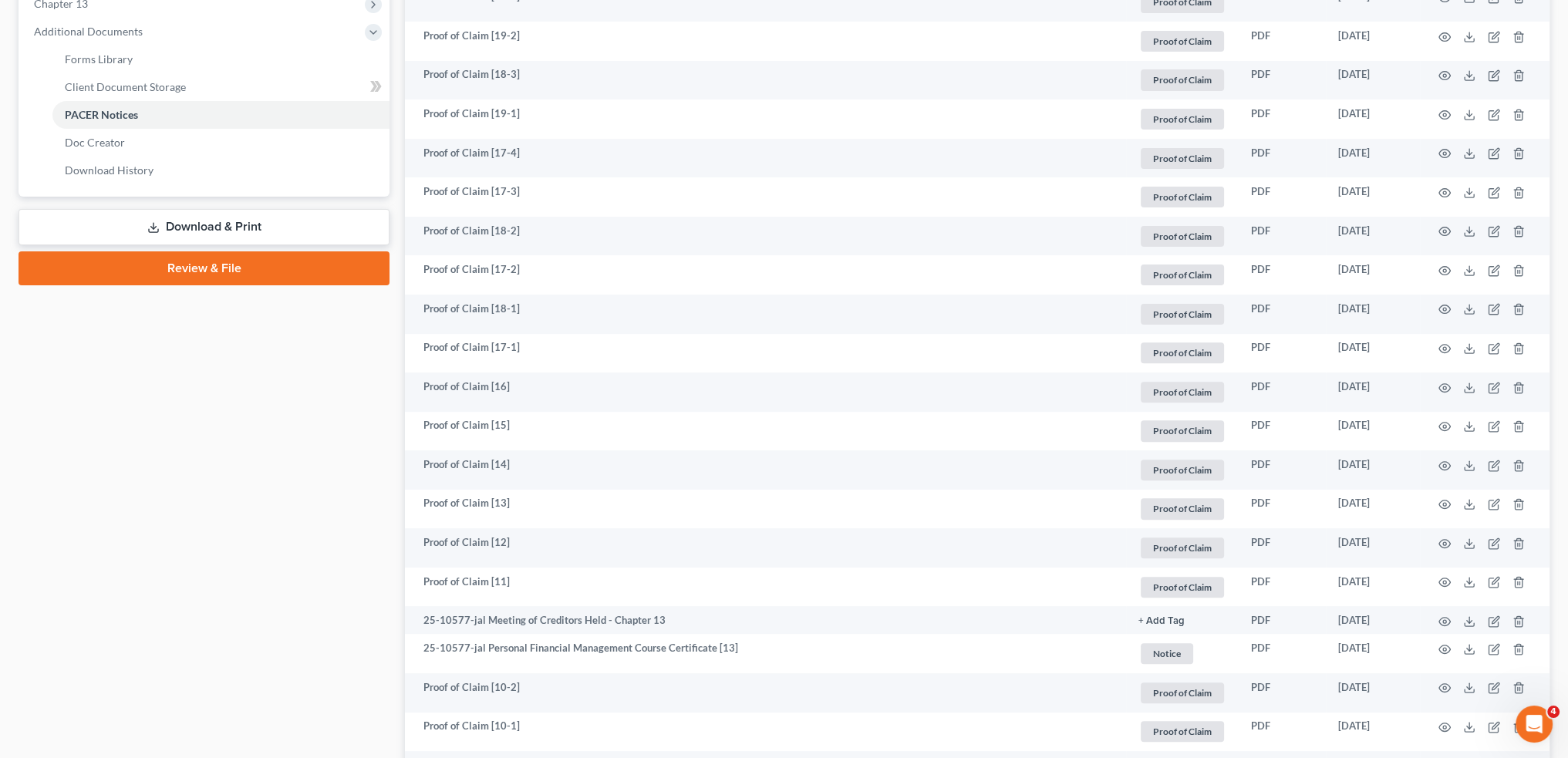
click at [53, 101] on link "PACER Notices" at bounding box center [221, 115] width 337 height 27
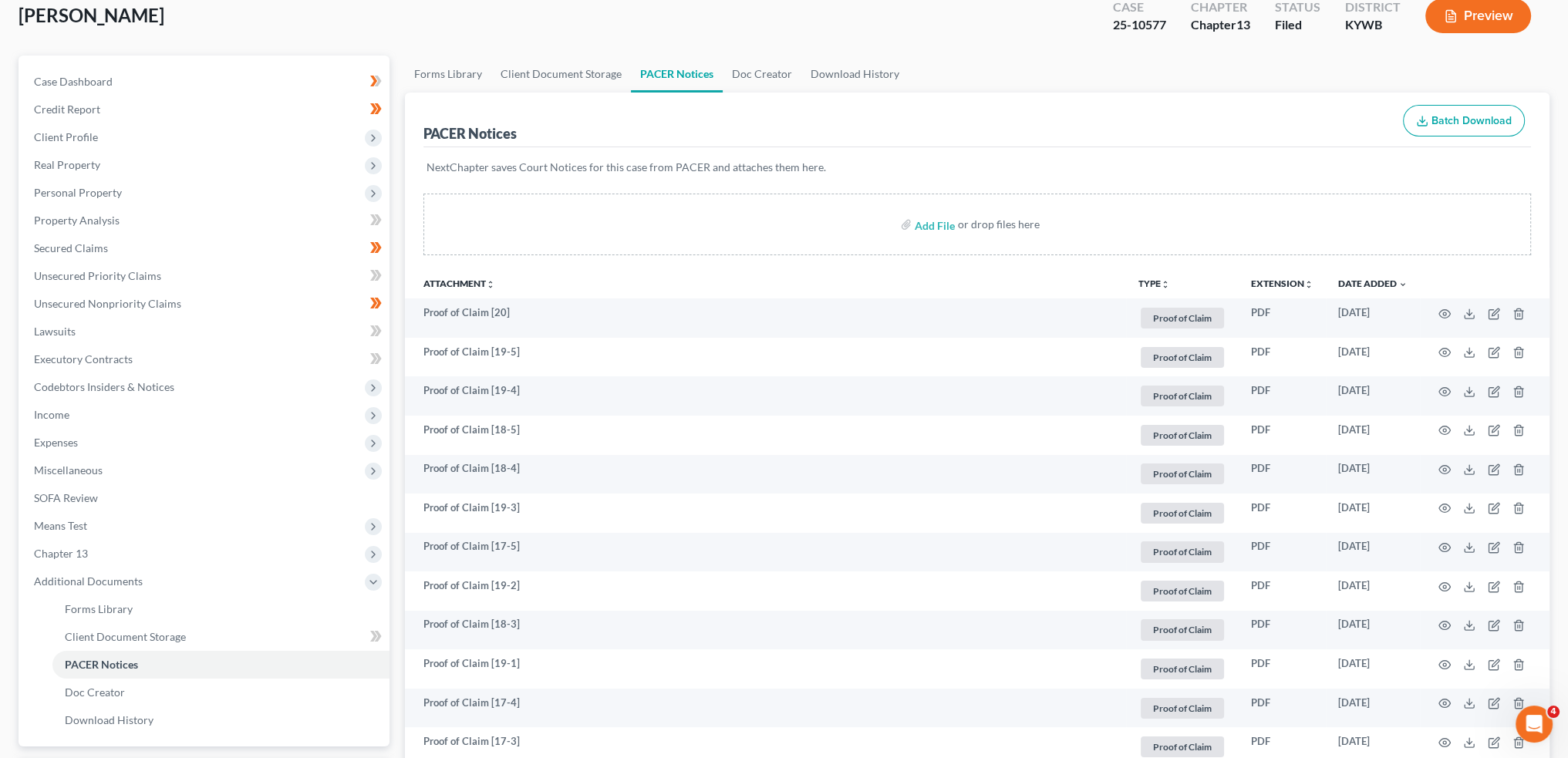
scroll to position [0, 0]
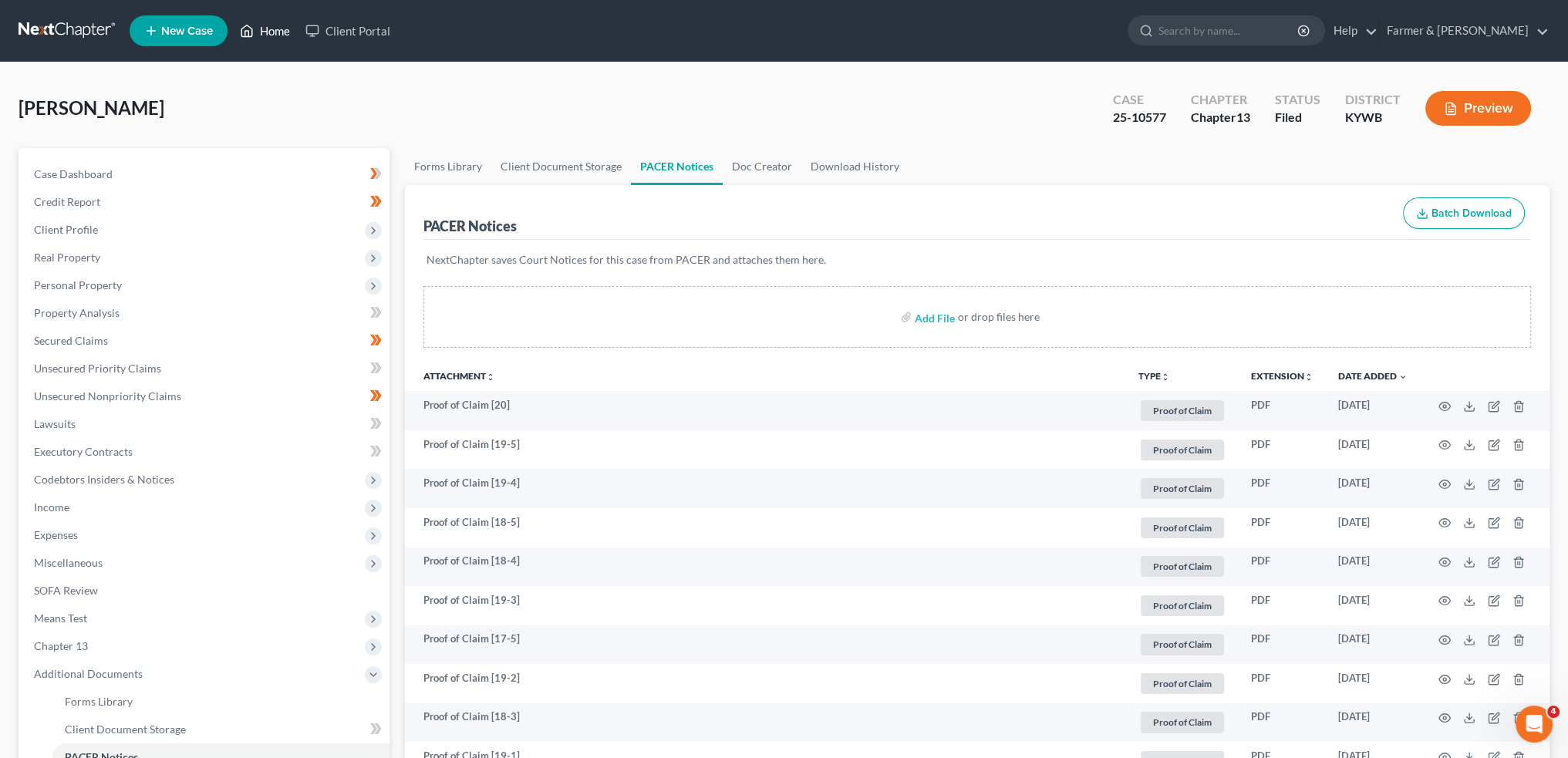
click at [264, 25] on link "Home" at bounding box center [264, 30] width 65 height 27
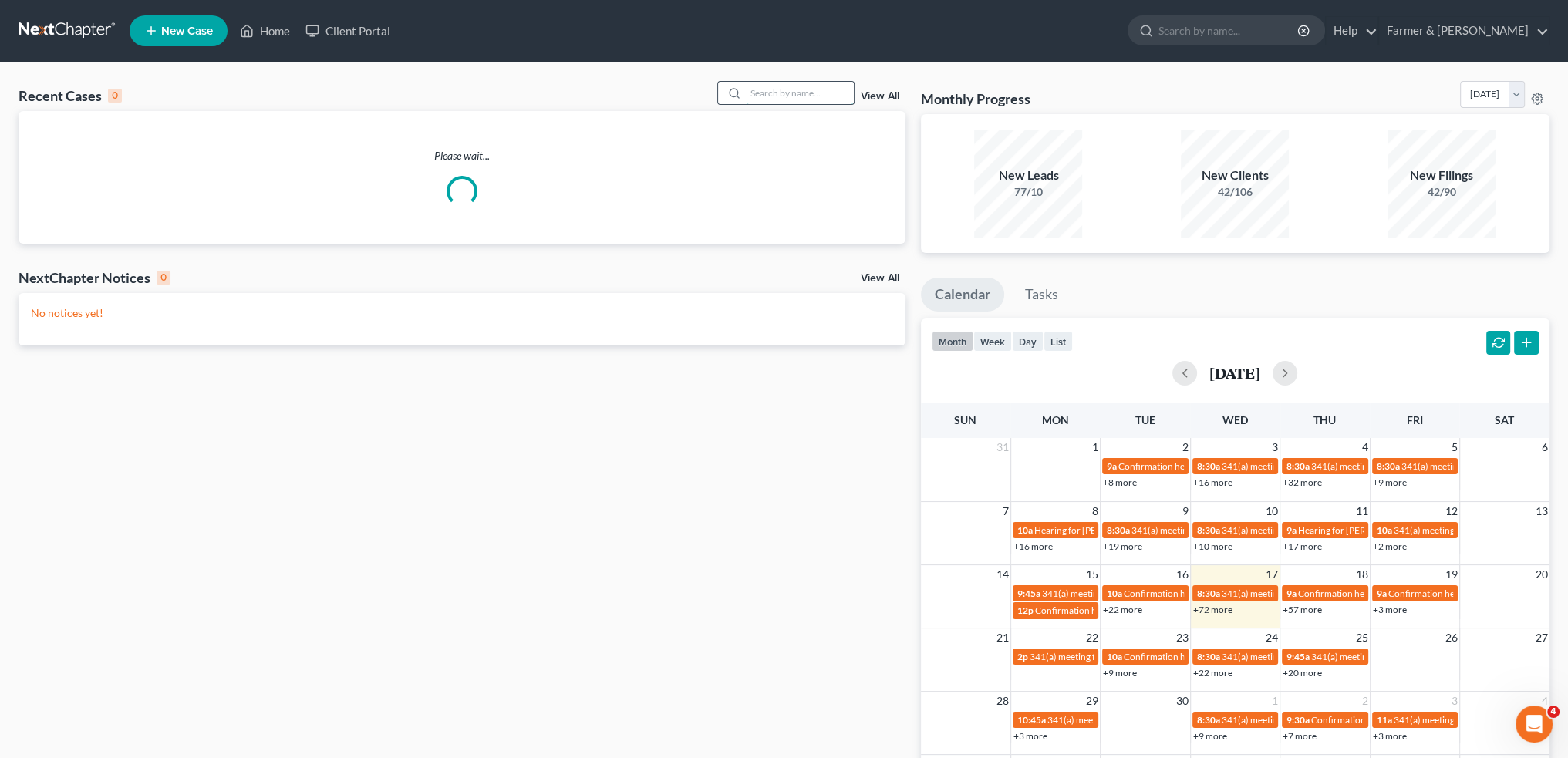
click at [784, 86] on input "search" at bounding box center [800, 93] width 108 height 22
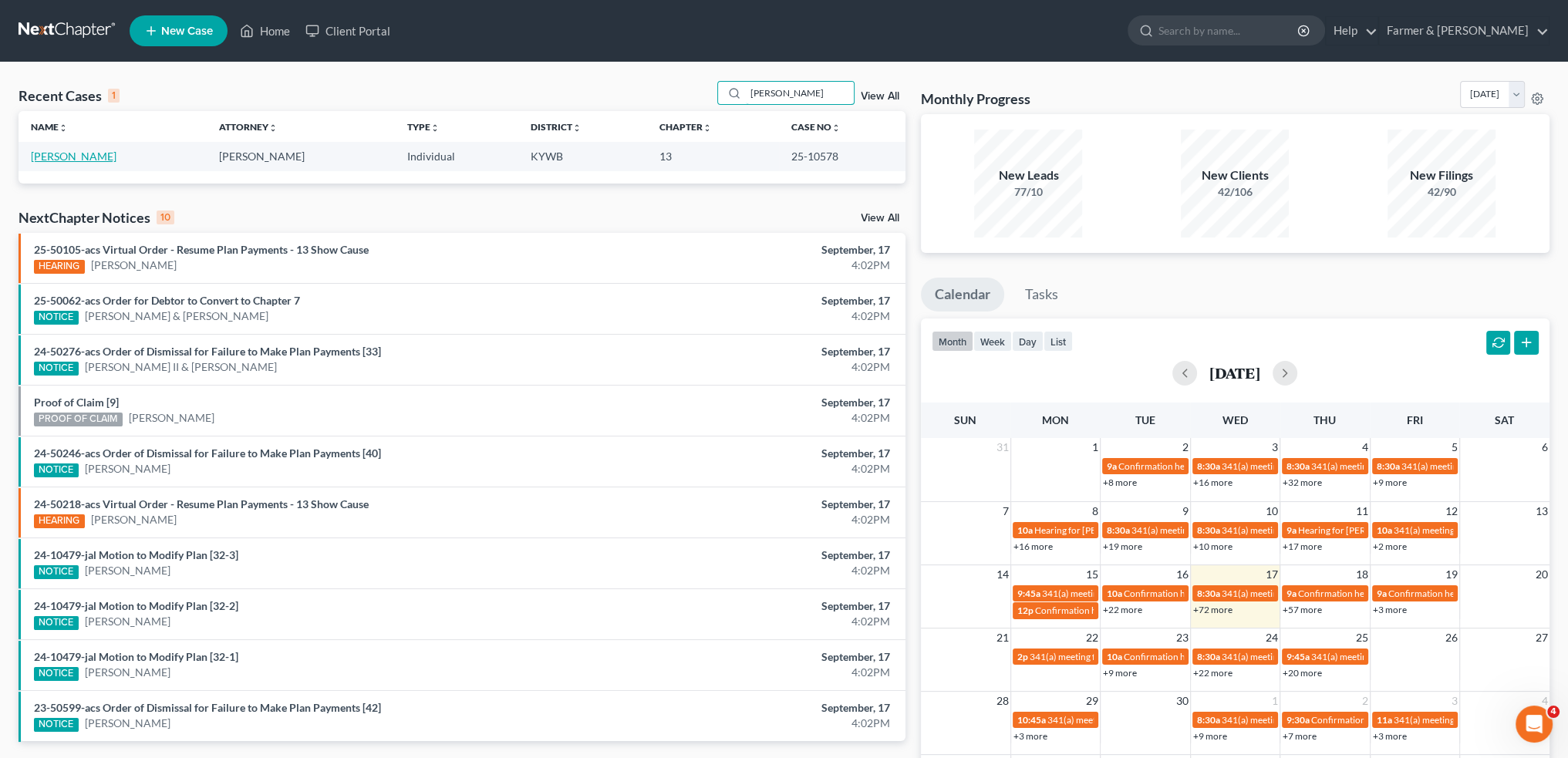
type input "[PERSON_NAME]"
click at [64, 154] on link "[PERSON_NAME]" at bounding box center [74, 155] width 86 height 13
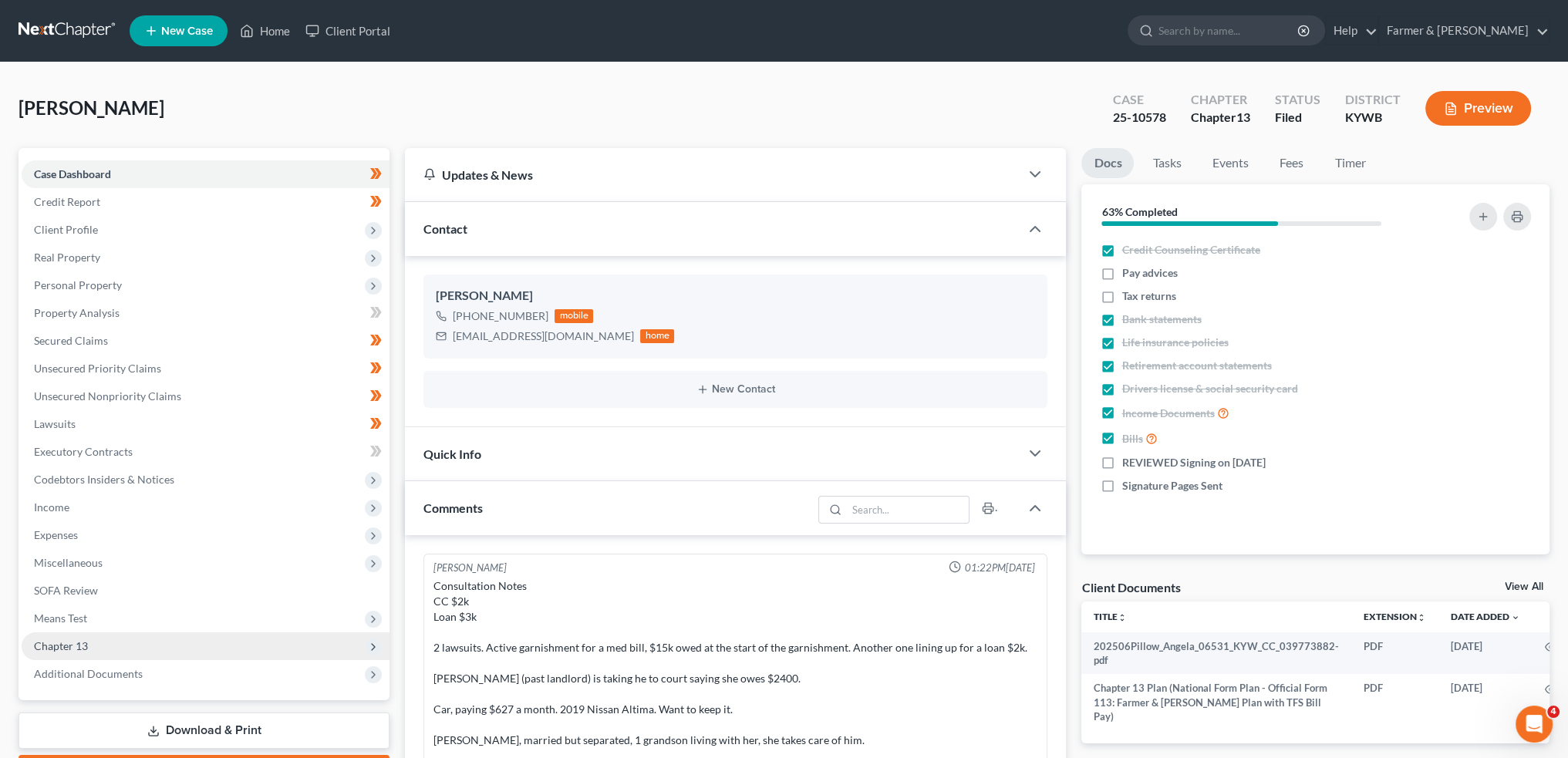
scroll to position [345, 0]
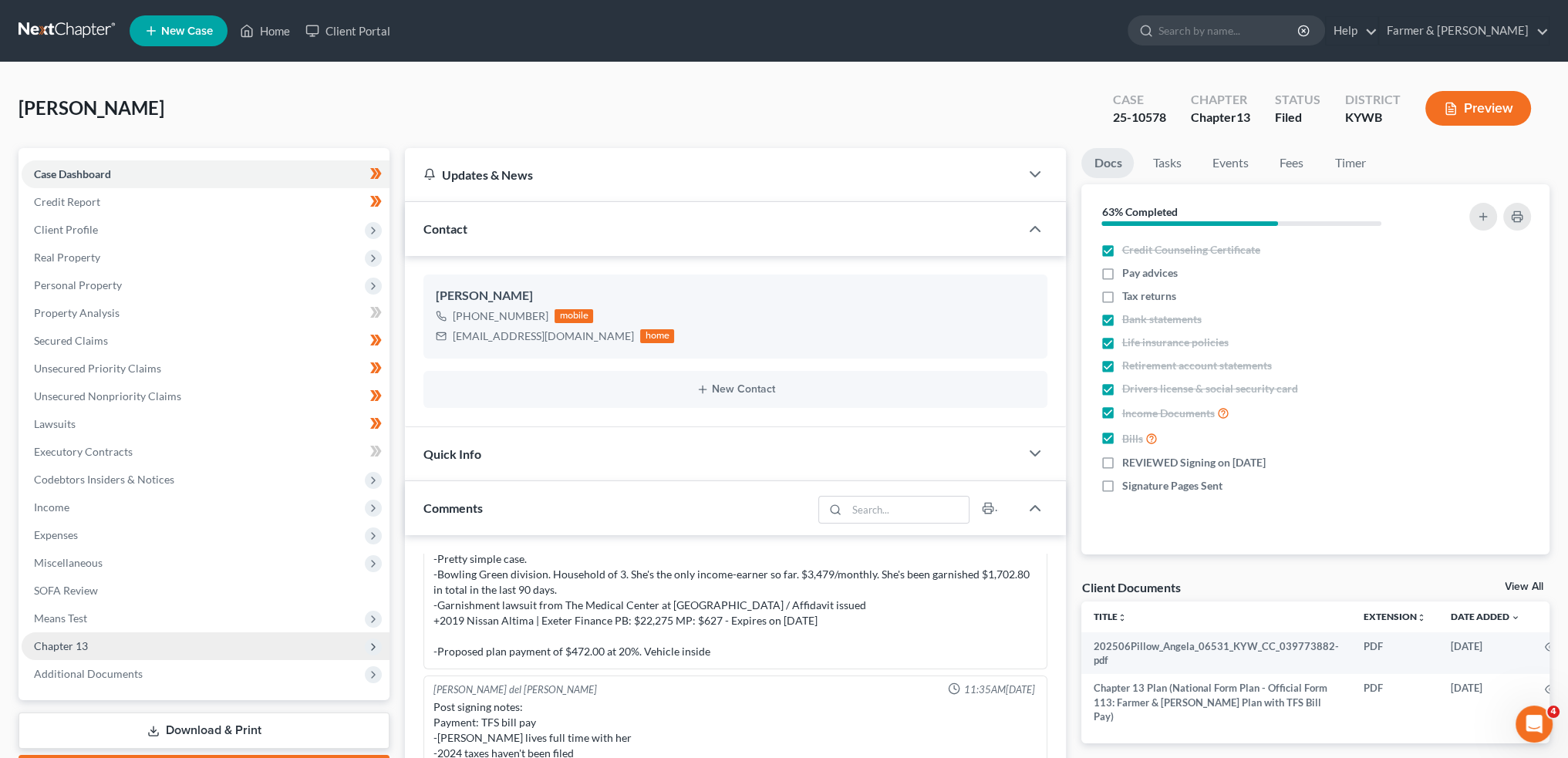
click at [64, 651] on span "Chapter 13" at bounding box center [60, 646] width 54 height 13
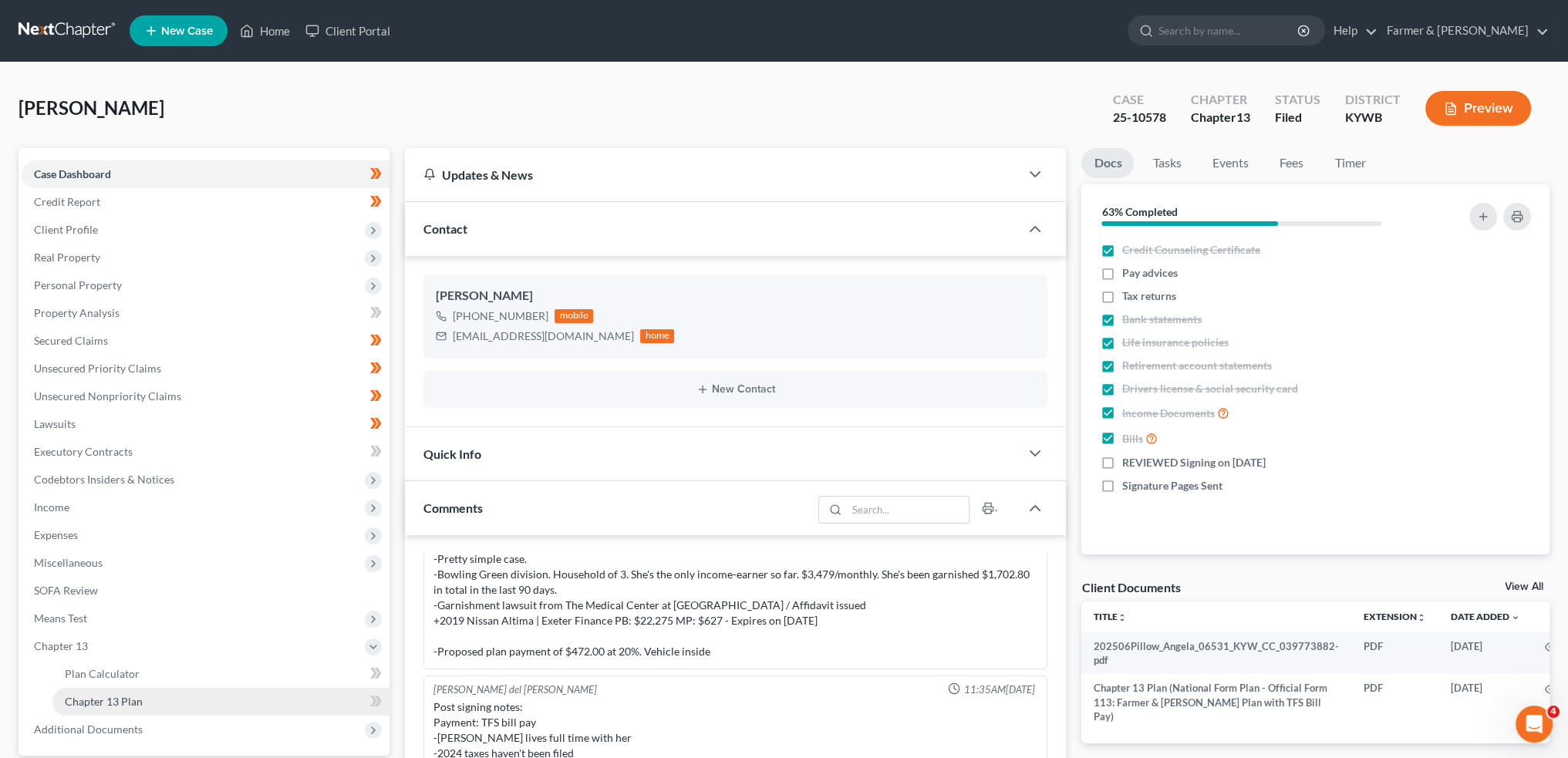
click at [112, 701] on span "Chapter 13 Plan" at bounding box center [103, 700] width 78 height 13
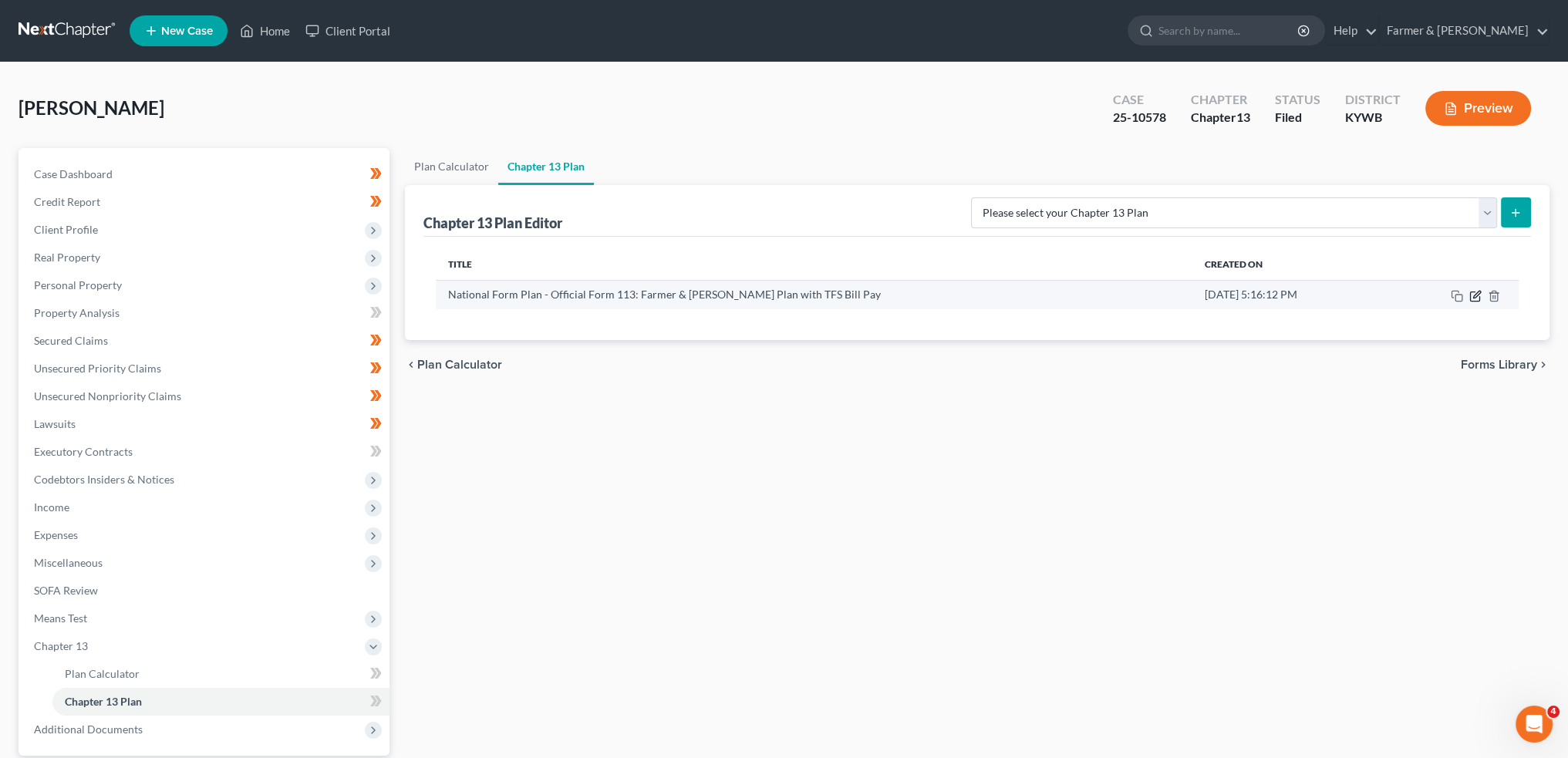
click at [1472, 293] on icon "button" at bounding box center [1474, 296] width 13 height 13
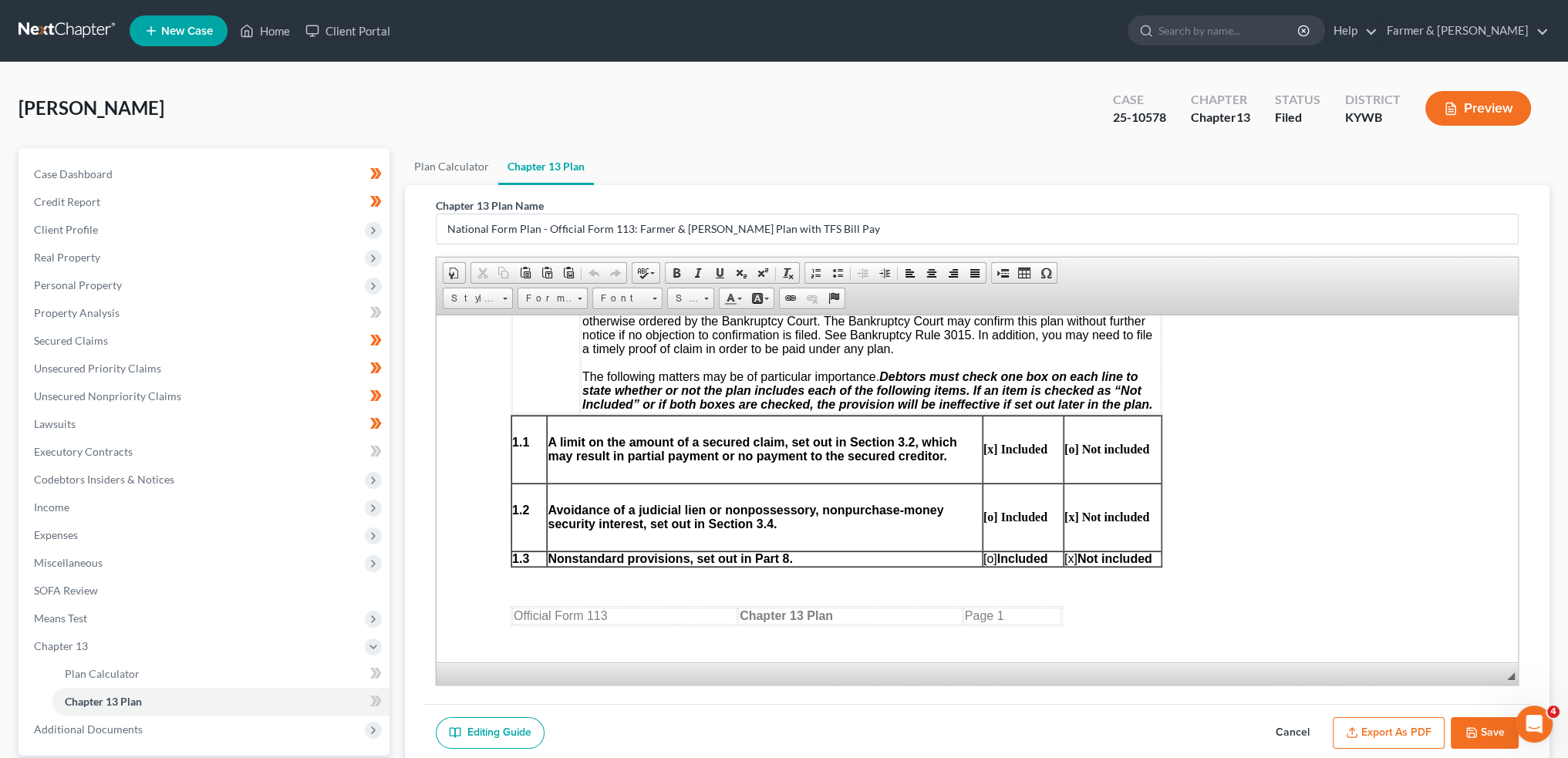
scroll to position [772, 0]
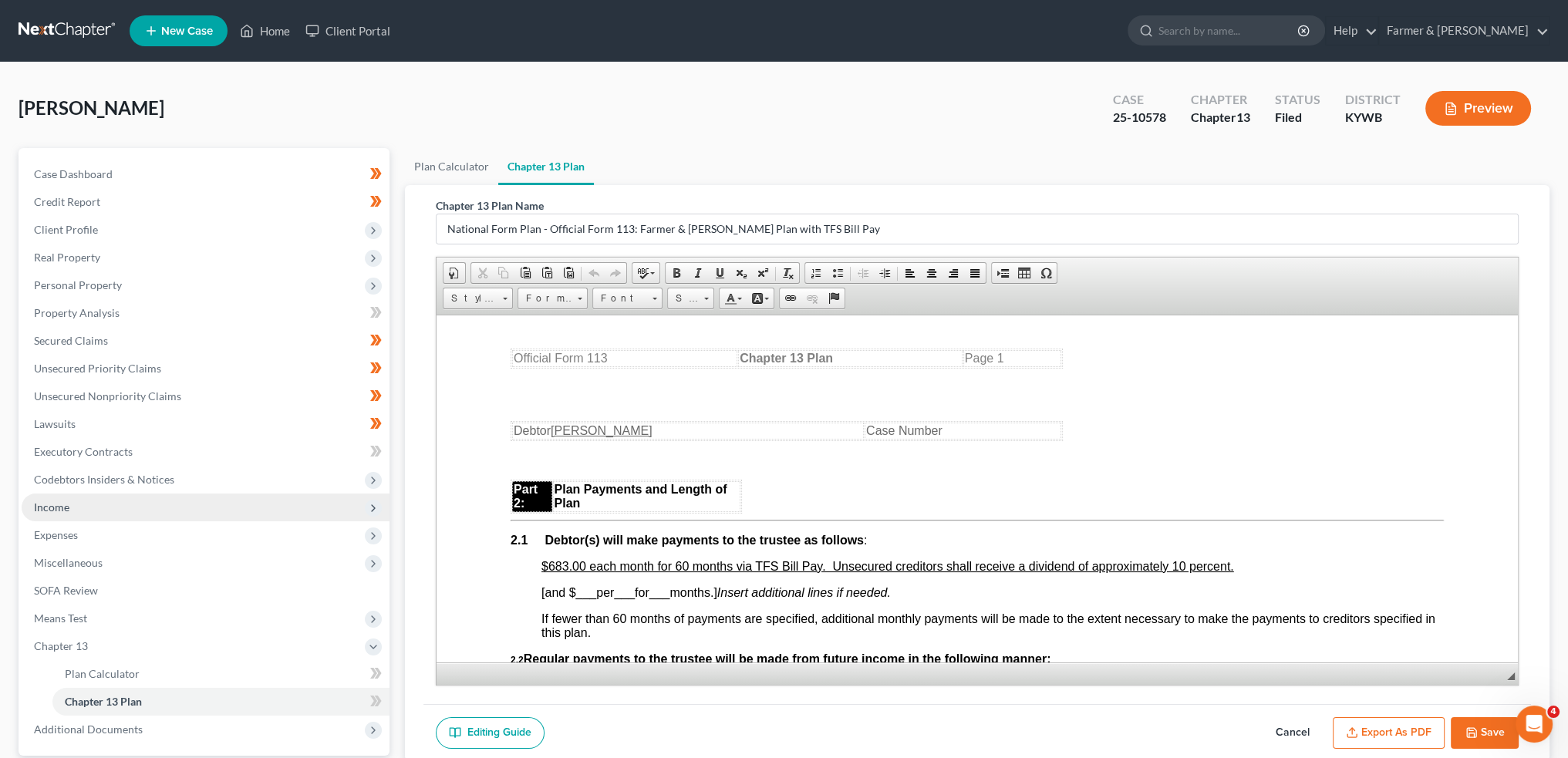
click at [50, 496] on span "Income" at bounding box center [205, 507] width 368 height 27
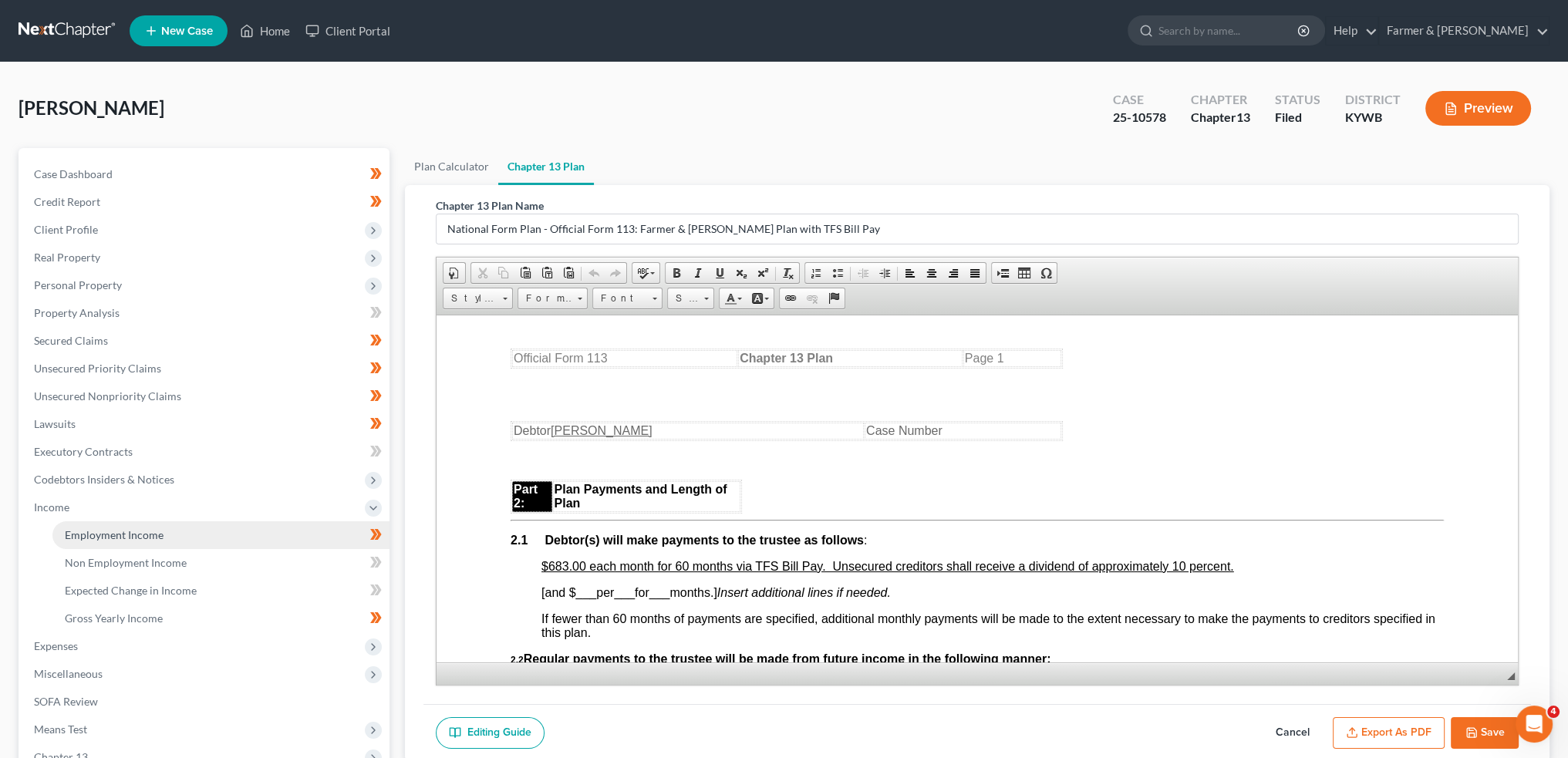
click at [83, 540] on span "Employment Income" at bounding box center [113, 535] width 98 height 13
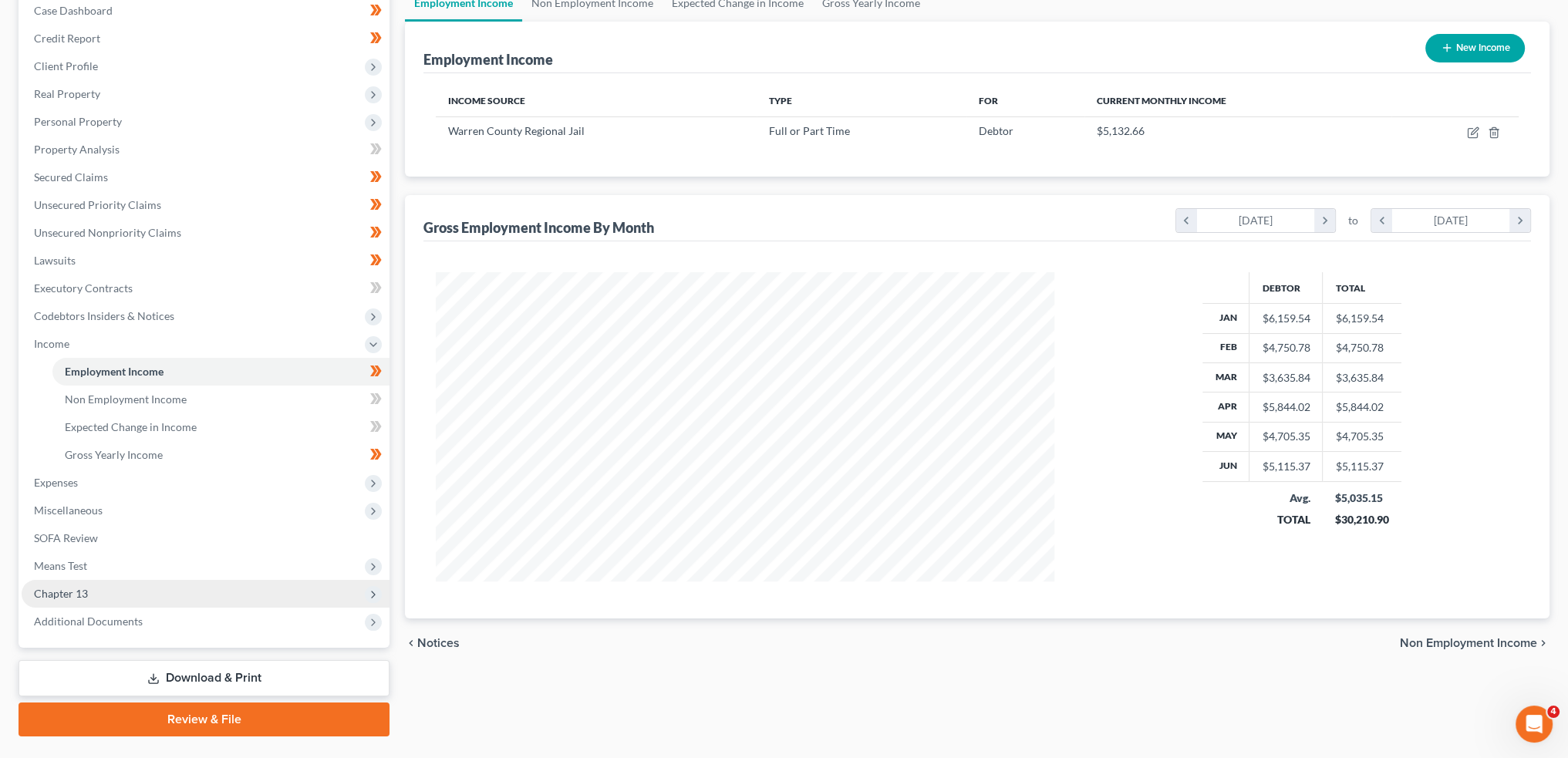
scroll to position [199, 0]
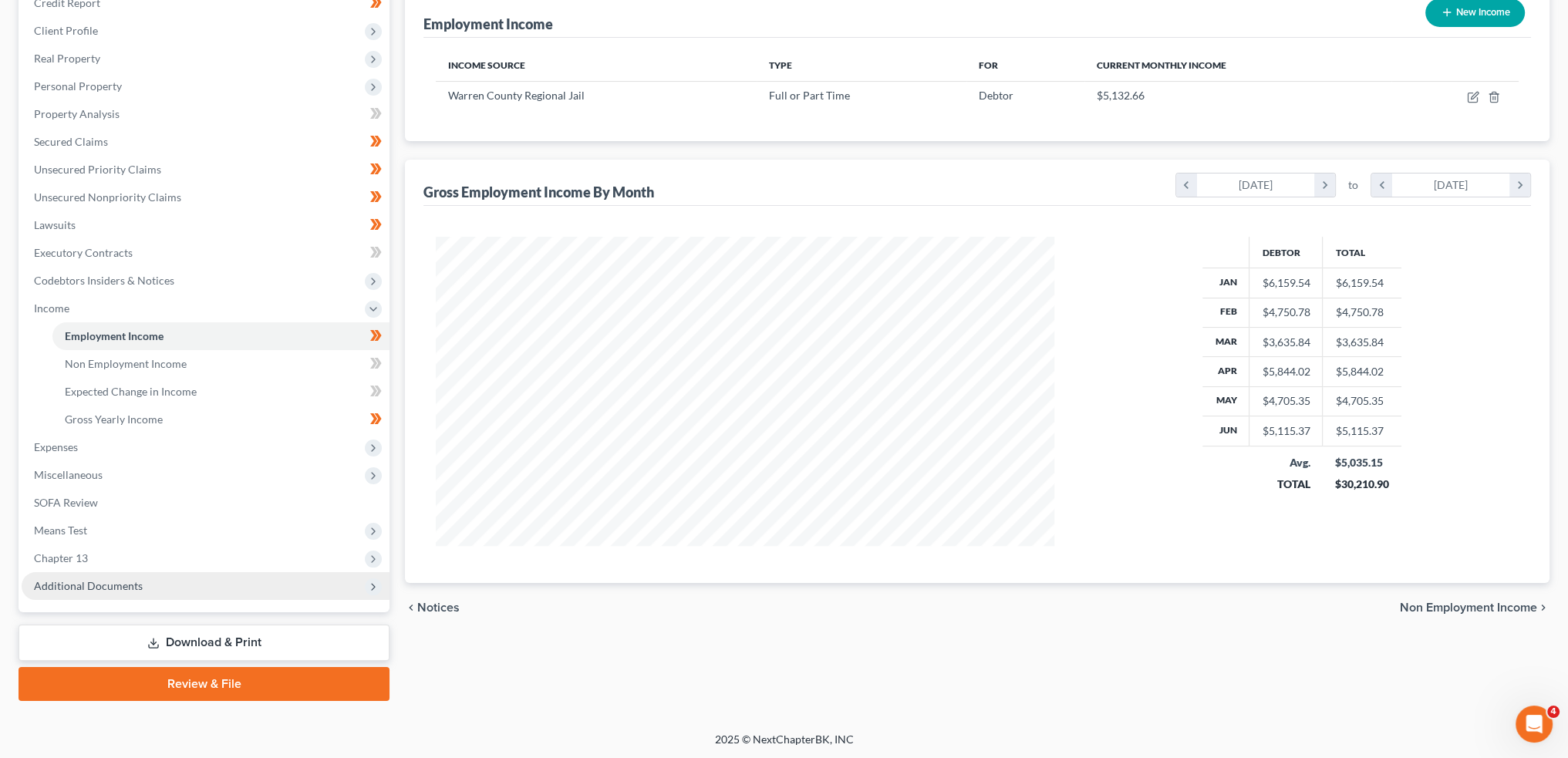
click at [145, 585] on span "Additional Documents" at bounding box center [205, 586] width 368 height 27
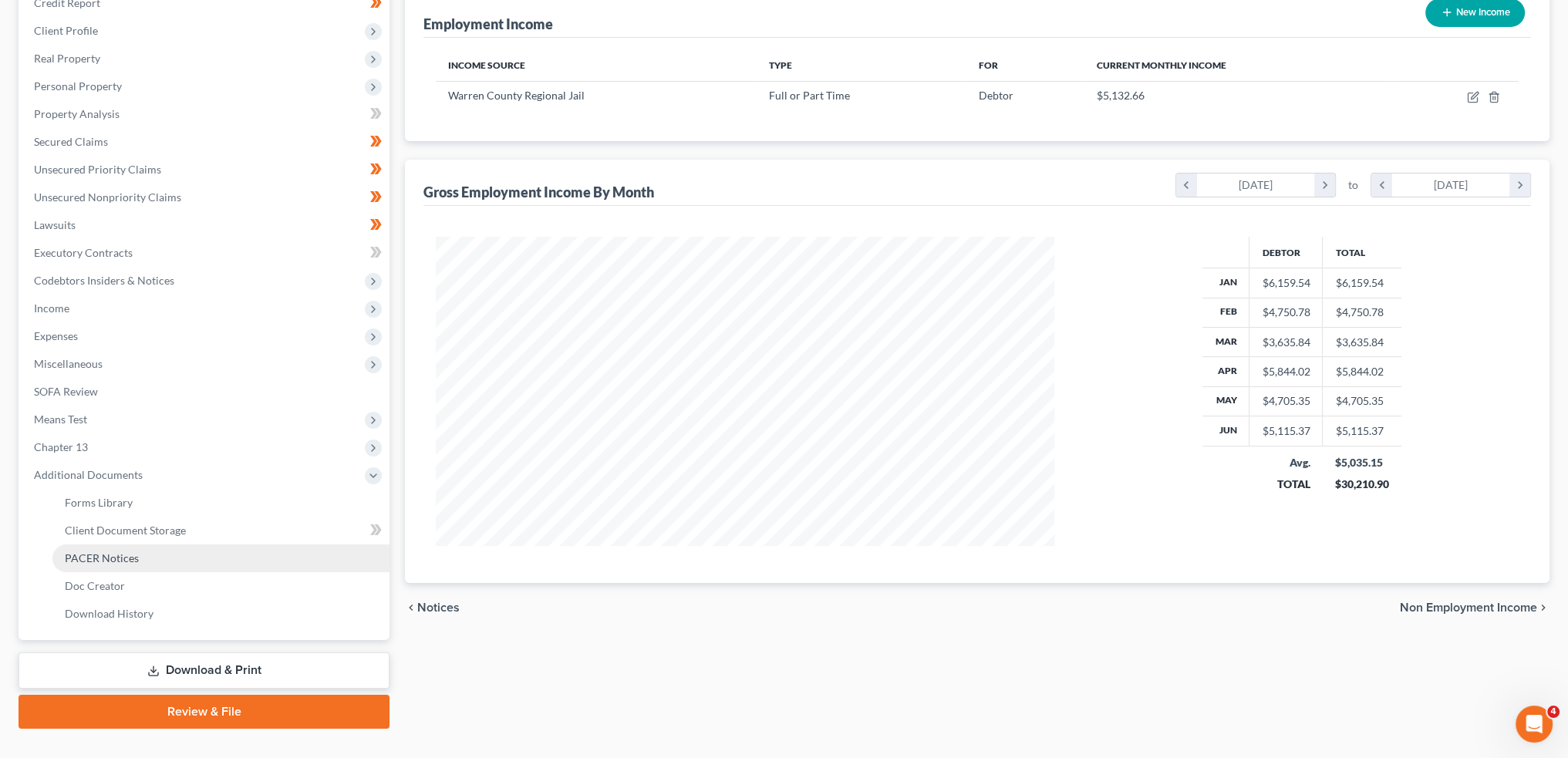
click at [153, 551] on link "PACER Notices" at bounding box center [221, 558] width 337 height 27
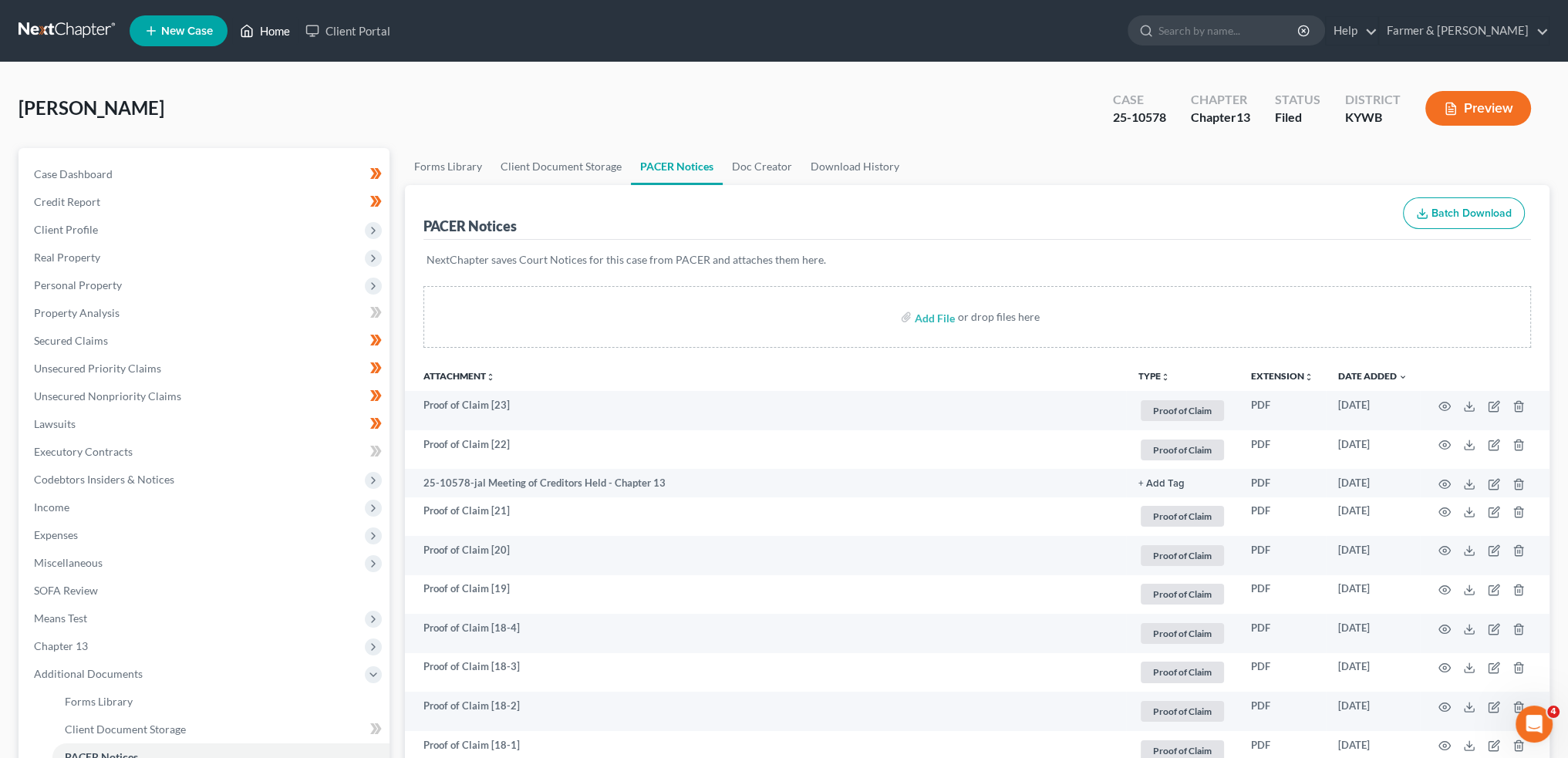
click at [245, 28] on icon at bounding box center [247, 30] width 14 height 19
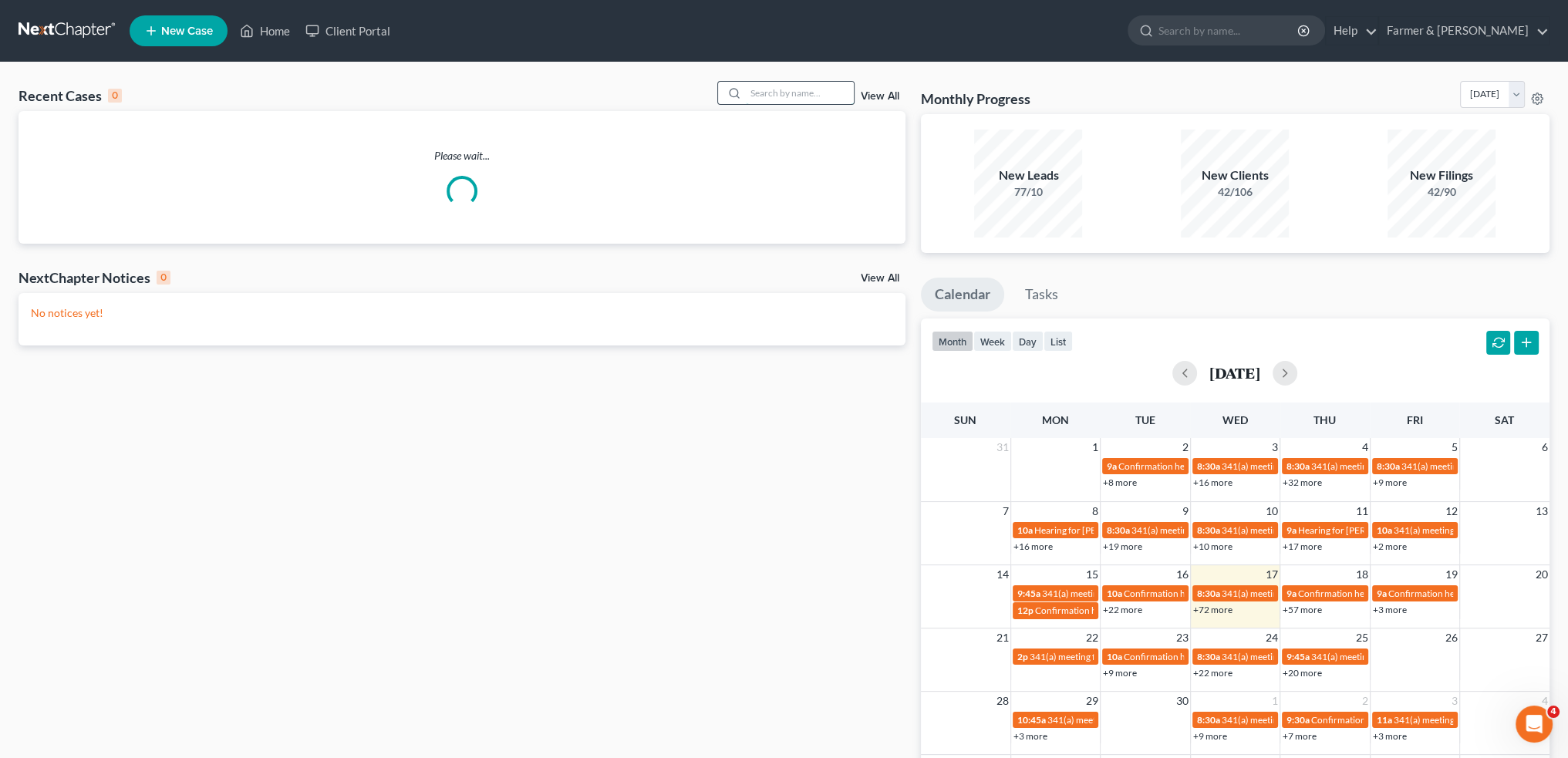
click at [833, 94] on input "search" at bounding box center [800, 93] width 108 height 22
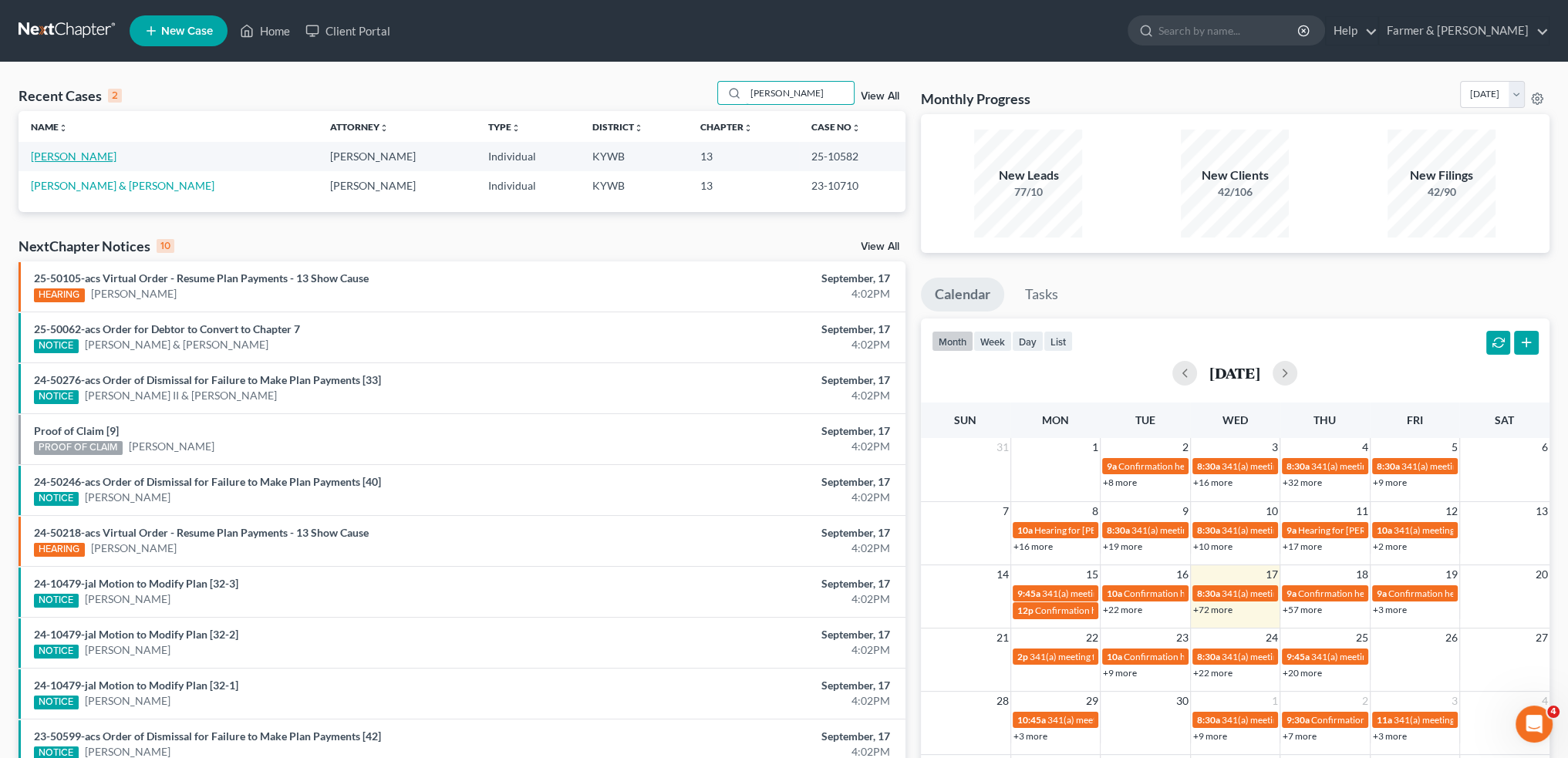
type input "[PERSON_NAME]"
click at [43, 157] on link "[PERSON_NAME]" at bounding box center [74, 155] width 86 height 13
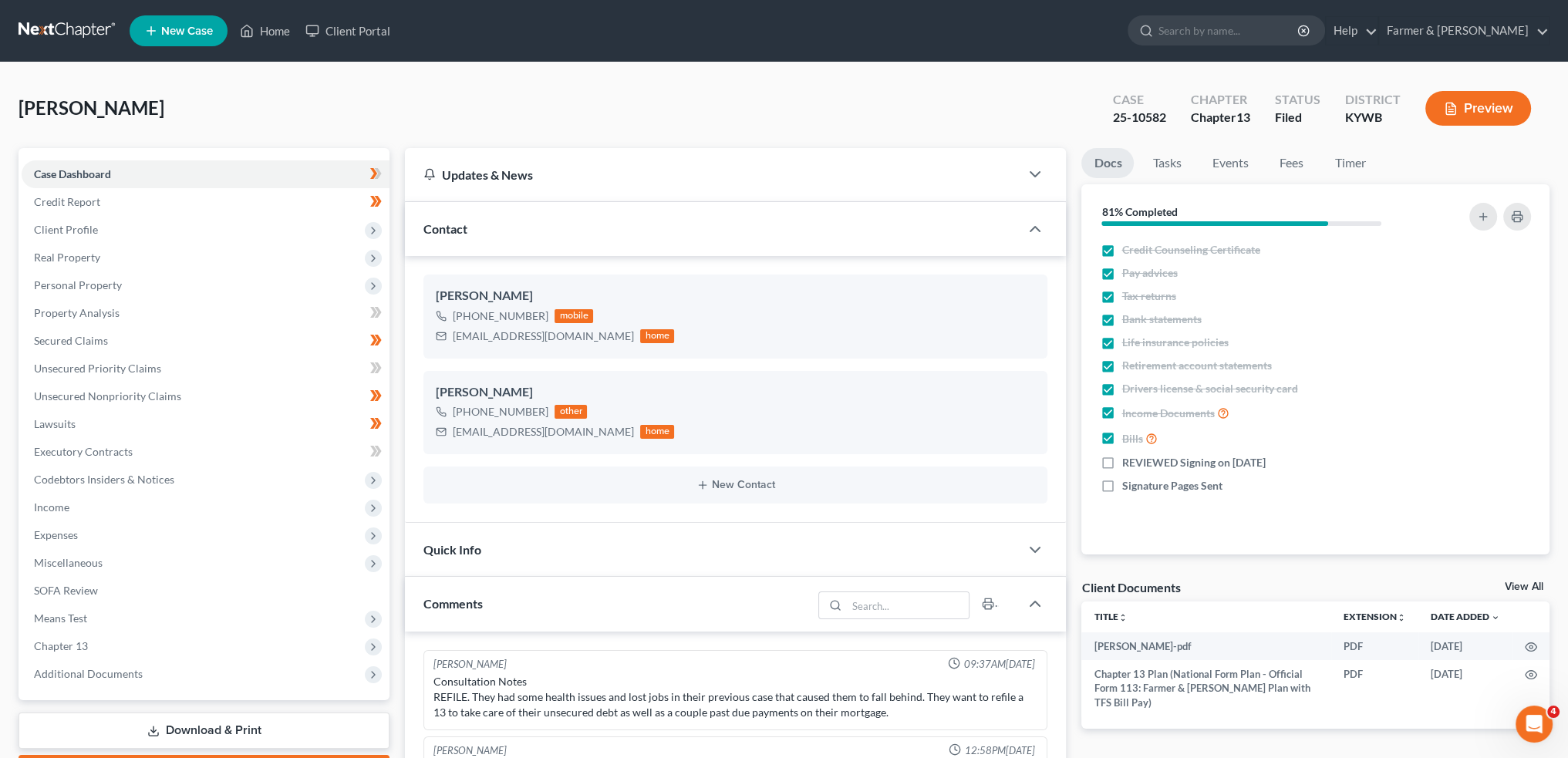
scroll to position [284, 0]
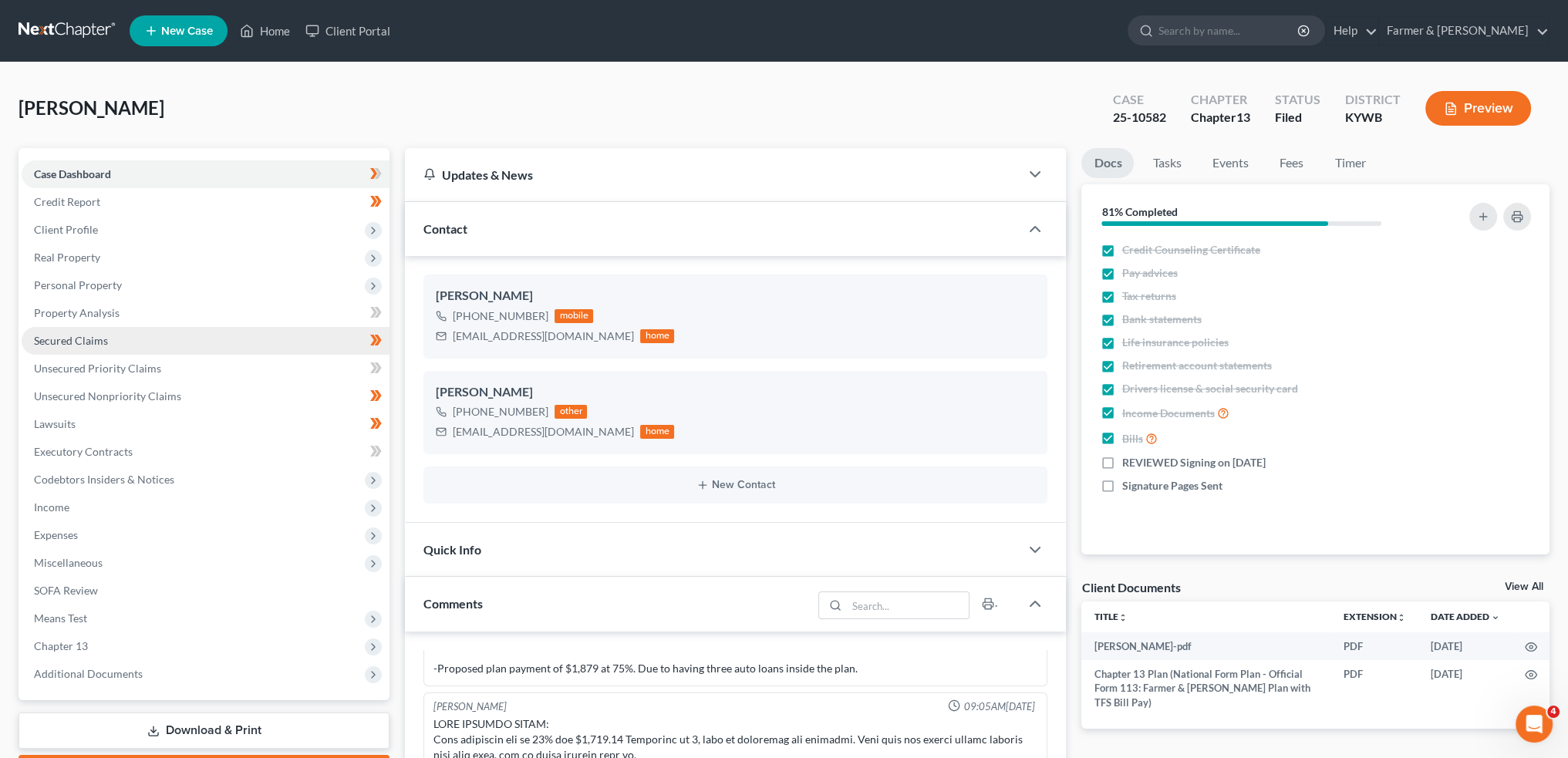
click at [149, 672] on span "Additional Documents" at bounding box center [205, 674] width 368 height 27
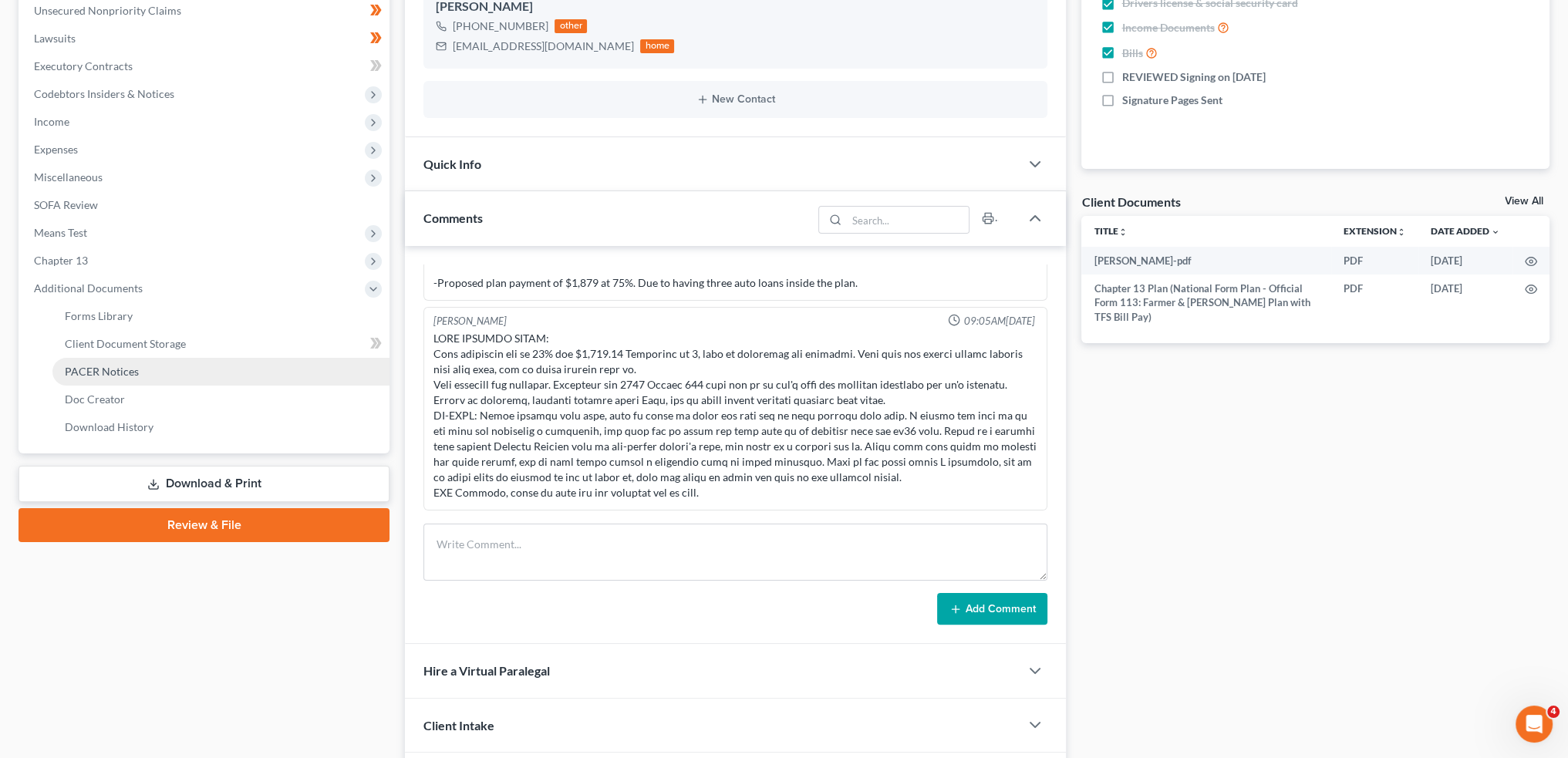
click at [166, 367] on link "PACER Notices" at bounding box center [221, 372] width 337 height 27
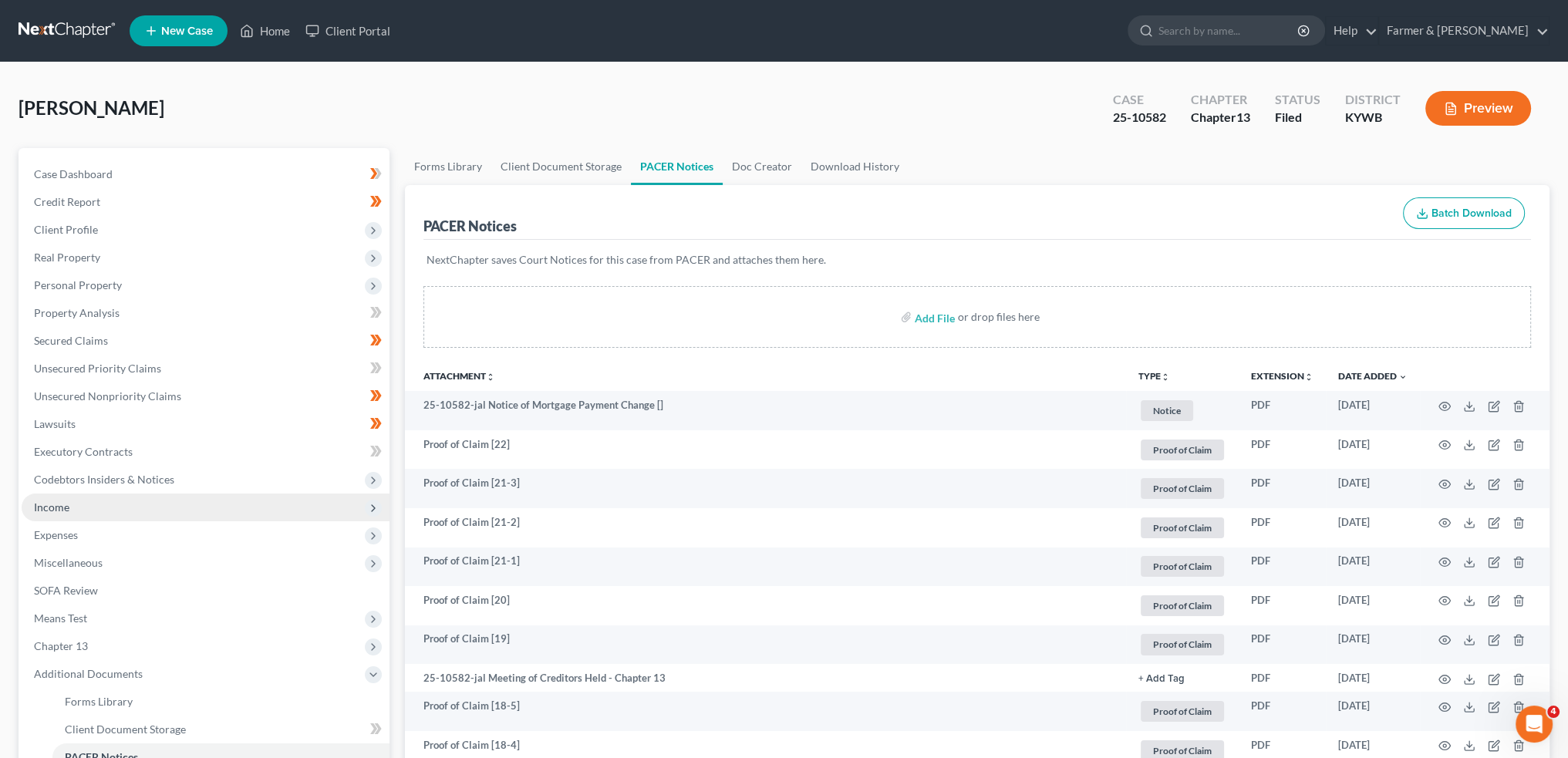
click at [117, 504] on span "Income" at bounding box center [205, 507] width 368 height 27
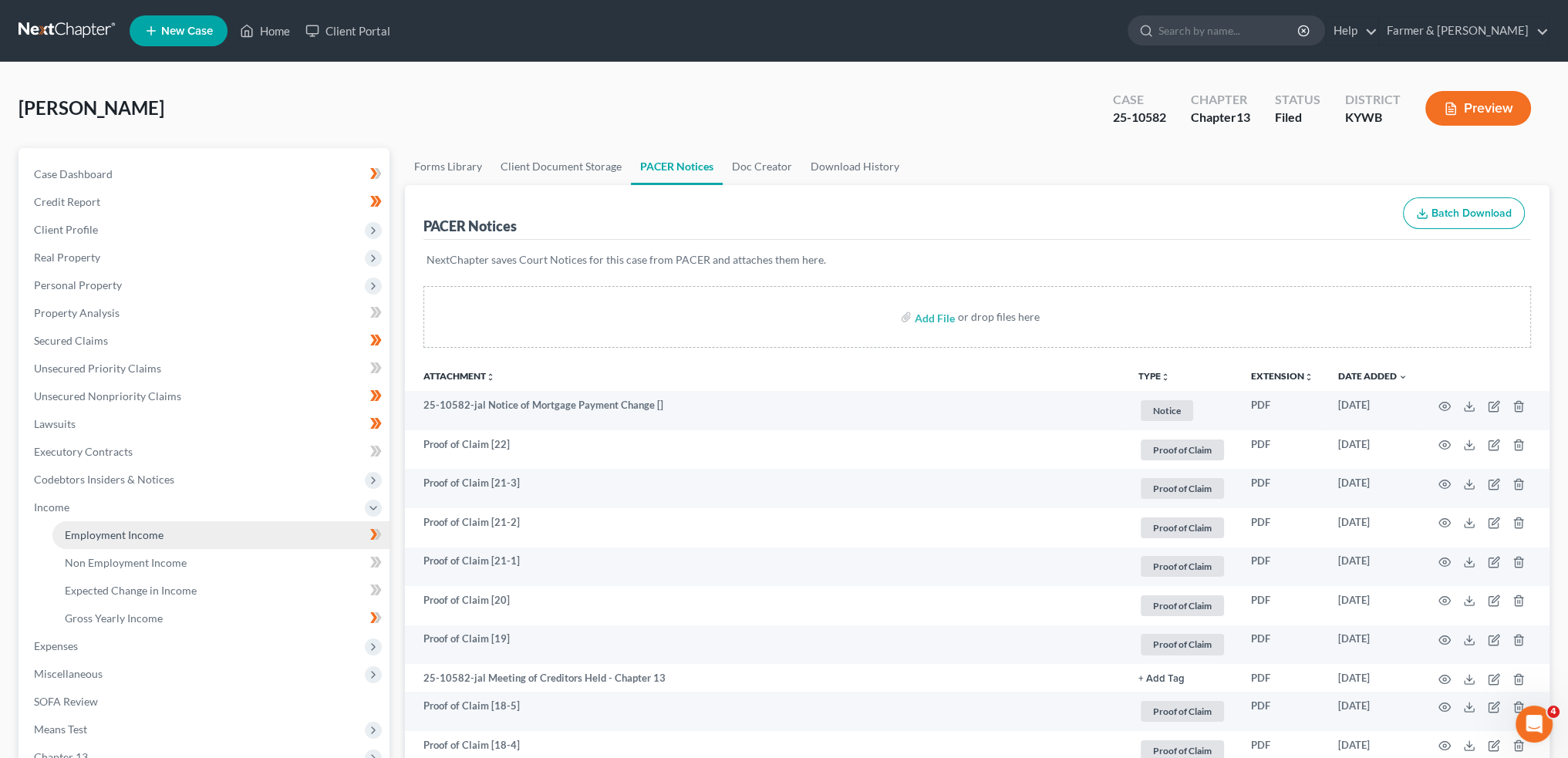
click at [105, 540] on span "Employment Income" at bounding box center [113, 535] width 98 height 13
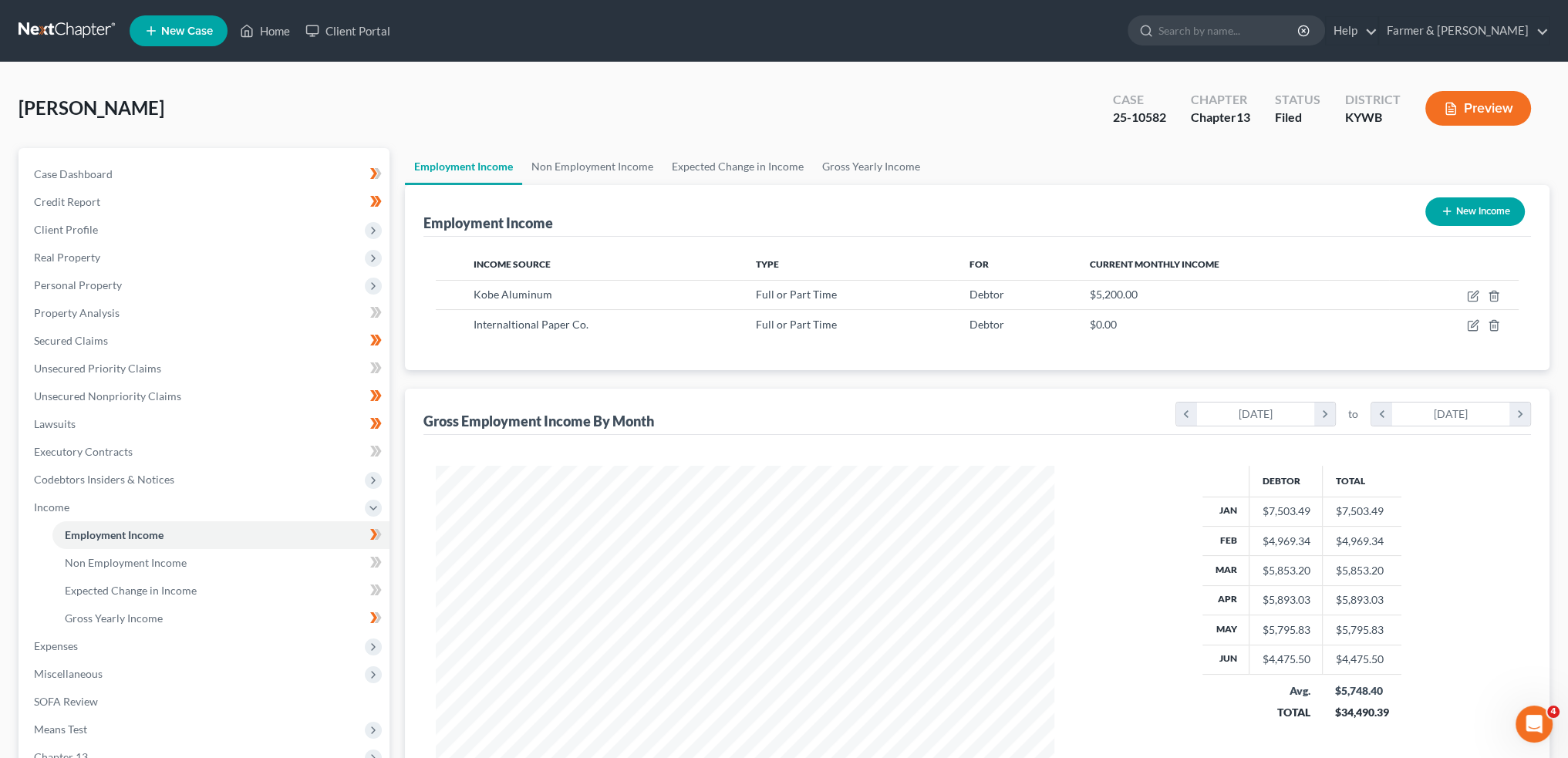
scroll to position [309, 648]
click at [275, 35] on link "Home" at bounding box center [264, 30] width 65 height 27
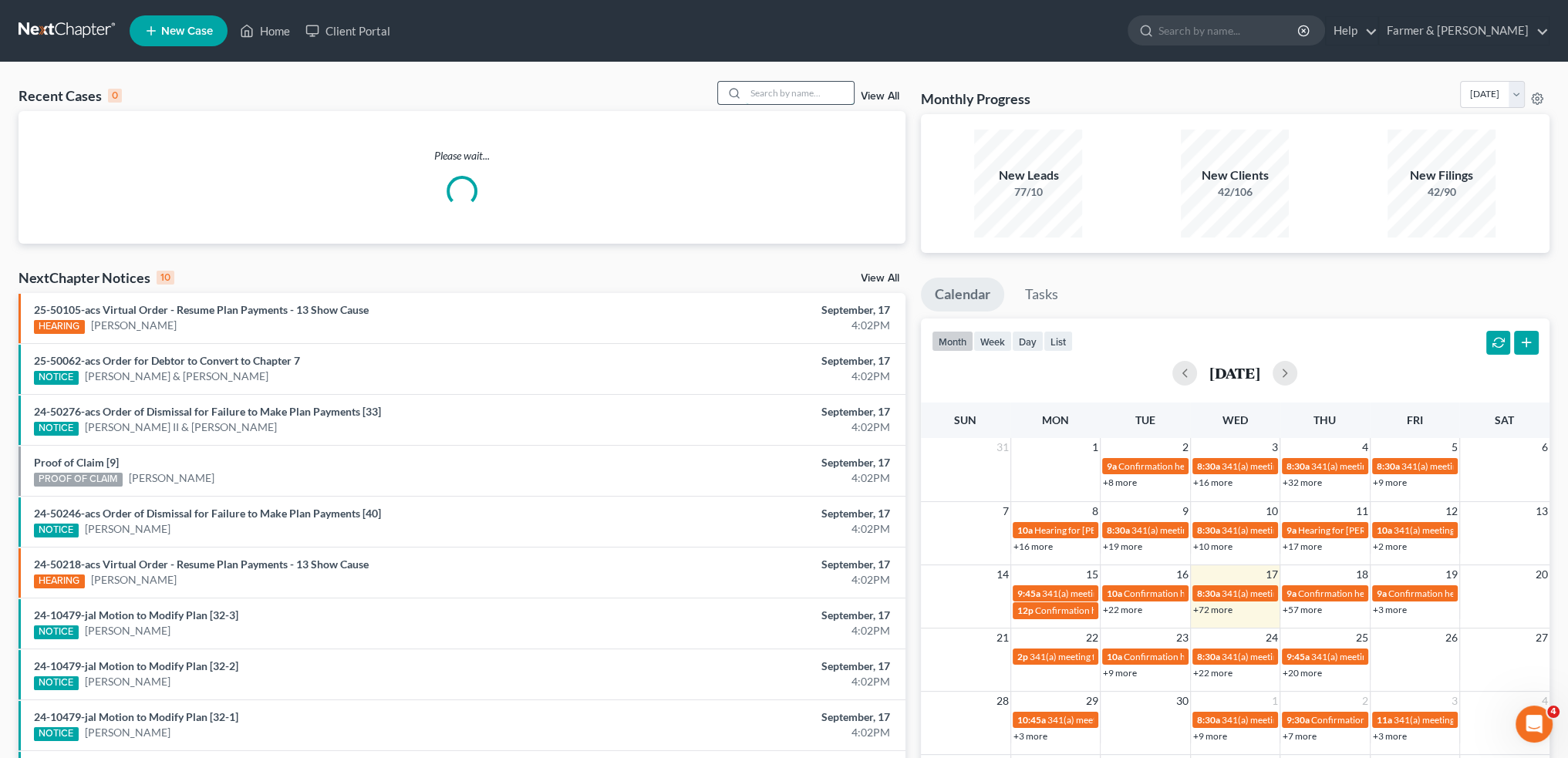
click at [798, 95] on input "search" at bounding box center [800, 93] width 108 height 22
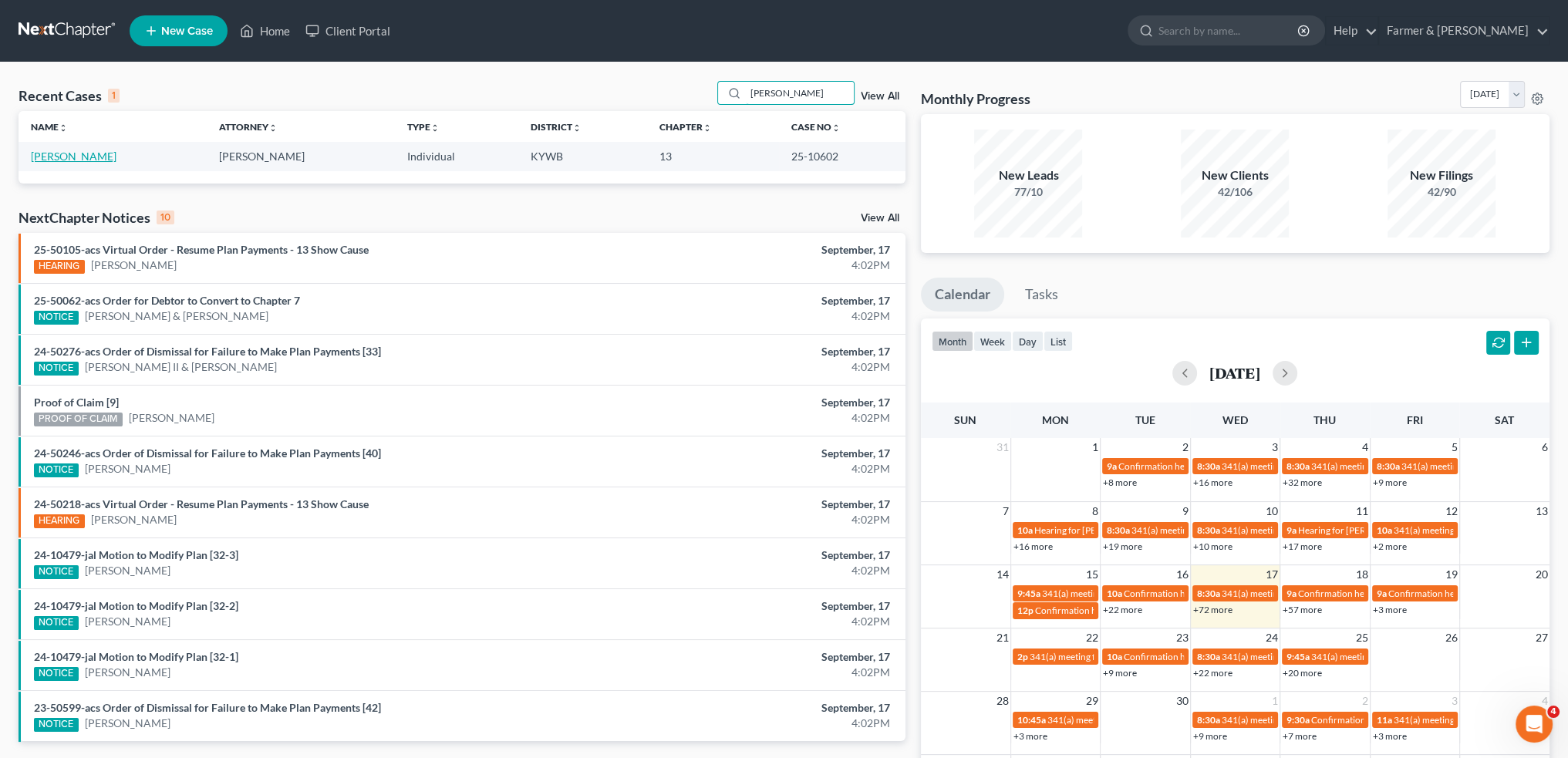
type input "[PERSON_NAME]"
click at [72, 158] on link "[PERSON_NAME]" at bounding box center [74, 155] width 86 height 13
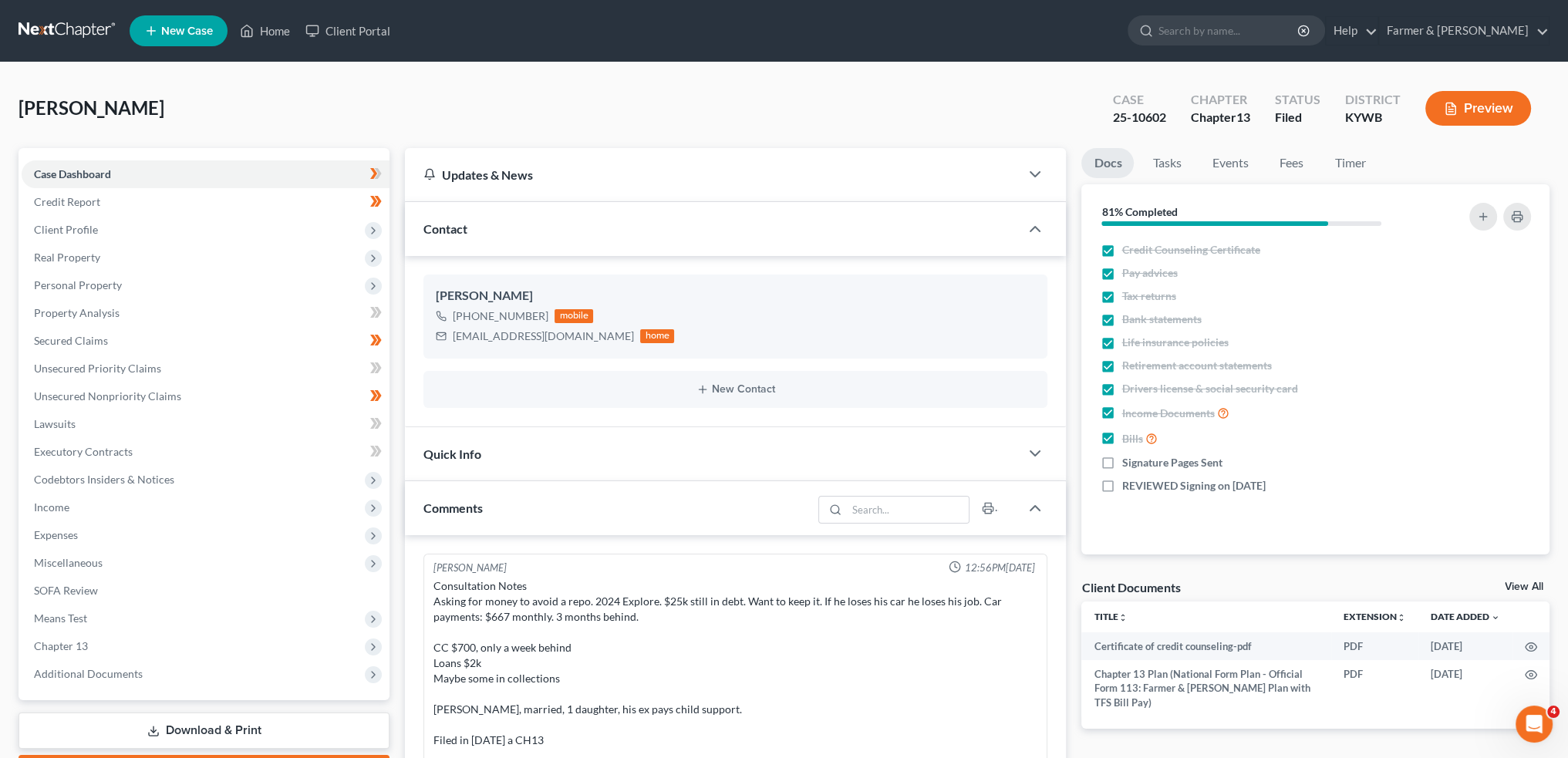
scroll to position [345, 0]
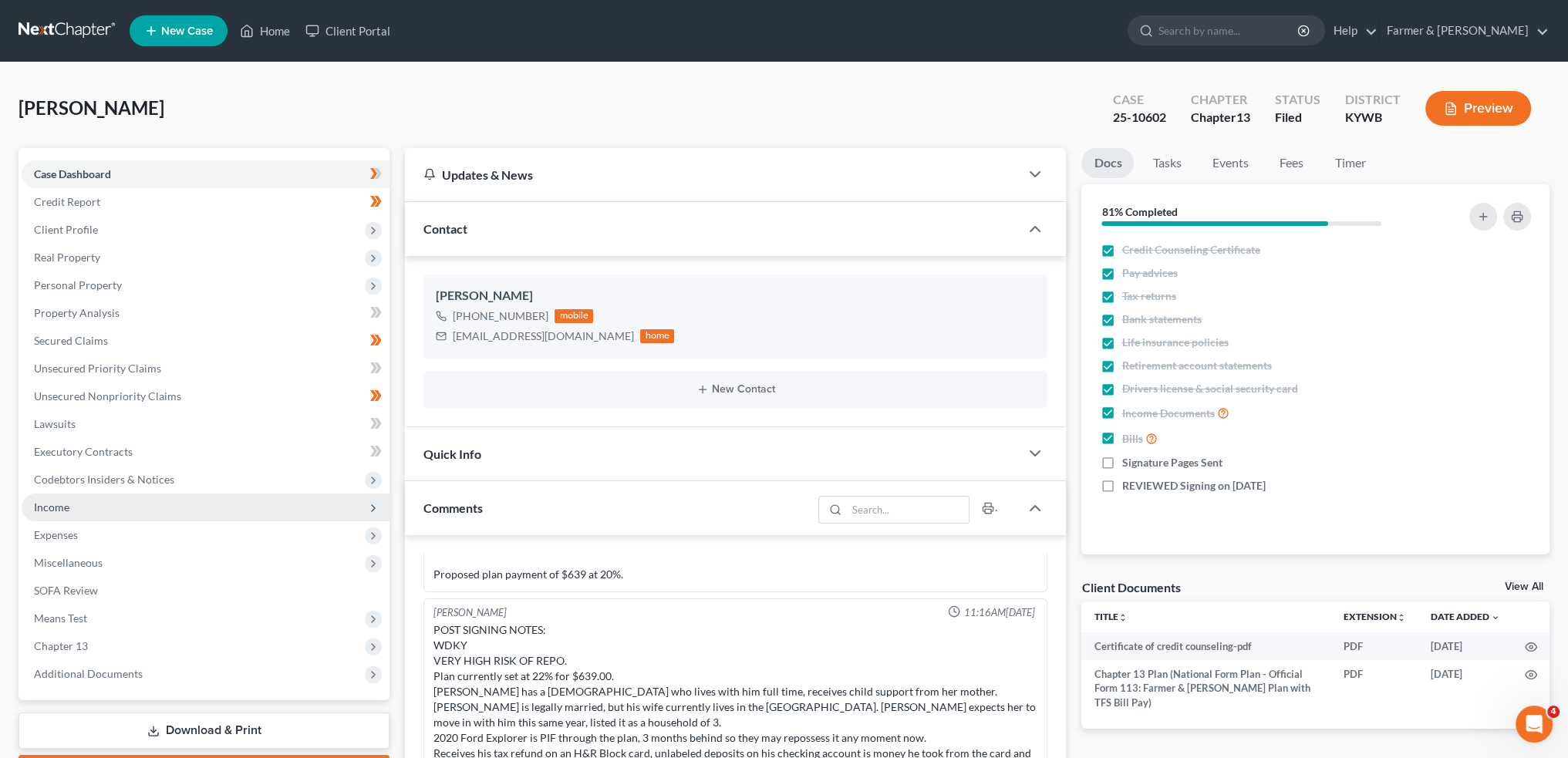
click at [138, 507] on span "Income" at bounding box center [205, 507] width 368 height 27
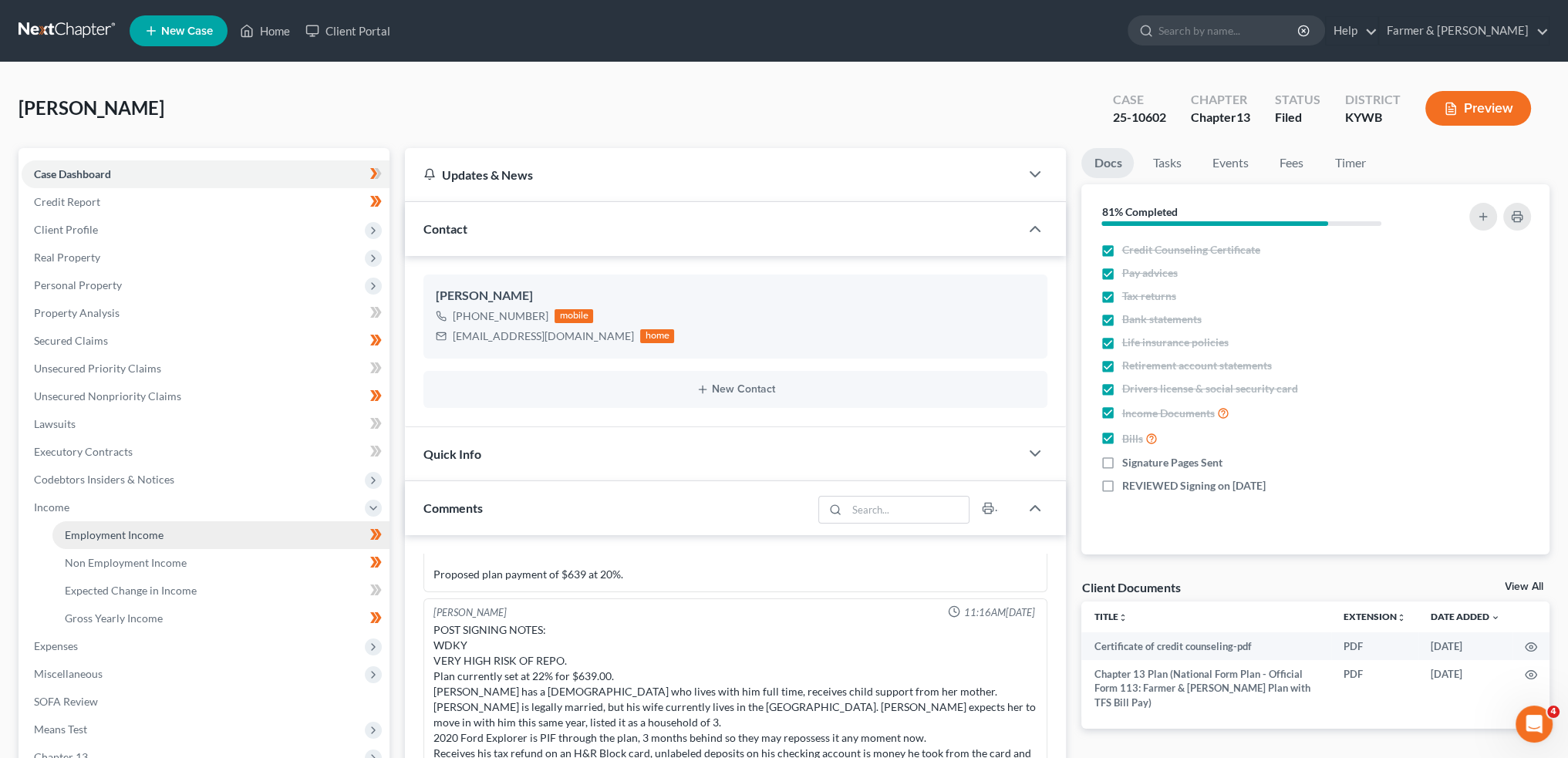
click at [131, 537] on span "Employment Income" at bounding box center [113, 535] width 98 height 13
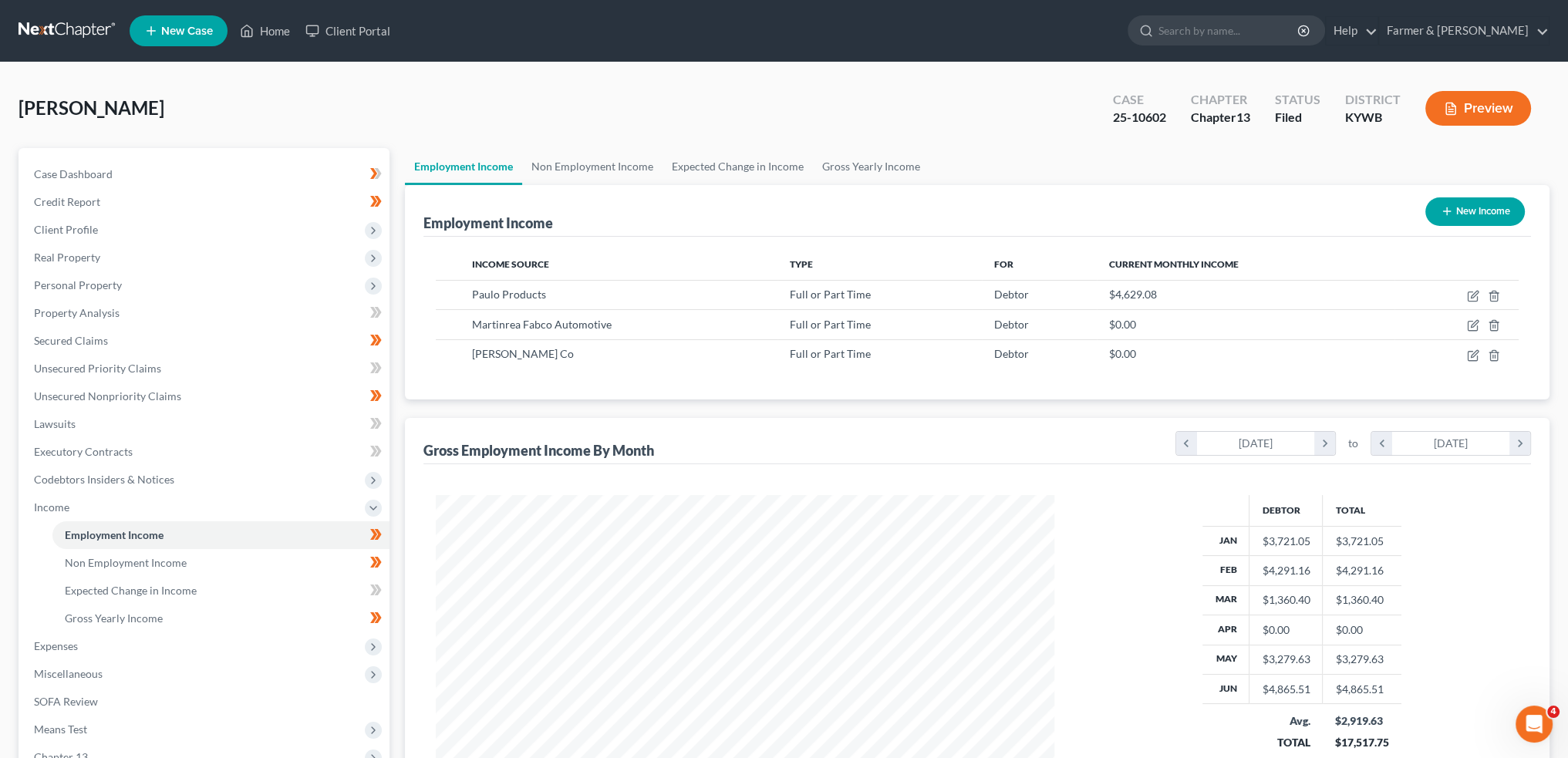
scroll to position [309, 648]
click at [607, 168] on link "Non Employment Income" at bounding box center [592, 167] width 140 height 37
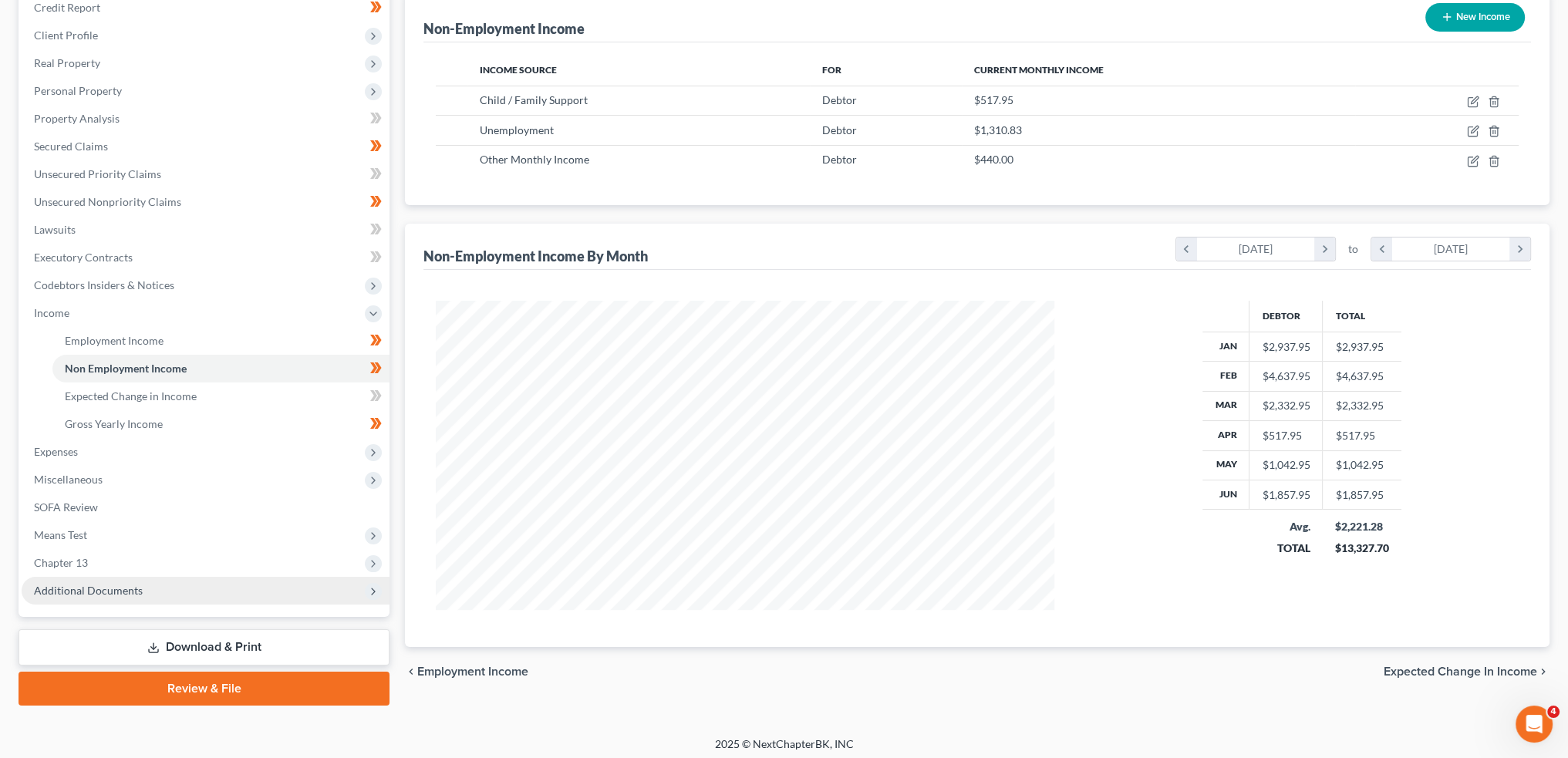
scroll to position [199, 0]
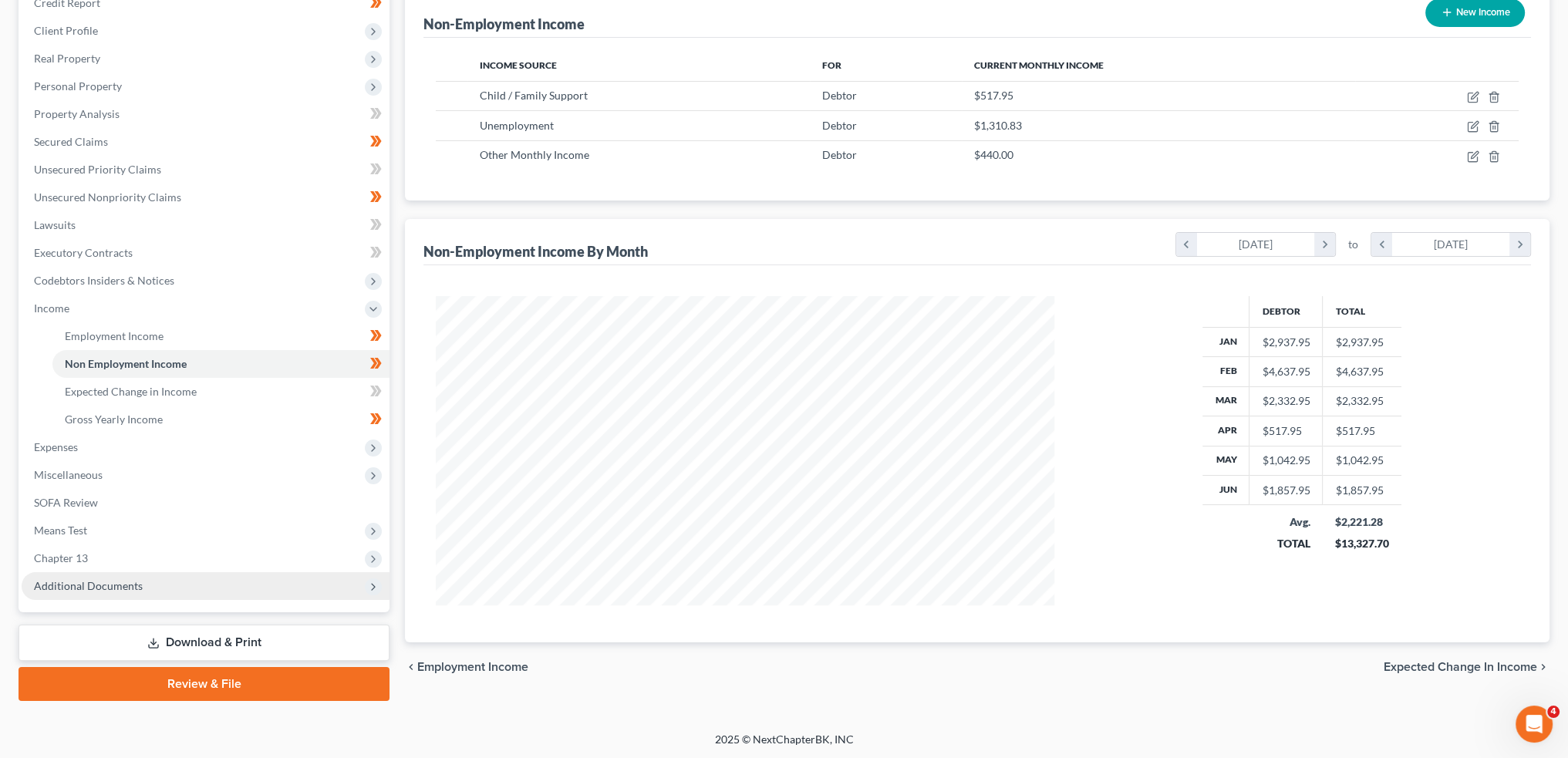
click at [162, 585] on span "Additional Documents" at bounding box center [205, 586] width 368 height 27
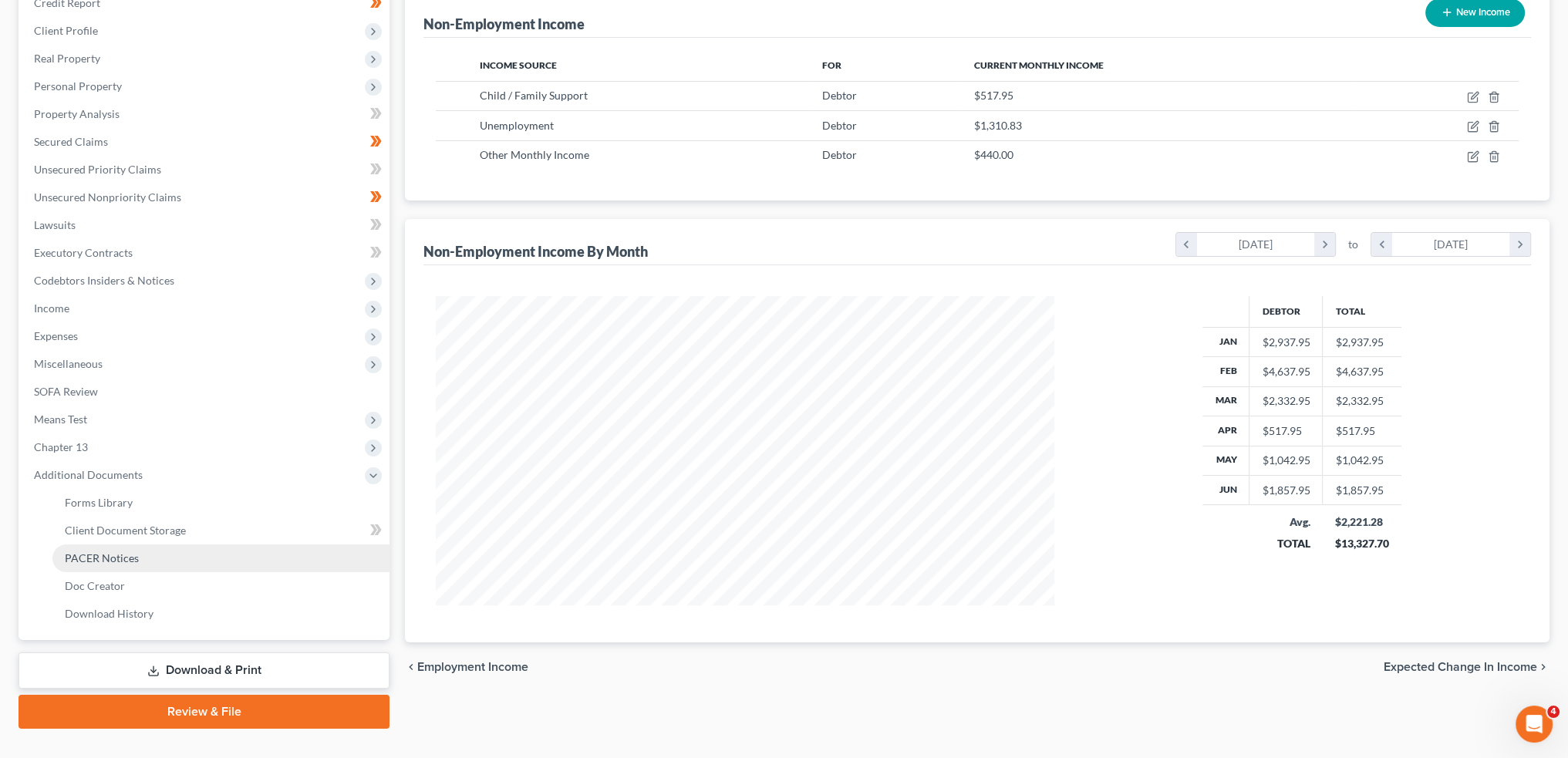
click at [157, 560] on link "PACER Notices" at bounding box center [221, 558] width 337 height 27
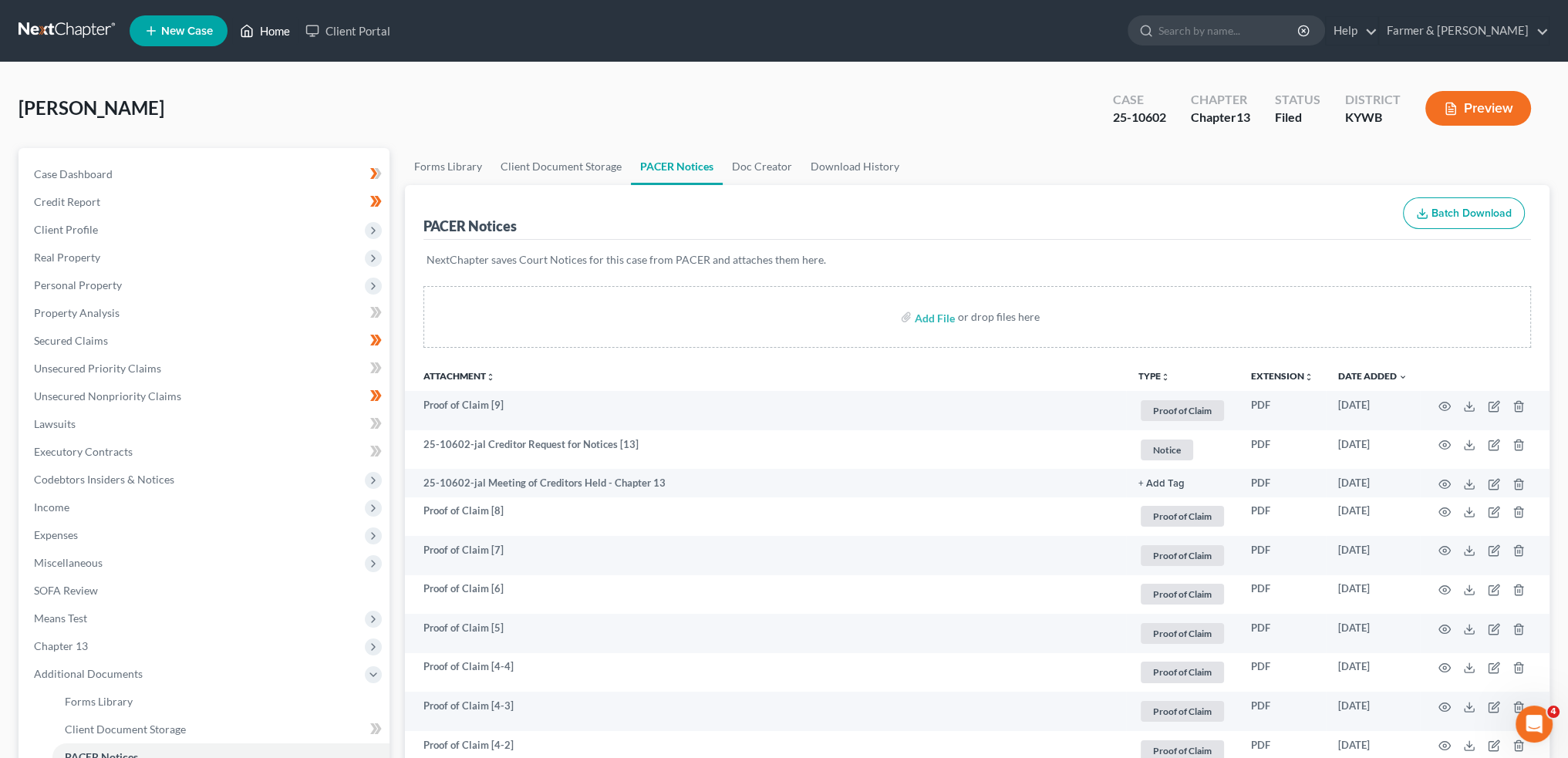
drag, startPoint x: 256, startPoint y: 25, endPoint x: 675, endPoint y: 182, distance: 447.4
click at [256, 25] on link "Home" at bounding box center [264, 30] width 65 height 27
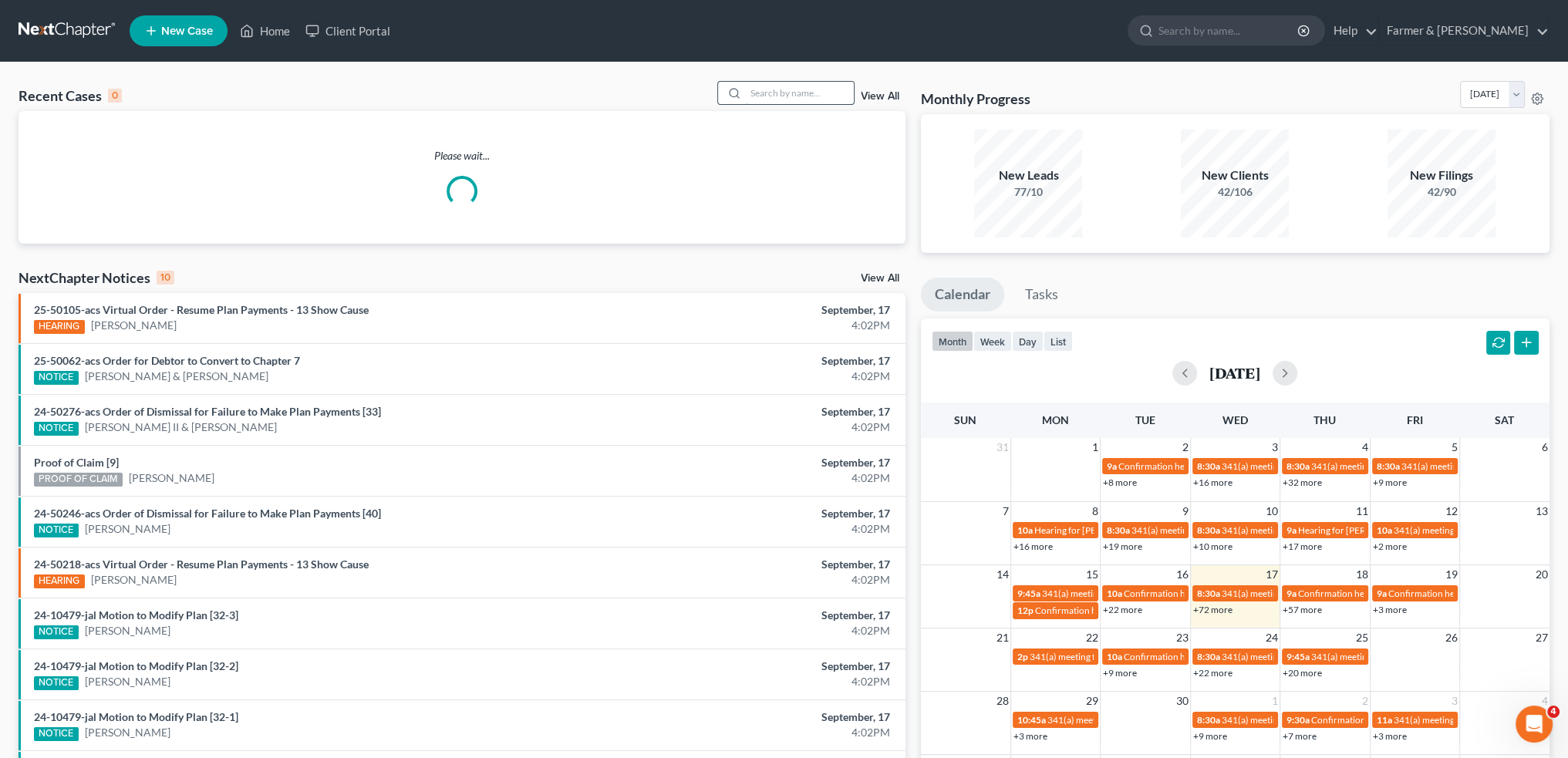
click at [798, 100] on input "search" at bounding box center [800, 93] width 108 height 22
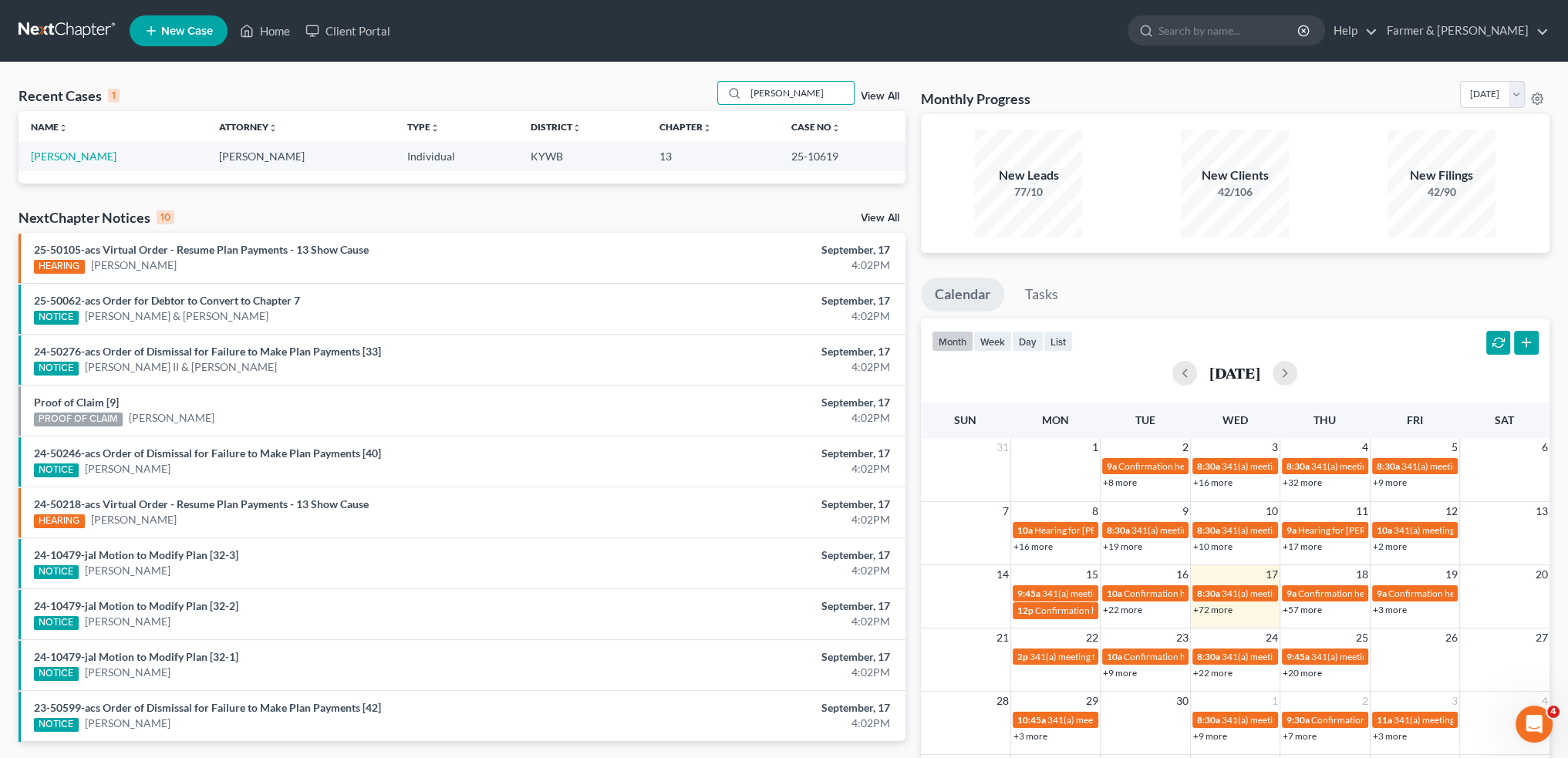
type input "[PERSON_NAME]"
click at [69, 153] on link "[PERSON_NAME]" at bounding box center [74, 155] width 86 height 13
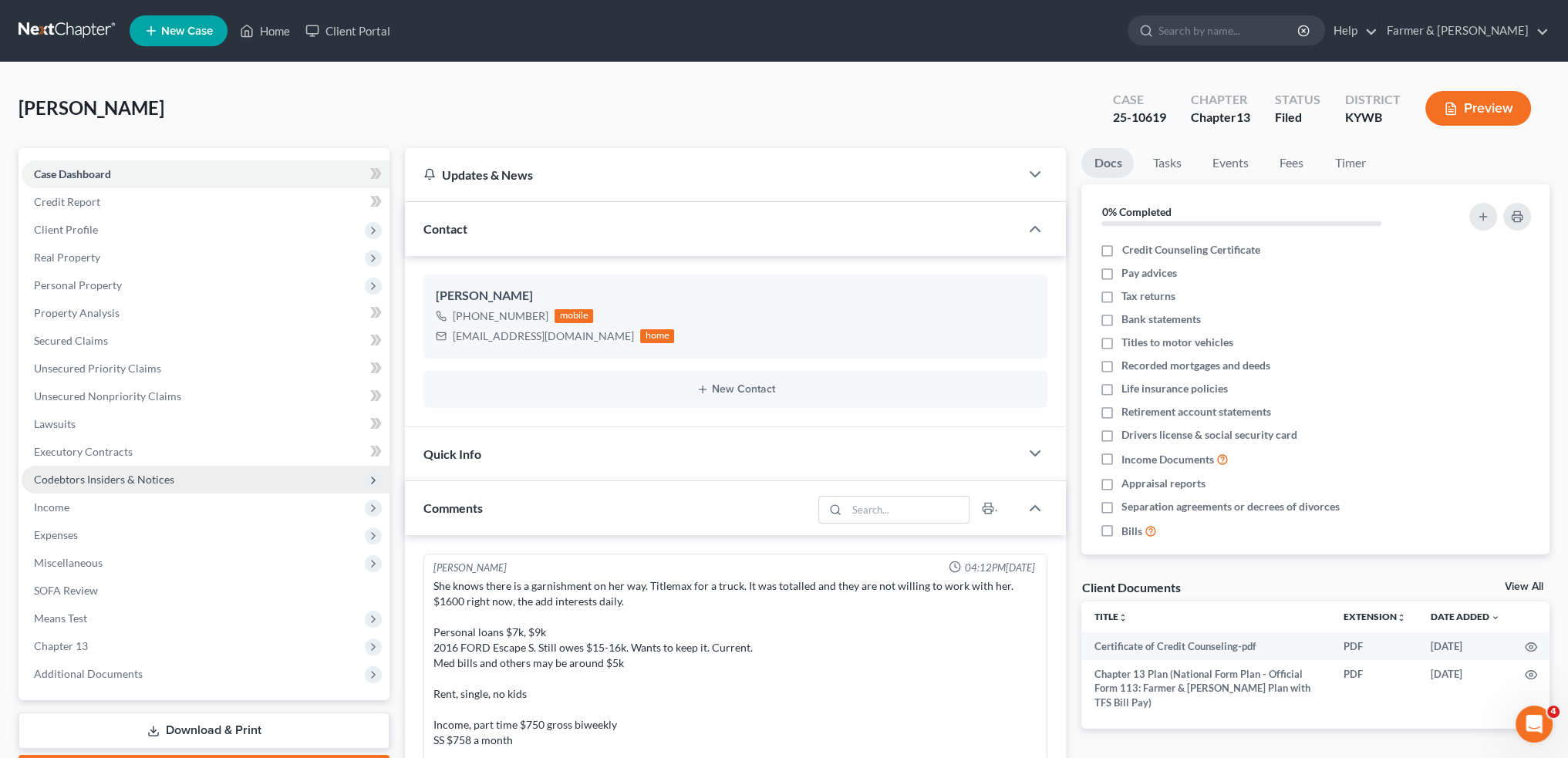
scroll to position [330, 0]
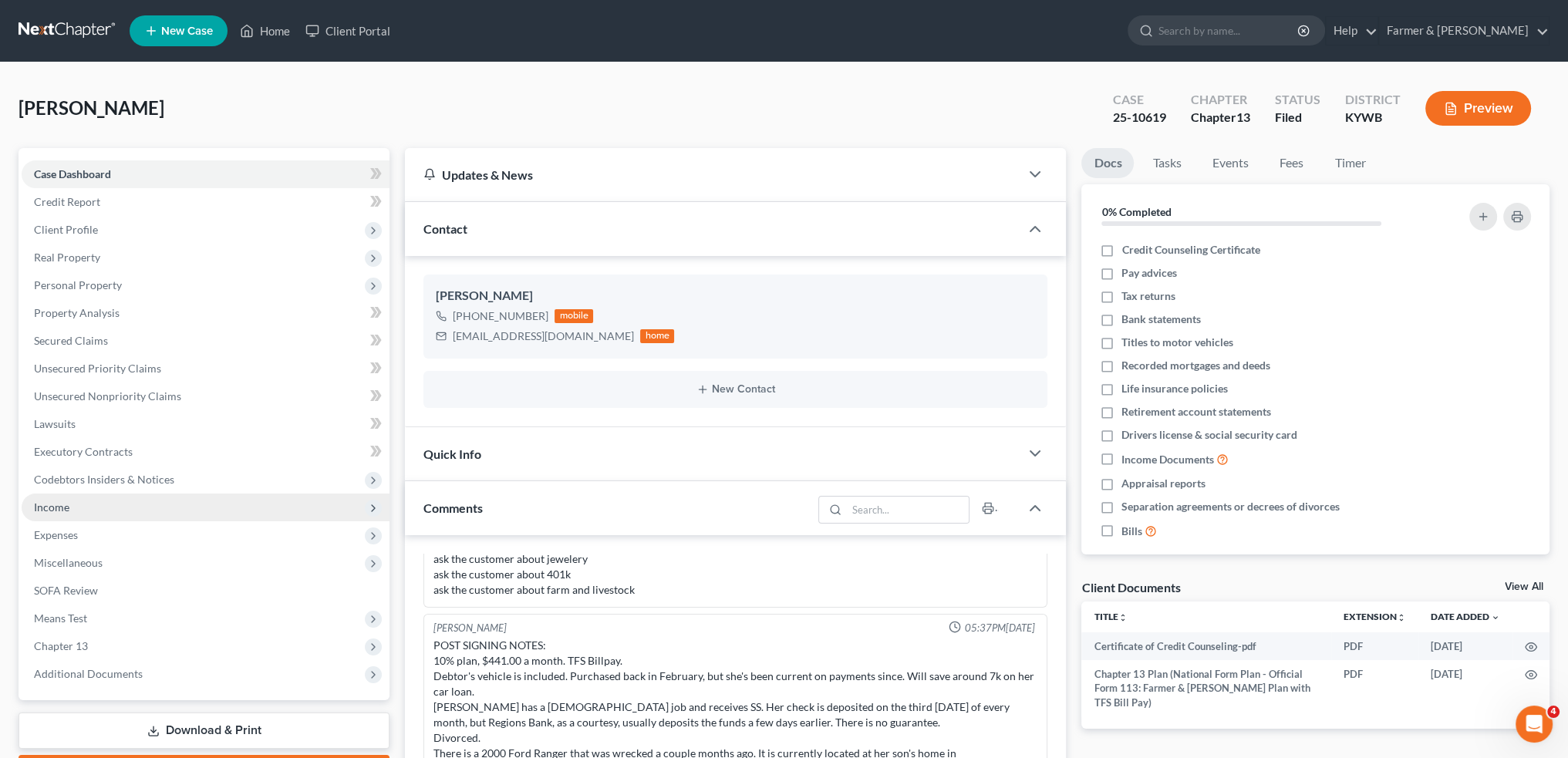
click at [60, 510] on span "Income" at bounding box center [52, 506] width 35 height 13
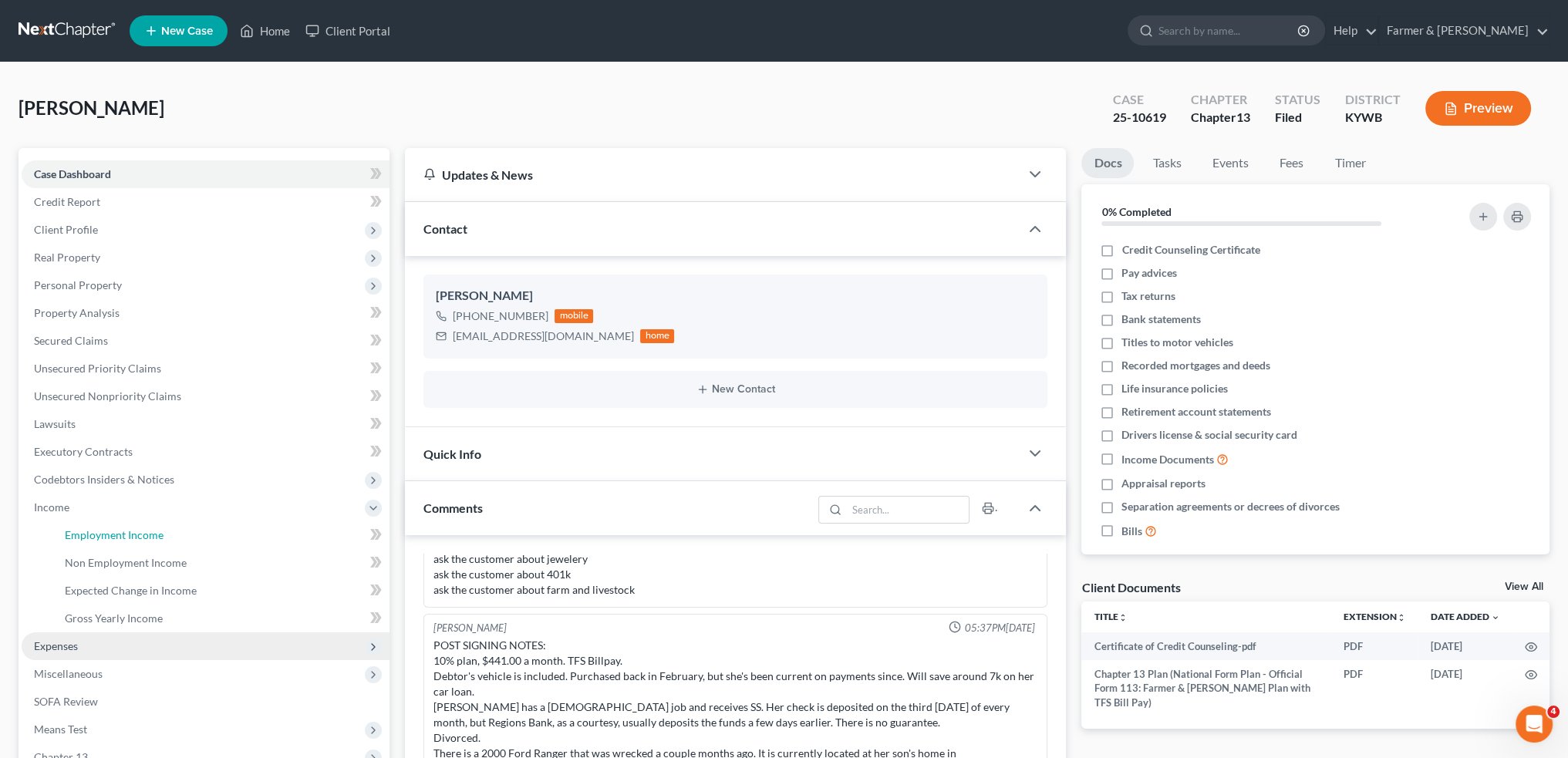
click at [67, 534] on span "Employment Income" at bounding box center [113, 535] width 98 height 13
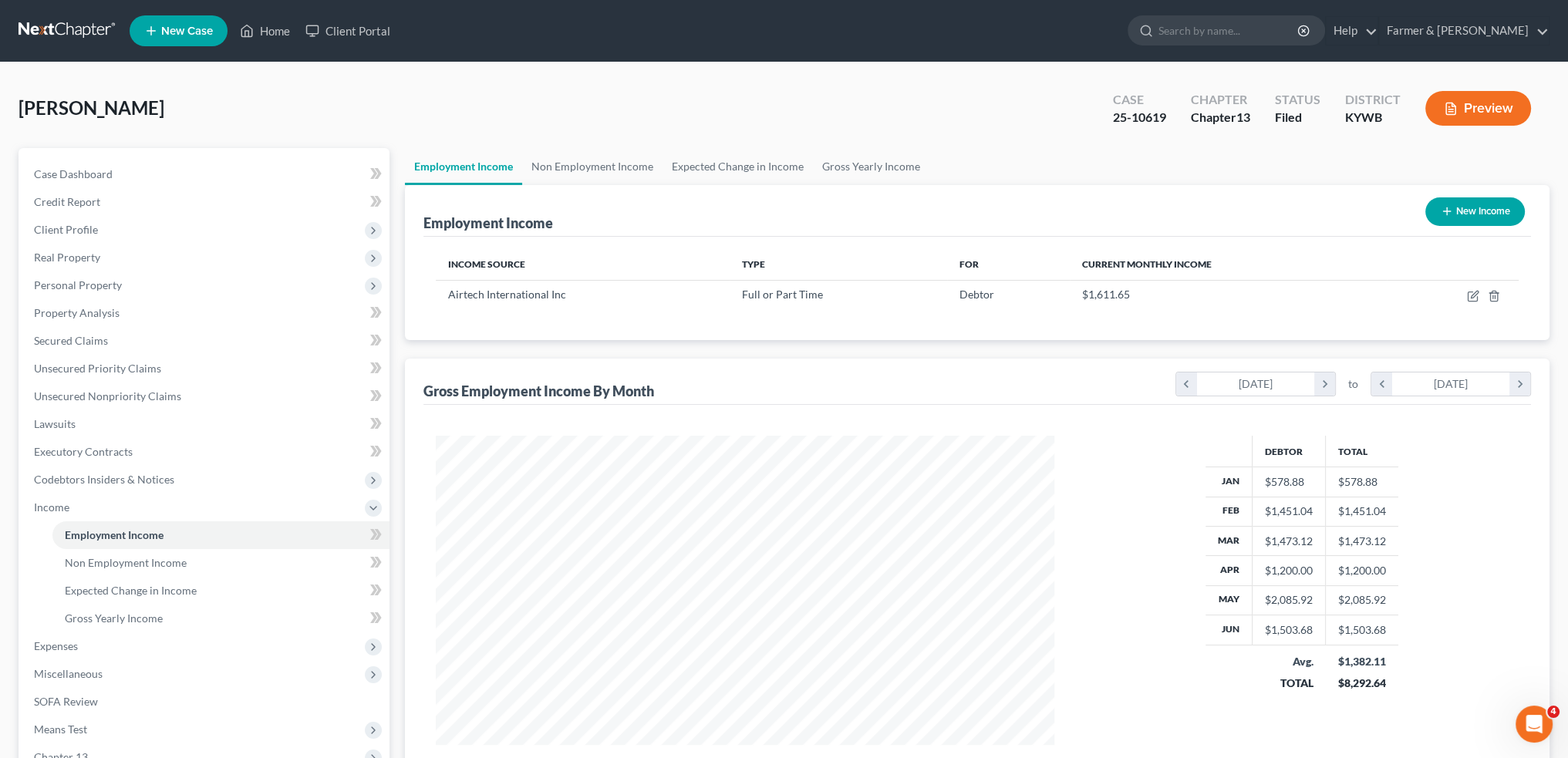
scroll to position [309, 648]
click at [609, 169] on link "Non Employment Income" at bounding box center [592, 167] width 140 height 37
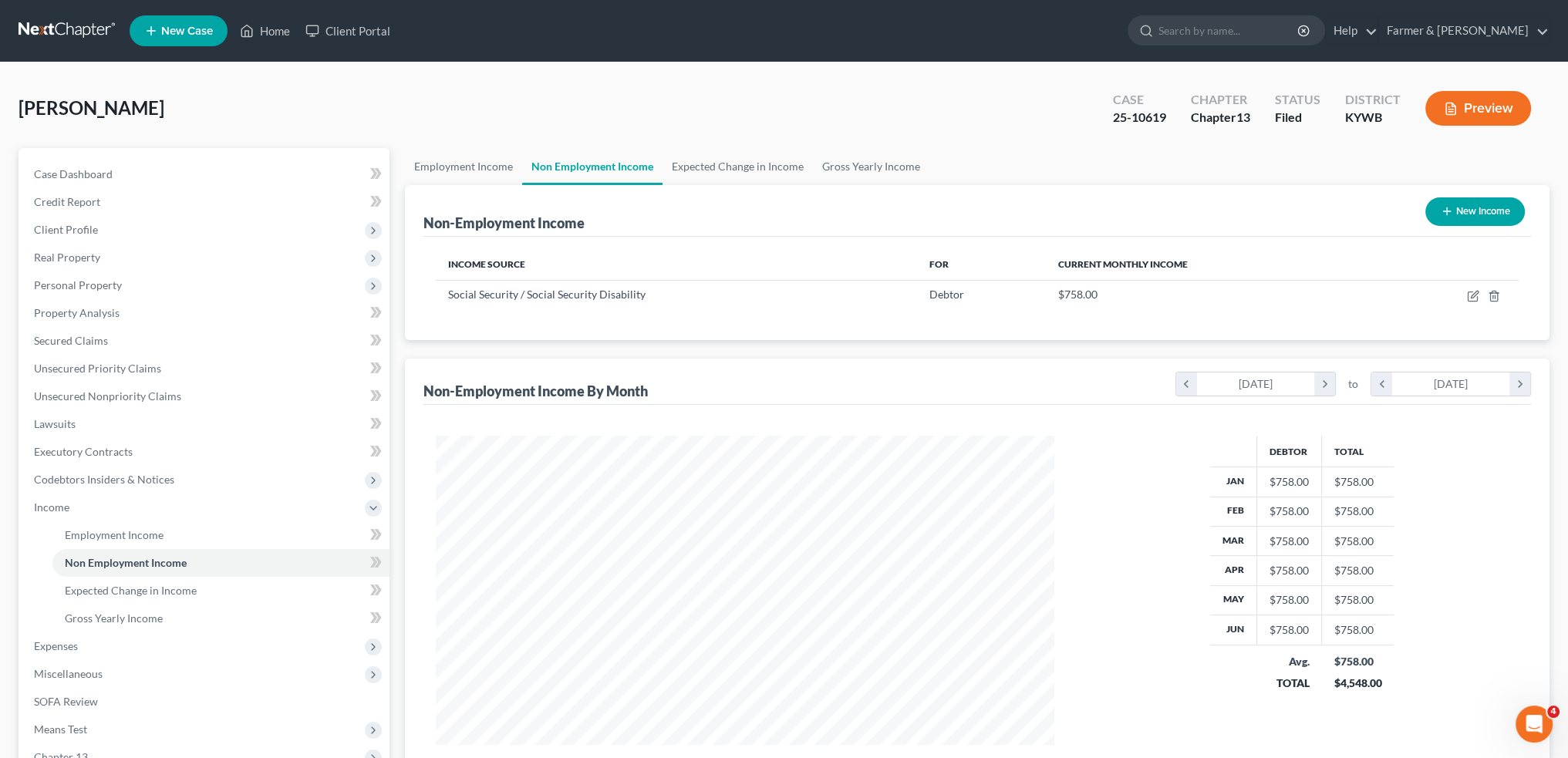
scroll to position [199, 0]
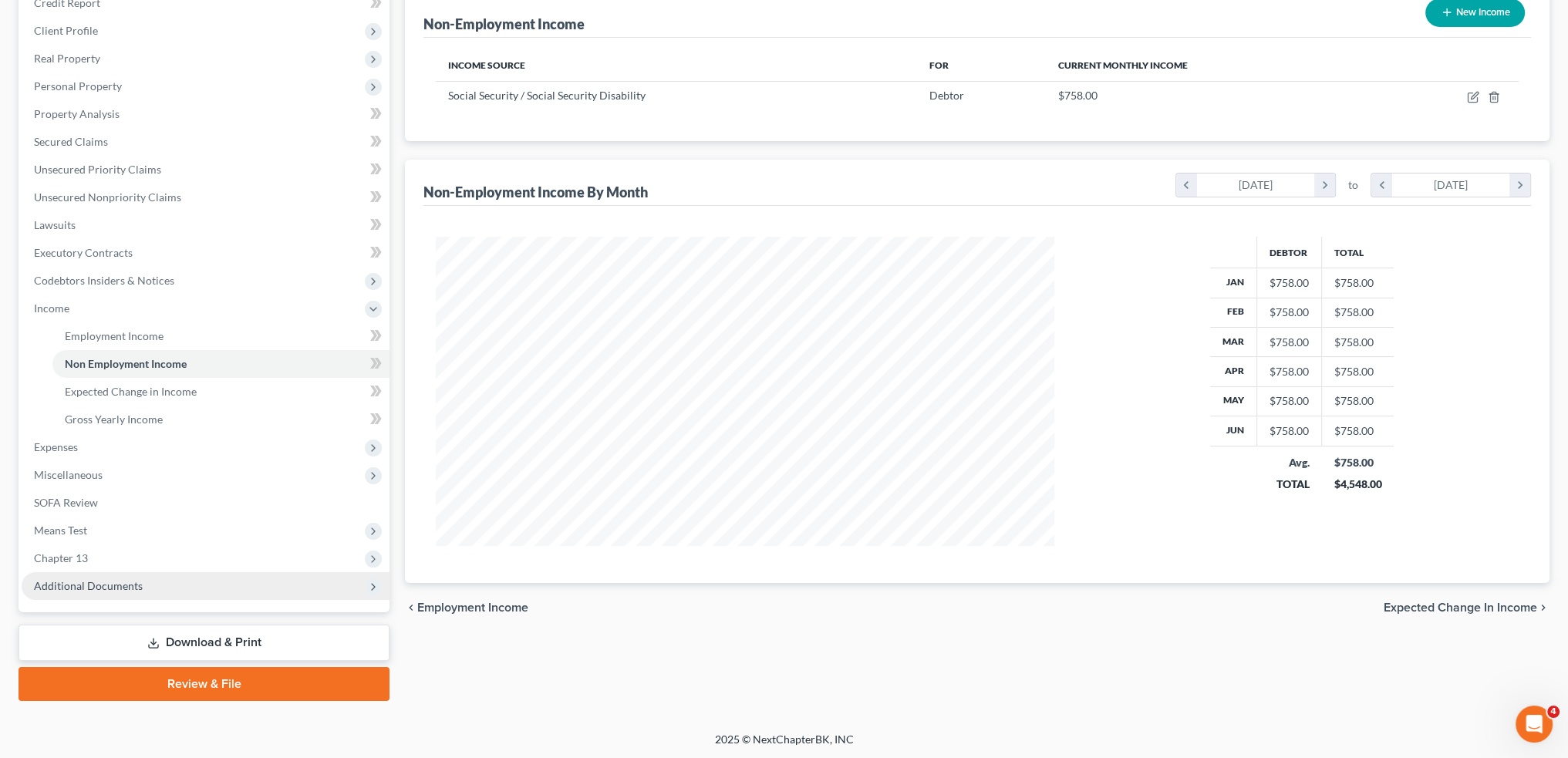
click at [83, 589] on span "Additional Documents" at bounding box center [88, 585] width 108 height 13
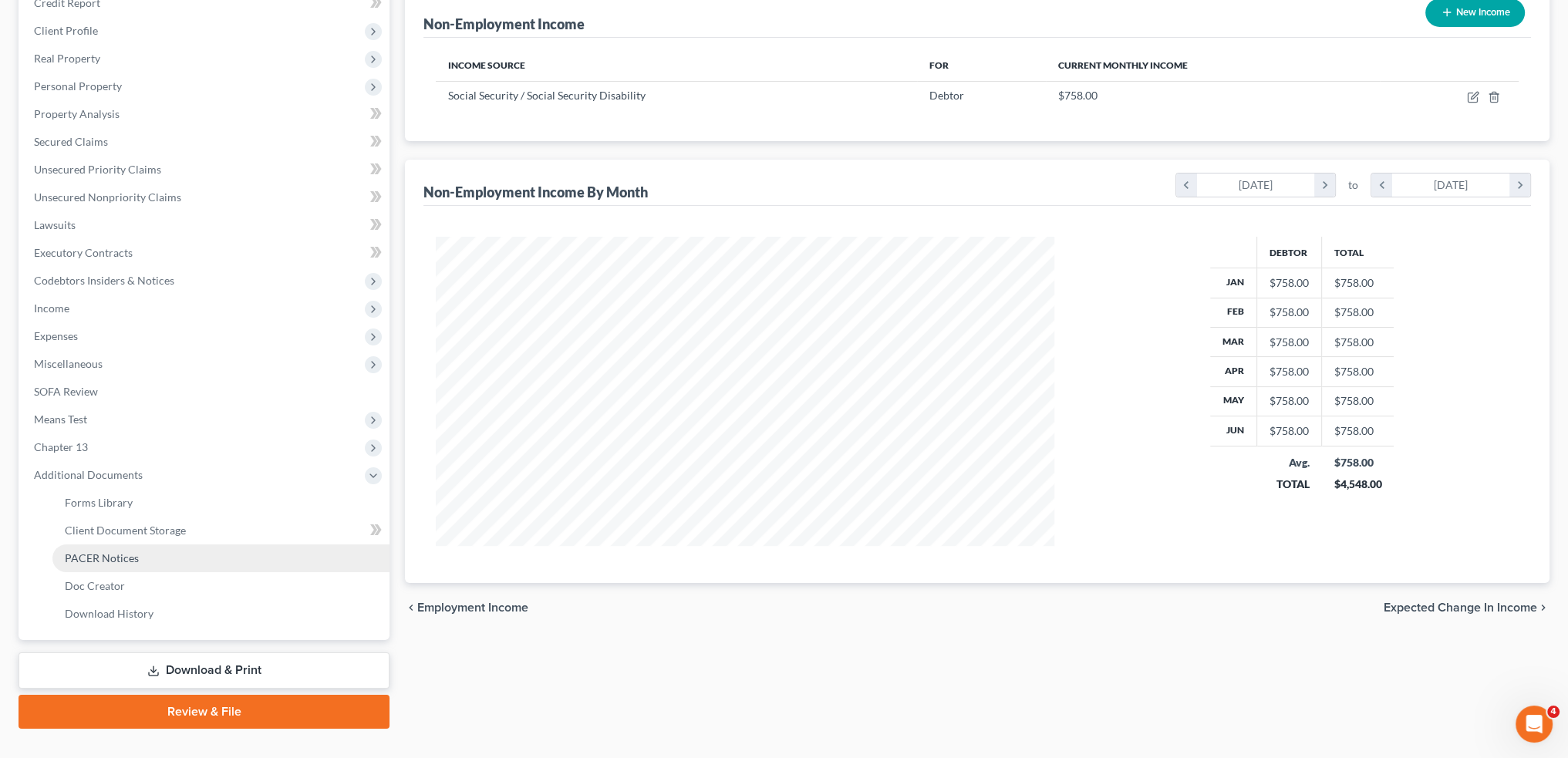
click at [96, 558] on span "PACER Notices" at bounding box center [101, 557] width 74 height 13
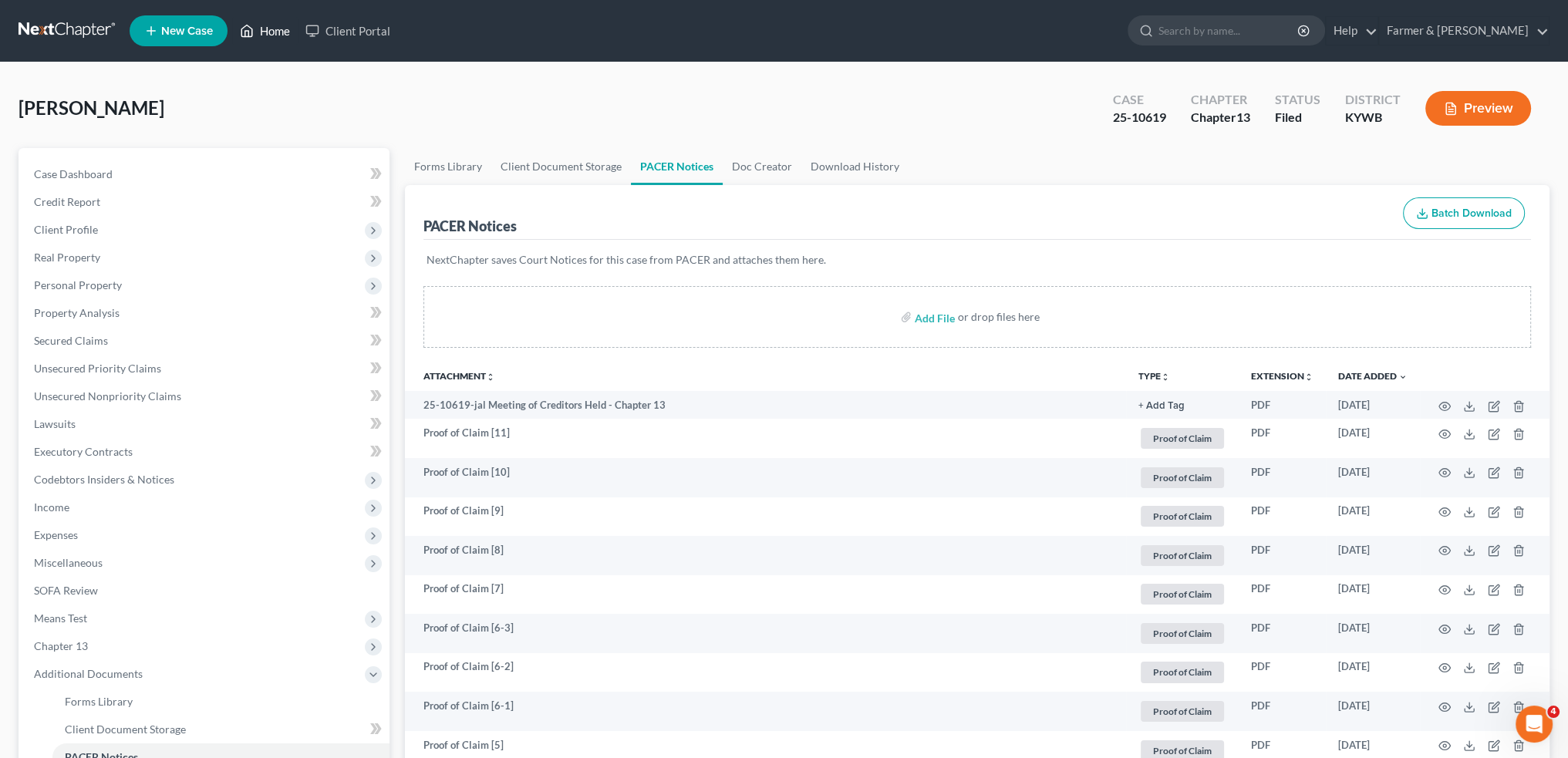
click at [284, 24] on link "Home" at bounding box center [264, 30] width 65 height 27
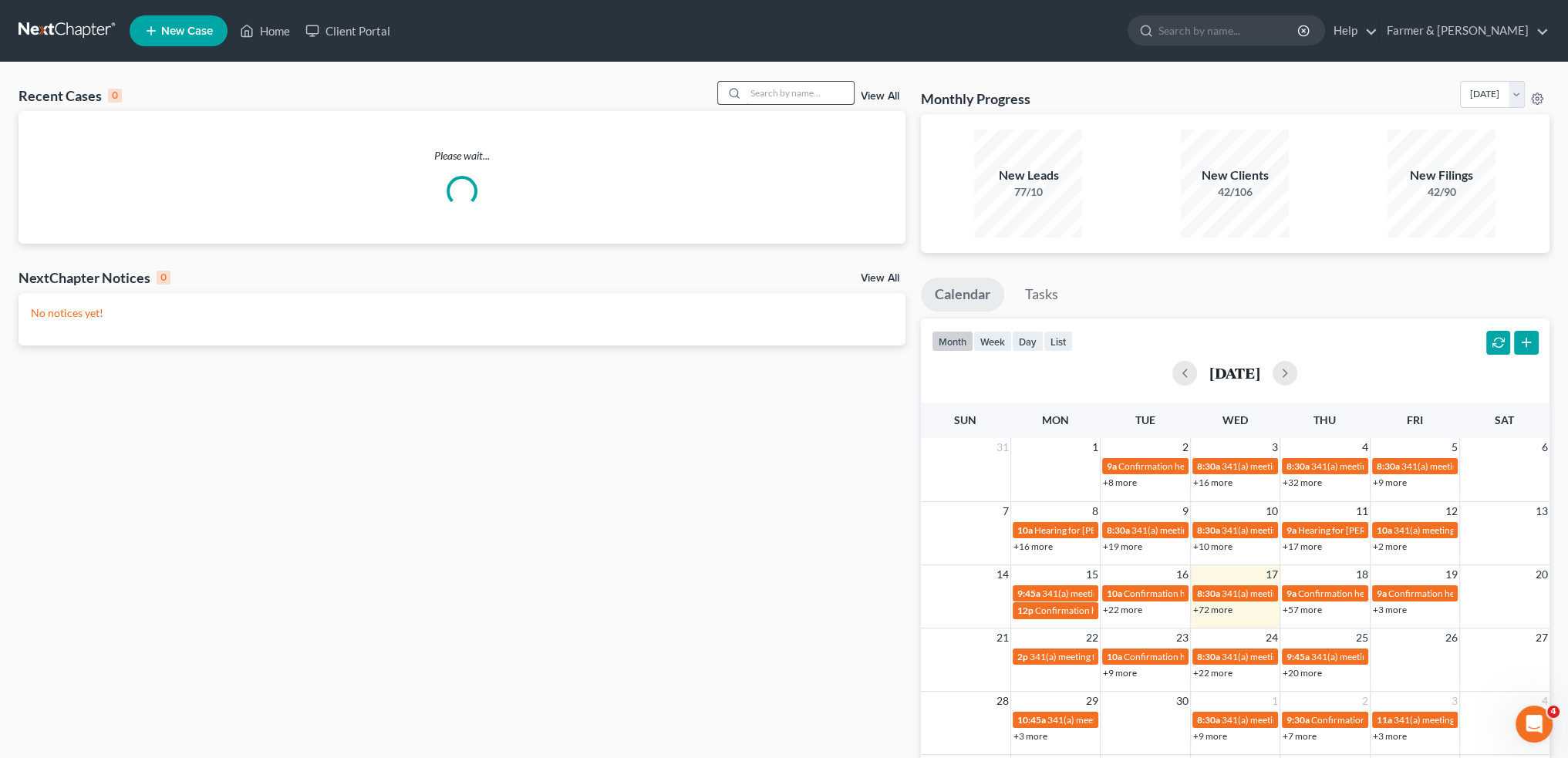
click at [780, 92] on input "search" at bounding box center [800, 93] width 108 height 22
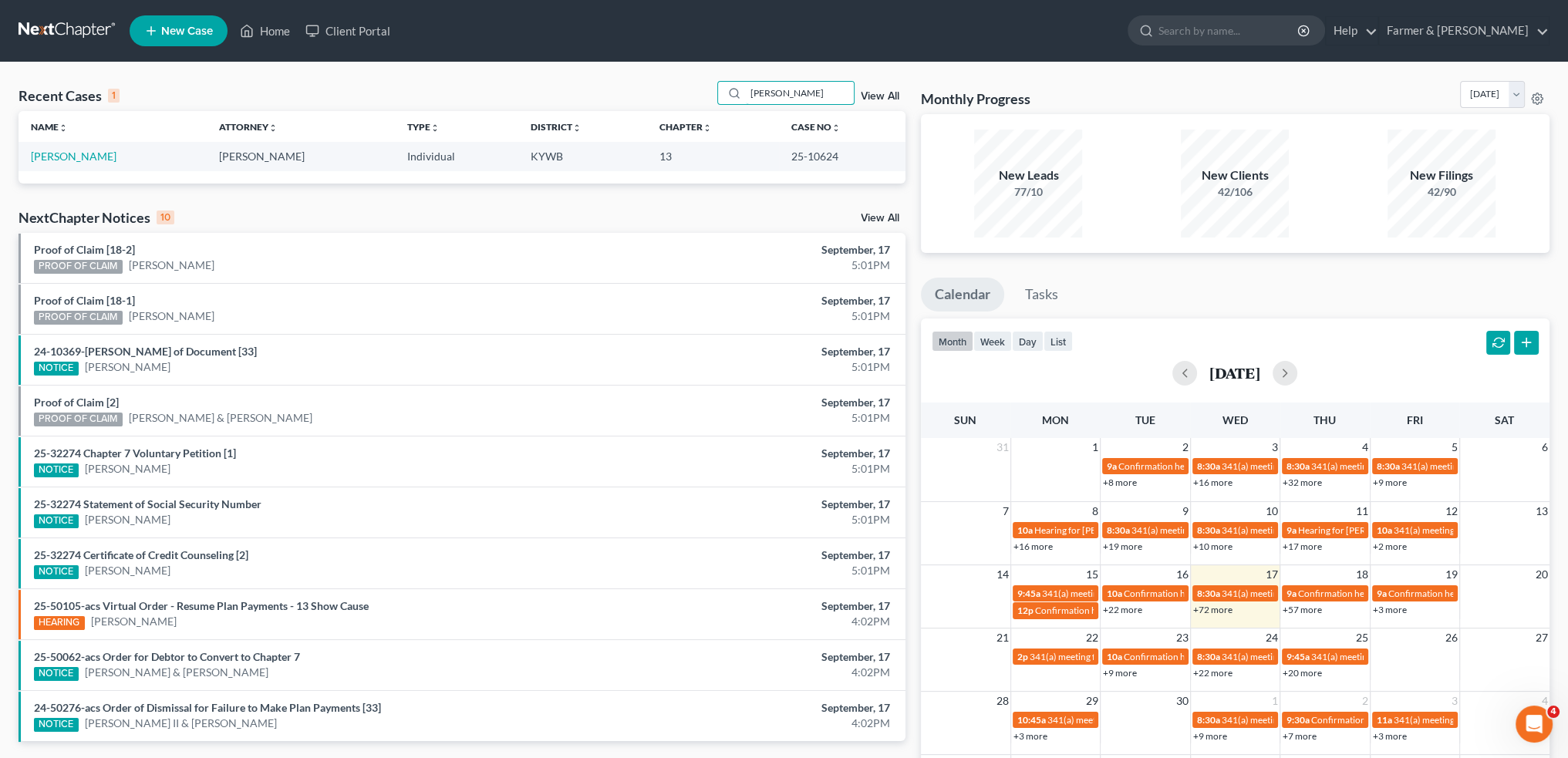
type input "[PERSON_NAME]"
click at [68, 149] on link "[PERSON_NAME]" at bounding box center [74, 155] width 86 height 13
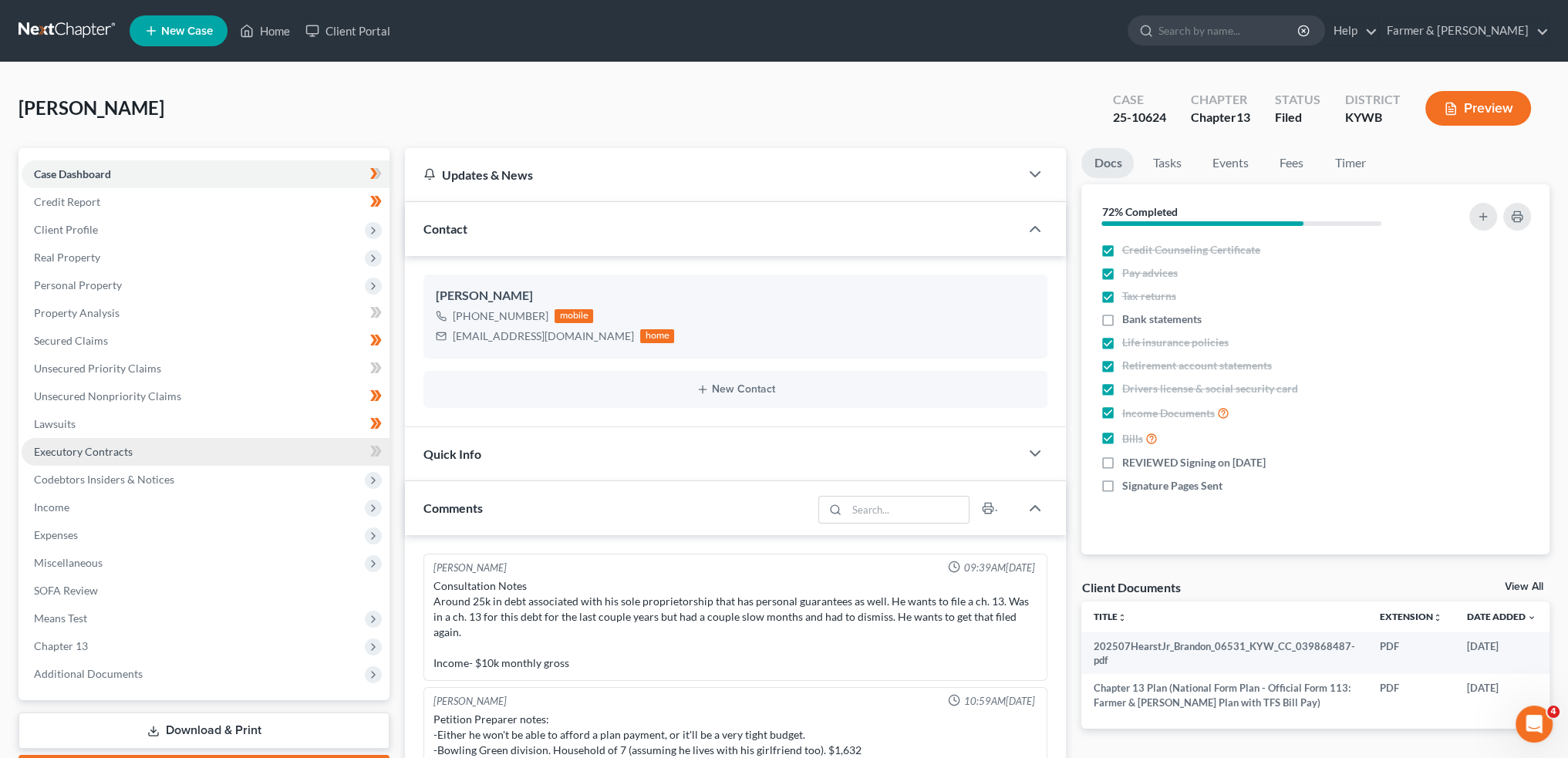
scroll to position [330, 0]
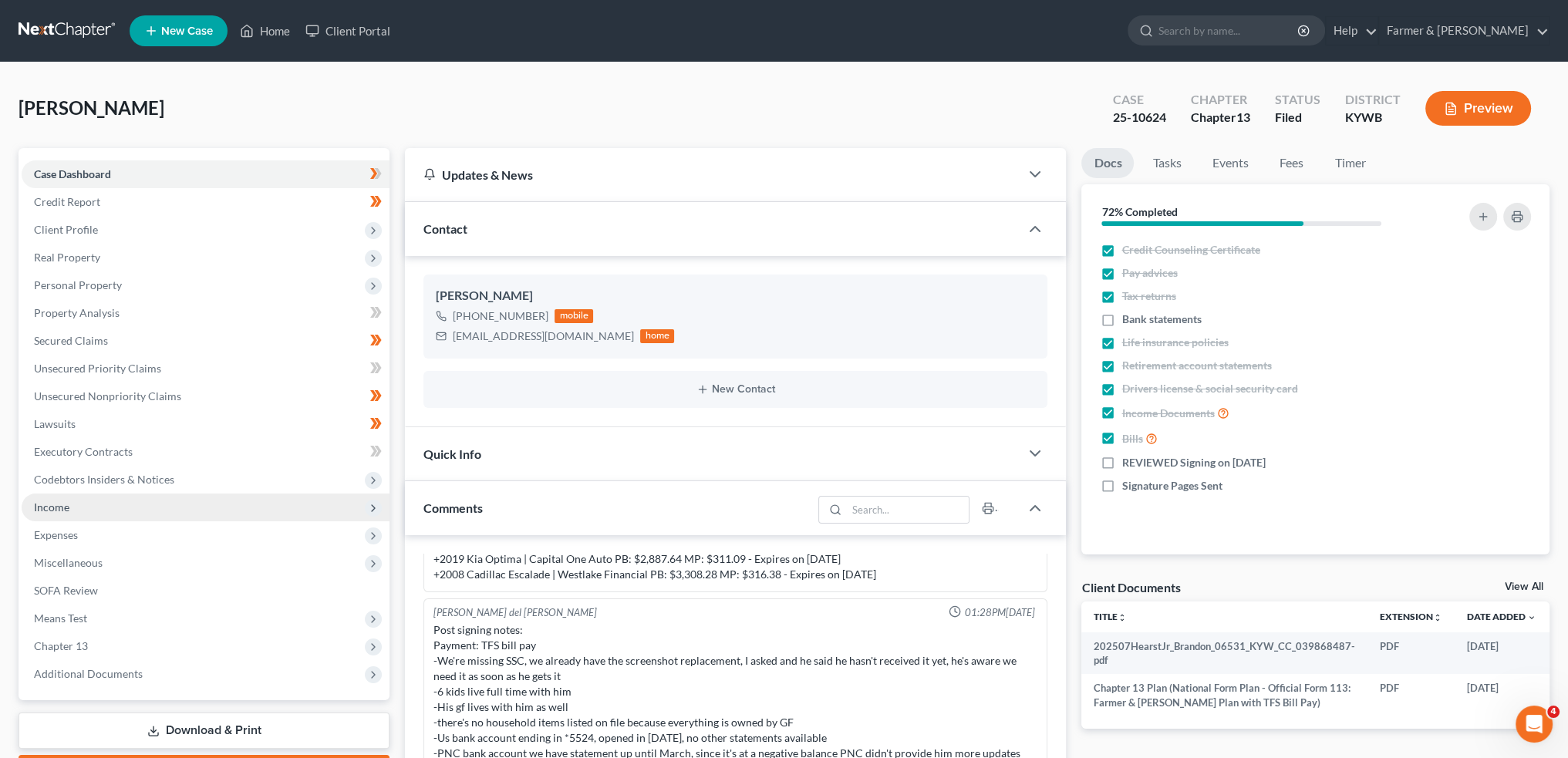
click at [90, 507] on span "Income" at bounding box center [205, 507] width 368 height 27
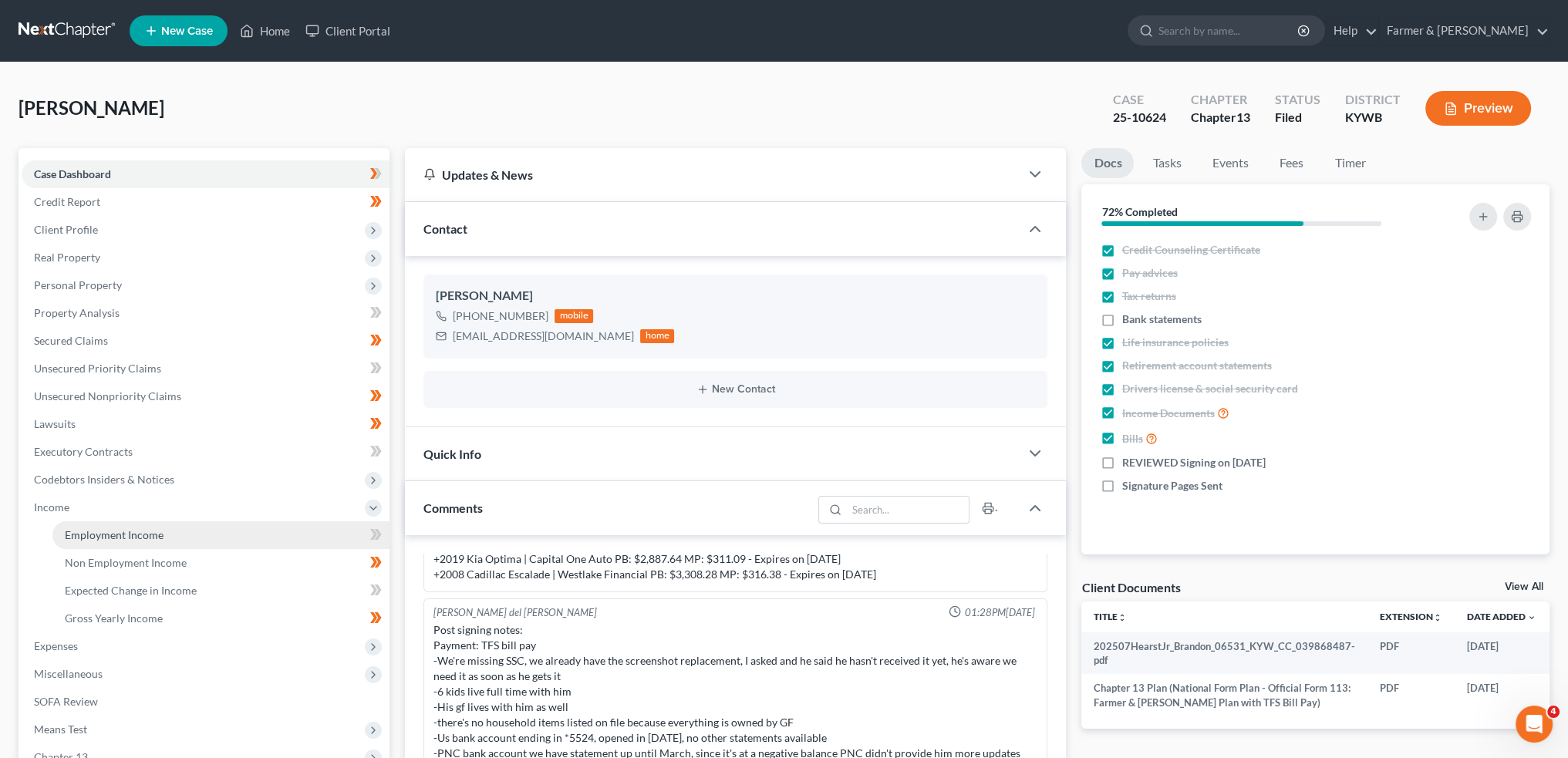
click at [98, 527] on link "Employment Income" at bounding box center [221, 536] width 337 height 27
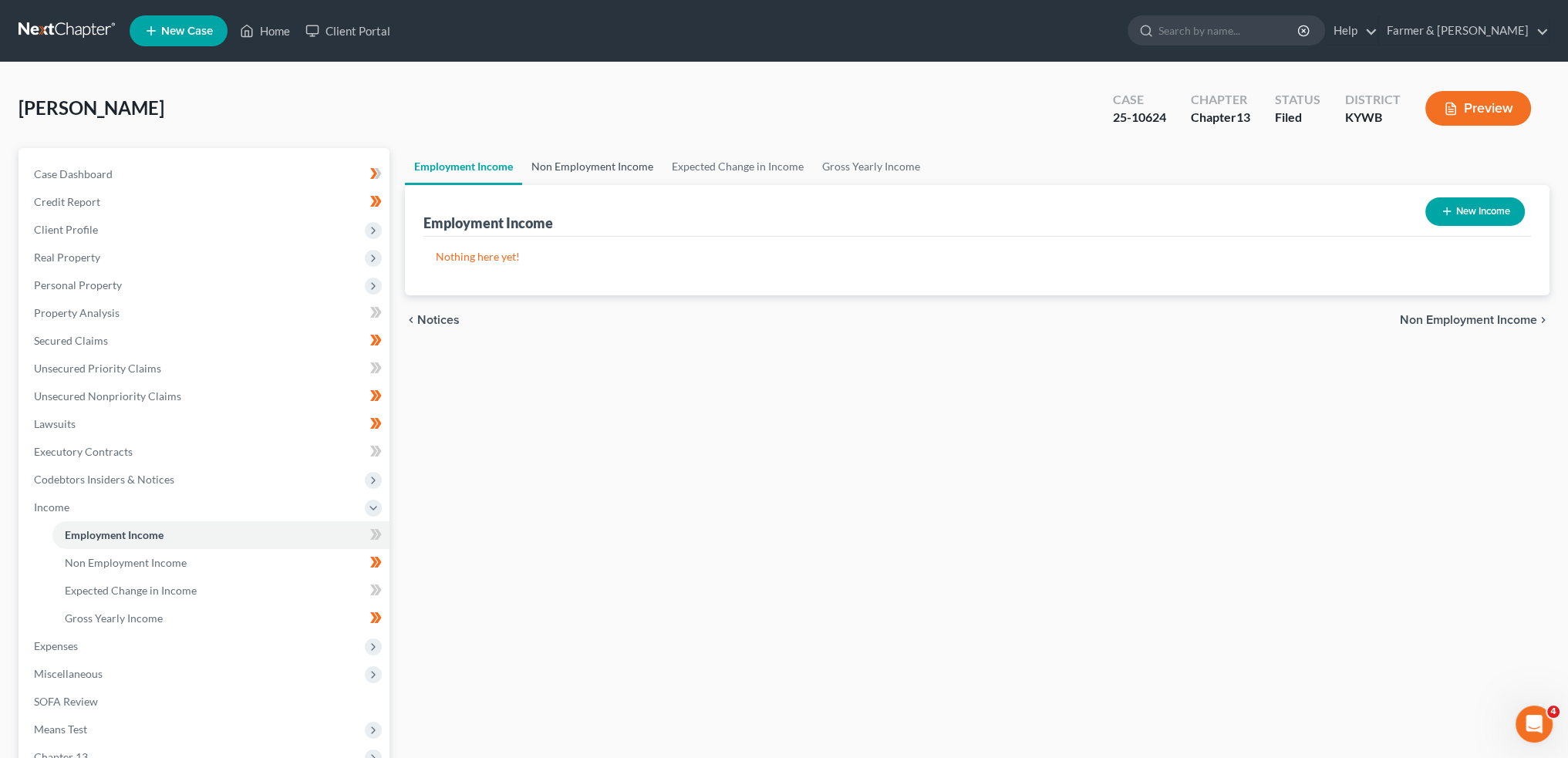
drag, startPoint x: 605, startPoint y: 171, endPoint x: 1537, endPoint y: 305, distance: 941.6
click at [606, 171] on link "Non Employment Income" at bounding box center [592, 167] width 140 height 37
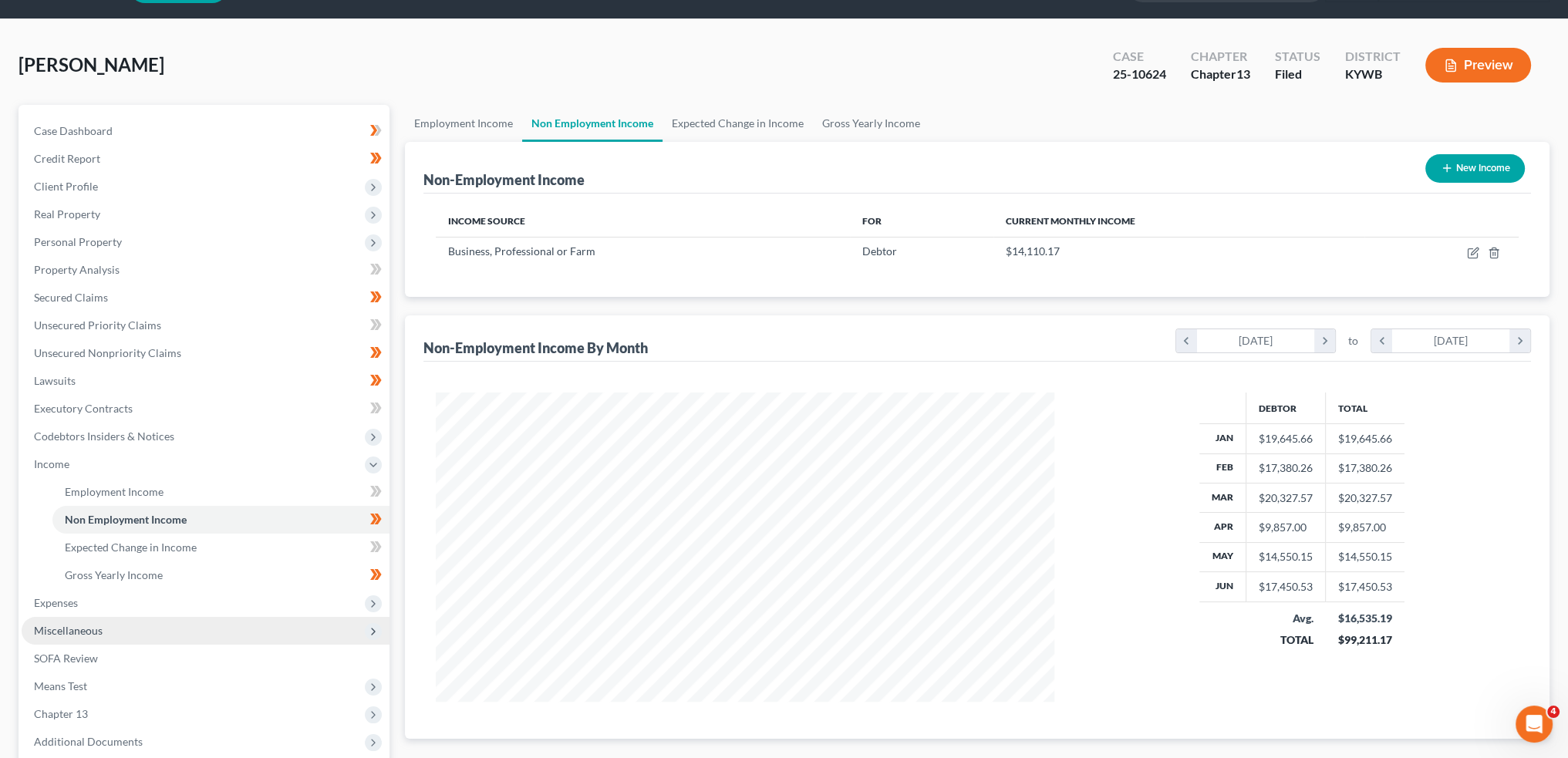
scroll to position [199, 0]
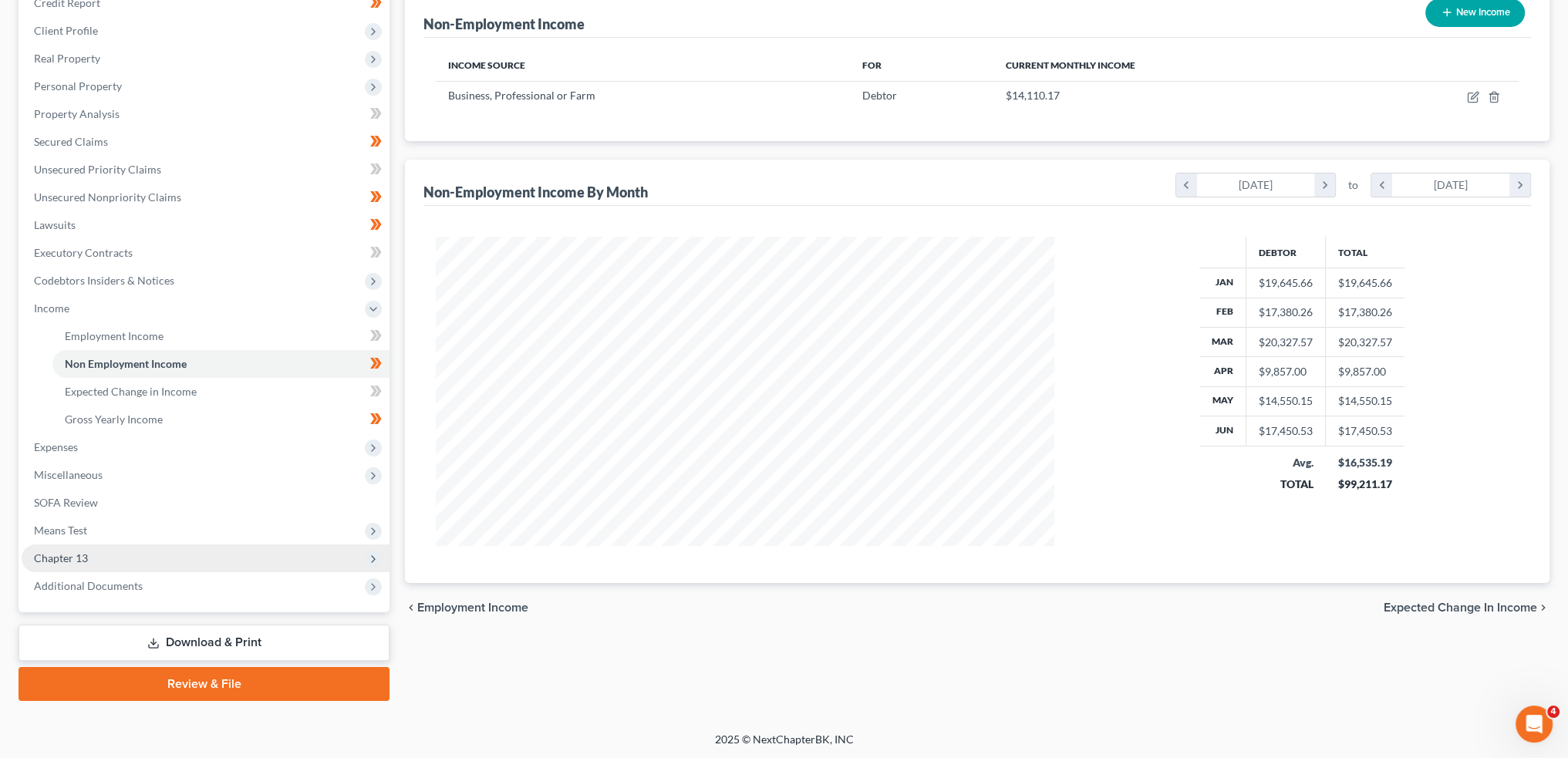
drag, startPoint x: 141, startPoint y: 589, endPoint x: 165, endPoint y: 570, distance: 30.6
click at [141, 589] on span "Additional Documents" at bounding box center [205, 586] width 368 height 27
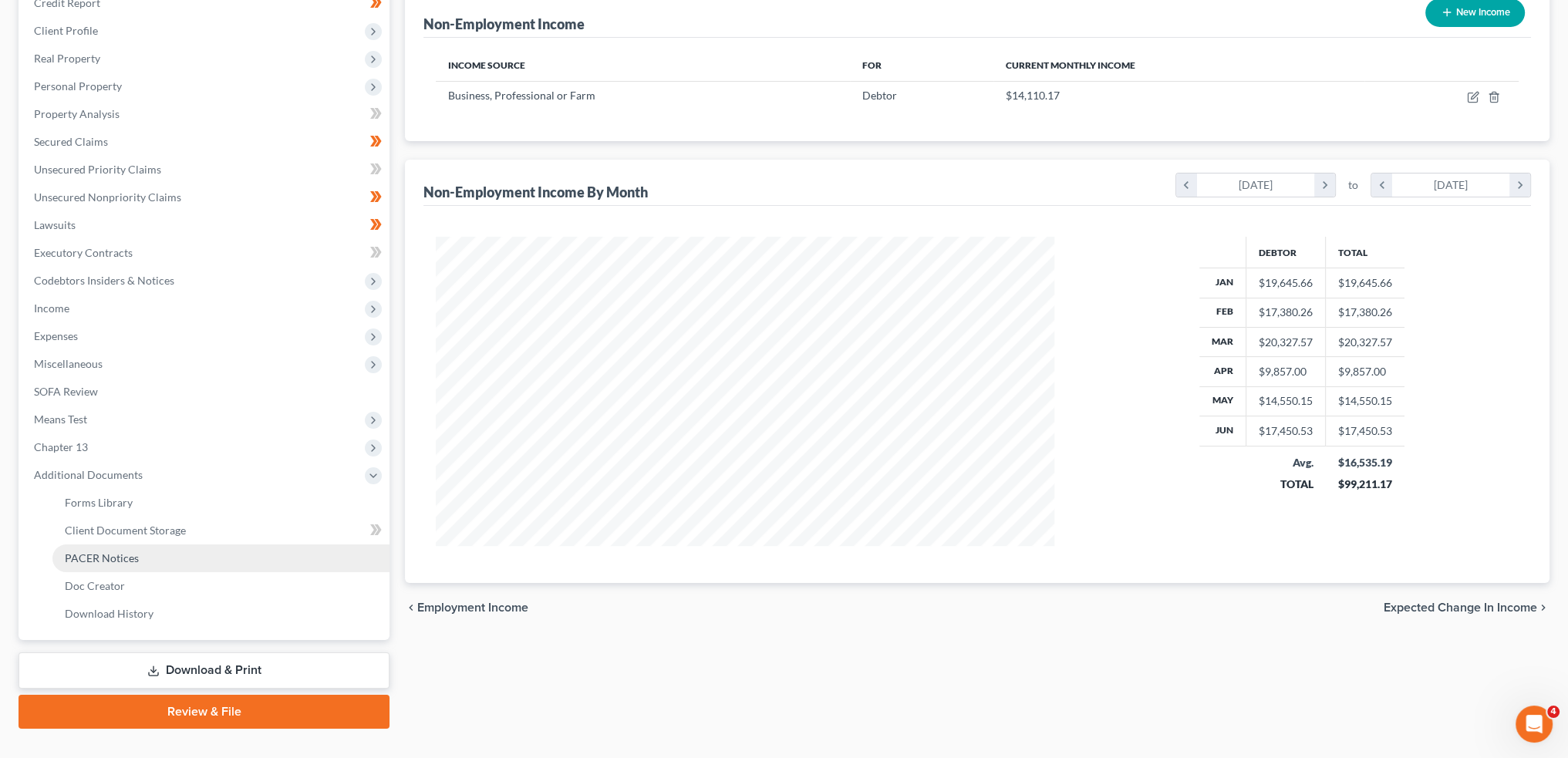
click at [161, 544] on link "PACER Notices" at bounding box center [221, 558] width 337 height 27
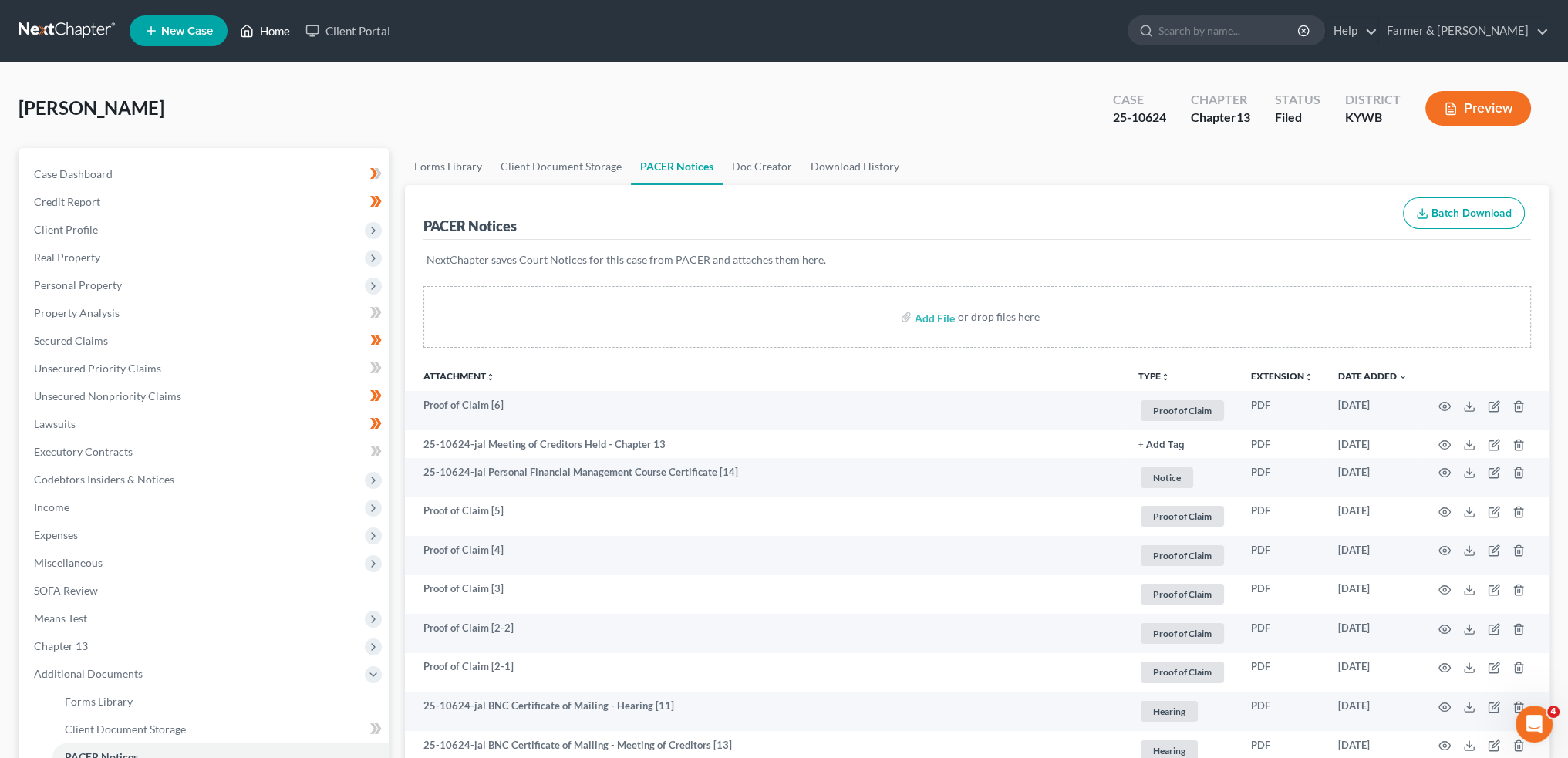
drag, startPoint x: 259, startPoint y: 27, endPoint x: 299, endPoint y: 52, distance: 47.2
click at [259, 27] on link "Home" at bounding box center [264, 30] width 65 height 27
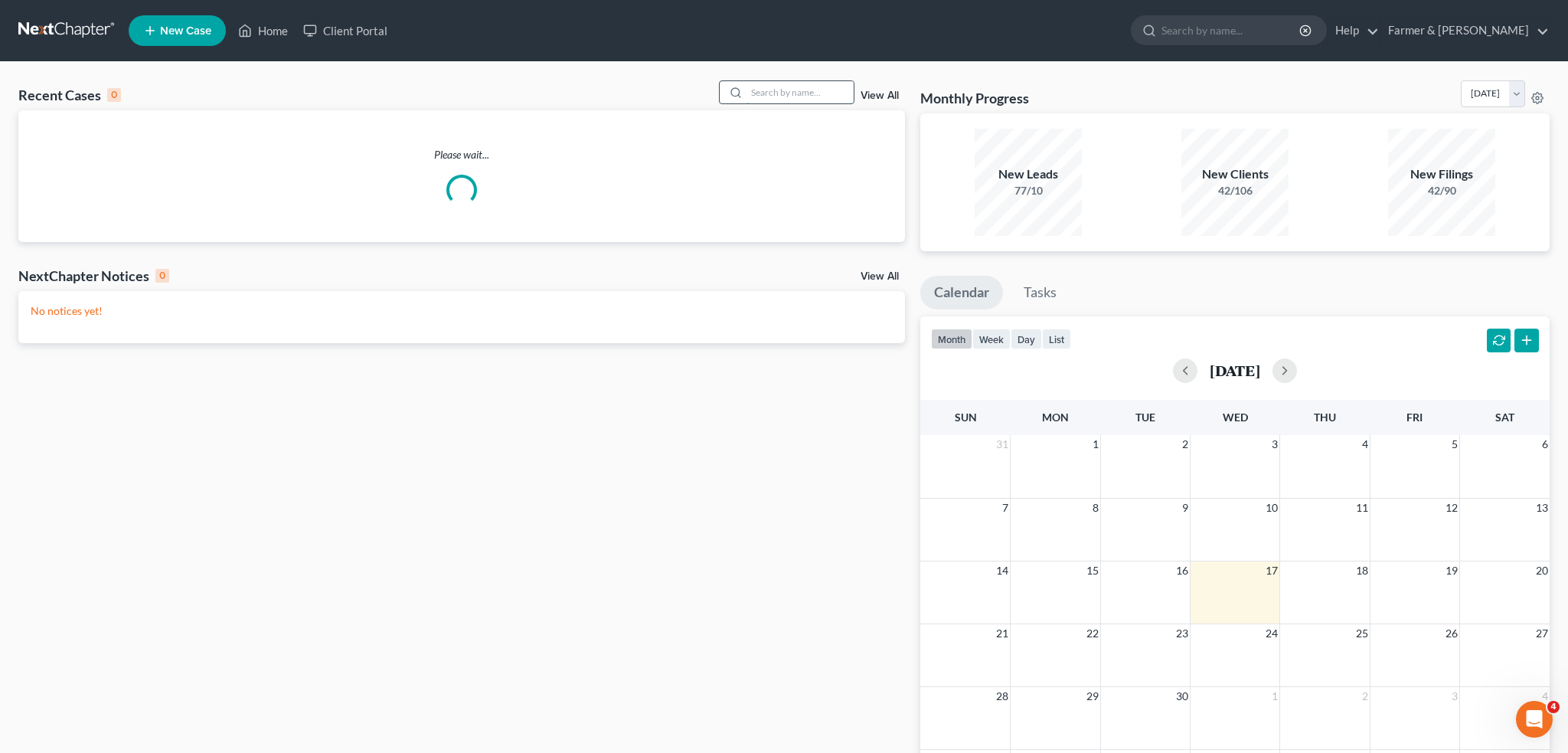
click at [796, 94] on input "search" at bounding box center [800, 92] width 108 height 22
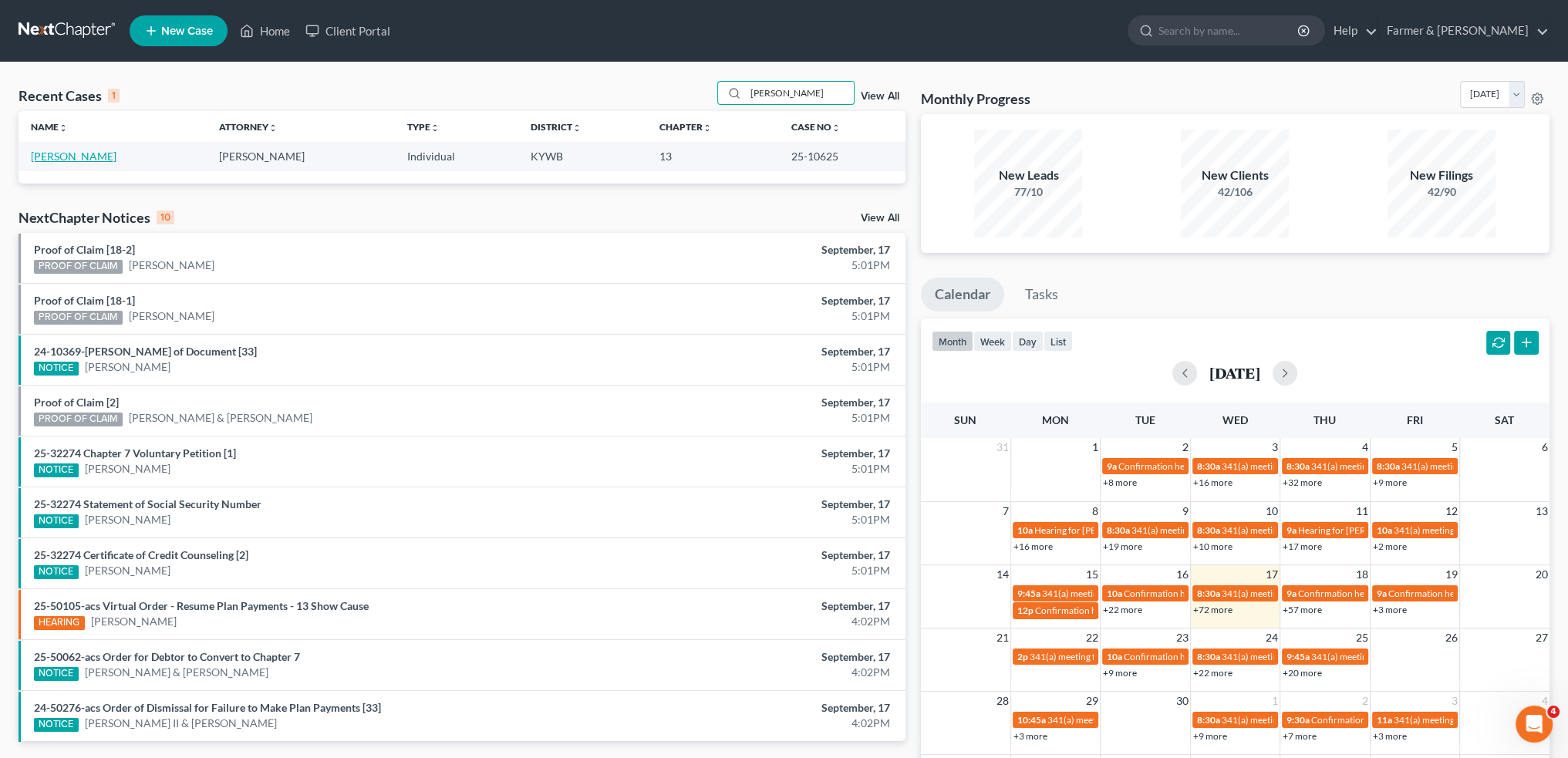
type input "[PERSON_NAME]"
click at [57, 157] on link "[PERSON_NAME]" at bounding box center [74, 155] width 86 height 13
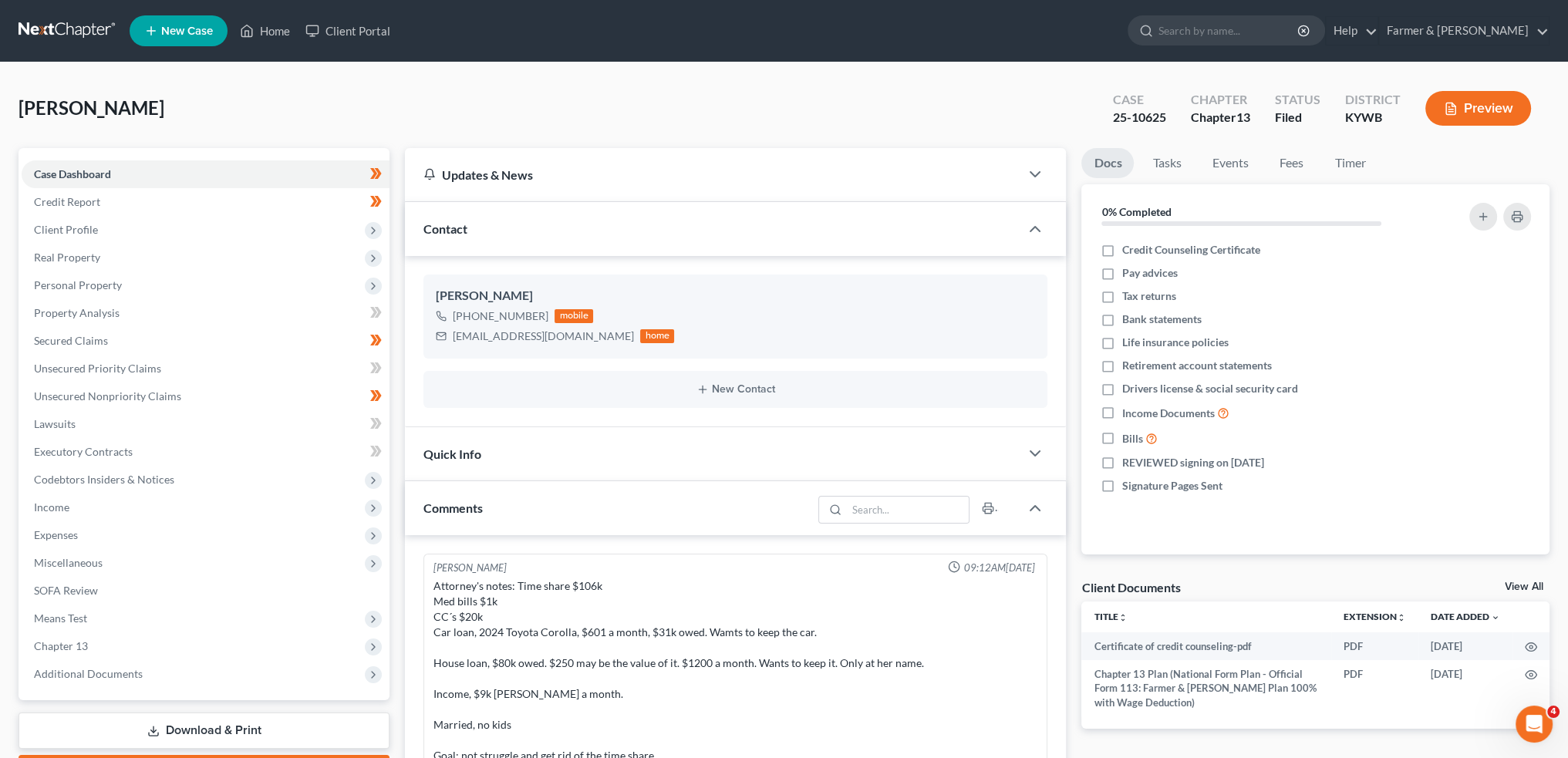
scroll to position [499, 0]
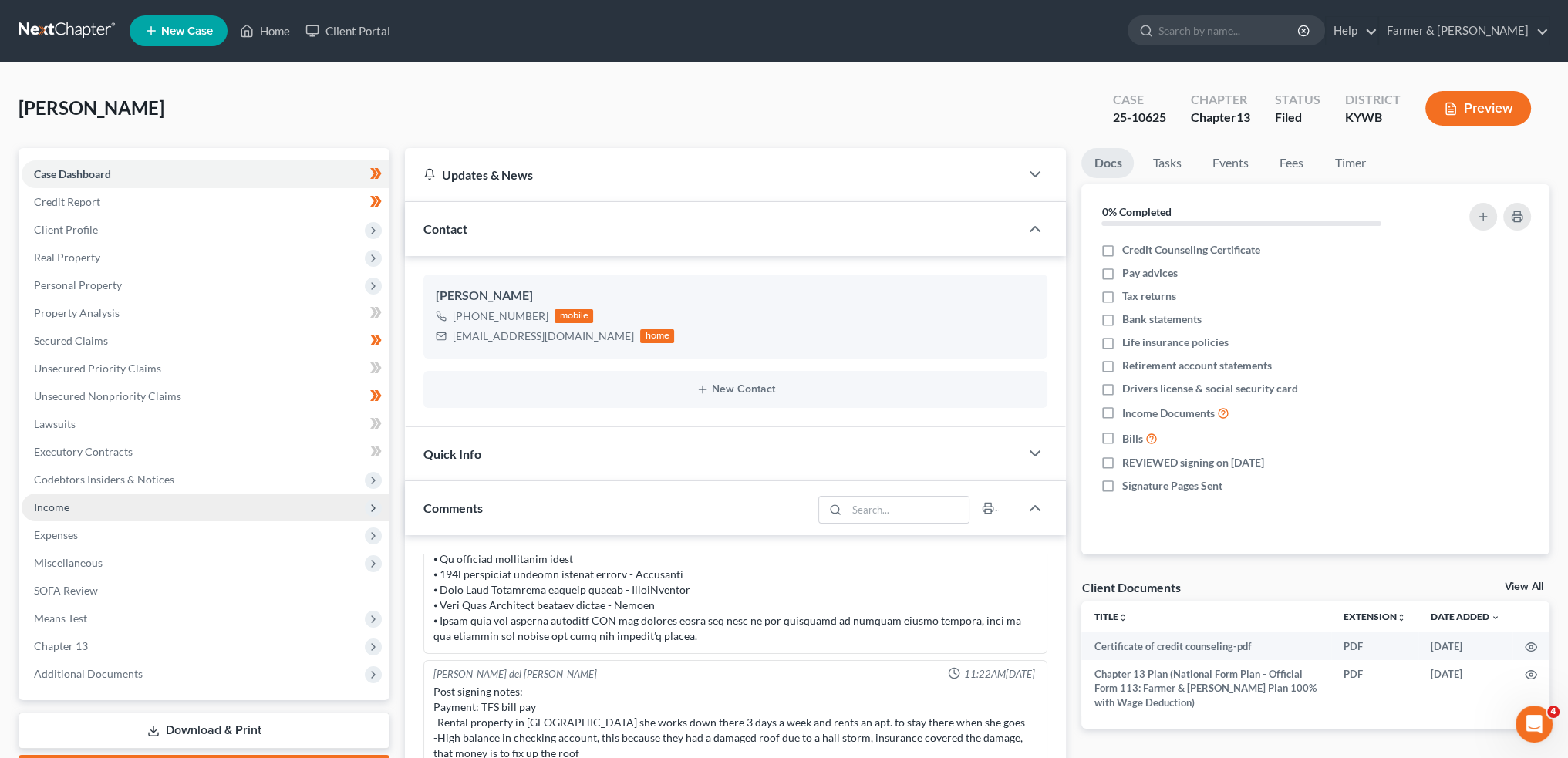
click at [108, 496] on span "Income" at bounding box center [205, 507] width 368 height 27
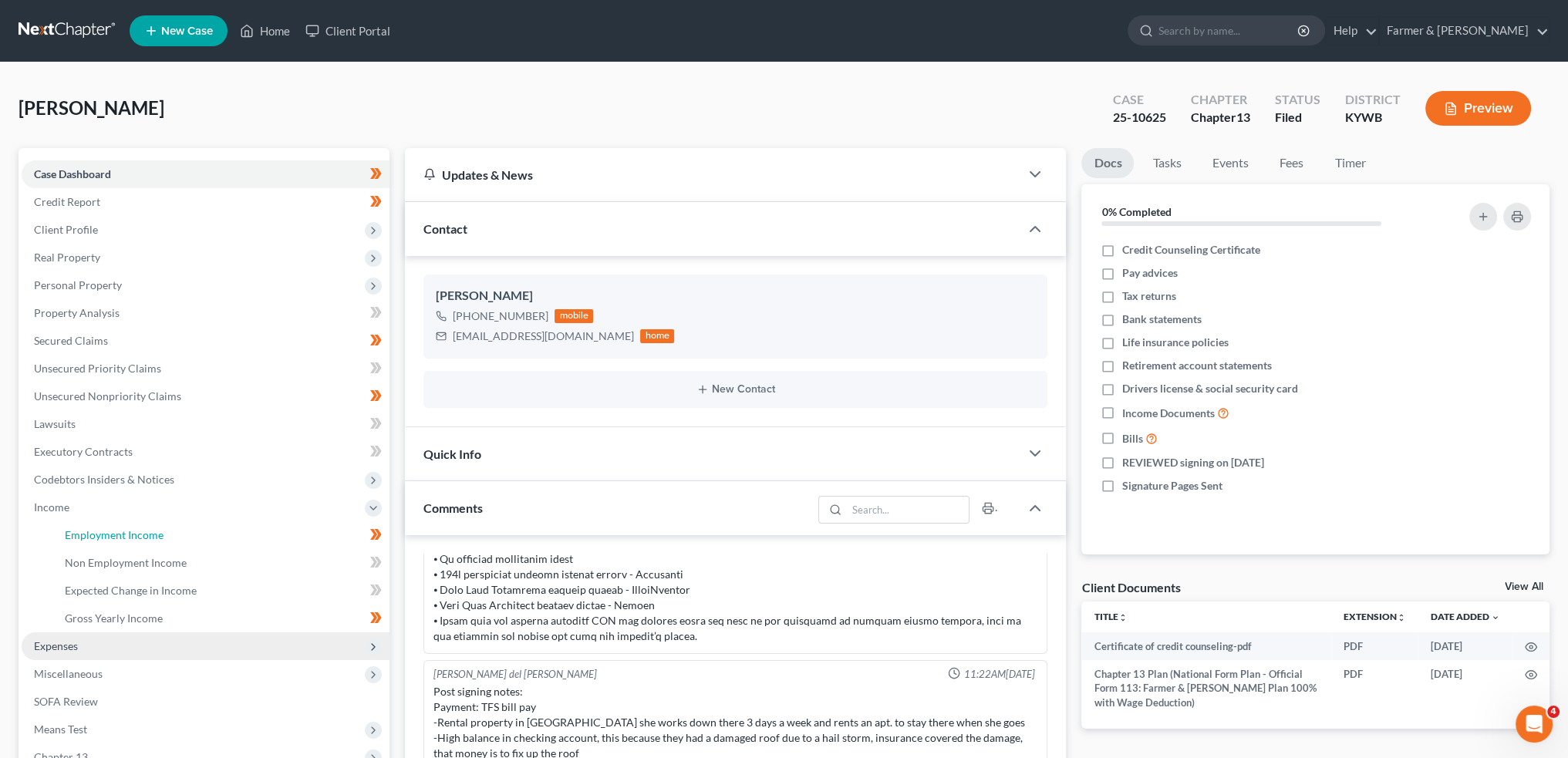
click at [105, 531] on span "Employment Income" at bounding box center [113, 535] width 98 height 13
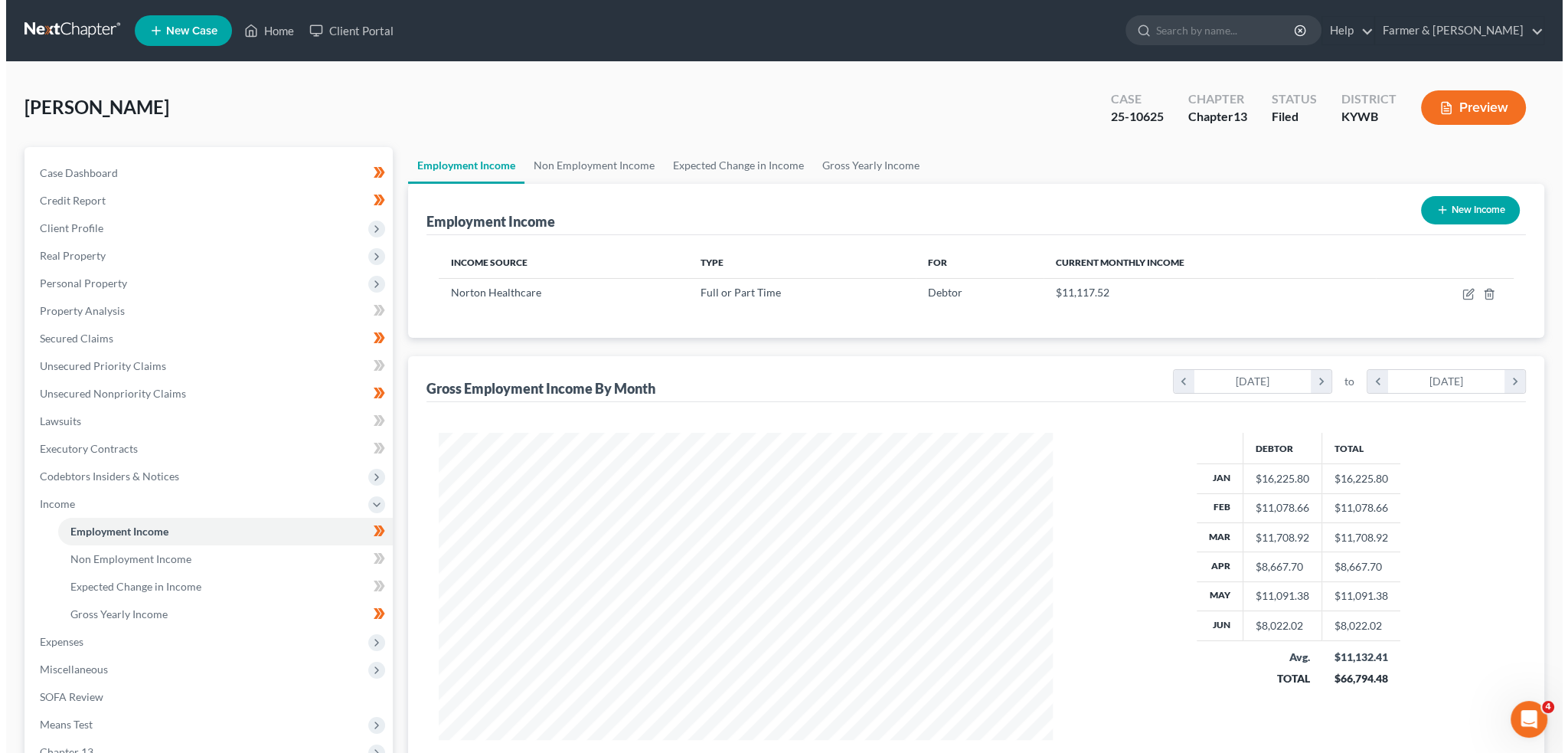
scroll to position [307, 644]
click at [1461, 295] on icon "button" at bounding box center [1463, 292] width 7 height 7
select select "0"
select select "18"
select select "2"
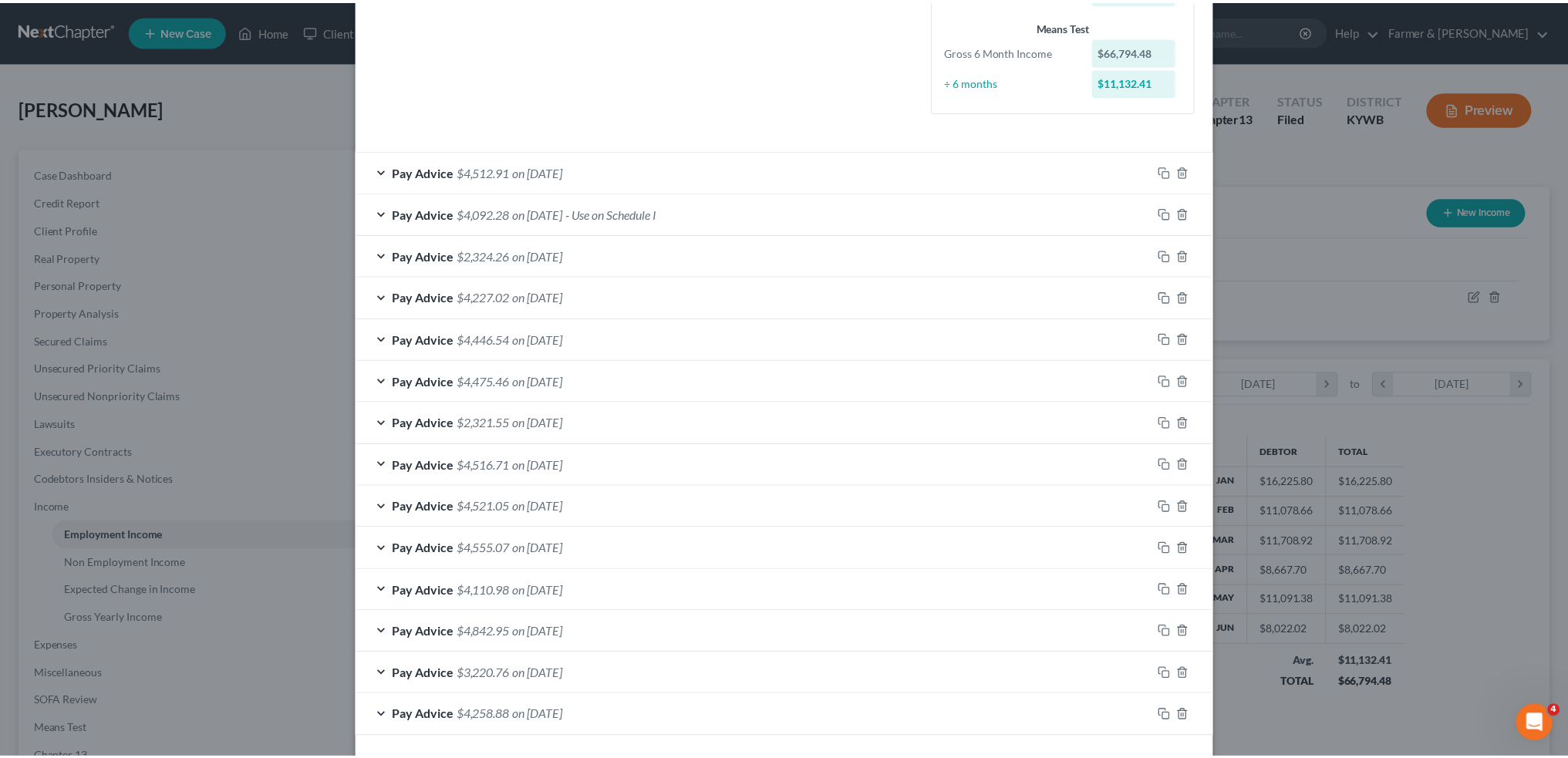
scroll to position [462, 0]
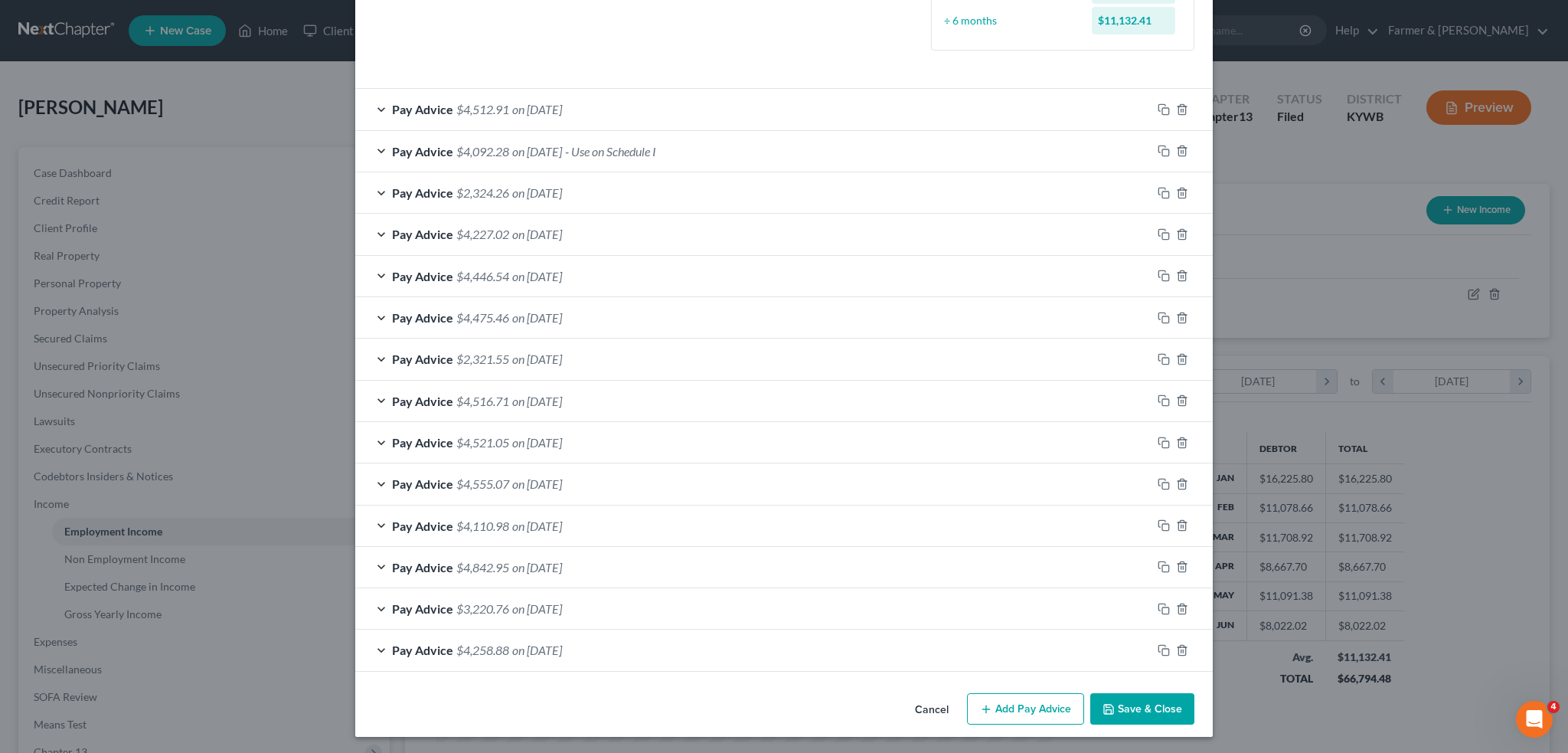
click at [1122, 694] on button "Save & Close" at bounding box center [1143, 709] width 105 height 32
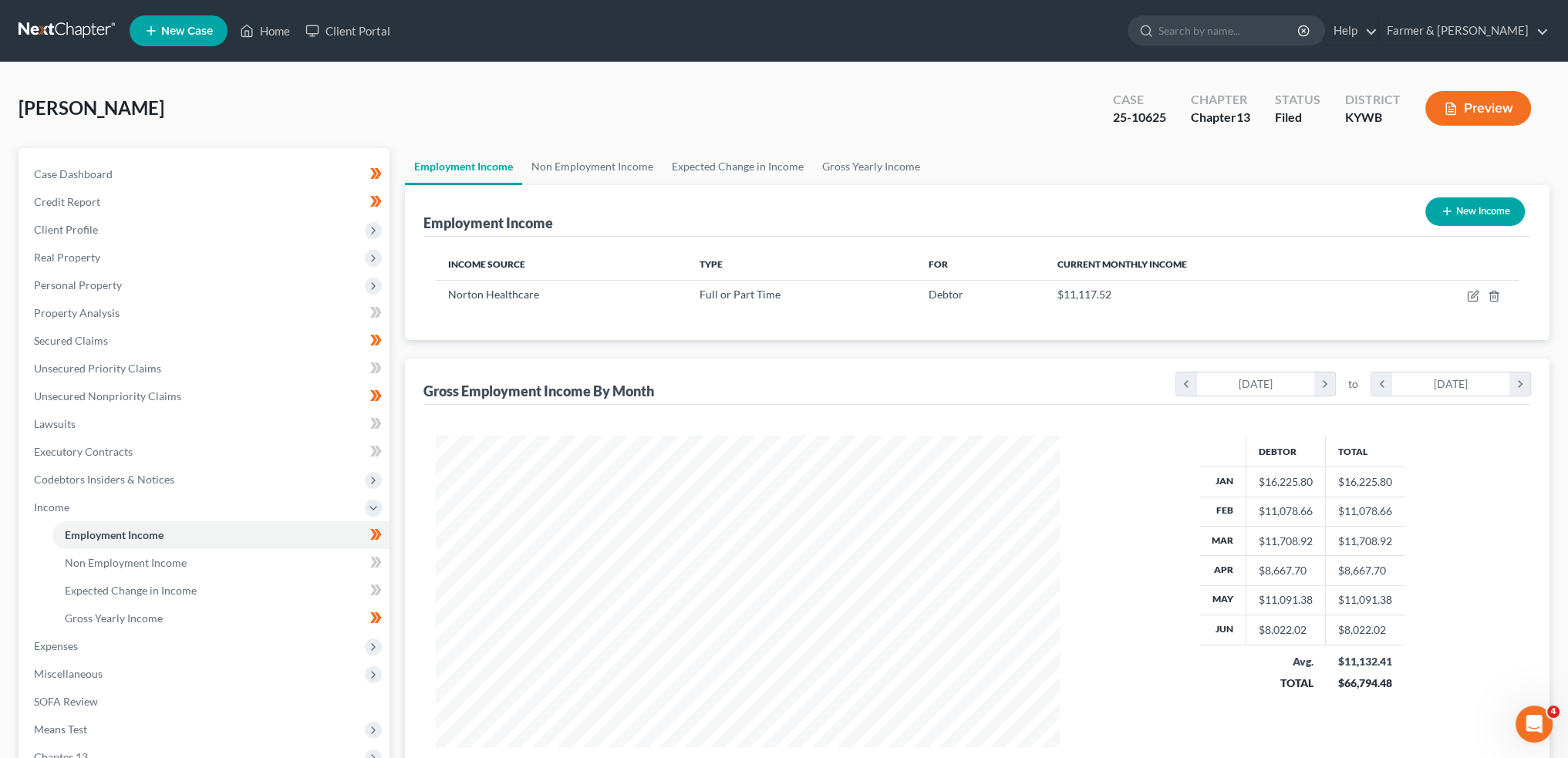
scroll to position [771107, 770432]
click at [605, 164] on link "Non Employment Income" at bounding box center [592, 167] width 140 height 37
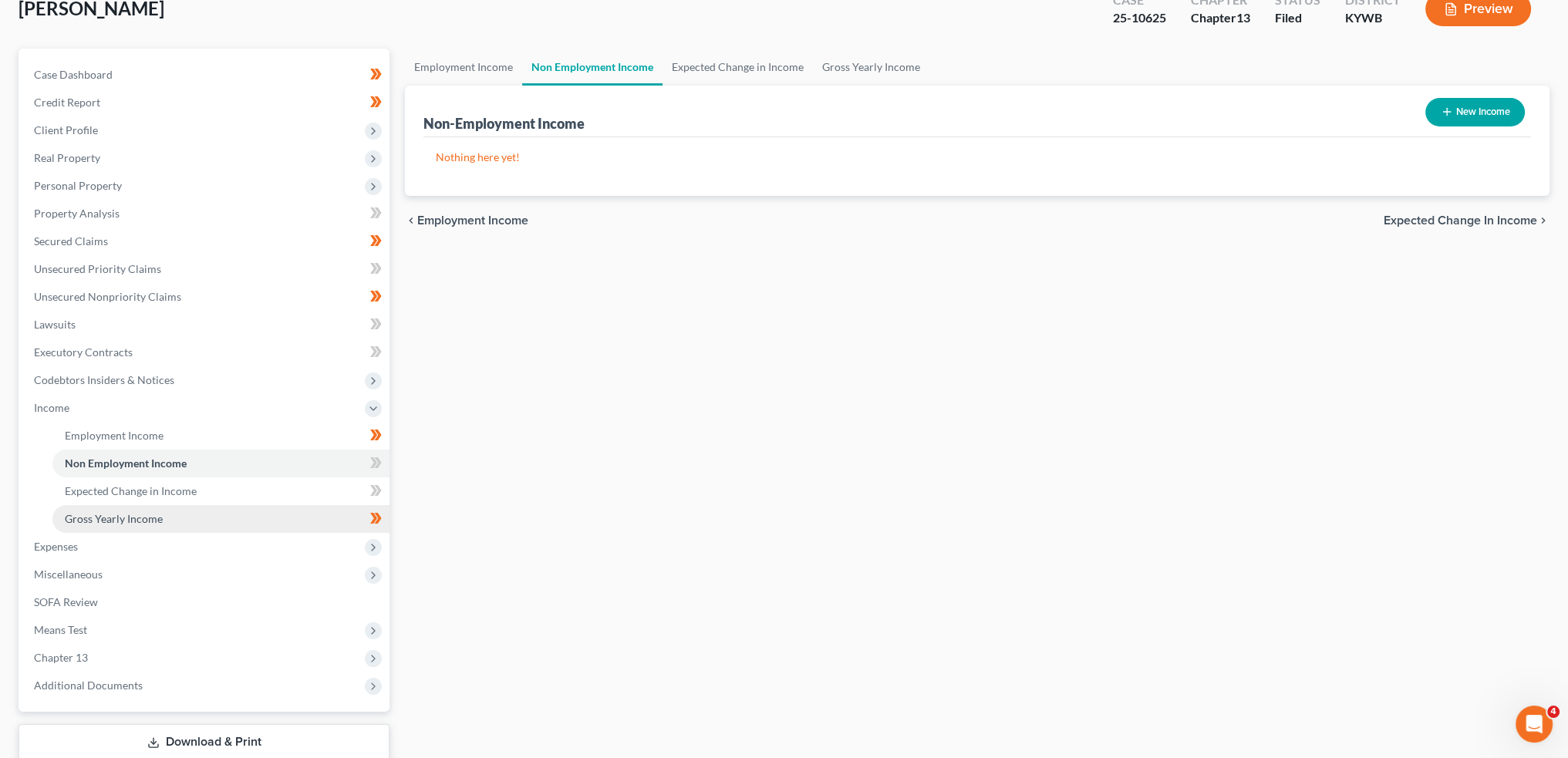
scroll to position [128, 0]
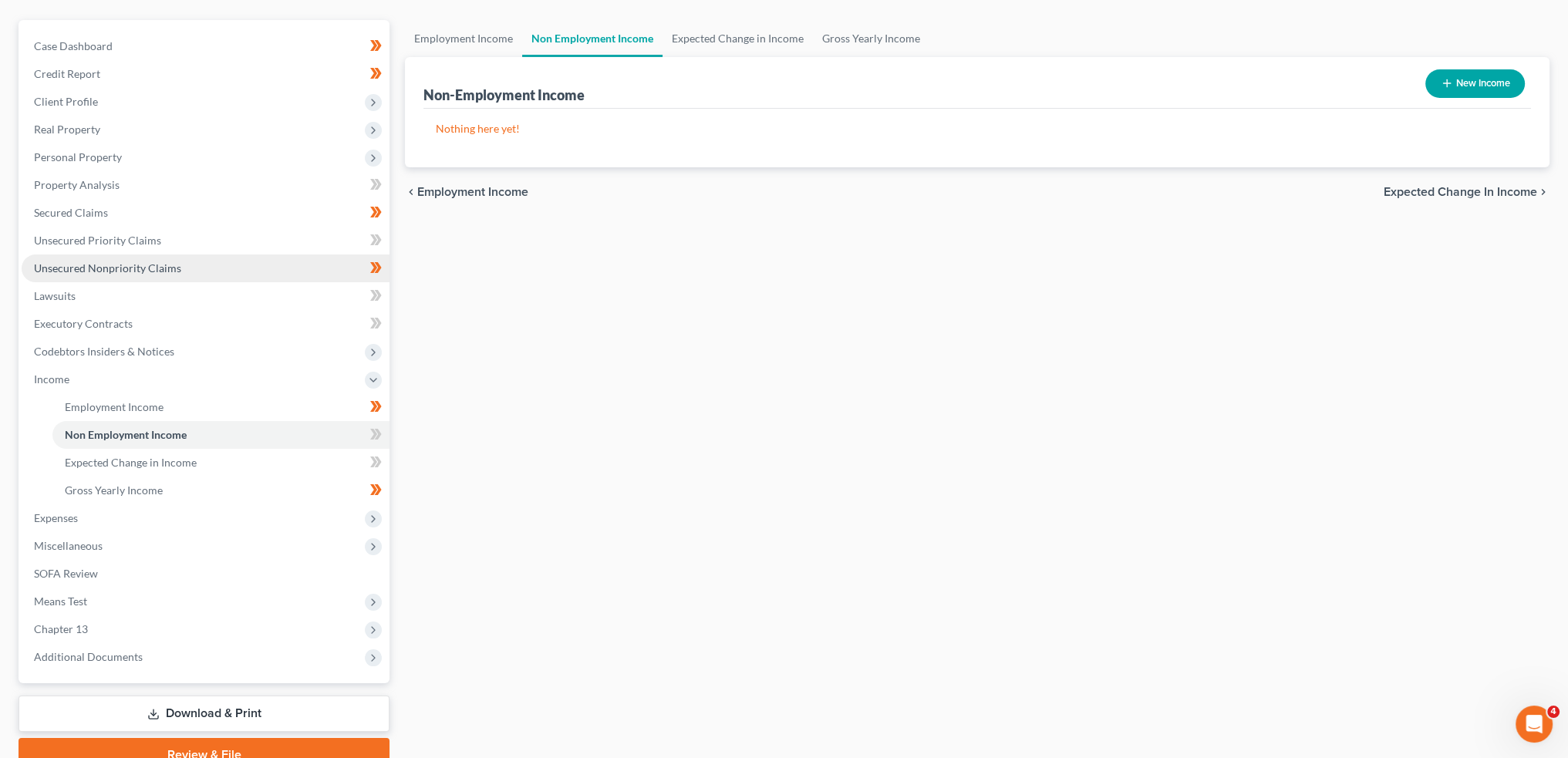
click at [216, 267] on link "Unsecured Nonpriority Claims" at bounding box center [205, 268] width 368 height 27
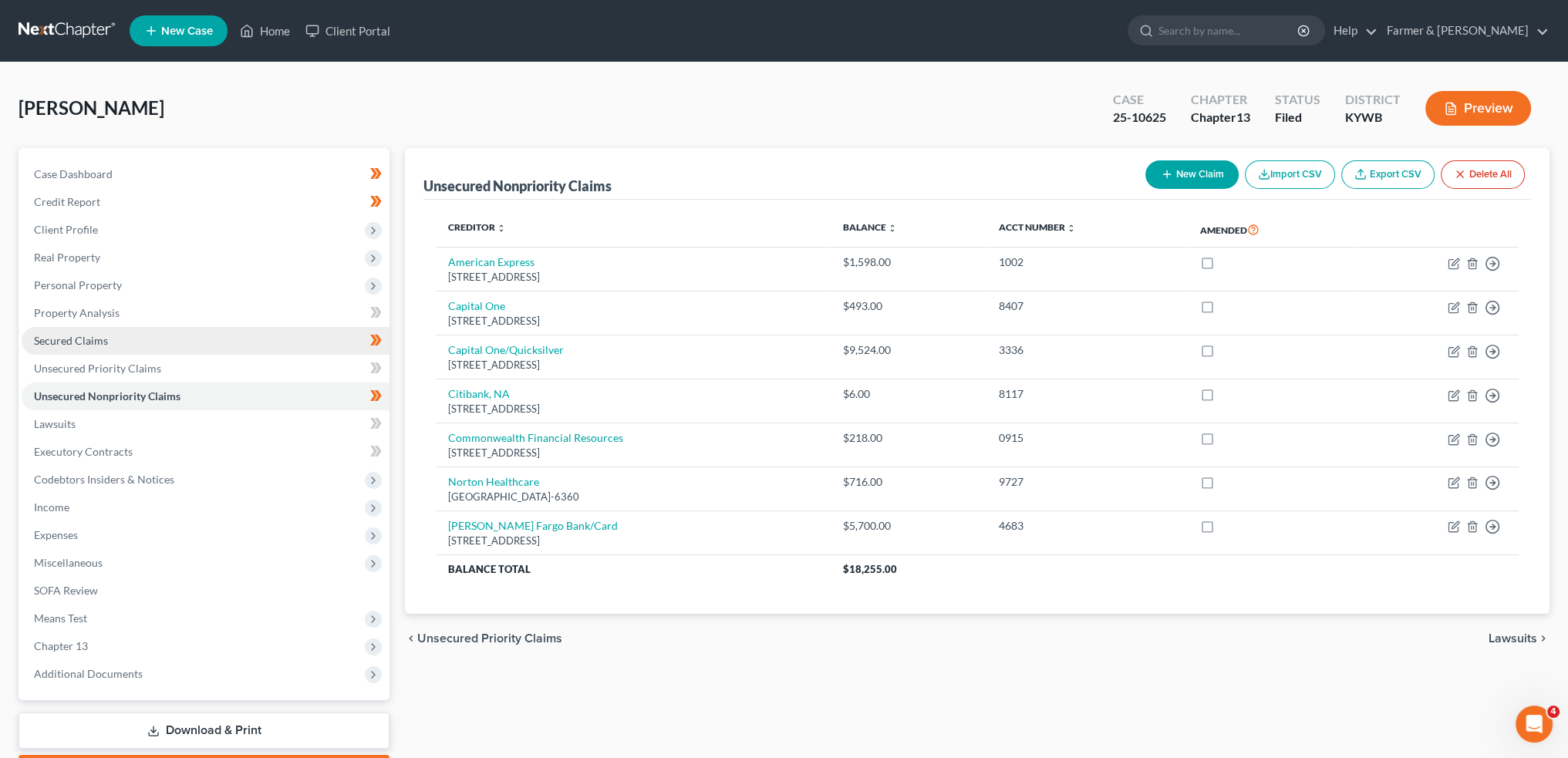
click at [116, 340] on link "Secured Claims" at bounding box center [205, 340] width 368 height 27
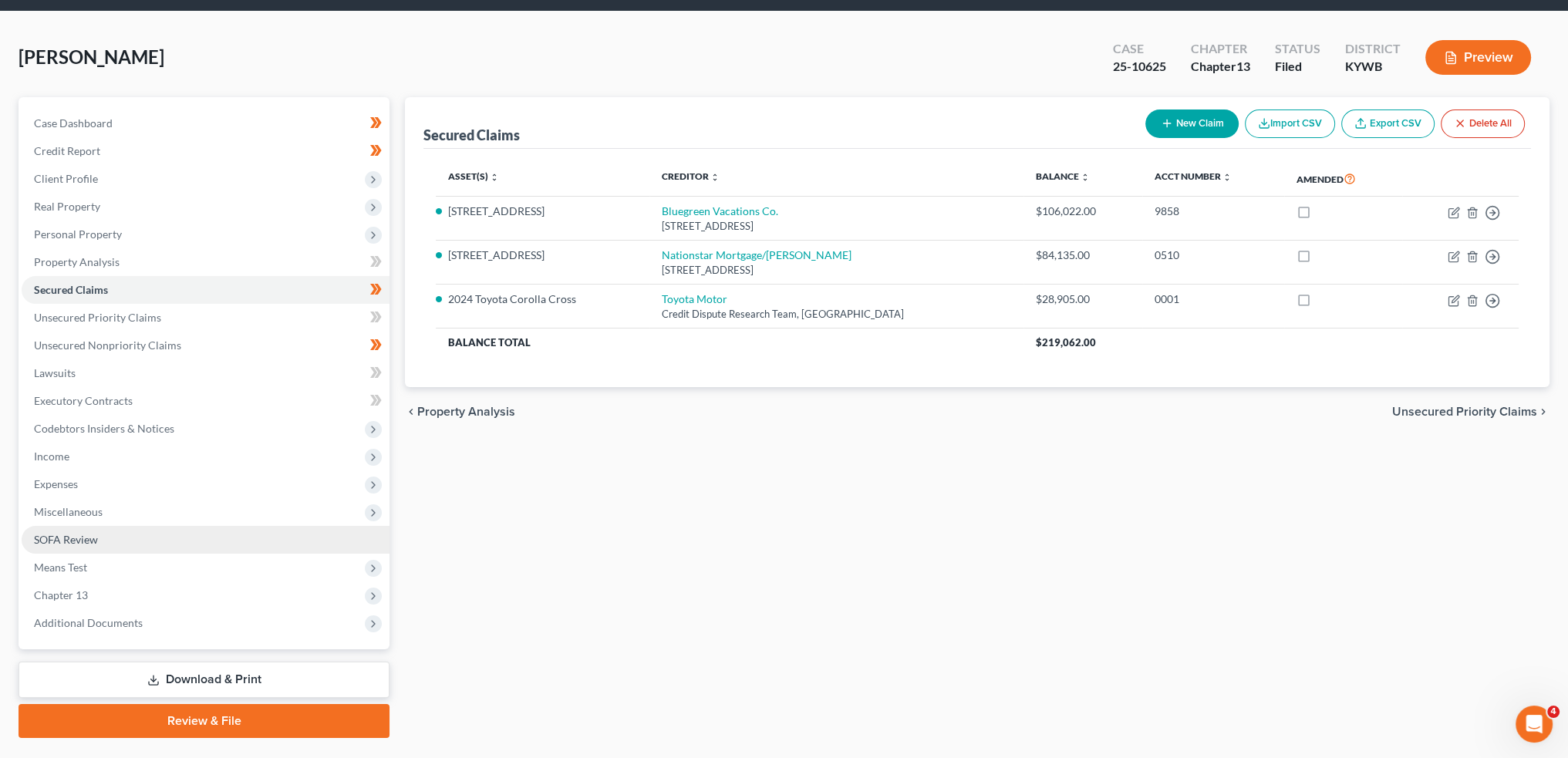
scroll to position [88, 0]
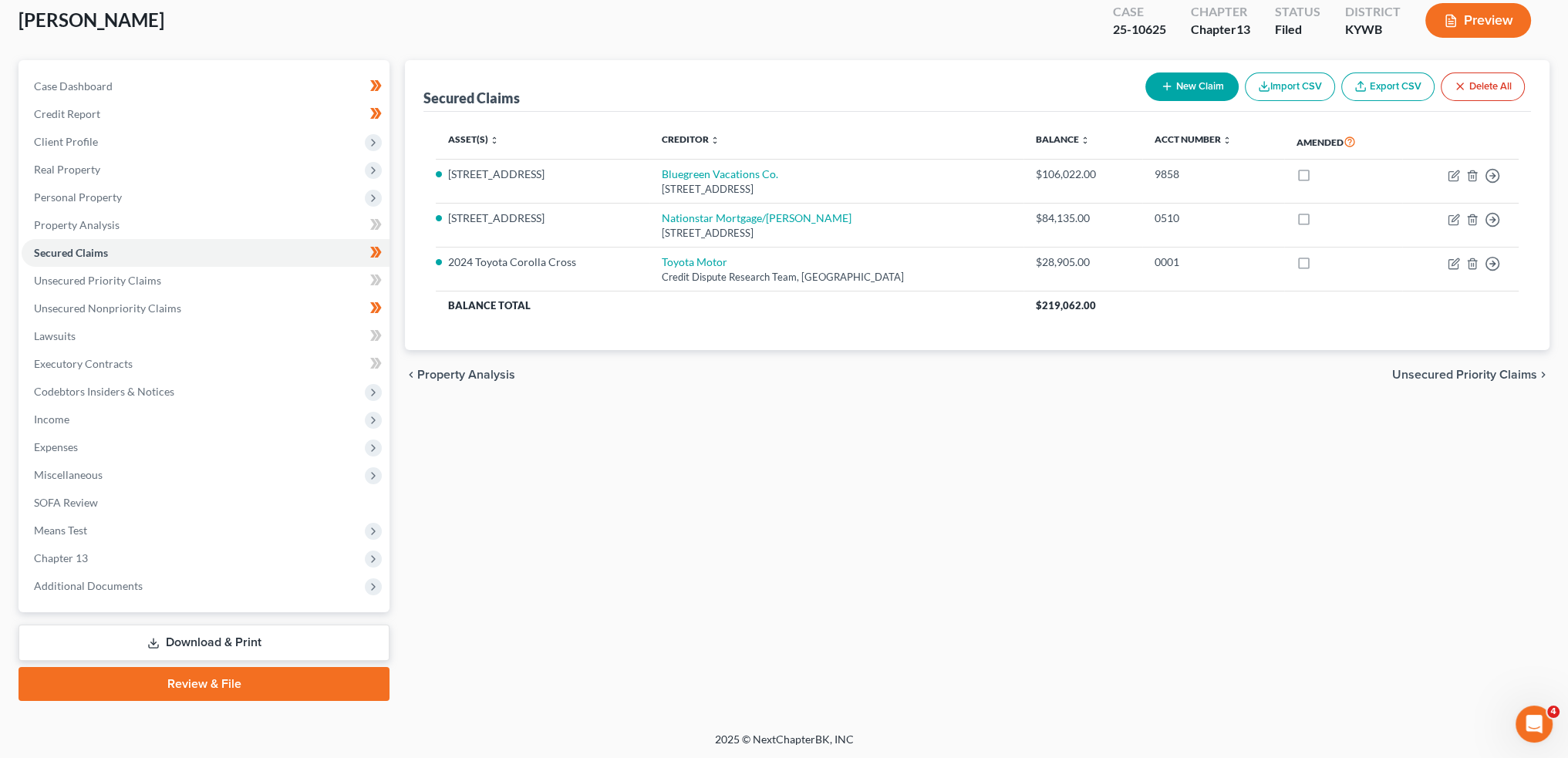
click at [128, 603] on div "Case Dashboard Payments Invoices Payments Payments Credit Report Client Profile…" at bounding box center [204, 337] width 371 height 552
click at [126, 584] on span "Additional Documents" at bounding box center [88, 585] width 108 height 13
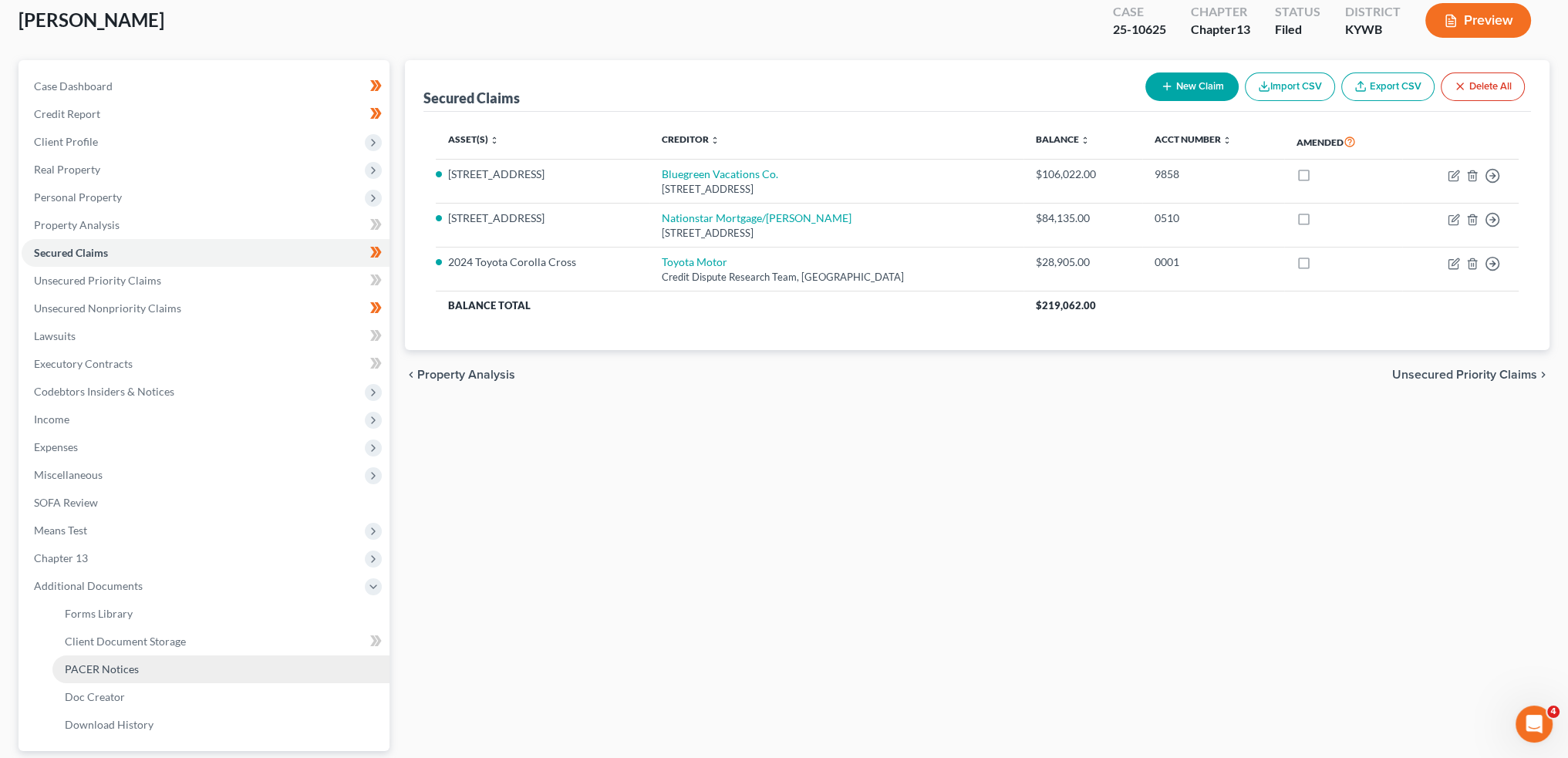
click at [124, 661] on link "PACER Notices" at bounding box center [221, 669] width 337 height 27
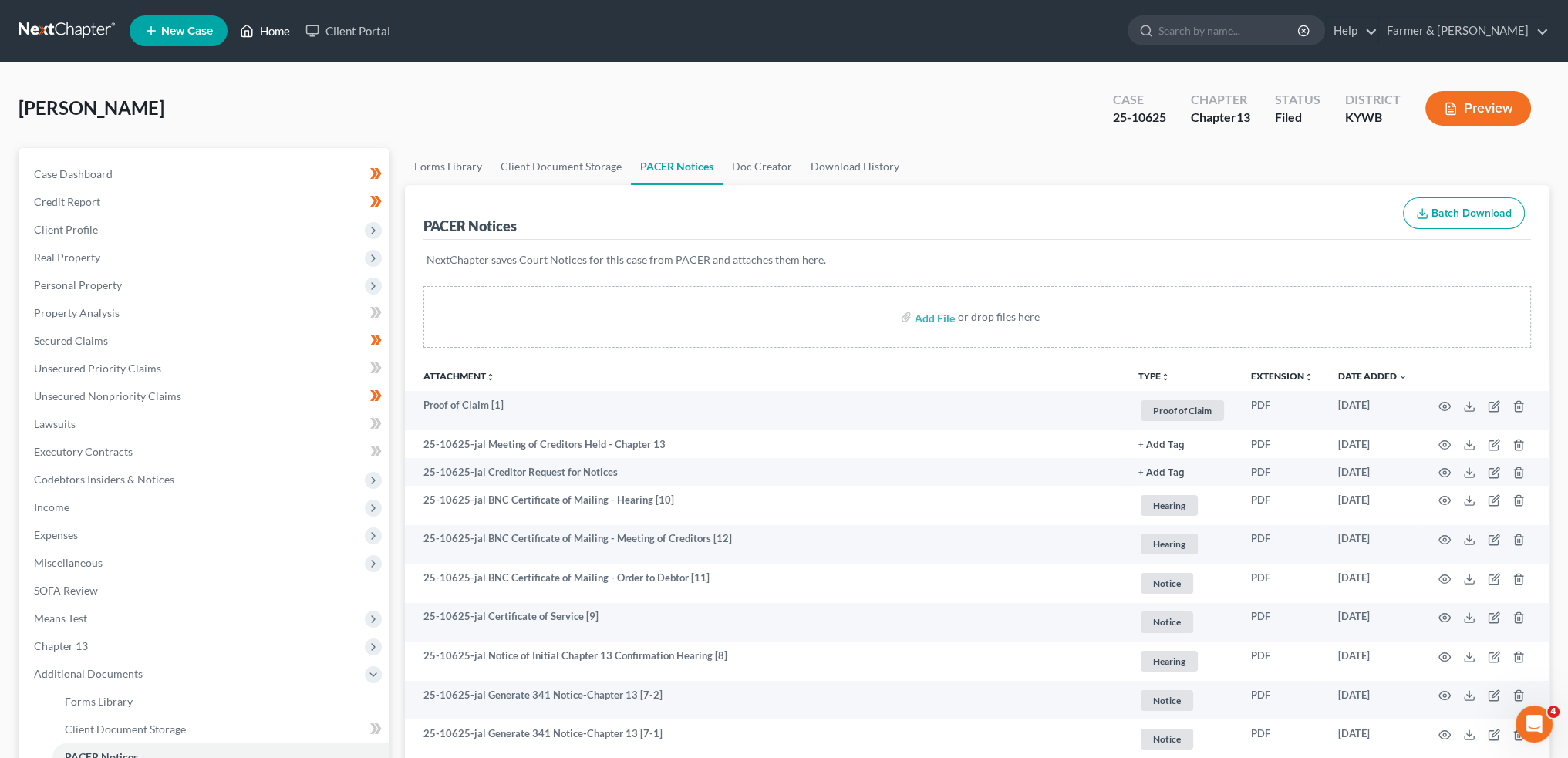
drag, startPoint x: 277, startPoint y: 27, endPoint x: 374, endPoint y: 132, distance: 142.9
click at [277, 27] on link "Home" at bounding box center [264, 30] width 65 height 27
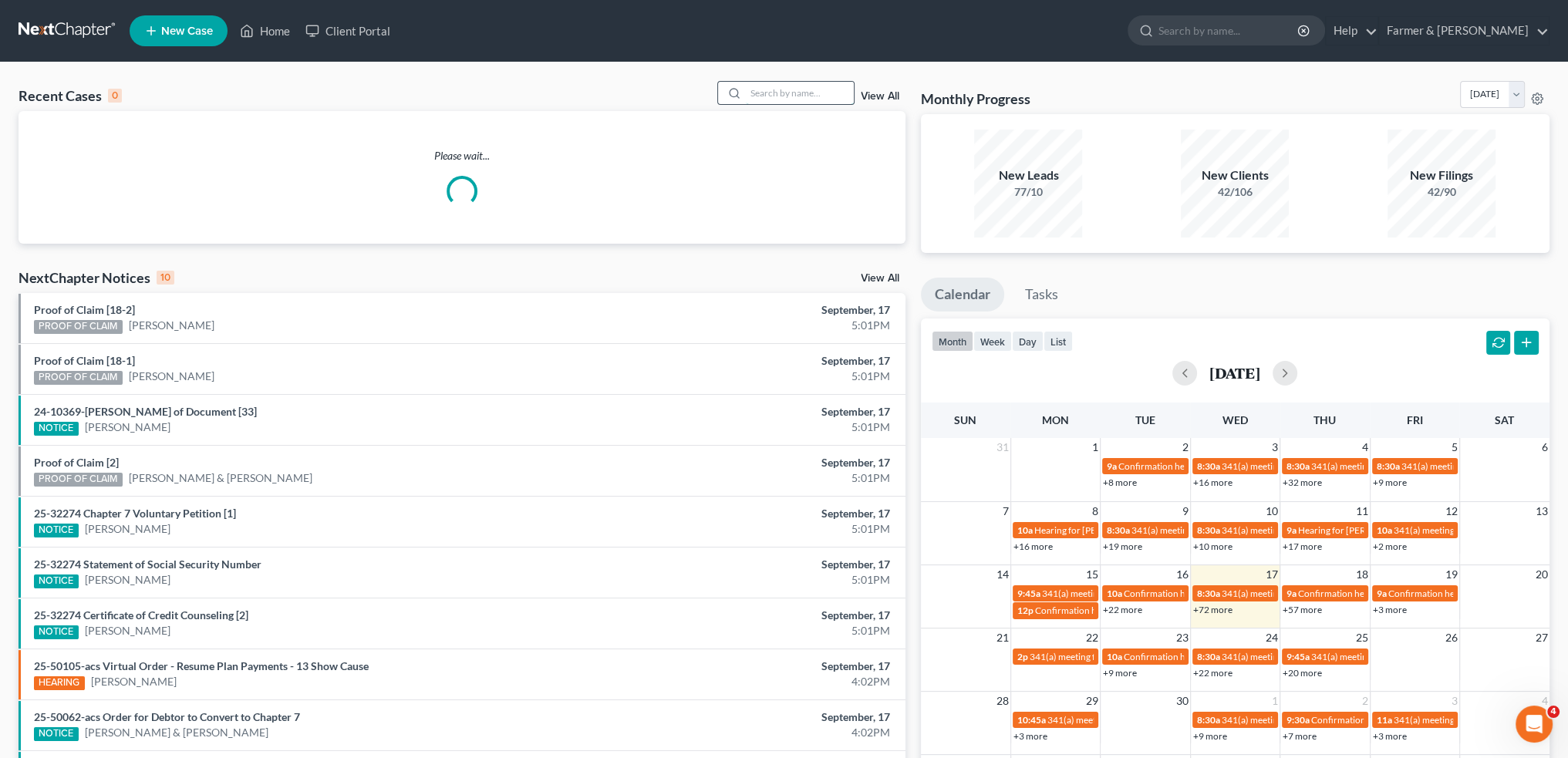
click at [805, 89] on input "search" at bounding box center [800, 93] width 108 height 22
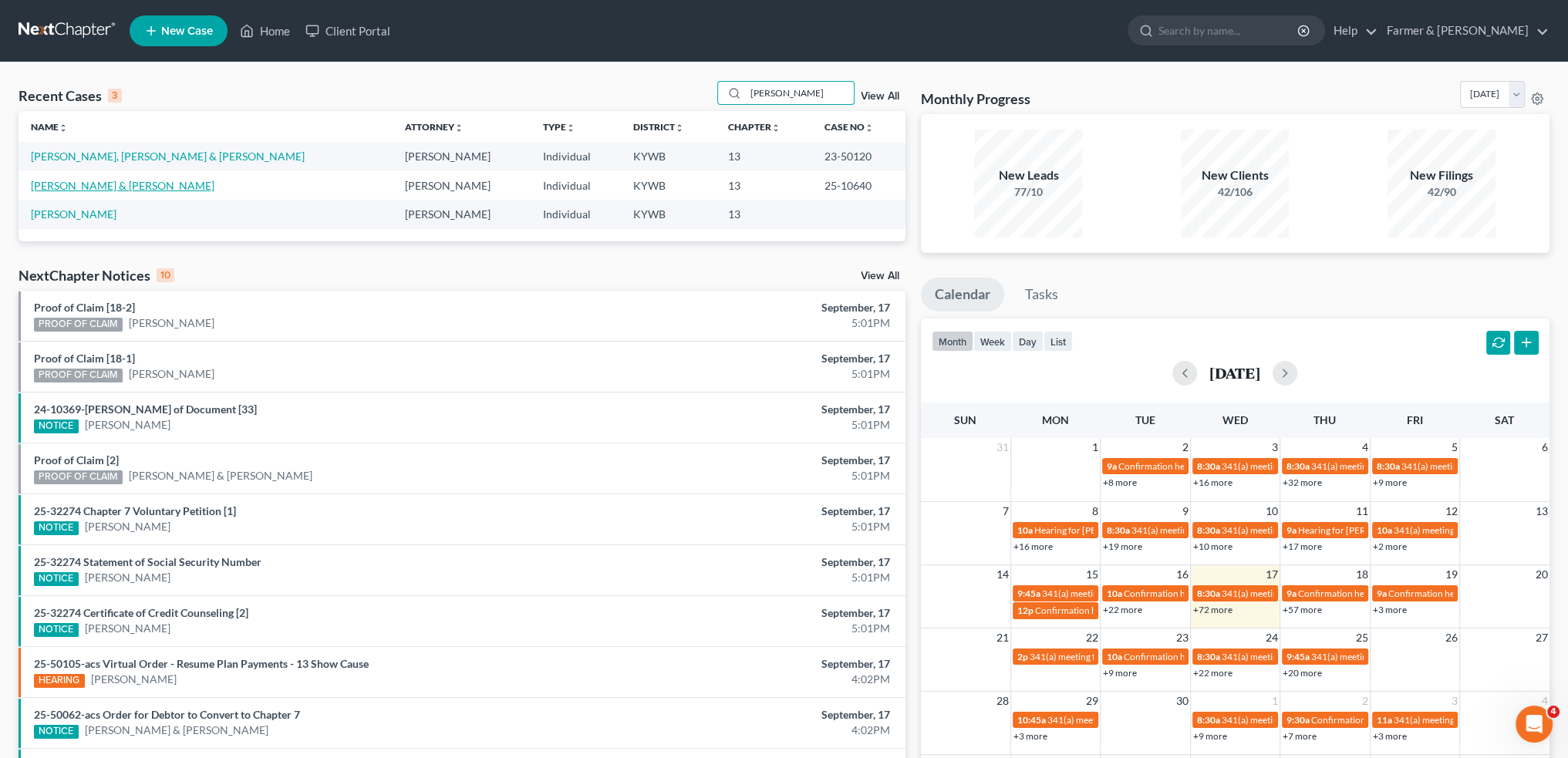
type input "[PERSON_NAME]"
click at [76, 185] on link "[PERSON_NAME] & [PERSON_NAME]" at bounding box center [123, 184] width 183 height 13
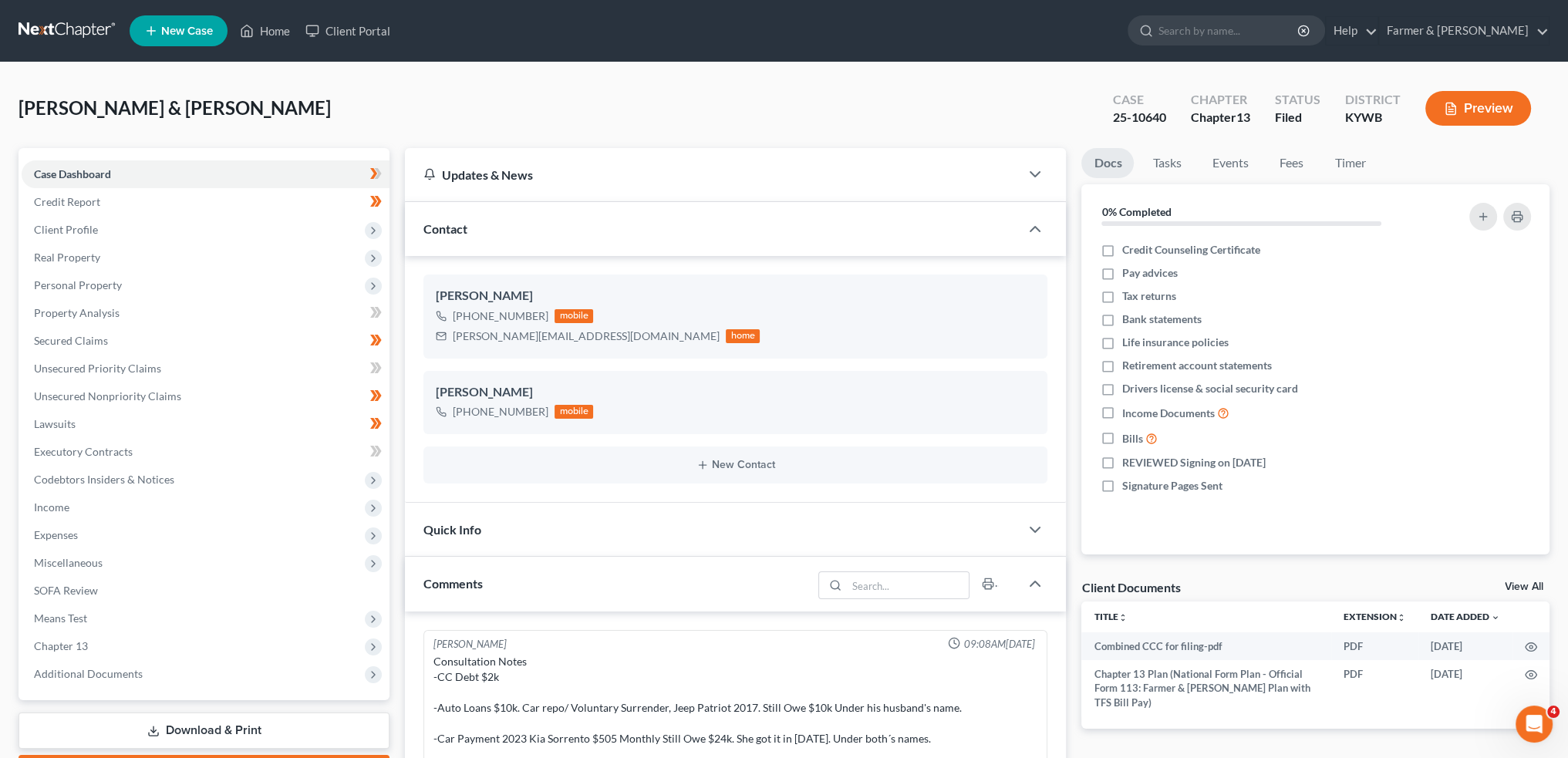
scroll to position [469, 0]
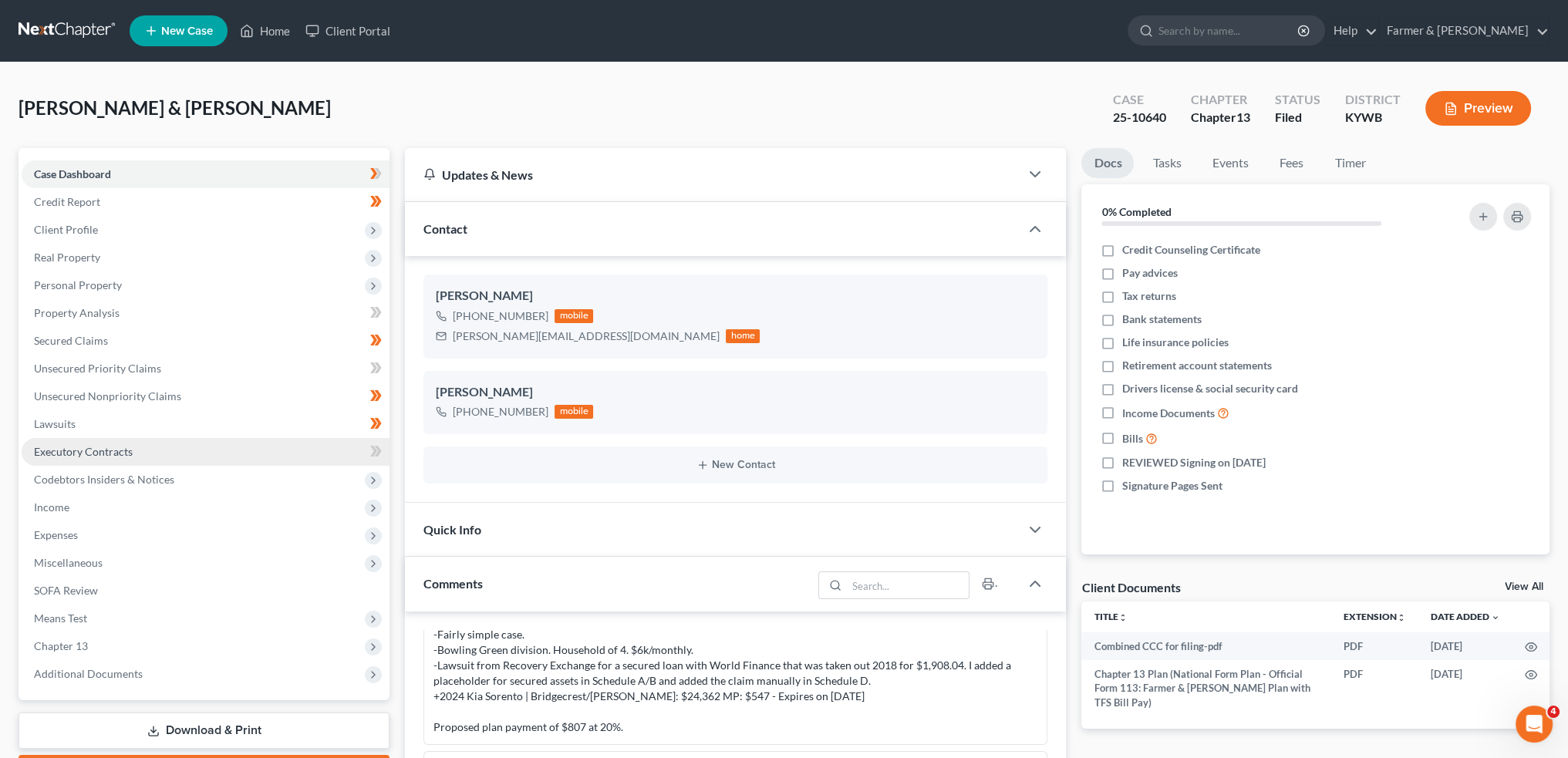
drag, startPoint x: 64, startPoint y: 675, endPoint x: 159, endPoint y: 456, distance: 238.7
click at [64, 675] on span "Additional Documents" at bounding box center [88, 673] width 108 height 13
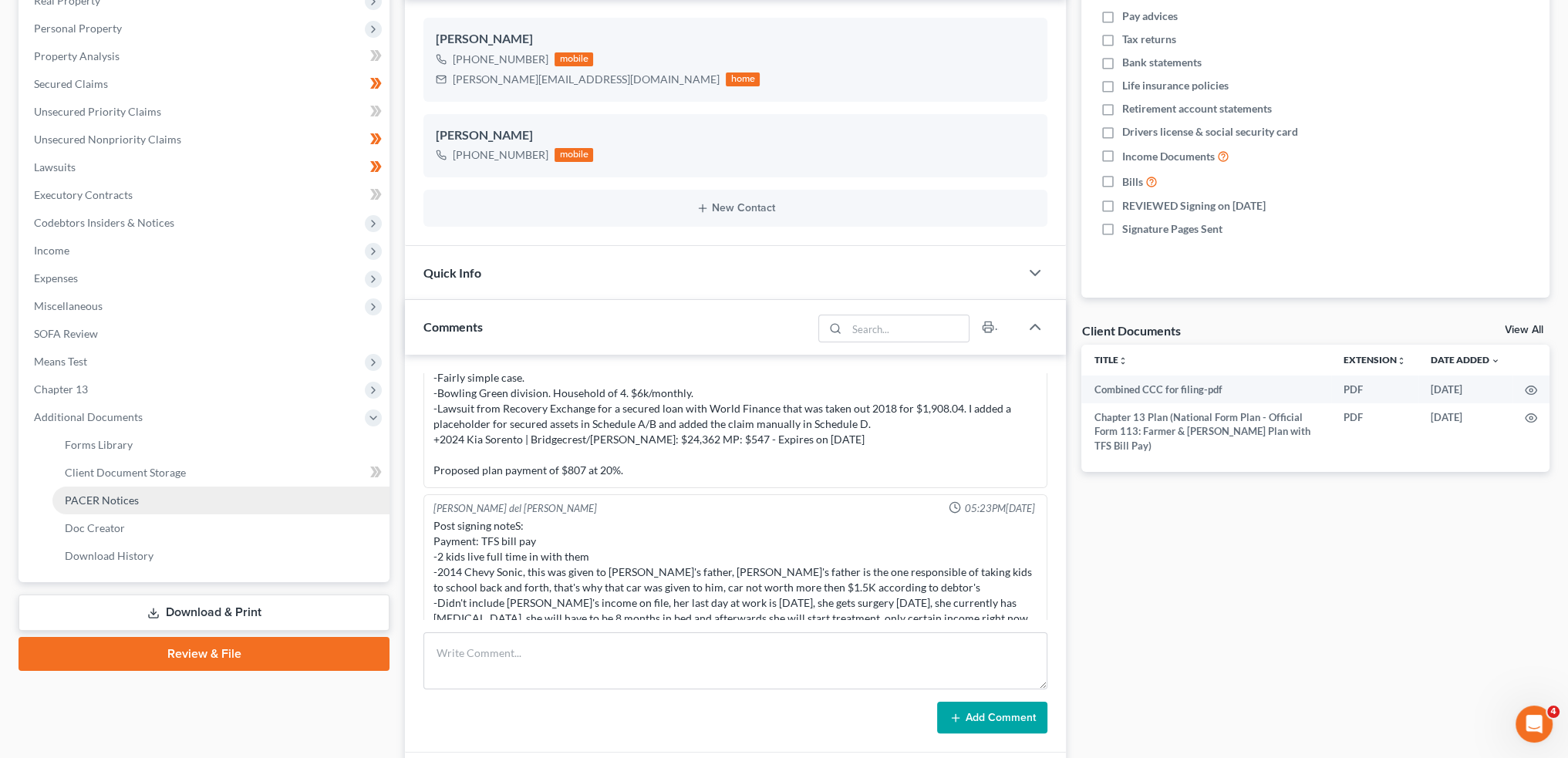
click at [148, 499] on link "PACER Notices" at bounding box center [221, 500] width 337 height 27
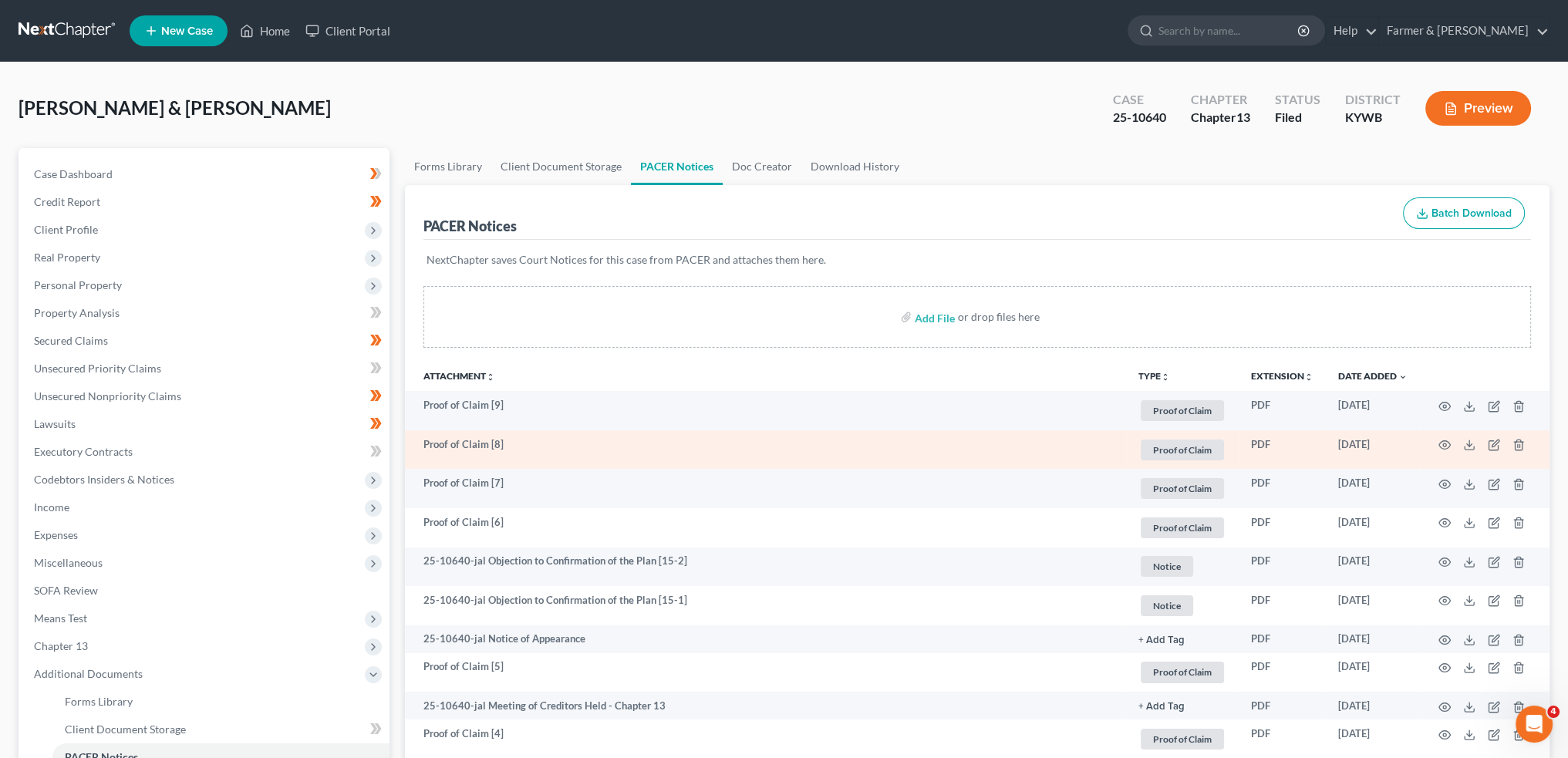
scroll to position [257, 0]
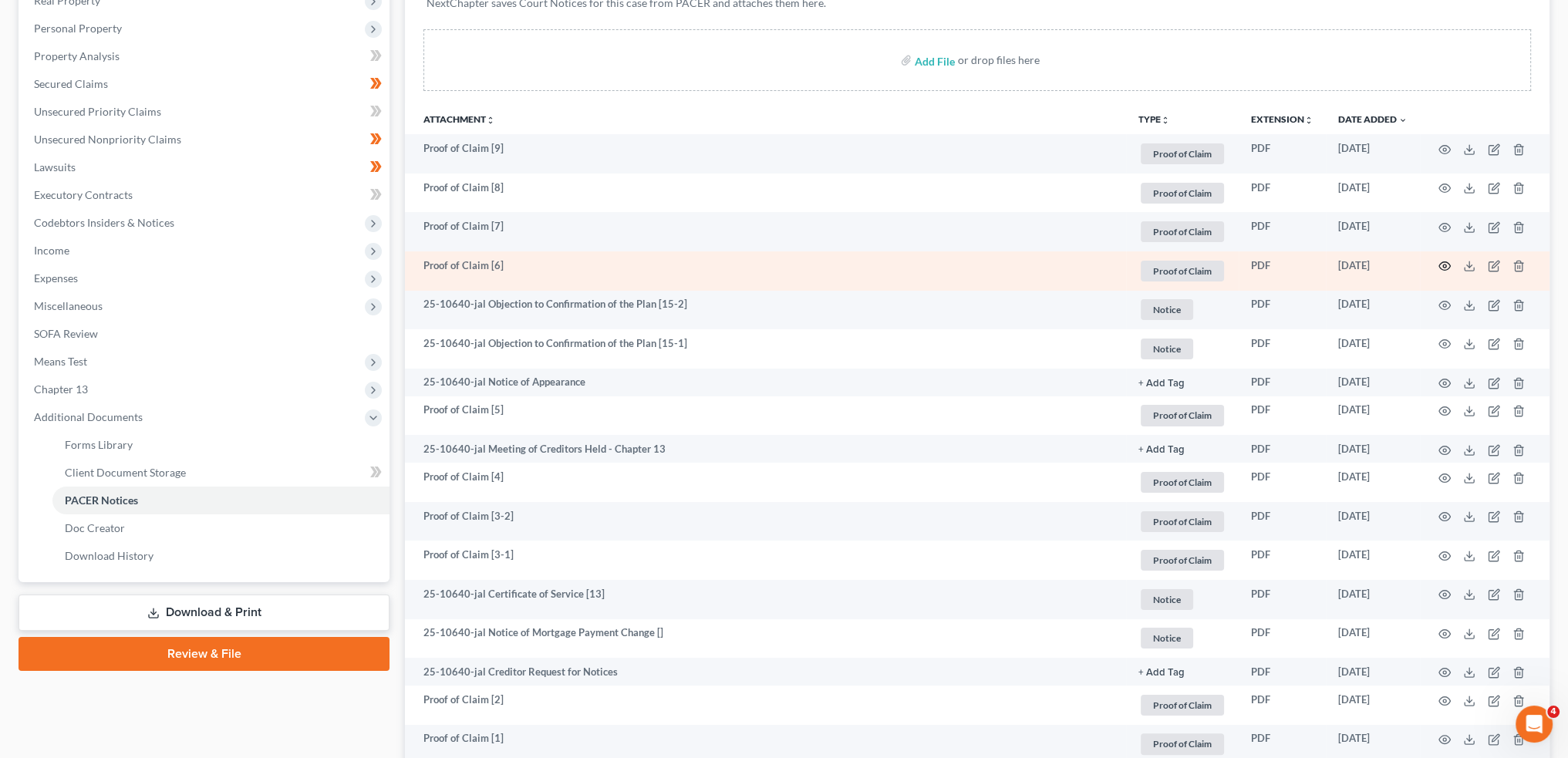
click at [1444, 264] on icon "button" at bounding box center [1444, 265] width 13 height 13
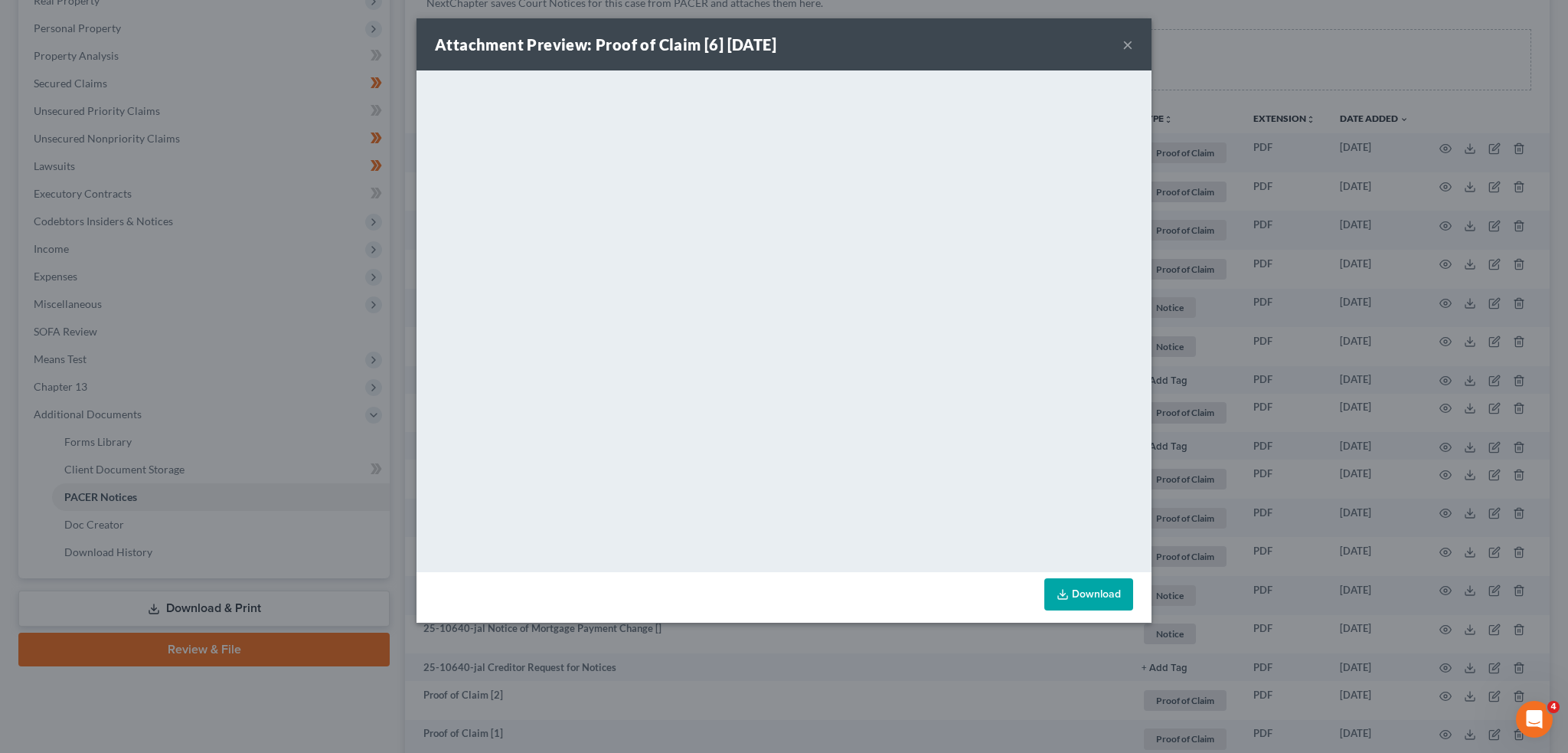
click at [1123, 41] on button "×" at bounding box center [1127, 44] width 11 height 18
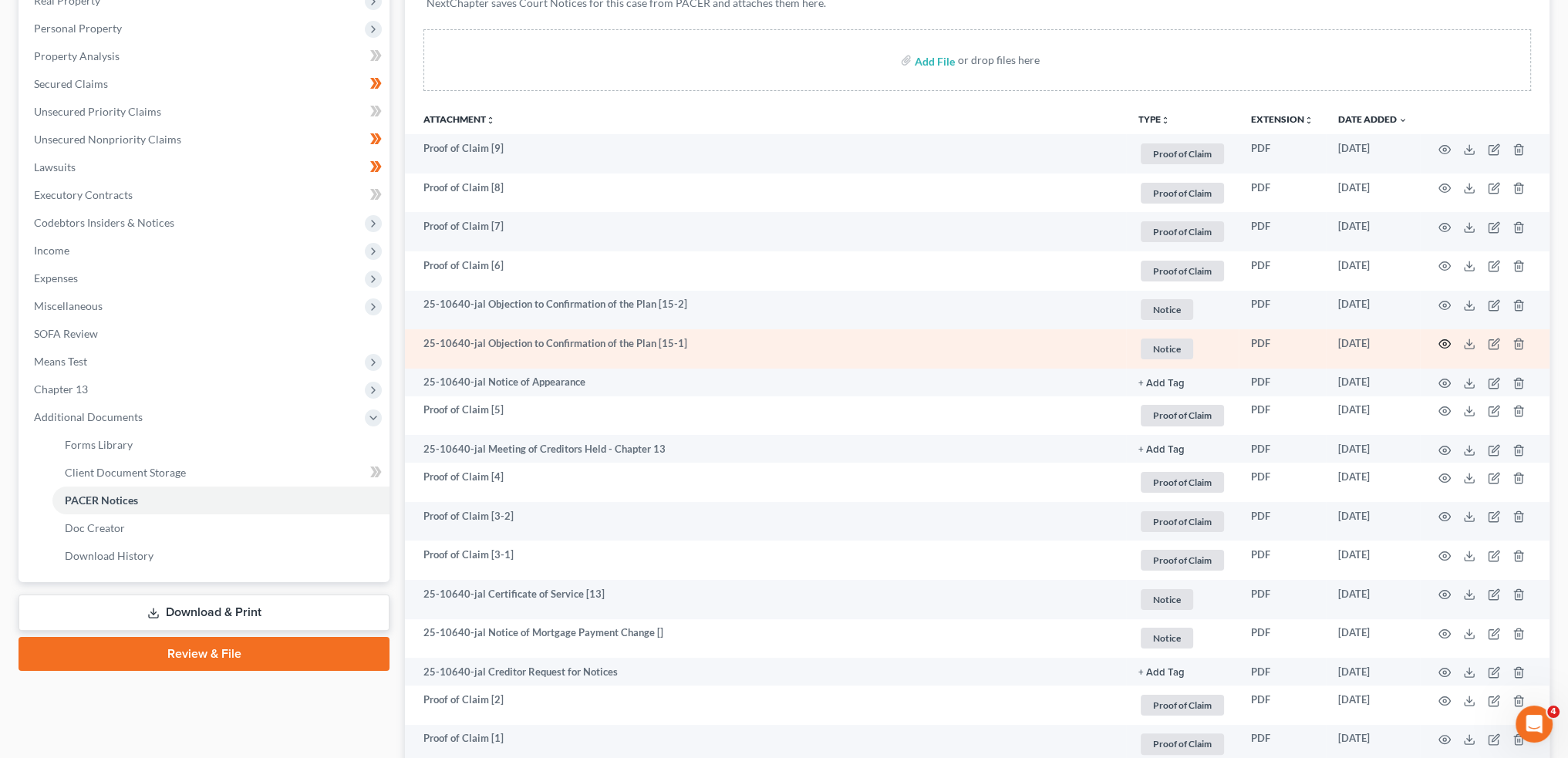
click at [1443, 342] on icon "button" at bounding box center [1444, 343] width 13 height 13
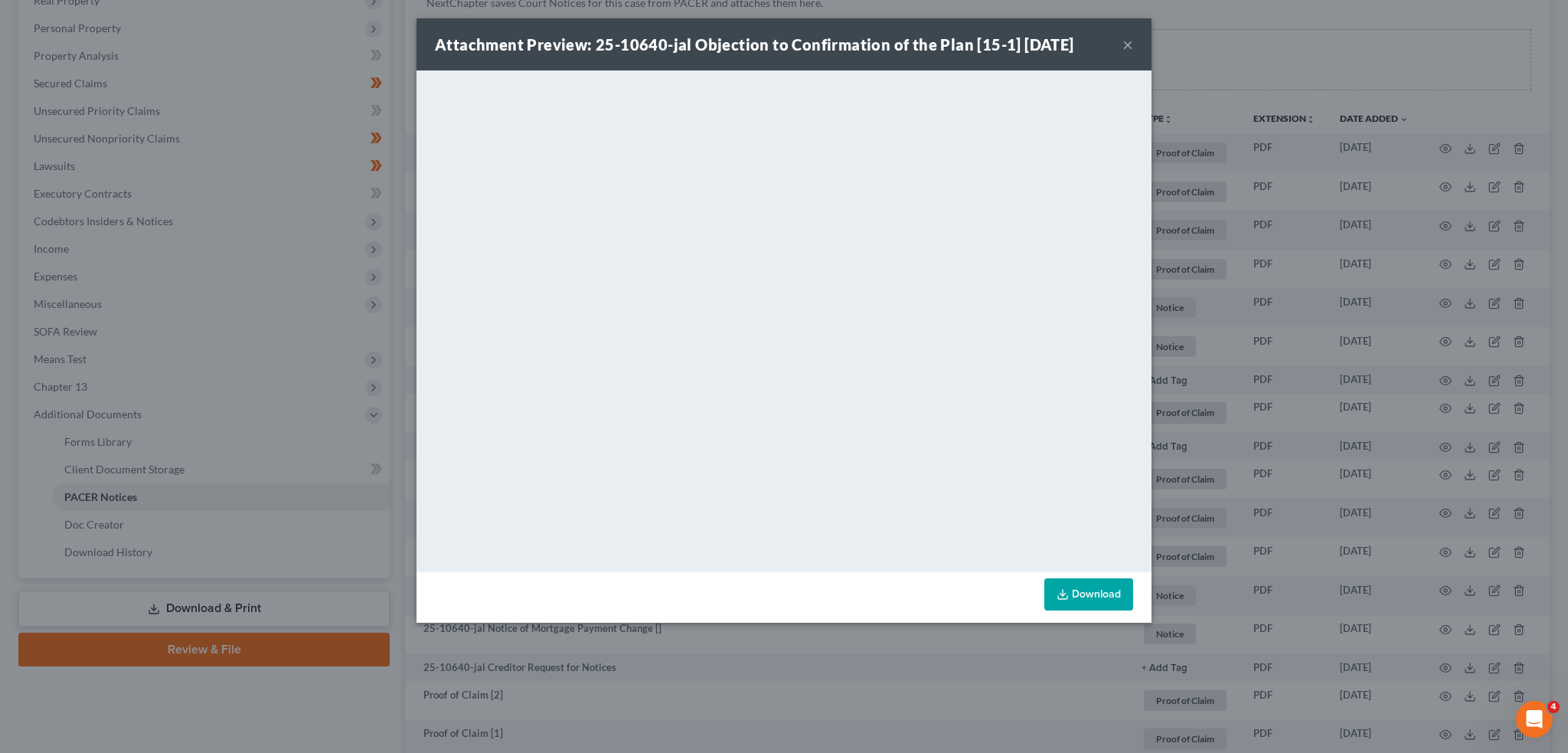
click at [1125, 44] on button "×" at bounding box center [1127, 44] width 11 height 18
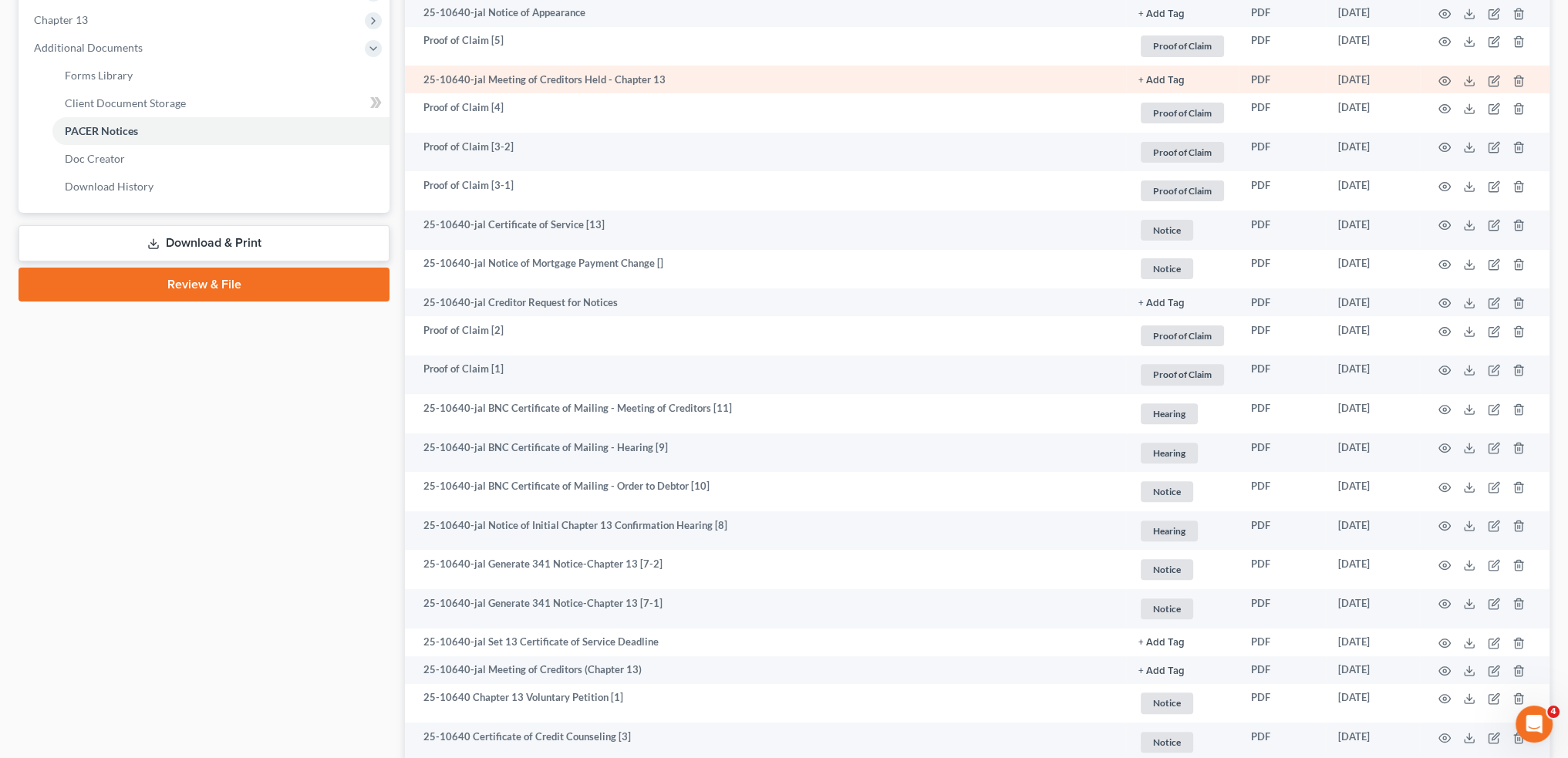
scroll to position [643, 0]
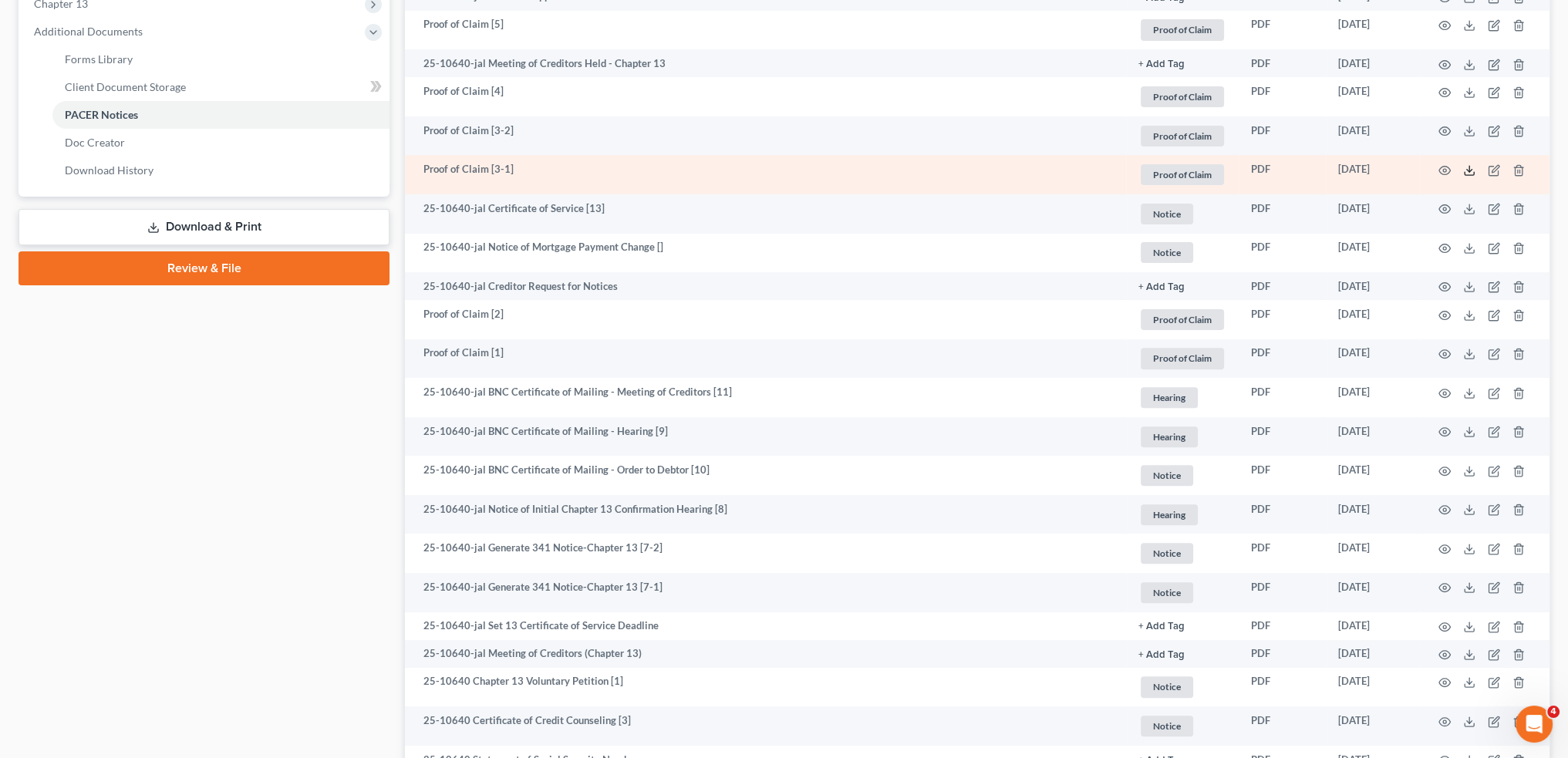
click at [1470, 168] on icon at bounding box center [1469, 170] width 13 height 13
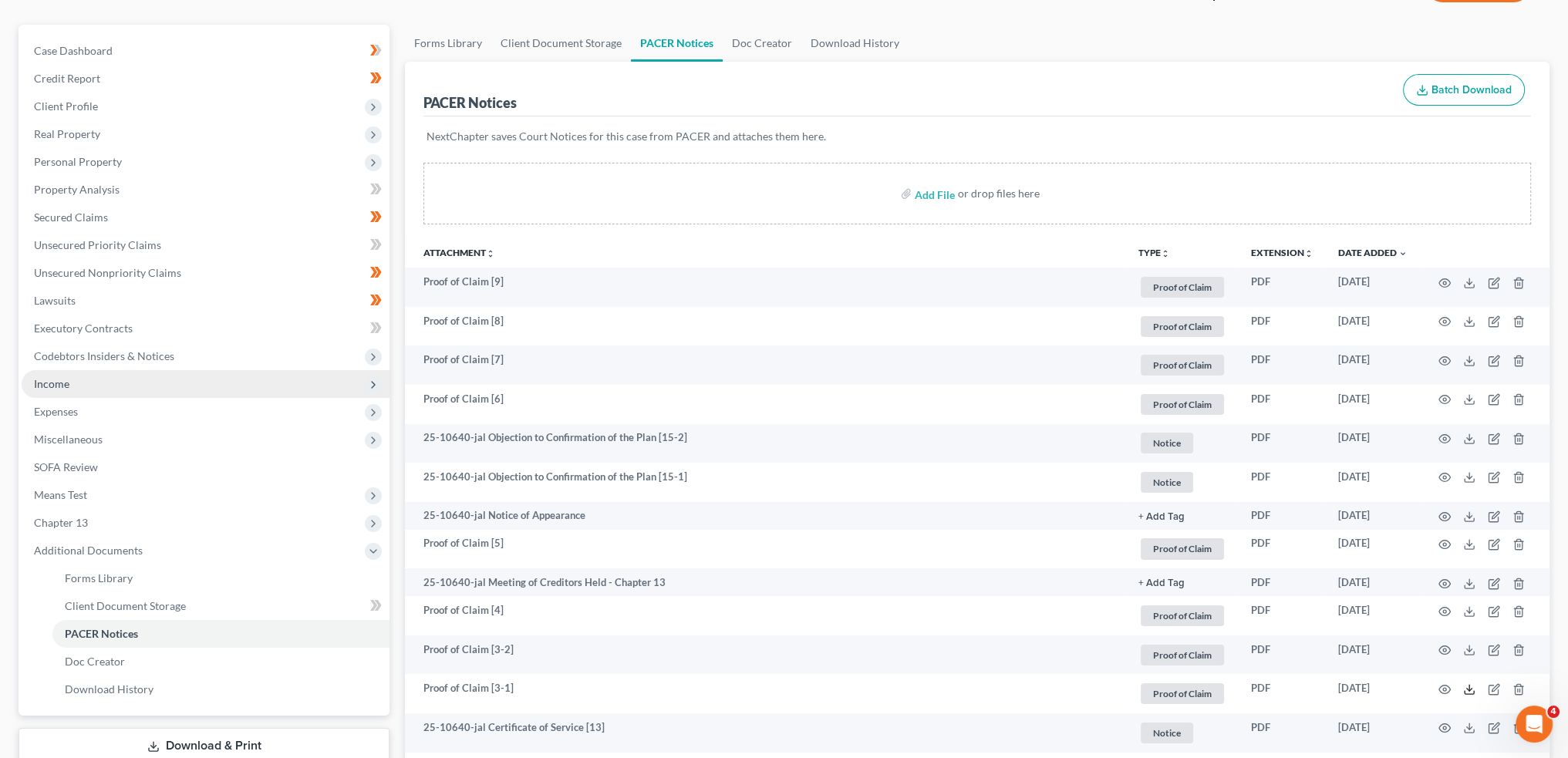
scroll to position [0, 0]
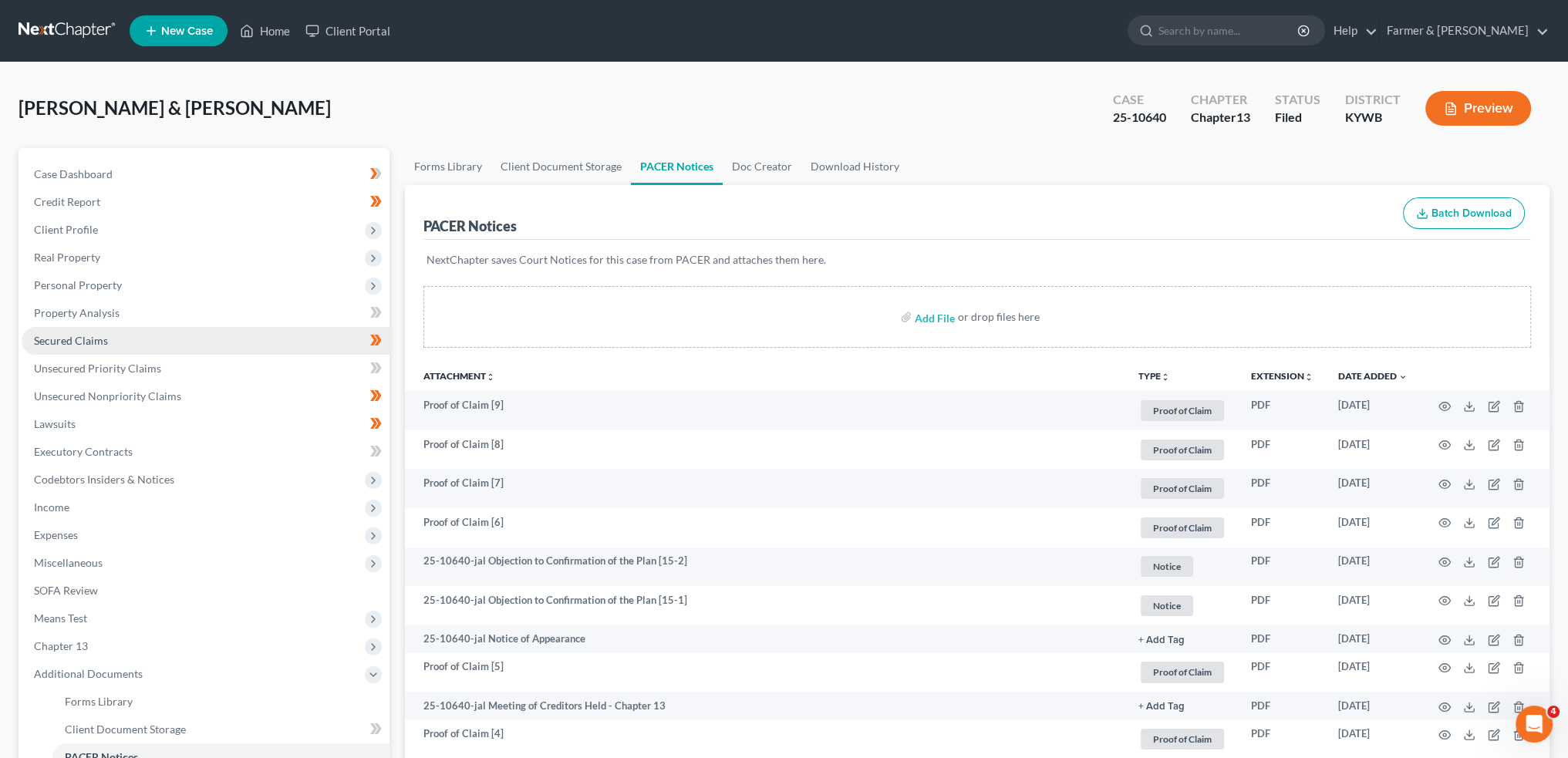
click at [112, 339] on link "Secured Claims" at bounding box center [205, 340] width 368 height 27
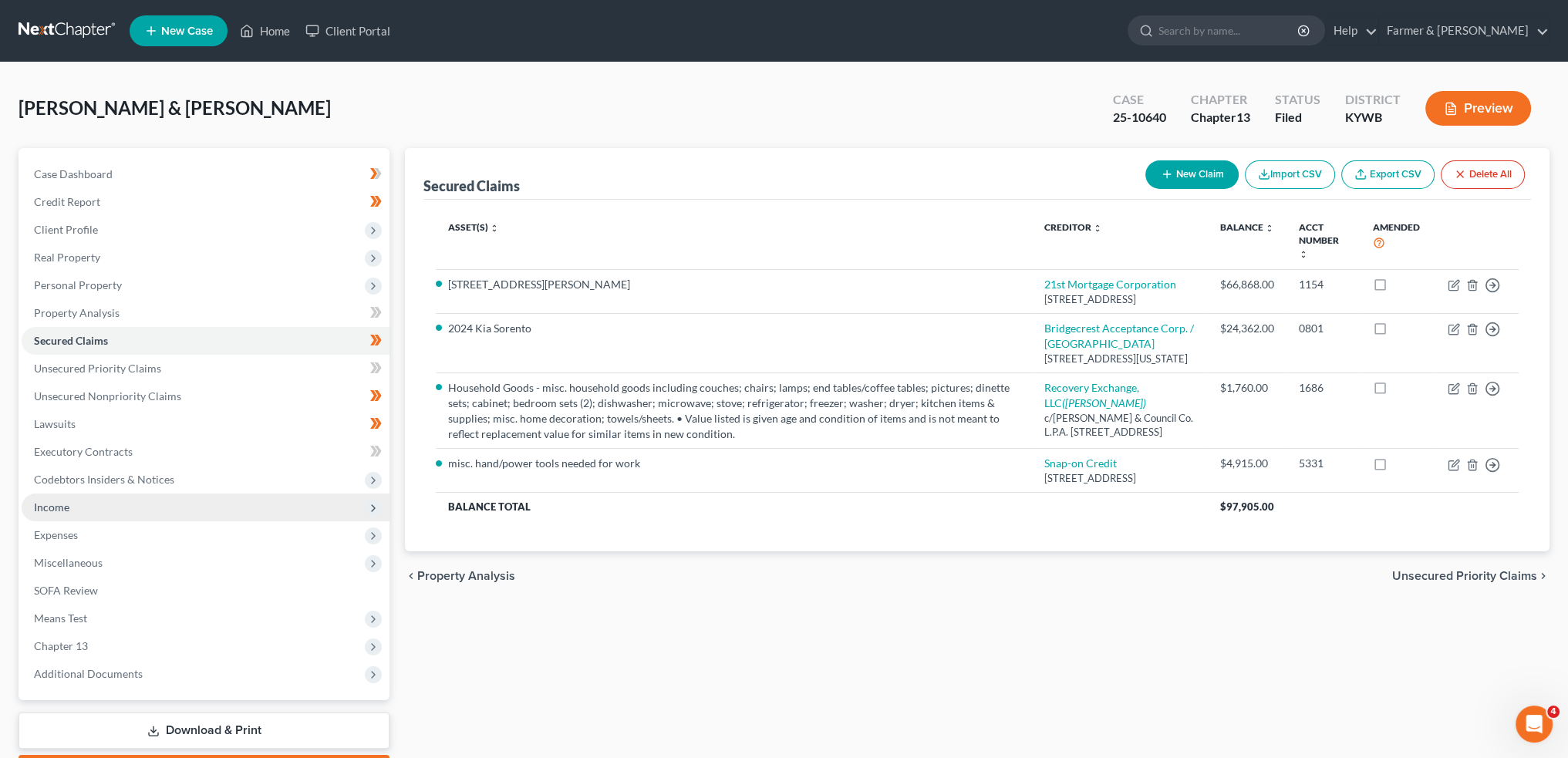
click at [176, 508] on span "Income" at bounding box center [205, 507] width 368 height 27
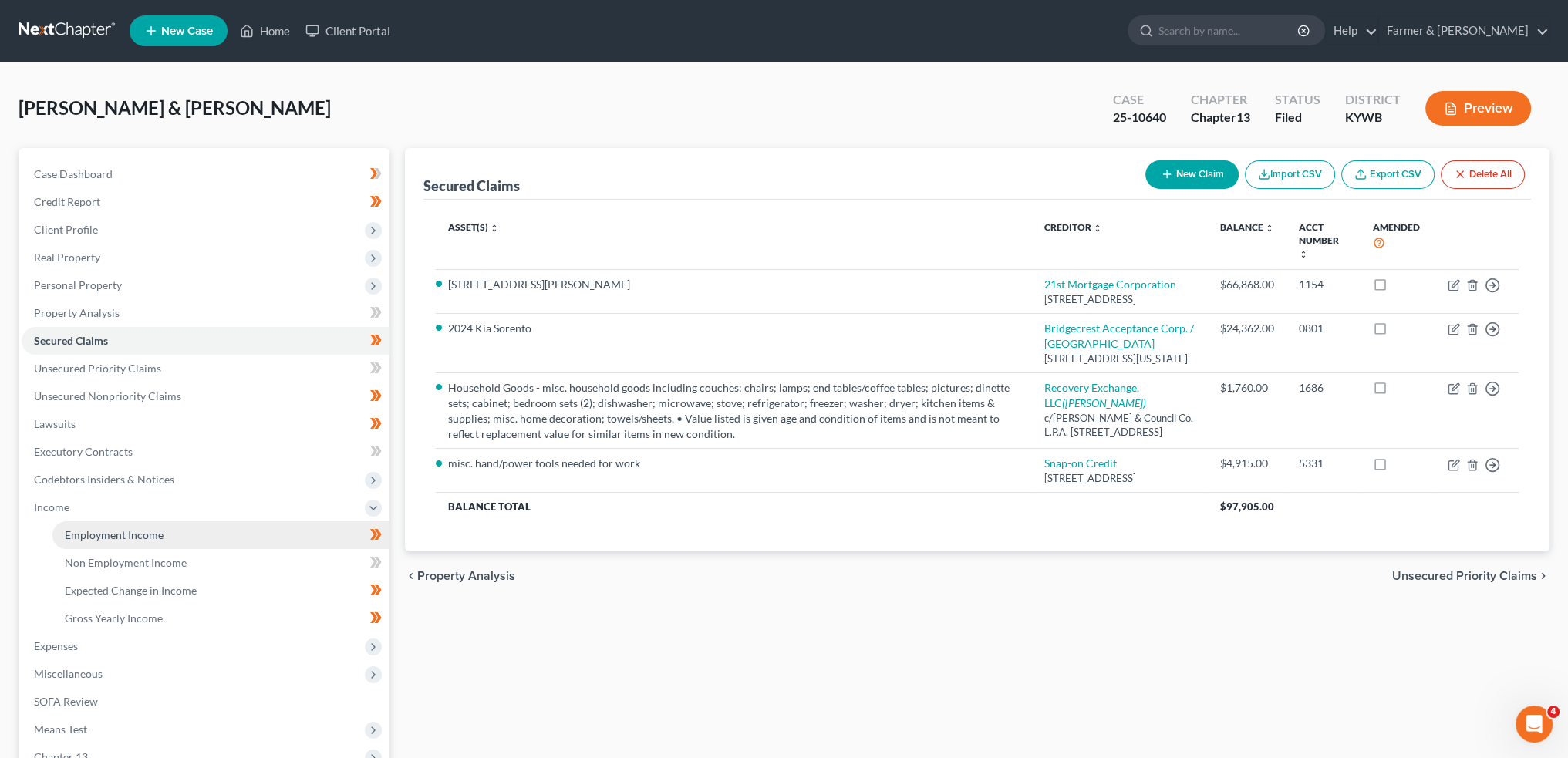
click at [160, 536] on span "Employment Income" at bounding box center [113, 535] width 98 height 13
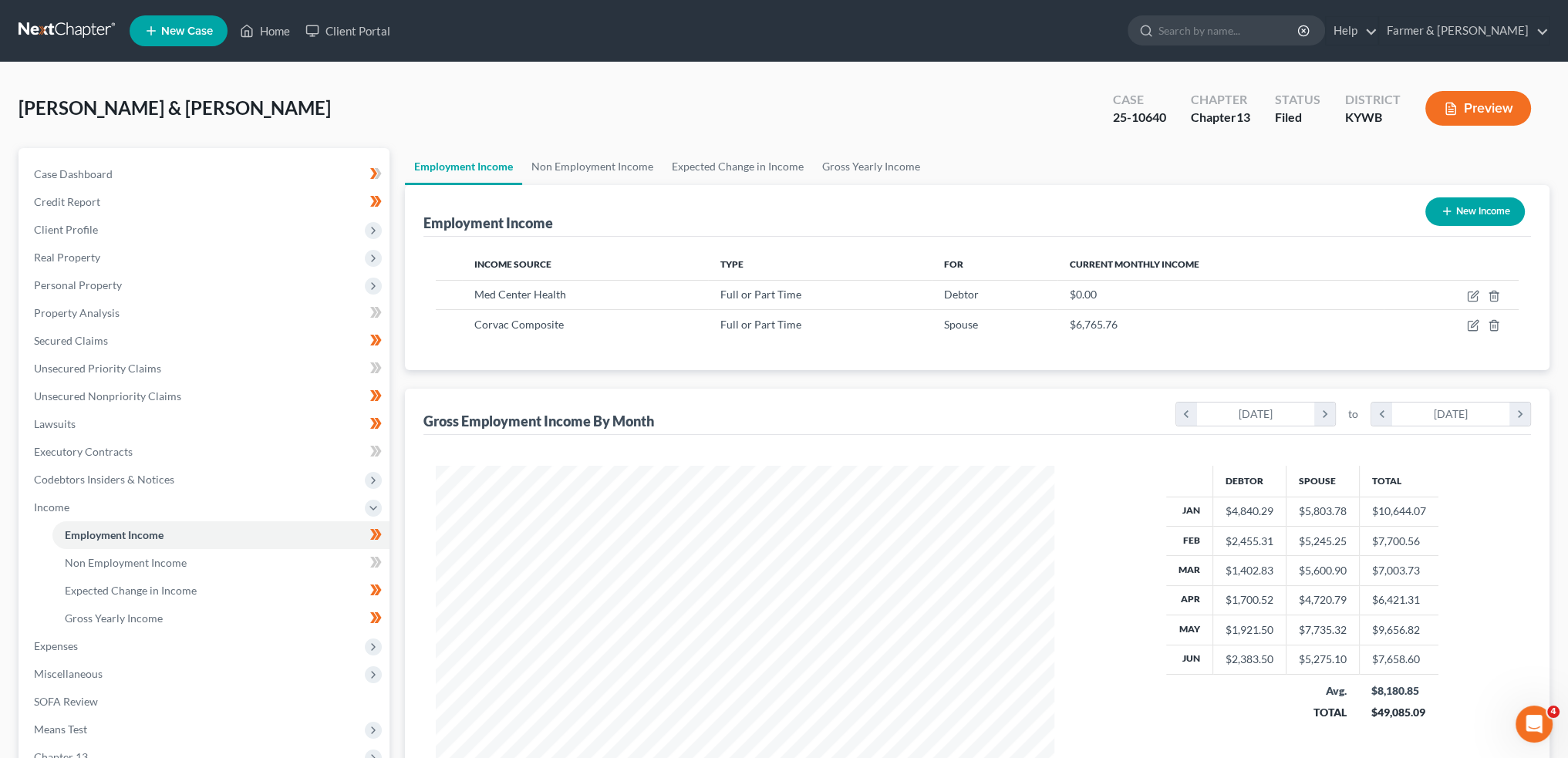
scroll to position [309, 648]
click at [568, 171] on link "Non Employment Income" at bounding box center [592, 167] width 140 height 37
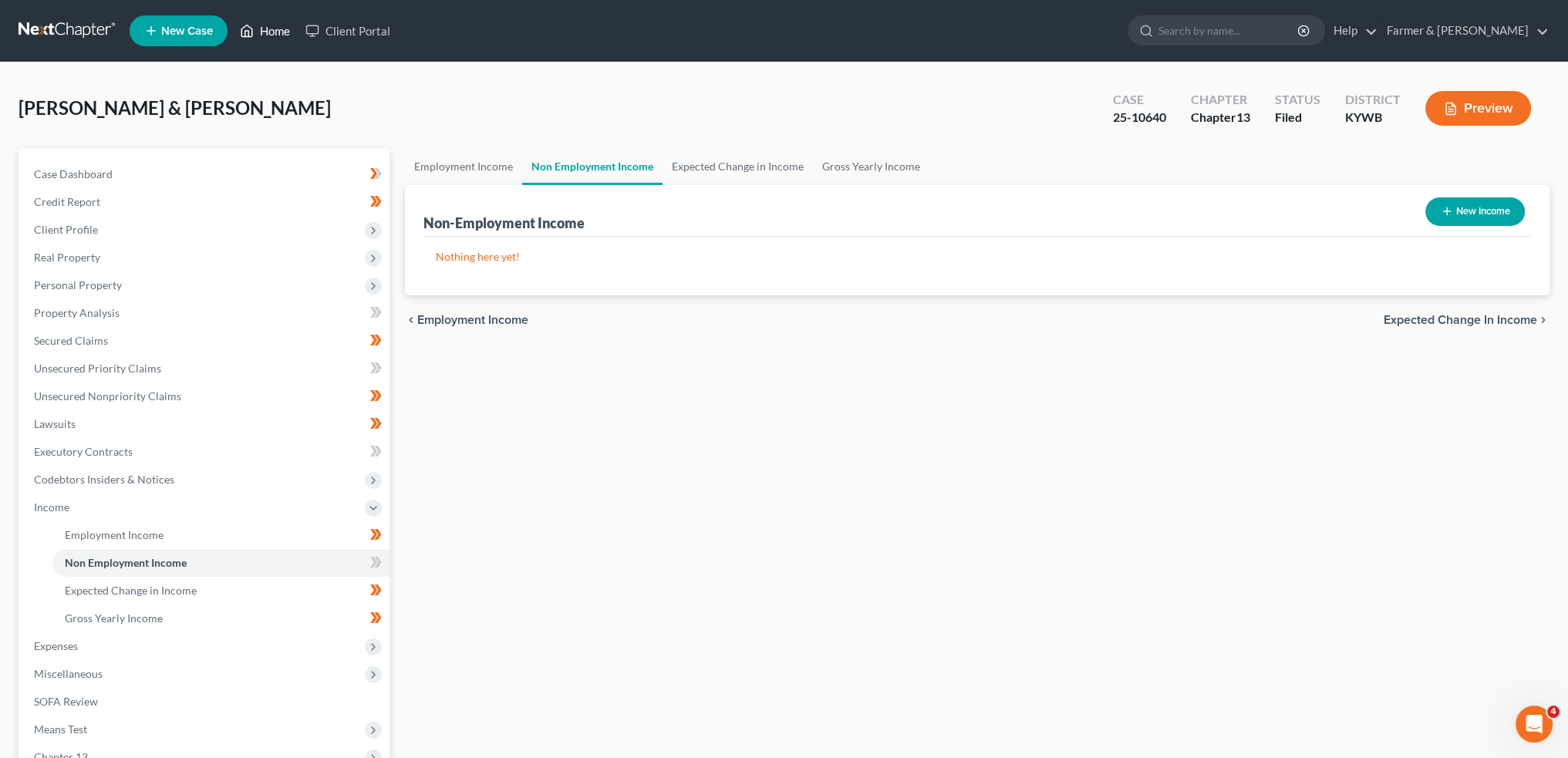
click at [266, 27] on link "Home" at bounding box center [264, 30] width 65 height 27
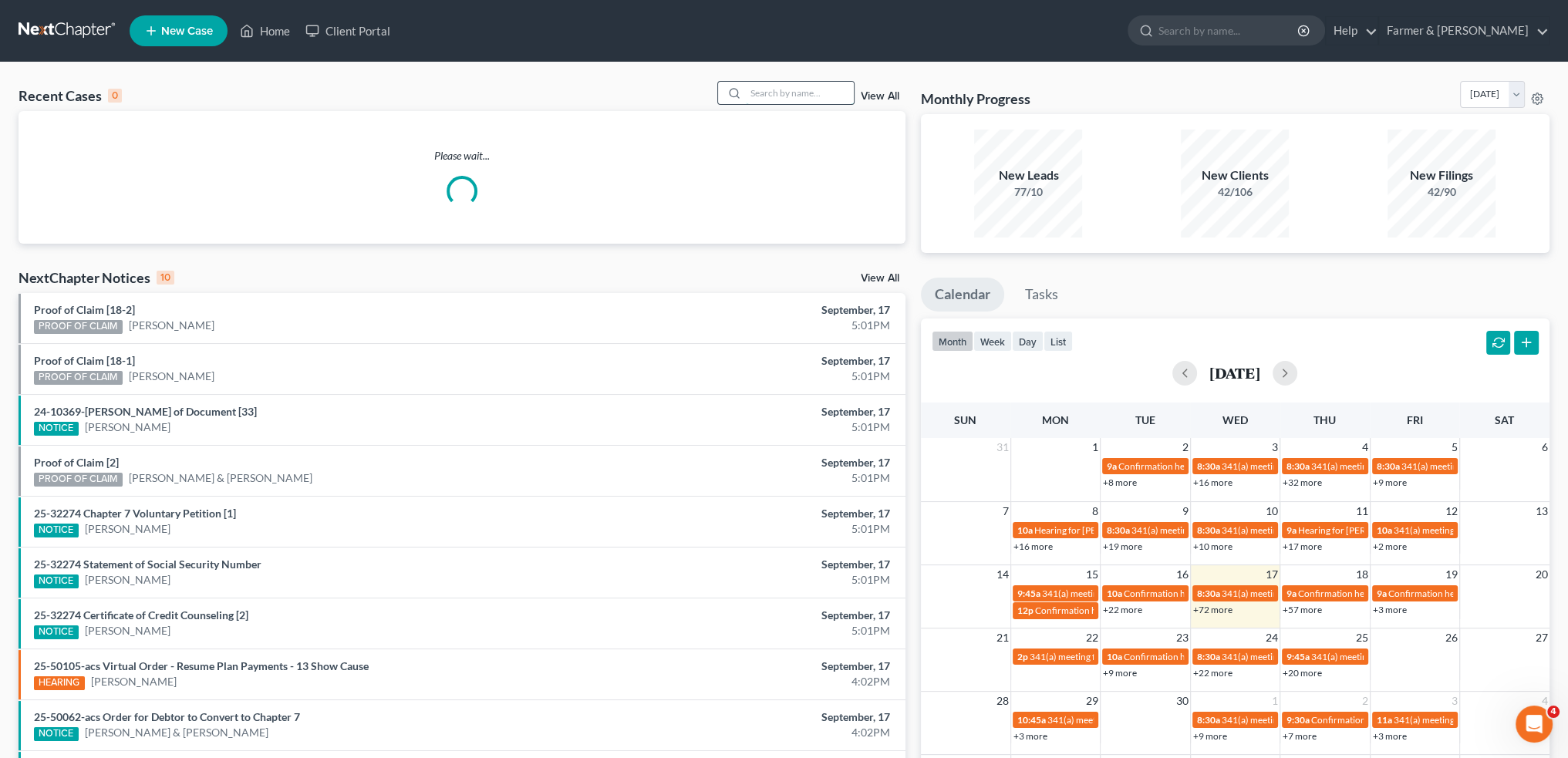
click at [764, 92] on input "search" at bounding box center [800, 93] width 108 height 22
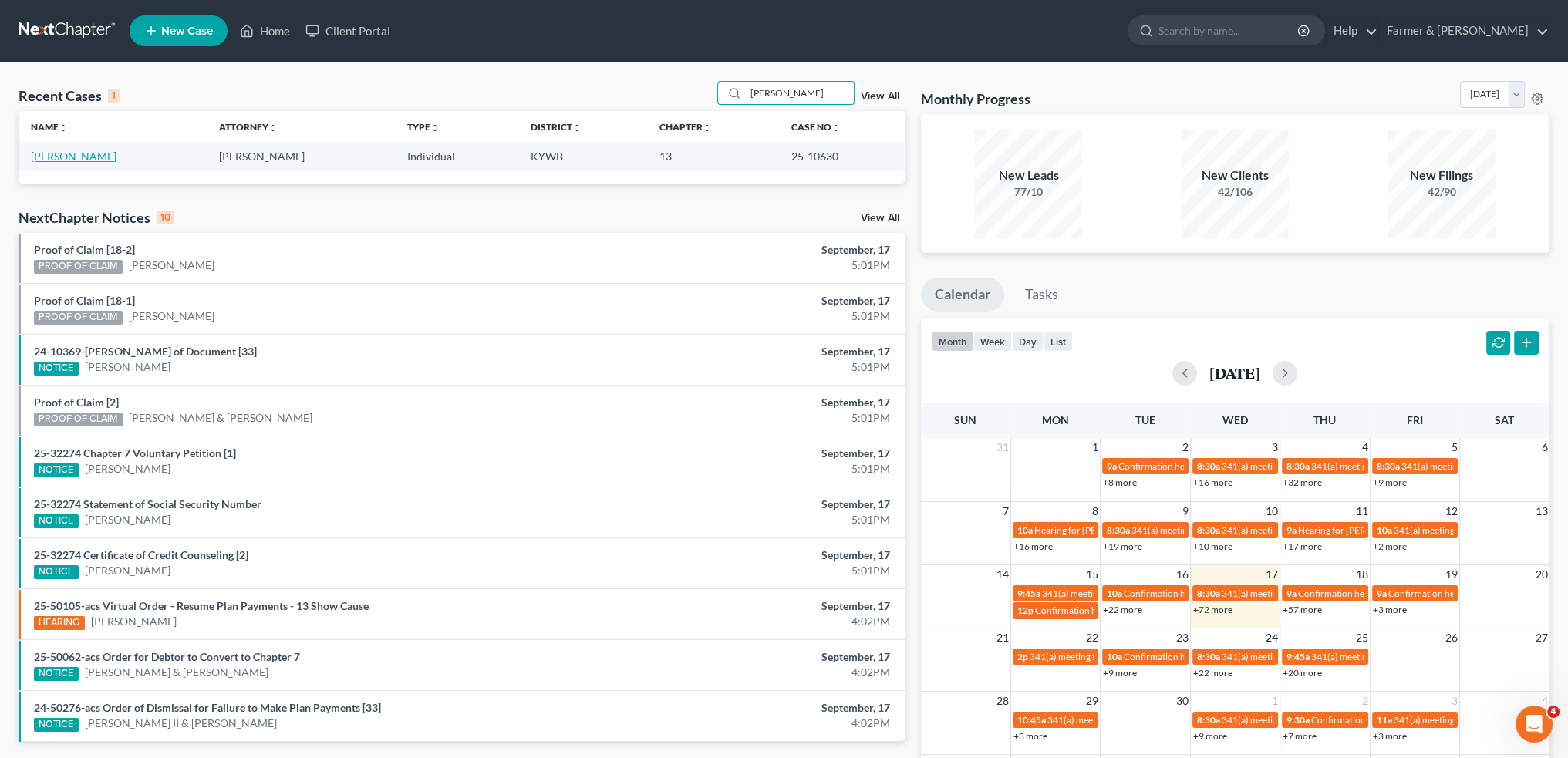
type input "[PERSON_NAME]"
click at [79, 160] on link "[PERSON_NAME]" at bounding box center [74, 155] width 86 height 13
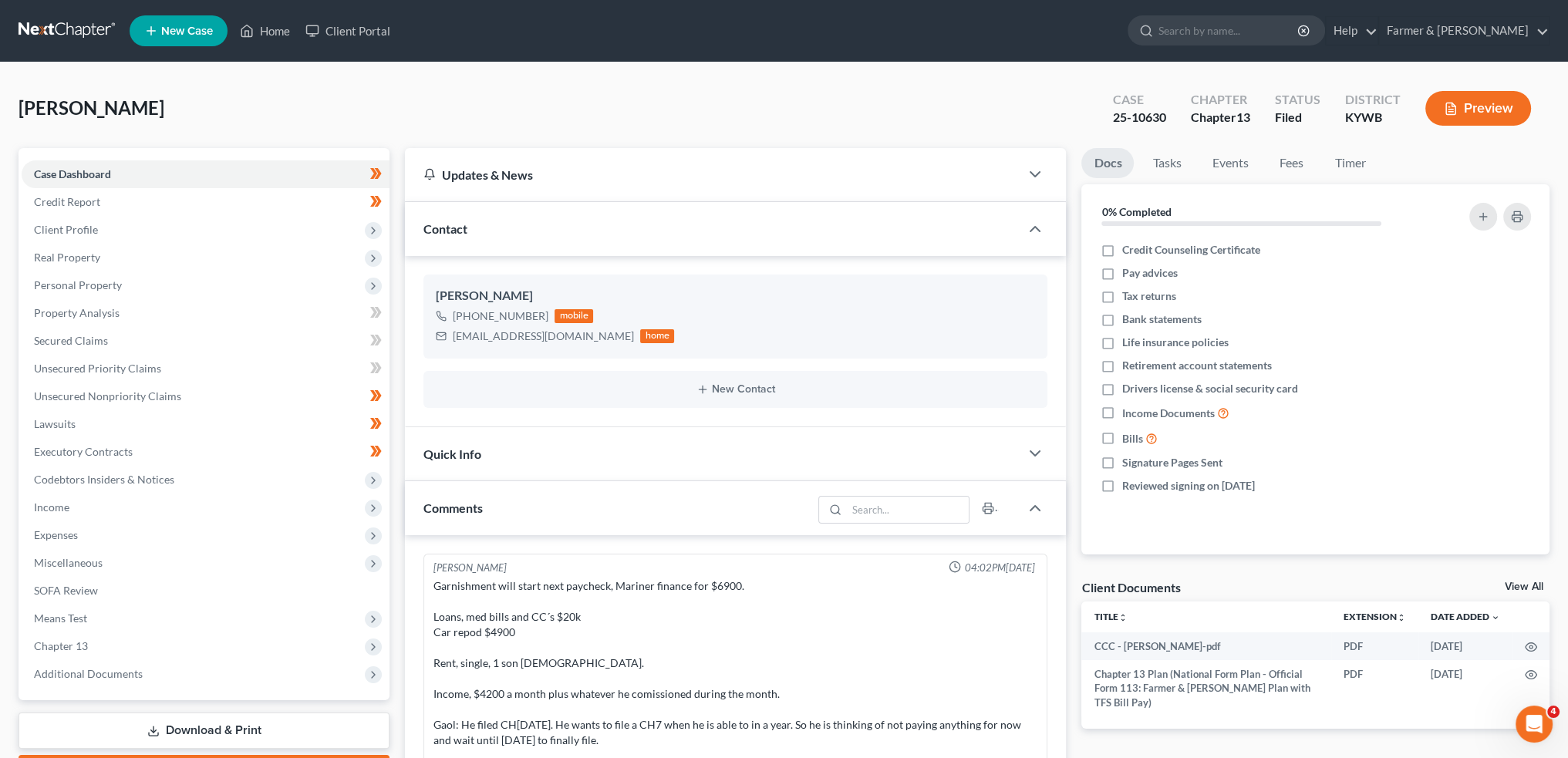
scroll to position [315, 0]
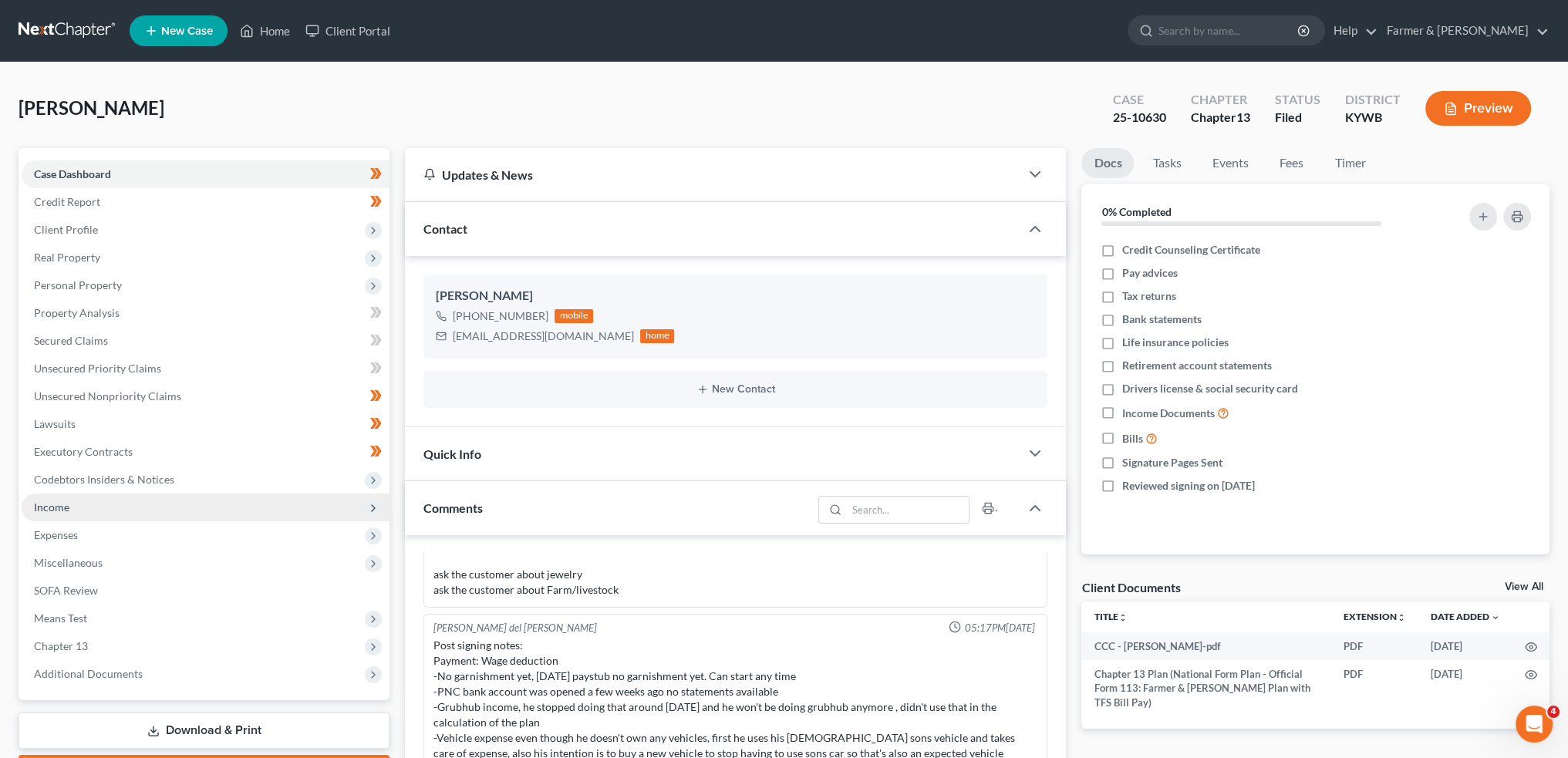
click at [84, 511] on span "Income" at bounding box center [205, 507] width 368 height 27
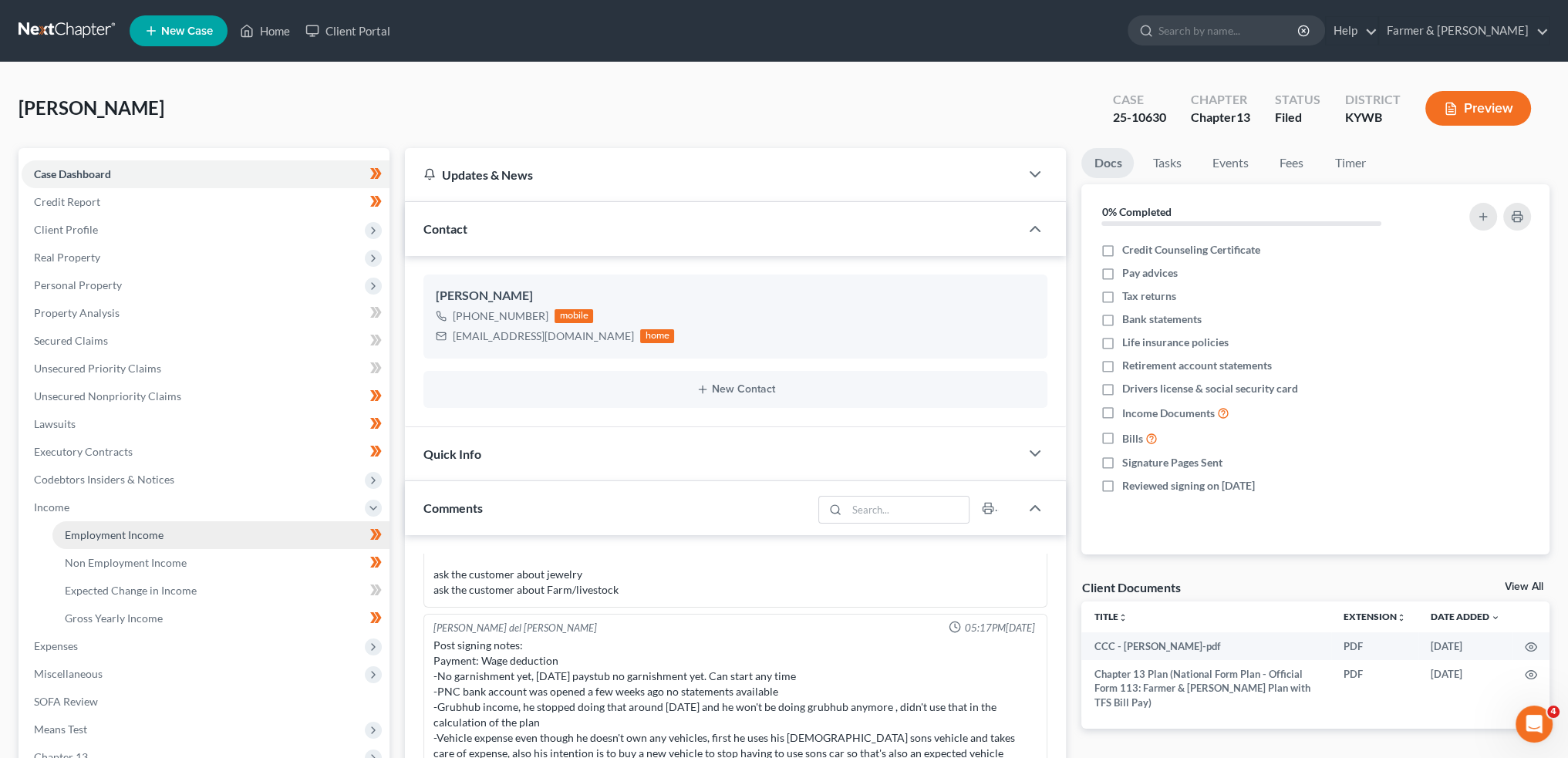
click at [90, 531] on span "Employment Income" at bounding box center [113, 535] width 98 height 13
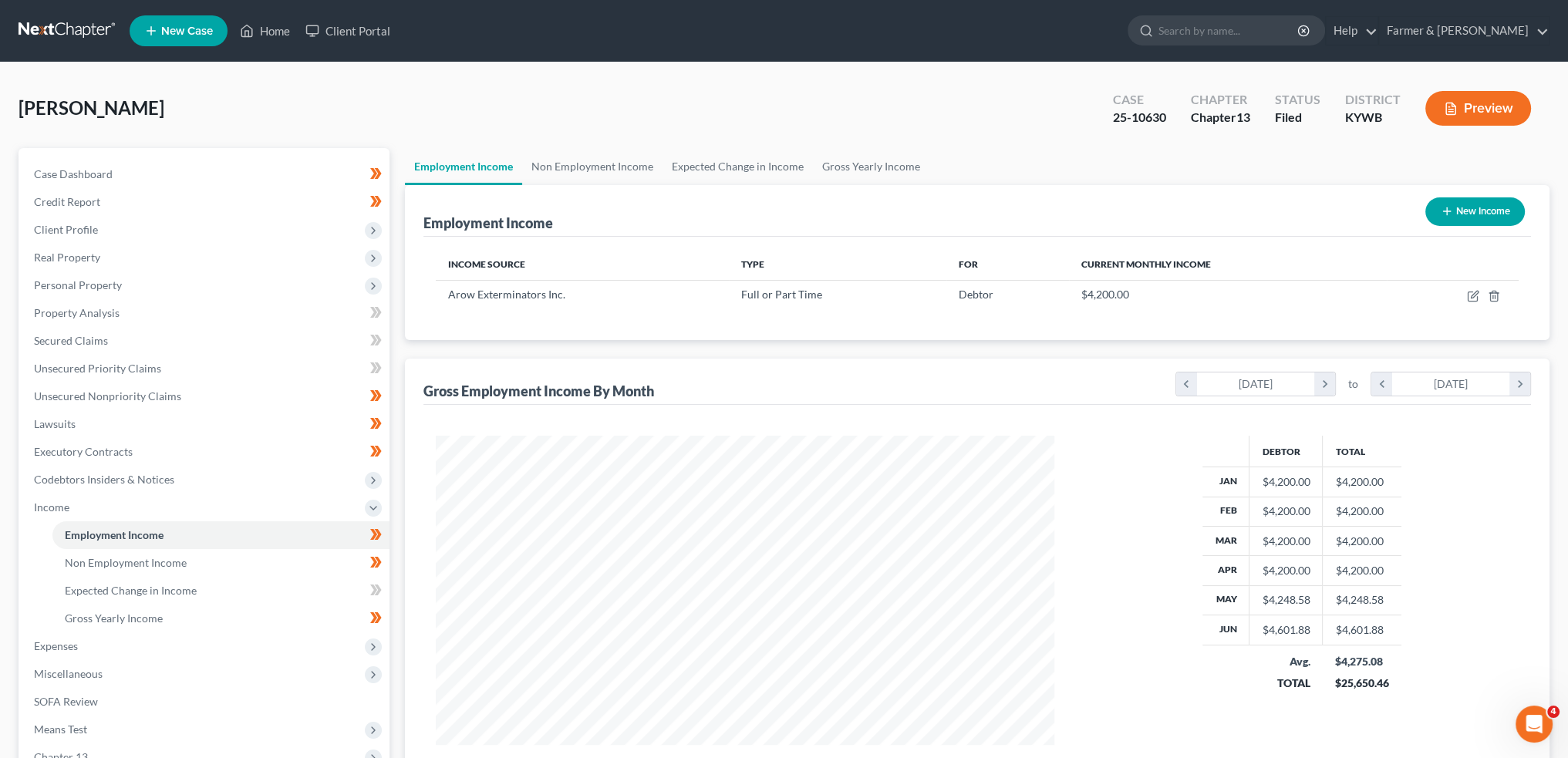
scroll to position [309, 648]
click at [541, 168] on link "Non Employment Income" at bounding box center [592, 167] width 140 height 37
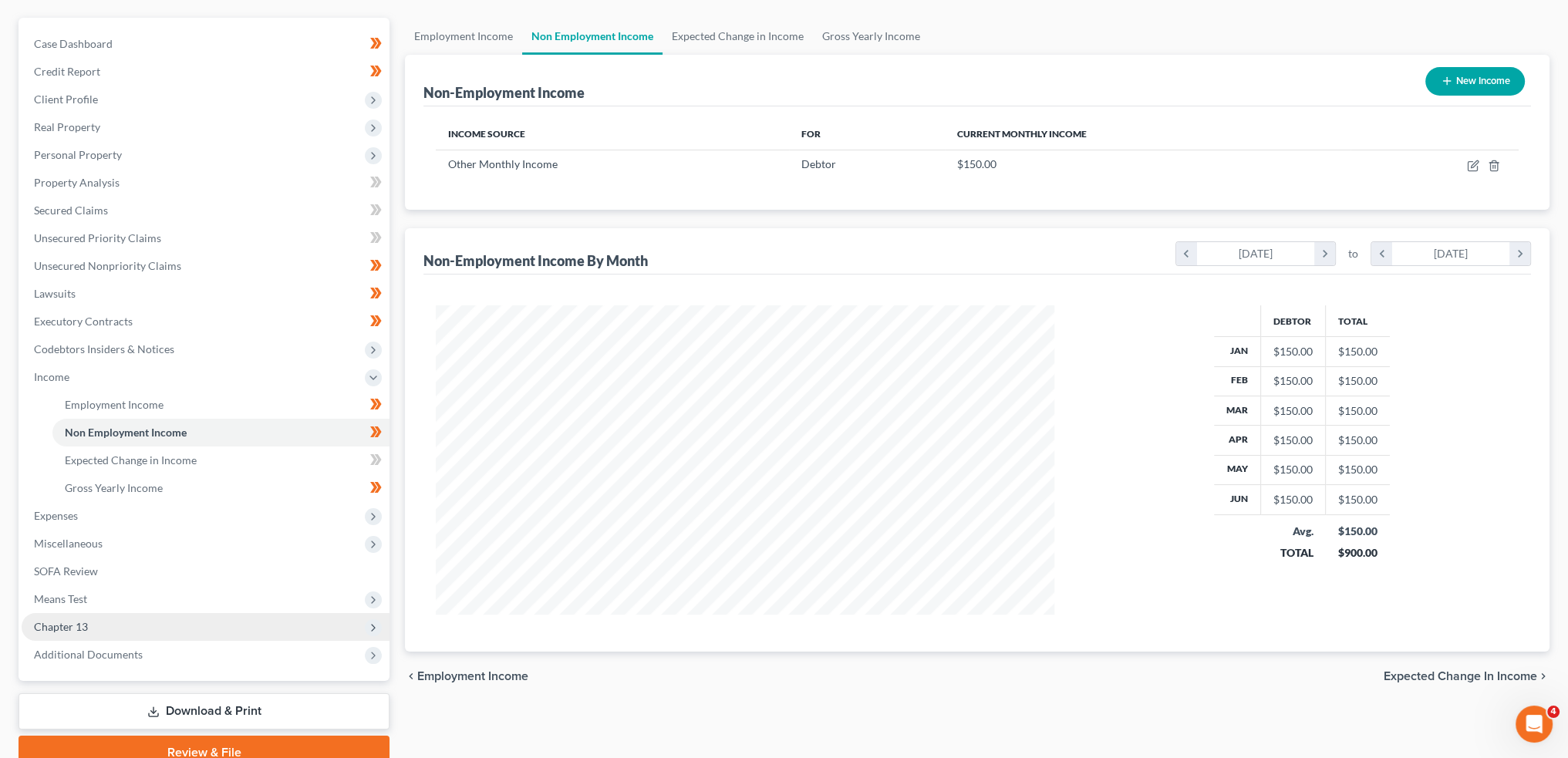
scroll to position [199, 0]
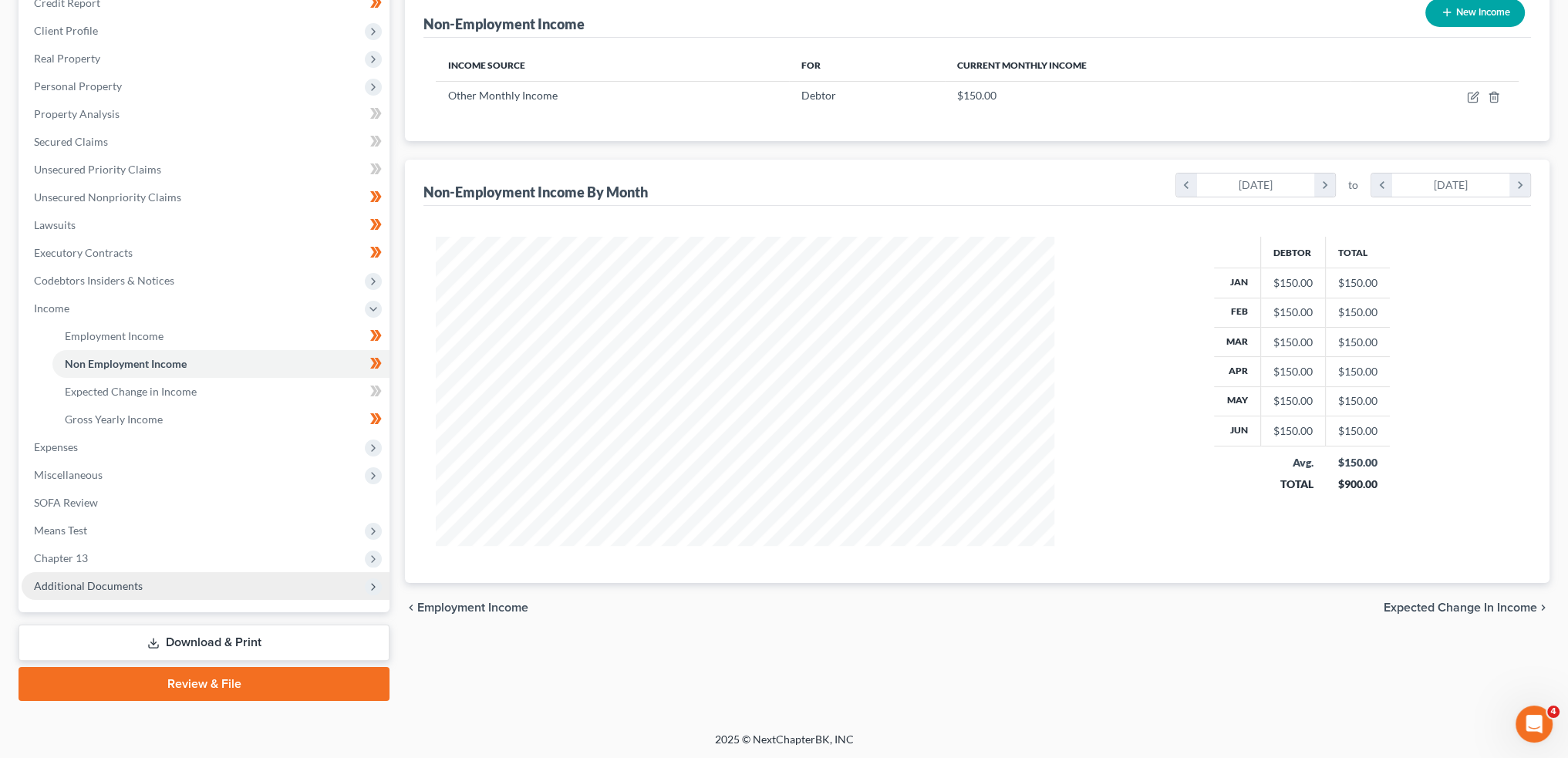
click at [203, 579] on span "Additional Documents" at bounding box center [205, 586] width 368 height 27
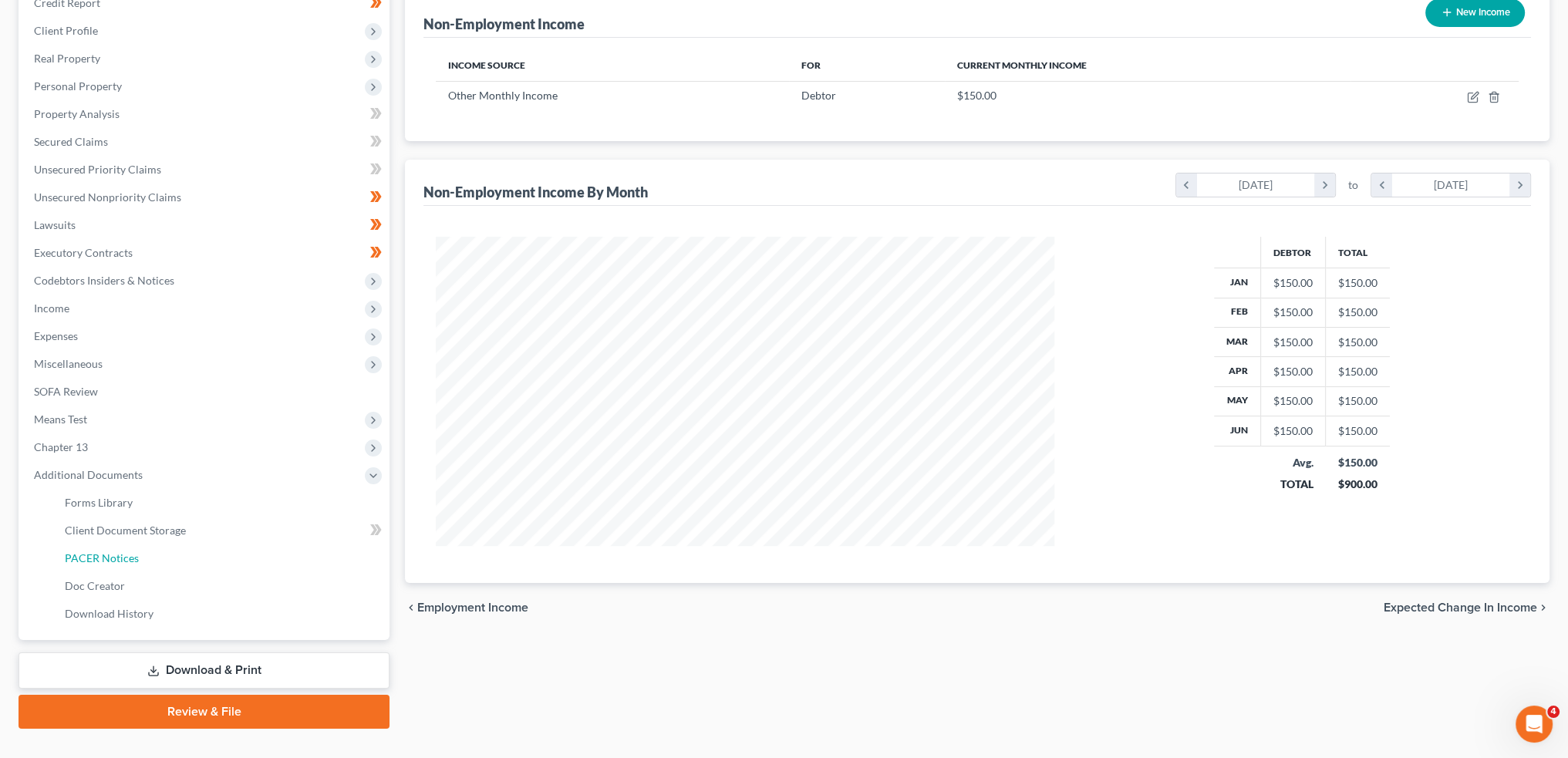
drag, startPoint x: 176, startPoint y: 566, endPoint x: 1579, endPoint y: 508, distance: 1404.2
click at [176, 566] on link "PACER Notices" at bounding box center [221, 558] width 337 height 27
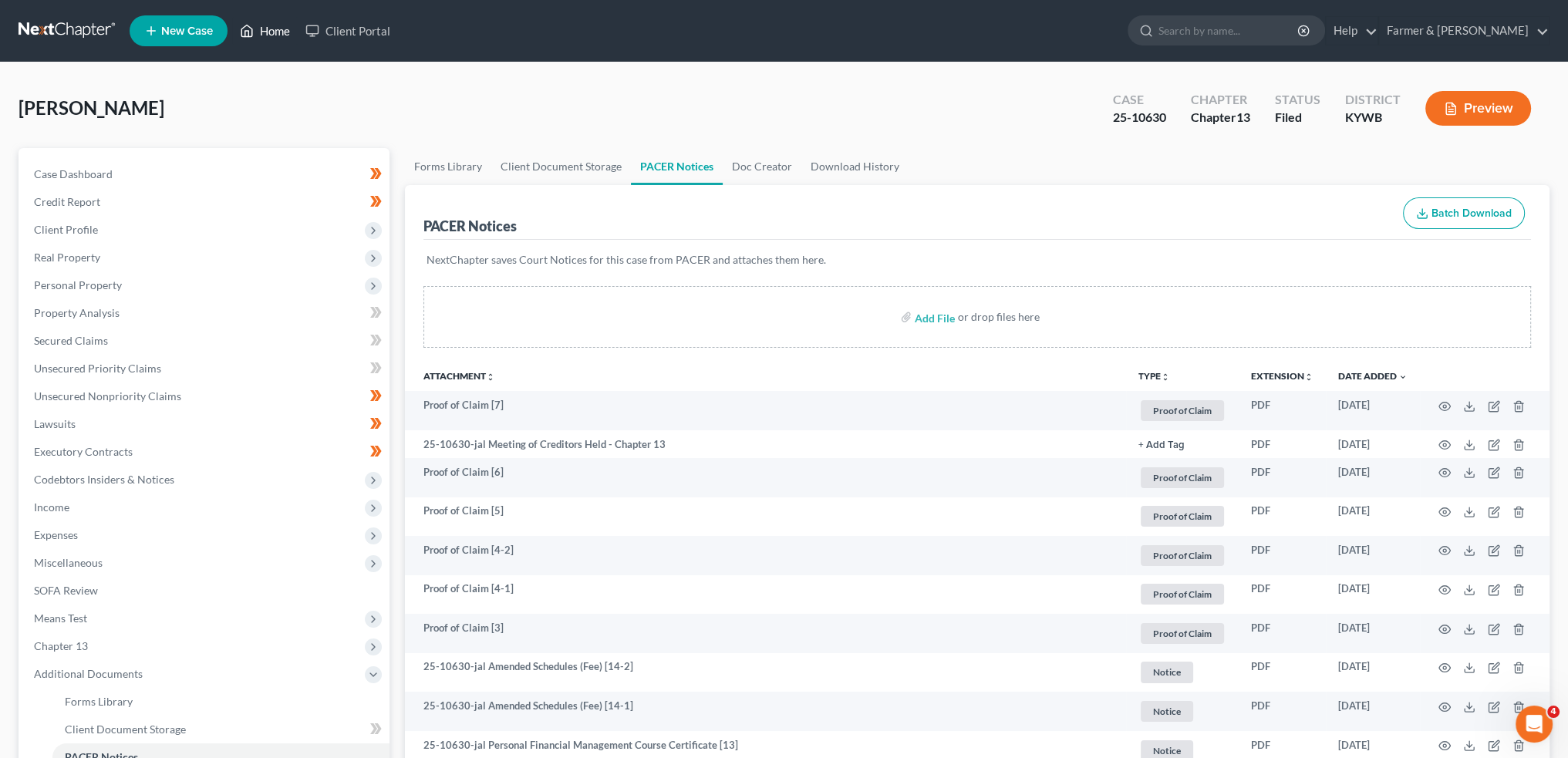
click at [273, 27] on link "Home" at bounding box center [264, 30] width 65 height 27
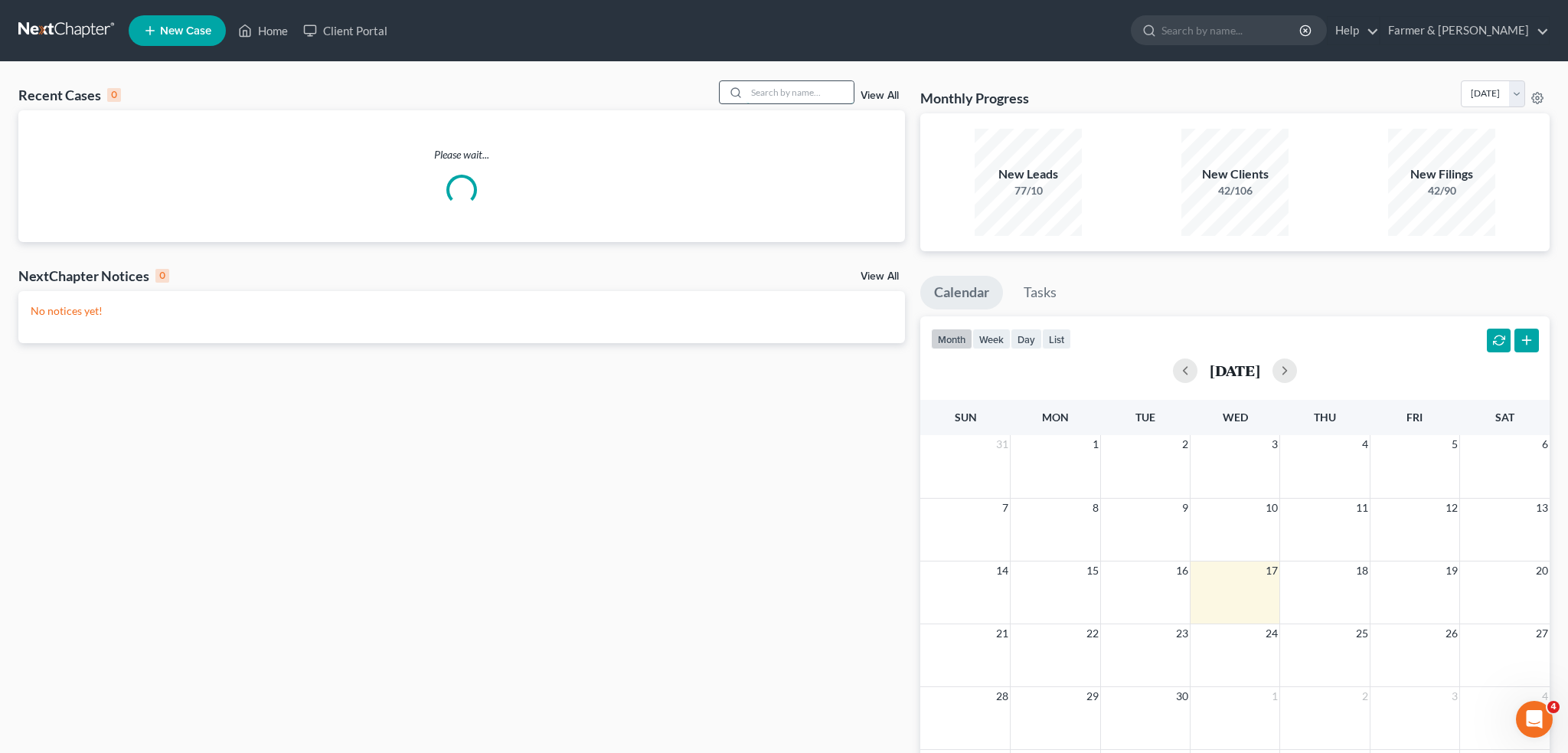
click at [788, 86] on input "search" at bounding box center [800, 92] width 108 height 22
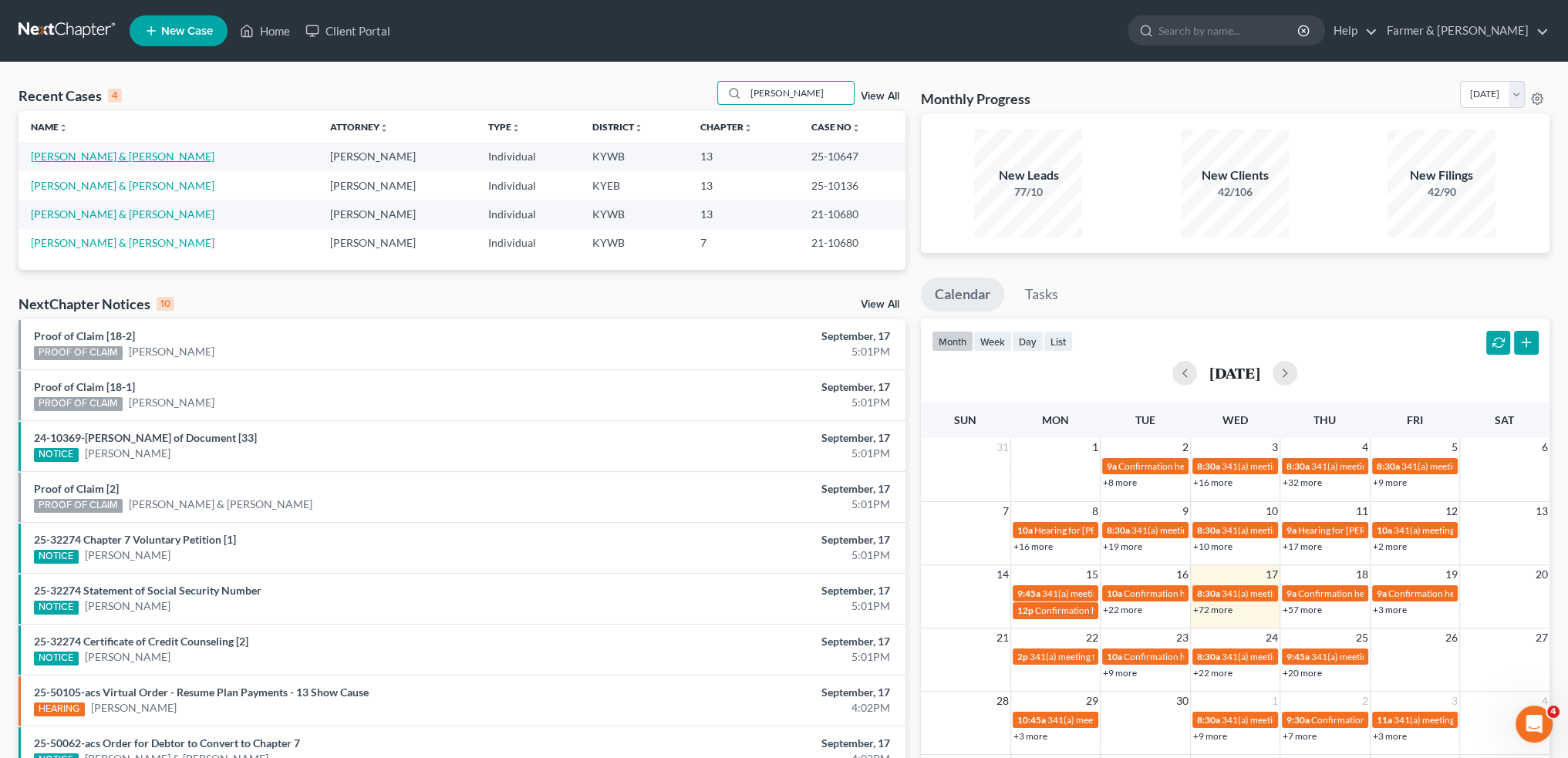
type input "[PERSON_NAME]"
click at [129, 158] on link "[PERSON_NAME] & [PERSON_NAME]" at bounding box center [123, 155] width 183 height 13
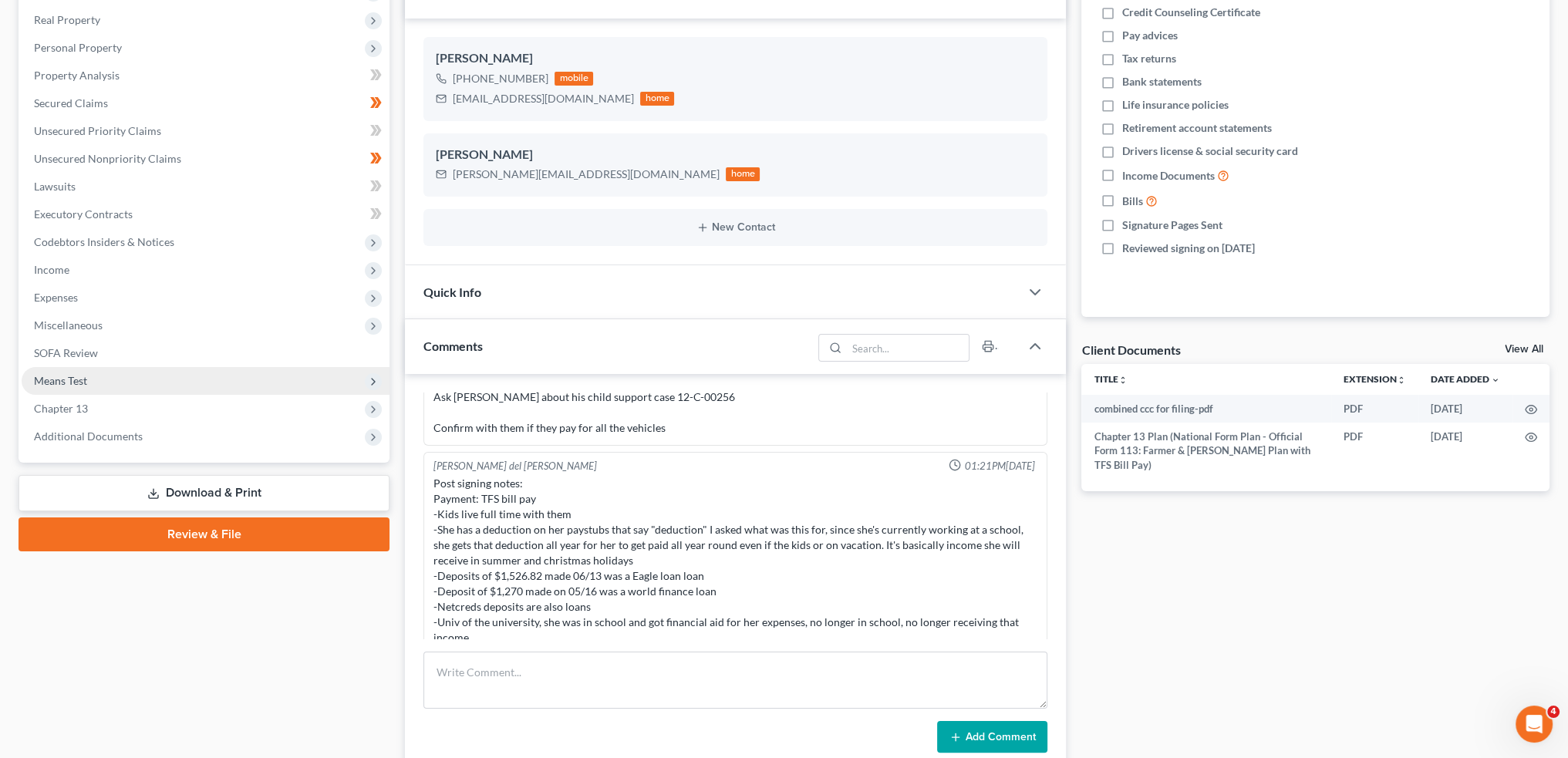
scroll to position [257, 0]
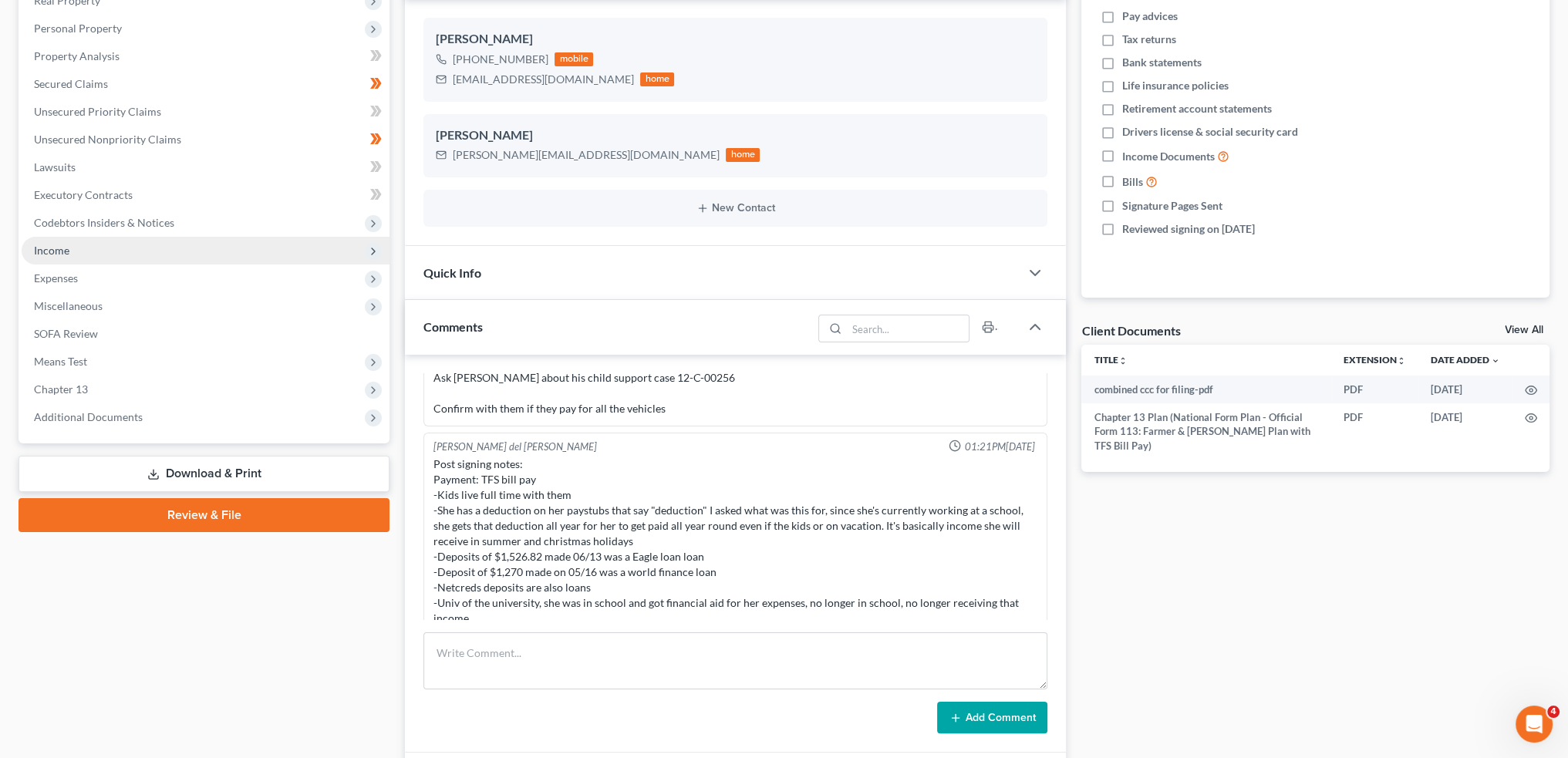
click at [83, 253] on span "Income" at bounding box center [205, 251] width 368 height 27
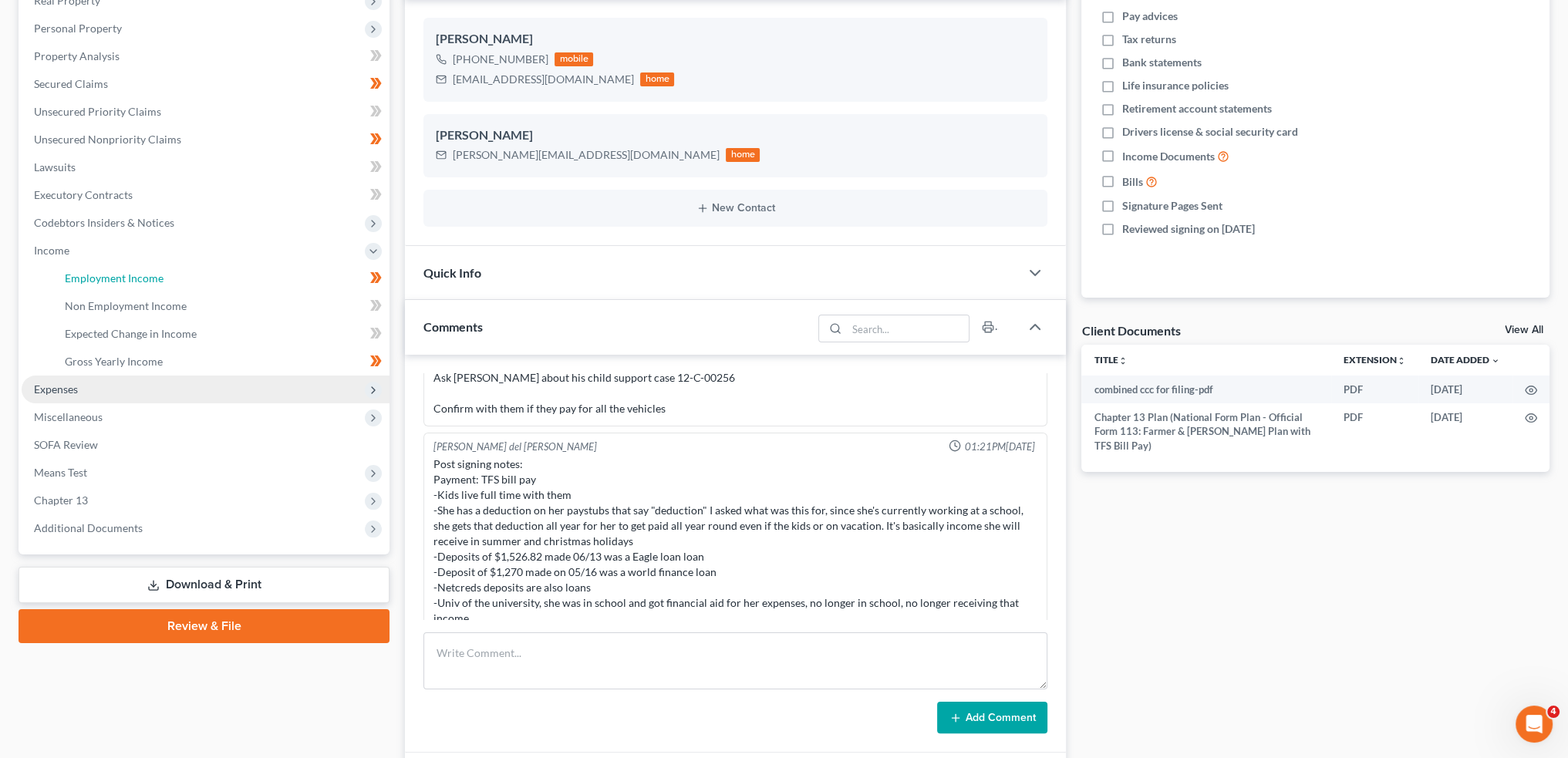
click at [185, 275] on link "Employment Income" at bounding box center [221, 278] width 337 height 27
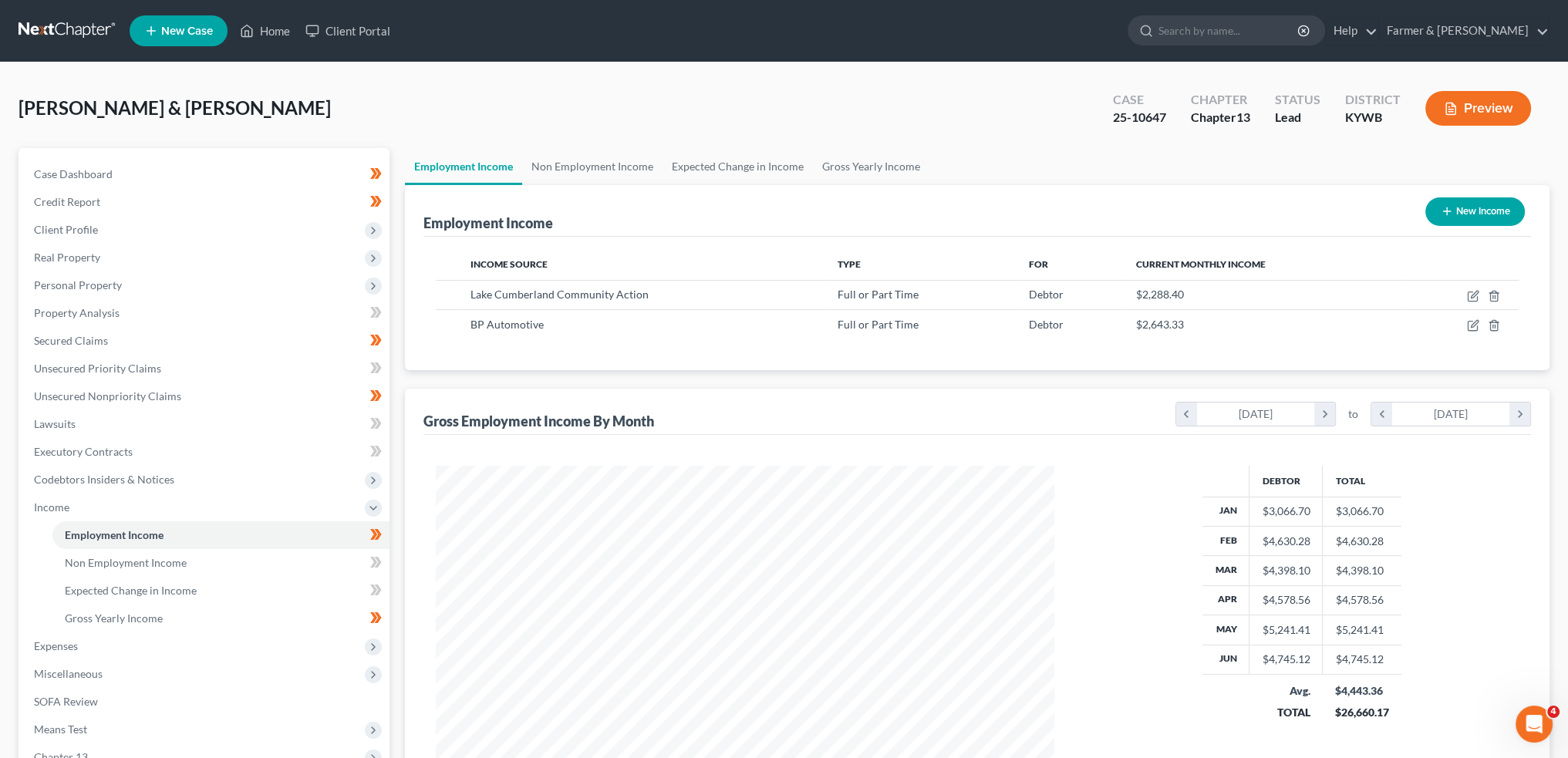
scroll to position [199, 0]
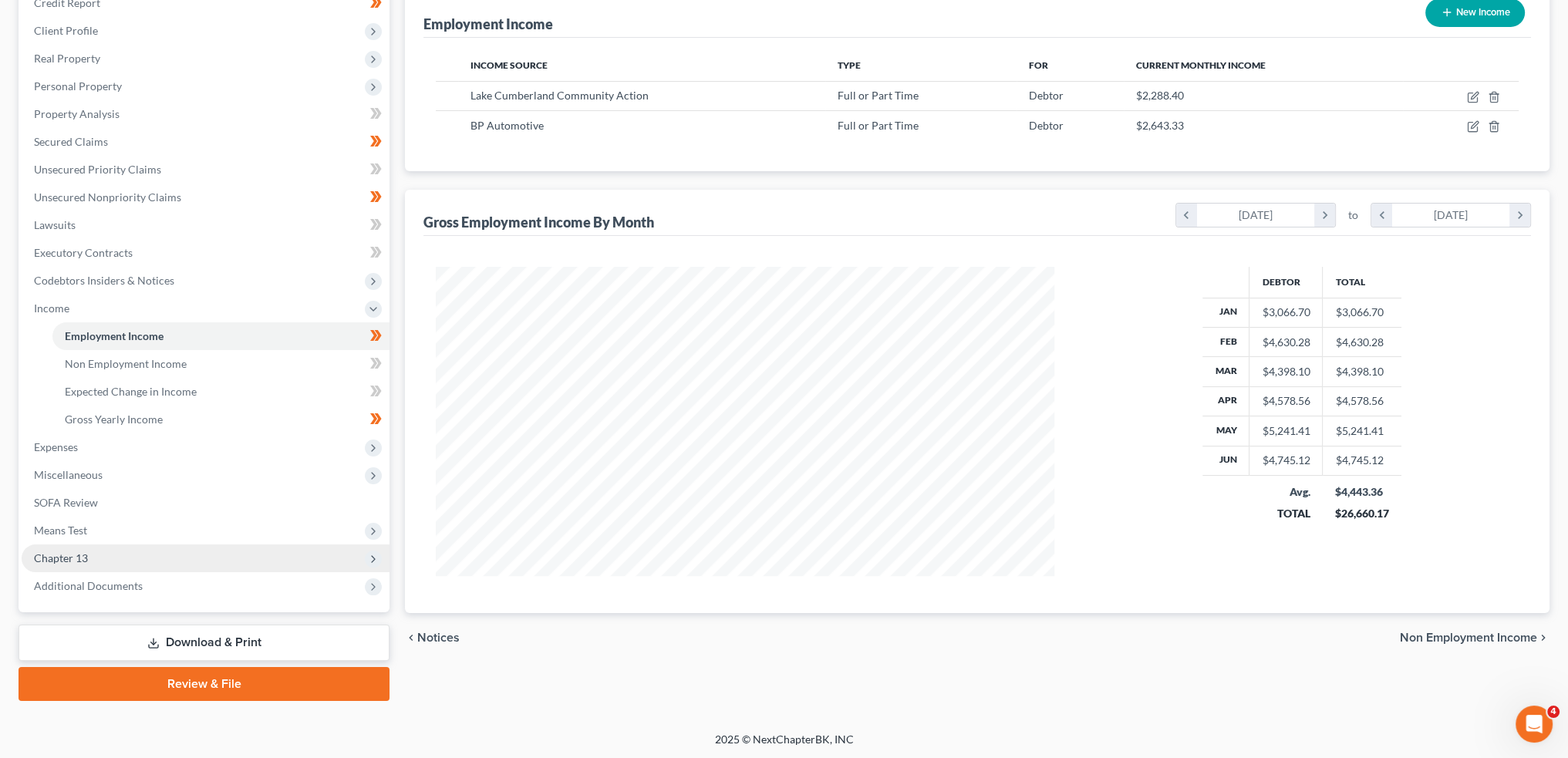
click at [129, 557] on span "Chapter 13" at bounding box center [205, 558] width 368 height 27
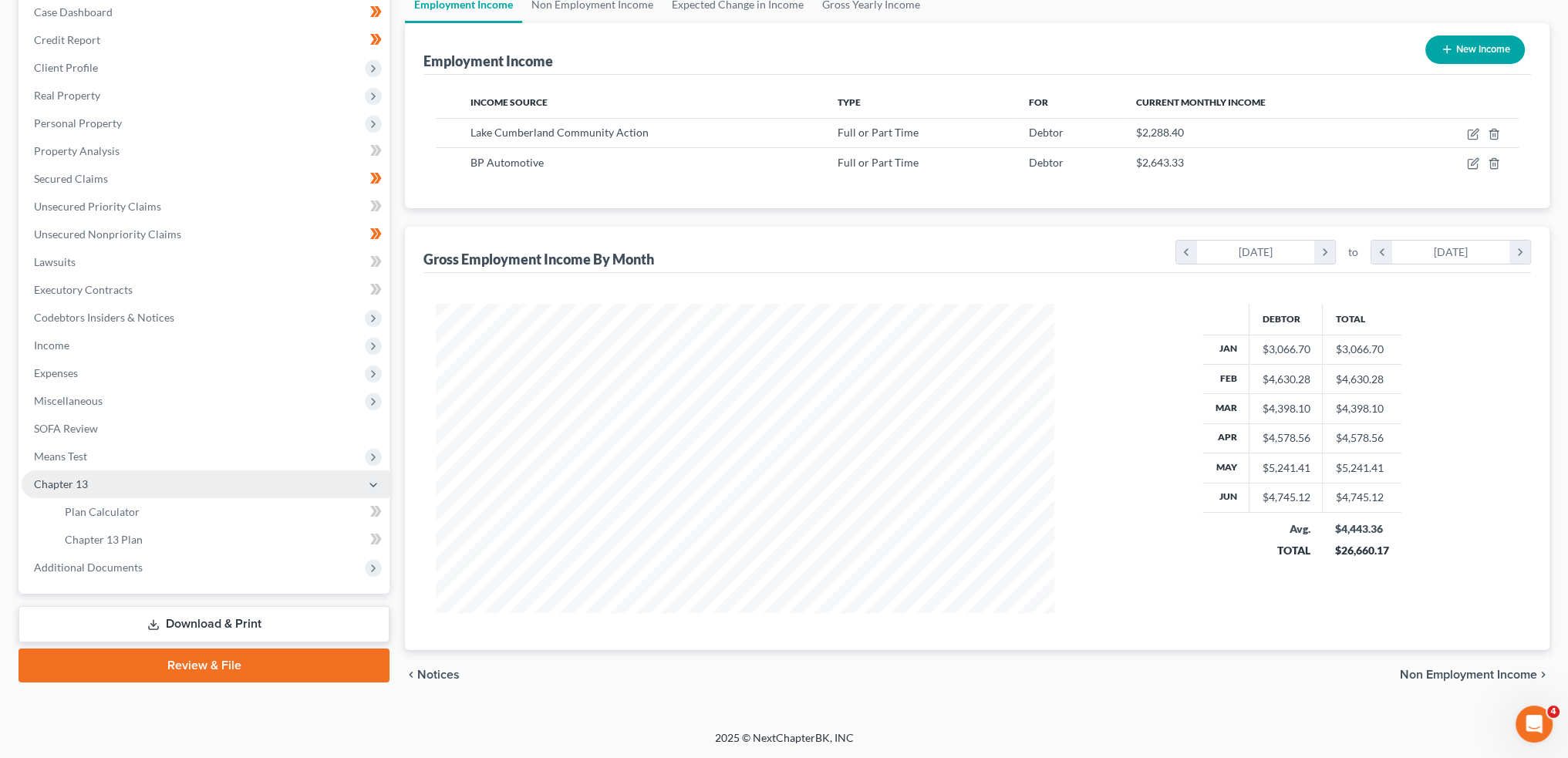
scroll to position [160, 0]
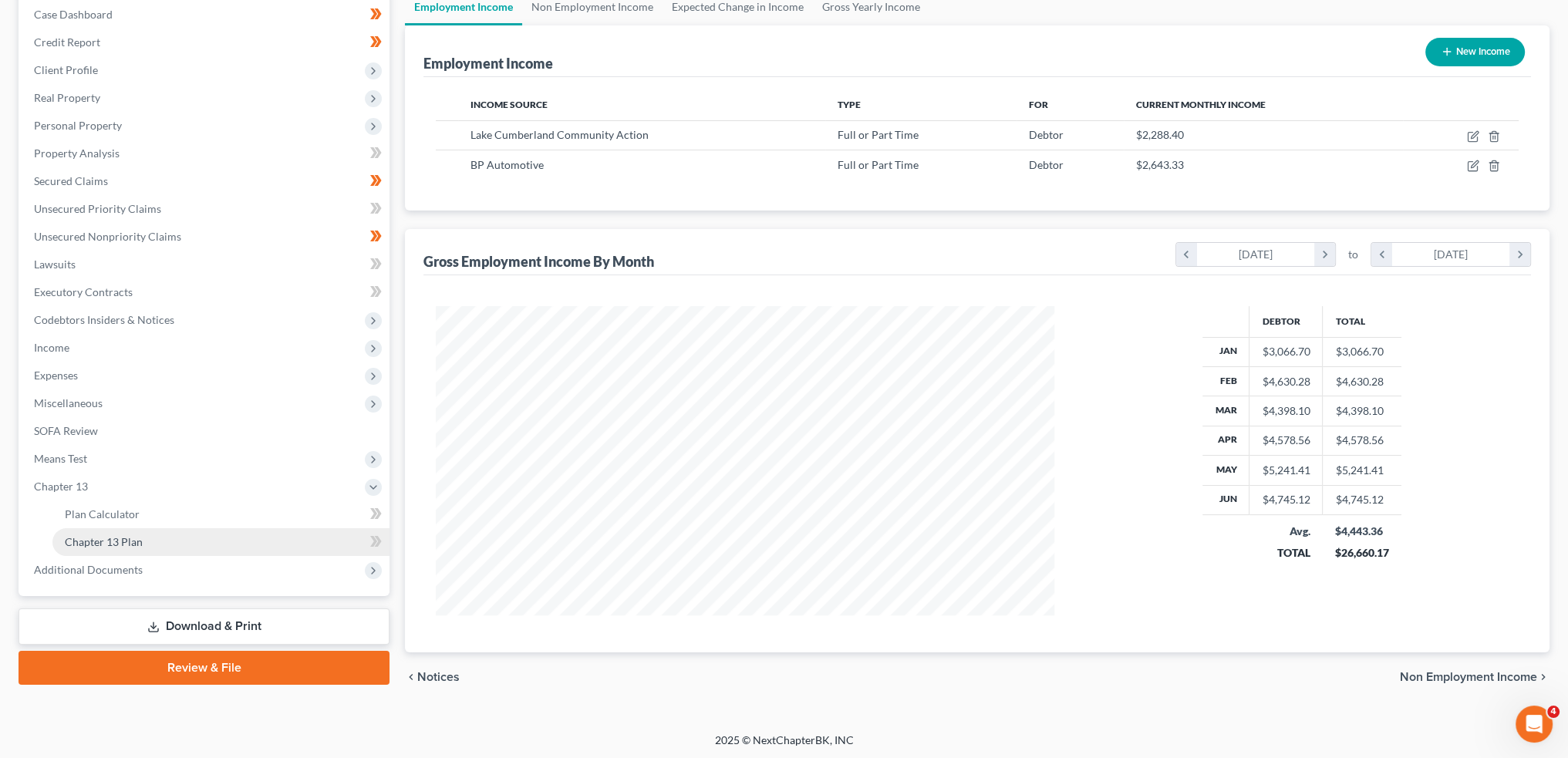
click at [132, 543] on span "Chapter 13 Plan" at bounding box center [103, 541] width 78 height 13
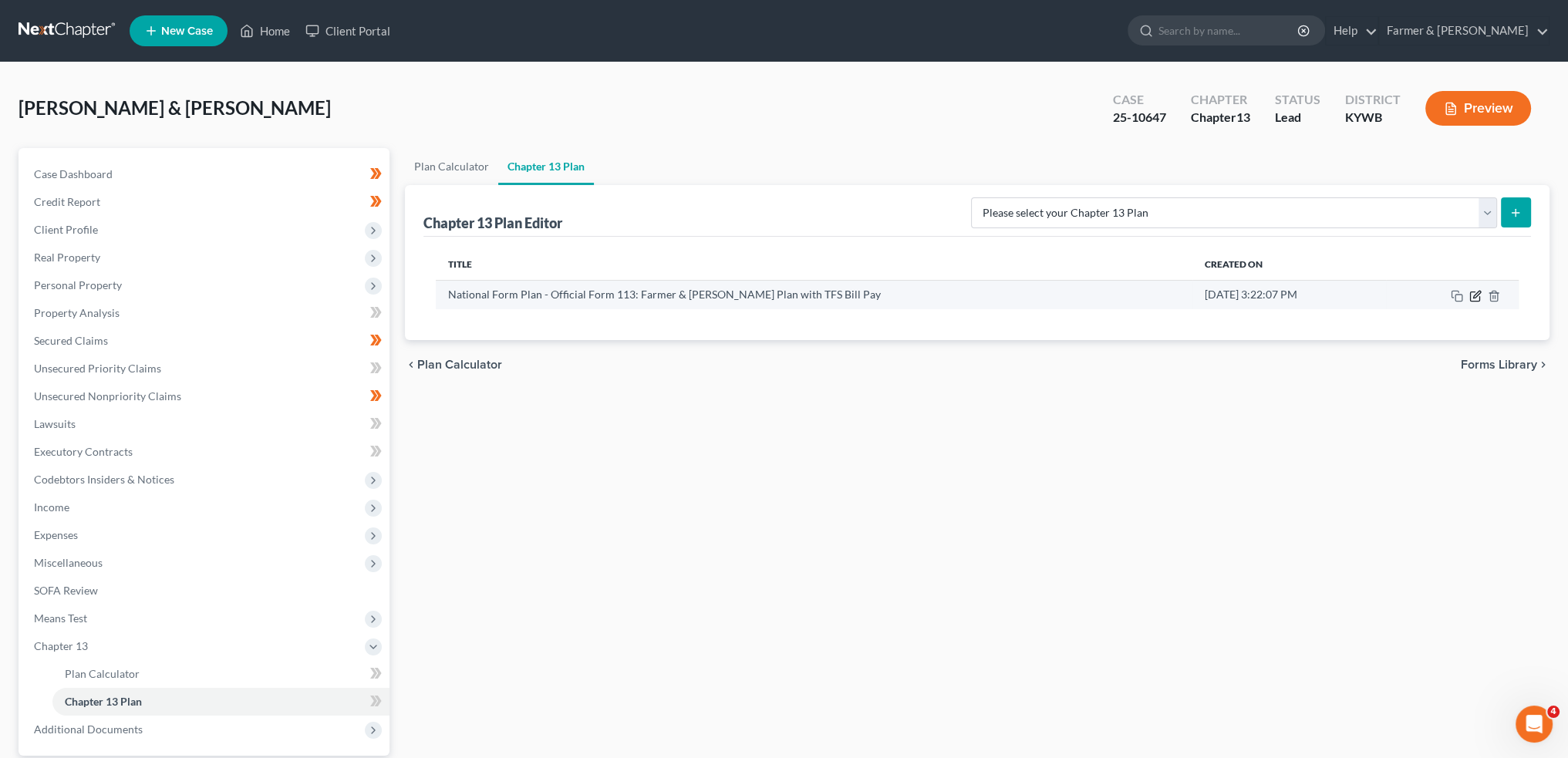
click at [1474, 295] on icon "button" at bounding box center [1474, 296] width 13 height 13
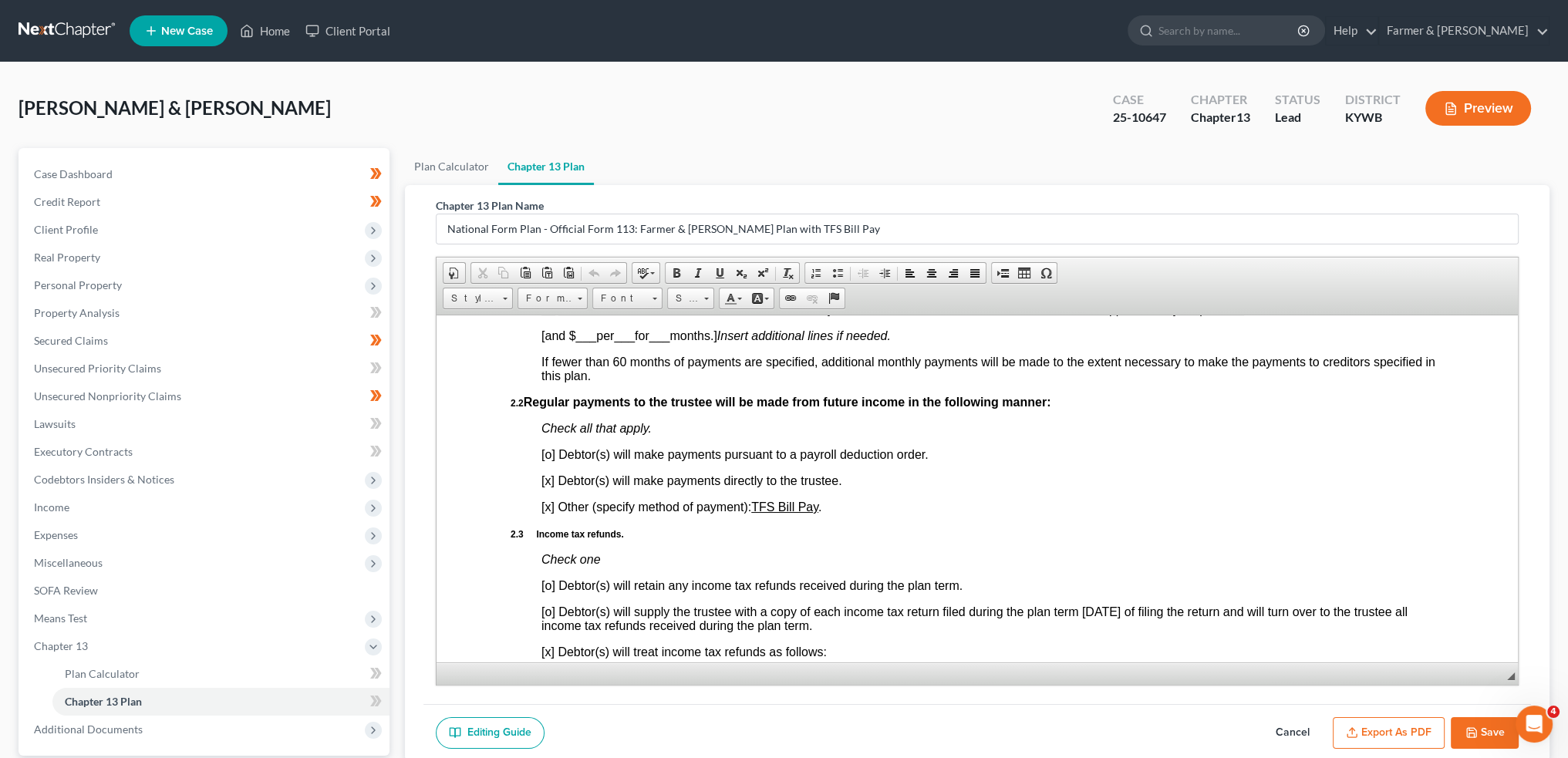
scroll to position [899, 0]
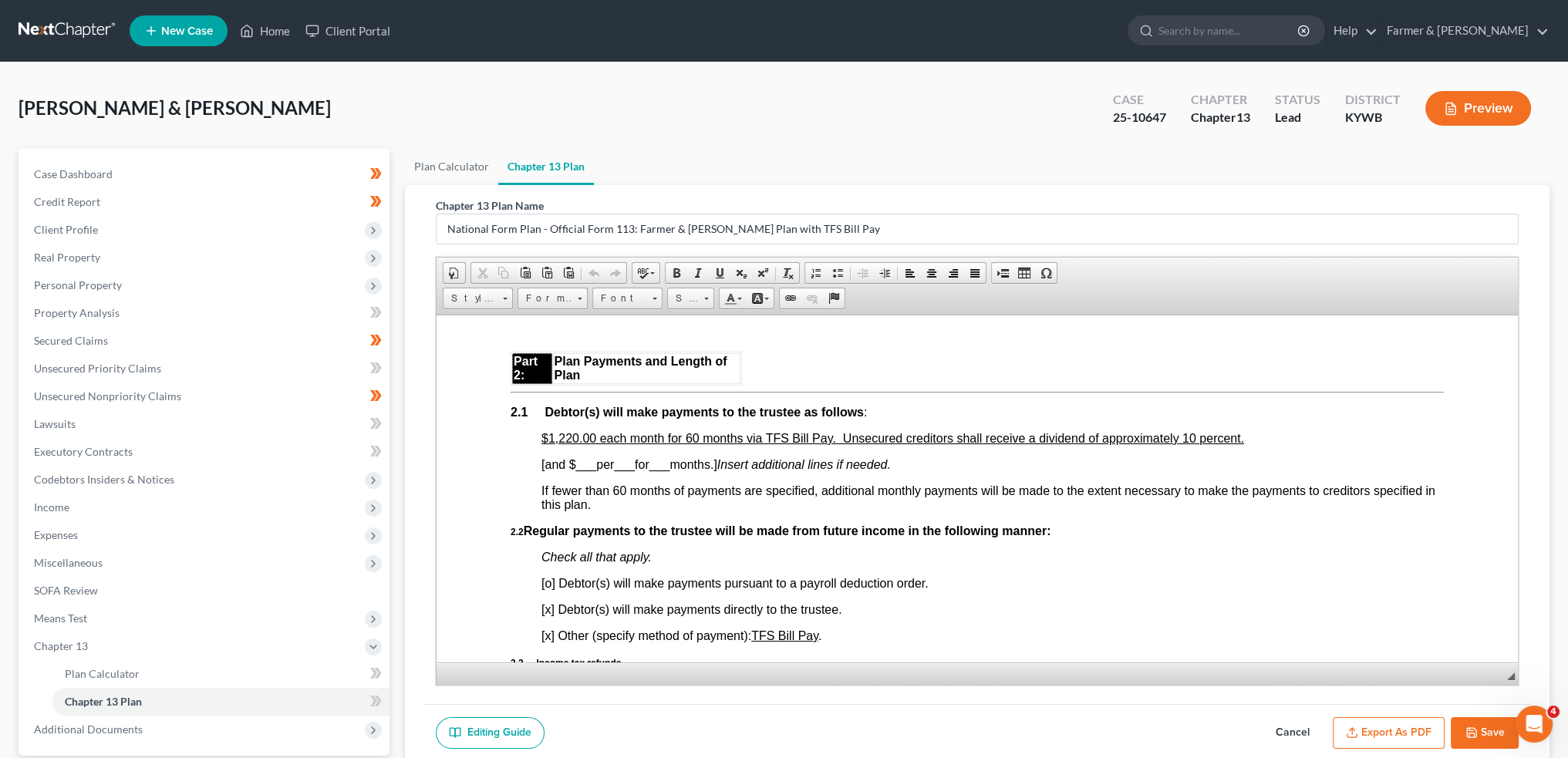
click at [1295, 728] on button "Cancel" at bounding box center [1293, 733] width 68 height 32
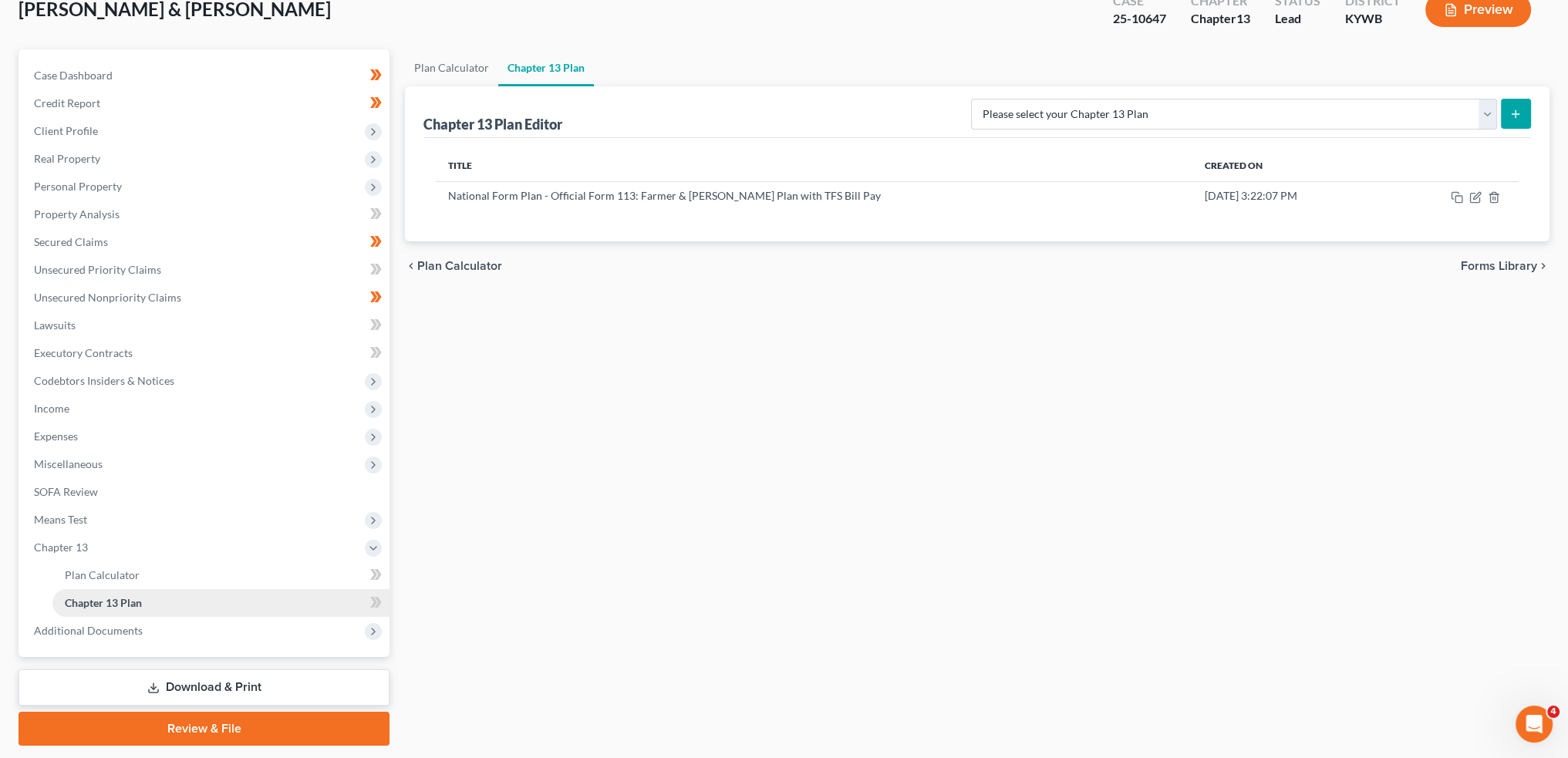
scroll to position [128, 0]
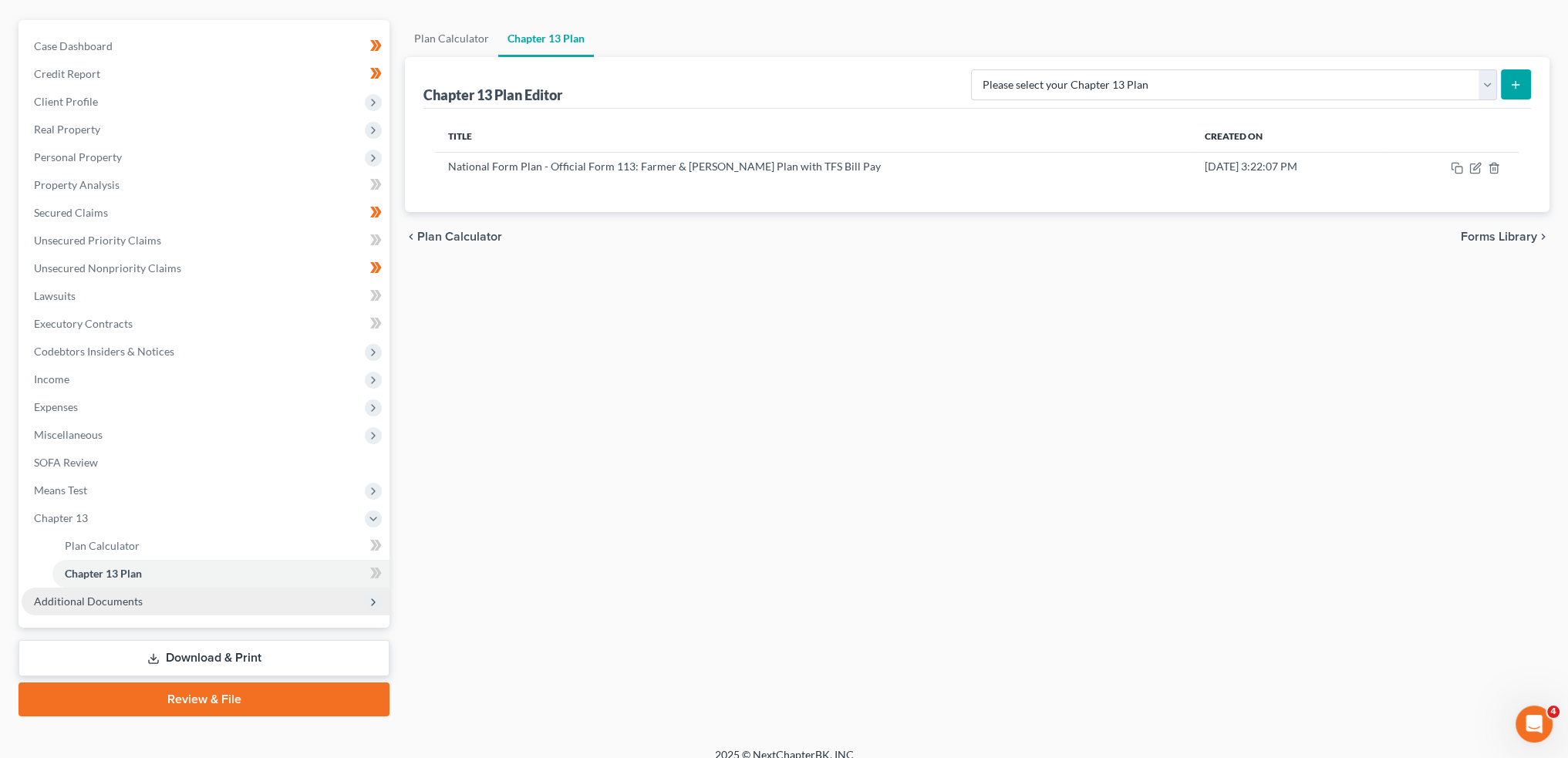
click at [114, 598] on span "Additional Documents" at bounding box center [88, 601] width 108 height 13
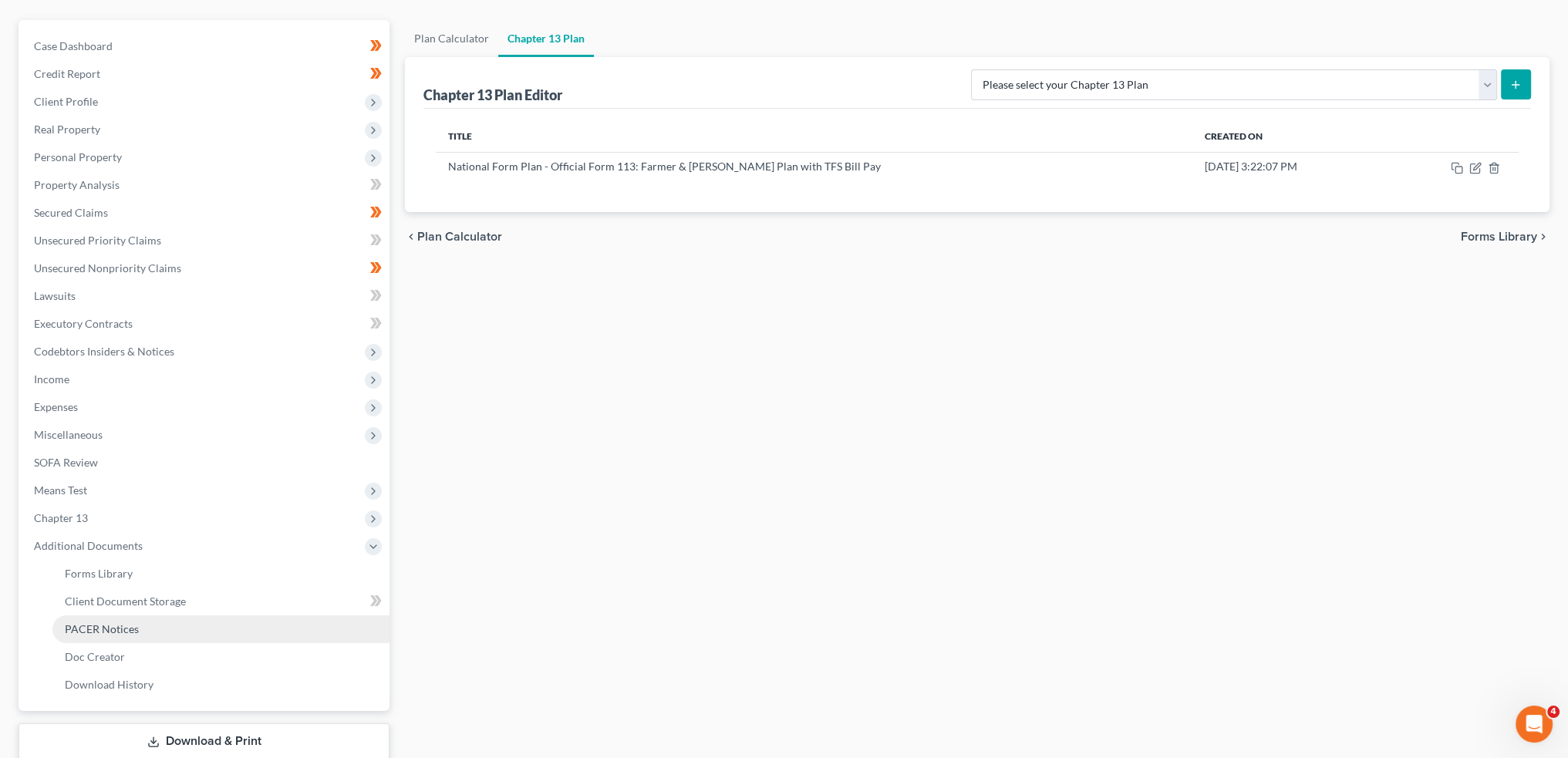
click at [112, 628] on span "PACER Notices" at bounding box center [101, 628] width 74 height 13
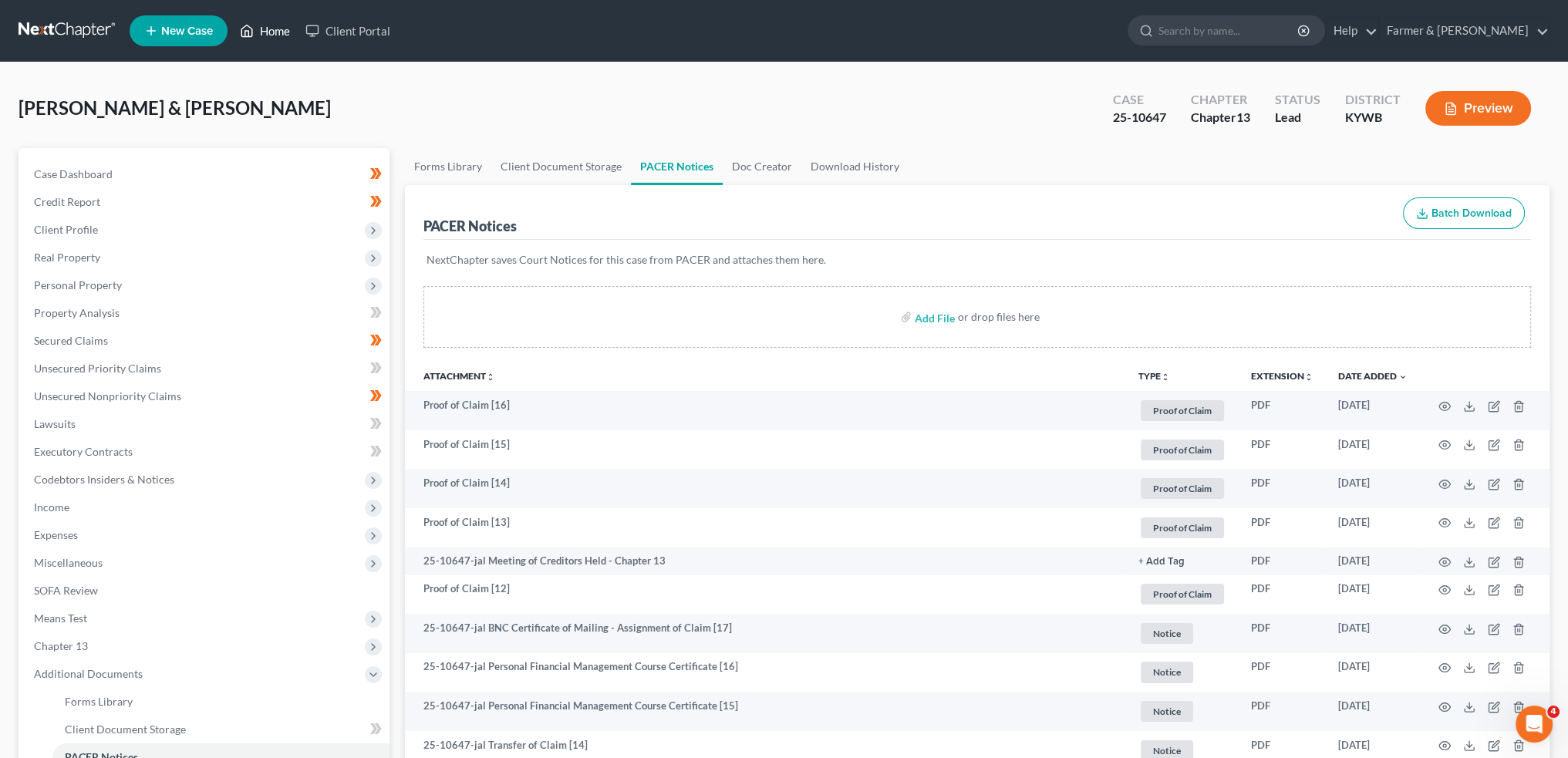
click at [285, 21] on link "Home" at bounding box center [264, 30] width 65 height 27
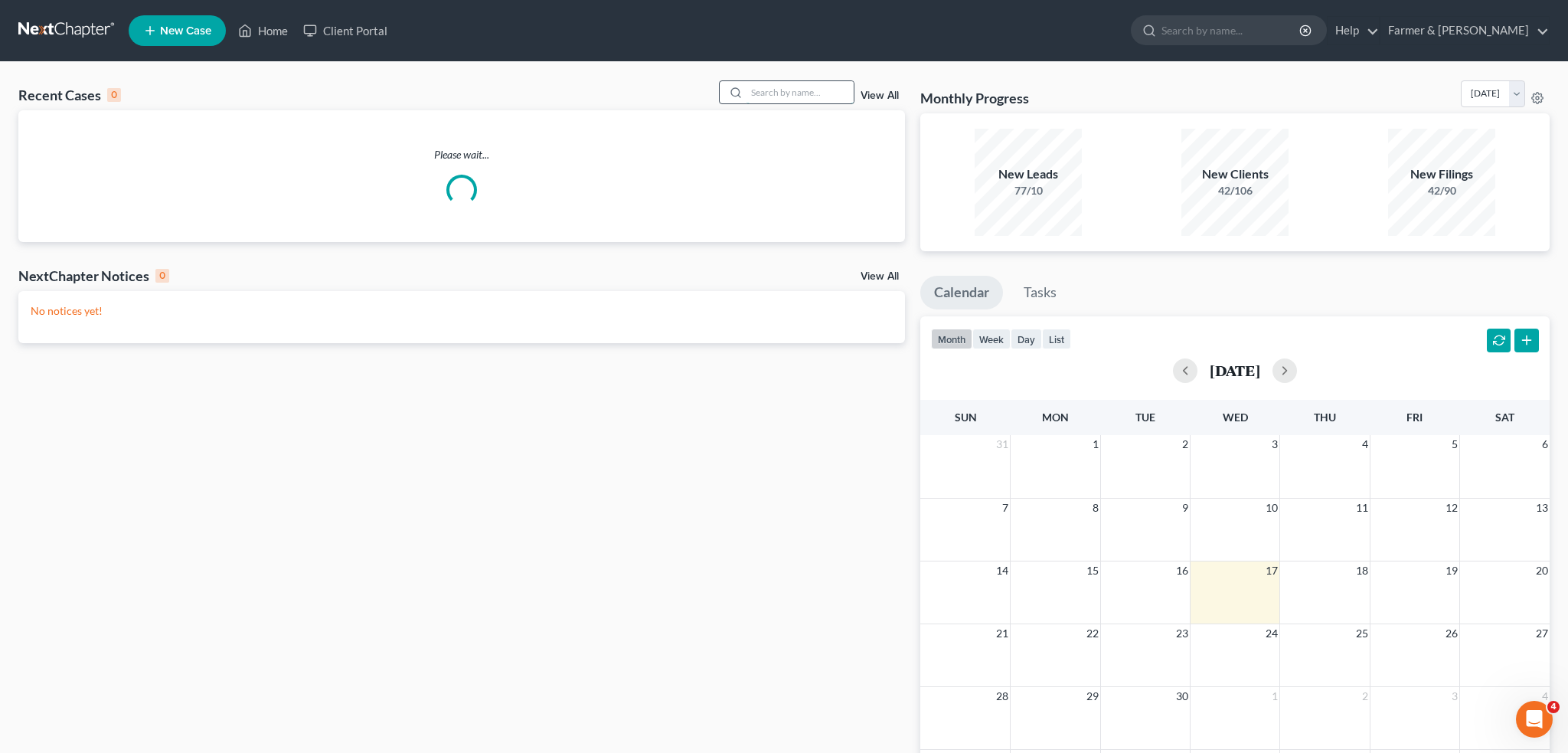
click at [815, 97] on input "search" at bounding box center [800, 92] width 108 height 22
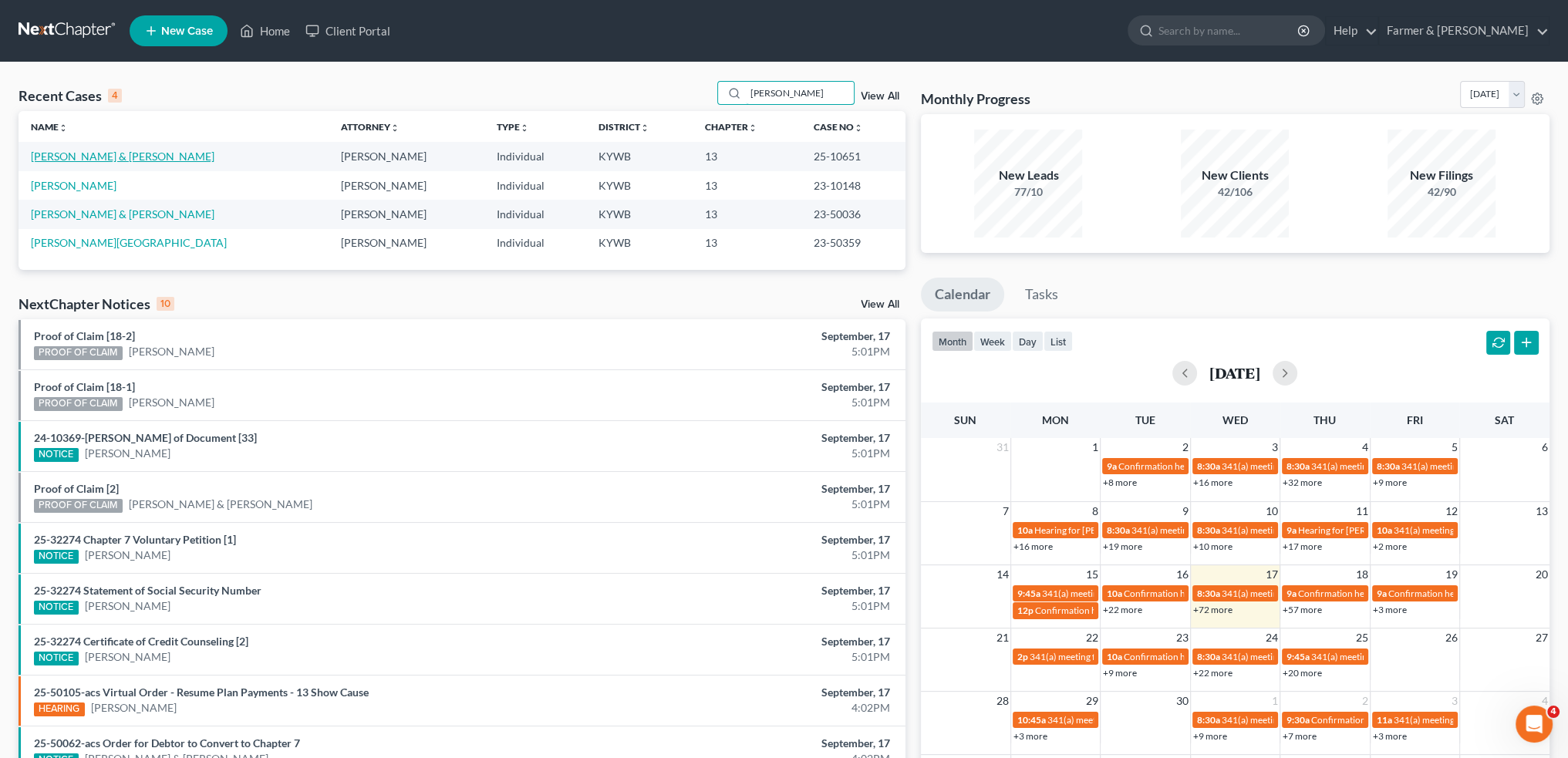
type input "[PERSON_NAME]"
click at [101, 157] on link "[PERSON_NAME] & [PERSON_NAME]" at bounding box center [123, 155] width 183 height 13
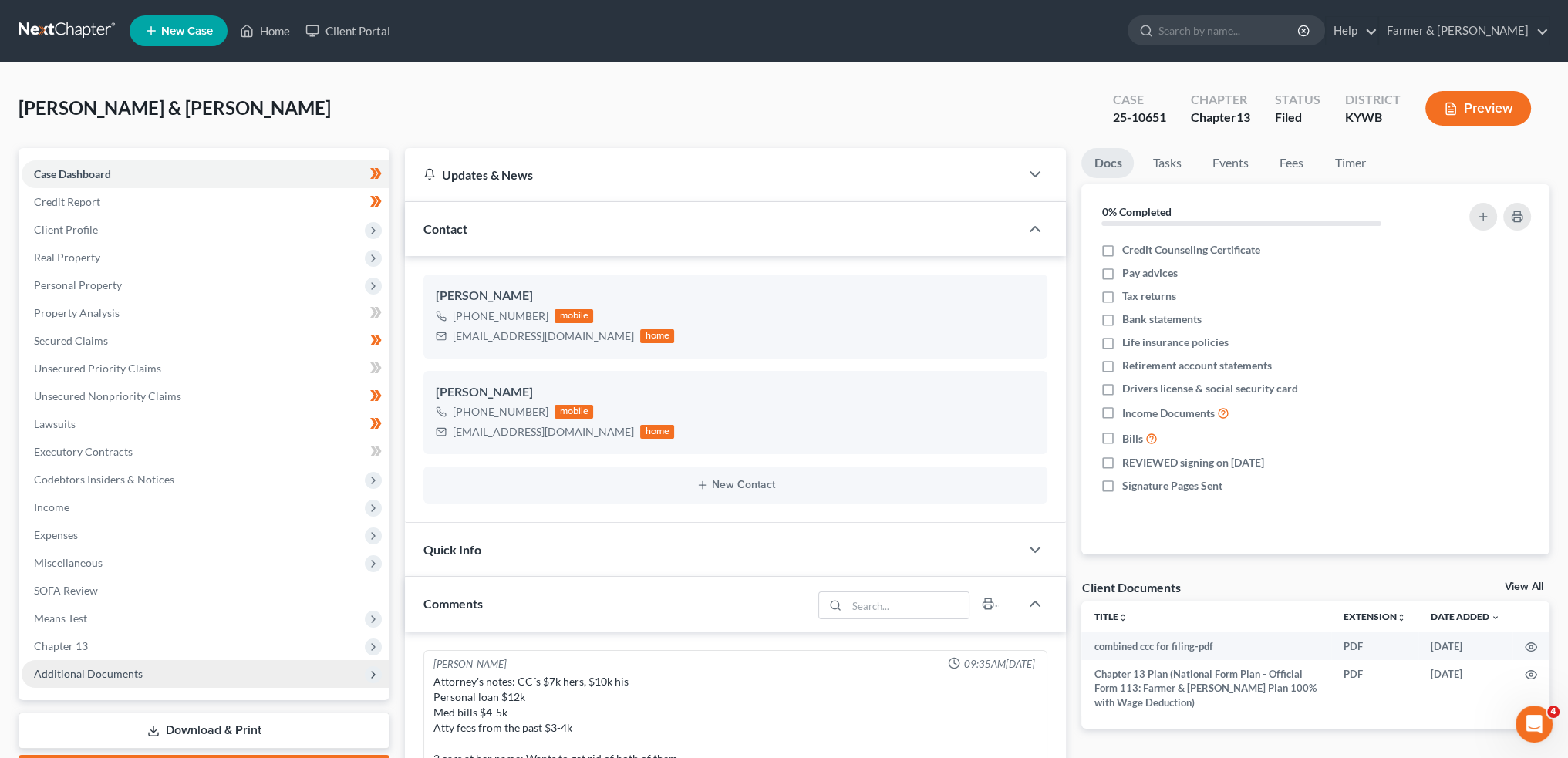
click at [93, 672] on span "Additional Documents" at bounding box center [88, 673] width 108 height 13
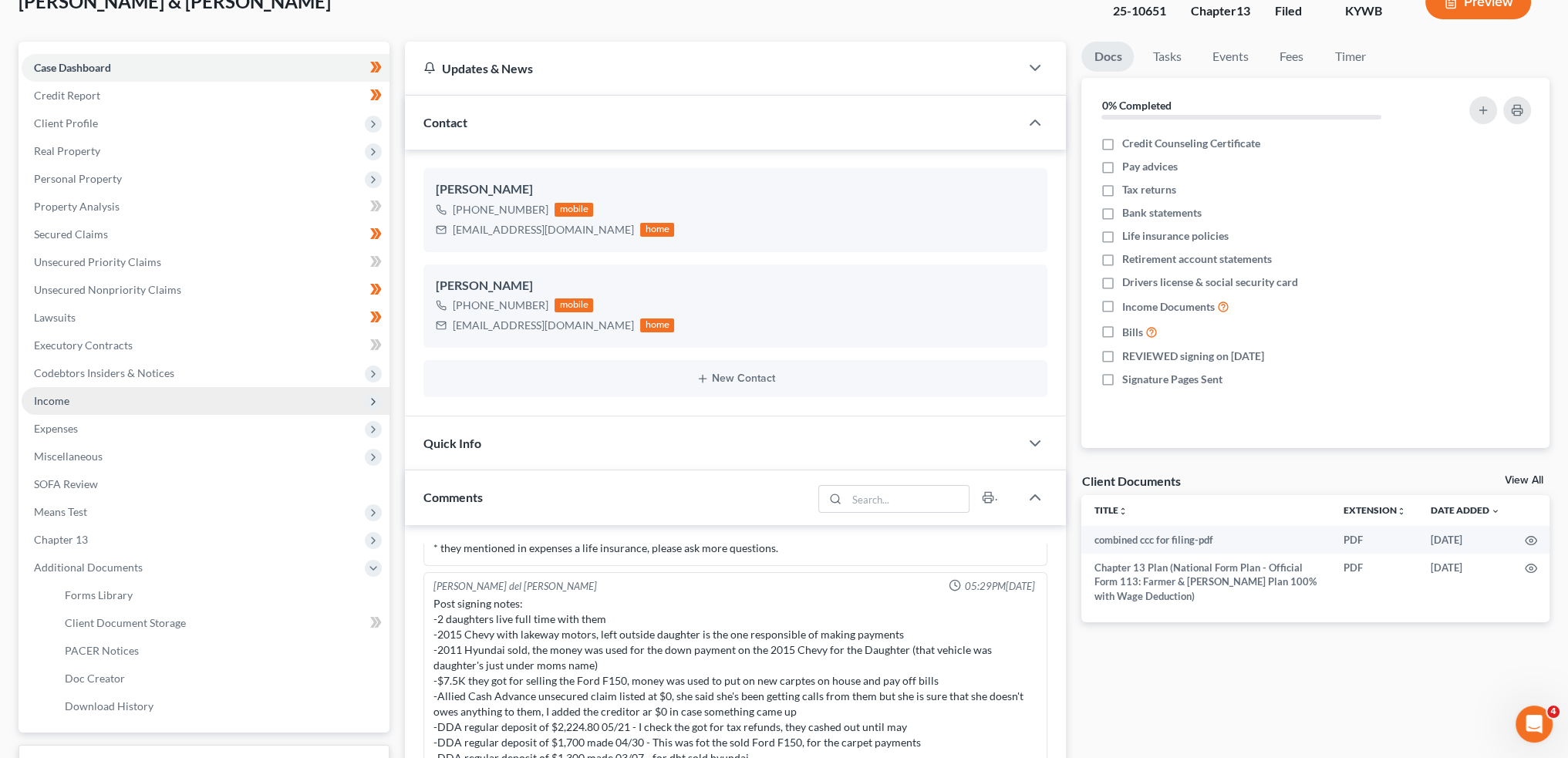
scroll to position [128, 0]
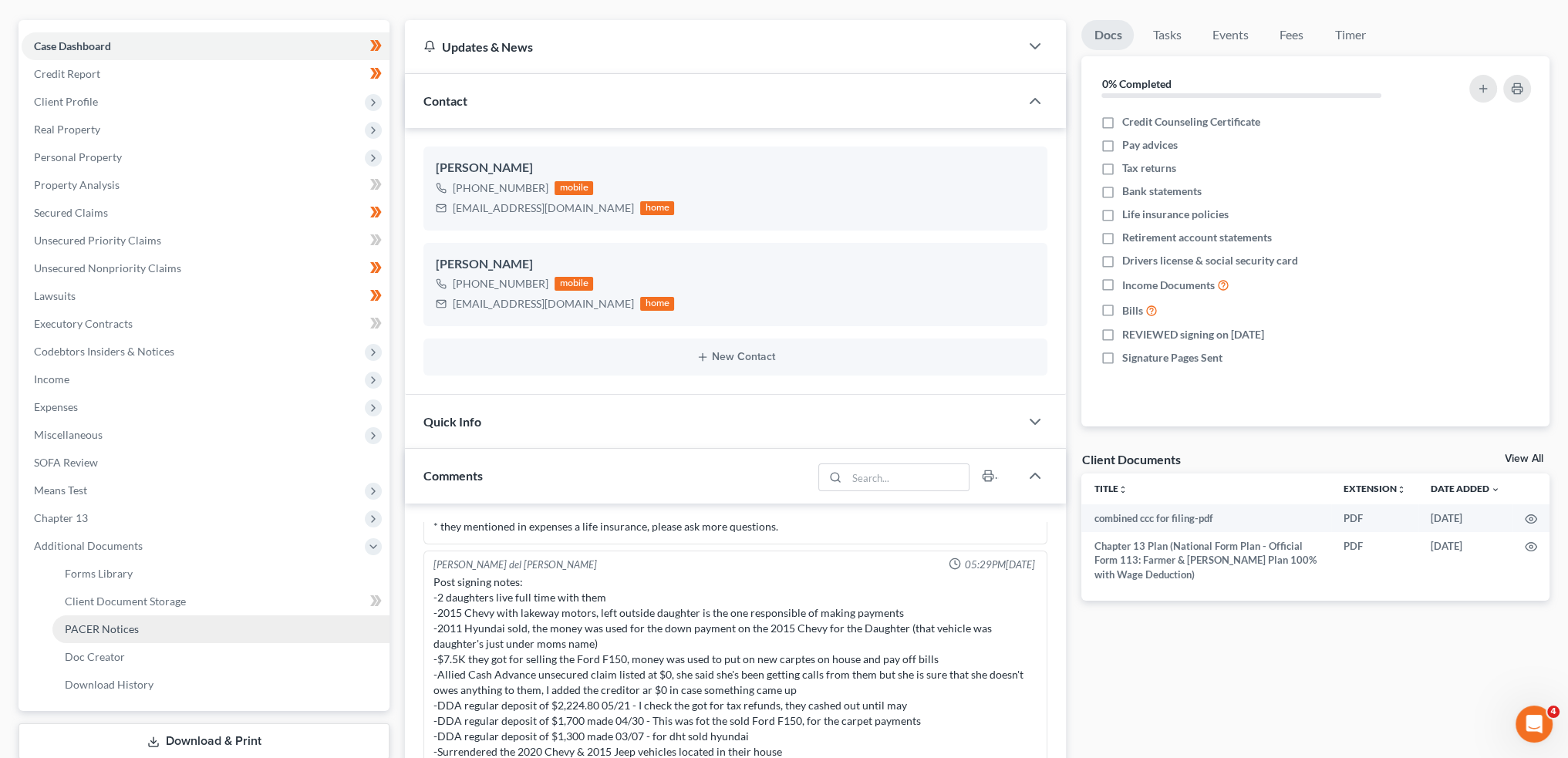
click at [138, 625] on link "PACER Notices" at bounding box center [221, 629] width 337 height 27
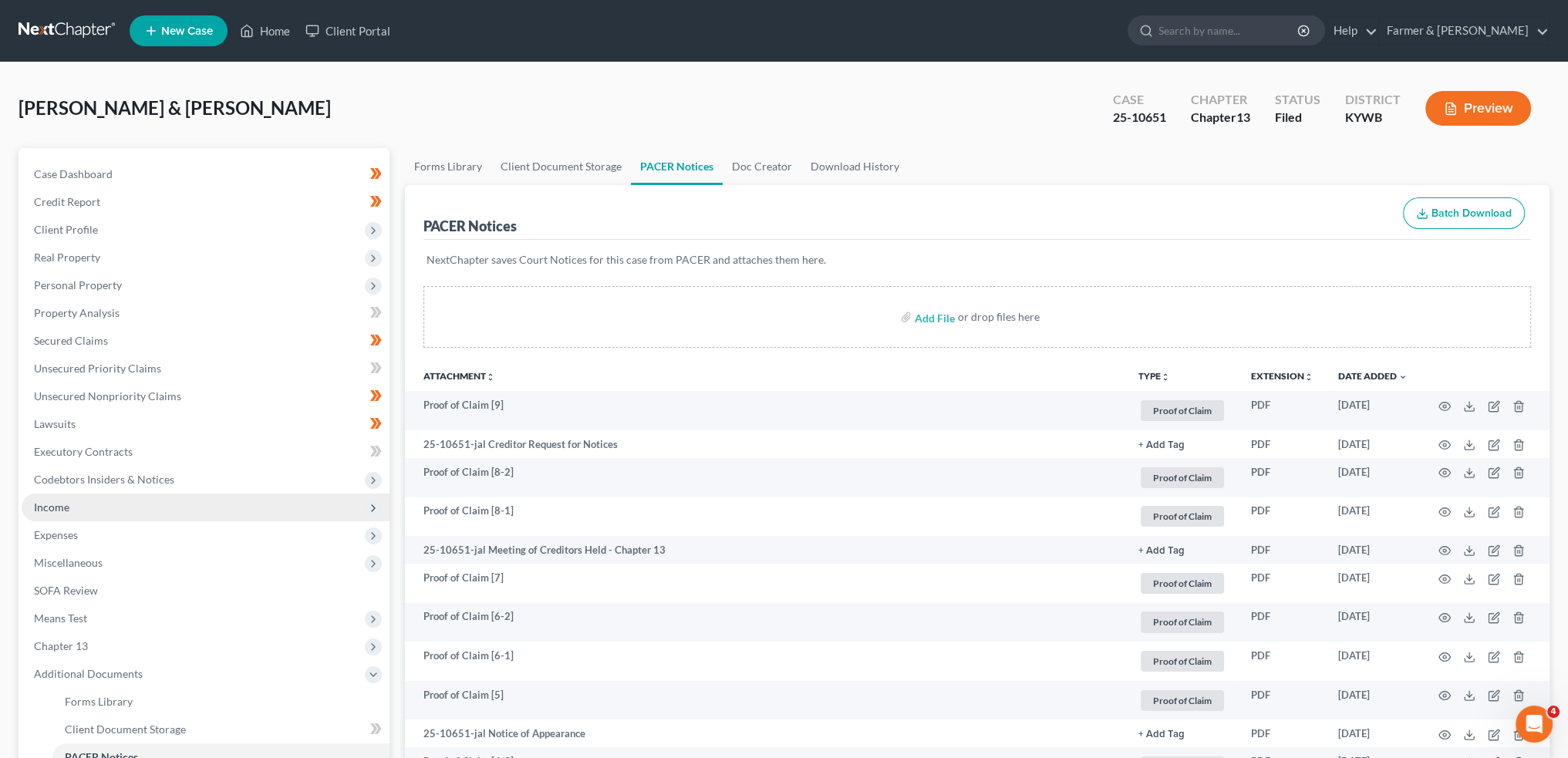
click at [114, 510] on span "Income" at bounding box center [205, 507] width 368 height 27
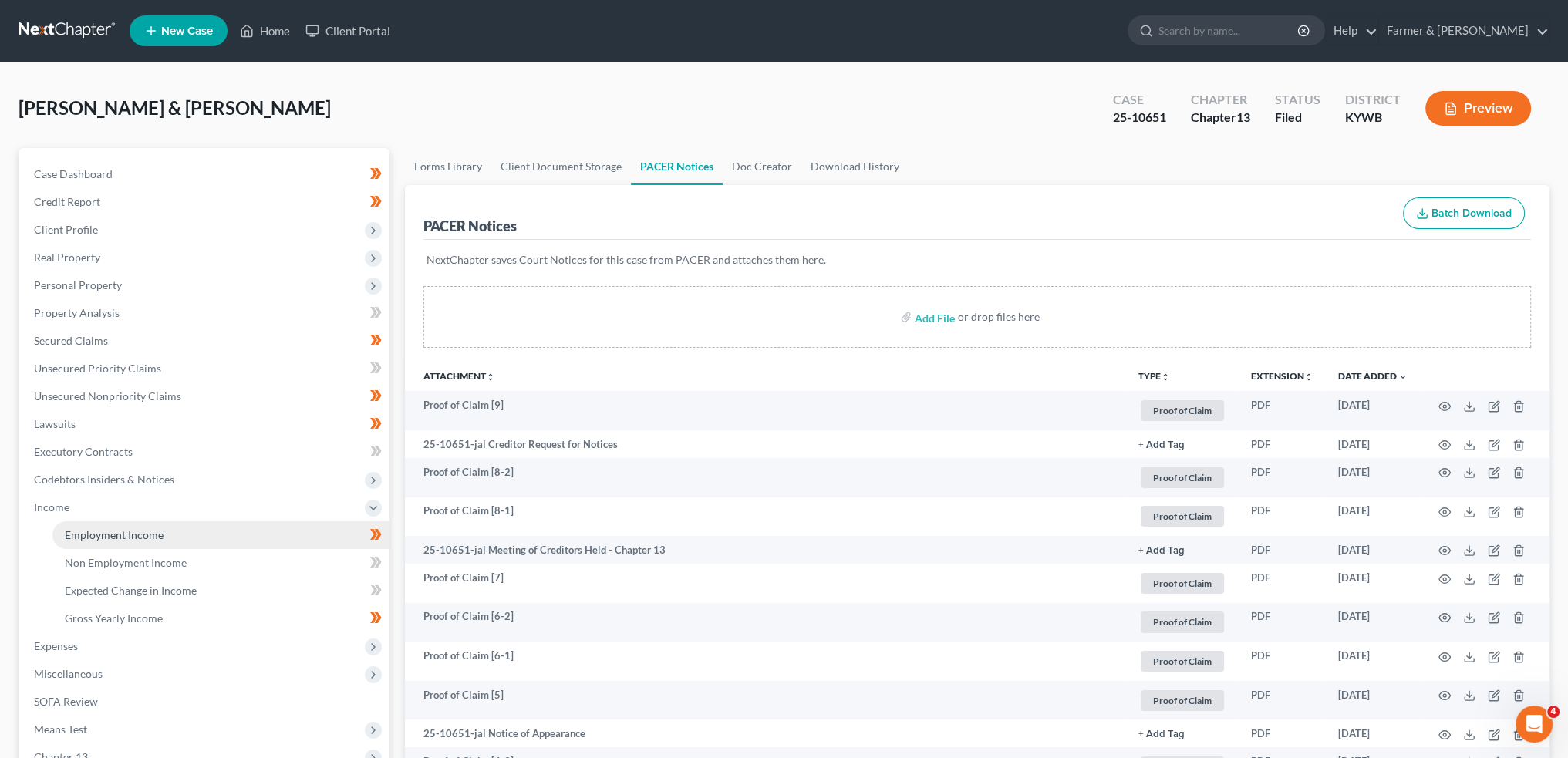
click at [127, 532] on span "Employment Income" at bounding box center [113, 535] width 98 height 13
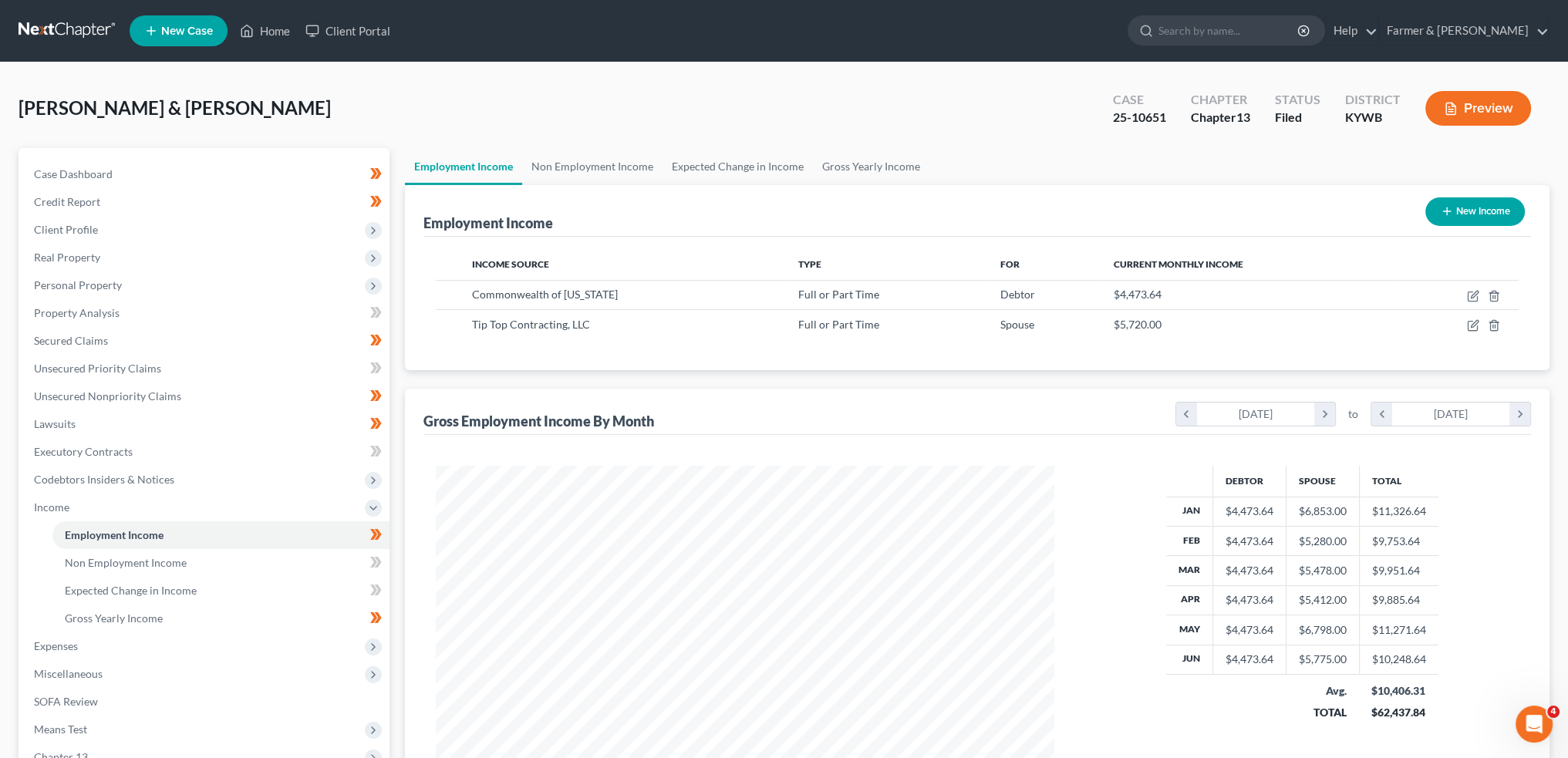
scroll to position [309, 648]
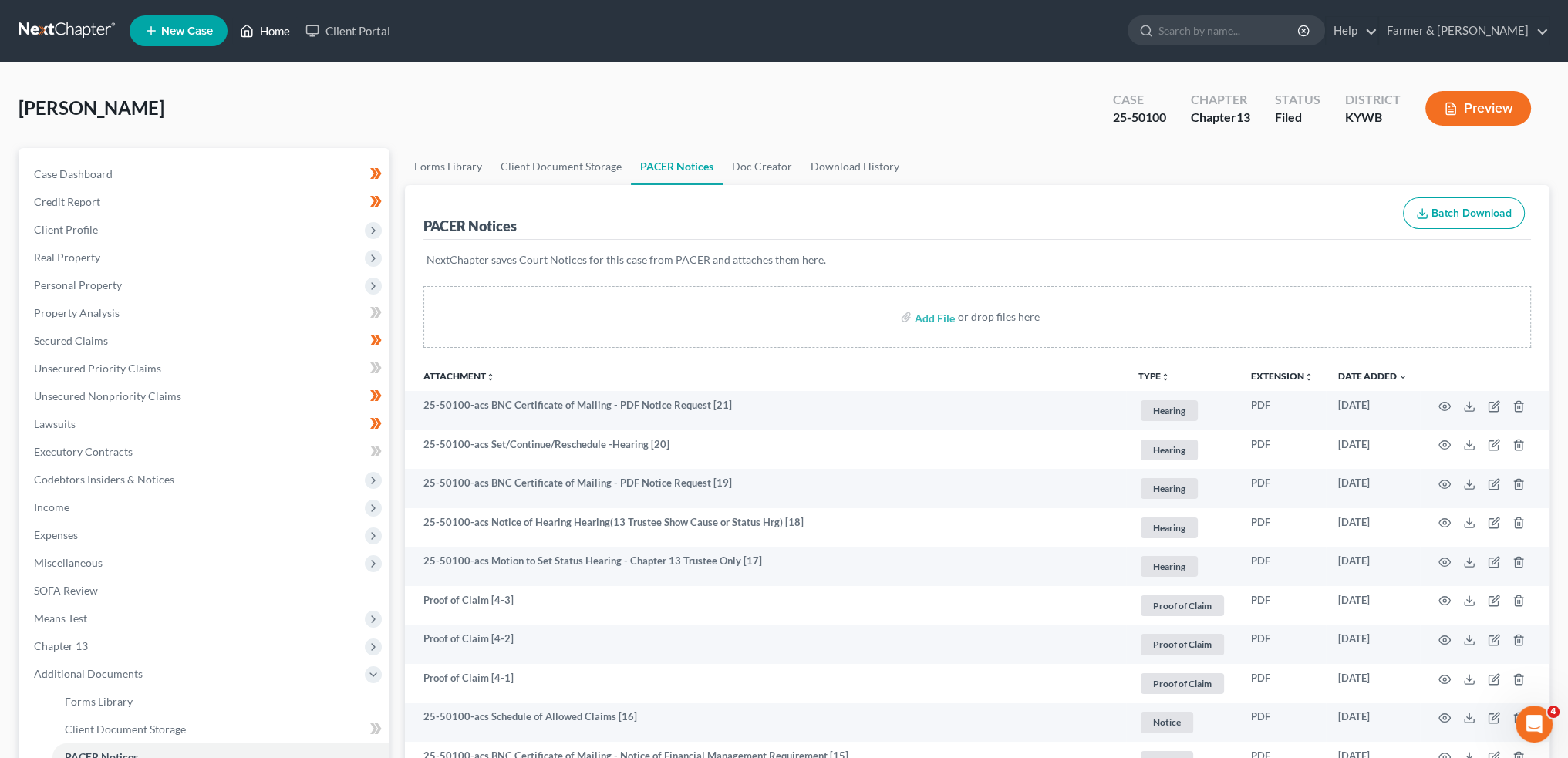
click at [272, 28] on link "Home" at bounding box center [264, 30] width 65 height 27
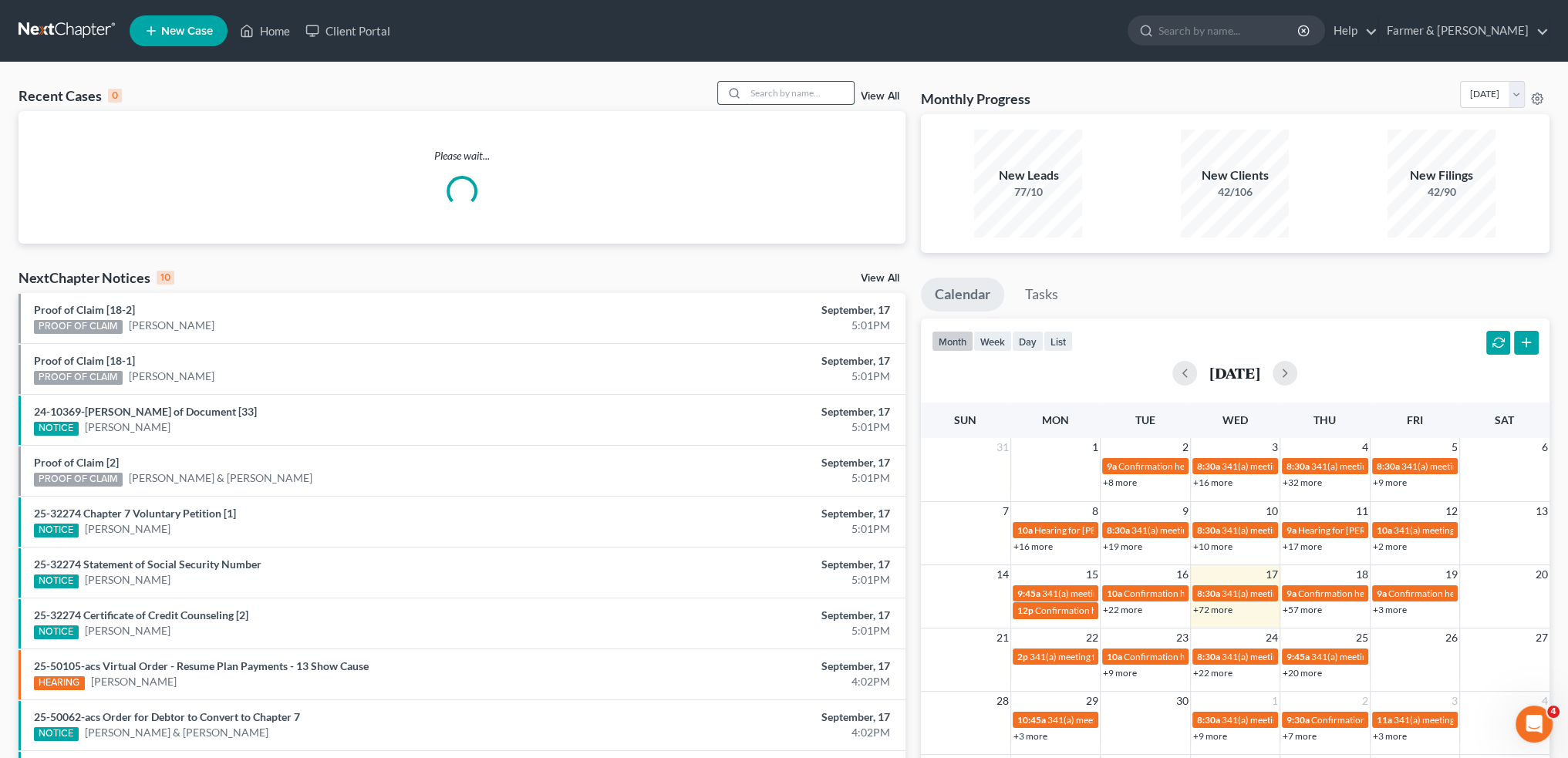
click at [760, 94] on input "search" at bounding box center [800, 93] width 108 height 22
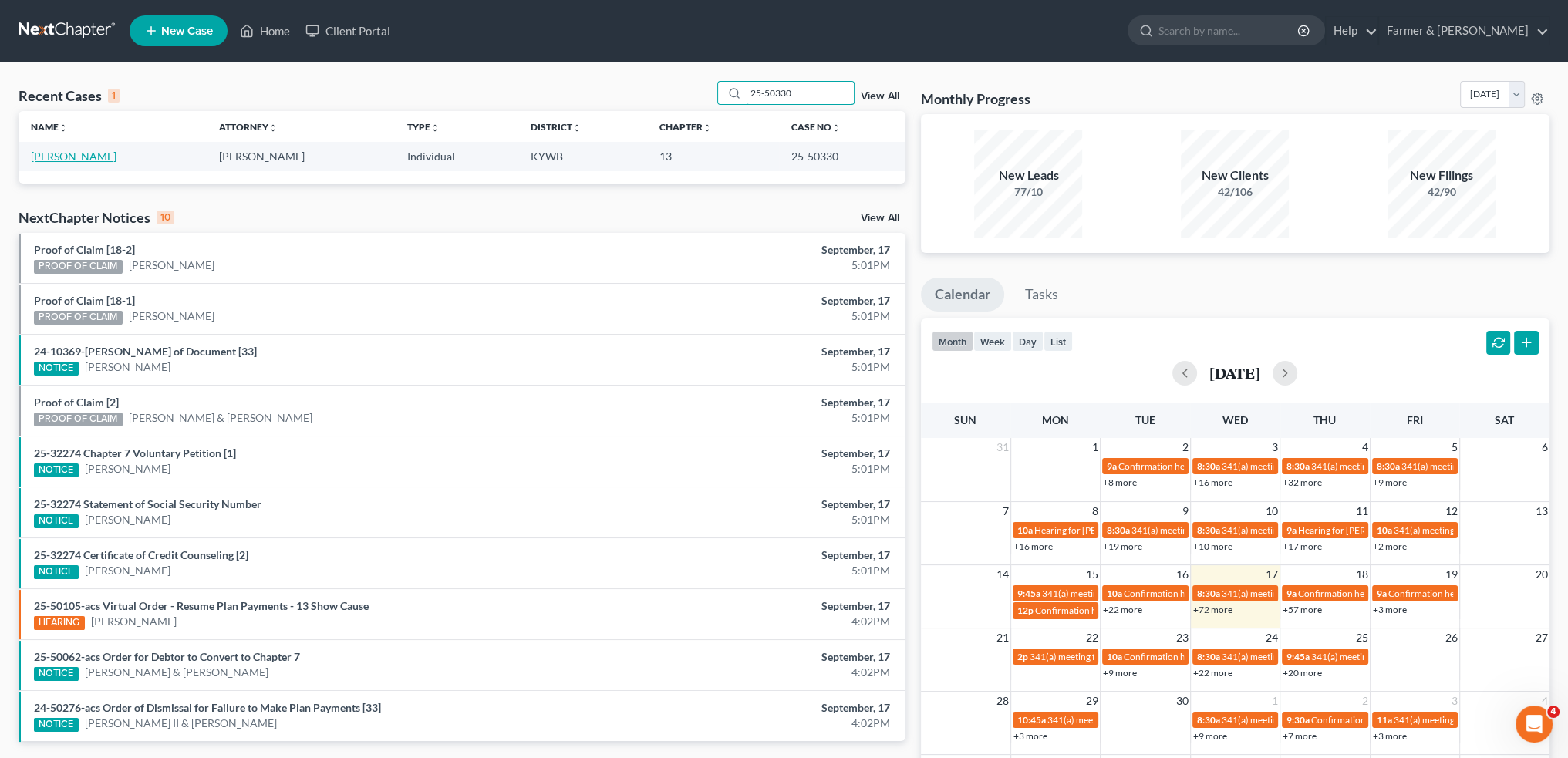
type input "25-50330"
click at [93, 154] on link "Owens, Sherrie" at bounding box center [74, 155] width 86 height 13
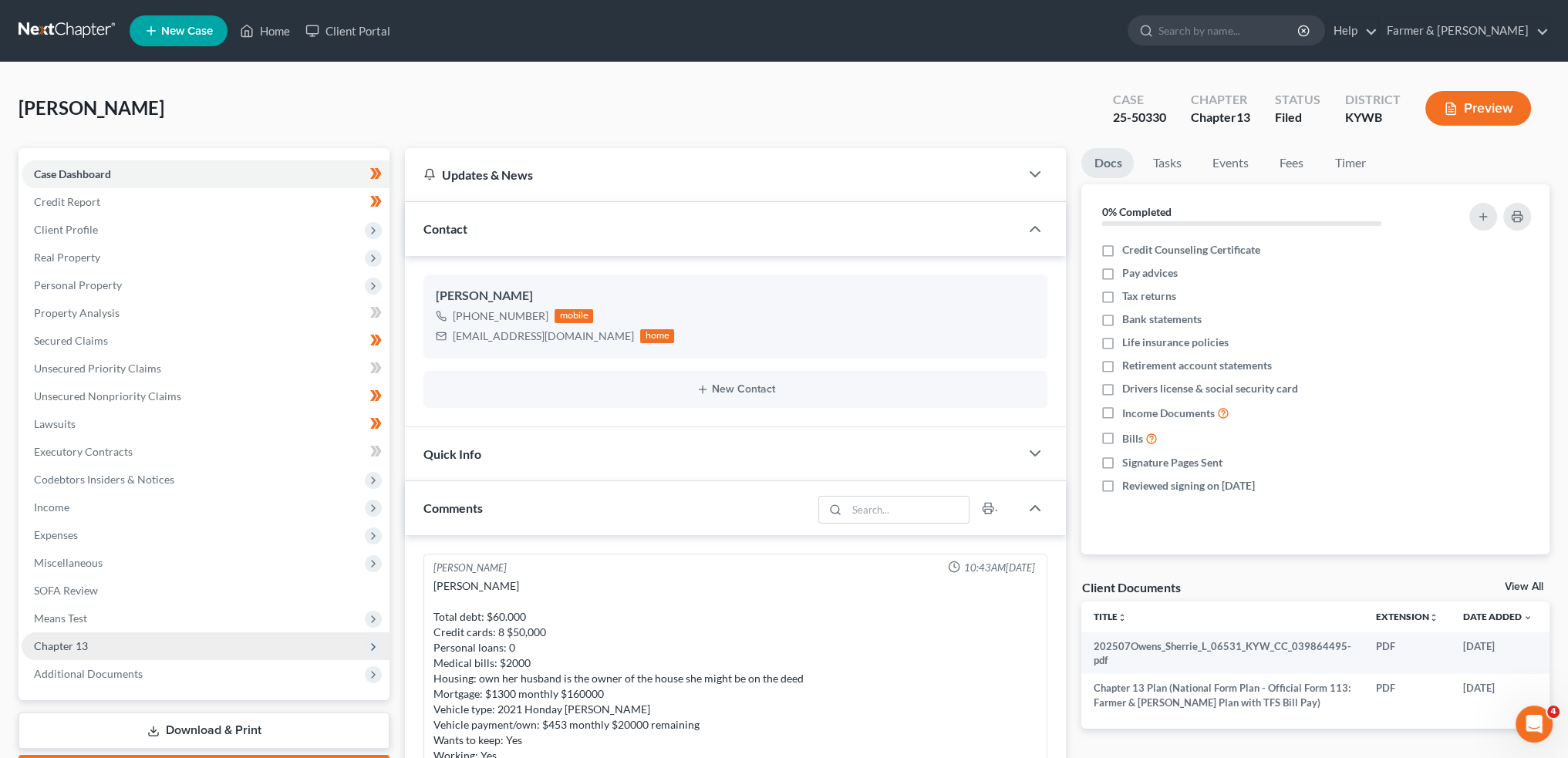
scroll to position [281, 0]
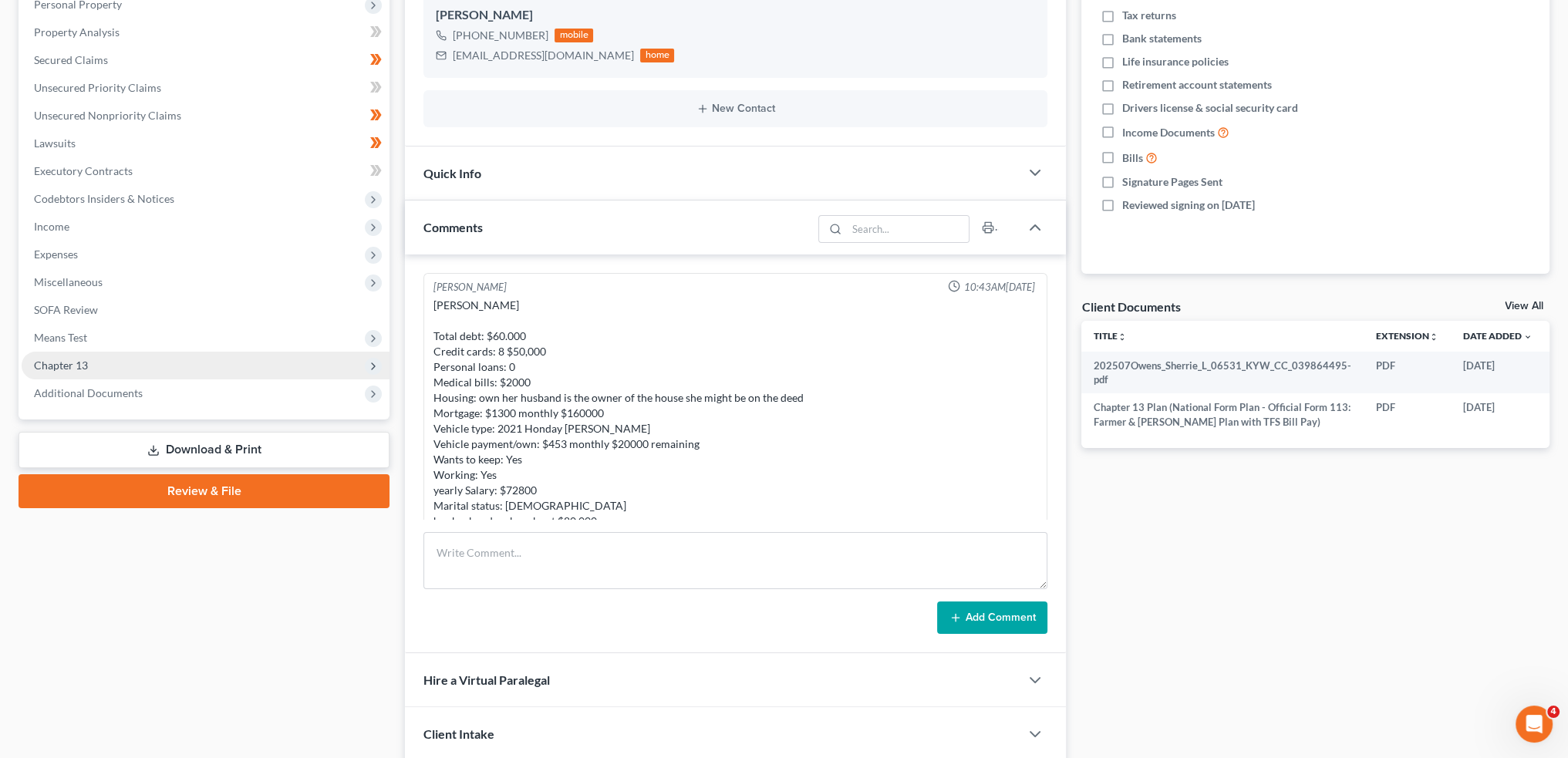
click at [88, 367] on span "Chapter 13" at bounding box center [205, 366] width 368 height 27
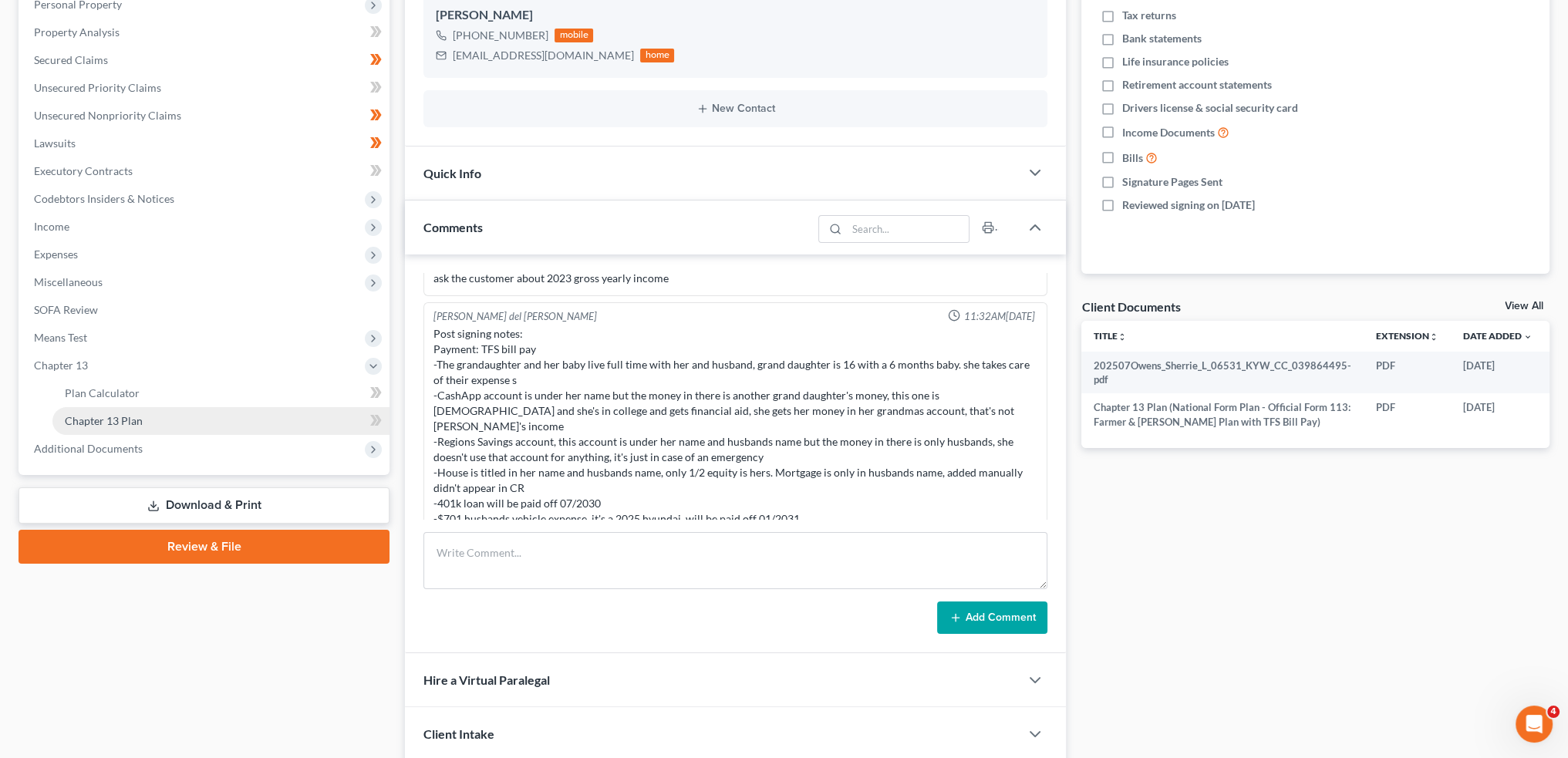
click at [120, 422] on span "Chapter 13 Plan" at bounding box center [103, 420] width 78 height 13
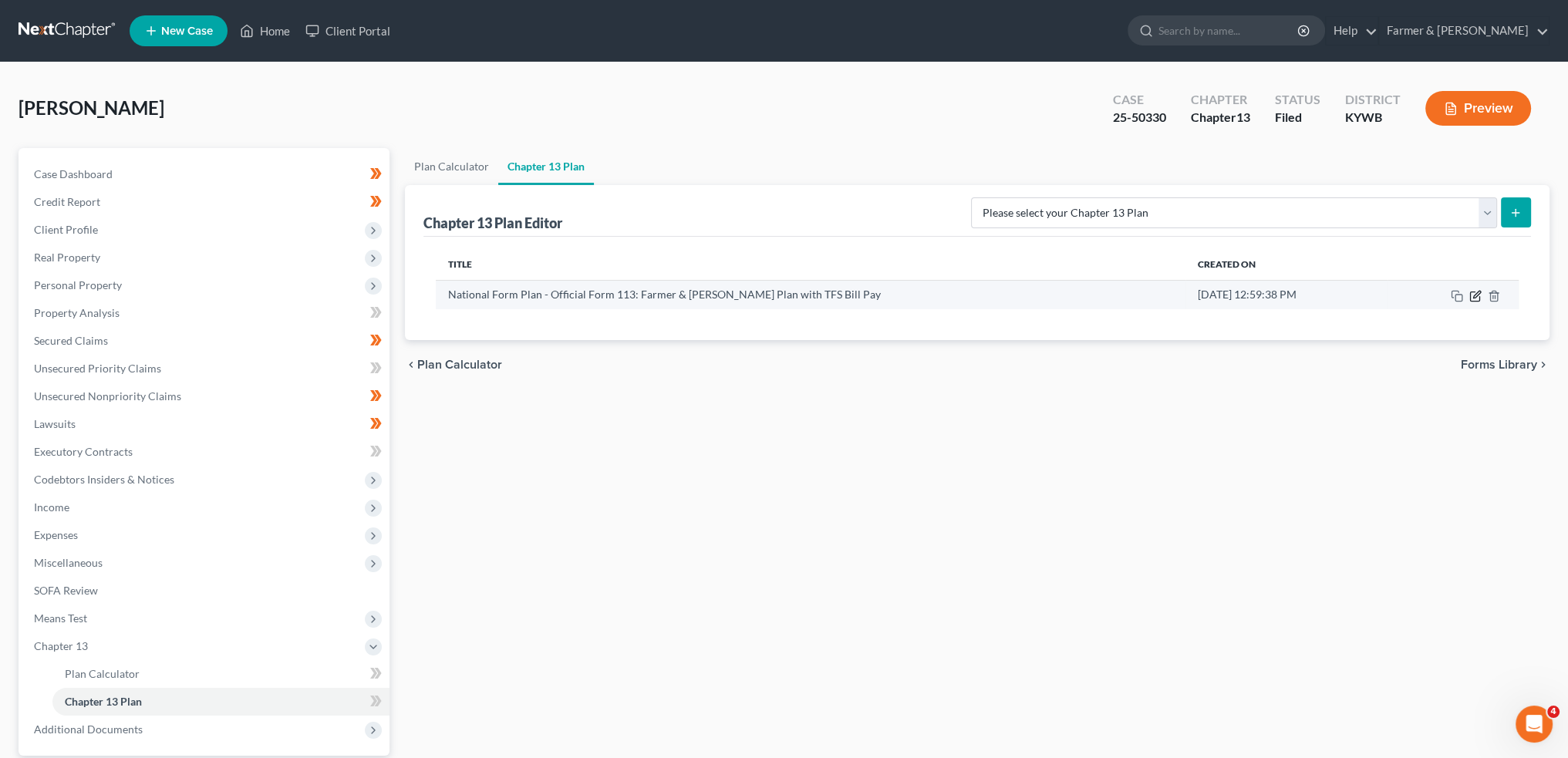
click at [1472, 294] on icon "button" at bounding box center [1474, 296] width 13 height 13
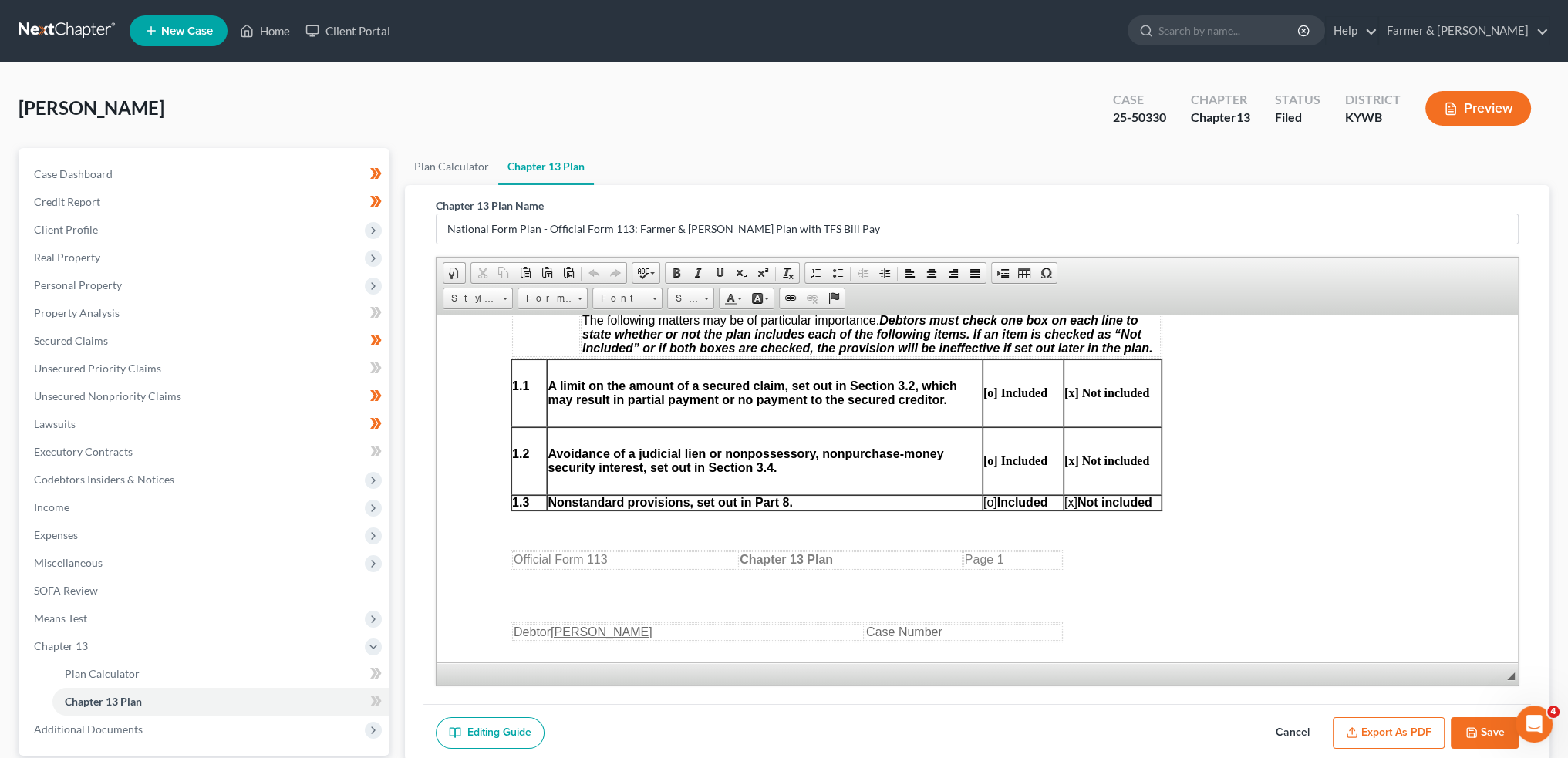
scroll to position [772, 0]
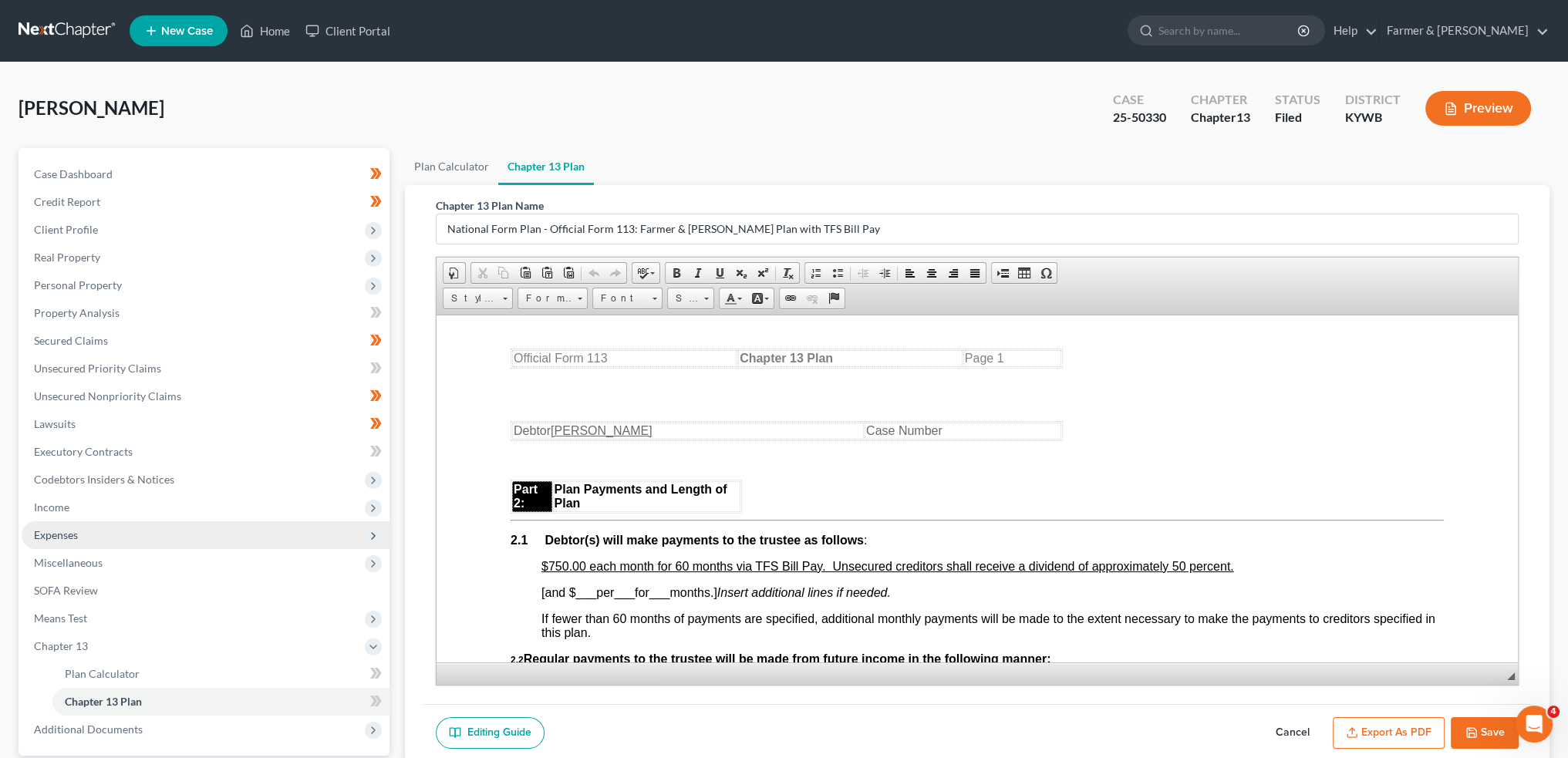
click at [164, 533] on span "Expenses" at bounding box center [205, 536] width 368 height 27
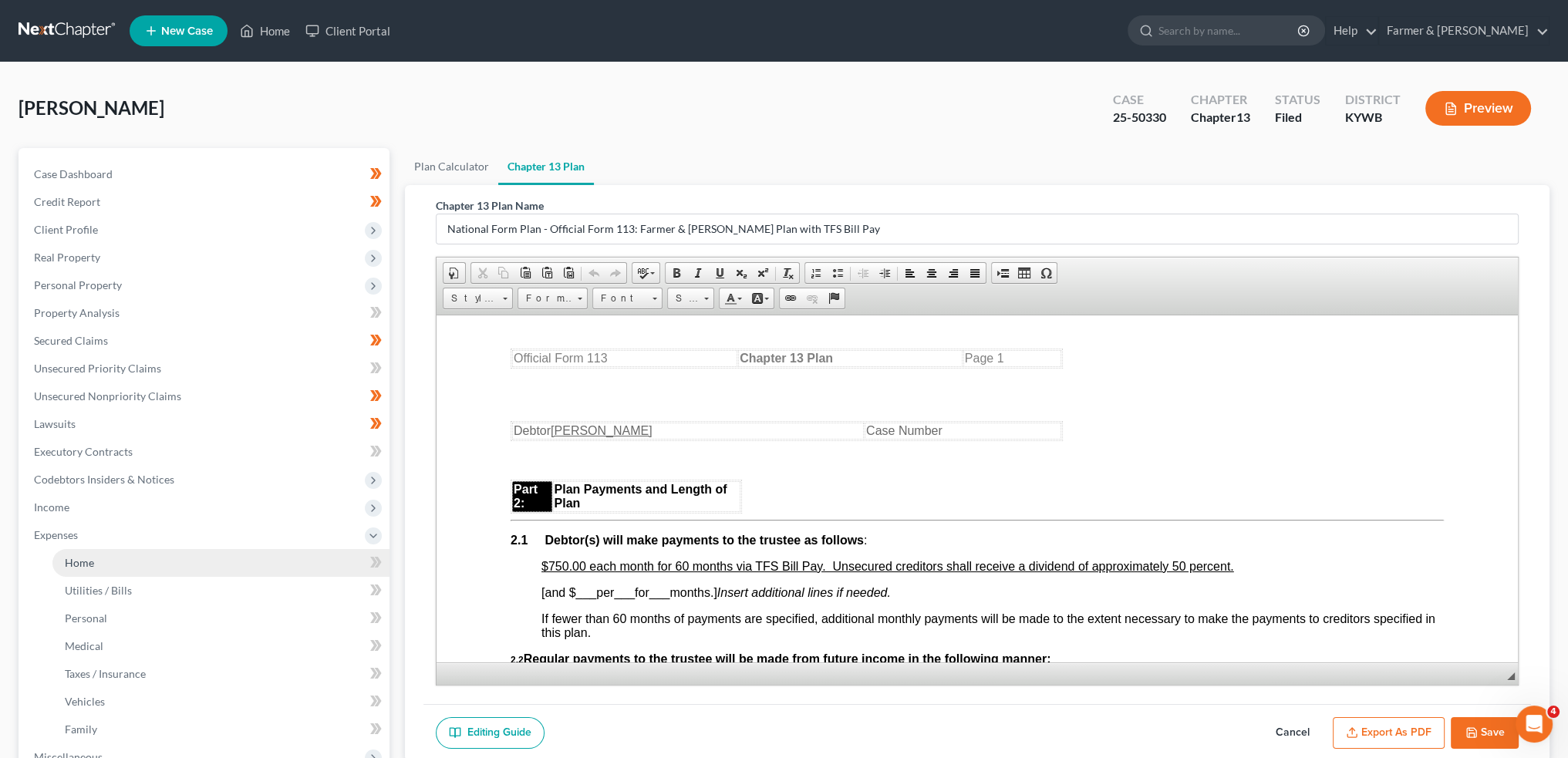
click at [154, 568] on link "Home" at bounding box center [221, 563] width 337 height 27
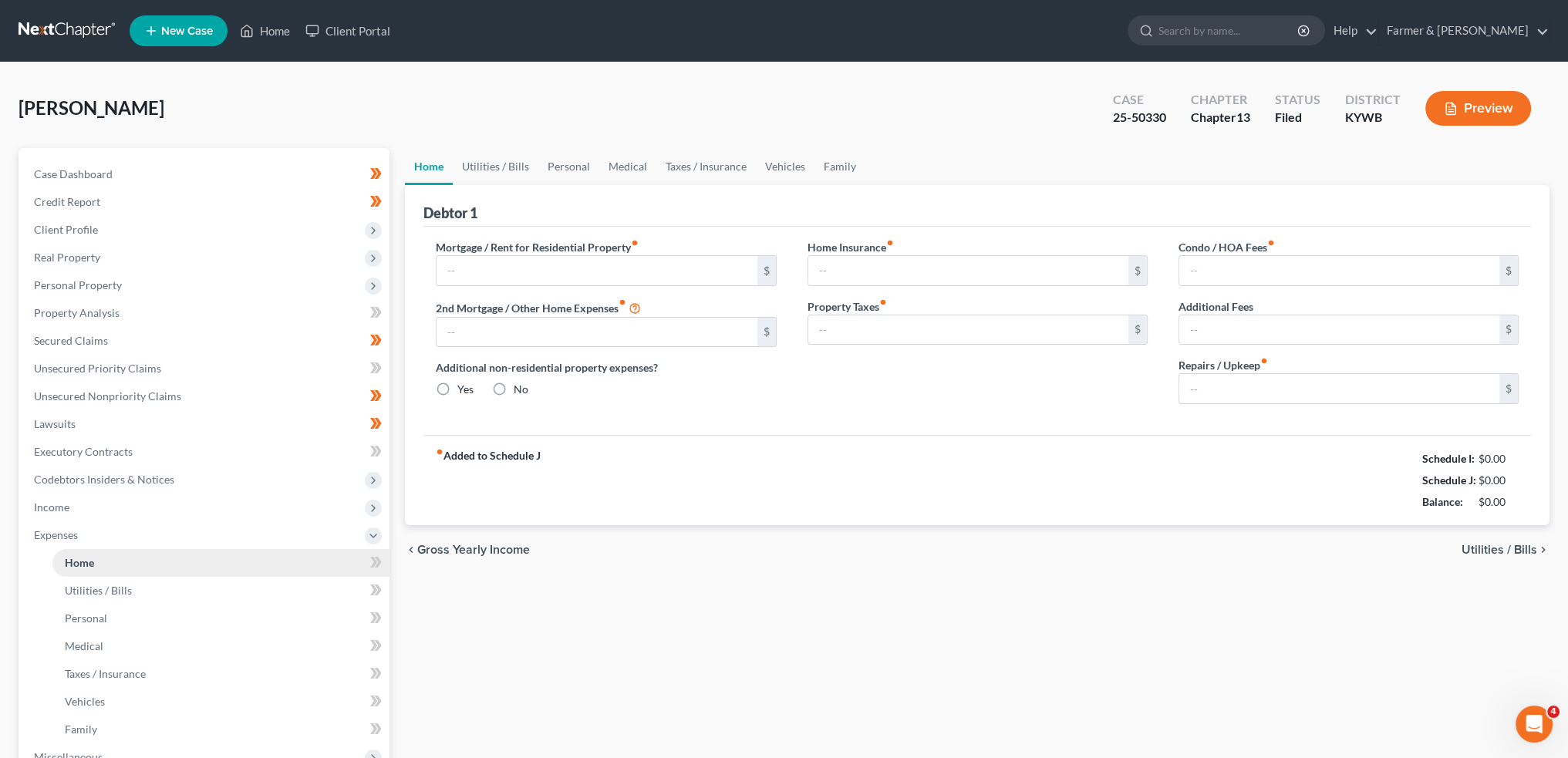
type input "1,453.00"
type input "0.00"
radio input "true"
type input "0.00"
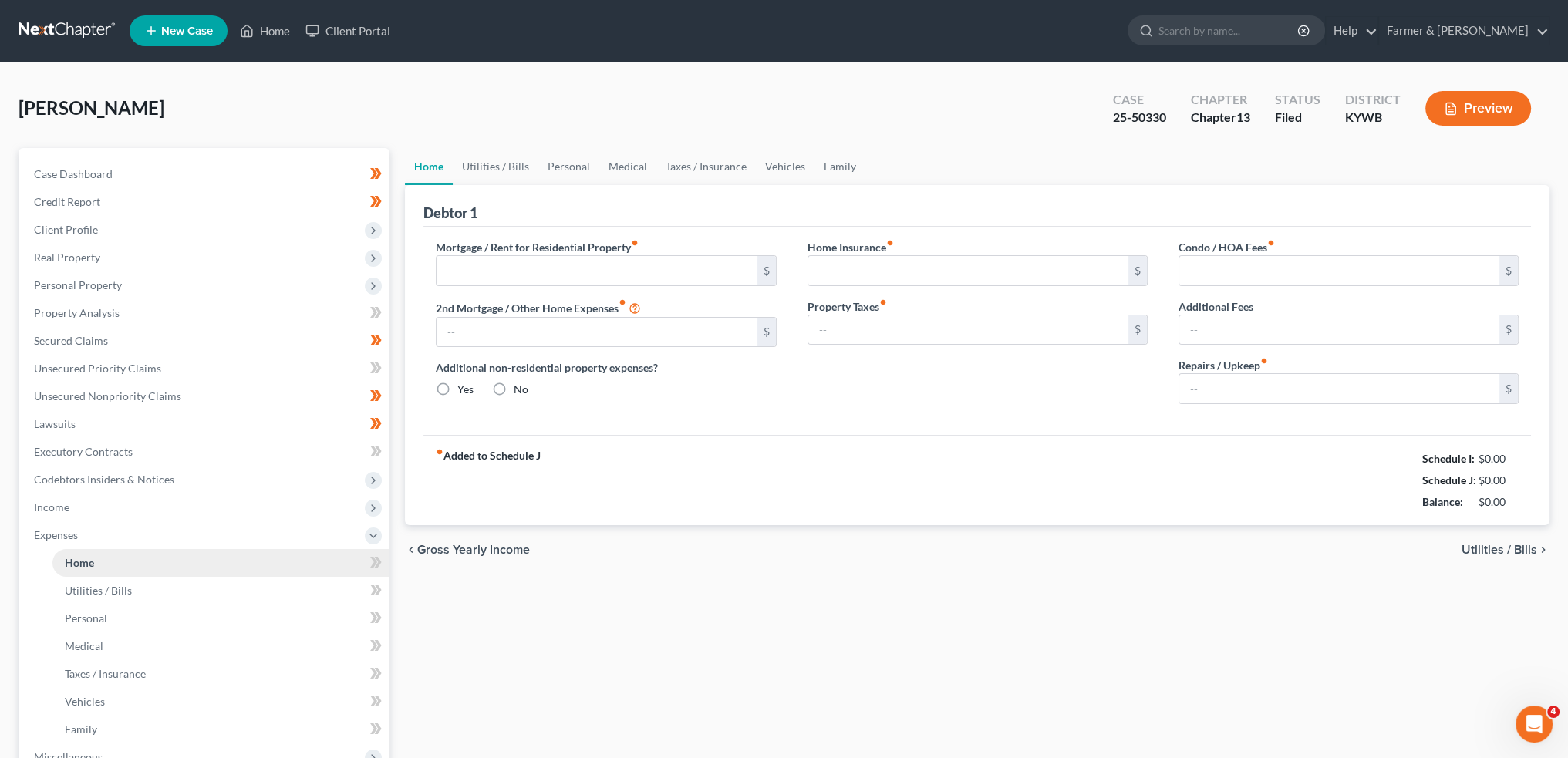
type input "0.00"
type input "100.00"
click at [836, 171] on link "Family" at bounding box center [840, 167] width 51 height 37
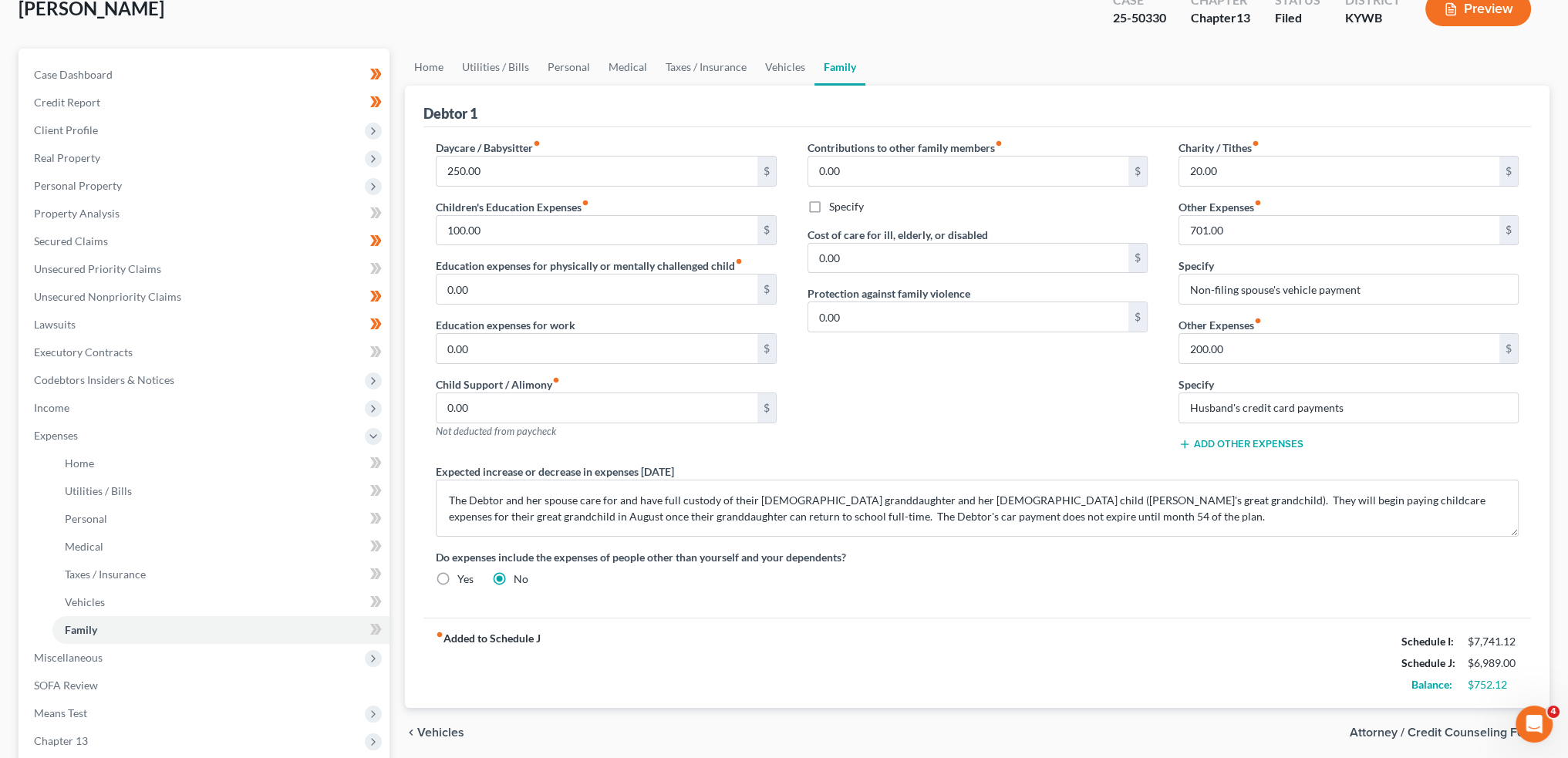
scroll to position [128, 0]
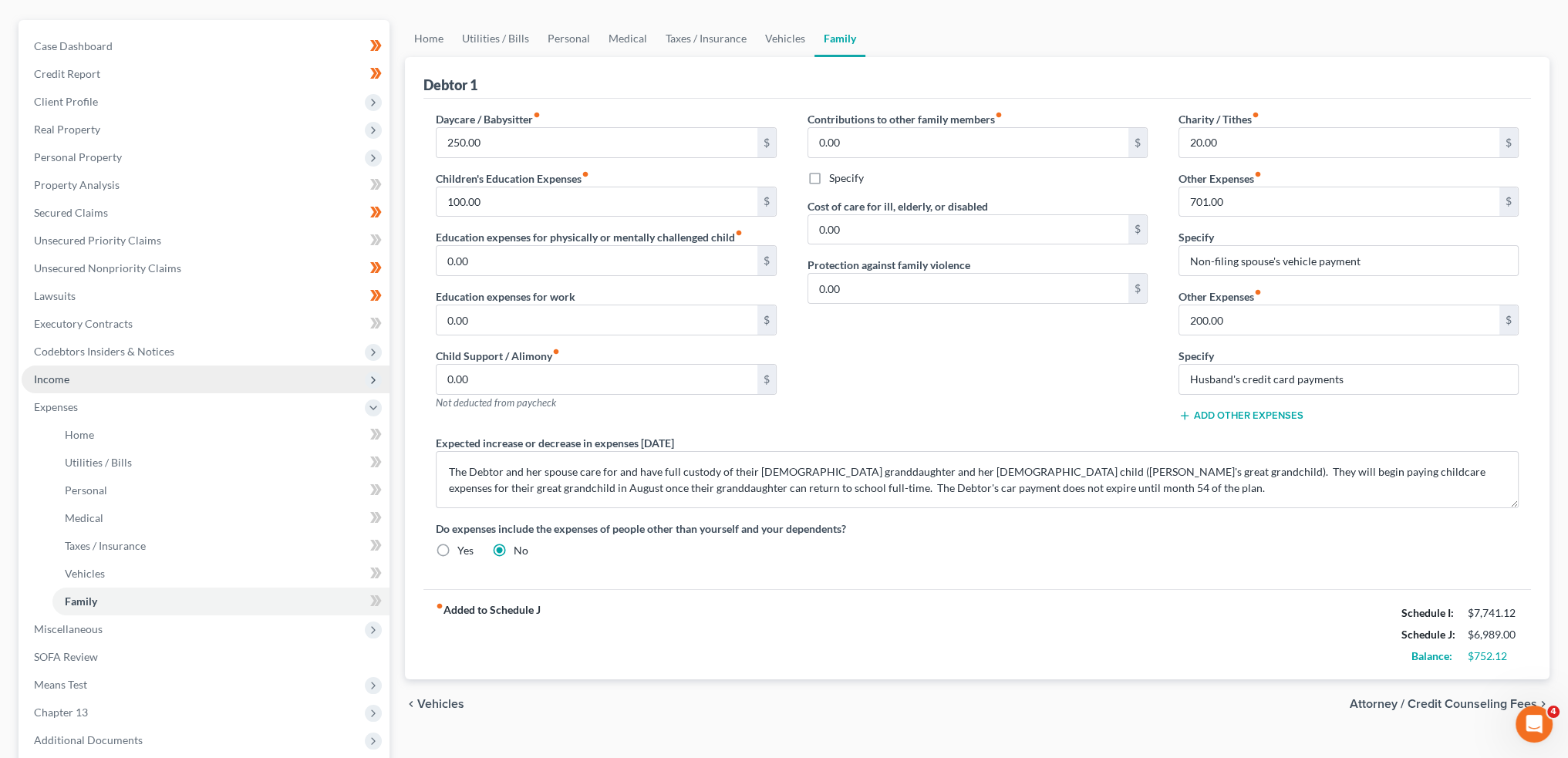
click at [87, 379] on span "Income" at bounding box center [205, 379] width 368 height 27
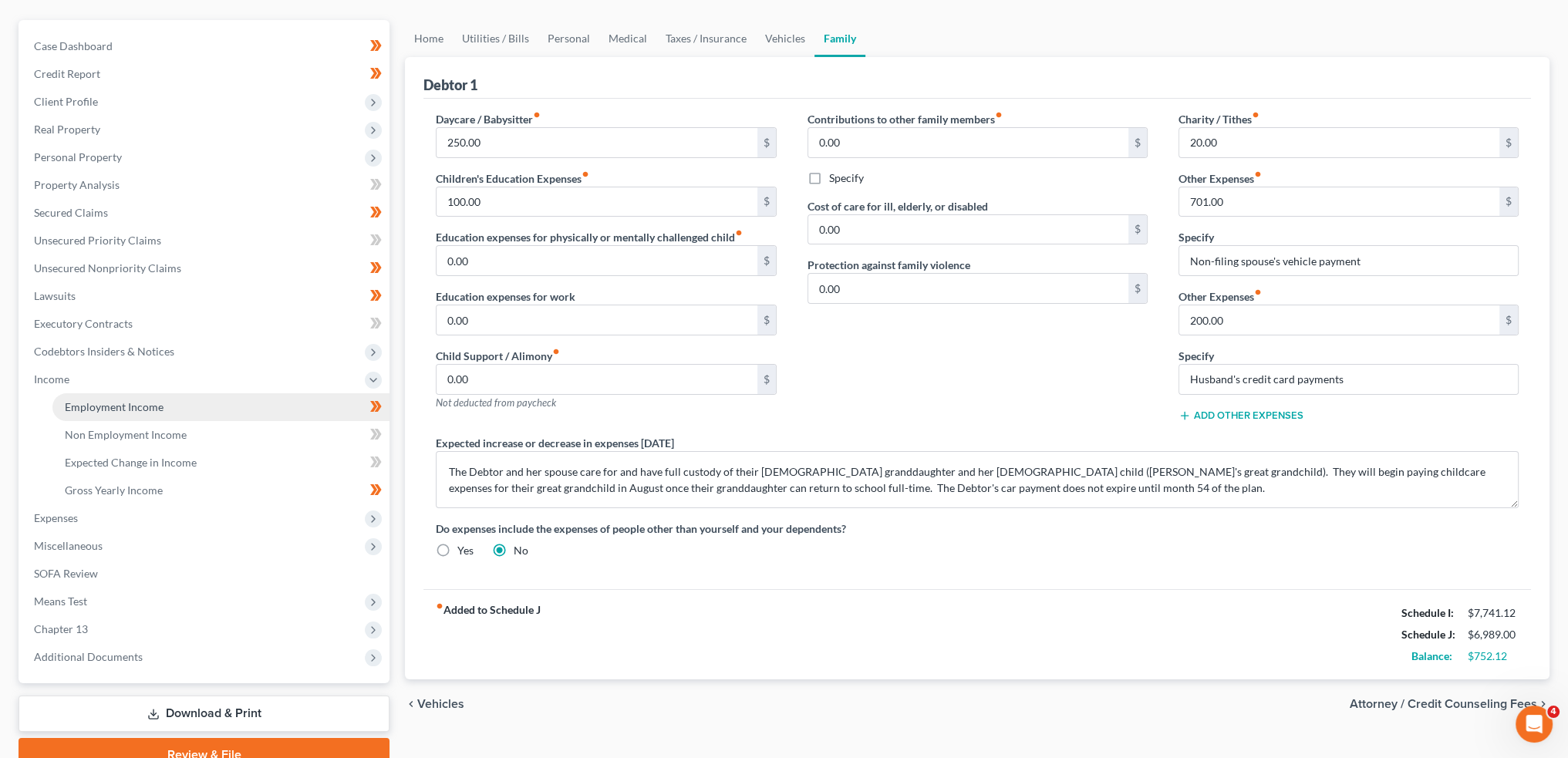
click at [97, 405] on span "Employment Income" at bounding box center [113, 406] width 98 height 13
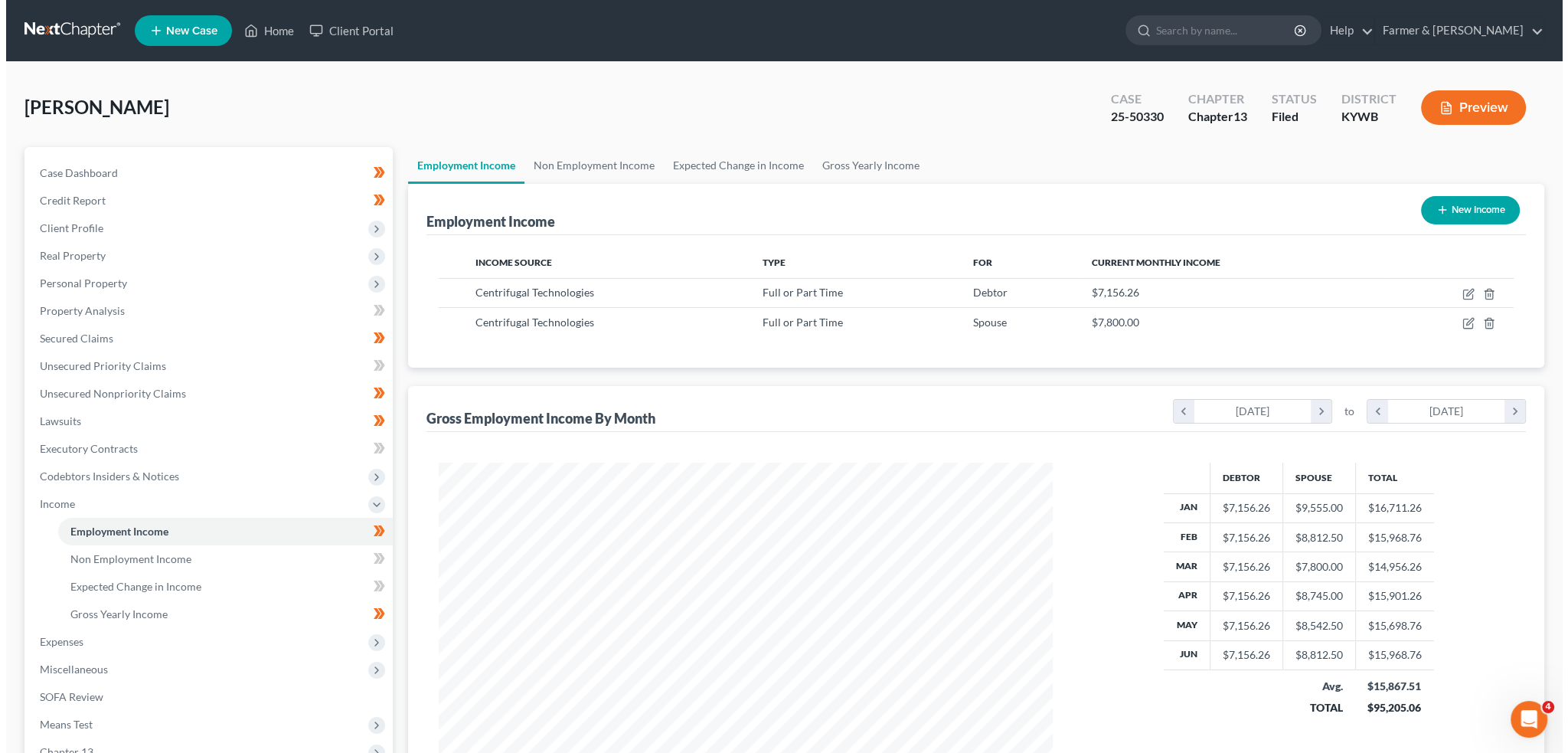
scroll to position [307, 644]
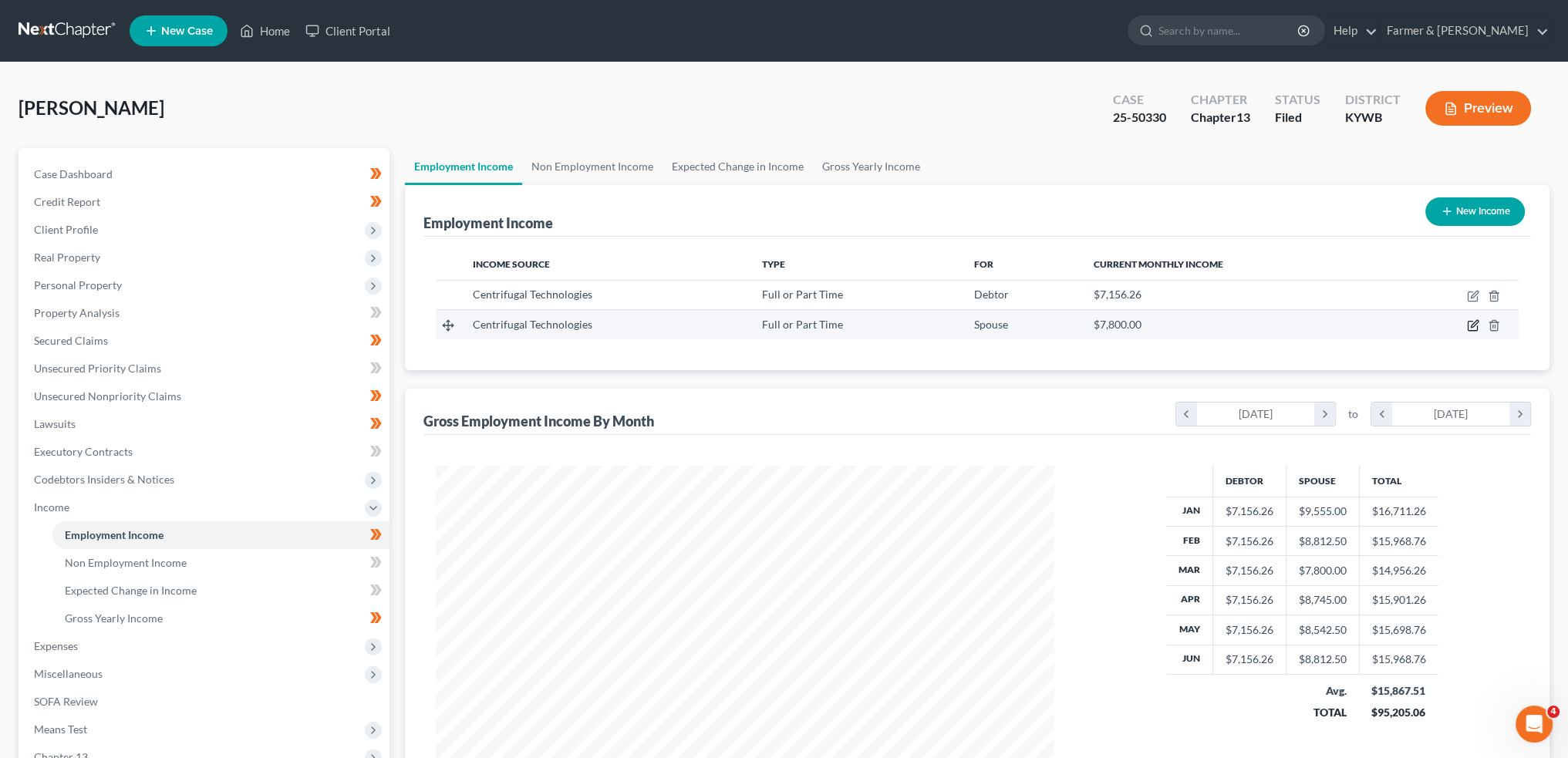
click at [1470, 322] on icon "button" at bounding box center [1472, 325] width 13 height 13
select select "0"
select select "18"
select select "1"
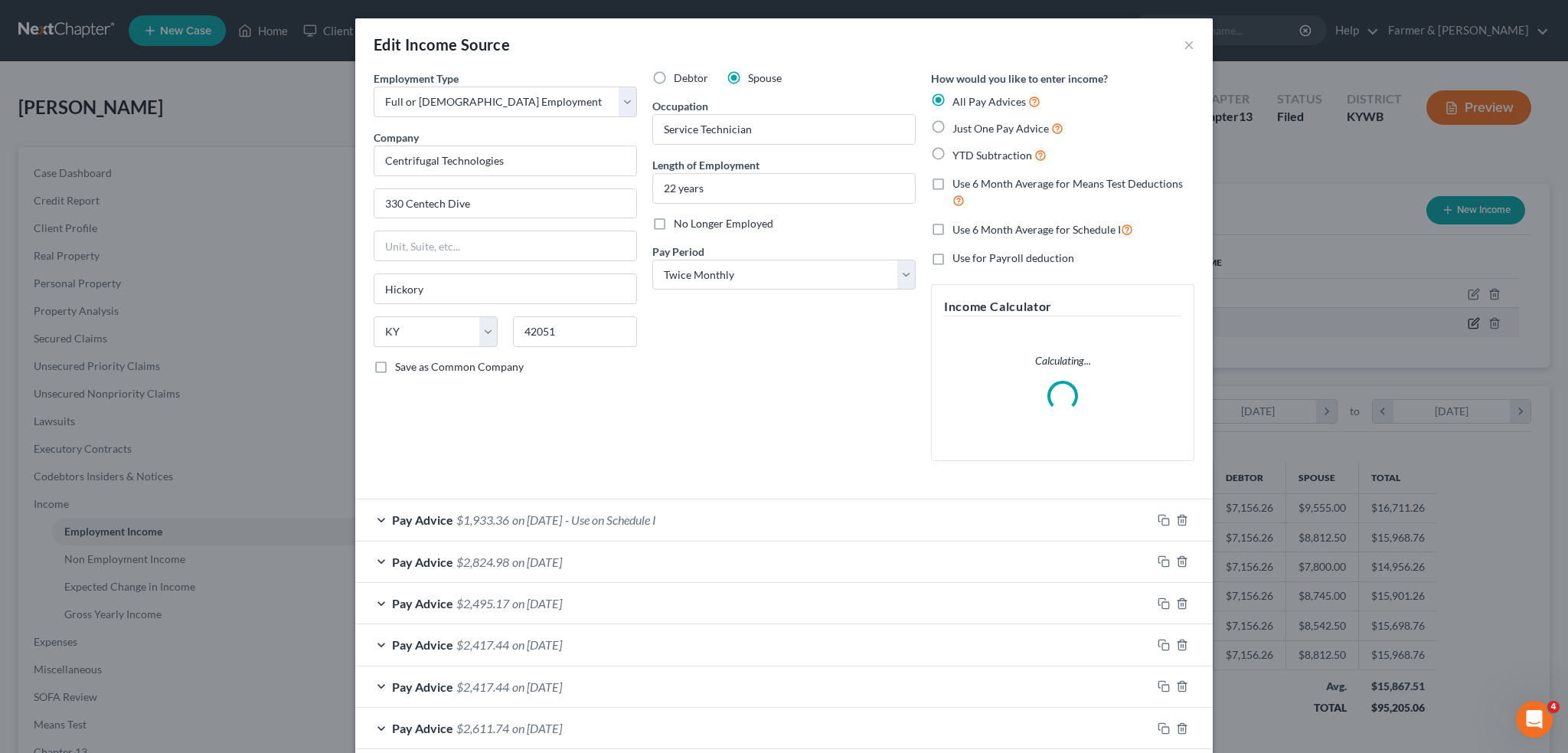
scroll to position [309, 650]
click at [757, 509] on div "Pay Advice $1,933.36 on 06/30/2025 - Use on Schedule I" at bounding box center [753, 520] width 796 height 41
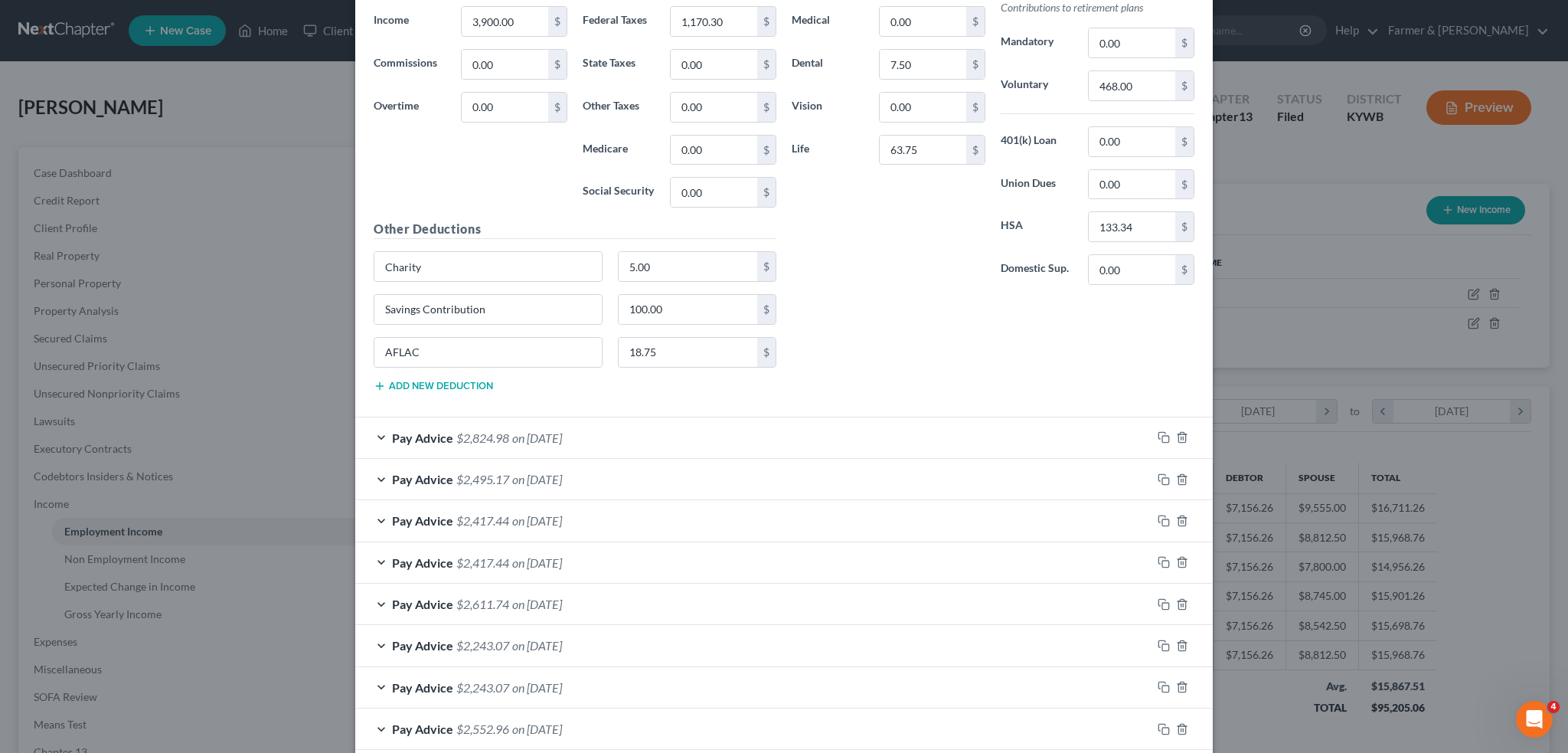
scroll to position [918, 0]
